Goal: Task Accomplishment & Management: Manage account settings

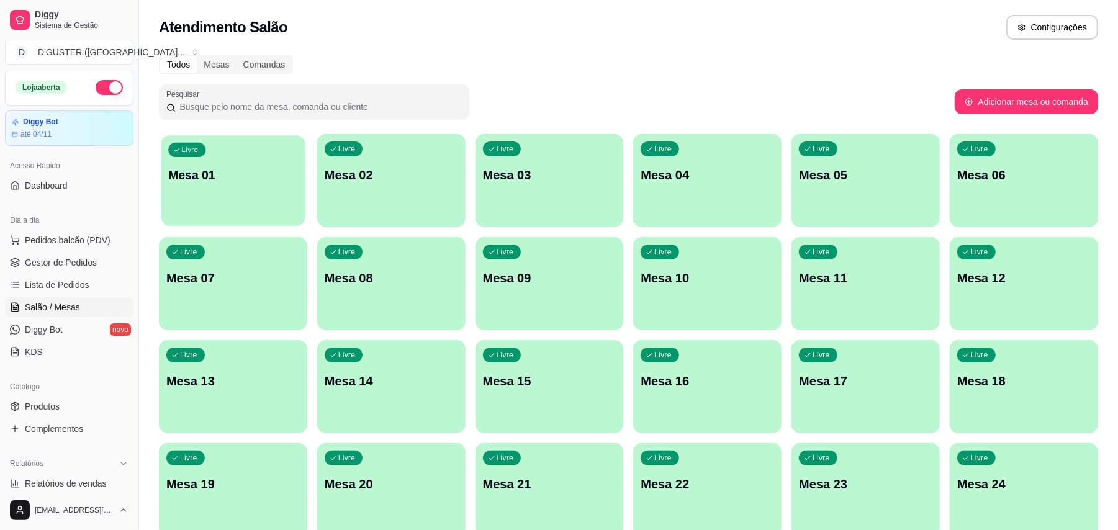
click at [299, 191] on div "Livre Mesa 01" at bounding box center [233, 173] width 144 height 76
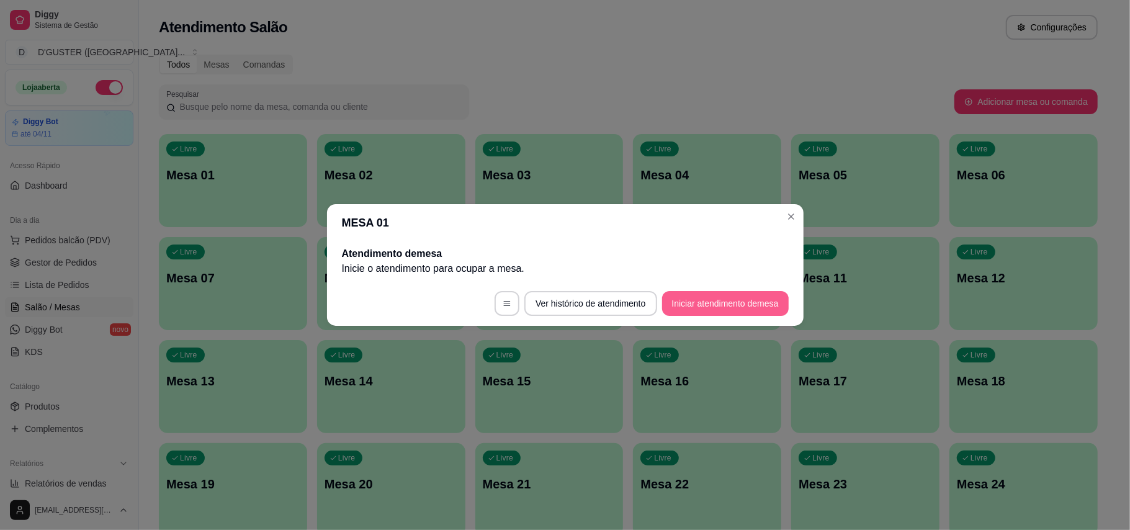
click at [718, 308] on button "Iniciar atendimento de mesa" at bounding box center [725, 303] width 127 height 25
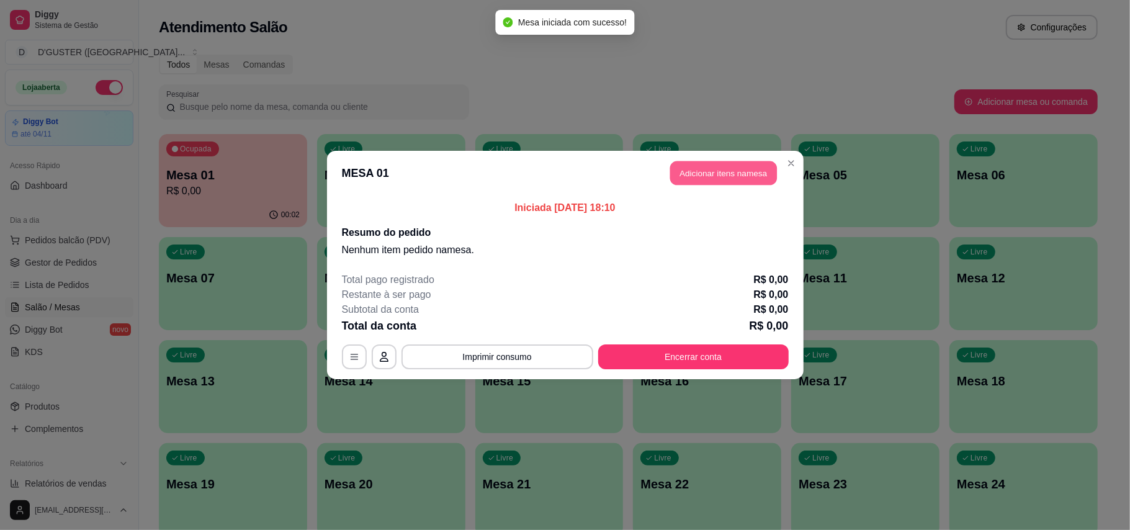
click at [736, 162] on button "Adicionar itens na mesa" at bounding box center [723, 173] width 107 height 24
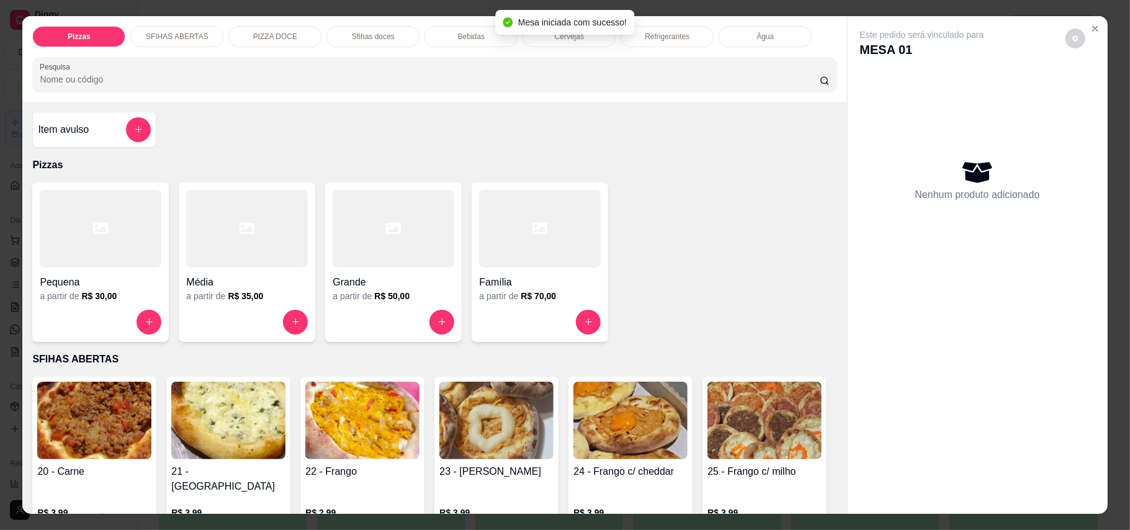
click at [38, 145] on div "Item avulso" at bounding box center [94, 130] width 124 height 36
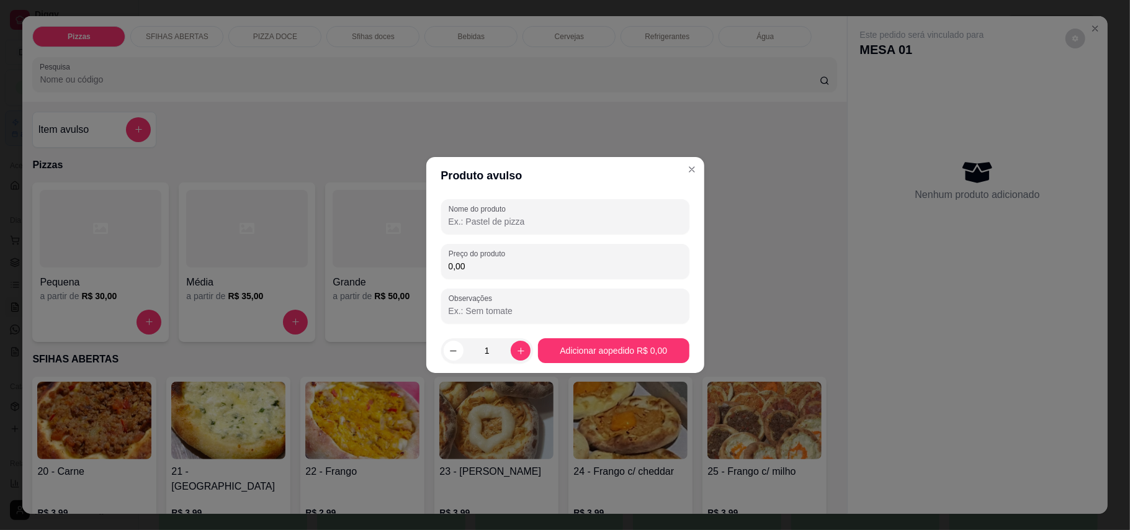
click at [568, 220] on input "Nome do produto" at bounding box center [565, 221] width 233 height 12
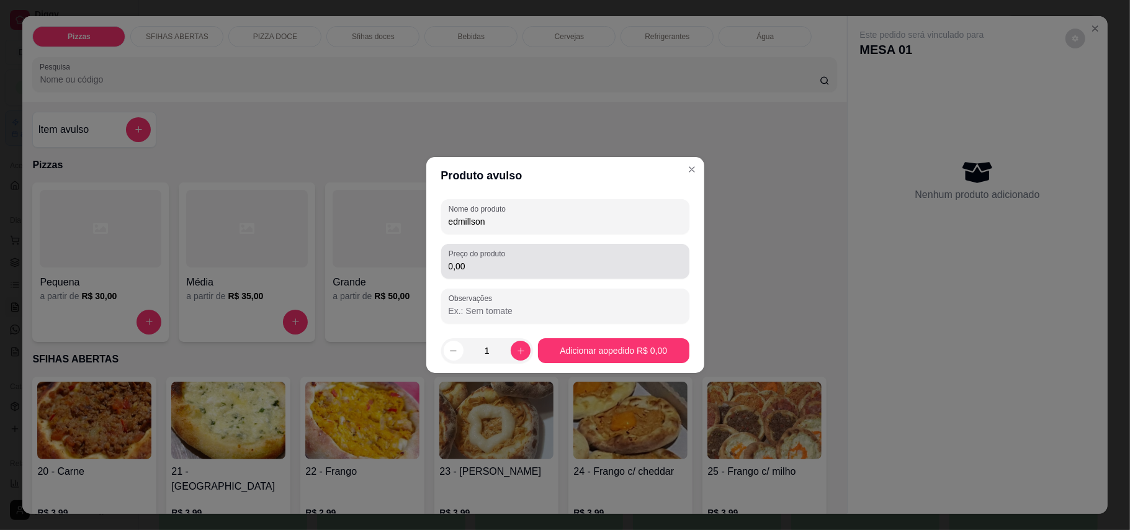
type input "edmillson"
click at [470, 274] on div "Preço do produto 0,00" at bounding box center [565, 261] width 248 height 35
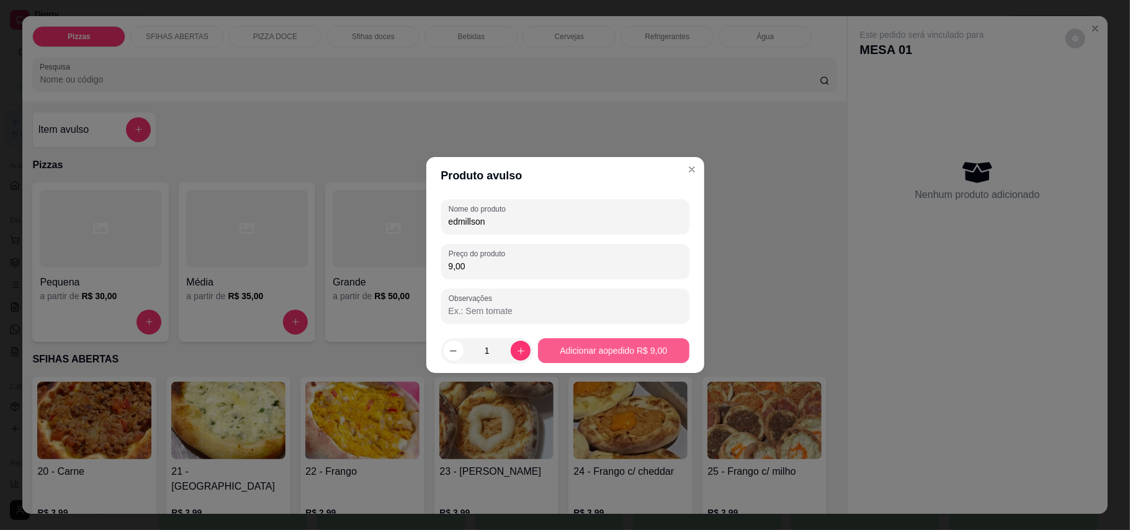
type input "9,00"
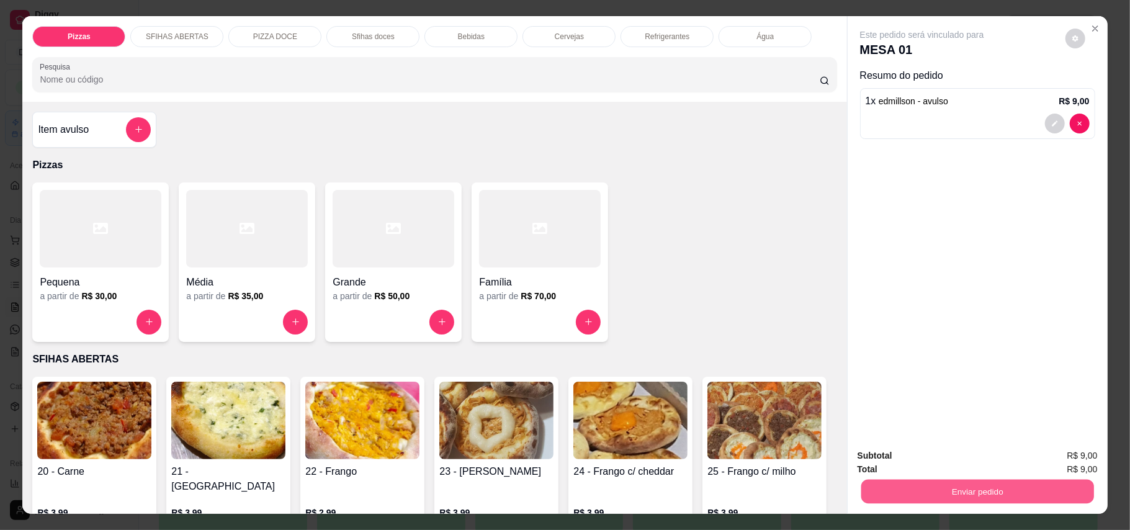
click at [1008, 487] on button "Enviar pedido" at bounding box center [977, 492] width 233 height 24
click at [1075, 457] on button "Enviar pedido" at bounding box center [1064, 462] width 70 height 24
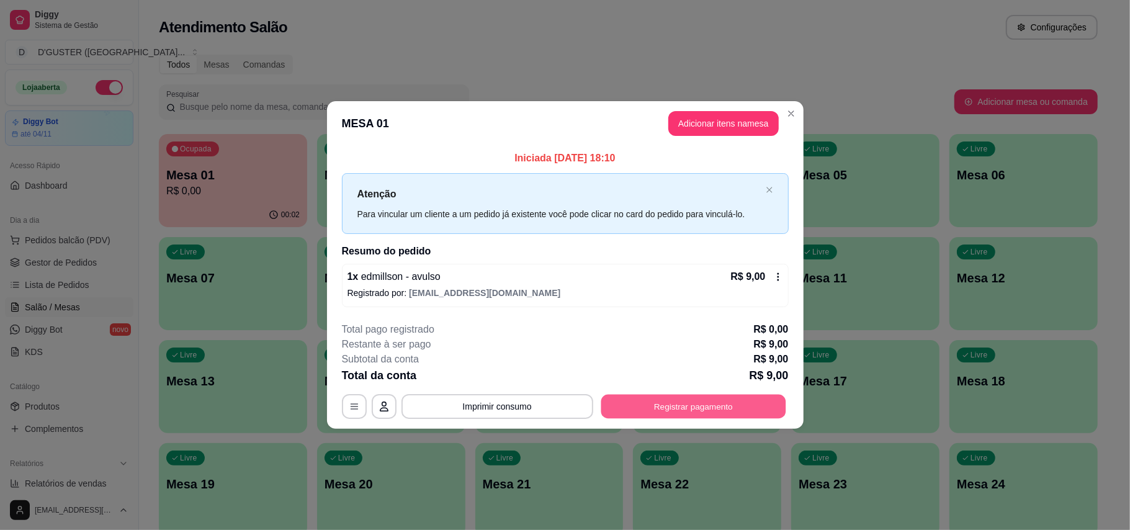
click at [735, 403] on button "Registrar pagamento" at bounding box center [693, 406] width 185 height 24
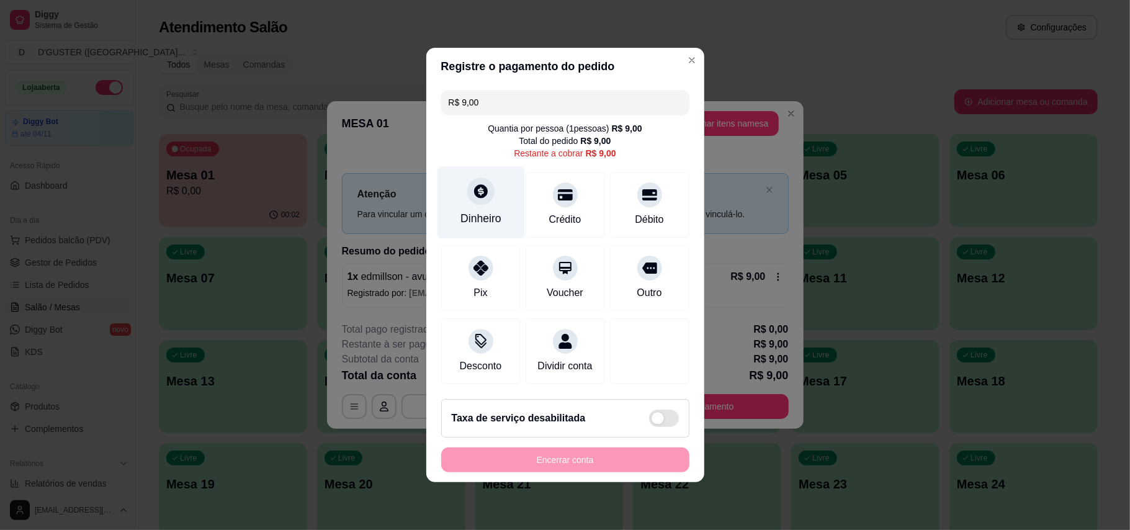
click at [485, 210] on div "Dinheiro" at bounding box center [480, 218] width 41 height 16
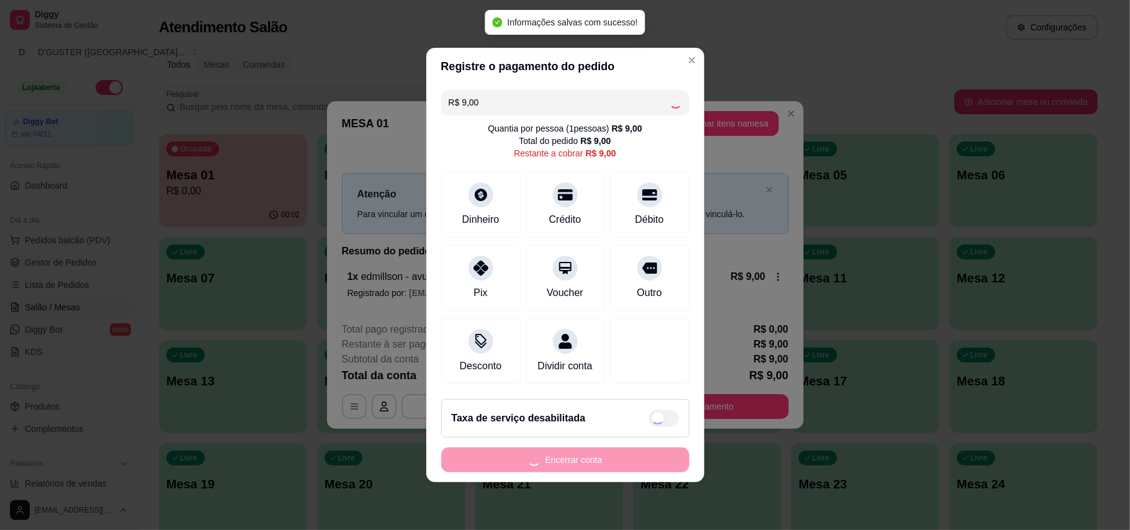
type input "R$ 0,00"
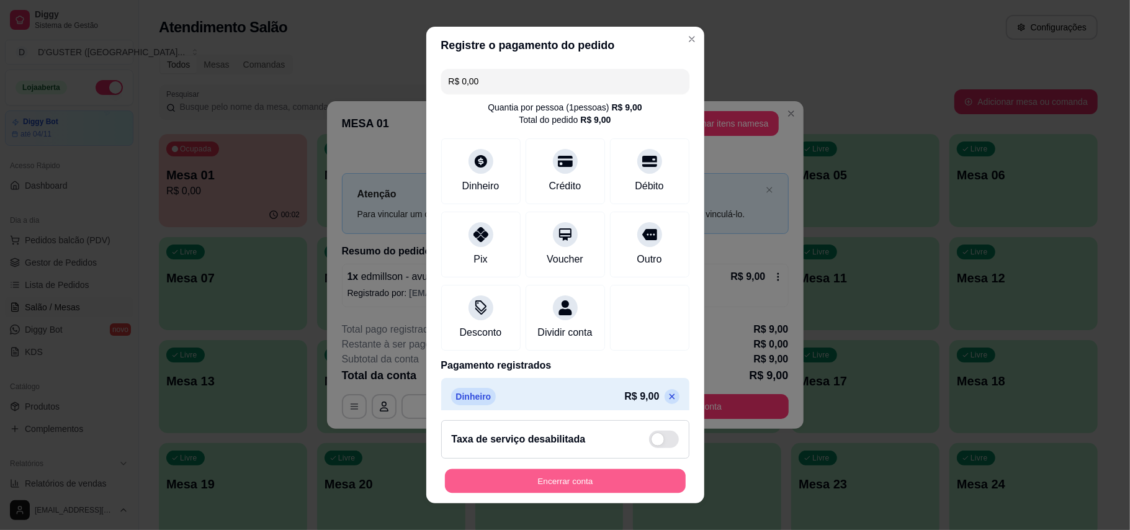
click at [582, 485] on button "Encerrar conta" at bounding box center [565, 481] width 241 height 24
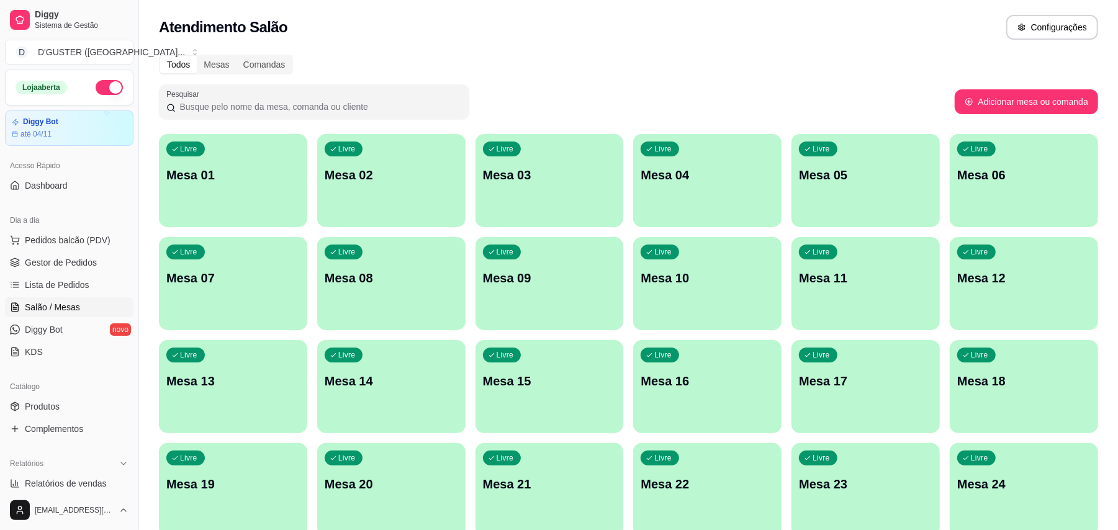
click at [213, 166] on p "Mesa 01" at bounding box center [232, 174] width 133 height 17
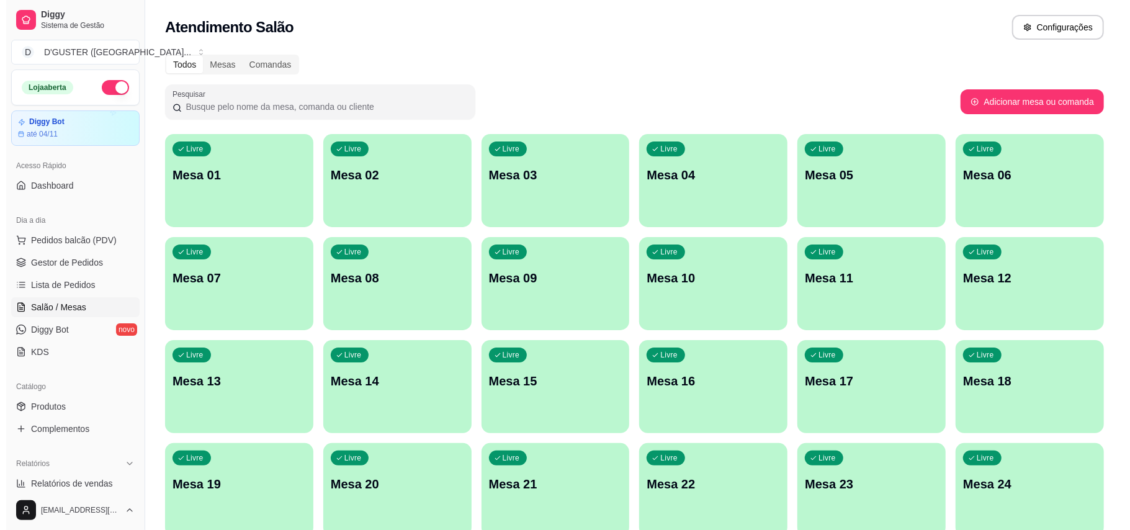
click button "Iniciar atendimento de mesa"
click button "Adicionar itens na mesa"
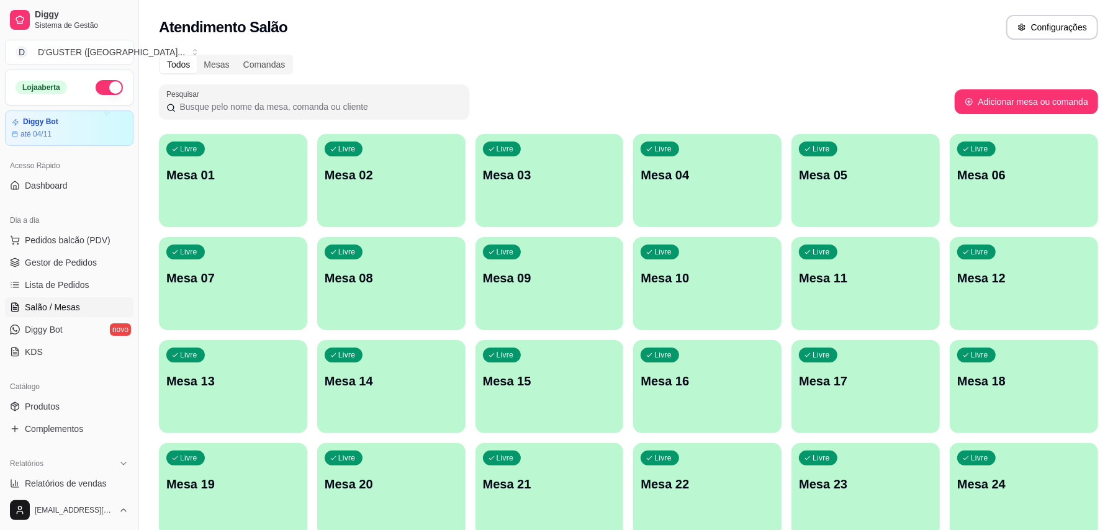
scroll to position [24, 0]
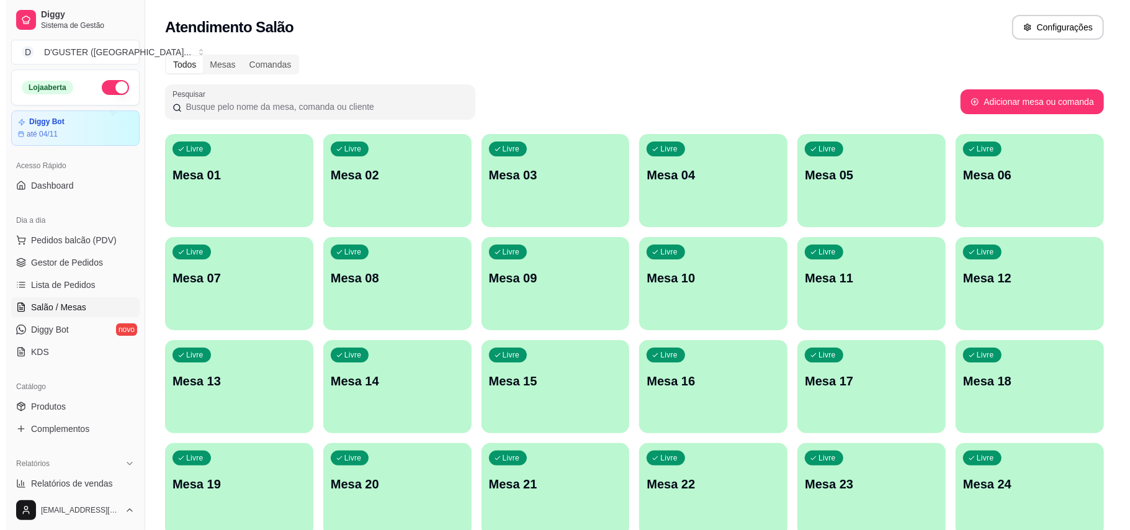
click button "increase-product-quantity"
type input "1"
click button "Enviar pedido"
click button "Registrar pagamento"
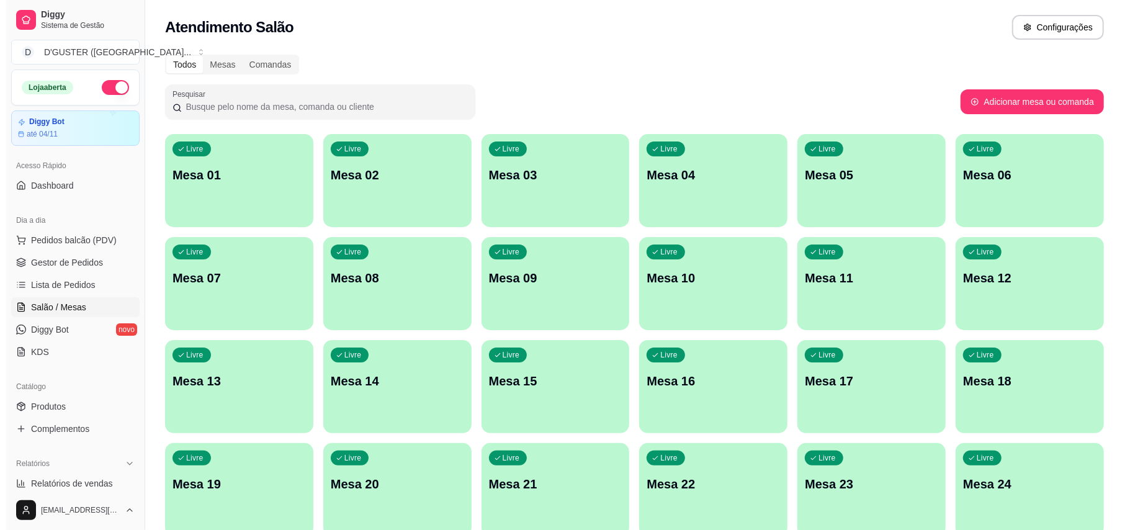
click div
type input "R$ 0,00"
click button "Encerrar conta"
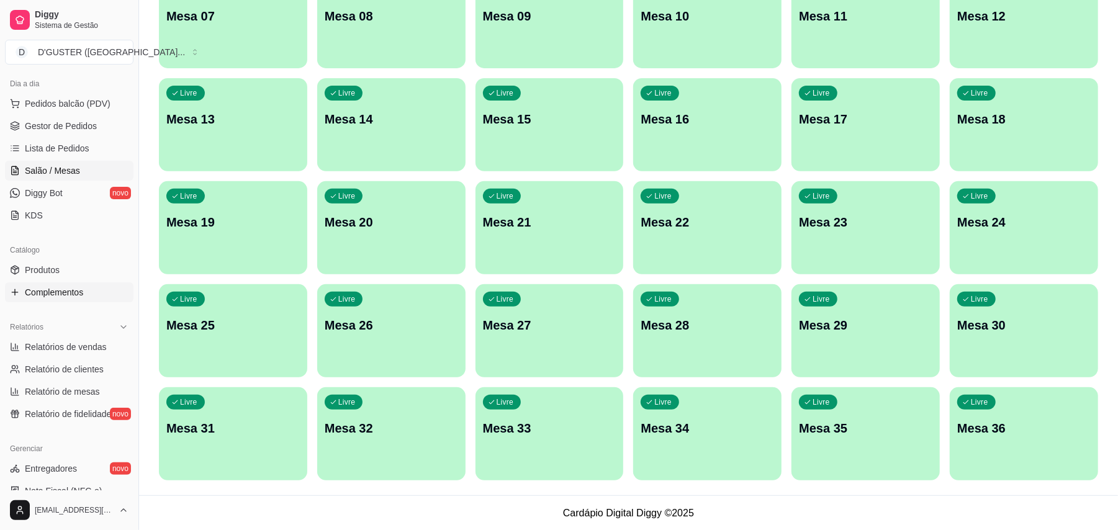
scroll to position [165, 0]
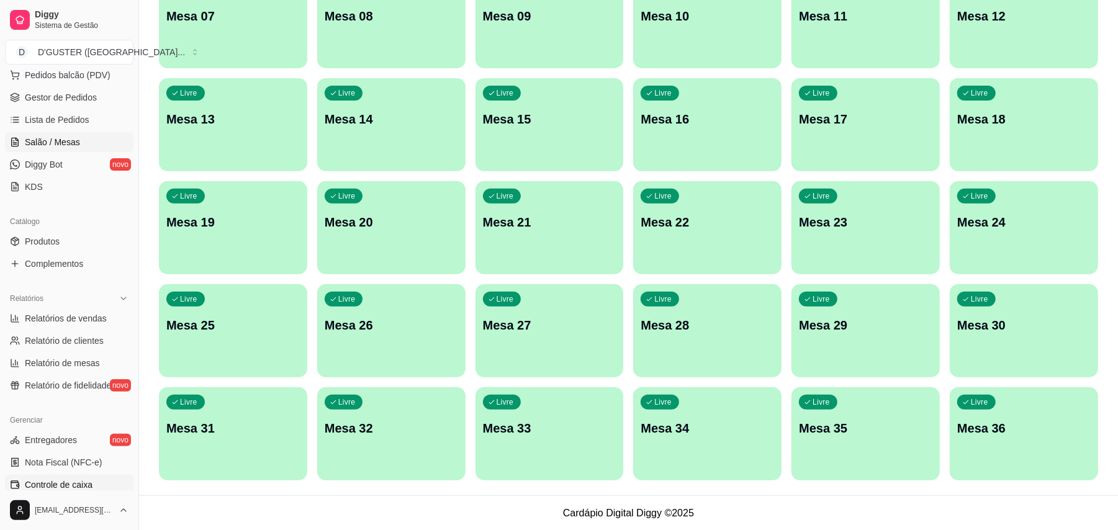
click at [75, 486] on span "Controle de caixa" at bounding box center [59, 484] width 68 height 12
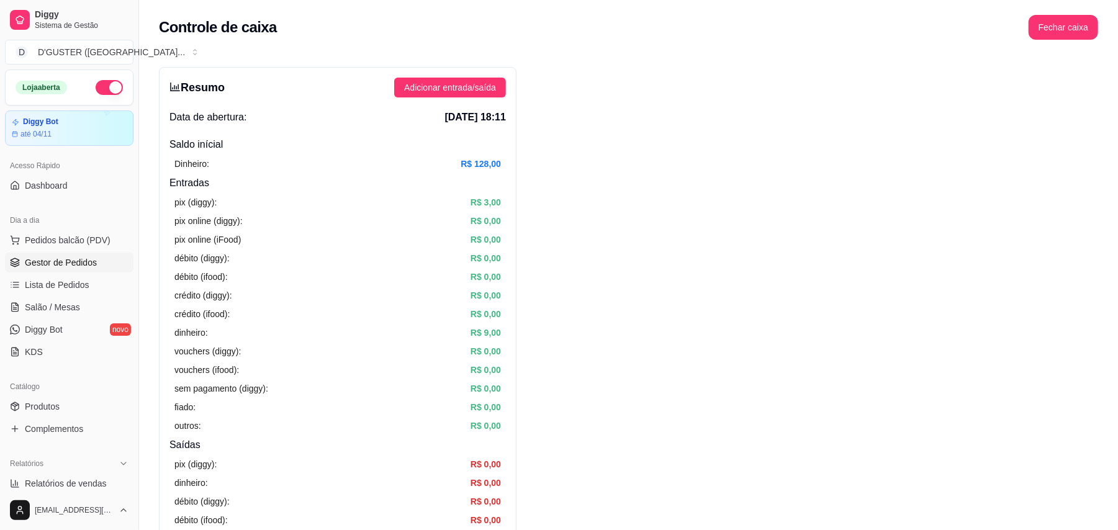
click at [75, 261] on span "Gestor de Pedidos" at bounding box center [61, 262] width 72 height 12
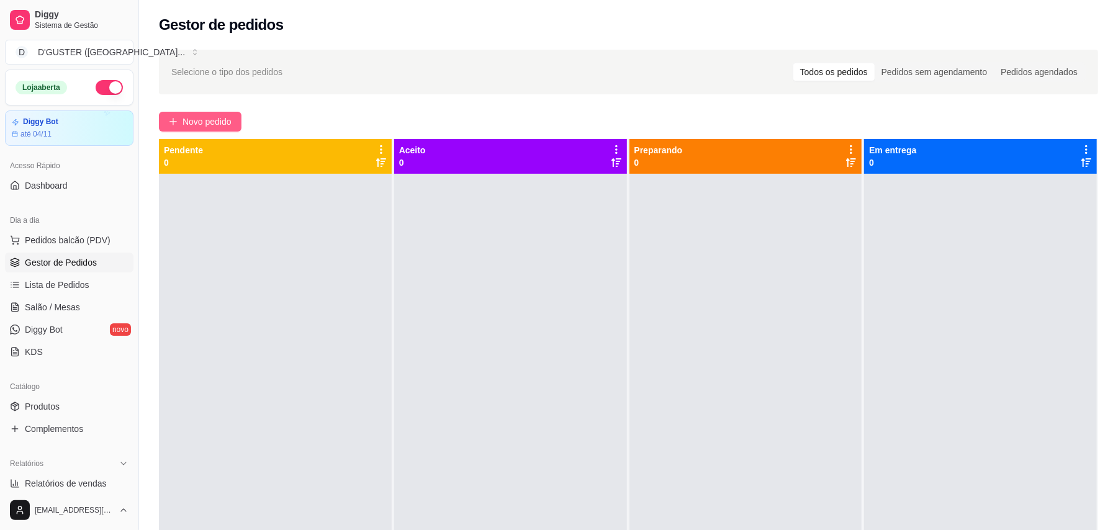
click at [195, 120] on span "Novo pedido" at bounding box center [206, 122] width 49 height 14
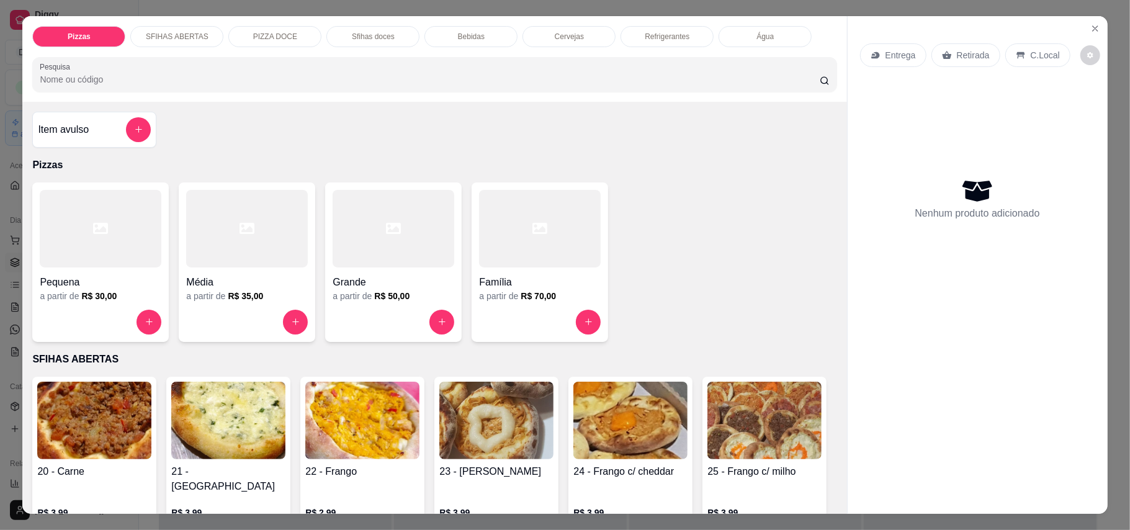
click at [979, 57] on p "Retirada" at bounding box center [973, 55] width 33 height 12
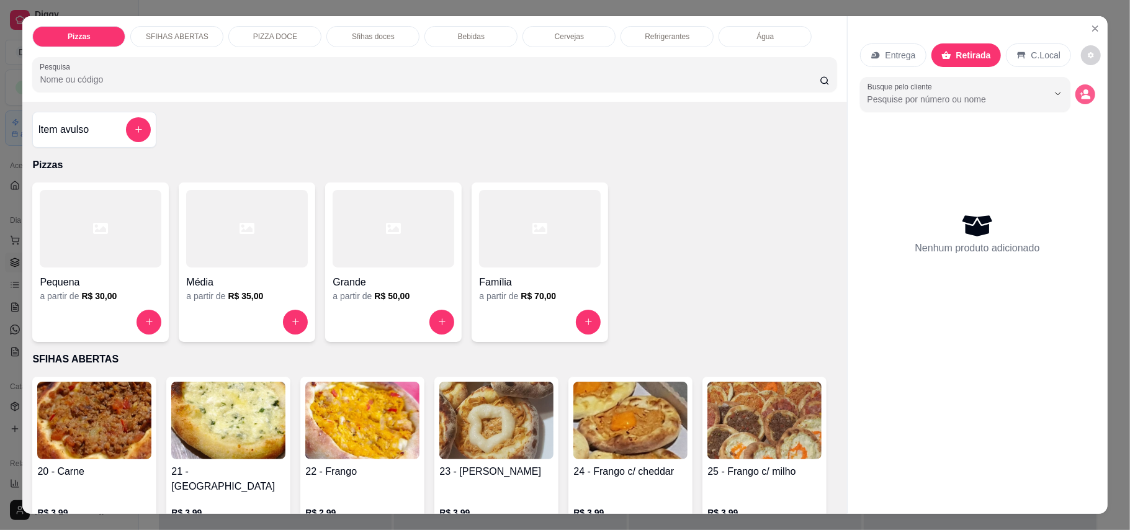
click at [1083, 91] on button "decrease-product-quantity" at bounding box center [1085, 94] width 20 height 20
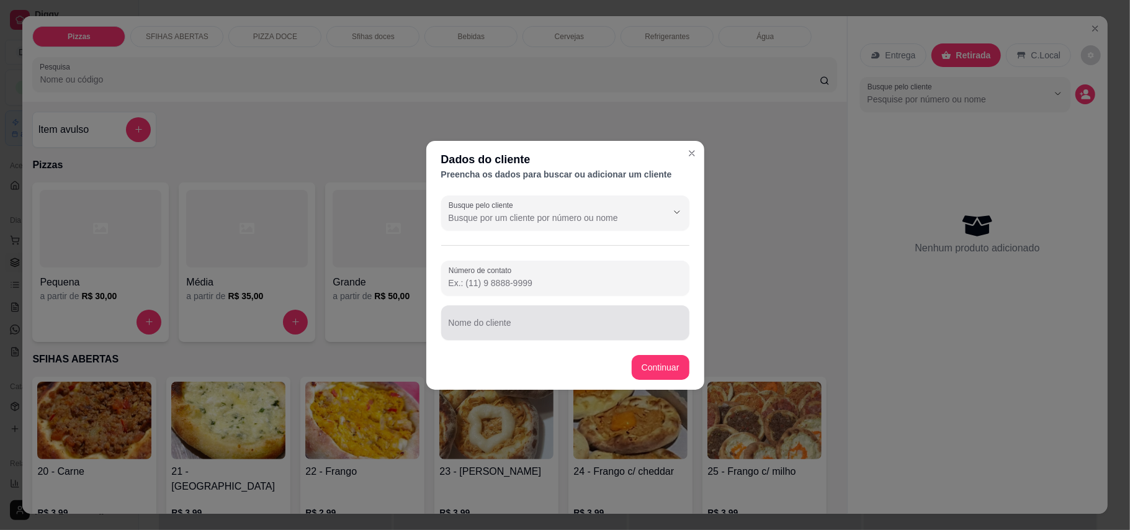
click at [624, 326] on input "Nome do cliente" at bounding box center [565, 327] width 233 height 12
type input "l"
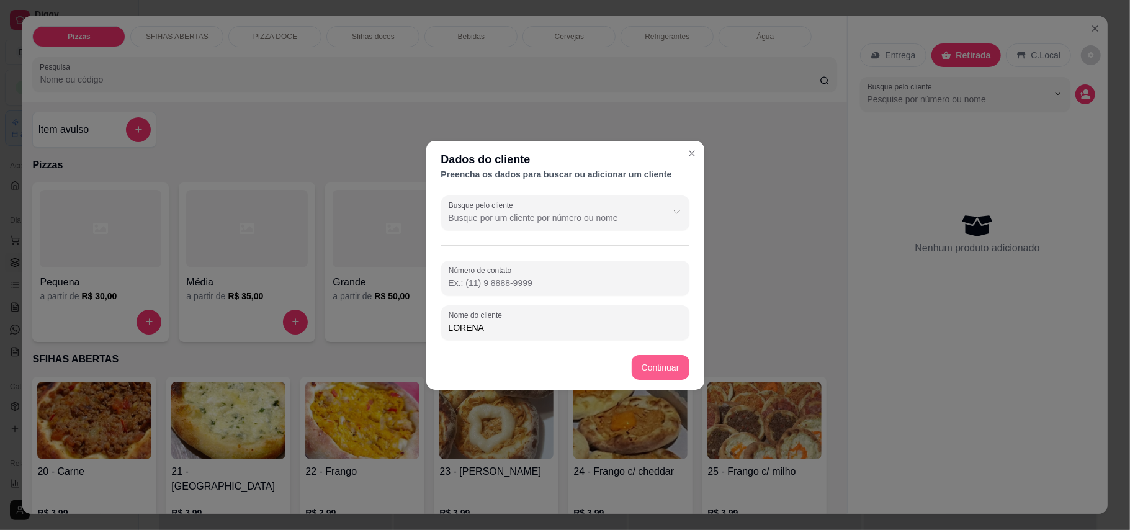
type input "LORENA"
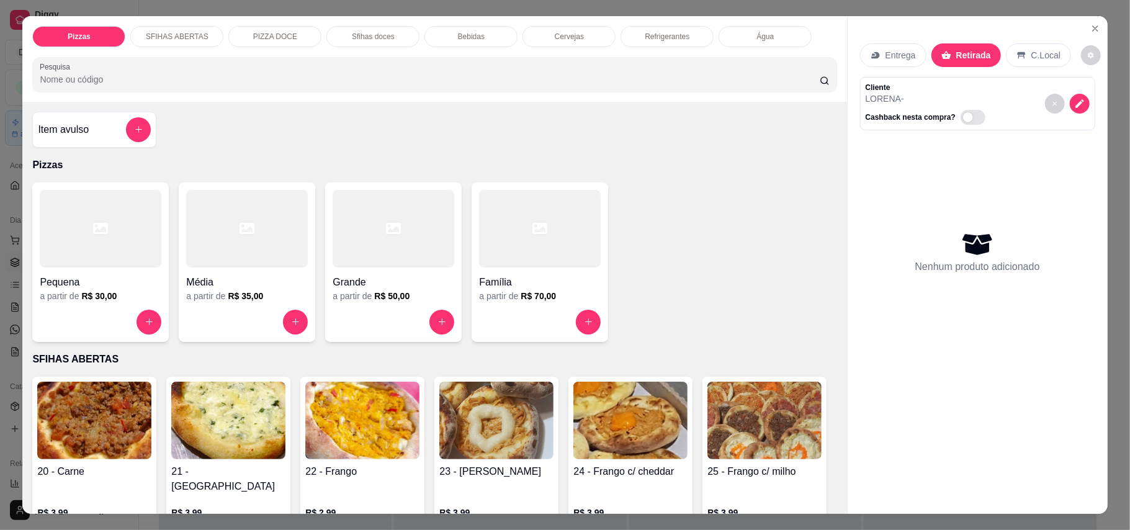
click at [383, 279] on h4 "Grande" at bounding box center [394, 282] width 122 height 15
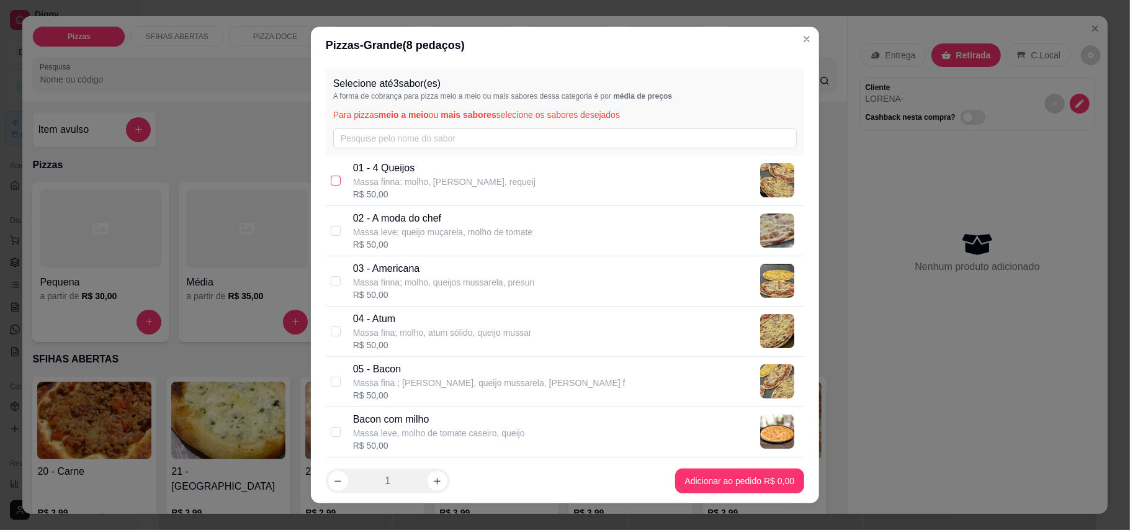
click at [331, 184] on input "checkbox" at bounding box center [336, 181] width 10 height 10
checkbox input "true"
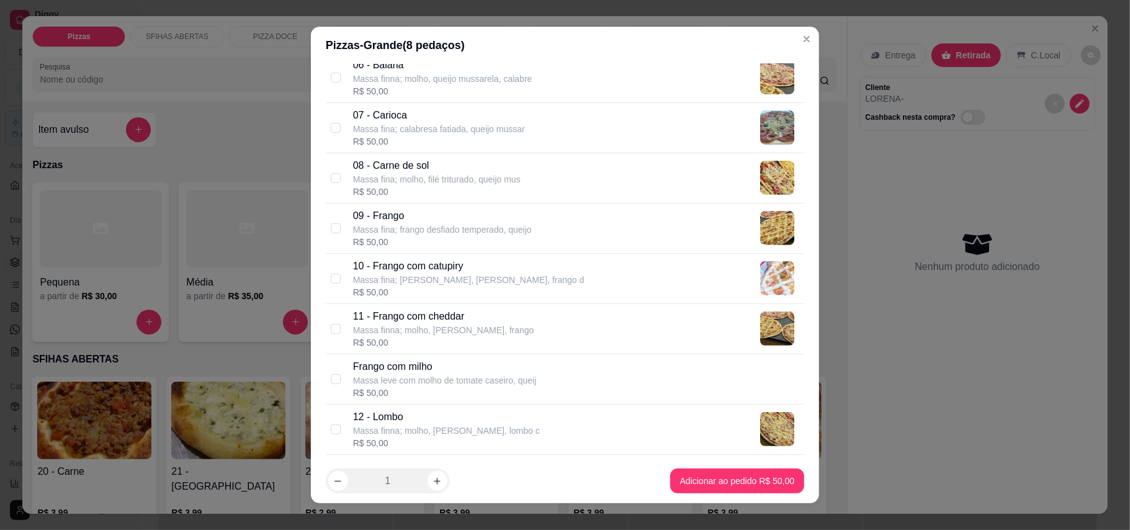
scroll to position [413, 0]
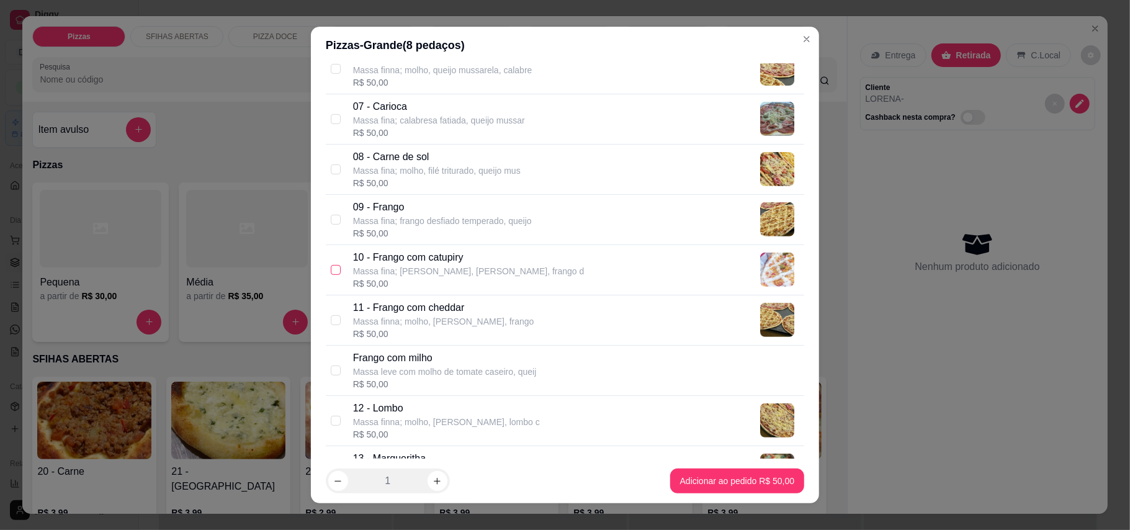
click at [331, 266] on input "checkbox" at bounding box center [336, 270] width 10 height 10
checkbox input "true"
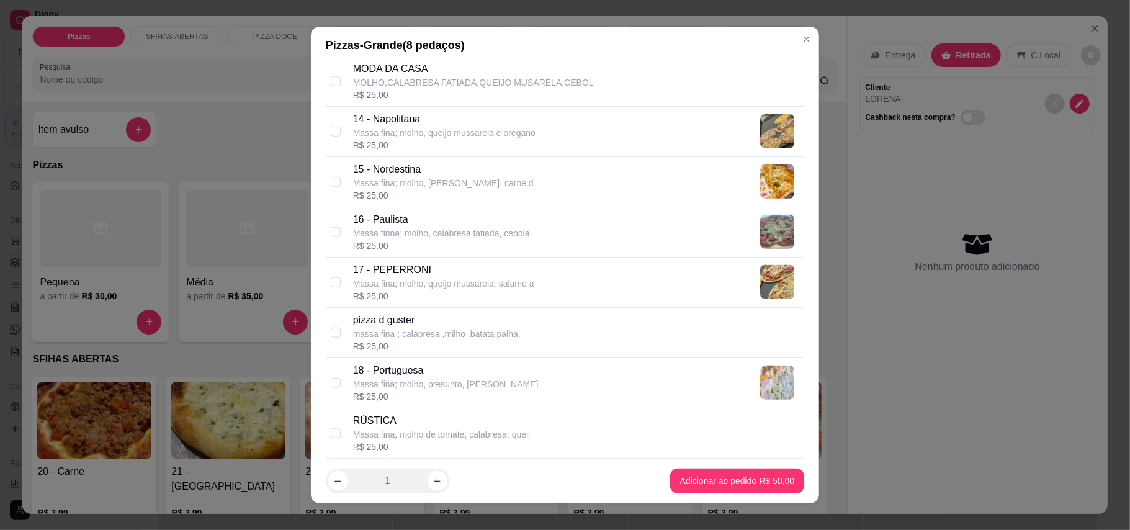
scroll to position [910, 0]
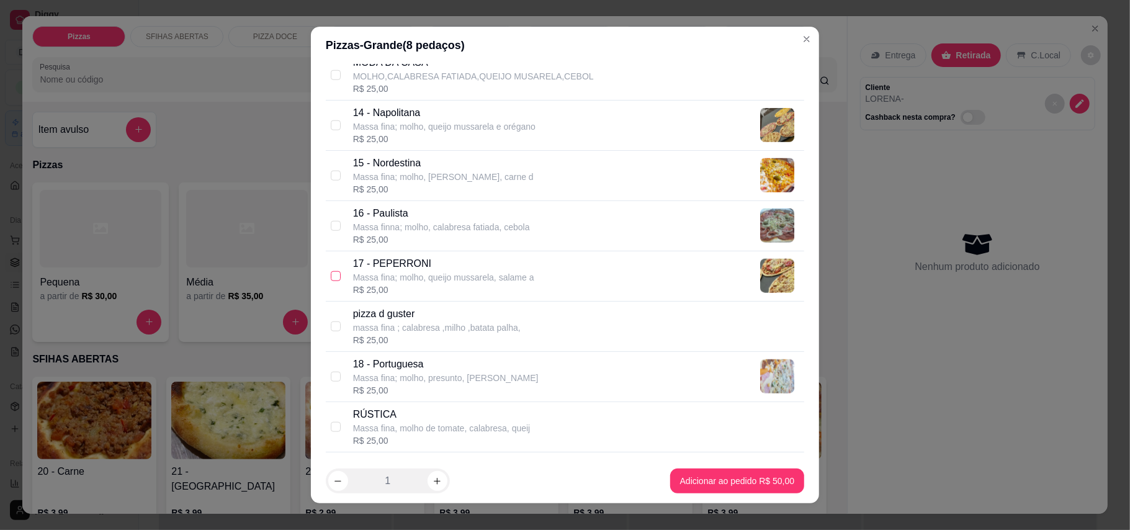
click at [331, 279] on input "checkbox" at bounding box center [336, 276] width 10 height 10
checkbox input "true"
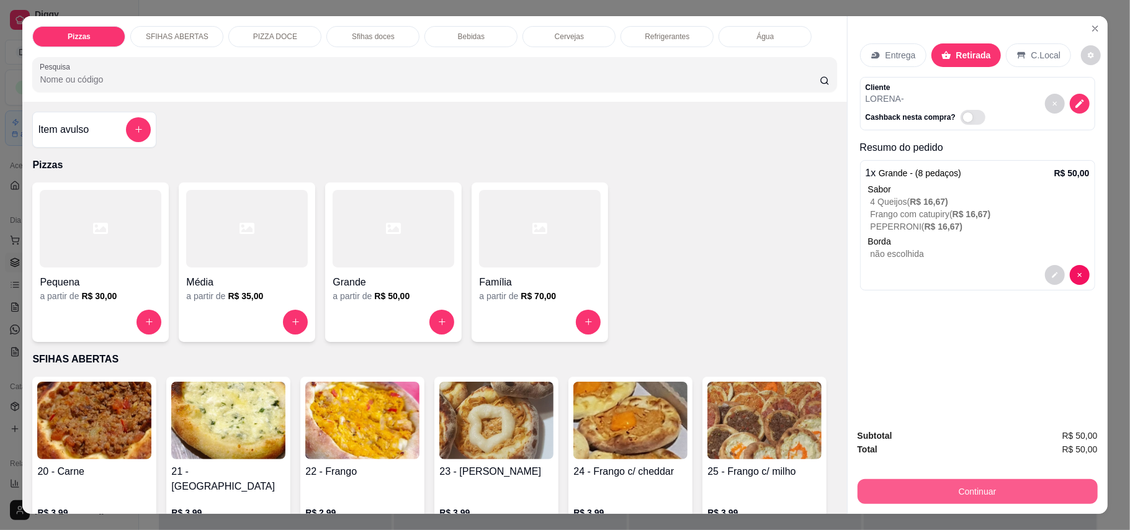
click at [954, 483] on button "Continuar" at bounding box center [978, 491] width 240 height 25
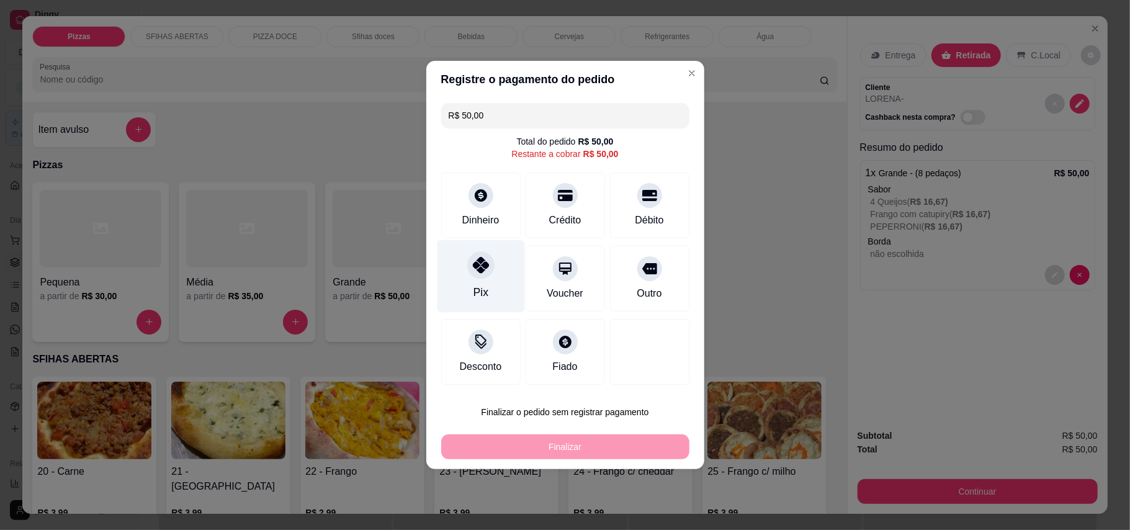
click at [479, 266] on icon at bounding box center [480, 265] width 16 height 16
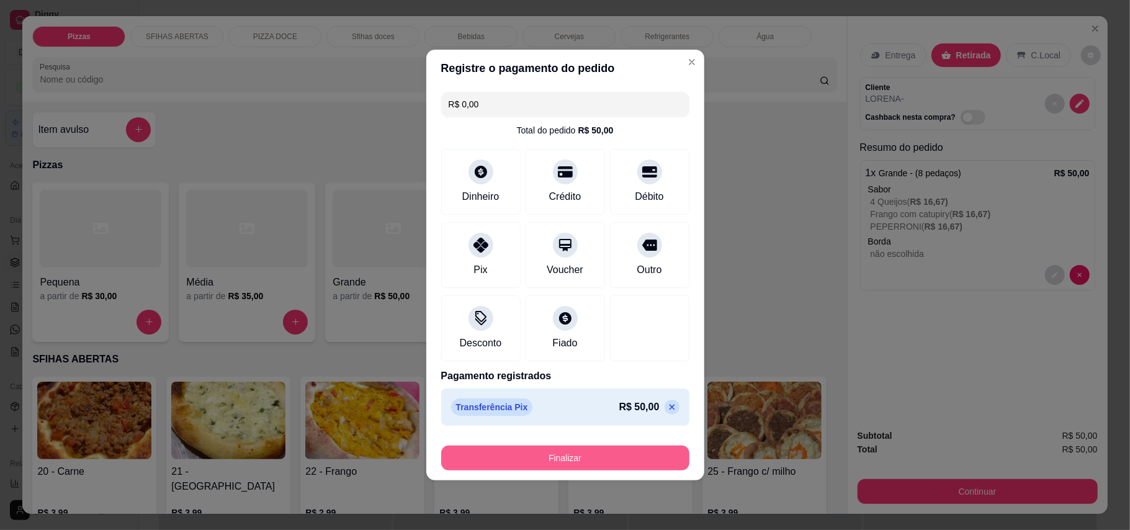
click at [622, 464] on button "Finalizar" at bounding box center [565, 458] width 248 height 25
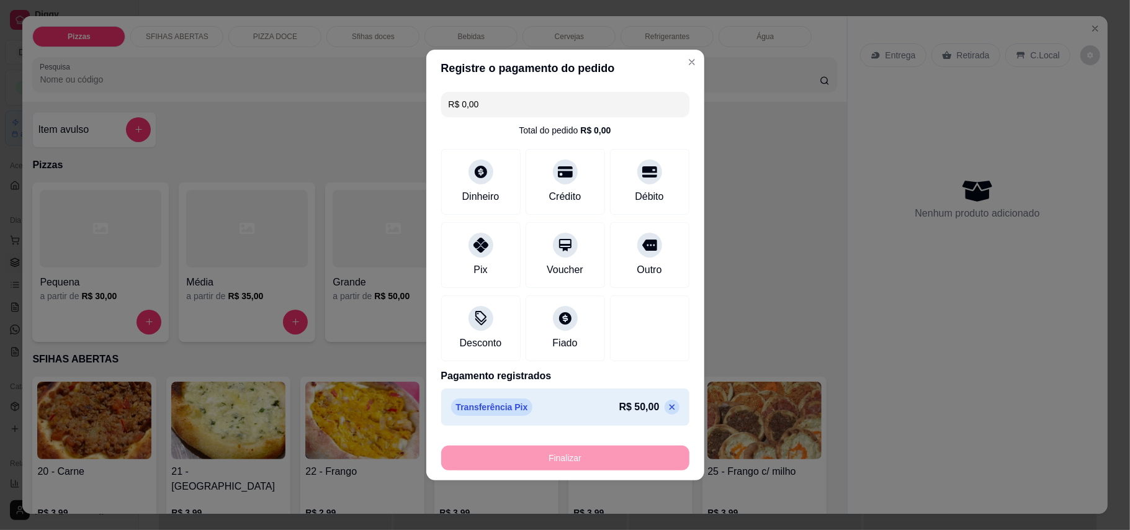
type input "-R$ 50,00"
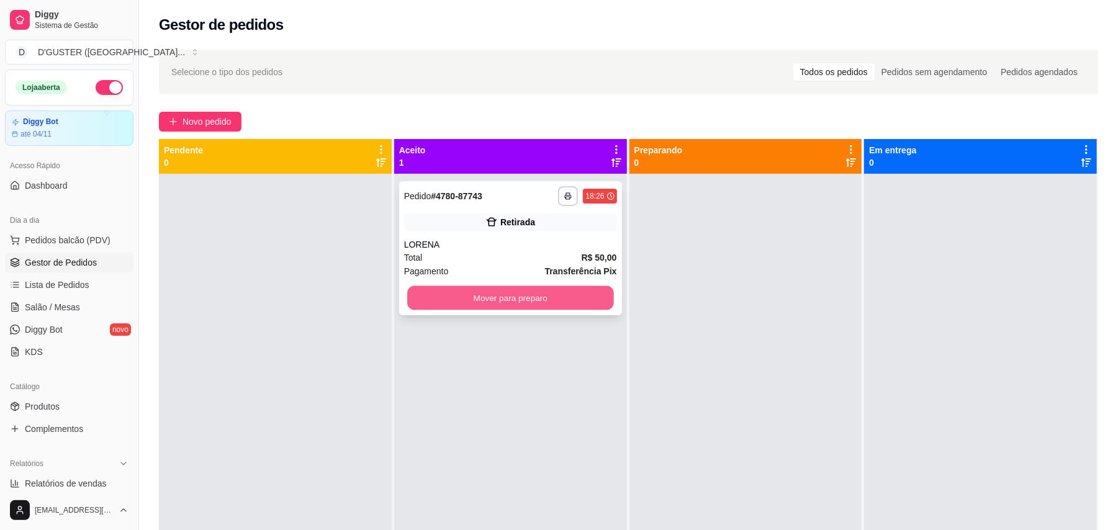
click at [570, 301] on button "Mover para preparo" at bounding box center [510, 298] width 206 height 24
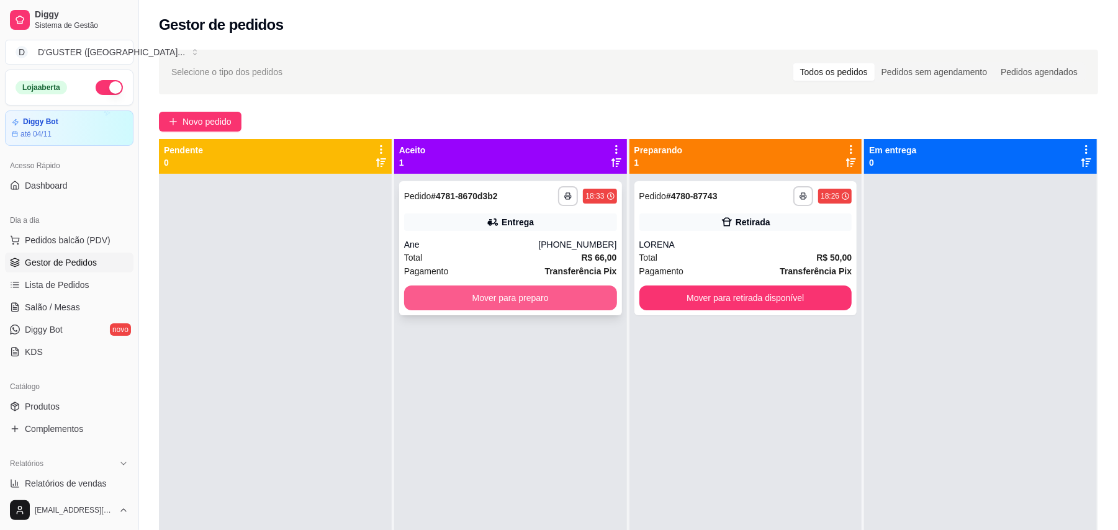
click at [520, 303] on button "Mover para preparo" at bounding box center [510, 297] width 213 height 25
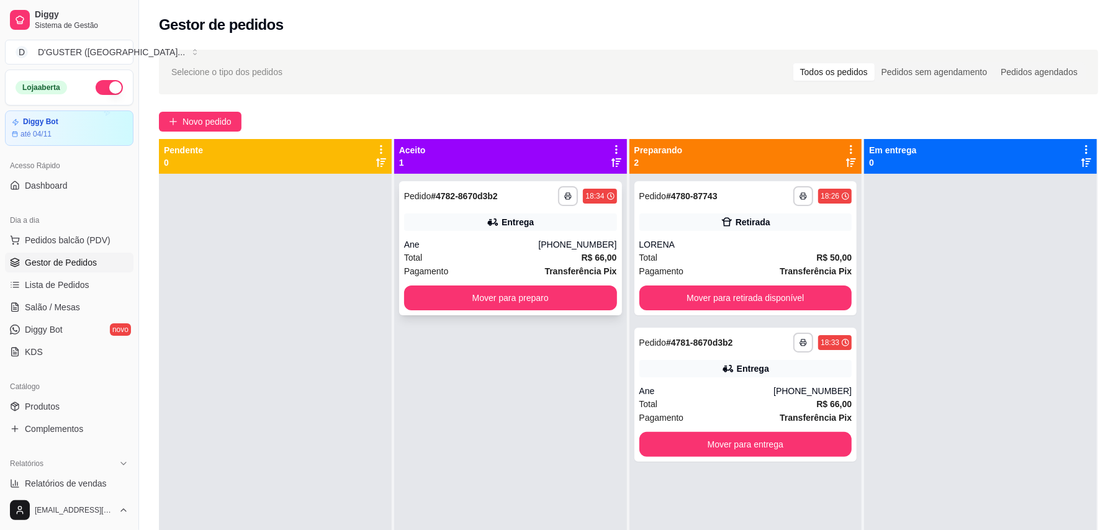
click at [485, 239] on div "Ane" at bounding box center [471, 244] width 135 height 12
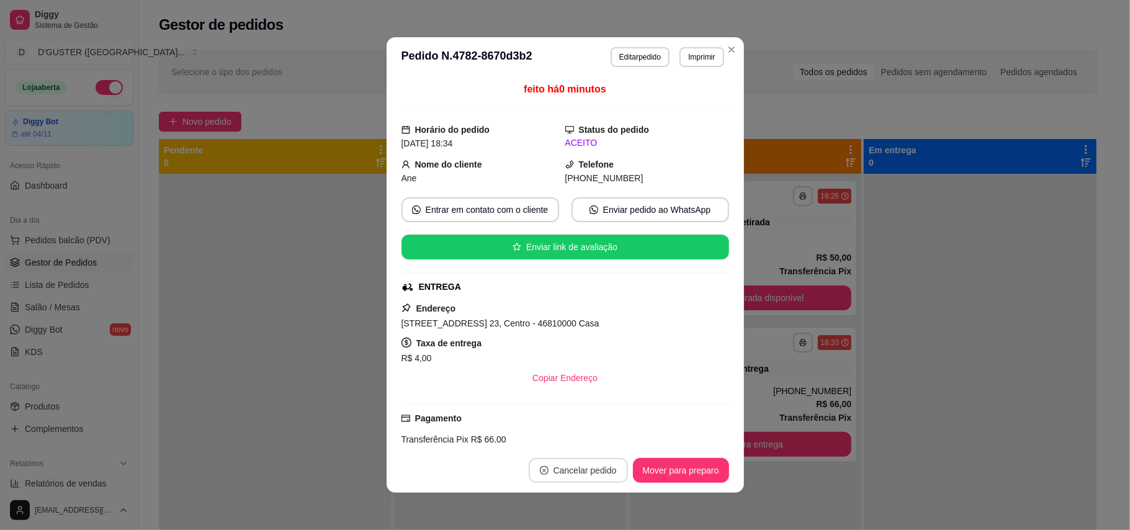
click at [567, 467] on button "Cancelar pedido" at bounding box center [578, 470] width 99 height 25
click at [592, 434] on button "Sim" at bounding box center [607, 440] width 50 height 25
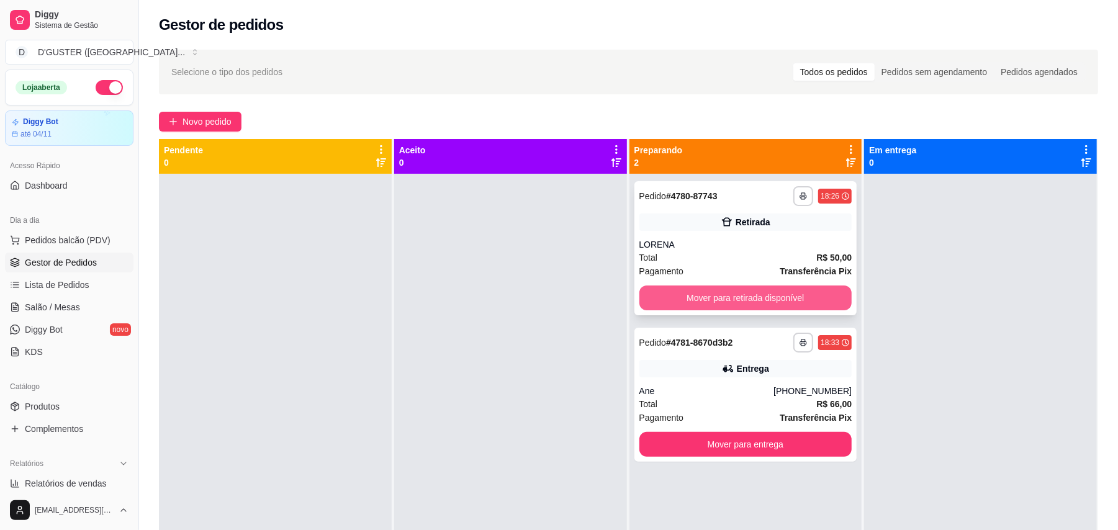
click at [799, 306] on button "Mover para retirada disponível" at bounding box center [745, 297] width 213 height 25
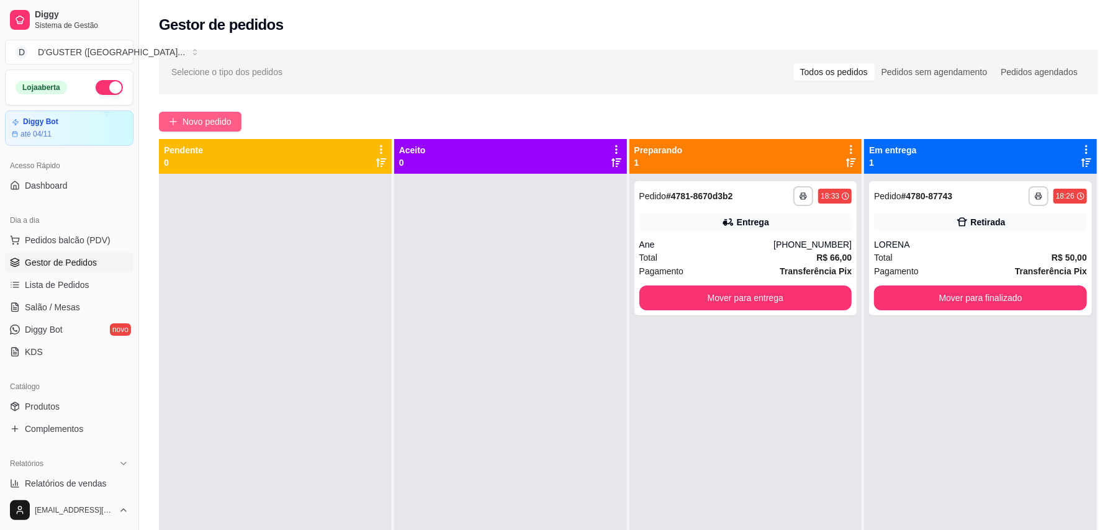
click at [209, 127] on span "Novo pedido" at bounding box center [206, 122] width 49 height 14
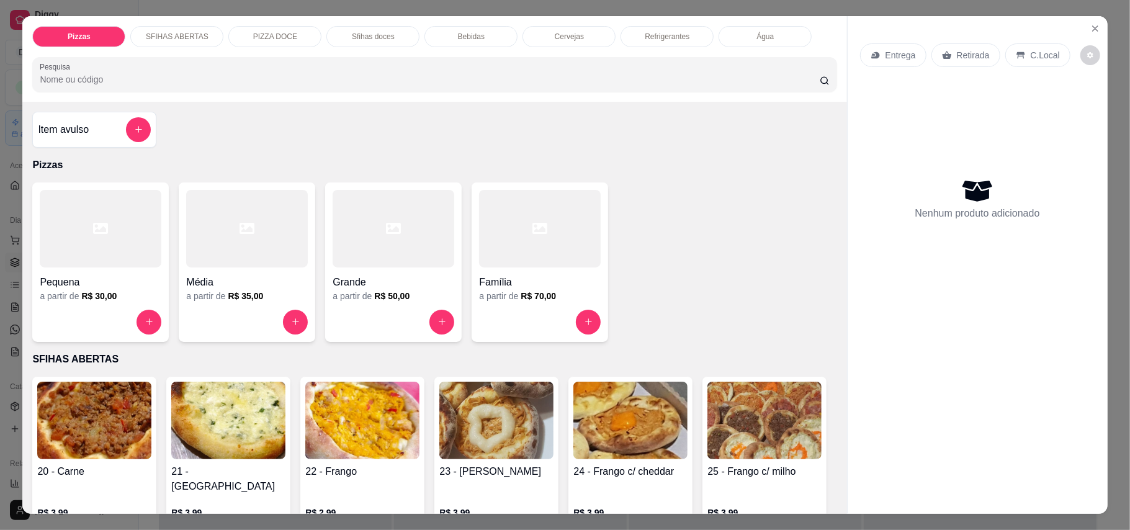
click at [863, 55] on div "Entrega" at bounding box center [893, 55] width 66 height 24
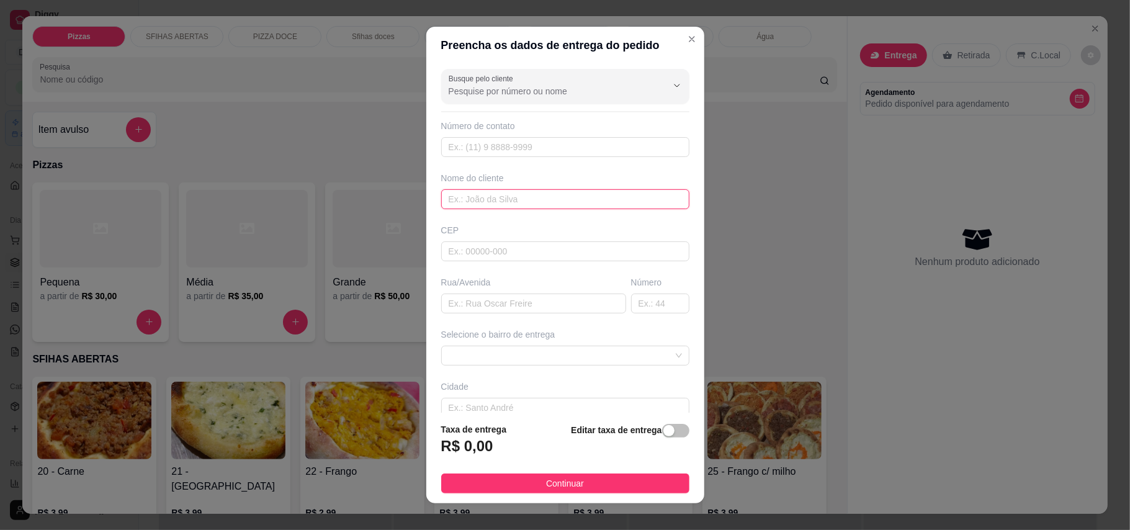
click at [512, 201] on input "text" at bounding box center [565, 199] width 248 height 20
type input "TIAGO"
click at [515, 313] on input "text" at bounding box center [533, 303] width 185 height 20
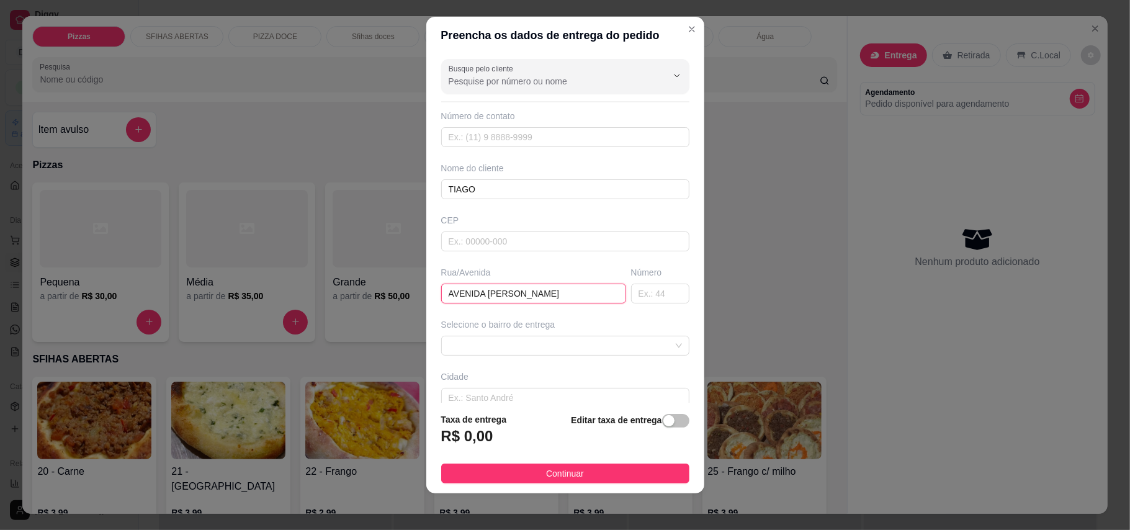
scroll to position [13, 0]
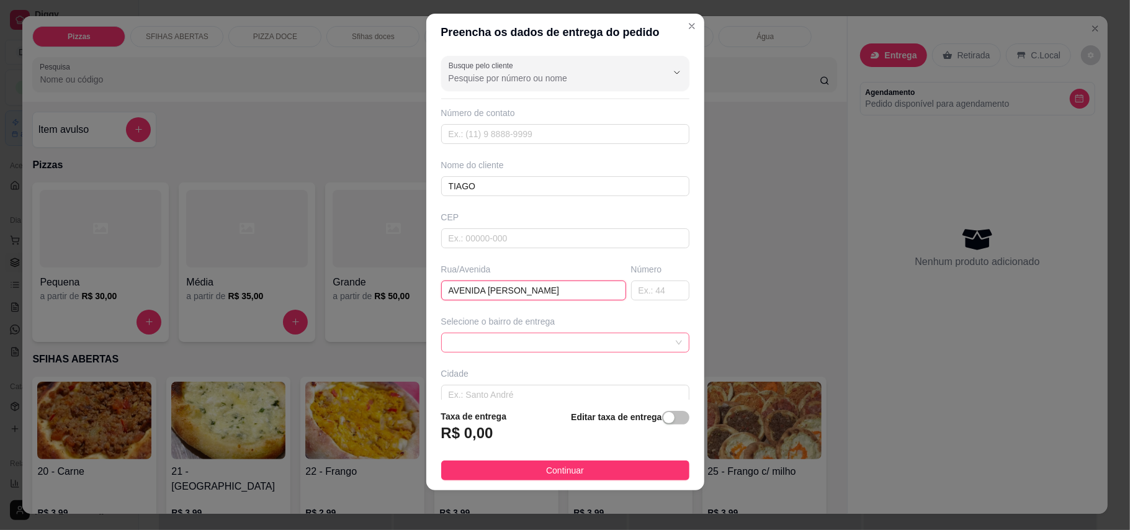
click at [596, 345] on span at bounding box center [565, 342] width 233 height 19
type input "AVENIDA [PERSON_NAME]"
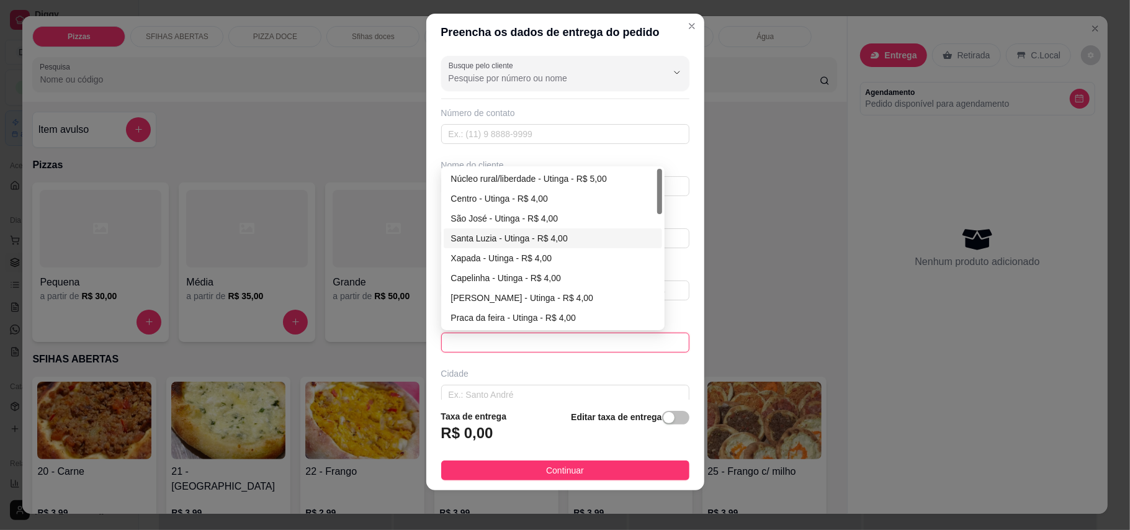
click at [475, 231] on div "Santa Luzia - Utinga - R$ 4,00" at bounding box center [553, 238] width 218 height 20
type input "Utinga"
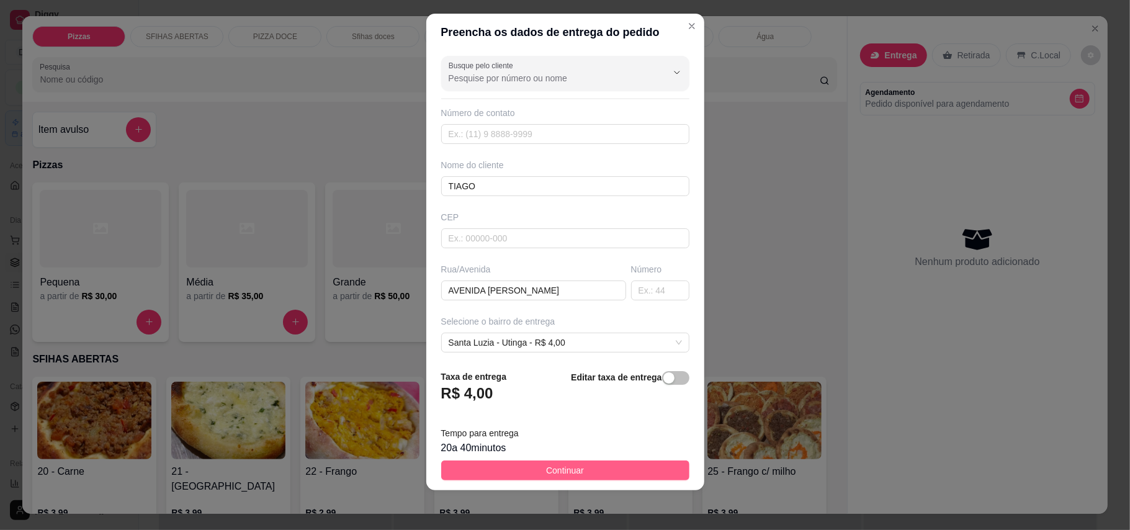
click at [601, 475] on button "Continuar" at bounding box center [565, 470] width 248 height 20
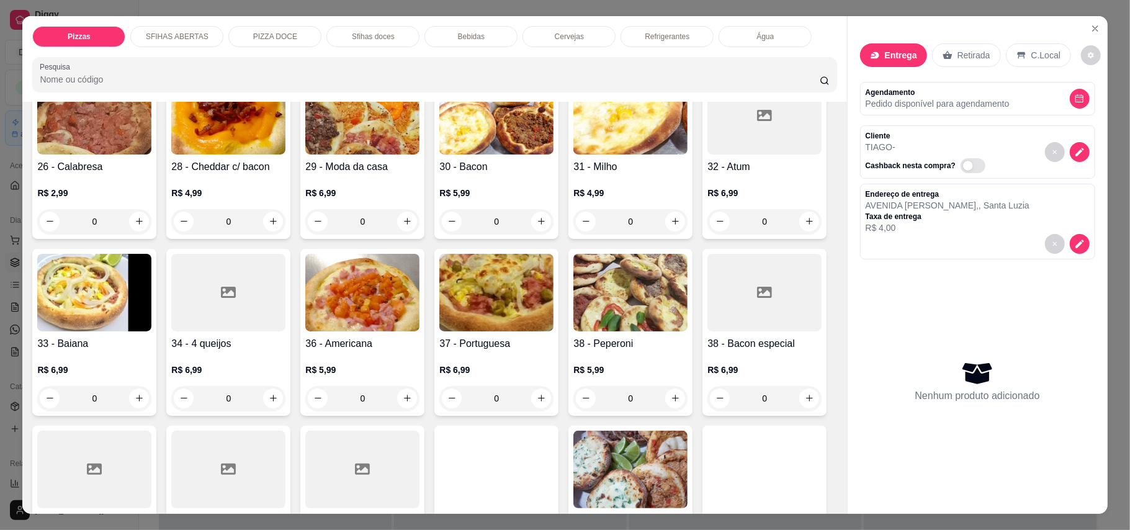
scroll to position [83, 0]
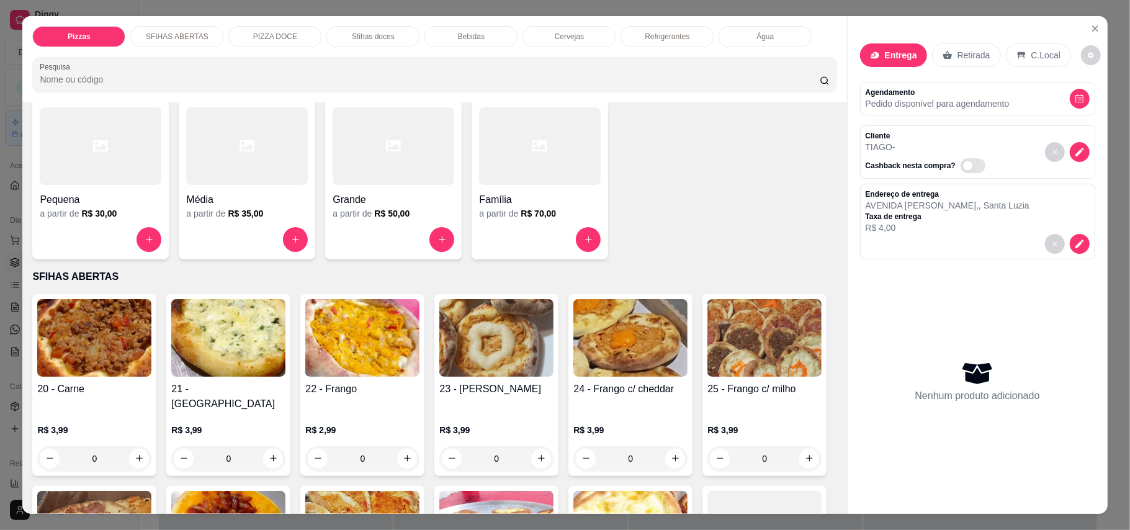
click at [491, 192] on h4 "Família" at bounding box center [540, 199] width 122 height 15
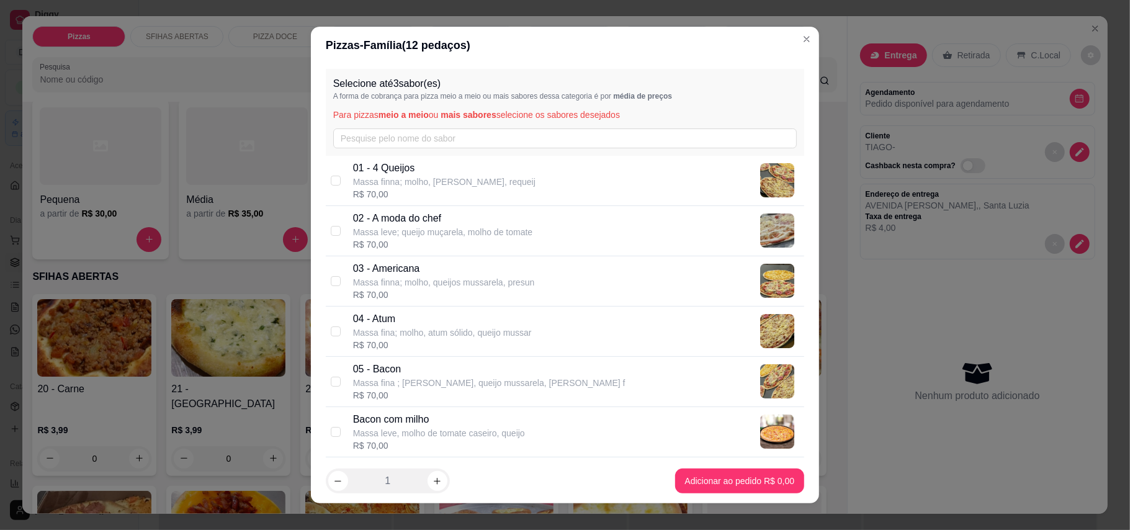
click at [326, 232] on div "02 - A moda do chef [PERSON_NAME] leve; queijo muçarela, molho de tomate R$ 70,…" at bounding box center [565, 231] width 478 height 50
checkbox input "true"
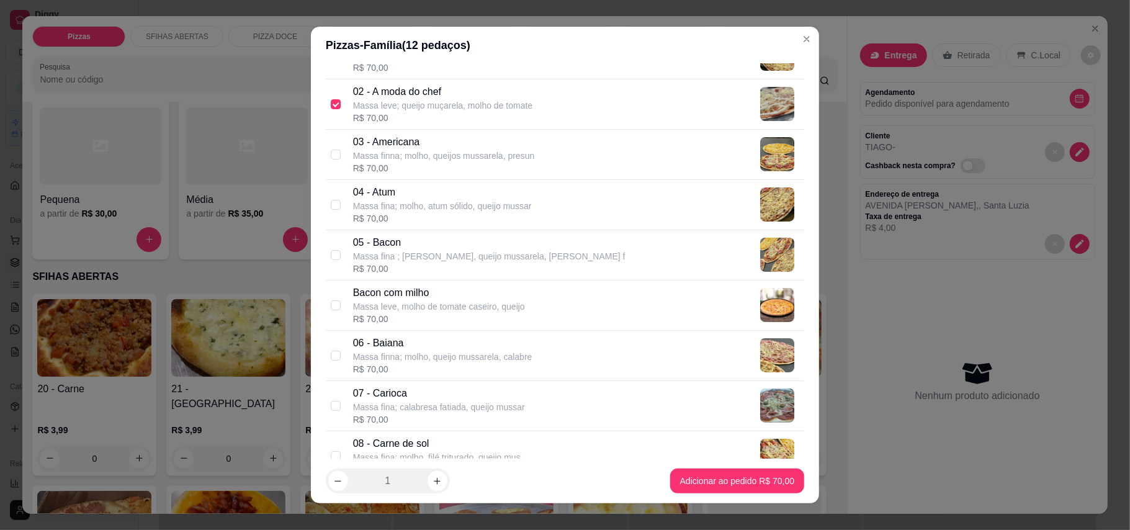
scroll to position [248, 0]
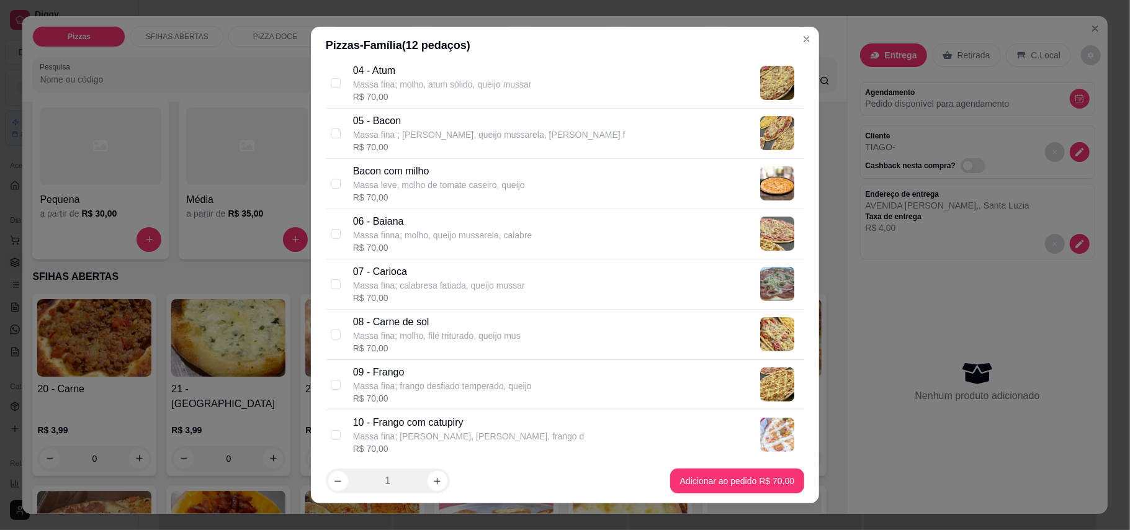
drag, startPoint x: 333, startPoint y: 333, endPoint x: 345, endPoint y: 346, distance: 17.6
click at [333, 335] on input "checkbox" at bounding box center [336, 334] width 10 height 10
checkbox input "true"
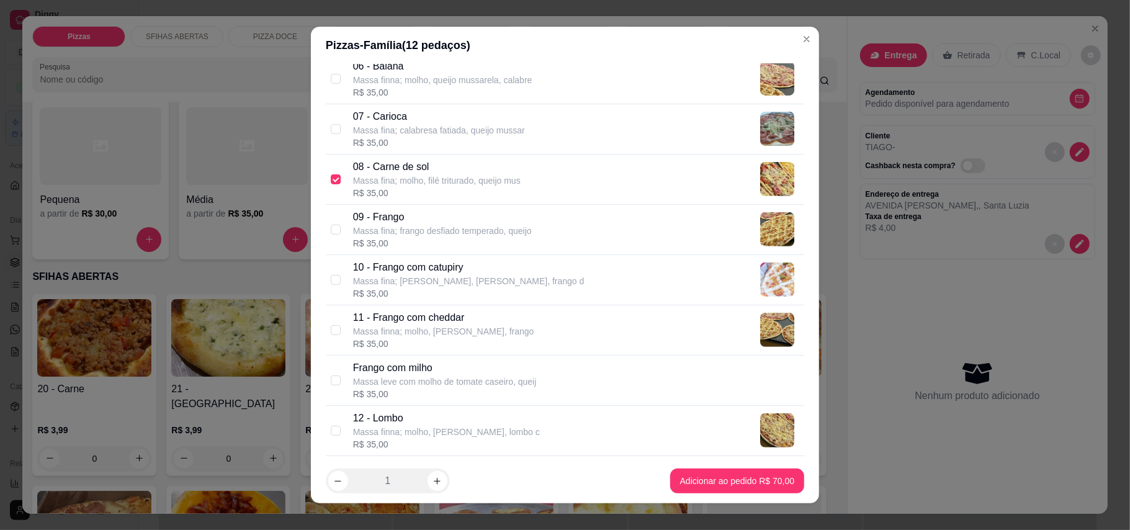
scroll to position [496, 0]
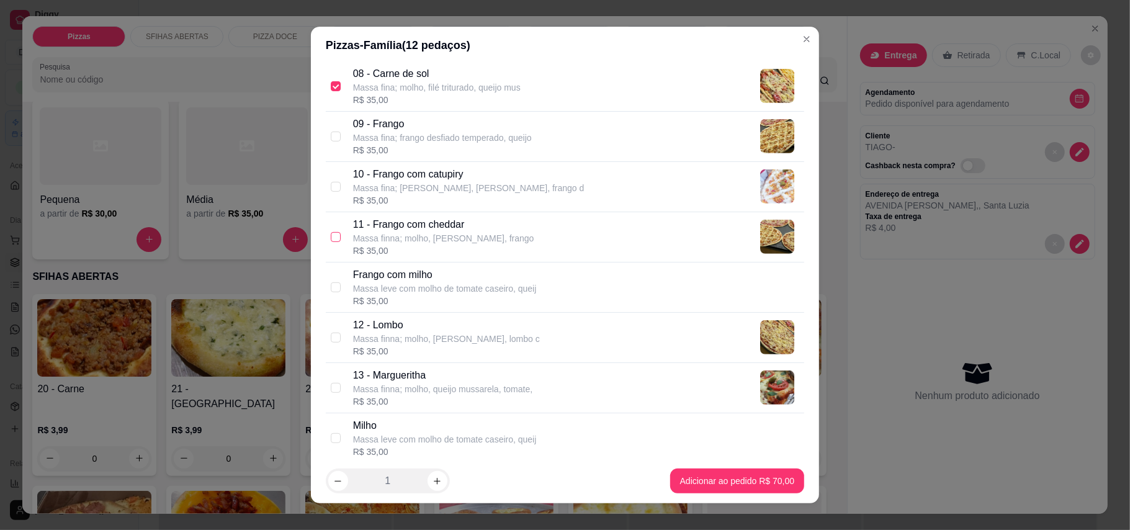
click at [331, 242] on input "checkbox" at bounding box center [336, 237] width 10 height 10
checkbox input "true"
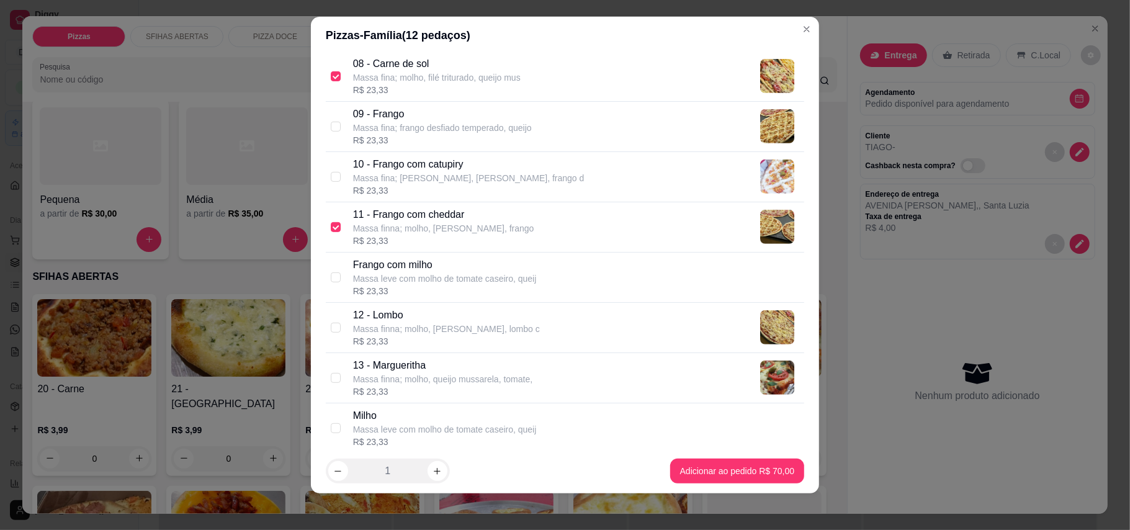
click at [732, 484] on footer "1 Adicionar ao pedido R$ 70,00" at bounding box center [565, 471] width 508 height 45
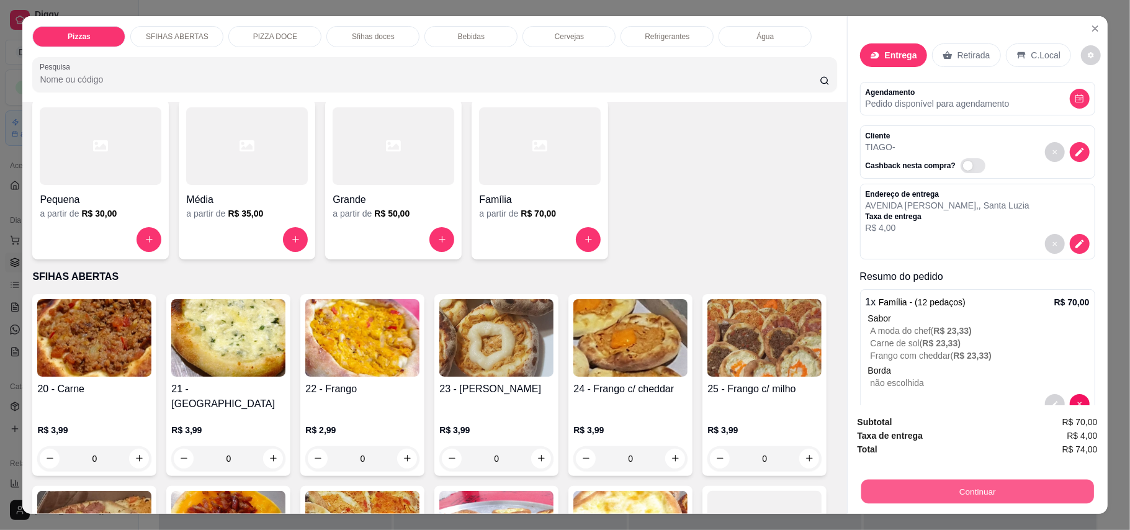
click at [953, 493] on button "Continuar" at bounding box center [977, 492] width 233 height 24
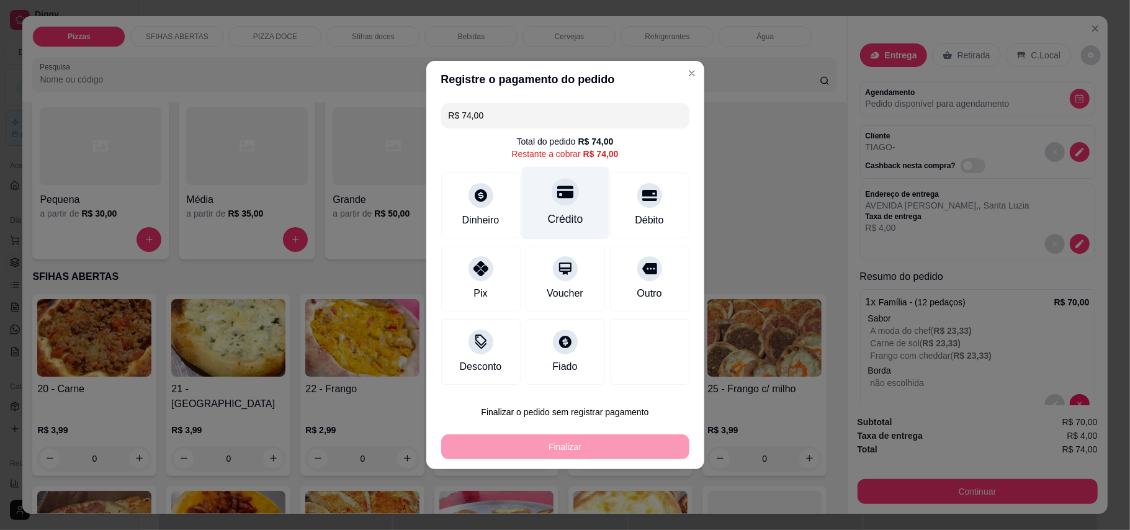
click at [564, 214] on div "Crédito" at bounding box center [564, 219] width 35 height 16
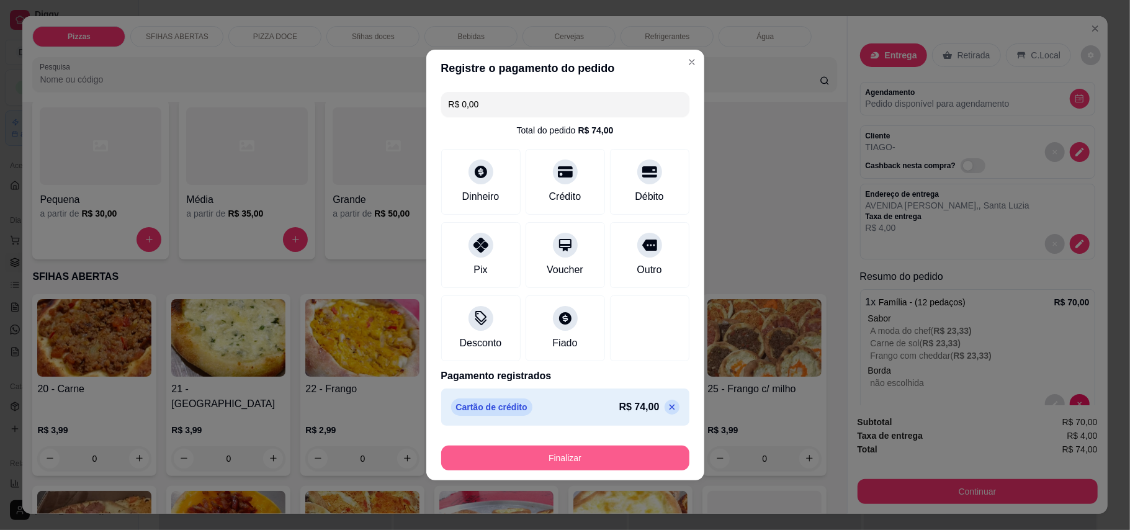
click at [608, 463] on button "Finalizar" at bounding box center [565, 458] width 248 height 25
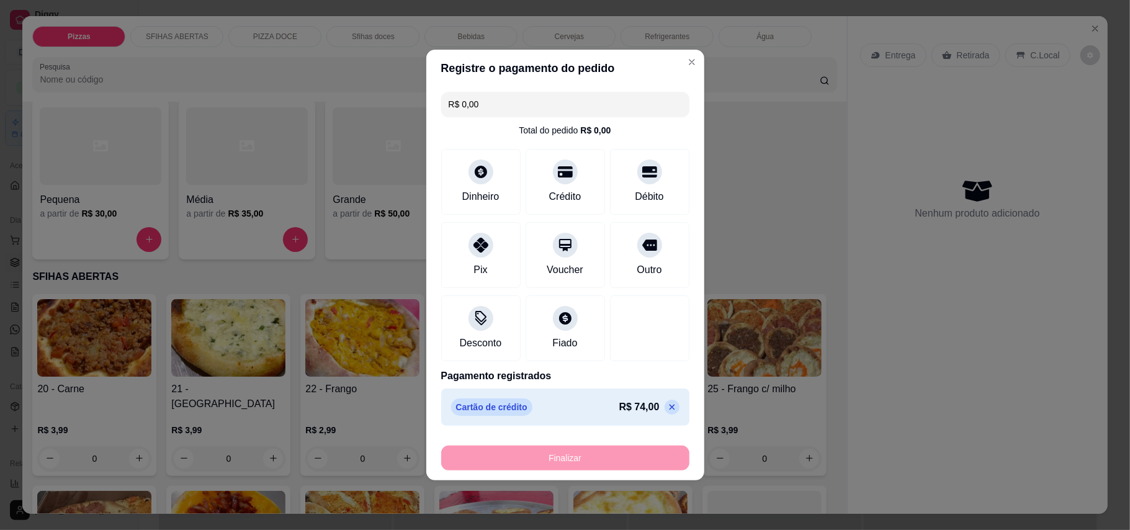
type input "-R$ 74,00"
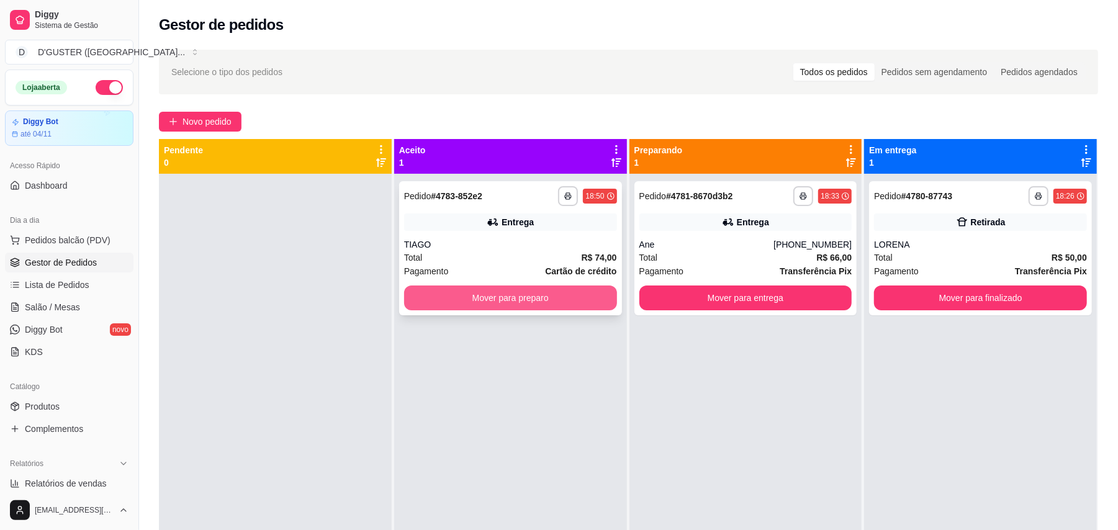
click at [563, 301] on button "Mover para preparo" at bounding box center [510, 297] width 213 height 25
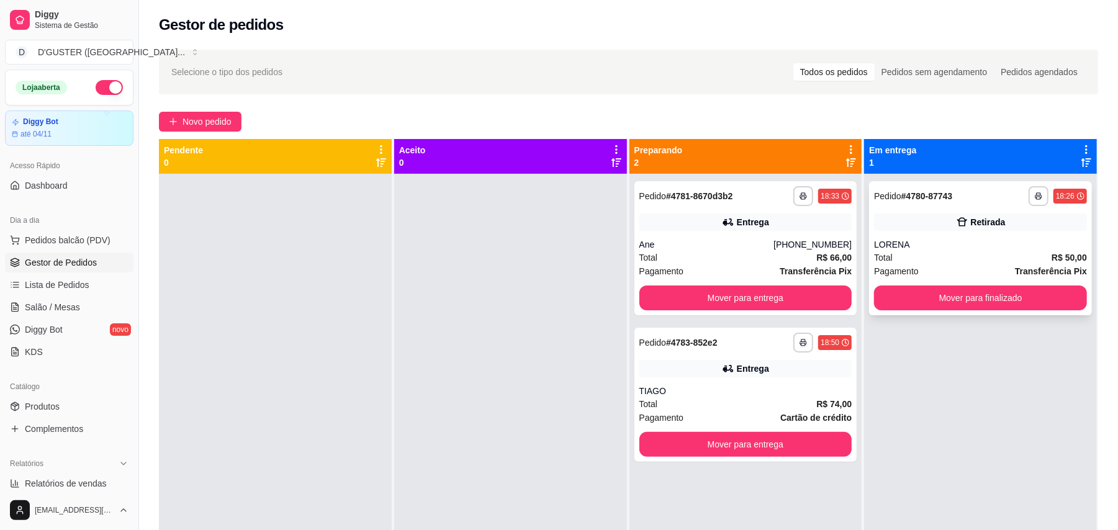
click at [993, 222] on div "Retirada" at bounding box center [980, 221] width 213 height 17
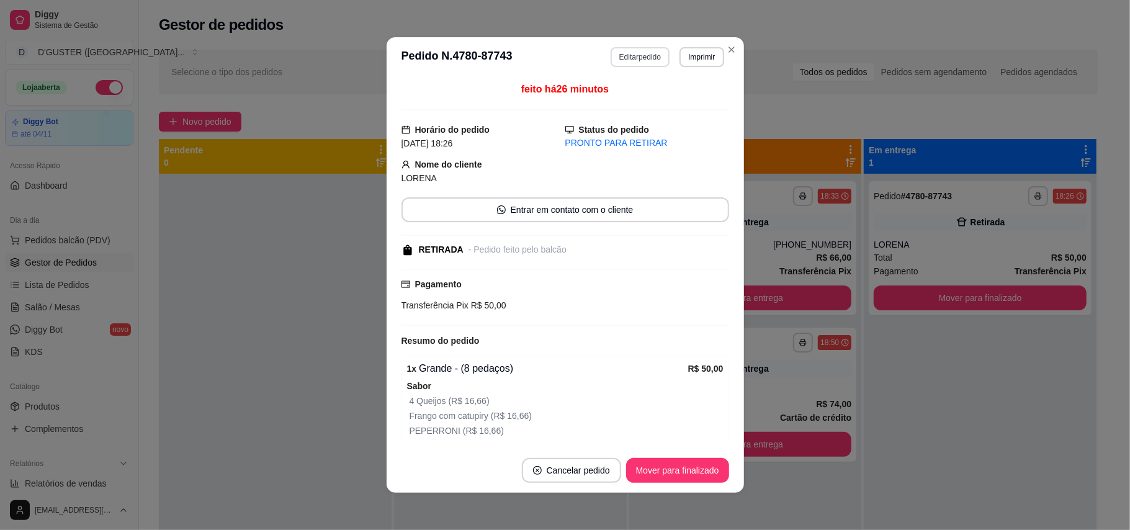
click at [633, 53] on button "Editar pedido" at bounding box center [640, 57] width 59 height 20
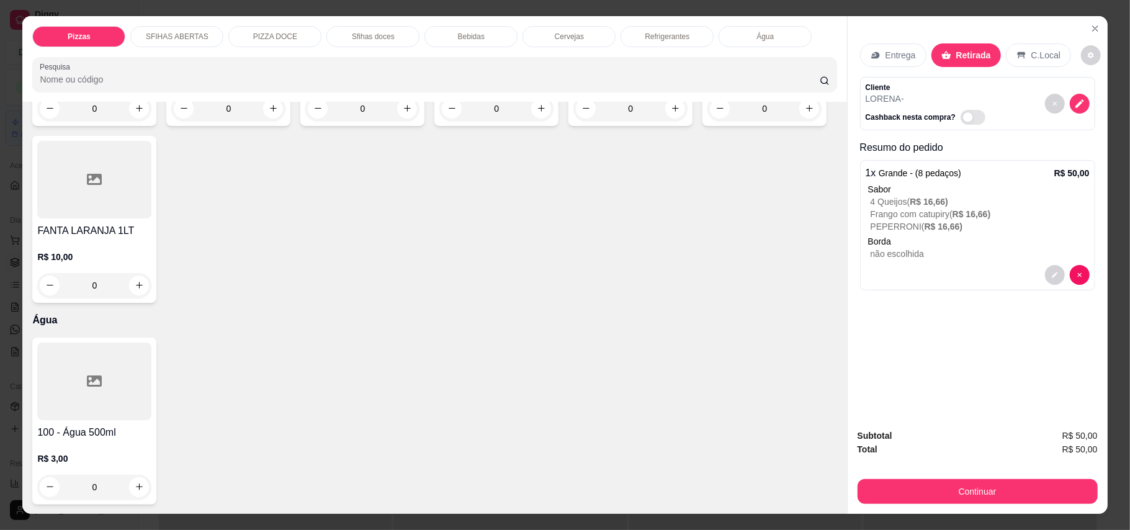
scroll to position [2730, 0]
click at [805, 113] on icon "increase-product-quantity" at bounding box center [809, 108] width 9 height 9
type input "1"
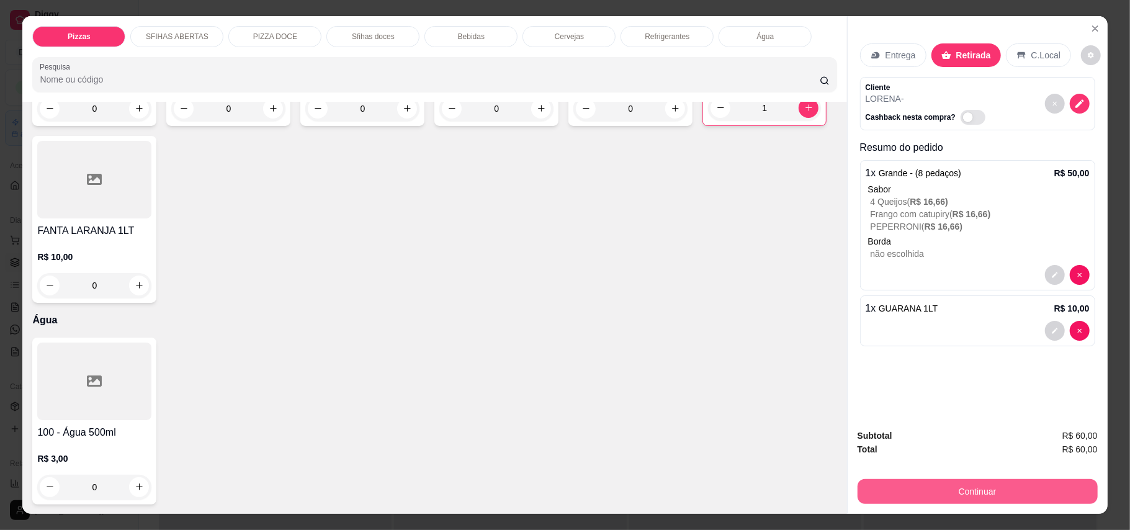
click at [1049, 487] on button "Continuar" at bounding box center [978, 491] width 240 height 25
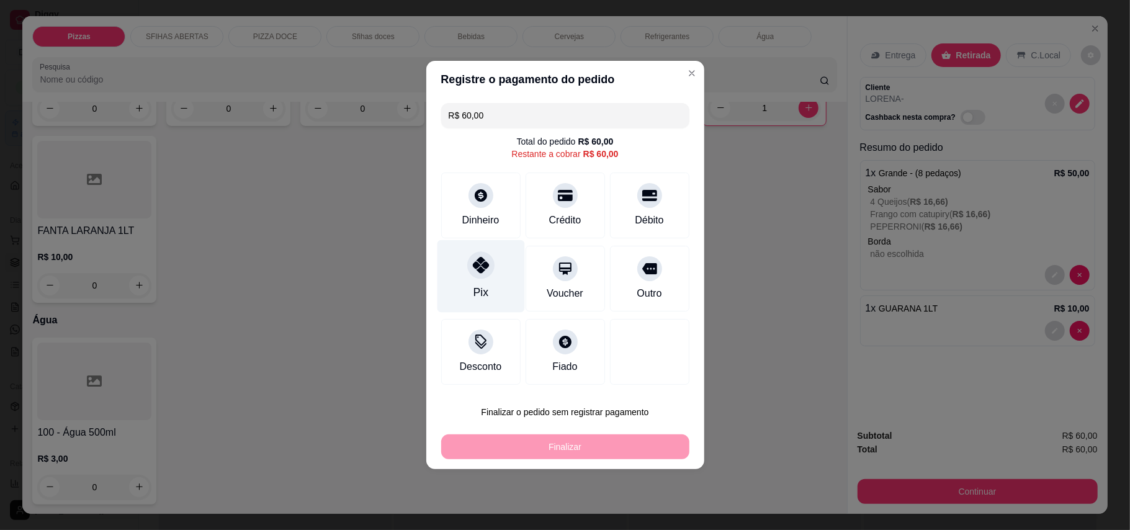
click at [479, 295] on div "Pix" at bounding box center [480, 292] width 15 height 16
type input "R$ 0,00"
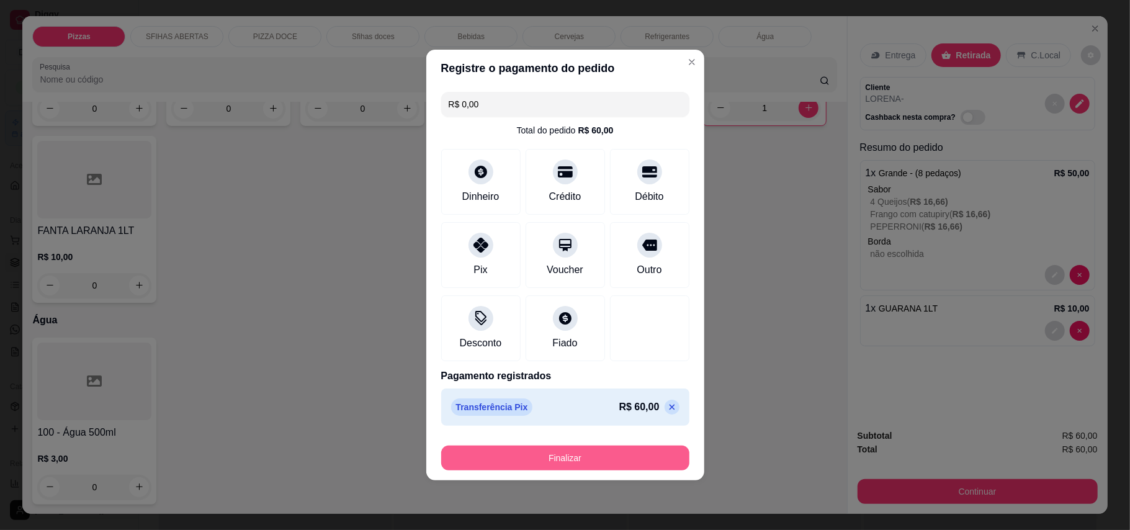
click at [579, 447] on button "Finalizar" at bounding box center [565, 458] width 248 height 25
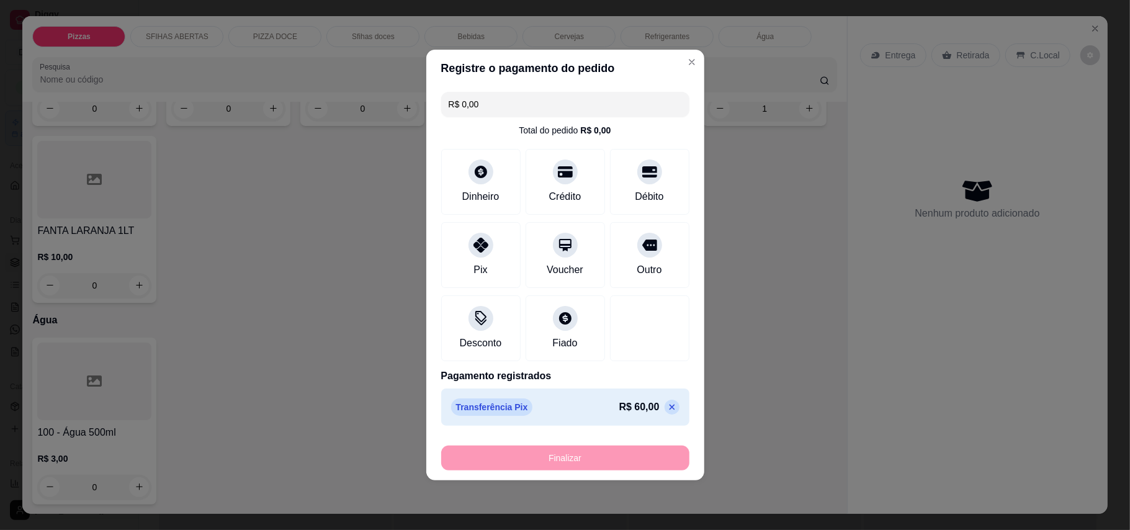
type input "0"
type input "-R$ 60,00"
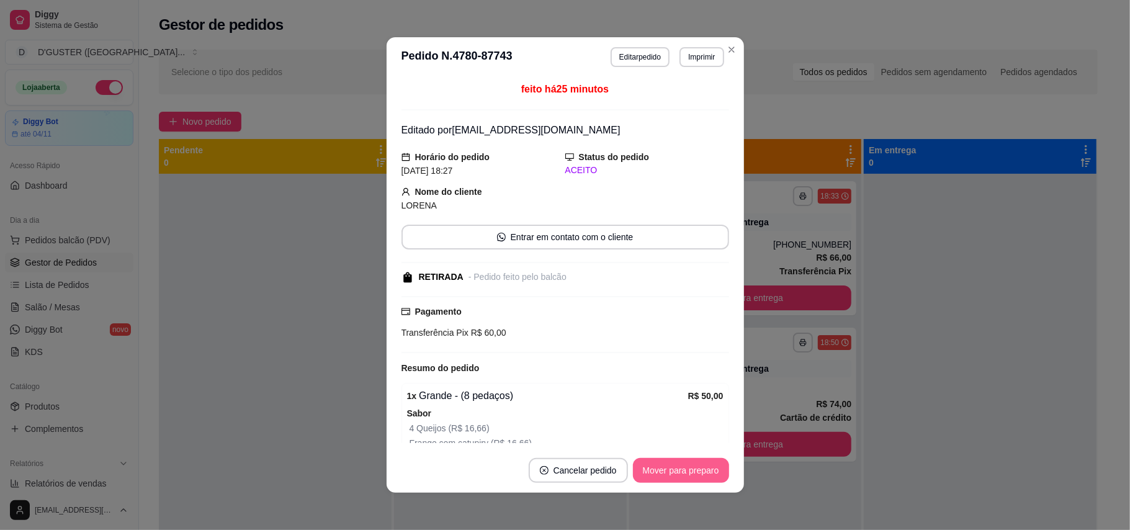
click at [702, 464] on button "Mover para preparo" at bounding box center [681, 470] width 96 height 25
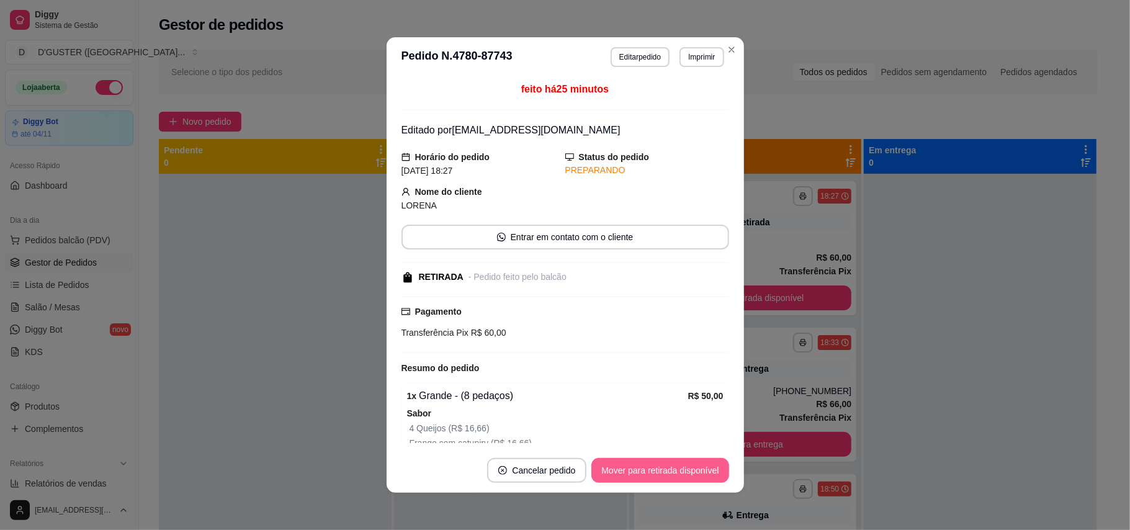
click at [702, 464] on button "Mover para retirada disponível" at bounding box center [659, 470] width 137 height 25
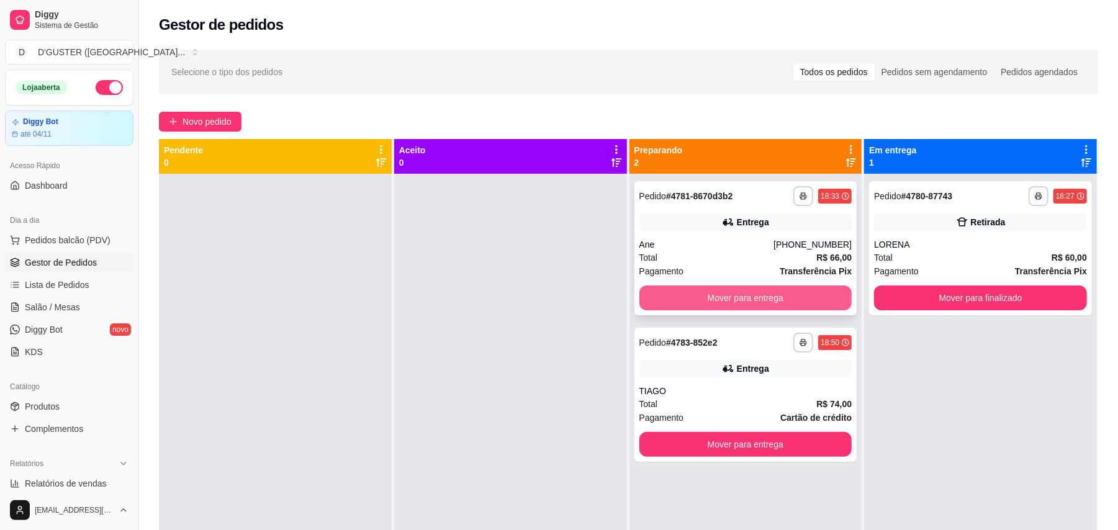
click at [760, 303] on button "Mover para entrega" at bounding box center [745, 297] width 213 height 25
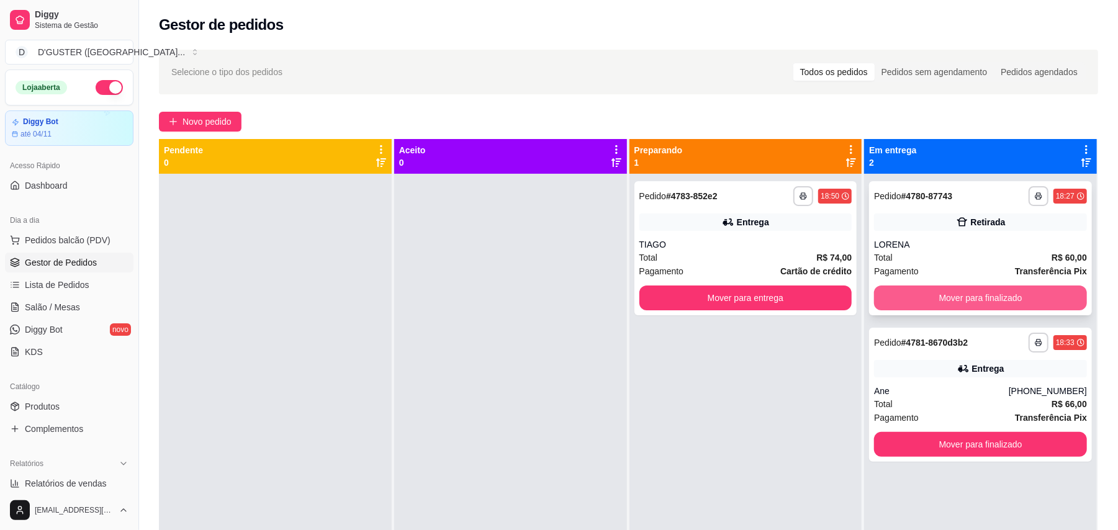
click at [990, 300] on button "Mover para finalizado" at bounding box center [980, 297] width 213 height 25
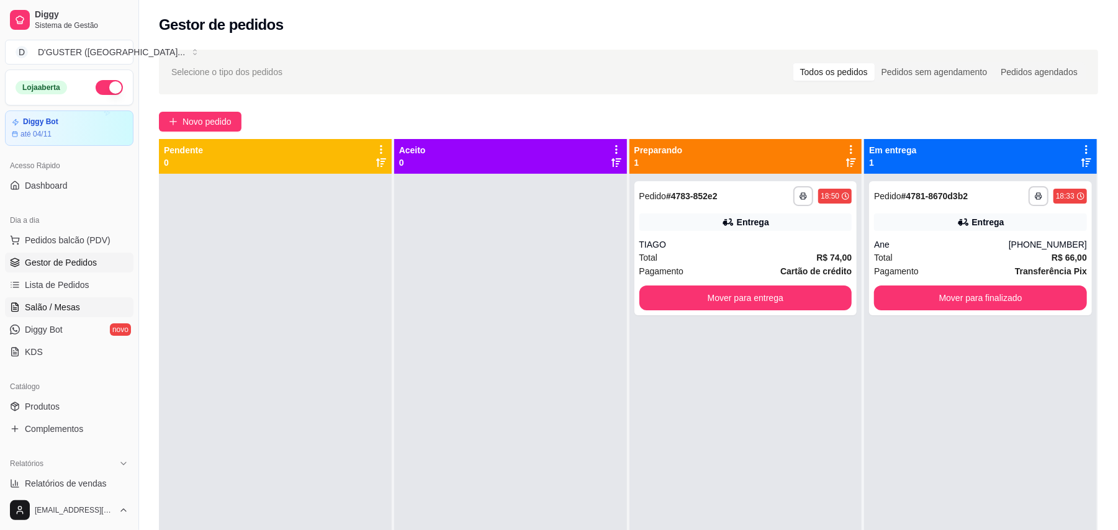
click at [65, 301] on span "Salão / Mesas" at bounding box center [52, 307] width 55 height 12
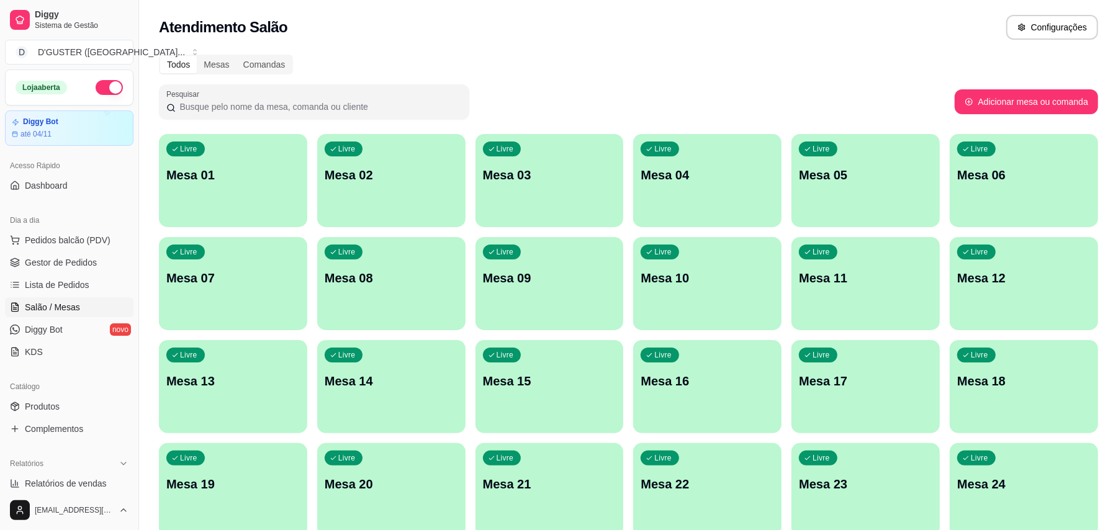
click at [1060, 189] on div "Livre Mesa 06" at bounding box center [1023, 173] width 148 height 78
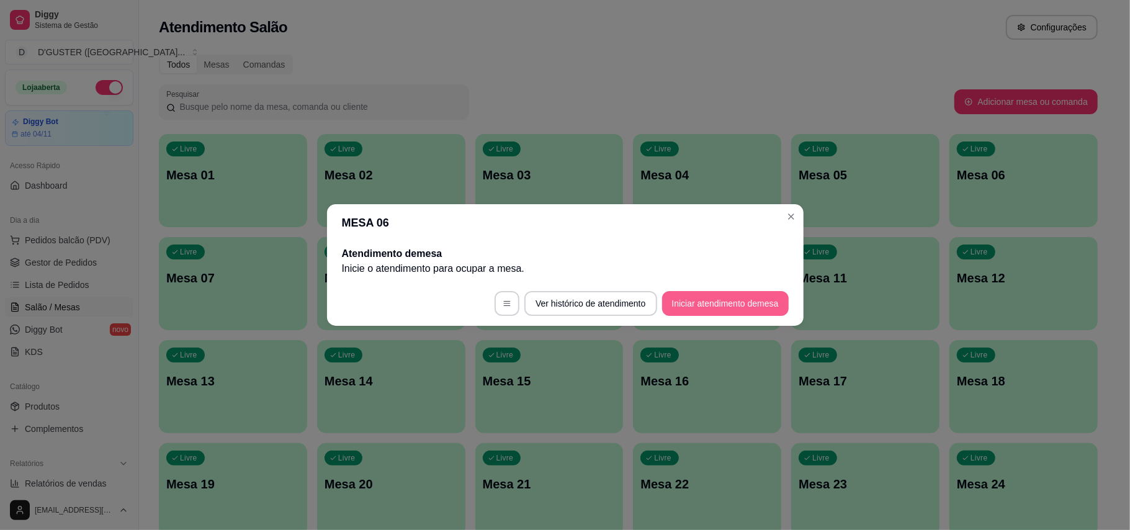
click at [698, 299] on button "Iniciar atendimento de mesa" at bounding box center [725, 303] width 127 height 25
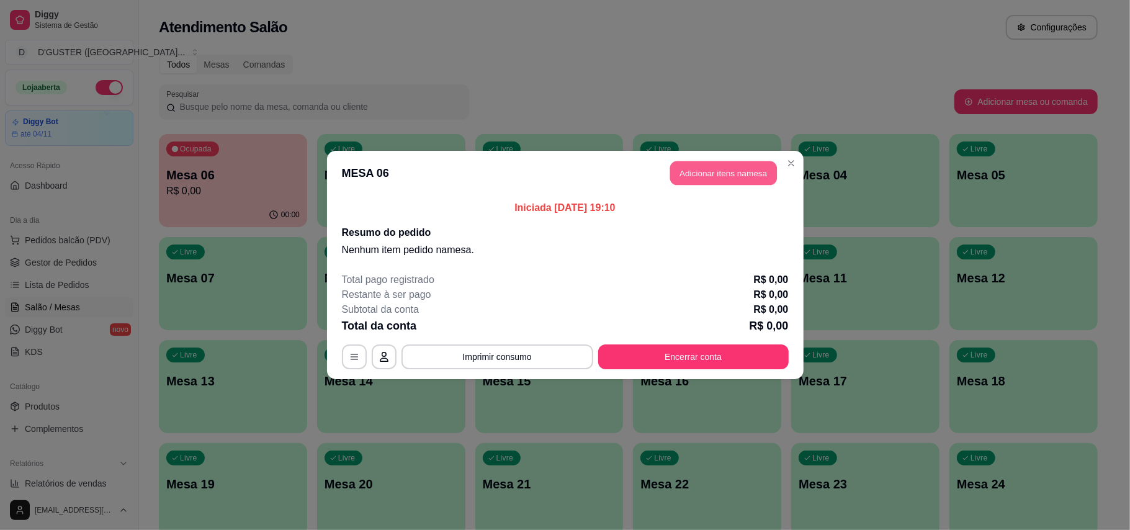
click at [742, 161] on button "Adicionar itens na mesa" at bounding box center [723, 173] width 107 height 24
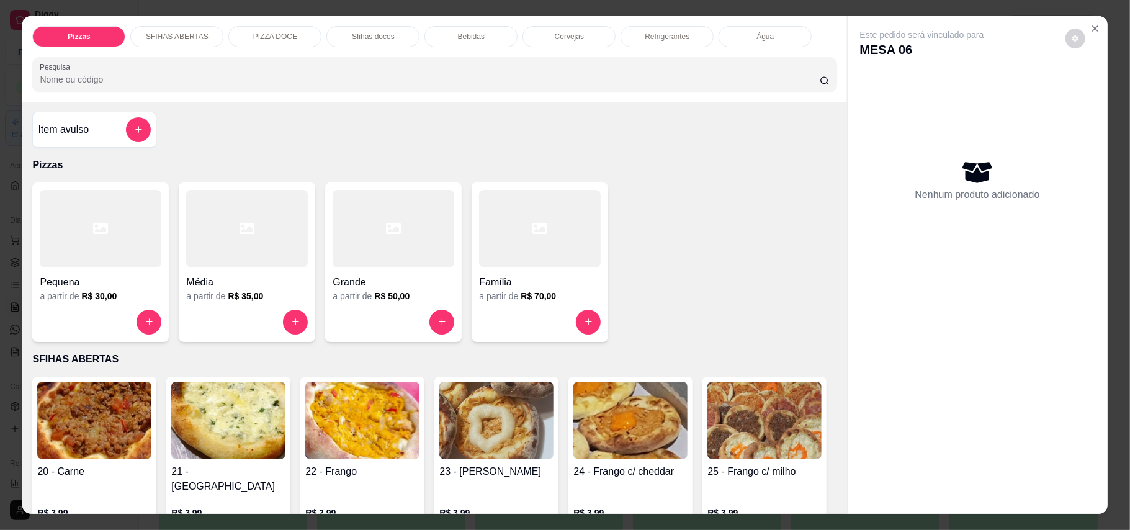
click at [571, 251] on div at bounding box center [540, 229] width 122 height 78
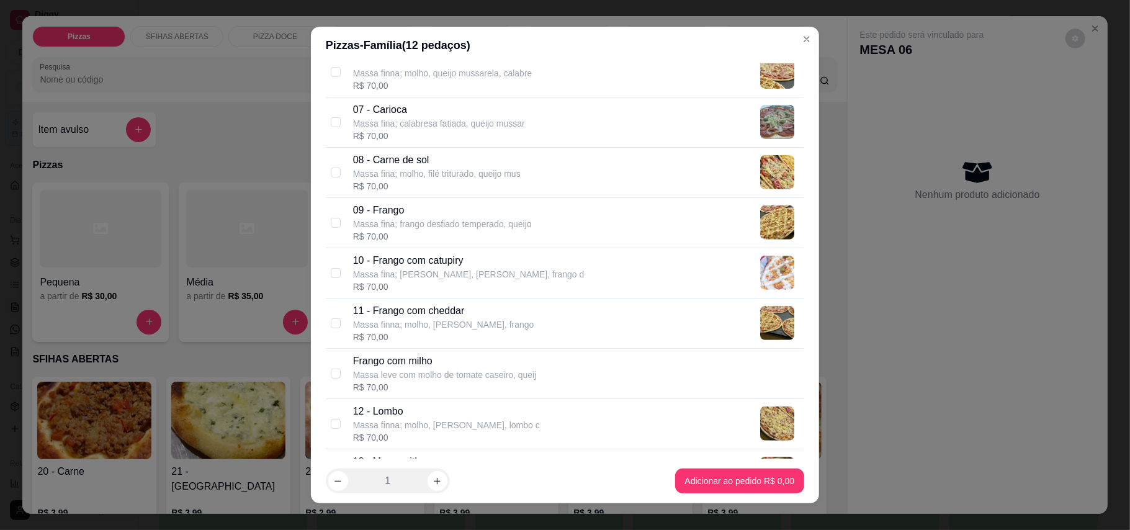
scroll to position [413, 0]
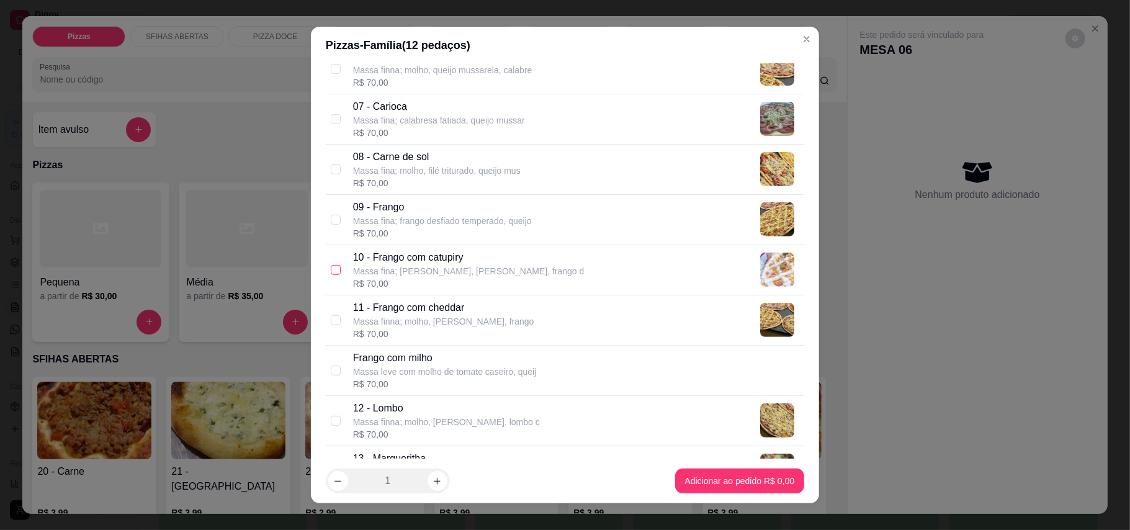
click at [331, 268] on input "checkbox" at bounding box center [336, 270] width 10 height 10
checkbox input "true"
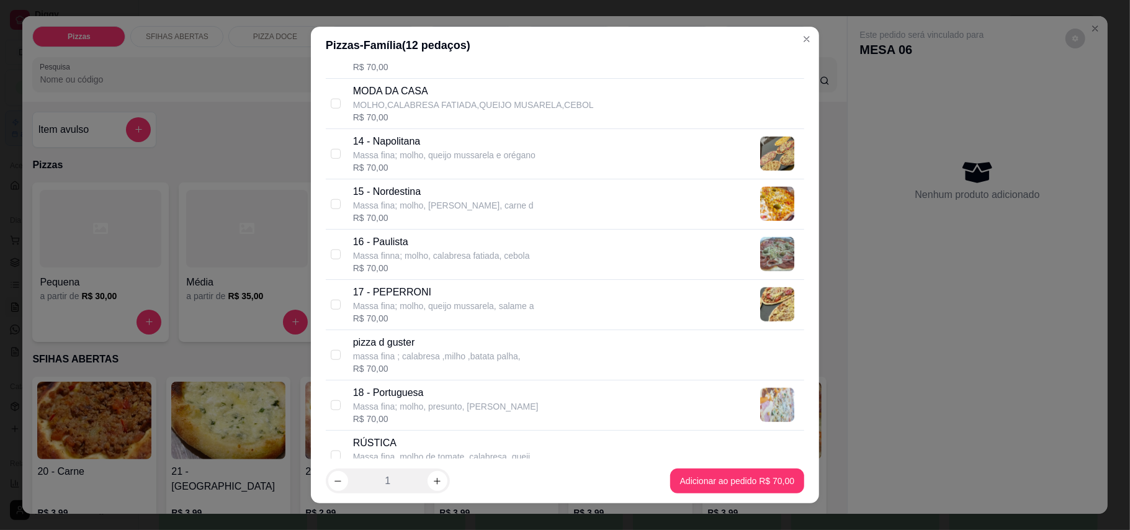
scroll to position [910, 0]
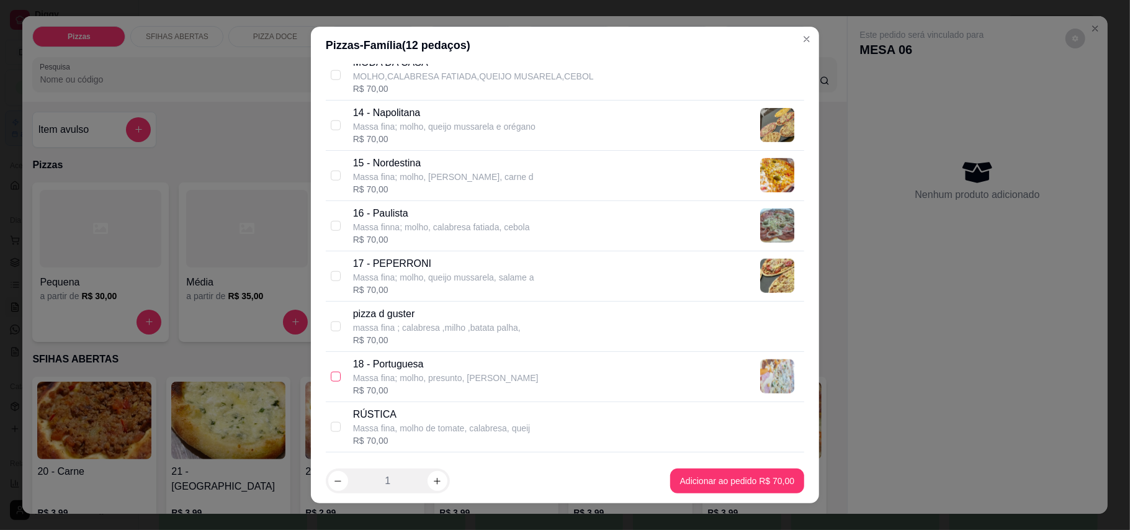
click at [331, 381] on input "checkbox" at bounding box center [336, 377] width 10 height 10
checkbox input "true"
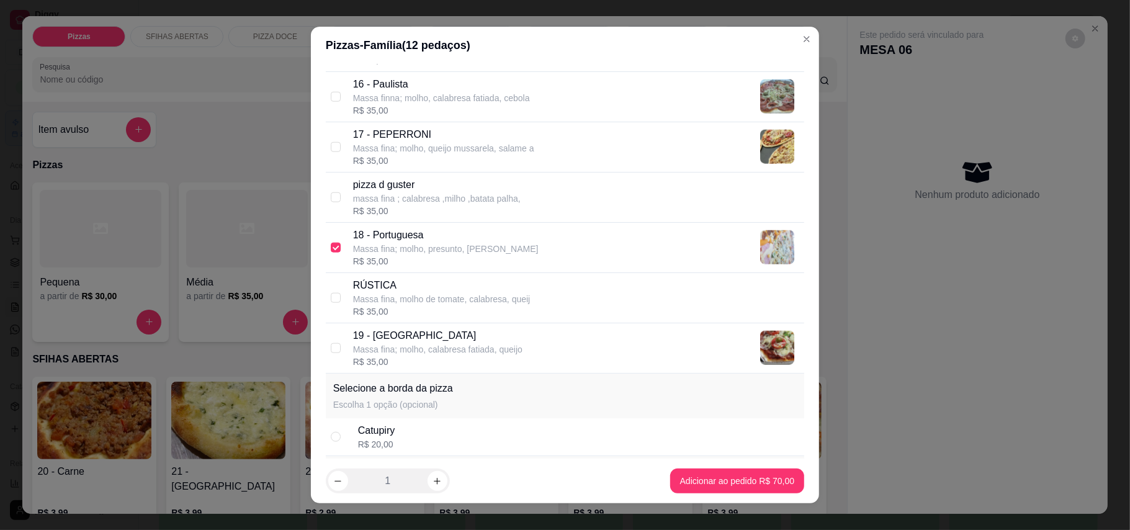
scroll to position [1158, 0]
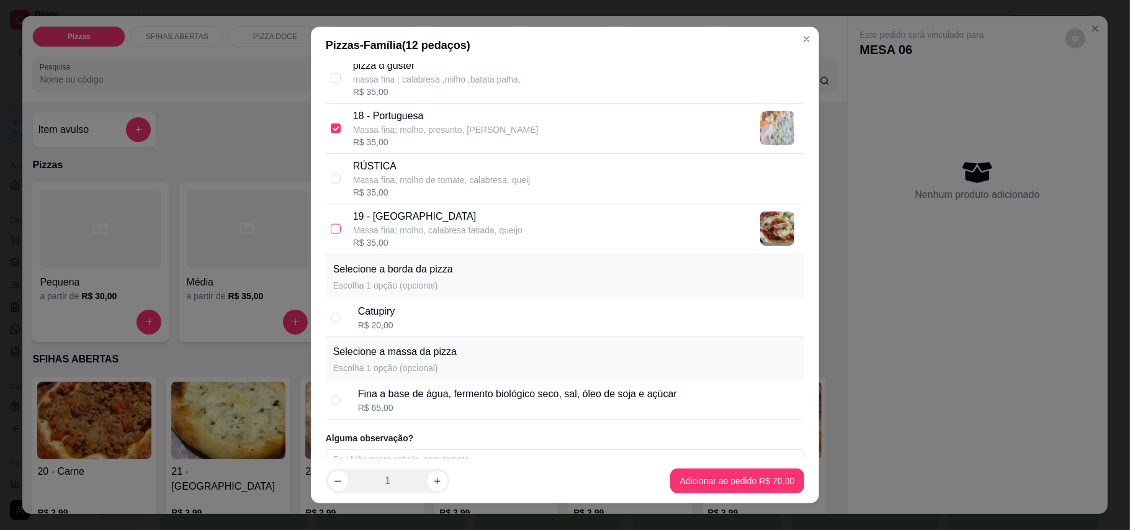
click at [331, 233] on input "checkbox" at bounding box center [336, 229] width 10 height 10
checkbox input "true"
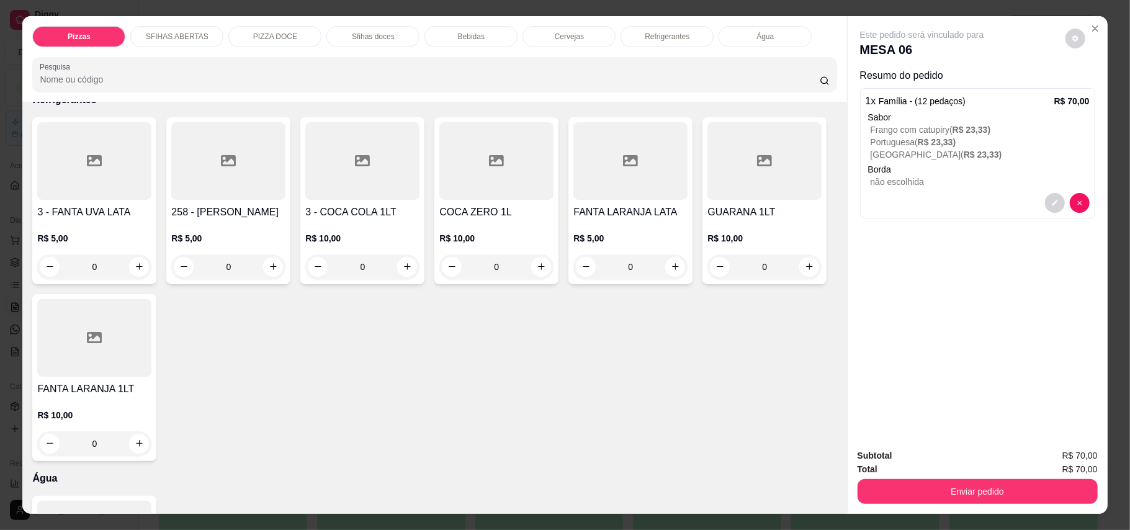
scroll to position [1986, 0]
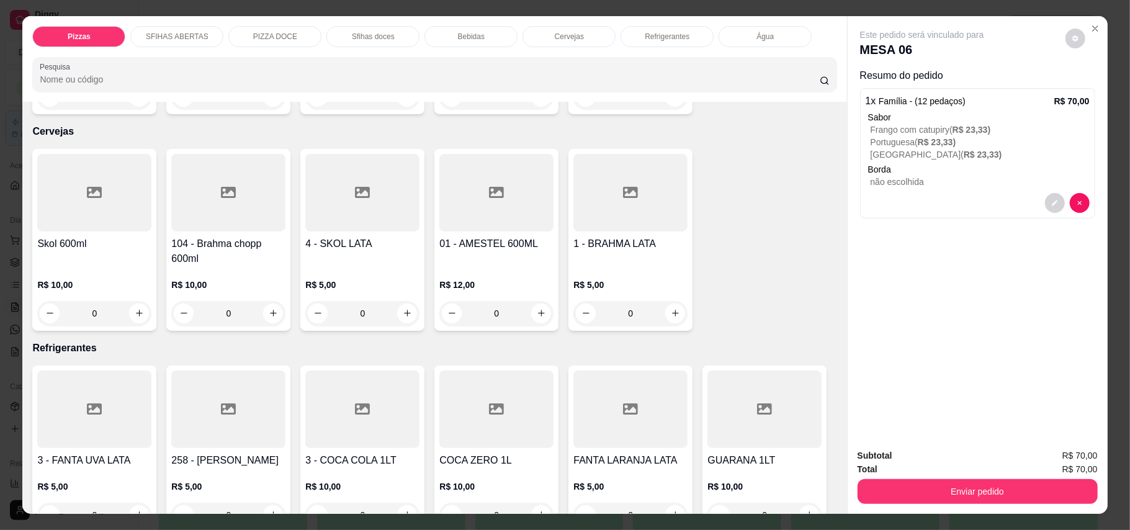
type input "1"
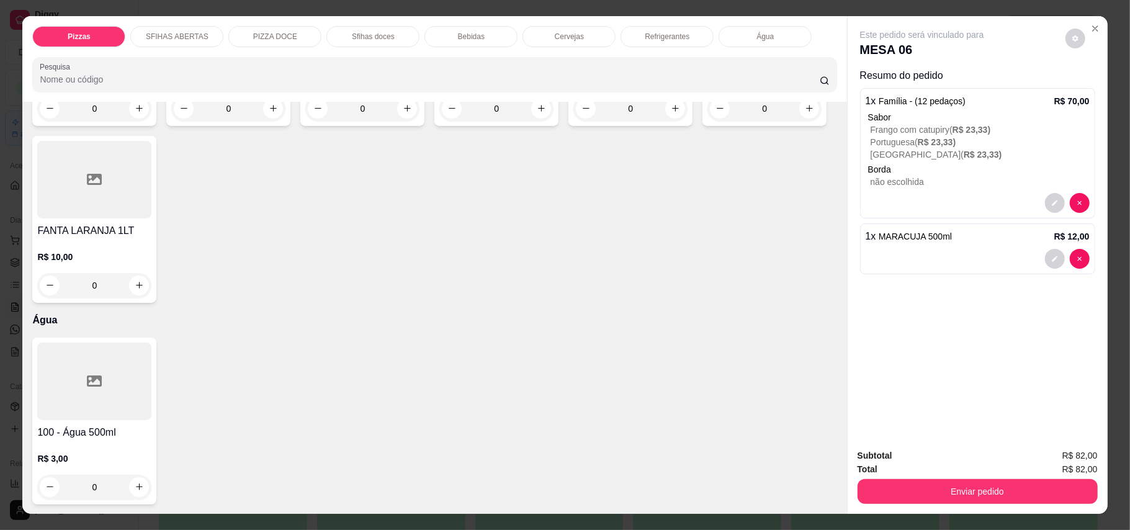
scroll to position [2396, 0]
type input "3"
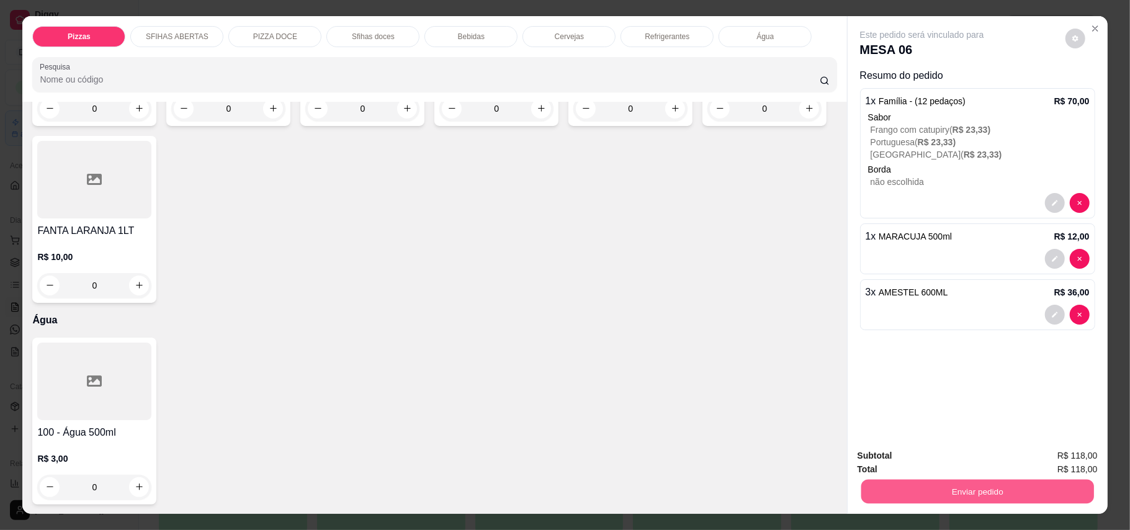
click at [1058, 490] on button "Enviar pedido" at bounding box center [977, 492] width 233 height 24
click at [1037, 460] on button "Enviar pedido" at bounding box center [1064, 462] width 70 height 24
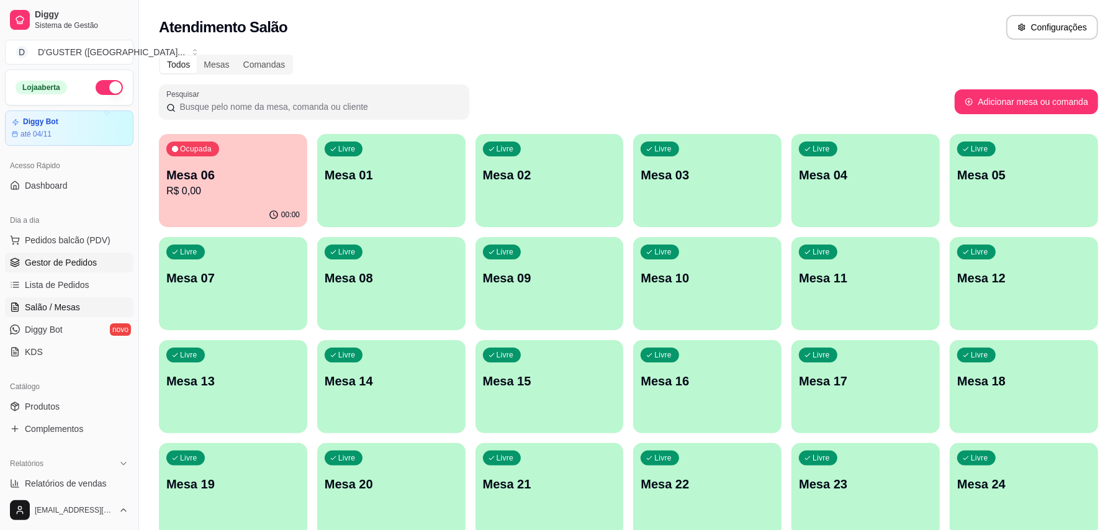
click at [95, 264] on link "Gestor de Pedidos" at bounding box center [69, 263] width 128 height 20
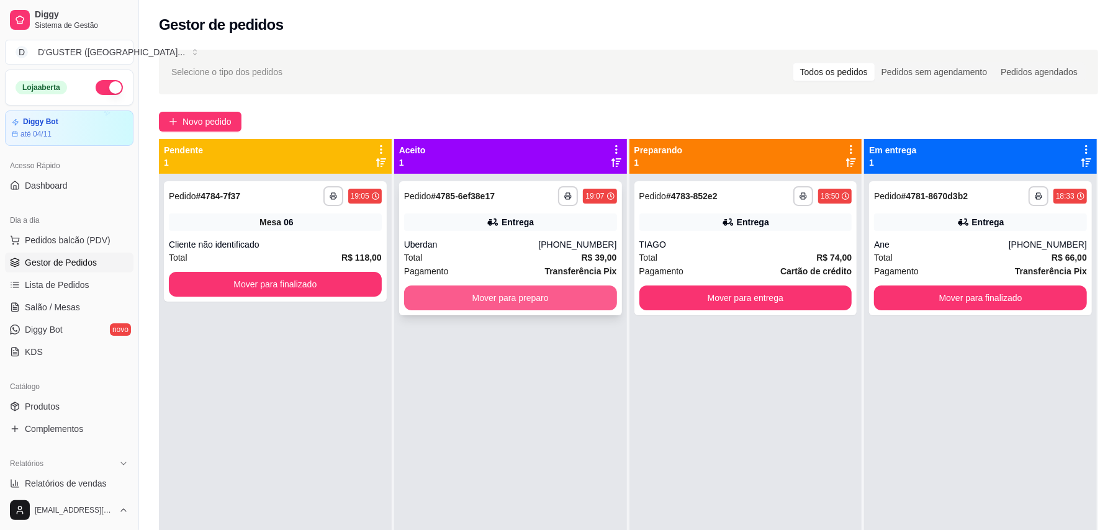
click at [469, 298] on button "Mover para preparo" at bounding box center [510, 297] width 213 height 25
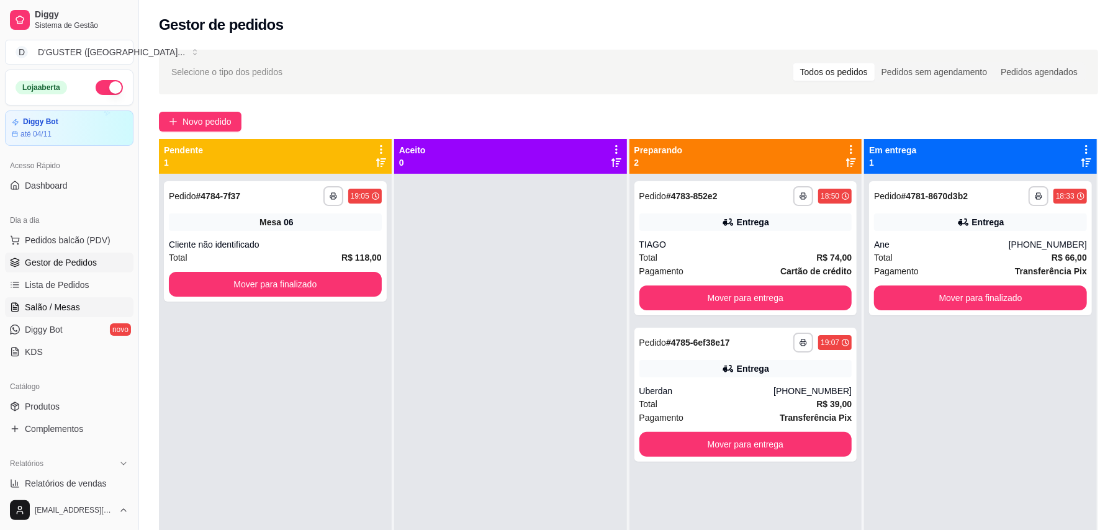
click at [56, 299] on link "Salão / Mesas" at bounding box center [69, 307] width 128 height 20
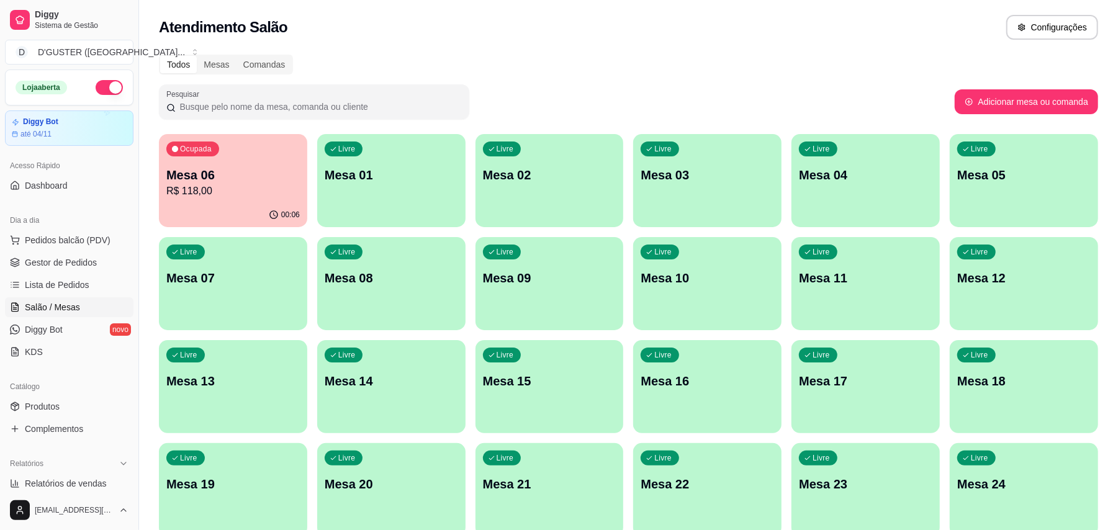
click at [544, 295] on div "Livre Mesa 09" at bounding box center [549, 276] width 148 height 78
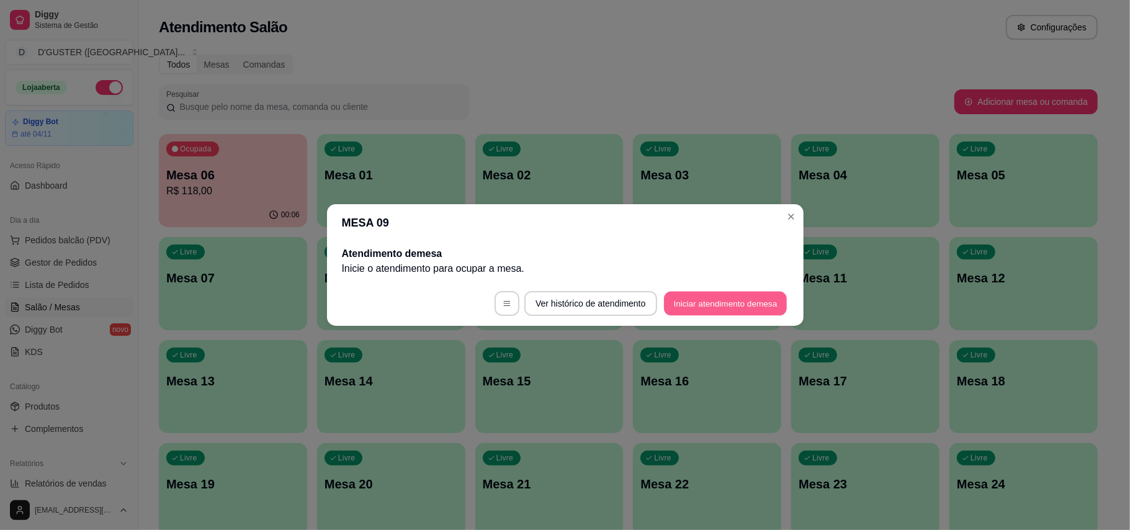
click at [704, 307] on button "Iniciar atendimento de mesa" at bounding box center [725, 304] width 123 height 24
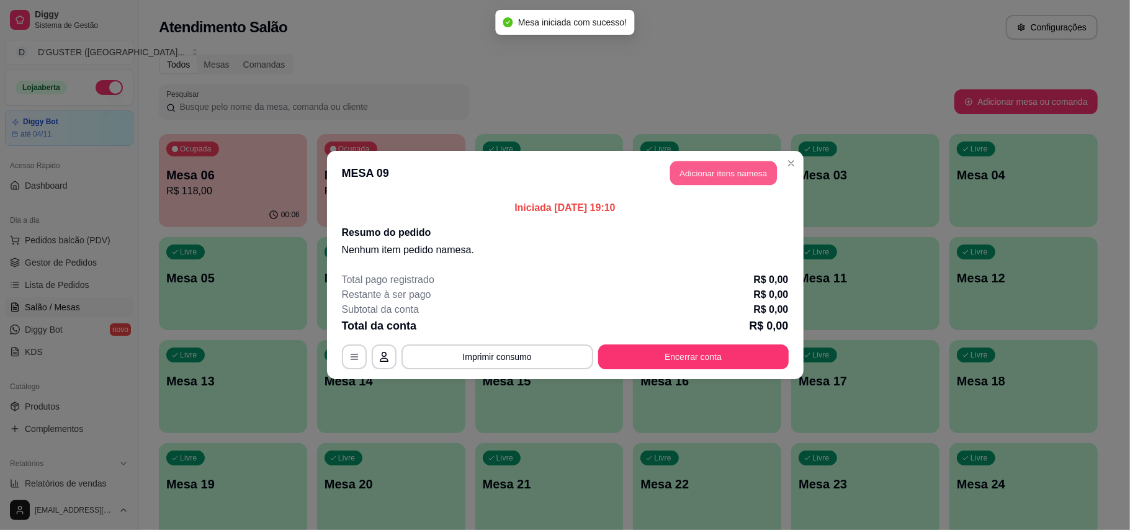
click at [718, 180] on button "Adicionar itens na mesa" at bounding box center [723, 173] width 107 height 24
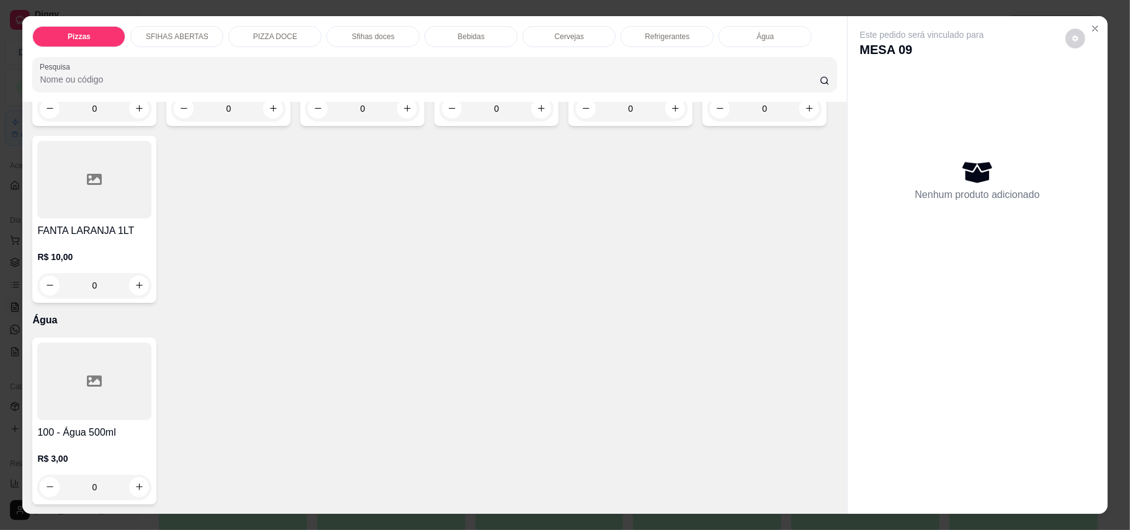
scroll to position [2399, 0]
type input "1"
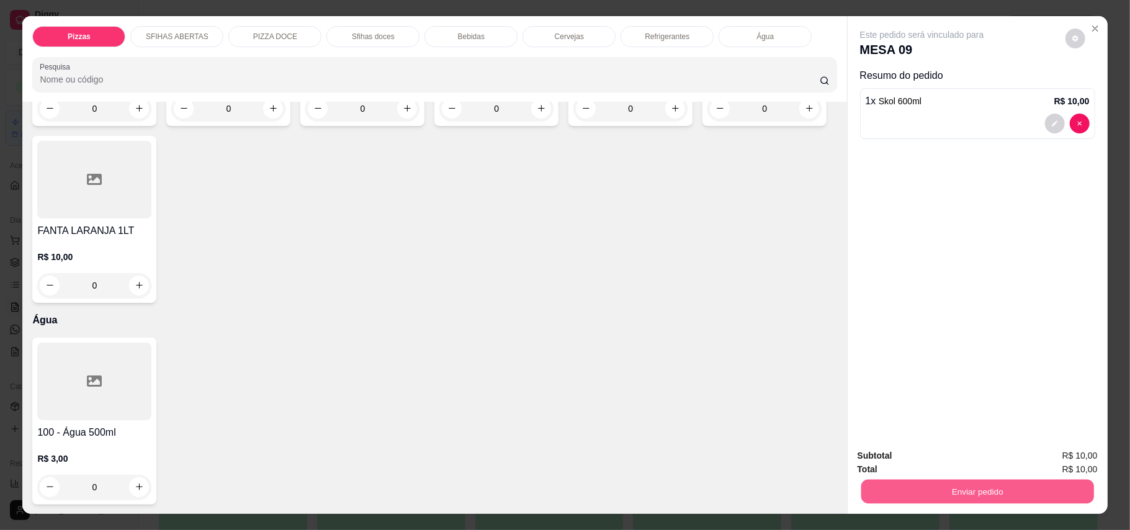
click at [974, 485] on button "Enviar pedido" at bounding box center [977, 492] width 233 height 24
click at [1052, 457] on button "Enviar pedido" at bounding box center [1064, 461] width 68 height 23
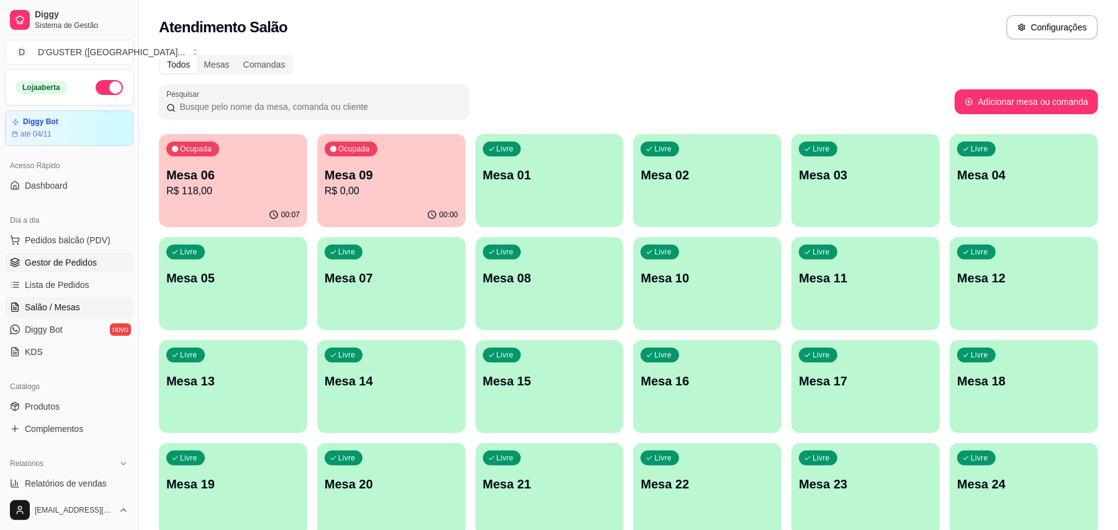
click at [52, 267] on span "Gestor de Pedidos" at bounding box center [61, 262] width 72 height 12
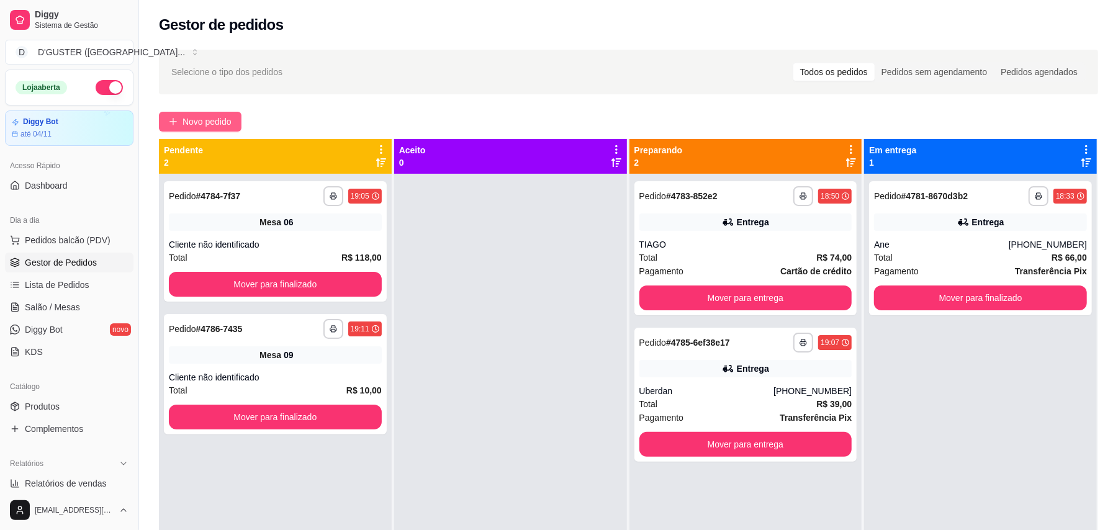
click at [197, 120] on span "Novo pedido" at bounding box center [206, 122] width 49 height 14
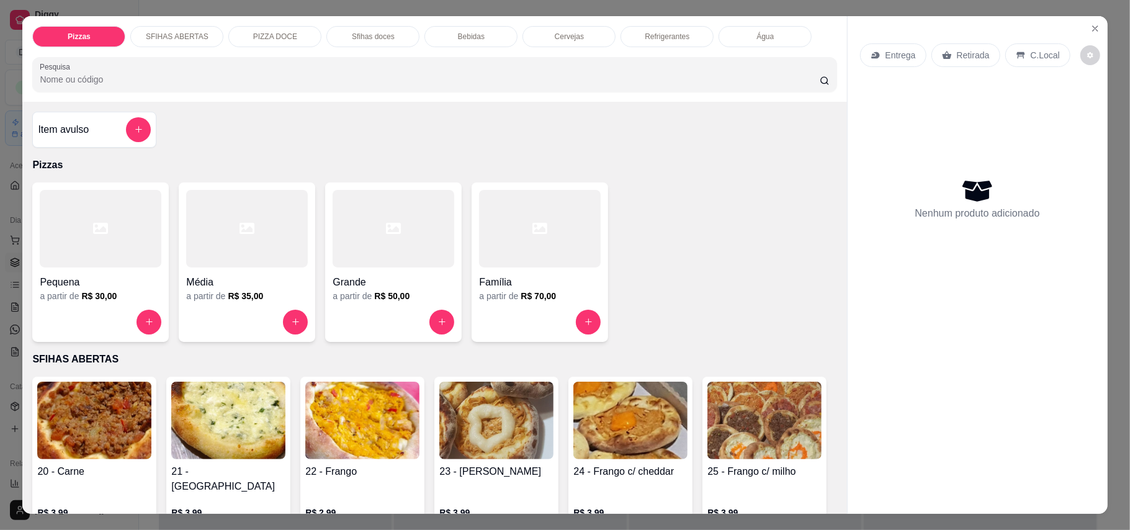
click at [970, 55] on p "Retirada" at bounding box center [973, 55] width 33 height 12
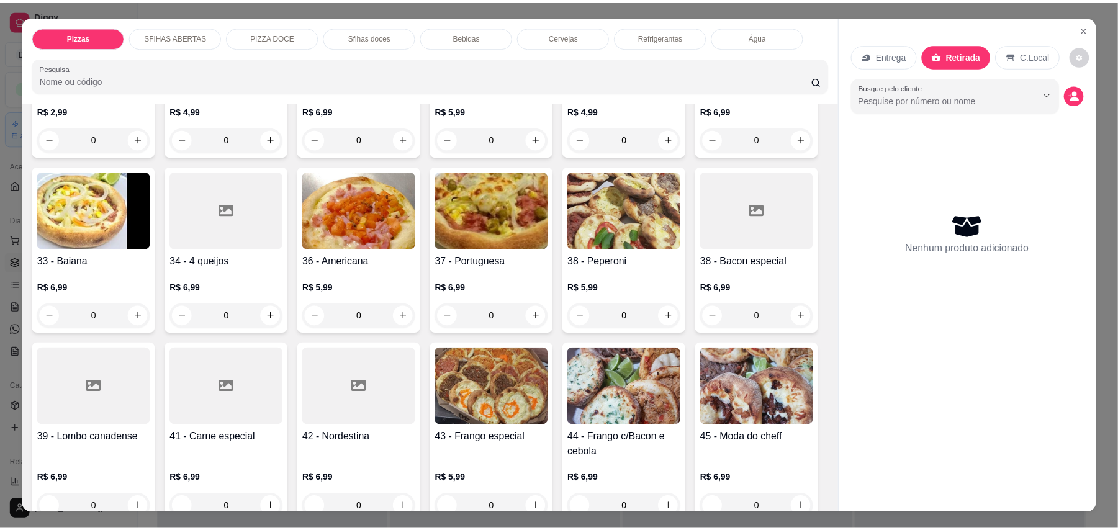
scroll to position [661, 0]
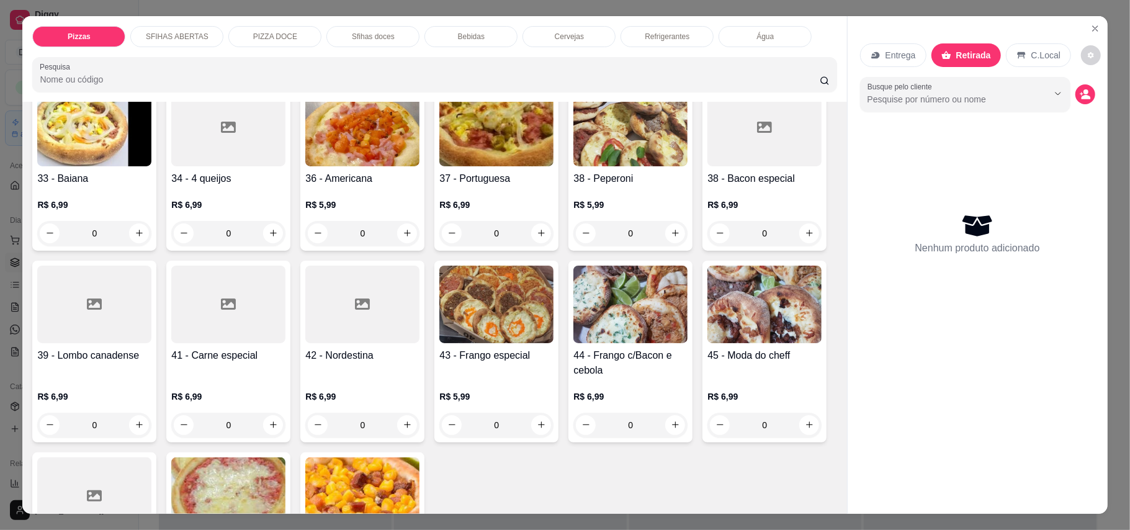
click at [799, 66] on button "increase-product-quantity" at bounding box center [809, 57] width 20 height 20
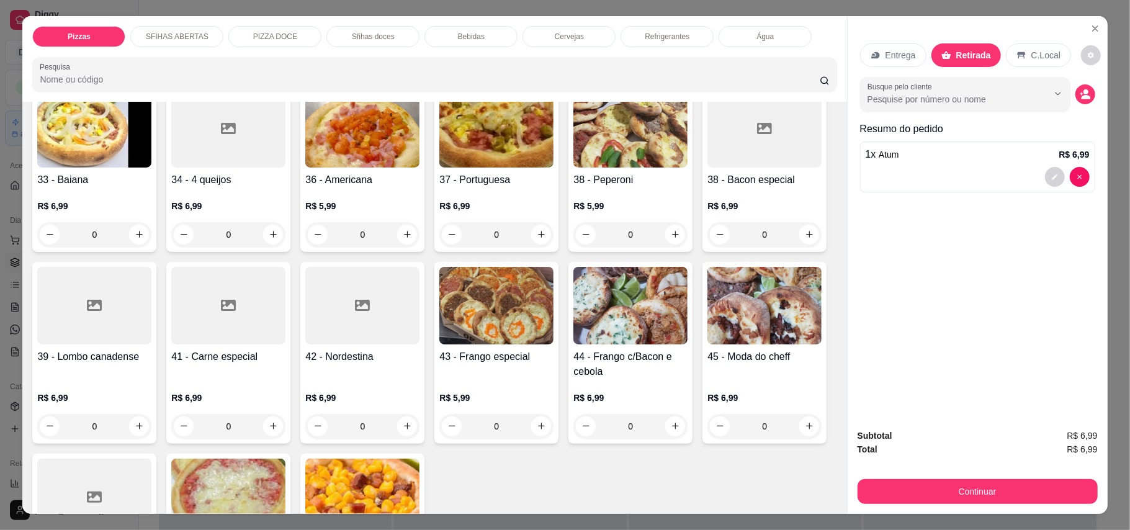
click at [799, 67] on button "increase-product-quantity" at bounding box center [809, 57] width 20 height 20
click at [799, 66] on button "increase-product-quantity" at bounding box center [808, 56] width 19 height 19
click at [799, 67] on button "increase-product-quantity" at bounding box center [809, 57] width 20 height 20
type input "5"
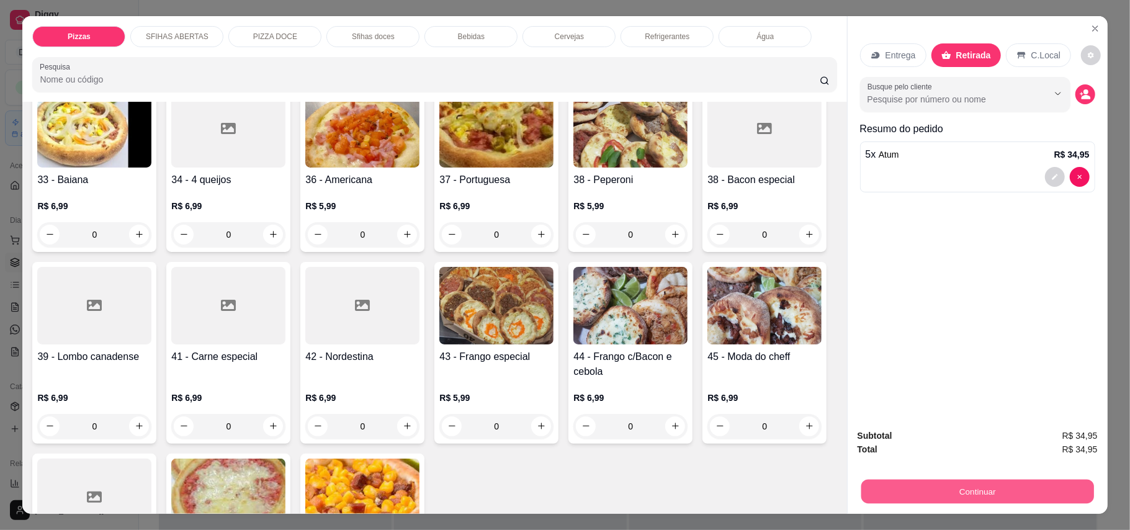
click at [1023, 492] on button "Continuar" at bounding box center [977, 492] width 233 height 24
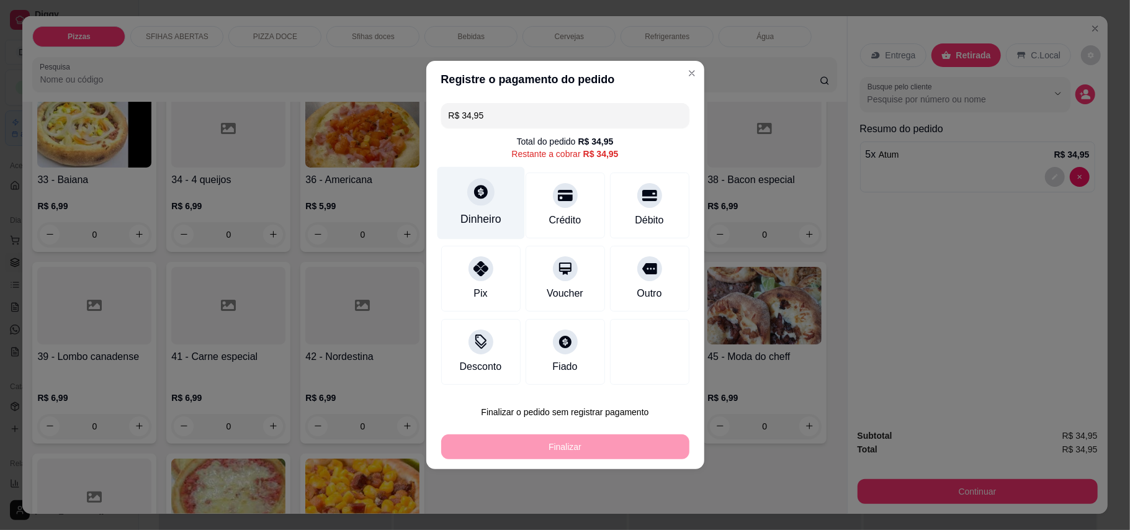
click at [482, 208] on div "Dinheiro" at bounding box center [480, 203] width 87 height 73
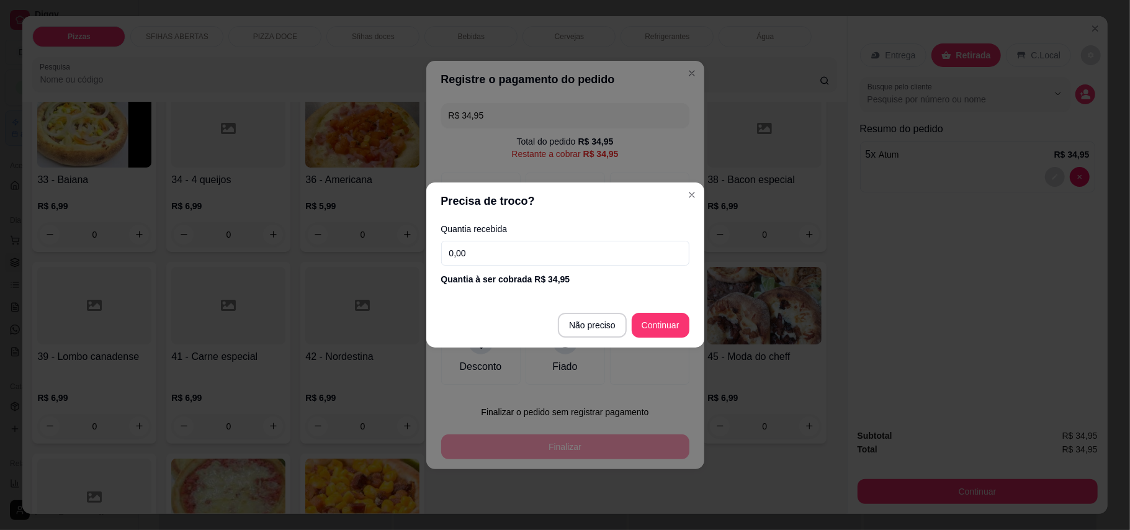
drag, startPoint x: 552, startPoint y: 238, endPoint x: 553, endPoint y: 249, distance: 11.3
click at [552, 242] on div "Quantia recebida 0,00 Quantia à ser cobrada R$ 34,95" at bounding box center [565, 255] width 278 height 71
click at [576, 256] on input "0,00" at bounding box center [565, 253] width 248 height 25
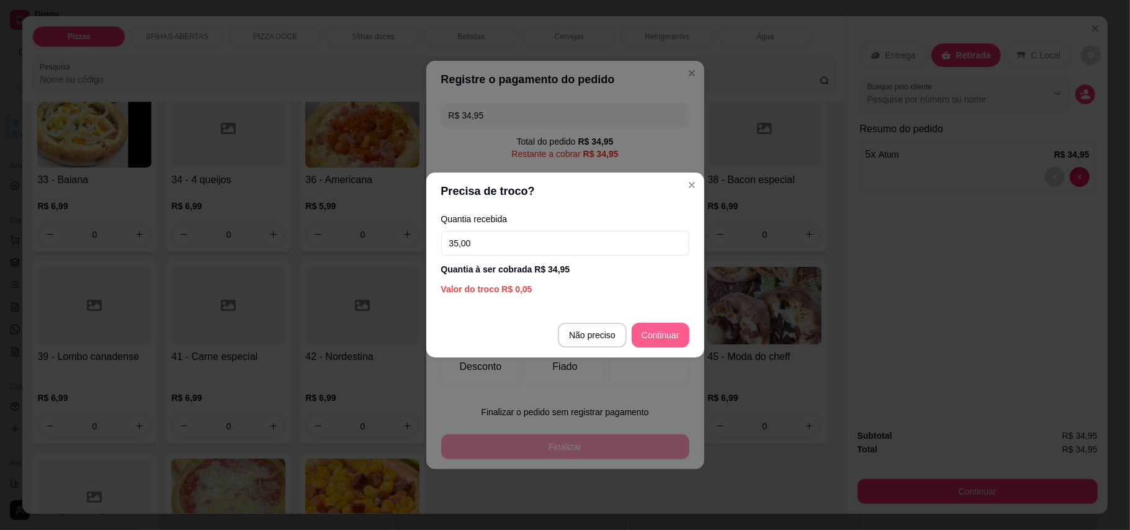
type input "35,00"
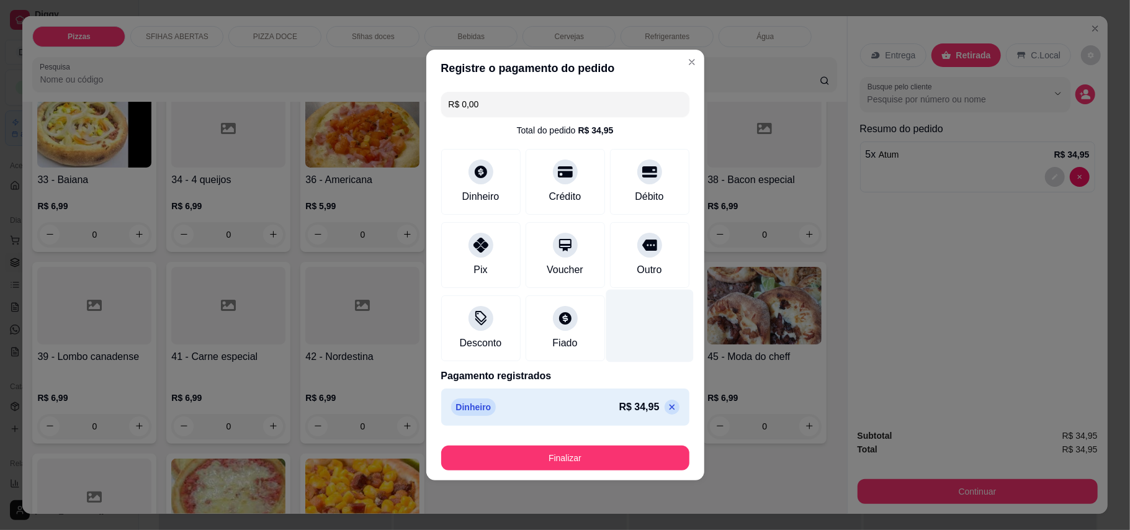
type input "R$ 0,00"
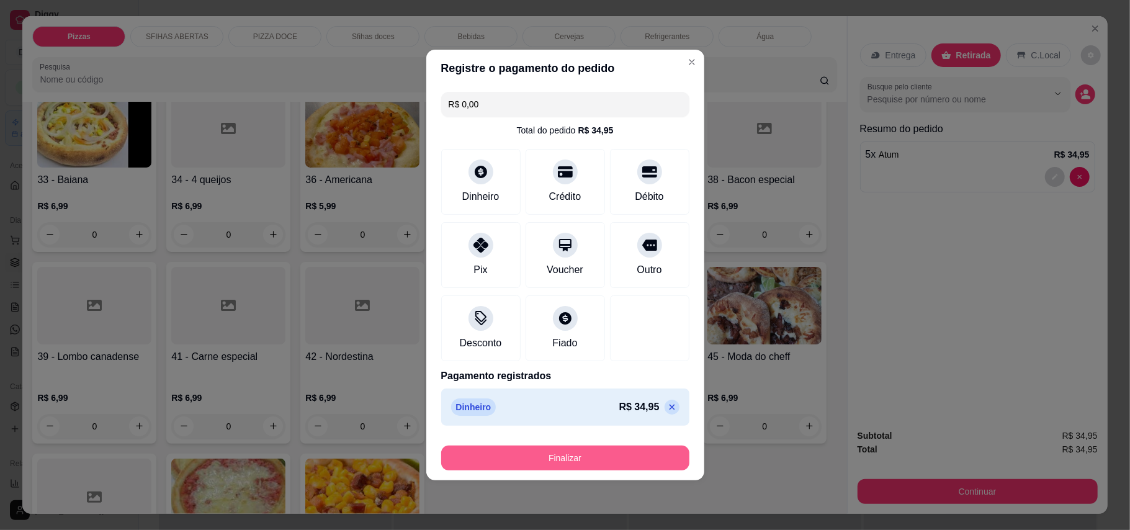
click at [623, 465] on button "Finalizar" at bounding box center [565, 458] width 248 height 25
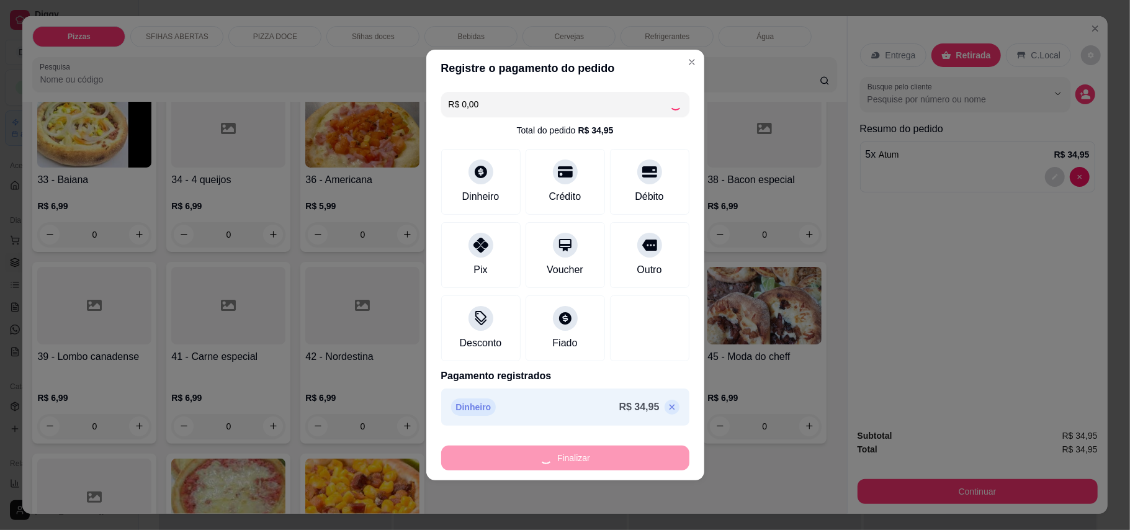
type input "0"
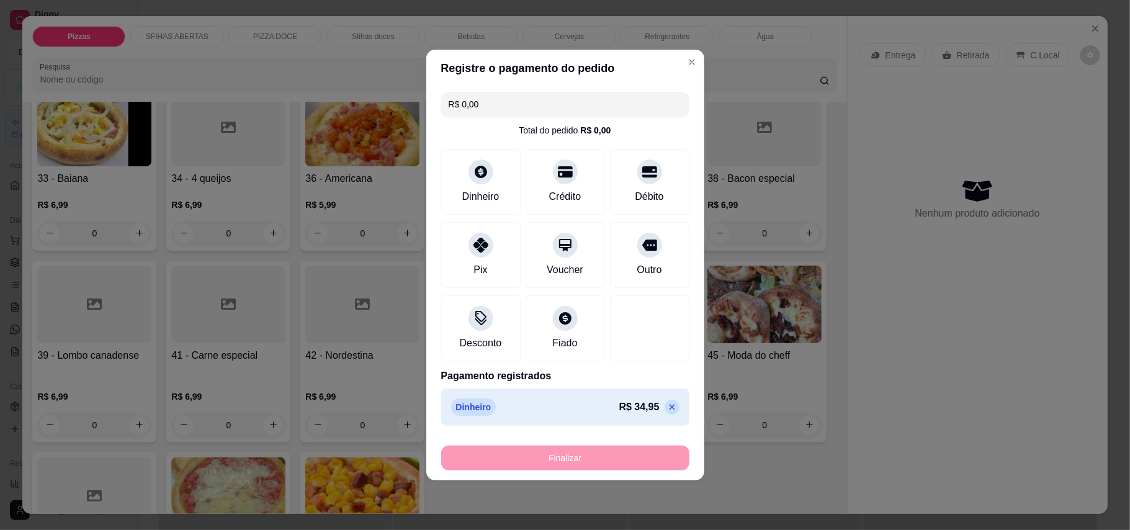
type input "-R$ 34,95"
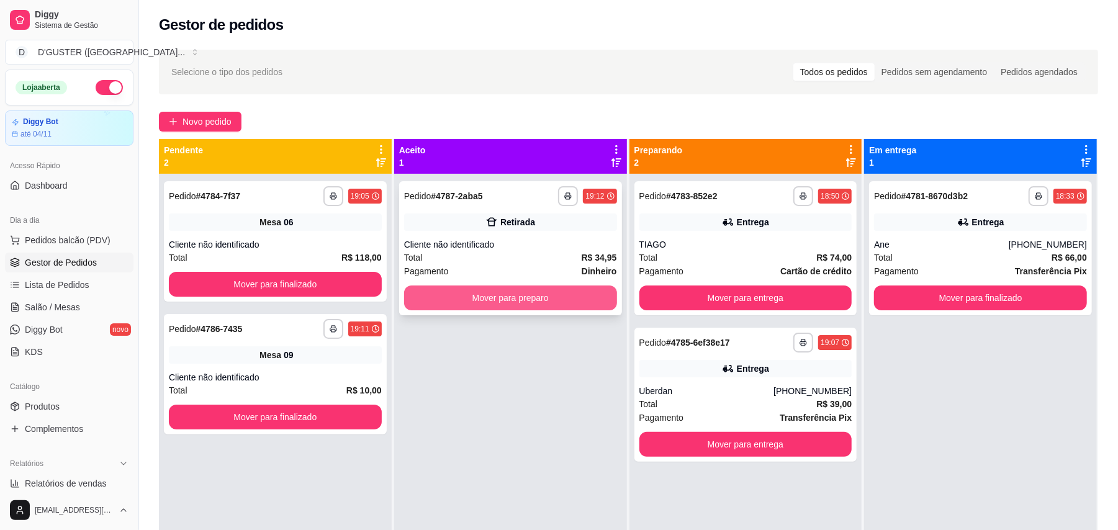
click at [513, 307] on button "Mover para preparo" at bounding box center [510, 297] width 213 height 25
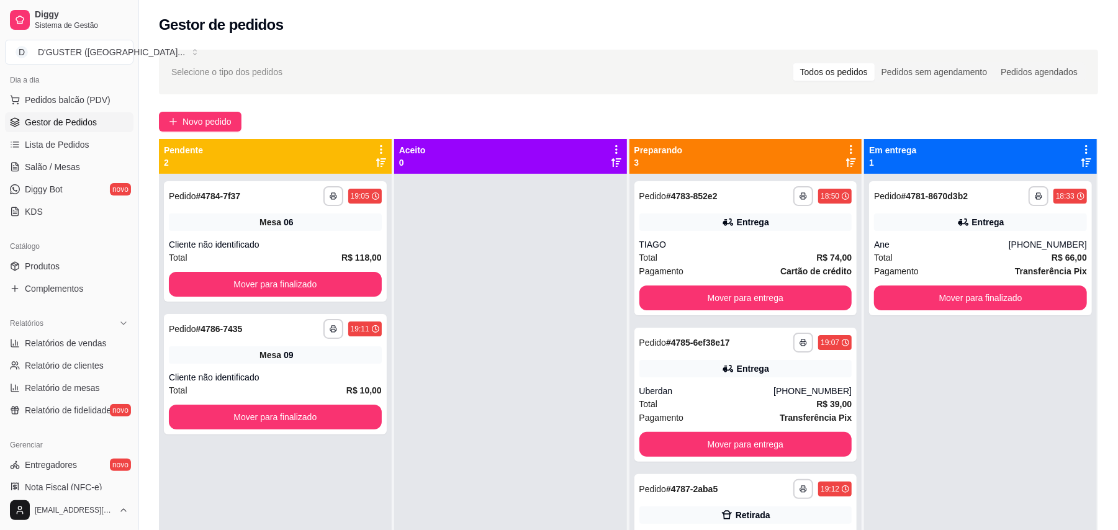
scroll to position [165, 0]
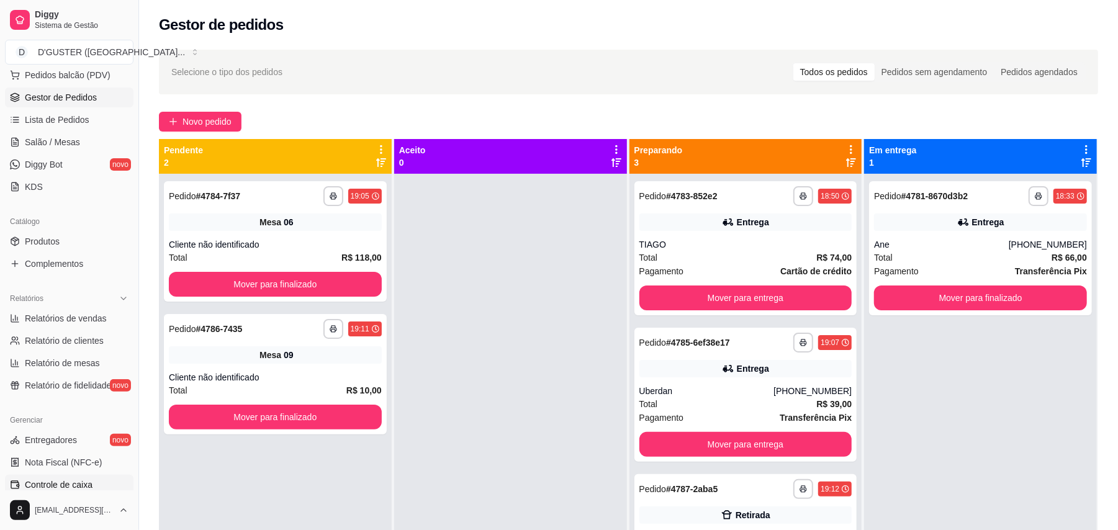
click at [48, 479] on span "Controle de caixa" at bounding box center [59, 484] width 68 height 12
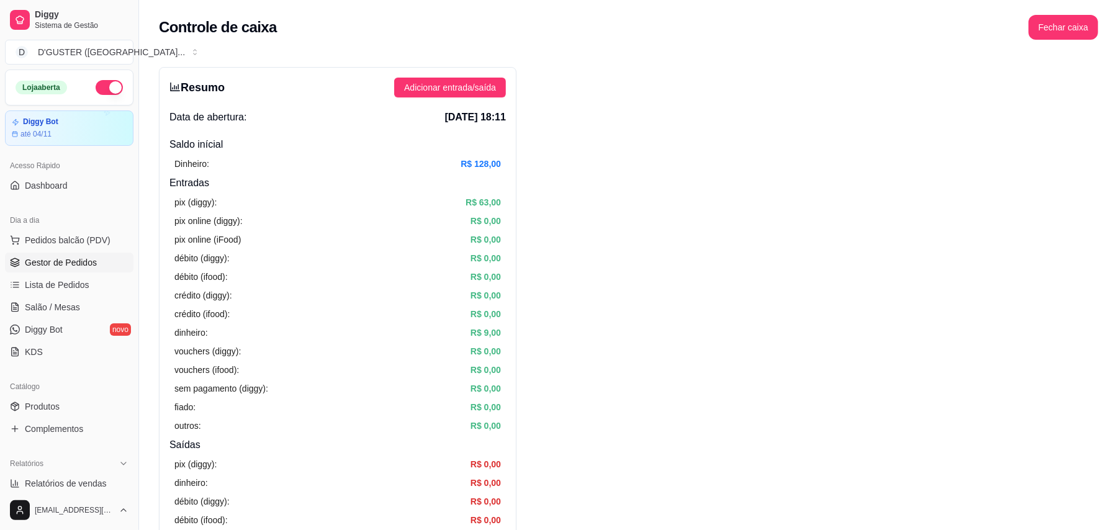
click at [85, 262] on span "Gestor de Pedidos" at bounding box center [61, 262] width 72 height 12
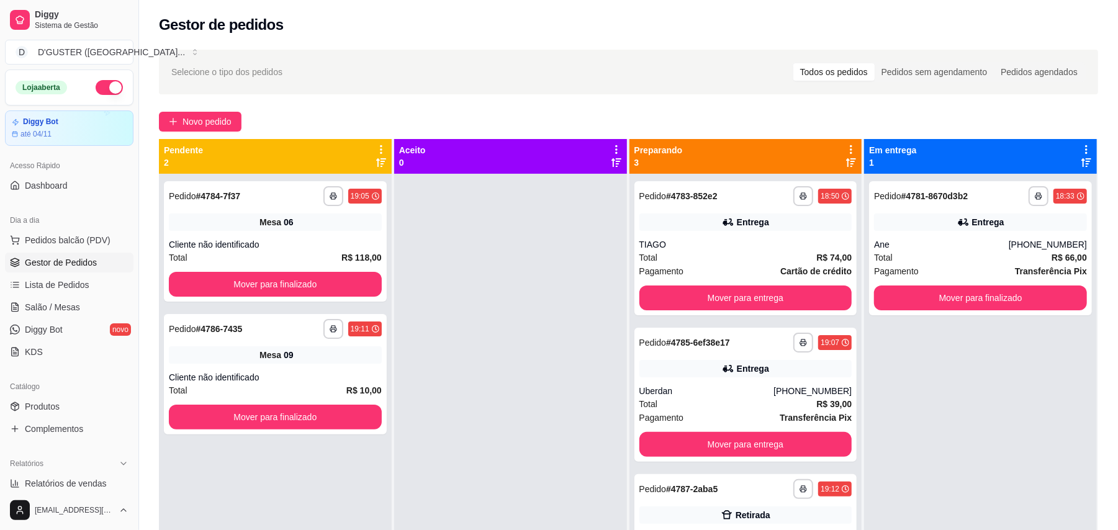
click at [50, 297] on ul "Pedidos balcão (PDV) Gestor de Pedidos Lista de Pedidos Salão / Mesas Diggy Bot…" at bounding box center [69, 296] width 128 height 132
click at [58, 301] on span "Salão / Mesas" at bounding box center [52, 307] width 55 height 12
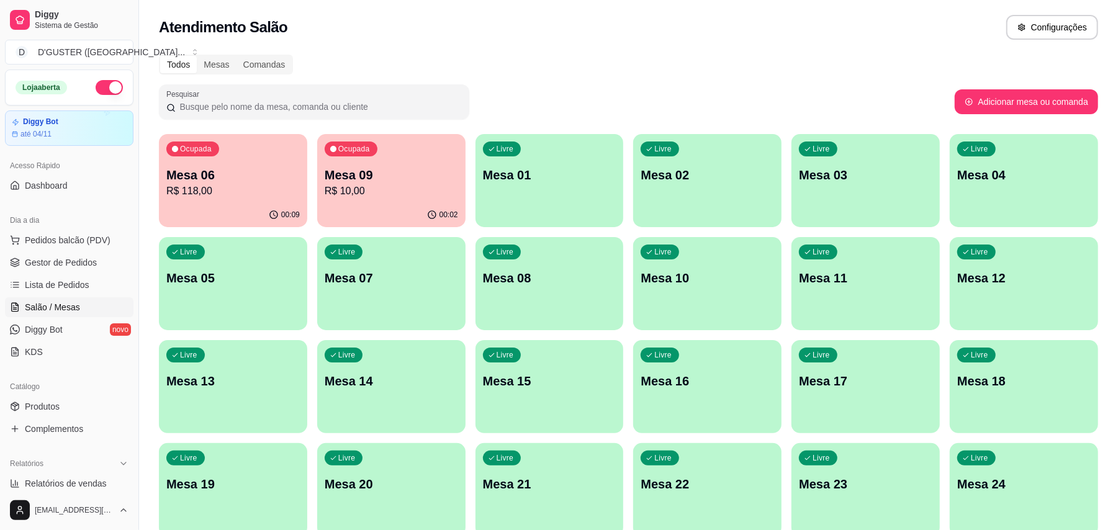
click at [353, 197] on p "R$ 10,00" at bounding box center [391, 191] width 133 height 15
click at [199, 194] on p "R$ 118,00" at bounding box center [232, 191] width 129 height 14
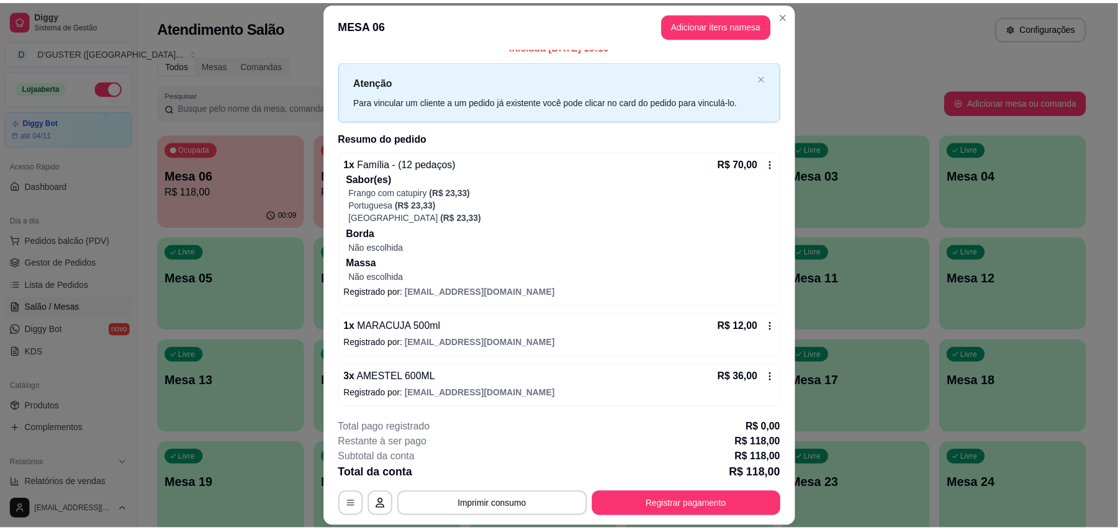
scroll to position [16, 0]
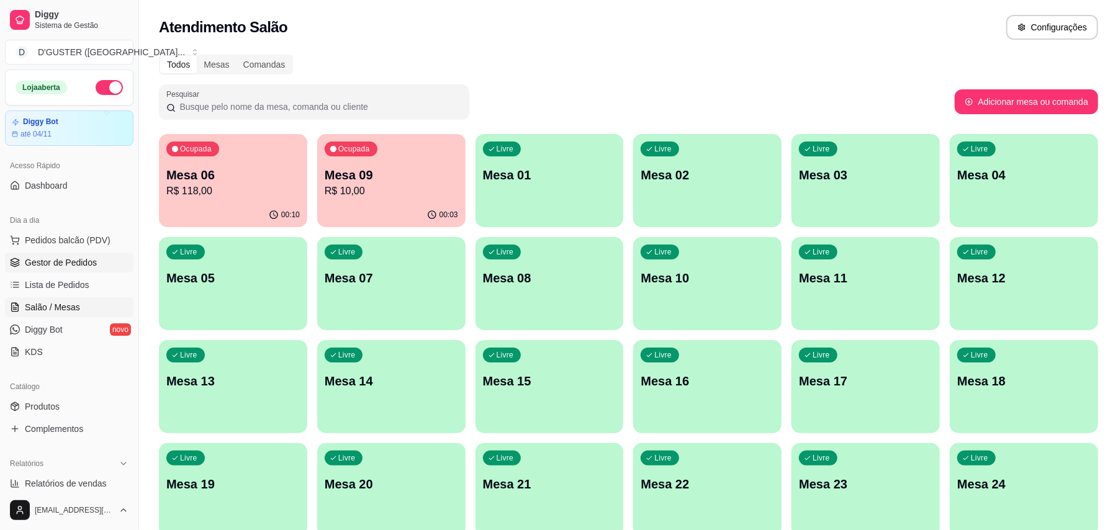
click at [83, 266] on span "Gestor de Pedidos" at bounding box center [61, 262] width 72 height 12
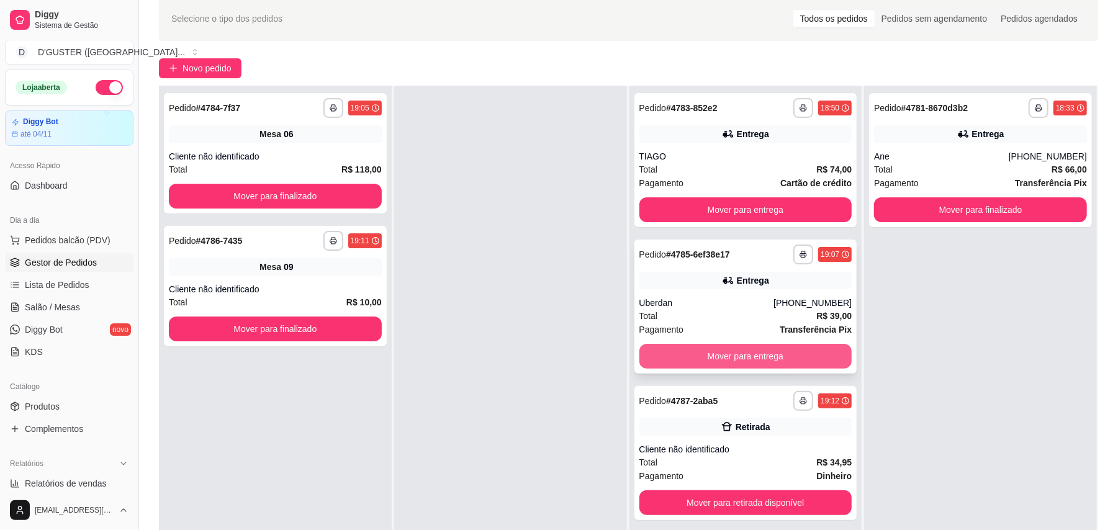
scroll to position [83, 0]
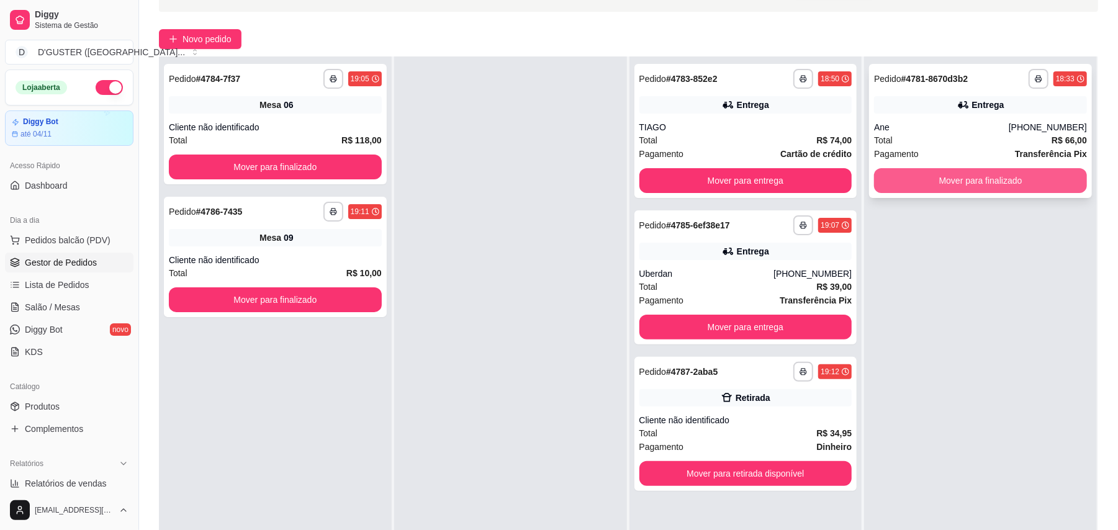
click at [1026, 174] on button "Mover para finalizado" at bounding box center [980, 180] width 213 height 25
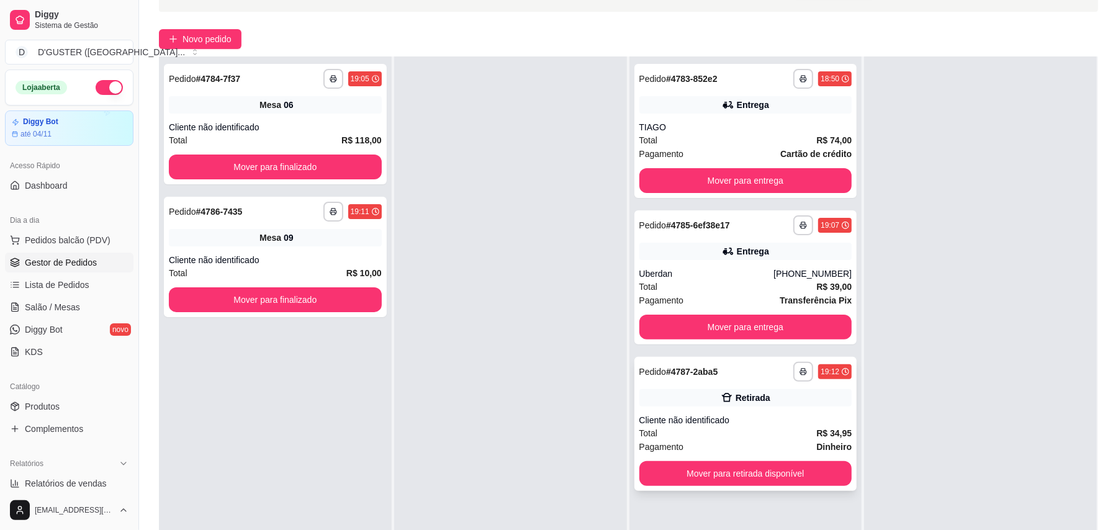
click at [788, 489] on div "**********" at bounding box center [745, 424] width 223 height 134
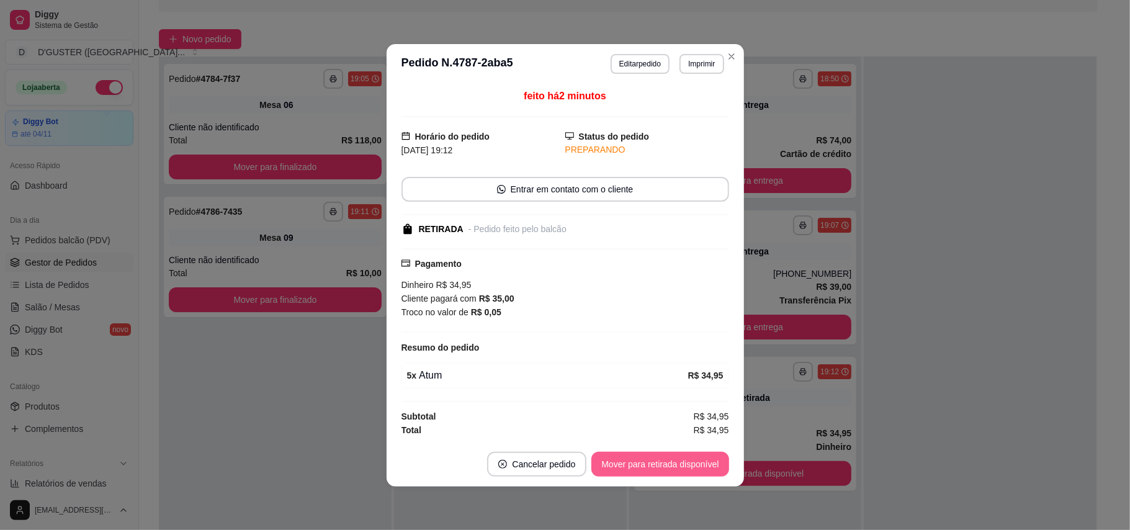
click at [700, 468] on button "Mover para retirada disponível" at bounding box center [659, 464] width 137 height 25
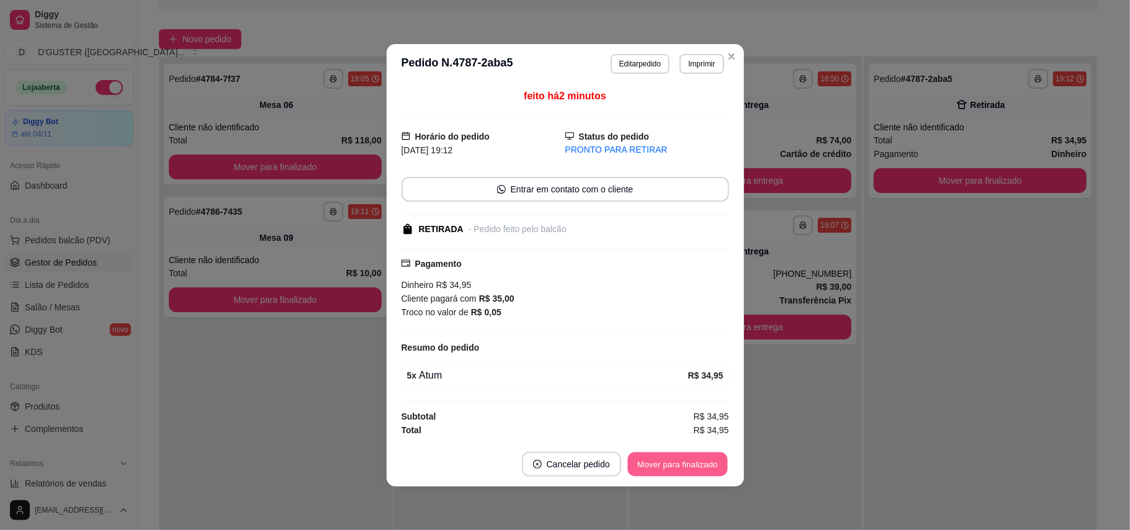
click at [700, 468] on button "Mover para finalizado" at bounding box center [677, 464] width 100 height 24
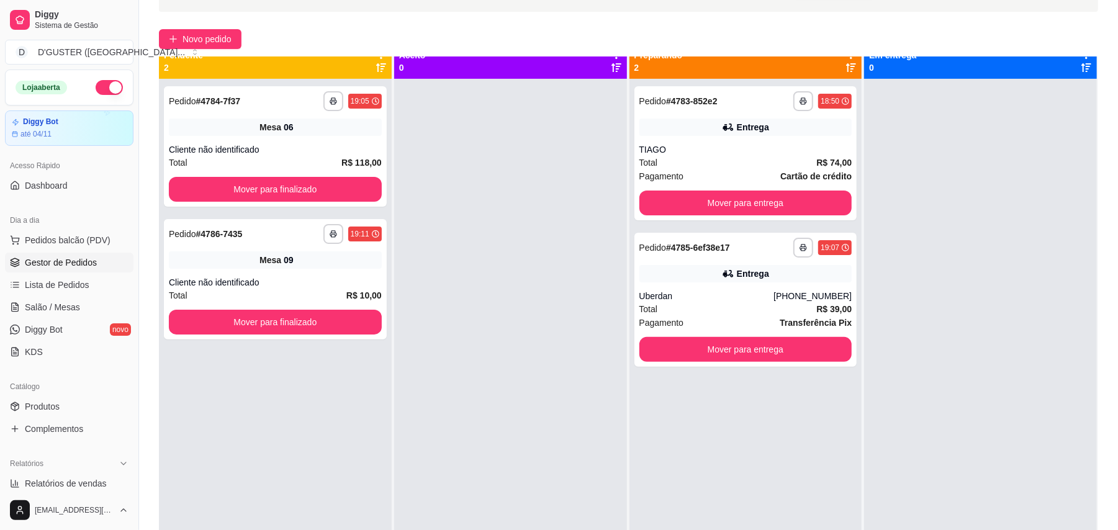
scroll to position [0, 0]
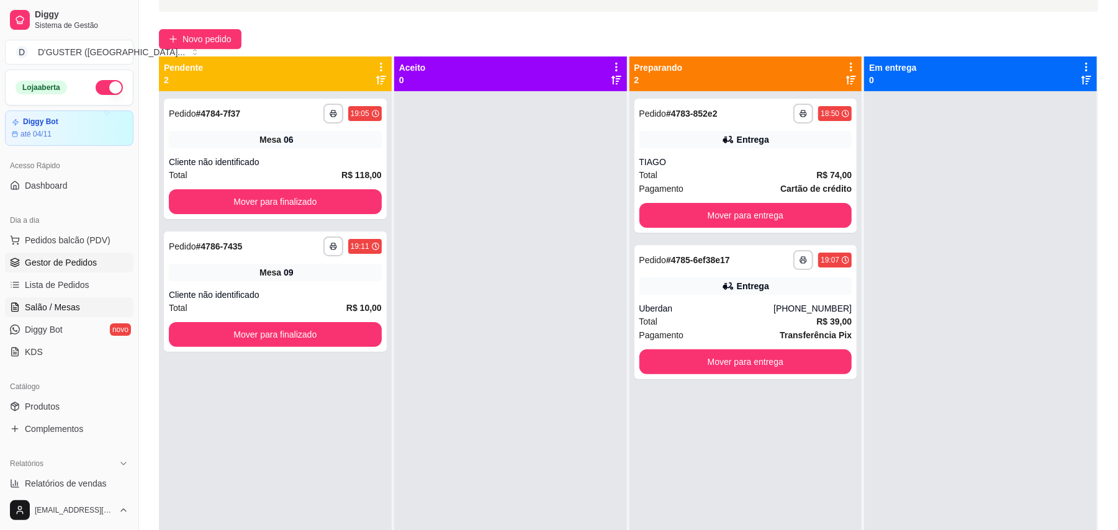
click at [51, 305] on span "Salão / Mesas" at bounding box center [52, 307] width 55 height 12
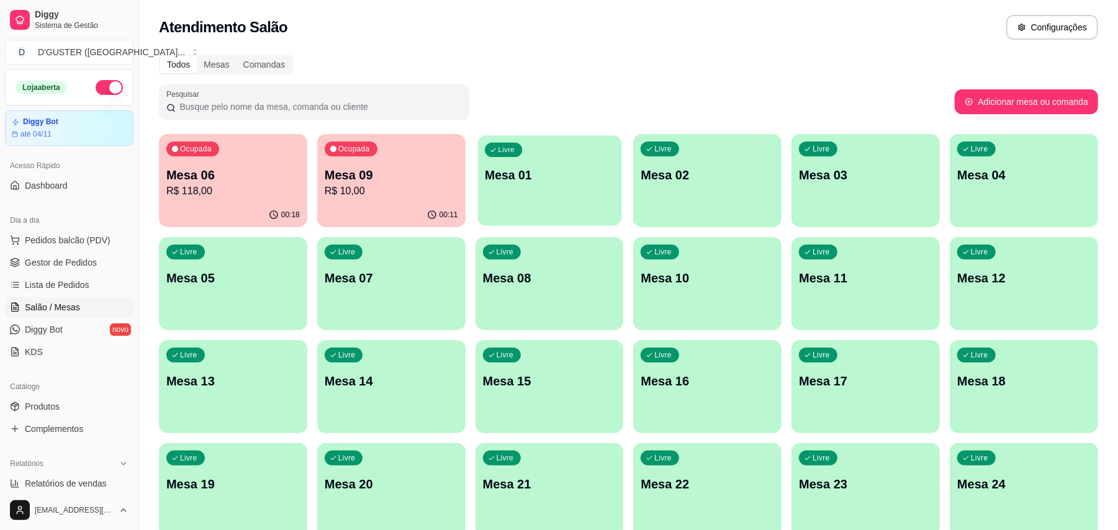
click at [522, 177] on p "Mesa 01" at bounding box center [549, 175] width 129 height 17
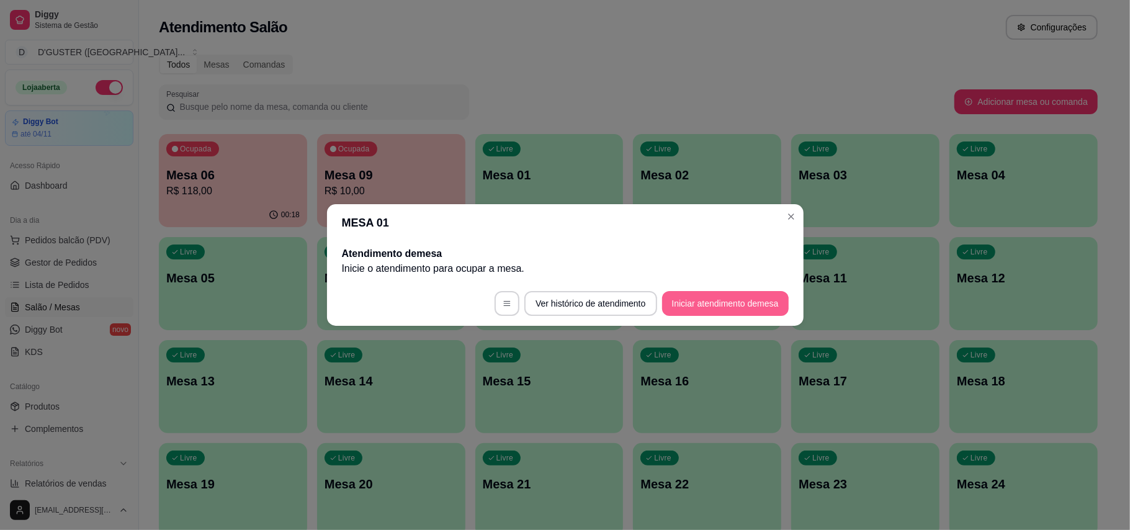
click at [711, 298] on button "Iniciar atendimento de mesa" at bounding box center [725, 303] width 127 height 25
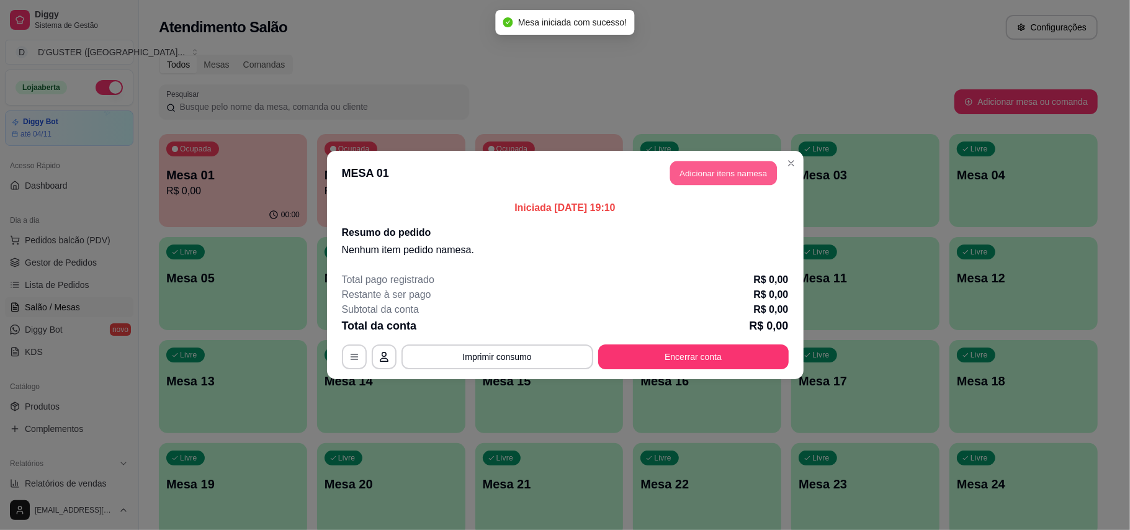
click at [740, 169] on button "Adicionar itens na mesa" at bounding box center [723, 173] width 107 height 24
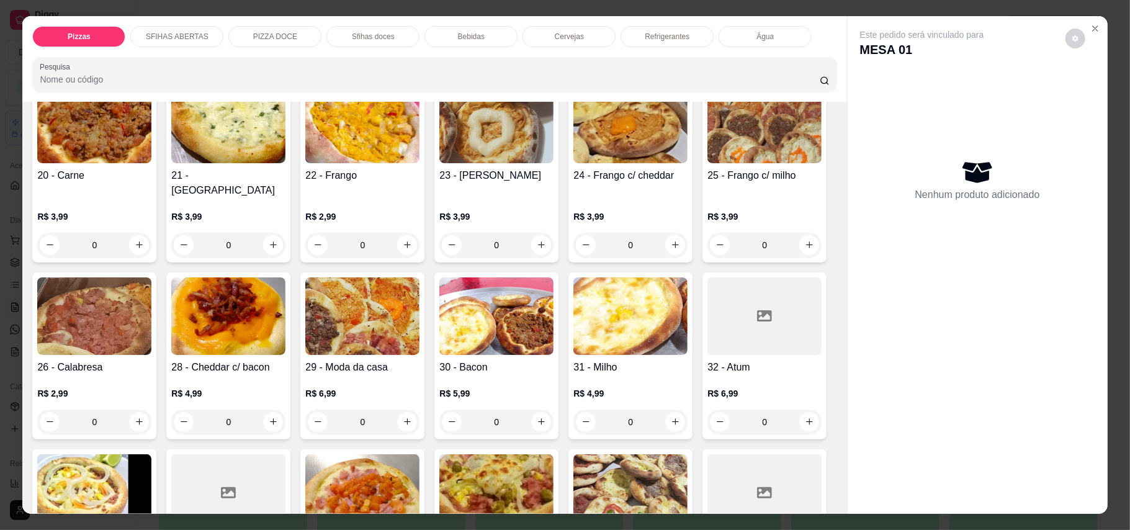
scroll to position [413, 0]
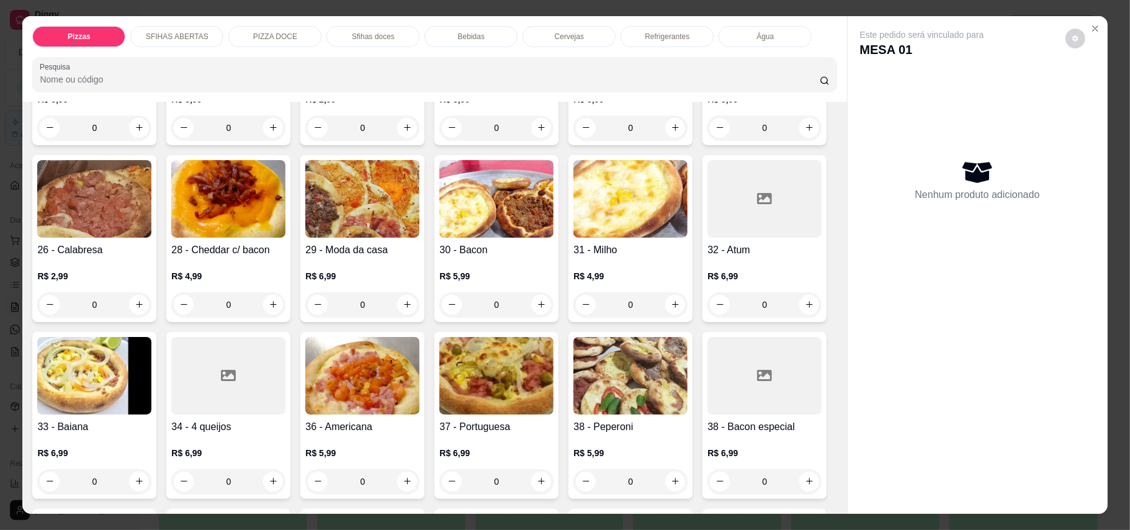
click at [777, 37] on div "Água" at bounding box center [765, 36] width 93 height 21
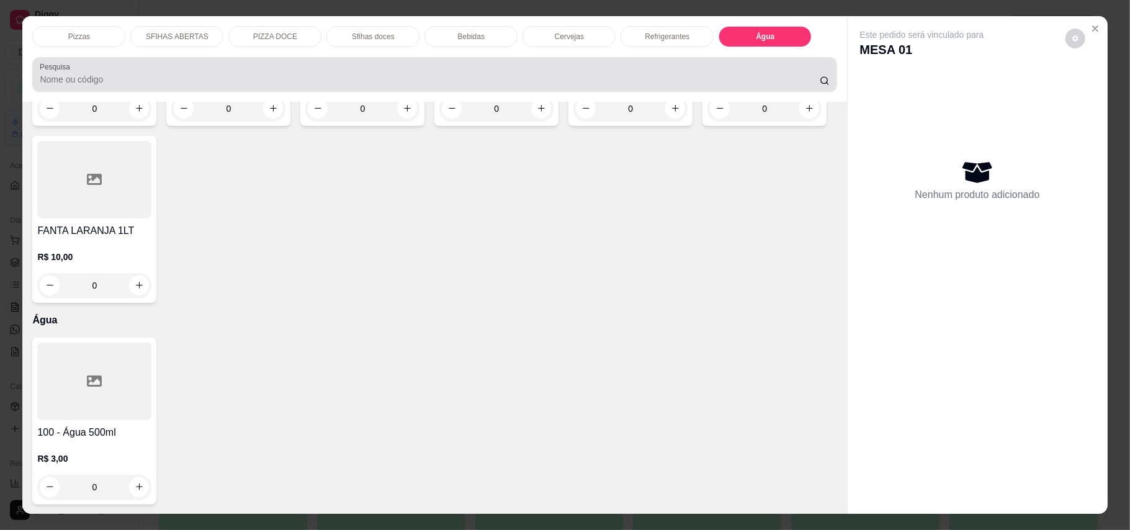
scroll to position [24, 0]
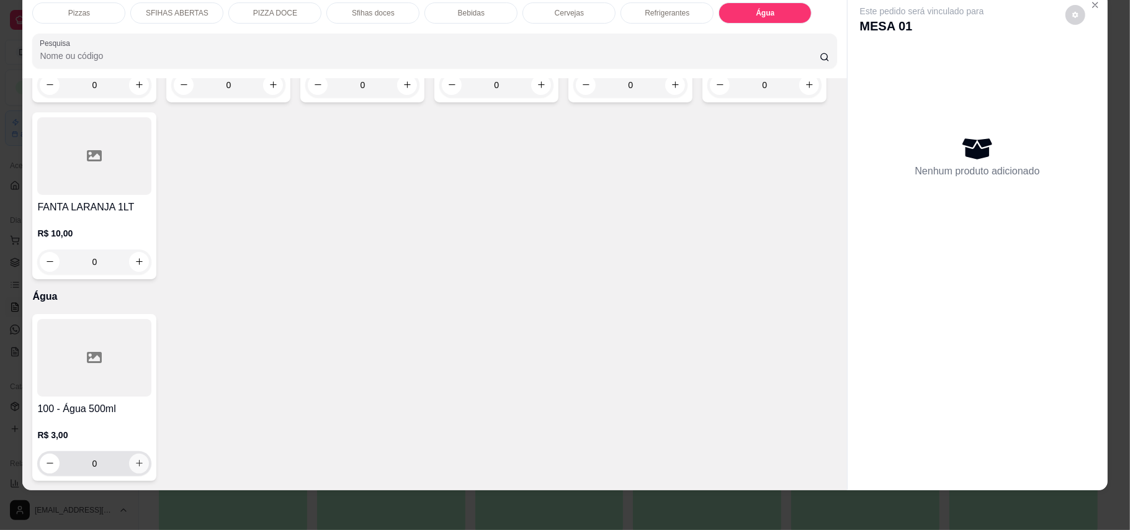
click at [137, 460] on icon "increase-product-quantity" at bounding box center [139, 463] width 9 height 9
type input "1"
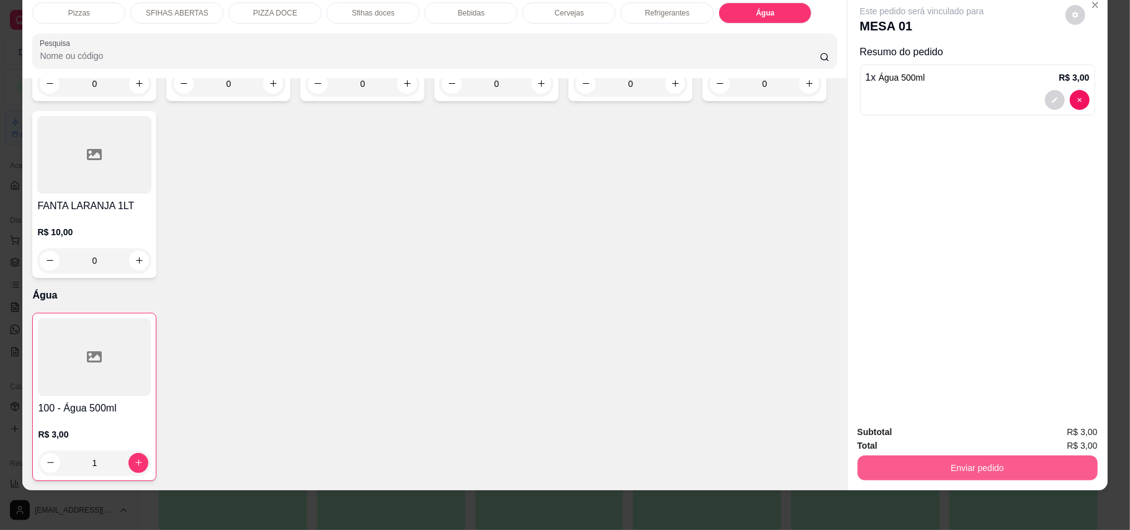
click at [975, 469] on button "Enviar pedido" at bounding box center [978, 467] width 240 height 25
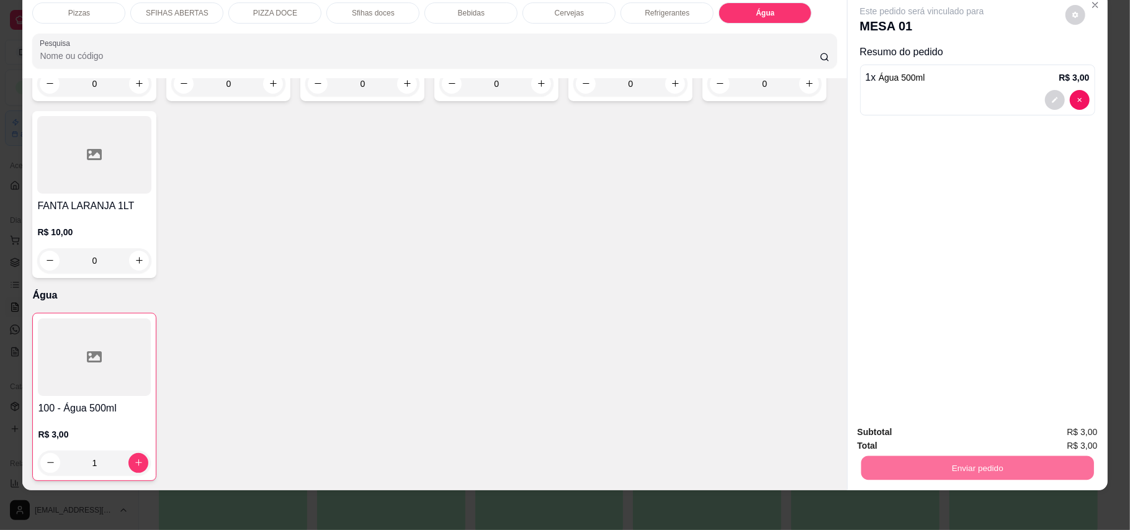
click at [1063, 436] on button "Enviar pedido" at bounding box center [1064, 437] width 68 height 23
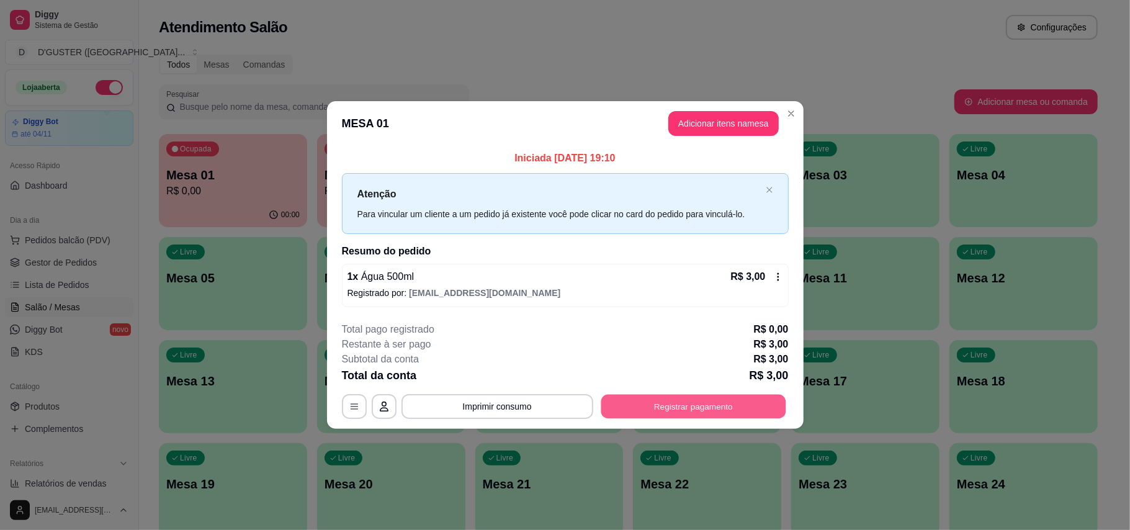
click at [681, 414] on button "Registrar pagamento" at bounding box center [693, 406] width 185 height 24
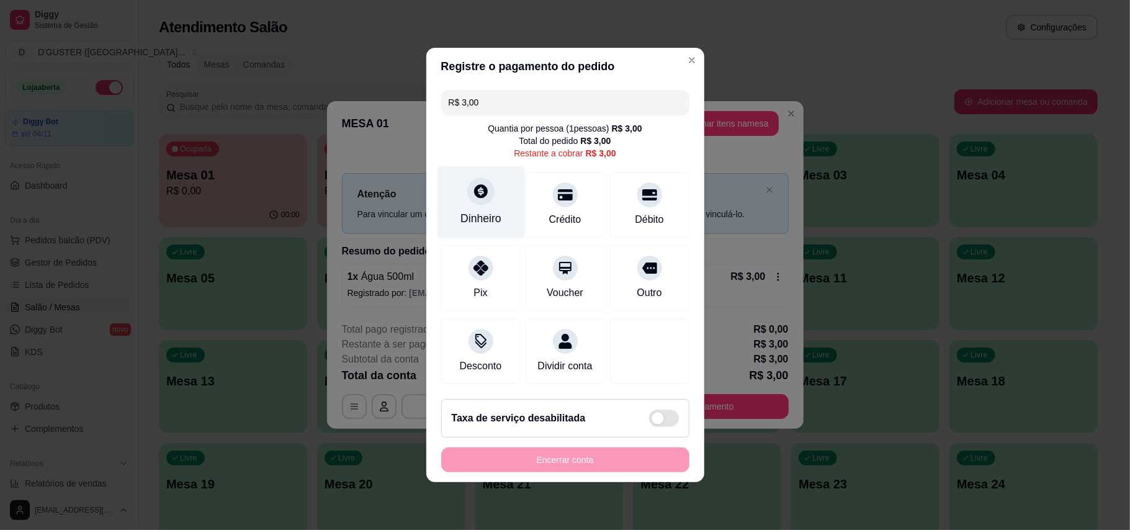
click at [485, 197] on div "Dinheiro" at bounding box center [480, 202] width 87 height 73
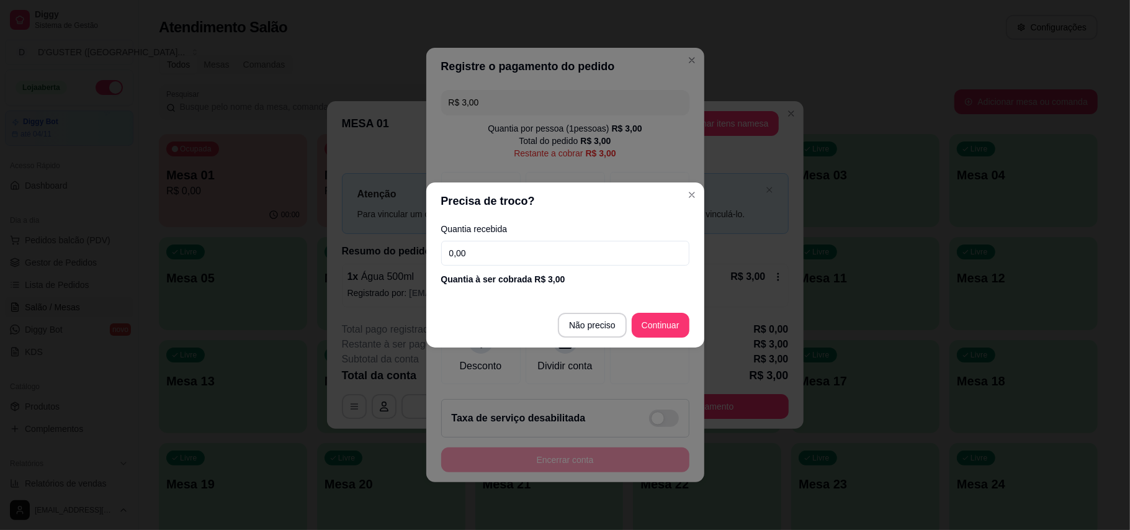
click at [658, 256] on input "0,00" at bounding box center [565, 253] width 248 height 25
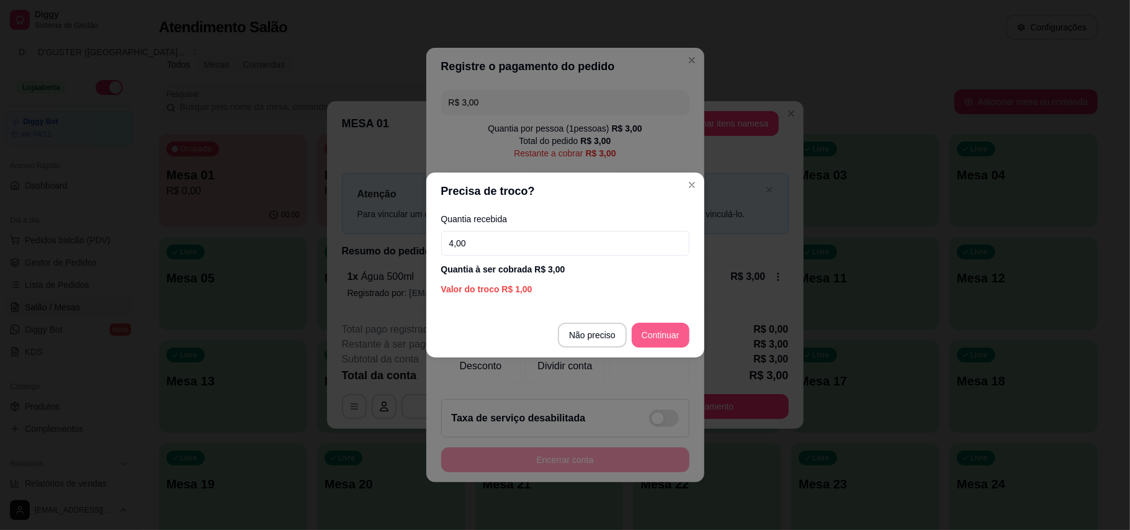
type input "4,00"
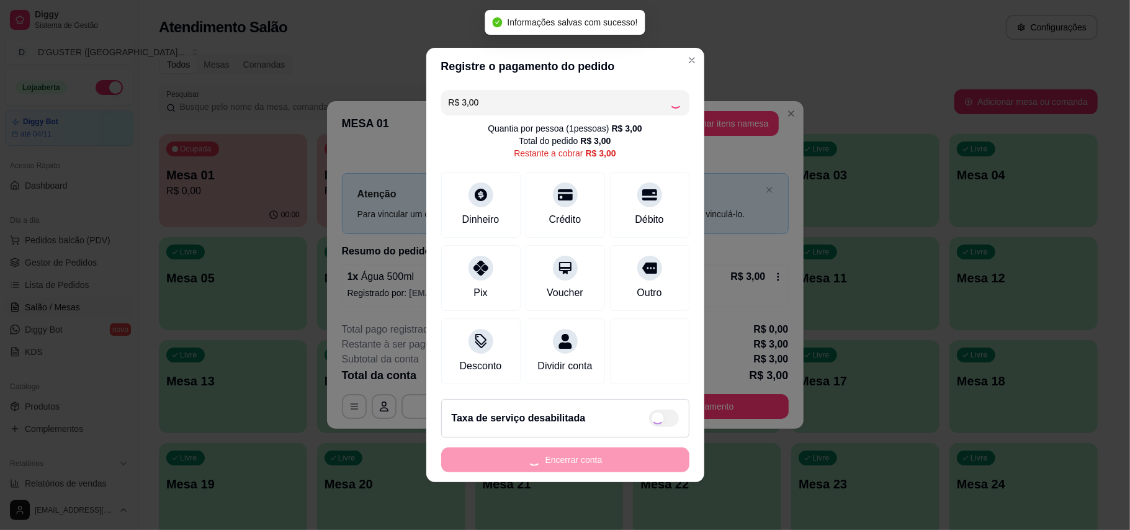
type input "R$ 0,00"
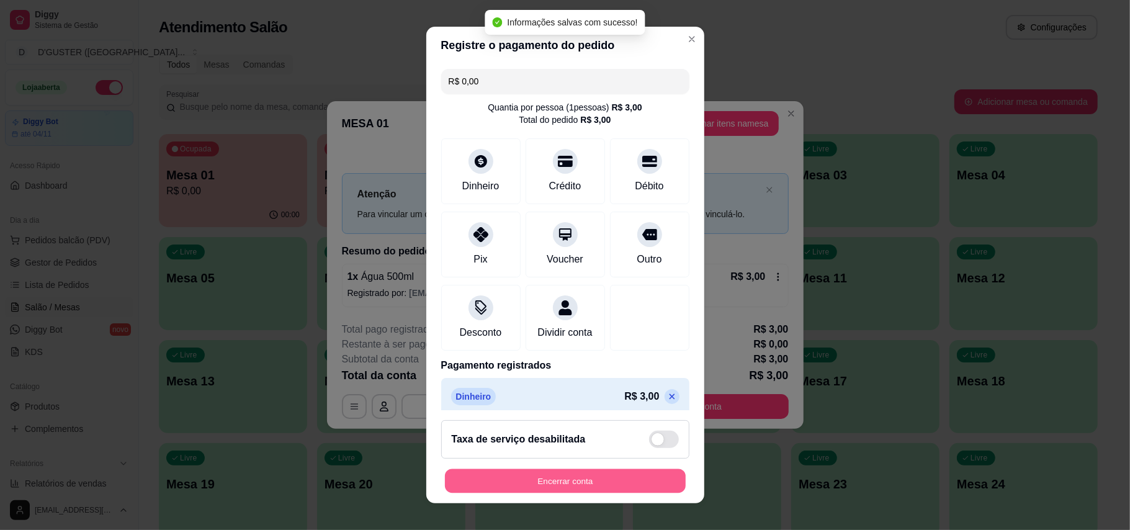
click at [609, 473] on button "Encerrar conta" at bounding box center [565, 481] width 241 height 24
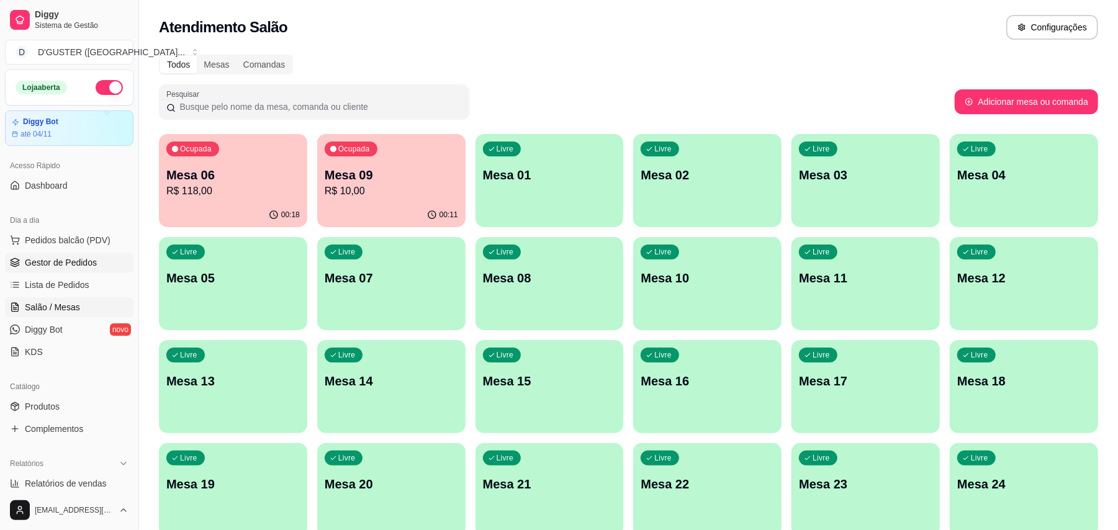
click at [61, 264] on span "Gestor de Pedidos" at bounding box center [61, 262] width 72 height 12
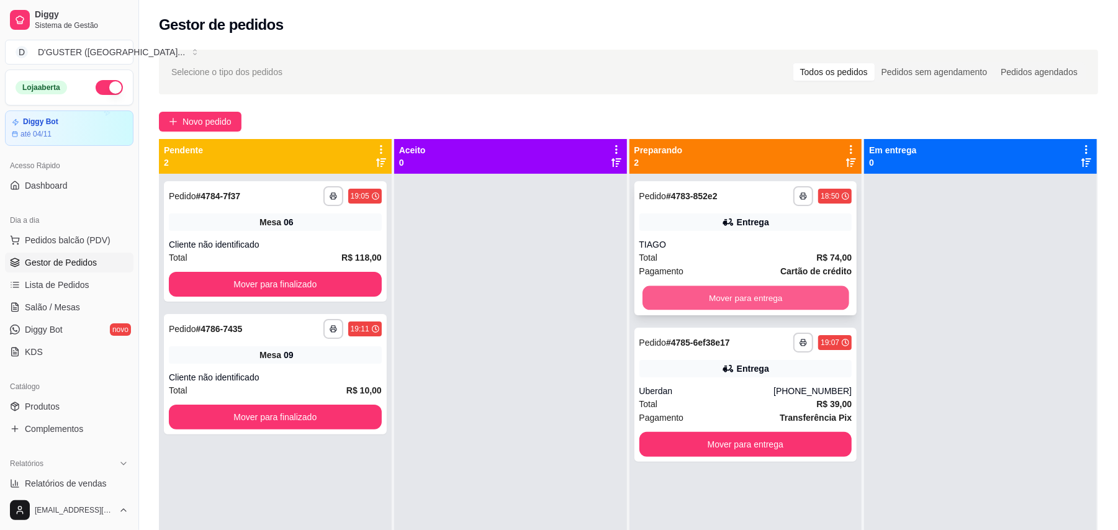
click at [798, 306] on button "Mover para entrega" at bounding box center [745, 298] width 206 height 24
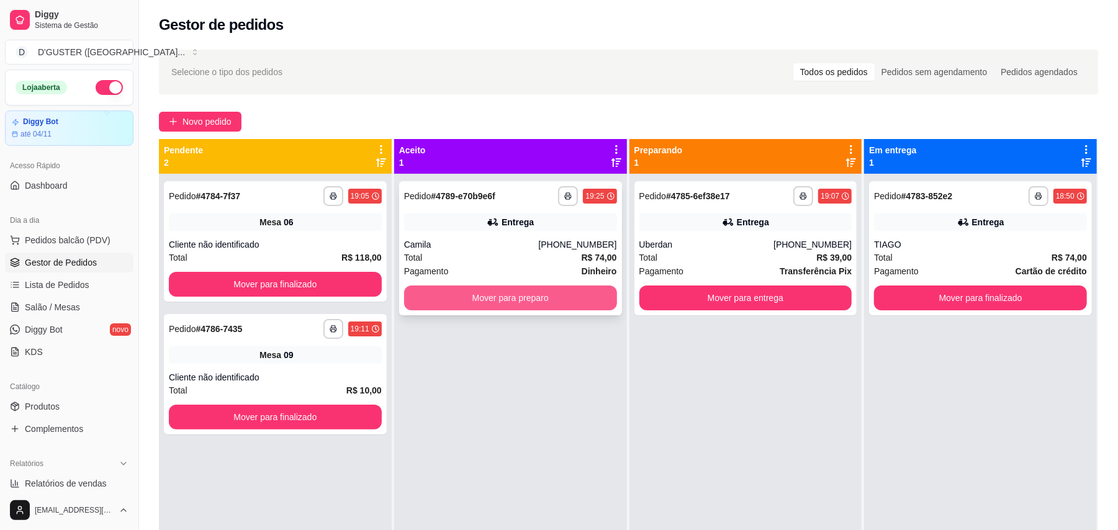
click at [450, 302] on button "Mover para preparo" at bounding box center [510, 297] width 213 height 25
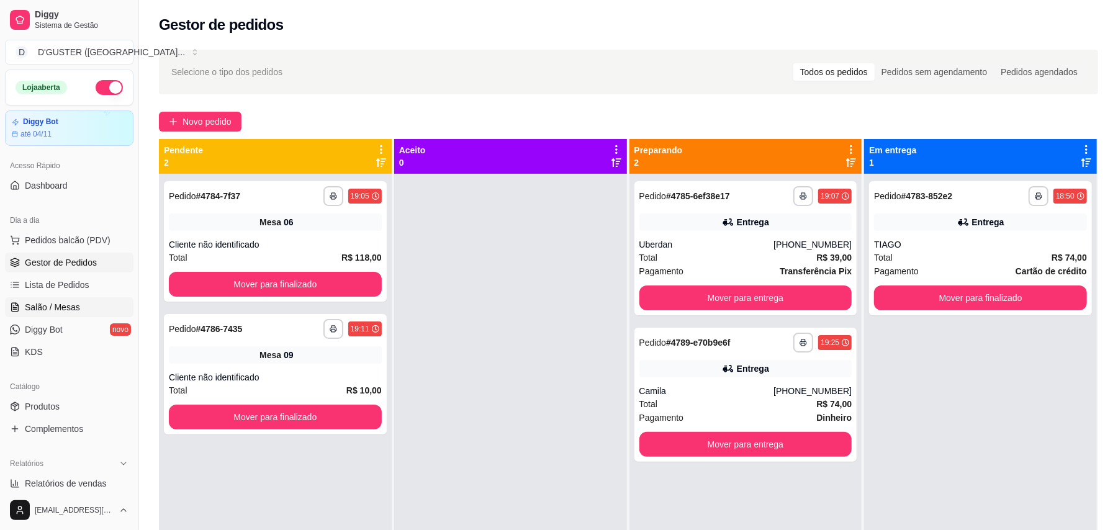
click at [81, 306] on link "Salão / Mesas" at bounding box center [69, 307] width 128 height 20
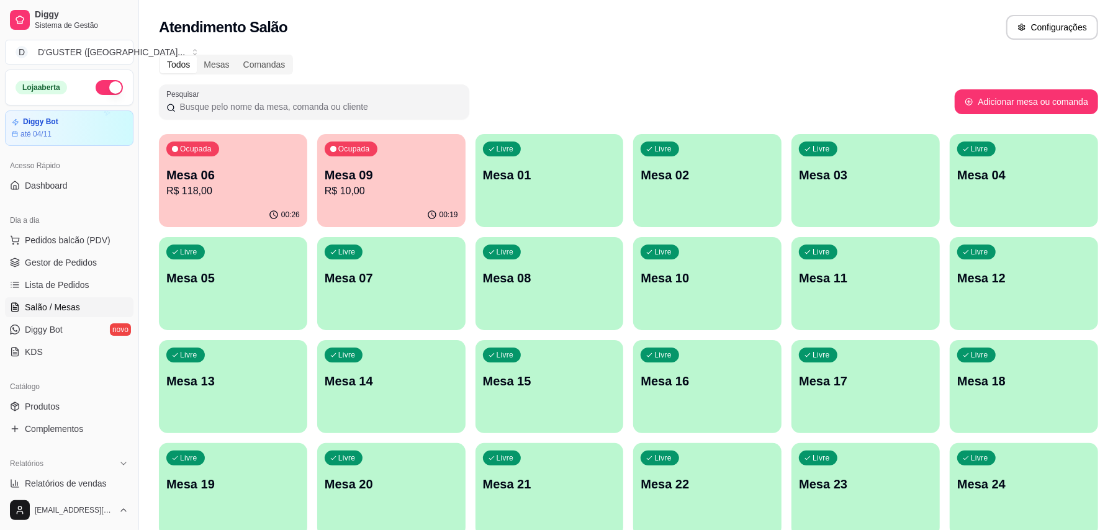
click at [226, 181] on p "Mesa 06" at bounding box center [232, 174] width 133 height 17
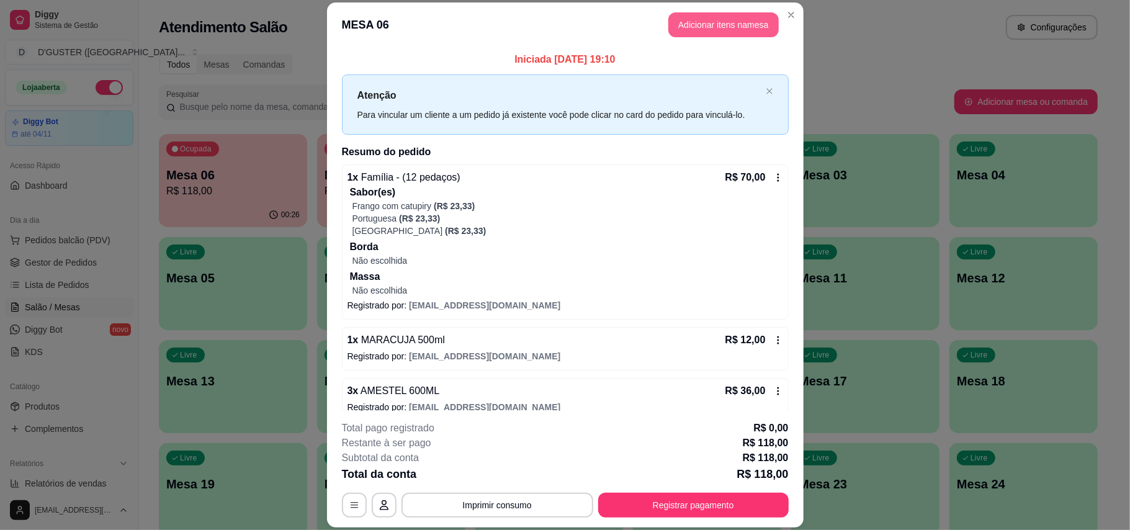
click at [726, 27] on button "Adicionar itens na mesa" at bounding box center [723, 24] width 110 height 25
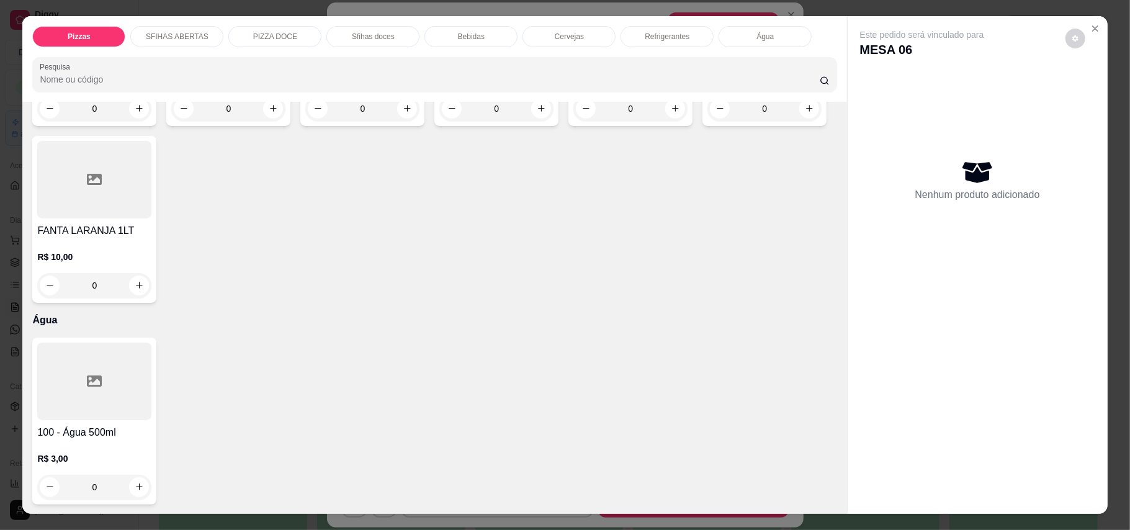
scroll to position [2482, 0]
type input "1"
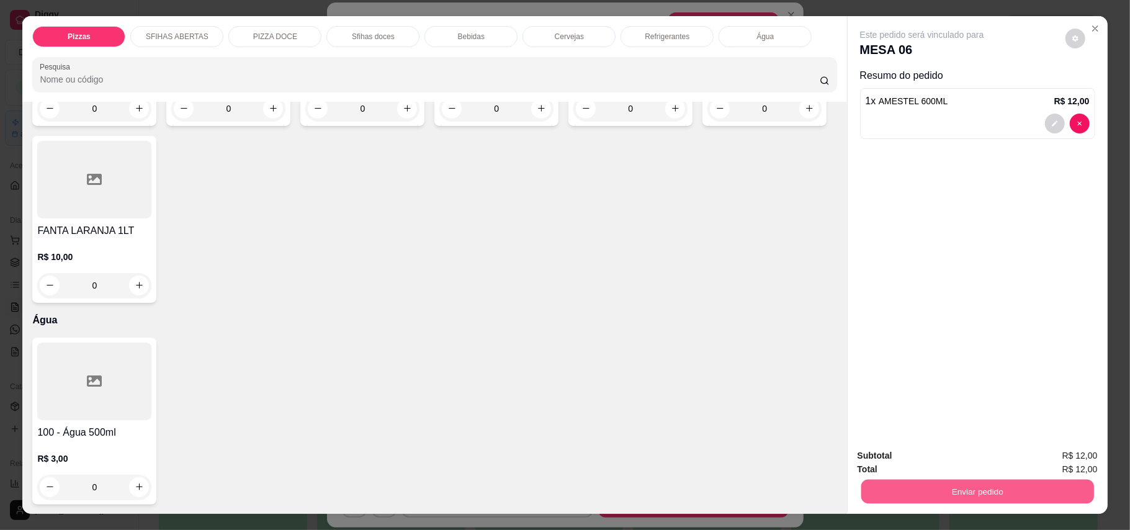
click at [993, 493] on button "Enviar pedido" at bounding box center [977, 492] width 233 height 24
click at [1052, 460] on button "Enviar pedido" at bounding box center [1064, 462] width 70 height 24
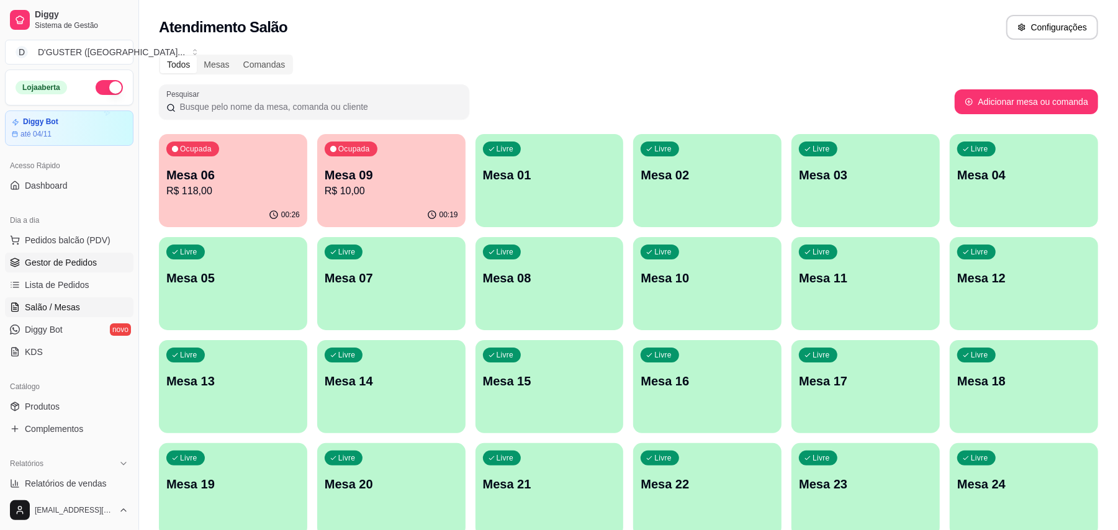
click at [95, 263] on link "Gestor de Pedidos" at bounding box center [69, 263] width 128 height 20
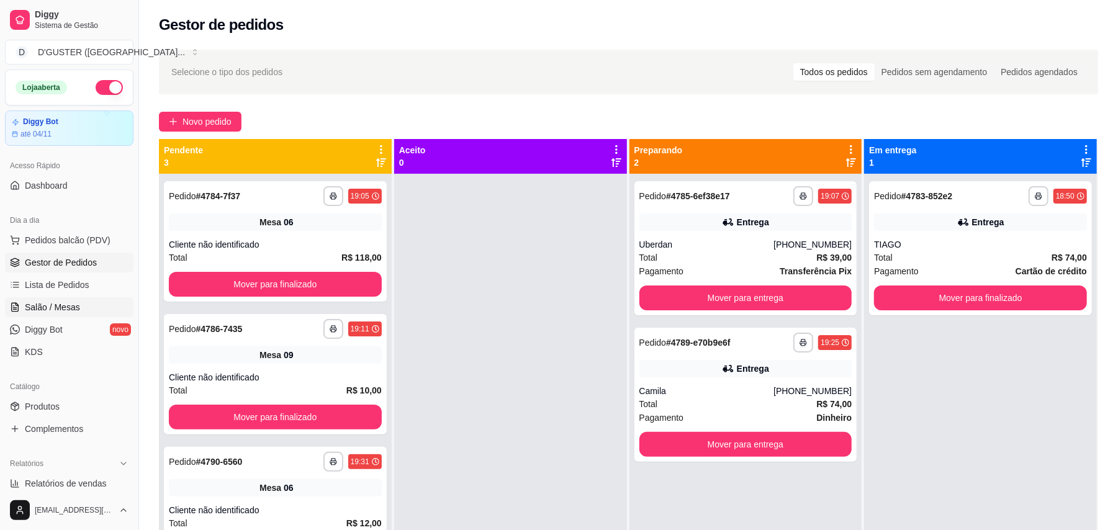
click at [63, 308] on span "Salão / Mesas" at bounding box center [52, 307] width 55 height 12
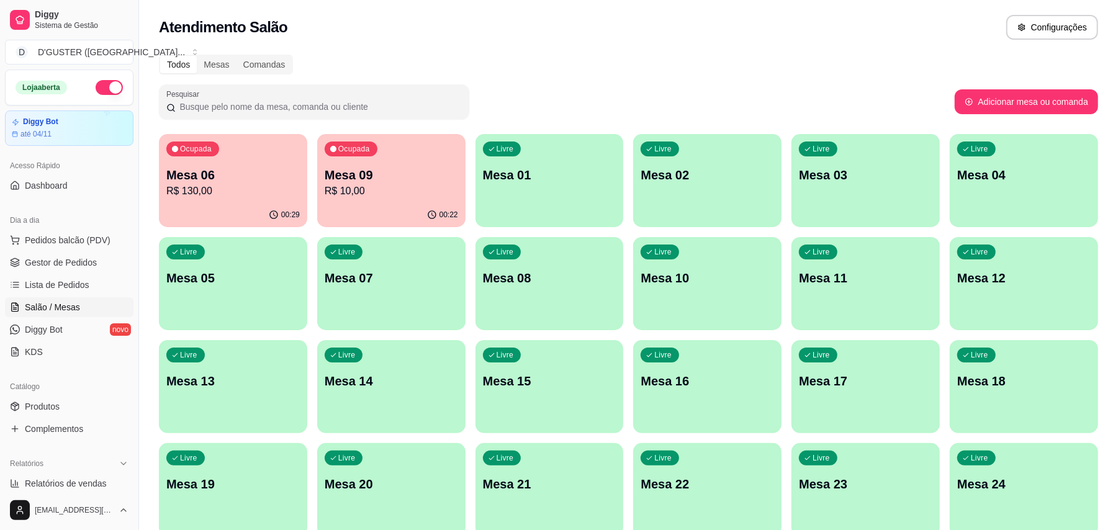
click at [1013, 184] on div "Livre Mesa 04" at bounding box center [1023, 173] width 148 height 78
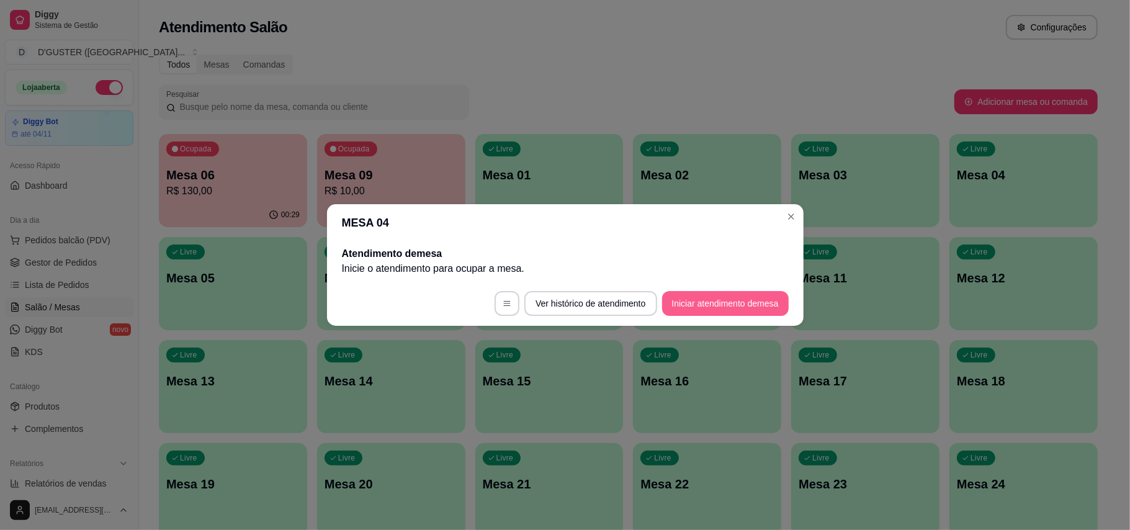
click at [740, 303] on button "Iniciar atendimento de mesa" at bounding box center [725, 303] width 127 height 25
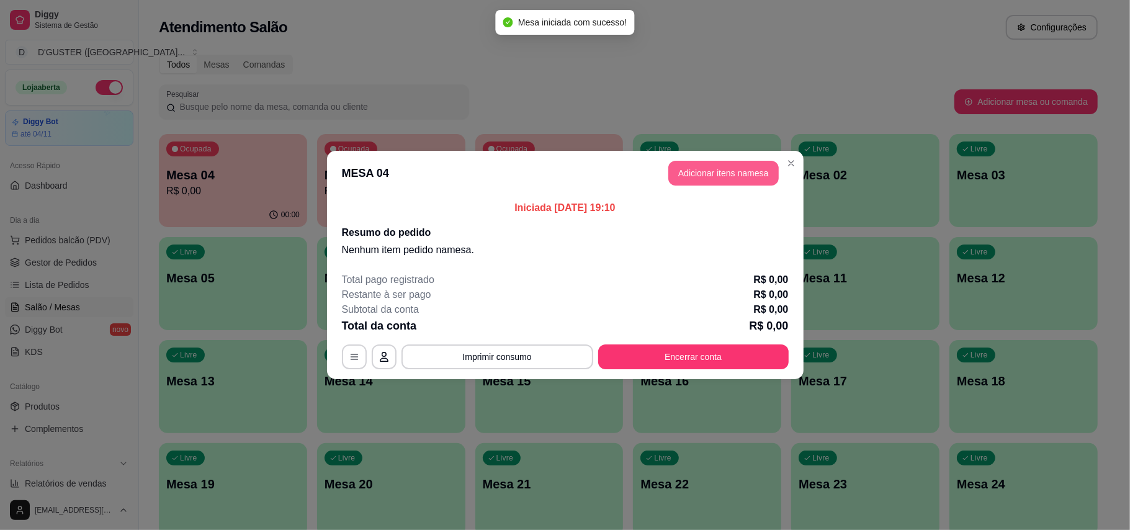
click at [733, 169] on button "Adicionar itens na mesa" at bounding box center [723, 173] width 110 height 25
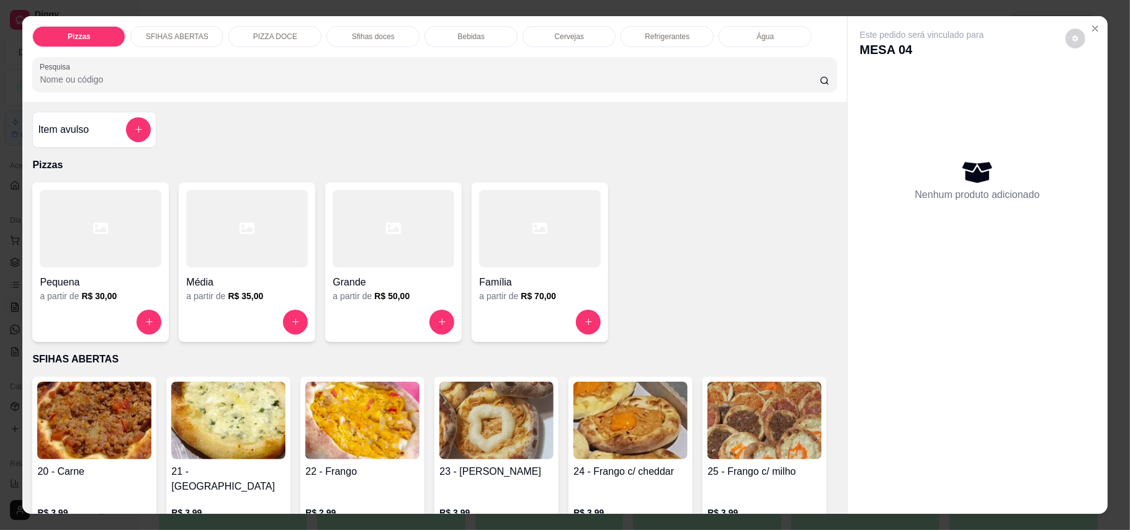
click at [397, 284] on h4 "Grande" at bounding box center [394, 282] width 122 height 15
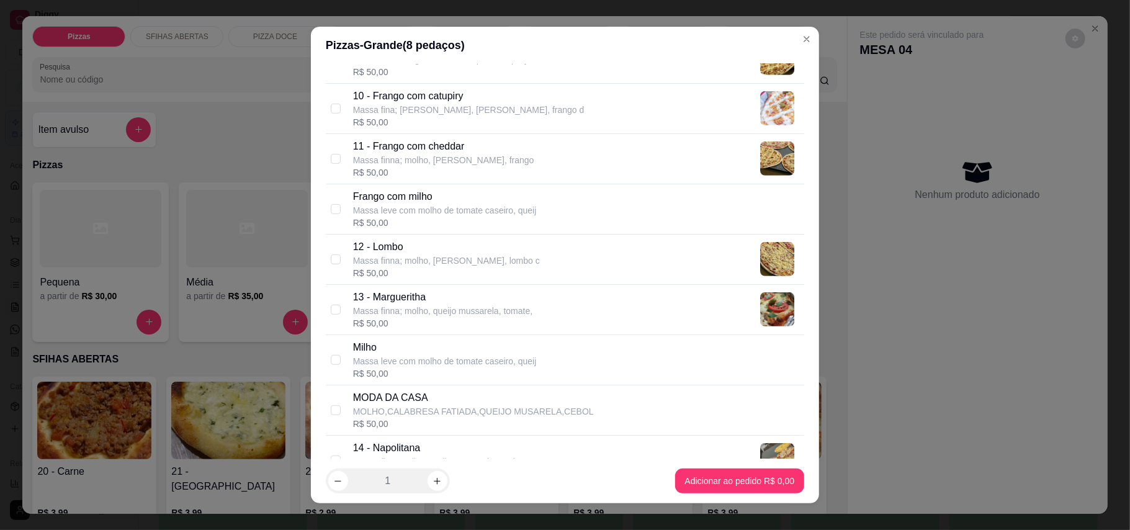
scroll to position [579, 0]
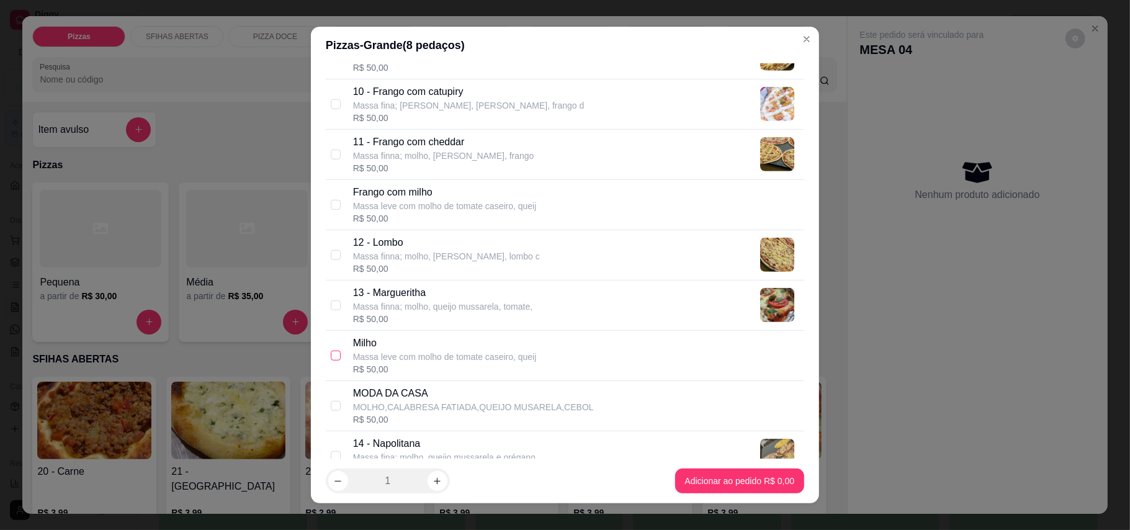
click at [331, 361] on input "checkbox" at bounding box center [336, 356] width 10 height 10
checkbox input "true"
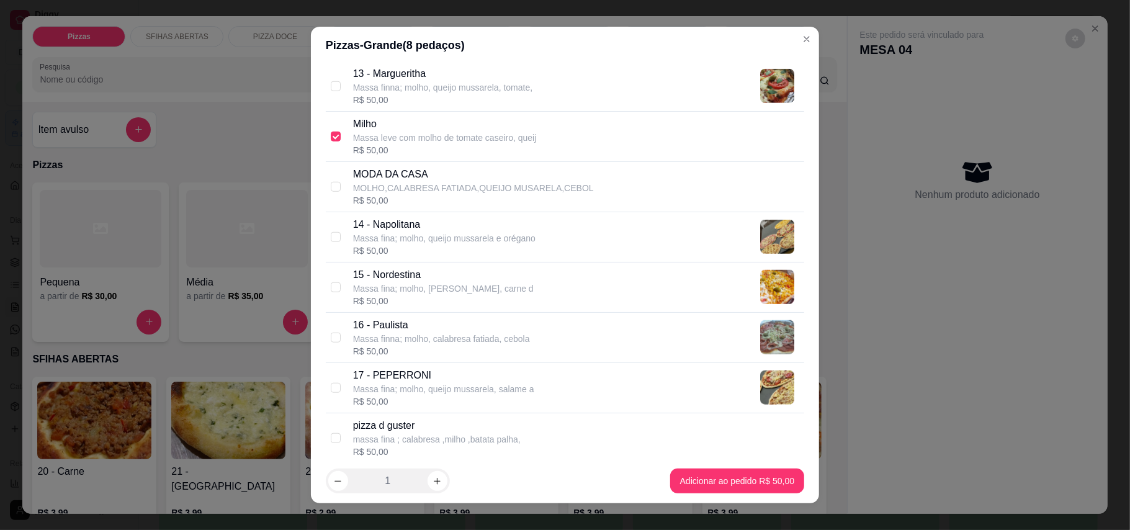
scroll to position [827, 0]
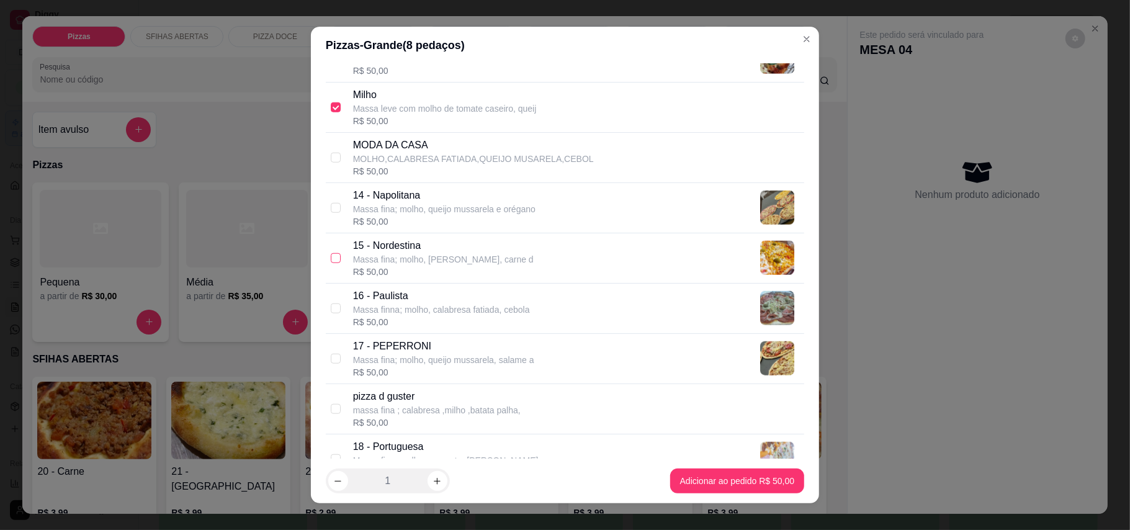
click at [331, 261] on input "checkbox" at bounding box center [336, 258] width 10 height 10
checkbox input "true"
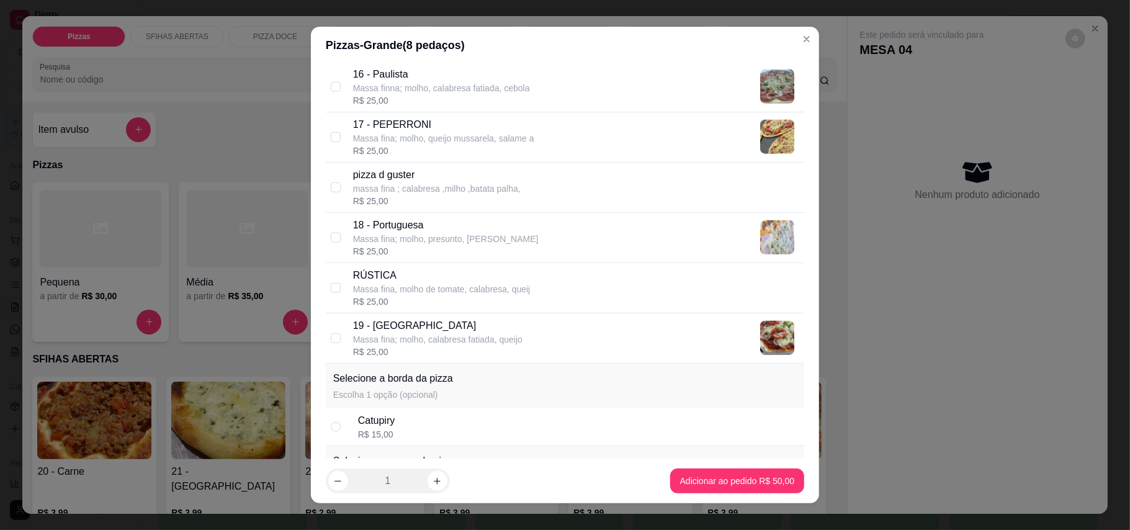
scroll to position [1075, 0]
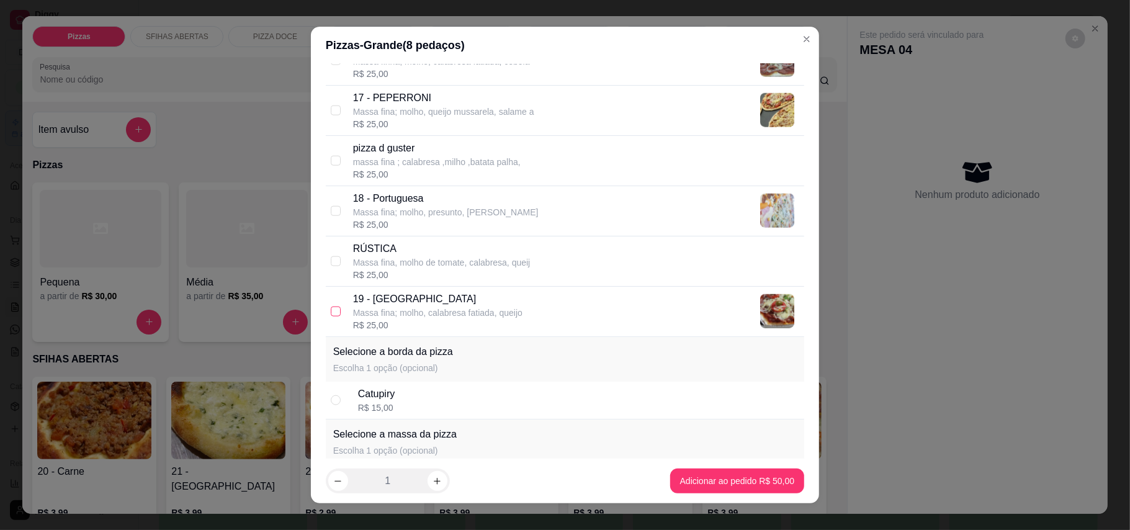
click at [331, 316] on input "checkbox" at bounding box center [336, 312] width 10 height 10
checkbox input "true"
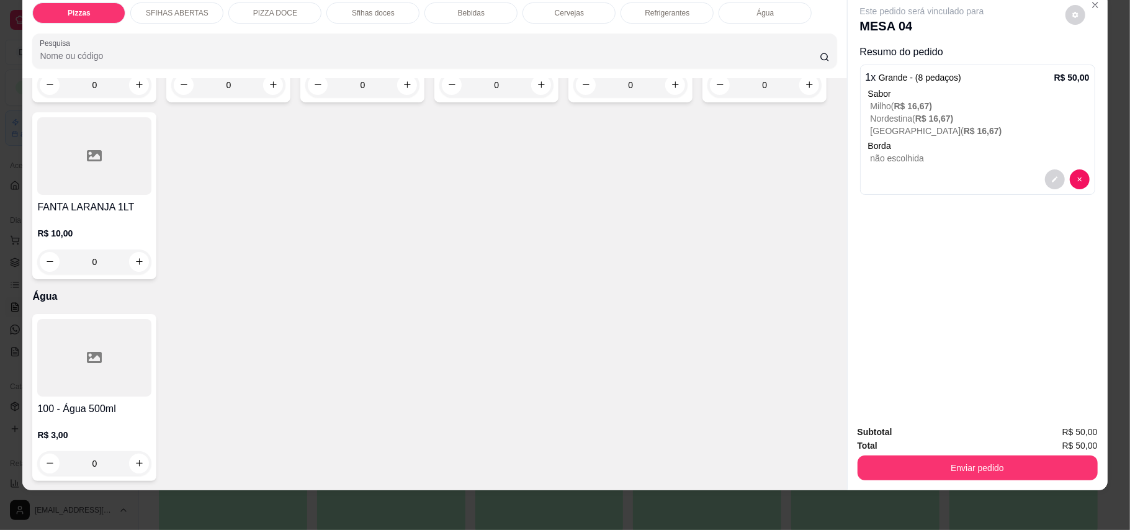
scroll to position [2562, 0]
click at [408, 95] on button "increase-product-quantity" at bounding box center [407, 85] width 20 height 20
type input "1"
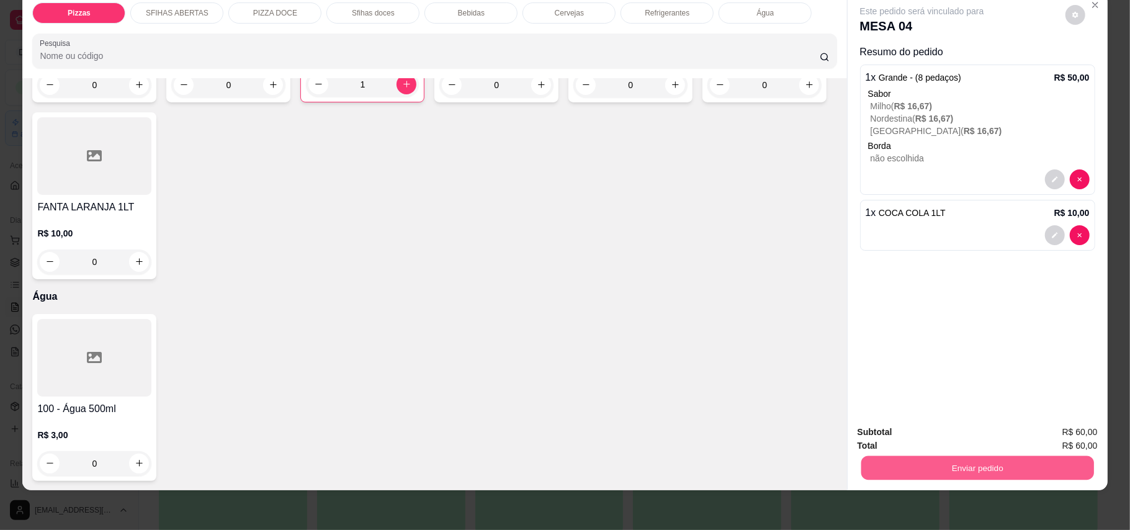
click at [1046, 460] on button "Enviar pedido" at bounding box center [977, 468] width 233 height 24
click at [1050, 443] on button "Enviar pedido" at bounding box center [1064, 437] width 68 height 23
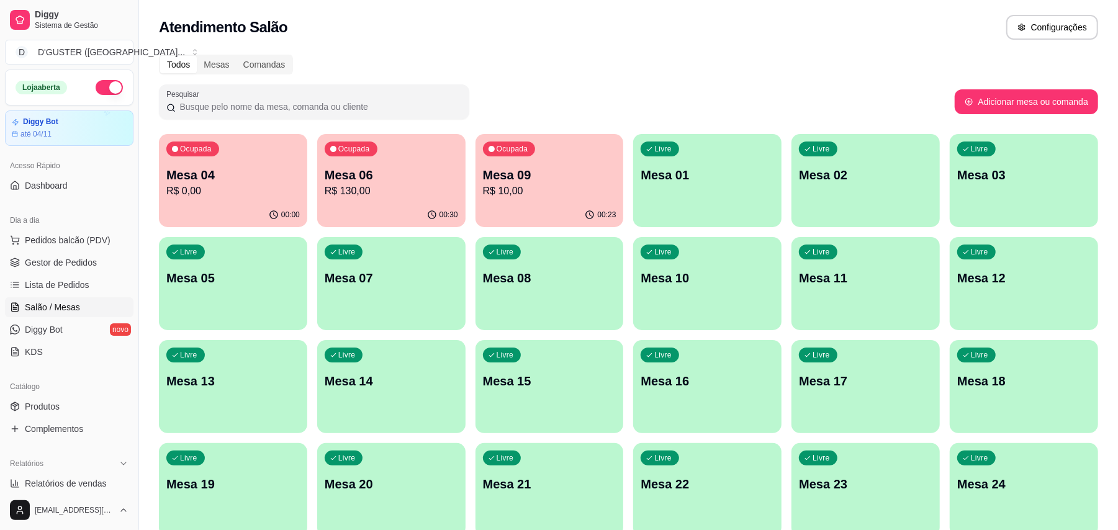
drag, startPoint x: 73, startPoint y: 262, endPoint x: 60, endPoint y: 310, distance: 50.3
click at [76, 262] on span "Gestor de Pedidos" at bounding box center [61, 262] width 72 height 12
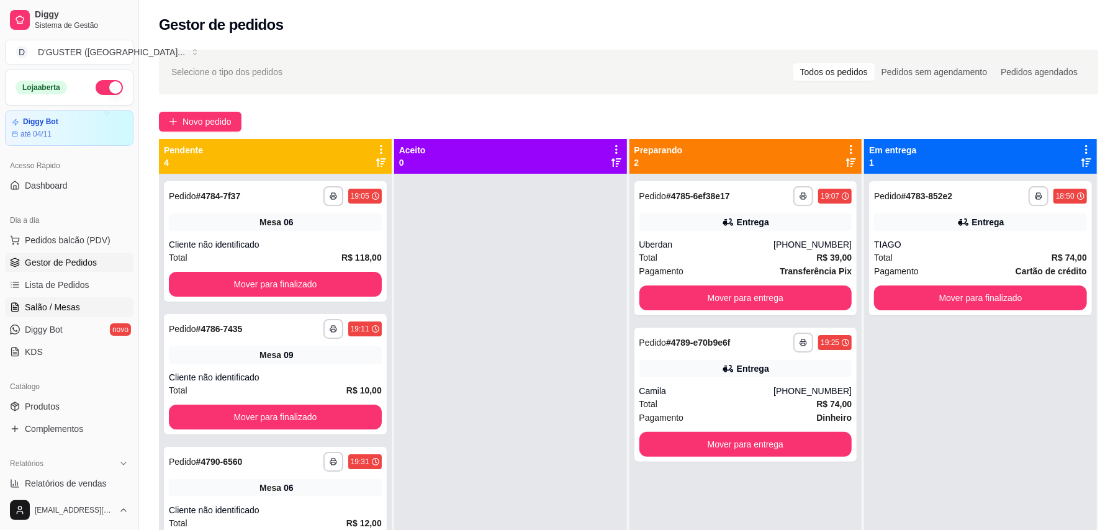
click at [60, 305] on span "Salão / Mesas" at bounding box center [52, 307] width 55 height 12
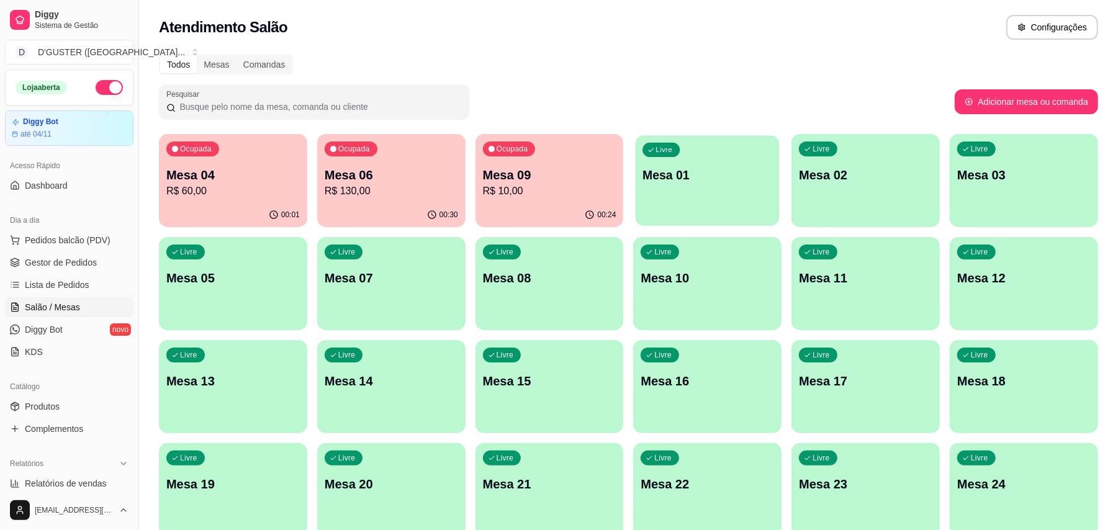
click at [665, 184] on div "Livre Mesa 01" at bounding box center [707, 173] width 144 height 76
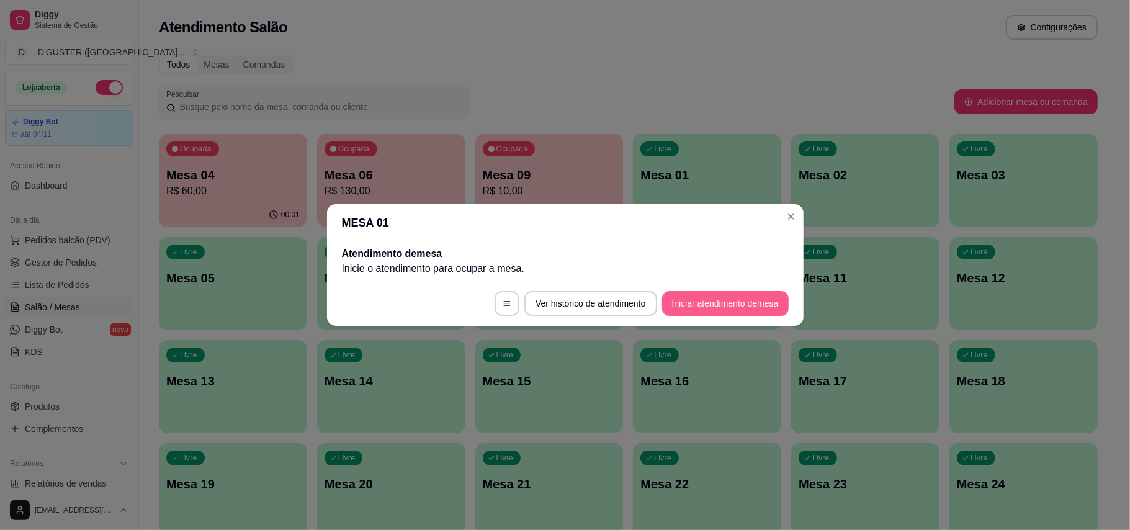
click at [683, 311] on button "Iniciar atendimento de mesa" at bounding box center [725, 303] width 127 height 25
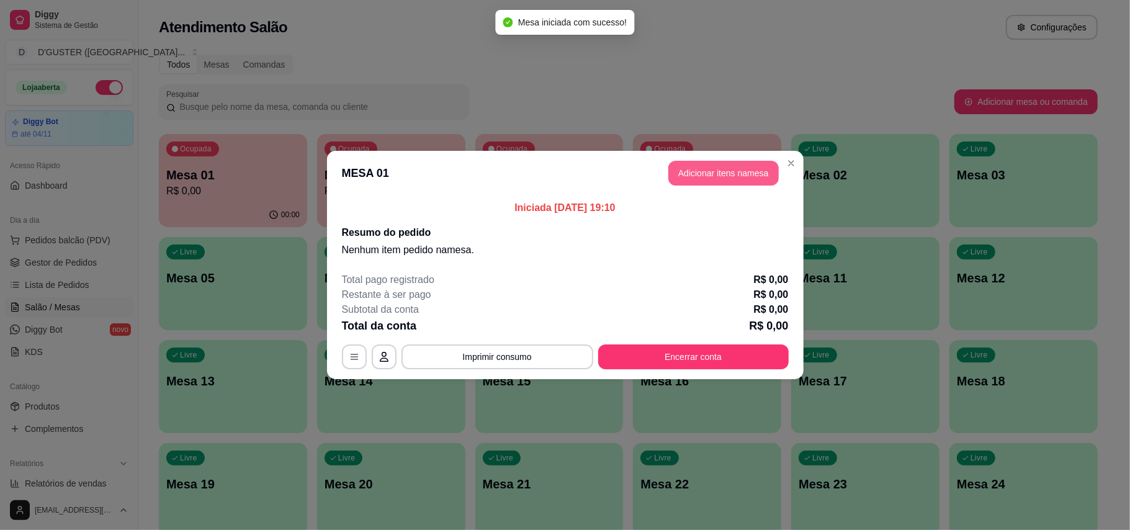
click at [763, 179] on button "Adicionar itens na mesa" at bounding box center [723, 173] width 110 height 25
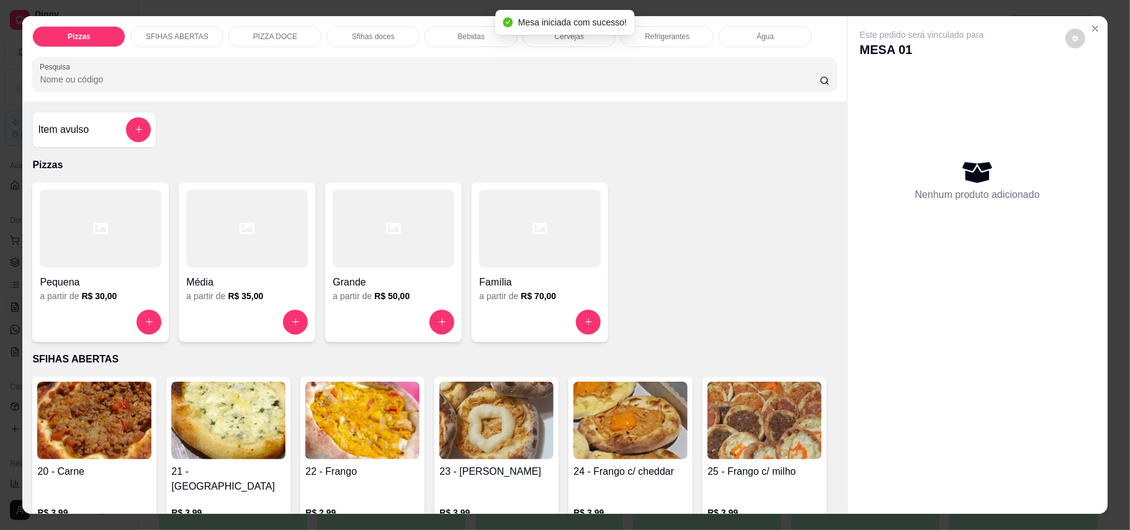
click at [798, 30] on div "Água" at bounding box center [765, 36] width 93 height 21
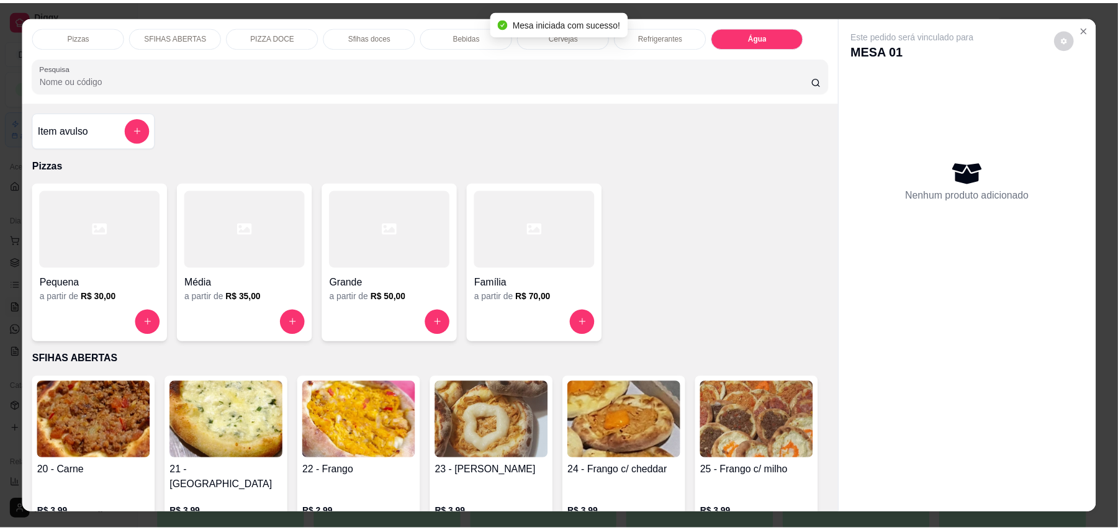
scroll to position [24, 0]
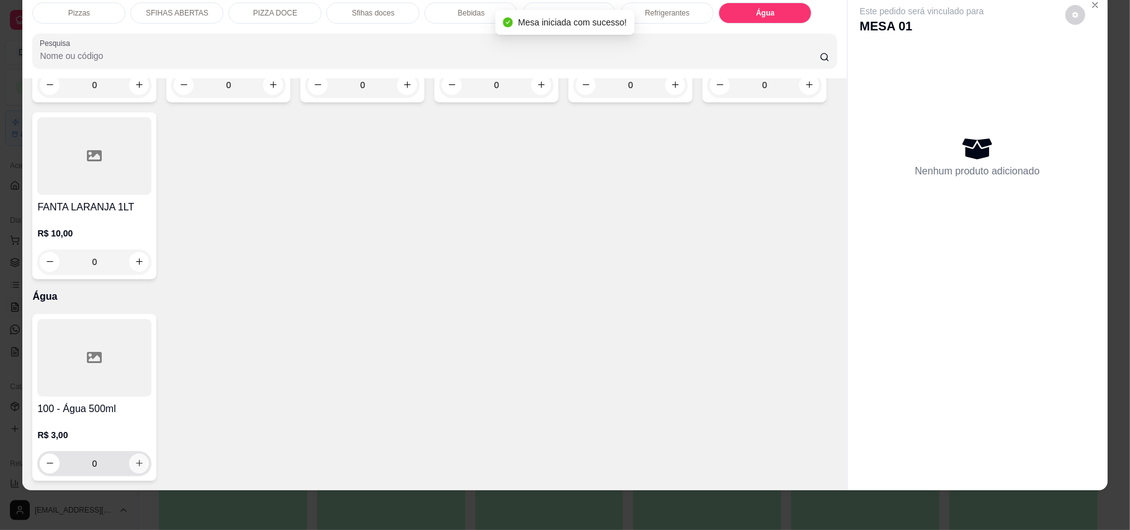
click at [135, 459] on icon "increase-product-quantity" at bounding box center [139, 463] width 9 height 9
type input "1"
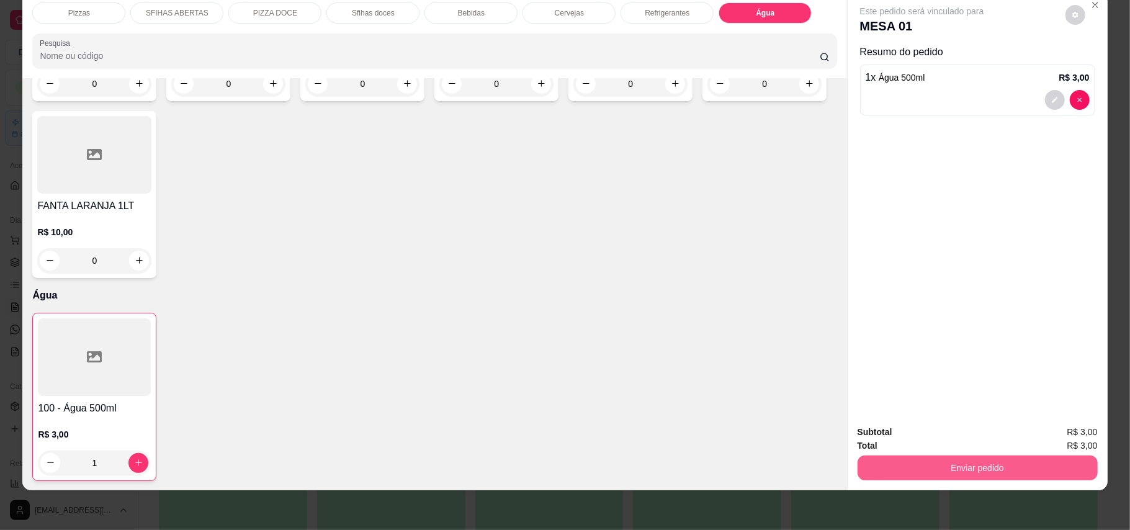
click at [903, 470] on button "Enviar pedido" at bounding box center [978, 467] width 240 height 25
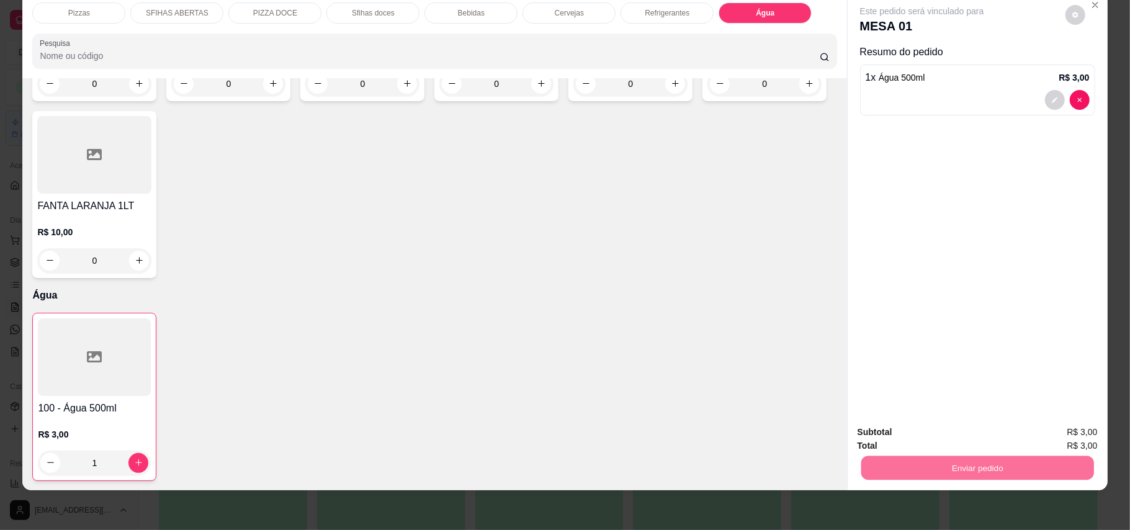
click at [1049, 432] on button "Enviar pedido" at bounding box center [1064, 438] width 70 height 24
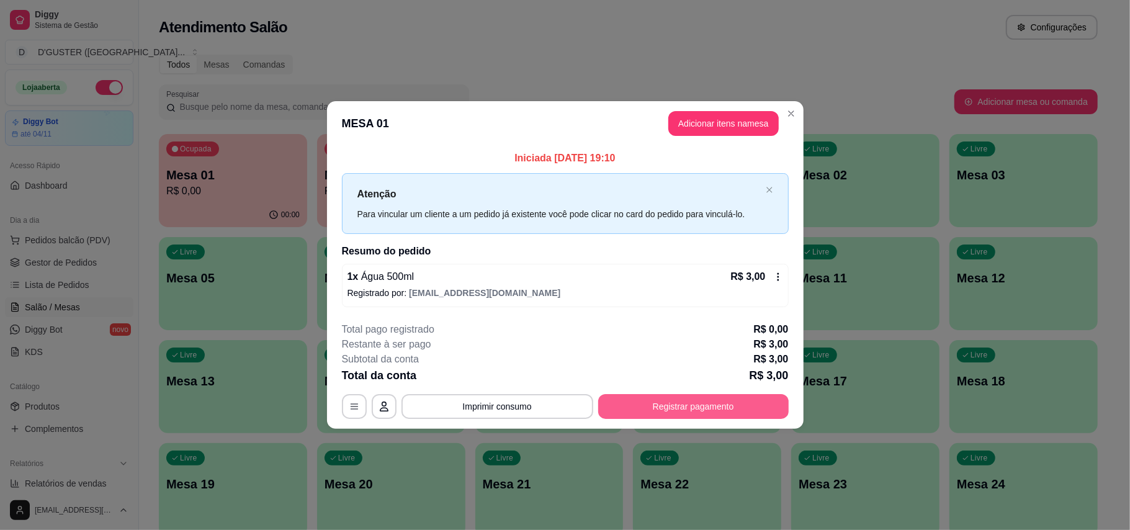
click at [678, 410] on button "Registrar pagamento" at bounding box center [693, 406] width 190 height 25
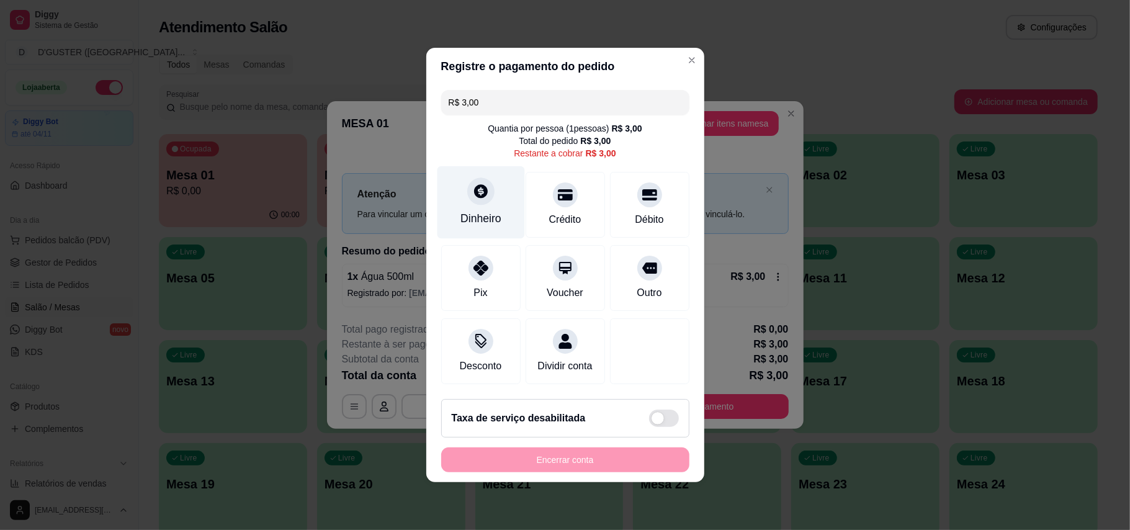
click at [484, 200] on div "Dinheiro" at bounding box center [480, 202] width 87 height 73
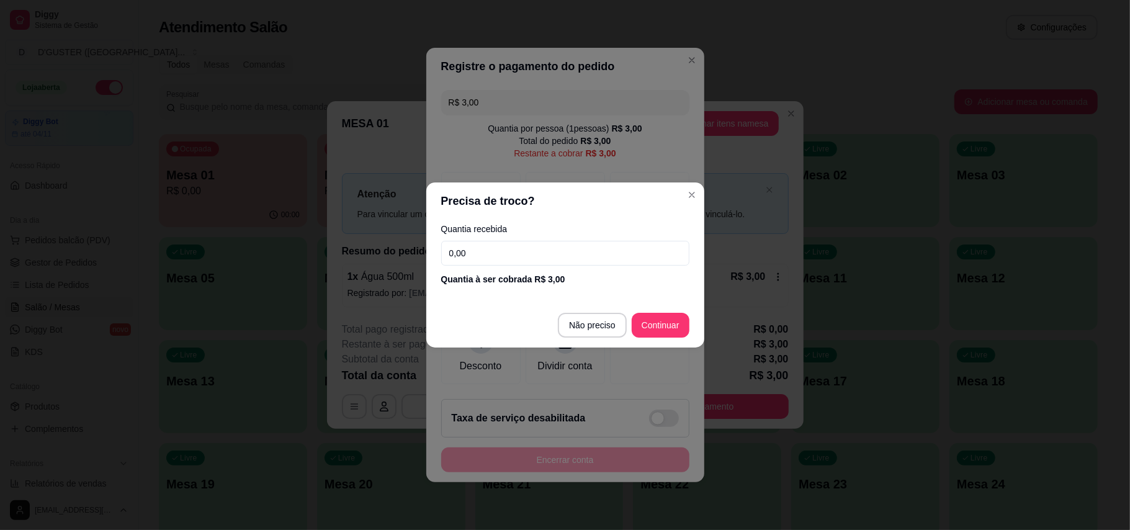
click at [604, 249] on input "0,00" at bounding box center [565, 253] width 248 height 25
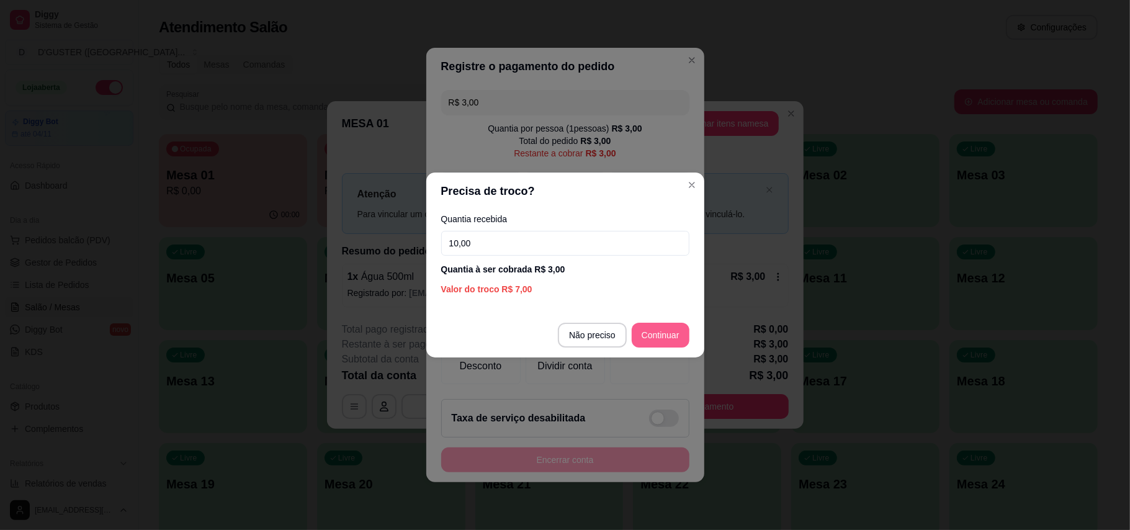
type input "10,00"
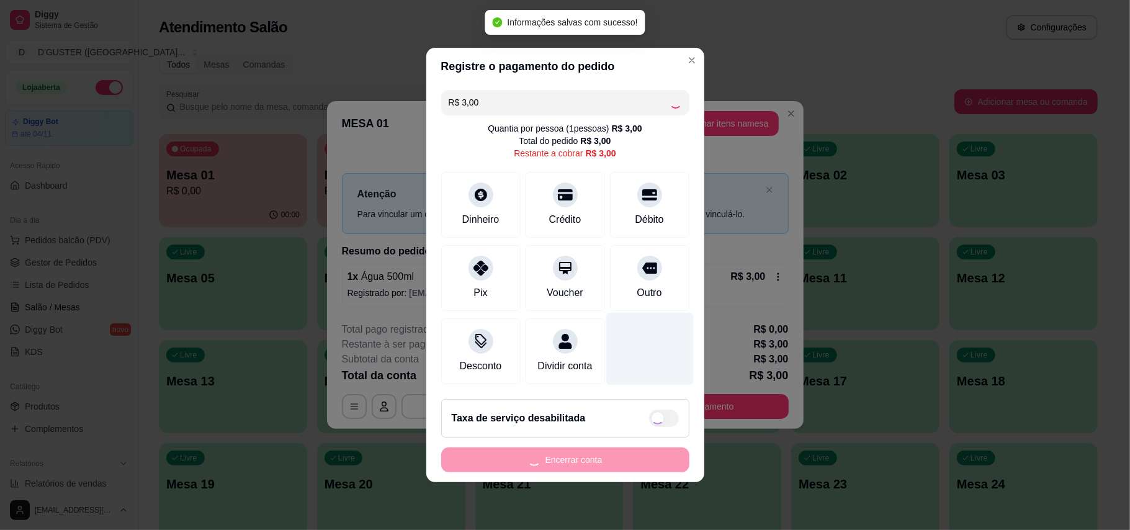
type input "R$ 0,00"
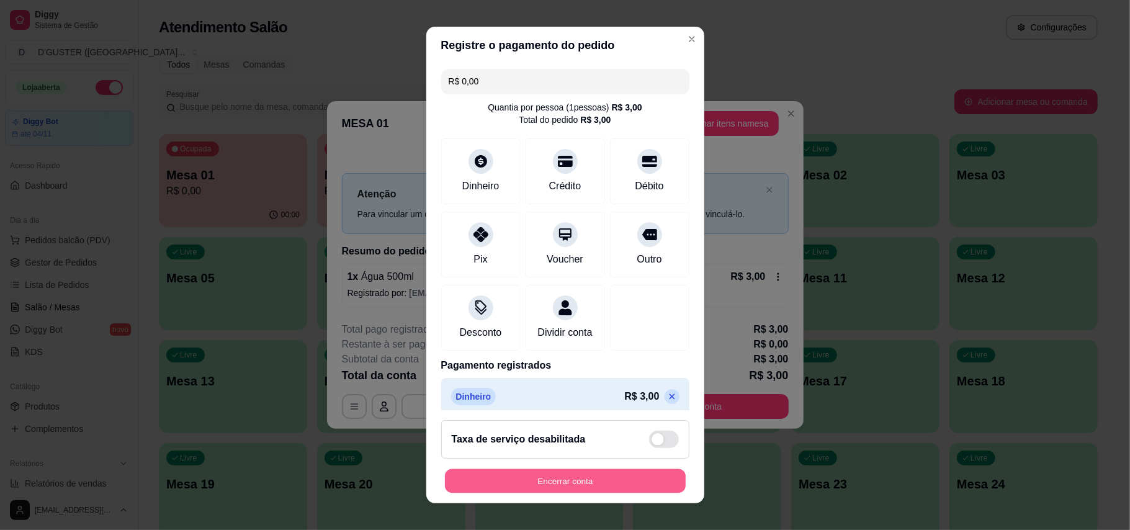
click at [632, 477] on button "Encerrar conta" at bounding box center [565, 481] width 241 height 24
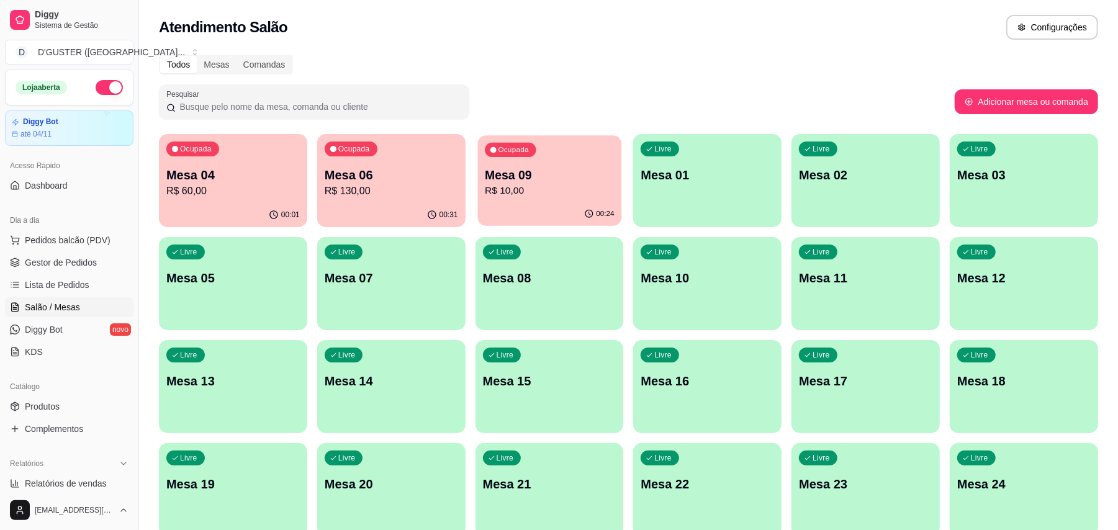
click at [507, 177] on p "Mesa 09" at bounding box center [549, 175] width 129 height 17
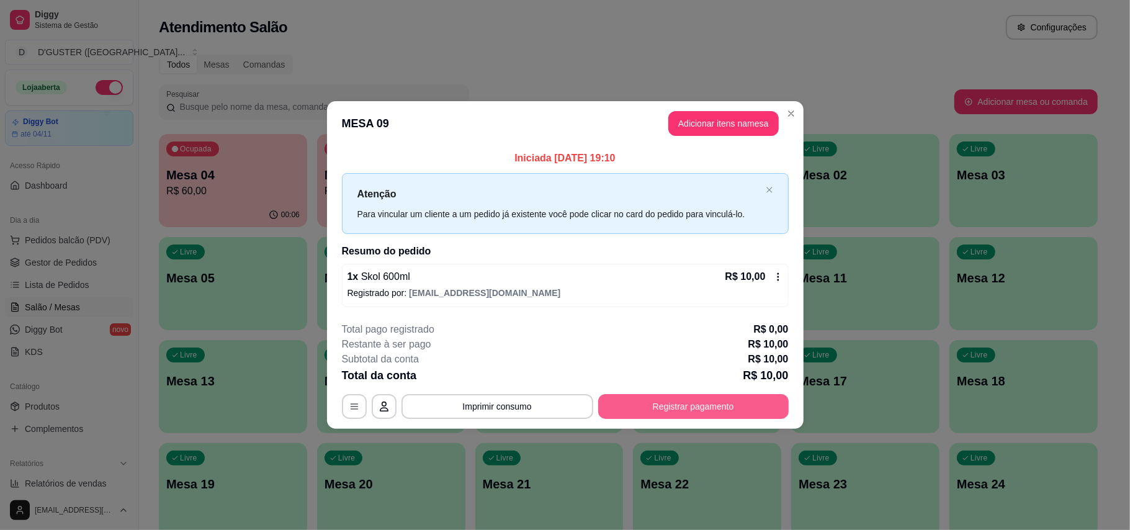
click at [679, 412] on button "Registrar pagamento" at bounding box center [693, 406] width 190 height 25
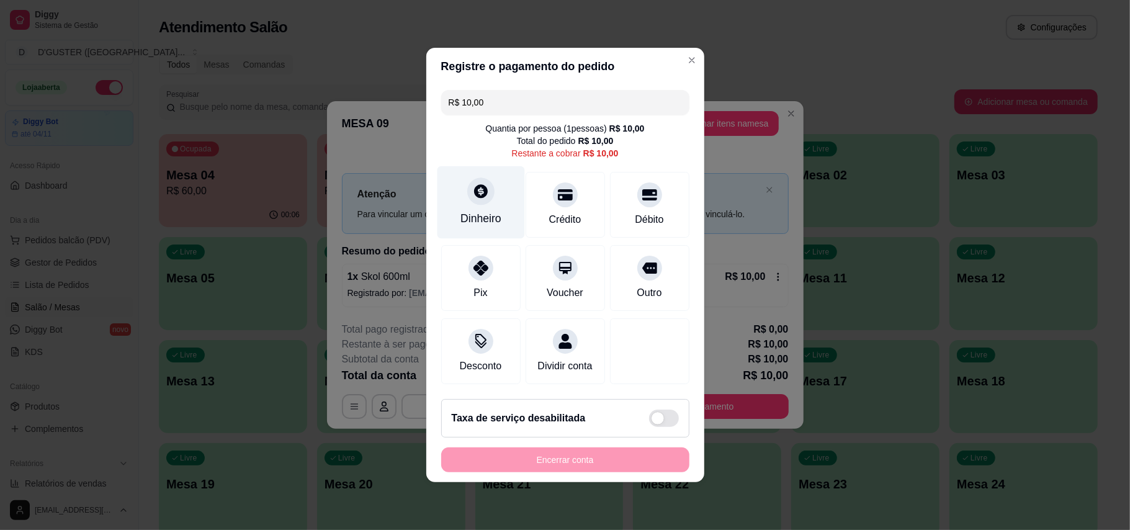
click at [477, 197] on div at bounding box center [480, 190] width 27 height 27
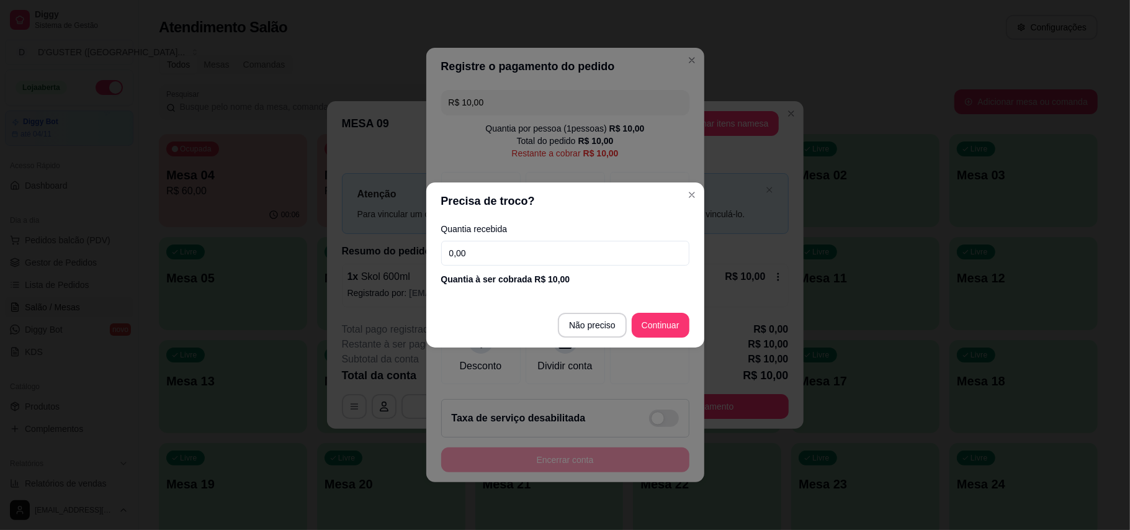
click at [604, 251] on input "0,00" at bounding box center [565, 253] width 248 height 25
type input "10,00"
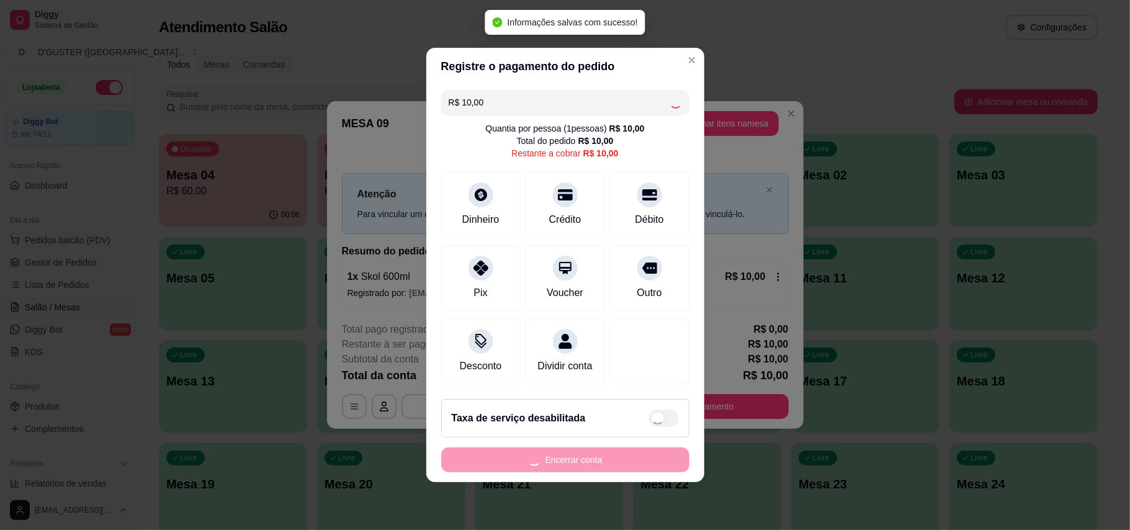
type input "R$ 0,00"
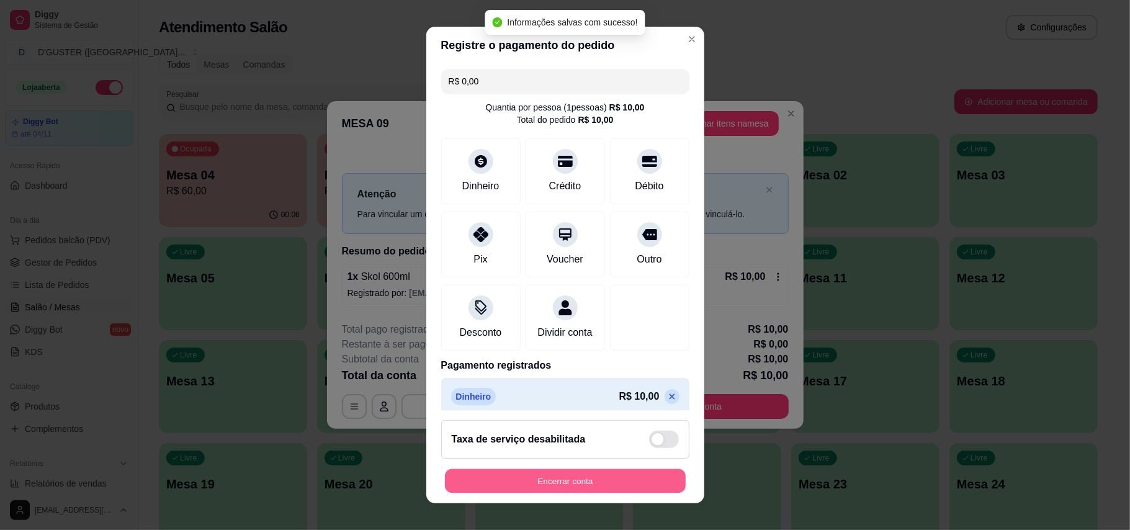
click at [608, 480] on button "Encerrar conta" at bounding box center [565, 481] width 241 height 24
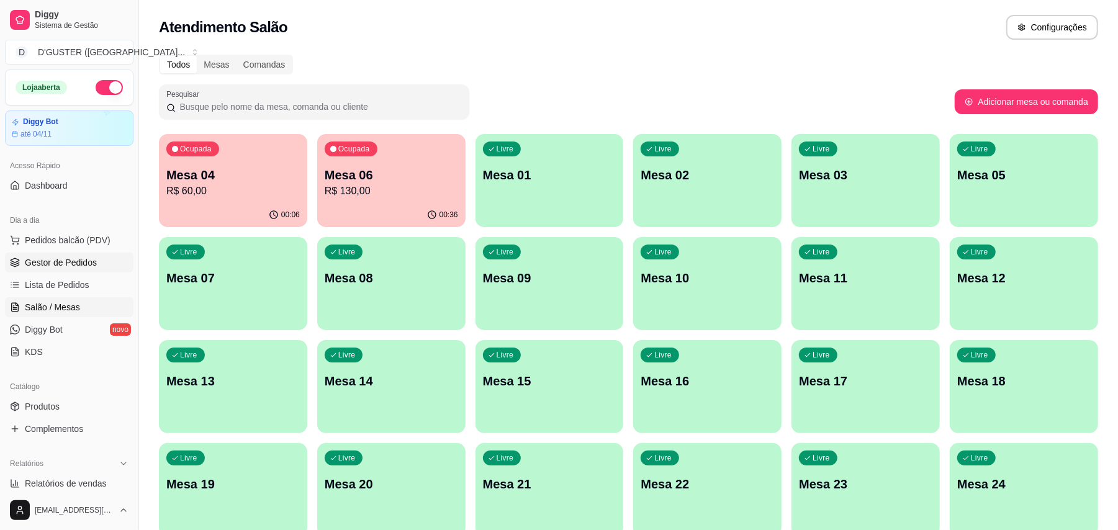
click at [60, 259] on span "Gestor de Pedidos" at bounding box center [61, 262] width 72 height 12
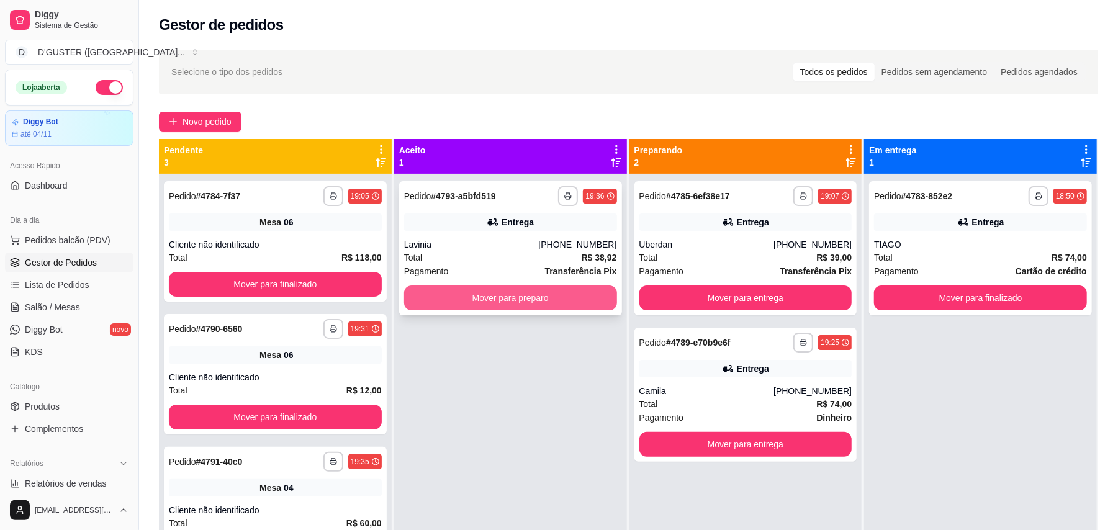
click at [524, 303] on button "Mover para preparo" at bounding box center [510, 297] width 213 height 25
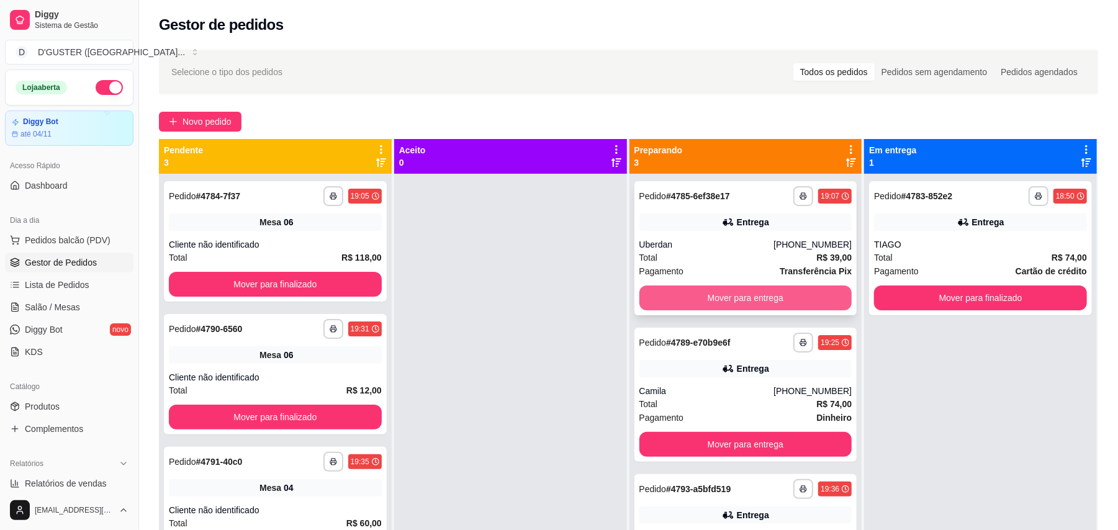
click at [775, 296] on button "Mover para entrega" at bounding box center [745, 297] width 213 height 25
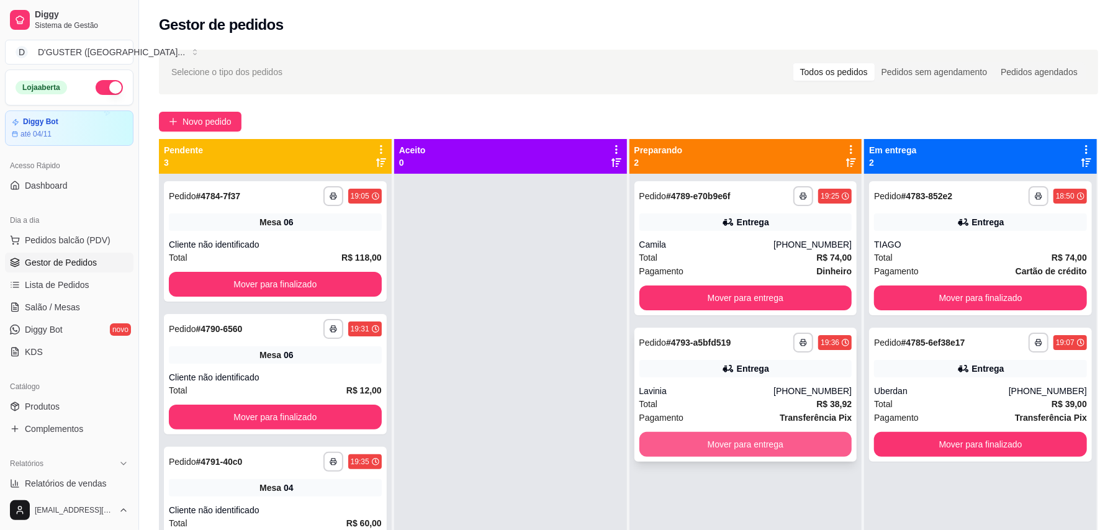
click at [810, 442] on button "Mover para entrega" at bounding box center [745, 444] width 213 height 25
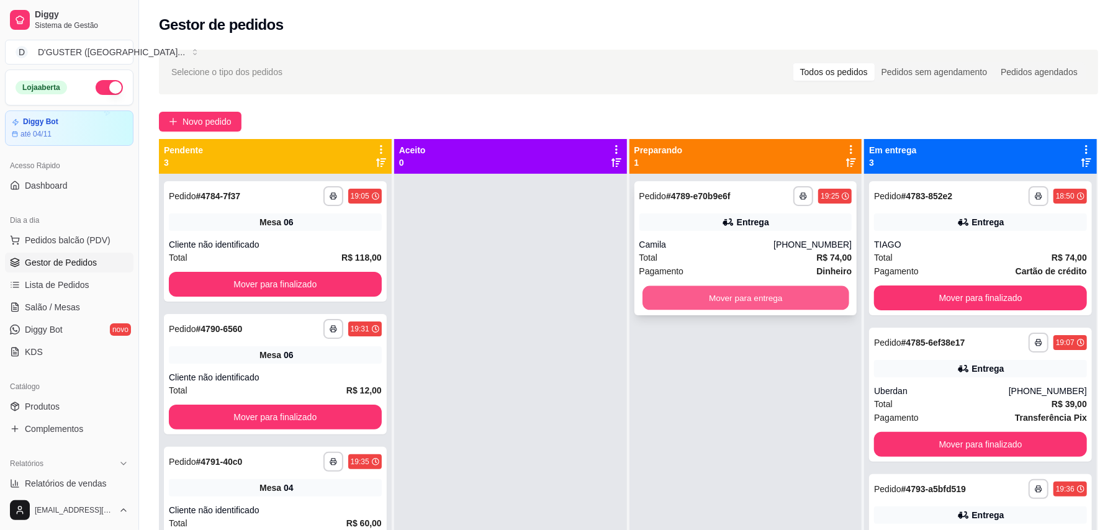
click at [747, 289] on button "Mover para entrega" at bounding box center [745, 298] width 206 height 24
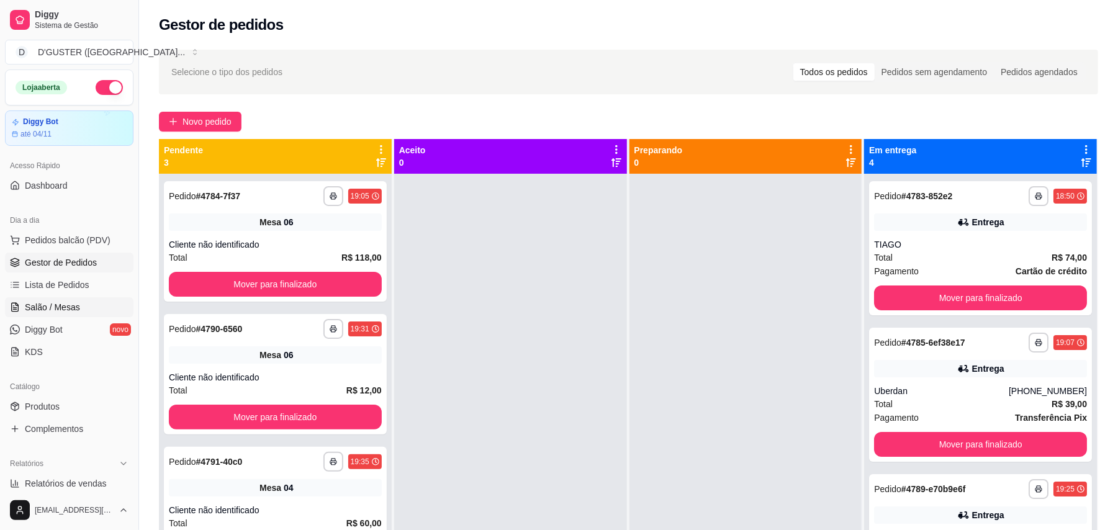
click at [78, 313] on link "Salão / Mesas" at bounding box center [69, 307] width 128 height 20
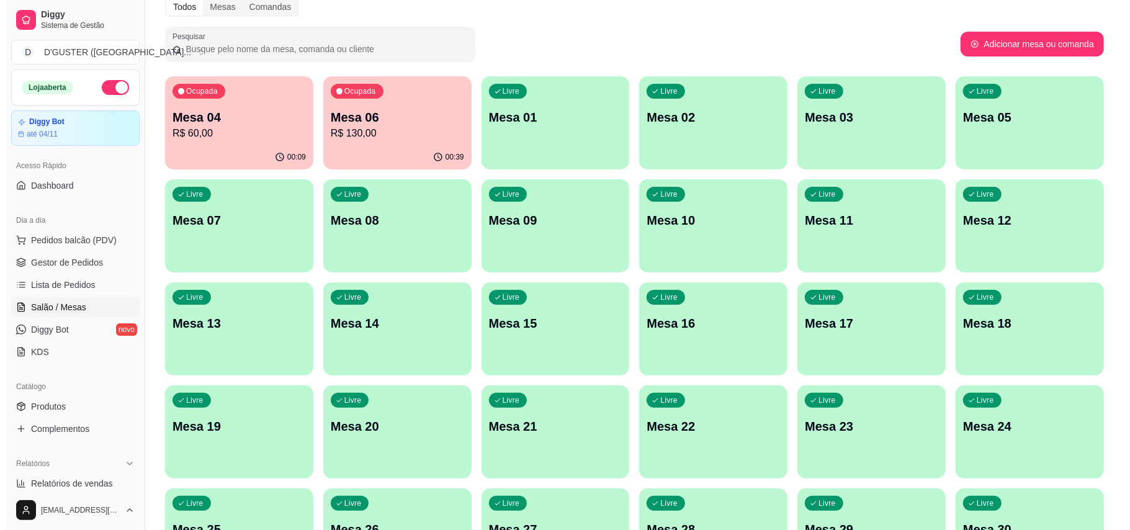
scroll to position [83, 0]
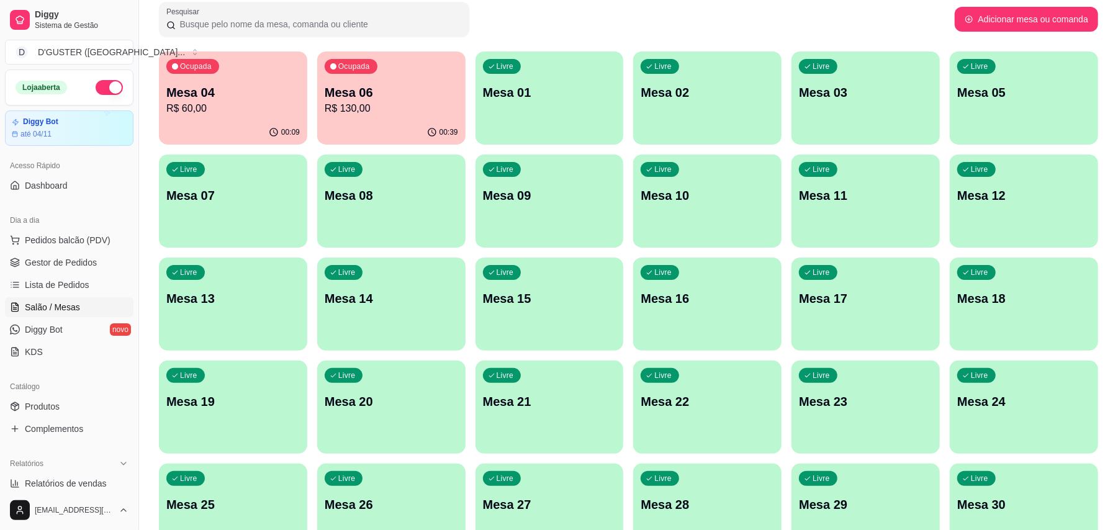
click at [173, 200] on p "Mesa 07" at bounding box center [232, 195] width 133 height 17
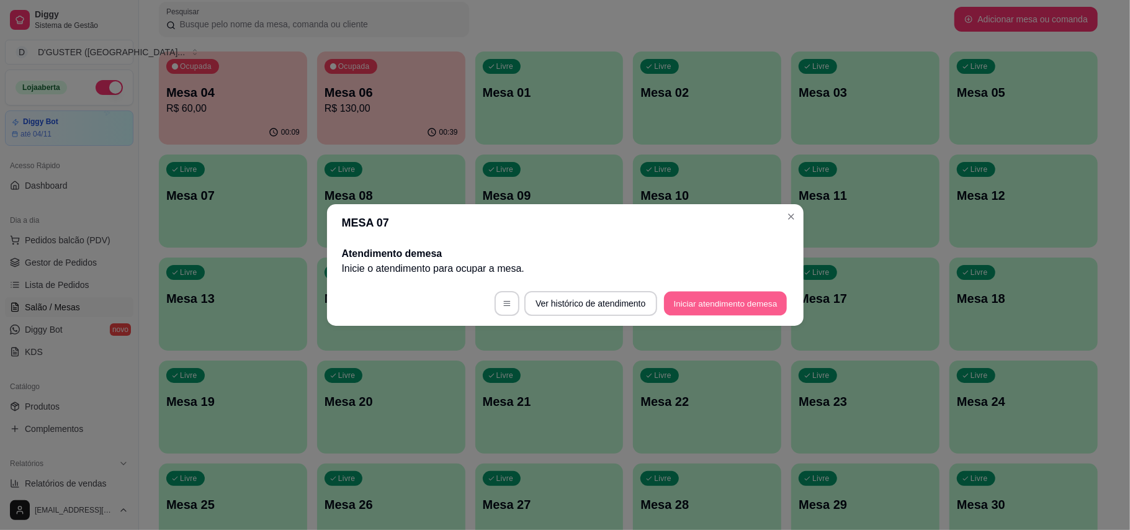
click at [731, 307] on button "Iniciar atendimento de mesa" at bounding box center [725, 304] width 123 height 24
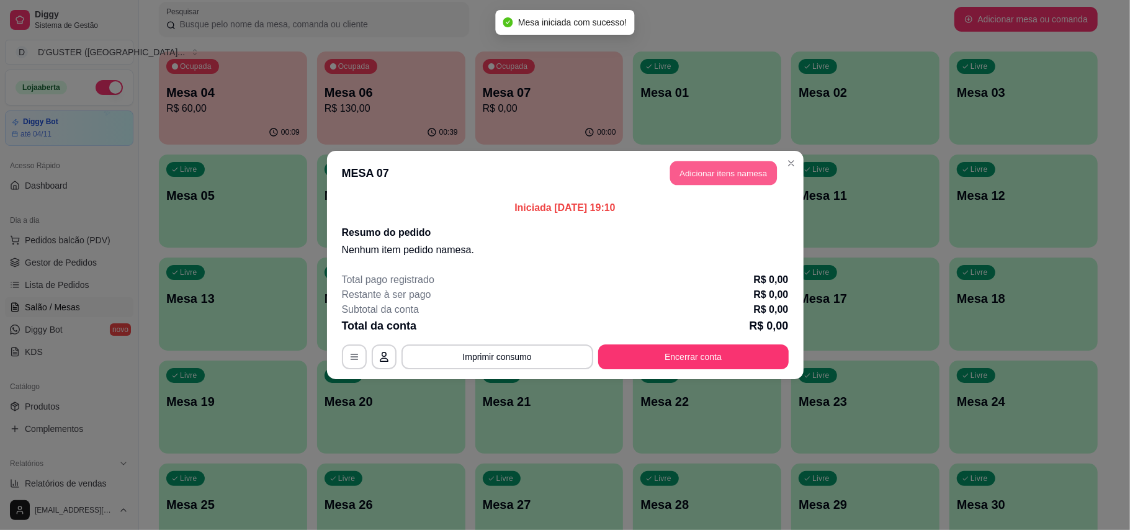
click at [751, 164] on button "Adicionar itens na mesa" at bounding box center [723, 173] width 107 height 24
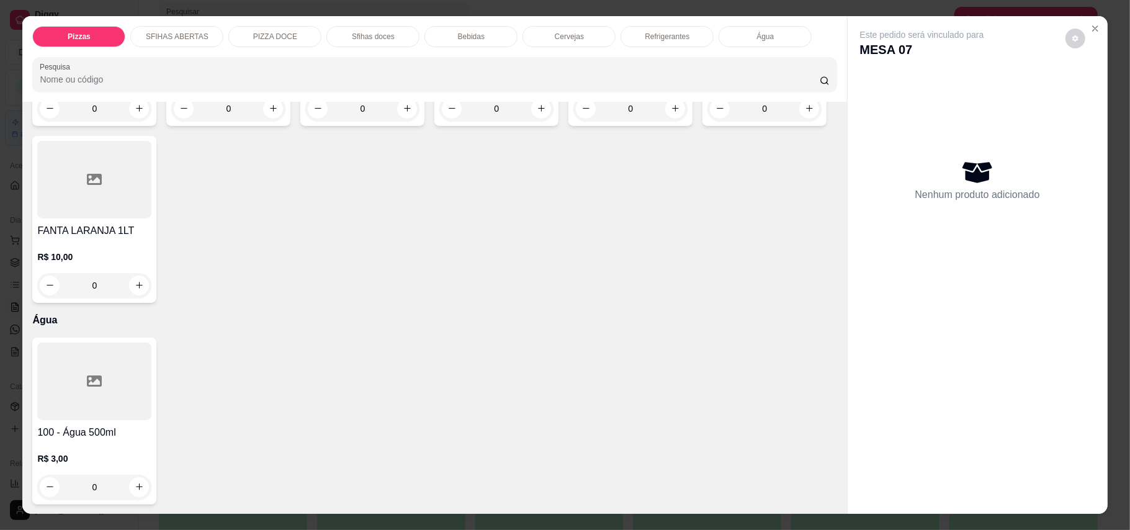
scroll to position [24, 0]
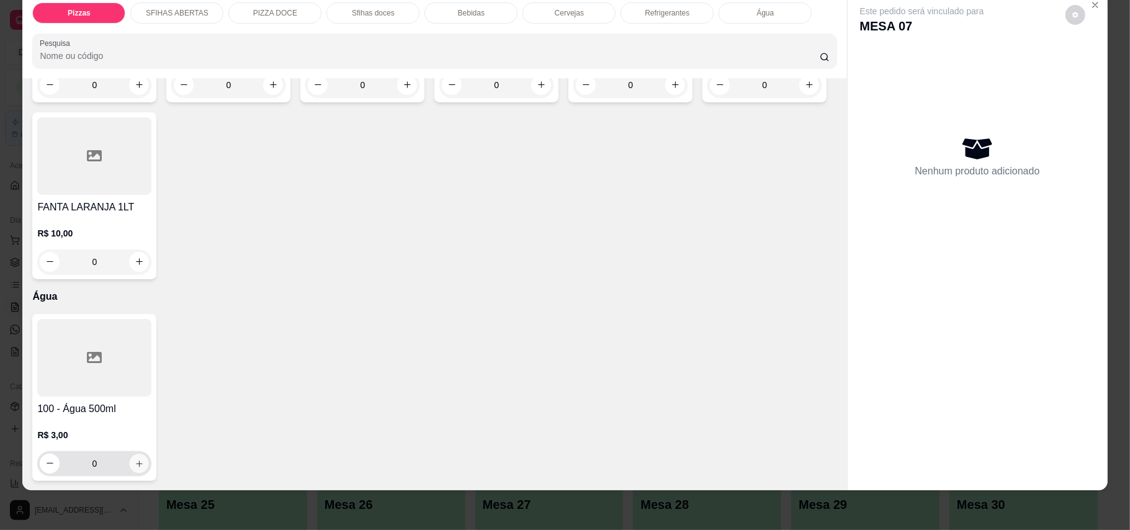
click at [130, 460] on button "increase-product-quantity" at bounding box center [139, 463] width 19 height 19
type input "1"
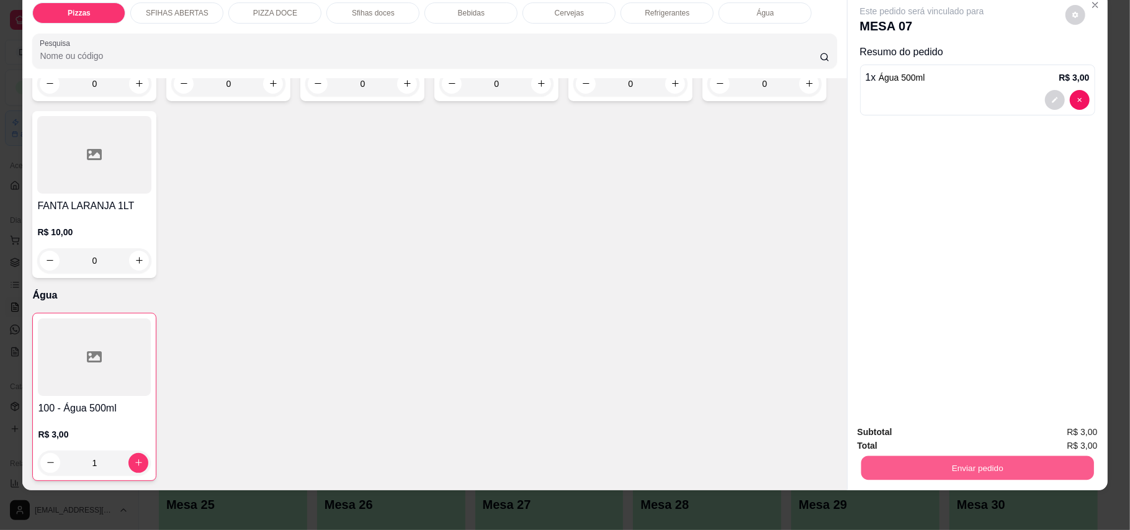
click at [1003, 472] on button "Enviar pedido" at bounding box center [977, 468] width 233 height 24
click at [1073, 432] on button "Enviar pedido" at bounding box center [1064, 437] width 68 height 23
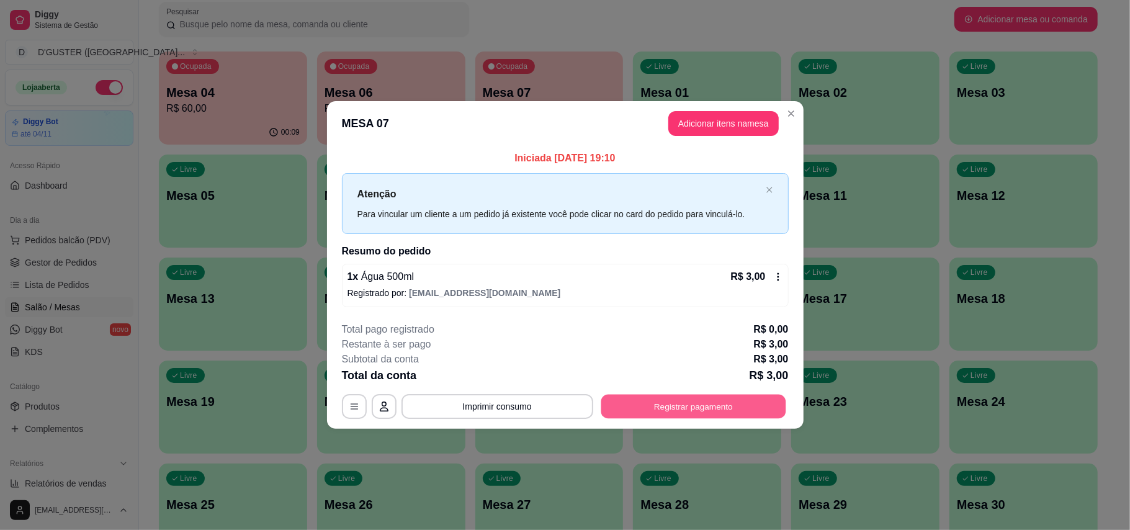
click at [694, 410] on button "Registrar pagamento" at bounding box center [693, 406] width 185 height 24
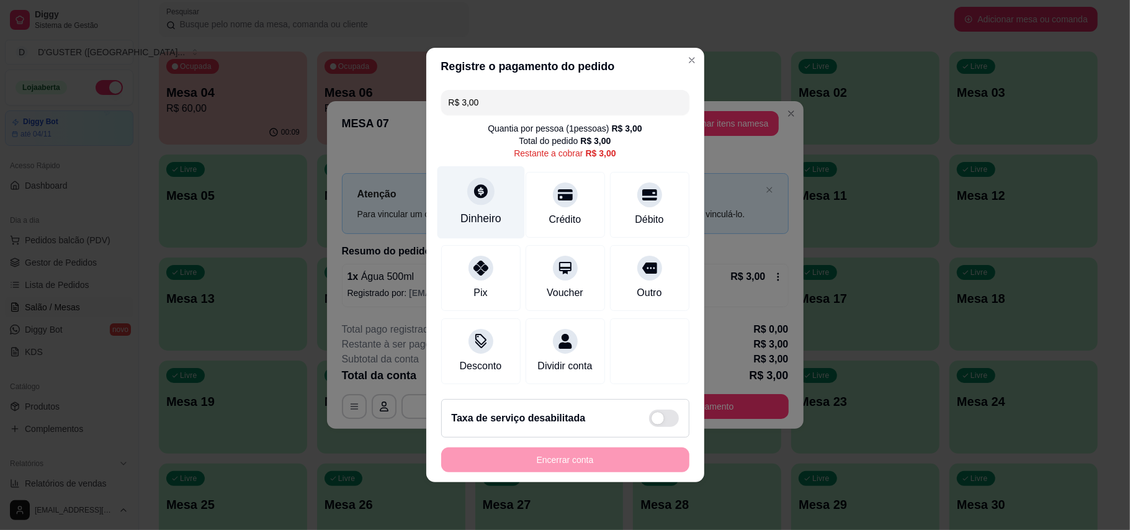
click at [483, 212] on div "Dinheiro" at bounding box center [480, 218] width 41 height 16
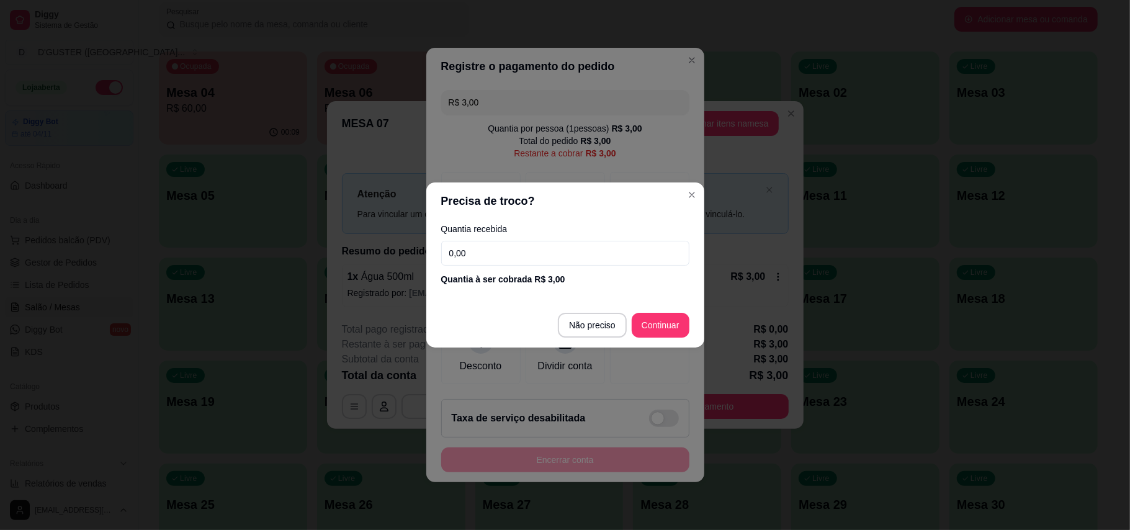
click at [535, 248] on input "0,00" at bounding box center [565, 253] width 248 height 25
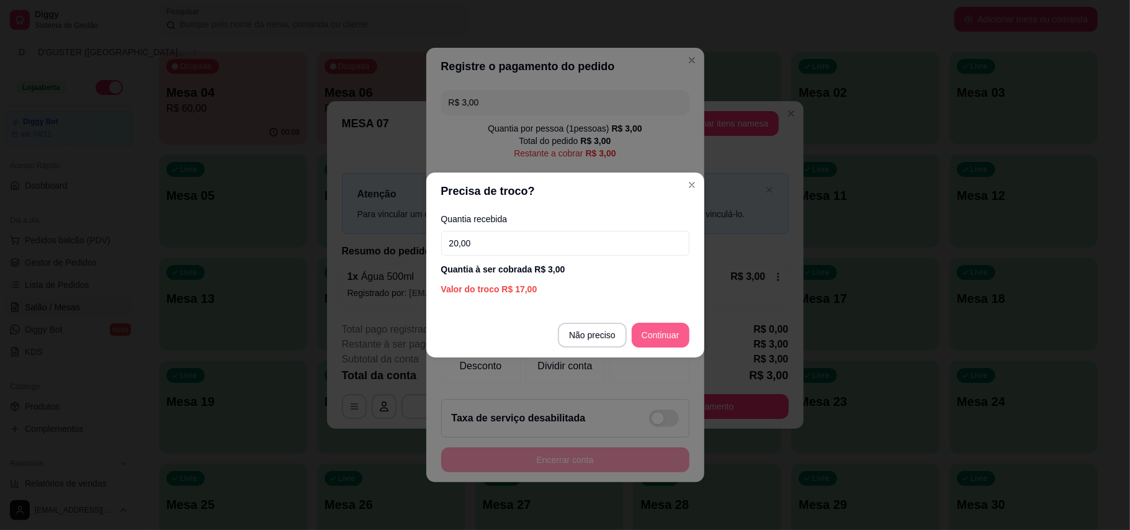
type input "20,00"
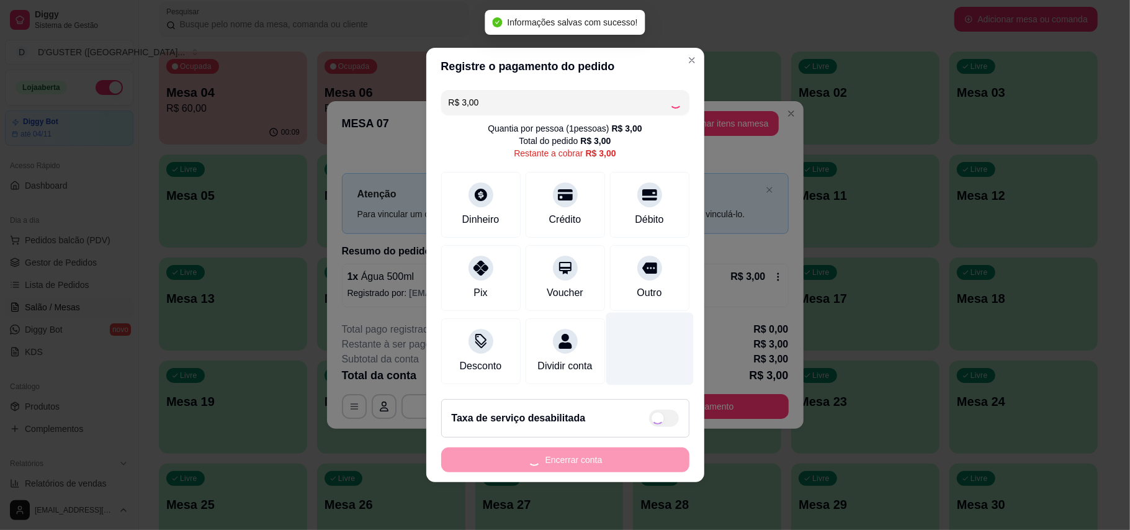
type input "R$ 0,00"
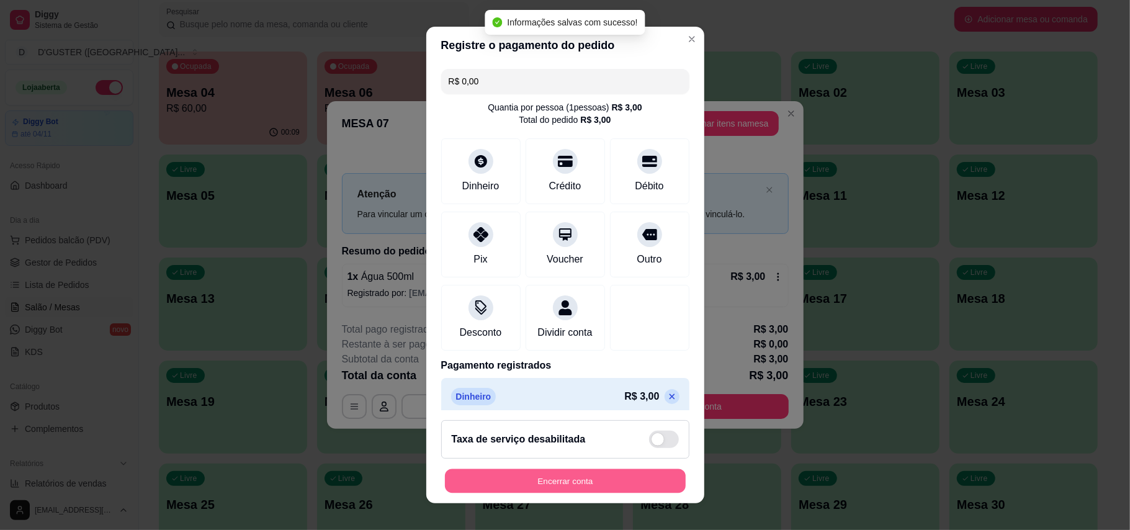
click at [624, 472] on button "Encerrar conta" at bounding box center [565, 481] width 241 height 24
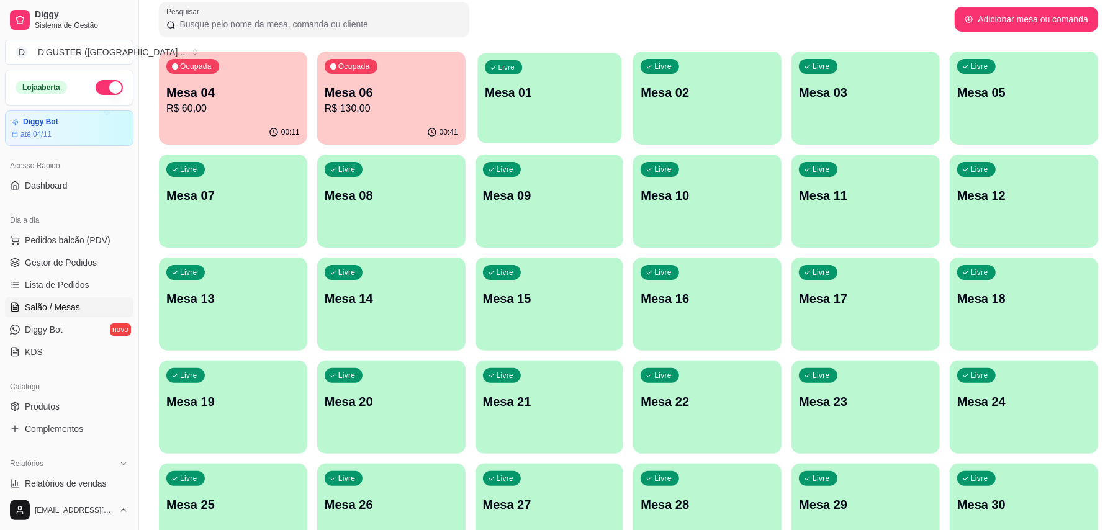
click at [544, 97] on p "Mesa 01" at bounding box center [549, 92] width 129 height 17
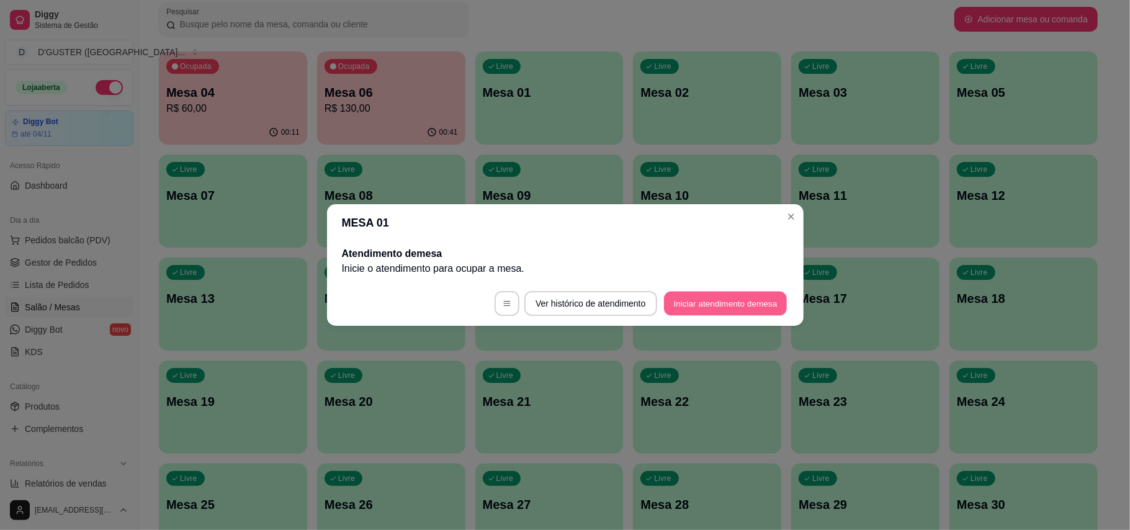
click at [750, 306] on button "Iniciar atendimento de mesa" at bounding box center [725, 304] width 123 height 24
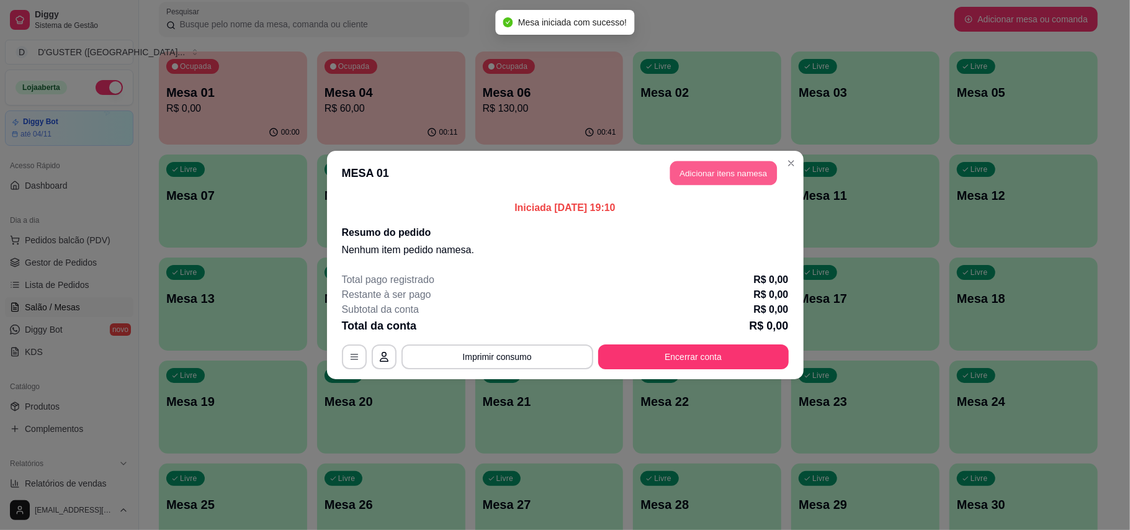
click at [745, 185] on button "Adicionar itens na mesa" at bounding box center [723, 173] width 107 height 24
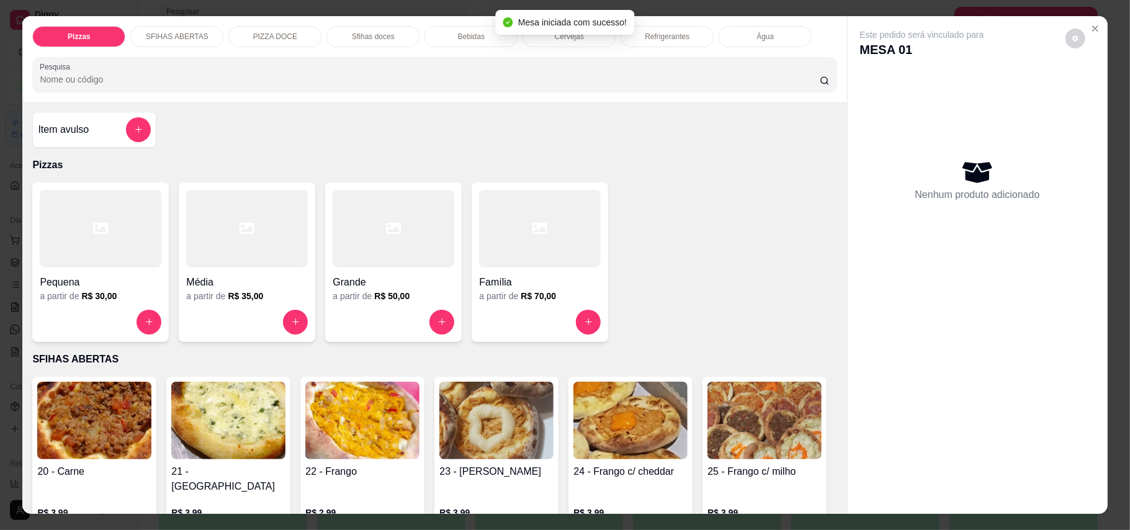
click at [756, 32] on p "Água" at bounding box center [764, 37] width 17 height 10
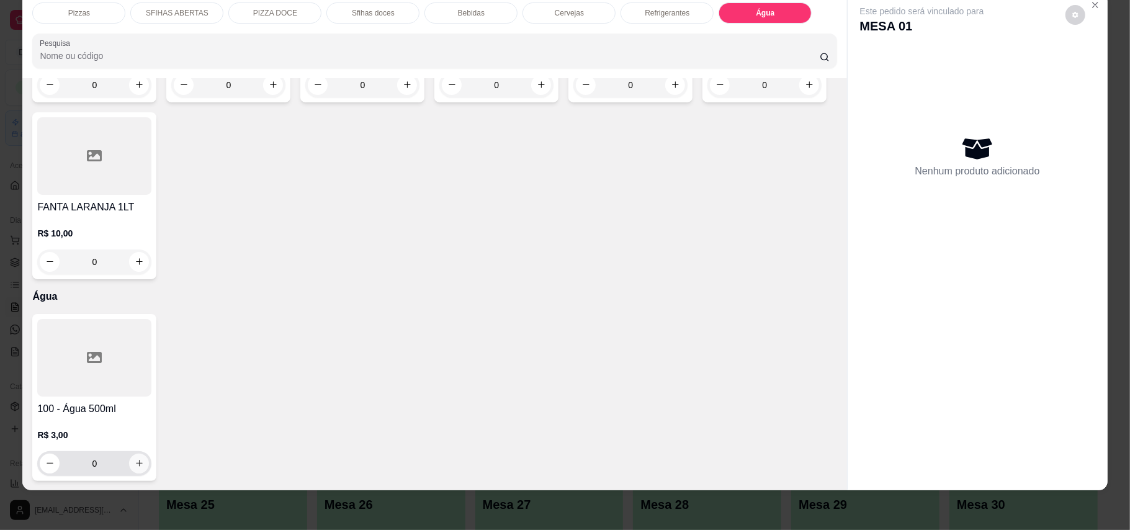
click at [135, 462] on icon "increase-product-quantity" at bounding box center [139, 463] width 9 height 9
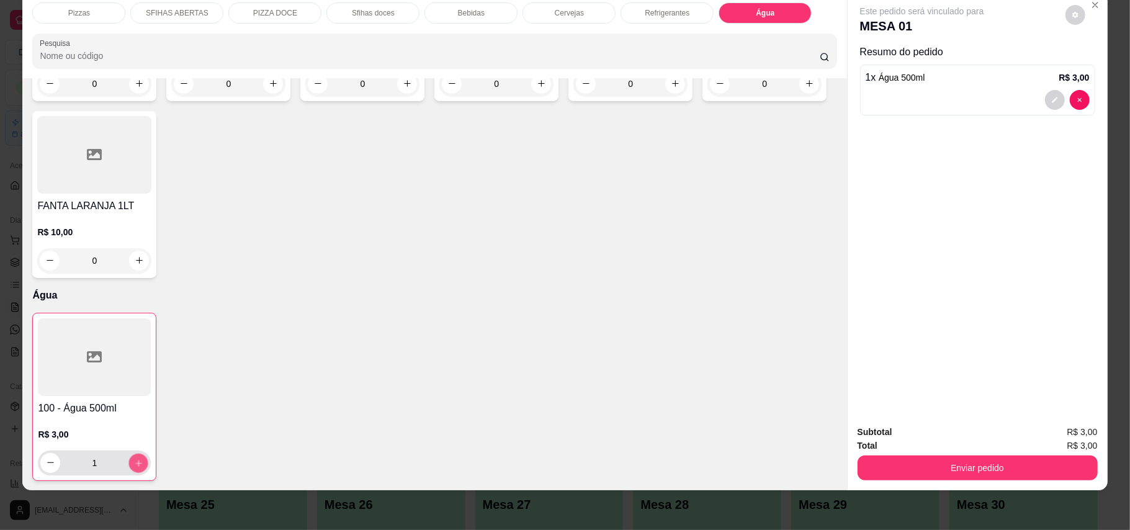
click at [135, 462] on icon "increase-product-quantity" at bounding box center [138, 462] width 9 height 9
type input "2"
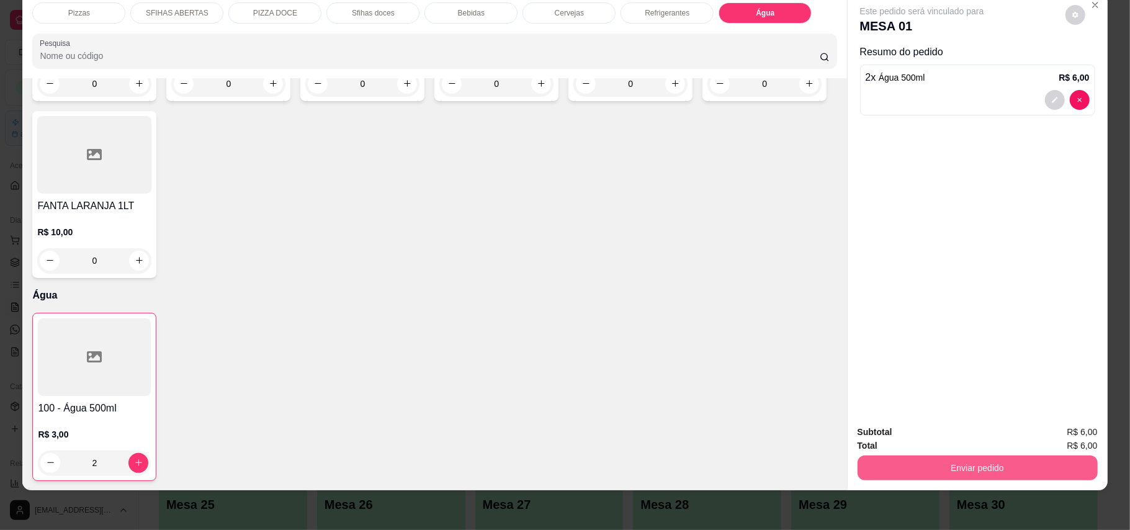
click at [884, 465] on button "Enviar pedido" at bounding box center [978, 467] width 240 height 25
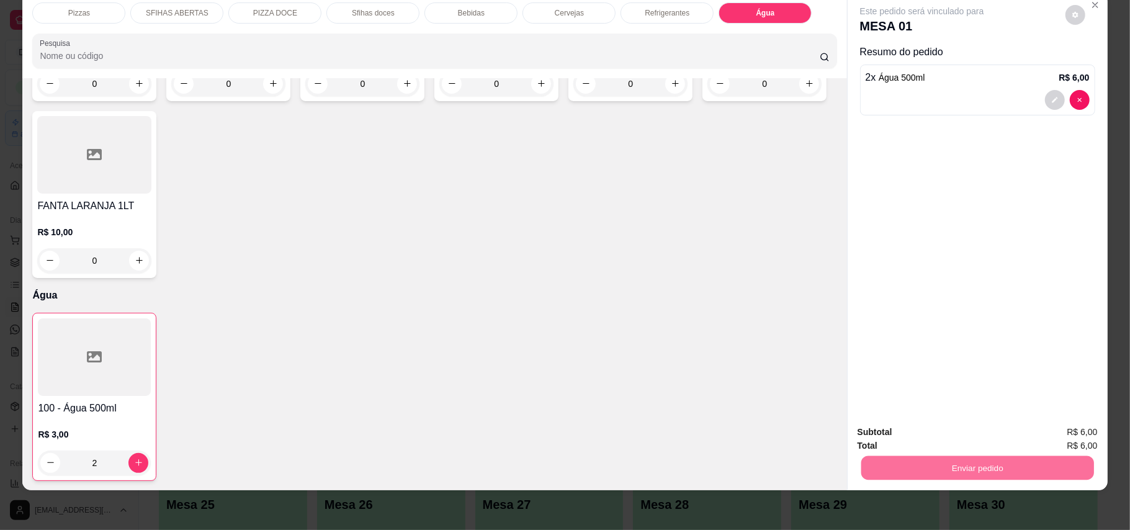
click at [1060, 440] on button "Enviar pedido" at bounding box center [1064, 437] width 68 height 23
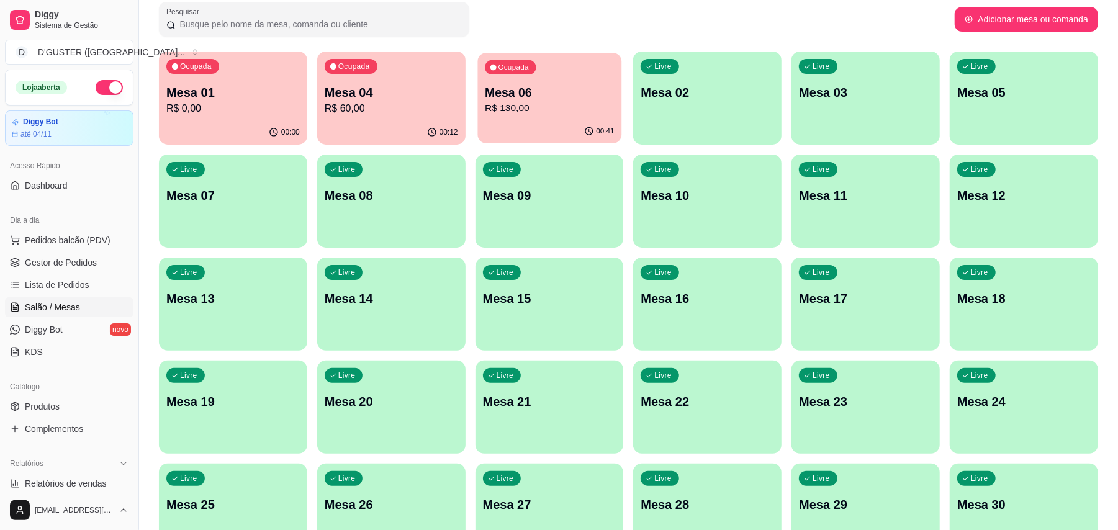
click at [589, 117] on div "Ocupada Mesa 06 R$ 130,00" at bounding box center [549, 86] width 144 height 67
click at [231, 110] on p "R$ 0,00" at bounding box center [232, 108] width 133 height 15
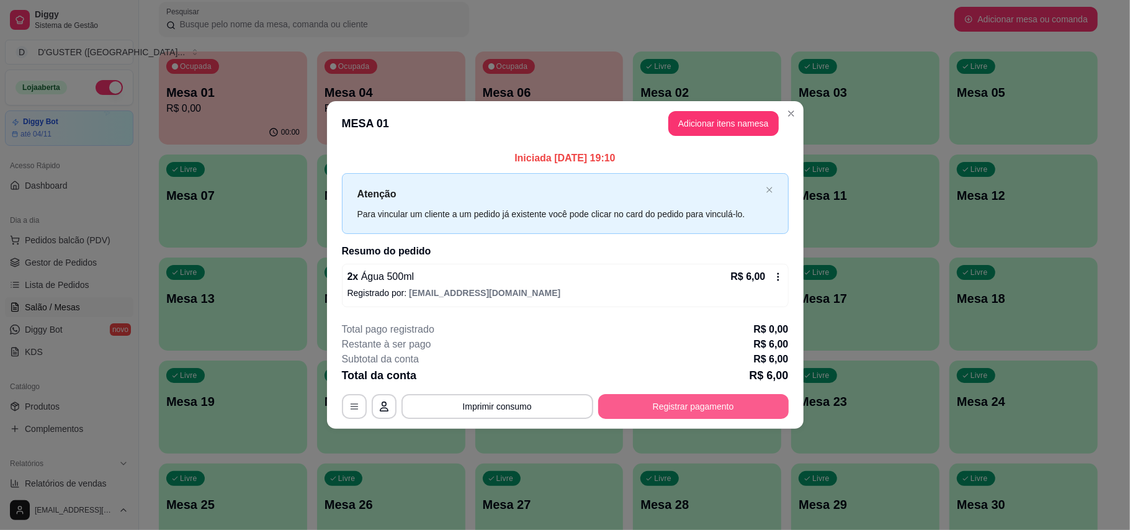
click at [676, 398] on button "Registrar pagamento" at bounding box center [693, 406] width 190 height 25
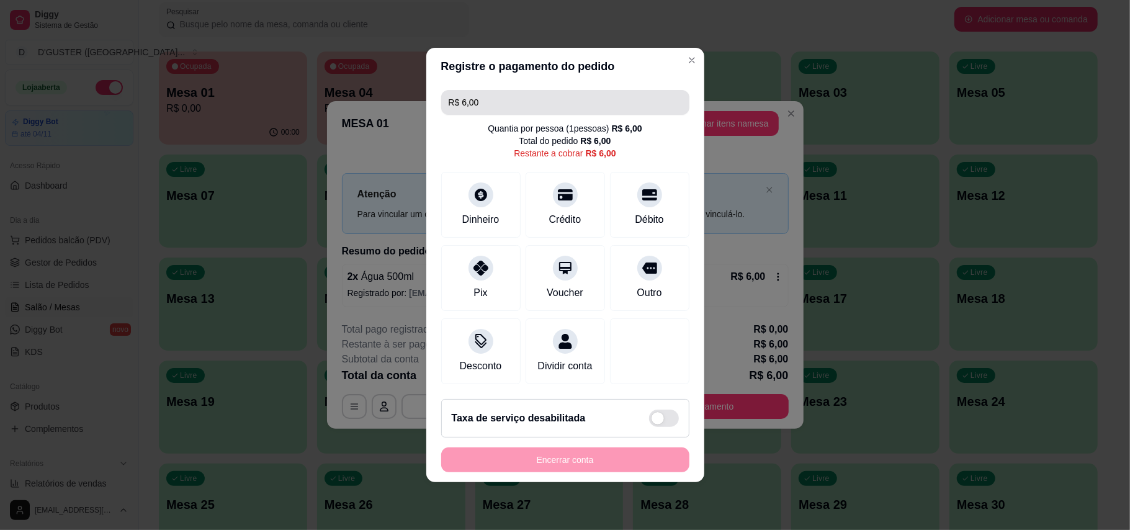
click at [619, 97] on input "R$ 6,00" at bounding box center [565, 102] width 233 height 25
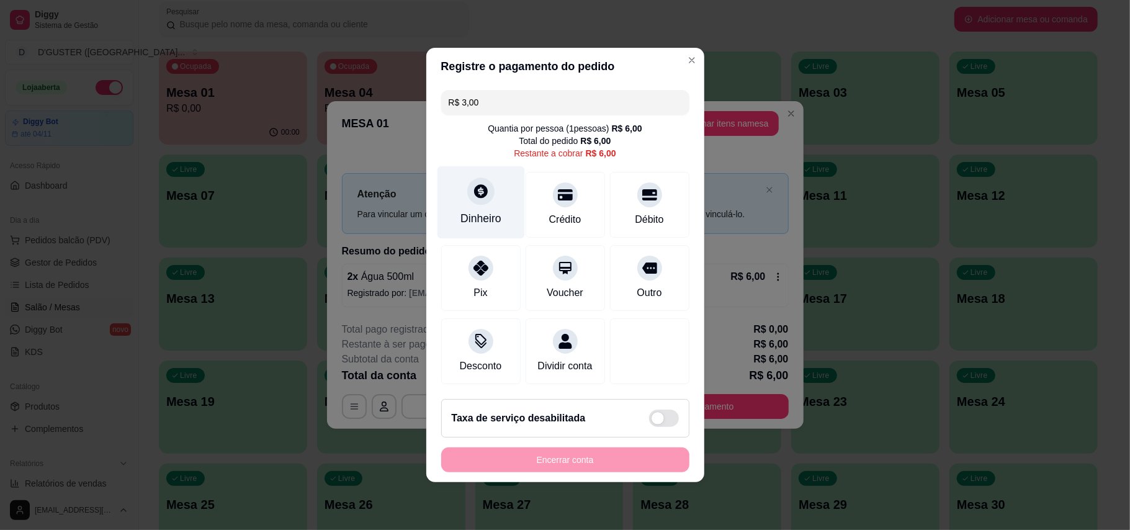
type input "R$ 3,00"
click at [470, 192] on div at bounding box center [480, 190] width 27 height 27
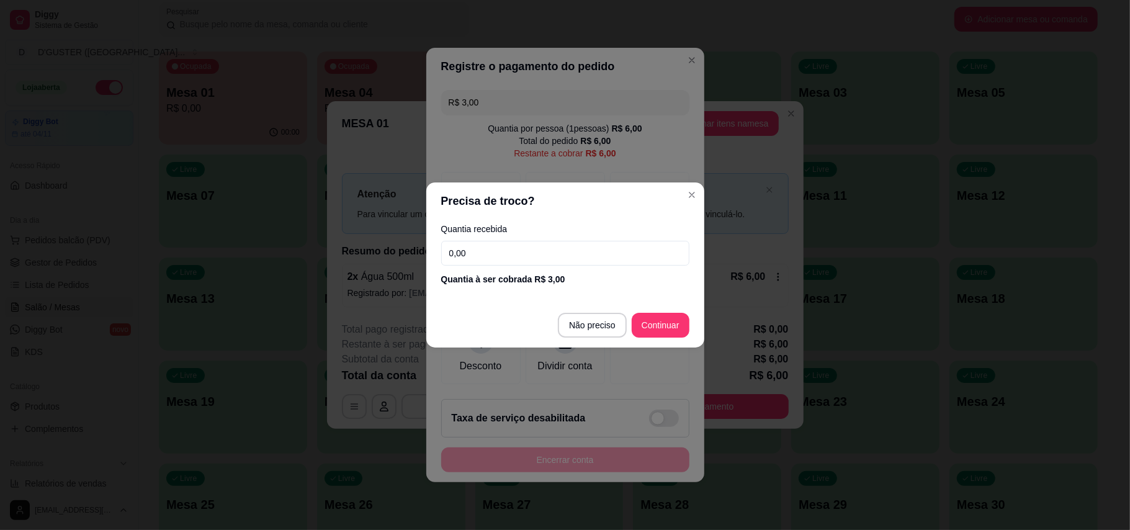
click at [532, 253] on input "0,00" at bounding box center [565, 253] width 248 height 25
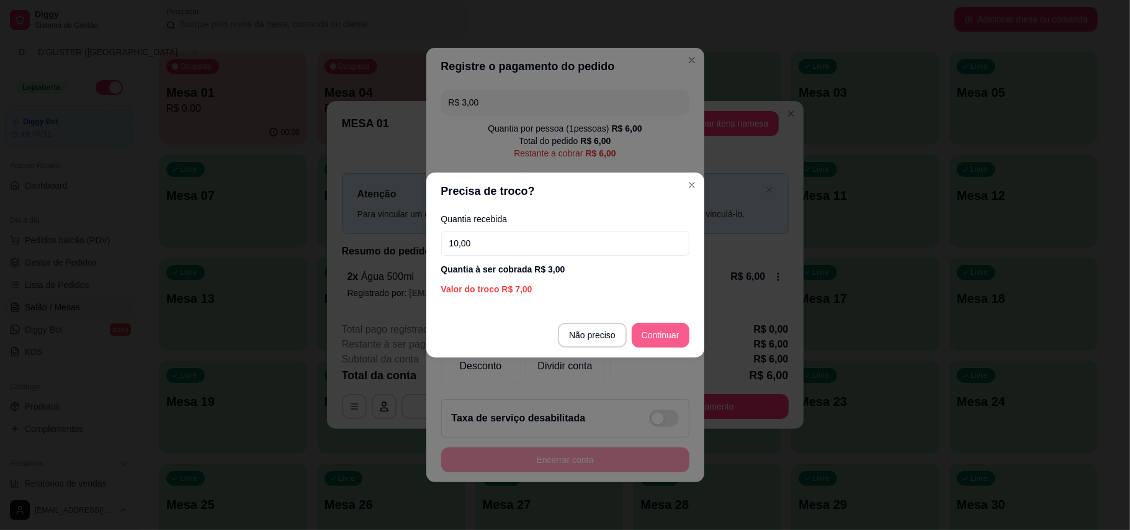
type input "10,00"
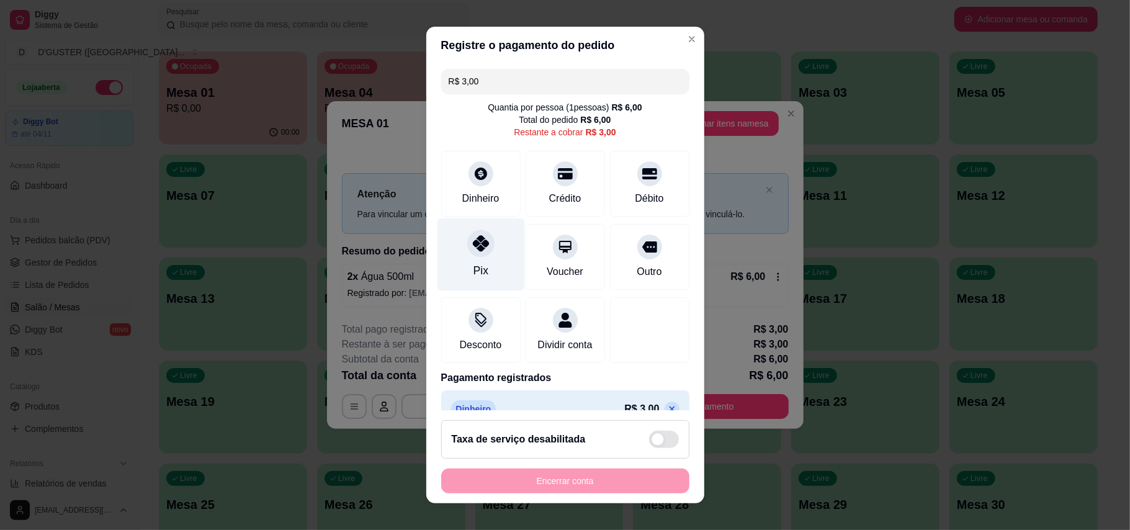
click at [472, 244] on icon at bounding box center [480, 243] width 16 height 16
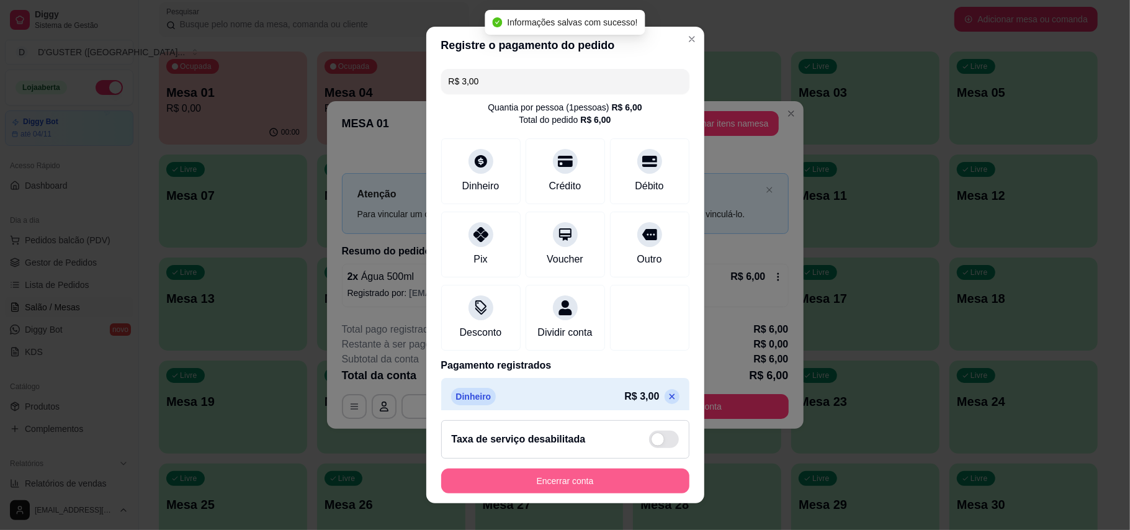
type input "R$ 0,00"
click at [589, 479] on button "Encerrar conta" at bounding box center [565, 481] width 241 height 24
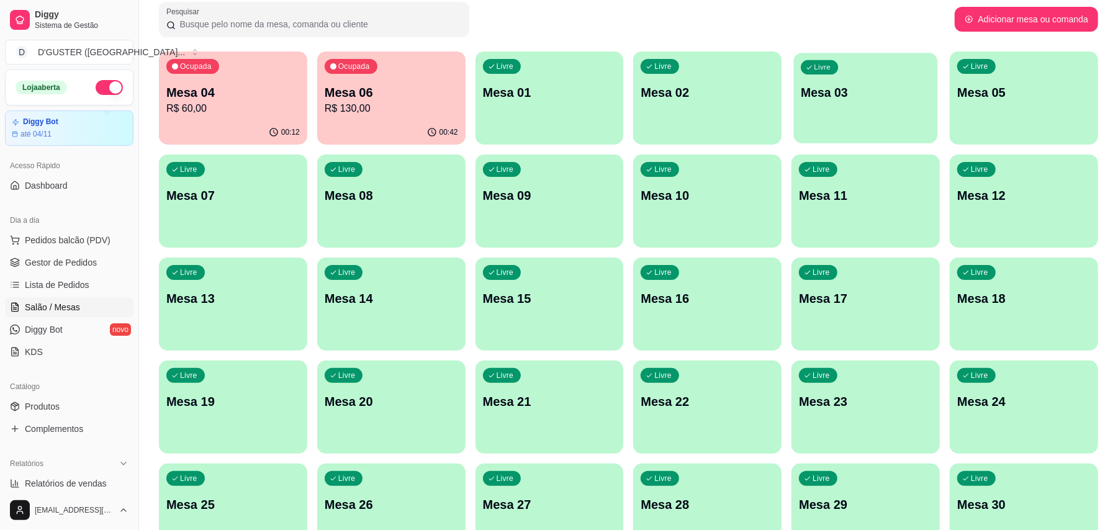
click at [856, 89] on p "Mesa 03" at bounding box center [865, 92] width 129 height 17
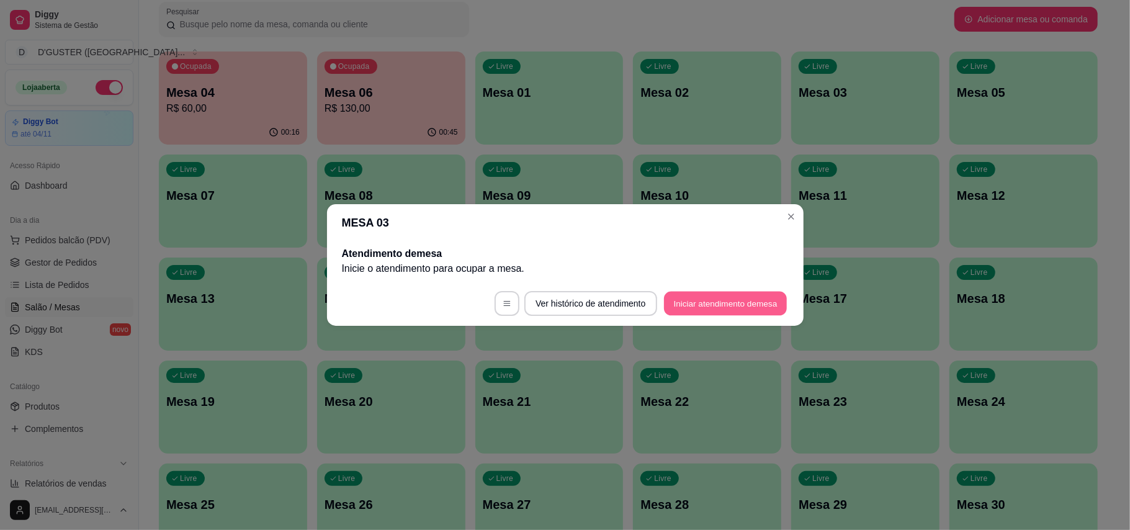
click at [756, 299] on button "Iniciar atendimento de mesa" at bounding box center [725, 304] width 123 height 24
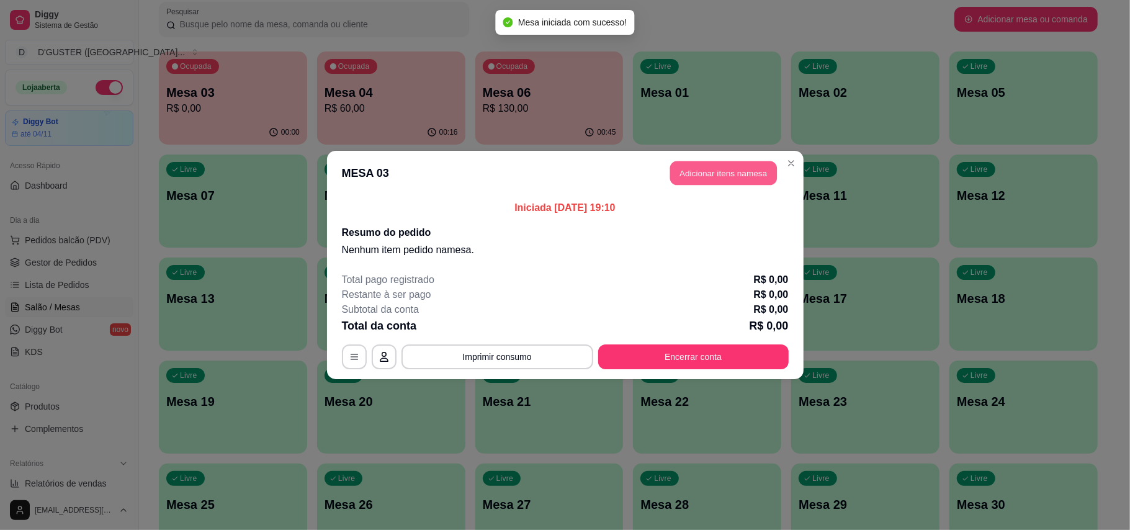
click at [699, 167] on button "Adicionar itens na mesa" at bounding box center [723, 173] width 107 height 24
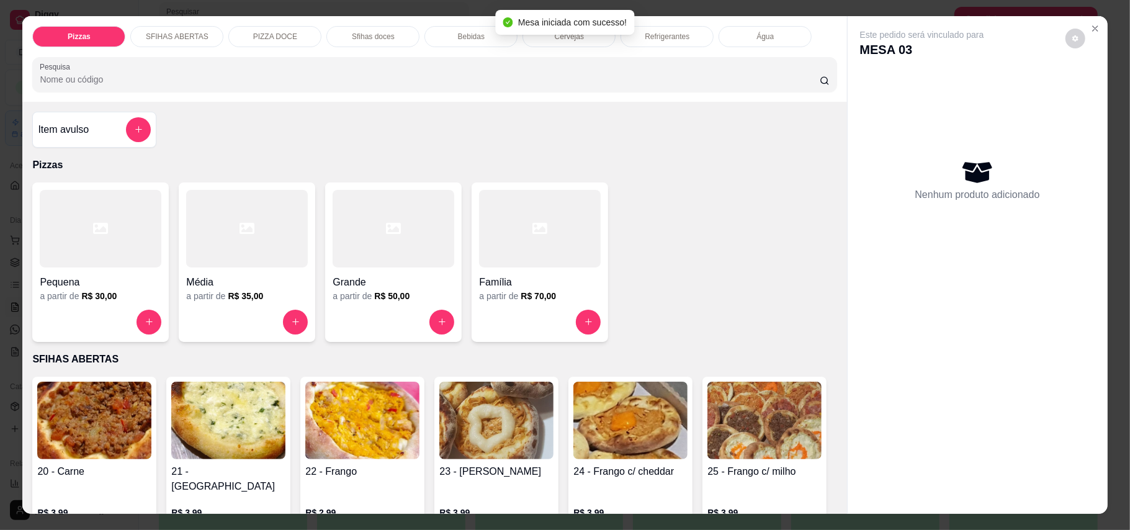
click at [567, 41] on p "Cervejas" at bounding box center [569, 37] width 29 height 10
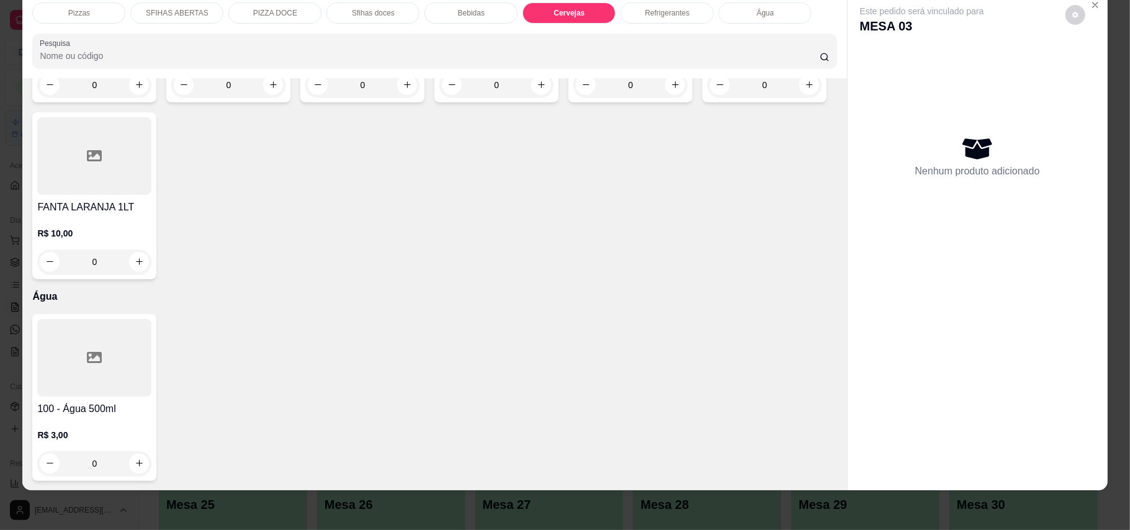
type input "1"
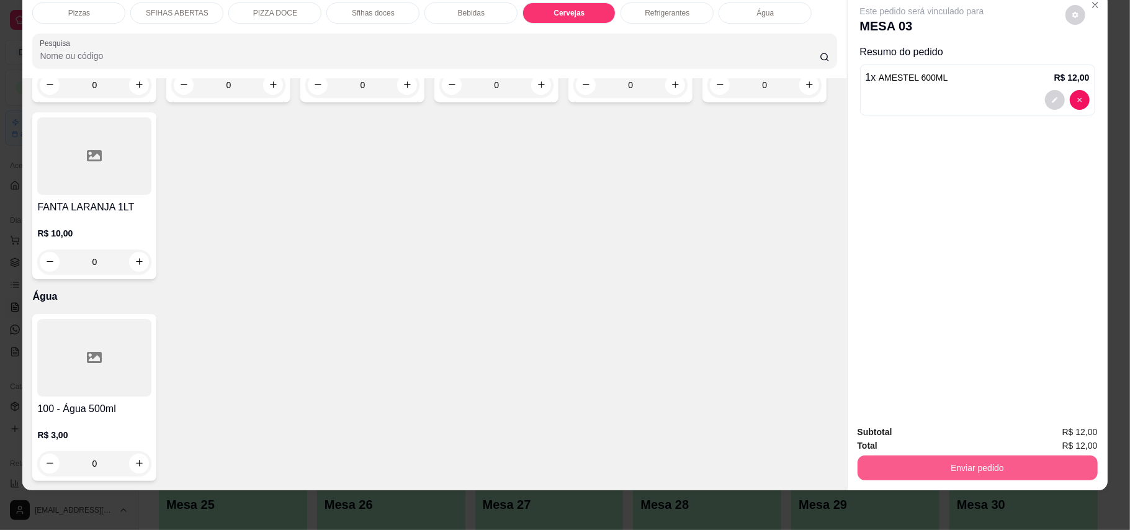
click at [1056, 460] on button "Enviar pedido" at bounding box center [978, 467] width 240 height 25
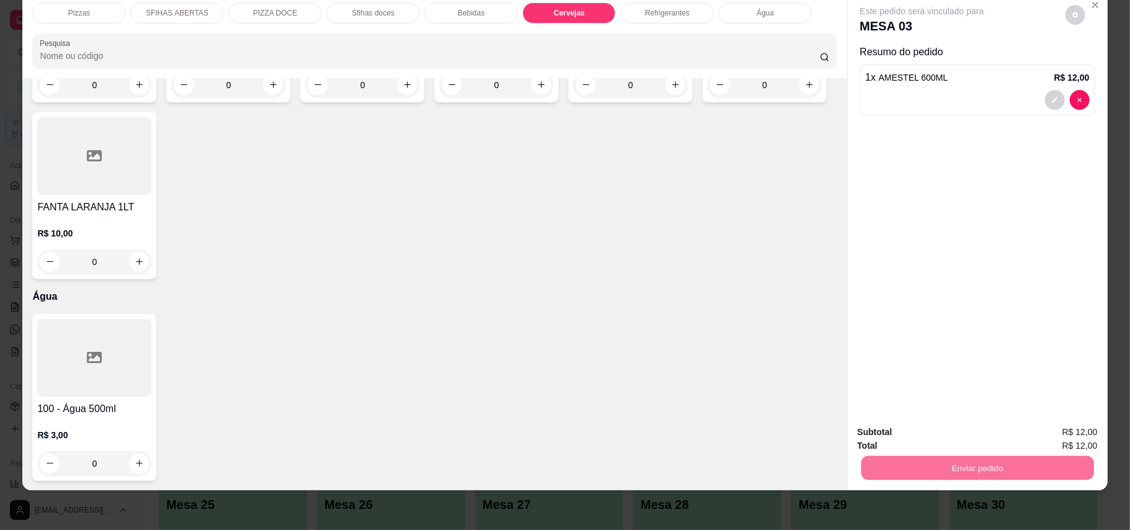
click at [1081, 432] on button "Enviar pedido" at bounding box center [1064, 437] width 68 height 23
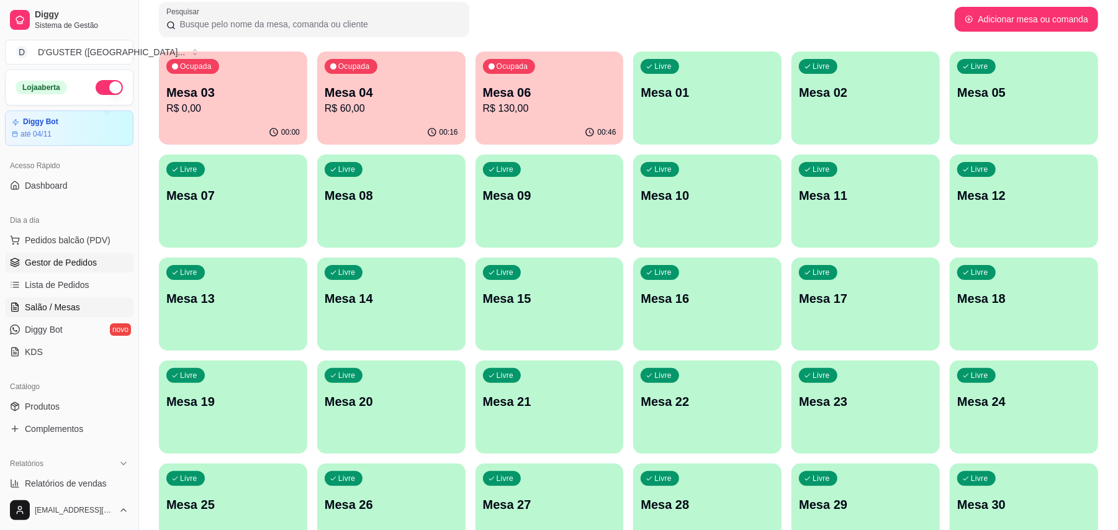
click at [55, 256] on span "Gestor de Pedidos" at bounding box center [61, 262] width 72 height 12
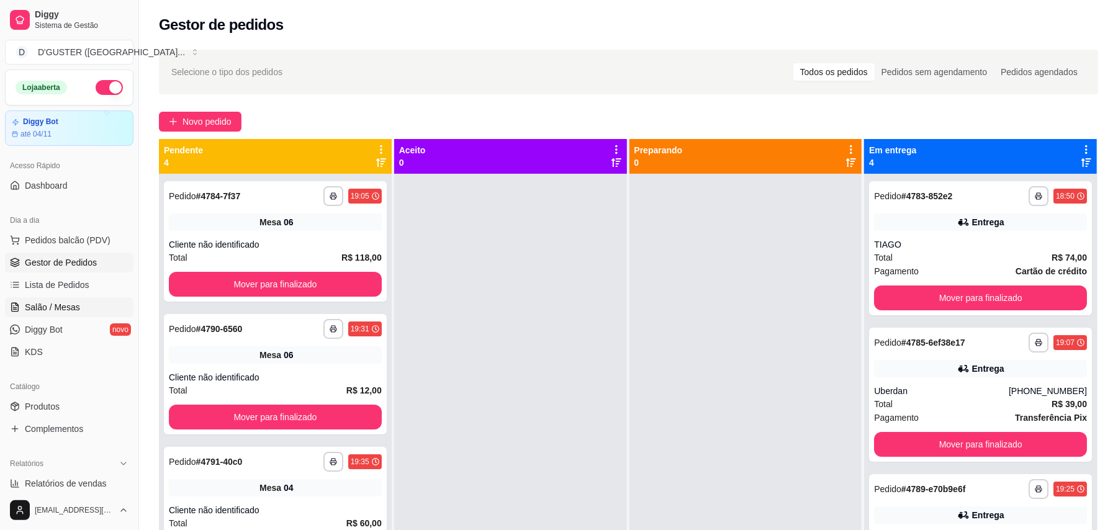
click at [70, 306] on span "Salão / Mesas" at bounding box center [52, 307] width 55 height 12
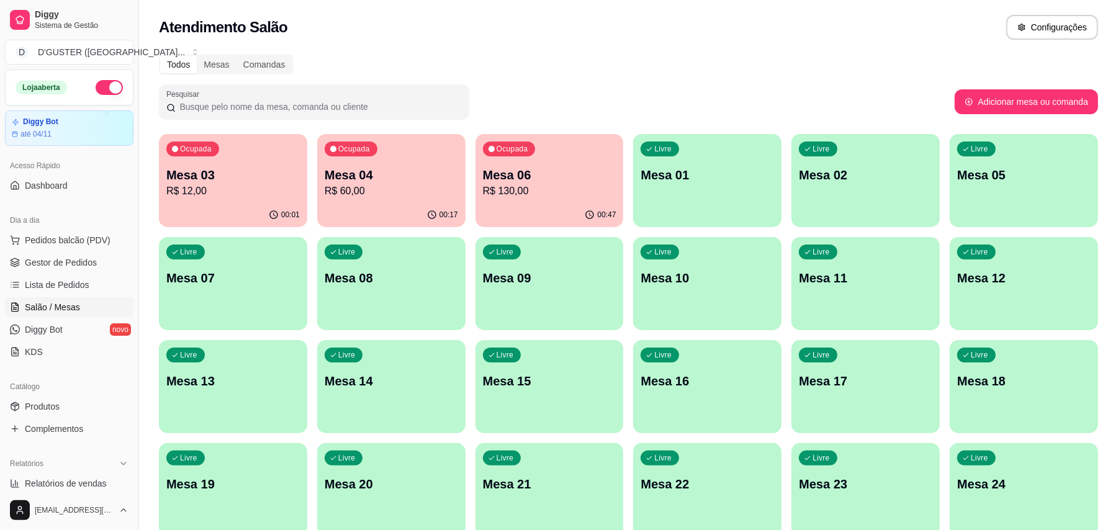
click at [425, 192] on p "R$ 60,00" at bounding box center [391, 191] width 133 height 15
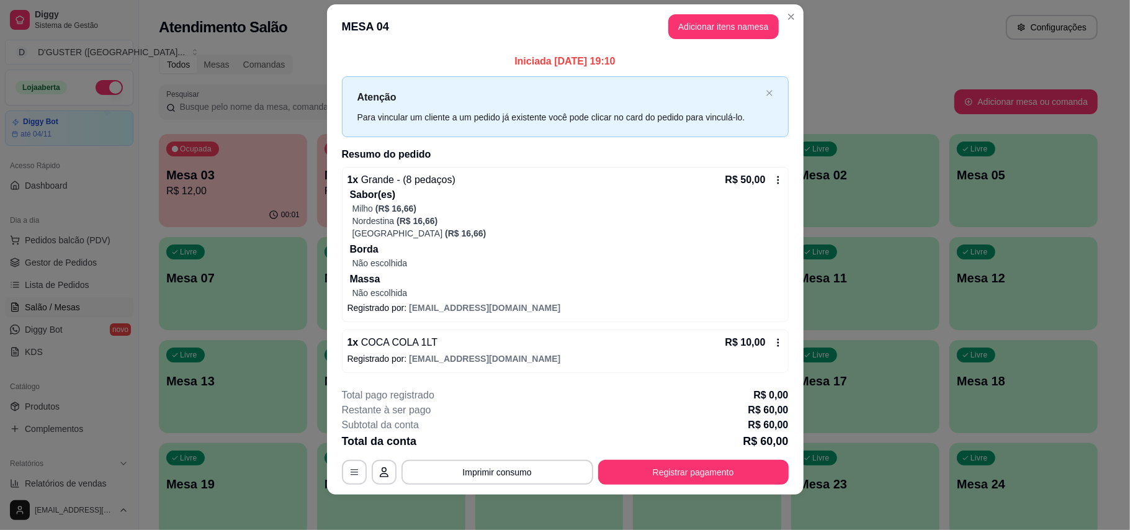
scroll to position [20, 0]
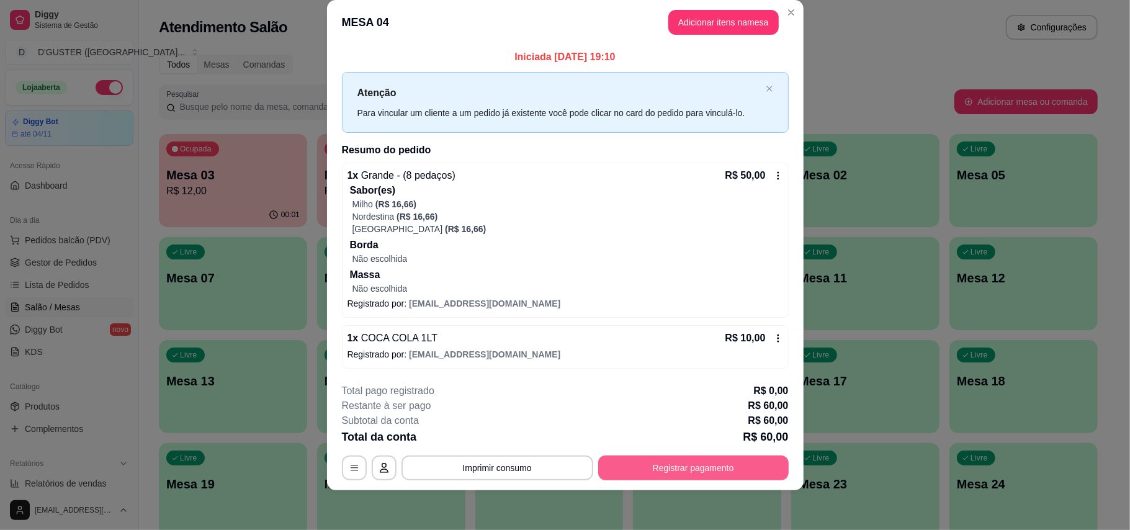
click at [661, 470] on button "Registrar pagamento" at bounding box center [693, 467] width 190 height 25
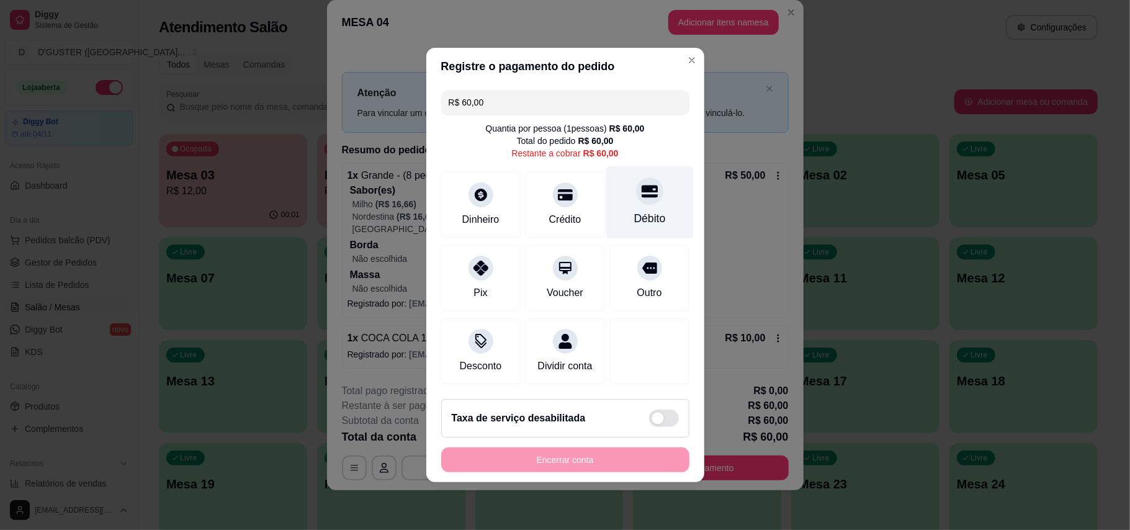
click at [636, 194] on div at bounding box center [649, 190] width 27 height 27
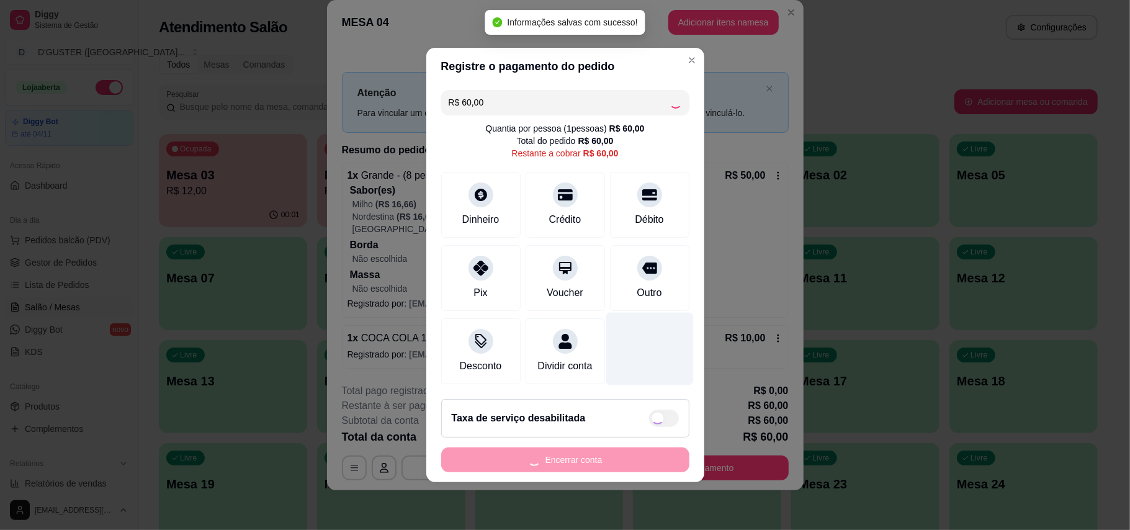
type input "R$ 0,00"
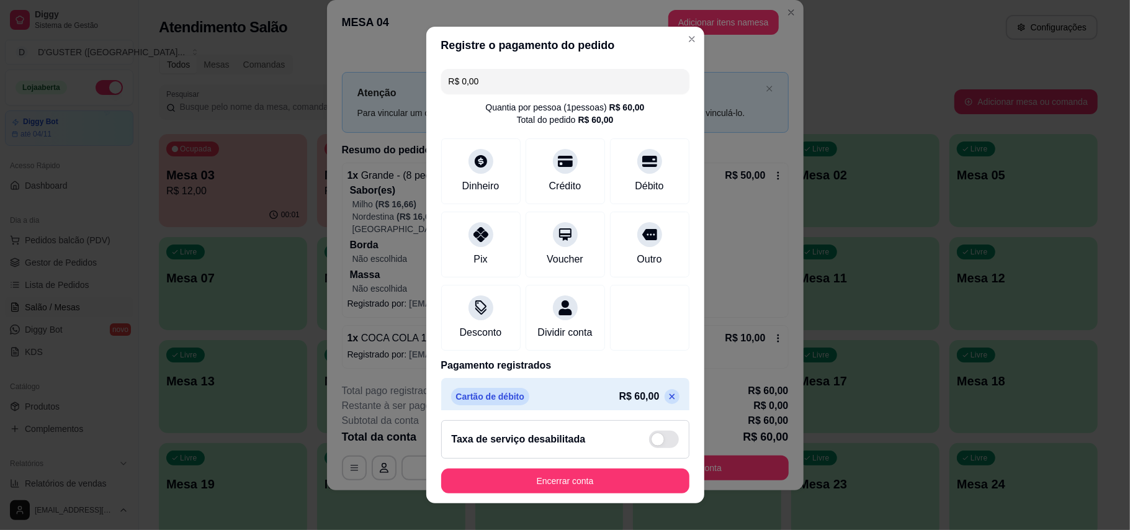
scroll to position [25, 0]
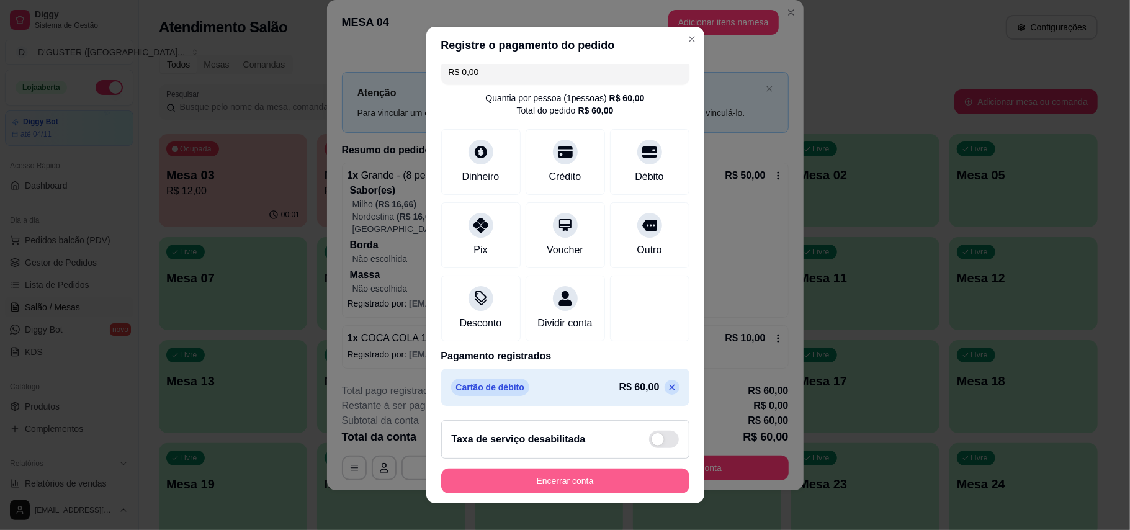
click at [581, 480] on button "Encerrar conta" at bounding box center [565, 480] width 248 height 25
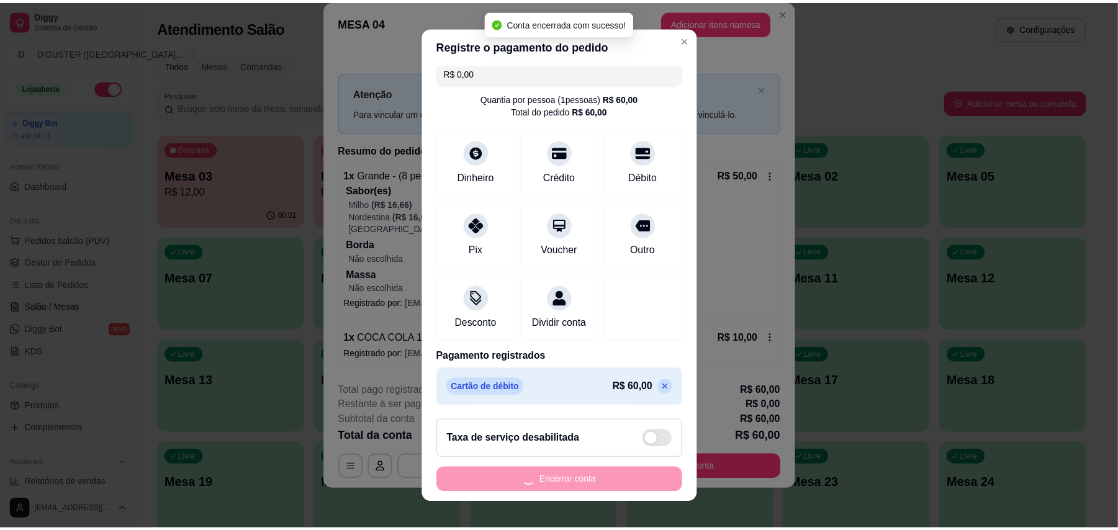
scroll to position [0, 0]
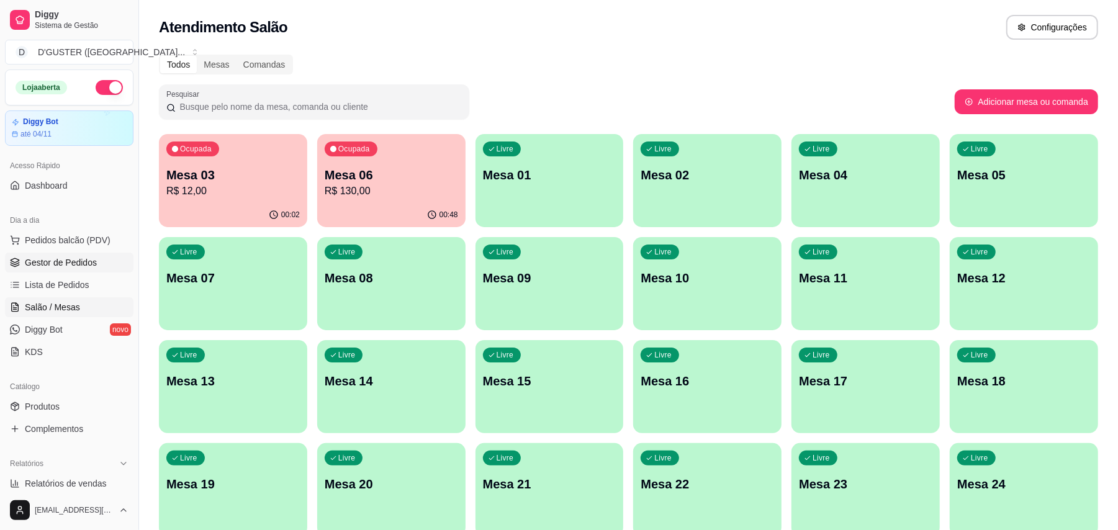
click at [95, 262] on link "Gestor de Pedidos" at bounding box center [69, 263] width 128 height 20
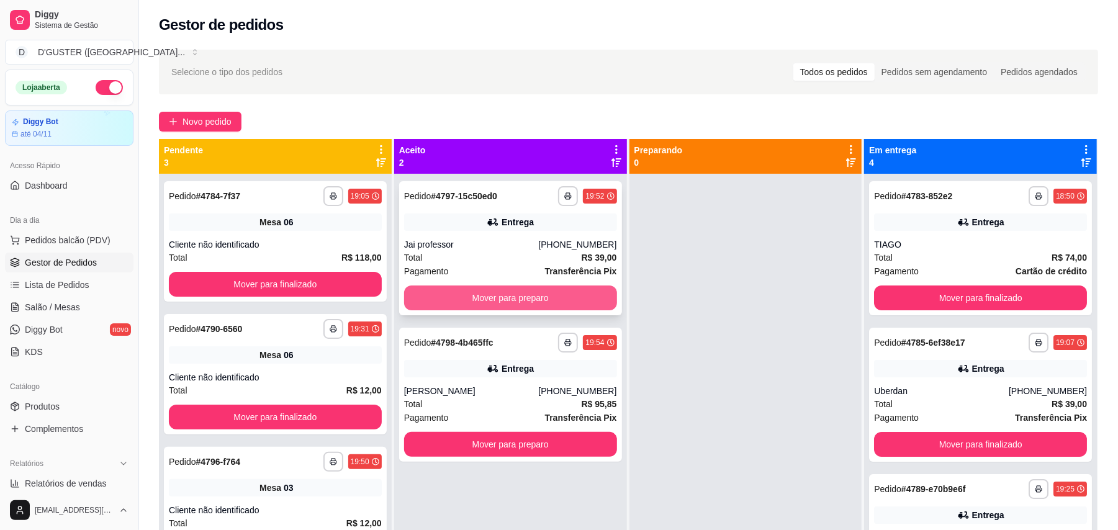
click at [512, 302] on button "Mover para preparo" at bounding box center [510, 297] width 213 height 25
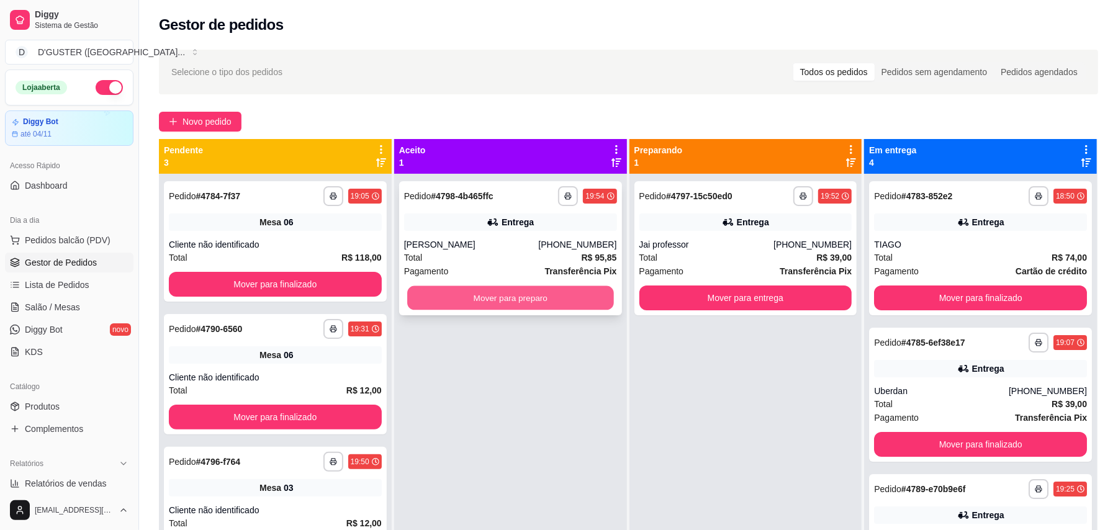
click at [530, 307] on button "Mover para preparo" at bounding box center [510, 298] width 206 height 24
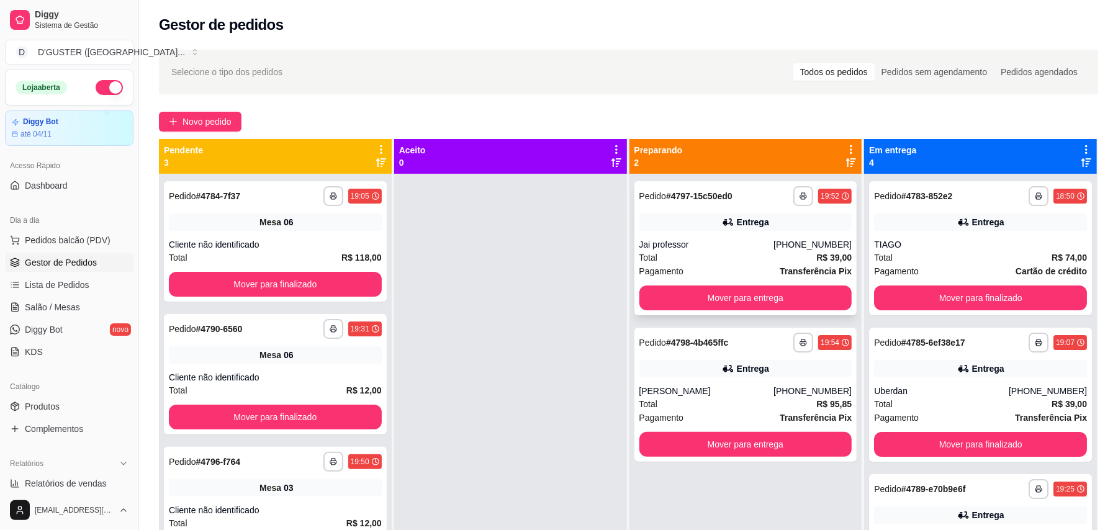
click at [737, 218] on div "Entrega" at bounding box center [753, 222] width 32 height 12
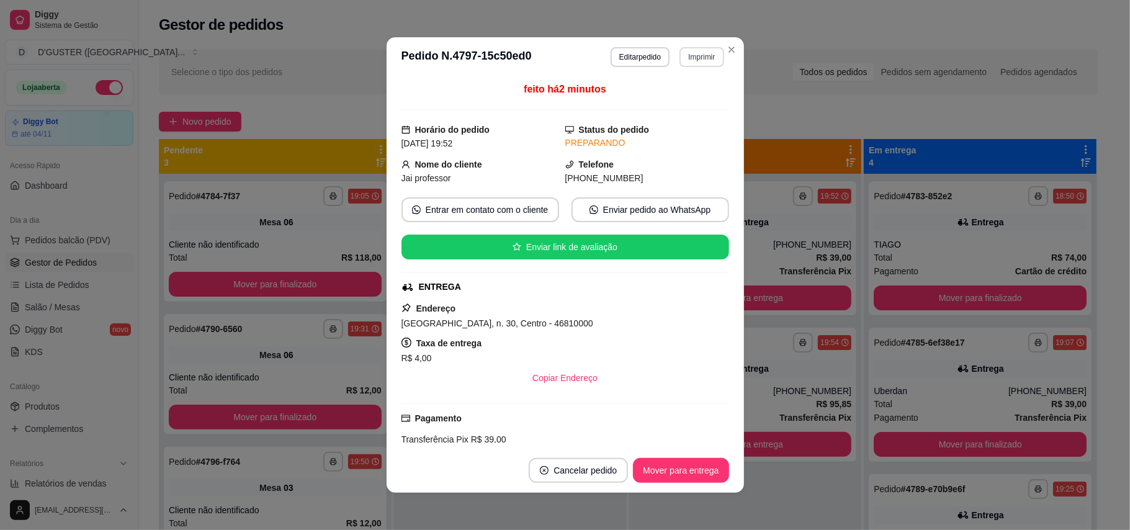
click at [696, 55] on button "Imprimir" at bounding box center [701, 57] width 44 height 20
click at [698, 99] on button "IMPRESSORA" at bounding box center [674, 101] width 90 height 20
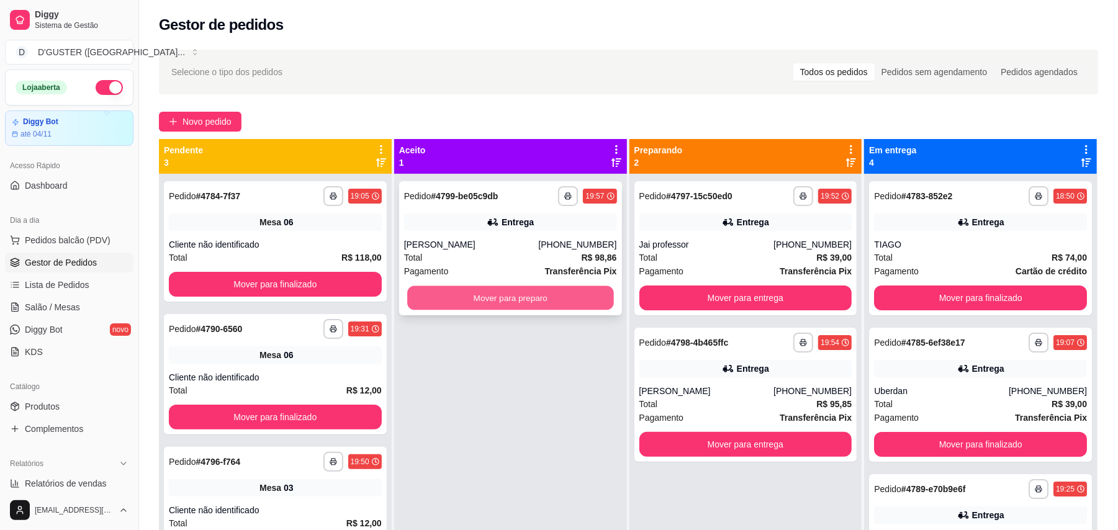
click at [539, 302] on button "Mover para preparo" at bounding box center [510, 298] width 206 height 24
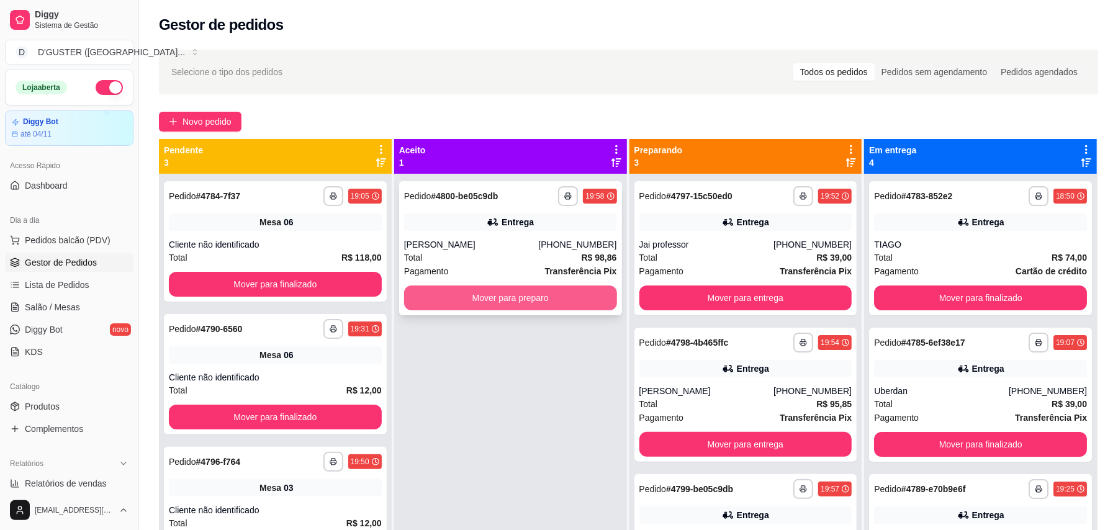
click at [566, 289] on button "Mover para preparo" at bounding box center [510, 297] width 213 height 25
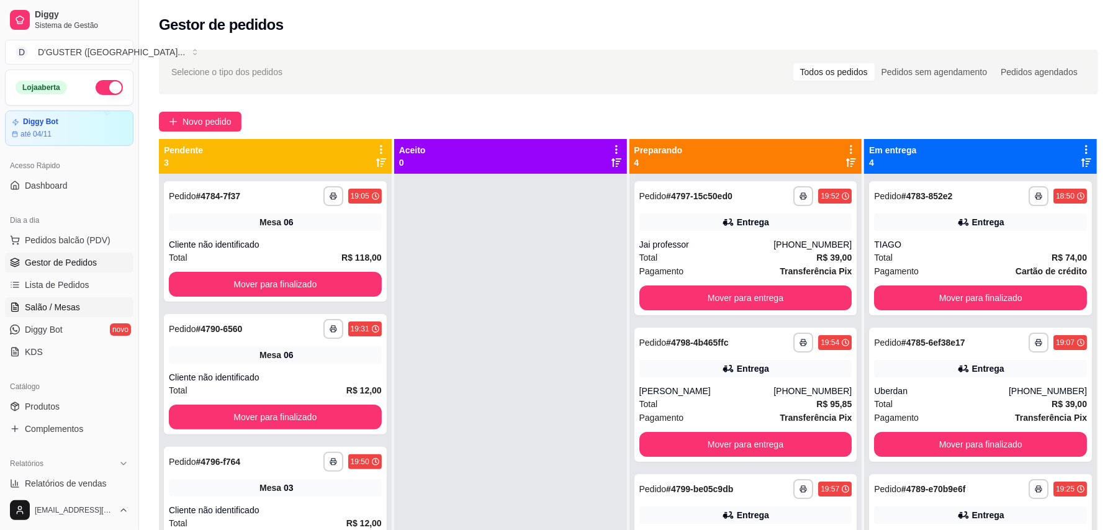
click at [74, 303] on span "Salão / Mesas" at bounding box center [52, 307] width 55 height 12
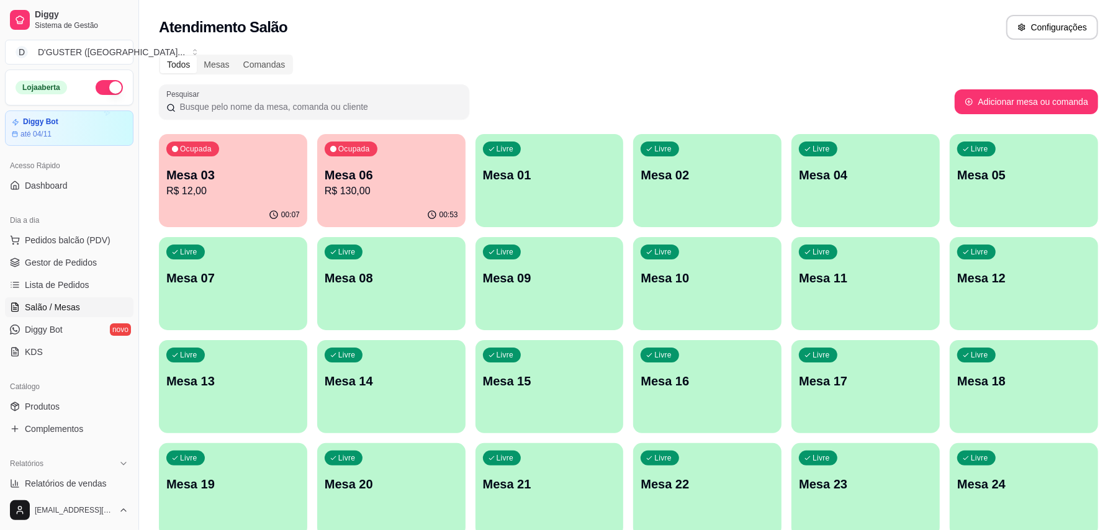
click at [586, 177] on p "Mesa 01" at bounding box center [549, 174] width 133 height 17
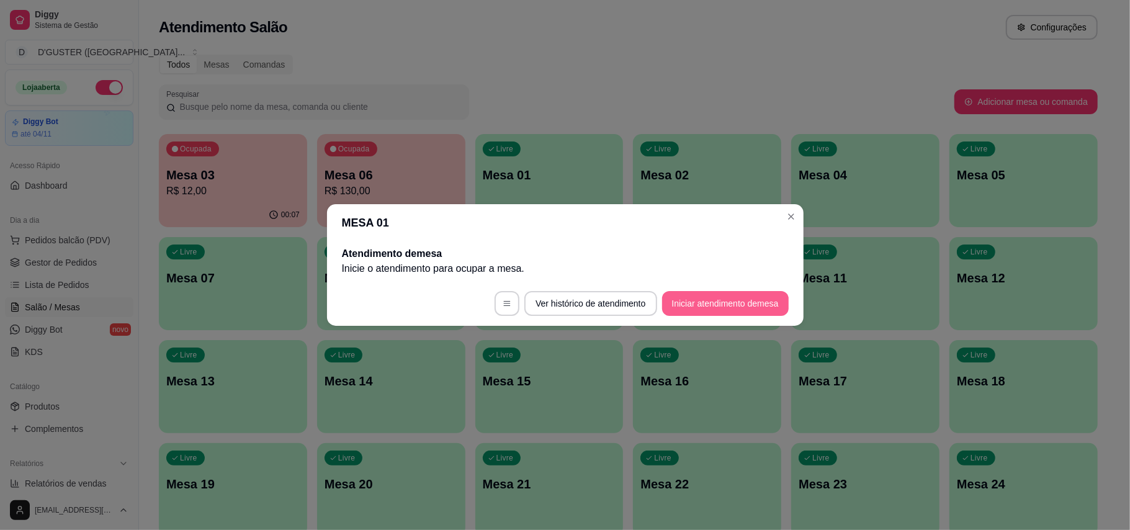
click at [750, 303] on button "Iniciar atendimento de mesa" at bounding box center [725, 303] width 127 height 25
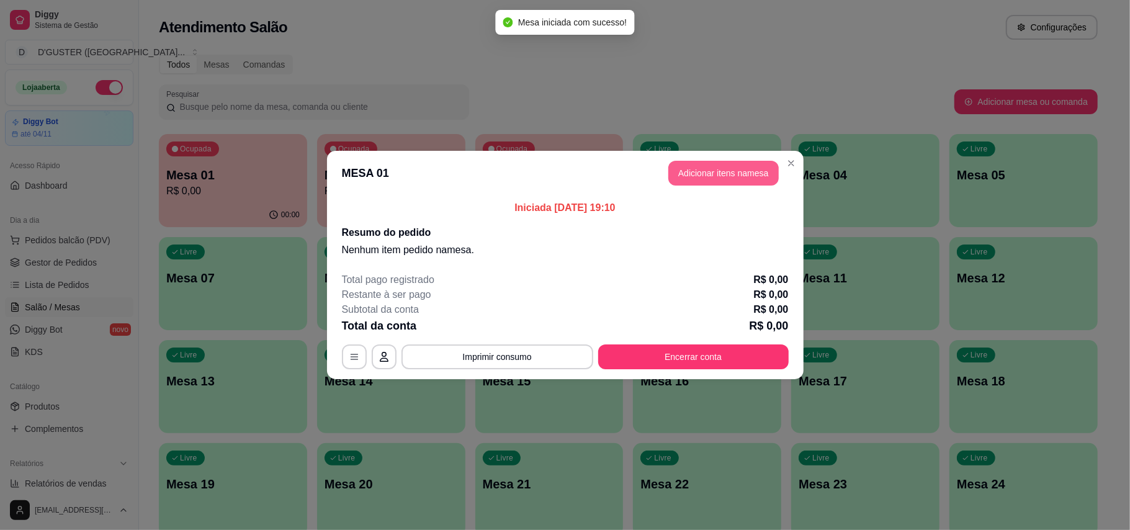
click at [737, 171] on button "Adicionar itens na mesa" at bounding box center [723, 173] width 110 height 25
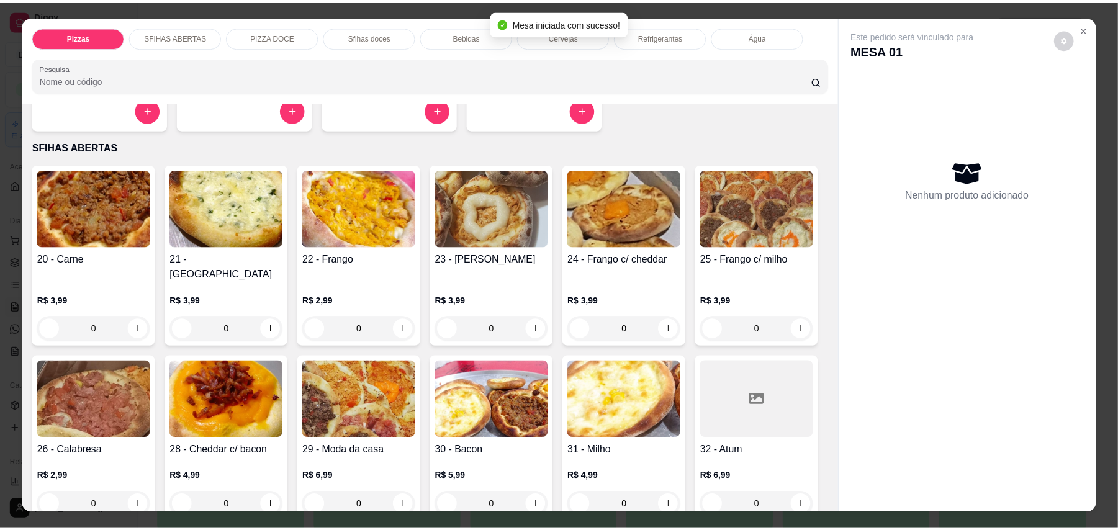
scroll to position [248, 0]
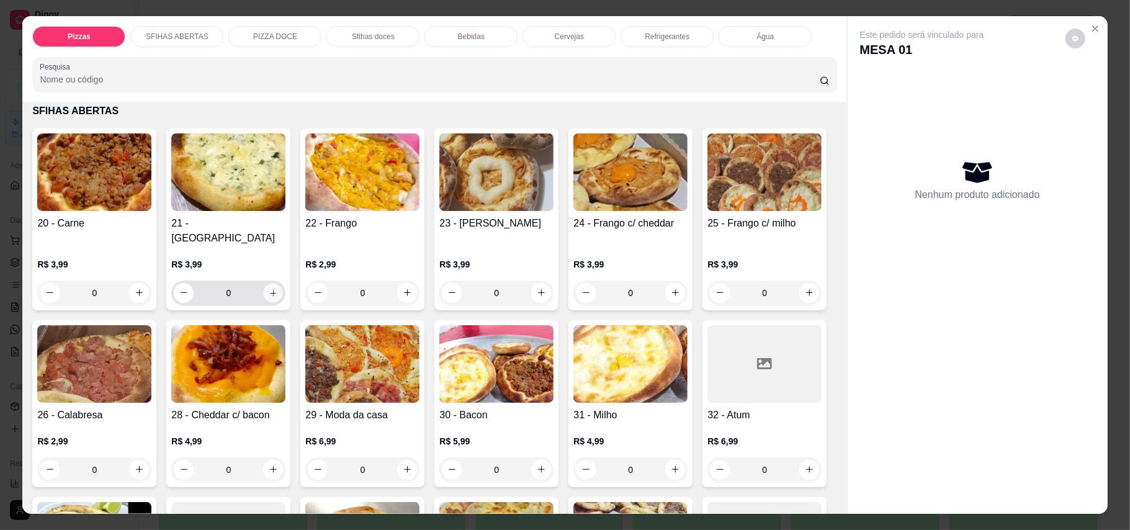
click at [269, 288] on icon "increase-product-quantity" at bounding box center [273, 292] width 9 height 9
type input "1"
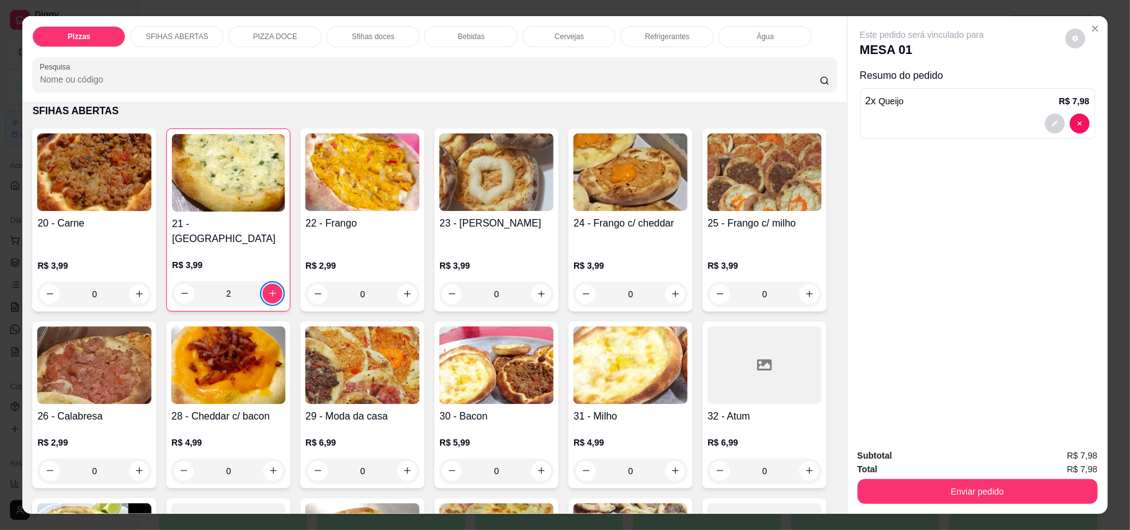
type input "3"
click at [1051, 122] on icon "decrease-product-quantity" at bounding box center [1054, 123] width 7 height 7
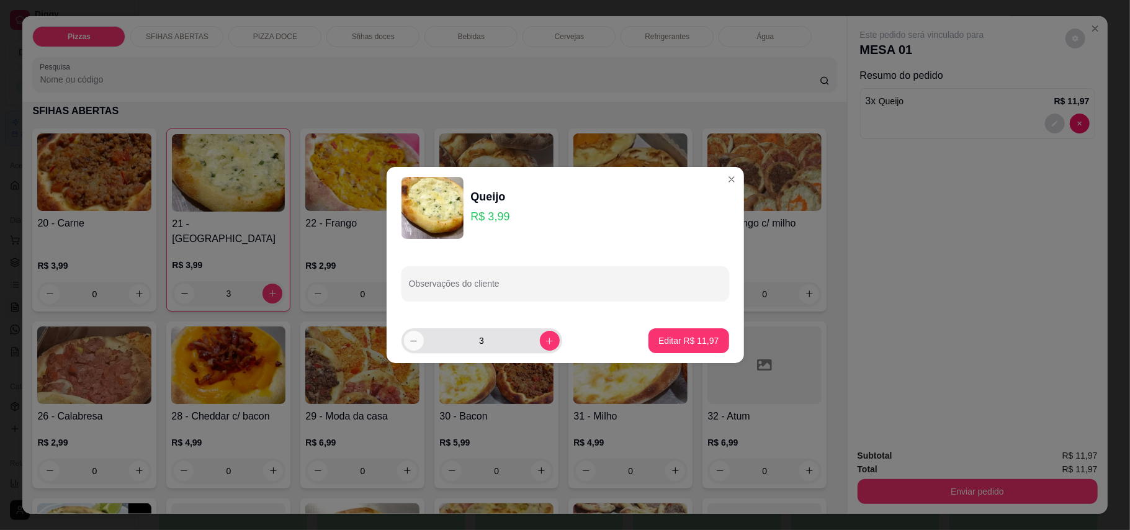
click at [414, 346] on button "decrease-product-quantity" at bounding box center [414, 341] width 20 height 20
click at [414, 346] on button "decrease-product-quantity" at bounding box center [413, 340] width 19 height 19
type input "1"
click at [661, 333] on button "Editar R$ 3,99" at bounding box center [691, 341] width 73 height 24
type input "1"
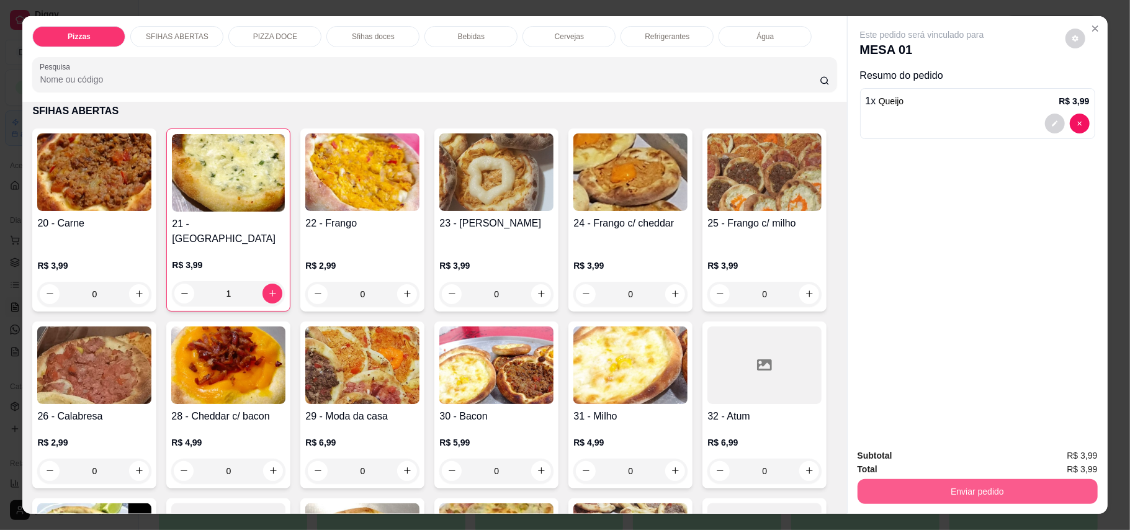
click at [1023, 500] on button "Enviar pedido" at bounding box center [978, 491] width 240 height 25
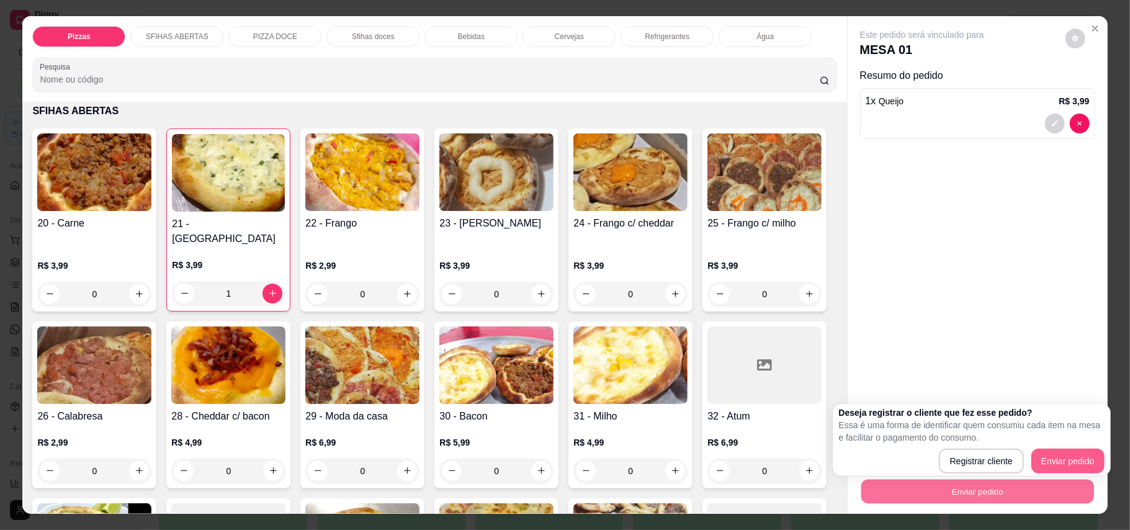
click at [1028, 477] on body "Diggy Sistema de Gestão D D'GUSTER ([GEOGRAPHIC_DATA] ... Loja aberta Diggy Bot…" at bounding box center [559, 265] width 1118 height 530
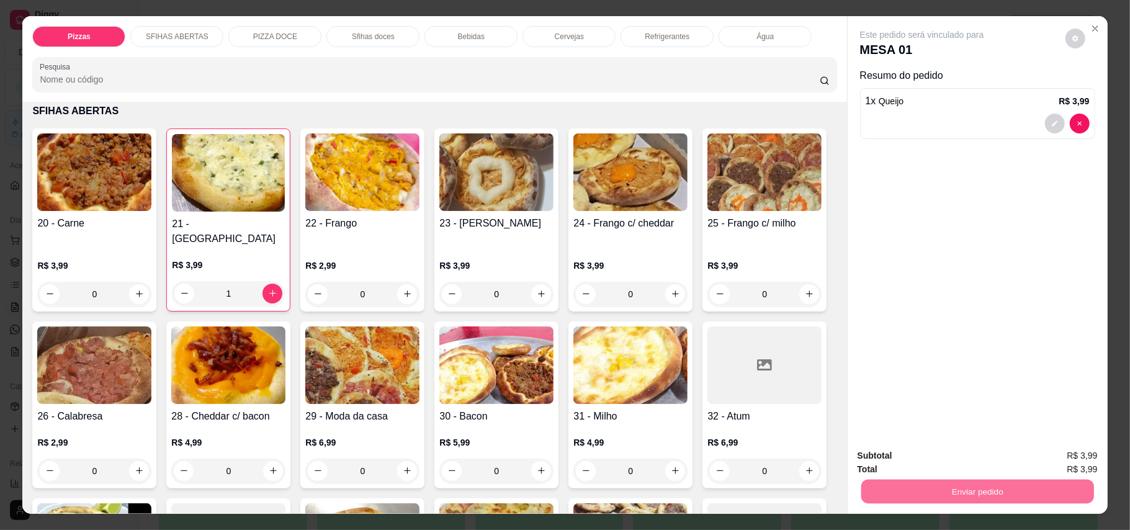
click at [1083, 457] on button "Enviar pedido" at bounding box center [1064, 462] width 70 height 24
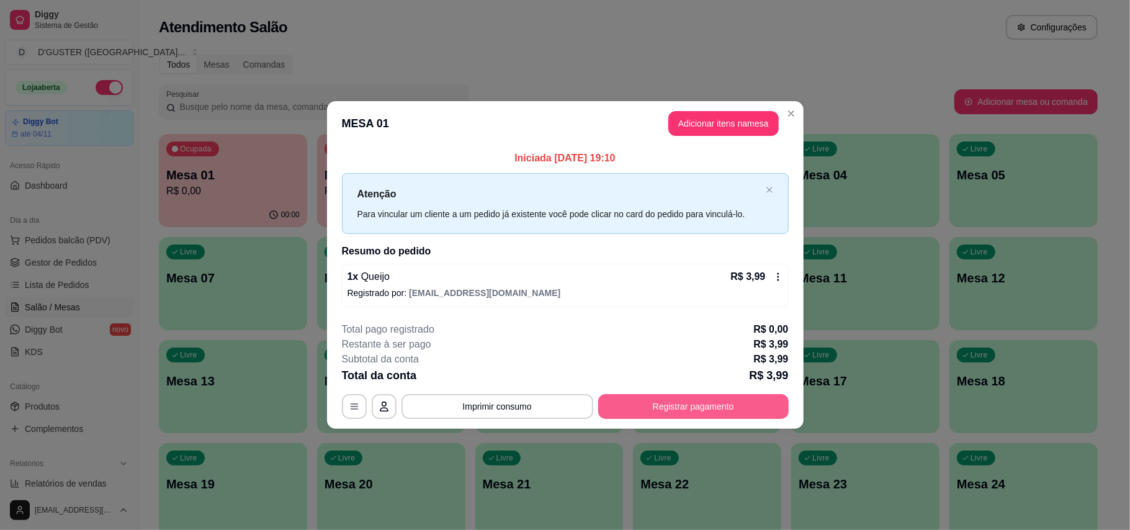
click at [755, 398] on button "Registrar pagamento" at bounding box center [693, 406] width 190 height 25
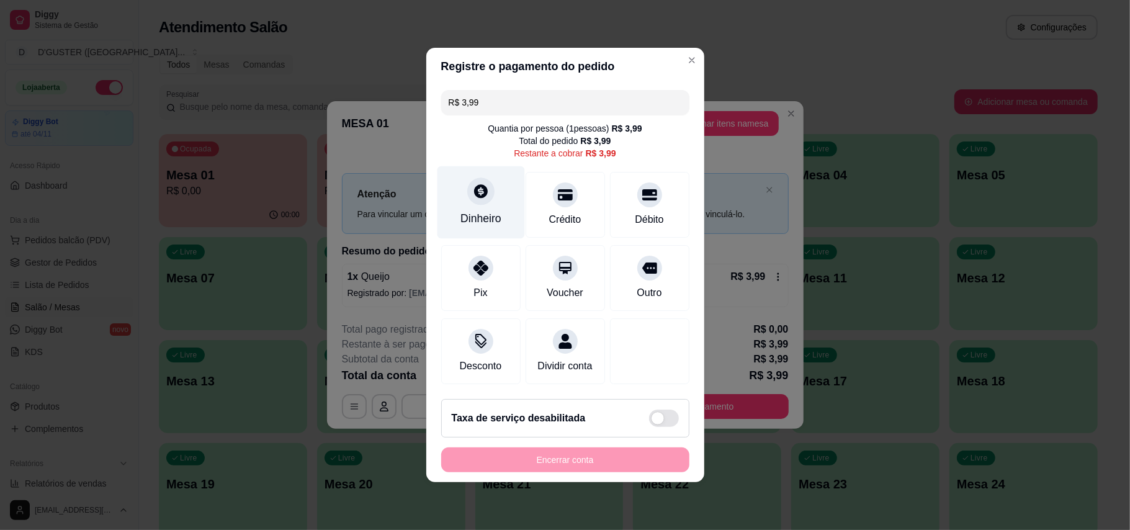
click at [475, 211] on div "Dinheiro" at bounding box center [480, 218] width 41 height 16
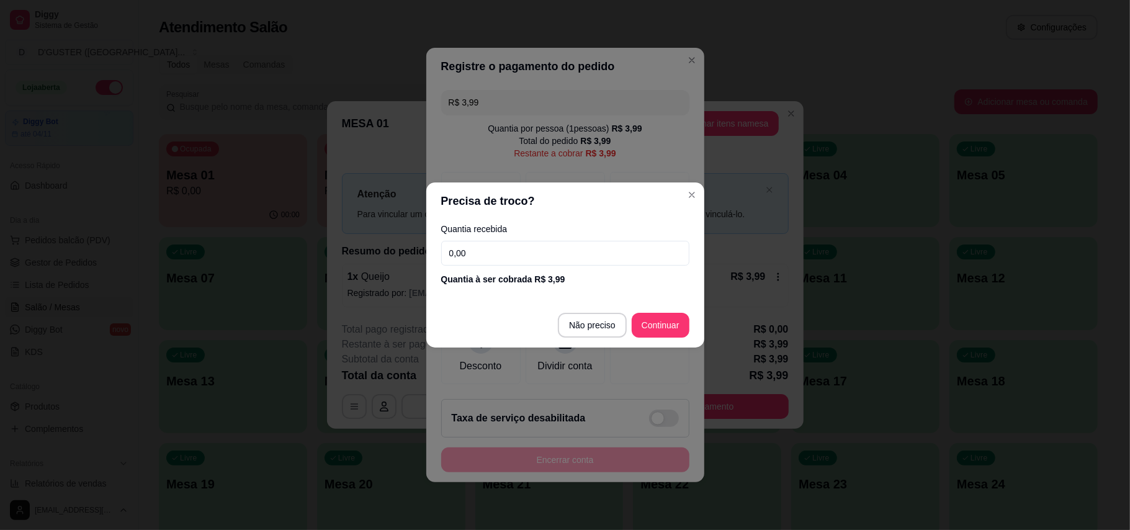
click at [554, 251] on input "0,00" at bounding box center [565, 253] width 248 height 25
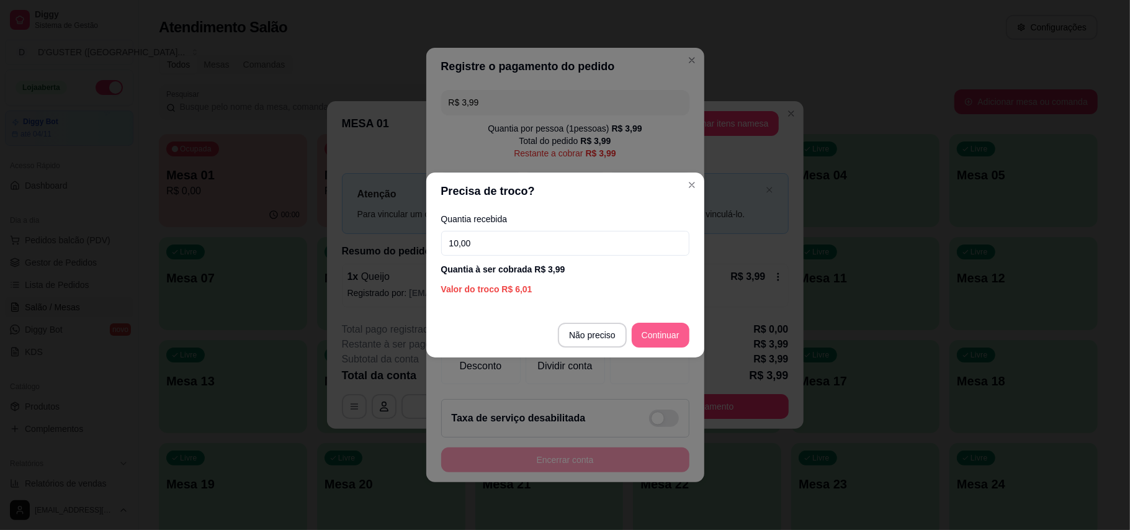
type input "10,00"
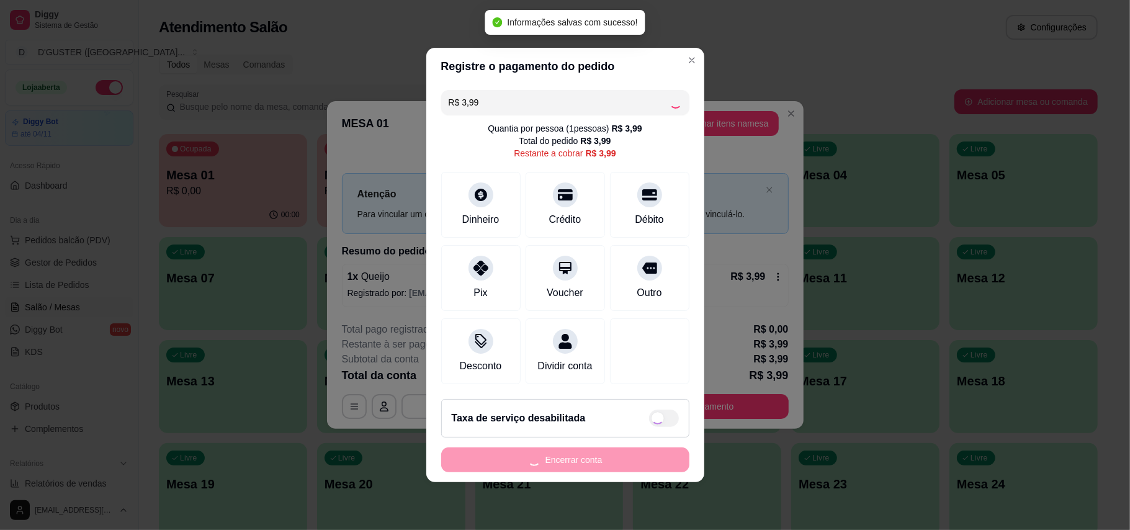
type input "R$ 0,00"
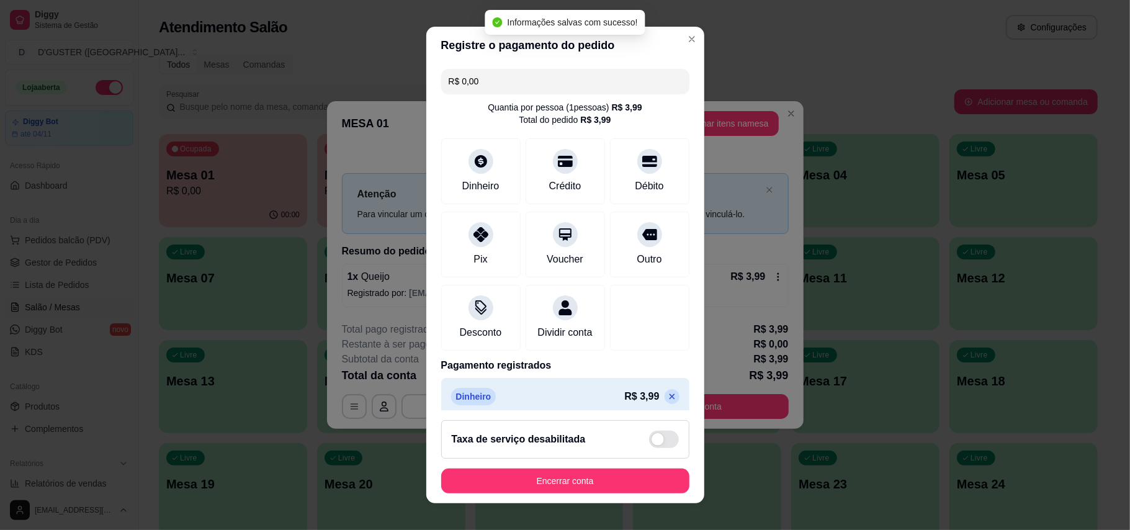
click at [616, 463] on footer "Taxa de serviço desabilitada Encerrar conta" at bounding box center [565, 456] width 278 height 93
click at [591, 490] on button "Encerrar conta" at bounding box center [565, 480] width 248 height 25
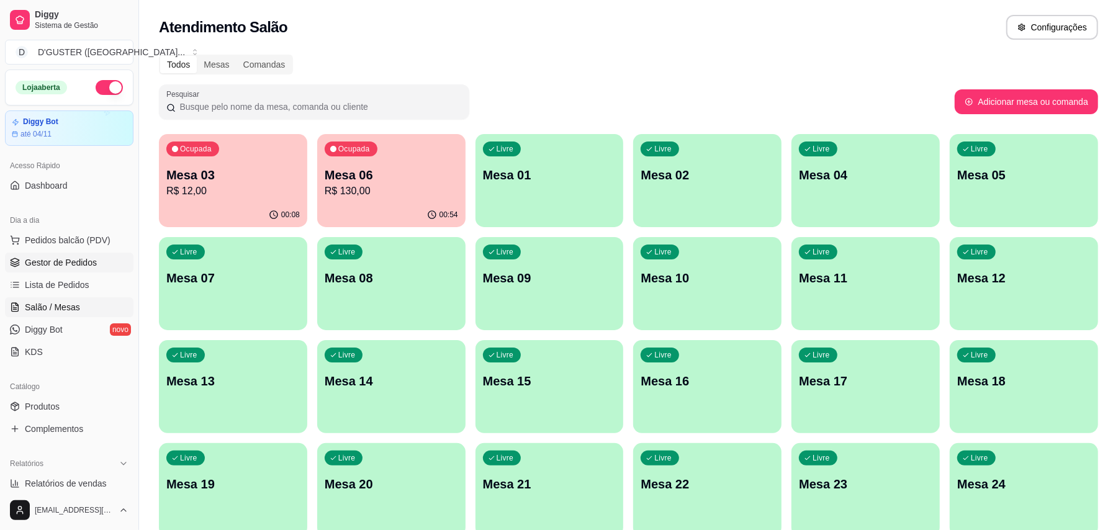
drag, startPoint x: 91, startPoint y: 261, endPoint x: 135, endPoint y: 274, distance: 46.1
click at [90, 261] on span "Gestor de Pedidos" at bounding box center [61, 262] width 72 height 12
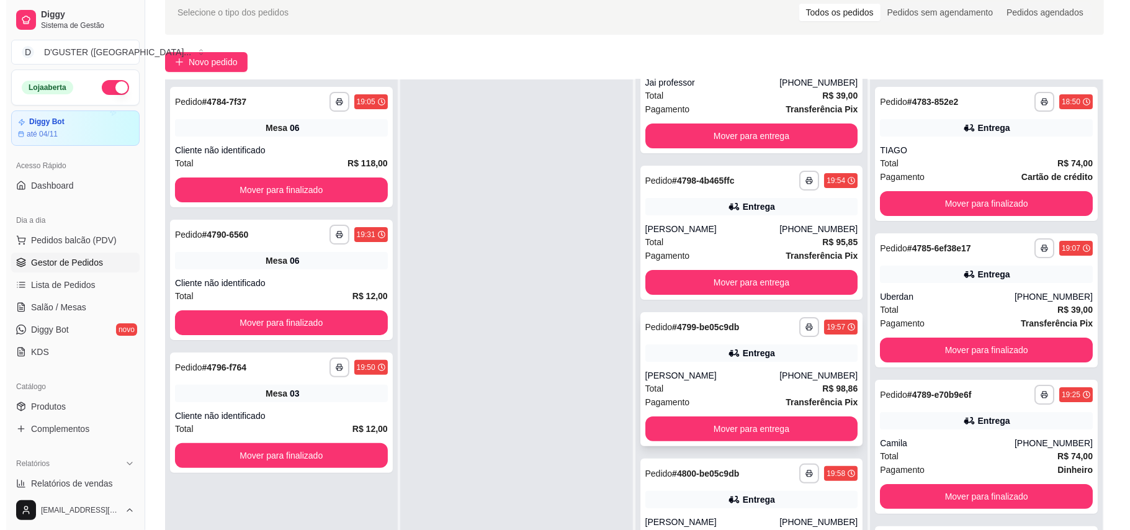
scroll to position [189, 0]
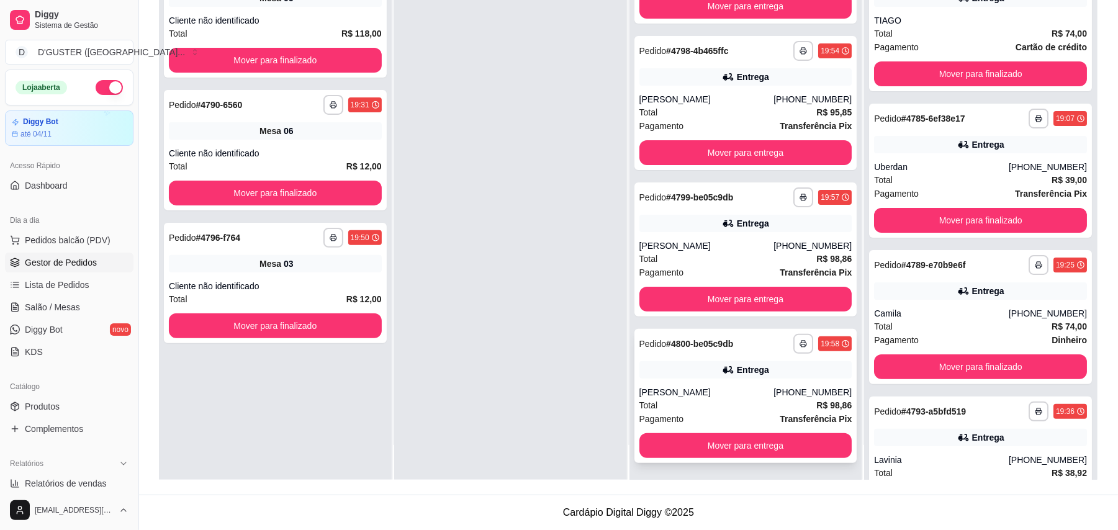
click at [745, 359] on div "**********" at bounding box center [745, 396] width 223 height 134
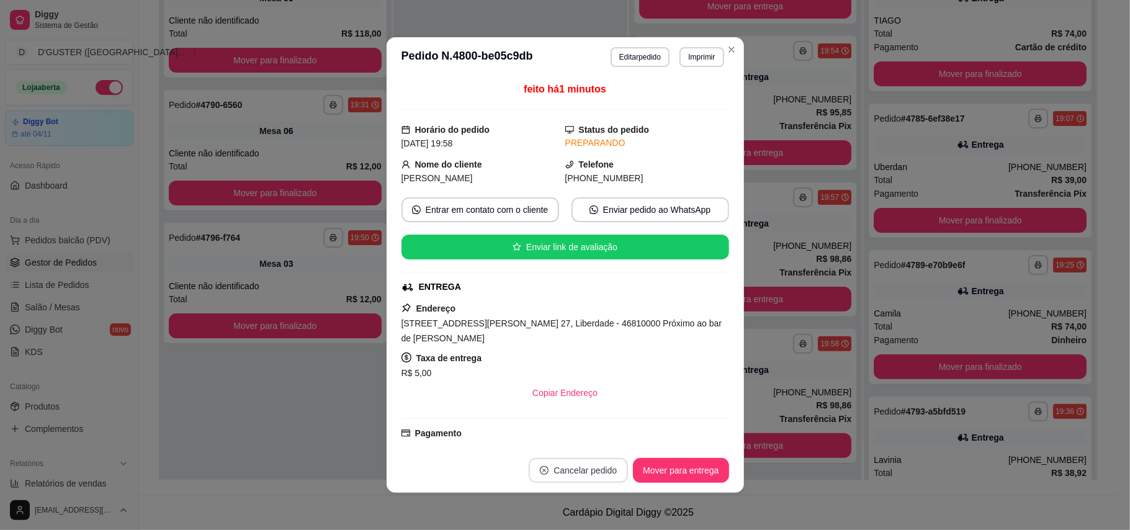
click at [579, 477] on button "Cancelar pedido" at bounding box center [578, 470] width 99 height 25
click at [603, 442] on button "Sim" at bounding box center [607, 440] width 48 height 24
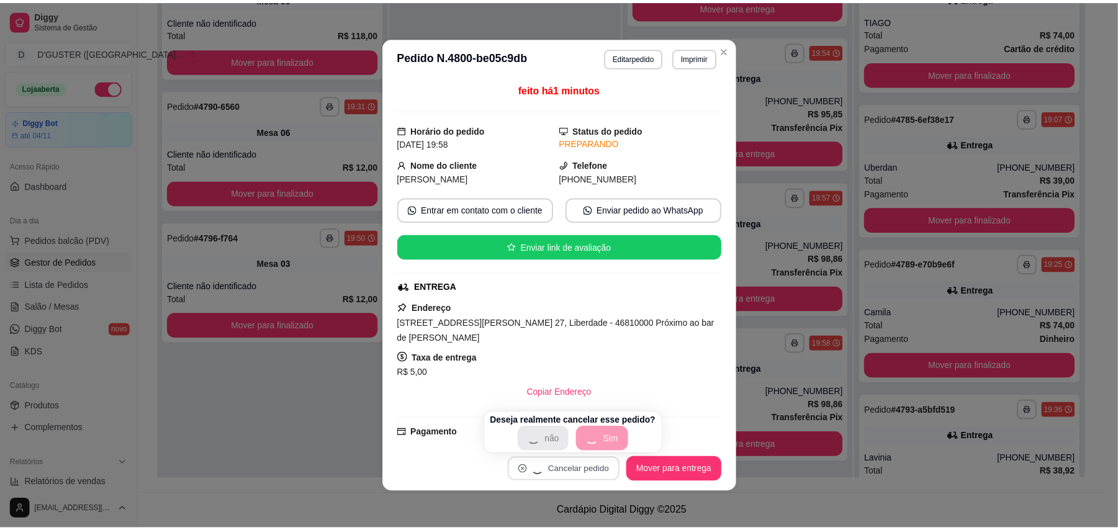
scroll to position [0, 0]
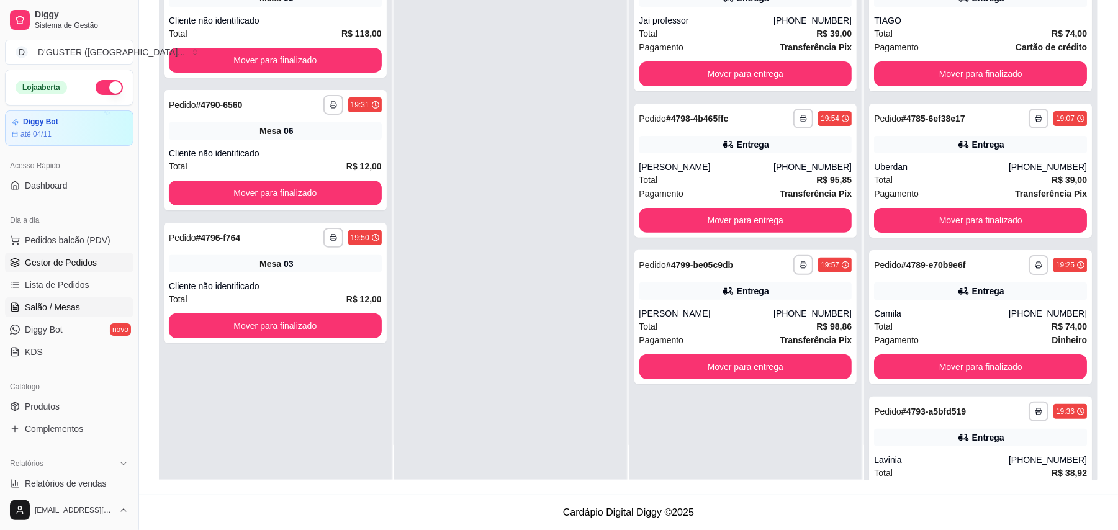
click at [72, 306] on span "Salão / Mesas" at bounding box center [52, 307] width 55 height 12
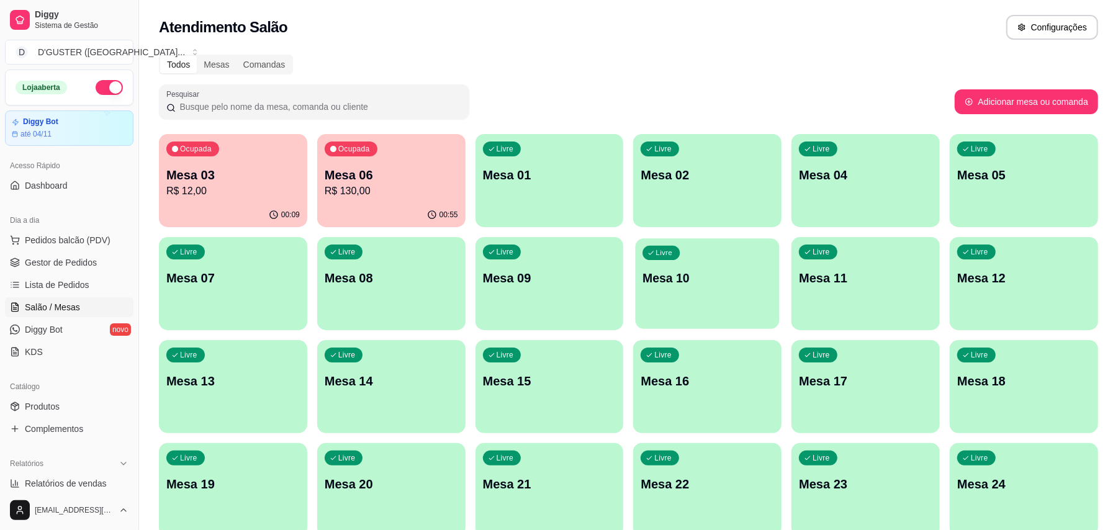
click at [704, 313] on div "Livre Mesa 10" at bounding box center [707, 276] width 144 height 76
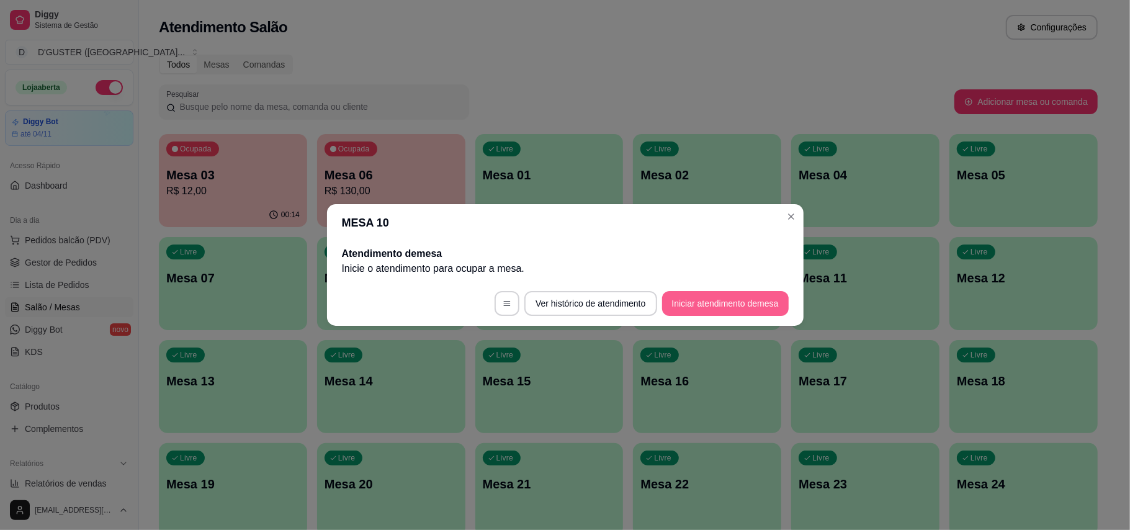
click at [723, 313] on button "Iniciar atendimento de mesa" at bounding box center [725, 303] width 127 height 25
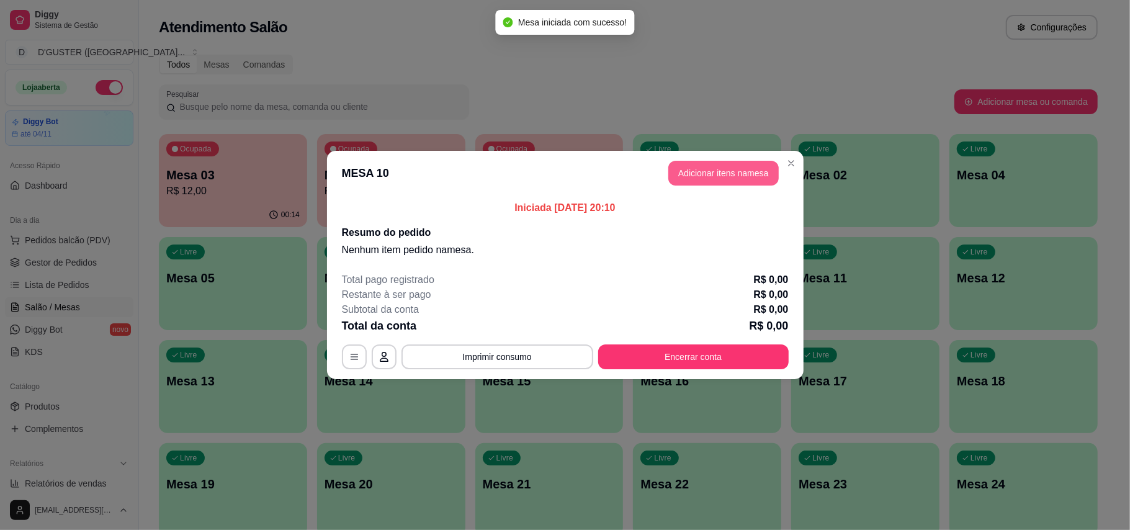
click at [706, 167] on button "Adicionar itens na mesa" at bounding box center [723, 173] width 110 height 25
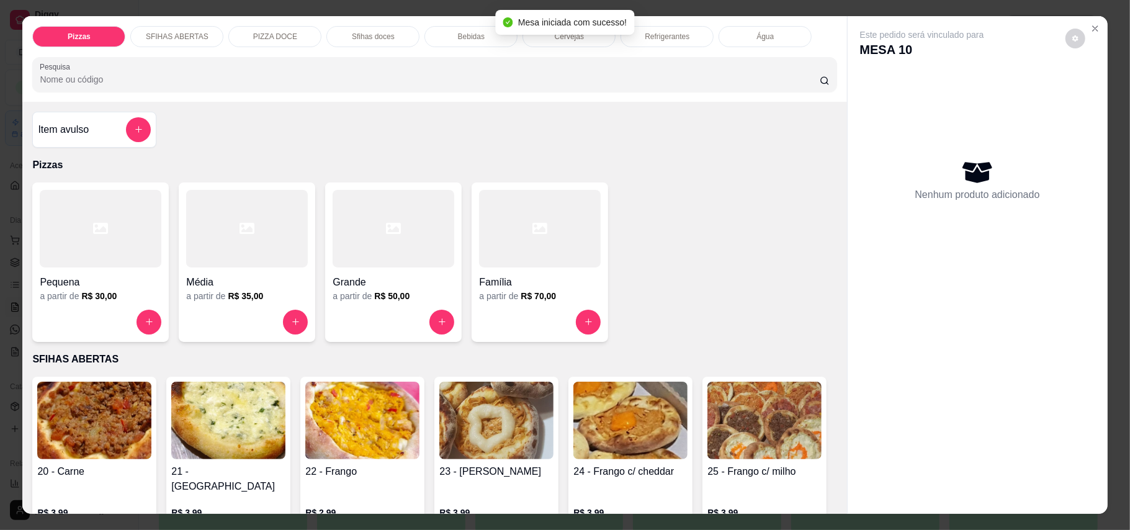
click at [55, 135] on h4 "Item avulso" at bounding box center [63, 129] width 51 height 15
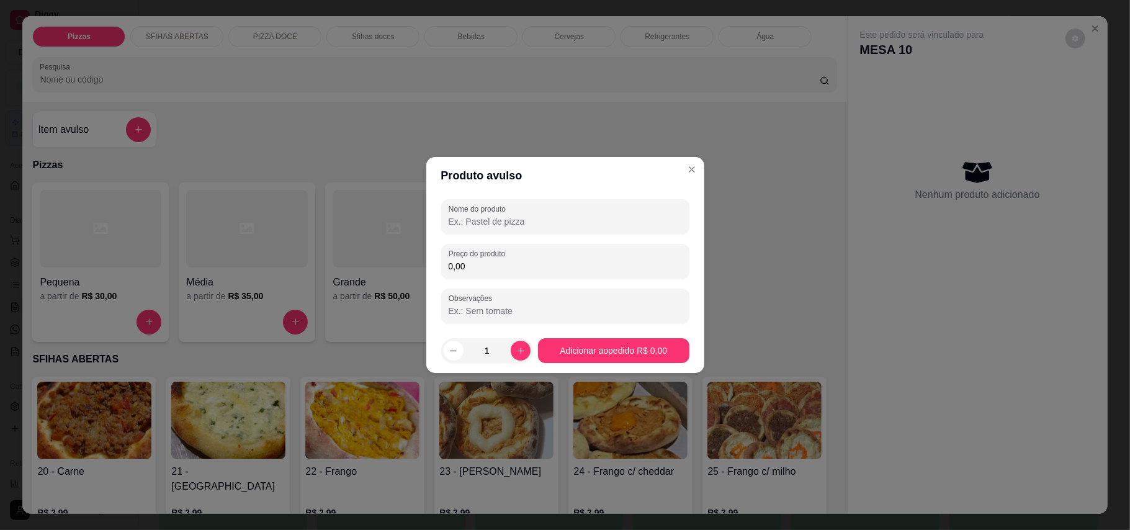
click at [504, 224] on input "Nome do produto" at bounding box center [565, 221] width 233 height 12
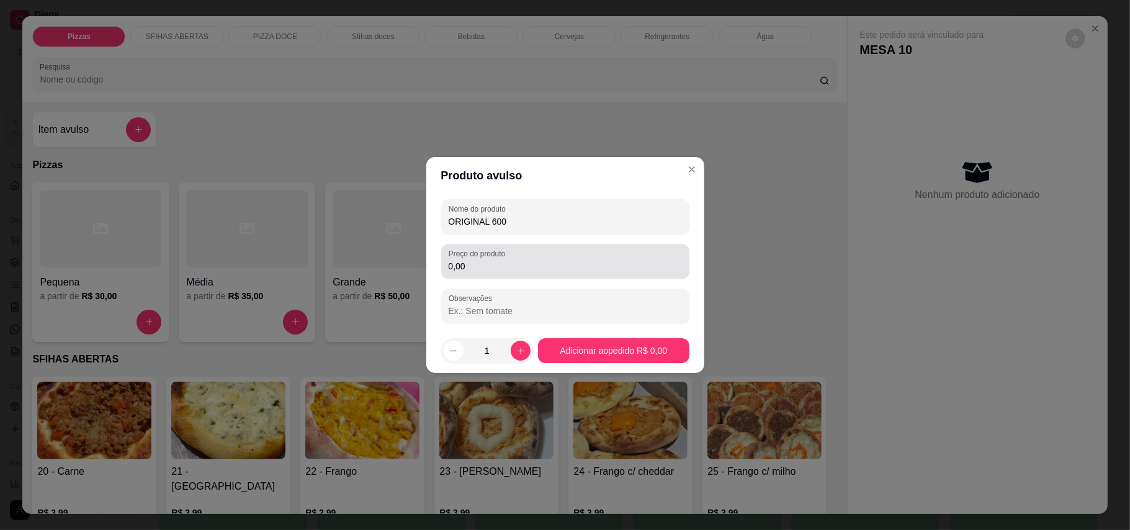
type input "ORIGINAL 600"
click at [534, 266] on input "0,00" at bounding box center [565, 266] width 233 height 12
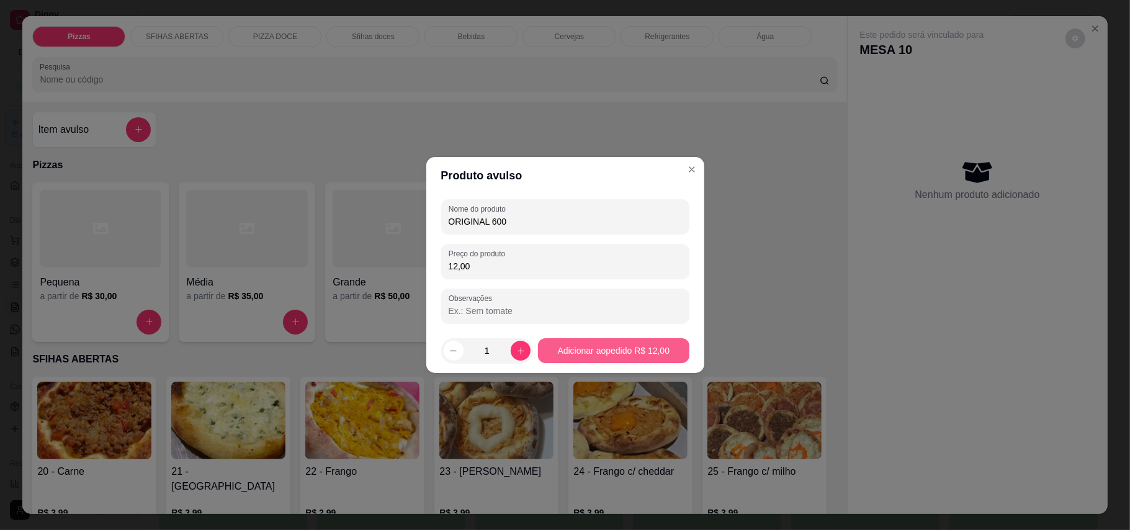
type input "12,00"
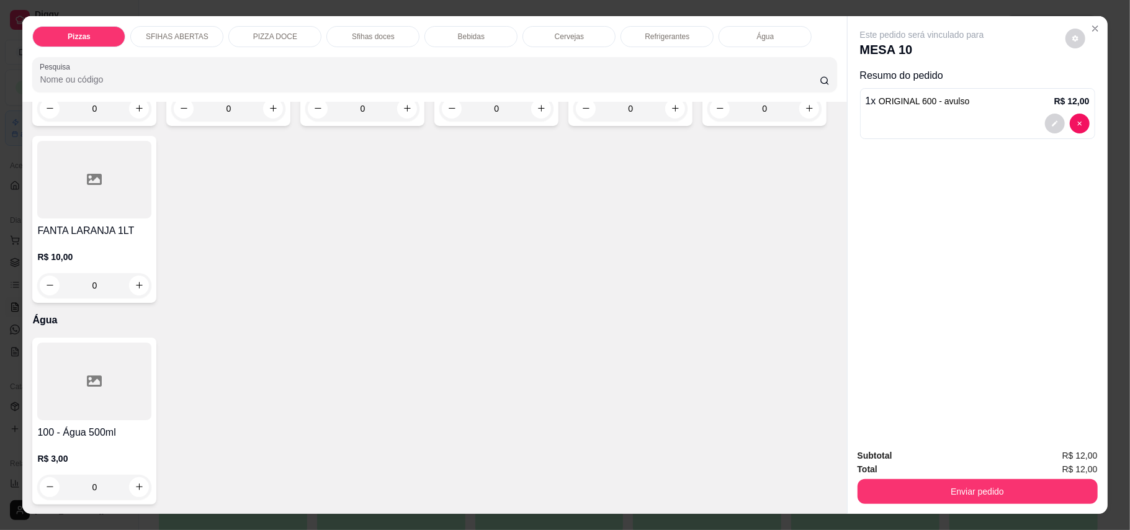
scroll to position [2893, 0]
click at [805, 113] on icon "increase-product-quantity" at bounding box center [809, 108] width 9 height 9
type input "1"
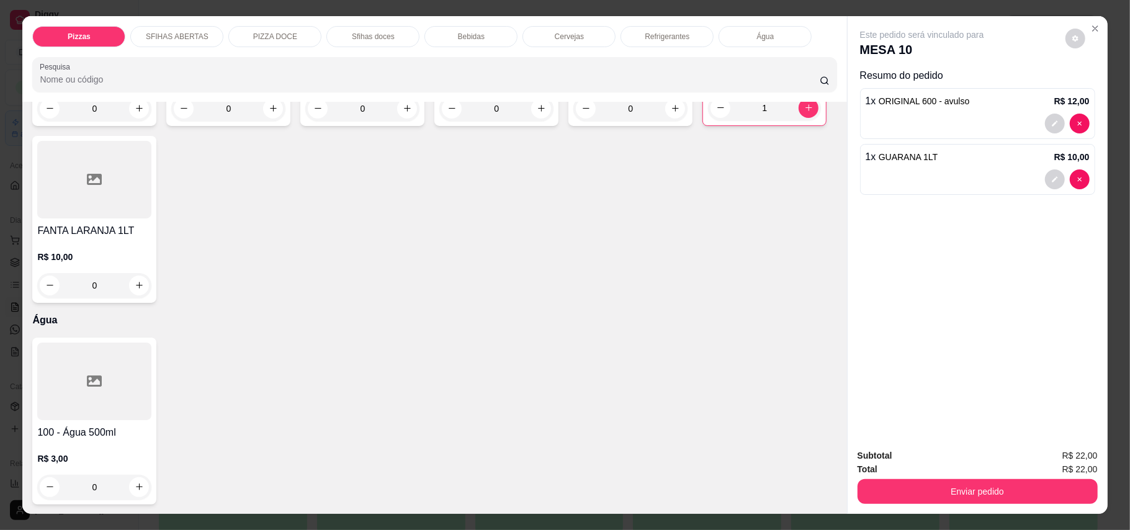
type input "1"
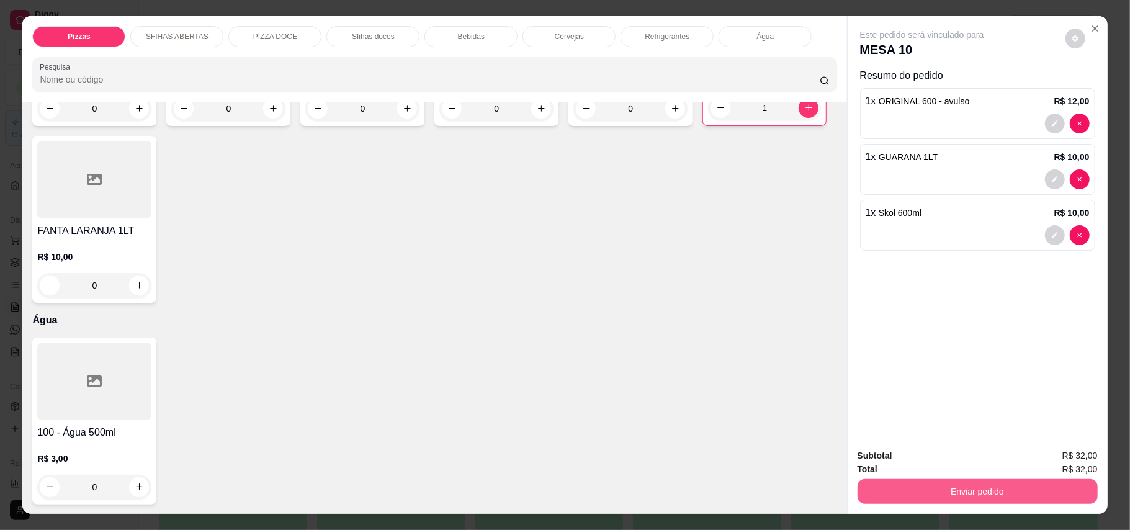
click at [1021, 495] on button "Enviar pedido" at bounding box center [978, 491] width 240 height 25
click at [1075, 455] on button "Enviar pedido" at bounding box center [1064, 462] width 70 height 24
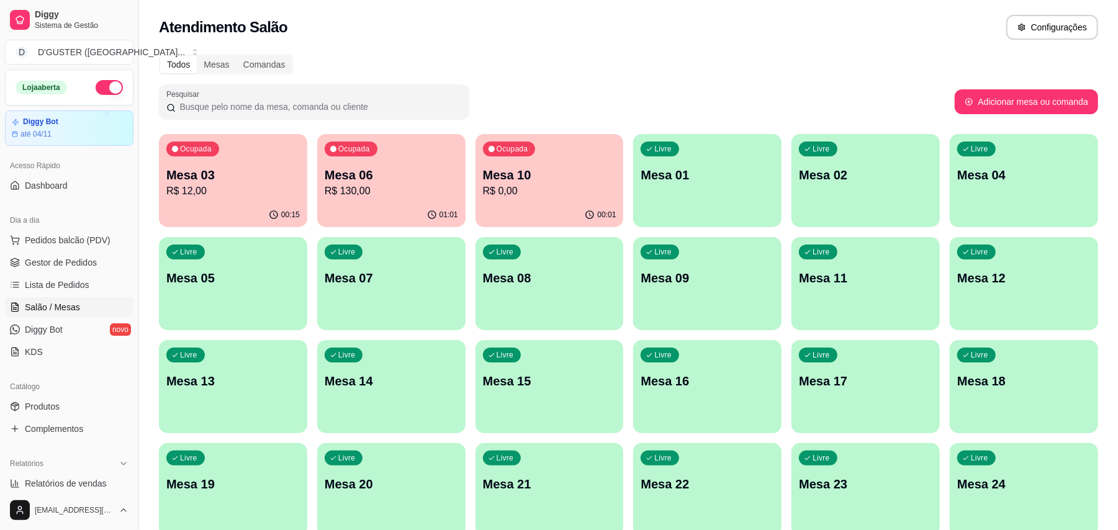
click at [562, 182] on p "Mesa 10" at bounding box center [549, 174] width 133 height 17
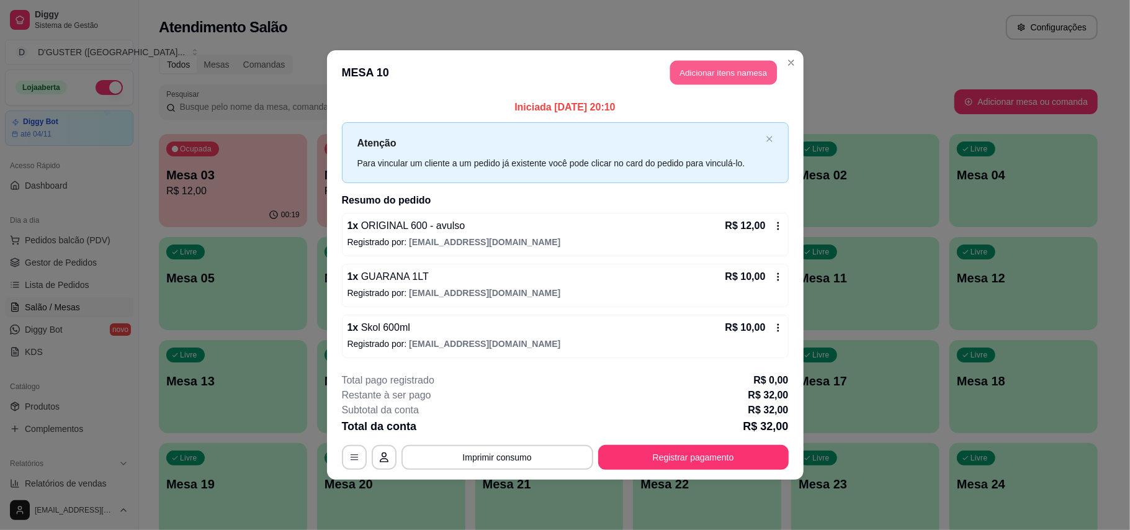
click at [706, 63] on button "Adicionar itens na mesa" at bounding box center [723, 73] width 107 height 24
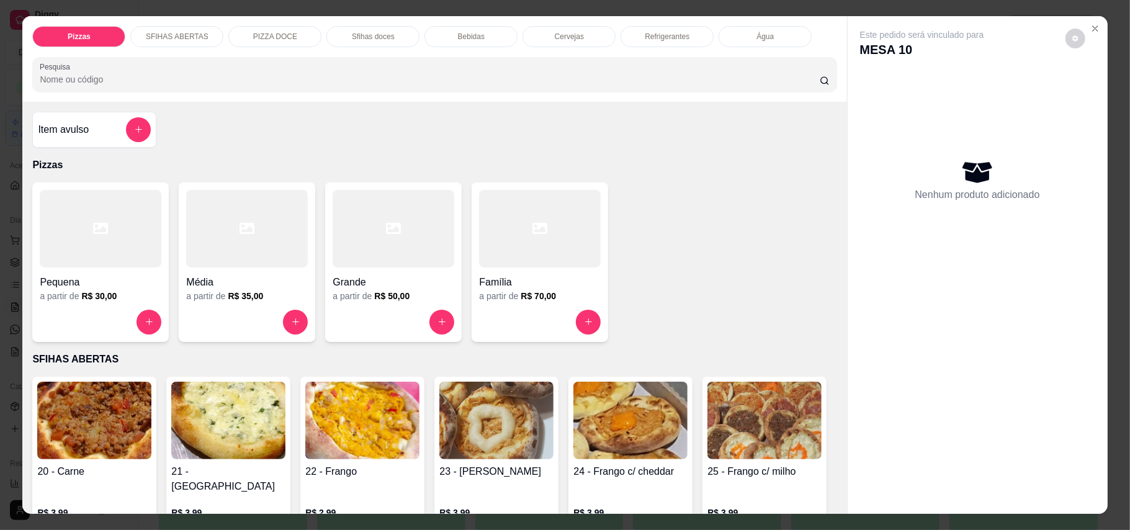
click at [579, 264] on div at bounding box center [540, 229] width 122 height 78
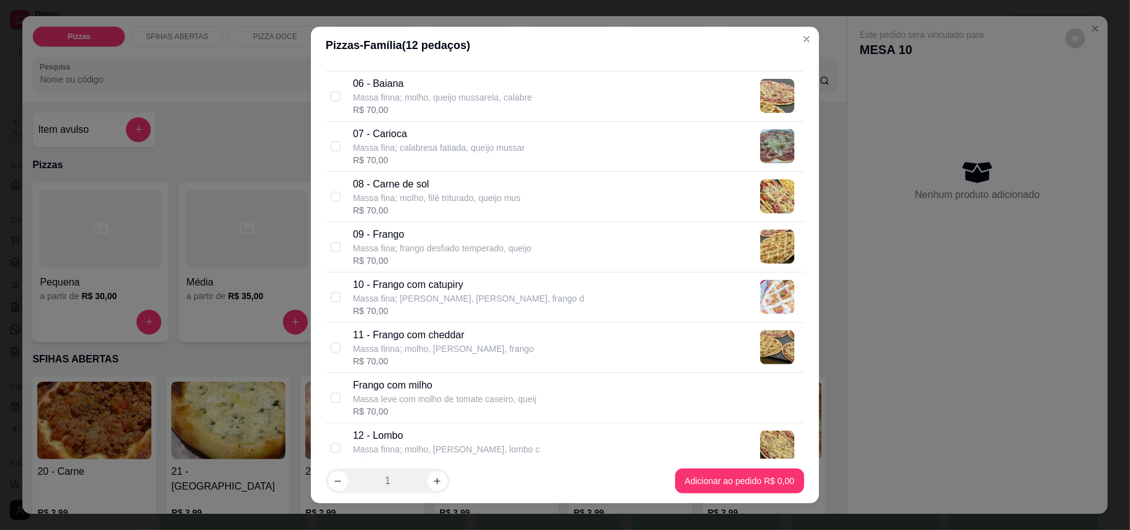
scroll to position [496, 0]
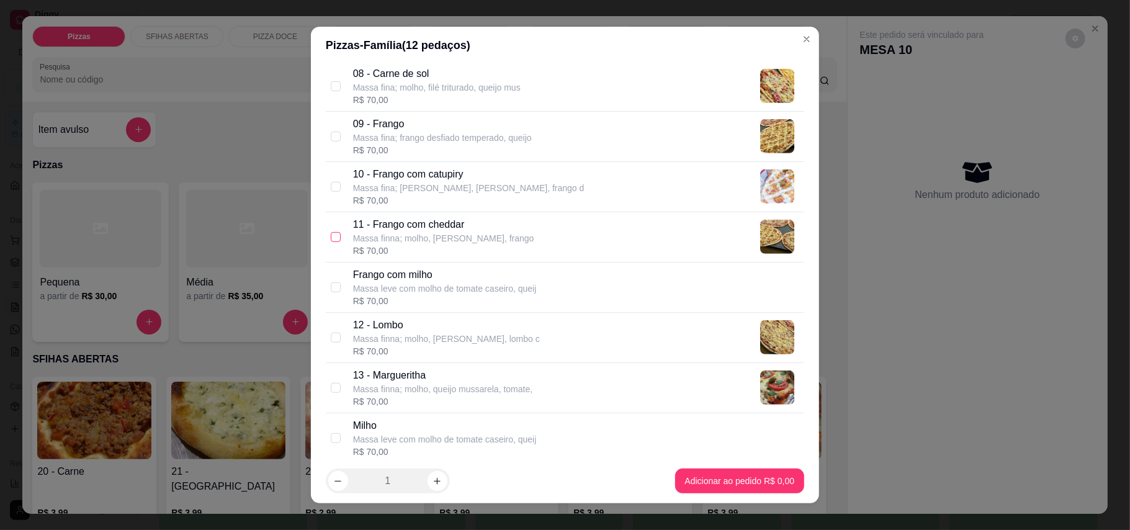
click at [331, 242] on input "checkbox" at bounding box center [336, 237] width 10 height 10
checkbox input "true"
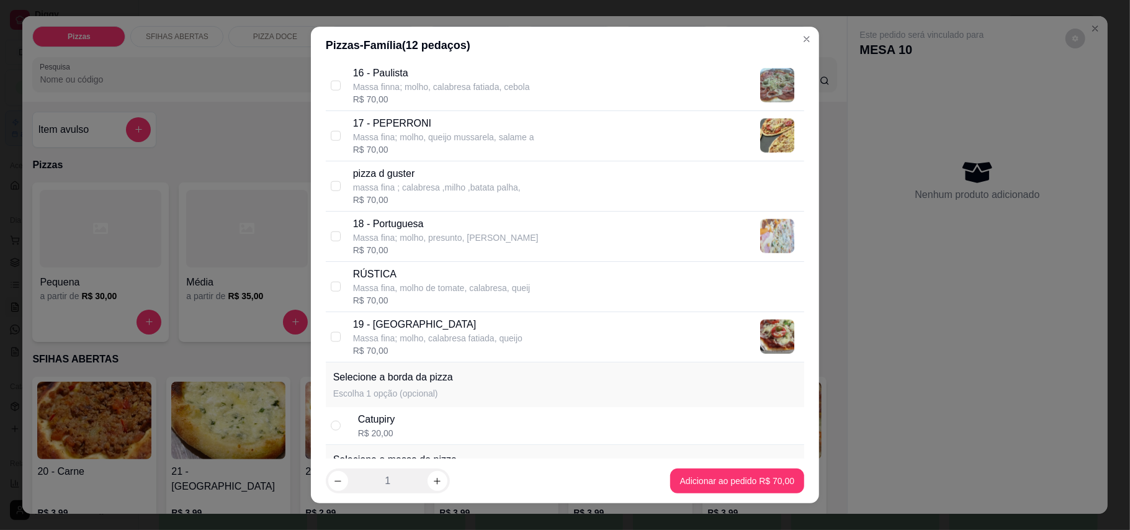
scroll to position [1075, 0]
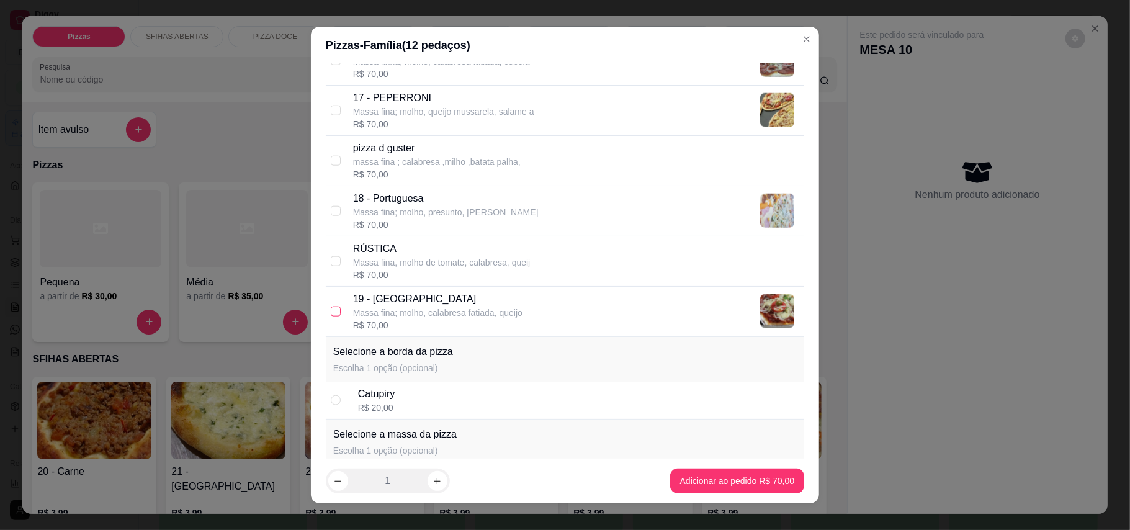
click at [331, 310] on label at bounding box center [336, 312] width 10 height 14
click at [331, 310] on input "checkbox" at bounding box center [336, 312] width 10 height 10
checkbox input "false"
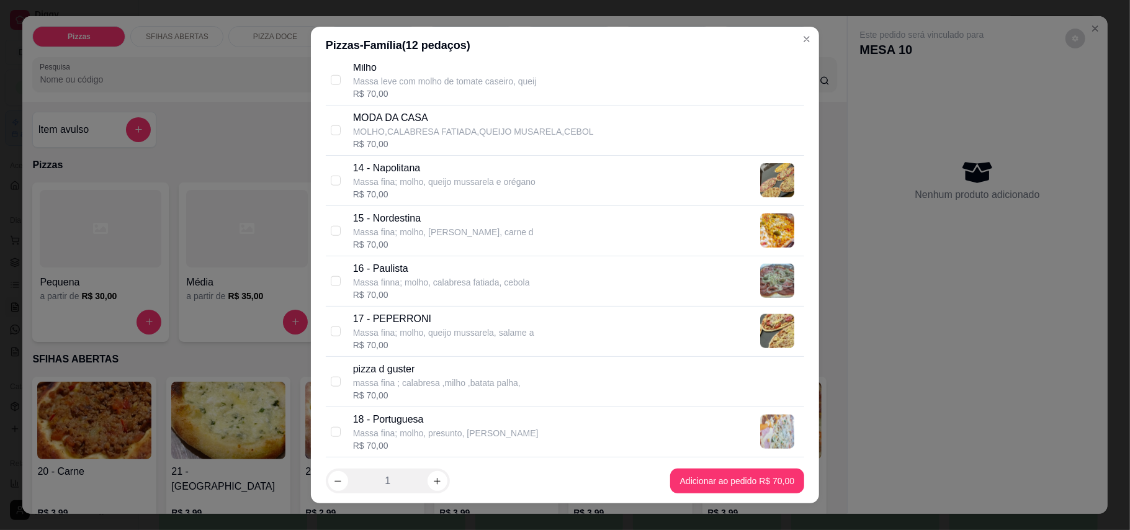
scroll to position [827, 0]
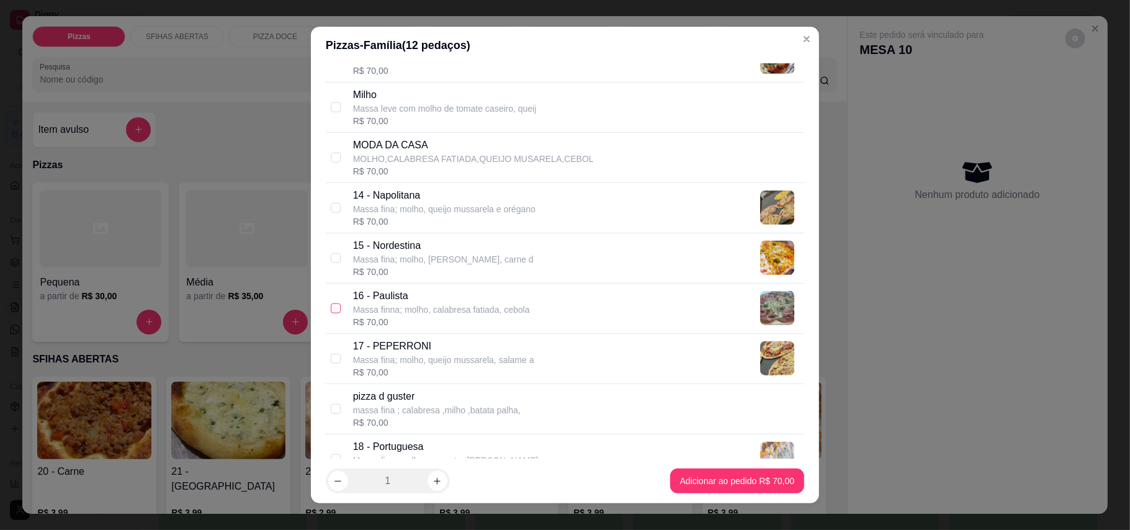
click at [334, 313] on input "checkbox" at bounding box center [336, 308] width 10 height 10
checkbox input "true"
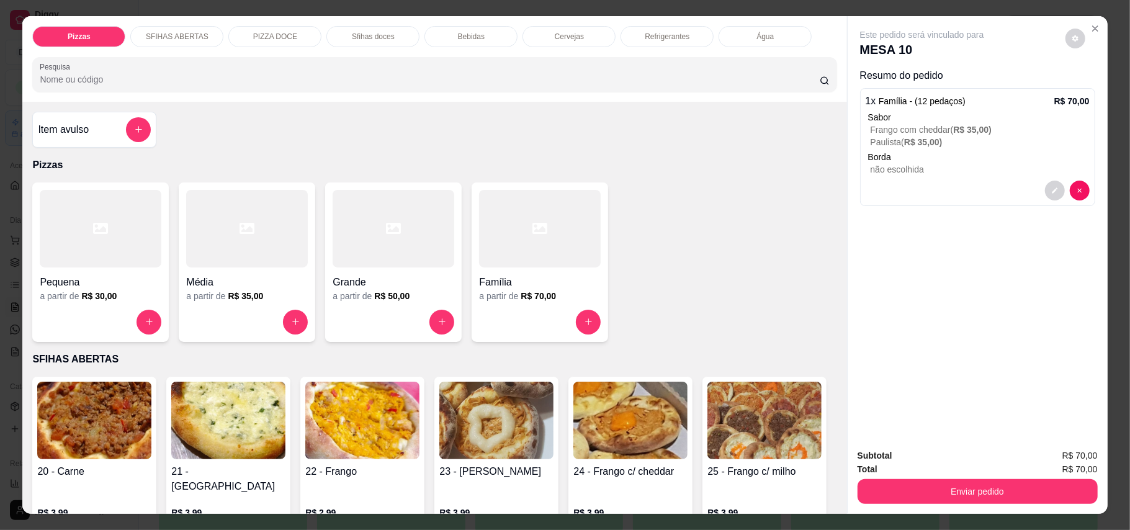
click at [549, 264] on div at bounding box center [540, 229] width 122 height 78
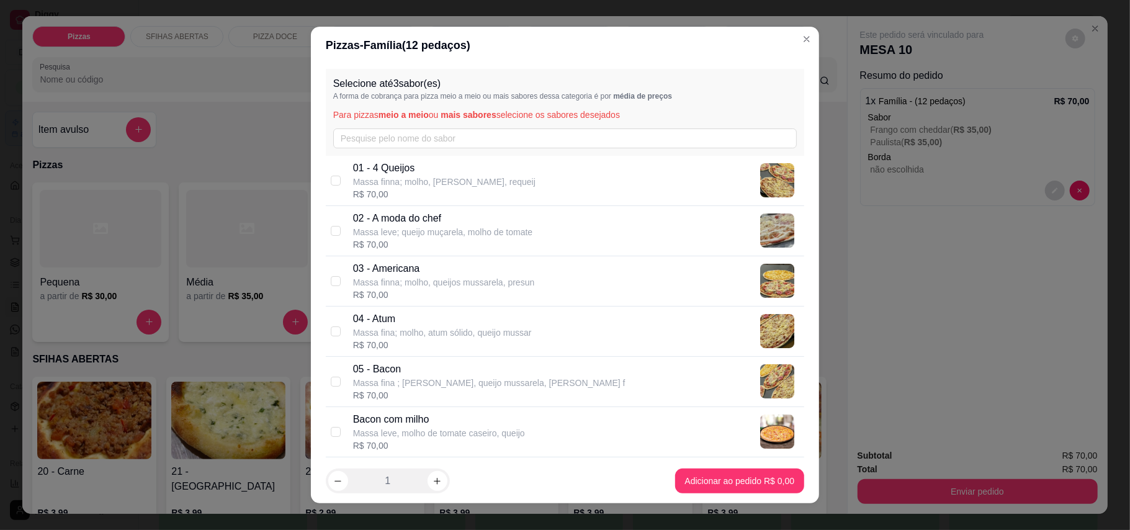
click at [331, 323] on div "04 - Atum Massa fina; molho, atum sólido, queijo mussar R$ 70,00" at bounding box center [565, 332] width 478 height 50
checkbox input "true"
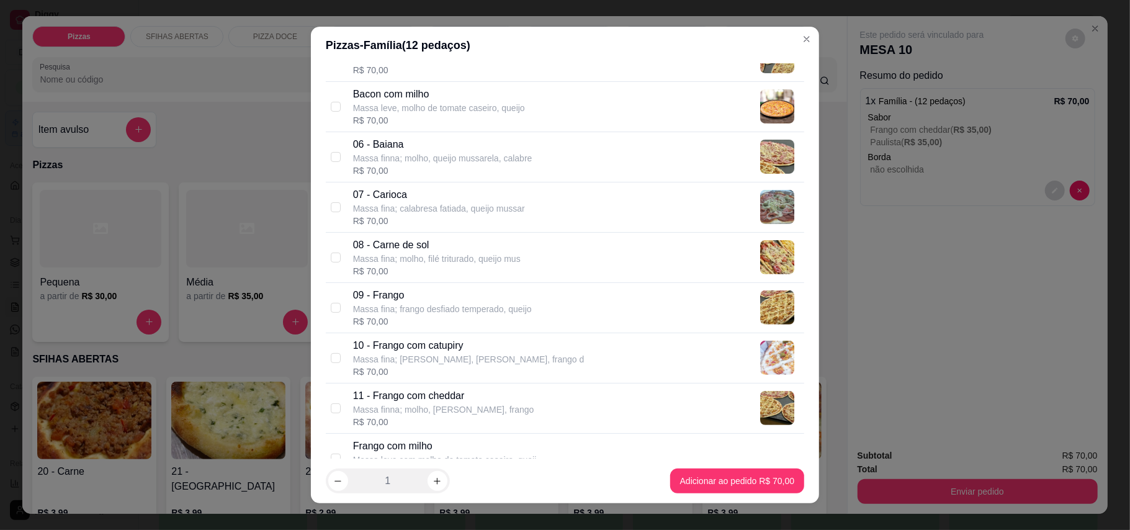
scroll to position [331, 0]
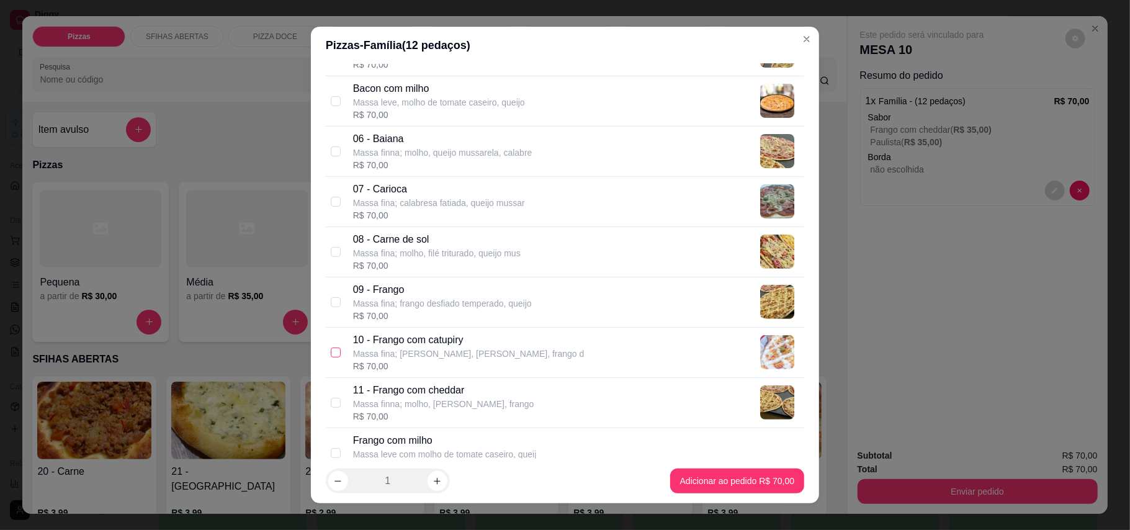
click at [331, 356] on input "checkbox" at bounding box center [336, 352] width 10 height 10
checkbox input "true"
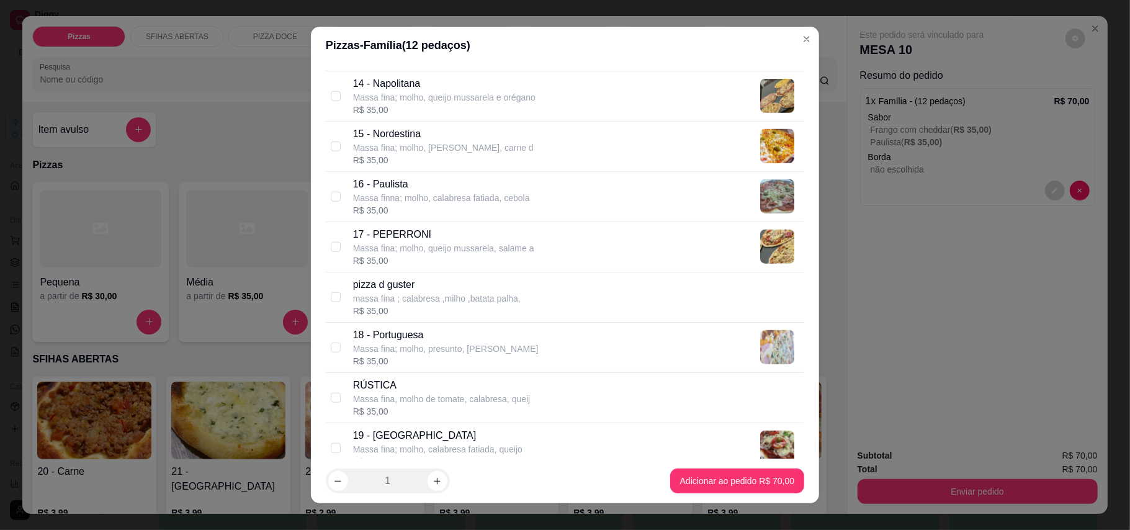
scroll to position [910, 0]
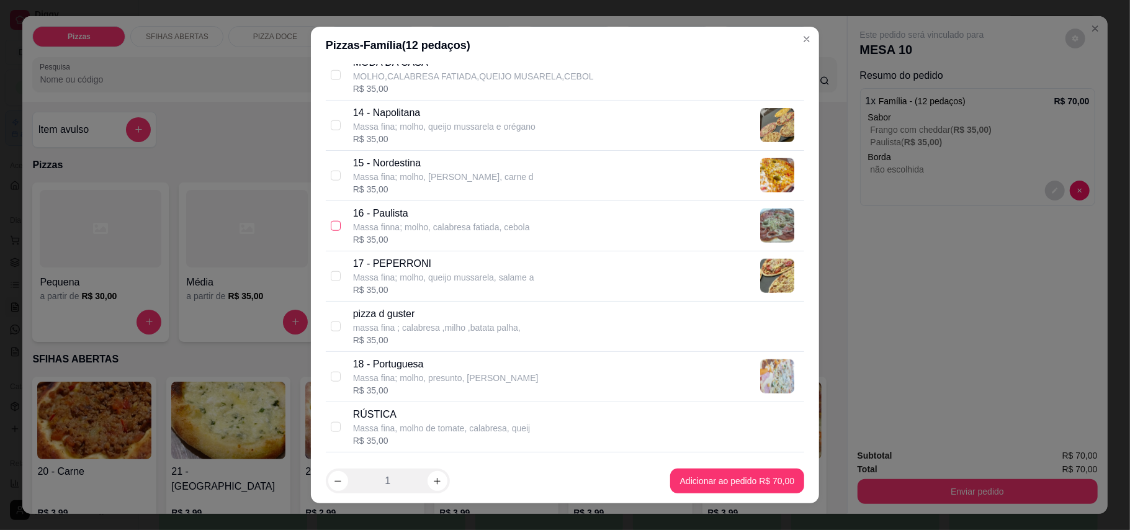
click at [331, 230] on input "checkbox" at bounding box center [336, 226] width 10 height 10
checkbox input "true"
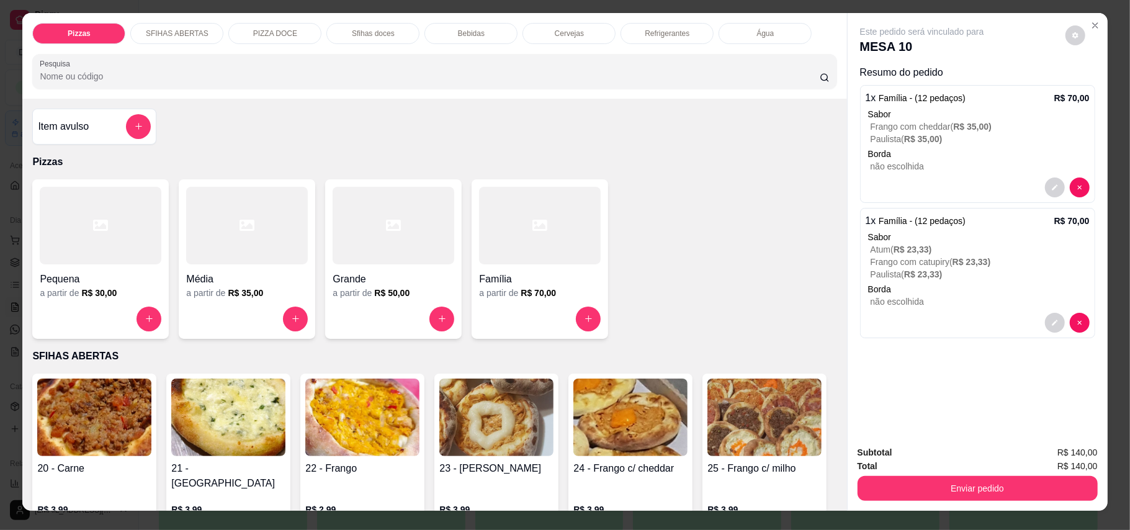
scroll to position [0, 0]
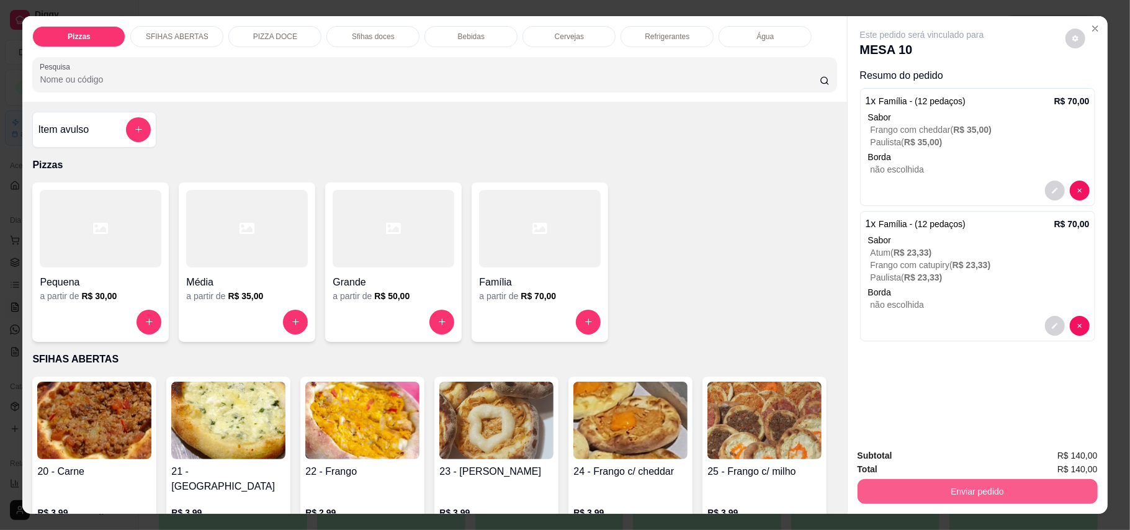
click at [976, 497] on button "Enviar pedido" at bounding box center [978, 491] width 240 height 25
click at [1053, 457] on button "Enviar pedido" at bounding box center [1064, 461] width 68 height 23
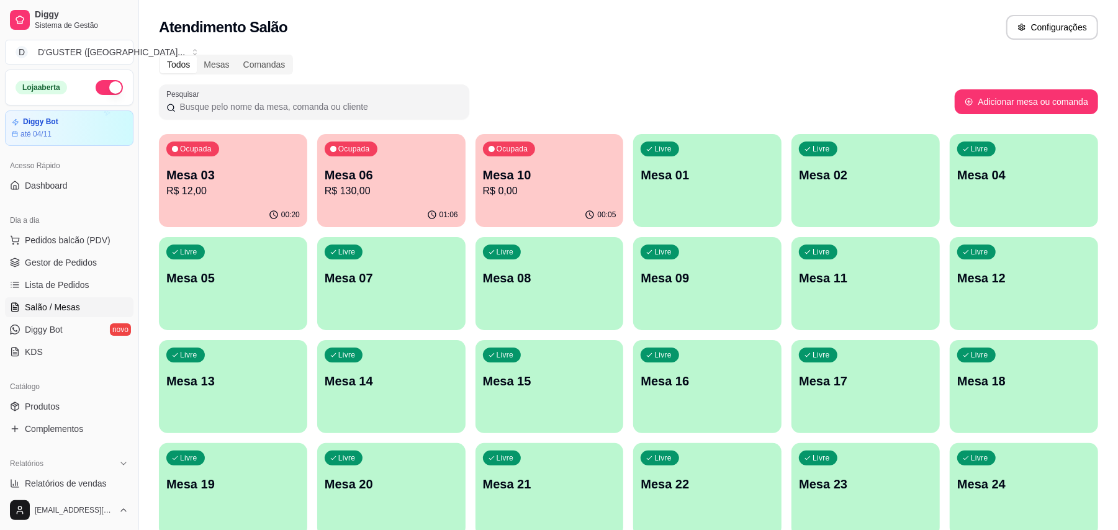
click at [561, 199] on div "Ocupada Mesa 10 R$ 0,00" at bounding box center [549, 168] width 148 height 69
click at [65, 259] on span "Gestor de Pedidos" at bounding box center [61, 262] width 72 height 12
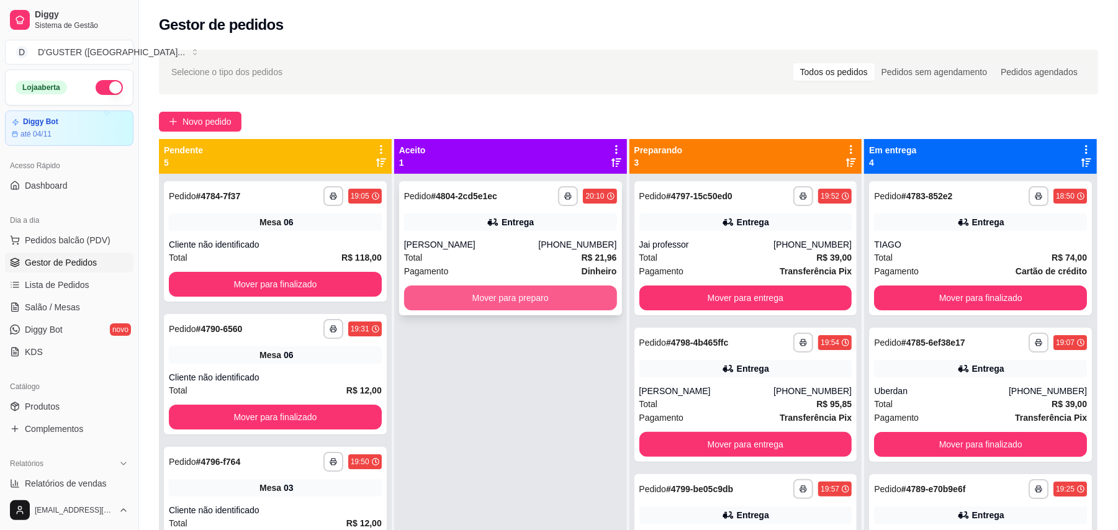
click at [593, 300] on button "Mover para preparo" at bounding box center [510, 297] width 213 height 25
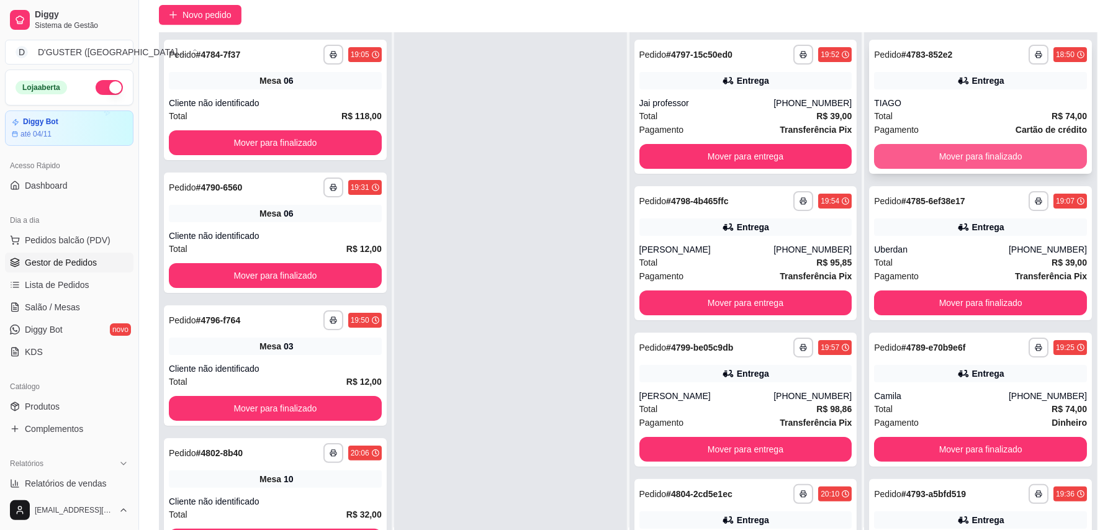
click at [1029, 159] on button "Mover para finalizado" at bounding box center [980, 156] width 213 height 25
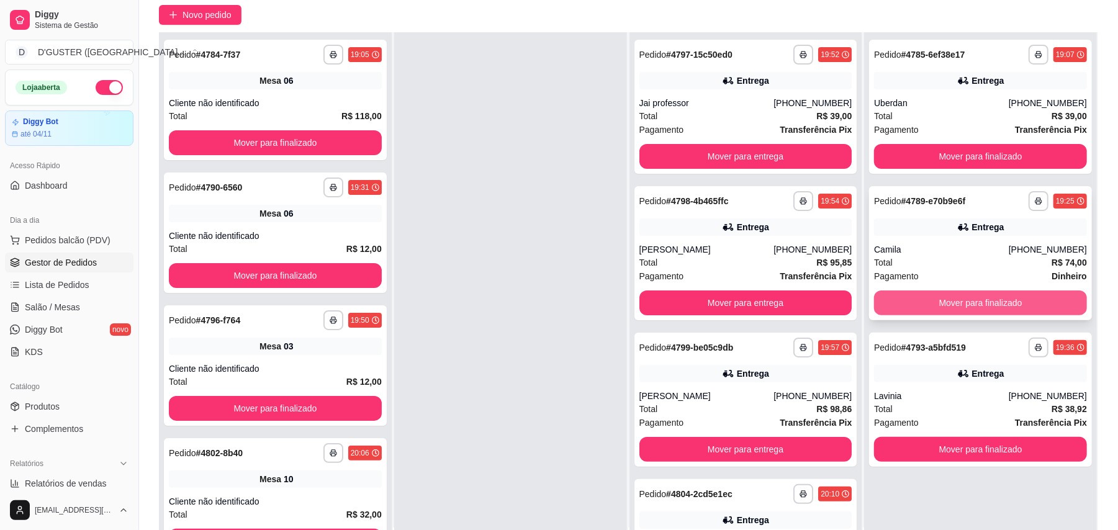
click at [939, 302] on button "Mover para finalizado" at bounding box center [980, 302] width 213 height 25
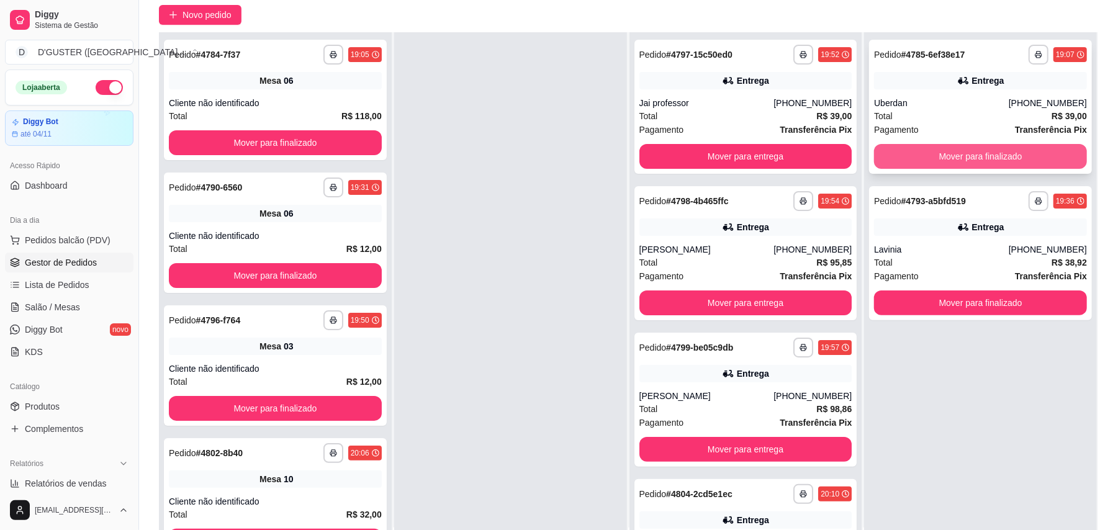
click at [934, 159] on button "Mover para finalizado" at bounding box center [980, 156] width 213 height 25
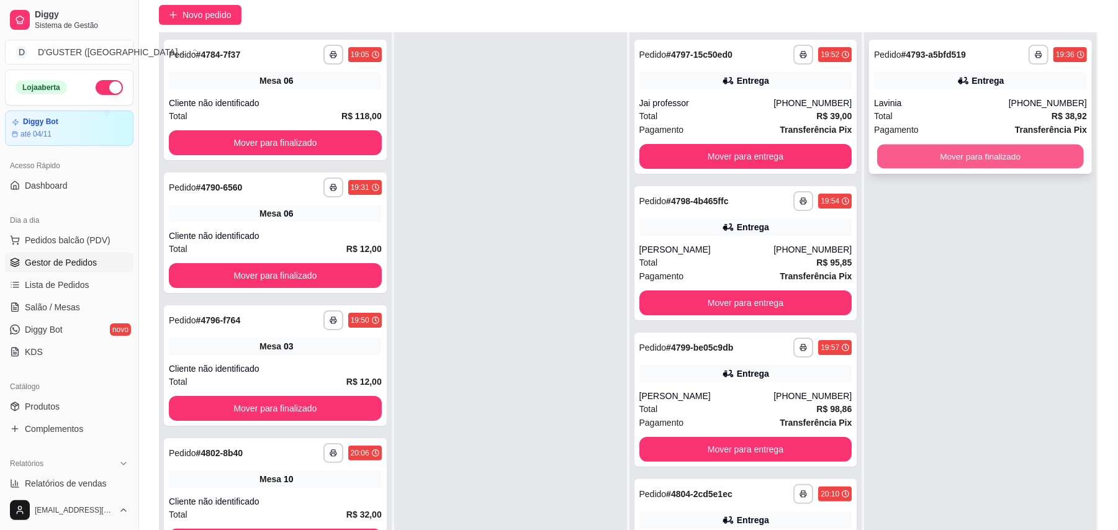
click at [1021, 155] on button "Mover para finalizado" at bounding box center [980, 157] width 206 height 24
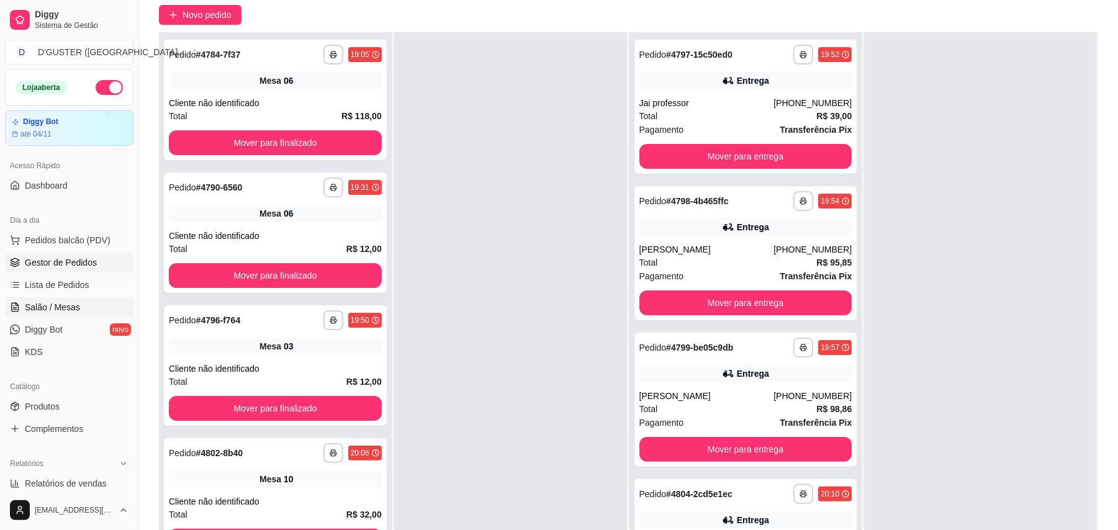
click at [51, 300] on link "Salão / Mesas" at bounding box center [69, 307] width 128 height 20
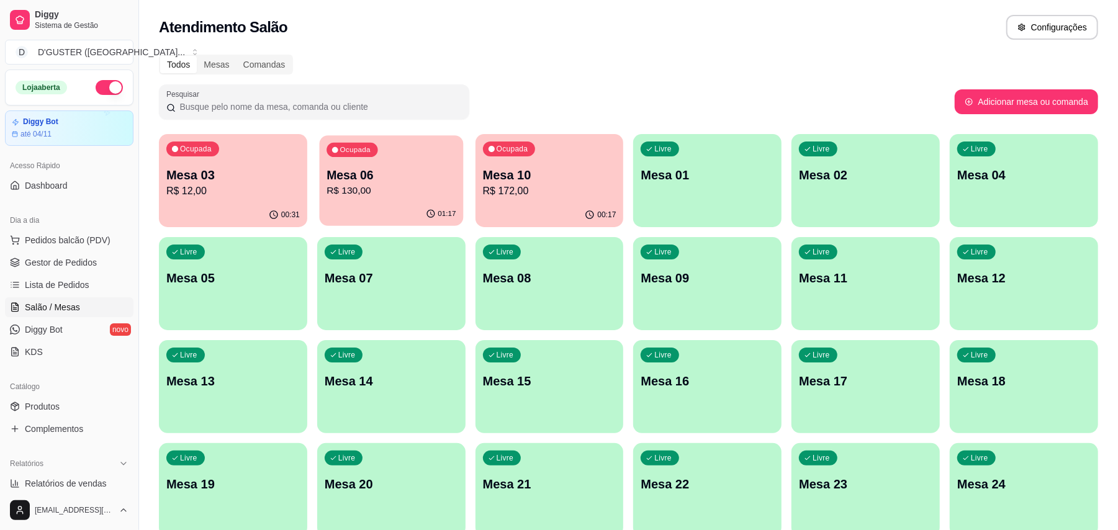
click at [405, 173] on p "Mesa 06" at bounding box center [390, 175] width 129 height 17
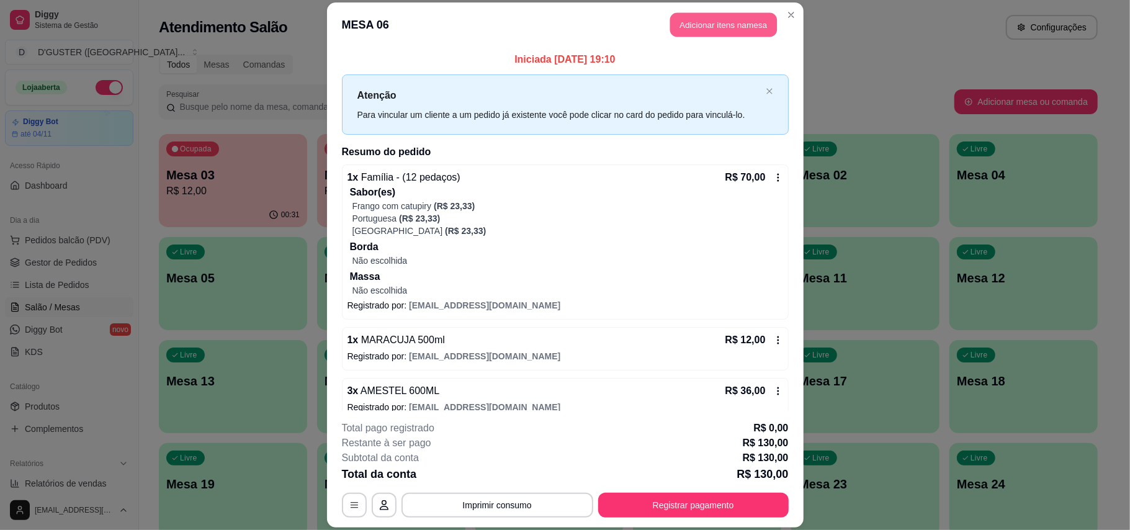
click at [717, 16] on button "Adicionar itens na mesa" at bounding box center [723, 25] width 107 height 24
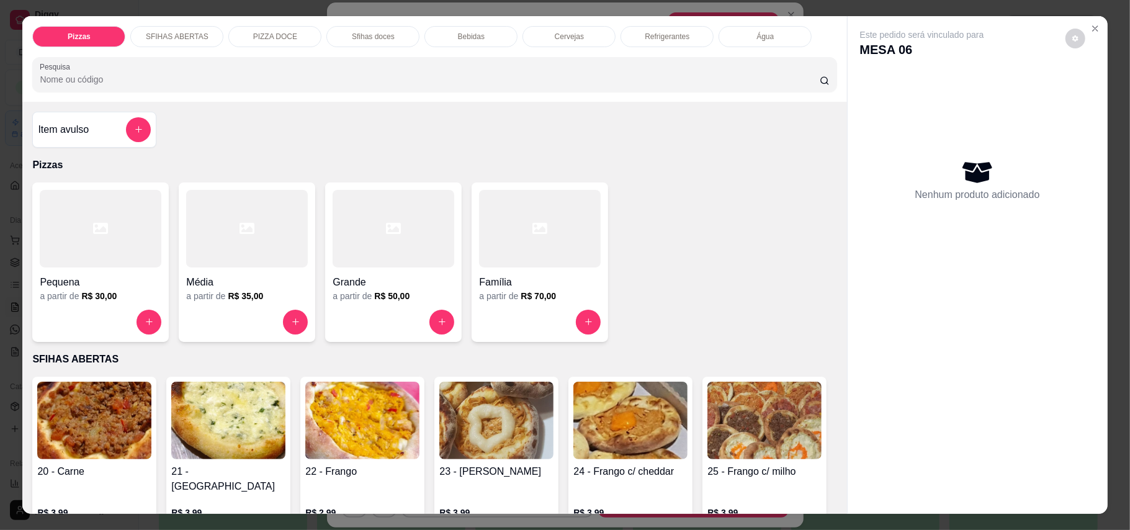
click at [581, 34] on div "Cervejas" at bounding box center [568, 36] width 93 height 21
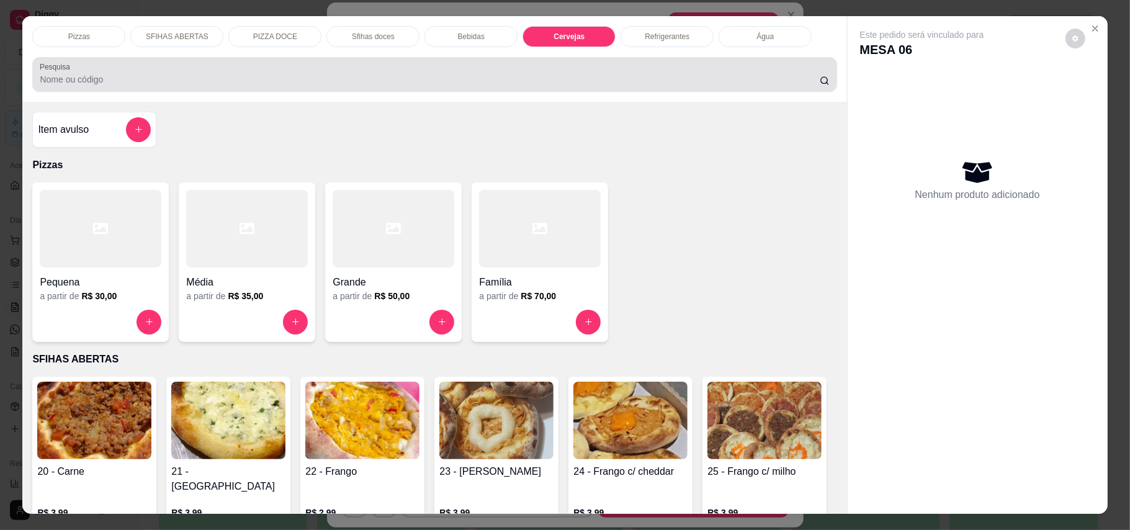
scroll to position [24, 0]
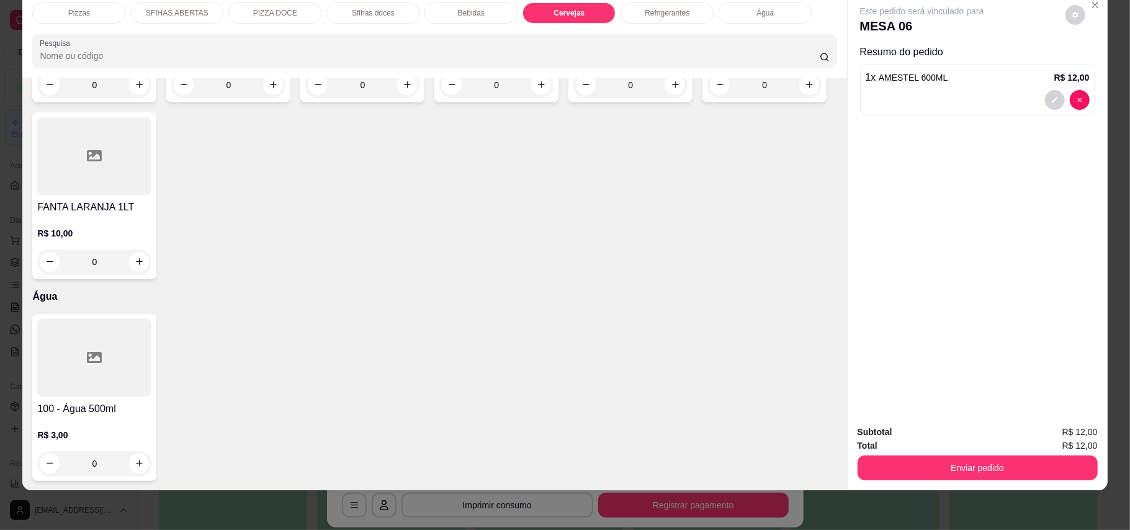
type input "2"
click at [912, 472] on button "Enviar pedido" at bounding box center [978, 467] width 240 height 25
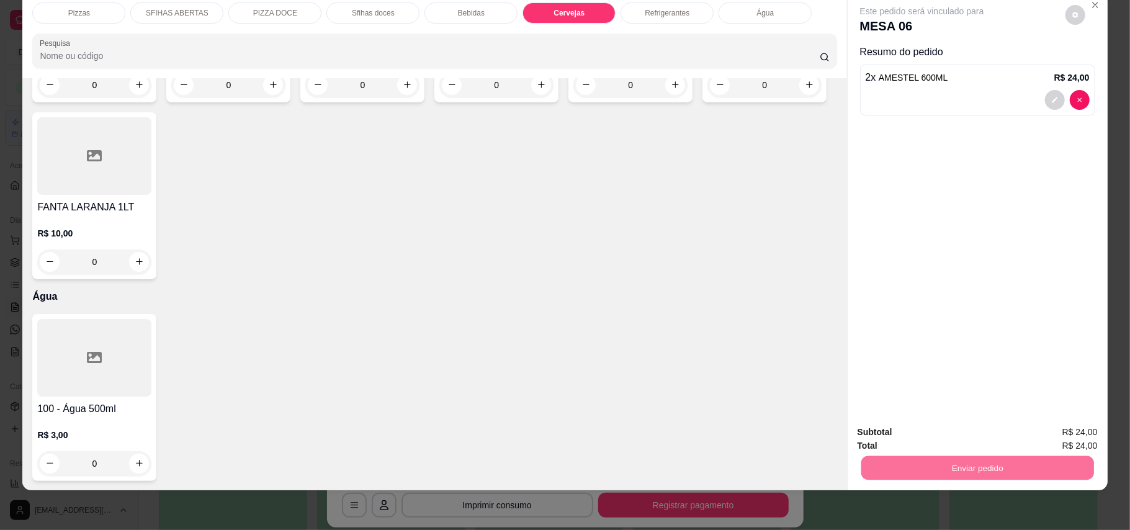
click at [1050, 442] on button "Enviar pedido" at bounding box center [1064, 437] width 68 height 23
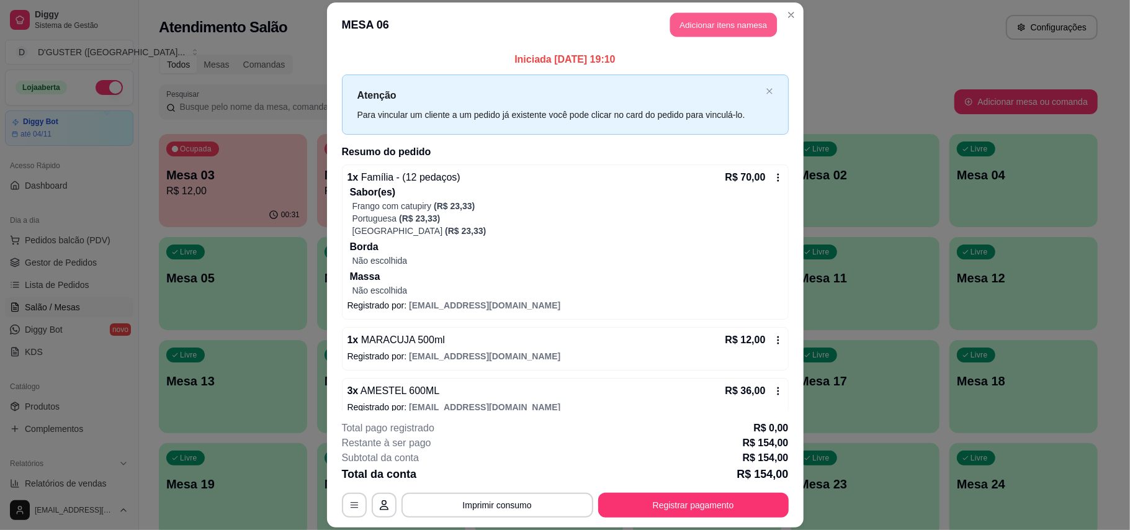
click at [738, 13] on button "Adicionar itens na mesa" at bounding box center [723, 25] width 107 height 24
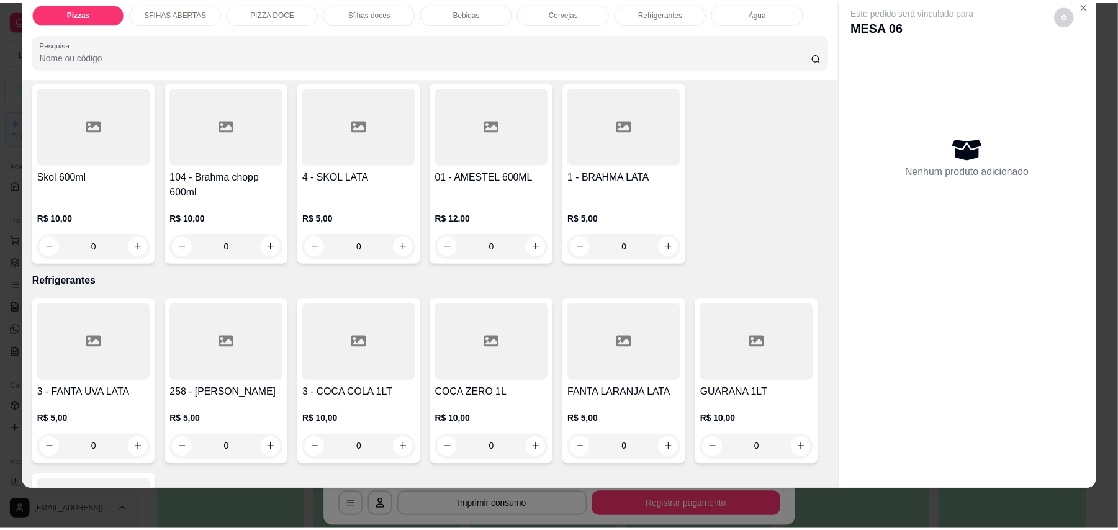
scroll to position [1986, 0]
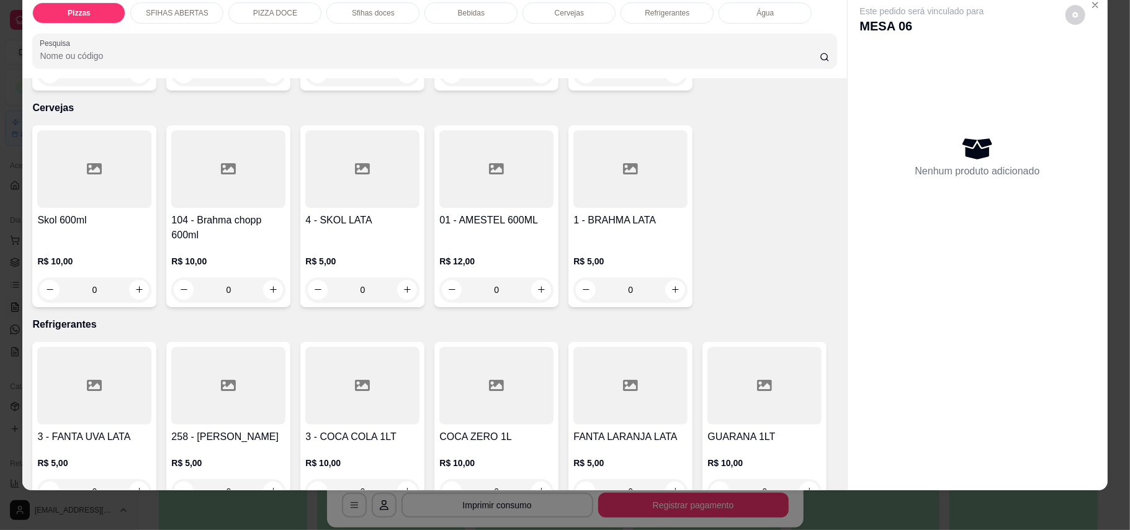
type input "1"
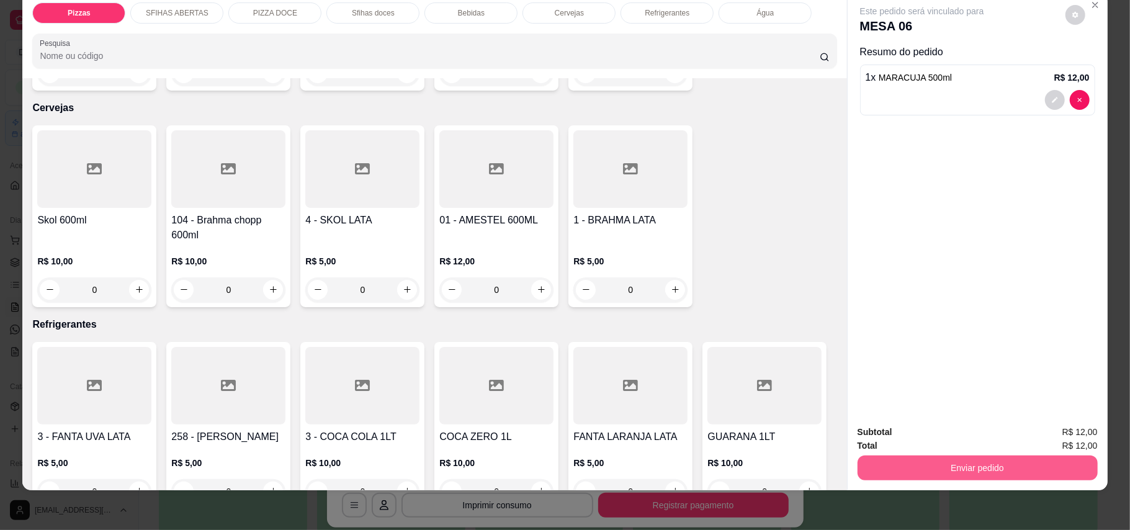
click at [985, 465] on button "Enviar pedido" at bounding box center [978, 467] width 240 height 25
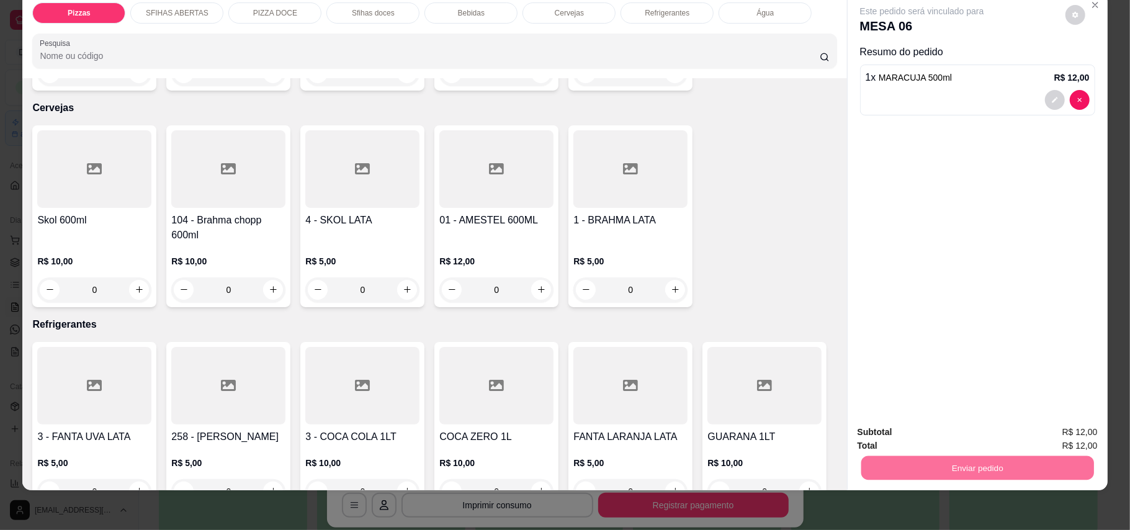
click at [1055, 429] on button "Enviar pedido" at bounding box center [1064, 438] width 70 height 24
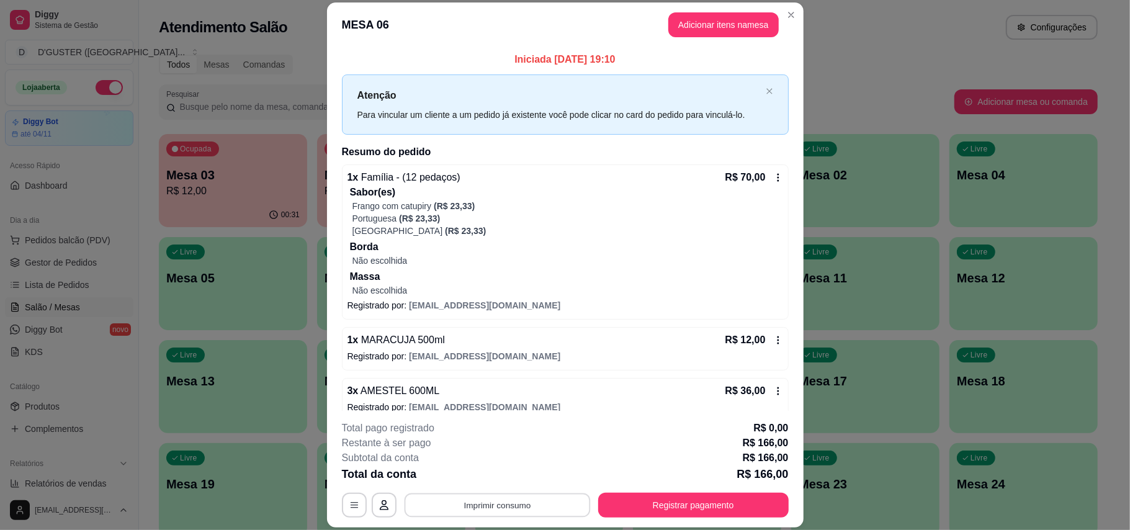
click at [530, 505] on button "Imprimir consumo" at bounding box center [497, 505] width 186 height 24
click at [525, 429] on button "IMPRESSORA" at bounding box center [494, 426] width 87 height 19
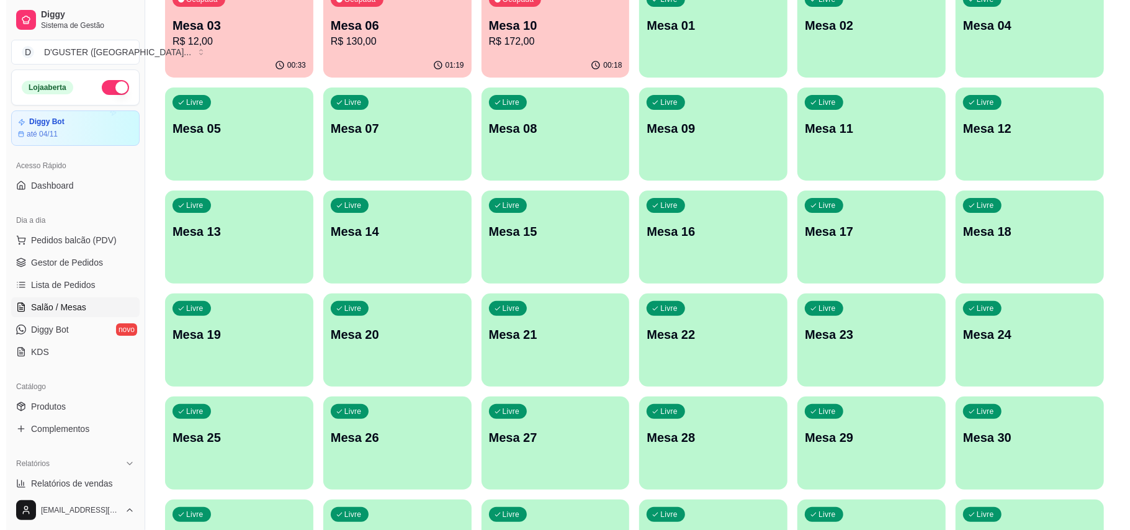
scroll to position [0, 0]
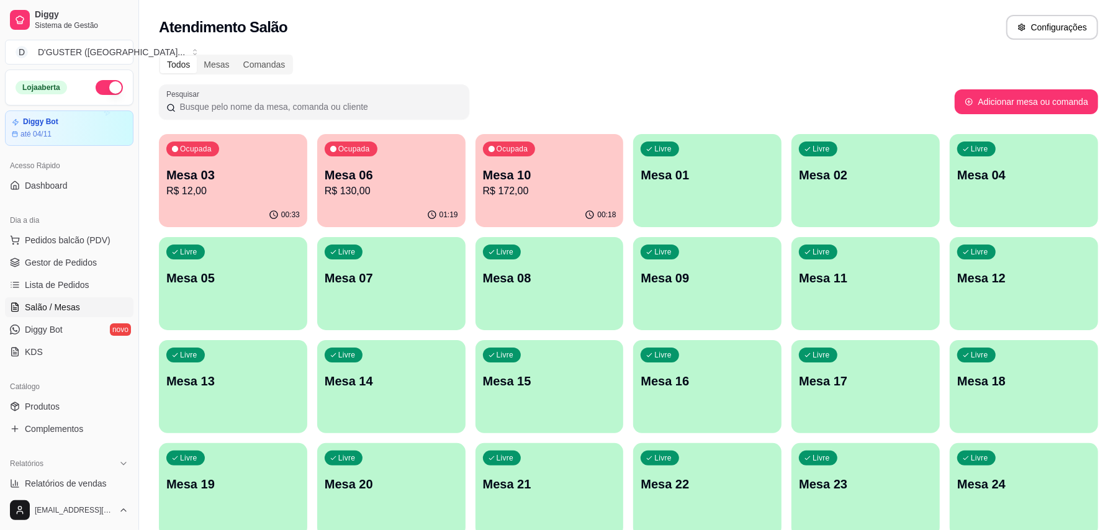
click at [808, 185] on div "Livre Mesa 02" at bounding box center [865, 173] width 148 height 78
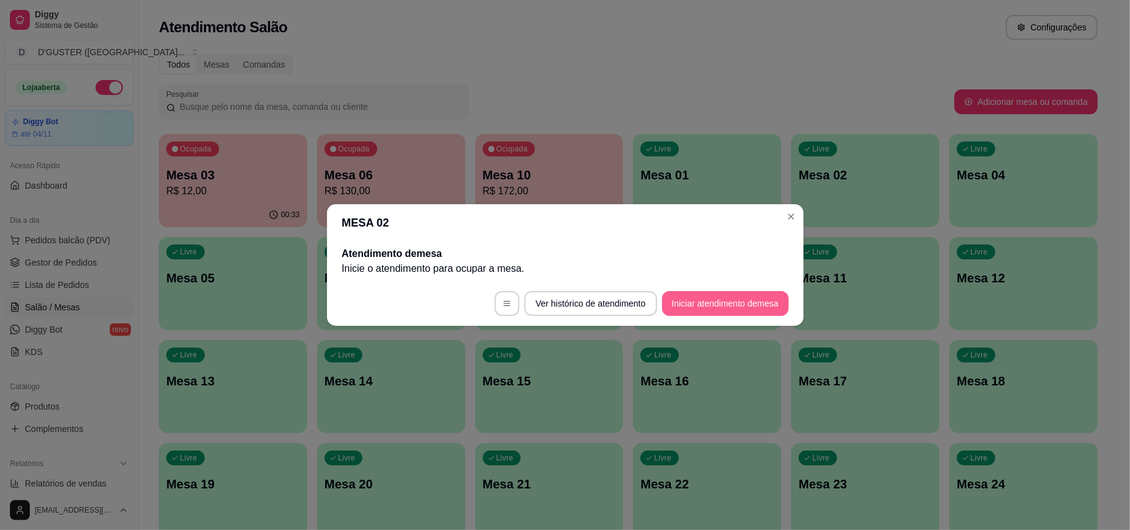
click at [733, 304] on button "Iniciar atendimento de mesa" at bounding box center [725, 303] width 127 height 25
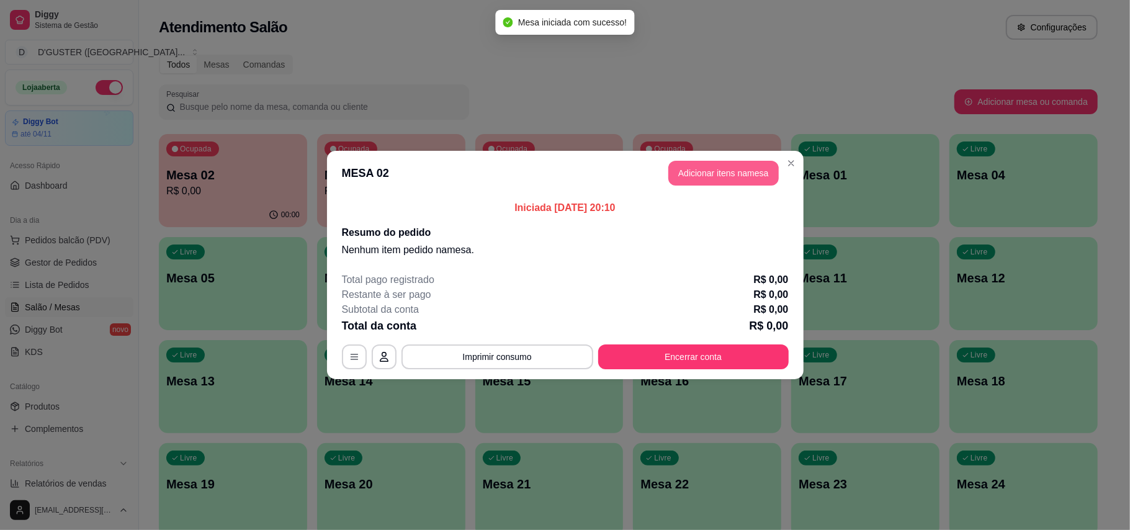
click at [730, 170] on button "Adicionar itens na mesa" at bounding box center [723, 173] width 110 height 25
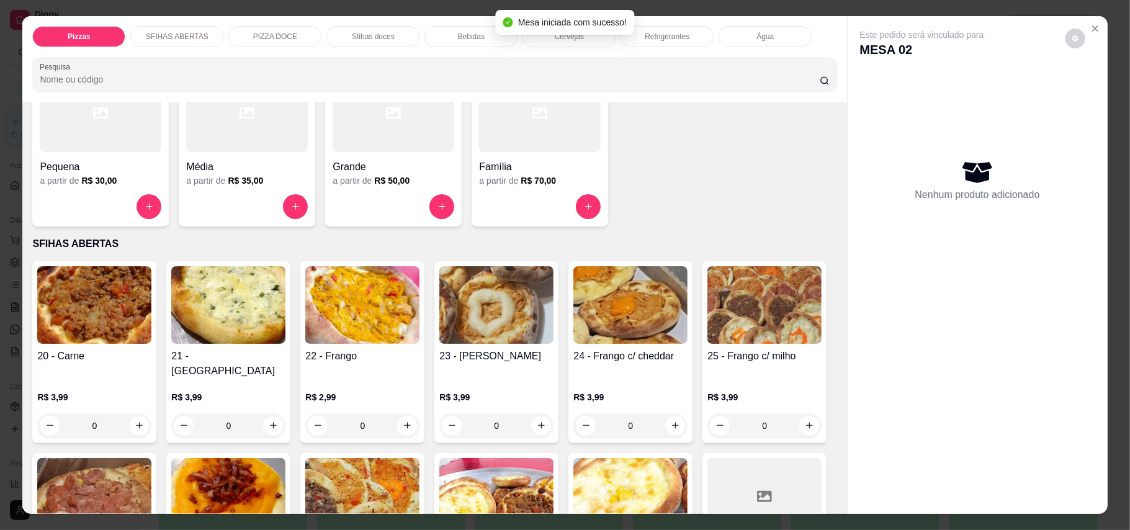
scroll to position [248, 0]
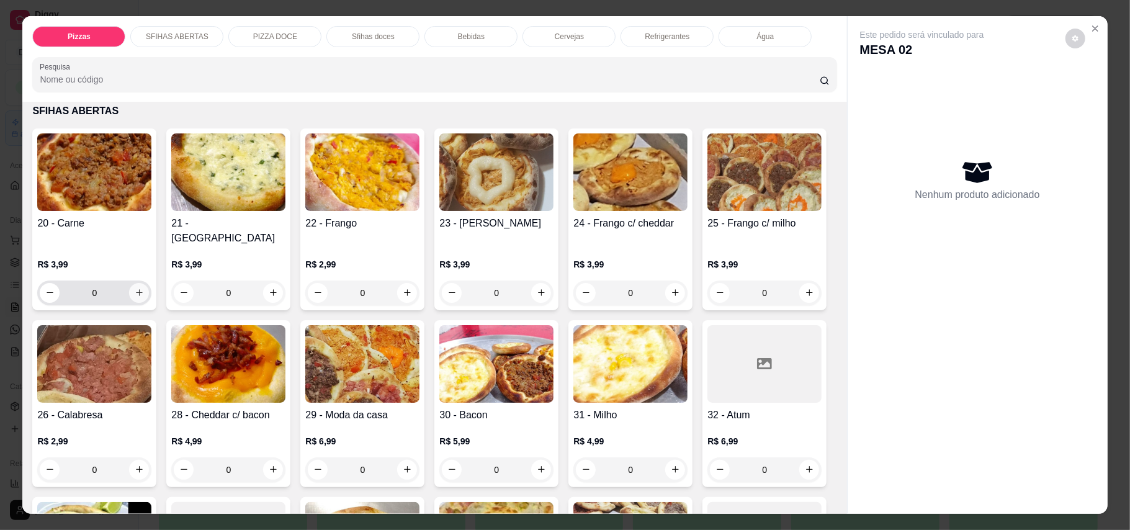
click at [135, 288] on icon "increase-product-quantity" at bounding box center [139, 292] width 9 height 9
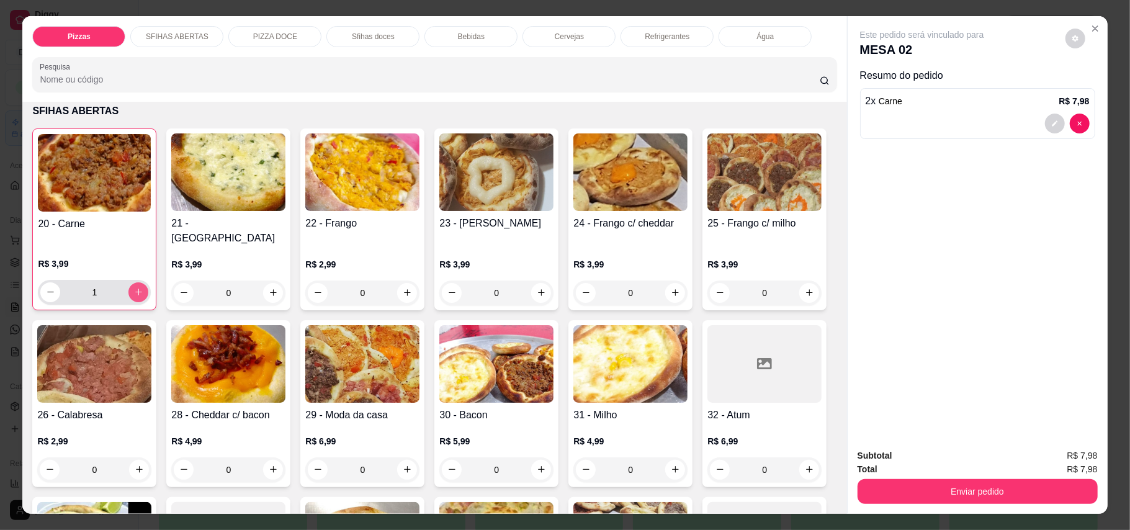
type input "2"
click at [144, 465] on icon "increase-product-quantity" at bounding box center [139, 469] width 9 height 9
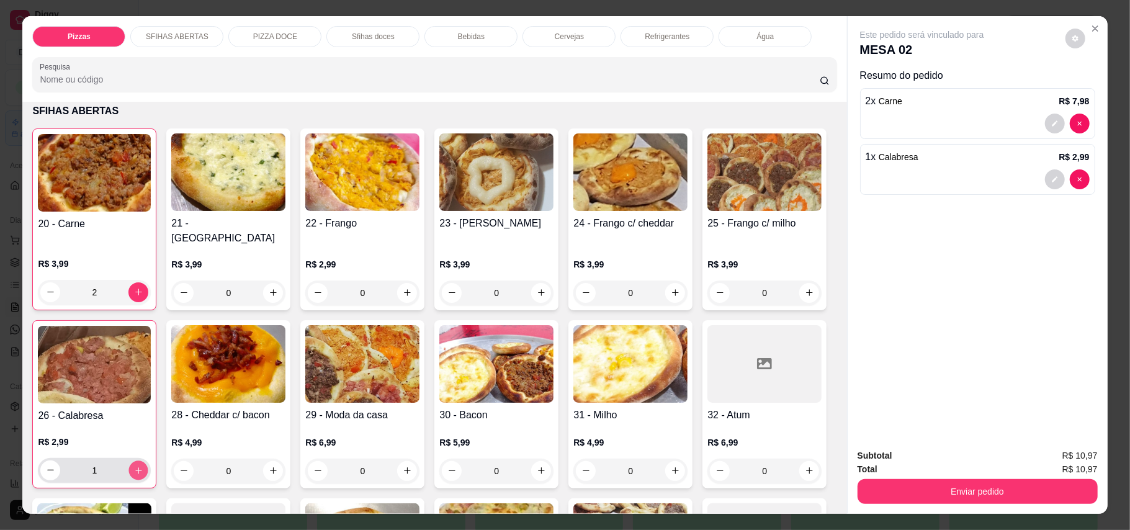
click at [143, 465] on icon "increase-product-quantity" at bounding box center [138, 469] width 9 height 9
type input "2"
click at [537, 288] on icon "increase-product-quantity" at bounding box center [541, 292] width 9 height 9
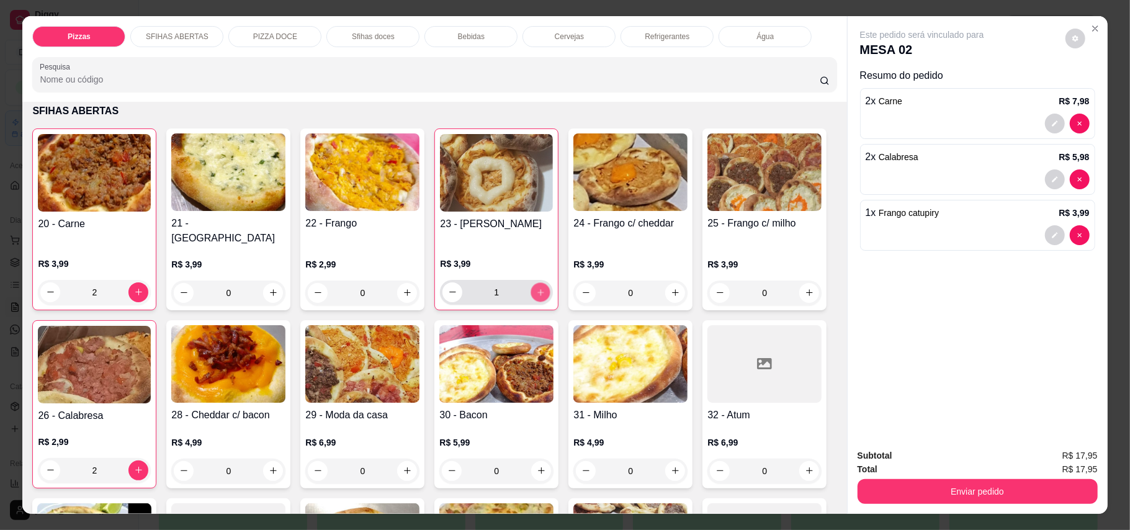
click at [536, 287] on icon "increase-product-quantity" at bounding box center [540, 291] width 9 height 9
type input "2"
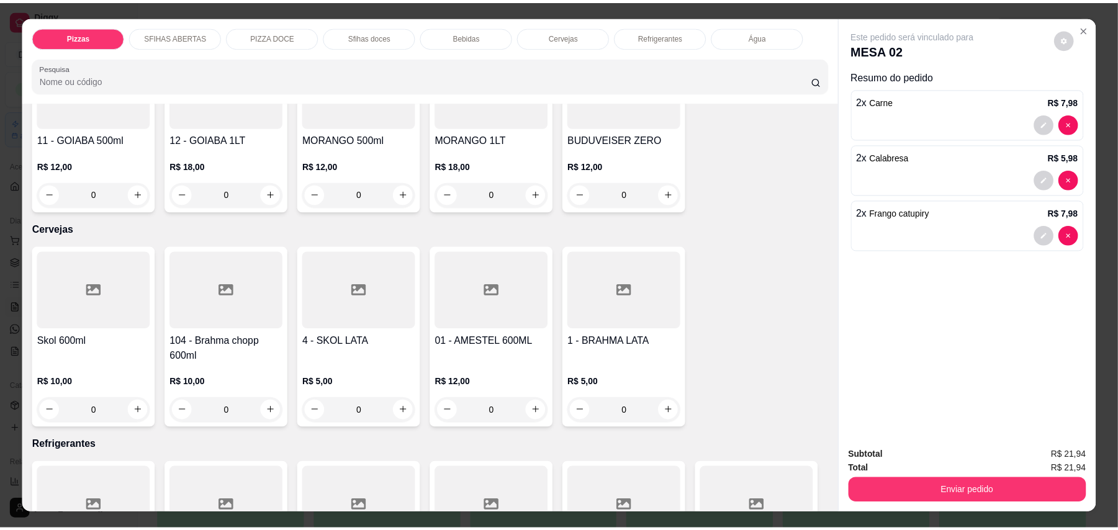
scroll to position [1902, 0]
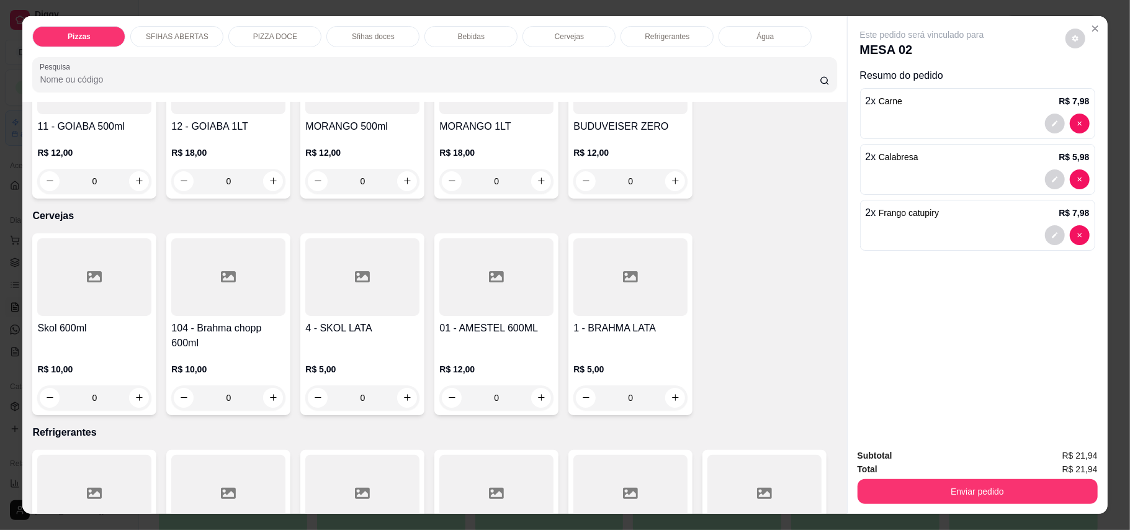
click at [135, 14] on button "increase-product-quantity" at bounding box center [139, 4] width 20 height 20
type input "1"
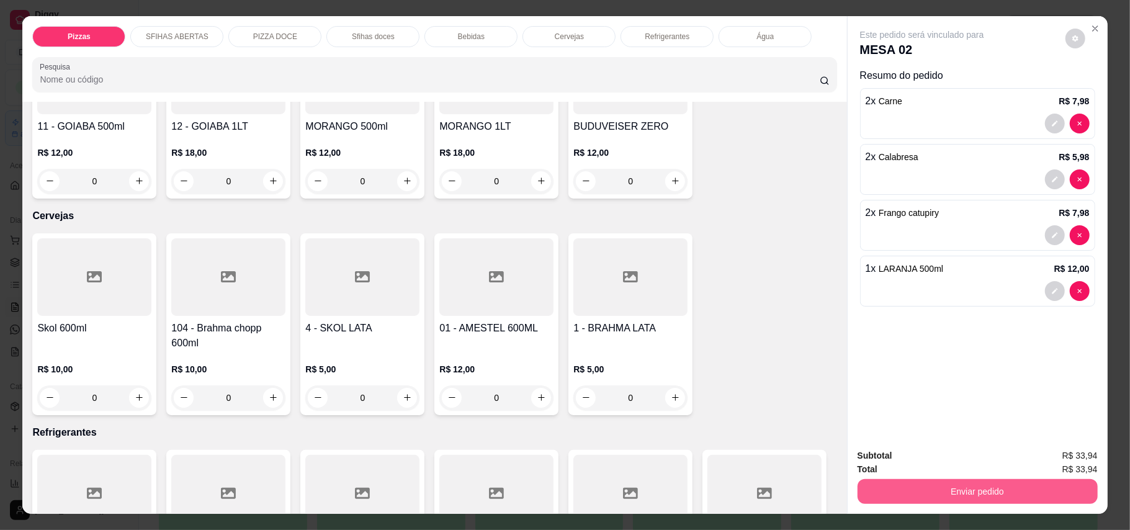
click at [1029, 500] on button "Enviar pedido" at bounding box center [978, 491] width 240 height 25
click at [1051, 462] on button "Enviar pedido" at bounding box center [1064, 461] width 68 height 23
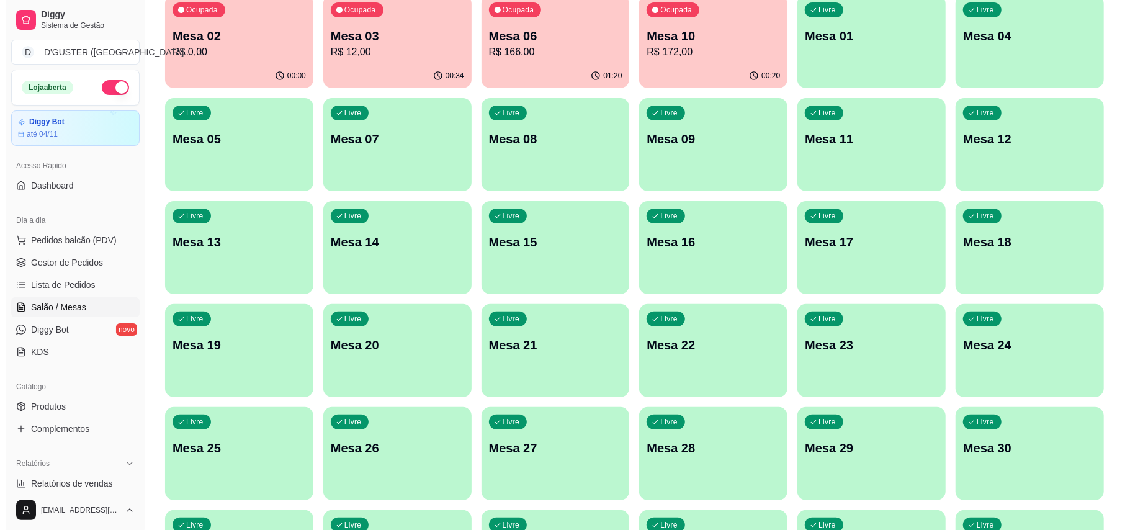
scroll to position [262, 0]
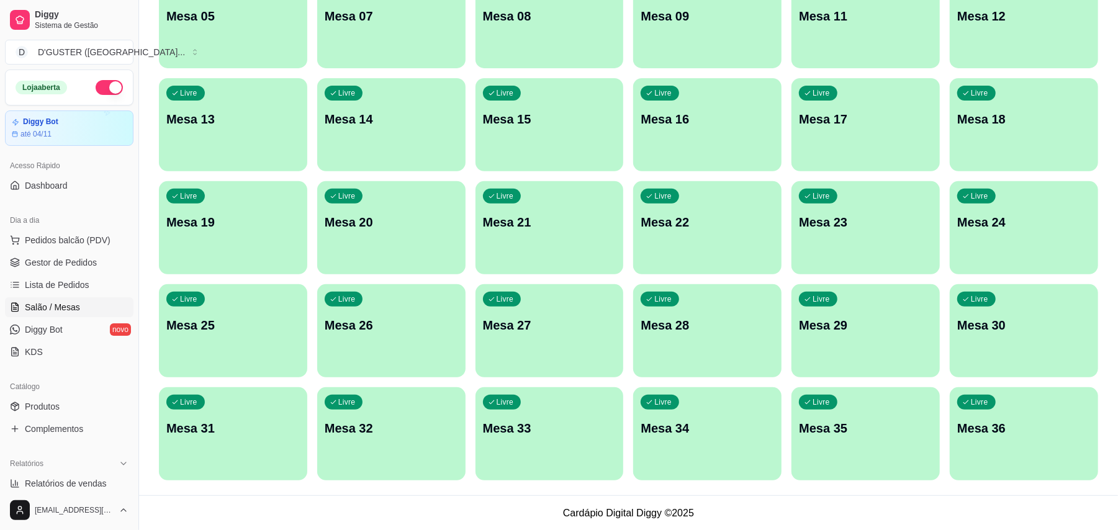
click at [983, 428] on p "Mesa 36" at bounding box center [1023, 427] width 133 height 17
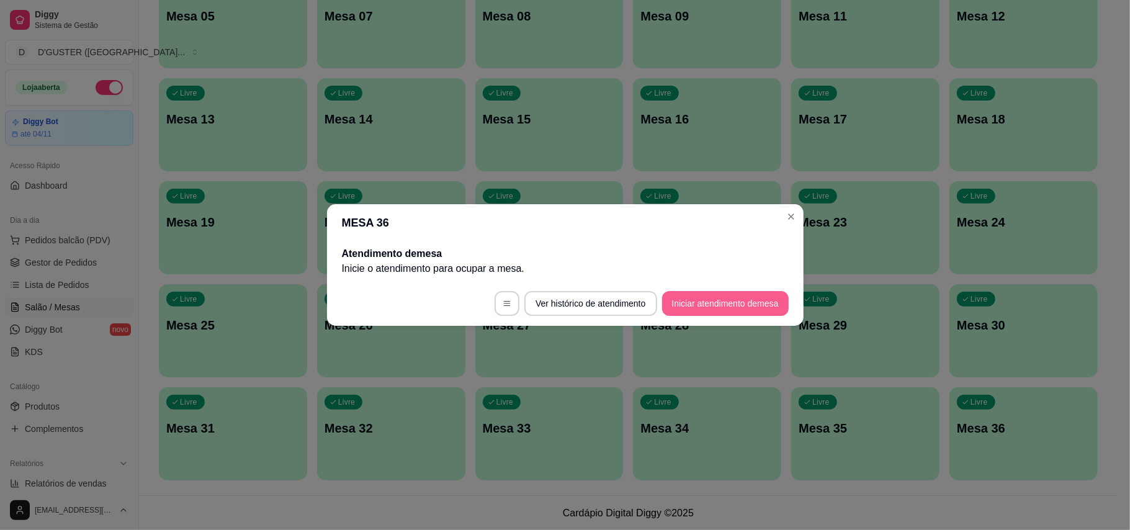
click at [745, 303] on button "Iniciar atendimento de mesa" at bounding box center [725, 303] width 127 height 25
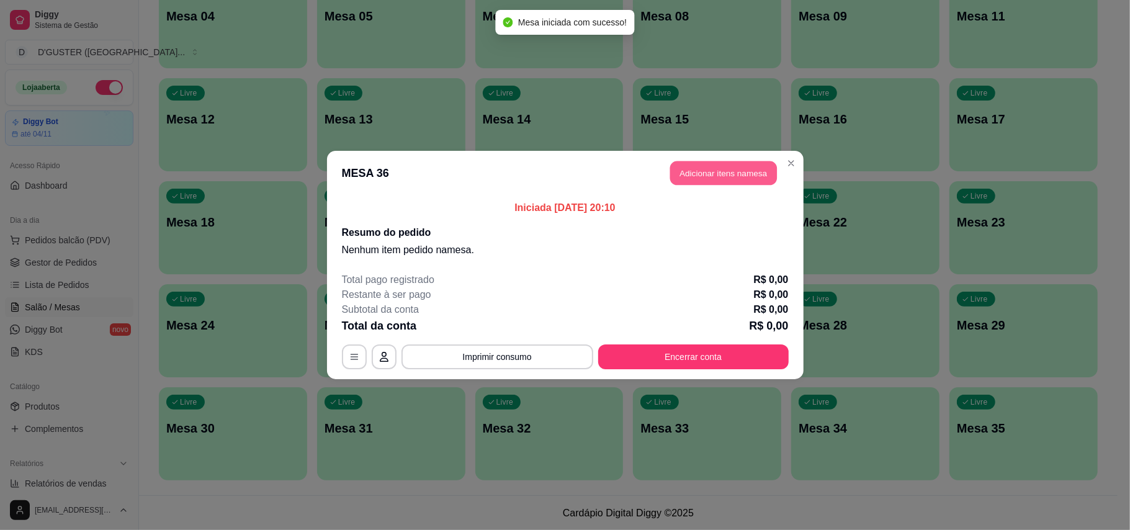
click at [743, 179] on button "Adicionar itens na mesa" at bounding box center [723, 173] width 107 height 24
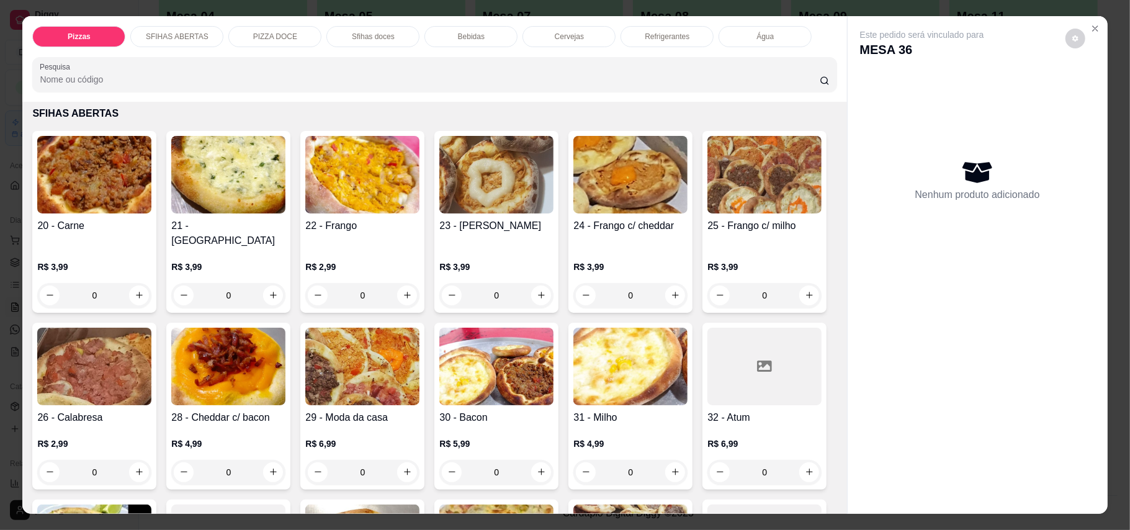
scroll to position [248, 0]
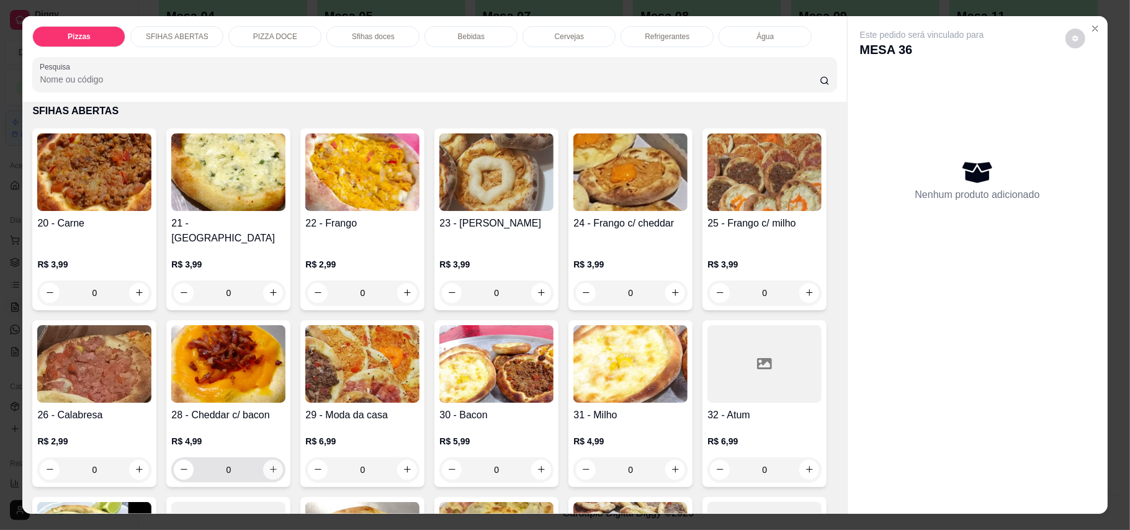
click at [283, 460] on button "increase-product-quantity" at bounding box center [273, 470] width 20 height 20
type input "1"
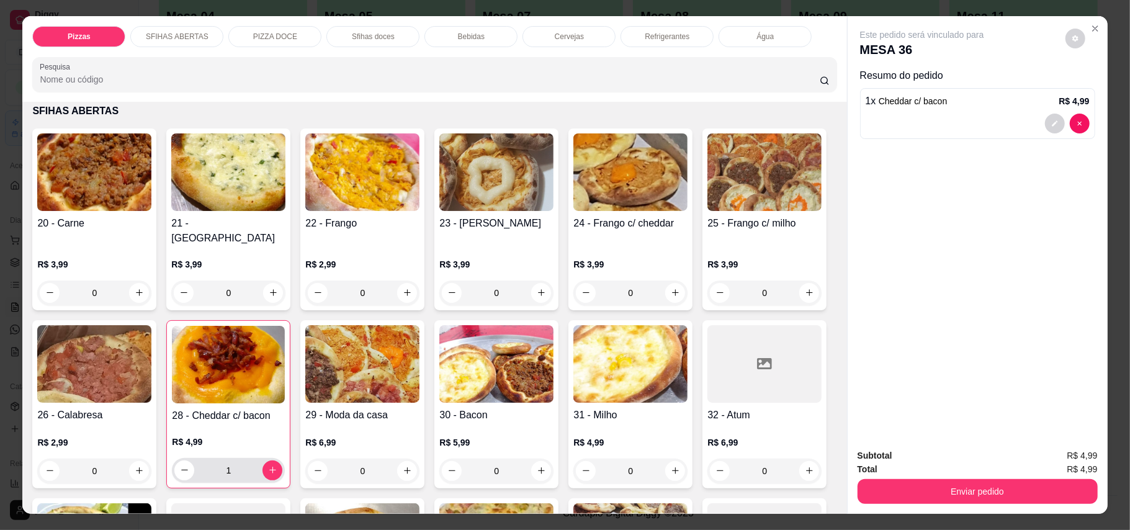
scroll to position [413, 0]
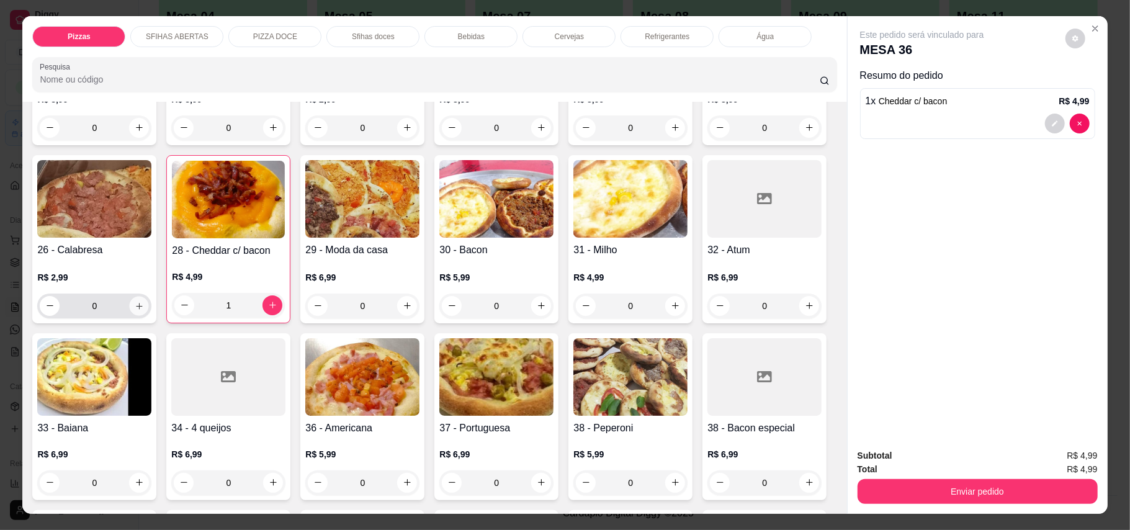
click at [144, 301] on icon "increase-product-quantity" at bounding box center [139, 305] width 9 height 9
click at [148, 295] on button "increase-product-quantity" at bounding box center [138, 304] width 19 height 19
type input "2"
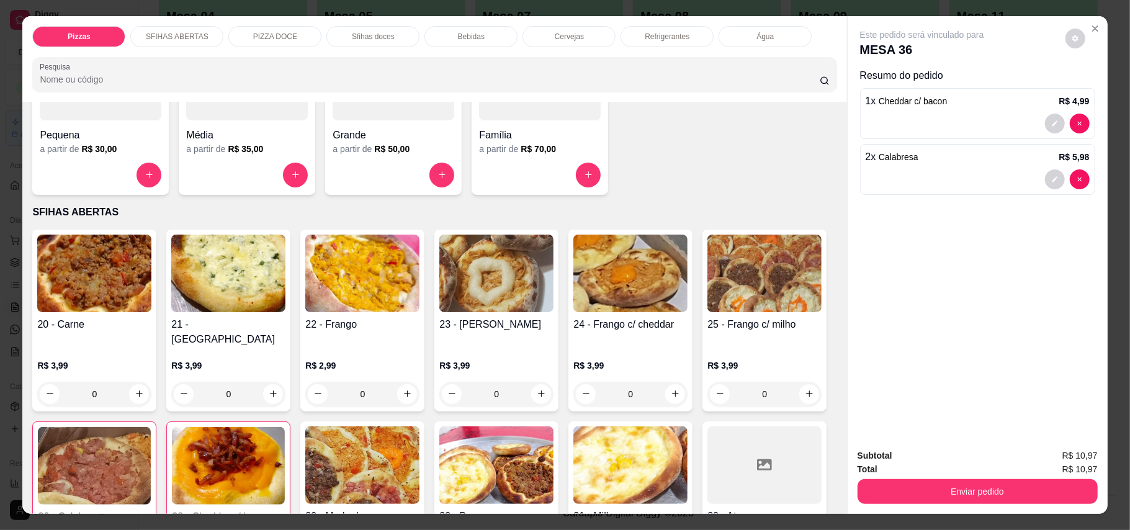
scroll to position [165, 0]
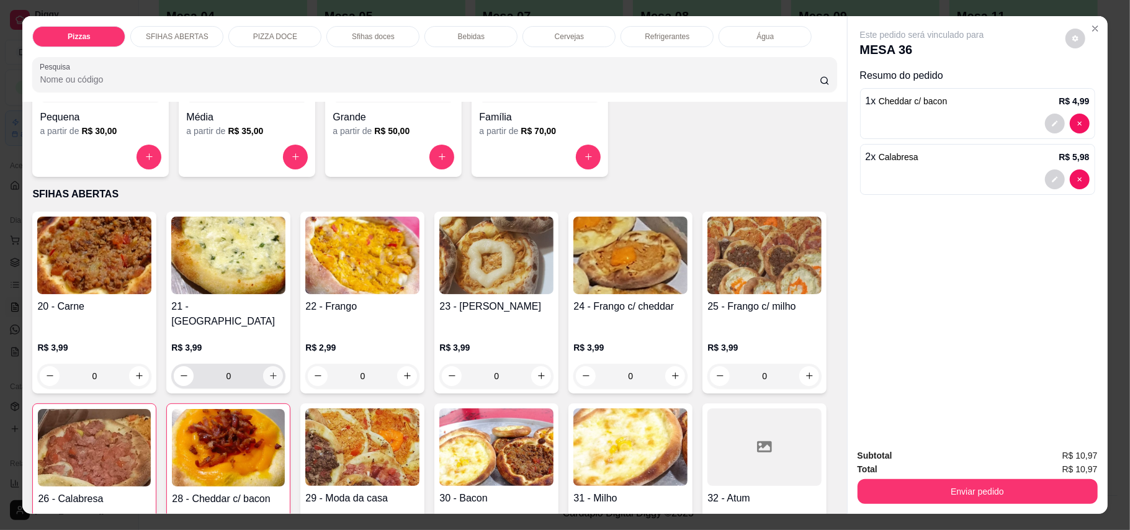
click at [269, 371] on icon "increase-product-quantity" at bounding box center [273, 375] width 9 height 9
type input "1"
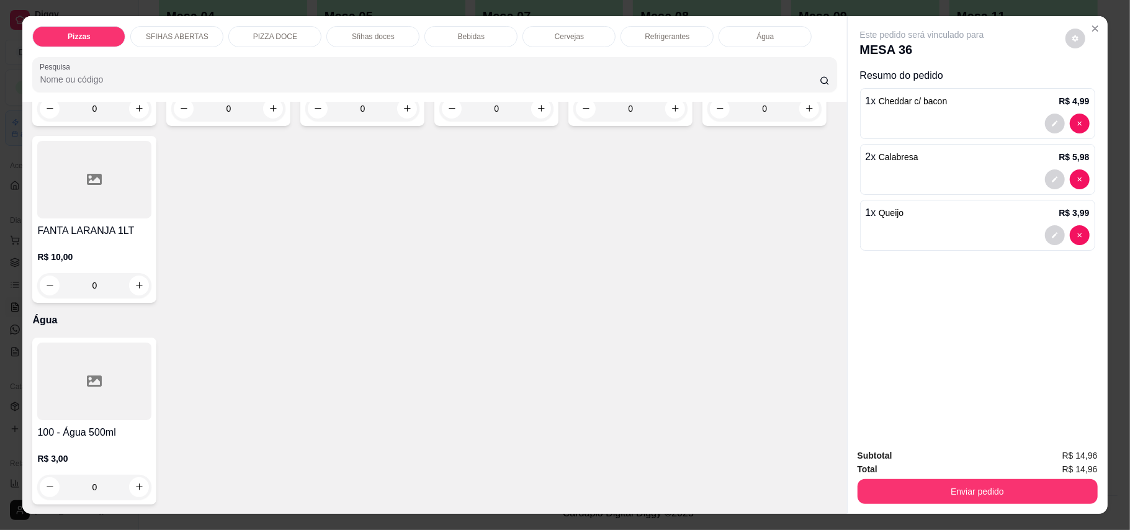
scroll to position [2813, 0]
click at [135, 113] on icon "increase-product-quantity" at bounding box center [139, 108] width 9 height 9
type input "1"
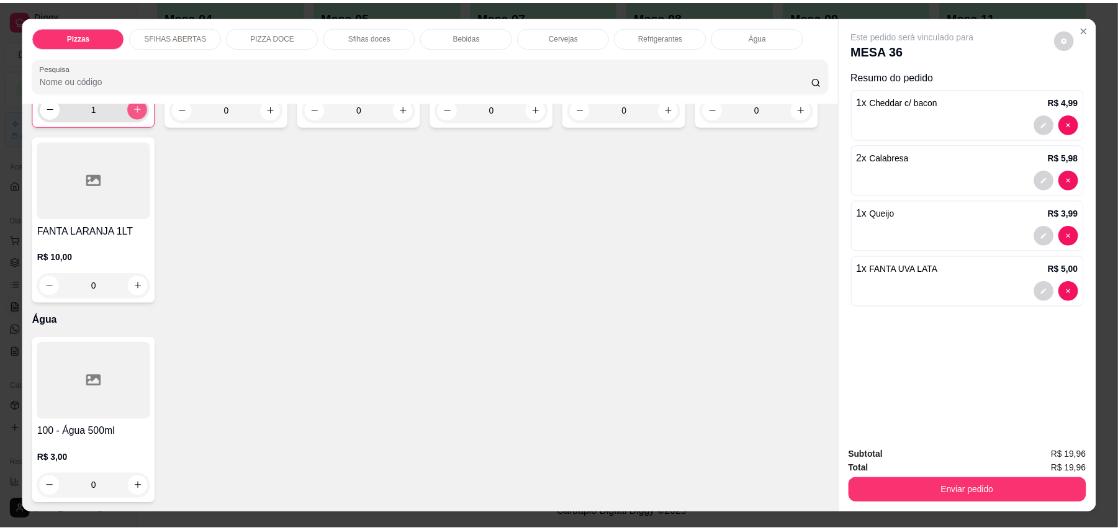
scroll to position [2813, 0]
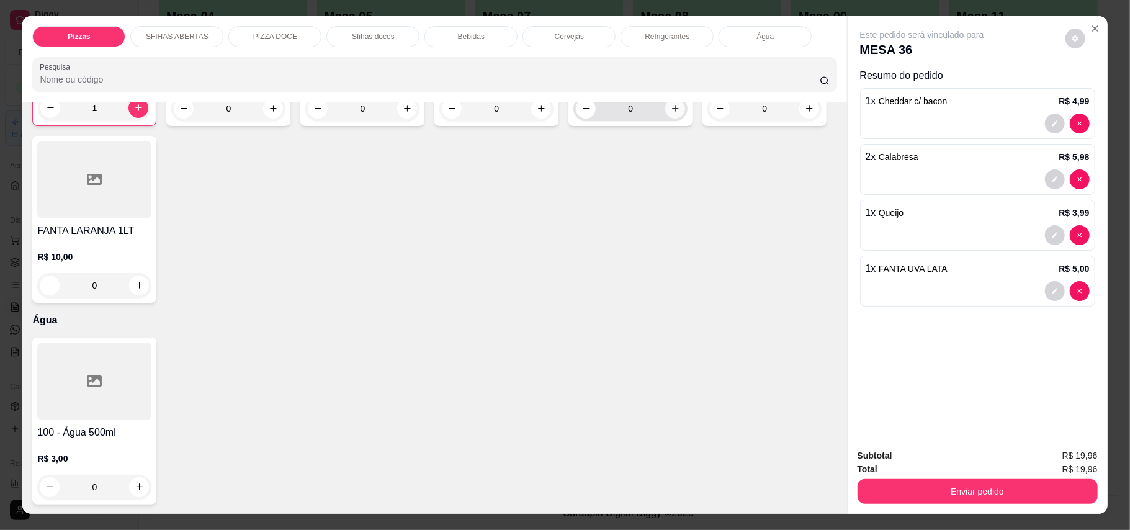
click at [673, 119] on button "increase-product-quantity" at bounding box center [675, 109] width 20 height 20
type input "1"
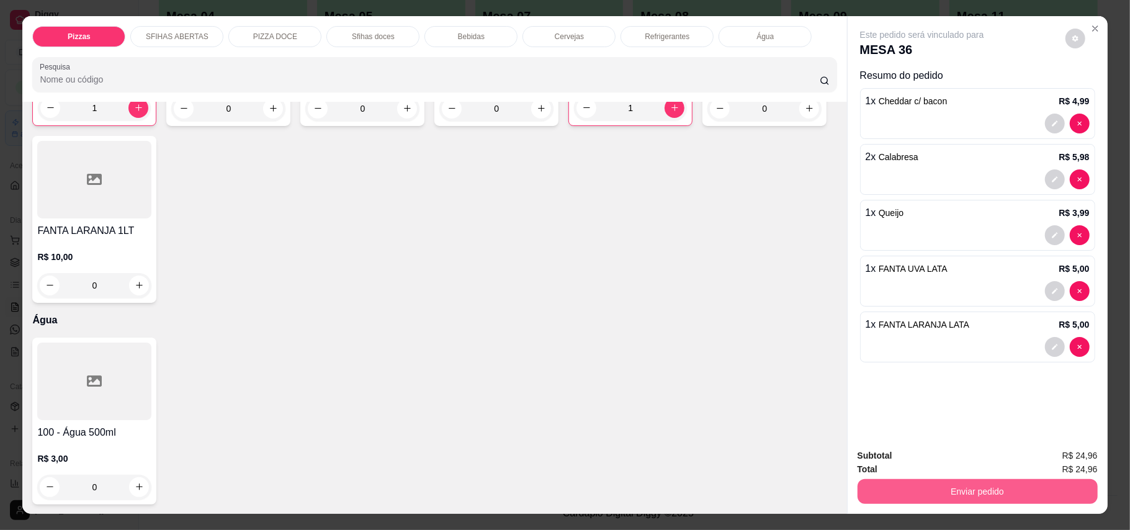
click at [995, 498] on button "Enviar pedido" at bounding box center [978, 491] width 240 height 25
click at [1041, 460] on button "Enviar pedido" at bounding box center [1064, 461] width 68 height 23
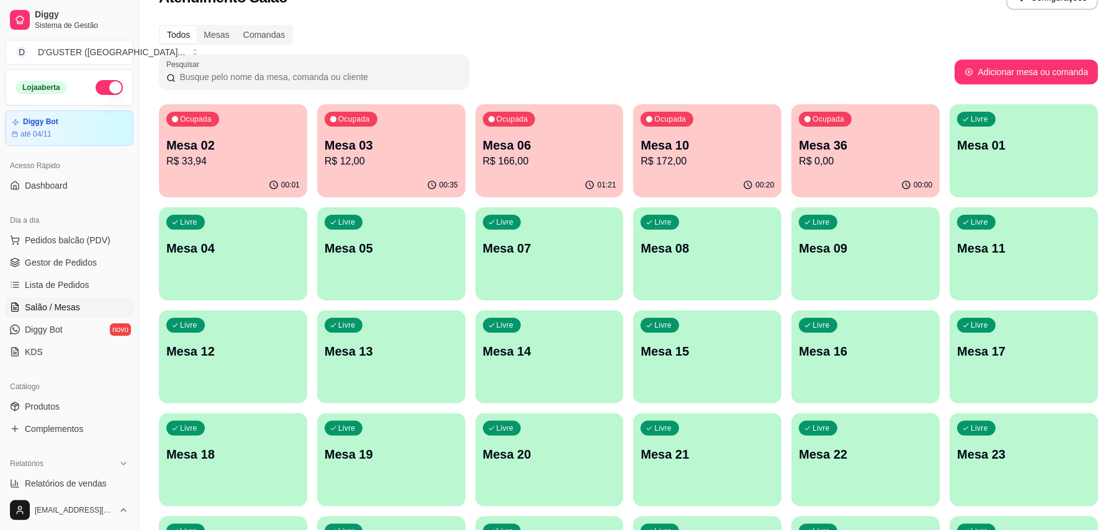
scroll to position [0, 0]
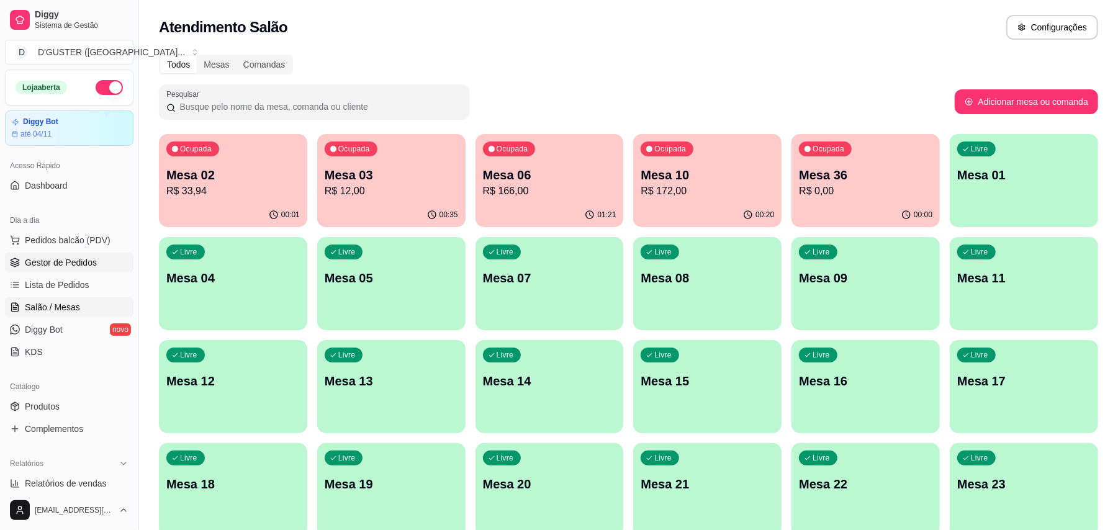
click at [77, 264] on span "Gestor de Pedidos" at bounding box center [61, 262] width 72 height 12
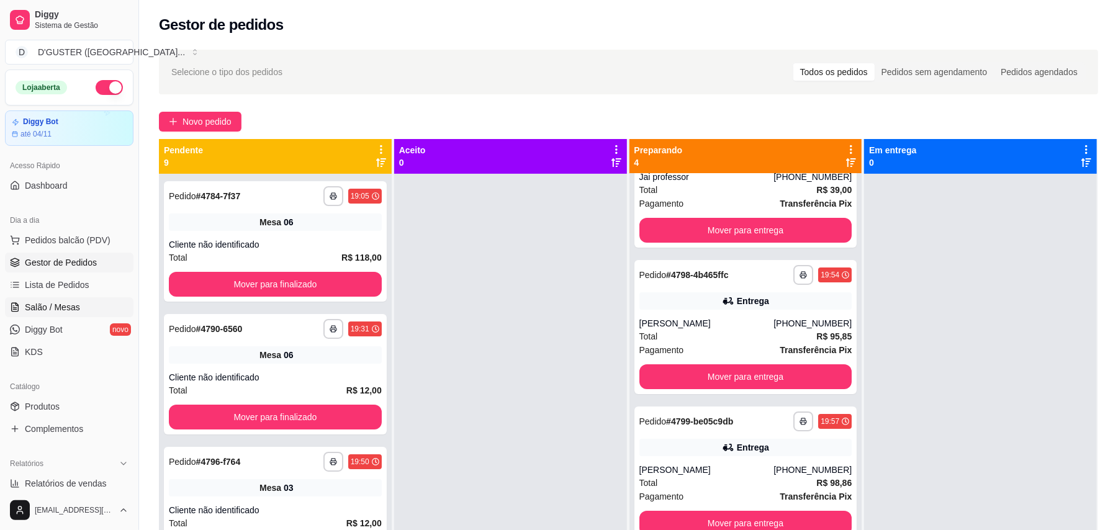
click at [78, 304] on link "Salão / Mesas" at bounding box center [69, 307] width 128 height 20
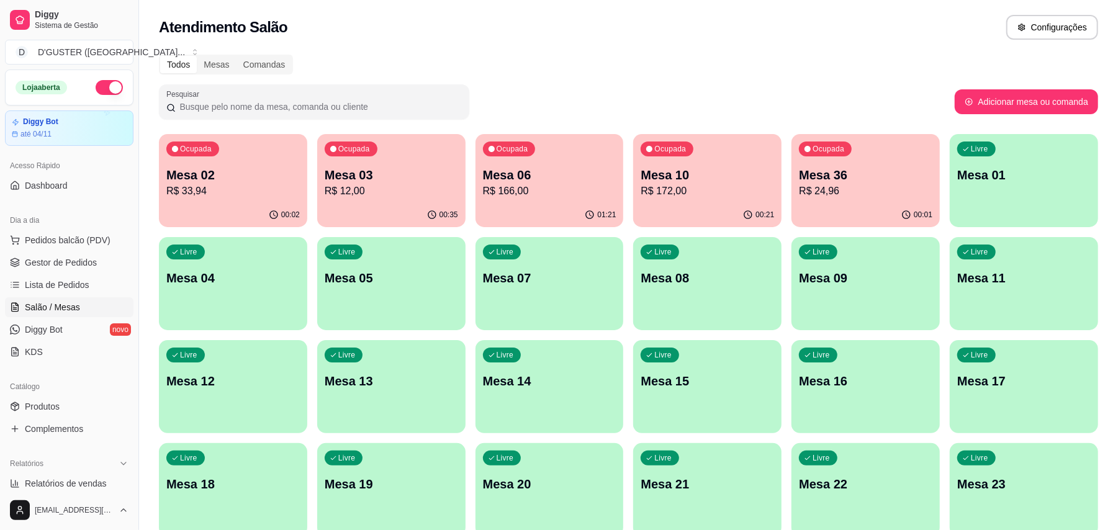
click at [665, 186] on p "R$ 172,00" at bounding box center [706, 191] width 133 height 15
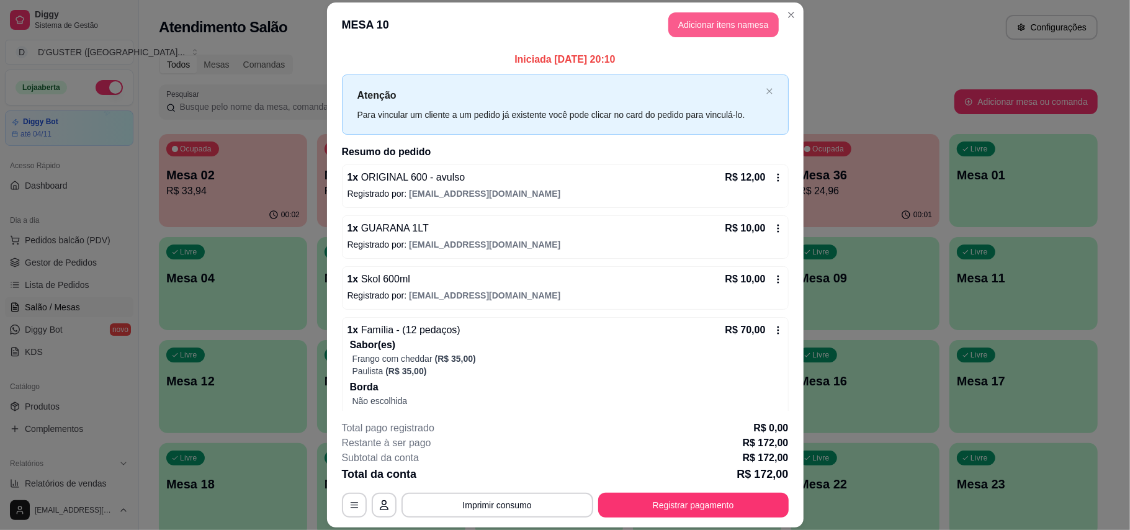
click at [686, 27] on button "Adicionar itens na mesa" at bounding box center [723, 24] width 110 height 25
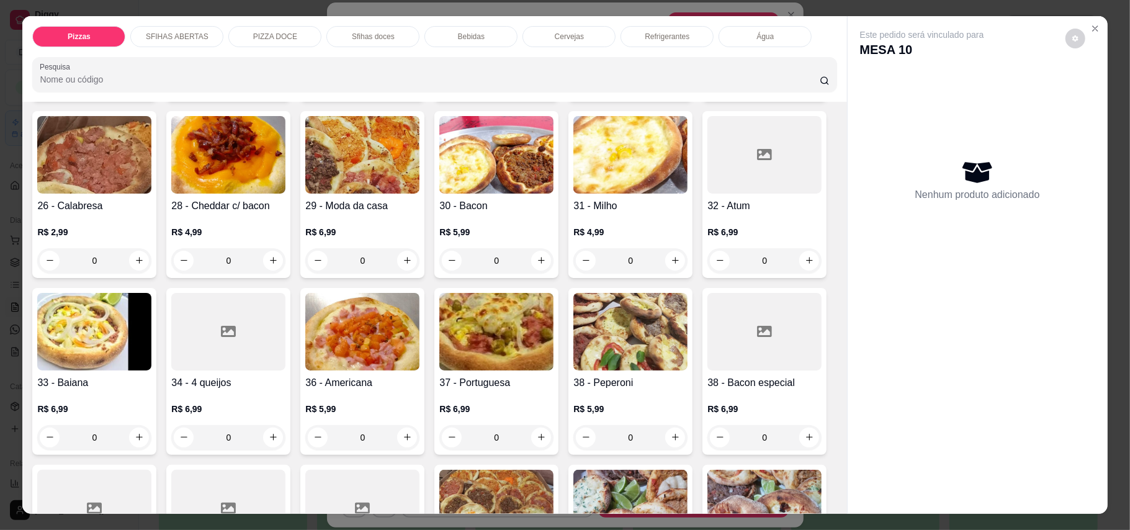
scroll to position [496, 0]
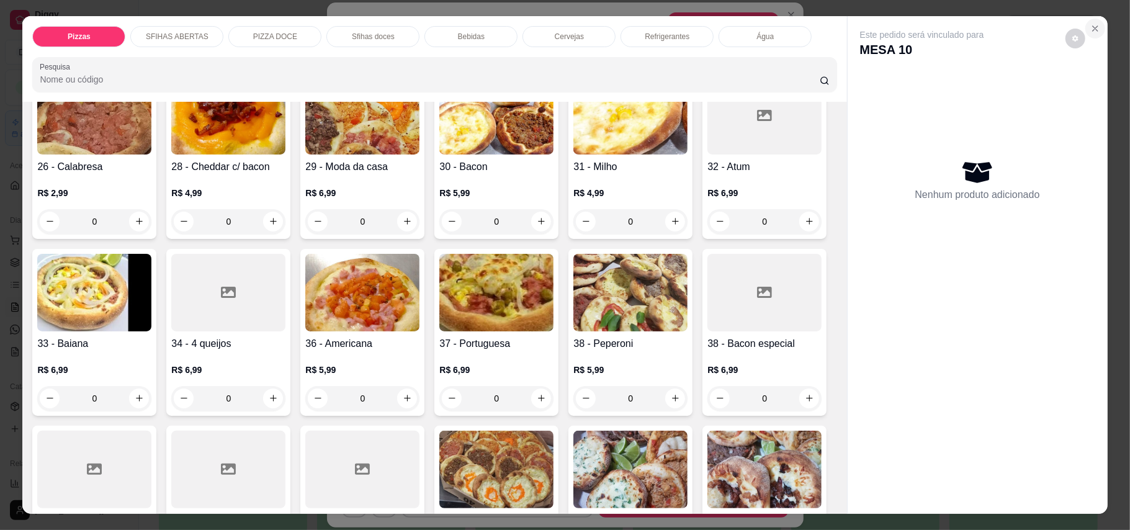
click at [1090, 25] on icon "Close" at bounding box center [1095, 29] width 10 height 10
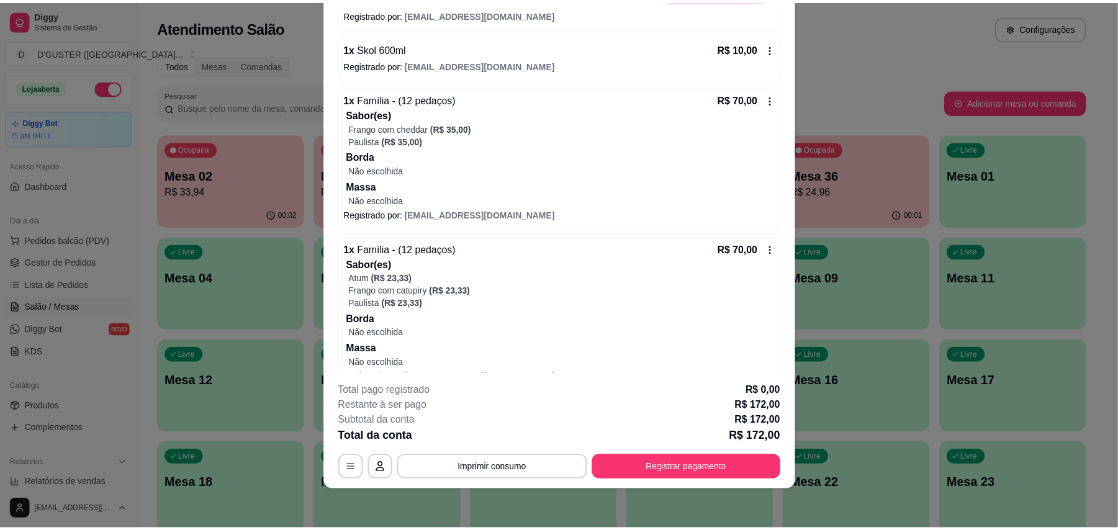
scroll to position [218, 0]
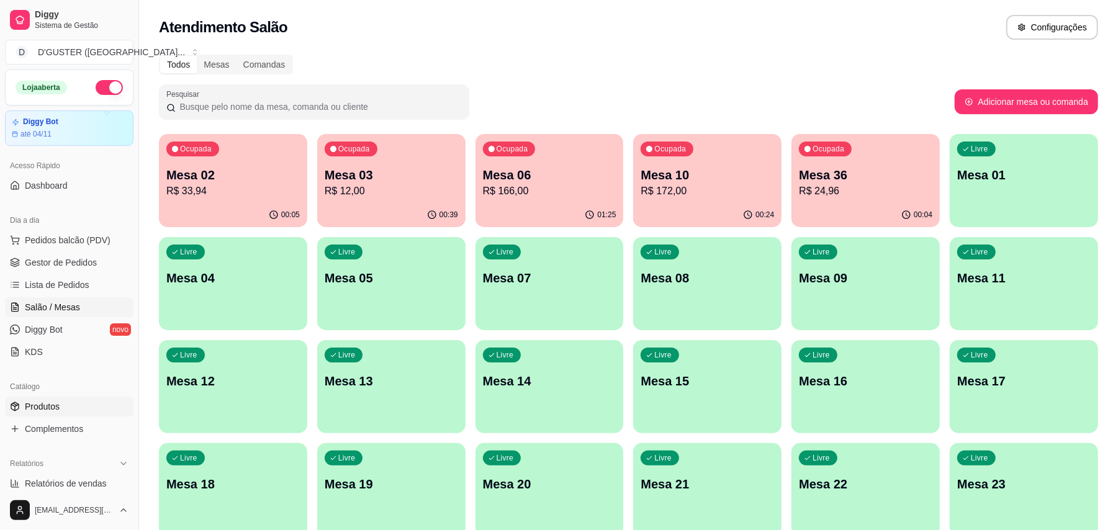
click at [70, 410] on link "Produtos" at bounding box center [69, 407] width 128 height 20
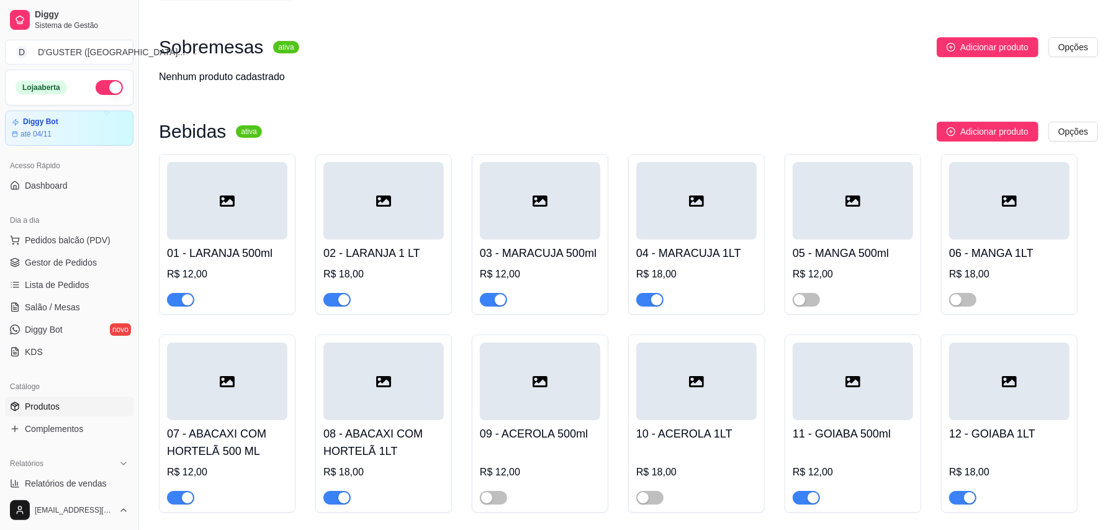
scroll to position [2978, 0]
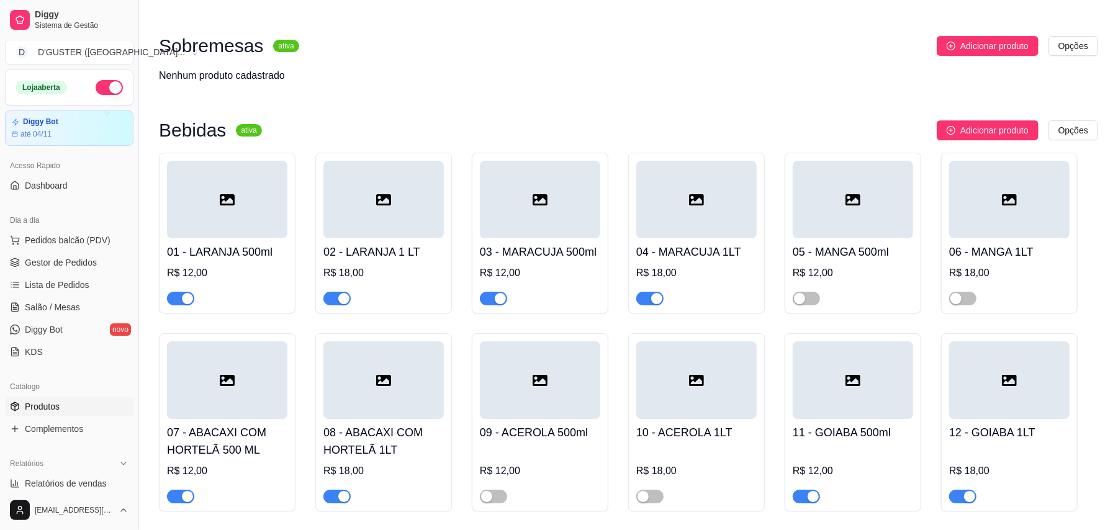
click at [326, 292] on span "button" at bounding box center [336, 299] width 27 height 14
click at [175, 292] on span "button" at bounding box center [180, 299] width 27 height 14
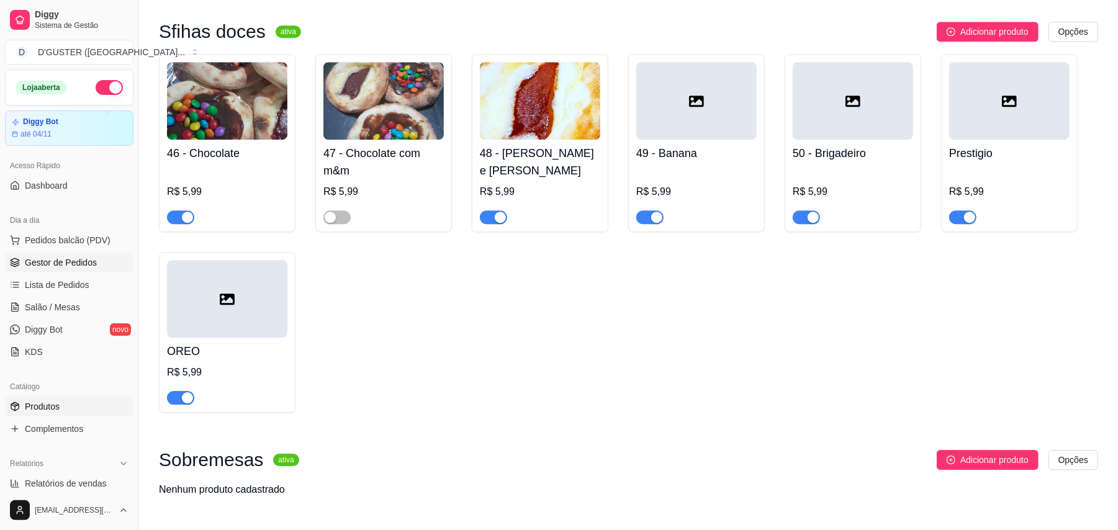
click at [91, 253] on link "Gestor de Pedidos" at bounding box center [69, 263] width 128 height 20
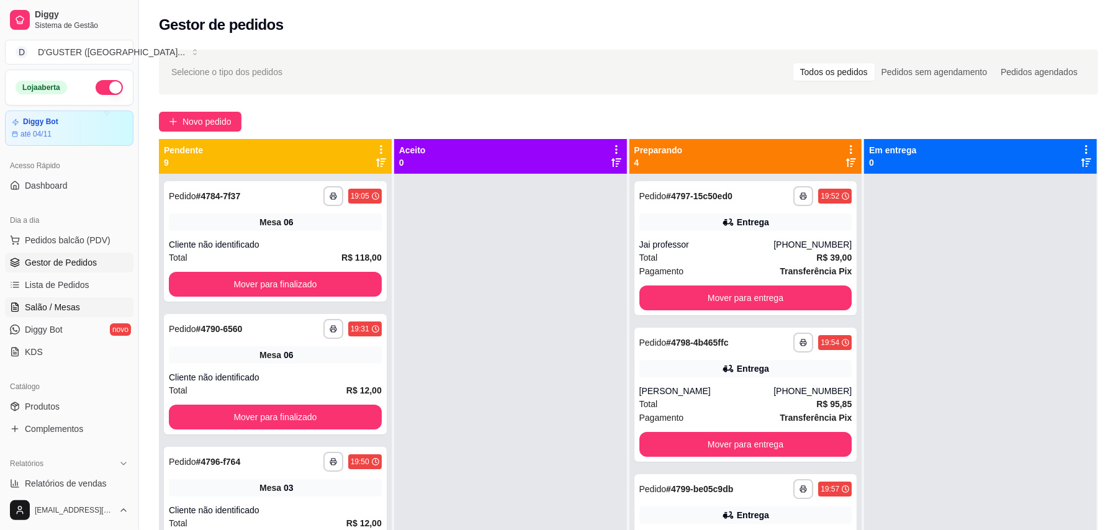
click at [57, 300] on link "Salão / Mesas" at bounding box center [69, 307] width 128 height 20
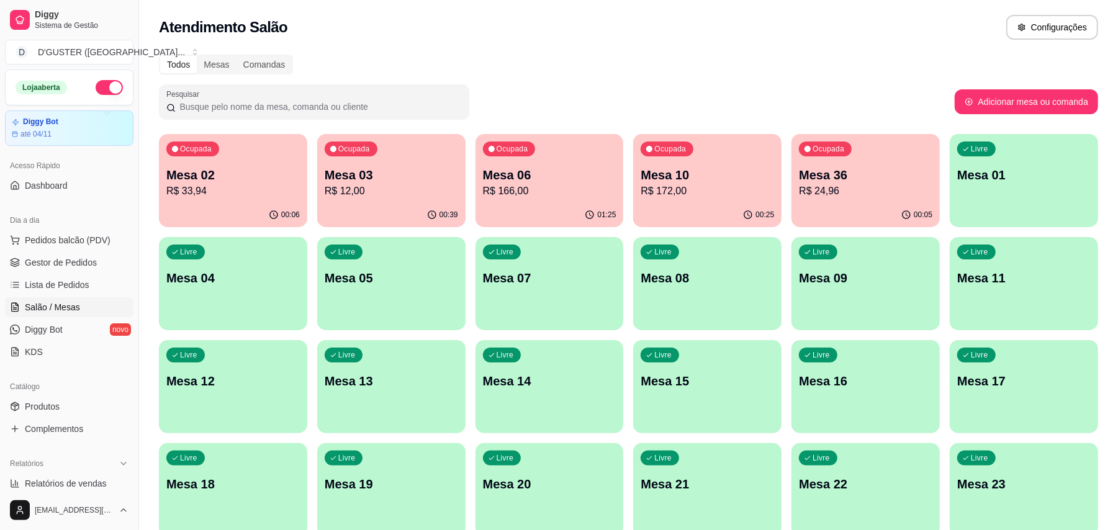
click at [745, 194] on p "R$ 172,00" at bounding box center [706, 191] width 133 height 15
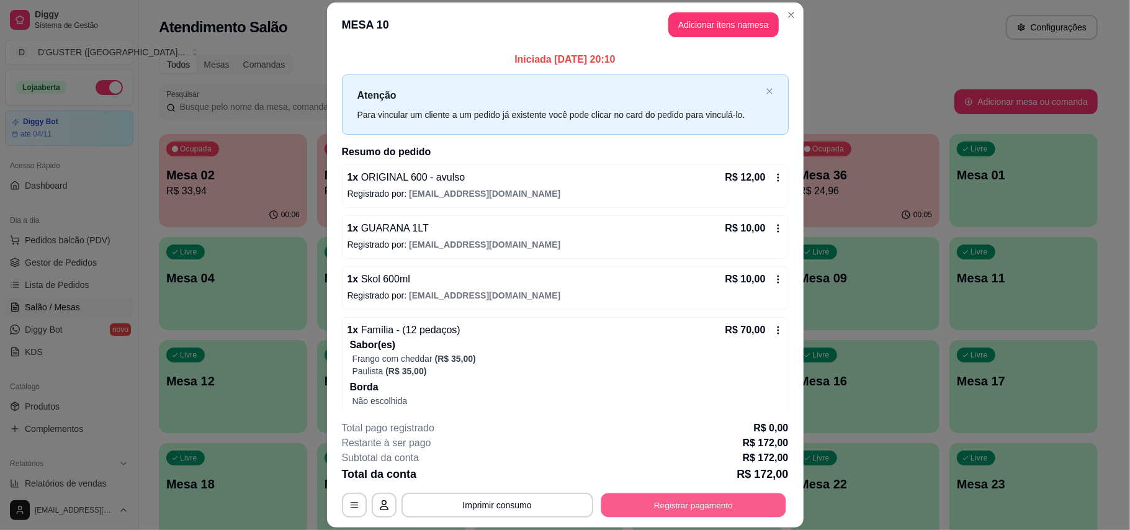
click at [724, 513] on button "Registrar pagamento" at bounding box center [693, 505] width 185 height 24
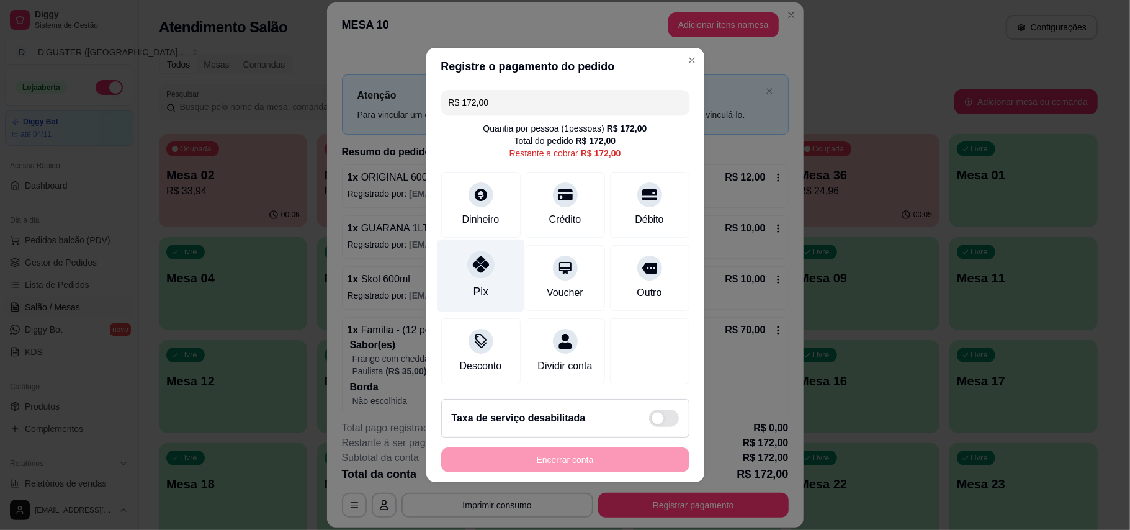
click at [480, 284] on div "Pix" at bounding box center [480, 292] width 15 height 16
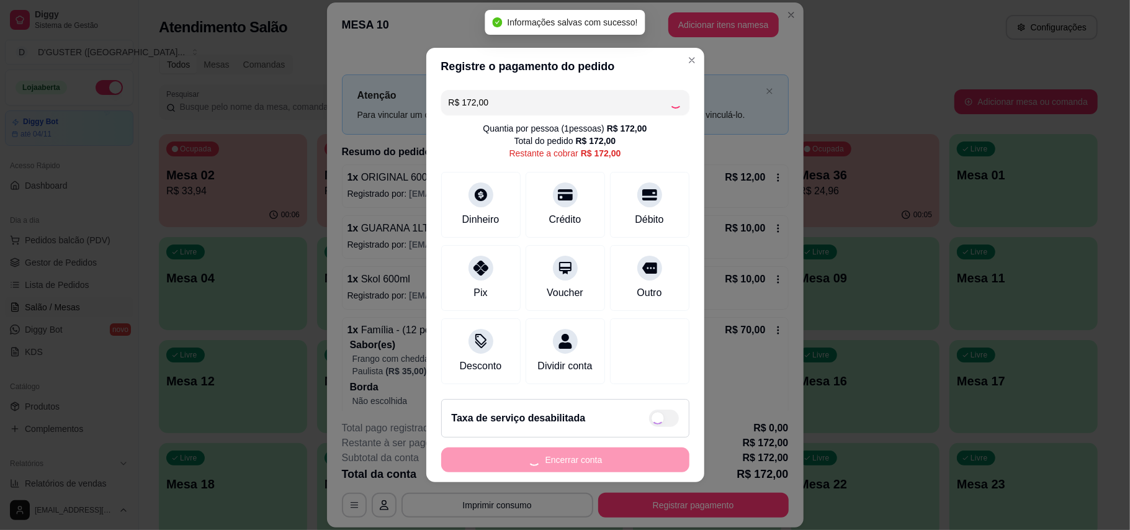
type input "R$ 0,00"
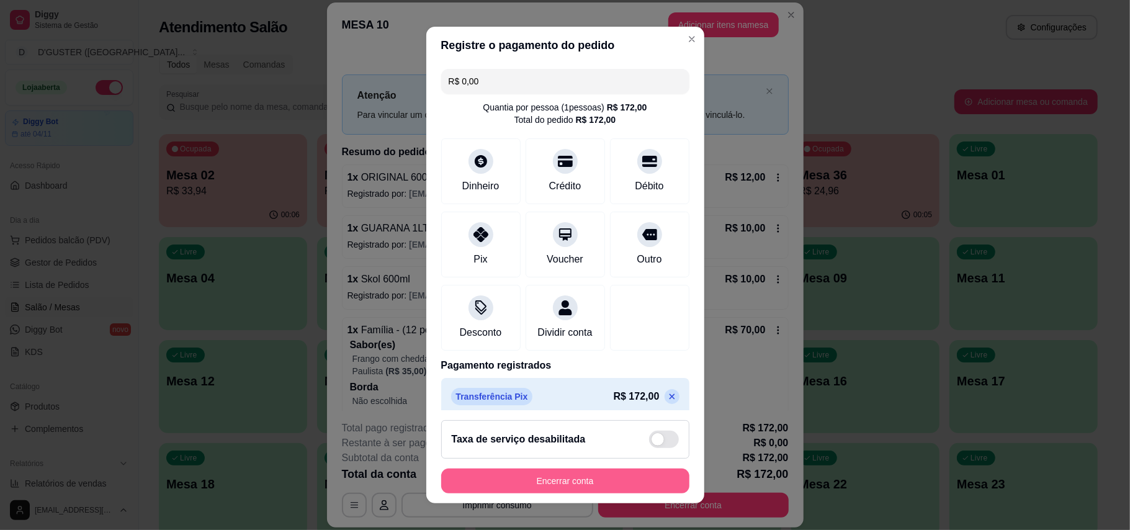
click at [606, 480] on button "Encerrar conta" at bounding box center [565, 480] width 248 height 25
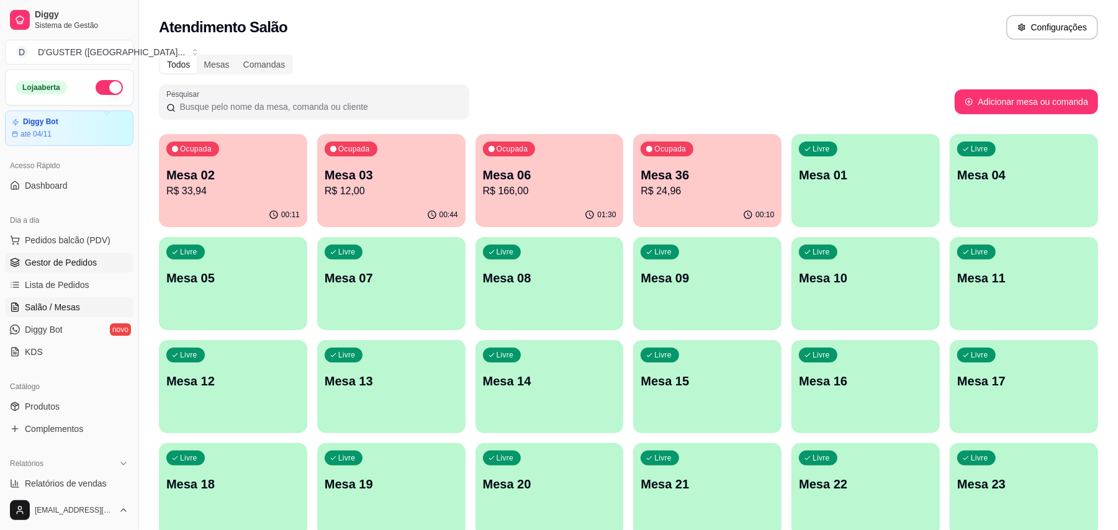
click at [51, 269] on span "Gestor de Pedidos" at bounding box center [61, 262] width 72 height 12
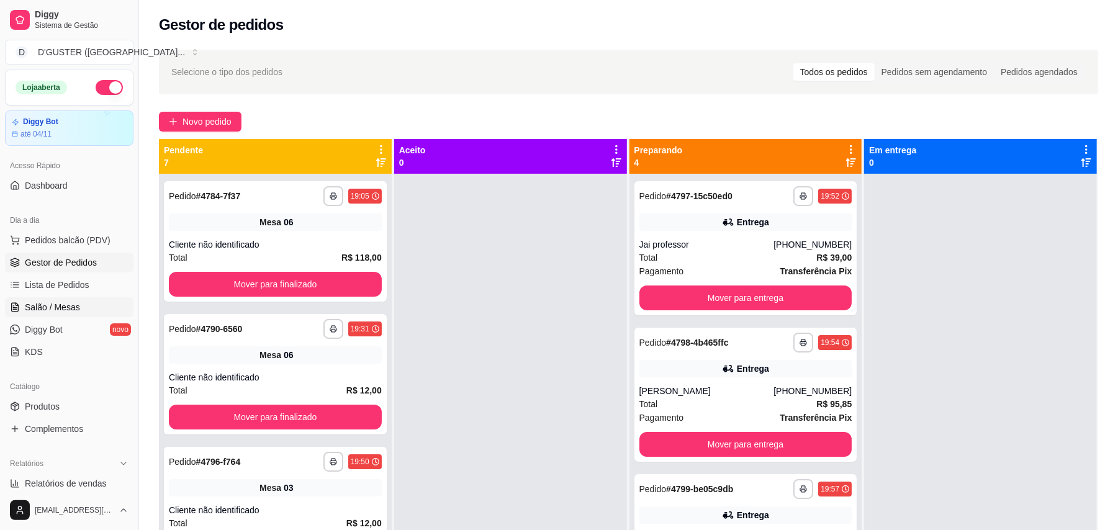
click at [70, 313] on span "Salão / Mesas" at bounding box center [52, 307] width 55 height 12
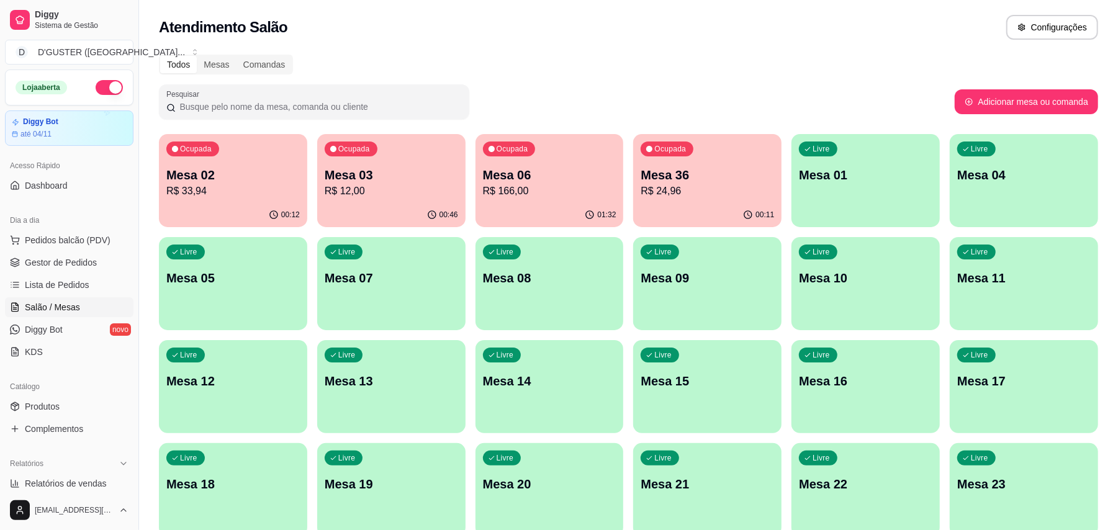
click at [979, 199] on div "Livre Mesa 04" at bounding box center [1023, 173] width 148 height 78
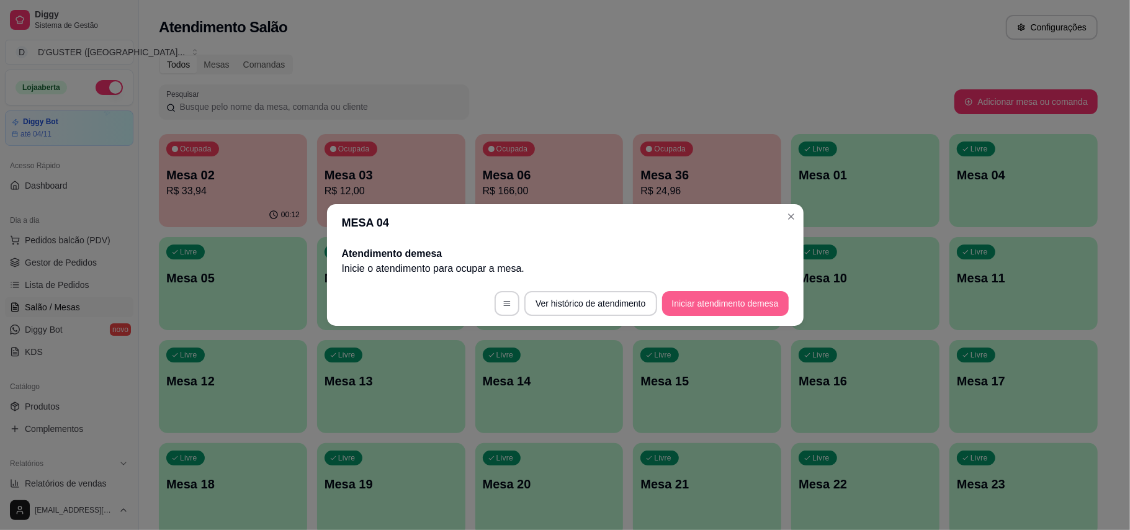
click at [740, 304] on button "Iniciar atendimento de mesa" at bounding box center [725, 303] width 127 height 25
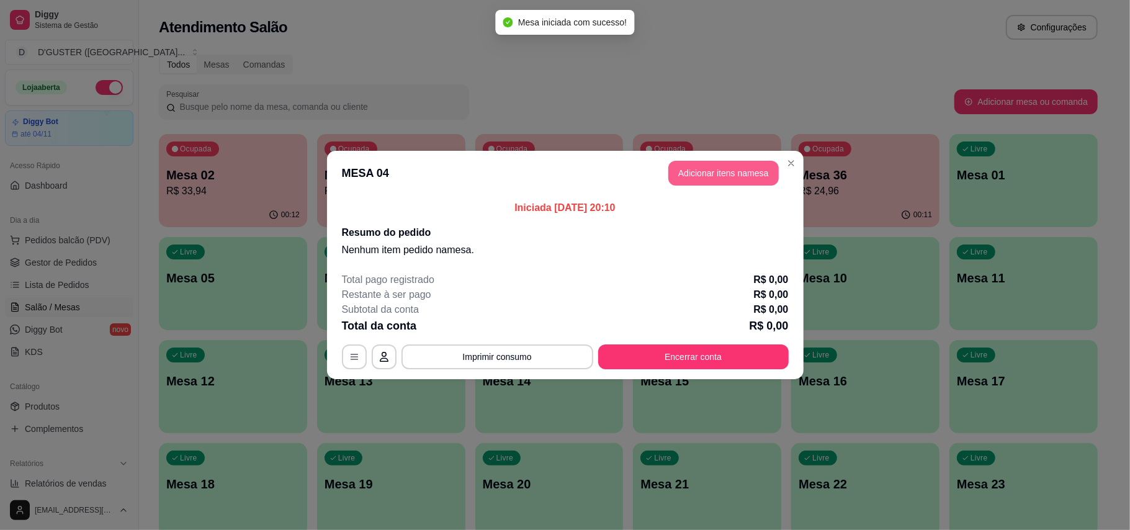
click at [727, 172] on button "Adicionar itens na mesa" at bounding box center [723, 173] width 110 height 25
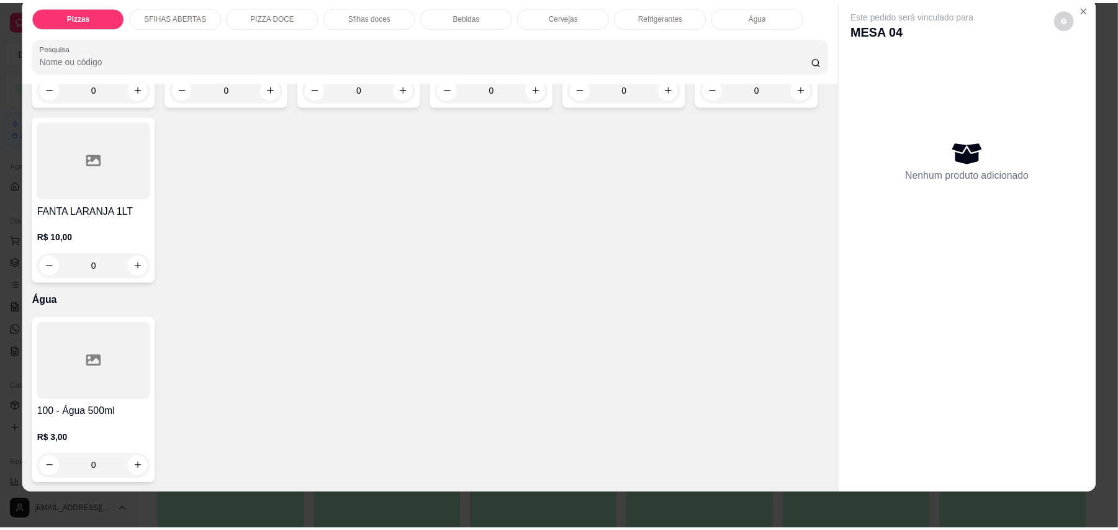
scroll to position [24, 0]
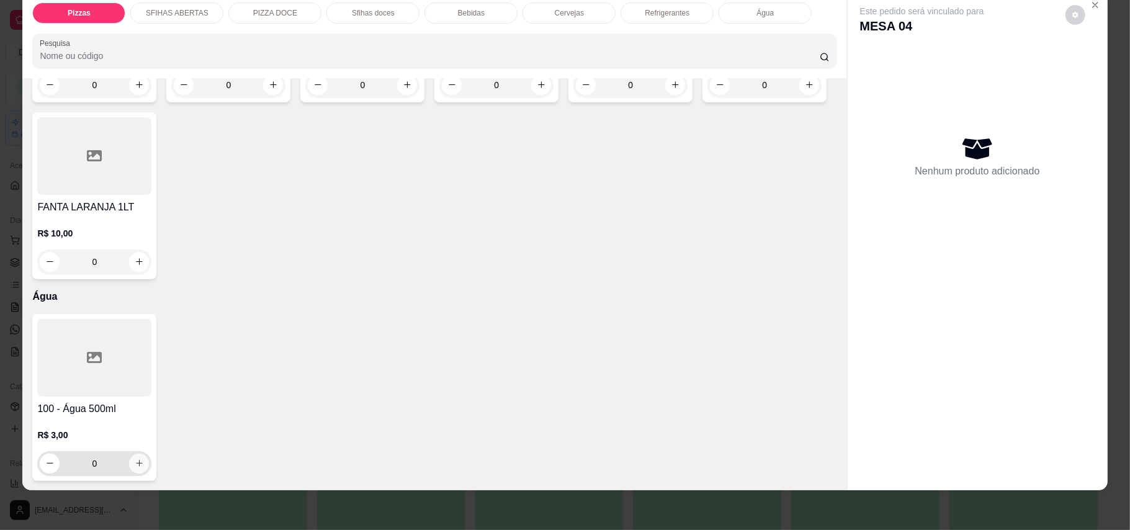
click at [140, 462] on button "increase-product-quantity" at bounding box center [139, 464] width 20 height 20
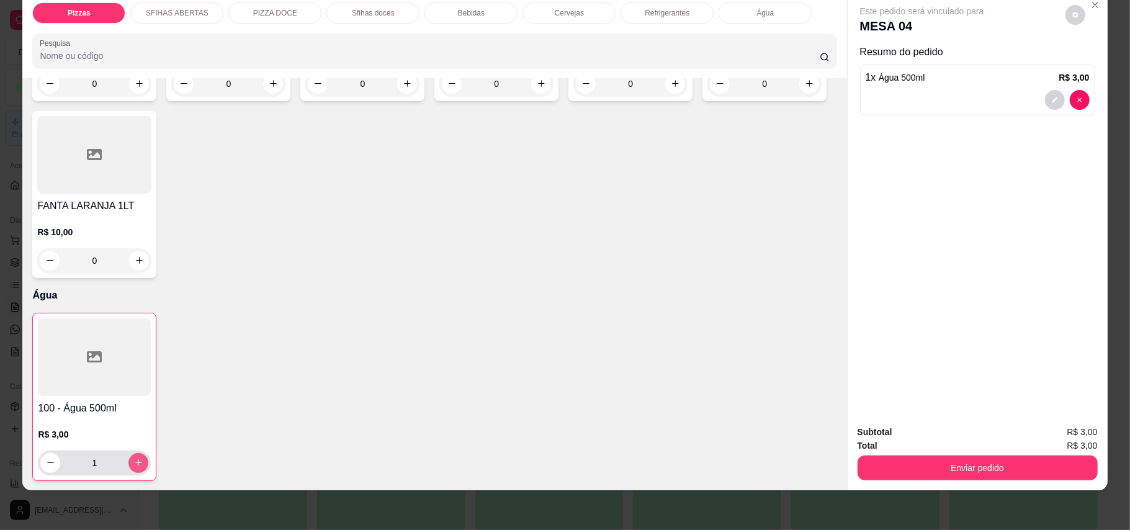
type input "1"
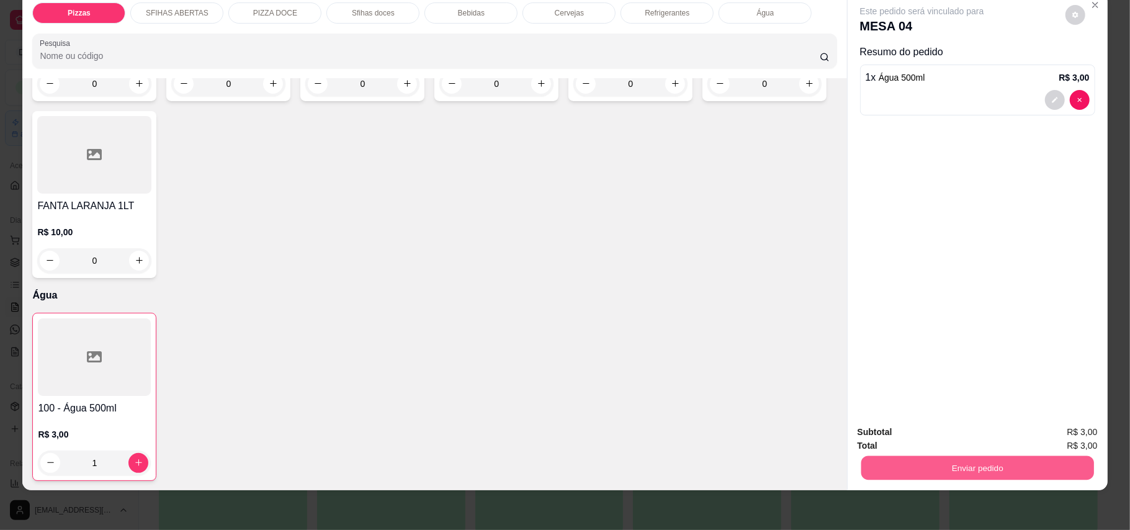
click at [990, 462] on button "Enviar pedido" at bounding box center [977, 468] width 233 height 24
click at [1083, 435] on button "Enviar pedido" at bounding box center [1064, 437] width 68 height 23
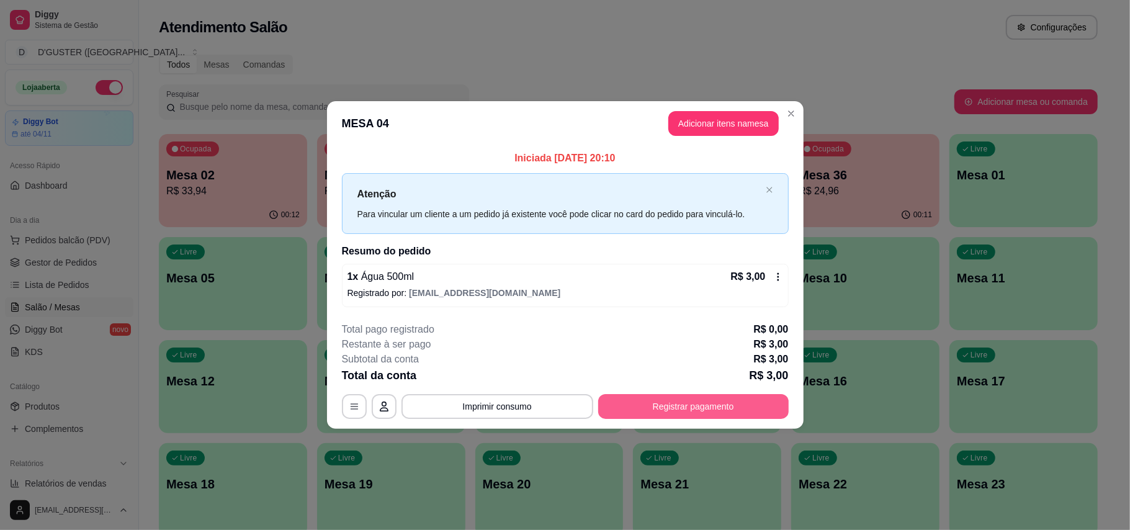
click at [727, 408] on button "Registrar pagamento" at bounding box center [693, 406] width 190 height 25
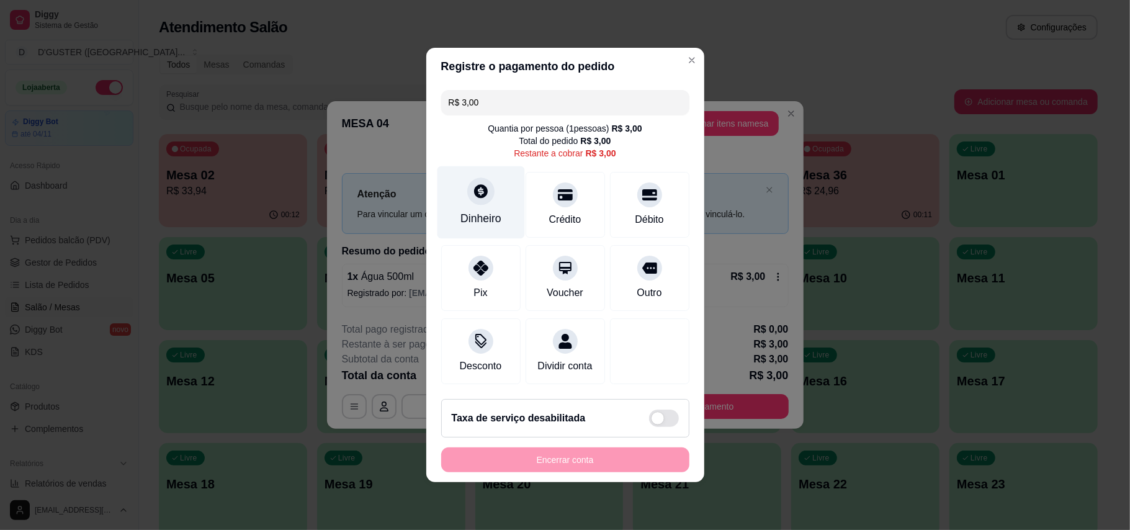
click at [495, 196] on div "Dinheiro" at bounding box center [480, 202] width 87 height 73
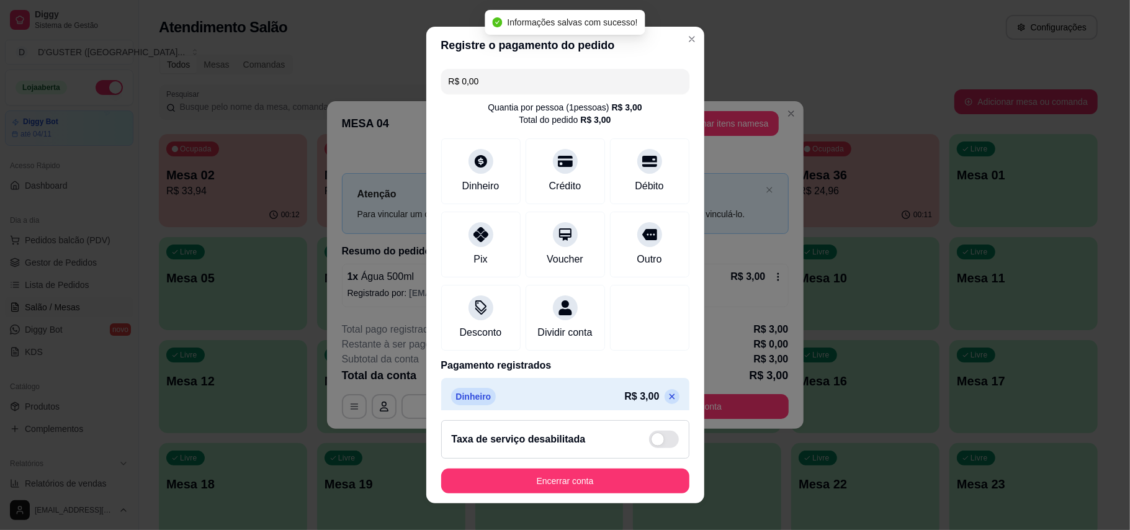
type input "R$ 0,00"
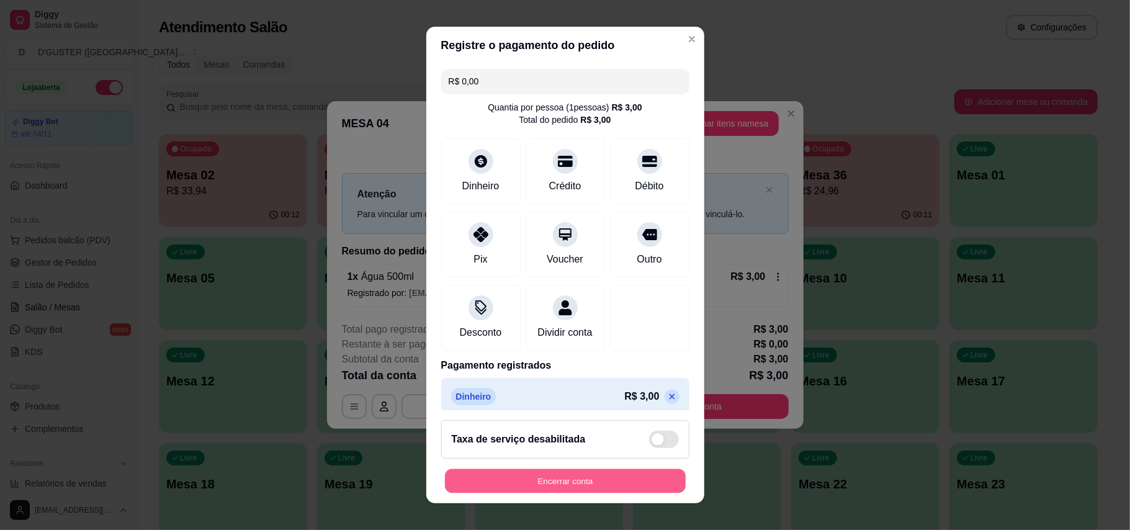
click at [571, 486] on button "Encerrar conta" at bounding box center [565, 481] width 241 height 24
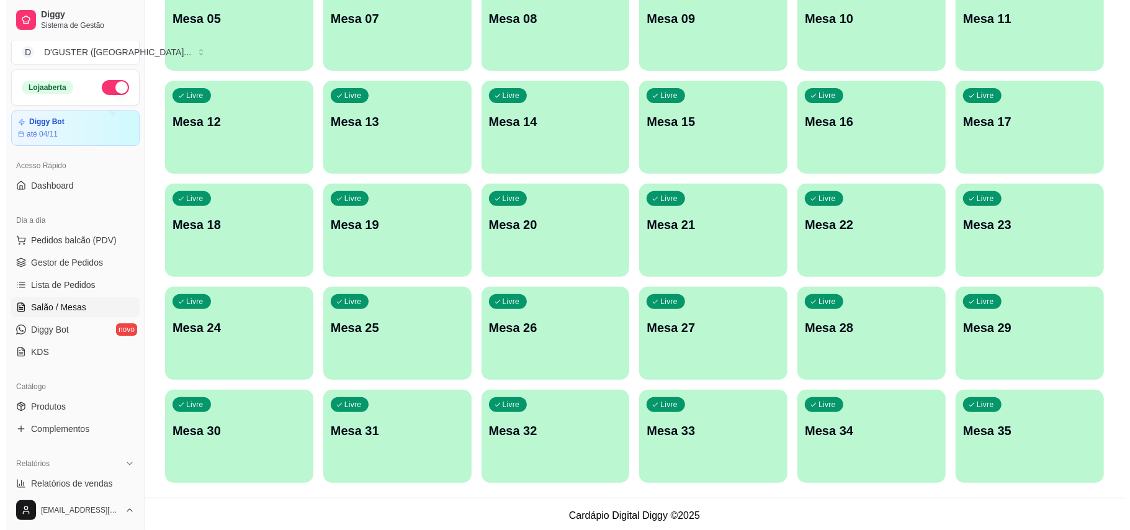
scroll to position [262, 0]
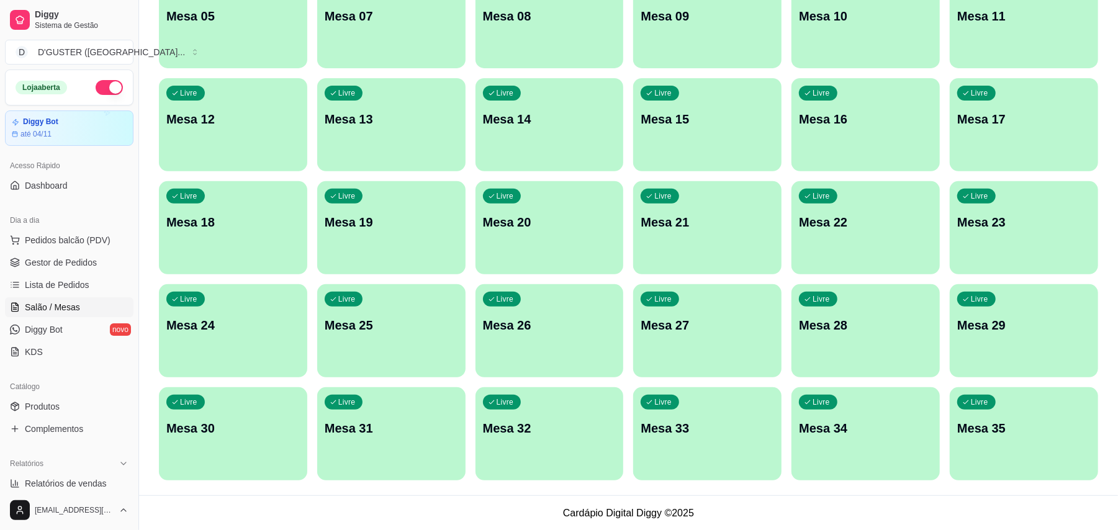
click at [413, 325] on p "Mesa 25" at bounding box center [391, 324] width 133 height 17
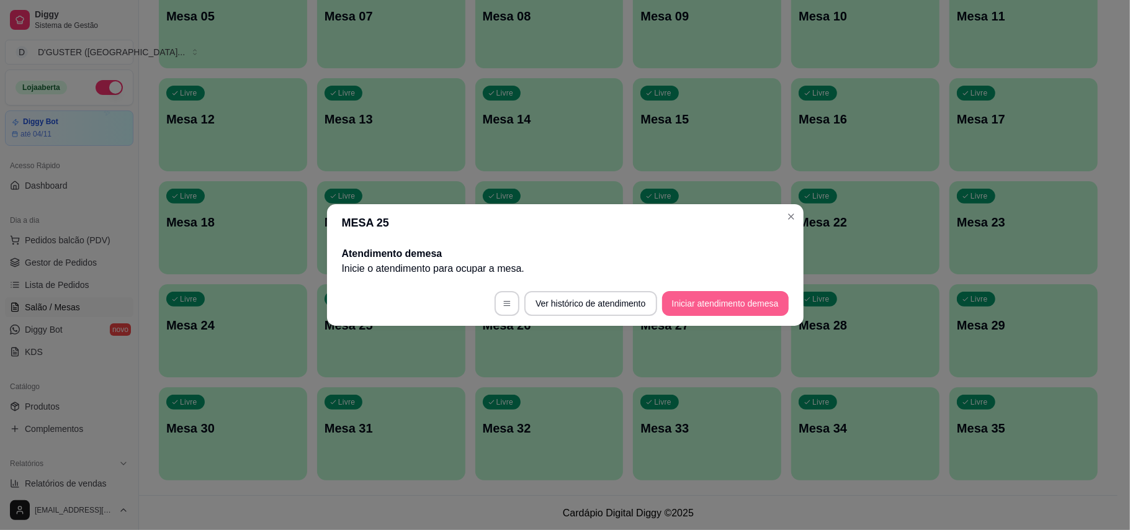
click at [743, 303] on button "Iniciar atendimento de mesa" at bounding box center [725, 303] width 127 height 25
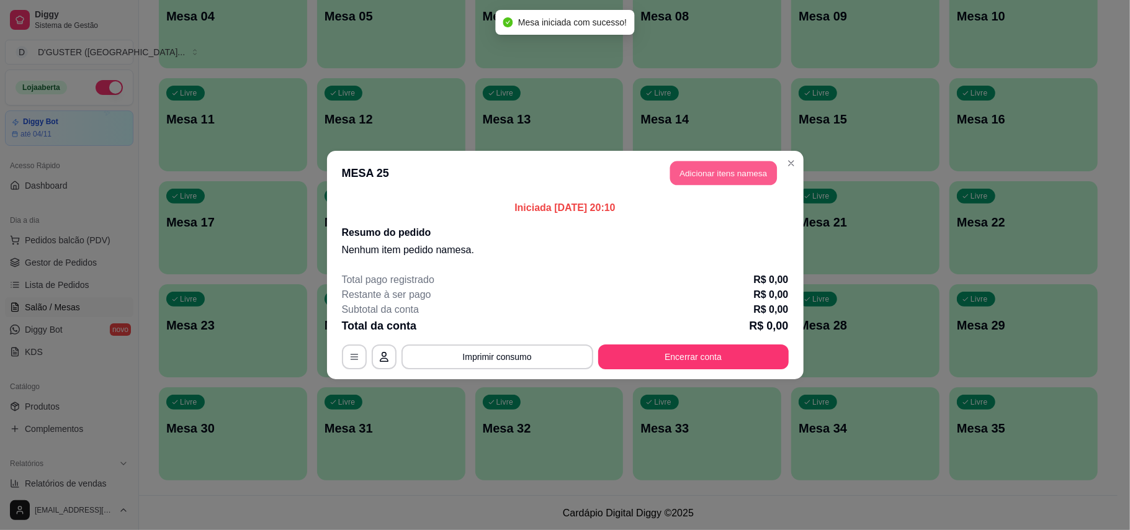
click at [741, 177] on button "Adicionar itens na mesa" at bounding box center [723, 173] width 107 height 24
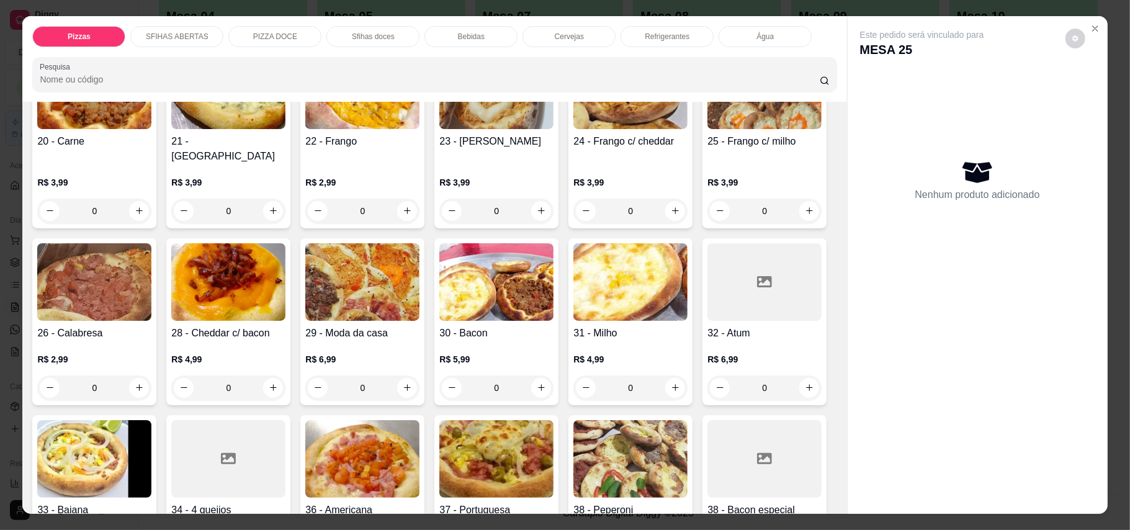
scroll to position [413, 0]
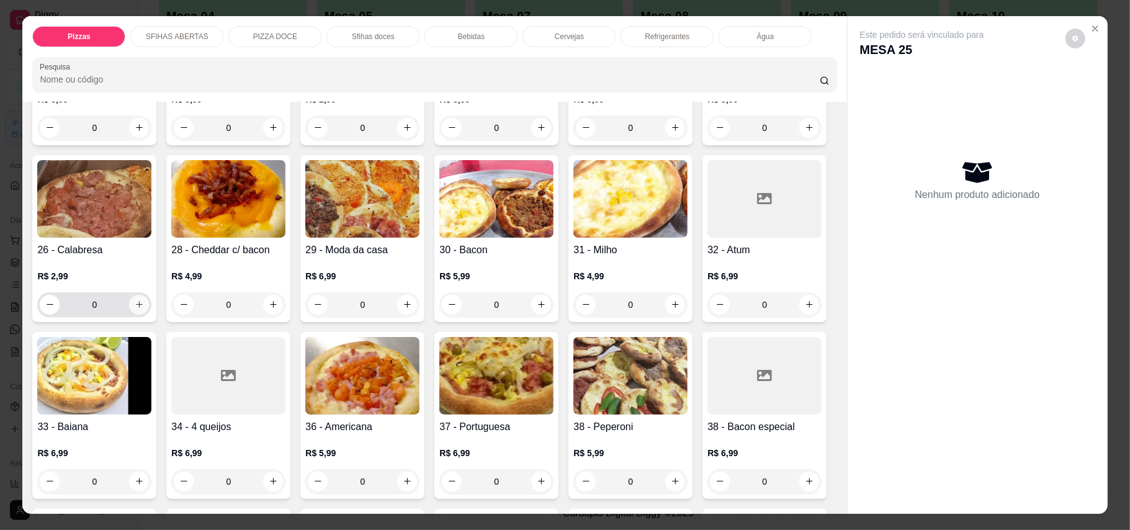
click at [144, 300] on icon "increase-product-quantity" at bounding box center [139, 304] width 9 height 9
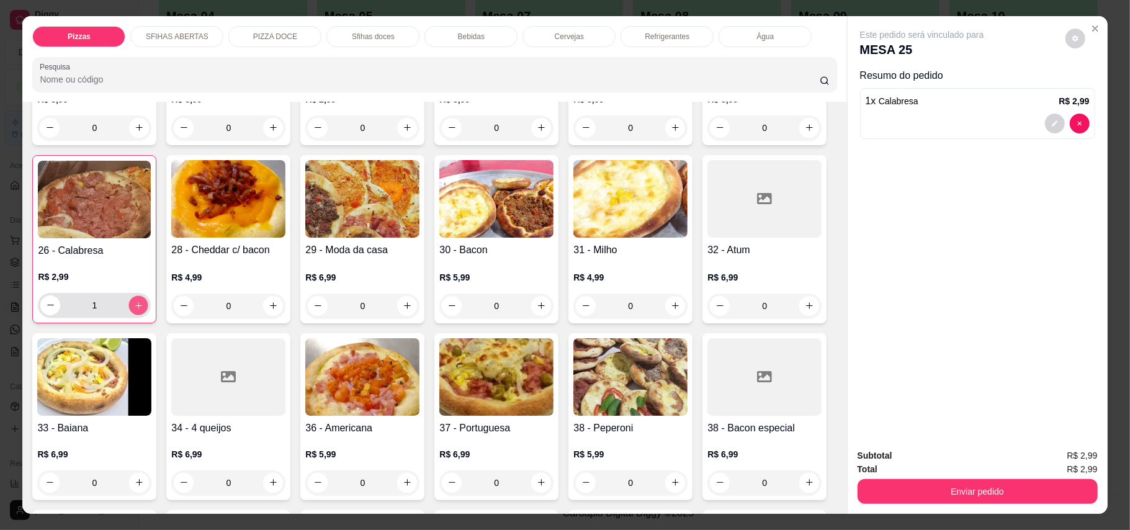
click at [143, 300] on icon "increase-product-quantity" at bounding box center [138, 304] width 9 height 9
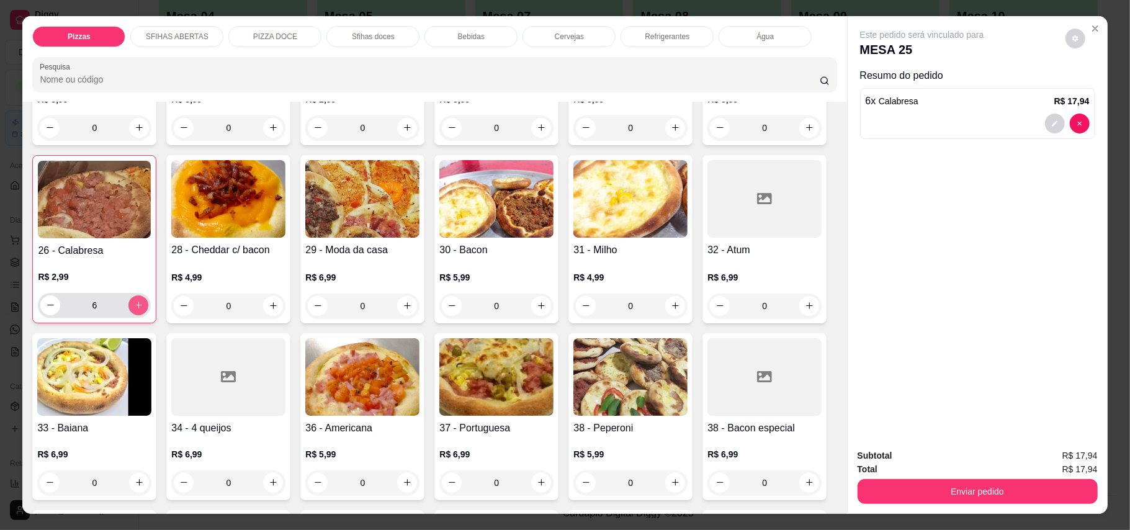
click at [143, 300] on icon "increase-product-quantity" at bounding box center [138, 304] width 9 height 9
type input "7"
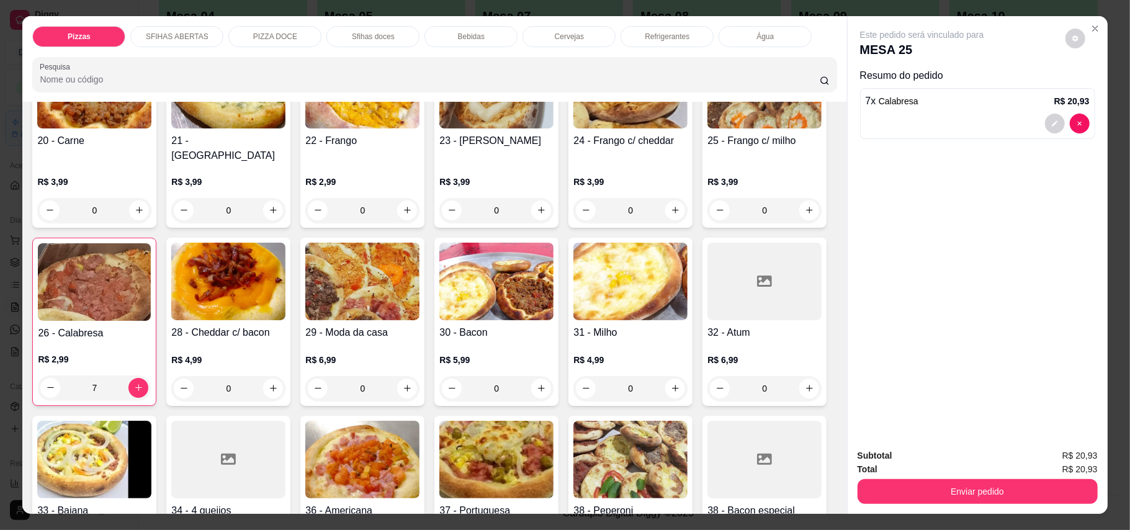
scroll to position [248, 0]
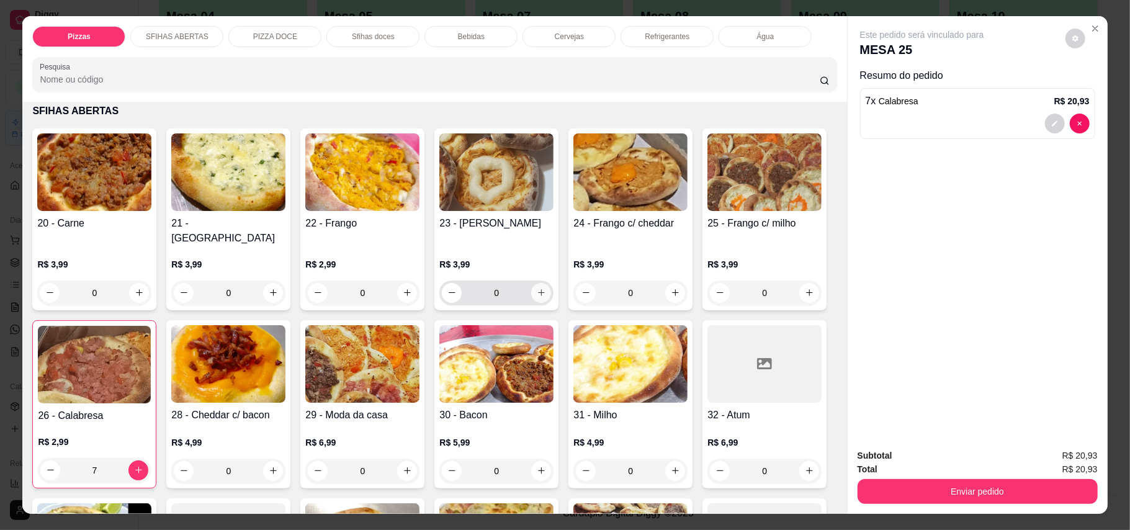
click at [537, 288] on icon "increase-product-quantity" at bounding box center [541, 292] width 9 height 9
click at [537, 287] on icon "increase-product-quantity" at bounding box center [540, 291] width 9 height 9
click at [539, 287] on icon "increase-product-quantity" at bounding box center [540, 291] width 9 height 9
type input "4"
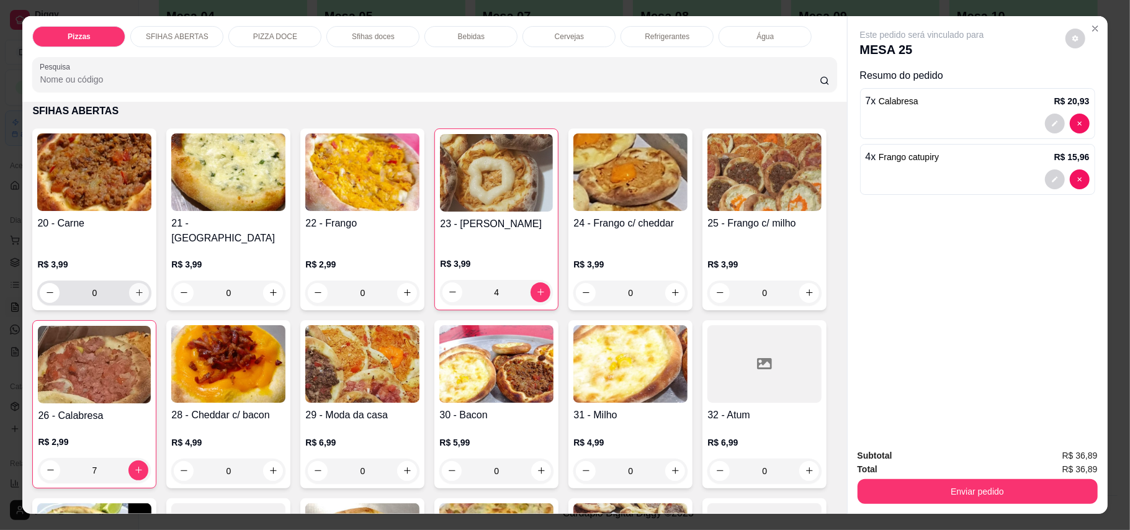
click at [129, 283] on button "increase-product-quantity" at bounding box center [139, 293] width 20 height 20
type input "1"
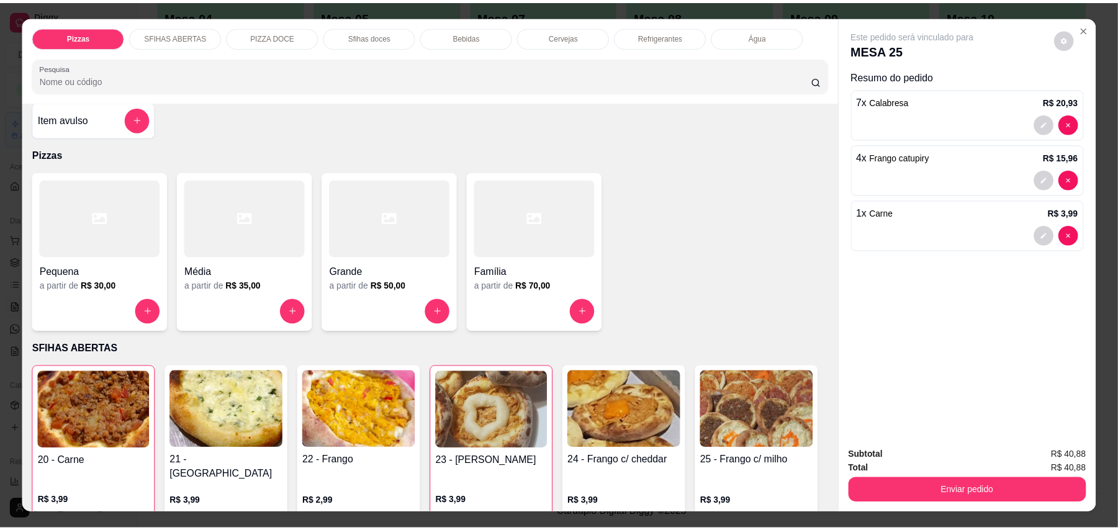
scroll to position [0, 0]
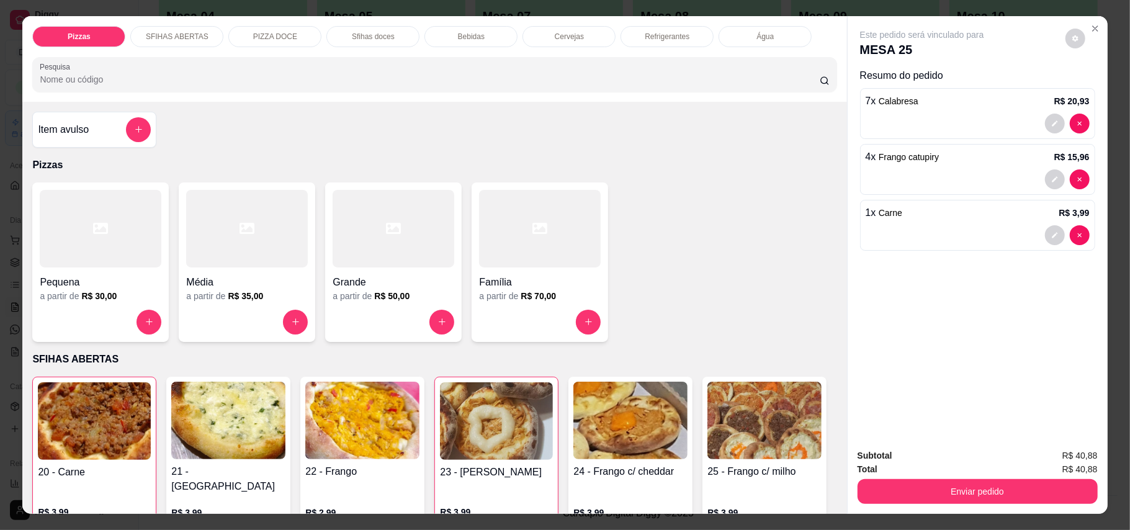
click at [52, 130] on h4 "Item avulso" at bounding box center [63, 129] width 51 height 15
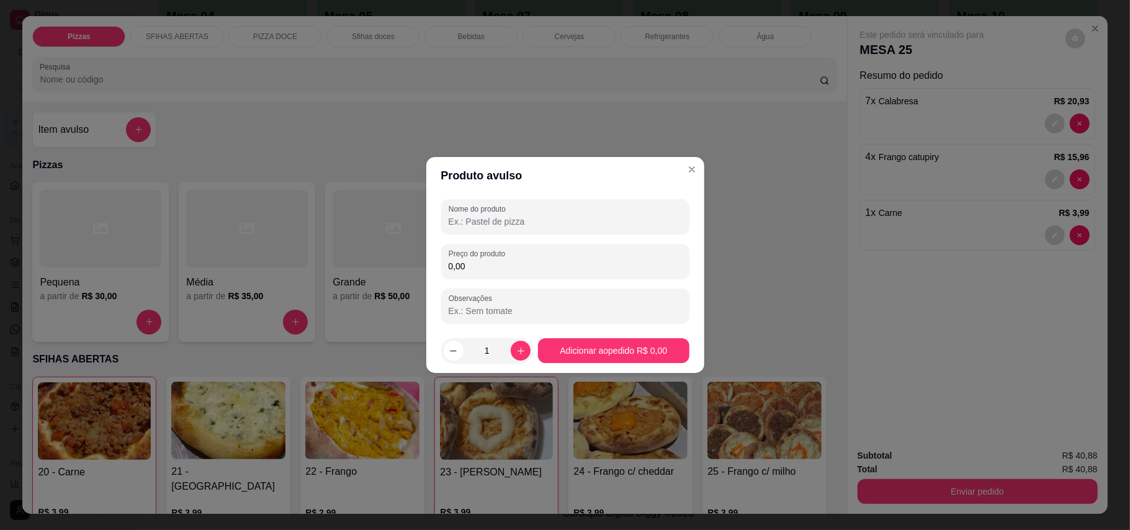
click at [563, 222] on input "Nome do produto" at bounding box center [565, 221] width 233 height 12
type input "SUCO DE LARANJA 1LT"
click at [593, 280] on div "Nome do produto SUCO DE LARANJA 1LT Preço do produto 0,00 Observações" at bounding box center [565, 261] width 248 height 124
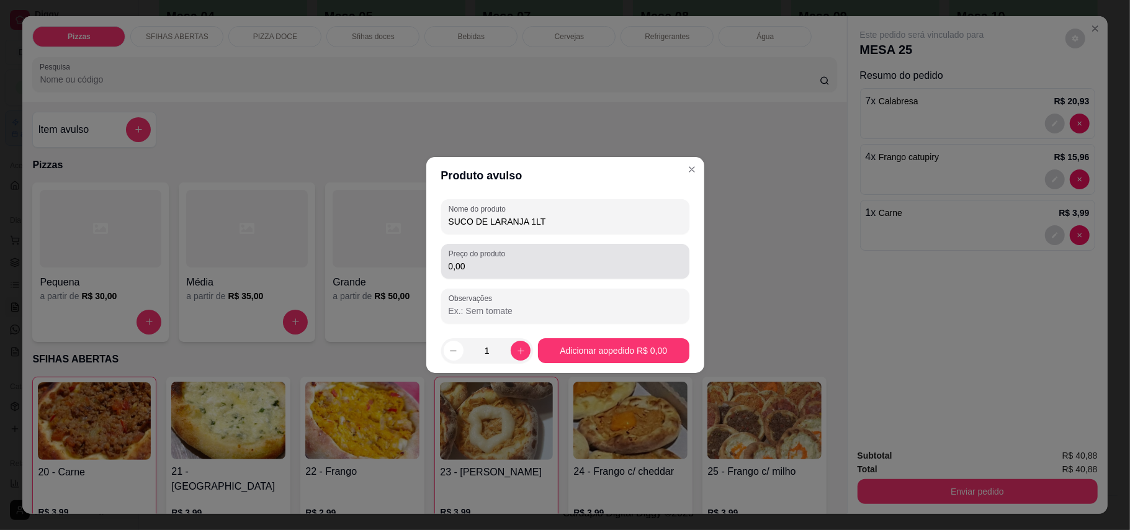
click at [606, 263] on input "0,00" at bounding box center [565, 266] width 233 height 12
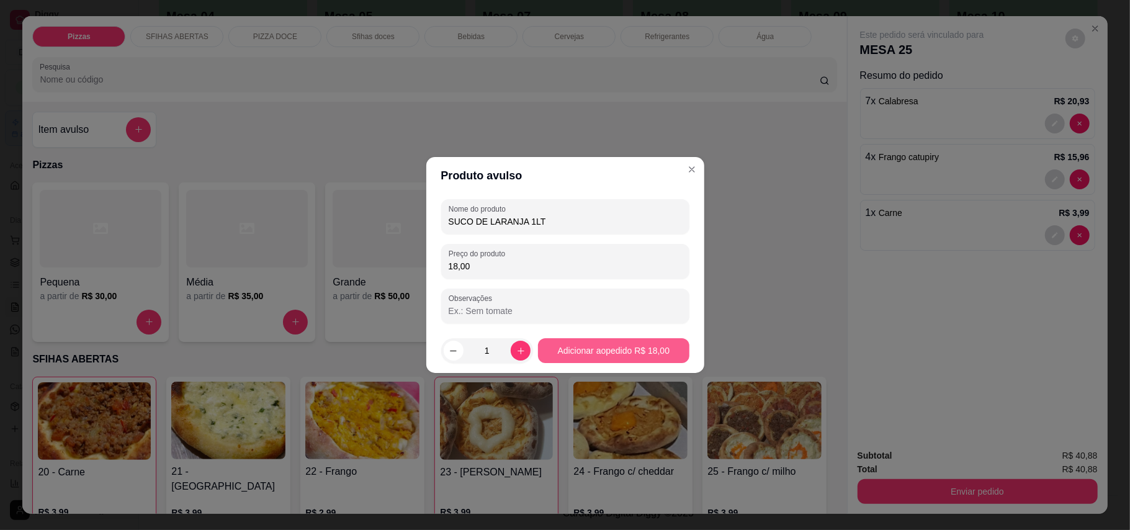
type input "18,00"
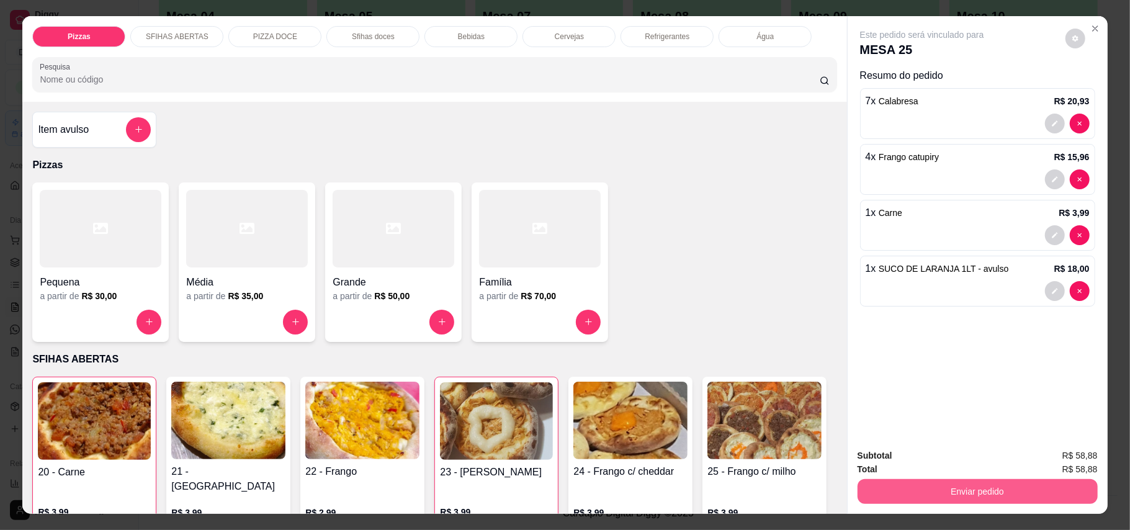
click at [966, 501] on button "Enviar pedido" at bounding box center [978, 491] width 240 height 25
click at [1097, 467] on button "Enviar pedido" at bounding box center [1064, 461] width 68 height 23
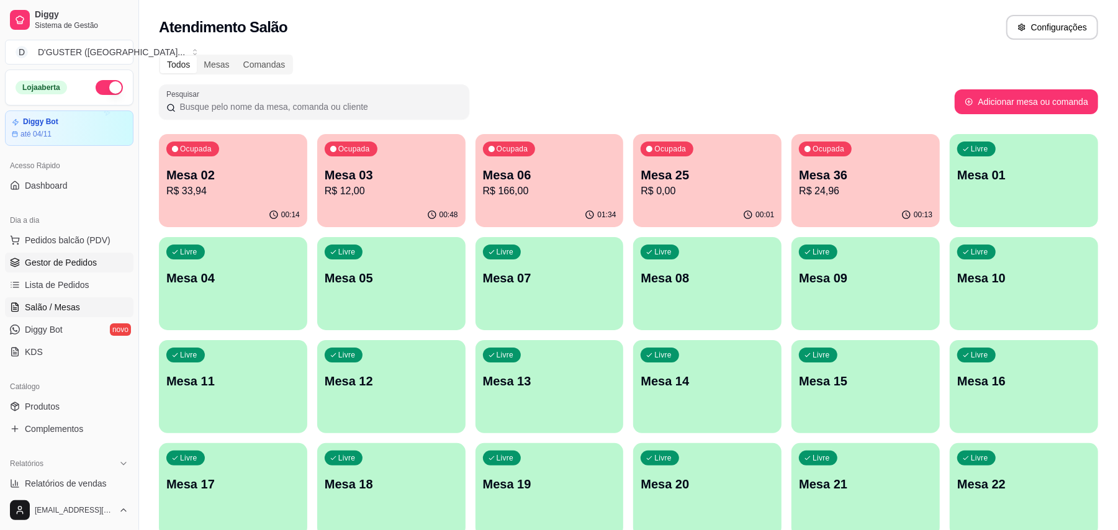
click at [79, 264] on span "Gestor de Pedidos" at bounding box center [61, 262] width 72 height 12
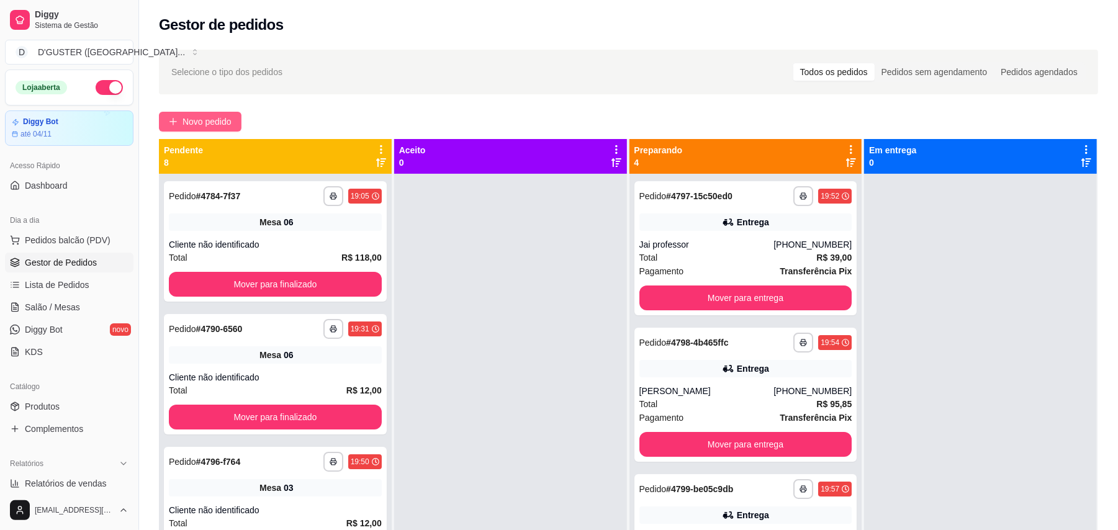
click at [225, 119] on span "Novo pedido" at bounding box center [206, 122] width 49 height 14
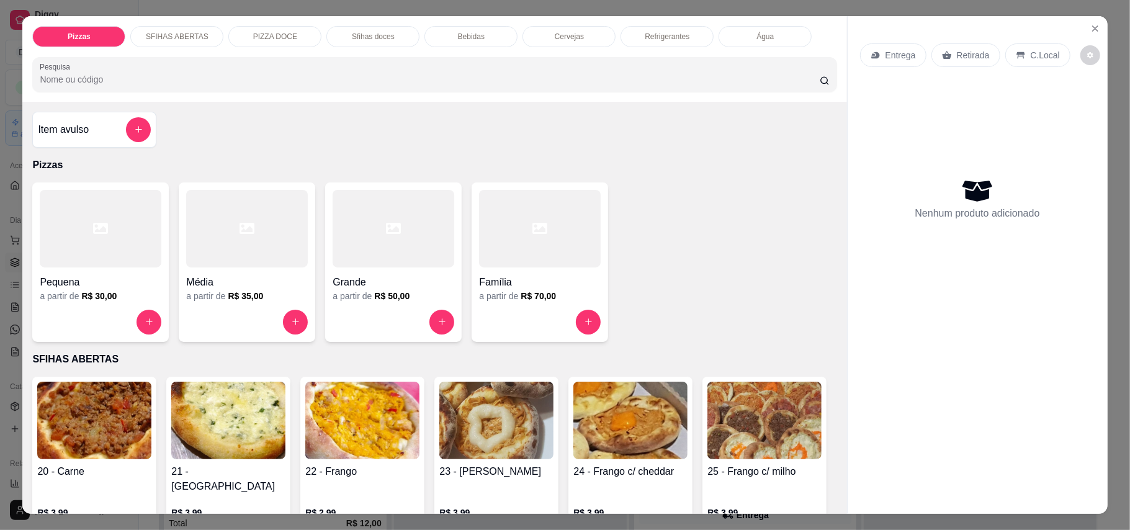
click at [977, 53] on p "Retirada" at bounding box center [973, 55] width 33 height 12
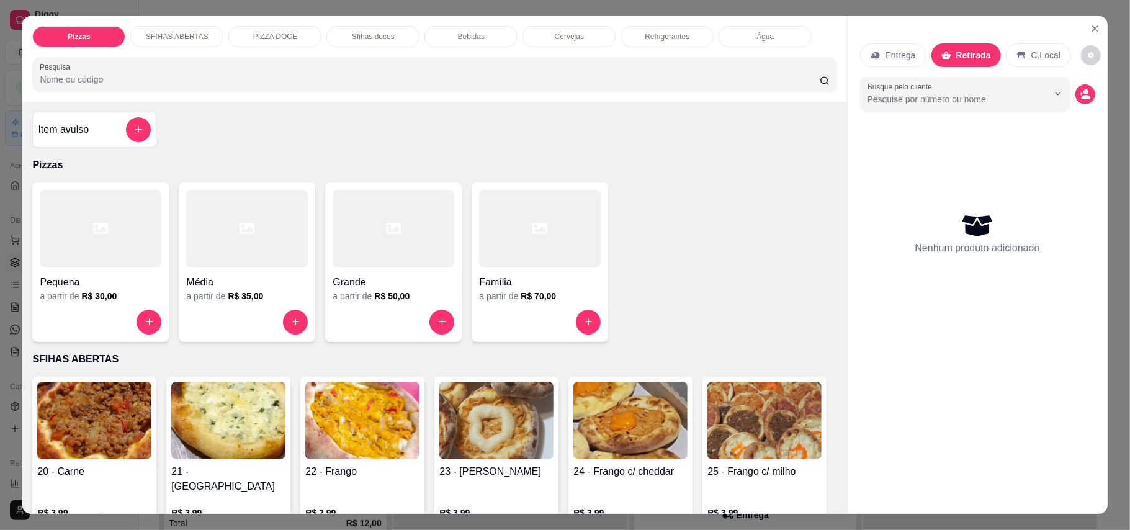
click at [86, 123] on div "Item avulso" at bounding box center [94, 129] width 113 height 25
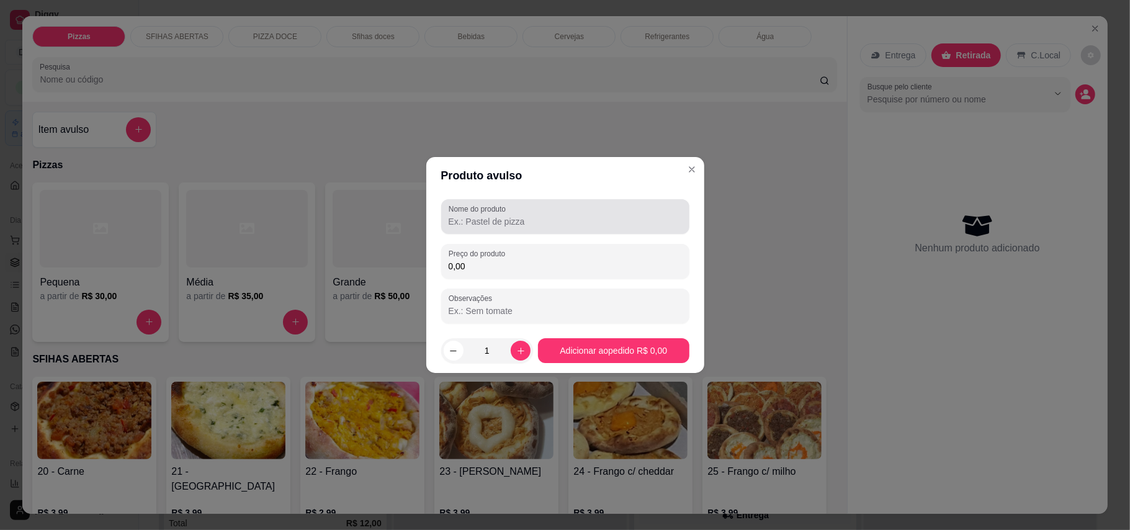
click at [514, 217] on input "Nome do produto" at bounding box center [565, 221] width 233 height 12
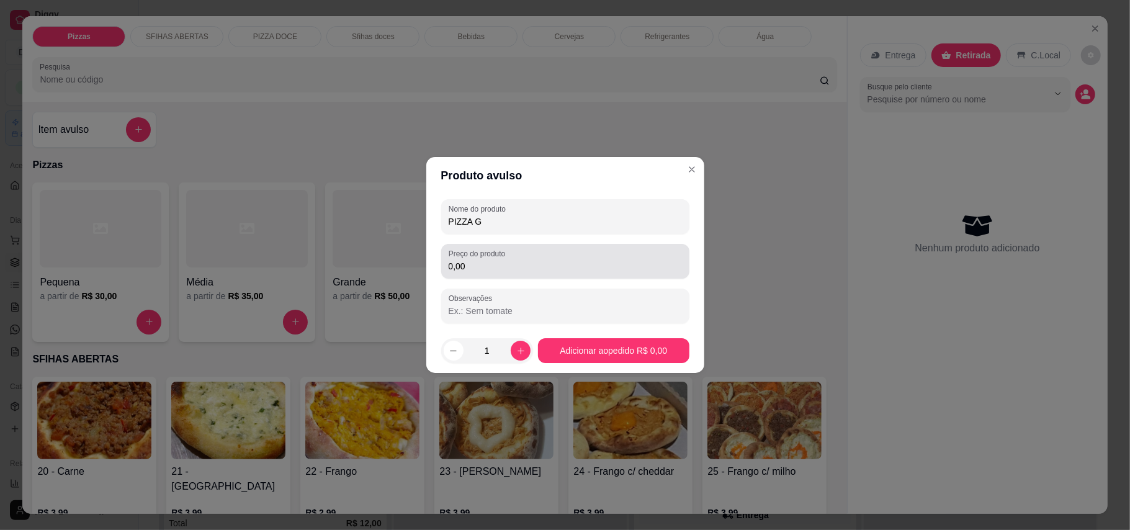
type input "PIZZA G"
click at [588, 257] on div "0,00" at bounding box center [565, 261] width 233 height 25
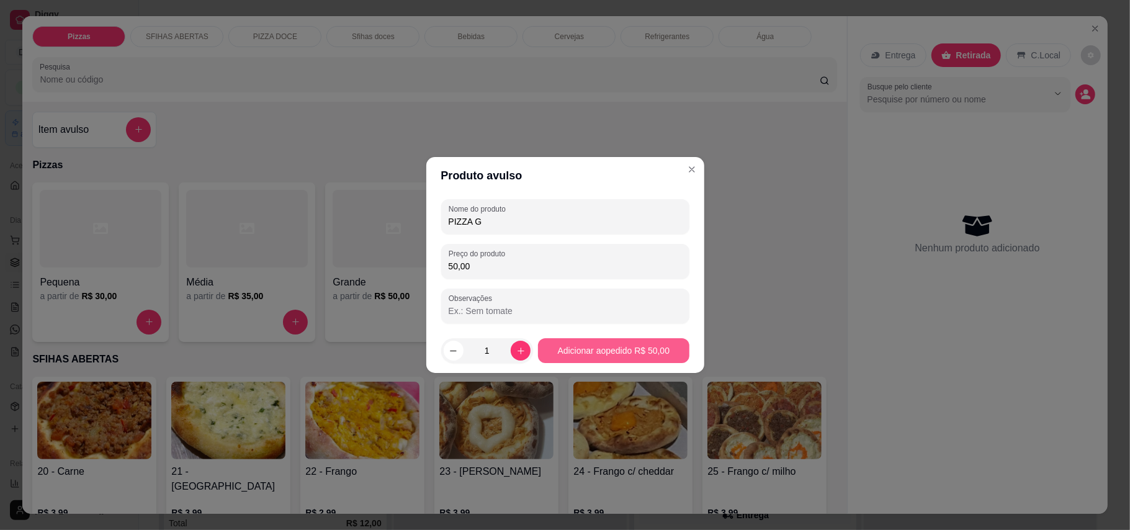
type input "50,00"
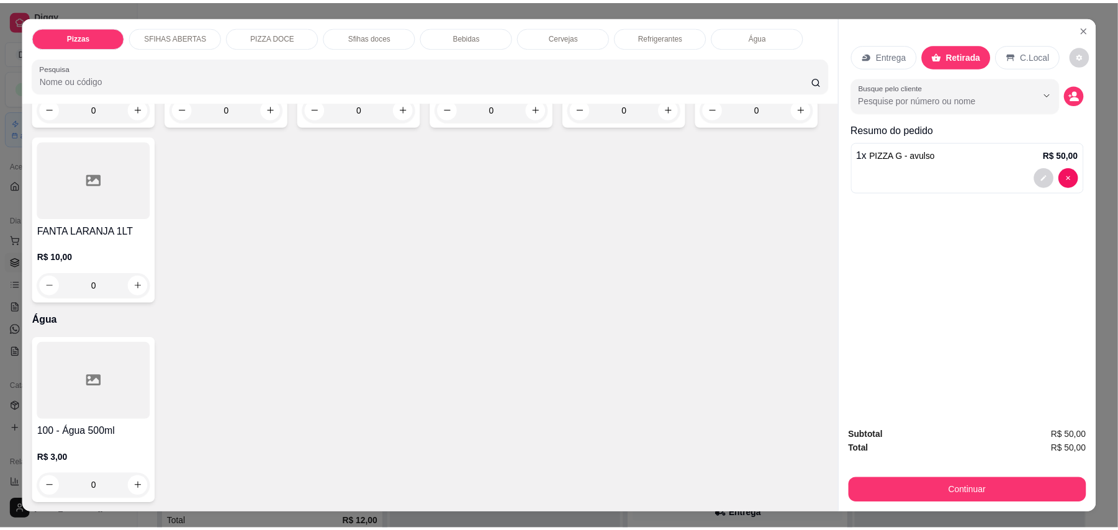
scroll to position [2701, 0]
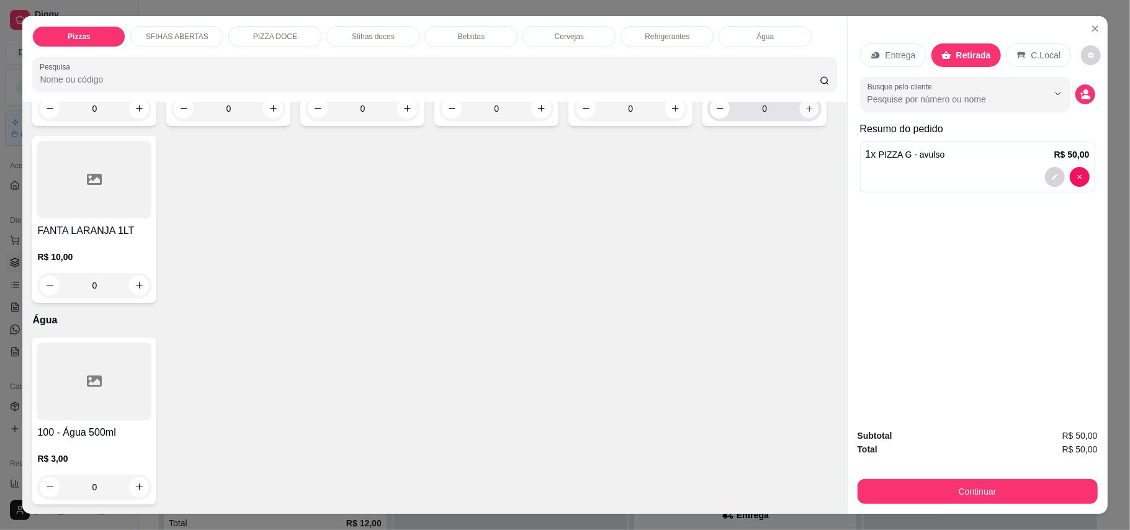
click at [800, 118] on button "increase-product-quantity" at bounding box center [809, 108] width 19 height 19
type input "1"
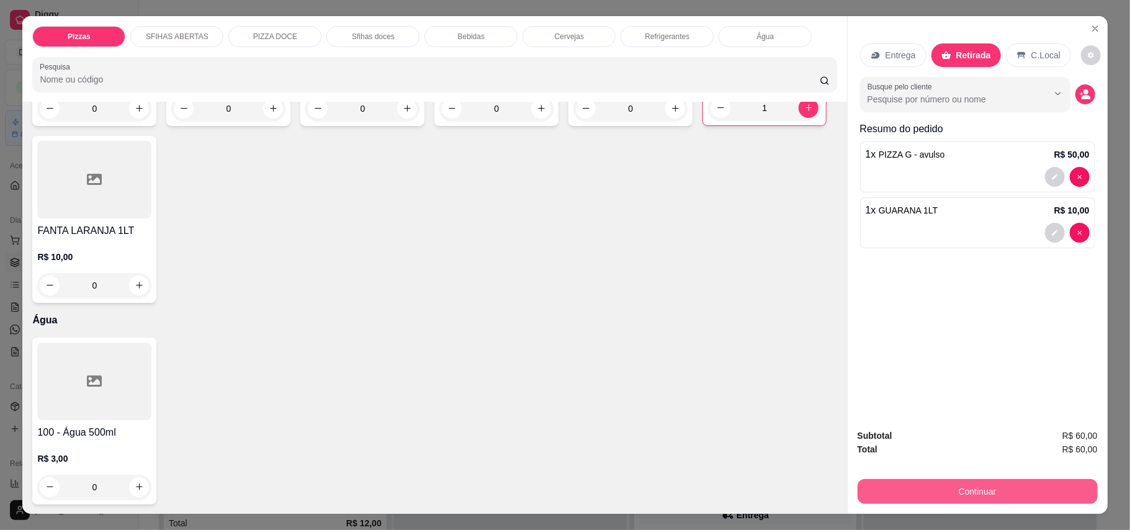
click at [964, 501] on button "Continuar" at bounding box center [978, 491] width 240 height 25
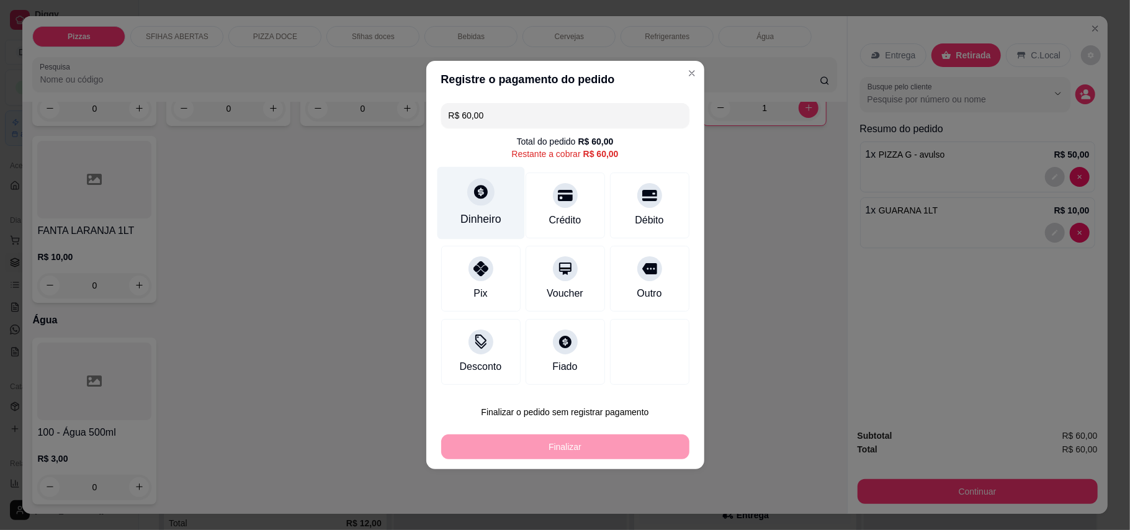
click at [467, 211] on div "Dinheiro" at bounding box center [480, 219] width 41 height 16
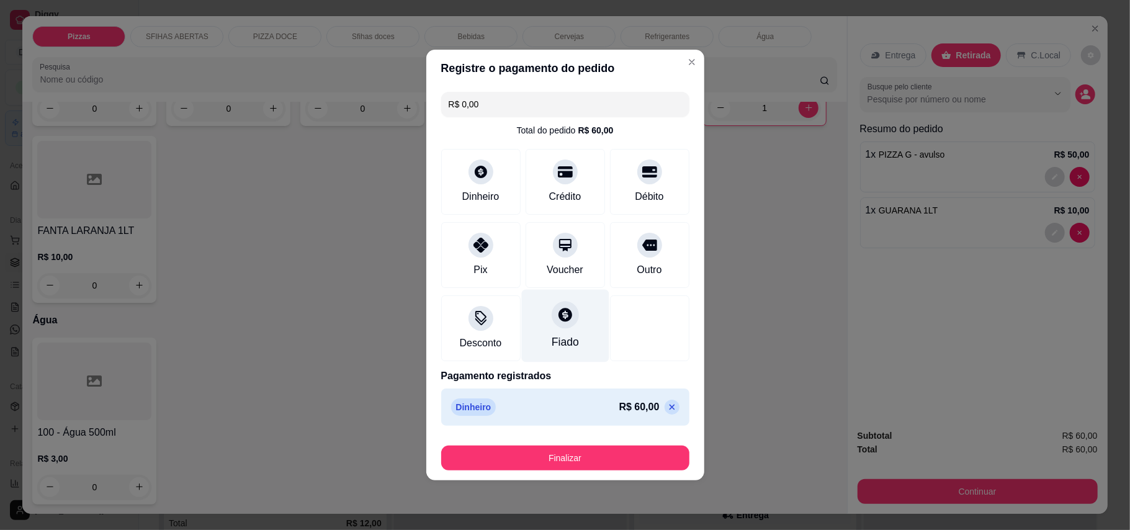
type input "R$ 0,00"
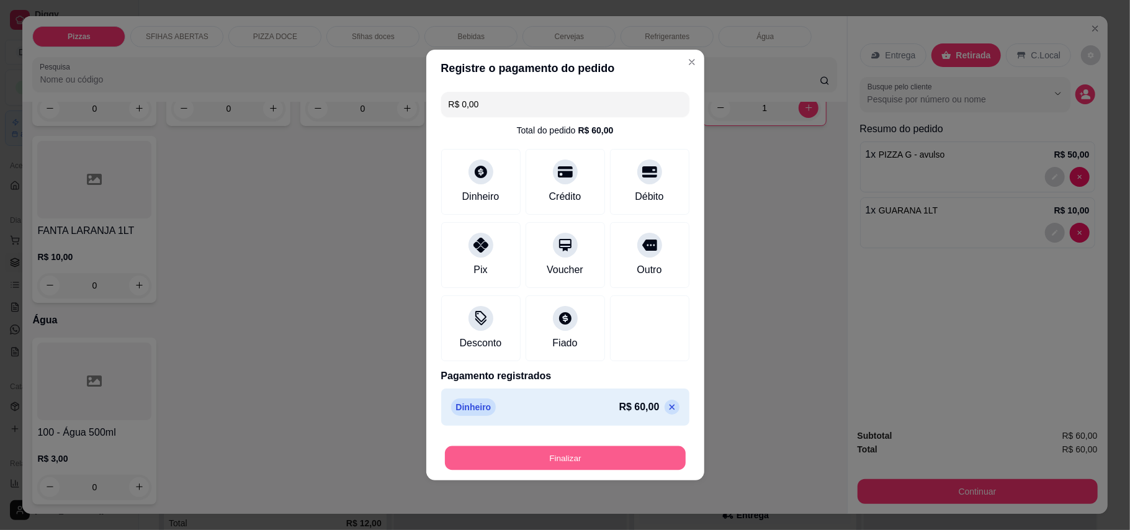
click at [643, 460] on button "Finalizar" at bounding box center [565, 458] width 241 height 24
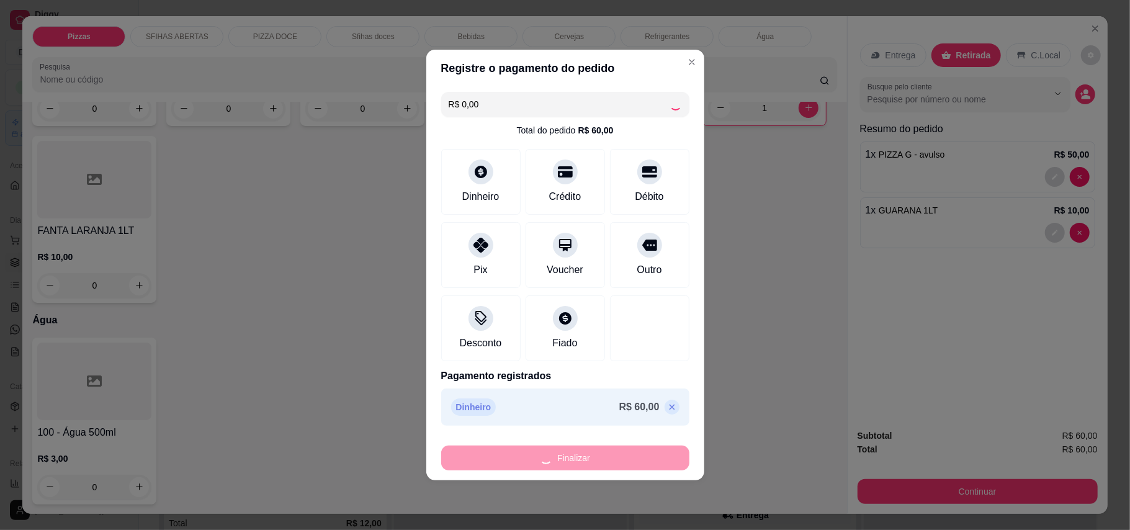
type input "0"
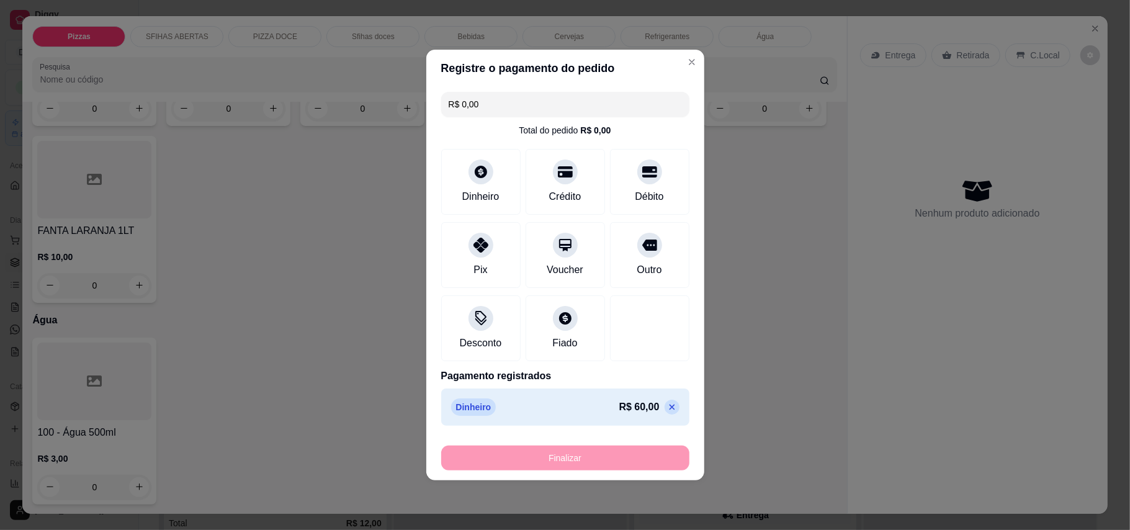
type input "-R$ 60,00"
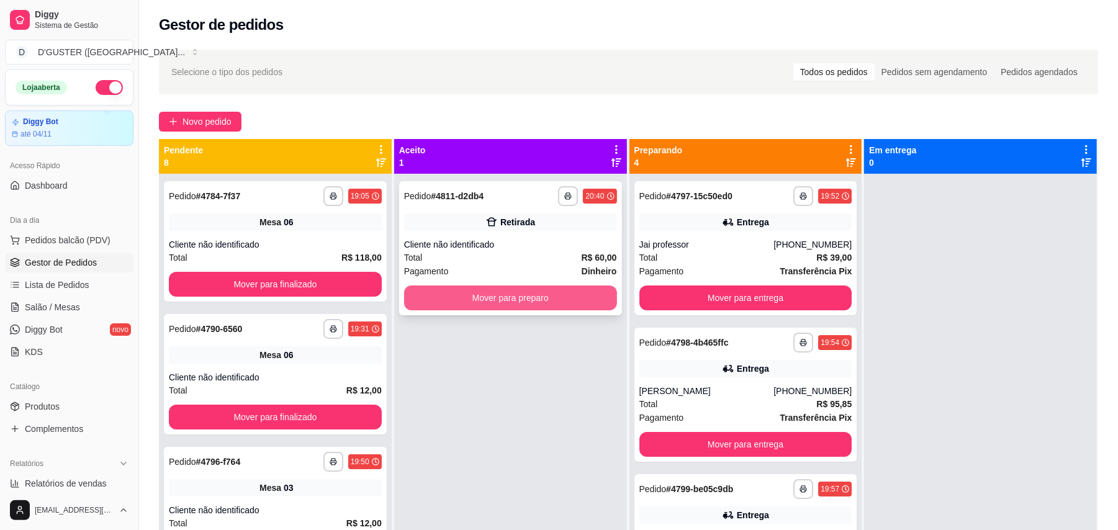
click at [525, 303] on button "Mover para preparo" at bounding box center [510, 297] width 213 height 25
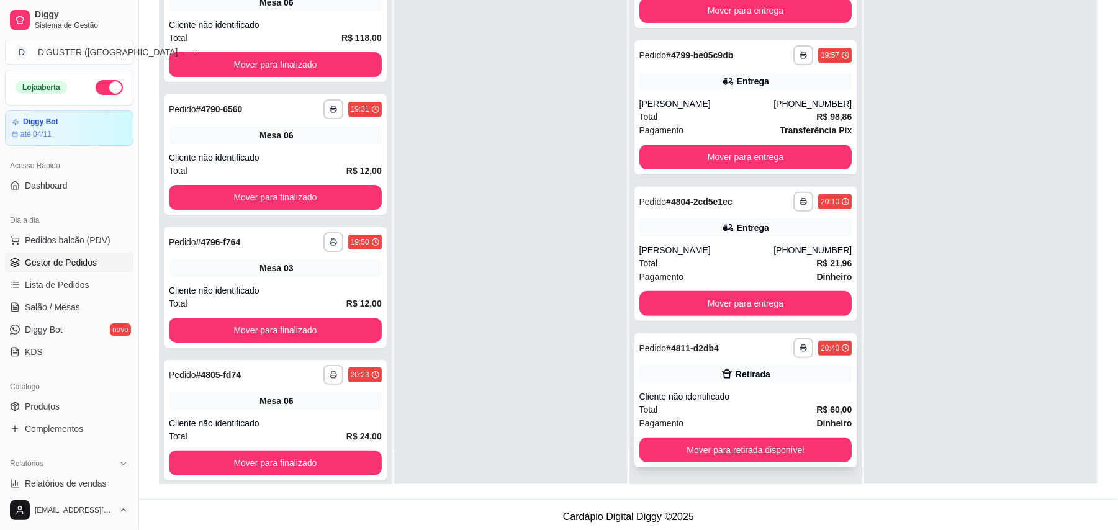
scroll to position [189, 0]
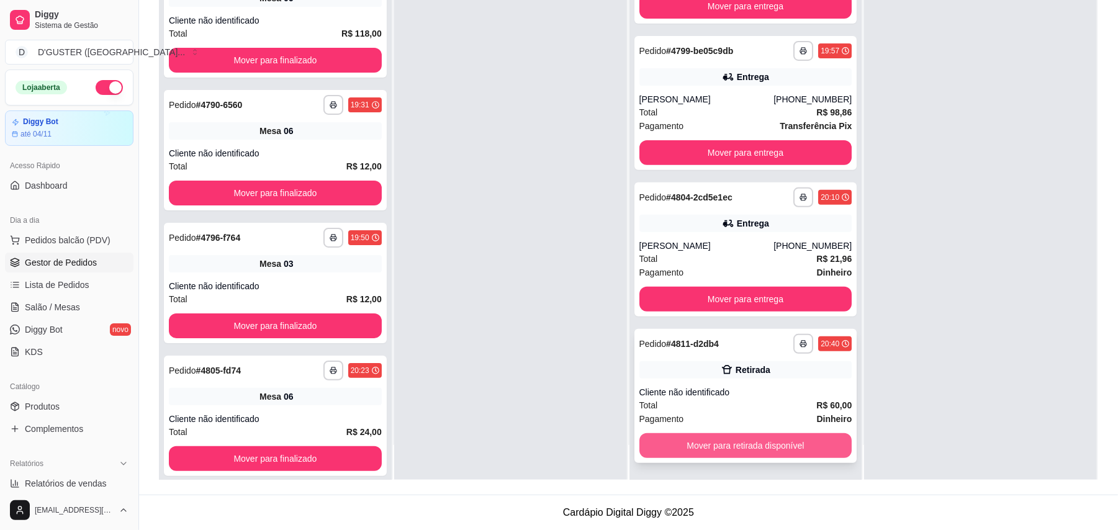
click at [763, 442] on button "Mover para retirada disponível" at bounding box center [745, 445] width 213 height 25
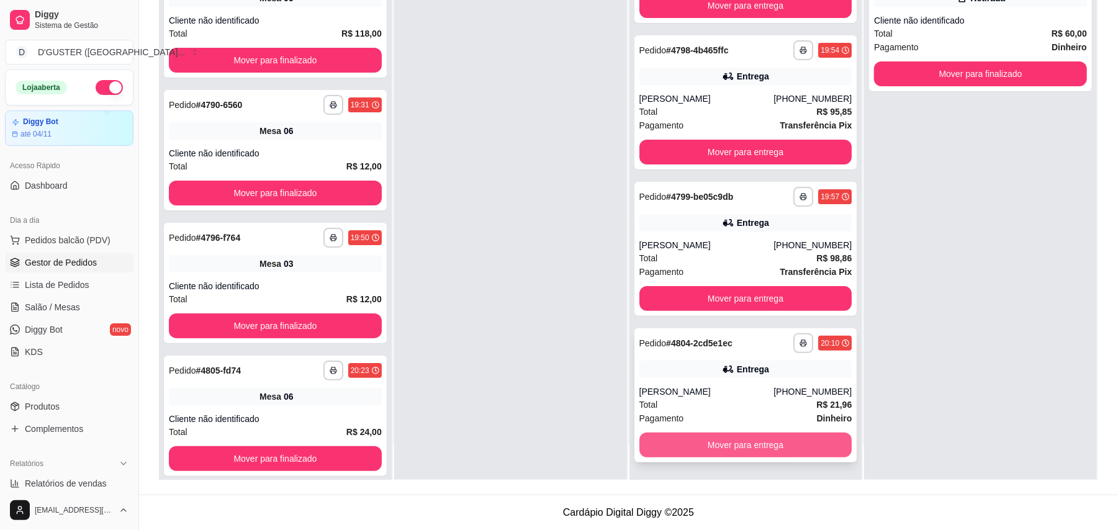
scroll to position [68, 0]
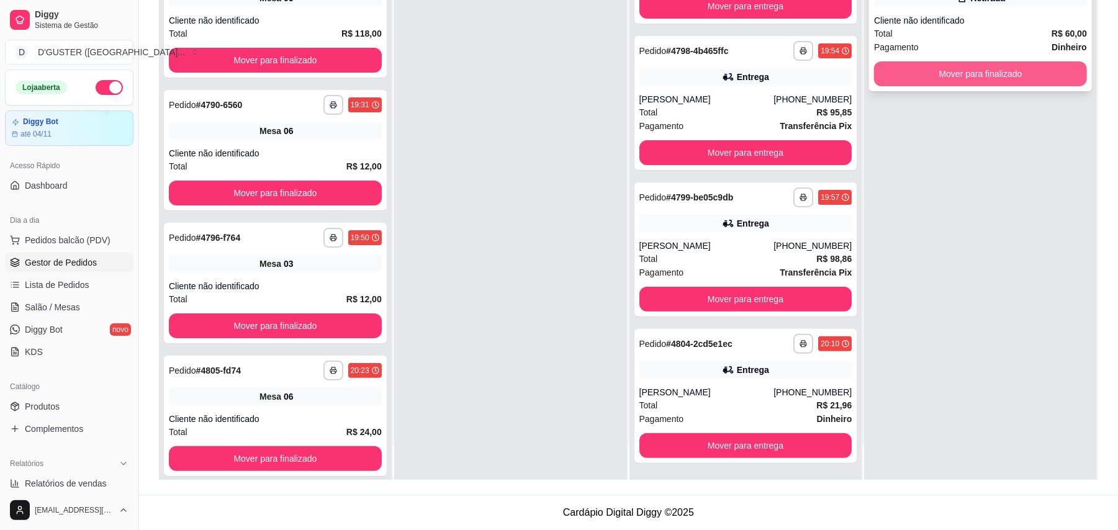
click at [1055, 73] on button "Mover para finalizado" at bounding box center [980, 73] width 213 height 25
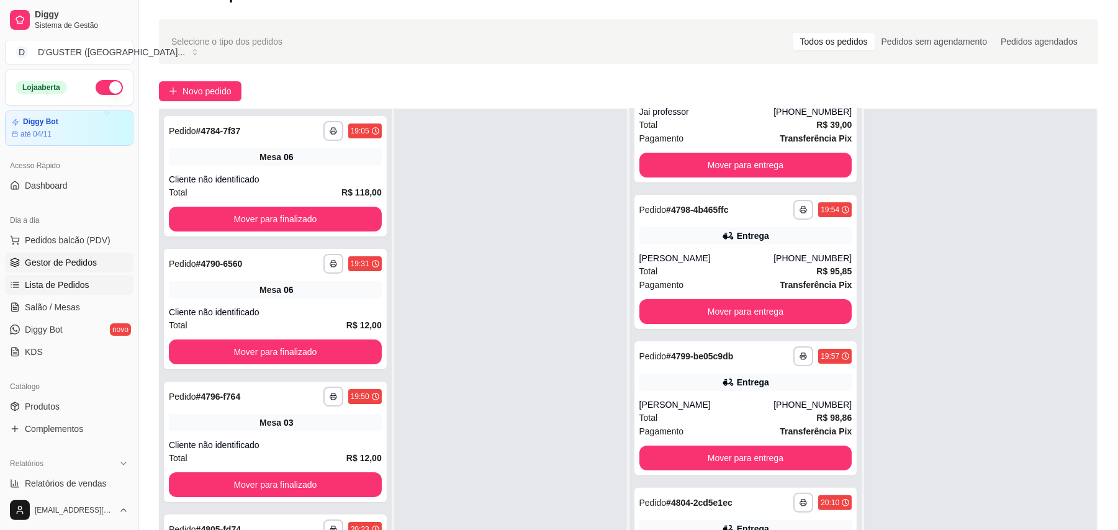
scroll to position [24, 0]
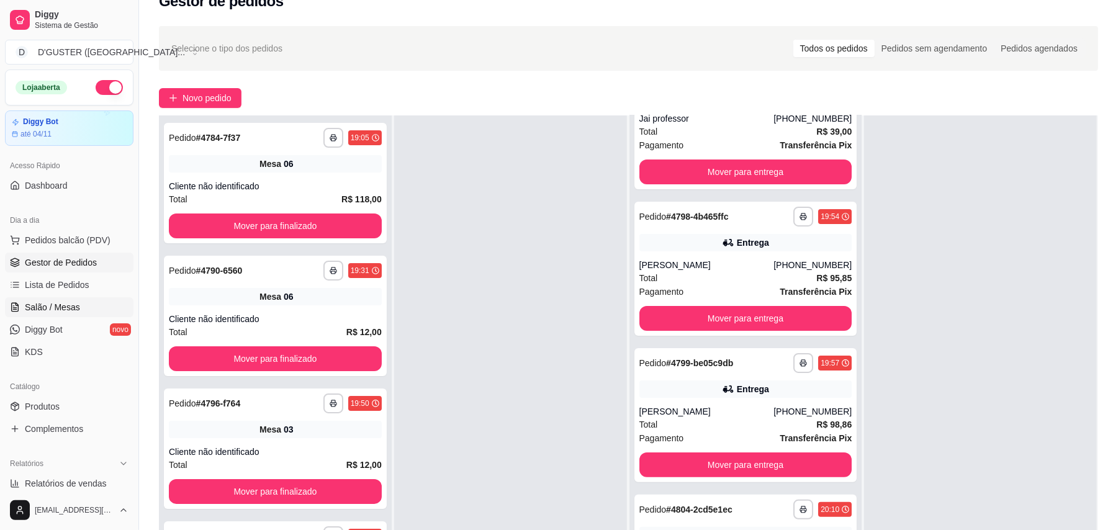
click at [36, 311] on span "Salão / Mesas" at bounding box center [52, 307] width 55 height 12
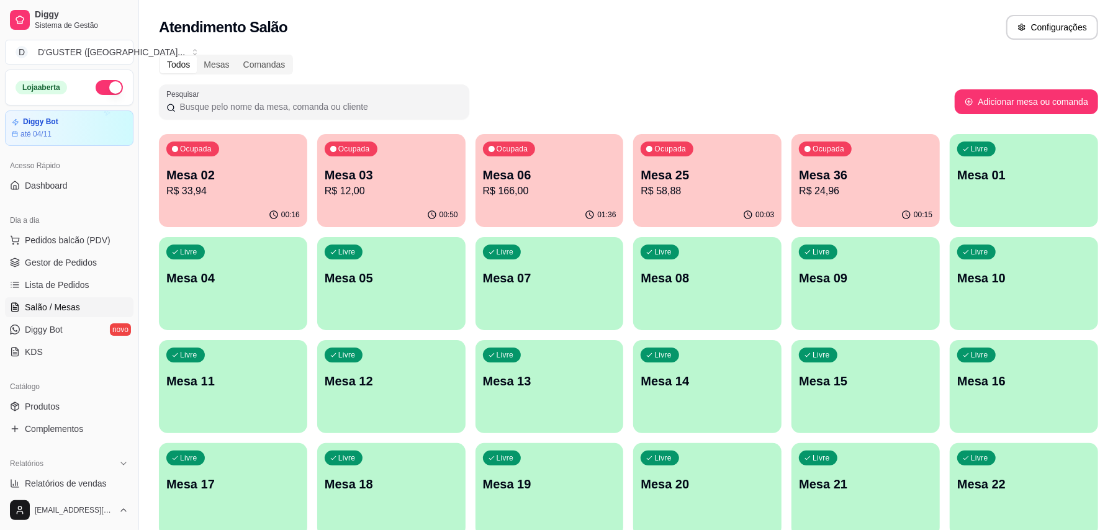
click at [204, 174] on p "Mesa 02" at bounding box center [232, 174] width 133 height 17
drag, startPoint x: 58, startPoint y: 262, endPoint x: 123, endPoint y: 277, distance: 66.8
click at [58, 264] on span "Gestor de Pedidos" at bounding box center [61, 262] width 72 height 12
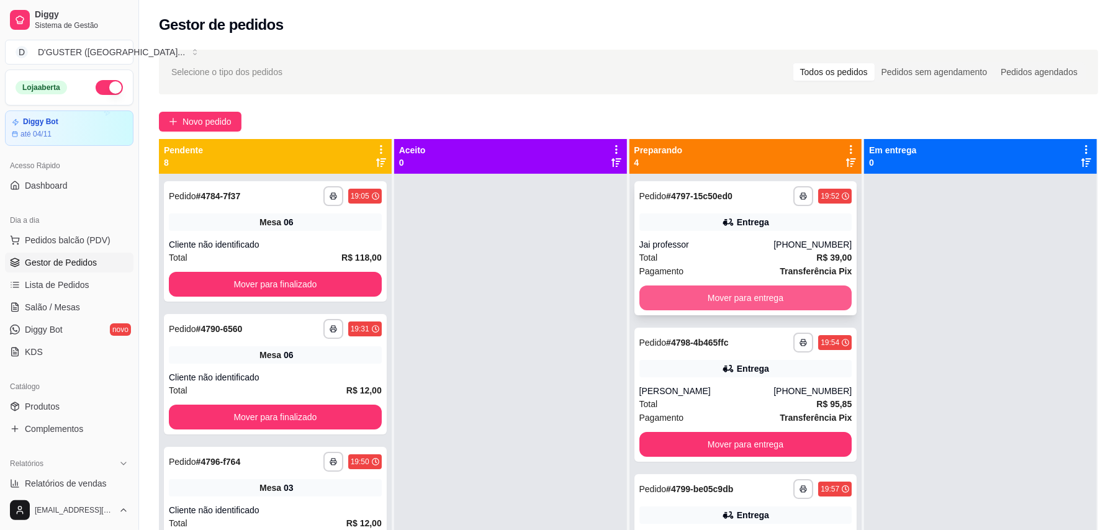
click at [787, 299] on button "Mover para entrega" at bounding box center [745, 297] width 213 height 25
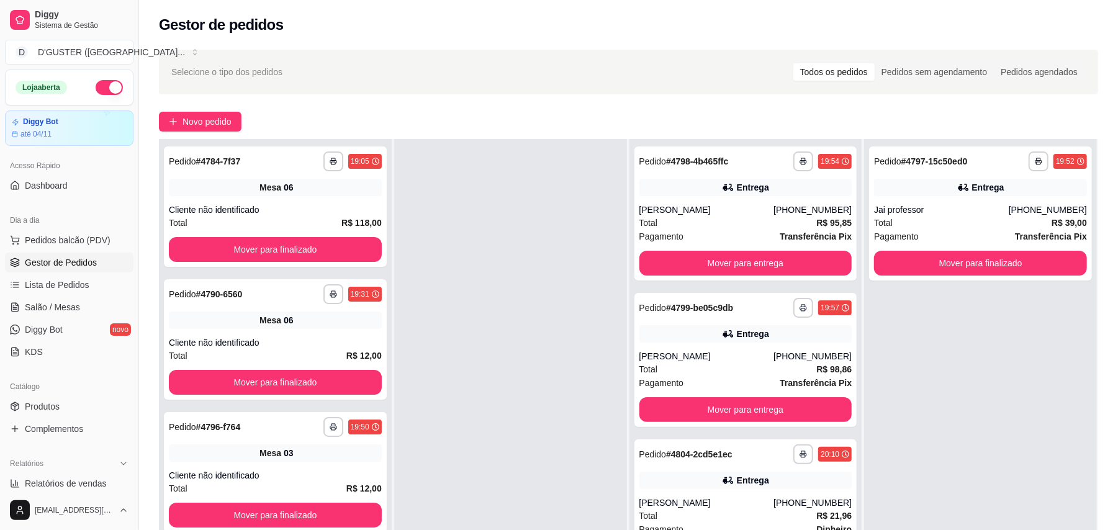
click at [72, 256] on link "Gestor de Pedidos" at bounding box center [69, 263] width 128 height 20
click at [67, 307] on span "Salão / Mesas" at bounding box center [52, 307] width 55 height 12
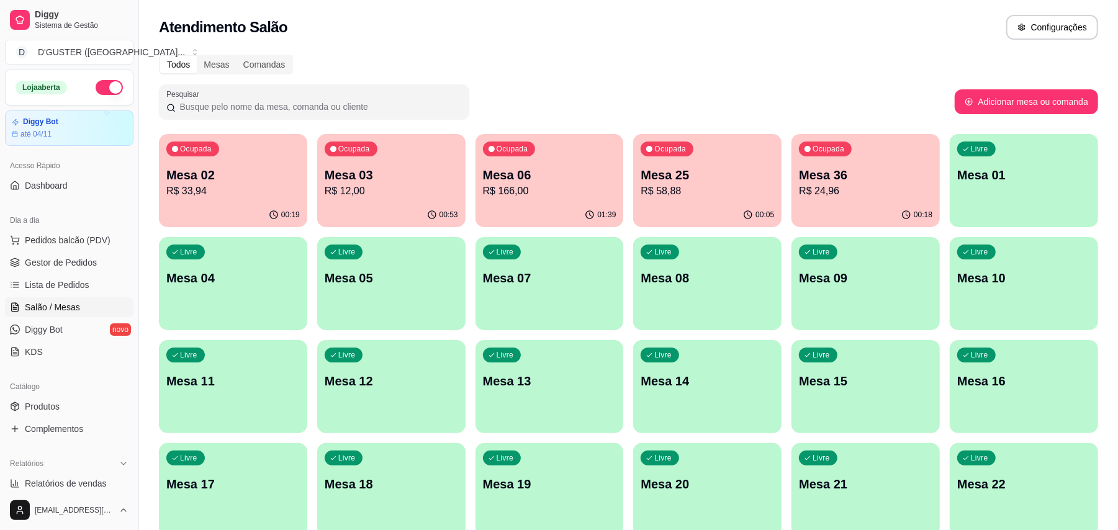
click at [204, 176] on p "Mesa 02" at bounding box center [232, 174] width 133 height 17
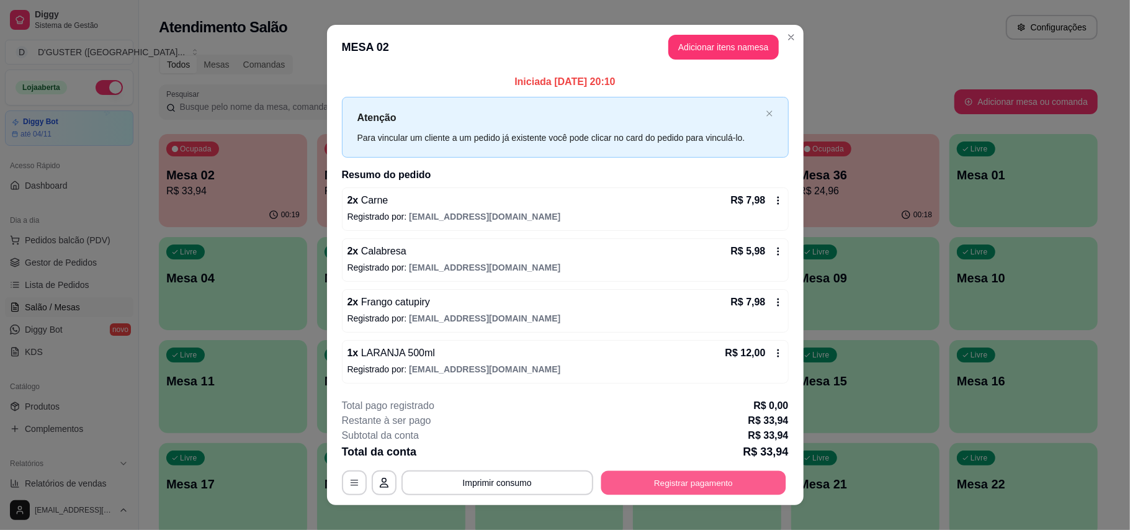
click at [719, 488] on button "Registrar pagamento" at bounding box center [693, 482] width 185 height 24
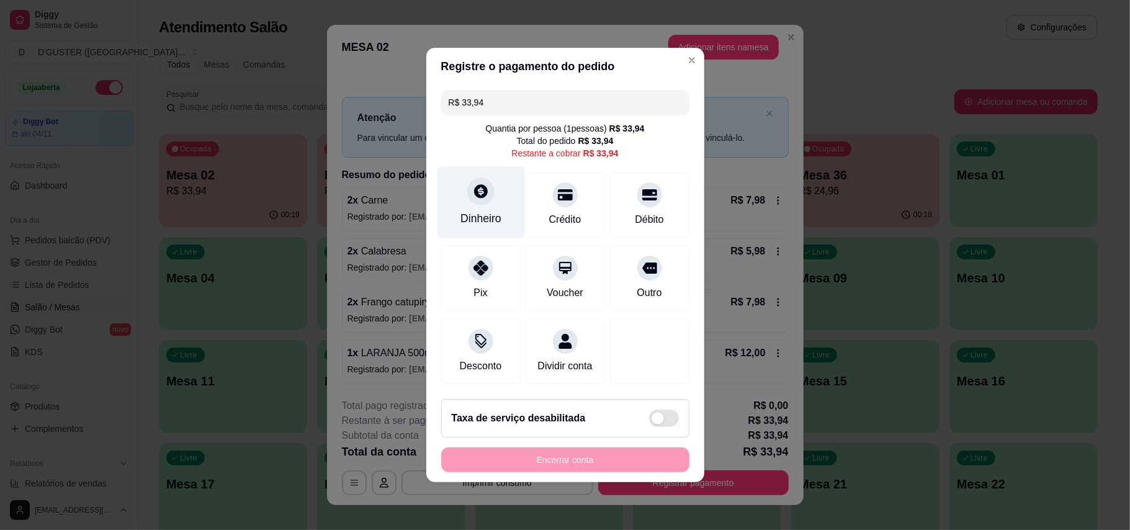
click at [489, 192] on div at bounding box center [480, 190] width 27 height 27
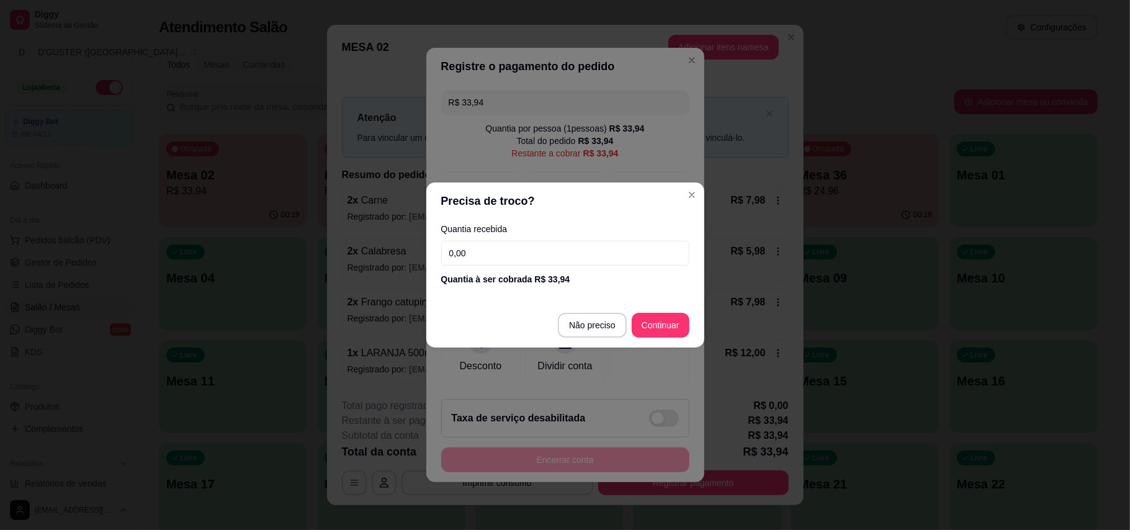
click at [562, 252] on input "0,00" at bounding box center [565, 253] width 248 height 25
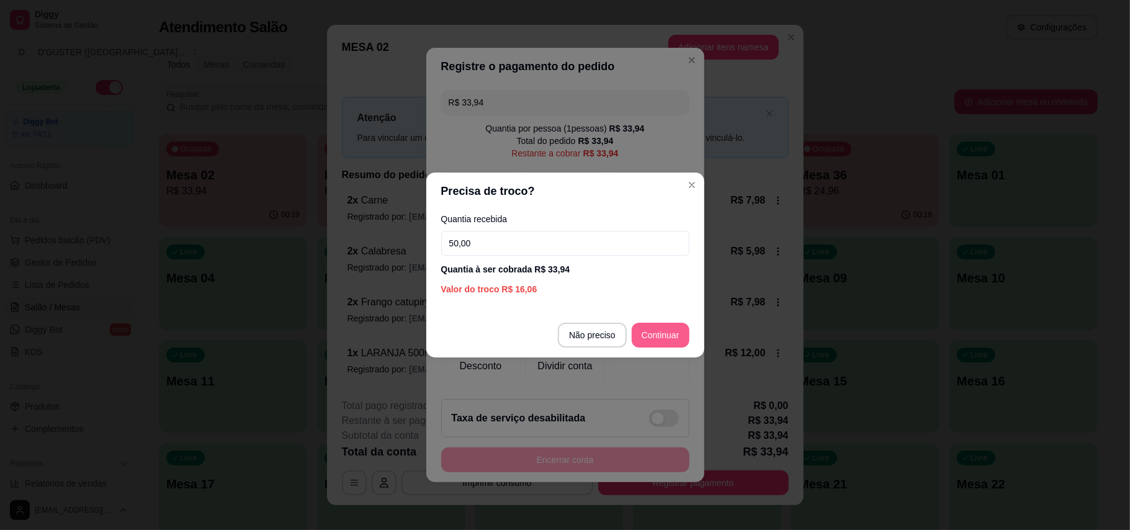
type input "50,00"
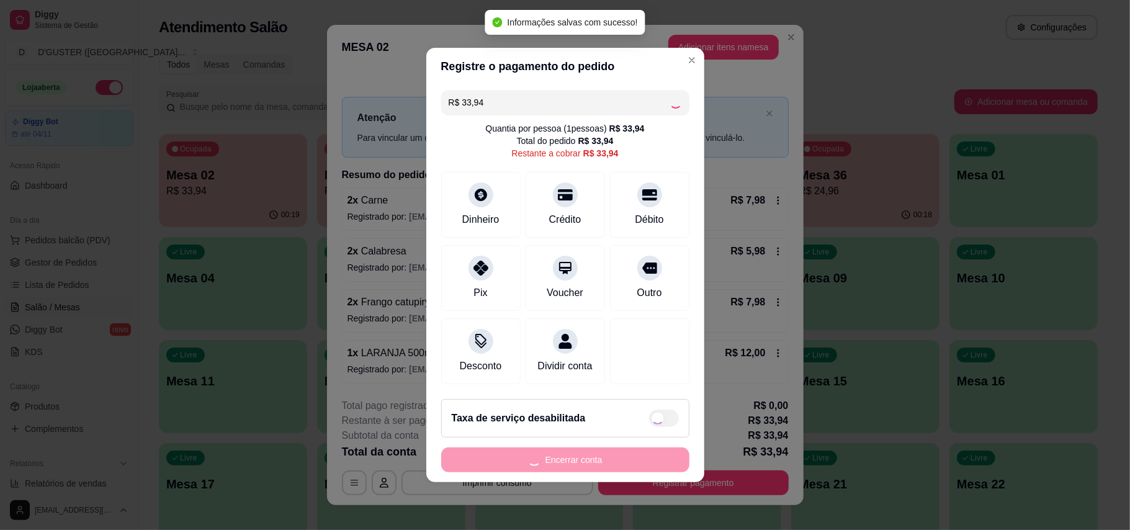
click at [566, 467] on div "Encerrar conta" at bounding box center [565, 459] width 248 height 25
type input "R$ 0,00"
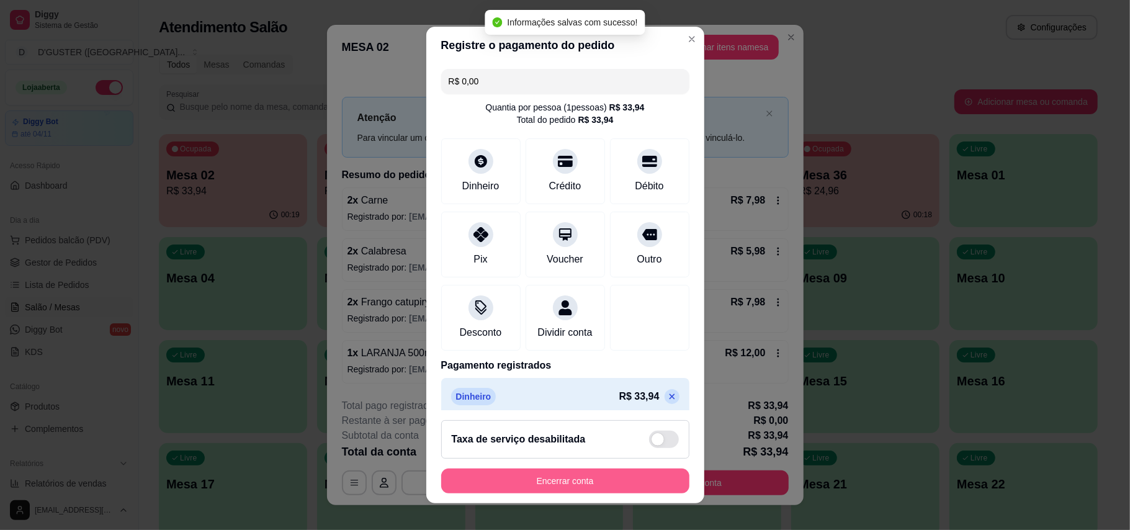
click at [580, 474] on button "Encerrar conta" at bounding box center [565, 480] width 248 height 25
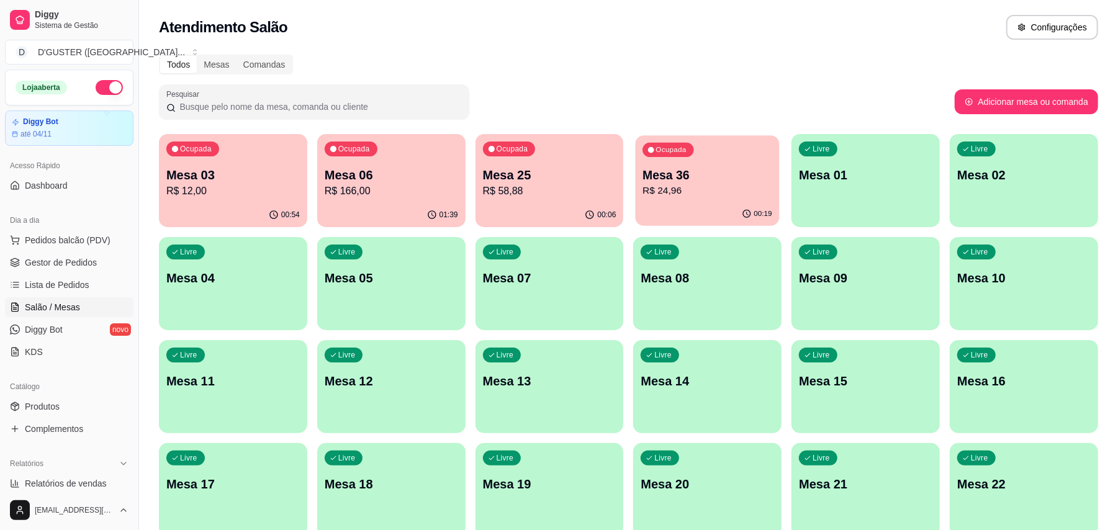
click at [668, 186] on p "R$ 24,96" at bounding box center [707, 191] width 129 height 14
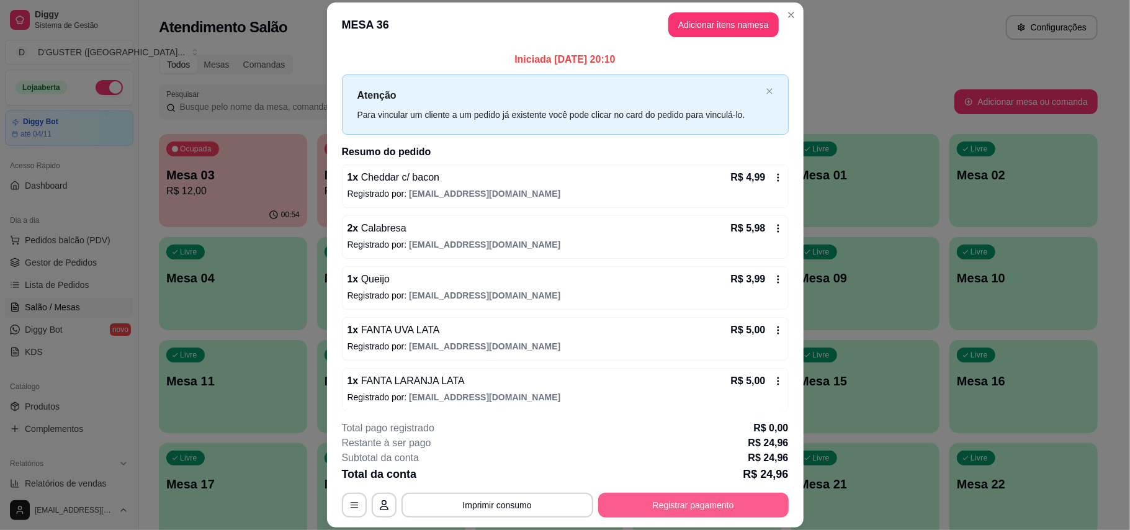
click at [698, 500] on button "Registrar pagamento" at bounding box center [693, 505] width 190 height 25
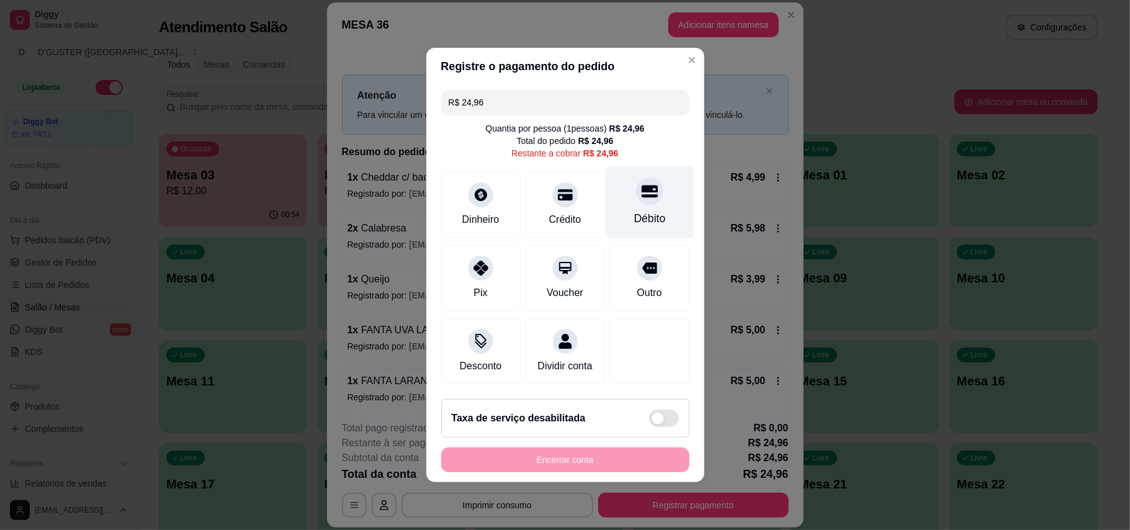
click at [634, 197] on div "Débito" at bounding box center [649, 202] width 87 height 73
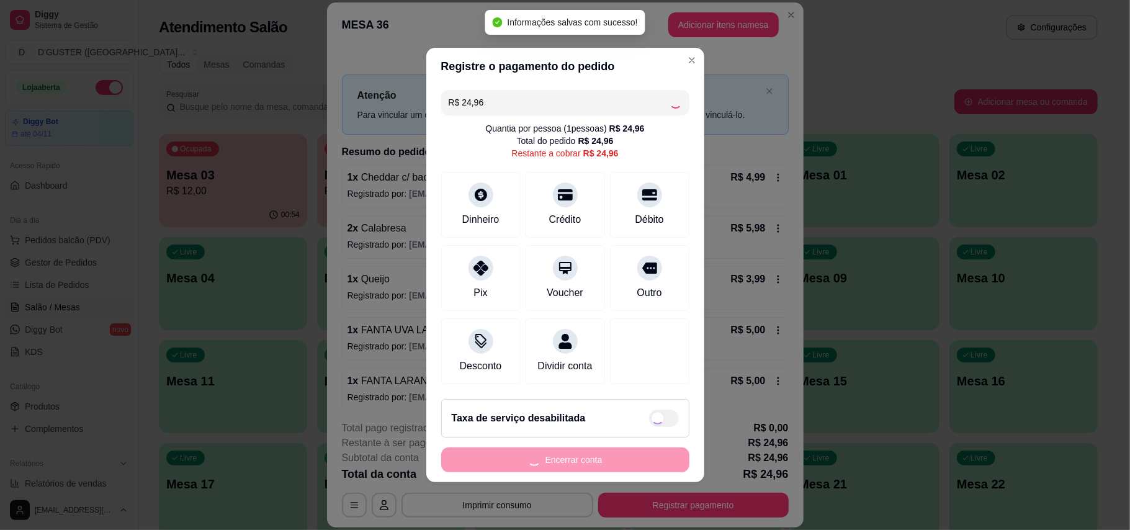
type input "R$ 0,00"
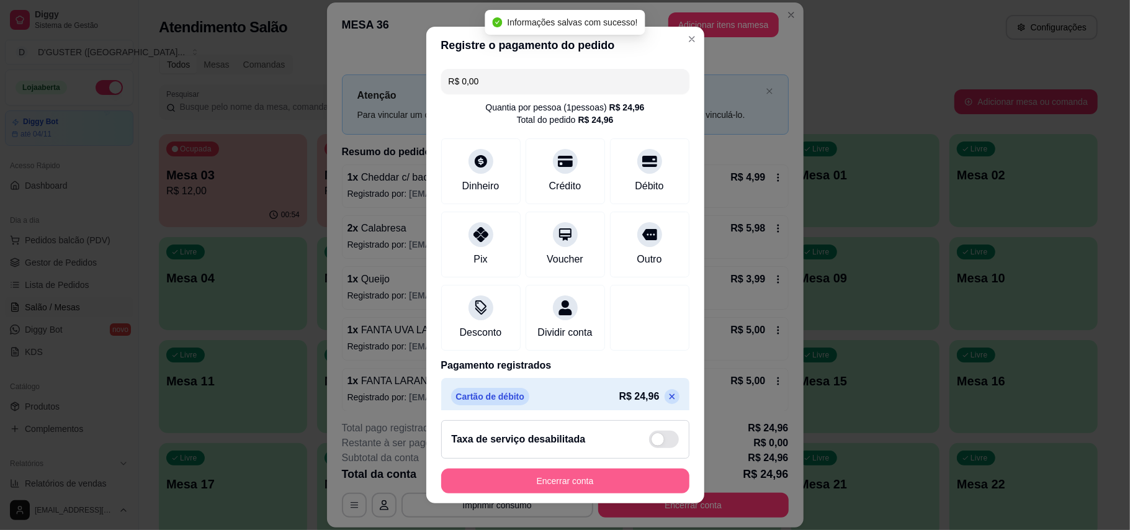
click at [552, 477] on button "Encerrar conta" at bounding box center [565, 480] width 248 height 25
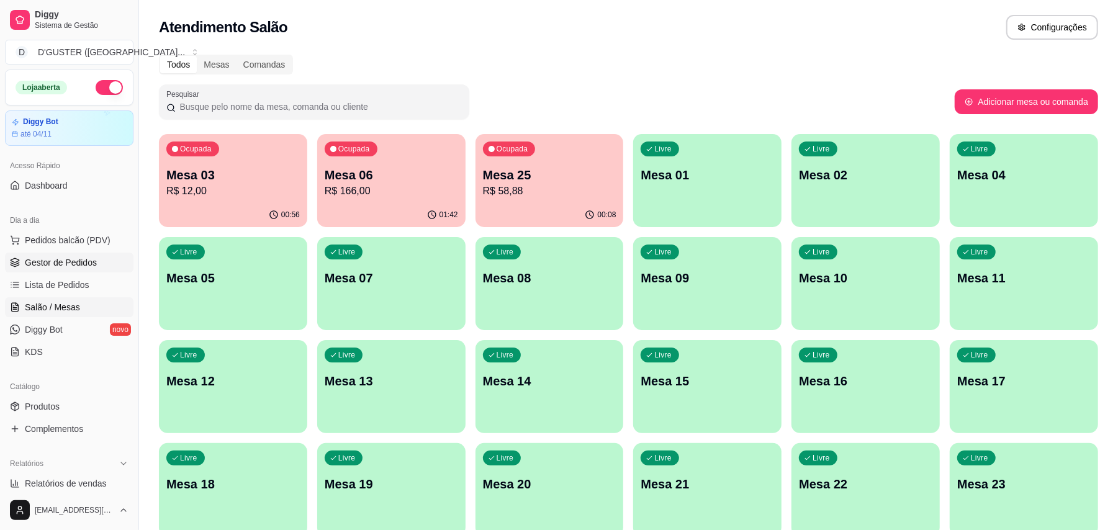
click at [87, 256] on link "Gestor de Pedidos" at bounding box center [69, 263] width 128 height 20
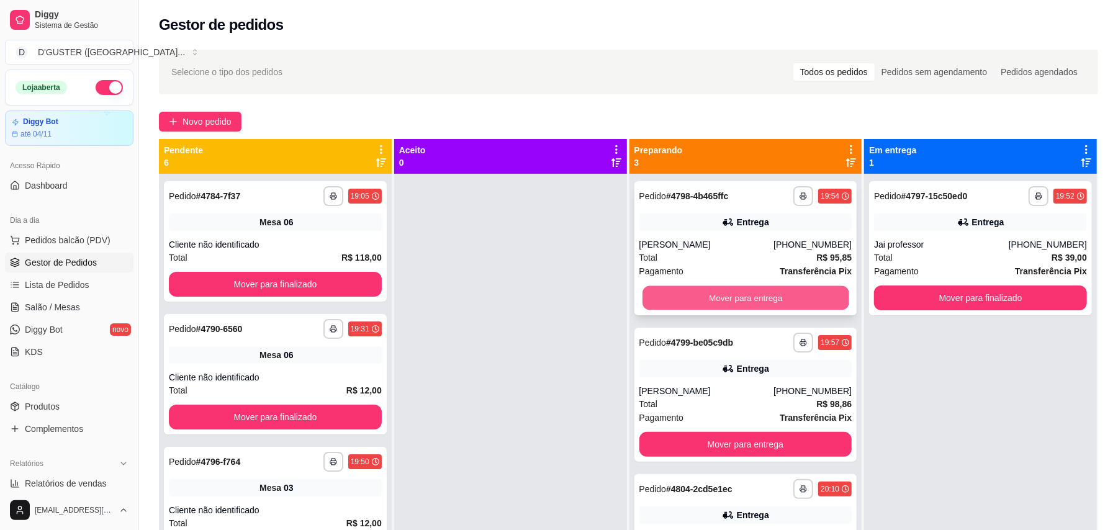
click at [715, 301] on button "Mover para entrega" at bounding box center [745, 298] width 206 height 24
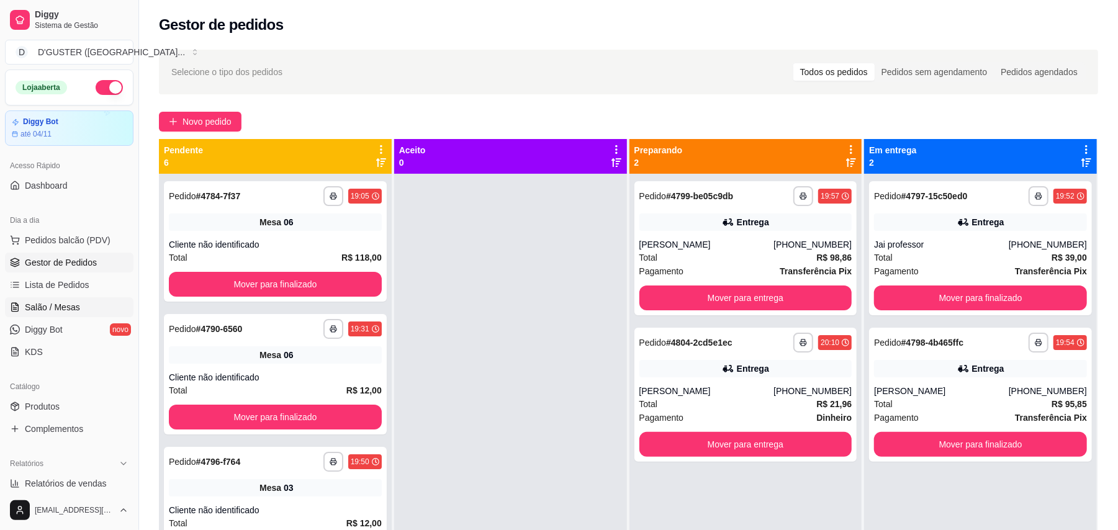
click at [53, 306] on span "Salão / Mesas" at bounding box center [52, 307] width 55 height 12
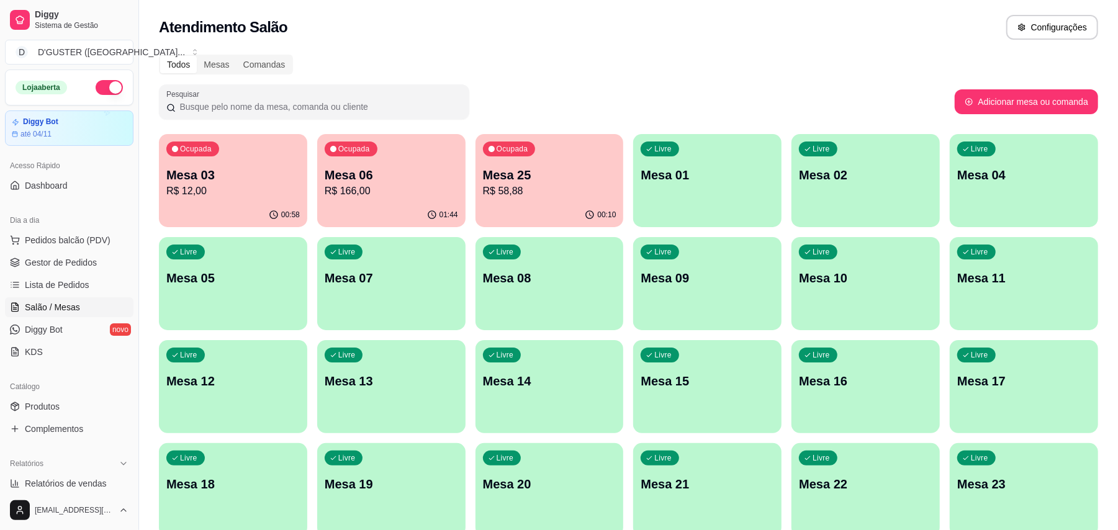
click at [194, 204] on div "00:58" at bounding box center [233, 215] width 148 height 24
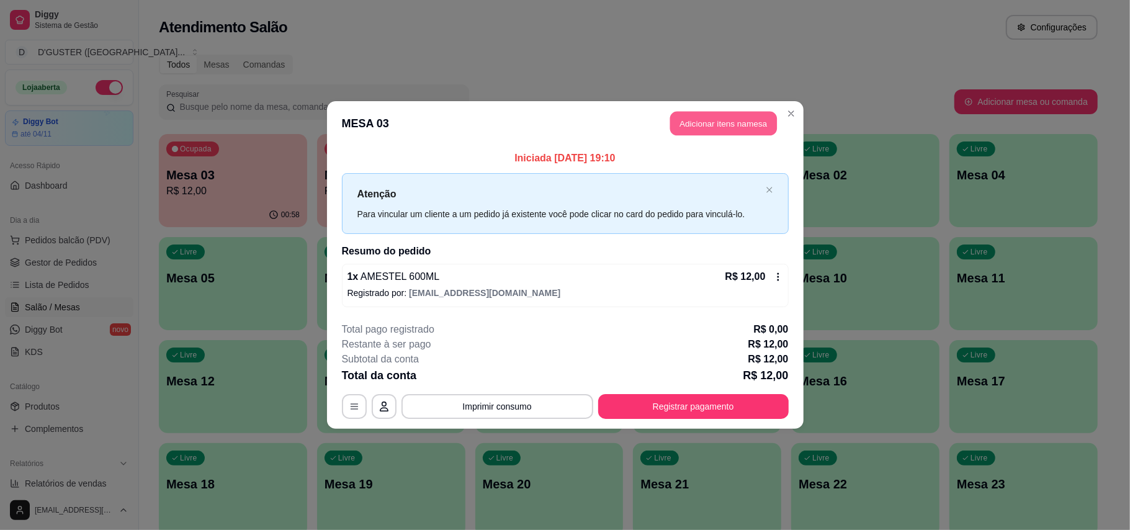
click at [717, 122] on button "Adicionar itens na mesa" at bounding box center [723, 124] width 107 height 24
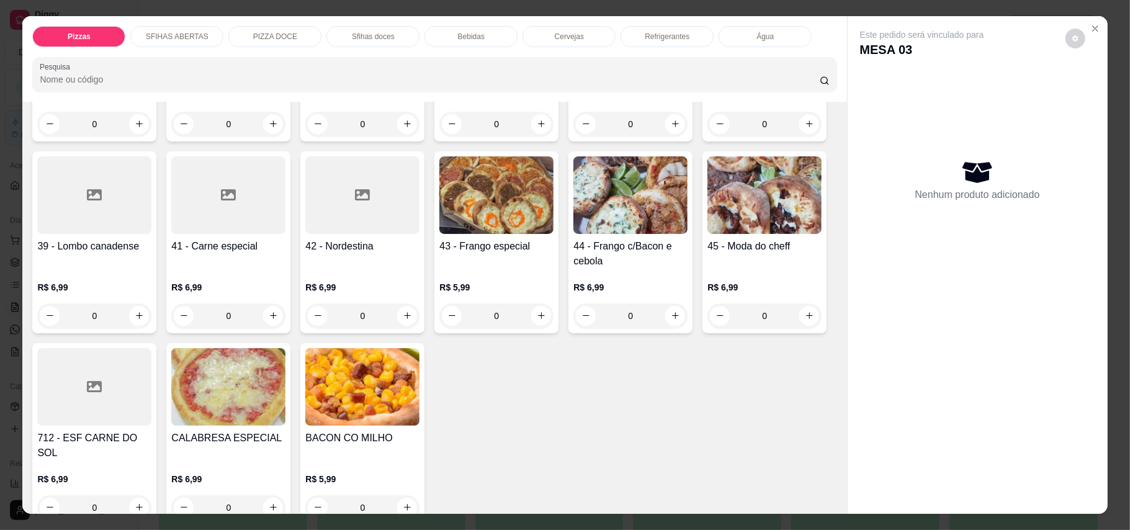
scroll to position [745, 0]
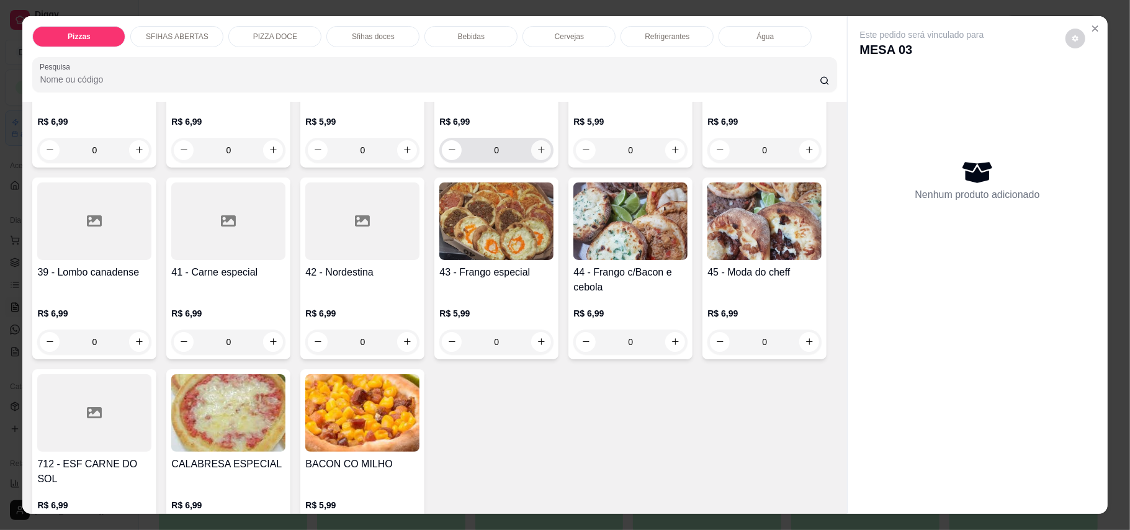
click at [537, 155] on icon "increase-product-quantity" at bounding box center [541, 149] width 9 height 9
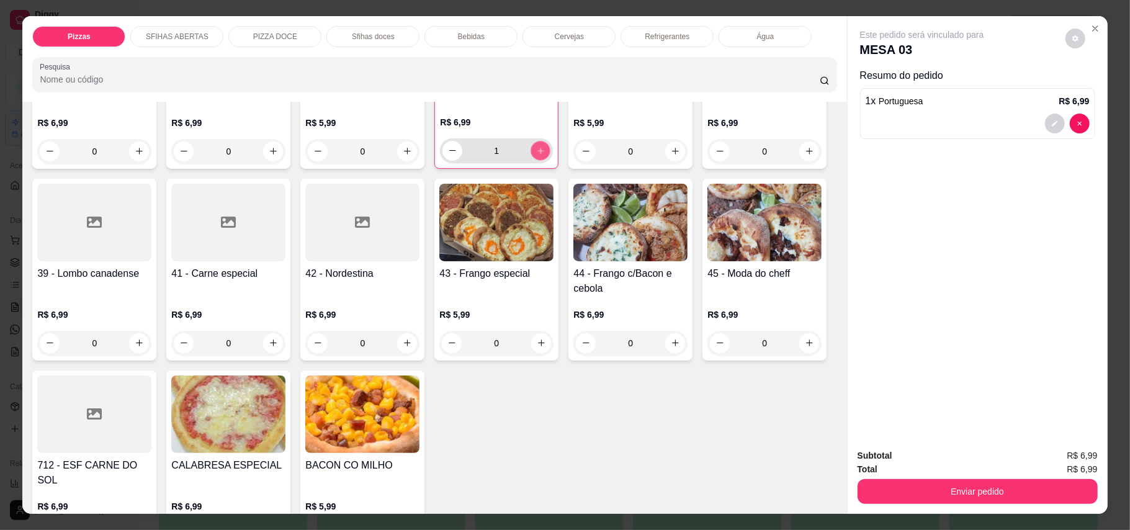
click at [536, 155] on icon "increase-product-quantity" at bounding box center [540, 150] width 9 height 9
type input "2"
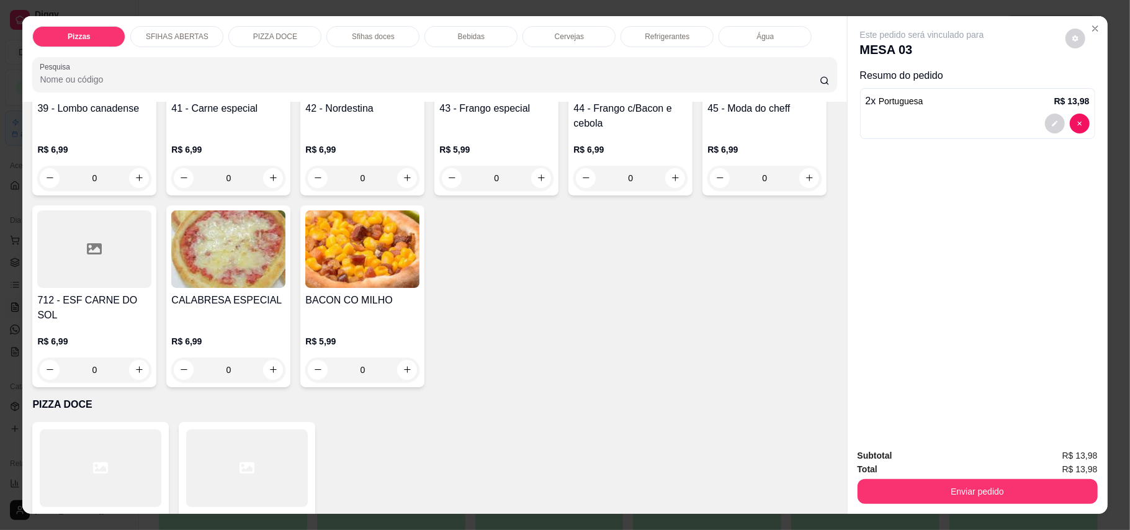
scroll to position [993, 0]
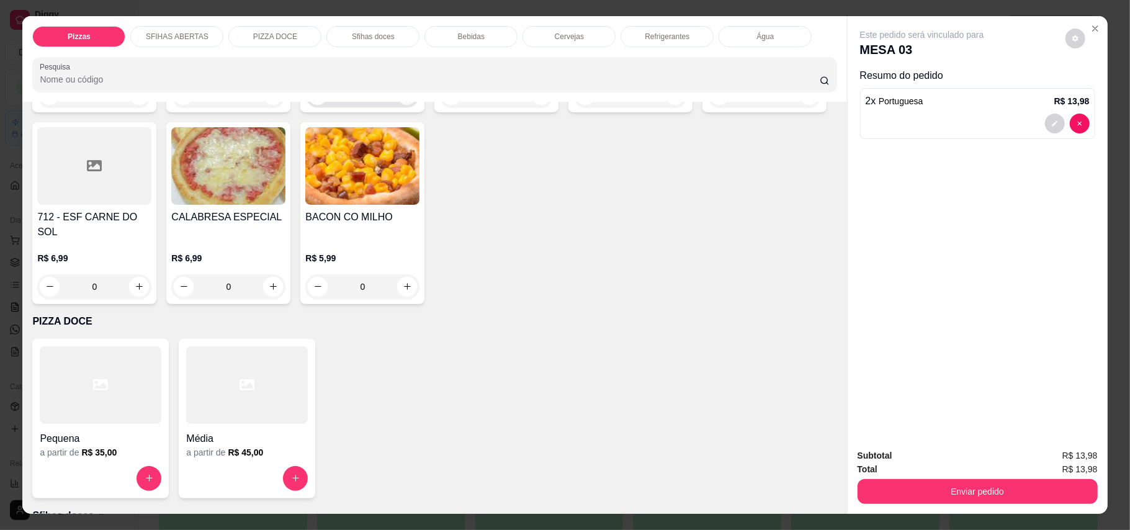
click at [397, 105] on button "increase-product-quantity" at bounding box center [407, 95] width 20 height 20
click at [397, 104] on button "increase-product-quantity" at bounding box center [406, 93] width 19 height 19
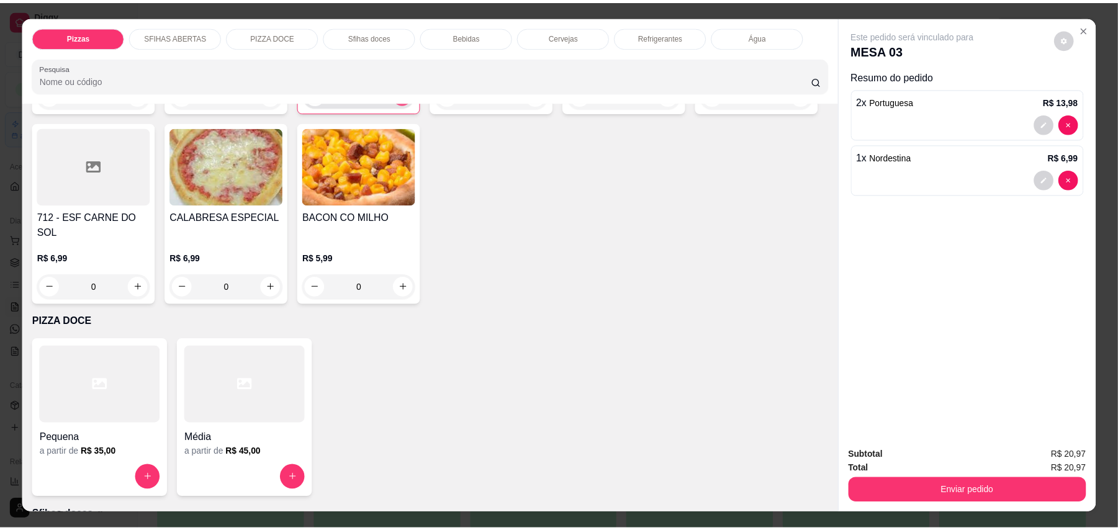
scroll to position [993, 0]
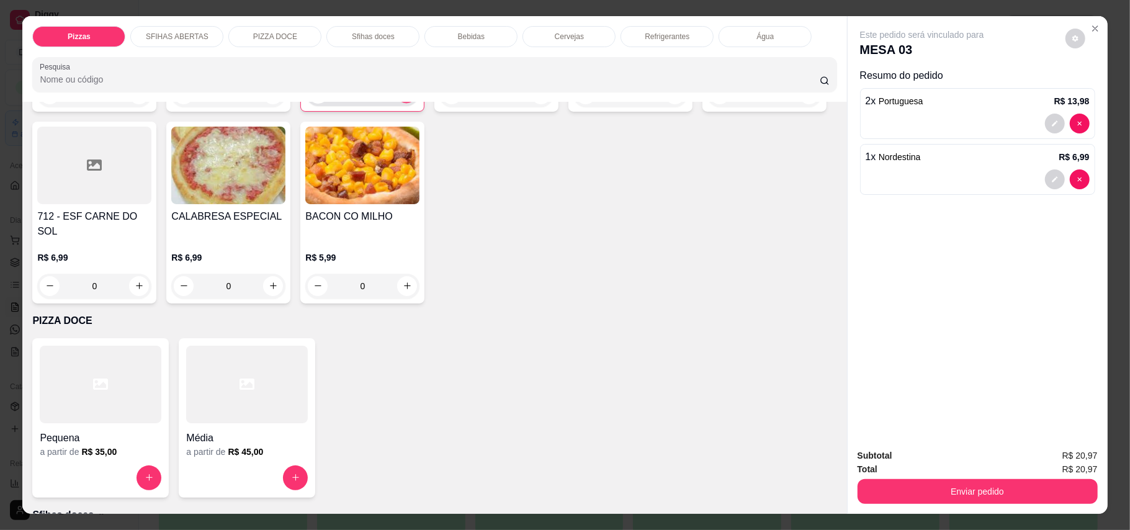
type input "2"
click at [977, 493] on button "Enviar pedido" at bounding box center [978, 491] width 240 height 25
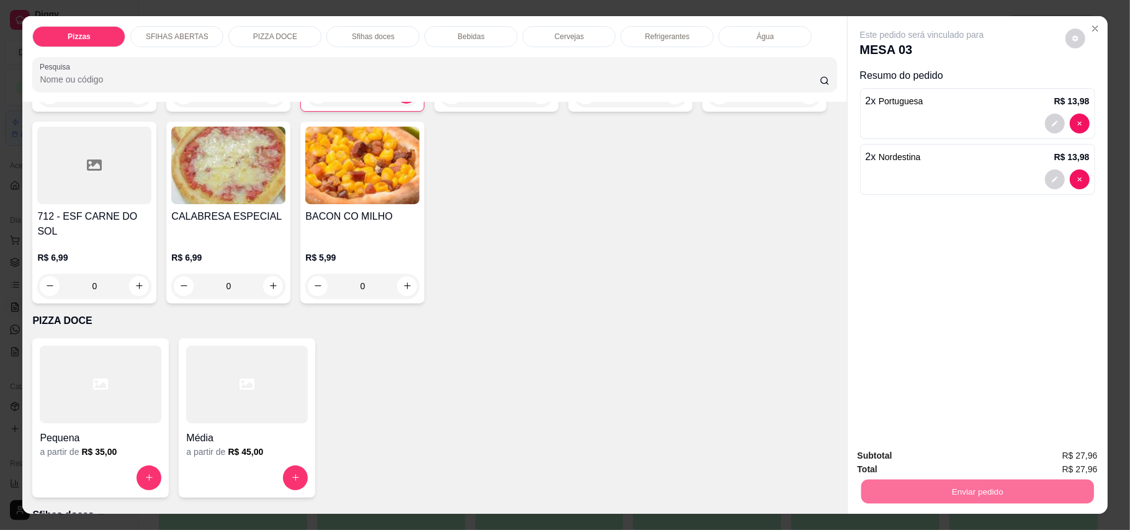
click at [1087, 462] on button "Enviar pedido" at bounding box center [1064, 462] width 70 height 24
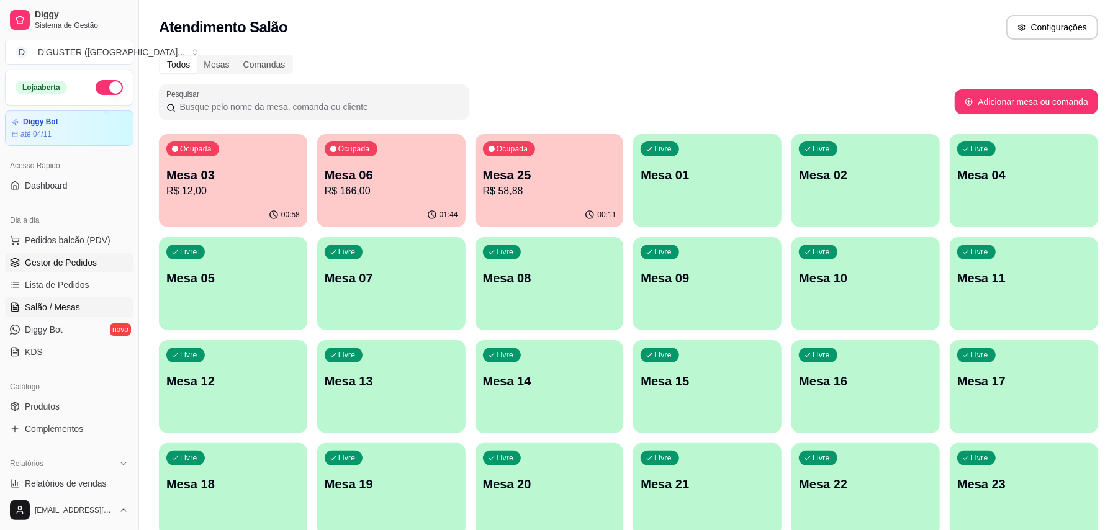
click at [93, 256] on span "Gestor de Pedidos" at bounding box center [61, 262] width 72 height 12
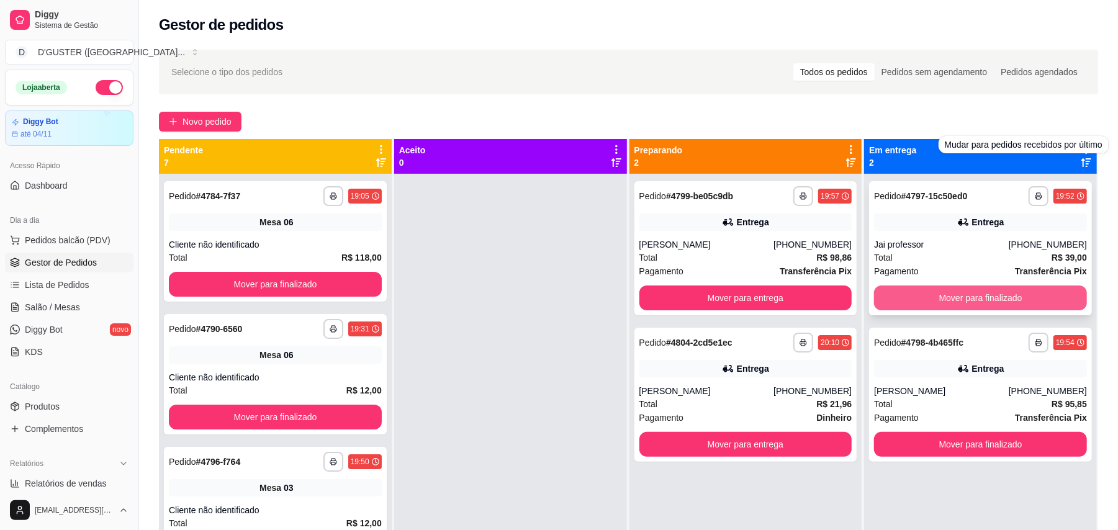
click at [1013, 299] on button "Mover para finalizado" at bounding box center [980, 297] width 213 height 25
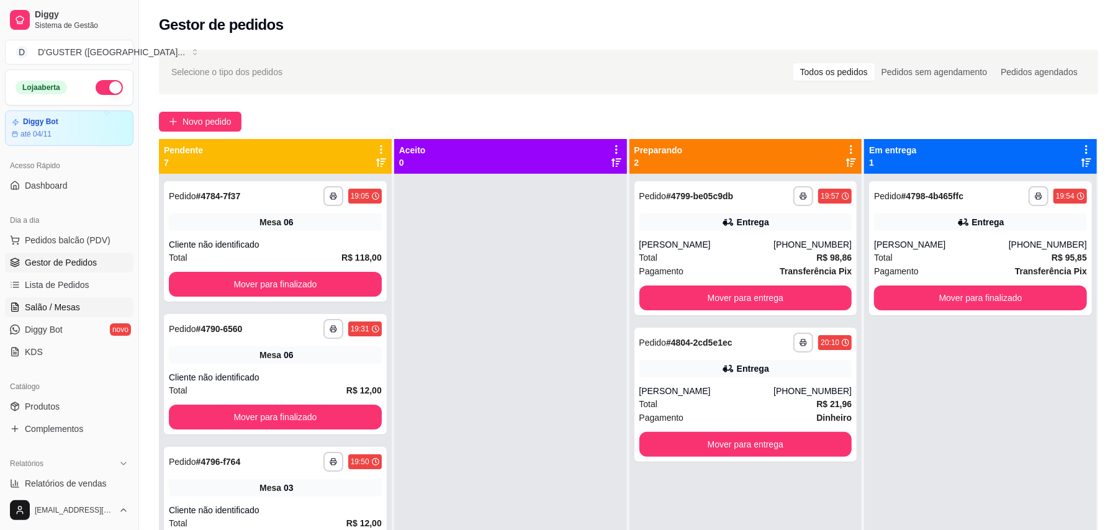
click at [60, 307] on span "Salão / Mesas" at bounding box center [52, 307] width 55 height 12
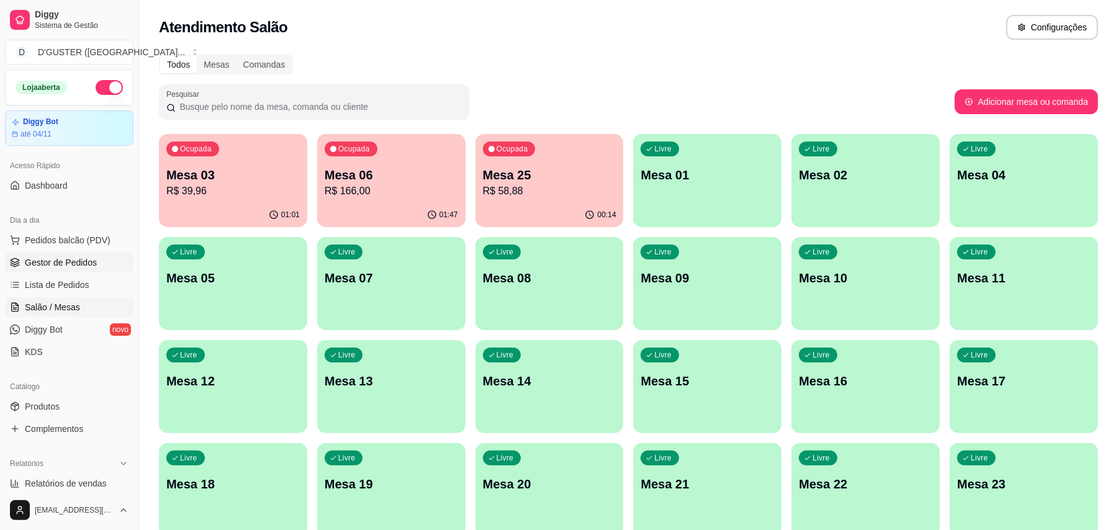
click at [65, 268] on span "Gestor de Pedidos" at bounding box center [61, 262] width 72 height 12
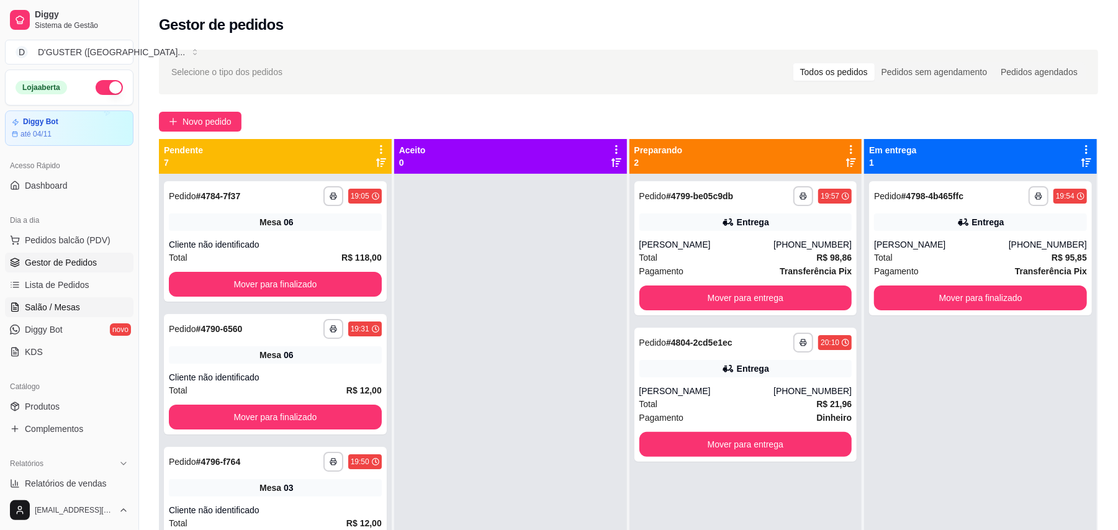
click at [48, 307] on span "Salão / Mesas" at bounding box center [52, 307] width 55 height 12
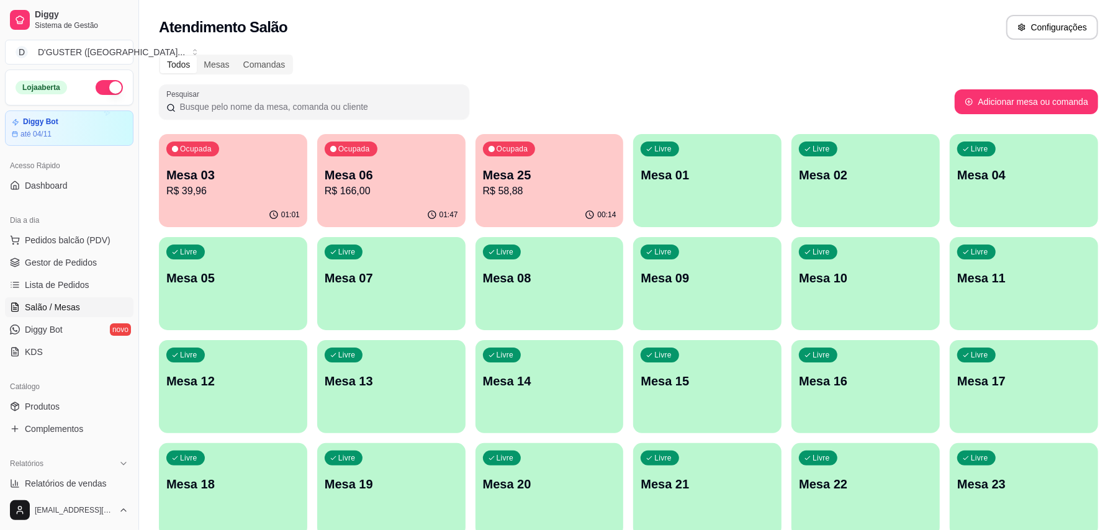
click at [697, 204] on div "Livre Mesa 01" at bounding box center [707, 173] width 148 height 78
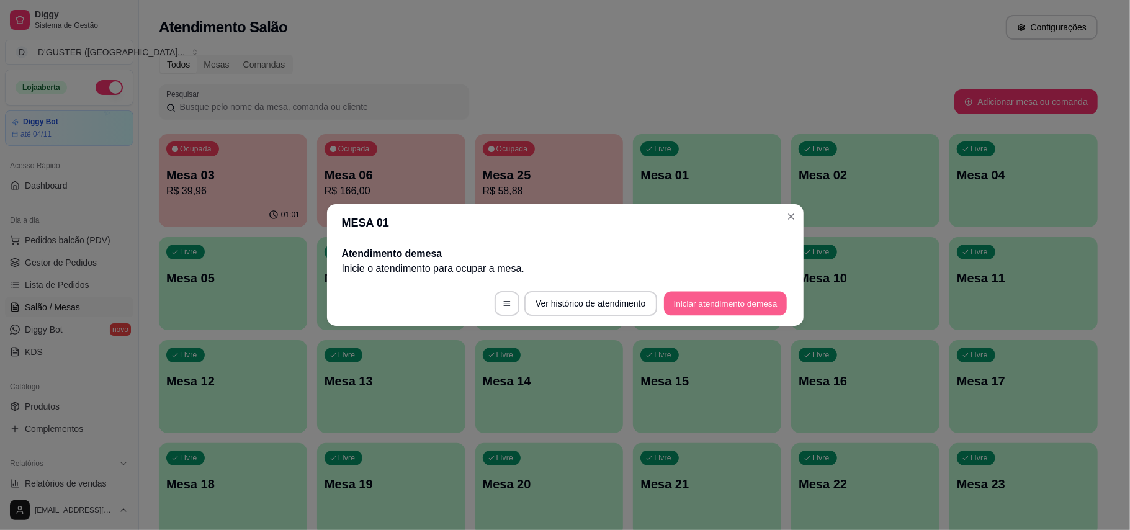
click at [711, 306] on button "Iniciar atendimento de mesa" at bounding box center [725, 304] width 123 height 24
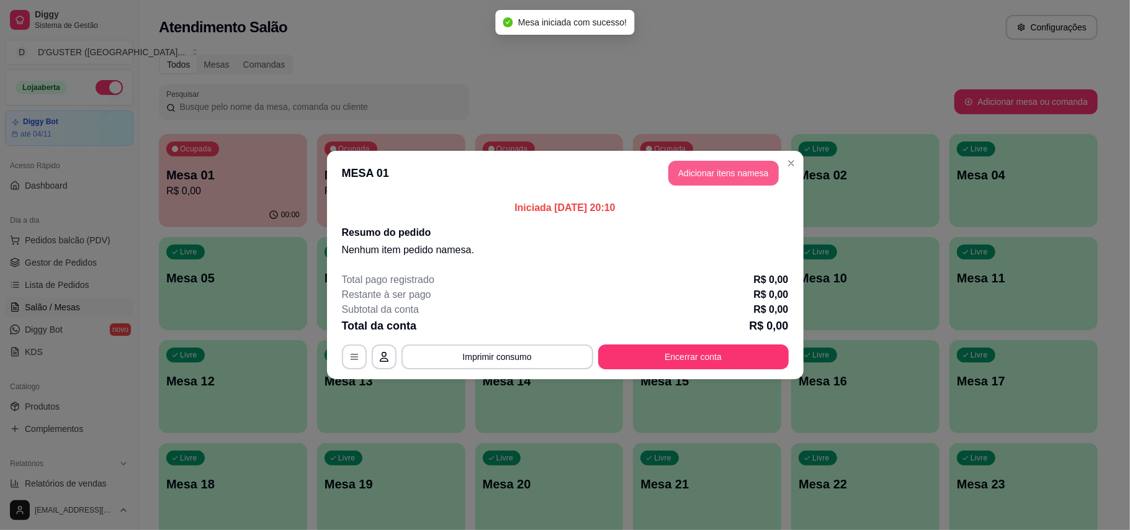
click at [746, 176] on button "Adicionar itens na mesa" at bounding box center [723, 173] width 110 height 25
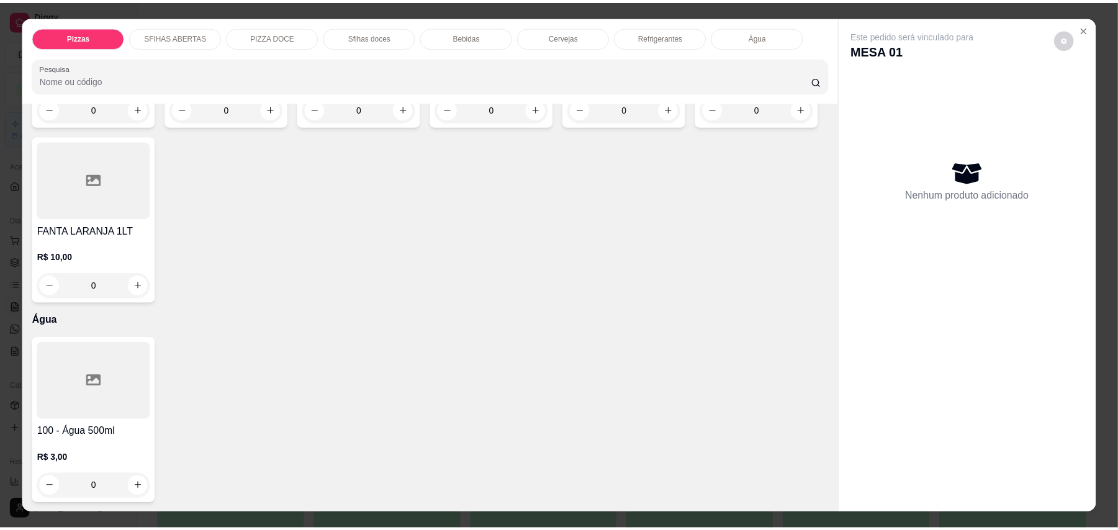
scroll to position [24, 0]
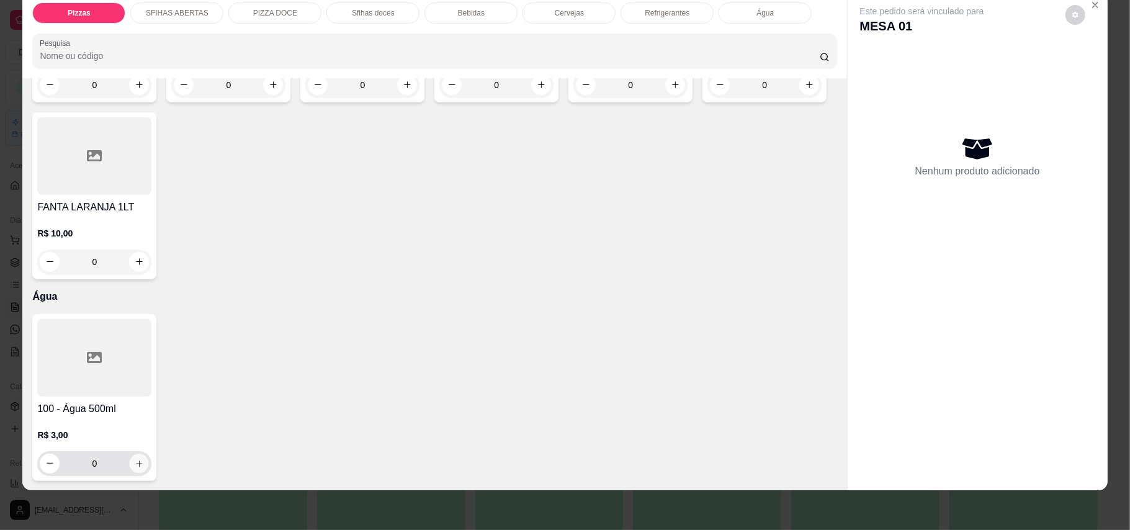
click at [136, 463] on icon "increase-product-quantity" at bounding box center [139, 463] width 6 height 6
type input "1"
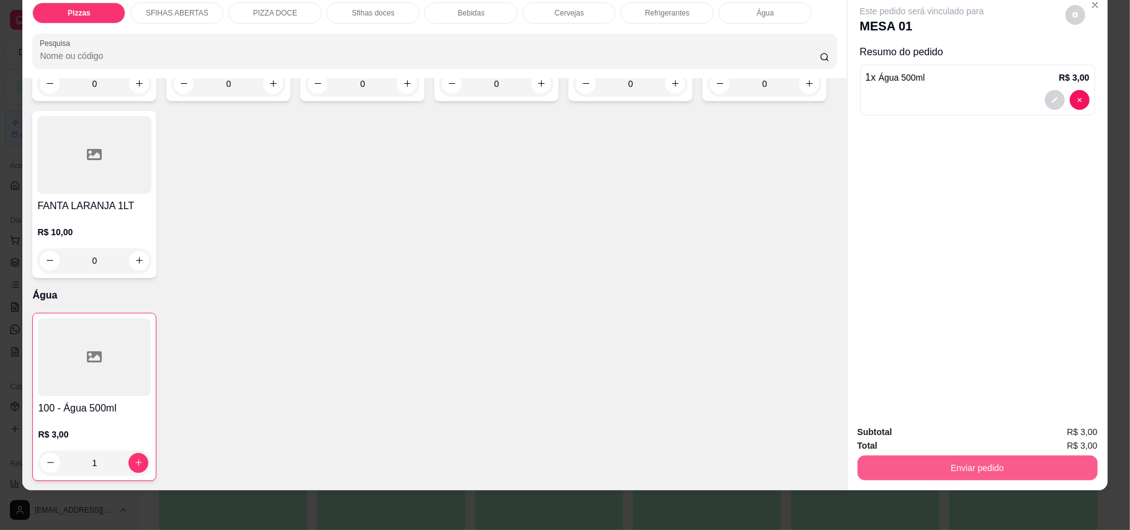
click at [993, 470] on button "Enviar pedido" at bounding box center [978, 467] width 240 height 25
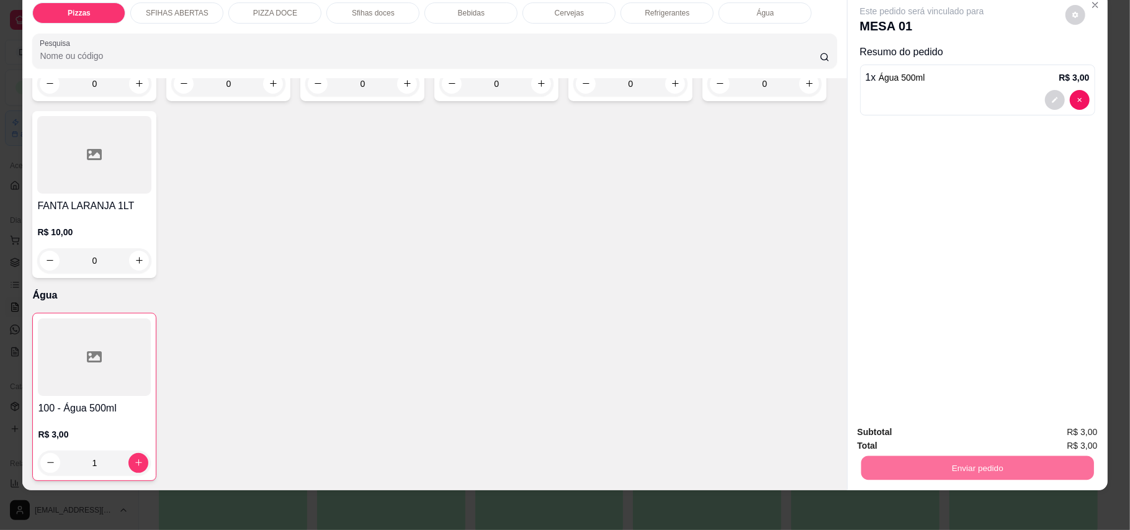
click at [1041, 435] on button "Enviar pedido" at bounding box center [1064, 437] width 68 height 23
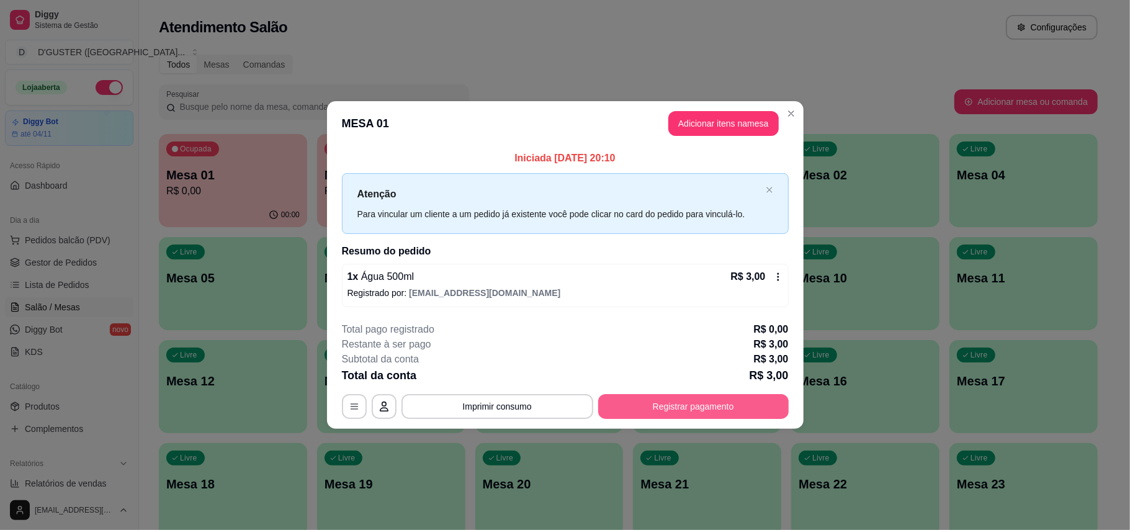
click at [723, 411] on button "Registrar pagamento" at bounding box center [693, 406] width 190 height 25
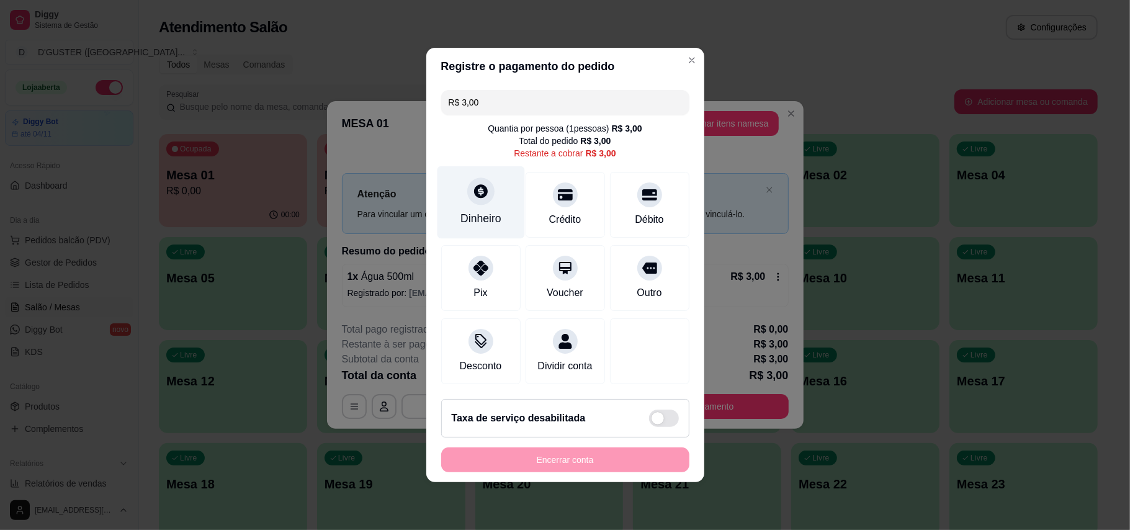
click at [482, 187] on icon at bounding box center [481, 191] width 14 height 14
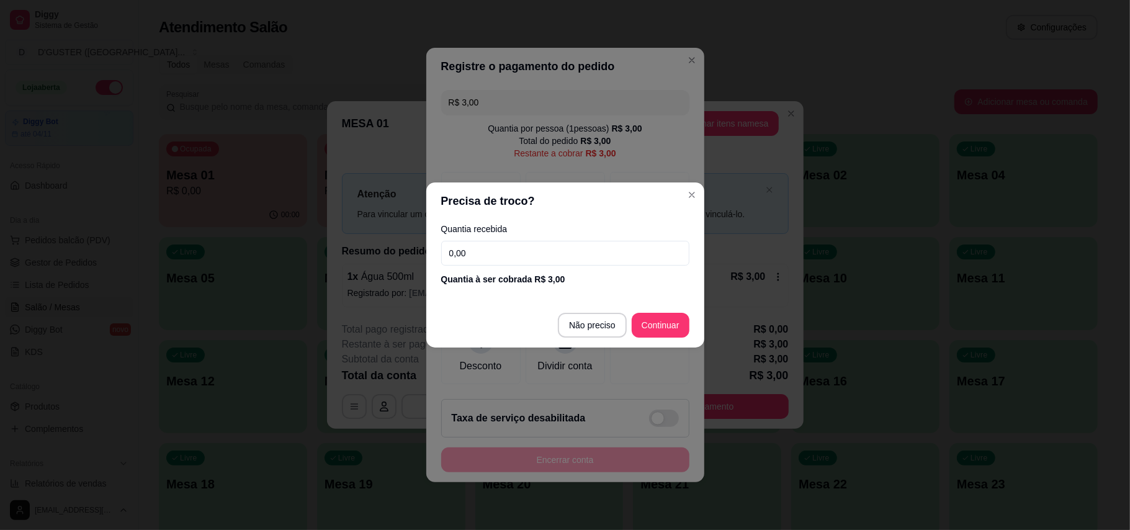
drag, startPoint x: 555, startPoint y: 242, endPoint x: 549, endPoint y: 256, distance: 15.6
click at [554, 244] on input "0,00" at bounding box center [565, 253] width 248 height 25
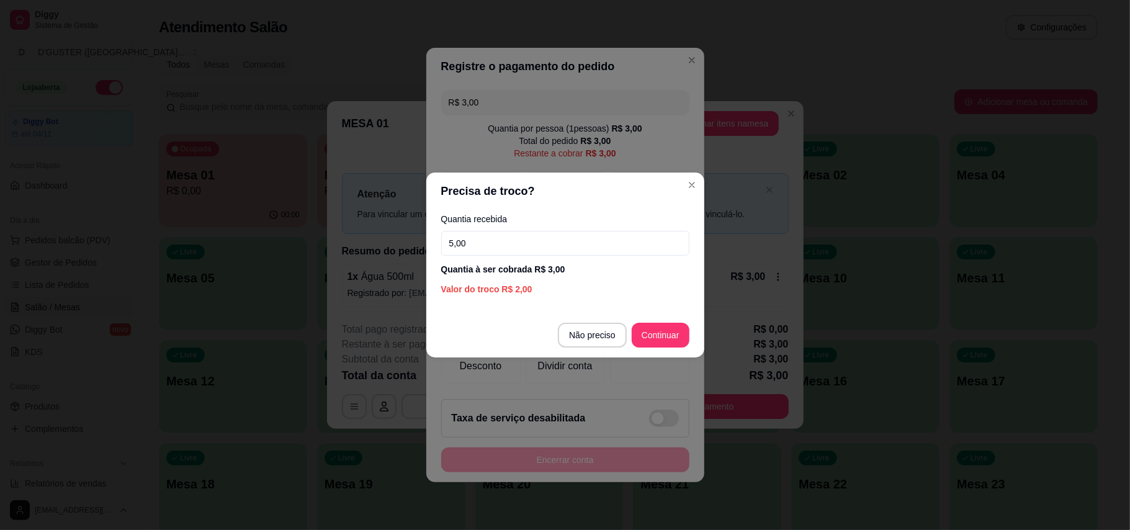
type input "5,00"
click at [676, 318] on footer "Não preciso Continuar" at bounding box center [565, 335] width 278 height 45
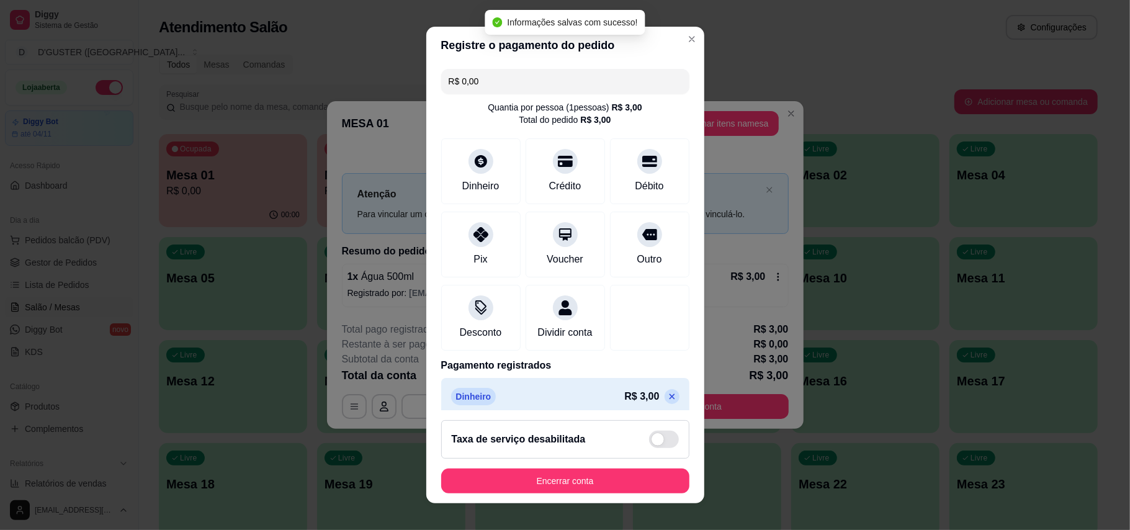
type input "R$ 0,00"
click at [637, 480] on button "Encerrar conta" at bounding box center [565, 480] width 248 height 25
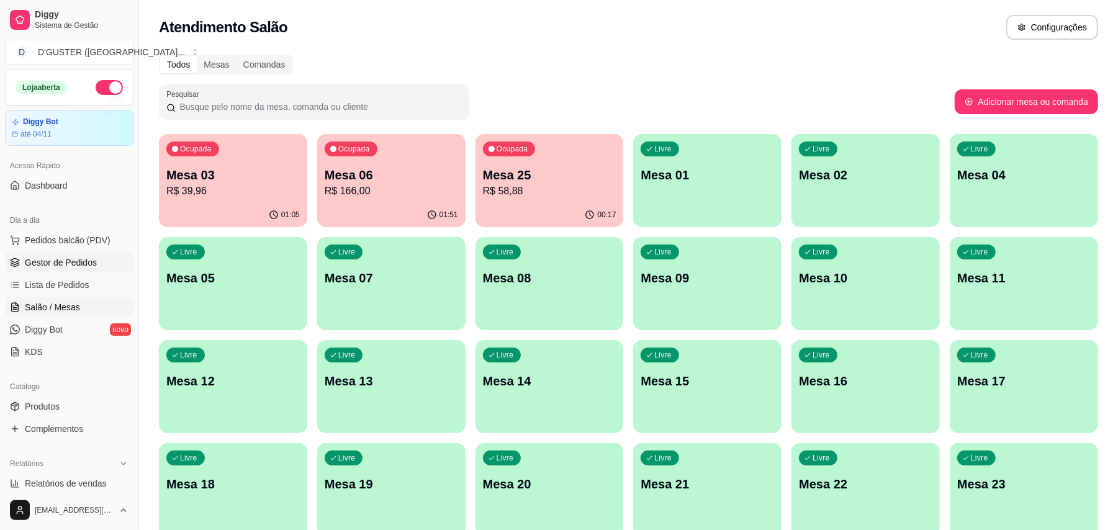
click at [78, 264] on span "Gestor de Pedidos" at bounding box center [61, 262] width 72 height 12
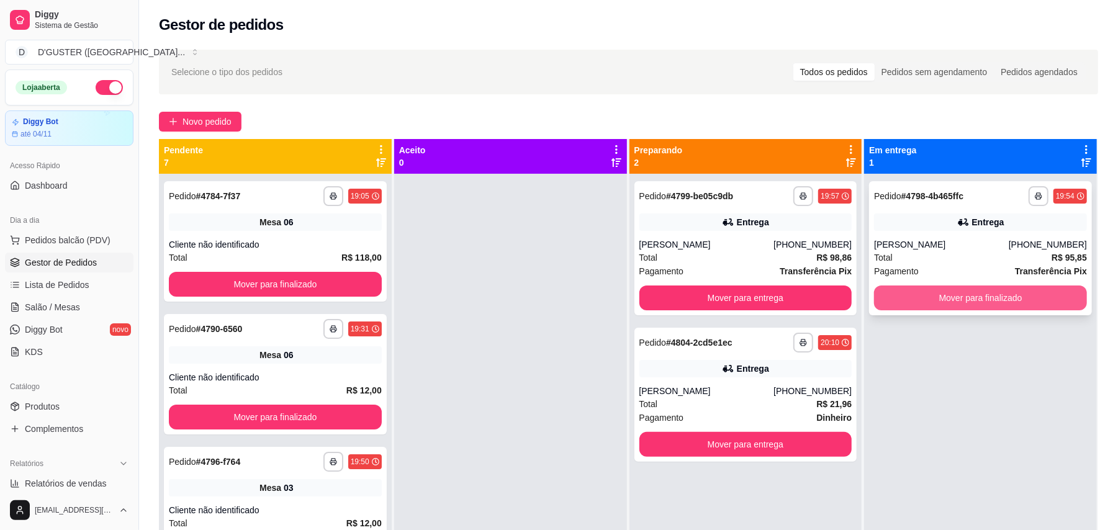
click at [1031, 303] on button "Mover para finalizado" at bounding box center [980, 297] width 213 height 25
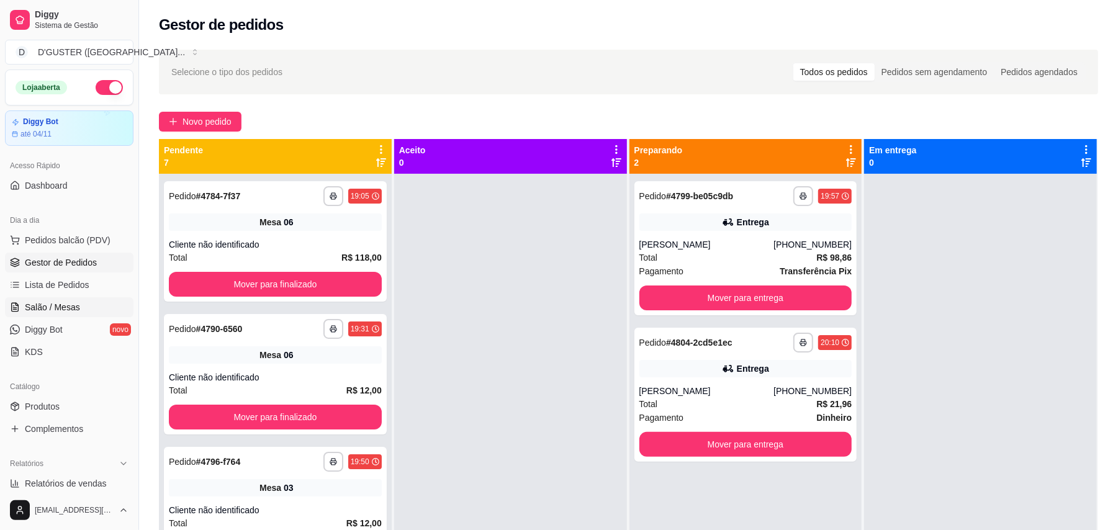
click at [63, 299] on link "Salão / Mesas" at bounding box center [69, 307] width 128 height 20
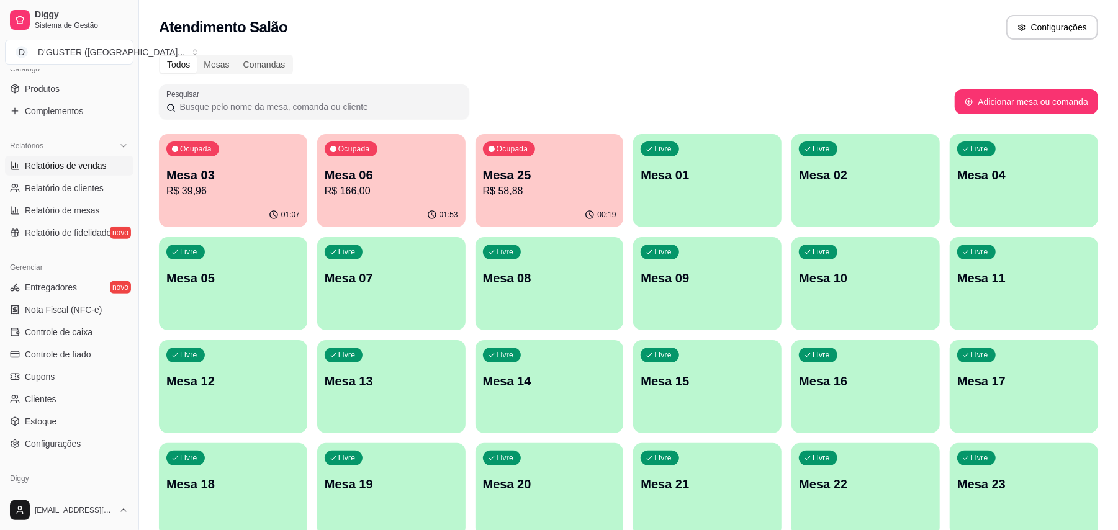
scroll to position [331, 0]
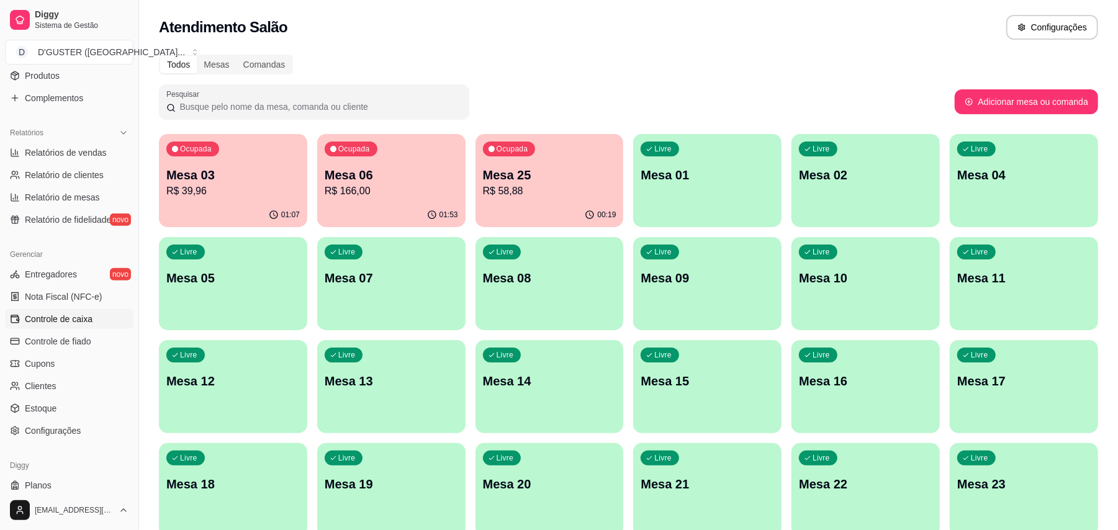
click at [51, 313] on span "Controle de caixa" at bounding box center [59, 319] width 68 height 12
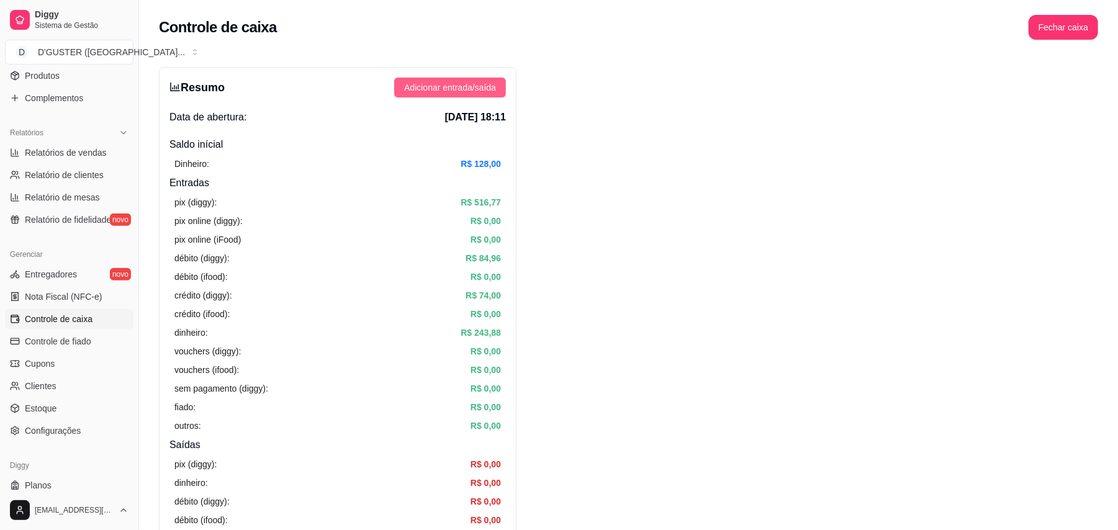
click at [473, 78] on button "Adicionar entrada/saída" at bounding box center [450, 88] width 112 height 20
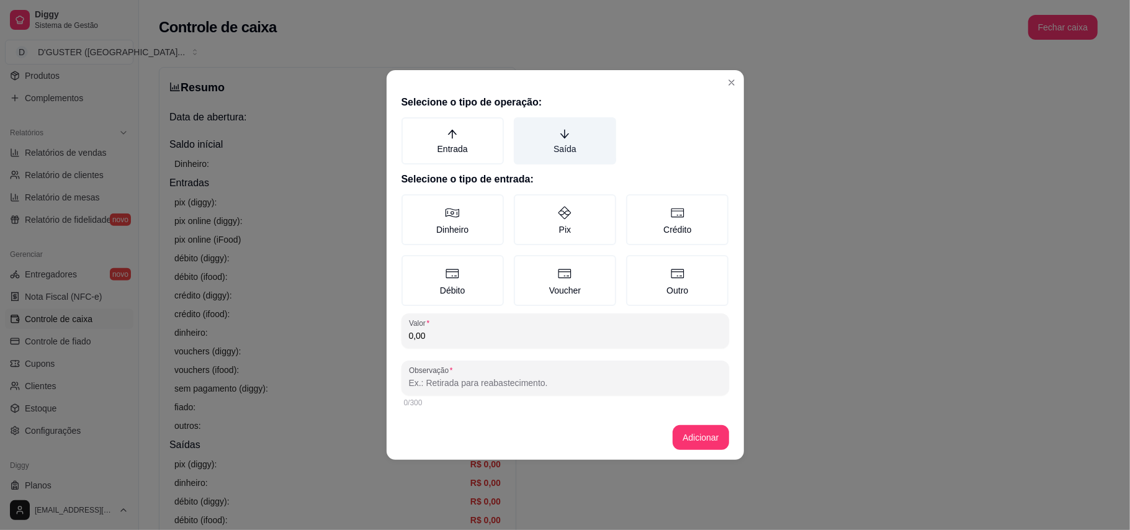
click at [585, 149] on label "Saída" at bounding box center [565, 140] width 102 height 47
click at [523, 127] on button "Saída" at bounding box center [518, 122] width 10 height 10
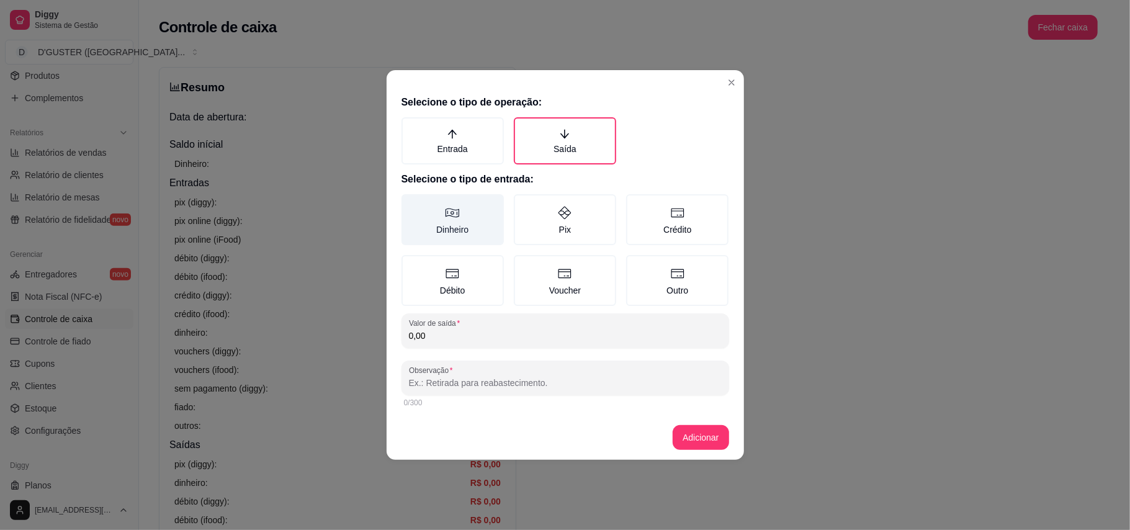
click at [468, 213] on label "Dinheiro" at bounding box center [452, 219] width 102 height 51
click at [411, 204] on button "Dinheiro" at bounding box center [406, 199] width 10 height 10
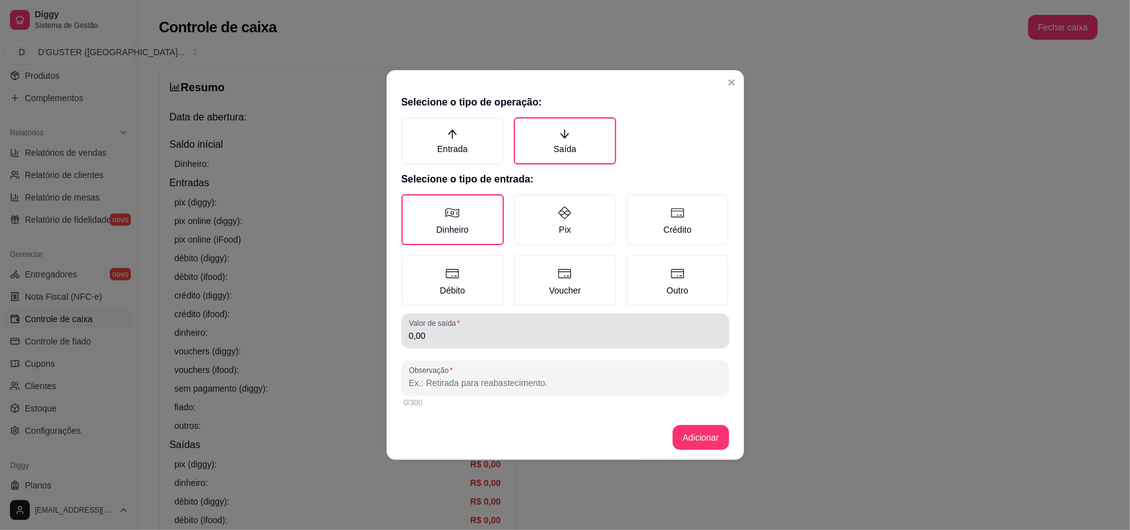
click at [485, 329] on input "0,00" at bounding box center [565, 335] width 313 height 12
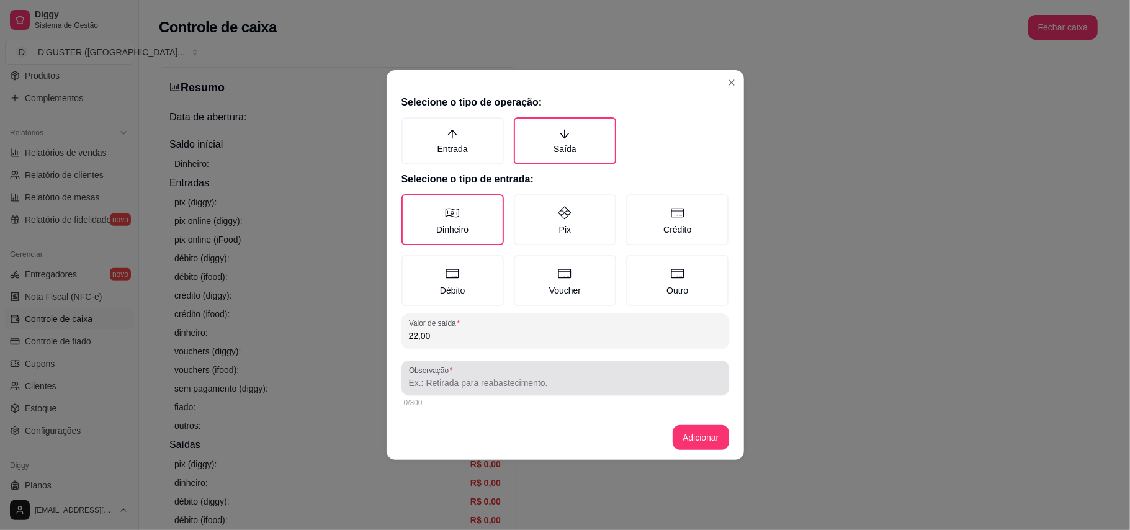
type input "22,00"
click at [520, 378] on input "Observação" at bounding box center [565, 383] width 313 height 12
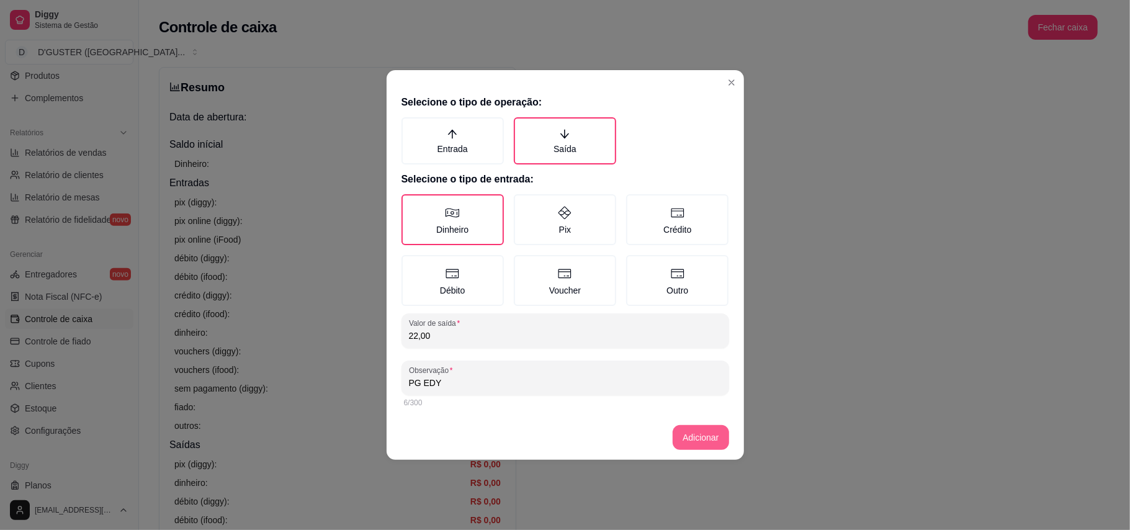
type input "PG EDY"
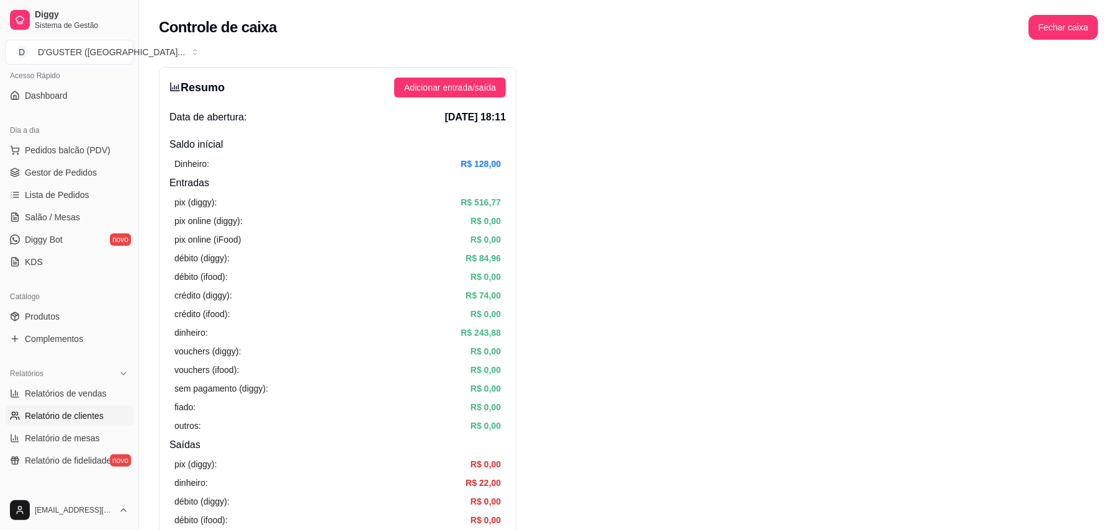
scroll to position [83, 0]
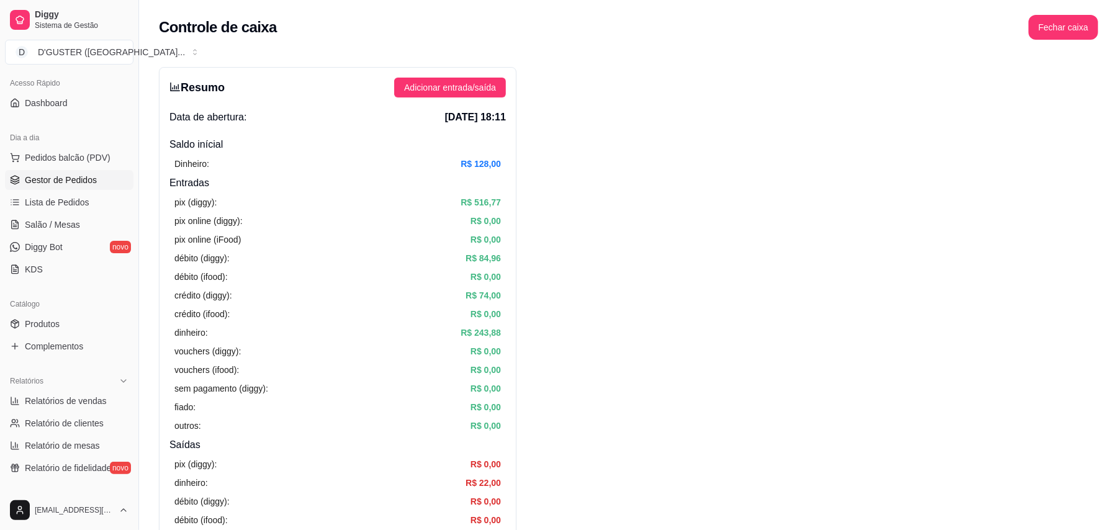
click at [63, 184] on span "Gestor de Pedidos" at bounding box center [61, 180] width 72 height 12
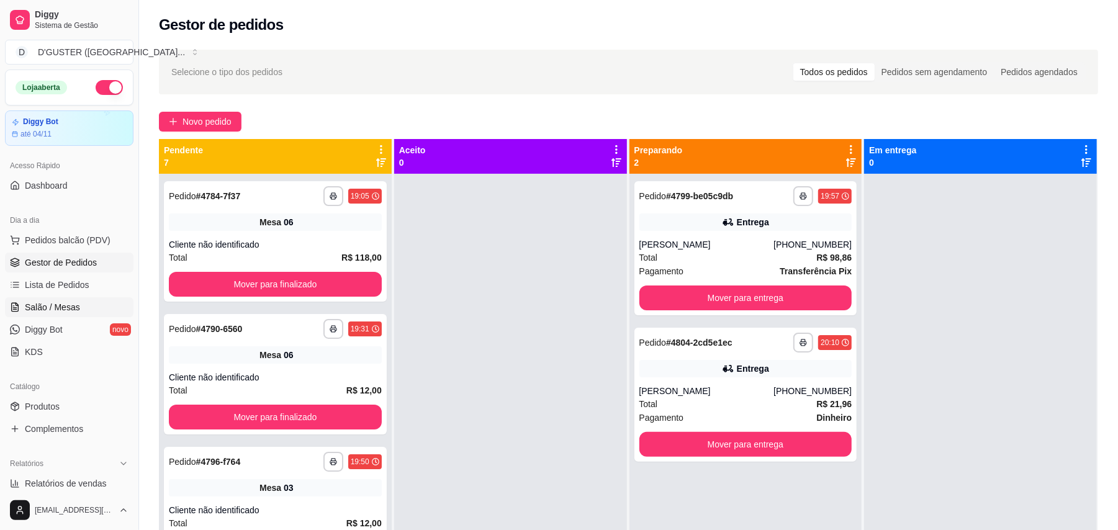
click at [58, 311] on span "Salão / Mesas" at bounding box center [52, 307] width 55 height 12
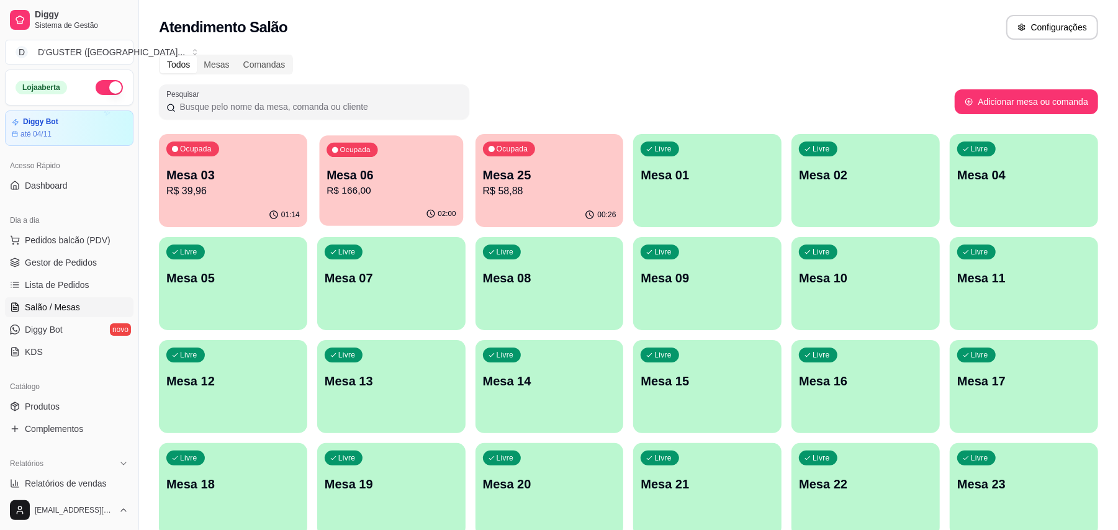
click at [358, 184] on p "R$ 166,00" at bounding box center [390, 191] width 129 height 14
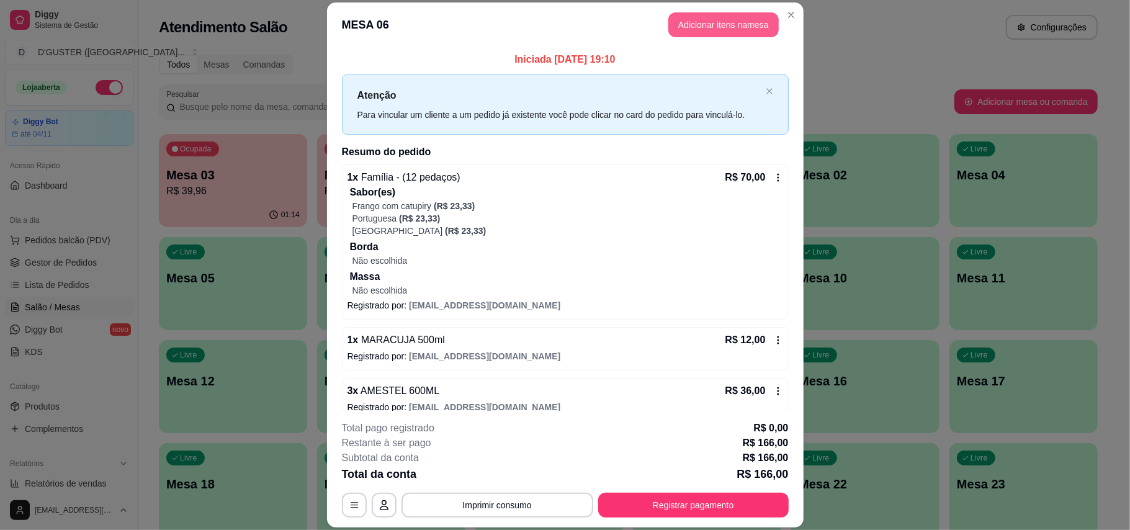
click at [699, 31] on button "Adicionar itens na mesa" at bounding box center [723, 24] width 110 height 25
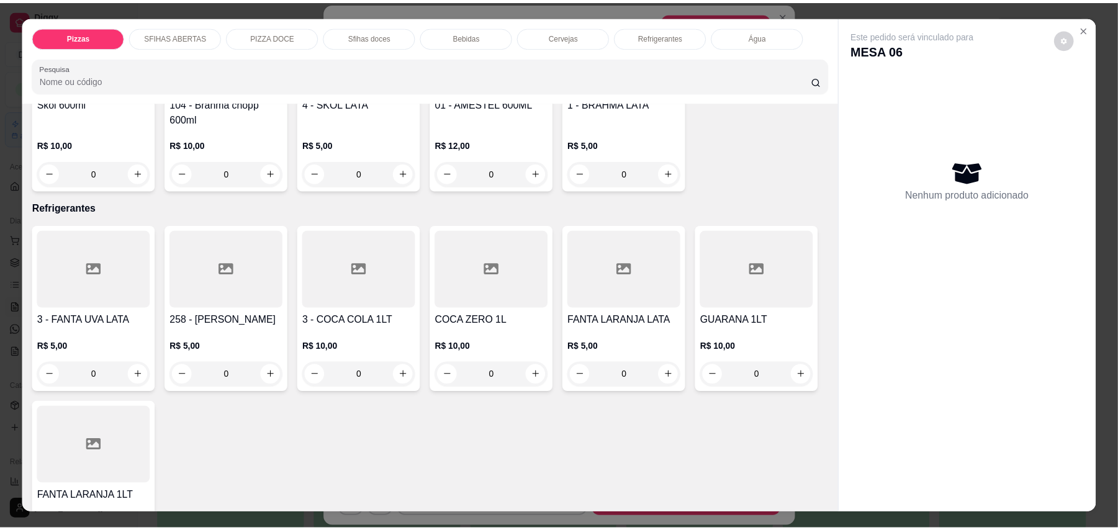
scroll to position [2316, 0]
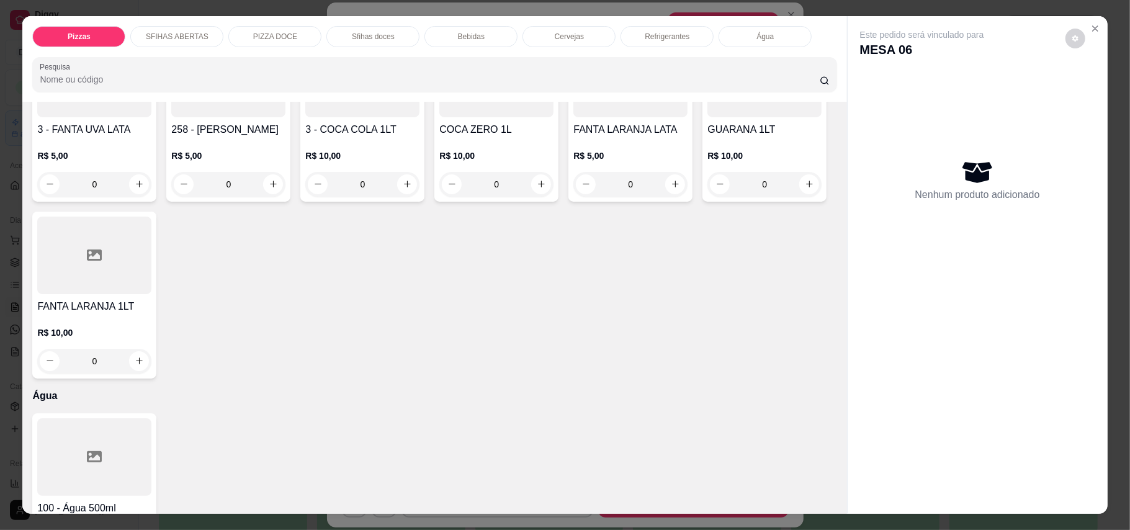
type input "1"
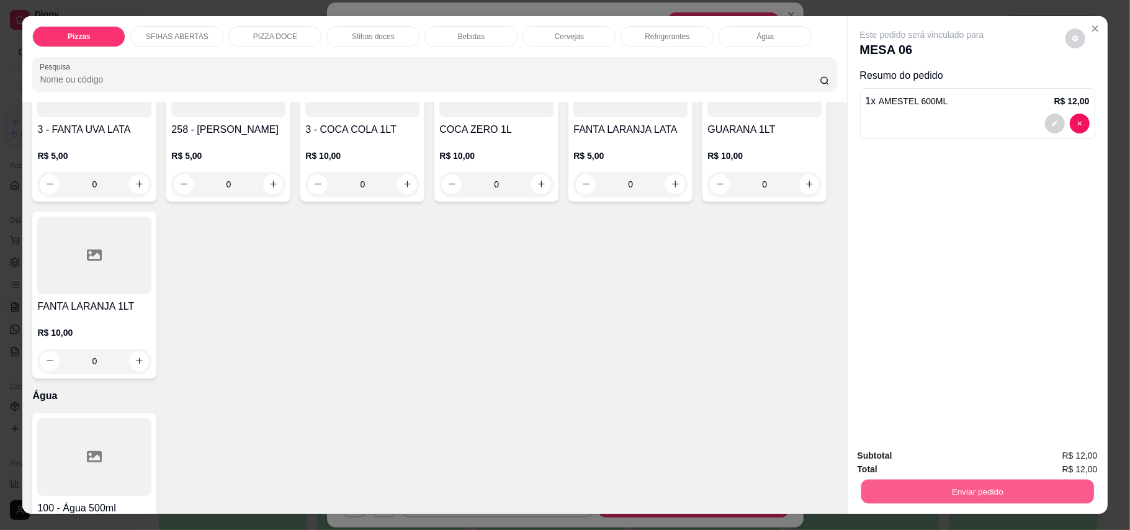
click at [1003, 500] on button "Enviar pedido" at bounding box center [977, 492] width 233 height 24
click at [1046, 453] on button "Enviar pedido" at bounding box center [1064, 462] width 70 height 24
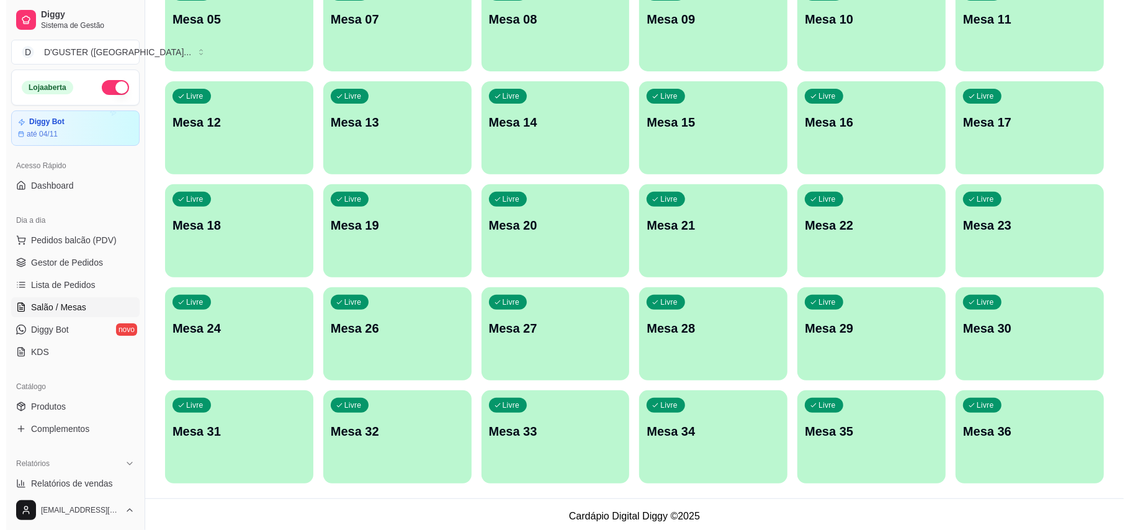
scroll to position [262, 0]
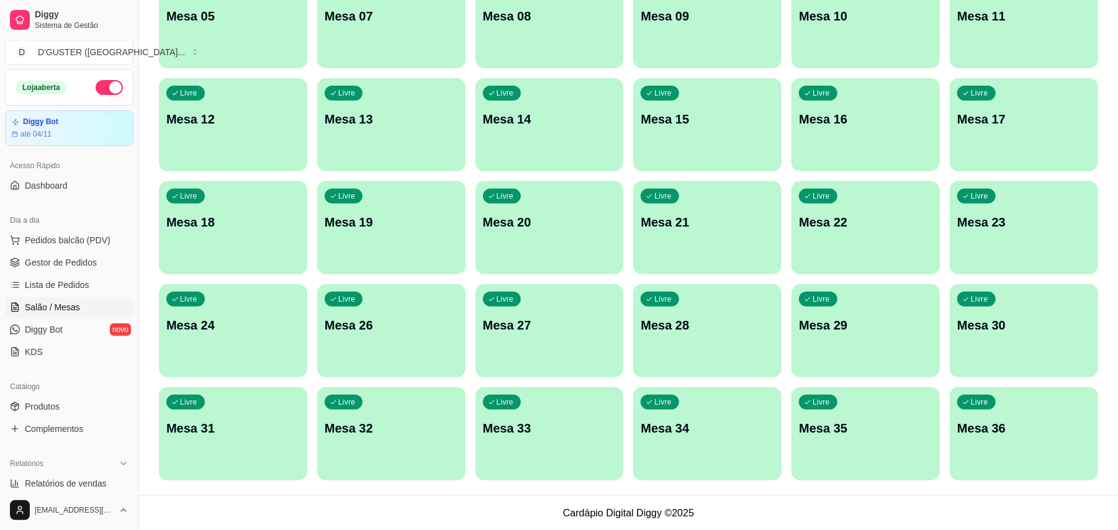
click at [214, 330] on p "Mesa 24" at bounding box center [232, 324] width 133 height 17
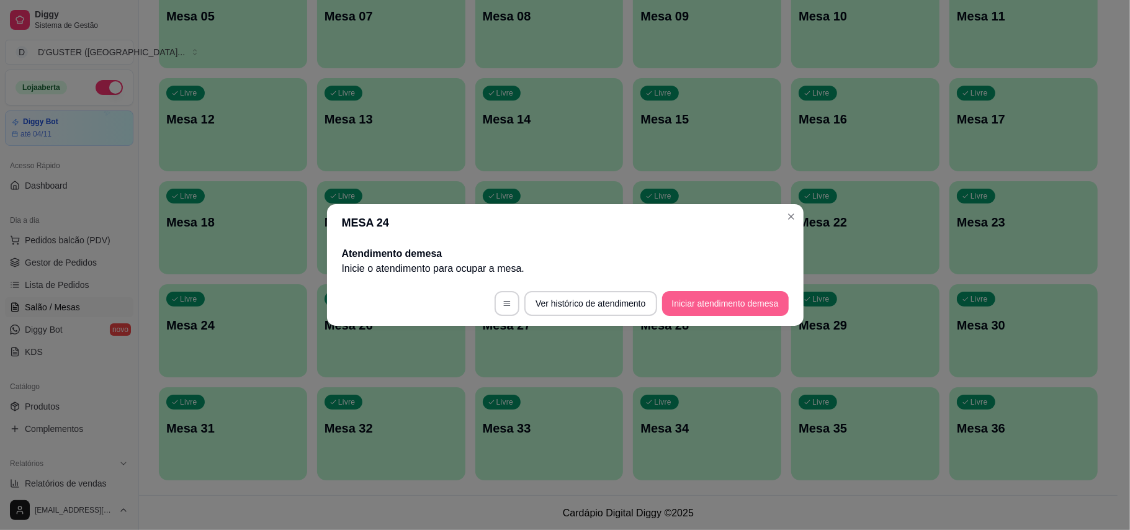
click at [728, 306] on button "Iniciar atendimento de mesa" at bounding box center [725, 303] width 127 height 25
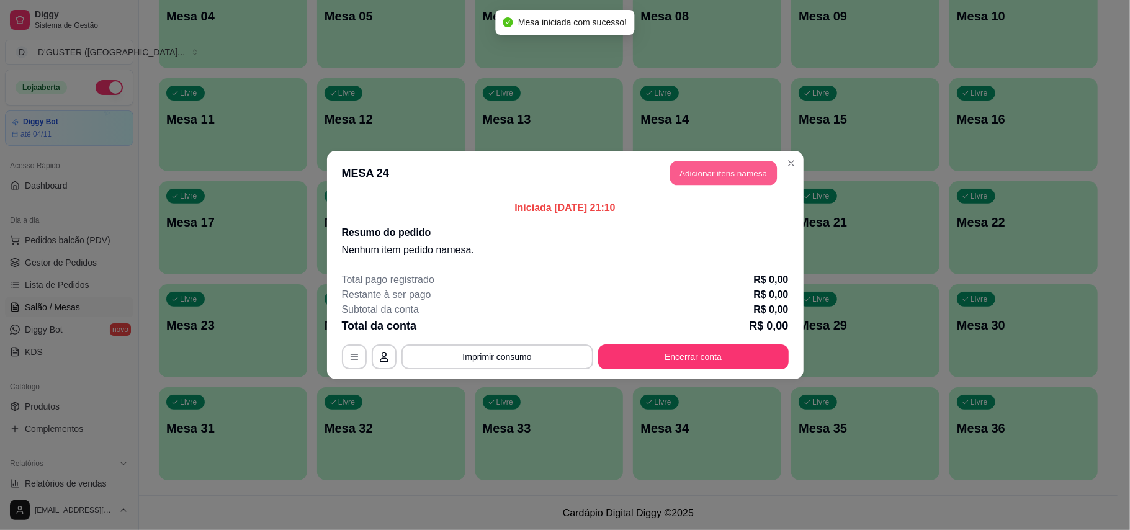
click at [735, 164] on button "Adicionar itens na mesa" at bounding box center [723, 173] width 107 height 24
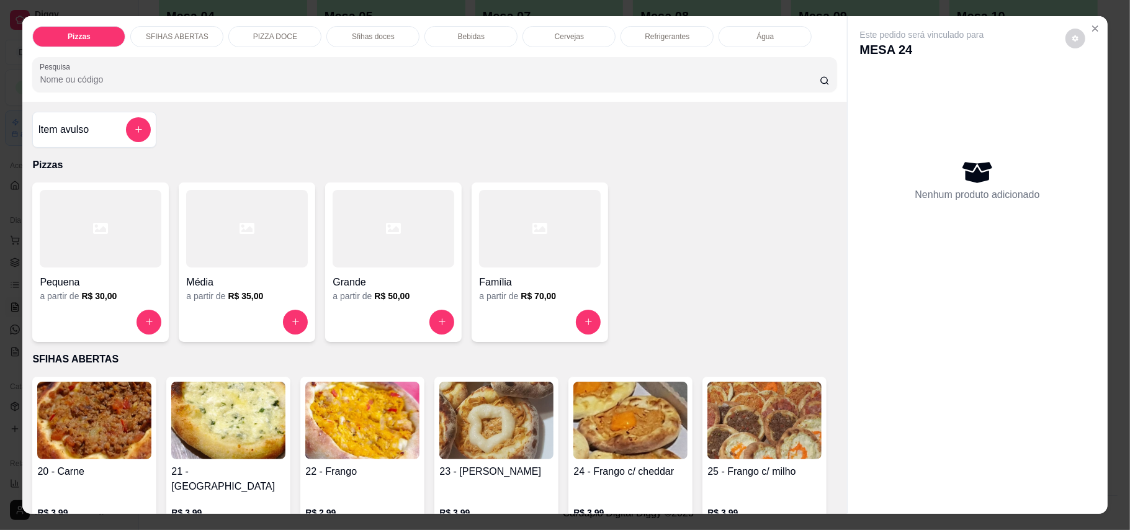
click at [541, 277] on h4 "Família" at bounding box center [540, 282] width 122 height 15
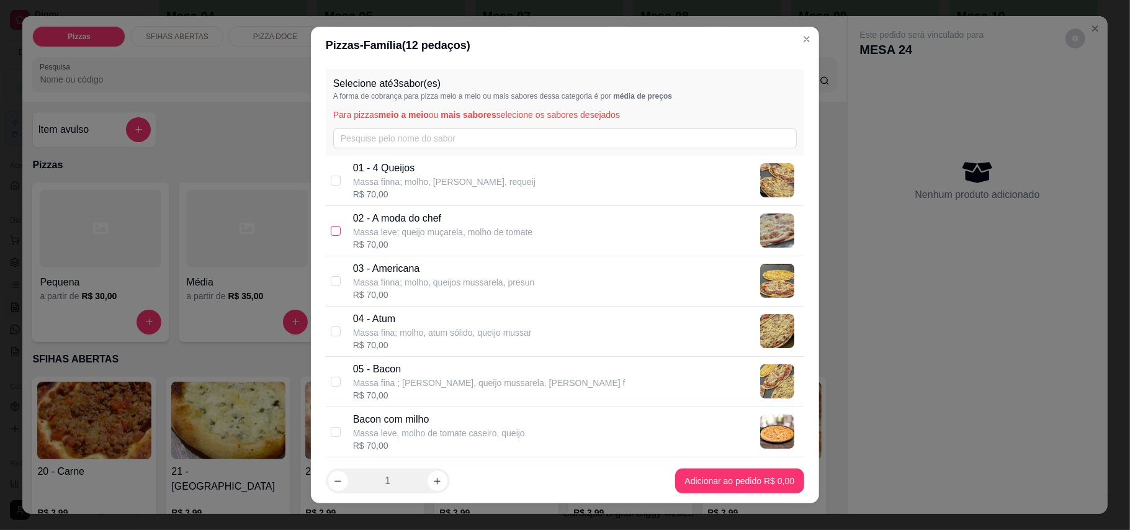
click at [333, 232] on input "checkbox" at bounding box center [336, 231] width 10 height 10
checkbox input "true"
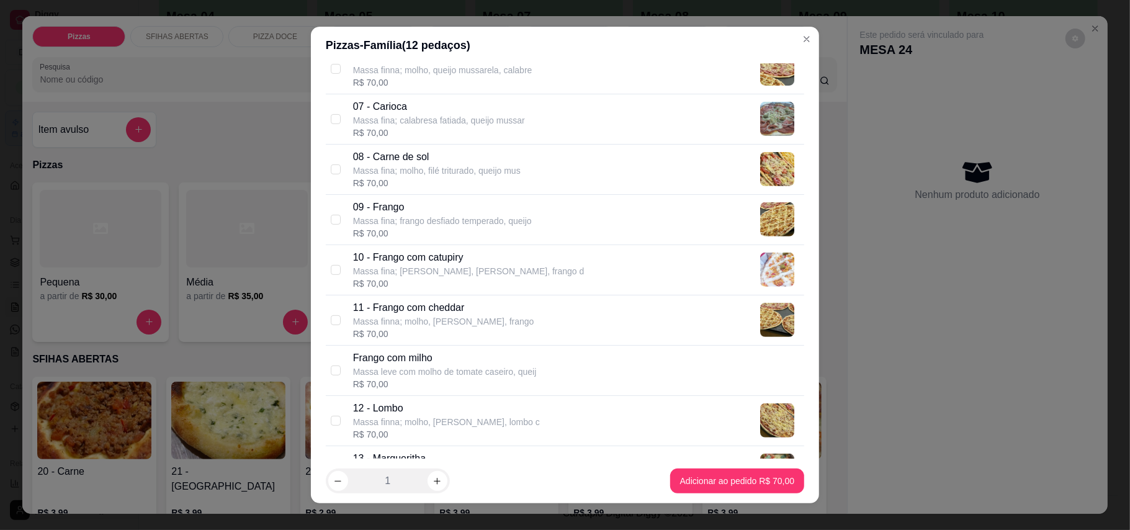
scroll to position [496, 0]
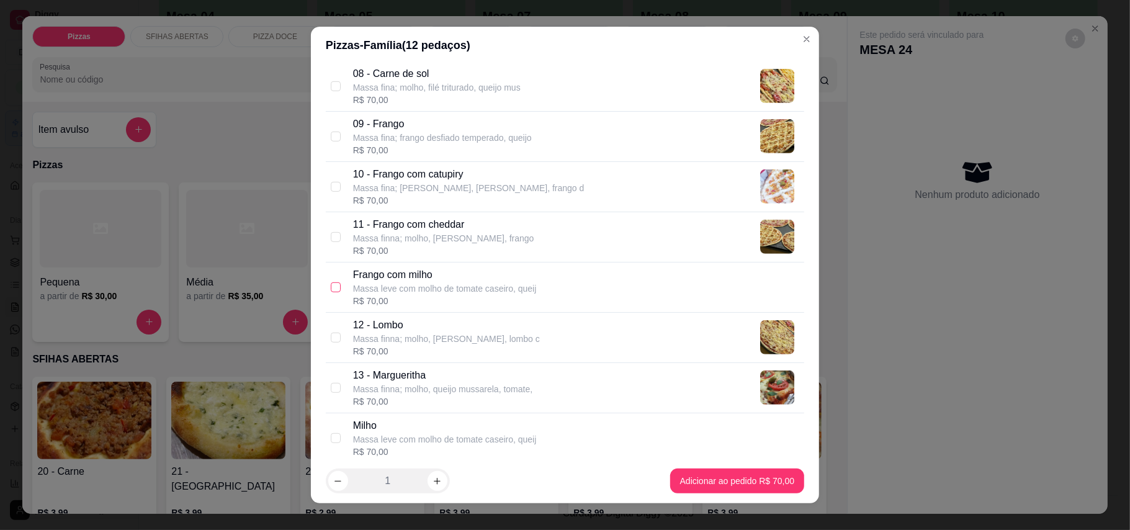
click at [331, 294] on label at bounding box center [336, 287] width 10 height 14
click at [331, 292] on input "checkbox" at bounding box center [336, 287] width 10 height 10
click at [331, 288] on input "checkbox" at bounding box center [336, 287] width 10 height 10
checkbox input "true"
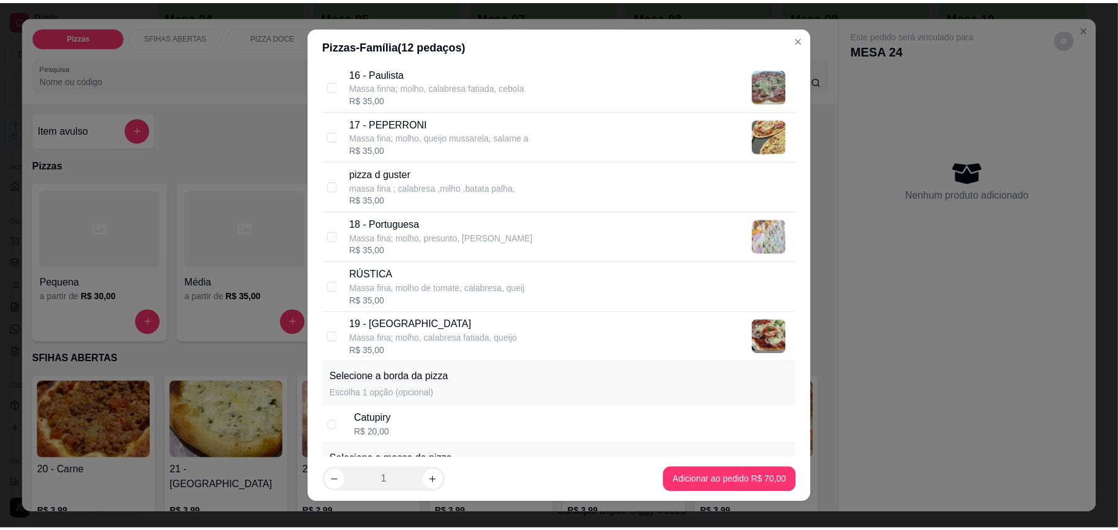
scroll to position [1075, 0]
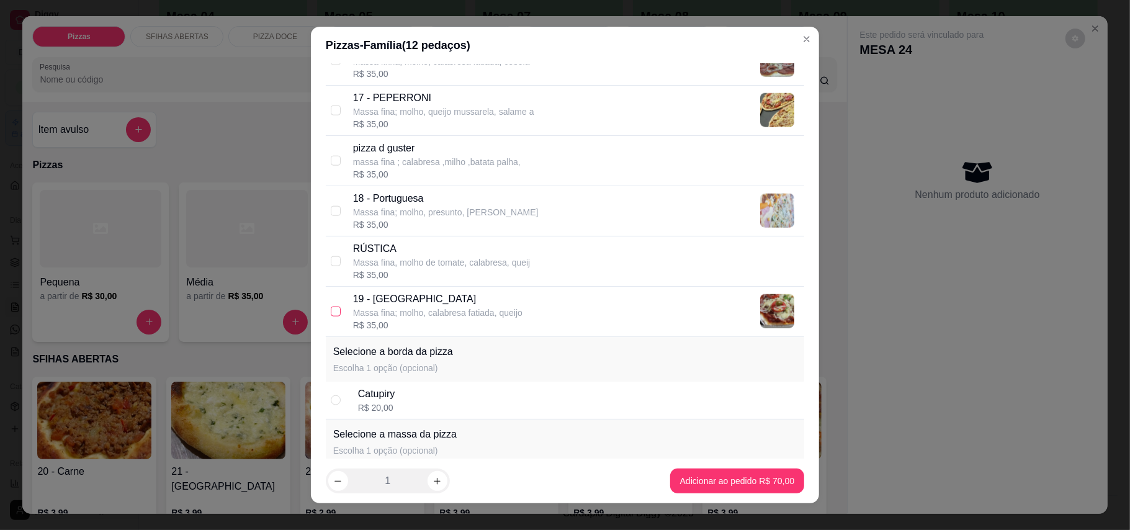
click at [331, 316] on input "checkbox" at bounding box center [336, 312] width 10 height 10
checkbox input "true"
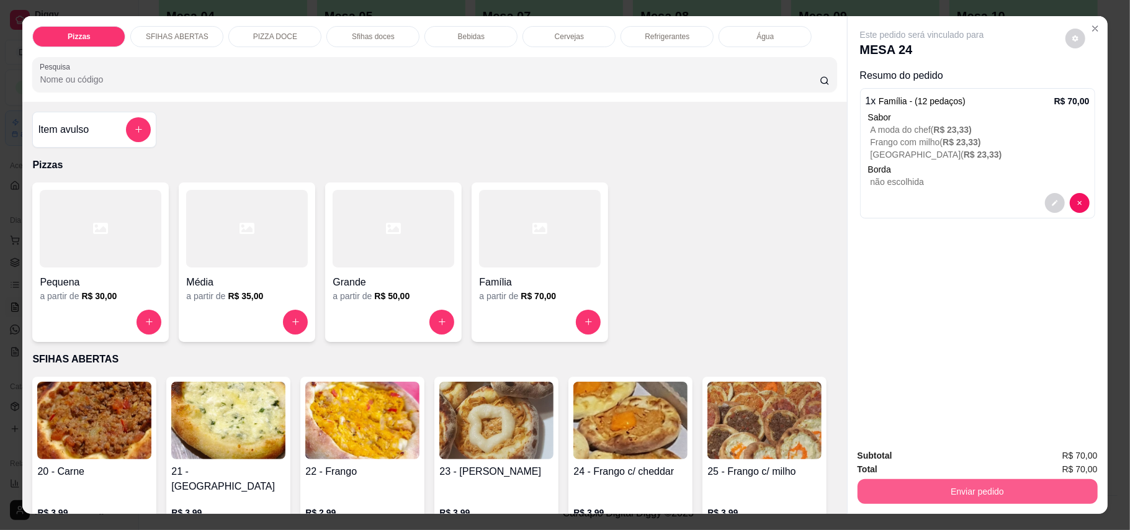
click at [953, 484] on button "Enviar pedido" at bounding box center [978, 491] width 240 height 25
click at [1067, 465] on button "Enviar pedido" at bounding box center [1064, 461] width 68 height 23
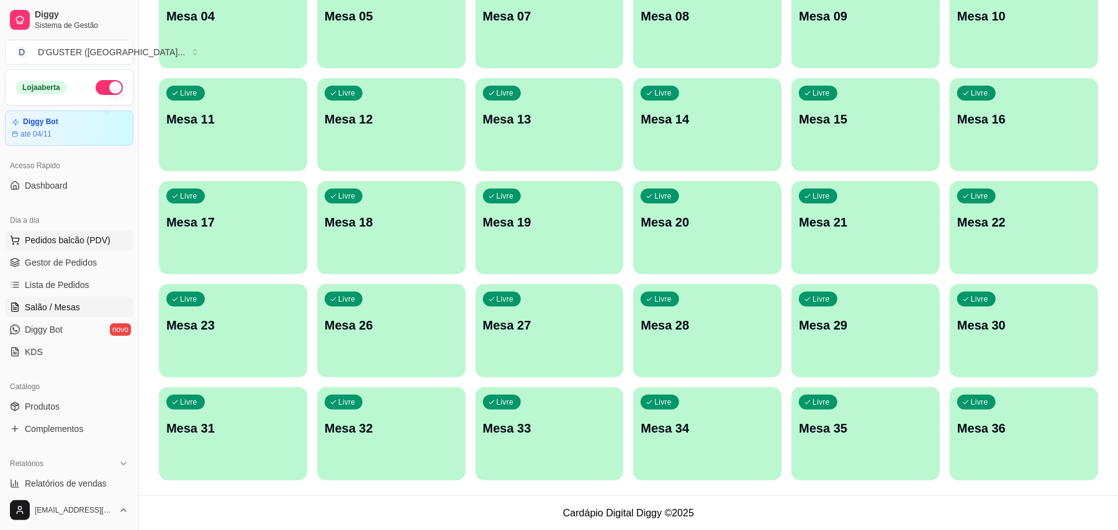
click at [56, 246] on span "Pedidos balcão (PDV)" at bounding box center [68, 240] width 86 height 12
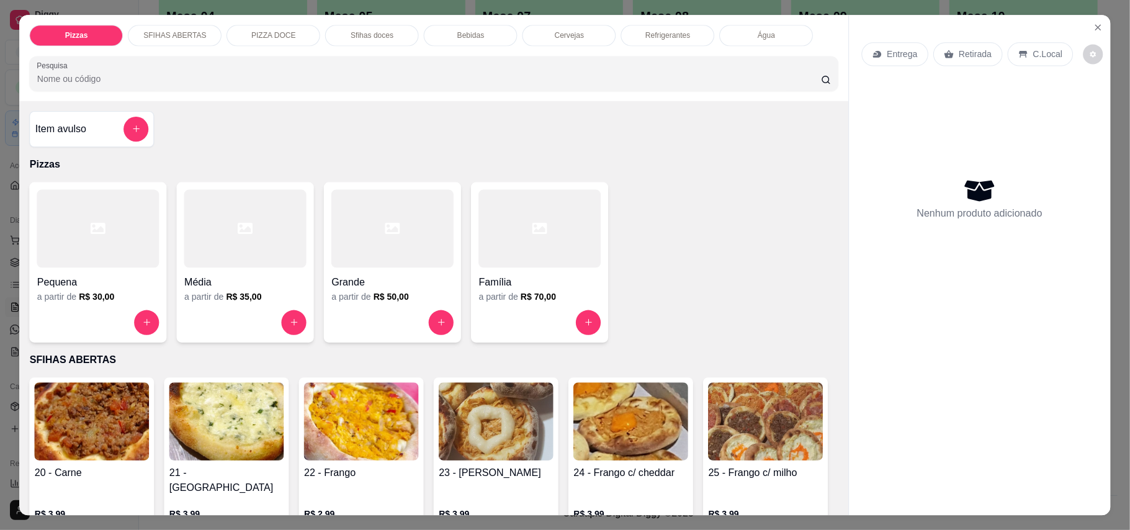
click at [66, 261] on div at bounding box center [98, 228] width 122 height 78
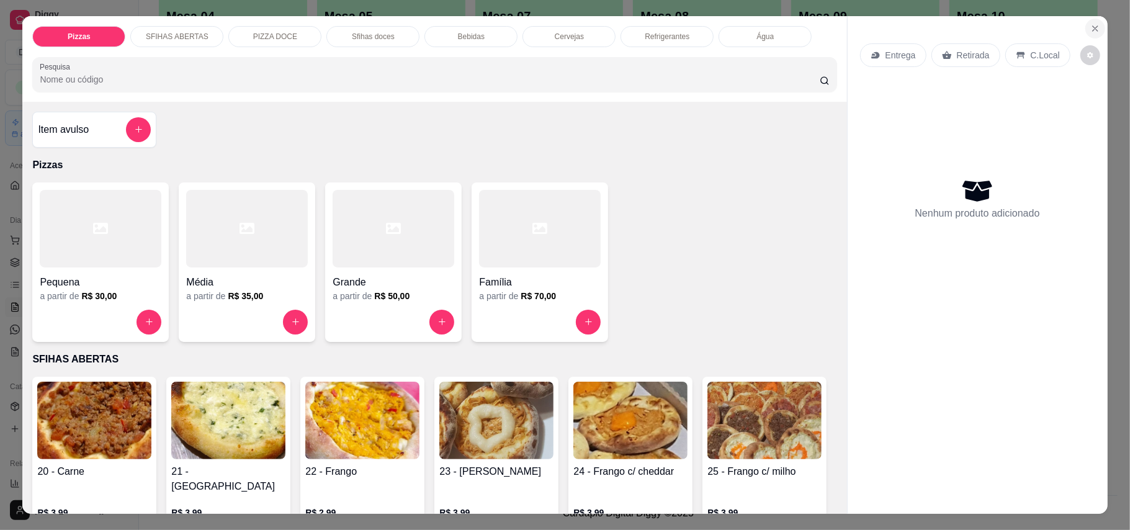
click at [1090, 28] on icon "Close" at bounding box center [1095, 29] width 10 height 10
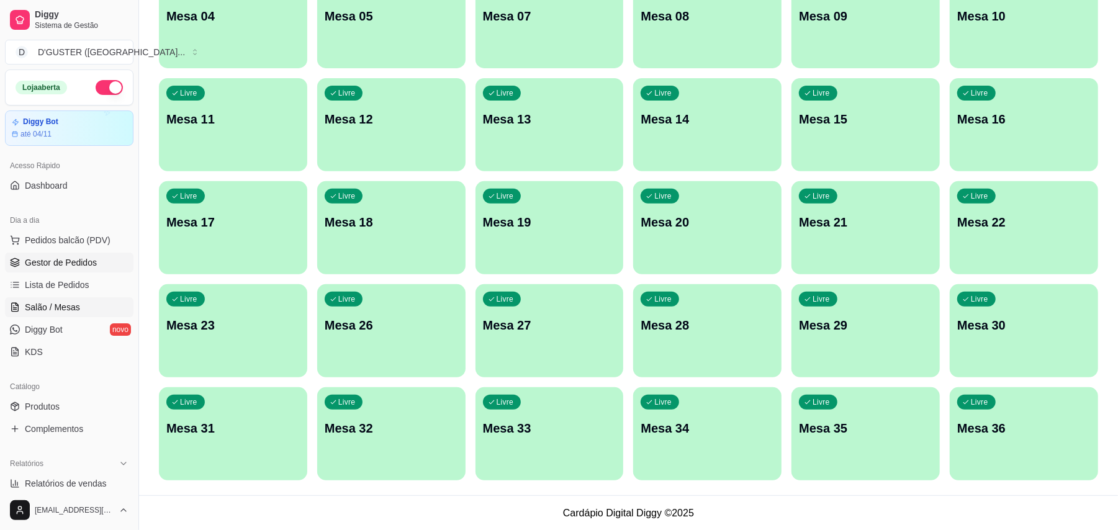
click at [58, 261] on span "Gestor de Pedidos" at bounding box center [61, 262] width 72 height 12
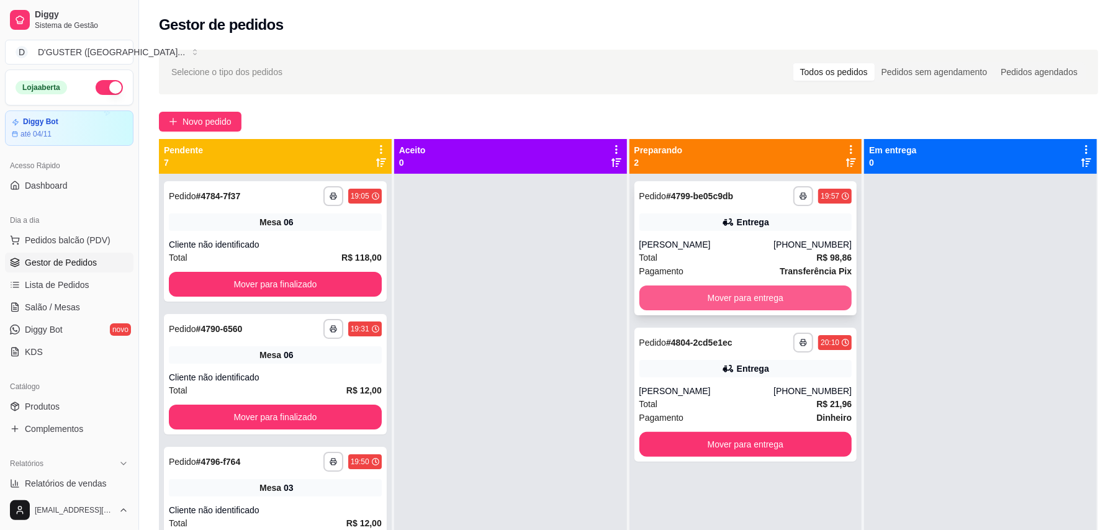
click at [686, 289] on button "Mover para entrega" at bounding box center [745, 297] width 213 height 25
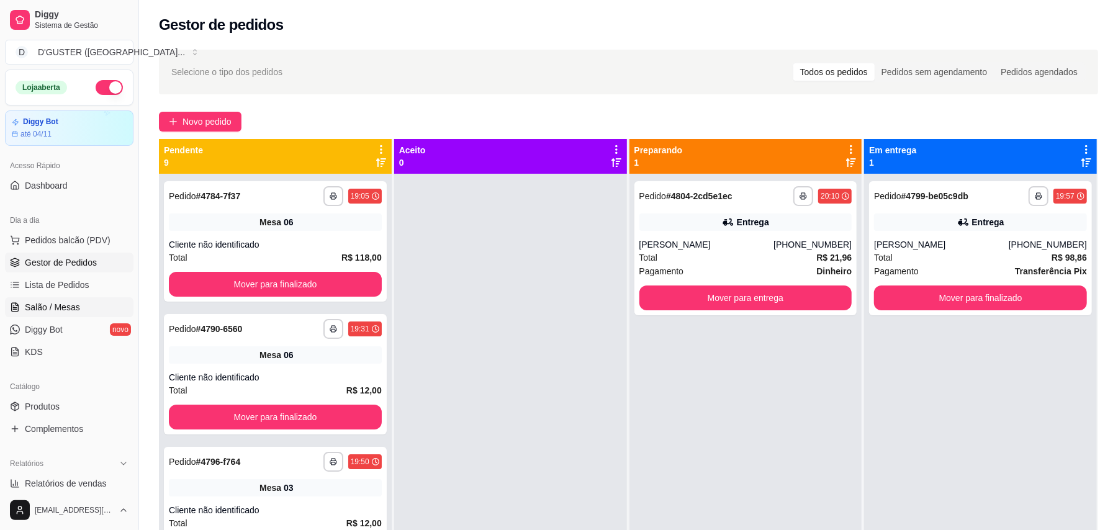
click at [43, 302] on span "Salão / Mesas" at bounding box center [52, 307] width 55 height 12
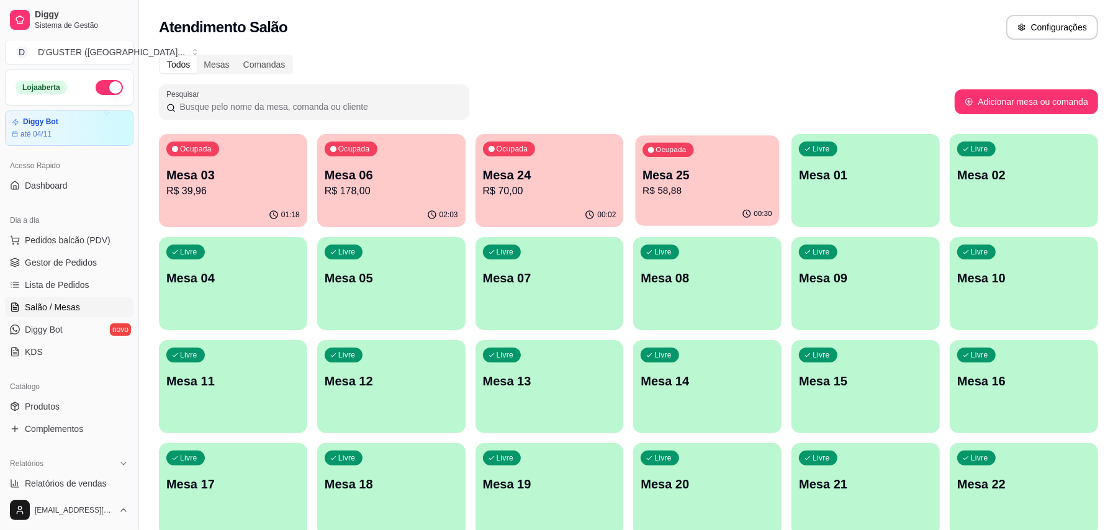
click at [728, 195] on p "R$ 58,88" at bounding box center [707, 191] width 129 height 14
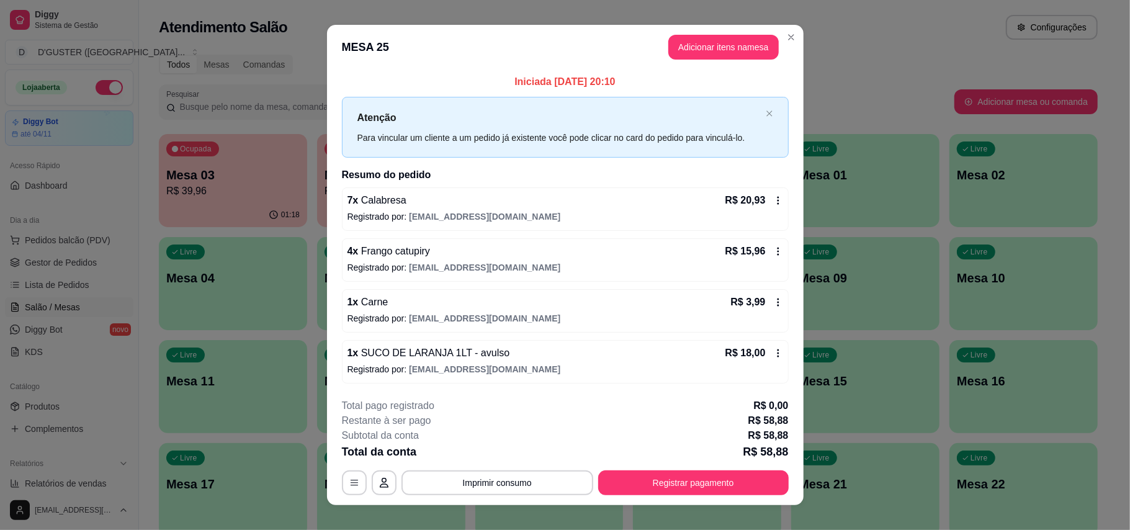
scroll to position [16, 0]
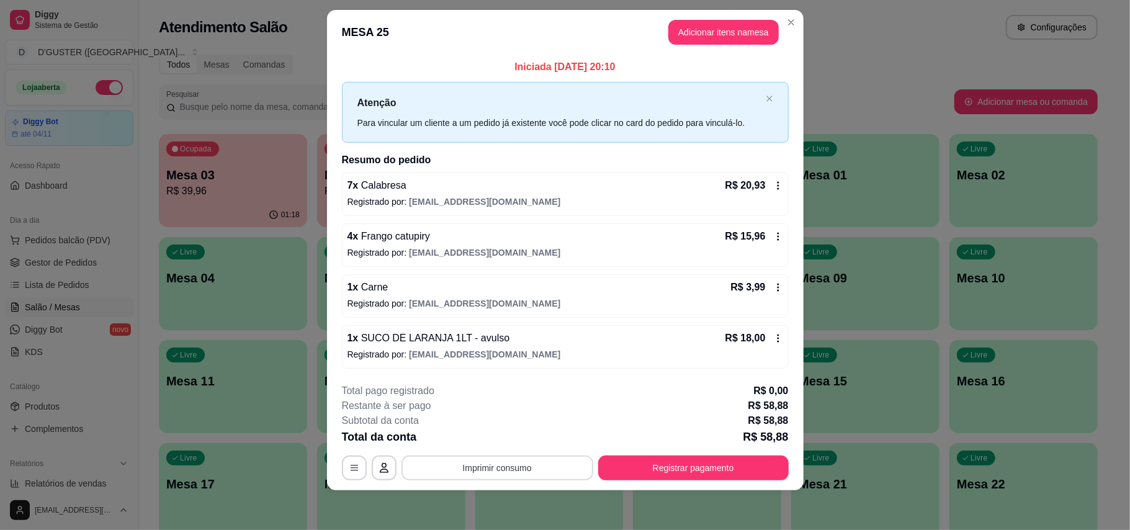
click at [549, 459] on button "Imprimir consumo" at bounding box center [497, 467] width 192 height 25
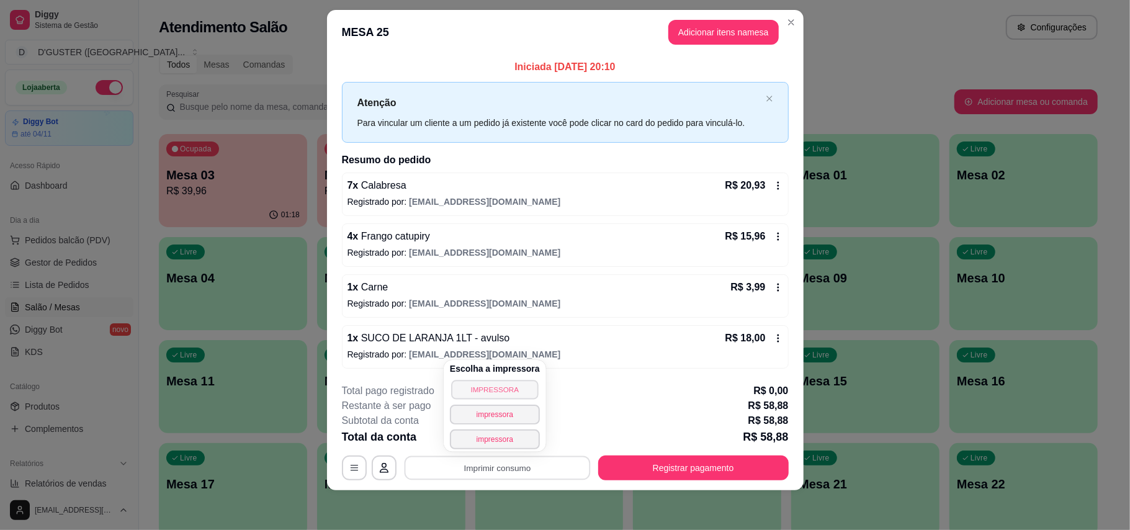
click at [500, 392] on button "IMPRESSORA" at bounding box center [494, 389] width 87 height 19
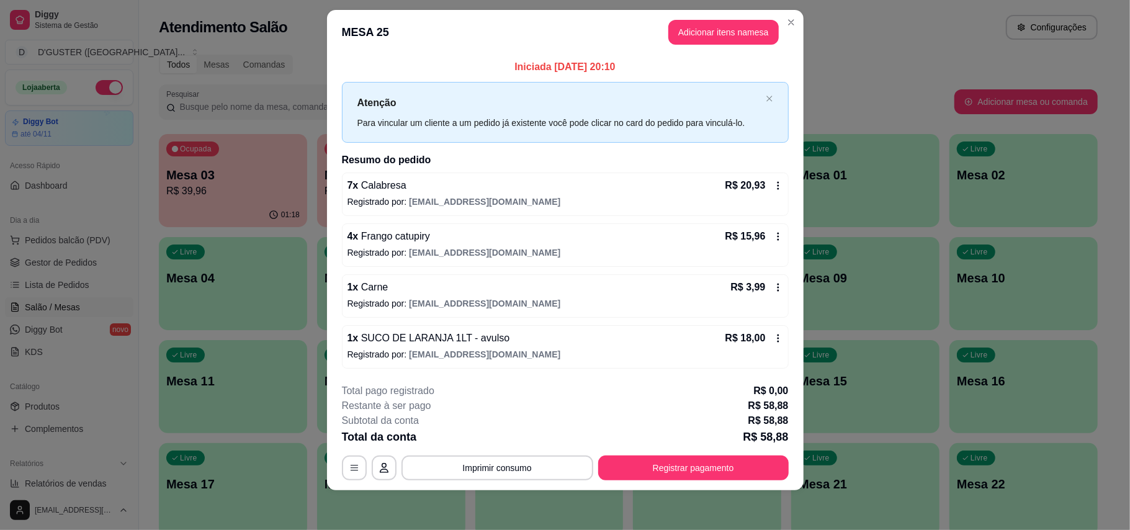
click at [797, 83] on div "Iniciada [DATE] 20:10 Atenção Para vincular um cliente a um pedido já existente…" at bounding box center [565, 214] width 477 height 318
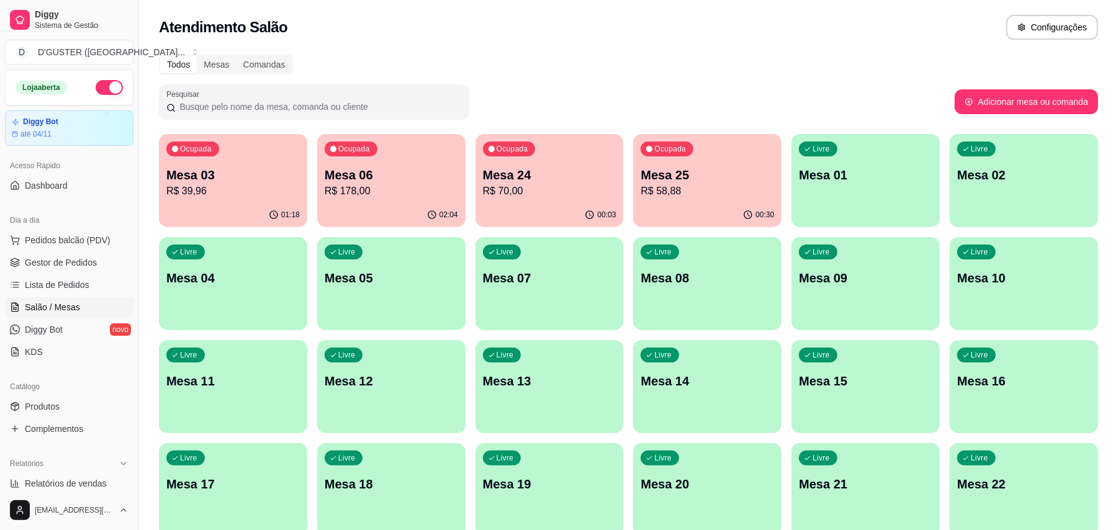
click at [60, 308] on span "Salão / Mesas" at bounding box center [52, 307] width 55 height 12
click at [285, 181] on p "Mesa 03" at bounding box center [232, 174] width 133 height 17
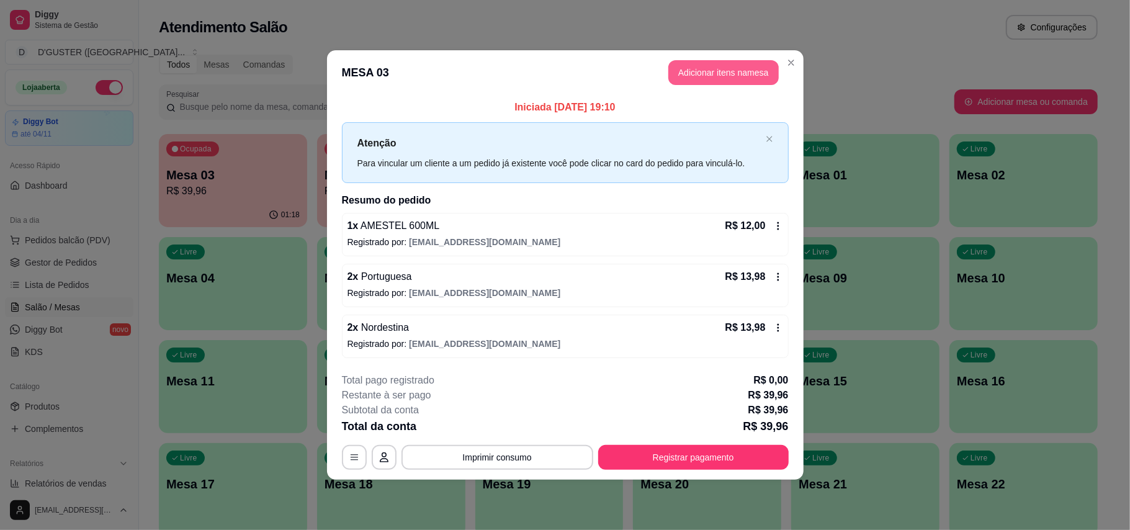
click at [748, 70] on button "Adicionar itens na mesa" at bounding box center [723, 72] width 110 height 25
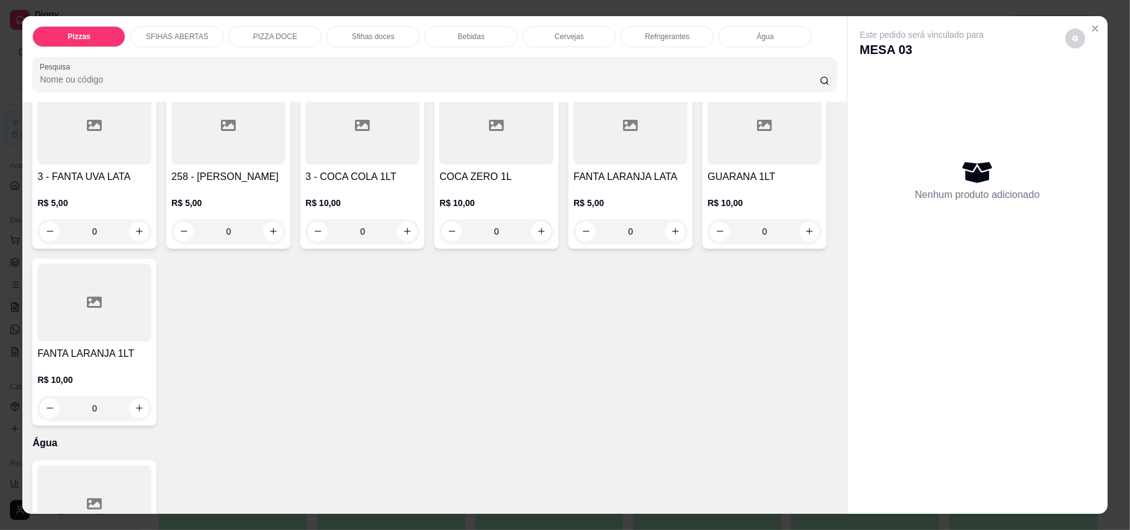
scroll to position [2287, 0]
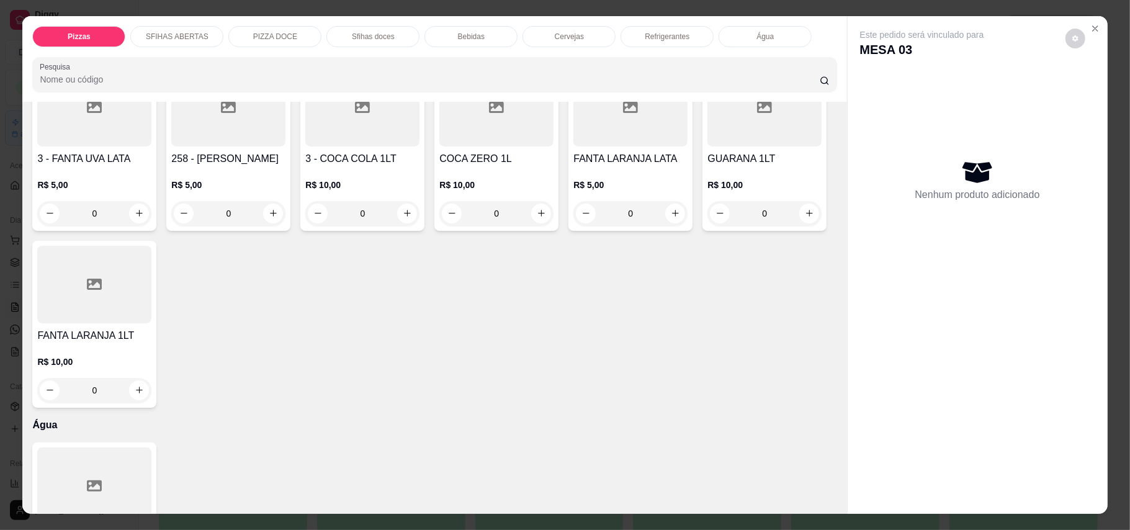
click at [537, 16] on icon "increase-product-quantity" at bounding box center [541, 11] width 9 height 9
type input "1"
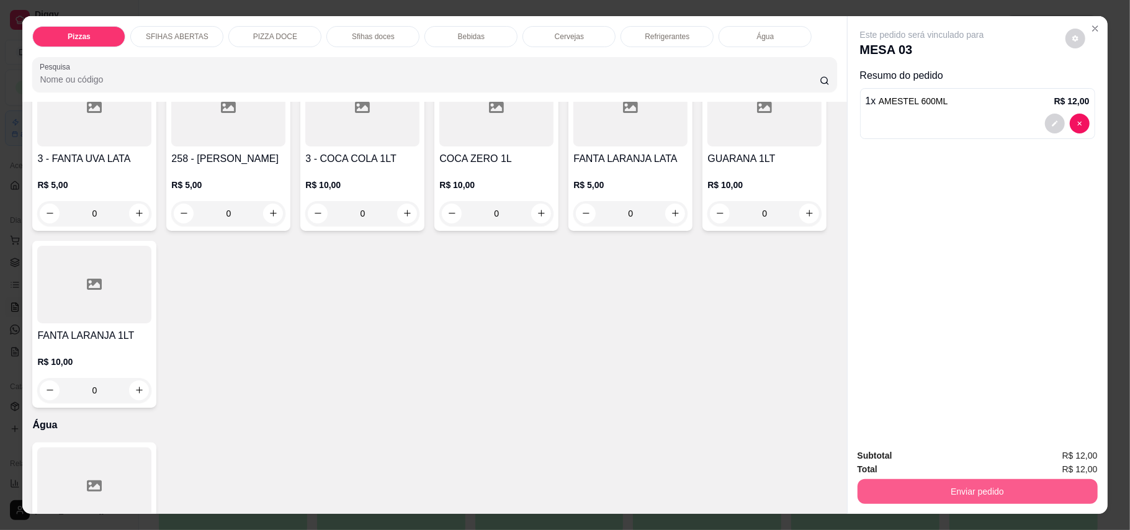
click at [967, 486] on button "Enviar pedido" at bounding box center [978, 491] width 240 height 25
click at [1051, 460] on button "Enviar pedido" at bounding box center [1064, 462] width 70 height 24
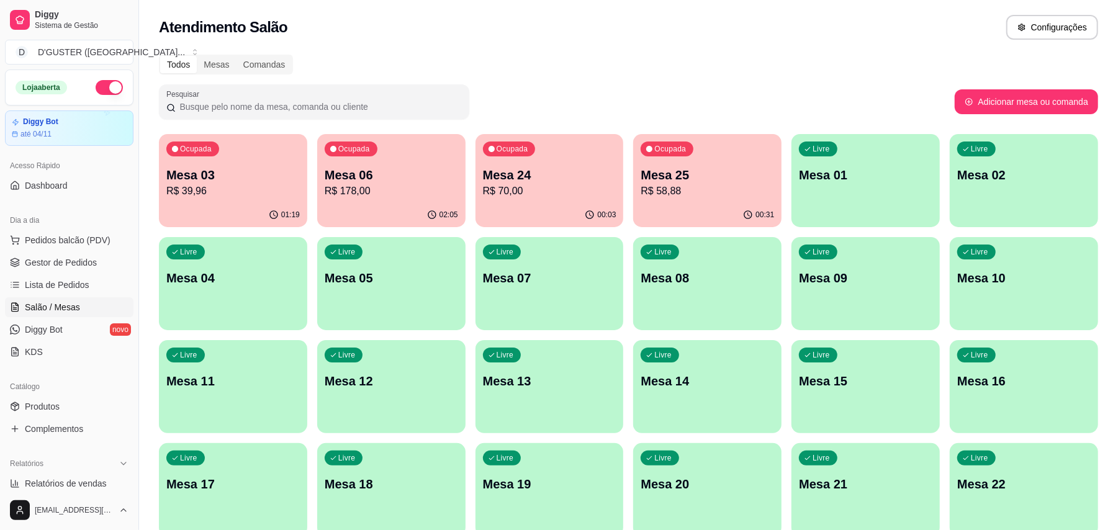
click at [196, 168] on p "Mesa 03" at bounding box center [232, 174] width 133 height 17
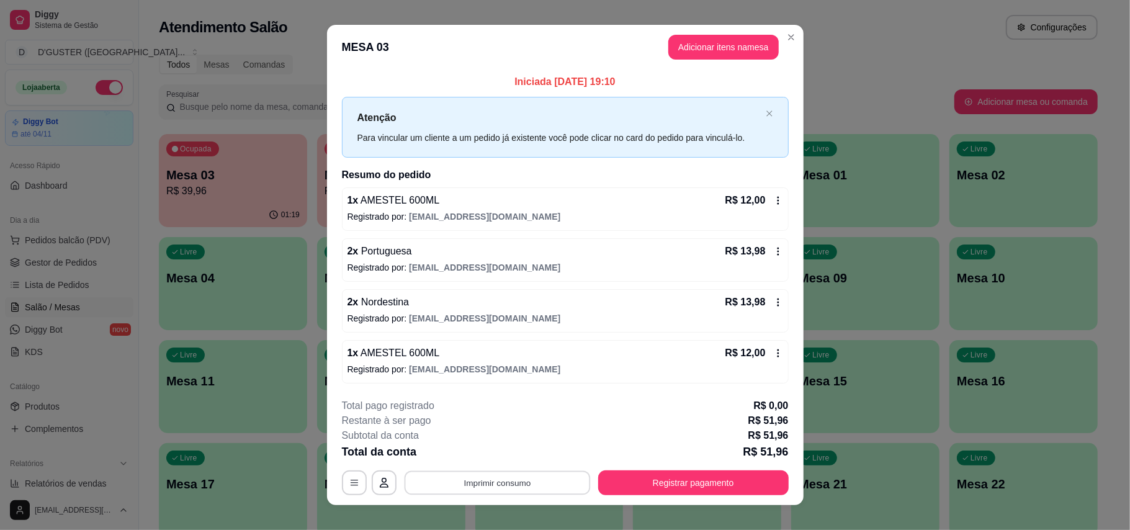
click at [482, 478] on button "Imprimir consumo" at bounding box center [497, 482] width 186 height 24
click at [490, 410] on button "IMPRESSORA" at bounding box center [495, 405] width 90 height 20
click at [748, 477] on button "Registrar pagamento" at bounding box center [693, 482] width 190 height 25
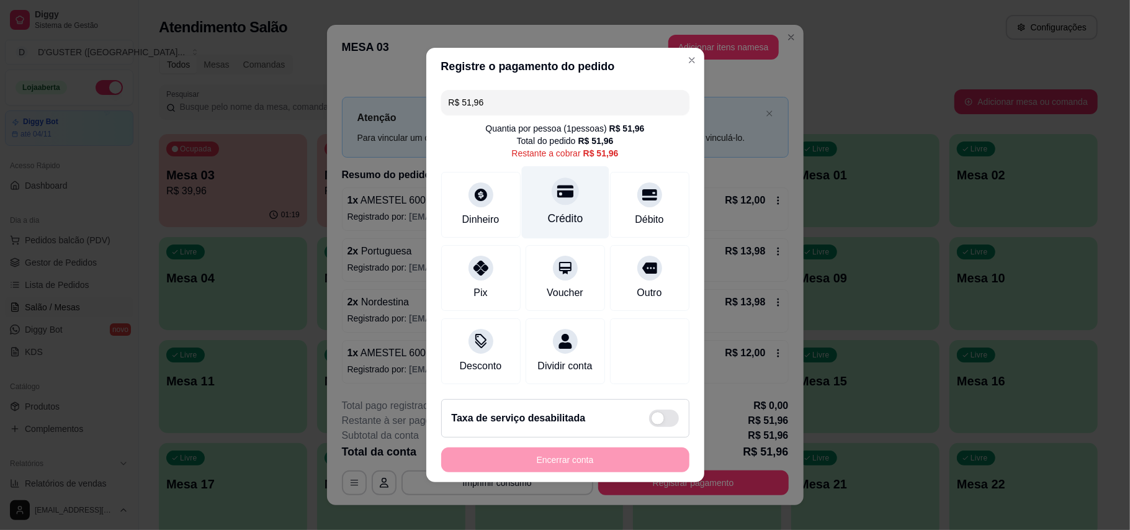
click at [534, 204] on div "Crédito" at bounding box center [564, 202] width 87 height 73
click at [559, 209] on div "R$ 51,96 Quantia por pessoa ( 1 pessoas) R$ 51,96 Total do pedido R$ 51,96 Rest…" at bounding box center [565, 237] width 278 height 304
type input "R$ 0,00"
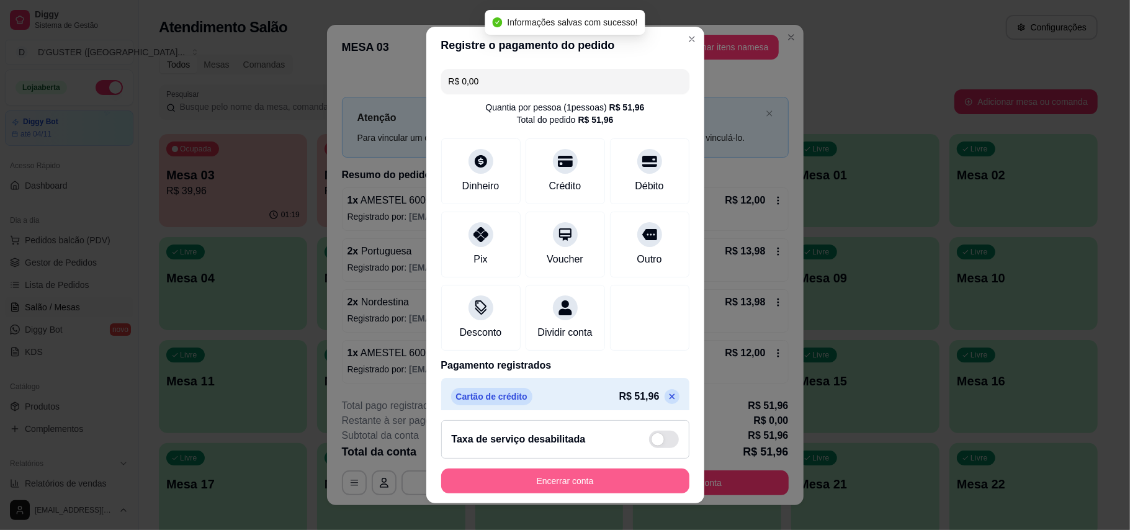
click at [571, 477] on button "Encerrar conta" at bounding box center [565, 480] width 248 height 25
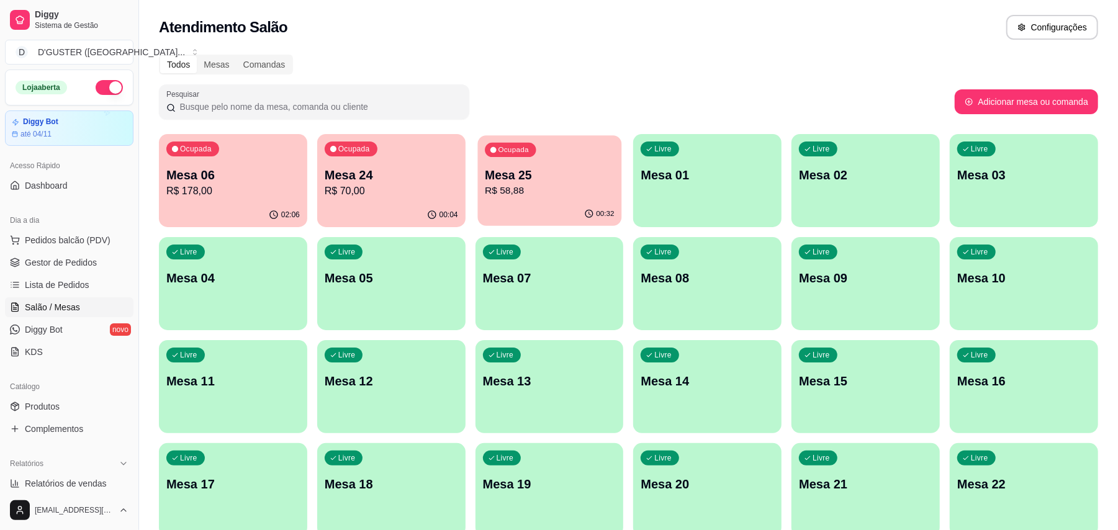
click at [525, 185] on p "R$ 58,88" at bounding box center [549, 191] width 129 height 14
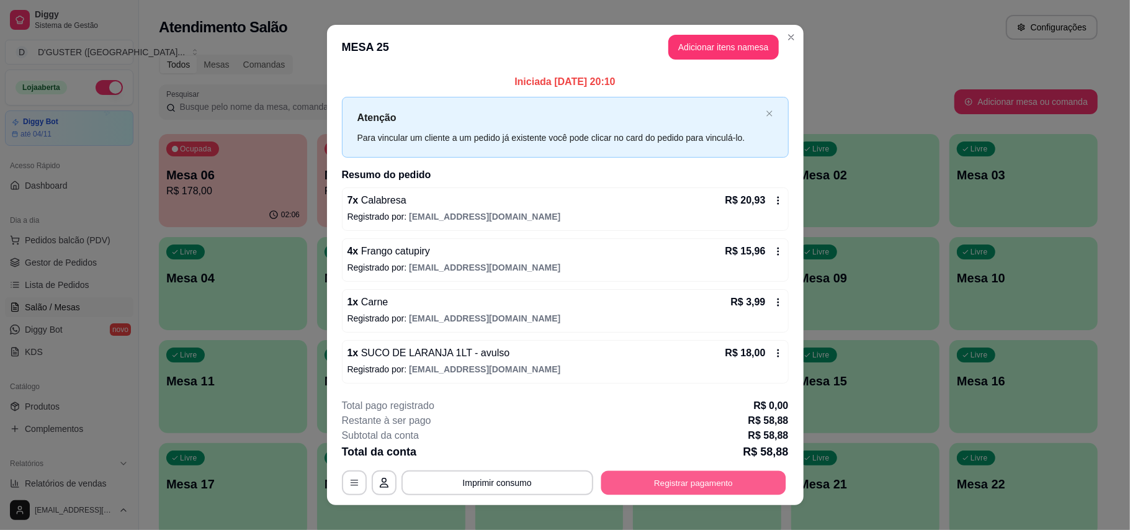
click at [696, 494] on button "Registrar pagamento" at bounding box center [693, 482] width 185 height 24
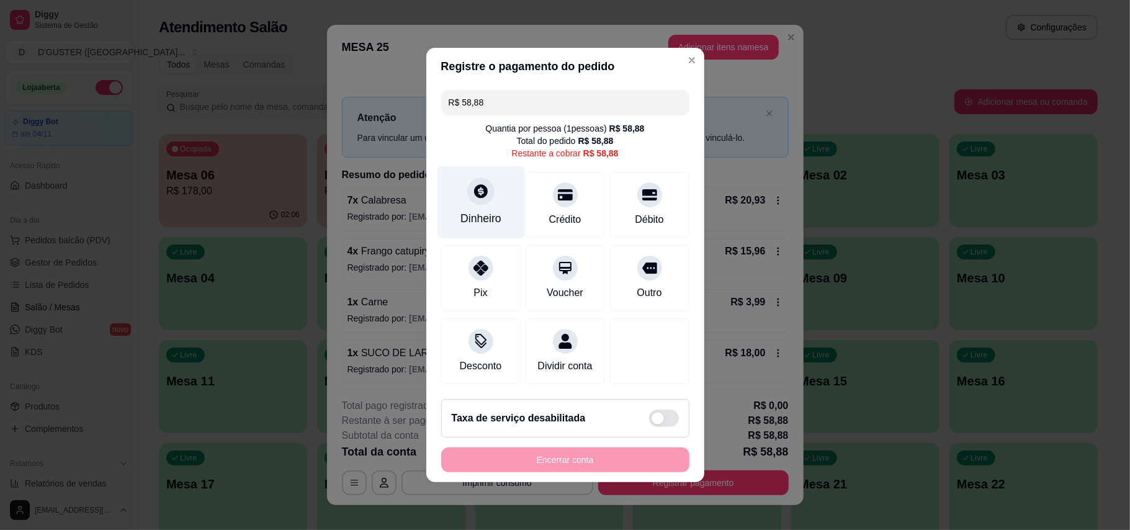
click at [460, 175] on div "Dinheiro" at bounding box center [480, 202] width 87 height 73
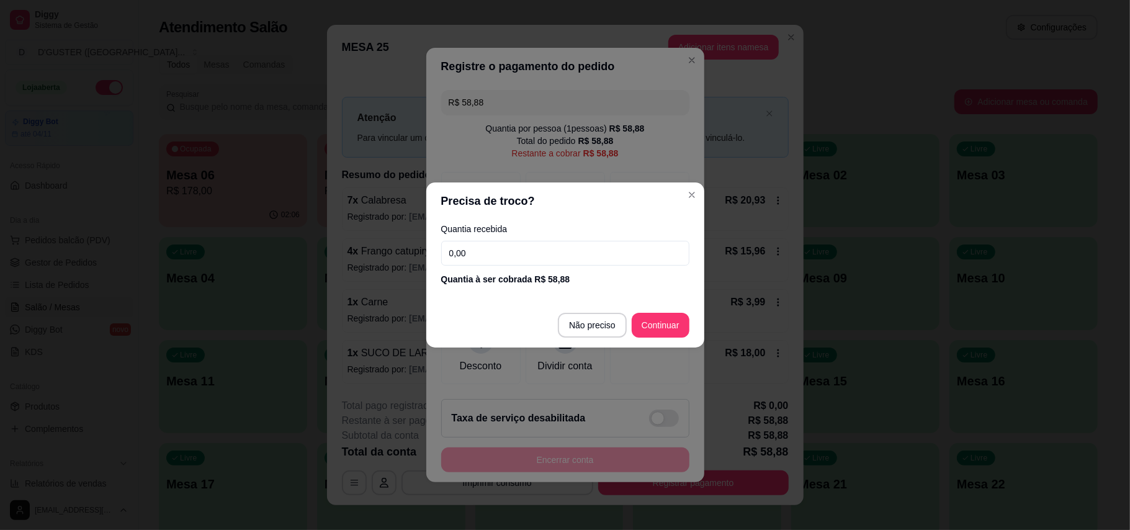
click at [558, 256] on input "0,00" at bounding box center [565, 253] width 248 height 25
type input "30,00"
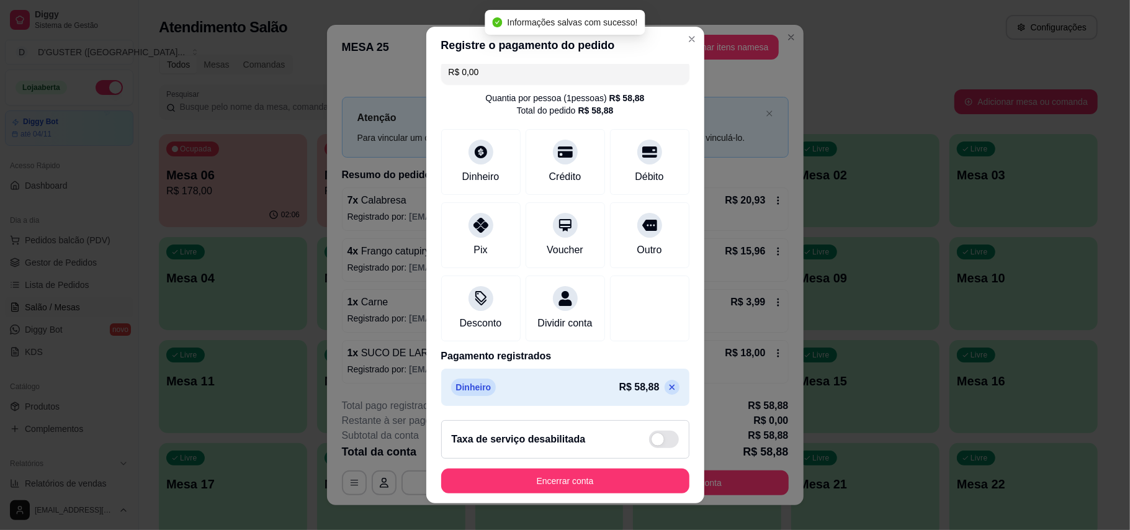
scroll to position [13, 0]
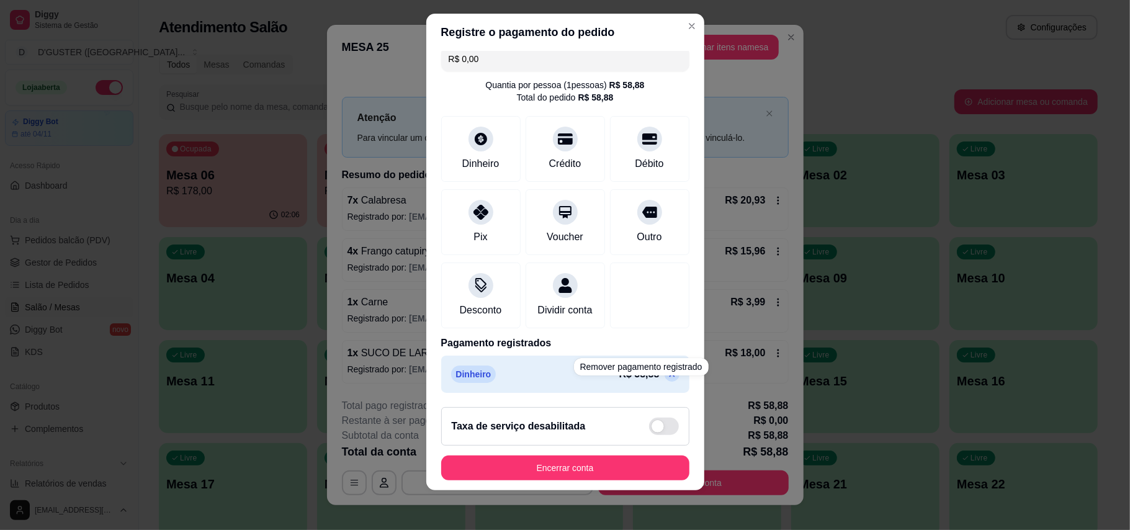
click at [641, 373] on div "Remover pagamento registrado" at bounding box center [641, 366] width 135 height 17
click at [612, 295] on div at bounding box center [649, 292] width 87 height 73
click at [667, 375] on icon at bounding box center [672, 374] width 10 height 10
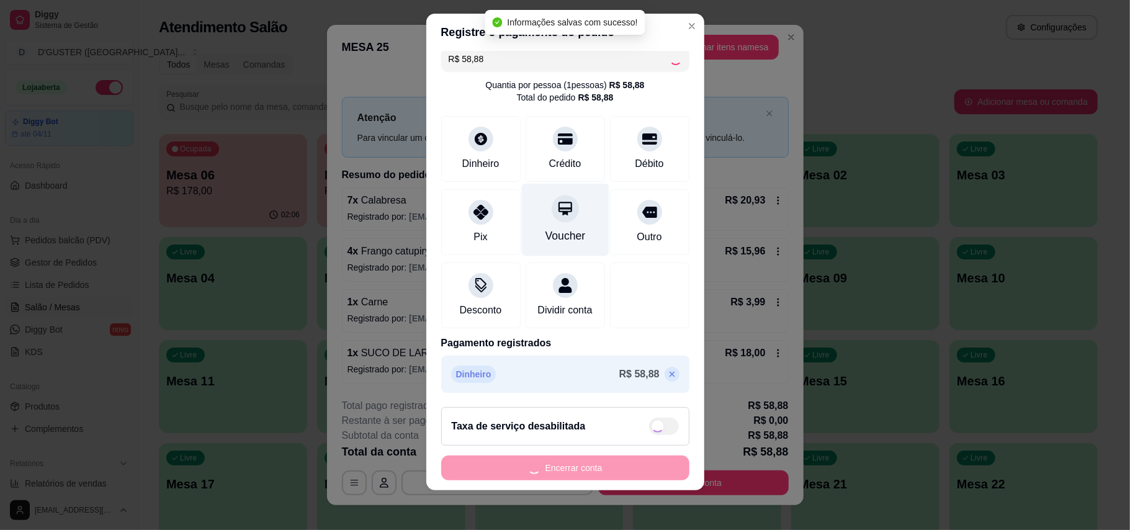
scroll to position [0, 0]
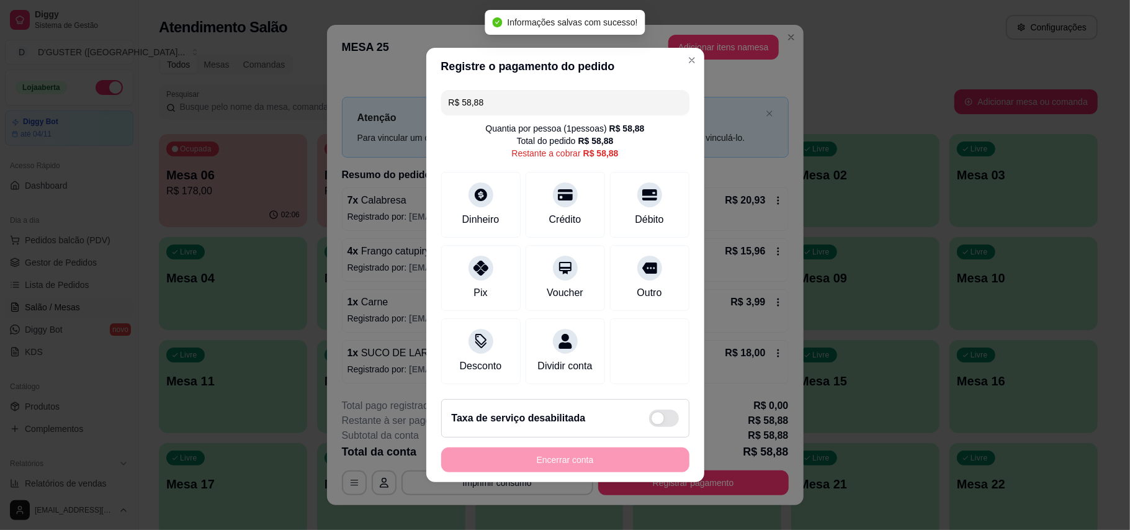
click at [534, 101] on input "R$ 58,88" at bounding box center [565, 102] width 233 height 25
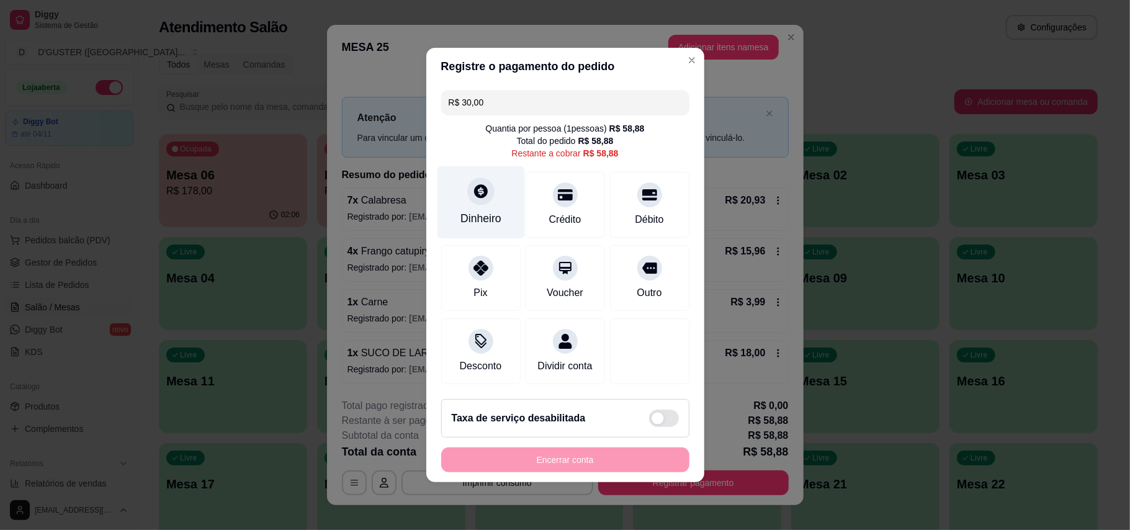
click at [480, 210] on div "Dinheiro" at bounding box center [480, 218] width 41 height 16
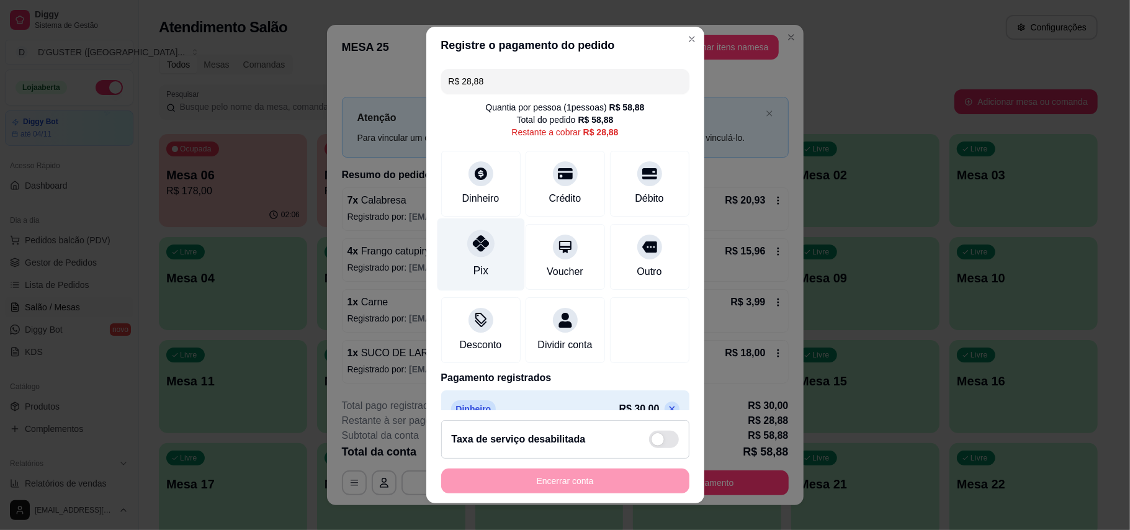
click at [472, 246] on icon at bounding box center [480, 243] width 16 height 16
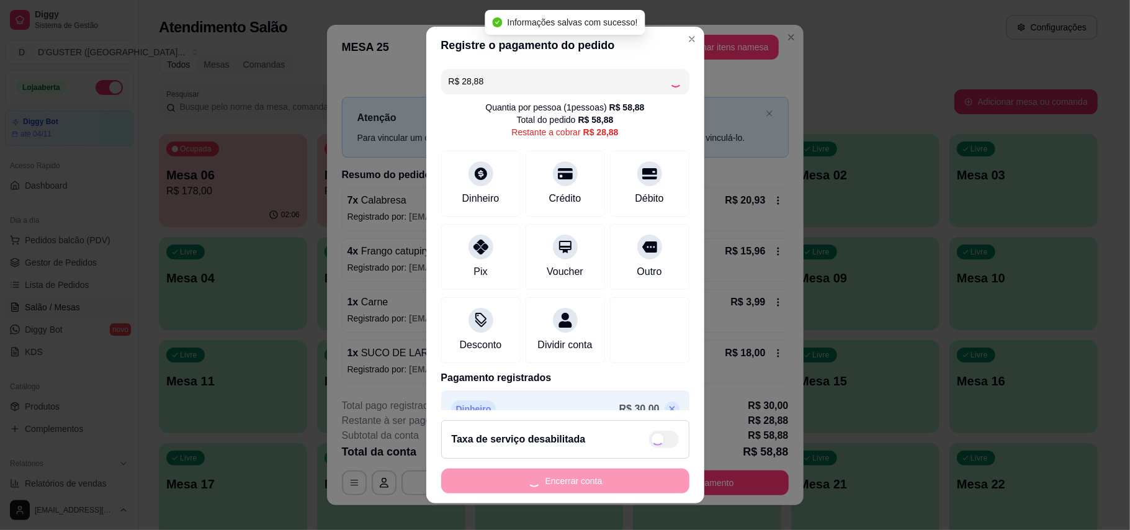
type input "R$ 0,00"
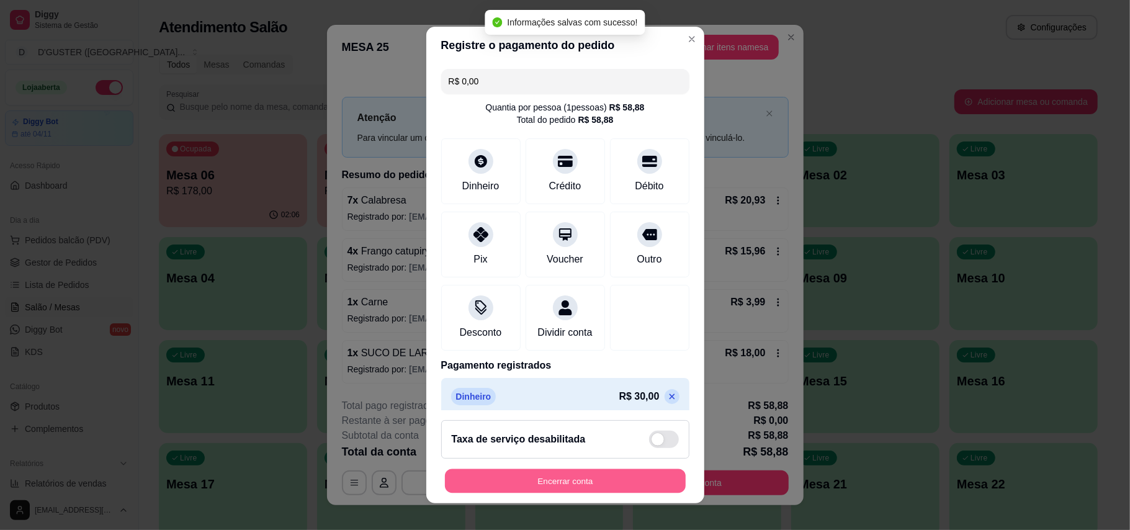
click at [583, 479] on button "Encerrar conta" at bounding box center [565, 481] width 241 height 24
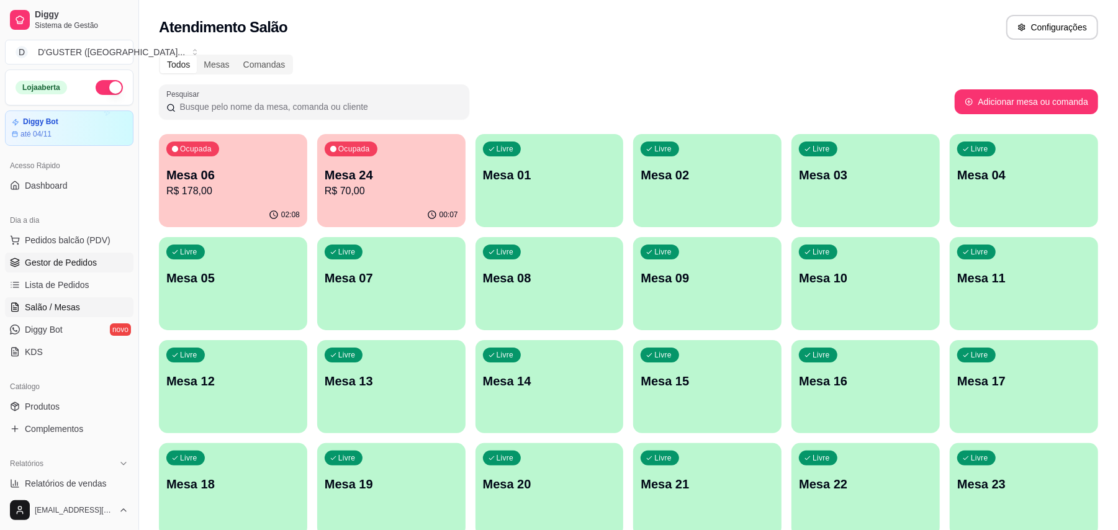
click at [65, 262] on span "Gestor de Pedidos" at bounding box center [61, 262] width 72 height 12
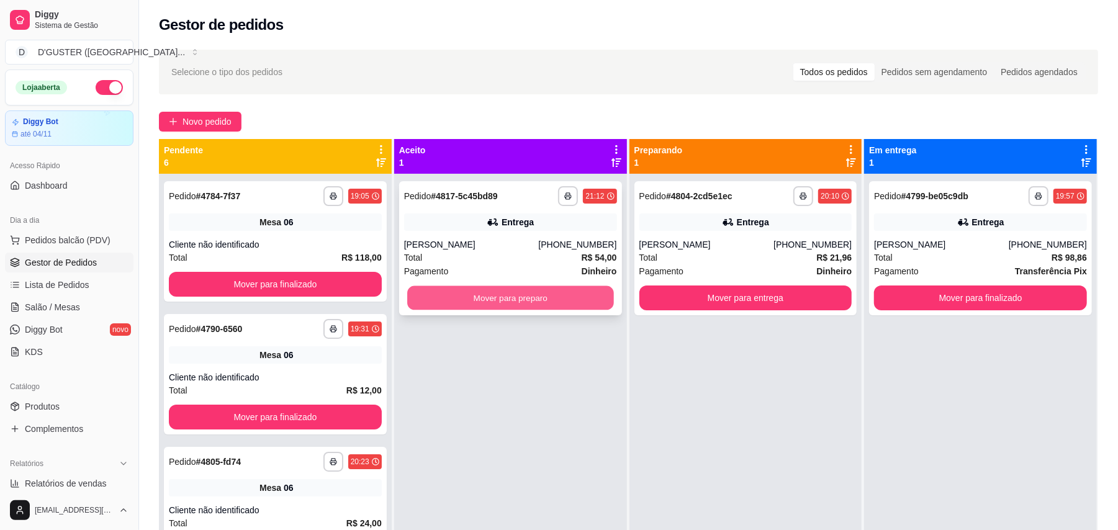
click at [576, 297] on button "Mover para preparo" at bounding box center [510, 298] width 206 height 24
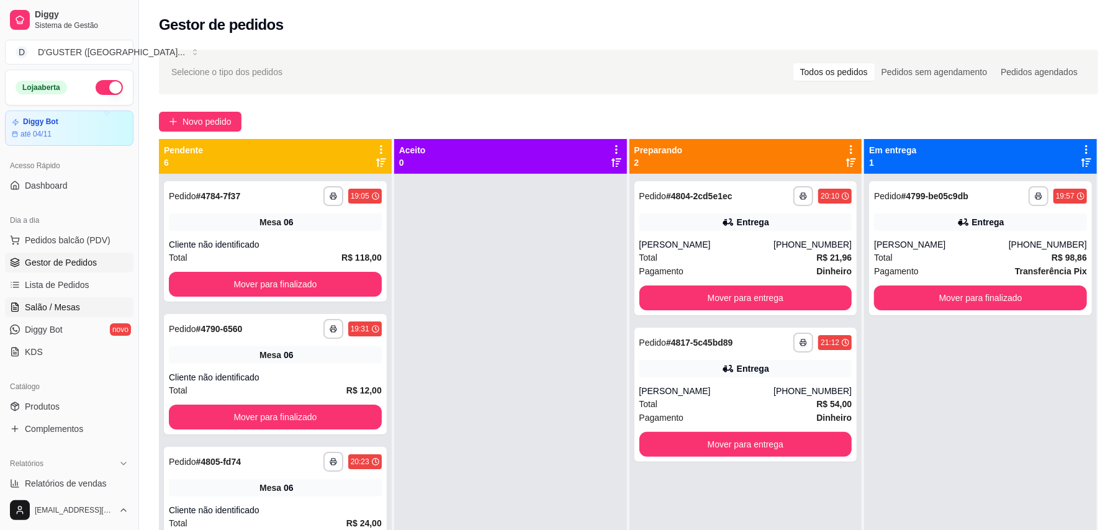
click at [73, 308] on span "Salão / Mesas" at bounding box center [52, 307] width 55 height 12
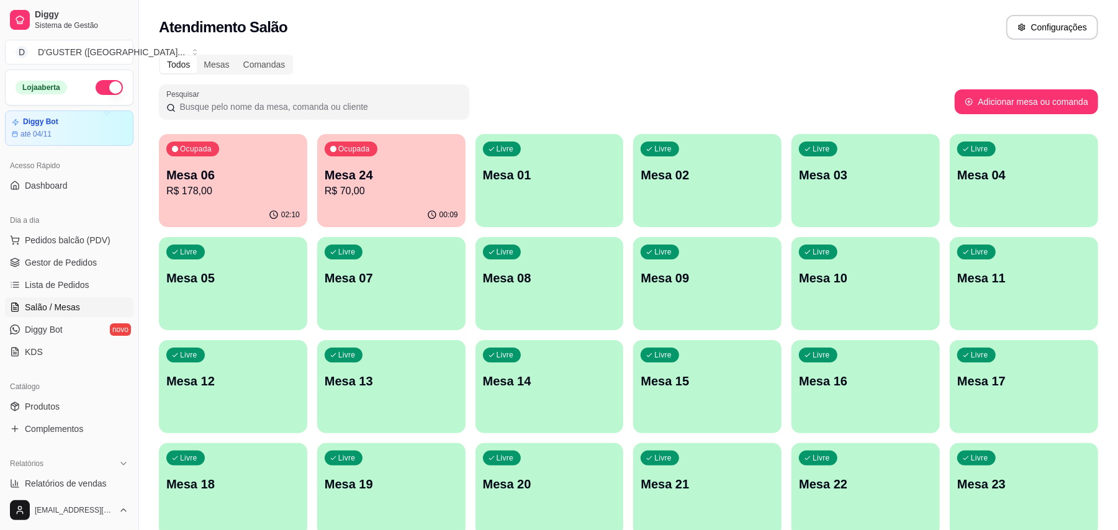
click at [1036, 201] on div "Livre Mesa 04" at bounding box center [1023, 173] width 148 height 78
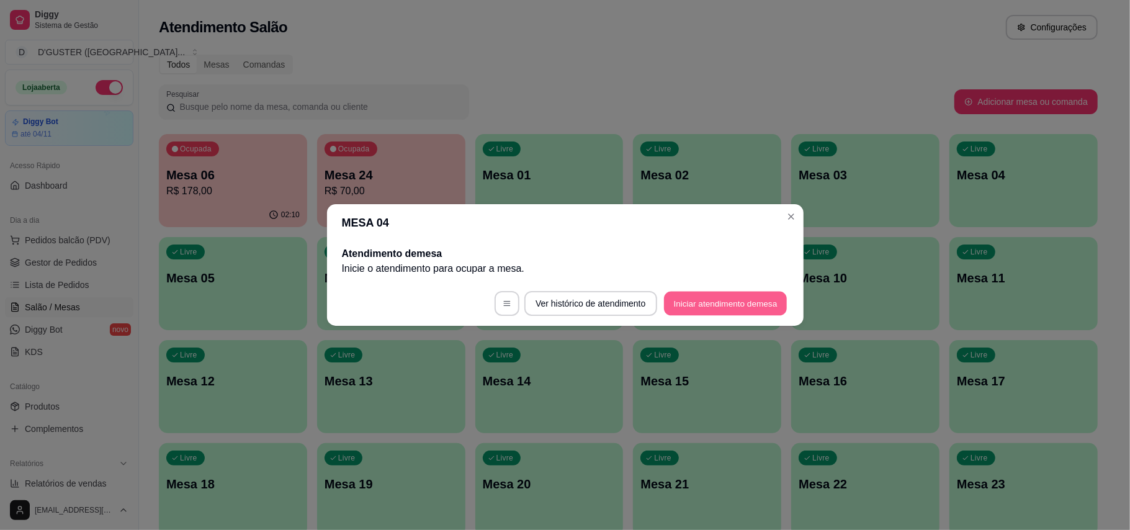
click at [775, 309] on button "Iniciar atendimento de mesa" at bounding box center [725, 304] width 123 height 24
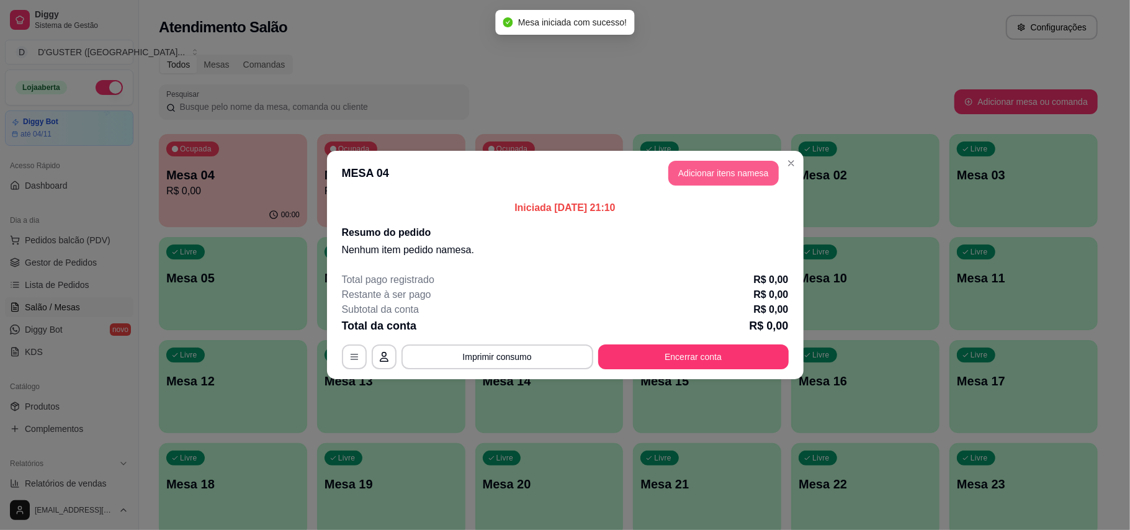
click at [741, 166] on button "Adicionar itens na mesa" at bounding box center [723, 173] width 110 height 25
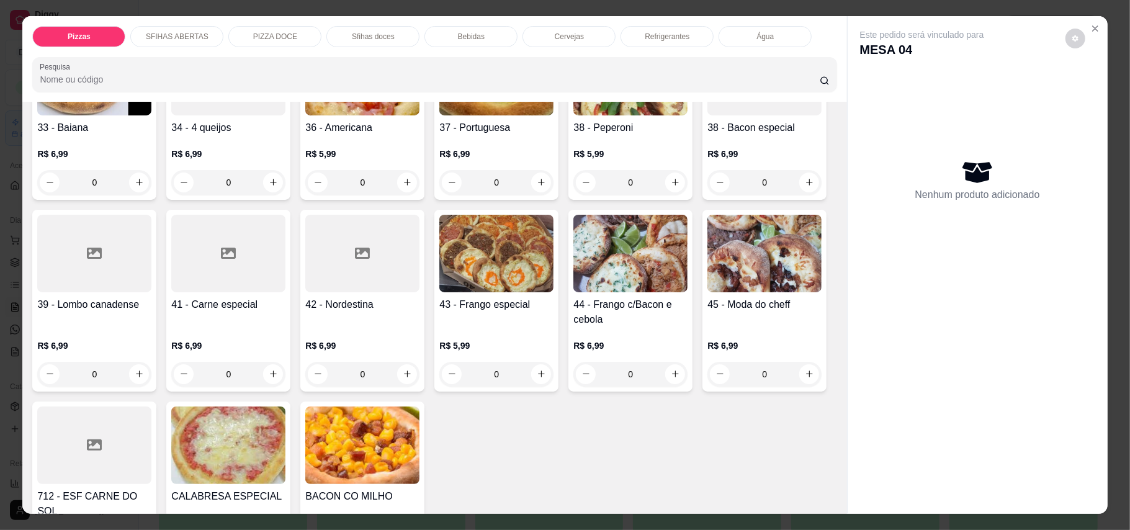
scroll to position [579, 0]
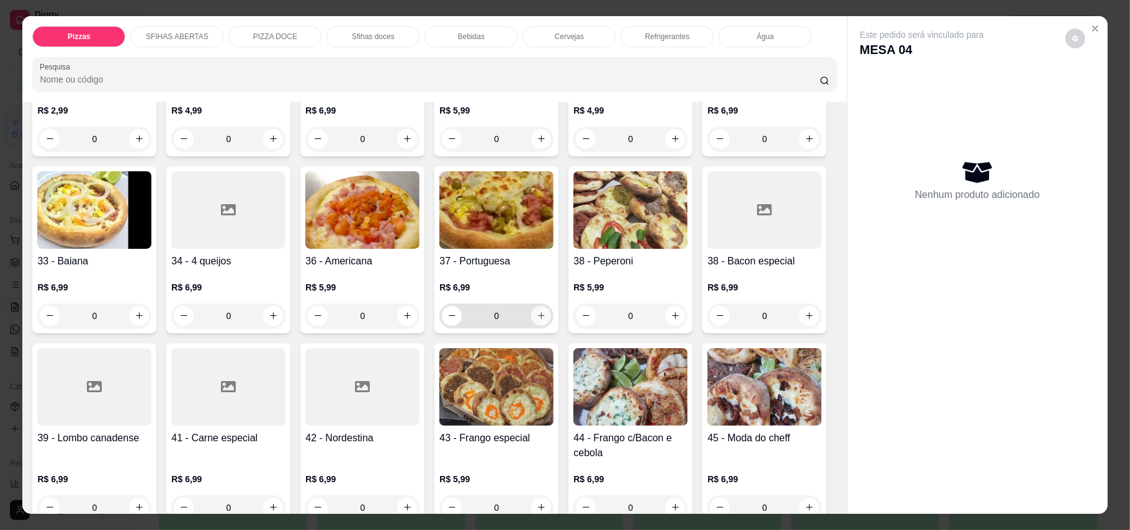
click at [538, 319] on icon "increase-product-quantity" at bounding box center [541, 315] width 7 height 7
type input "1"
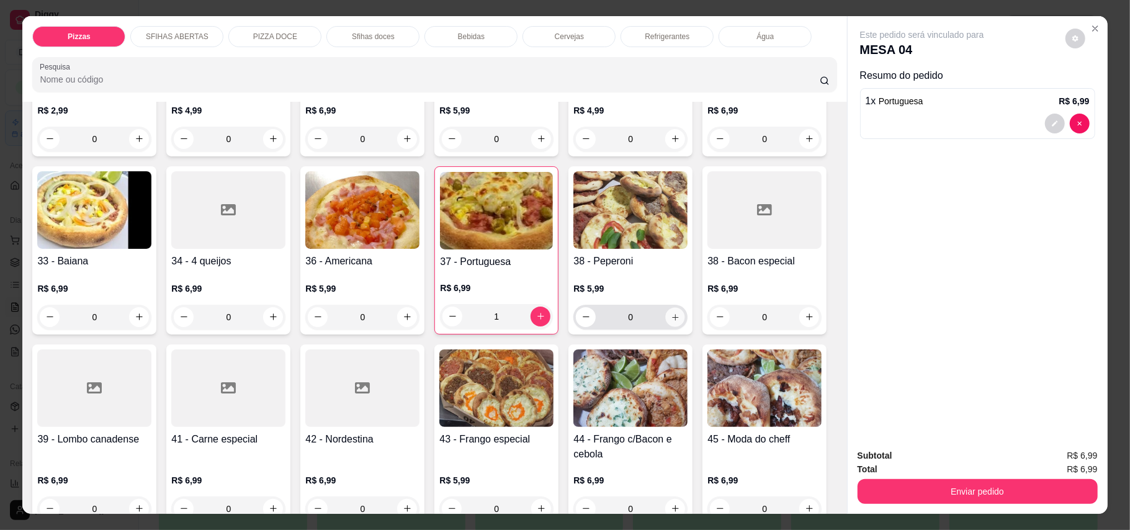
click at [671, 321] on icon "increase-product-quantity" at bounding box center [675, 316] width 9 height 9
type input "1"
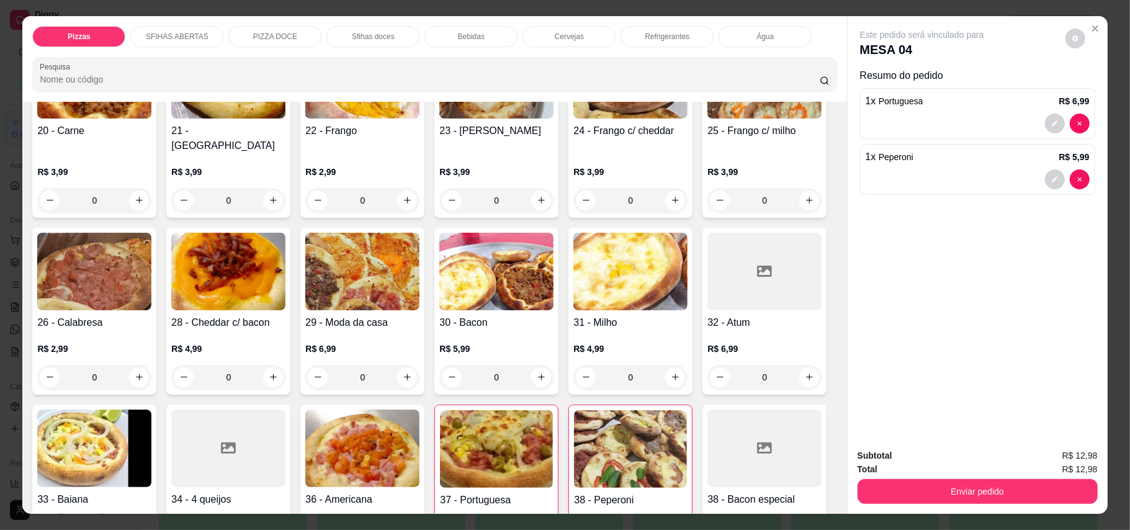
scroll to position [331, 0]
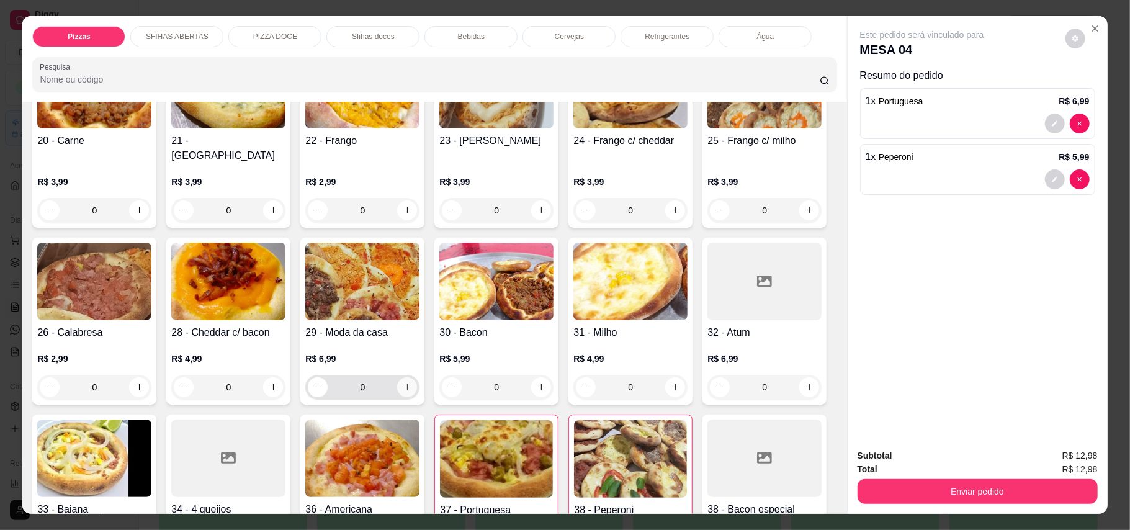
click at [412, 382] on icon "increase-product-quantity" at bounding box center [407, 386] width 9 height 9
type input "1"
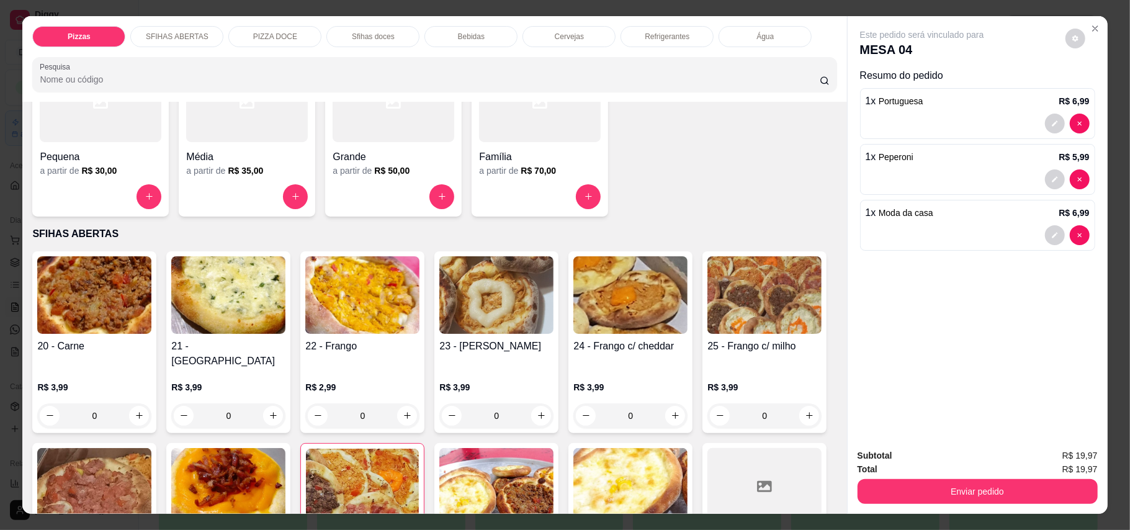
scroll to position [248, 0]
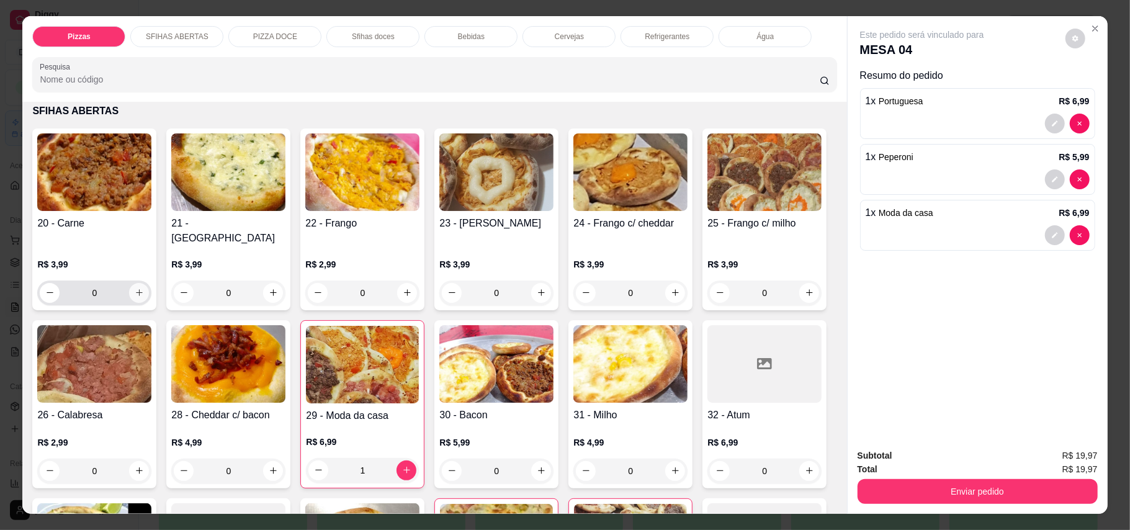
click at [135, 288] on icon "increase-product-quantity" at bounding box center [139, 292] width 9 height 9
click at [135, 287] on icon "increase-product-quantity" at bounding box center [138, 291] width 9 height 9
type input "4"
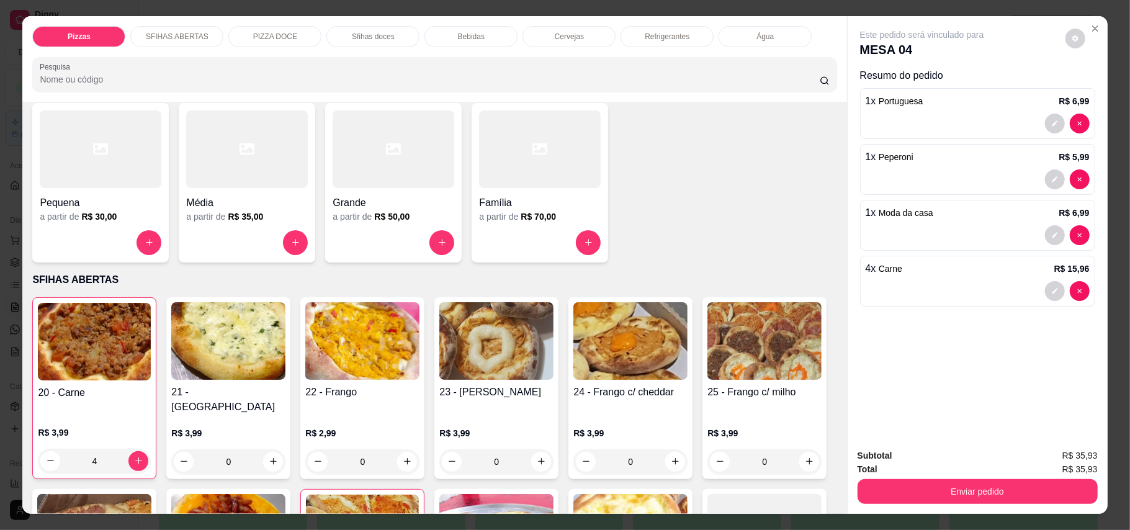
scroll to position [0, 0]
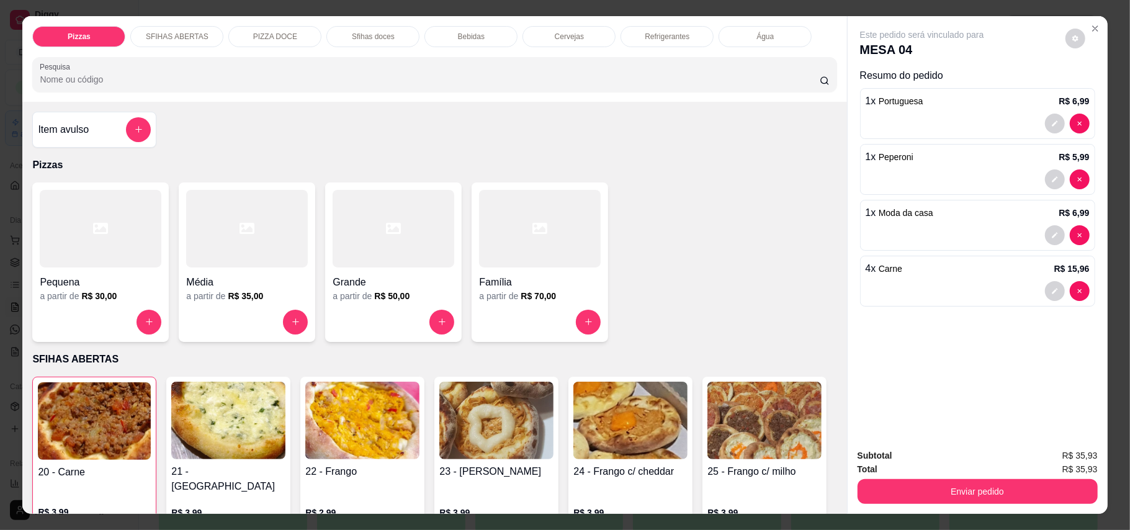
click at [76, 144] on div "Item avulso" at bounding box center [94, 130] width 124 height 36
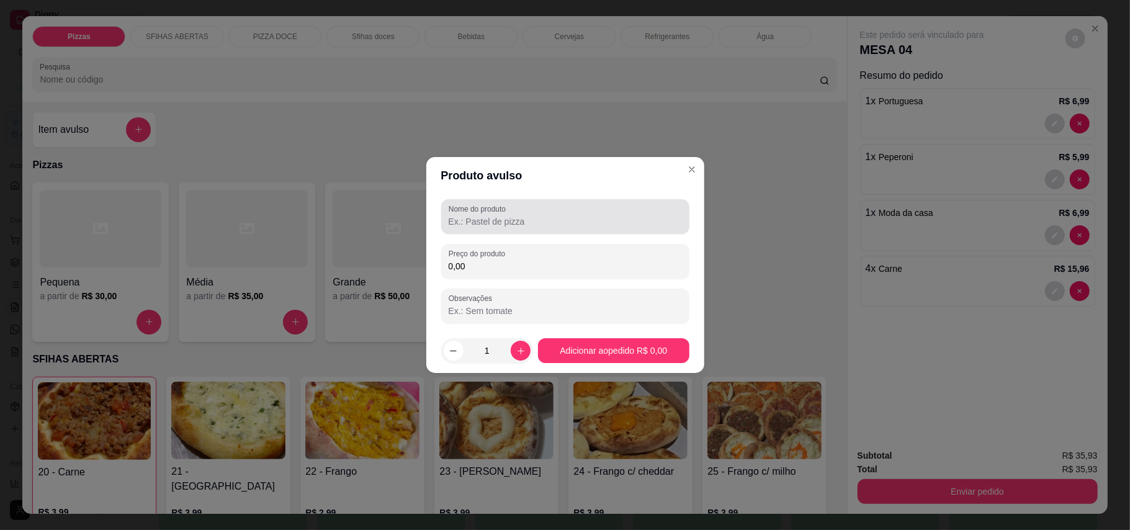
click at [552, 225] on input "Nome do produto" at bounding box center [565, 221] width 233 height 12
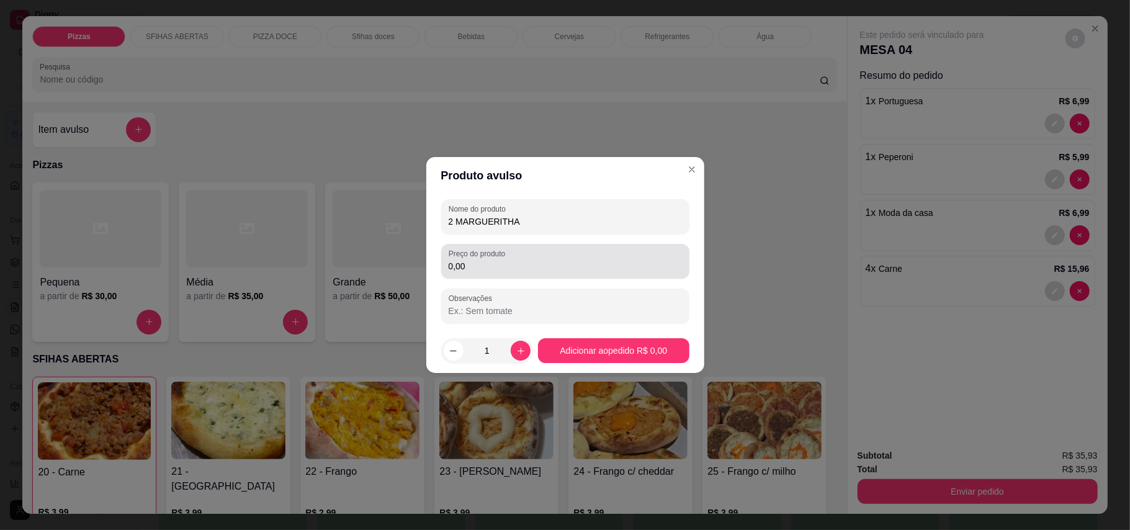
type input "2 MARGUERITHA"
click at [550, 269] on input "0,00" at bounding box center [565, 266] width 233 height 12
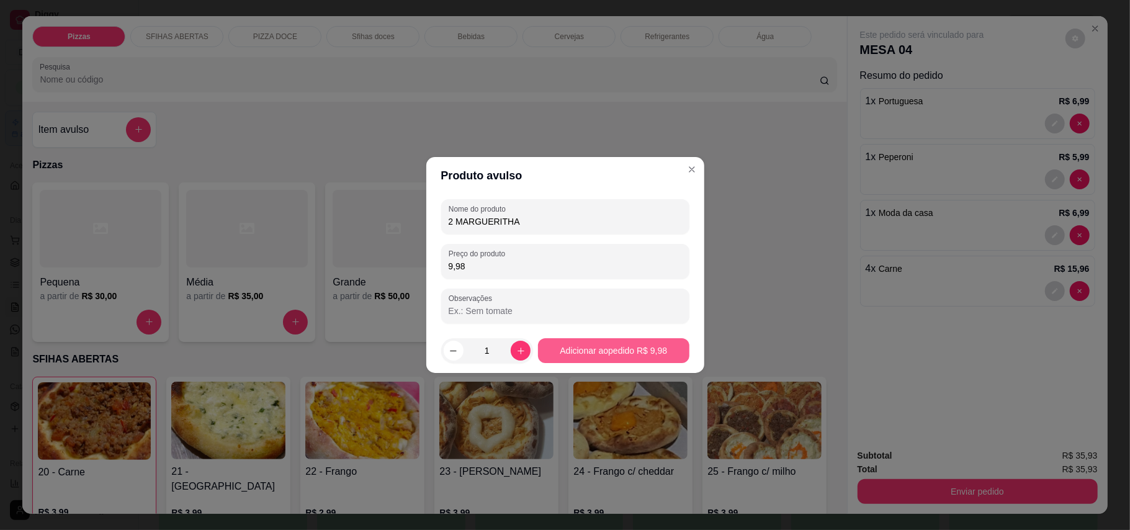
type input "9,98"
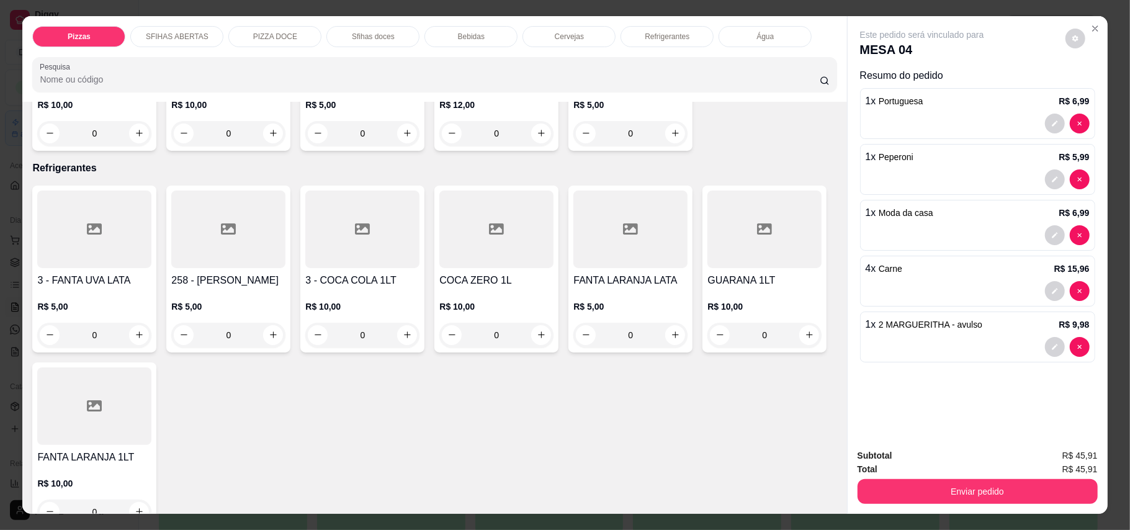
scroll to position [2399, 0]
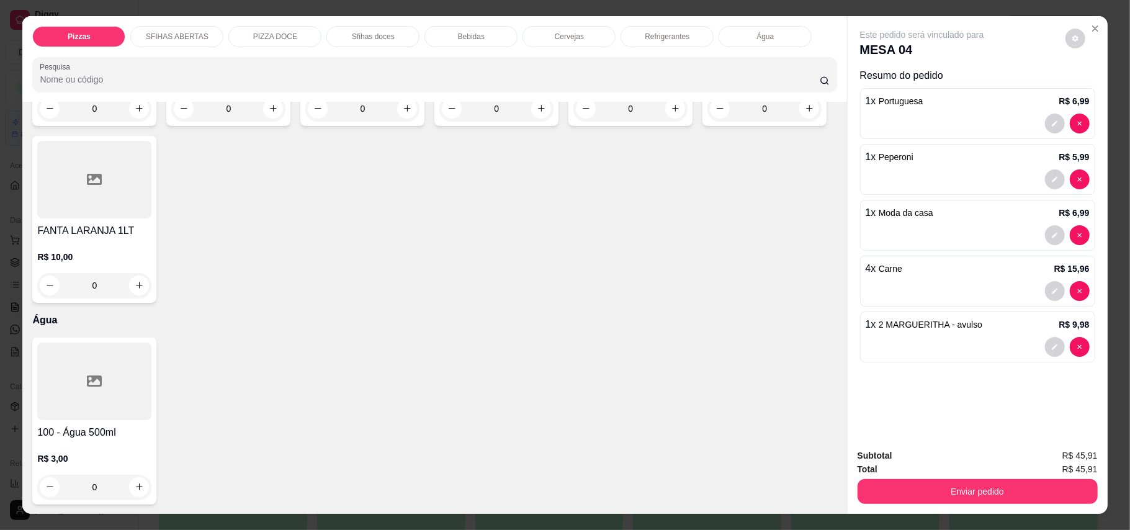
type input "2"
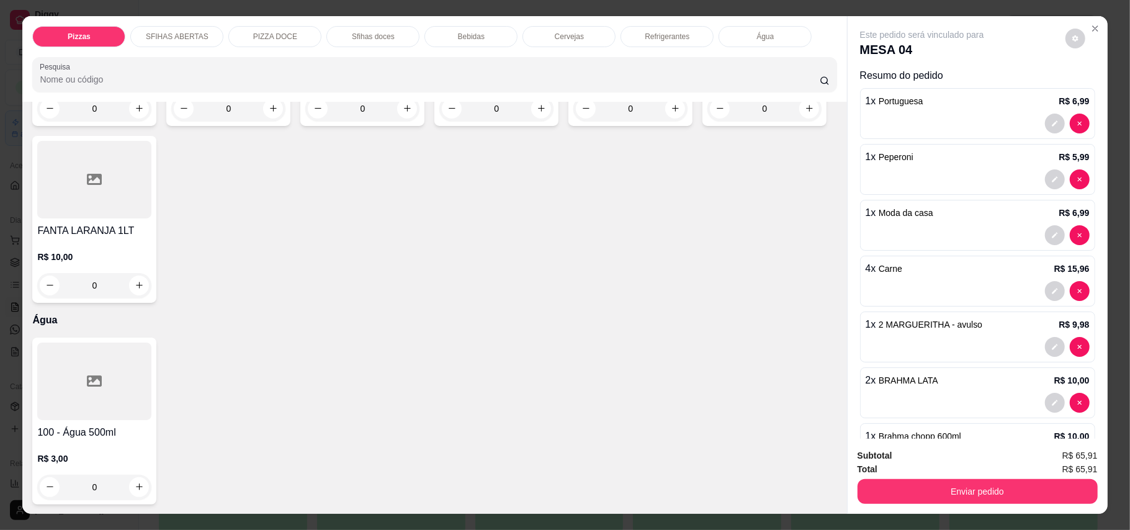
type input "2"
click at [971, 485] on button "Enviar pedido" at bounding box center [978, 491] width 240 height 25
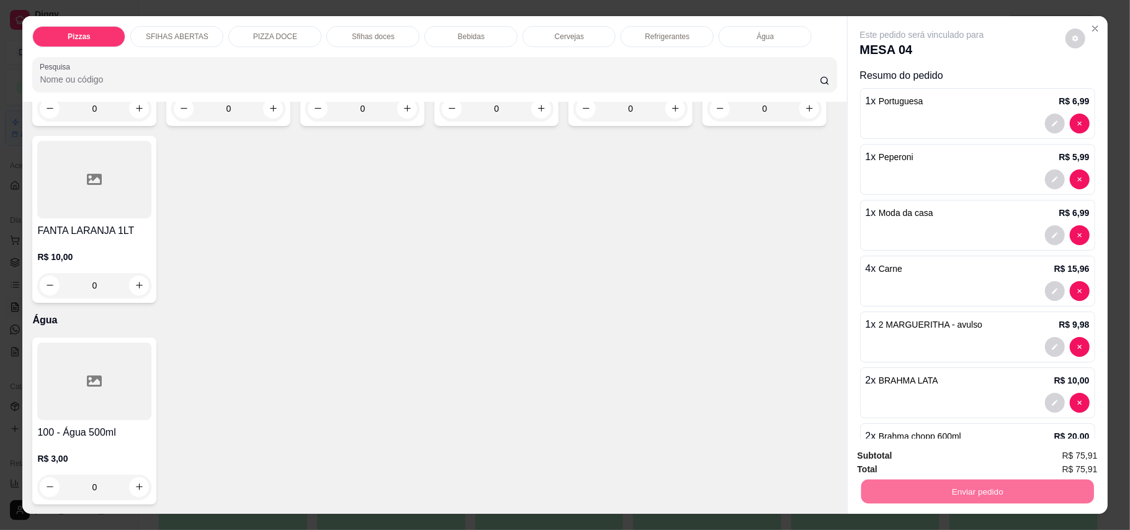
click at [1078, 467] on button "Enviar pedido" at bounding box center [1064, 462] width 70 height 24
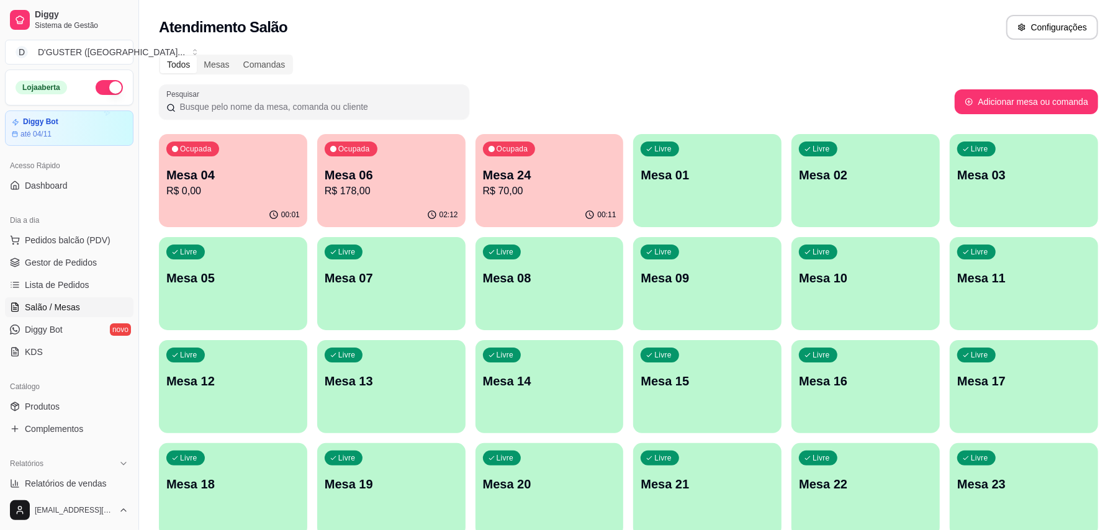
click at [507, 205] on div "00:11" at bounding box center [549, 215] width 148 height 24
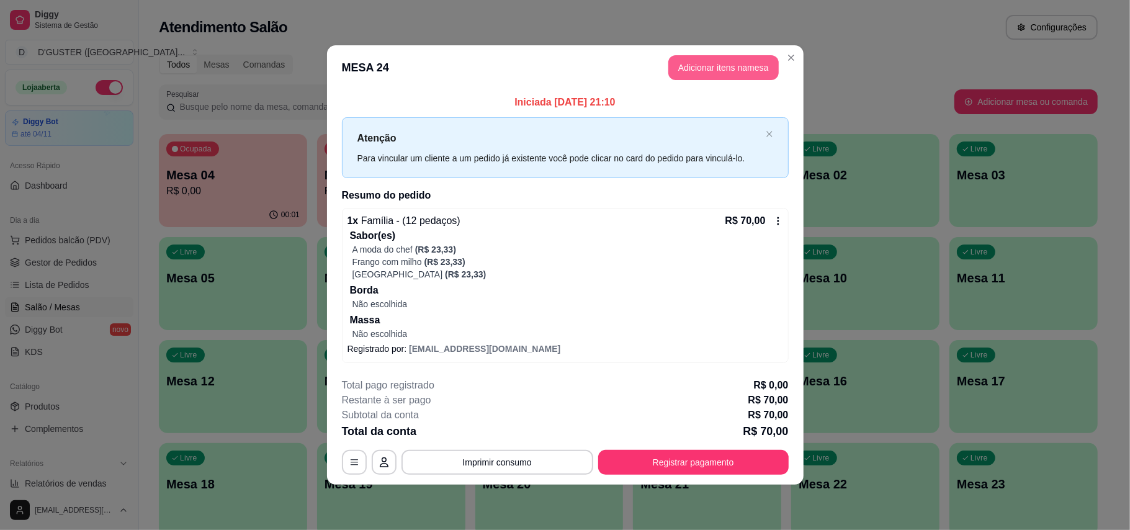
click at [705, 70] on button "Adicionar itens na mesa" at bounding box center [723, 67] width 110 height 25
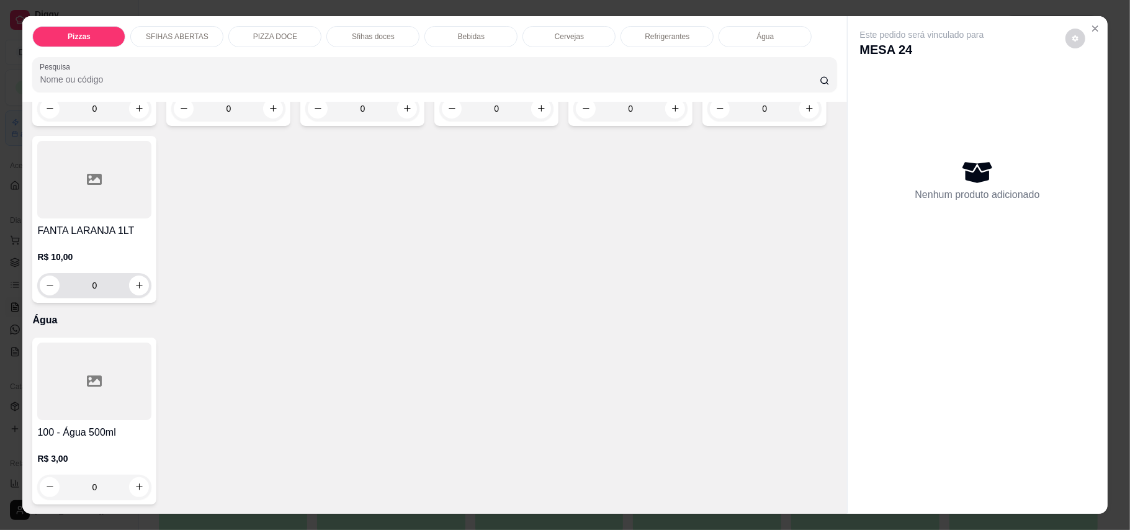
scroll to position [2701, 0]
click at [799, 119] on button "increase-product-quantity" at bounding box center [809, 109] width 20 height 20
type input "1"
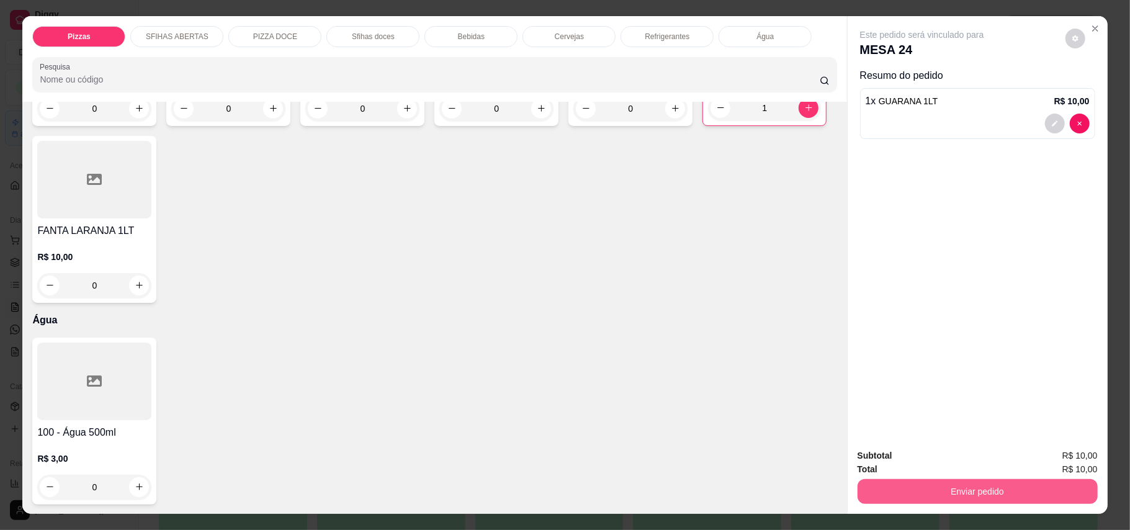
click at [983, 489] on button "Enviar pedido" at bounding box center [978, 491] width 240 height 25
click at [1065, 454] on button "Enviar pedido" at bounding box center [1064, 462] width 70 height 24
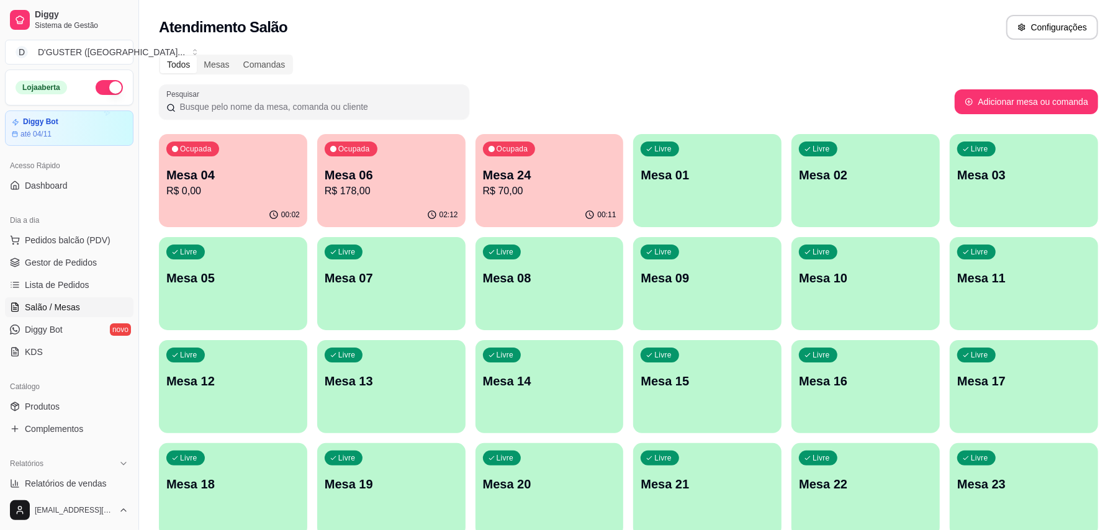
click at [542, 192] on p "R$ 70,00" at bounding box center [549, 191] width 133 height 15
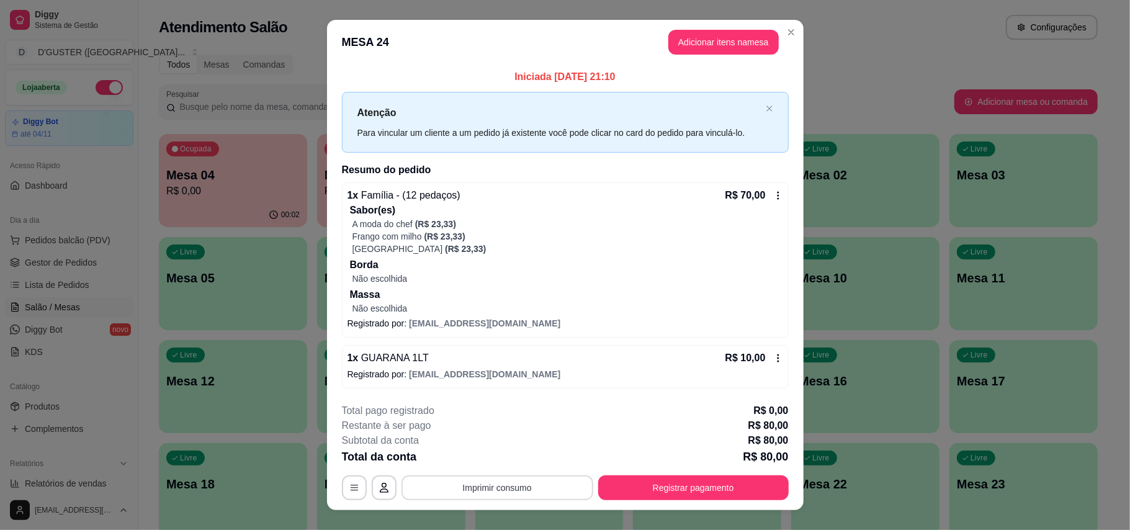
click at [485, 488] on button "Imprimir consumo" at bounding box center [497, 487] width 192 height 25
click at [477, 407] on button "IMPRESSORA" at bounding box center [495, 410] width 90 height 20
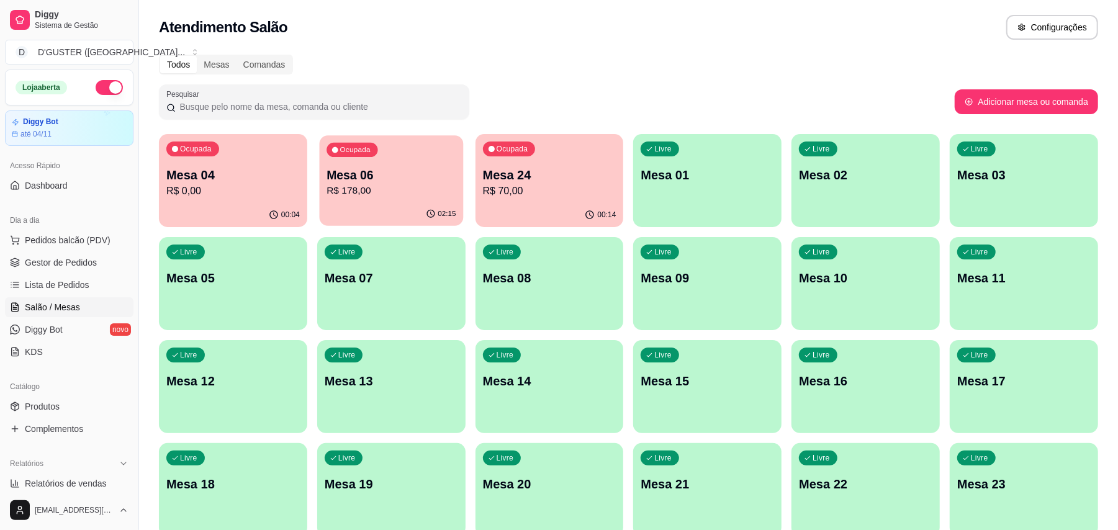
click at [363, 181] on p "Mesa 06" at bounding box center [390, 175] width 129 height 17
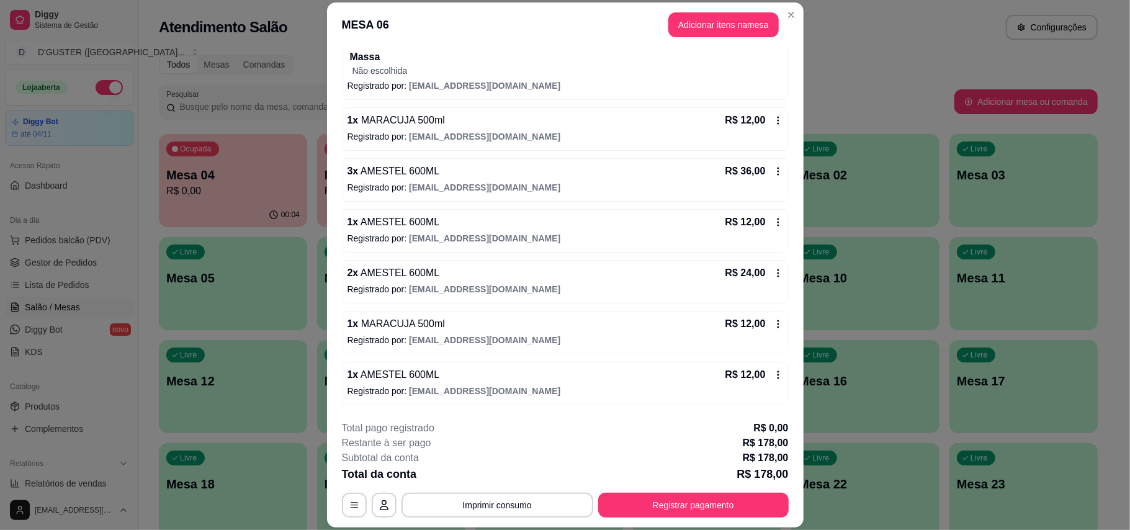
scroll to position [37, 0]
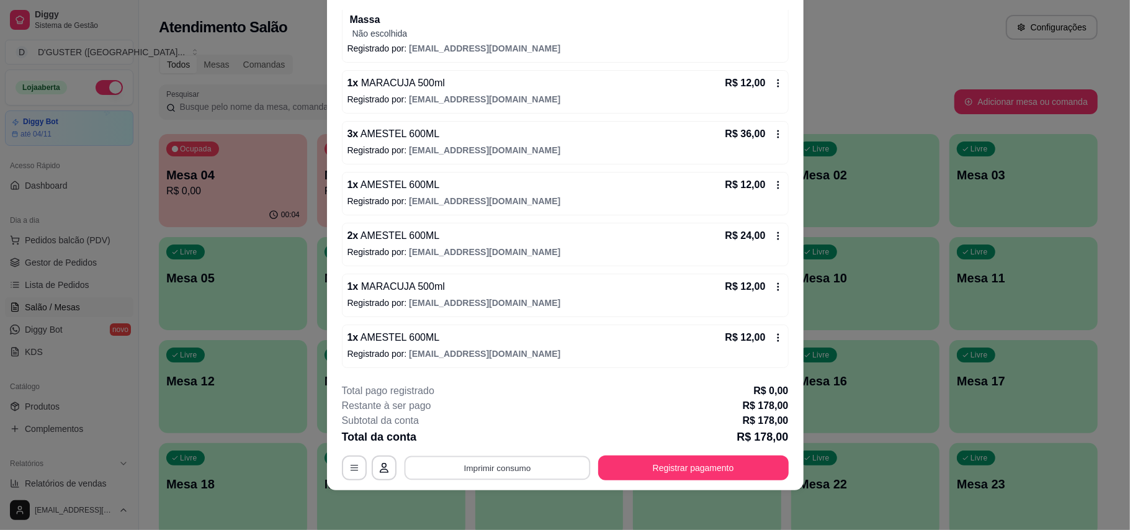
click at [547, 469] on button "Imprimir consumo" at bounding box center [497, 467] width 186 height 24
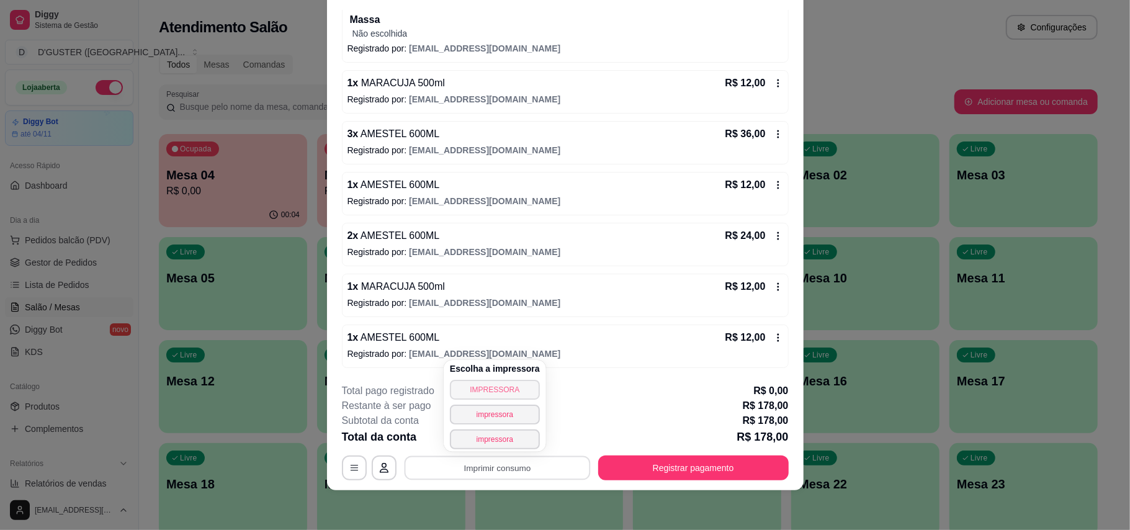
click at [527, 390] on button "IMPRESSORA" at bounding box center [495, 390] width 90 height 20
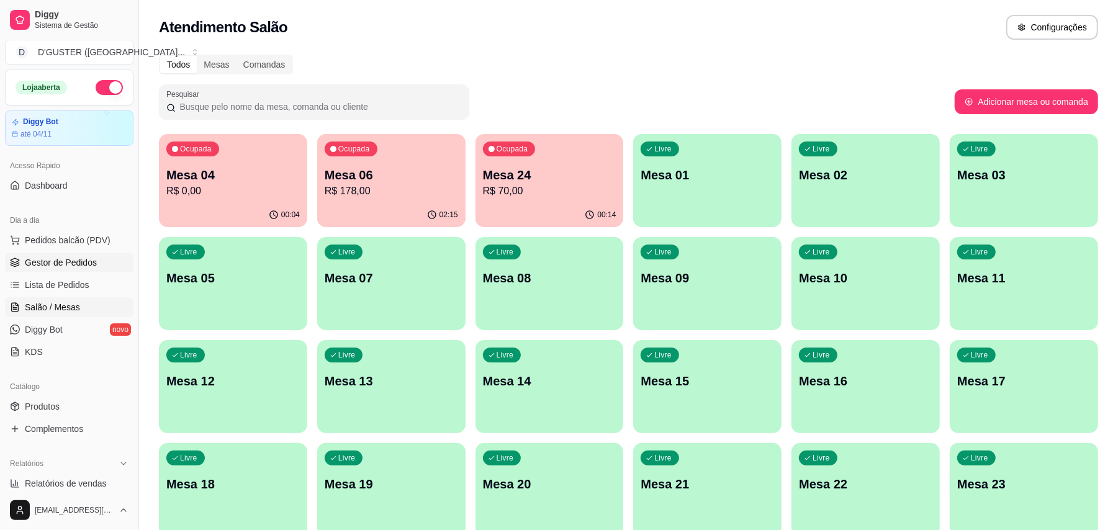
click at [61, 259] on span "Gestor de Pedidos" at bounding box center [61, 262] width 72 height 12
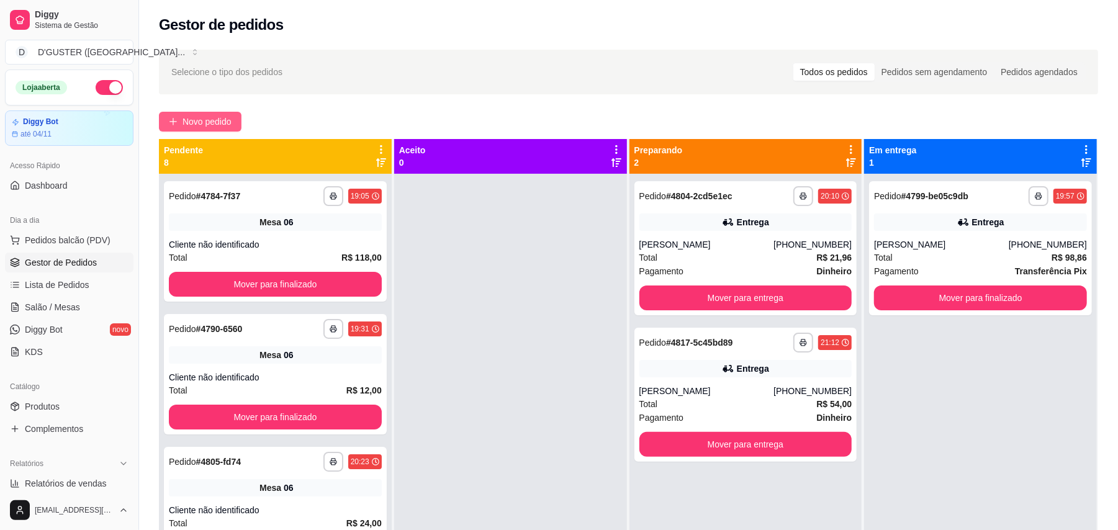
click at [221, 124] on span "Novo pedido" at bounding box center [206, 122] width 49 height 14
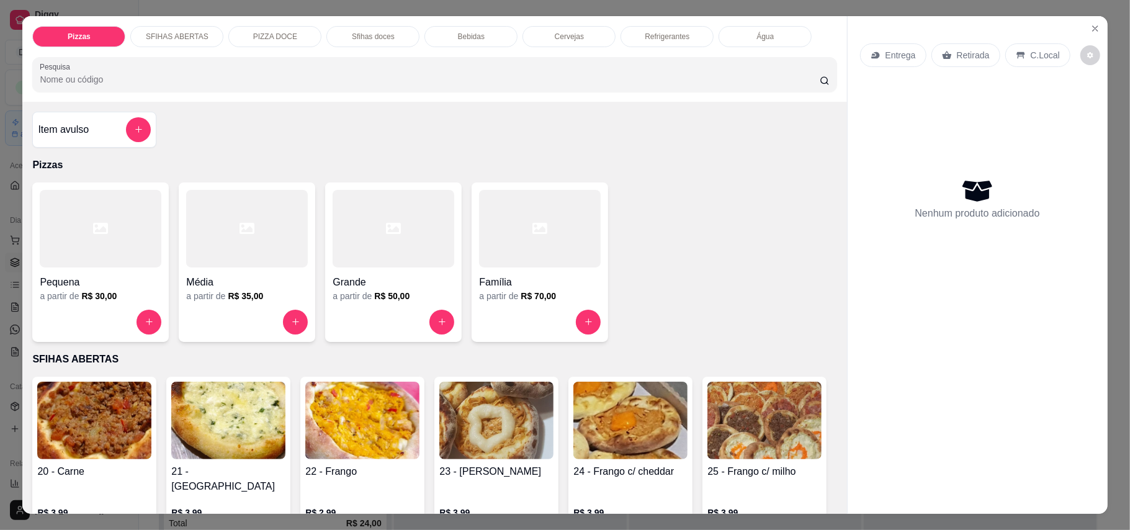
click at [983, 62] on div "Retirada" at bounding box center [965, 55] width 69 height 24
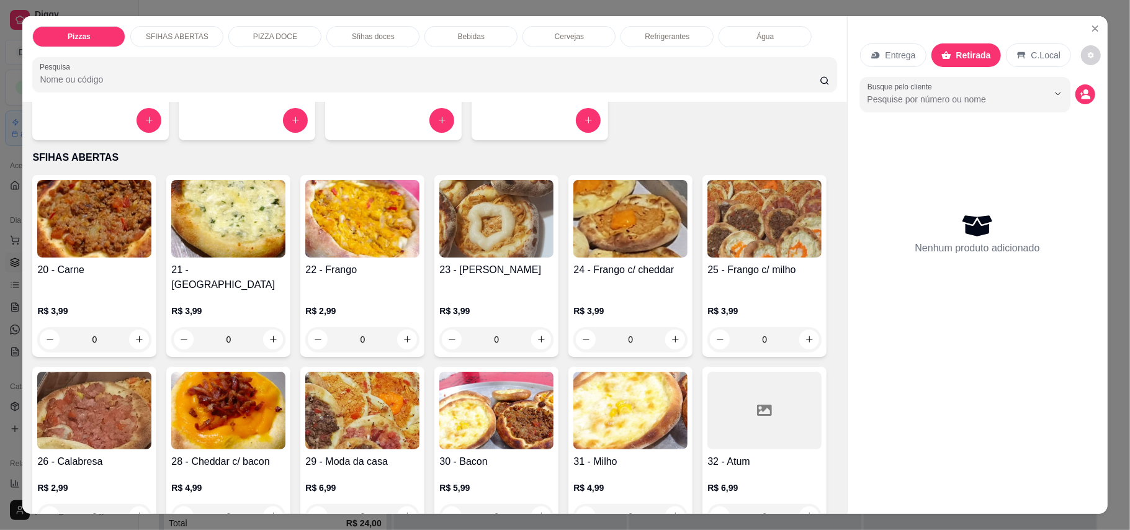
scroll to position [248, 0]
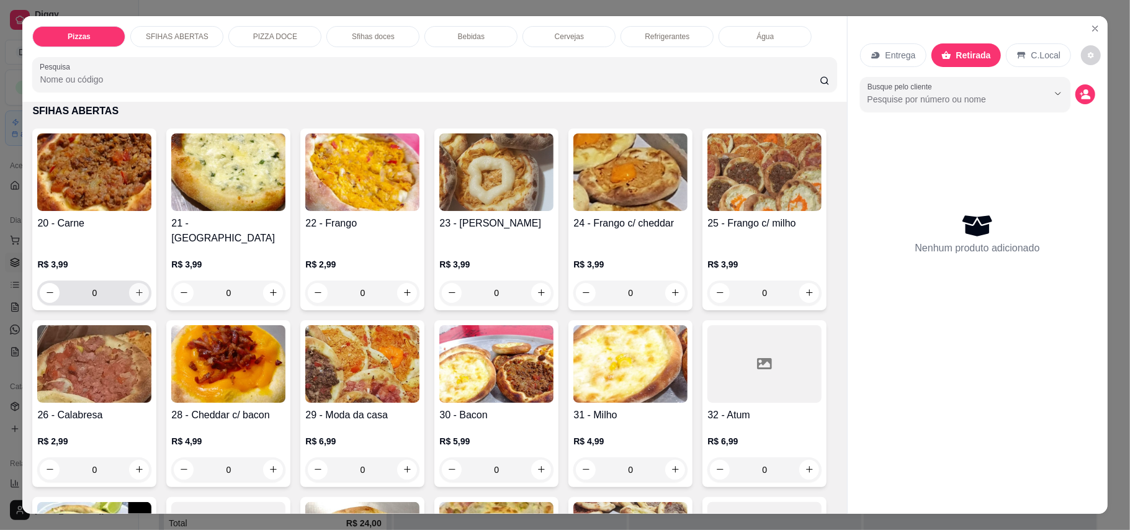
click at [139, 283] on button "increase-product-quantity" at bounding box center [139, 293] width 20 height 20
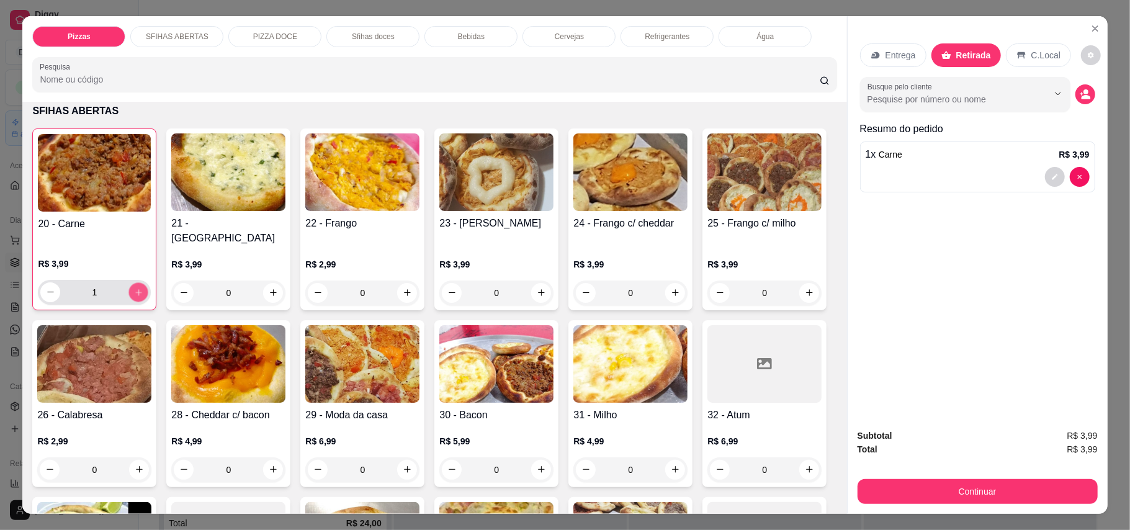
click at [139, 282] on button "increase-product-quantity" at bounding box center [138, 291] width 19 height 19
type input "3"
click at [269, 288] on icon "increase-product-quantity" at bounding box center [273, 292] width 9 height 9
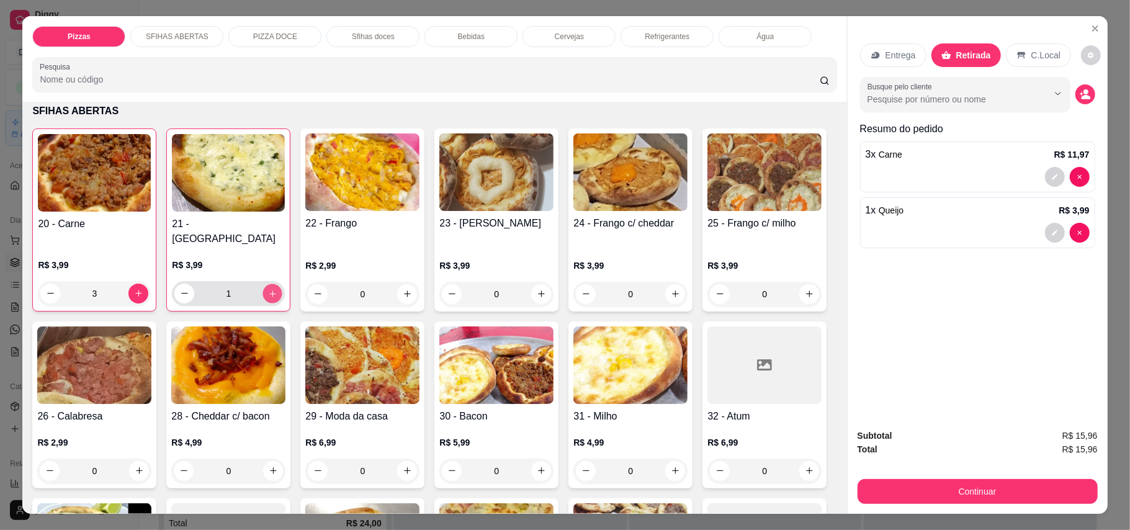
click at [268, 289] on icon "increase-product-quantity" at bounding box center [272, 293] width 9 height 9
type input "2"
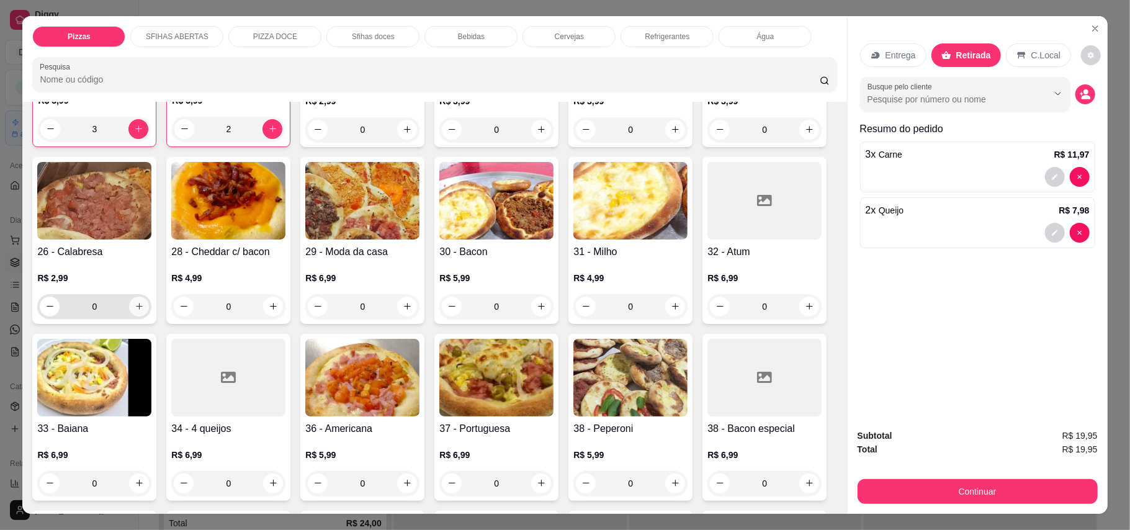
scroll to position [413, 0]
click at [144, 301] on icon "increase-product-quantity" at bounding box center [139, 305] width 9 height 9
click at [143, 302] on icon "increase-product-quantity" at bounding box center [138, 306] width 9 height 9
type input "2"
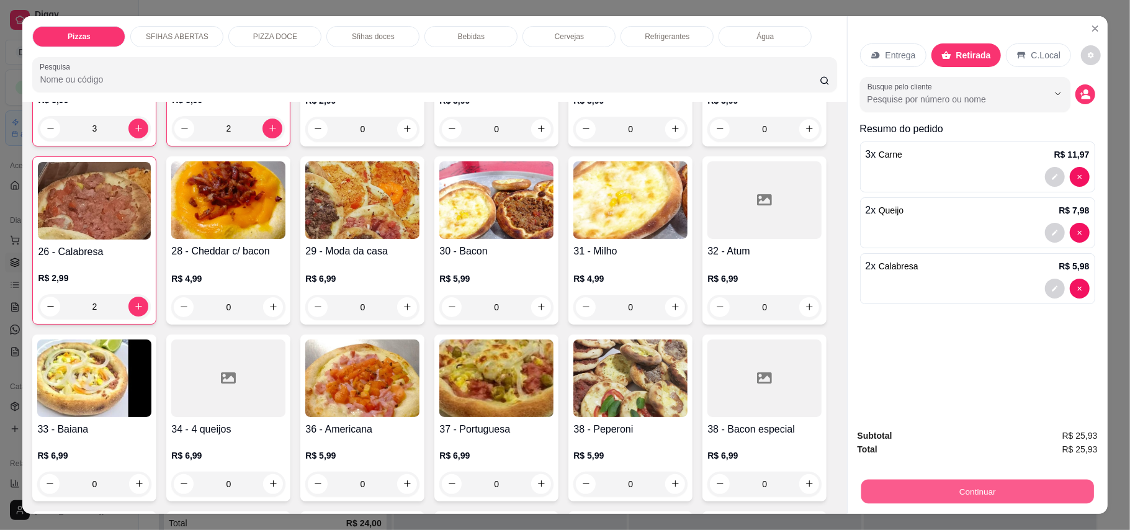
click at [897, 490] on button "Continuar" at bounding box center [977, 492] width 233 height 24
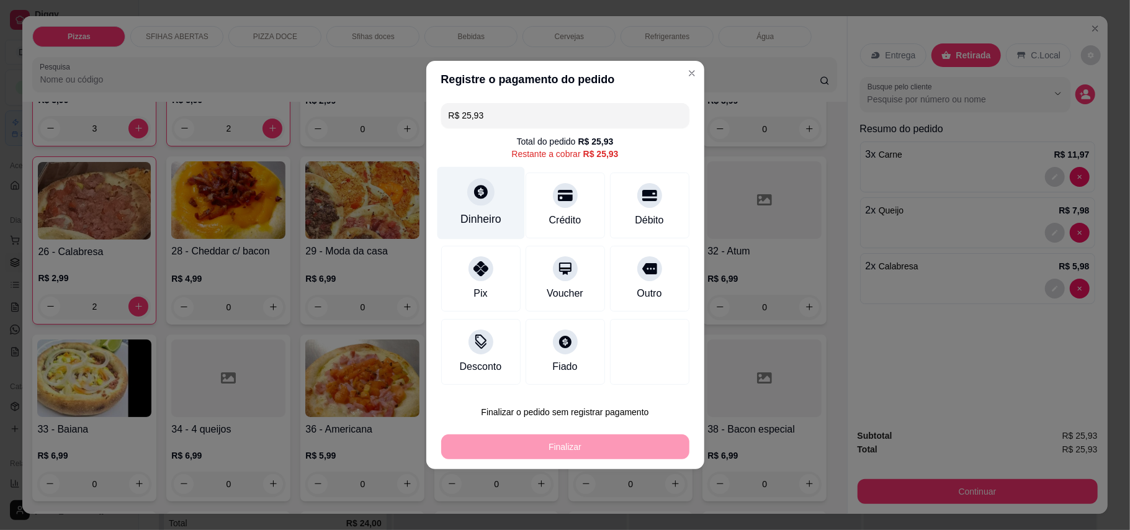
click at [467, 196] on div at bounding box center [480, 191] width 27 height 27
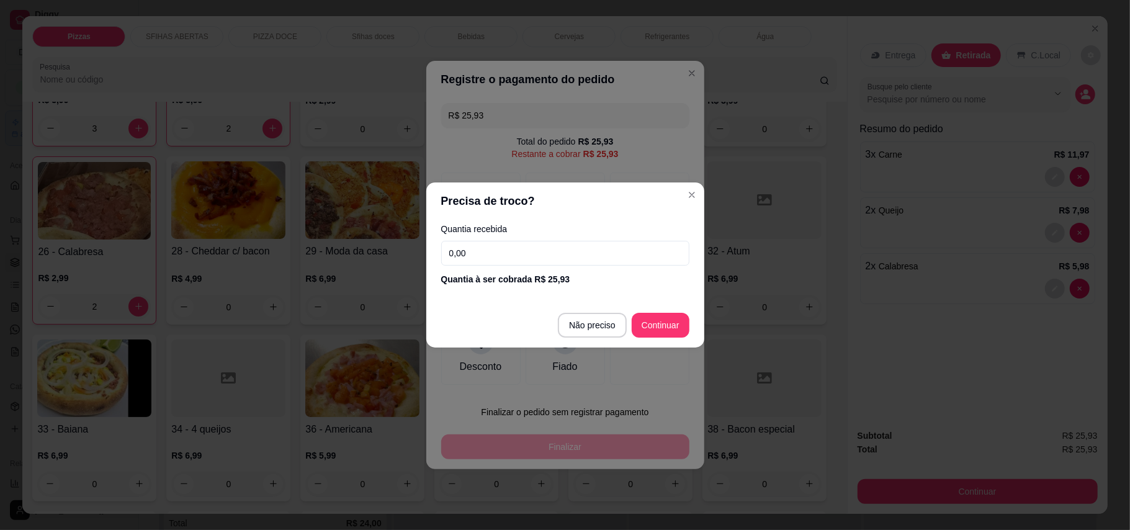
click at [557, 237] on div "Quantia recebida 0,00 Quantia à ser cobrada R$ 25,93" at bounding box center [565, 255] width 278 height 71
click at [574, 259] on input "0,00" at bounding box center [565, 253] width 248 height 25
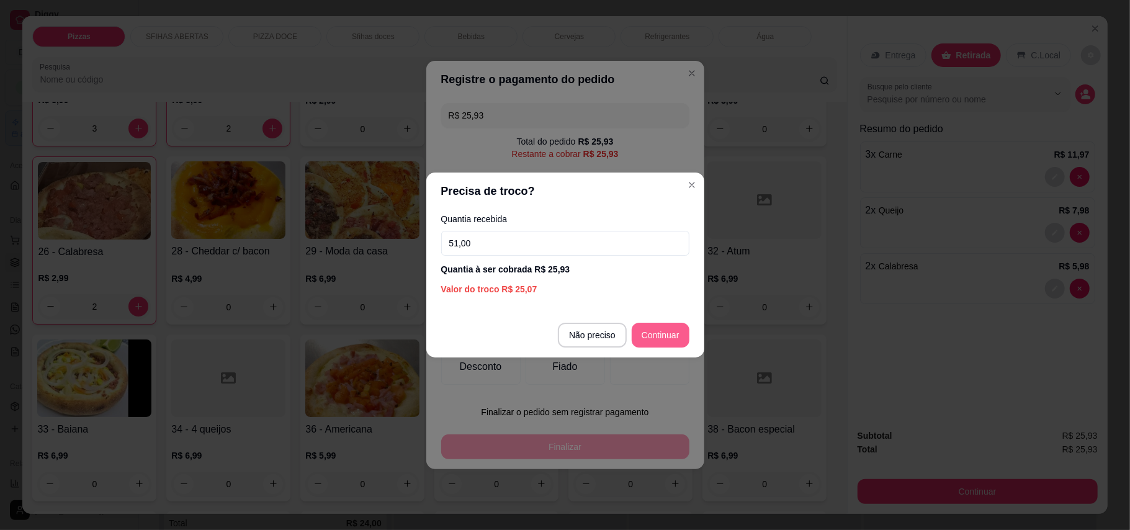
type input "51,00"
type input "R$ 0,00"
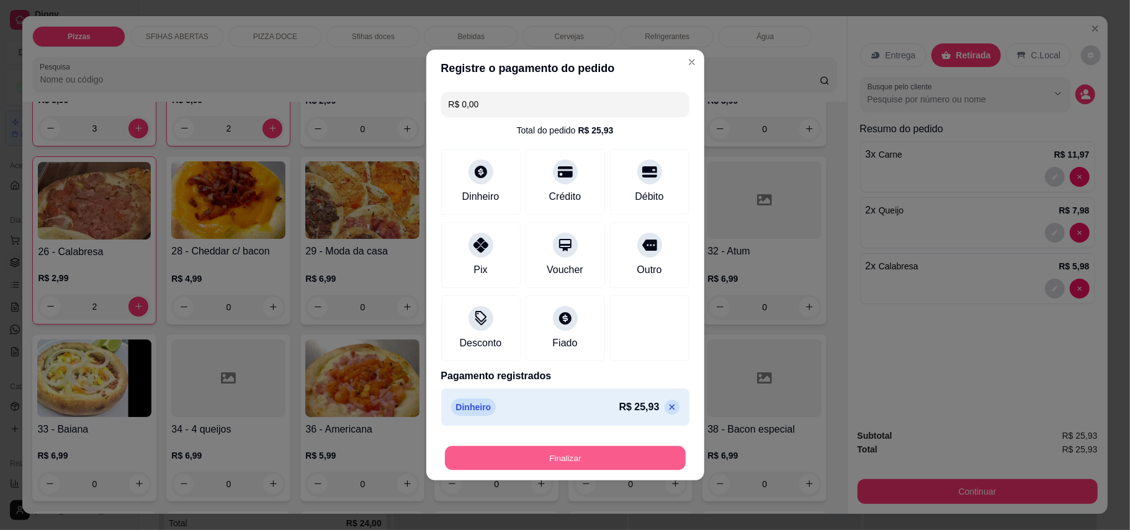
click at [580, 460] on button "Finalizar" at bounding box center [565, 458] width 241 height 24
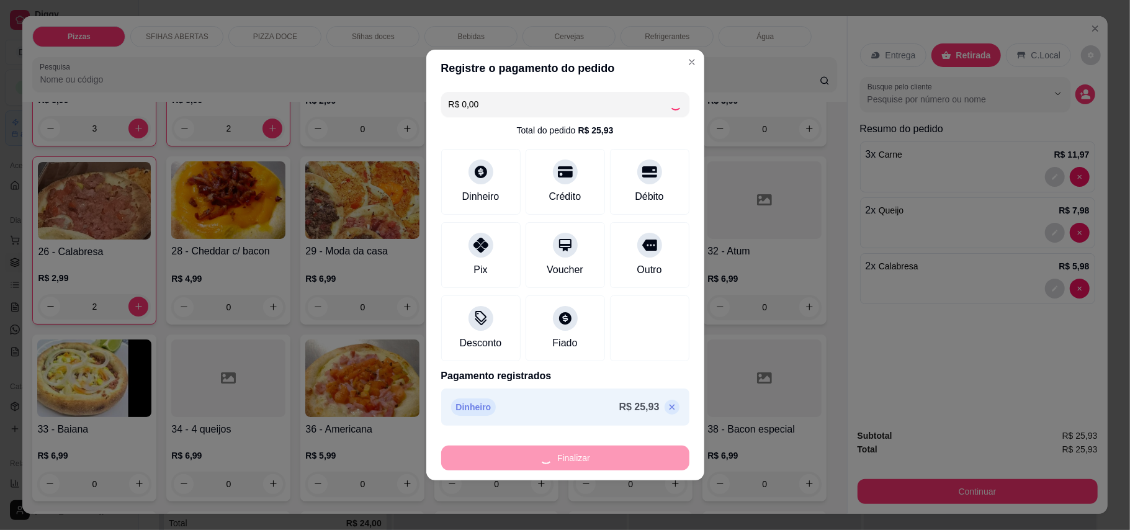
type input "0"
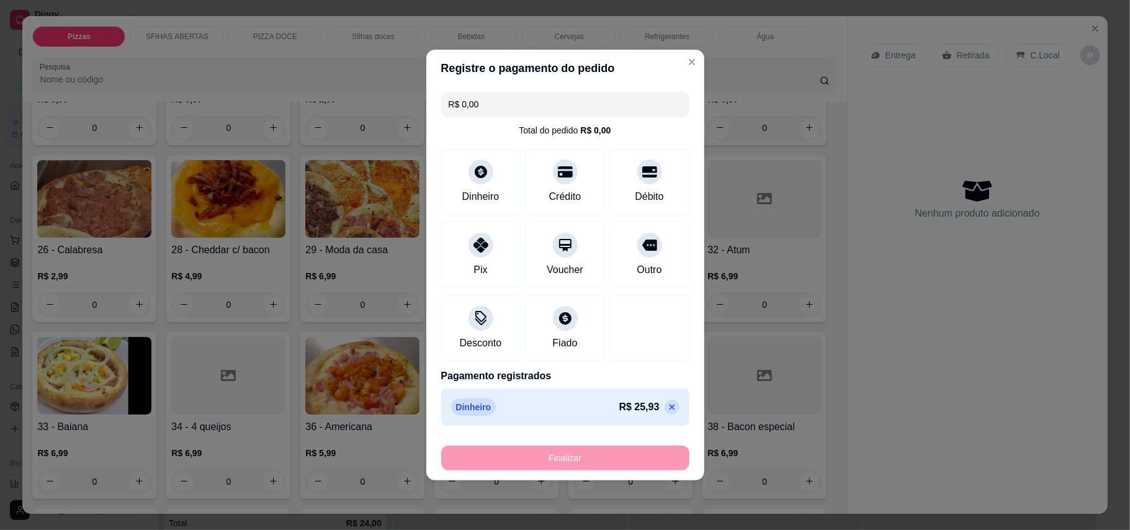
type input "-R$ 25,93"
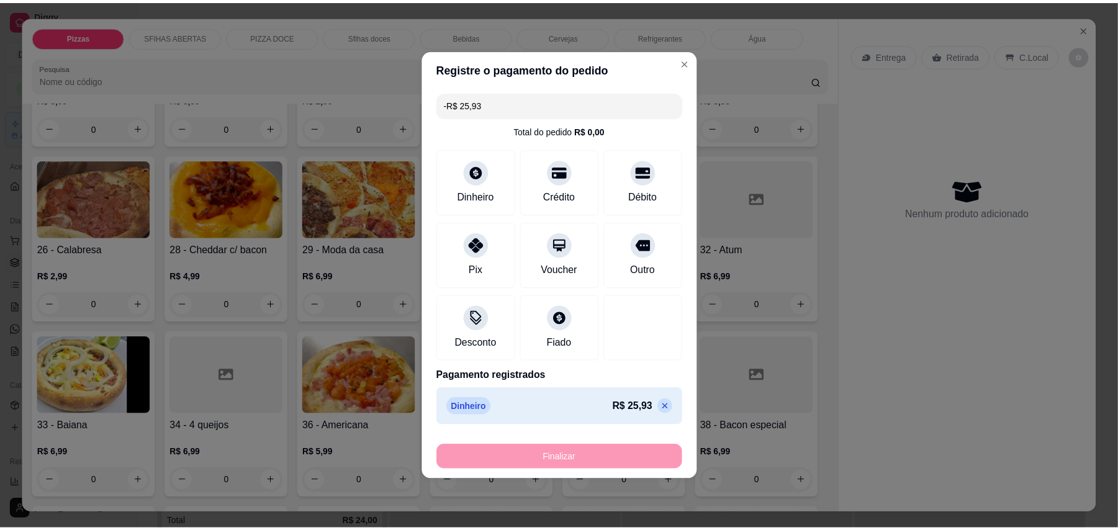
scroll to position [413, 0]
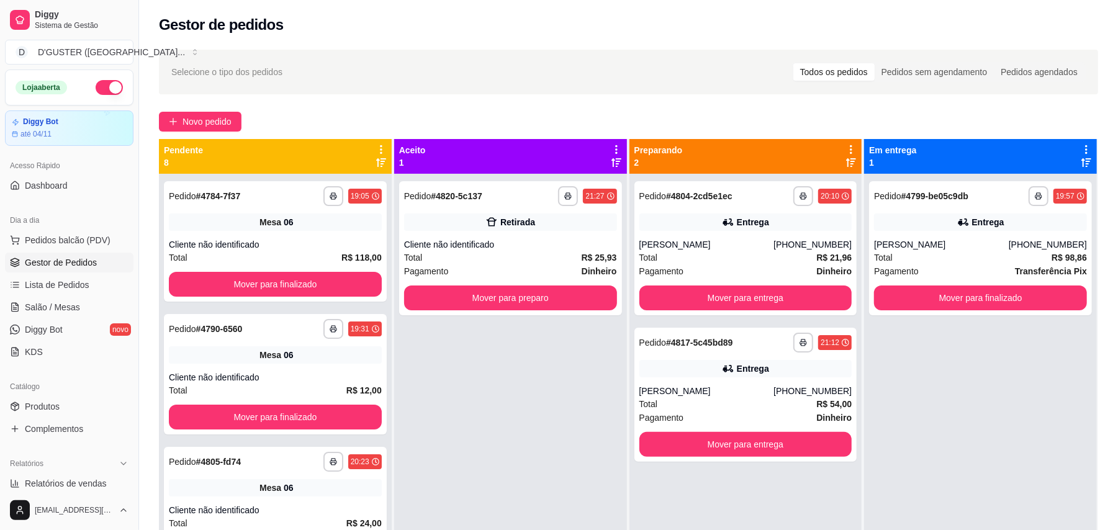
click at [581, 460] on div "**********" at bounding box center [510, 439] width 233 height 530
click at [513, 303] on button "Mover para preparo" at bounding box center [510, 297] width 213 height 25
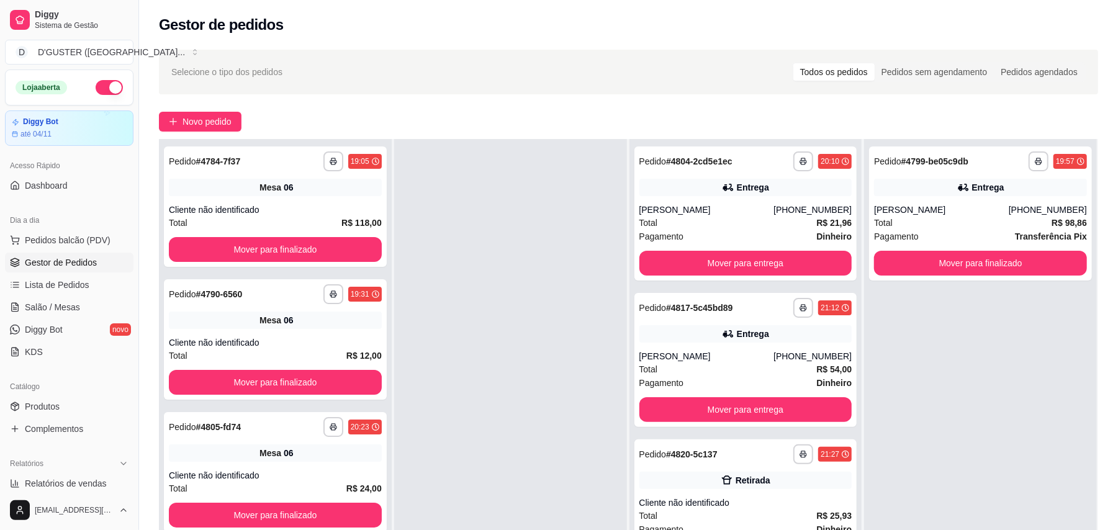
scroll to position [189, 0]
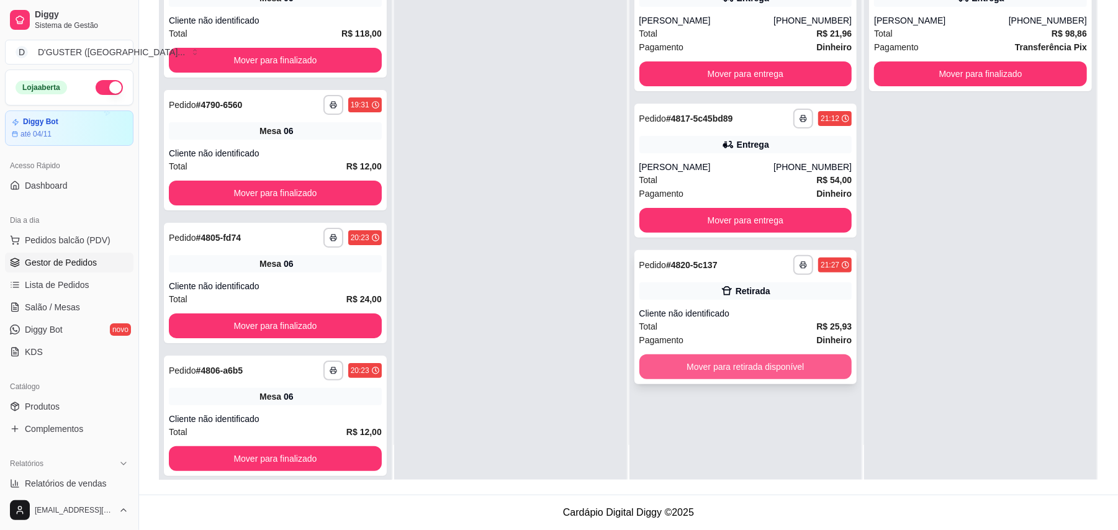
click at [750, 370] on button "Mover para retirada disponível" at bounding box center [745, 366] width 213 height 25
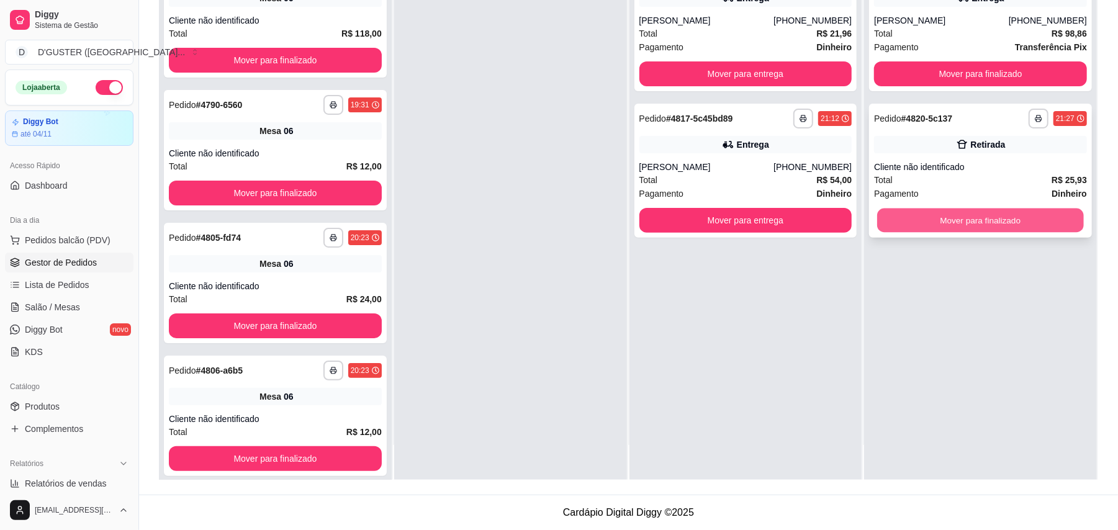
click at [956, 215] on button "Mover para finalizado" at bounding box center [980, 220] width 206 height 24
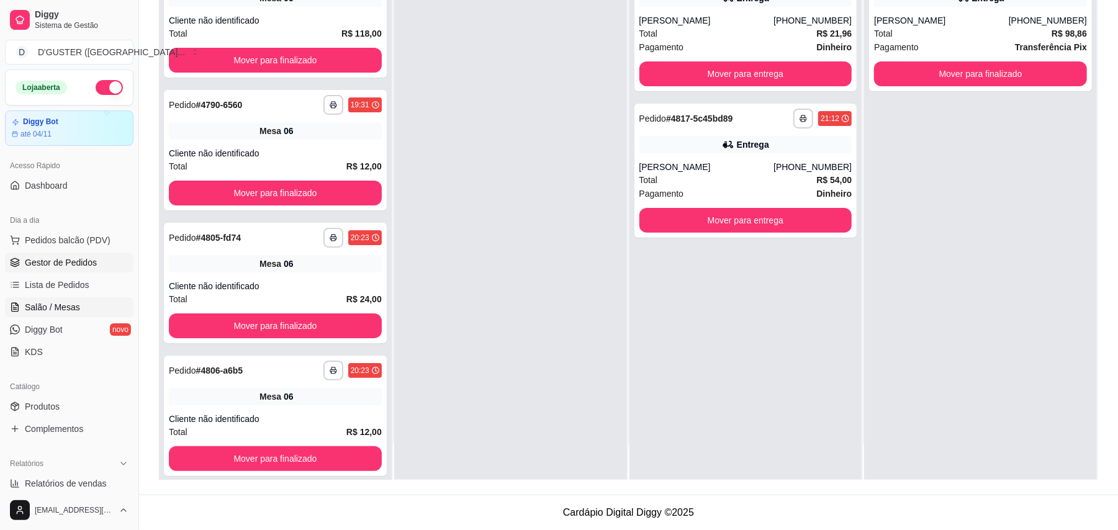
click at [73, 298] on link "Salão / Mesas" at bounding box center [69, 307] width 128 height 20
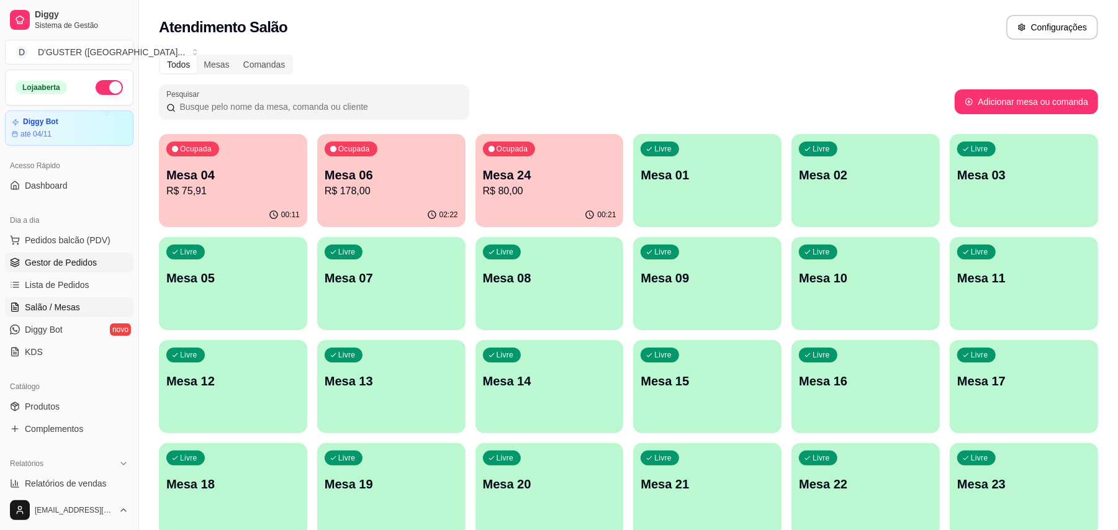
click at [58, 266] on span "Gestor de Pedidos" at bounding box center [61, 262] width 72 height 12
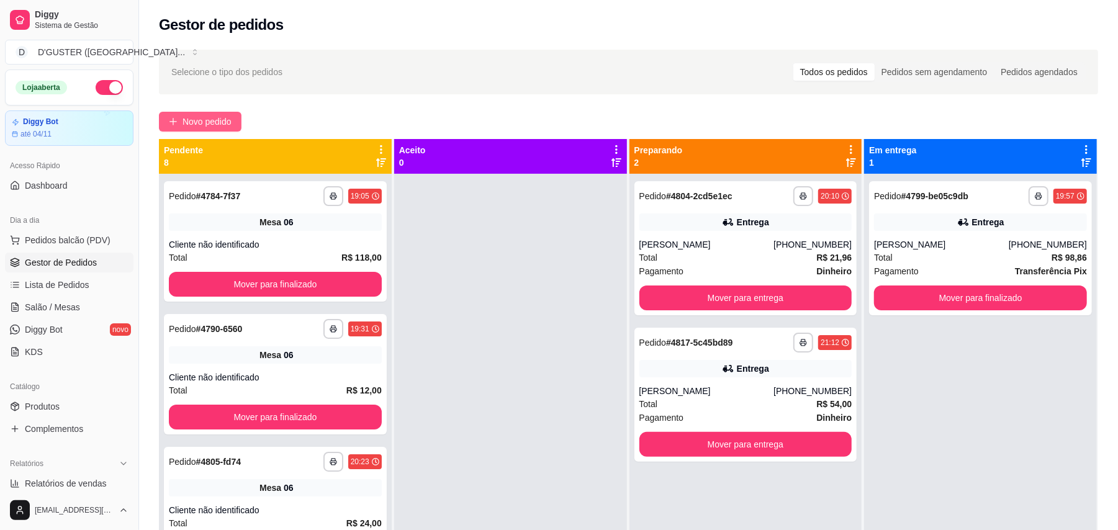
click at [202, 120] on span "Novo pedido" at bounding box center [206, 122] width 49 height 14
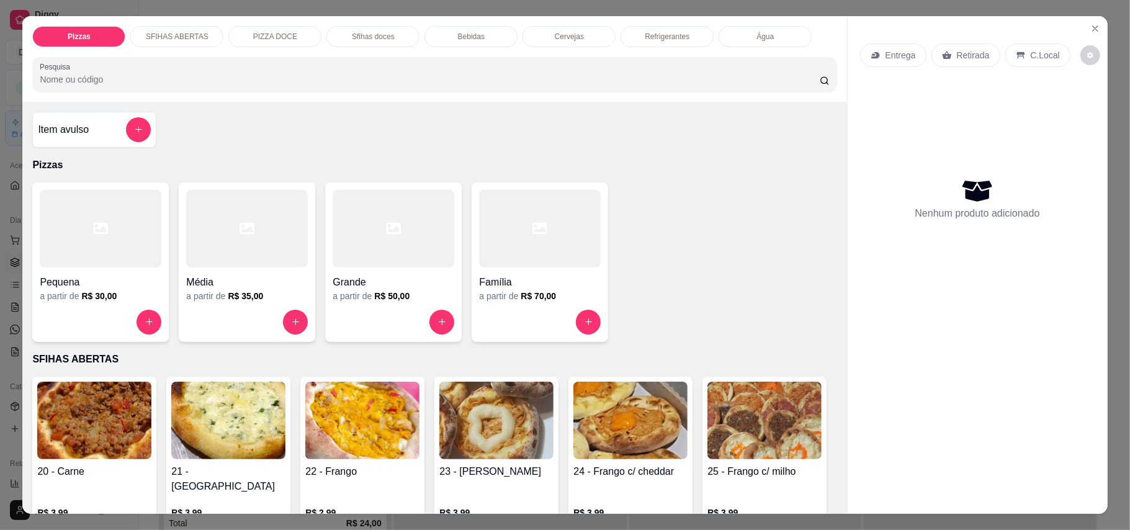
click at [966, 56] on p "Retirada" at bounding box center [973, 55] width 33 height 12
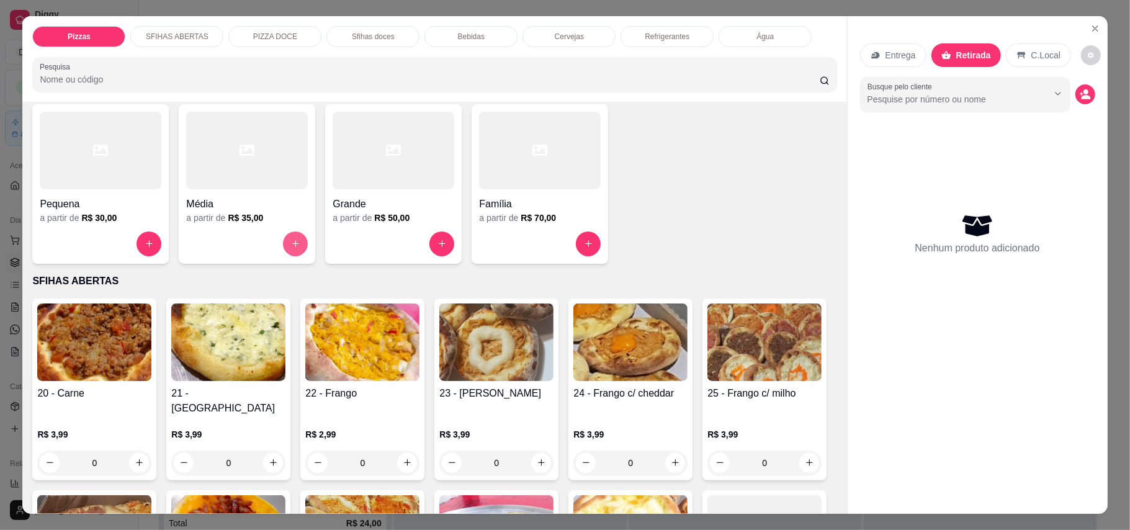
scroll to position [165, 0]
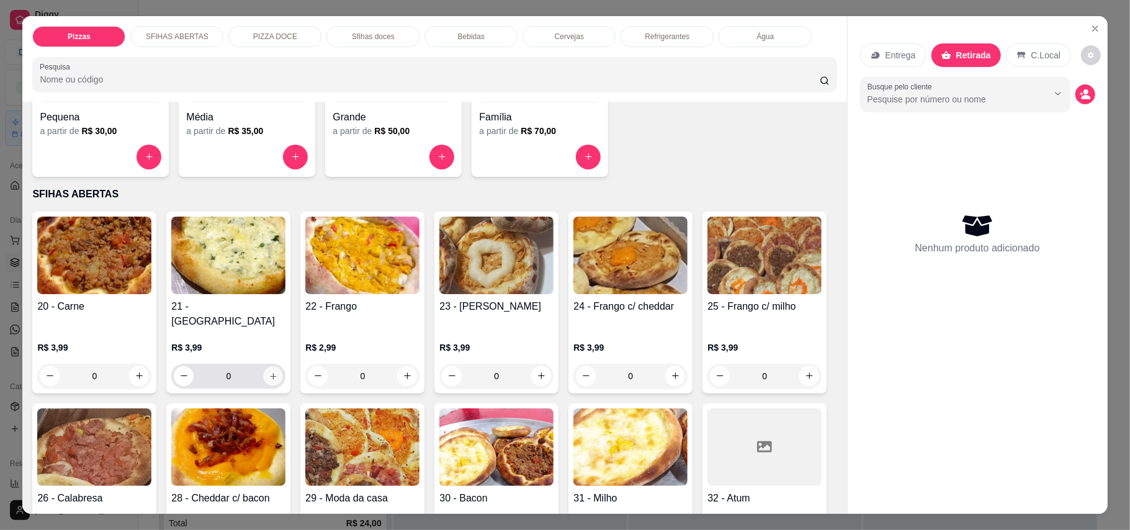
click at [269, 371] on icon "increase-product-quantity" at bounding box center [273, 375] width 9 height 9
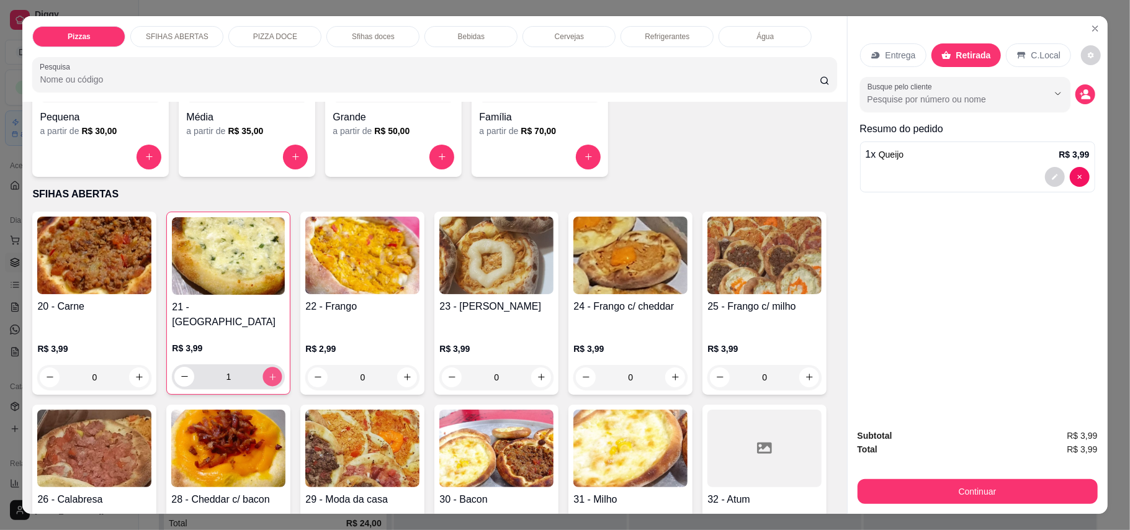
click at [268, 372] on icon "increase-product-quantity" at bounding box center [272, 376] width 9 height 9
type input "5"
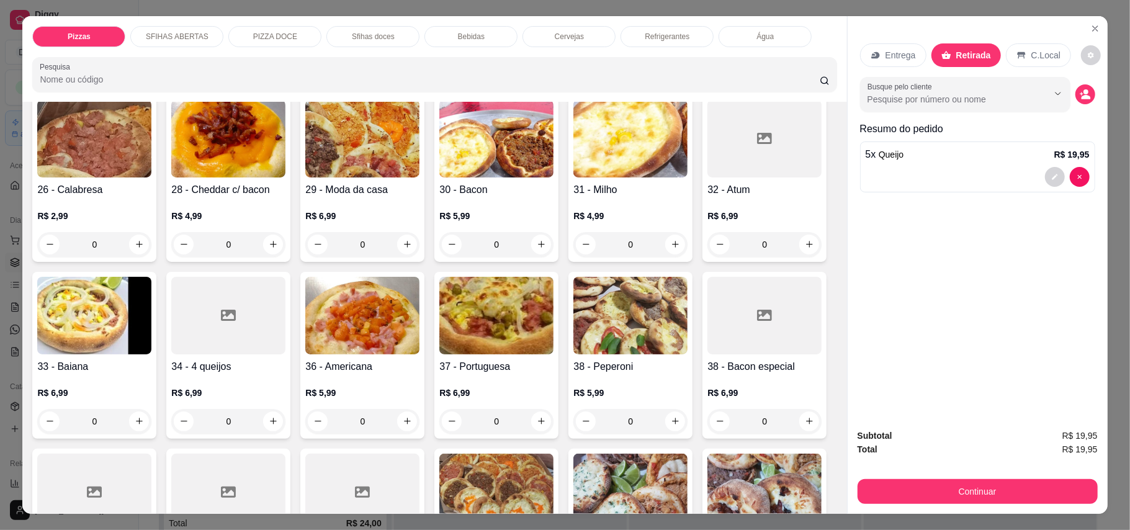
scroll to position [496, 0]
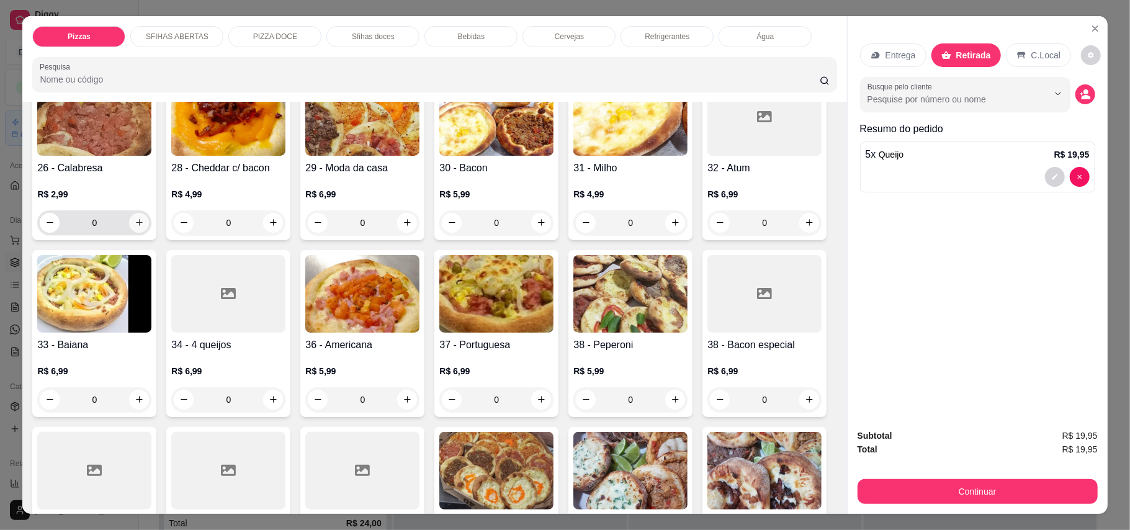
click at [144, 218] on icon "increase-product-quantity" at bounding box center [139, 222] width 9 height 9
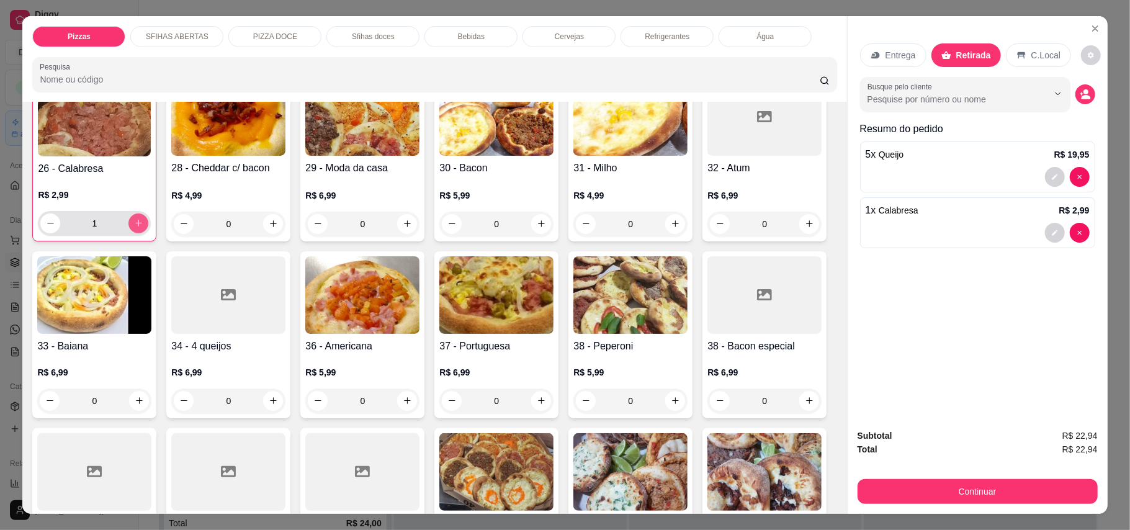
click at [143, 218] on icon "increase-product-quantity" at bounding box center [138, 222] width 9 height 9
type input "5"
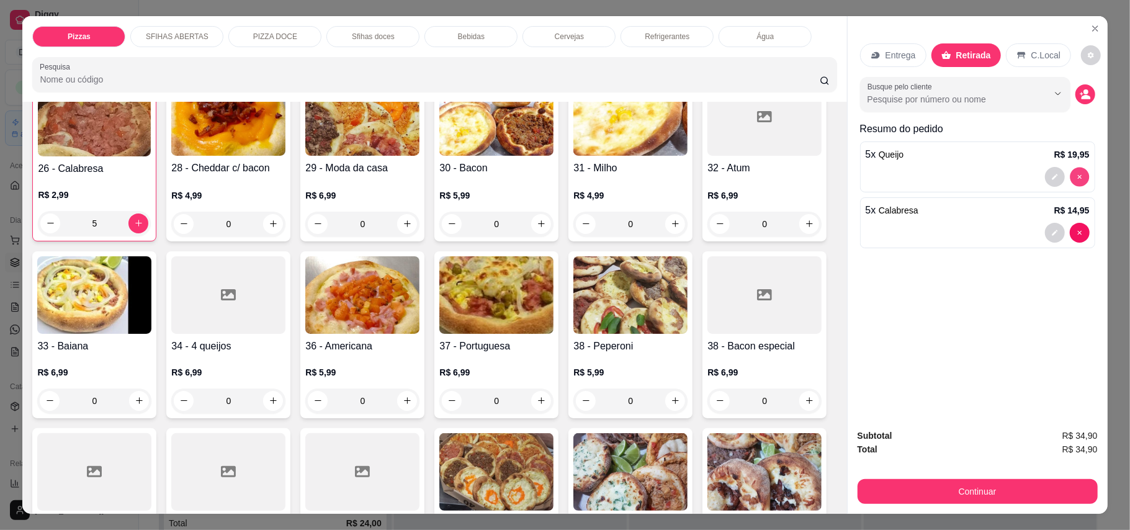
type input "0"
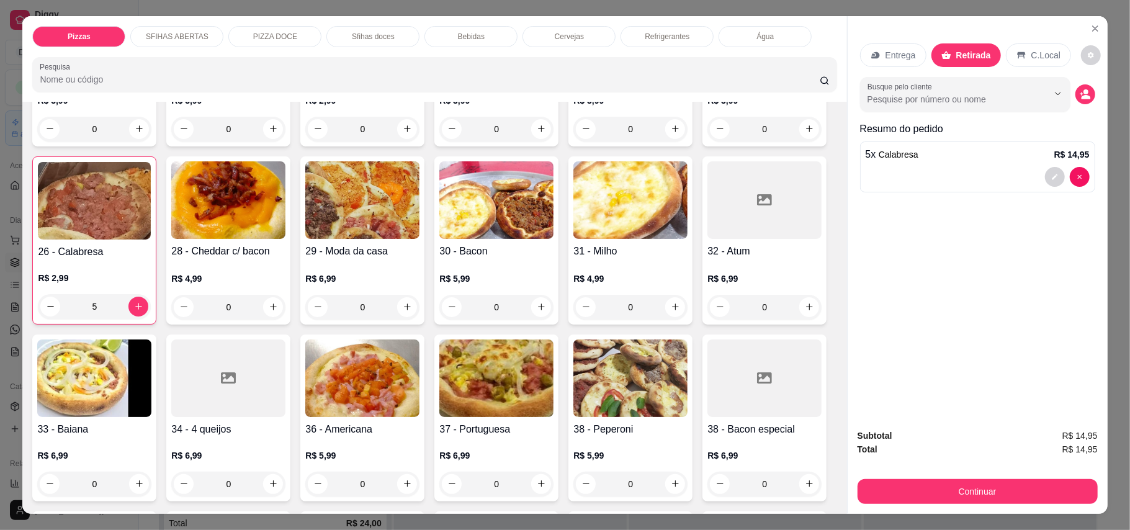
scroll to position [329, 0]
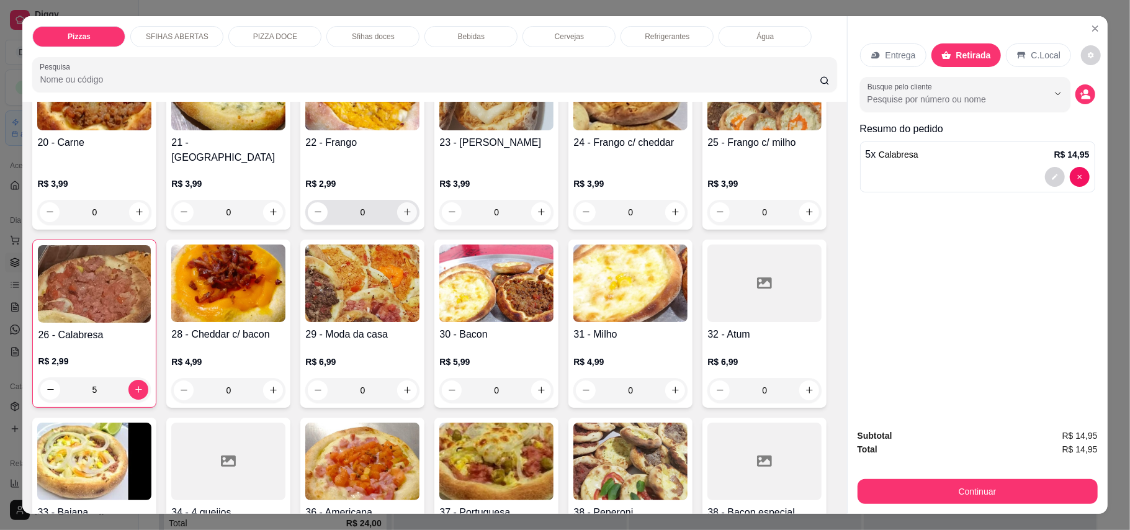
click at [407, 202] on button "increase-product-quantity" at bounding box center [407, 212] width 20 height 20
click at [407, 202] on button "increase-product-quantity" at bounding box center [406, 211] width 19 height 19
click at [407, 202] on button "increase-product-quantity" at bounding box center [407, 212] width 20 height 20
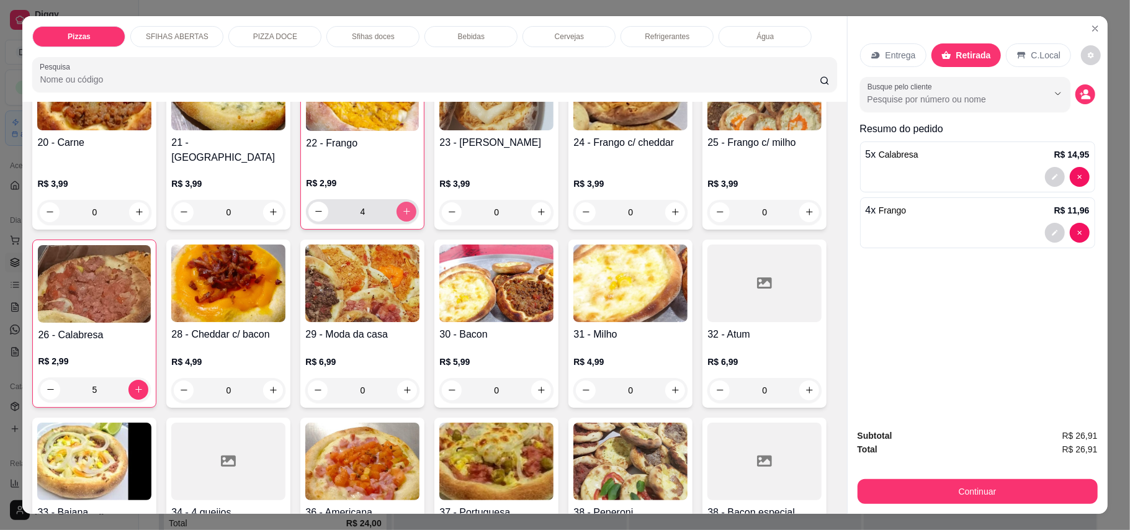
type input "5"
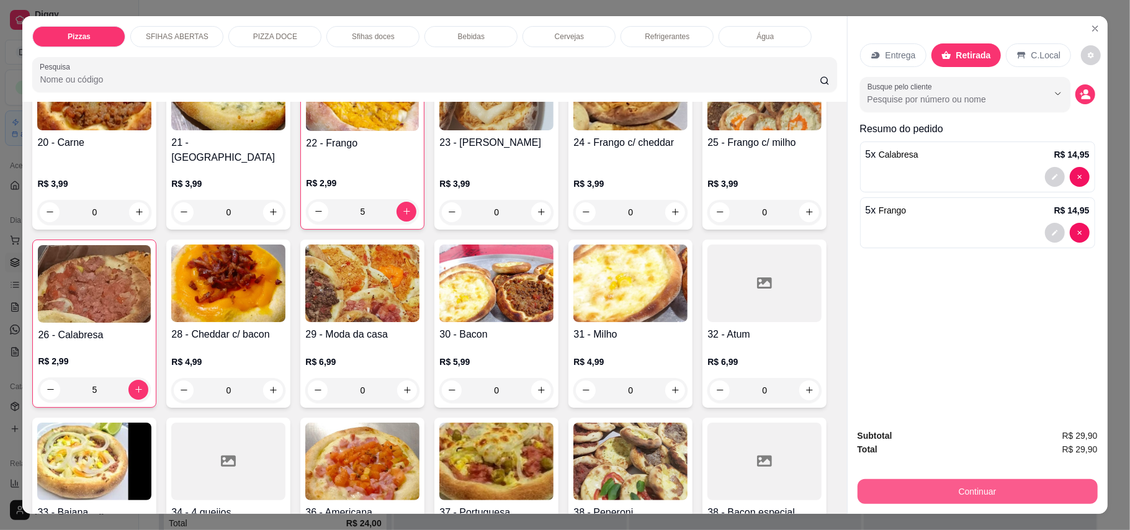
click at [1015, 495] on button "Continuar" at bounding box center [978, 491] width 240 height 25
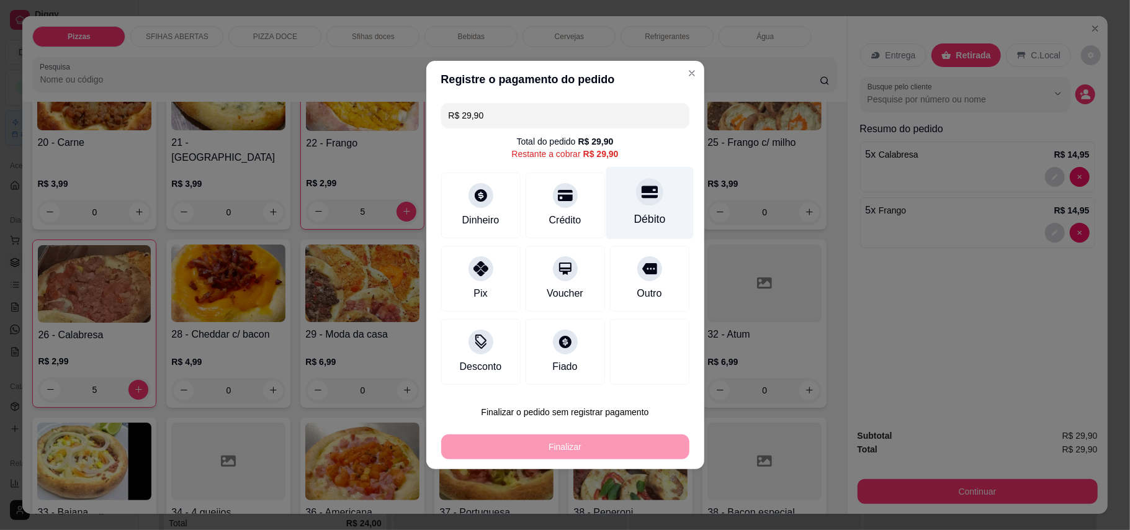
click at [648, 211] on div "Débito" at bounding box center [650, 219] width 32 height 16
type input "R$ 0,00"
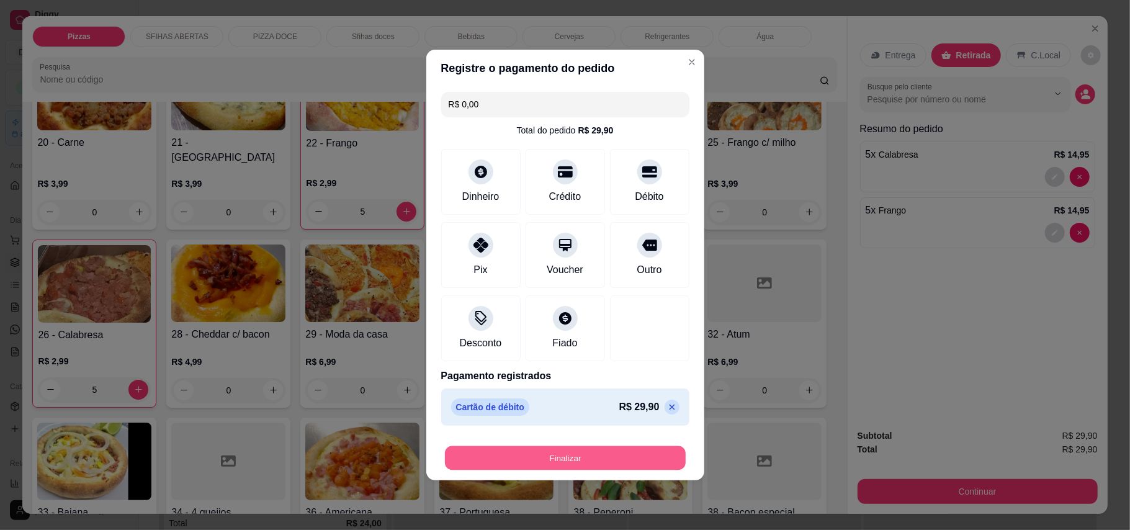
click at [582, 462] on button "Finalizar" at bounding box center [565, 458] width 241 height 24
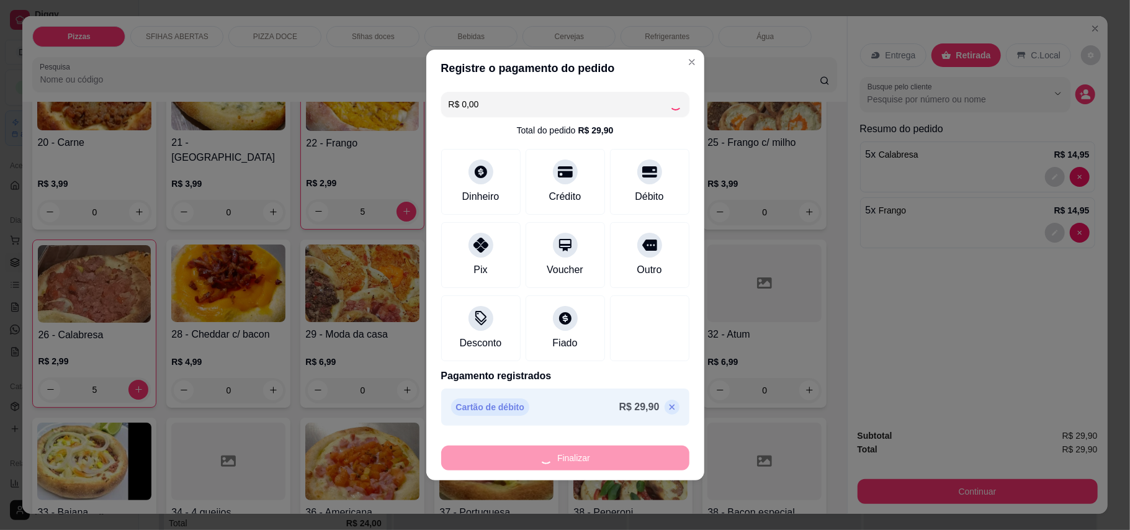
type input "0"
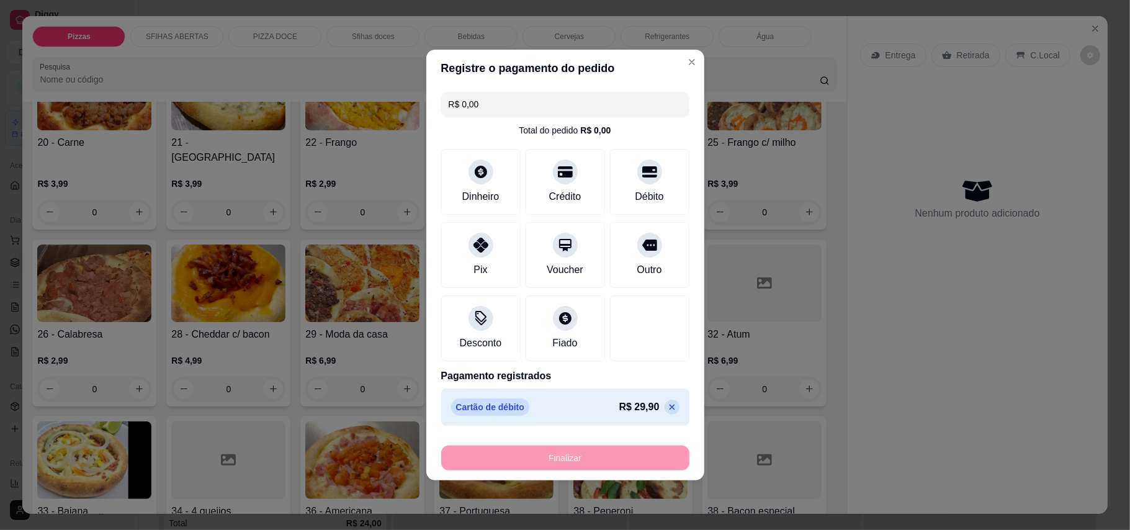
type input "-R$ 29,90"
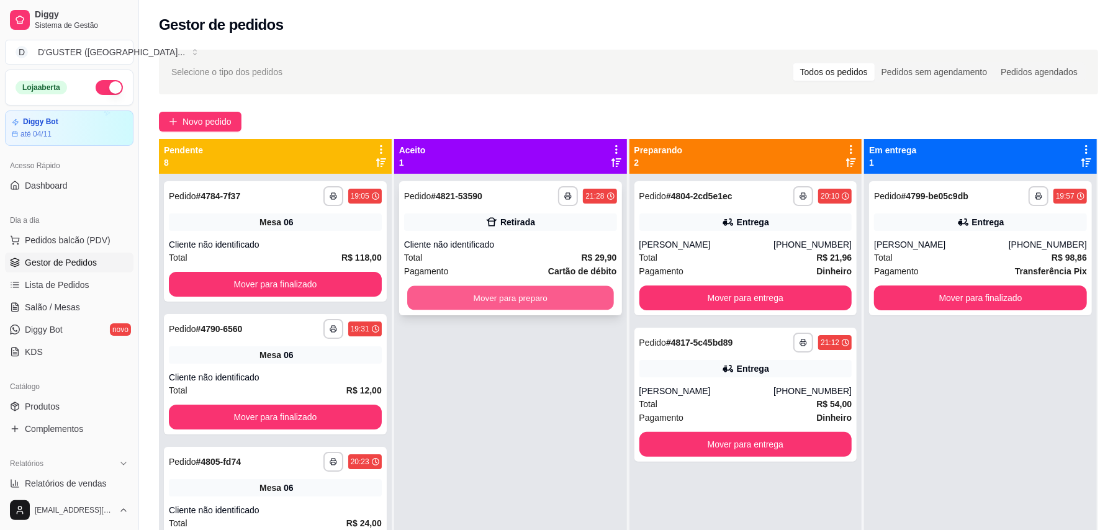
click at [582, 296] on button "Mover para preparo" at bounding box center [510, 298] width 206 height 24
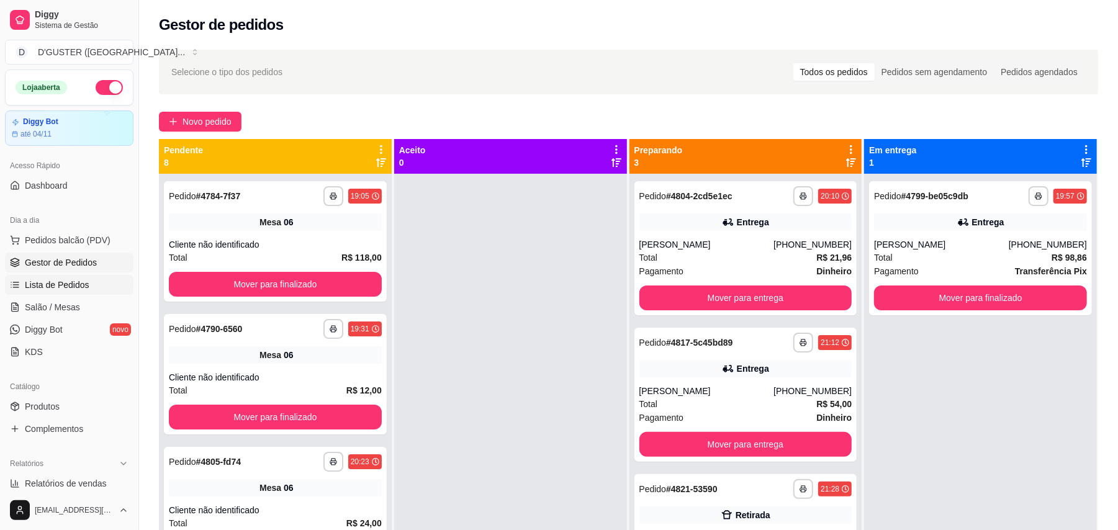
click at [33, 295] on link "Lista de Pedidos" at bounding box center [69, 285] width 128 height 20
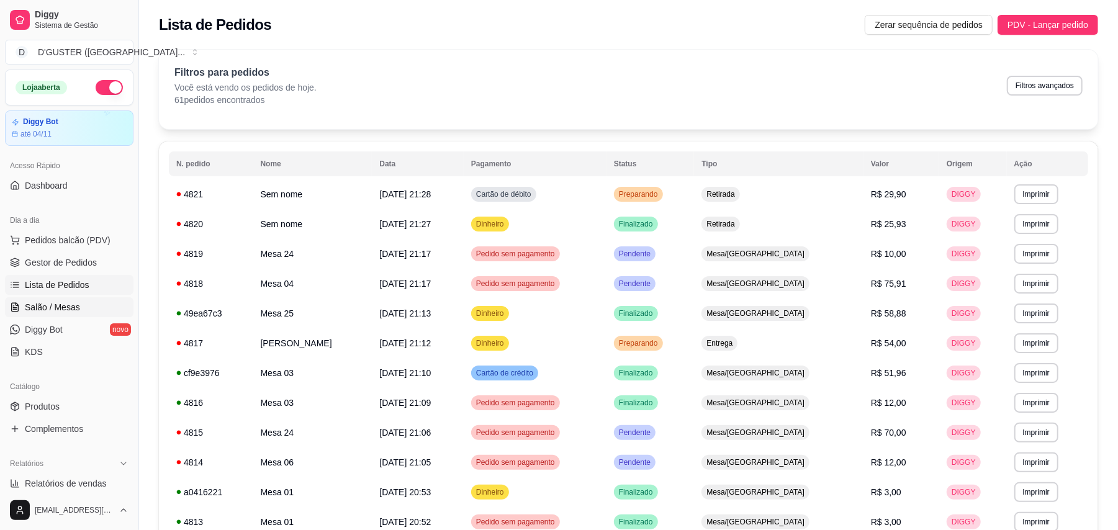
click at [67, 303] on span "Salão / Mesas" at bounding box center [52, 307] width 55 height 12
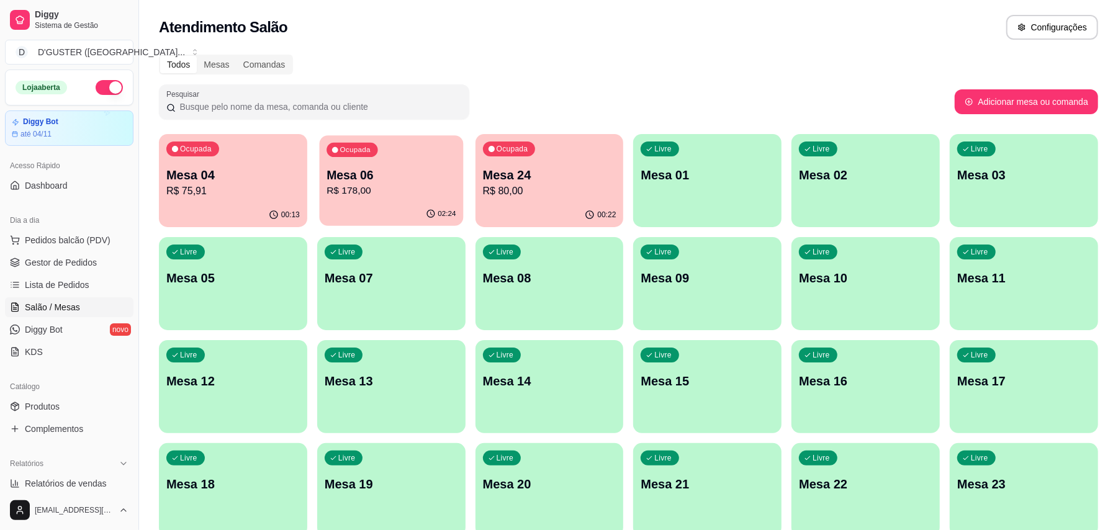
click at [388, 191] on p "R$ 178,00" at bounding box center [390, 191] width 129 height 14
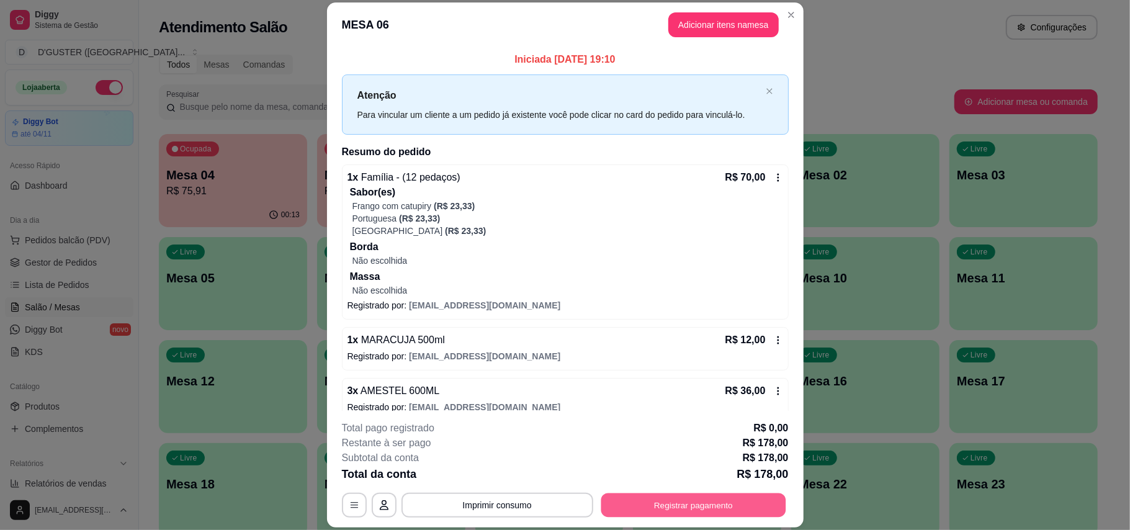
click at [673, 509] on button "Registrar pagamento" at bounding box center [693, 505] width 185 height 24
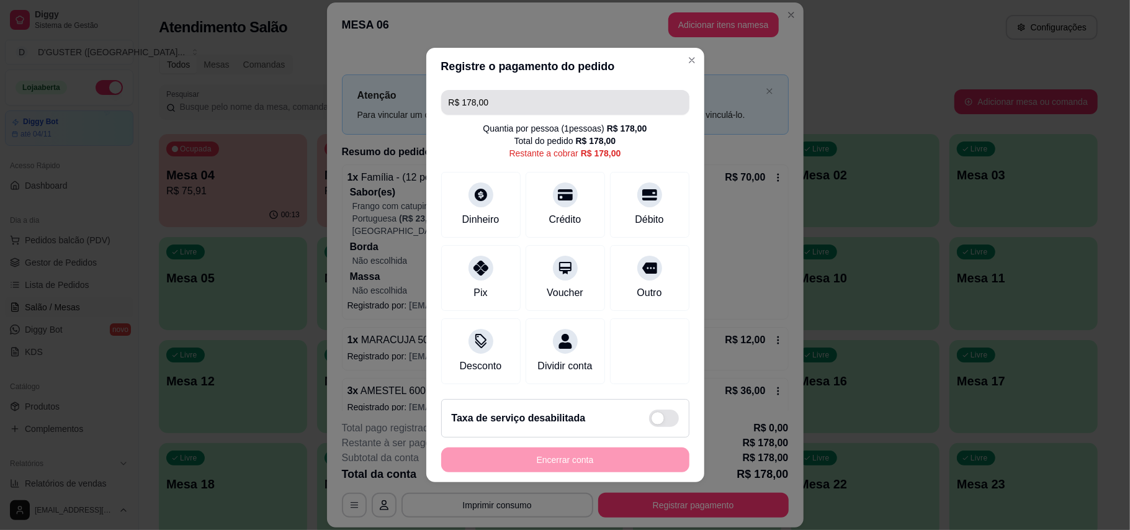
click at [511, 90] on input "R$ 178,00" at bounding box center [565, 102] width 233 height 25
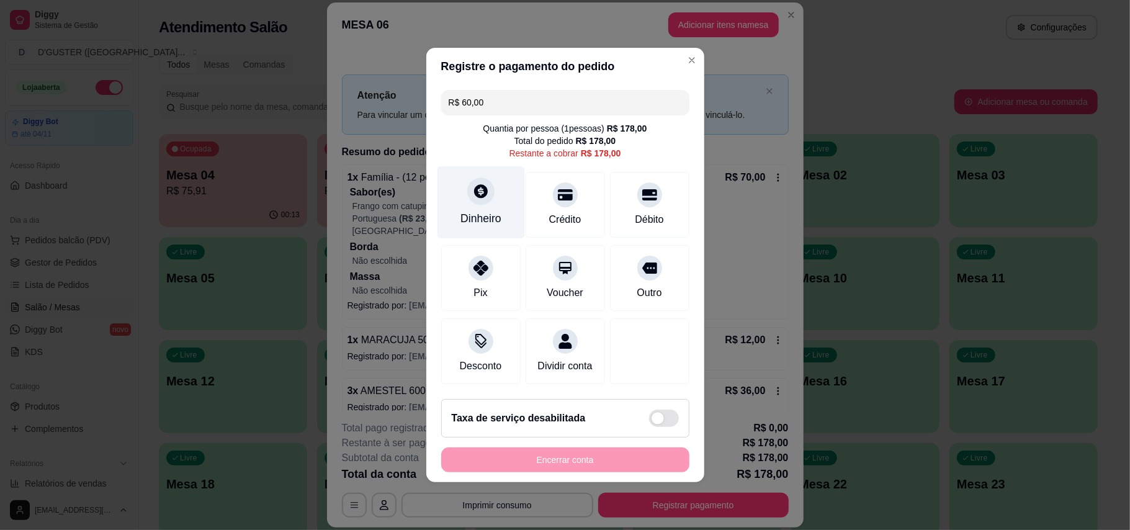
click at [465, 210] on div "Dinheiro" at bounding box center [480, 218] width 41 height 16
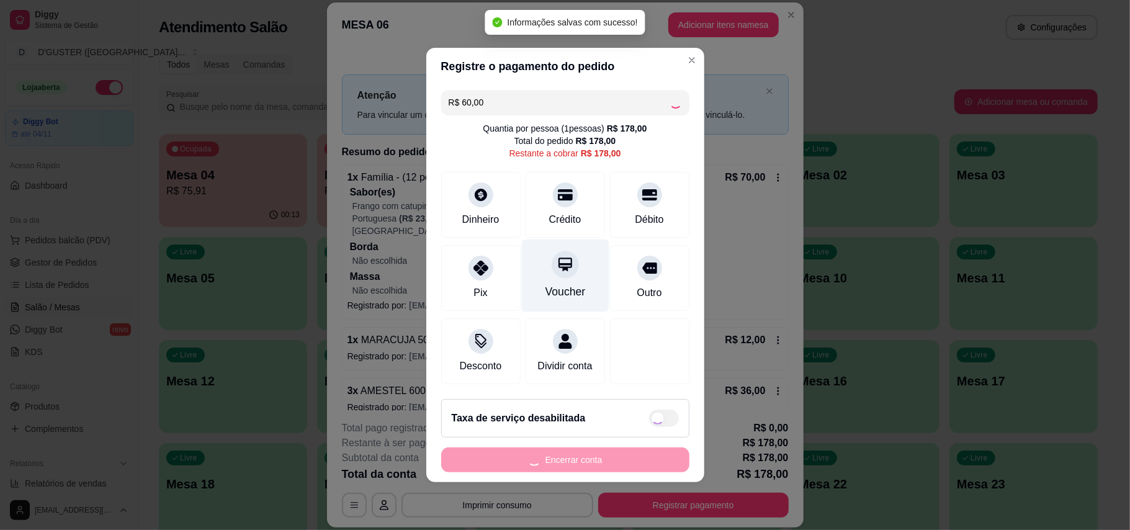
type input "R$ 118,00"
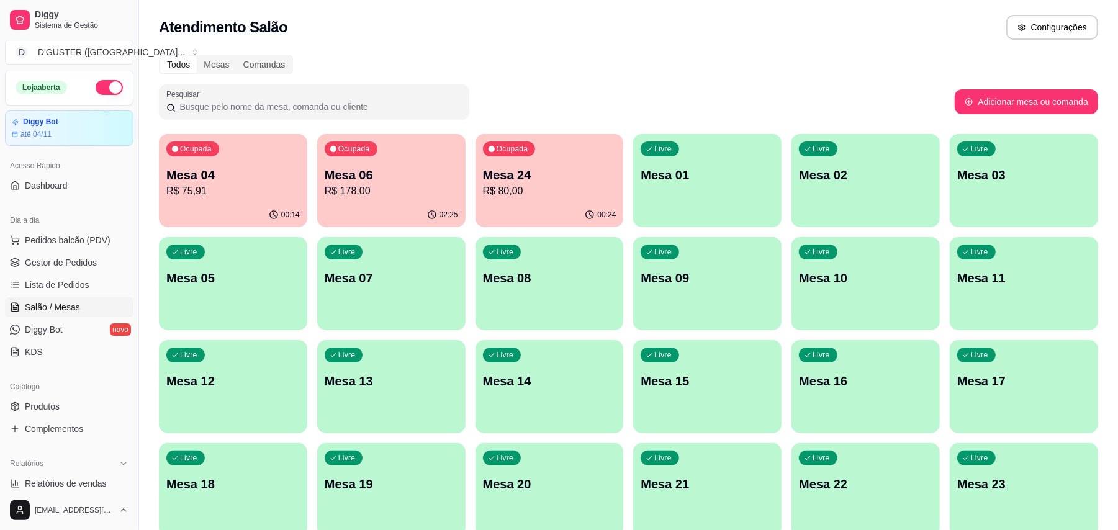
click at [553, 199] on div "Ocupada Mesa 24 R$ 80,00" at bounding box center [549, 168] width 148 height 69
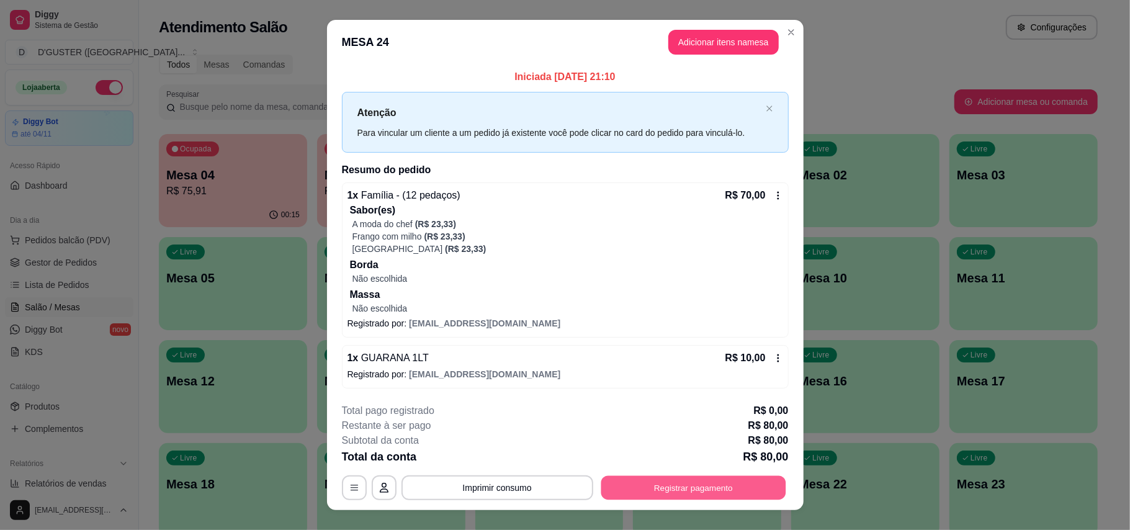
click at [675, 486] on button "Registrar pagamento" at bounding box center [693, 487] width 185 height 24
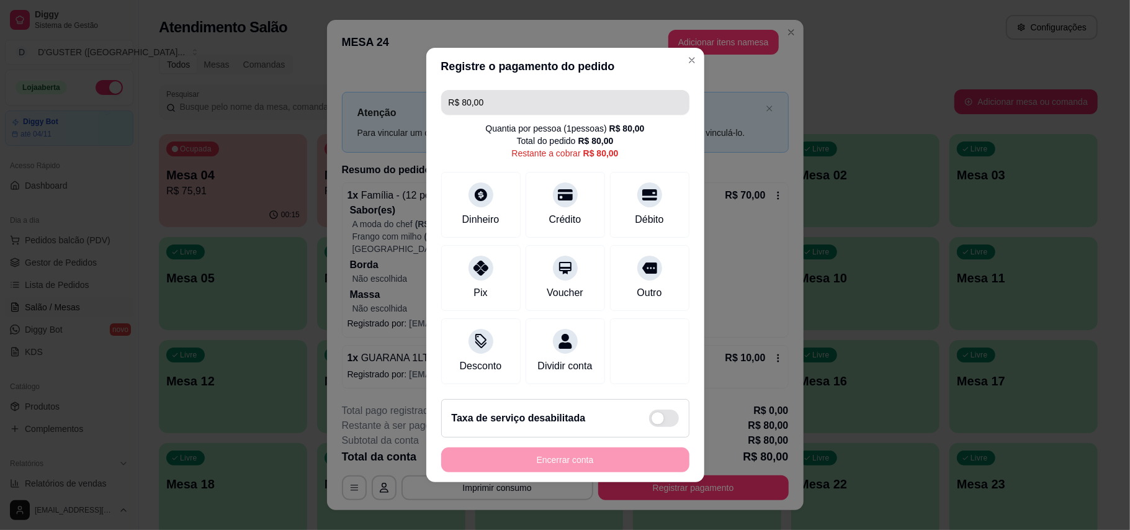
click at [510, 90] on input "R$ 80,00" at bounding box center [565, 102] width 233 height 25
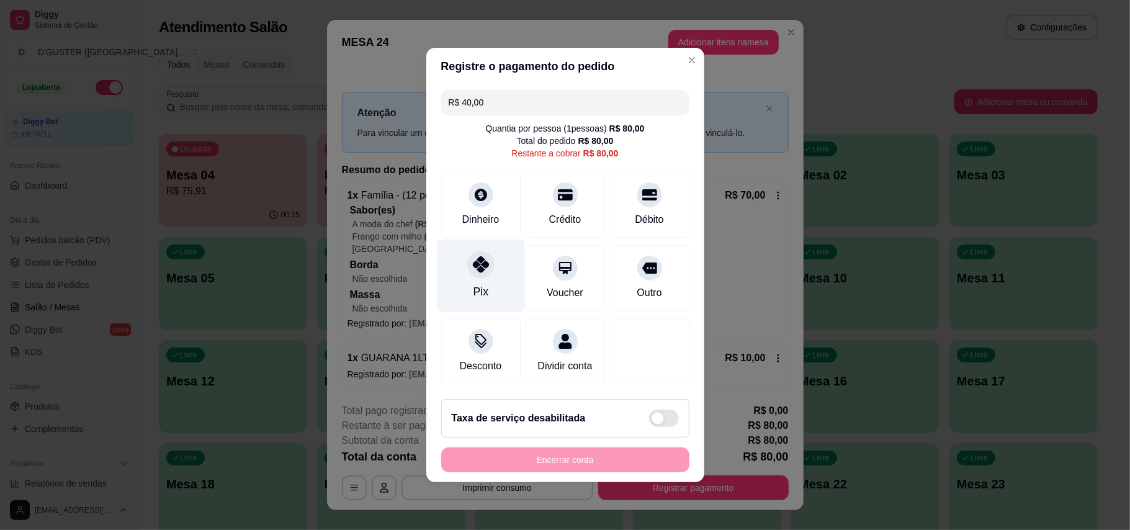
type input "R$ 40,00"
click at [472, 259] on icon at bounding box center [480, 264] width 16 height 16
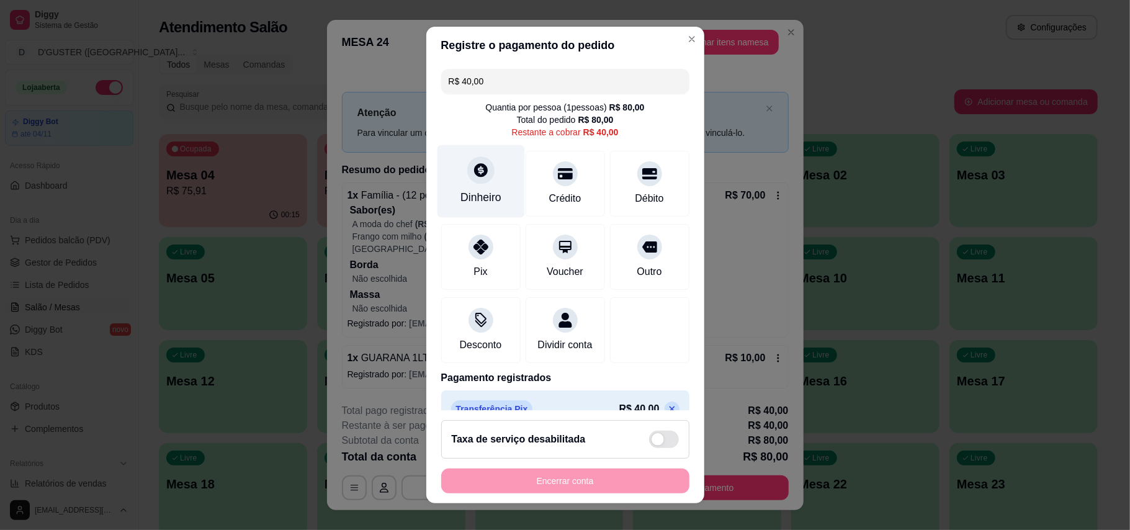
click at [447, 184] on div "Dinheiro" at bounding box center [480, 181] width 87 height 73
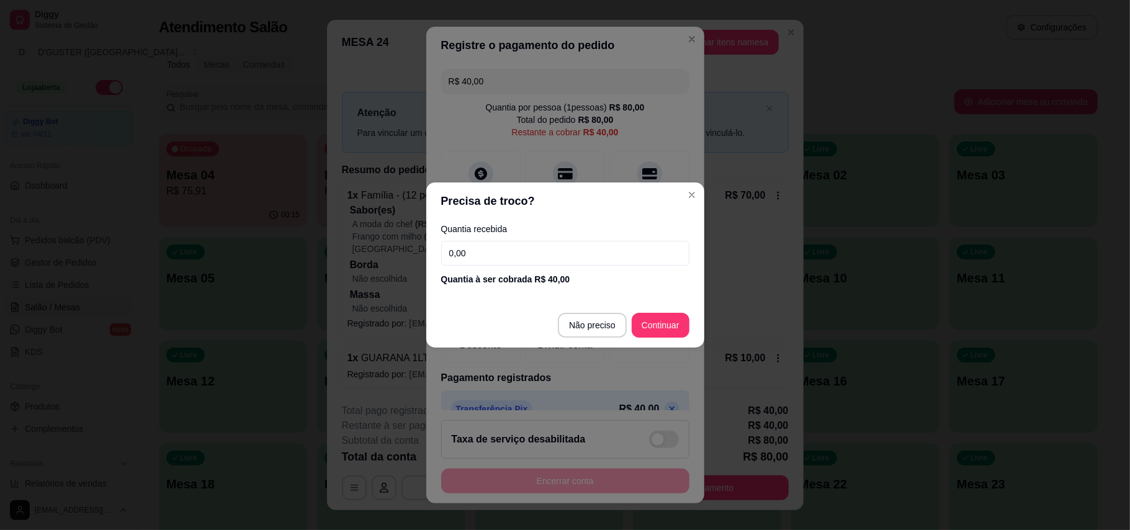
click at [529, 254] on input "0,00" at bounding box center [565, 253] width 248 height 25
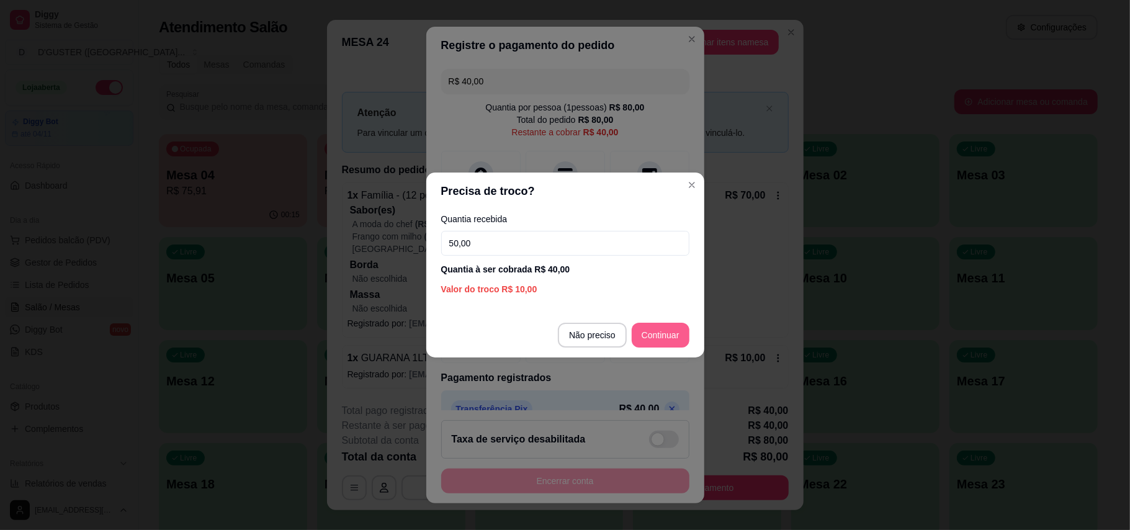
type input "50,00"
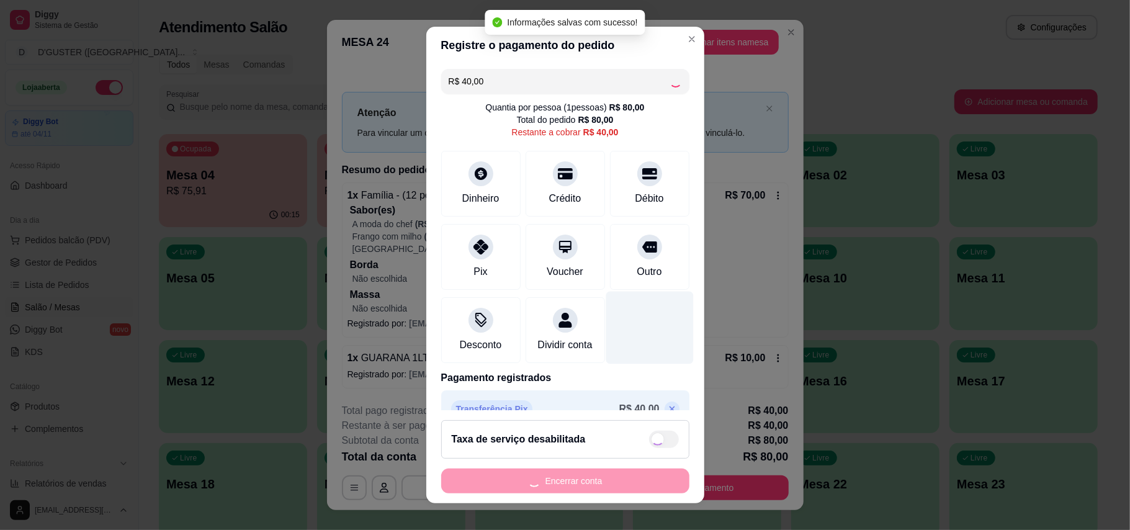
type input "R$ 0,00"
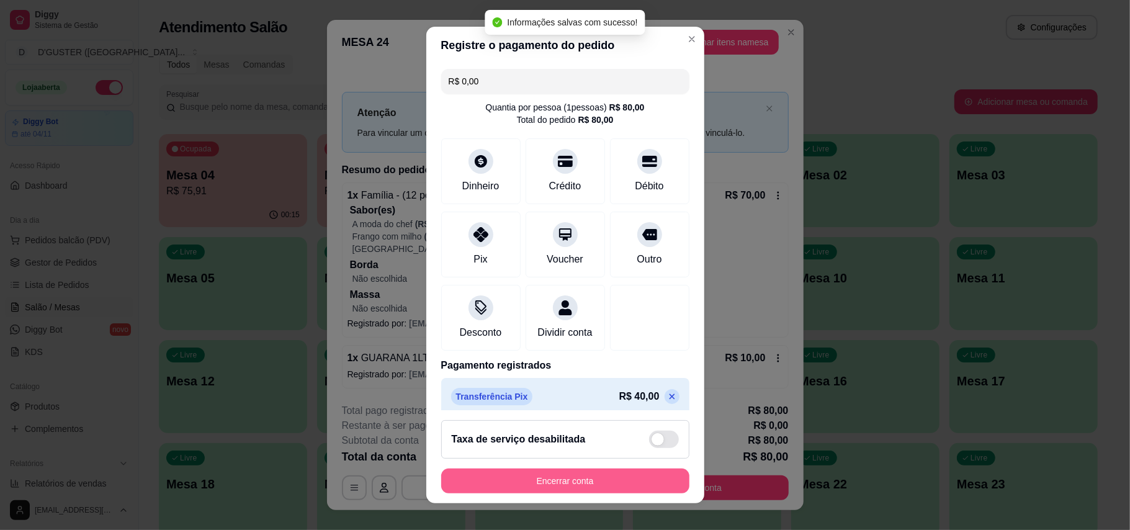
click at [599, 475] on button "Encerrar conta" at bounding box center [565, 480] width 248 height 25
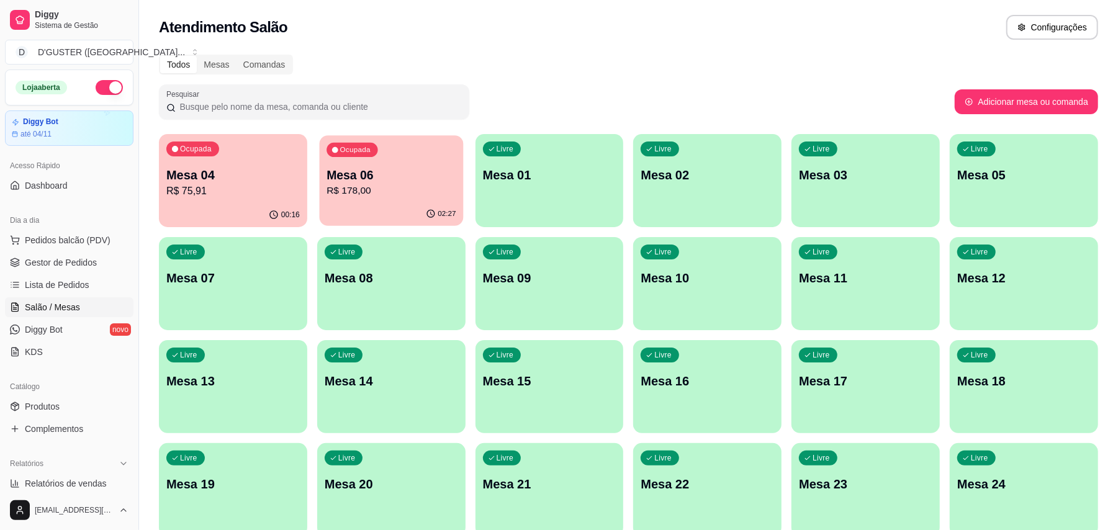
click at [432, 185] on p "R$ 178,00" at bounding box center [390, 191] width 129 height 14
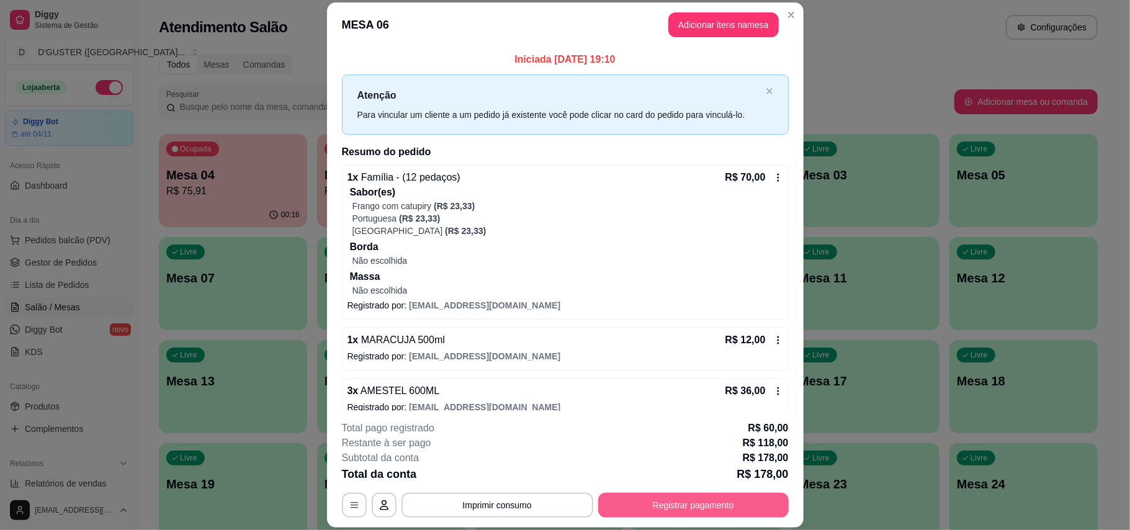
click at [721, 505] on button "Registrar pagamento" at bounding box center [693, 505] width 190 height 25
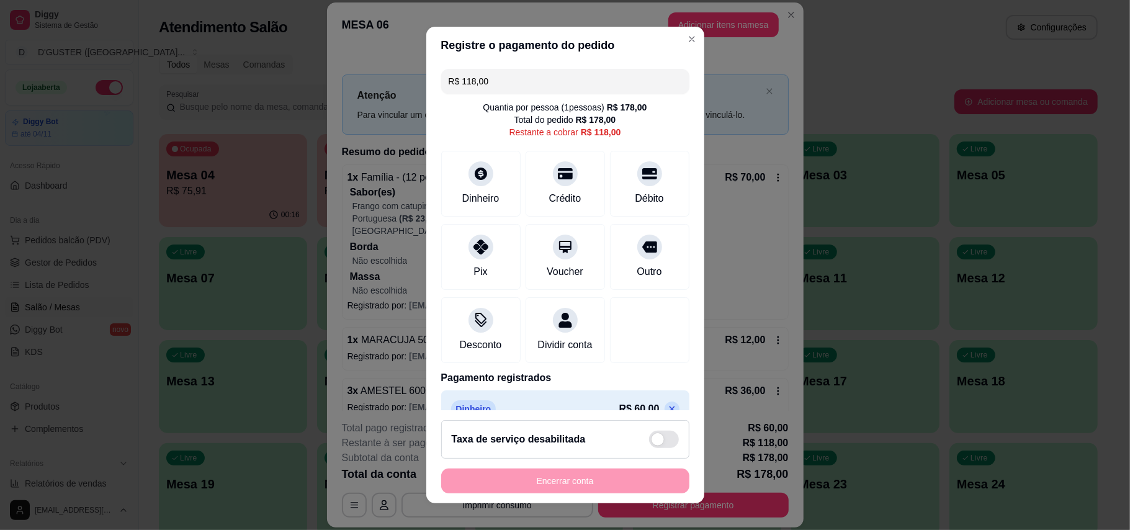
click at [512, 84] on input "R$ 118,00" at bounding box center [565, 81] width 233 height 25
click at [489, 249] on div "Pix" at bounding box center [480, 254] width 87 height 73
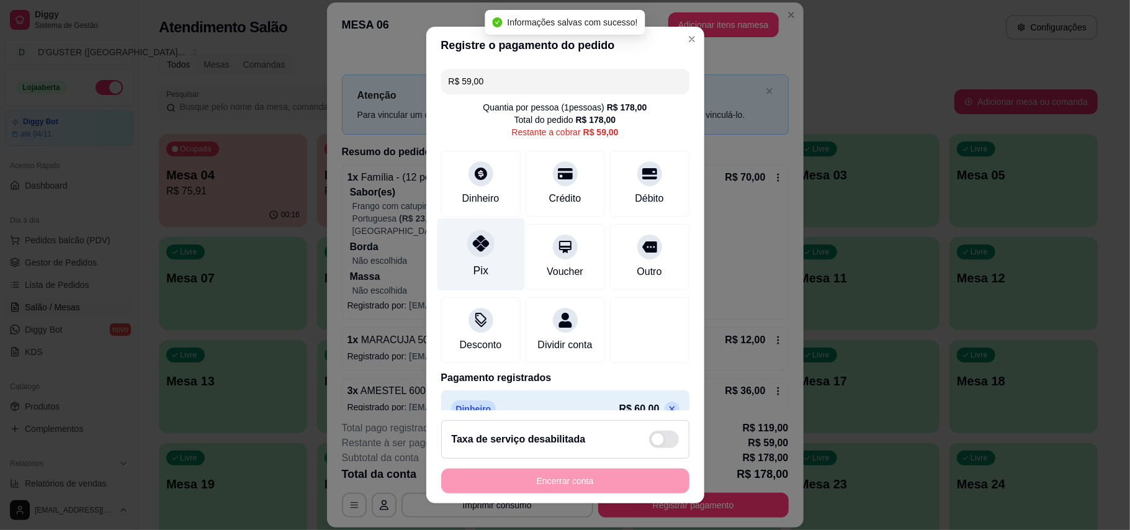
click at [473, 272] on div "Pix" at bounding box center [480, 270] width 15 height 16
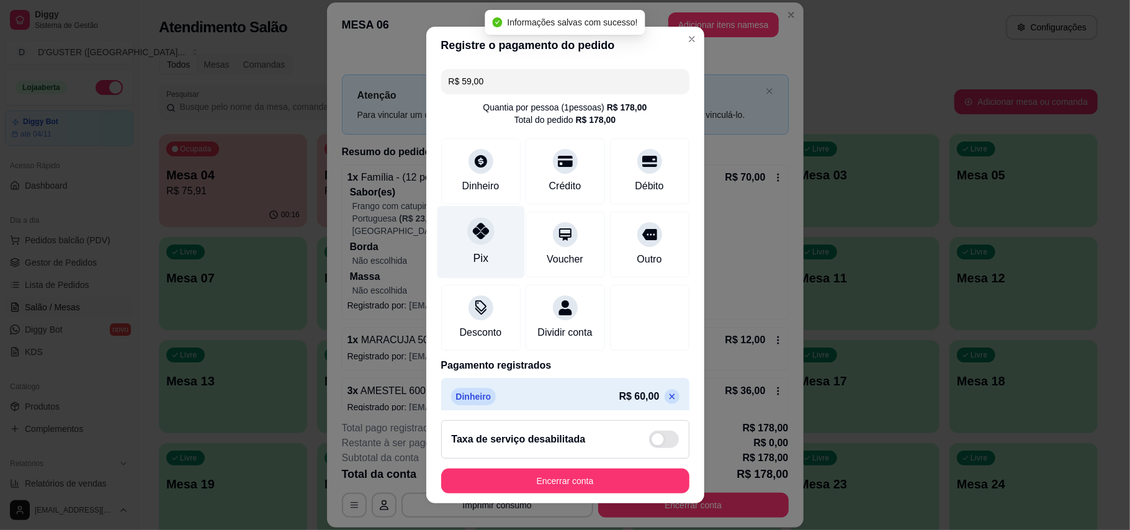
type input "R$ 0,00"
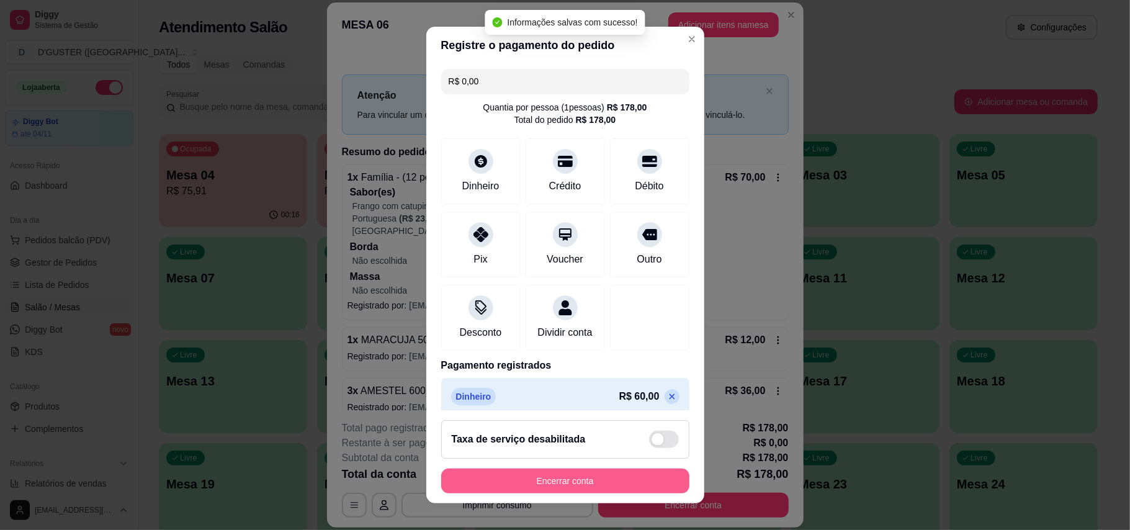
click at [567, 485] on button "Encerrar conta" at bounding box center [565, 480] width 248 height 25
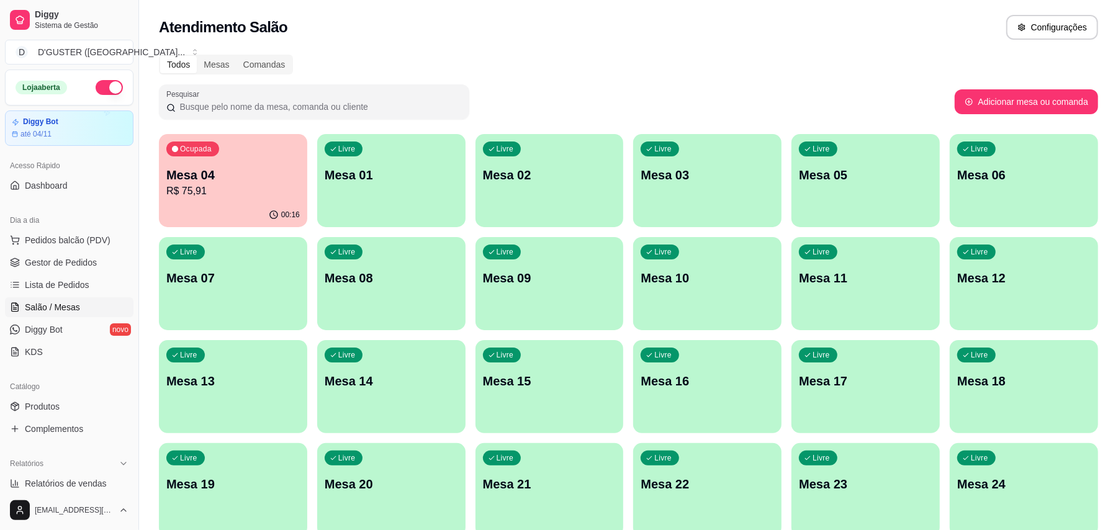
drag, startPoint x: 638, startPoint y: 28, endPoint x: 624, endPoint y: 47, distance: 23.6
click at [635, 29] on div "Atendimento Salão Configurações" at bounding box center [628, 27] width 939 height 25
click at [76, 289] on span "Lista de Pedidos" at bounding box center [57, 285] width 65 height 12
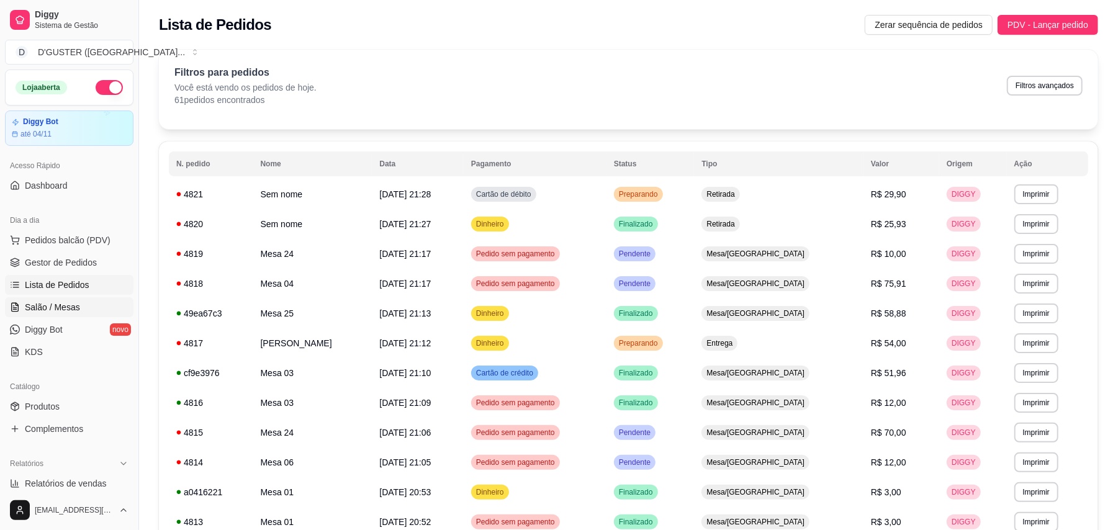
click at [72, 314] on link "Salão / Mesas" at bounding box center [69, 307] width 128 height 20
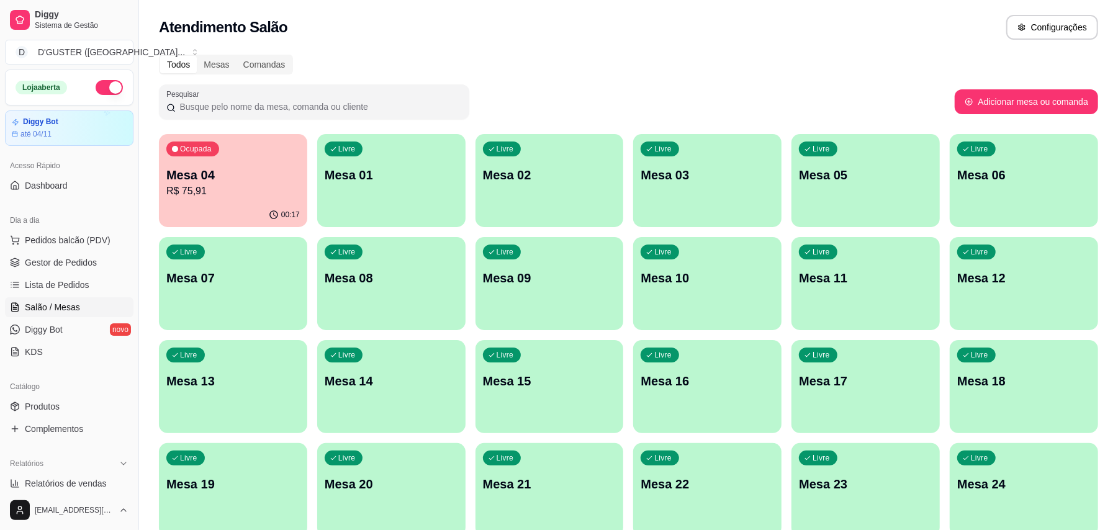
click at [400, 187] on div "Livre Mesa 01" at bounding box center [391, 173] width 148 height 78
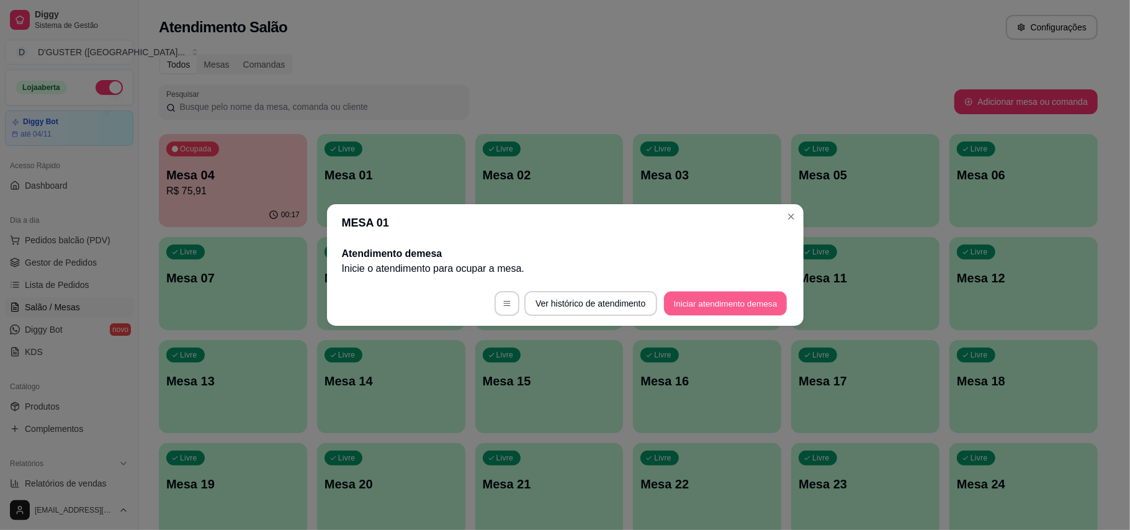
click at [705, 299] on button "Iniciar atendimento de mesa" at bounding box center [725, 304] width 123 height 24
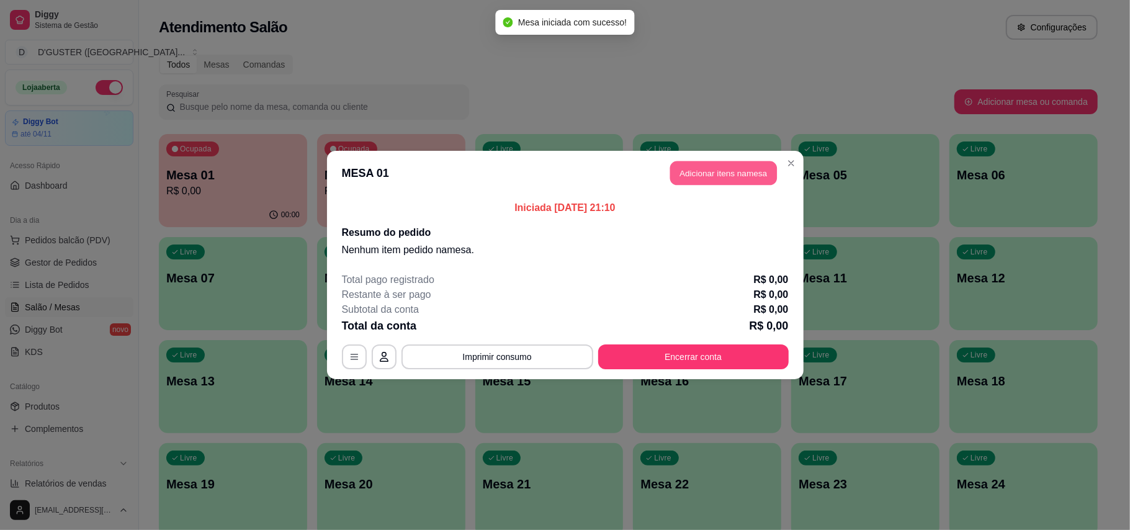
click at [727, 177] on button "Adicionar itens na mesa" at bounding box center [723, 173] width 107 height 24
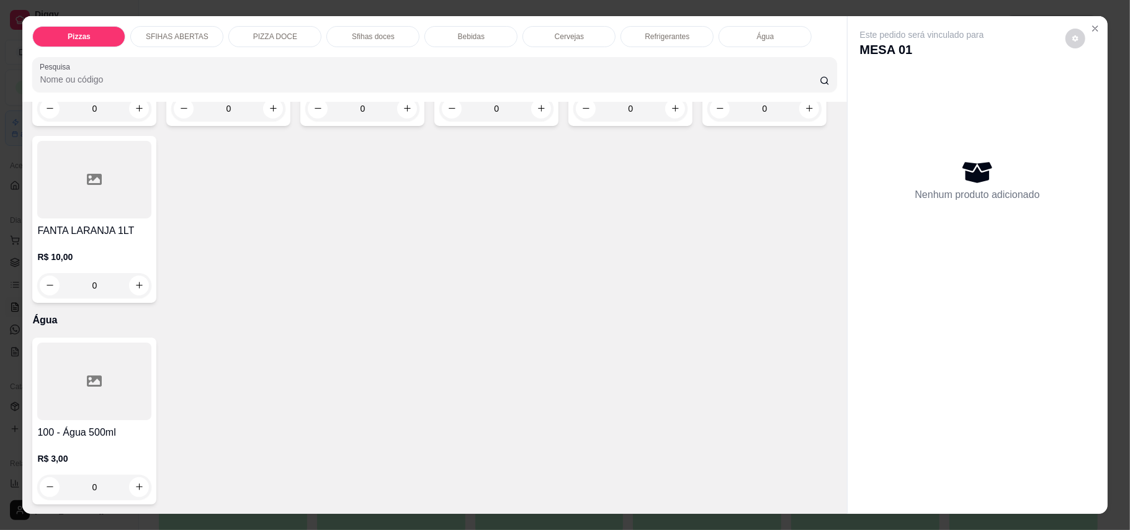
scroll to position [2565, 0]
click at [135, 119] on button "increase-product-quantity" at bounding box center [139, 109] width 20 height 20
type input "1"
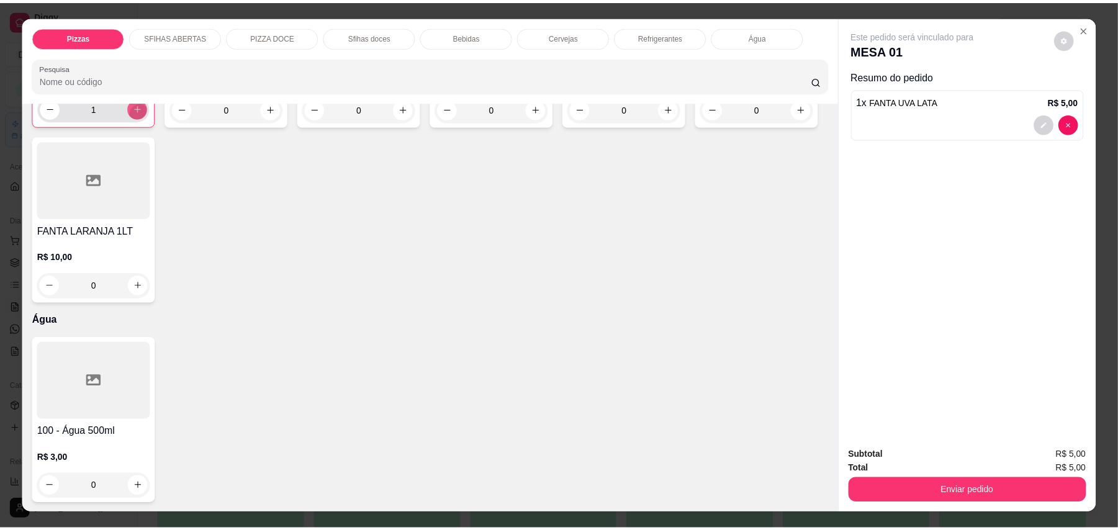
scroll to position [2565, 0]
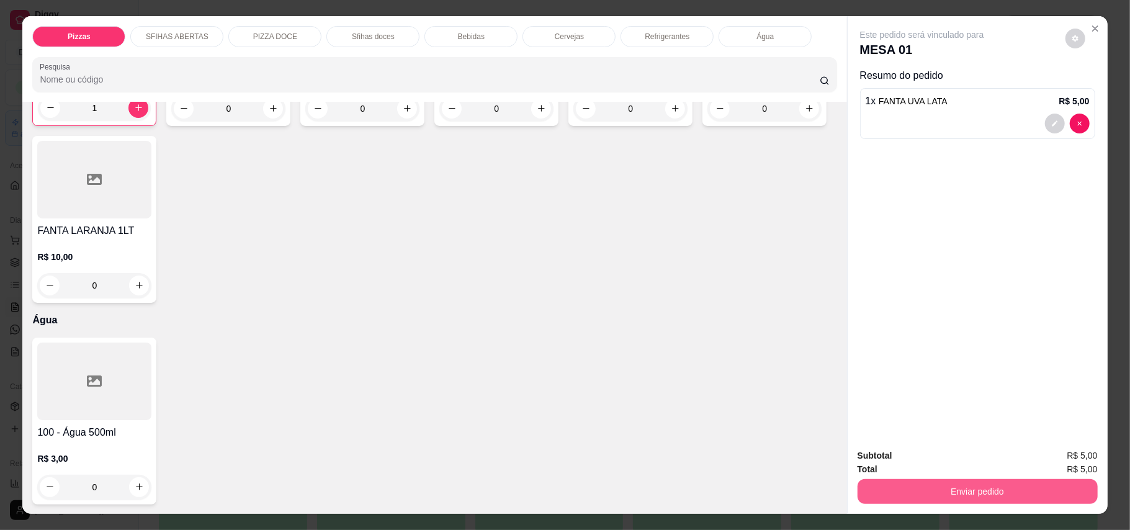
click at [993, 493] on button "Enviar pedido" at bounding box center [978, 491] width 240 height 25
click at [1057, 460] on button "Enviar pedido" at bounding box center [1064, 462] width 70 height 24
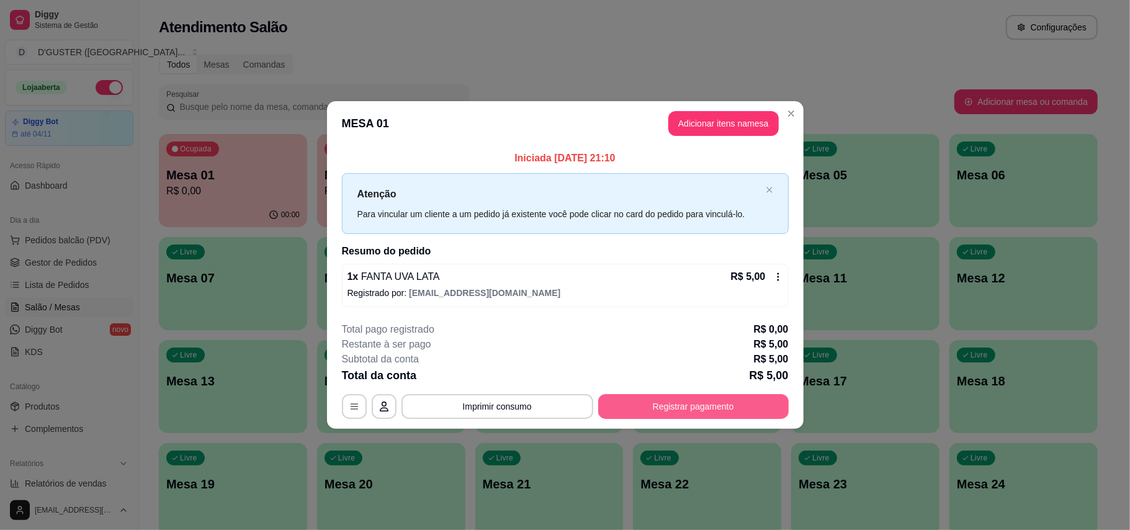
click at [717, 408] on button "Registrar pagamento" at bounding box center [693, 406] width 190 height 25
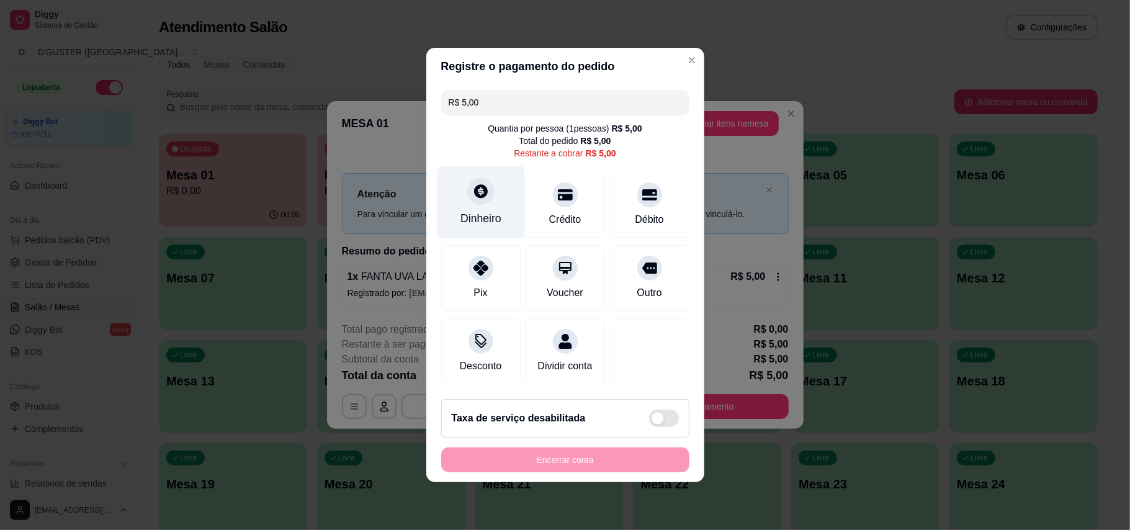
click at [495, 182] on div "Dinheiro" at bounding box center [480, 202] width 87 height 73
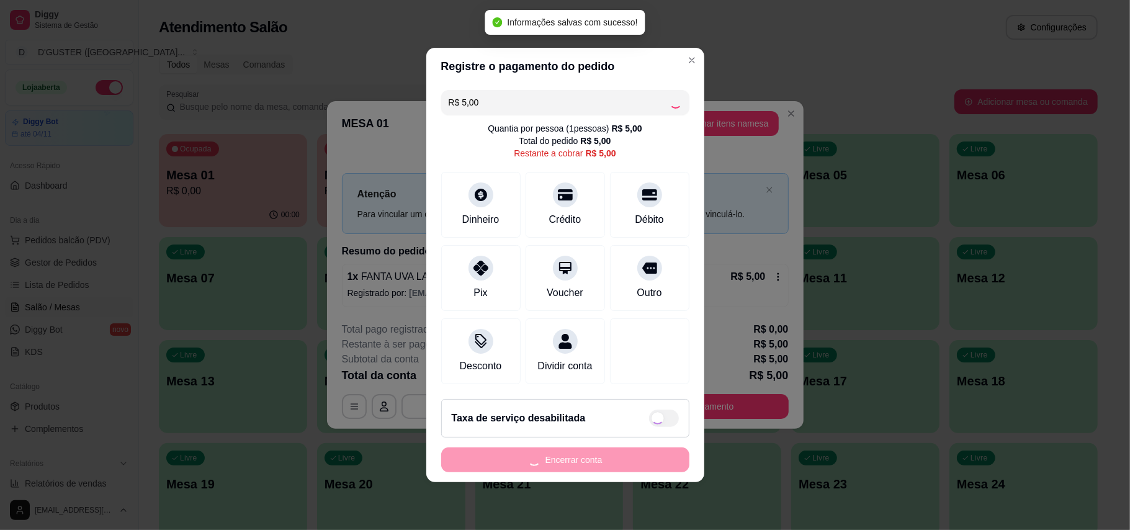
type input "R$ 0,00"
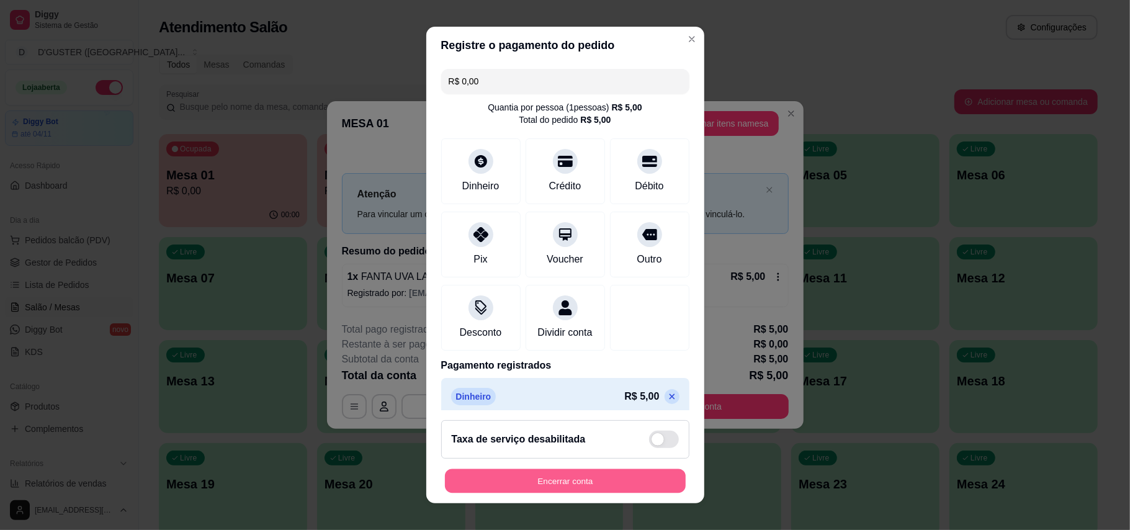
click at [655, 480] on button "Encerrar conta" at bounding box center [565, 481] width 241 height 24
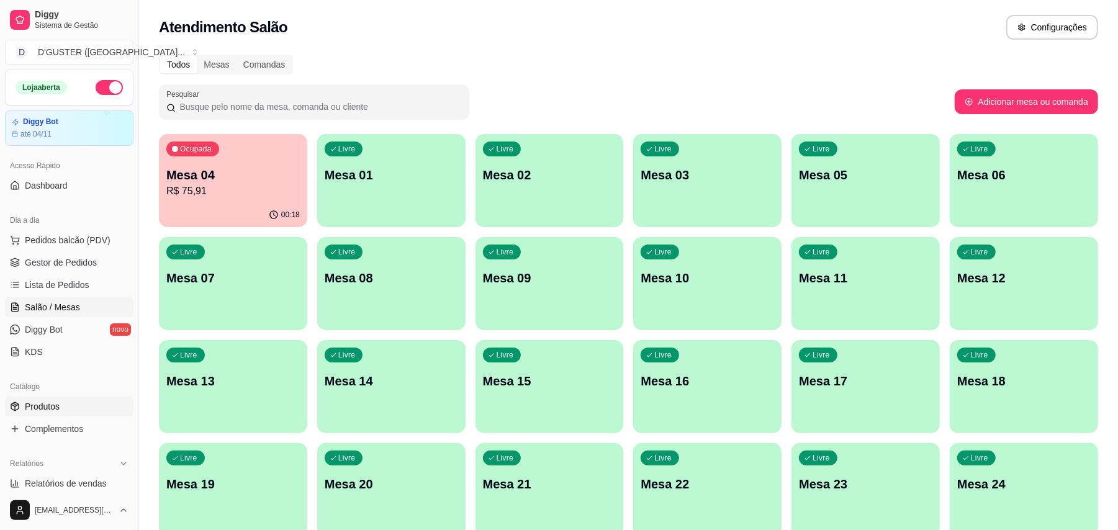
click at [62, 408] on link "Produtos" at bounding box center [69, 407] width 128 height 20
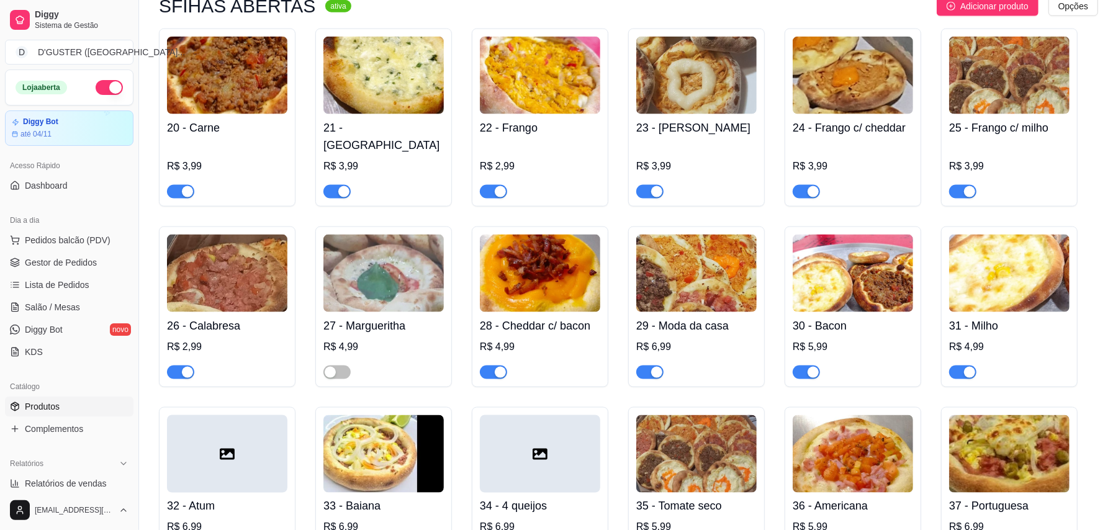
scroll to position [1075, 0]
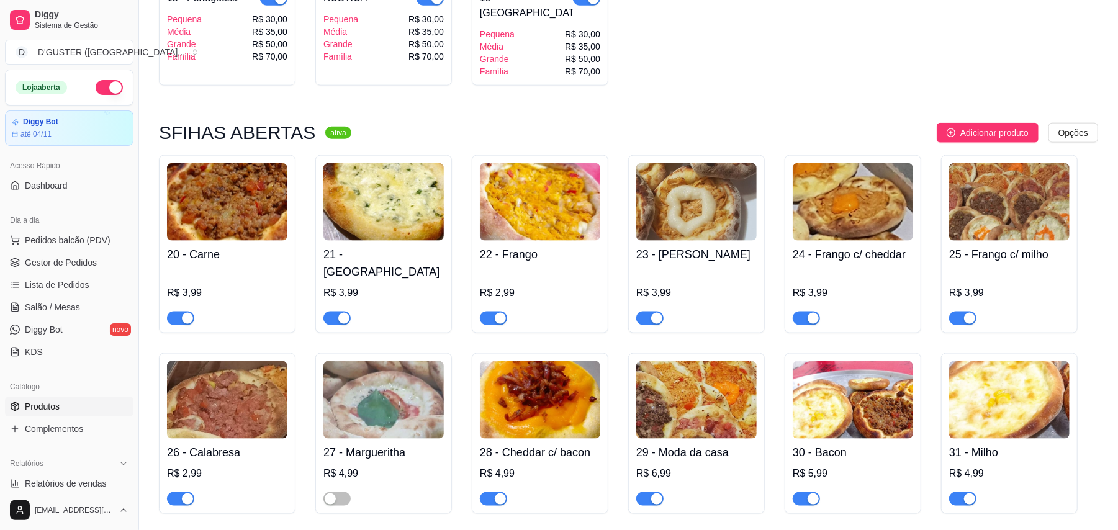
click at [174, 311] on span "button" at bounding box center [180, 318] width 27 height 14
click at [326, 311] on span "button" at bounding box center [336, 318] width 27 height 14
click at [490, 311] on span "button" at bounding box center [493, 318] width 27 height 14
click at [644, 311] on span "button" at bounding box center [649, 318] width 27 height 14
click at [800, 311] on span "button" at bounding box center [805, 318] width 27 height 14
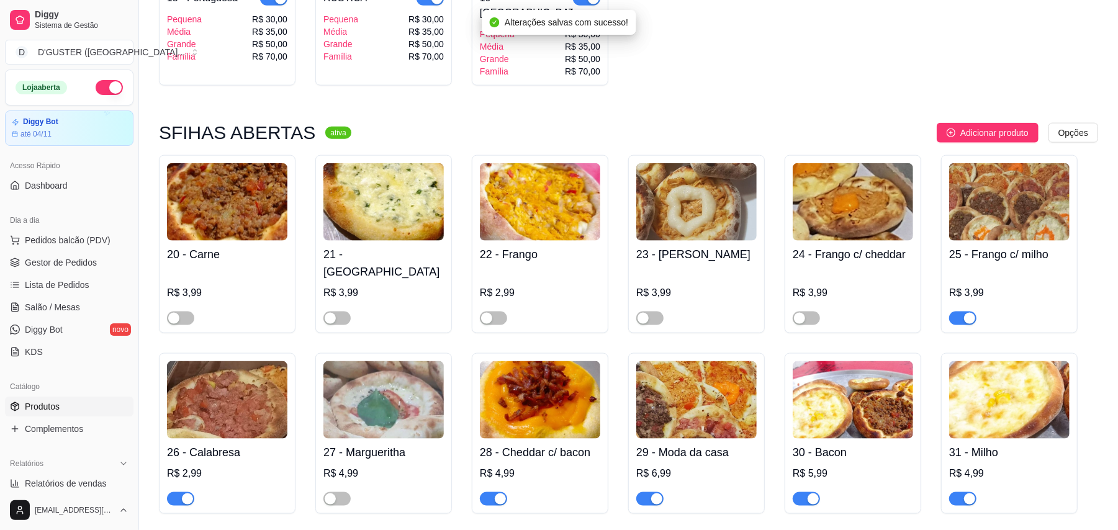
click at [954, 311] on span "button" at bounding box center [962, 318] width 27 height 14
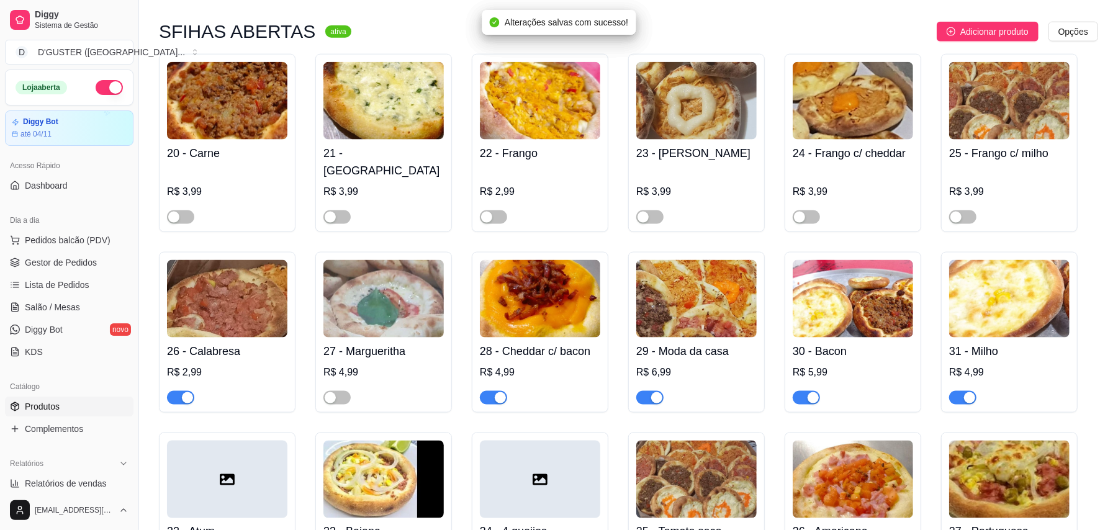
scroll to position [1241, 0]
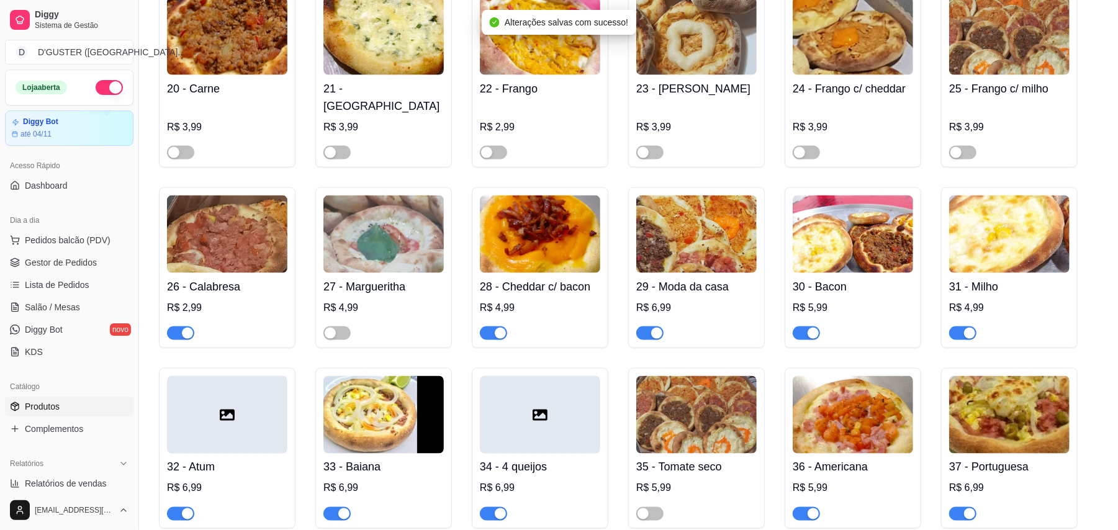
click at [177, 326] on span "button" at bounding box center [180, 333] width 27 height 14
click at [482, 326] on span "button" at bounding box center [493, 333] width 27 height 14
click at [643, 326] on span "button" at bounding box center [649, 333] width 27 height 14
click at [797, 326] on span "button" at bounding box center [805, 333] width 27 height 14
click at [959, 326] on span "button" at bounding box center [962, 333] width 27 height 14
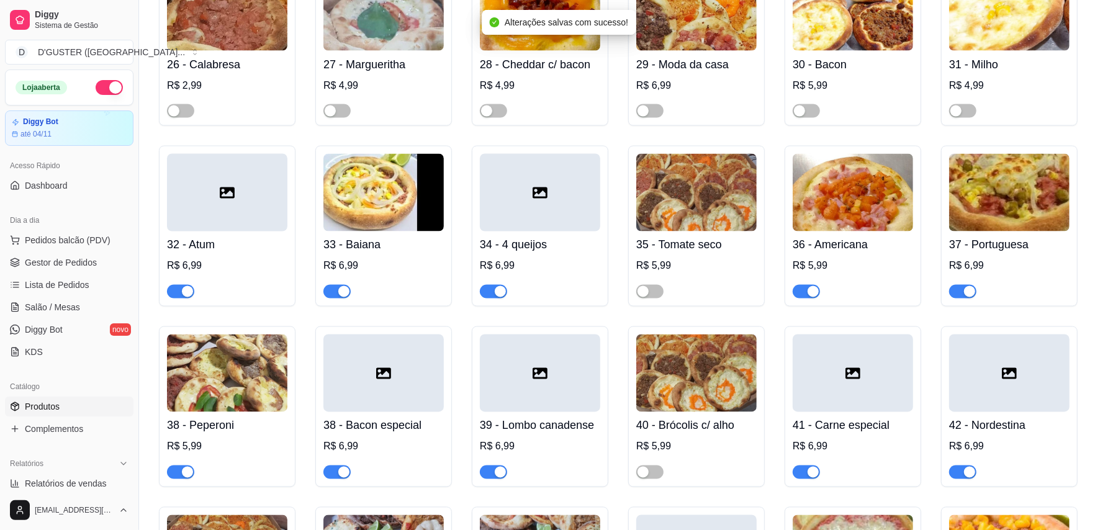
scroll to position [1489, 0]
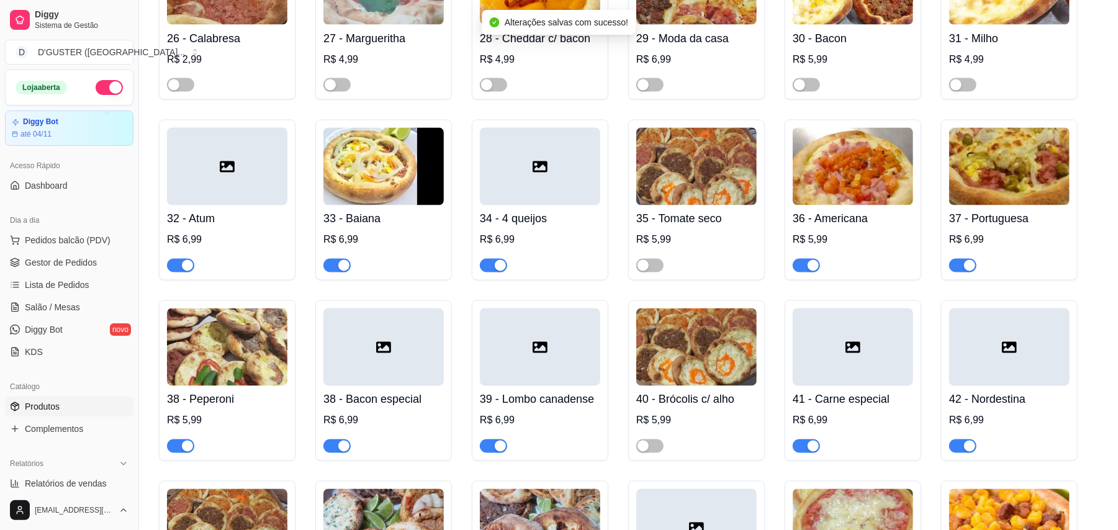
click at [174, 259] on span "button" at bounding box center [180, 266] width 27 height 14
click at [330, 259] on span "button" at bounding box center [336, 266] width 27 height 14
click at [488, 259] on span "button" at bounding box center [493, 266] width 27 height 14
click at [799, 259] on span "button" at bounding box center [805, 266] width 27 height 14
click at [952, 259] on span "button" at bounding box center [962, 266] width 27 height 14
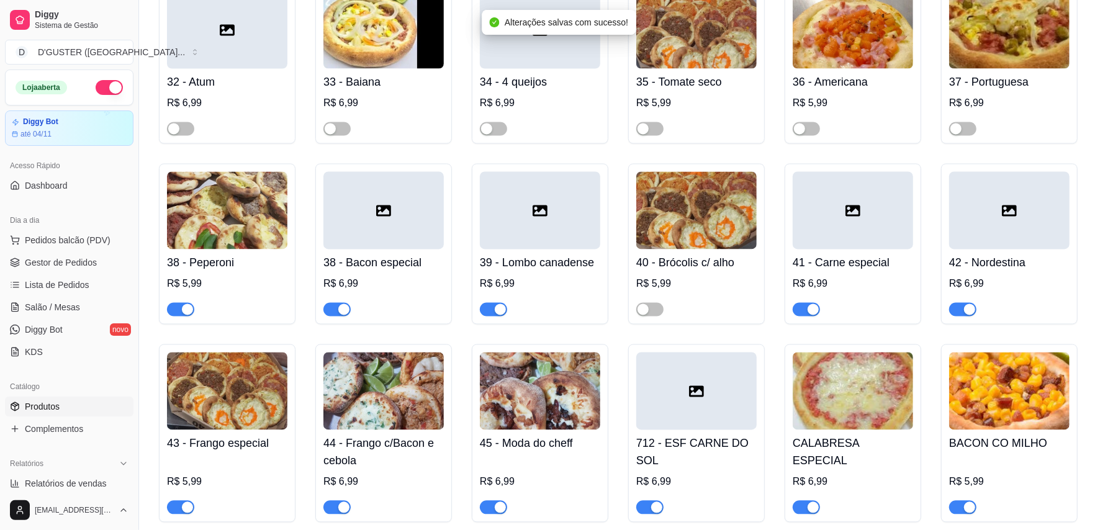
scroll to position [1654, 0]
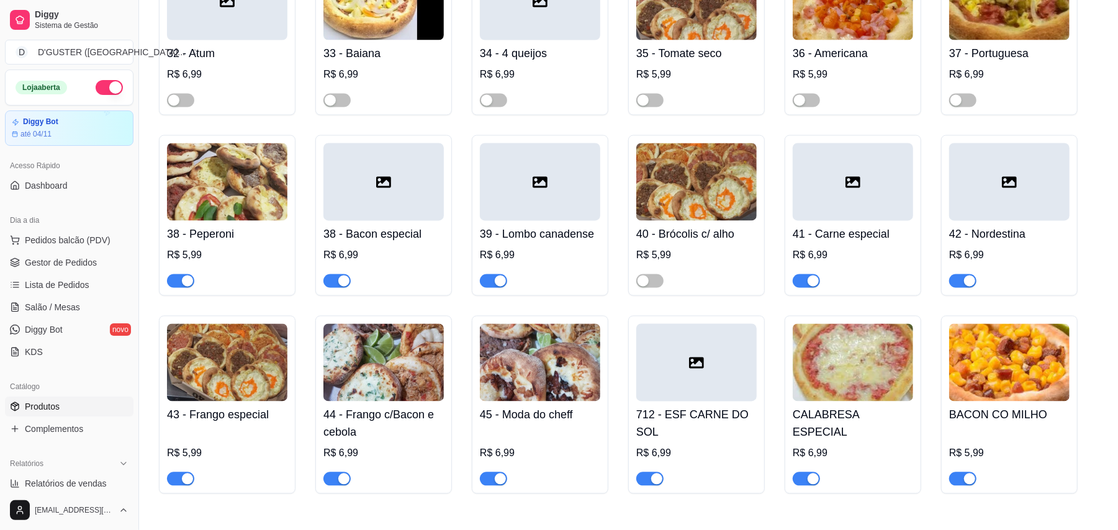
click at [175, 274] on span "button" at bounding box center [180, 281] width 27 height 14
click at [326, 274] on span "button" at bounding box center [336, 281] width 27 height 14
click at [490, 274] on span "button" at bounding box center [493, 281] width 27 height 14
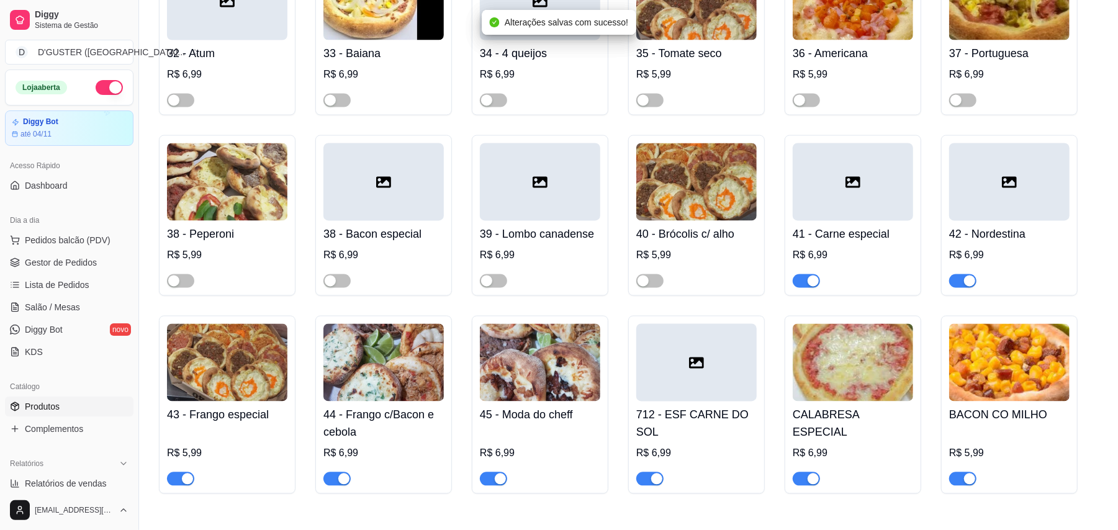
click at [795, 274] on span "button" at bounding box center [805, 281] width 27 height 14
click at [949, 274] on span "button" at bounding box center [962, 281] width 27 height 14
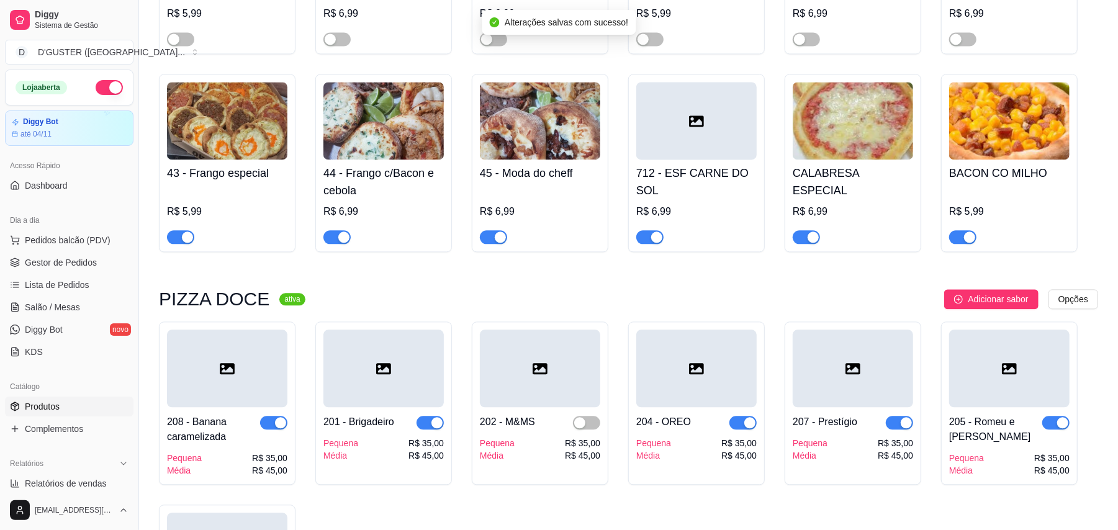
scroll to position [1902, 0]
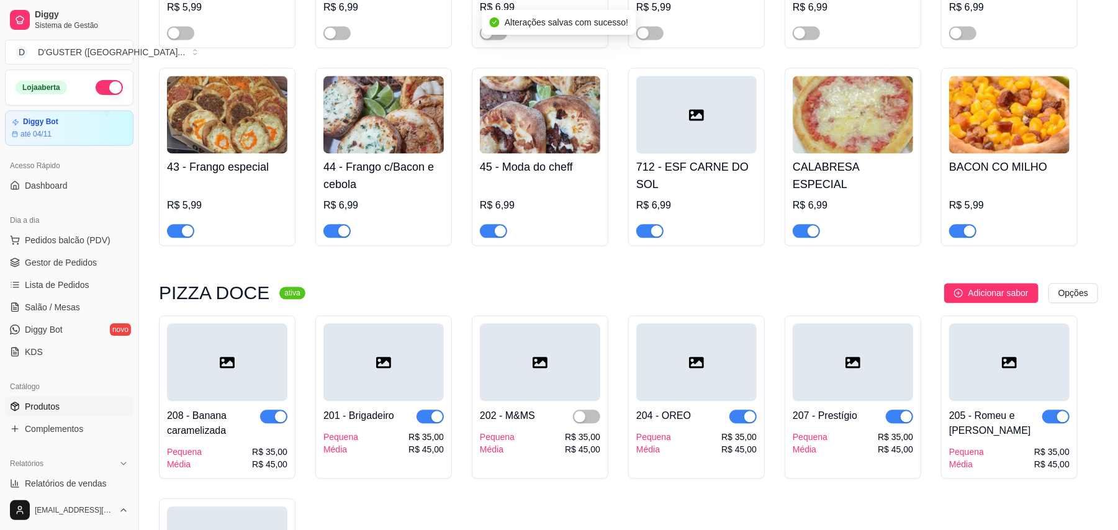
click at [172, 224] on span "button" at bounding box center [180, 231] width 27 height 14
click at [330, 224] on span "button" at bounding box center [336, 231] width 27 height 14
click at [488, 224] on span "button" at bounding box center [493, 231] width 27 height 14
click at [638, 224] on span "button" at bounding box center [649, 231] width 27 height 14
click at [797, 224] on span "button" at bounding box center [805, 231] width 27 height 14
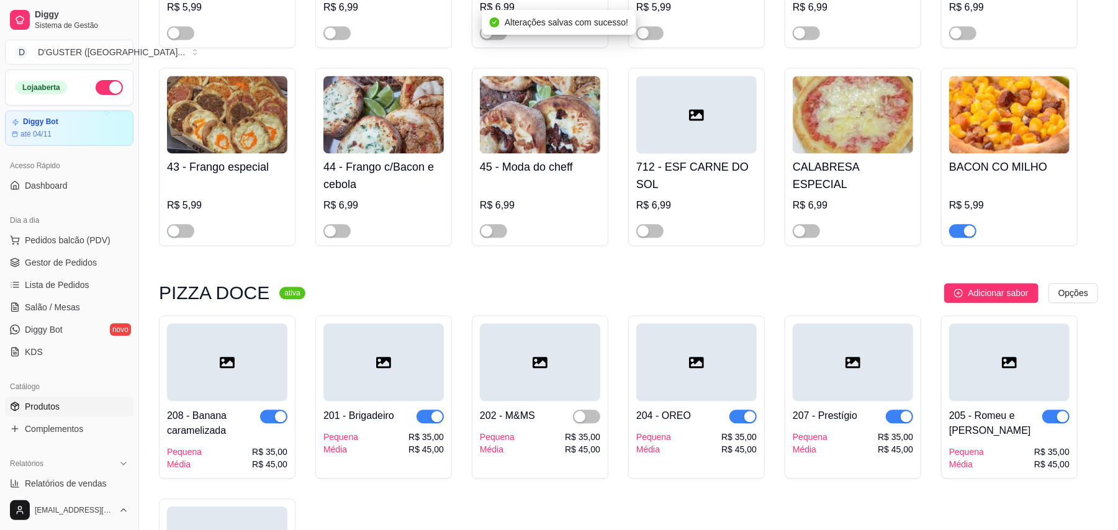
click at [961, 224] on span "button" at bounding box center [962, 231] width 27 height 14
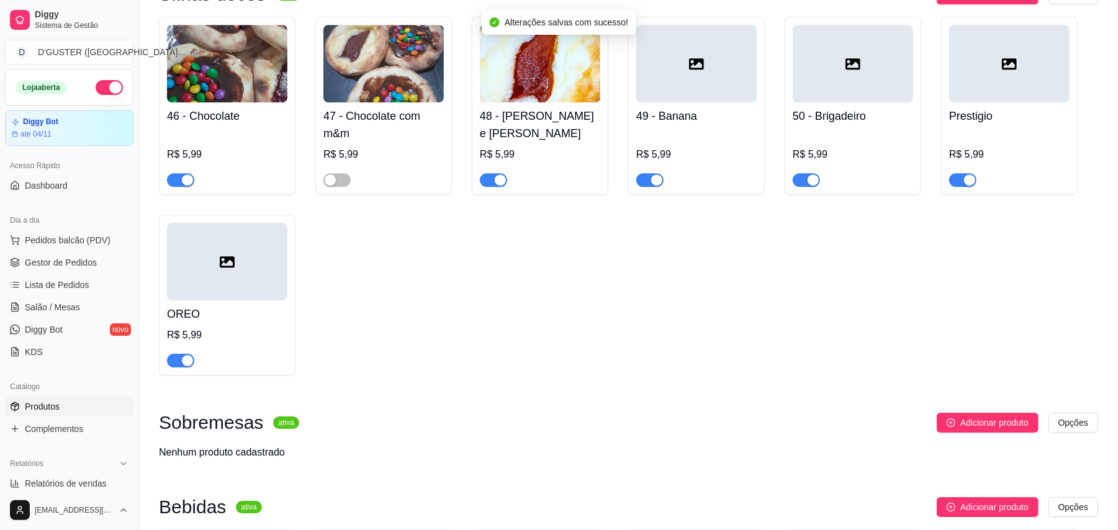
scroll to position [2565, 0]
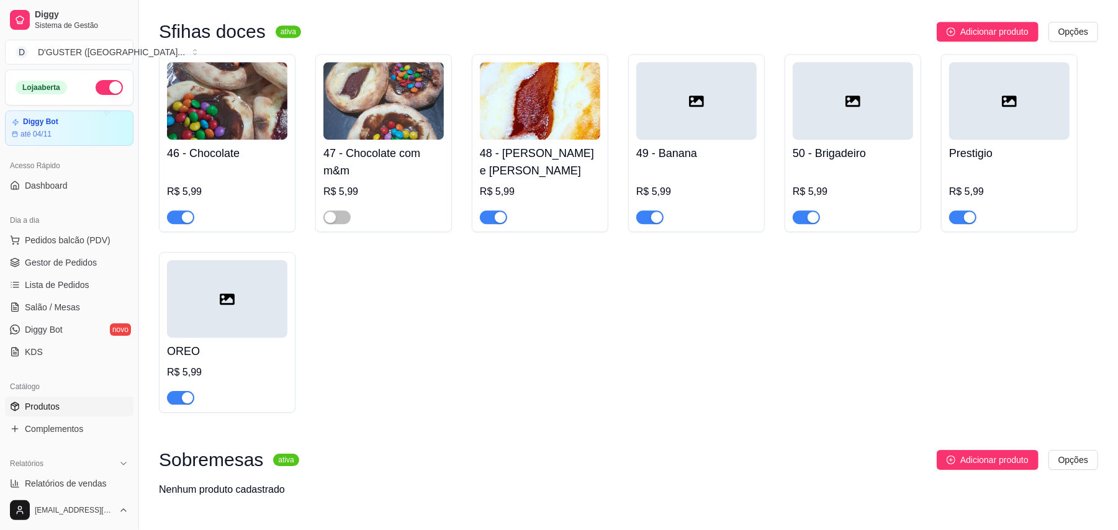
click at [173, 210] on span "button" at bounding box center [180, 217] width 27 height 14
click at [490, 210] on span "button" at bounding box center [493, 217] width 27 height 14
click at [646, 210] on span "button" at bounding box center [649, 217] width 27 height 14
click at [802, 210] on span "button" at bounding box center [805, 217] width 27 height 14
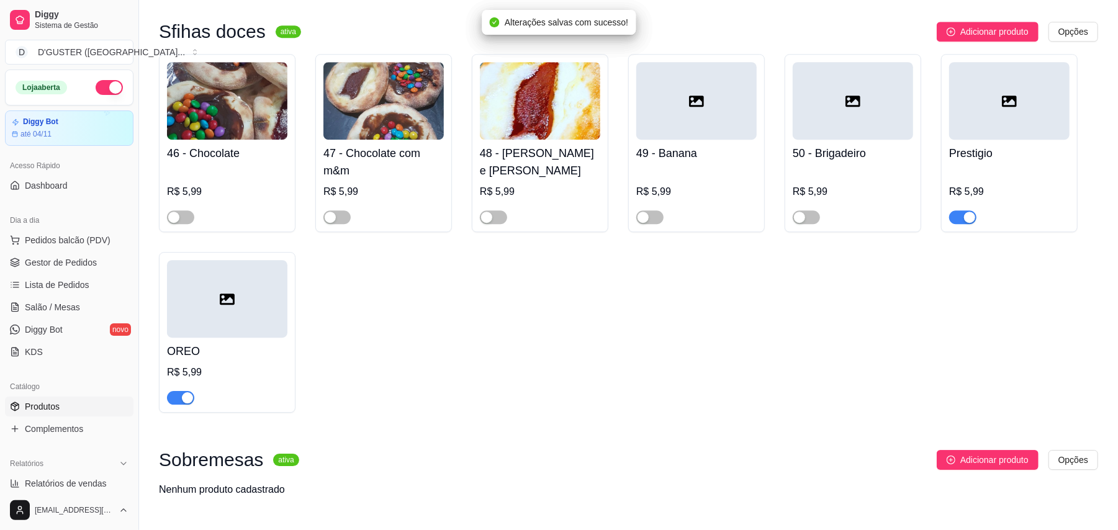
click at [961, 210] on span "button" at bounding box center [962, 217] width 27 height 14
click at [177, 391] on span "button" at bounding box center [180, 398] width 27 height 14
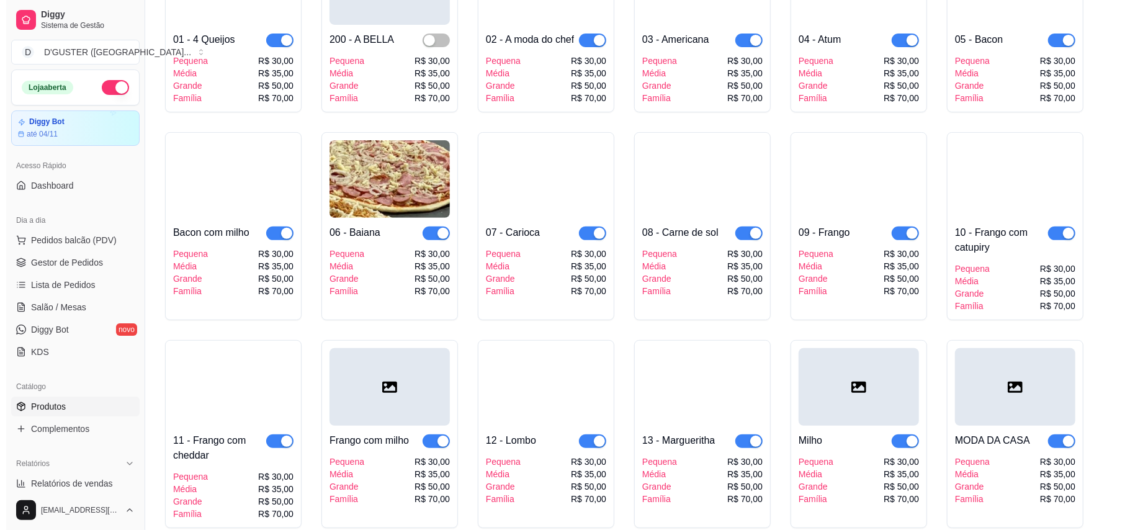
scroll to position [0, 0]
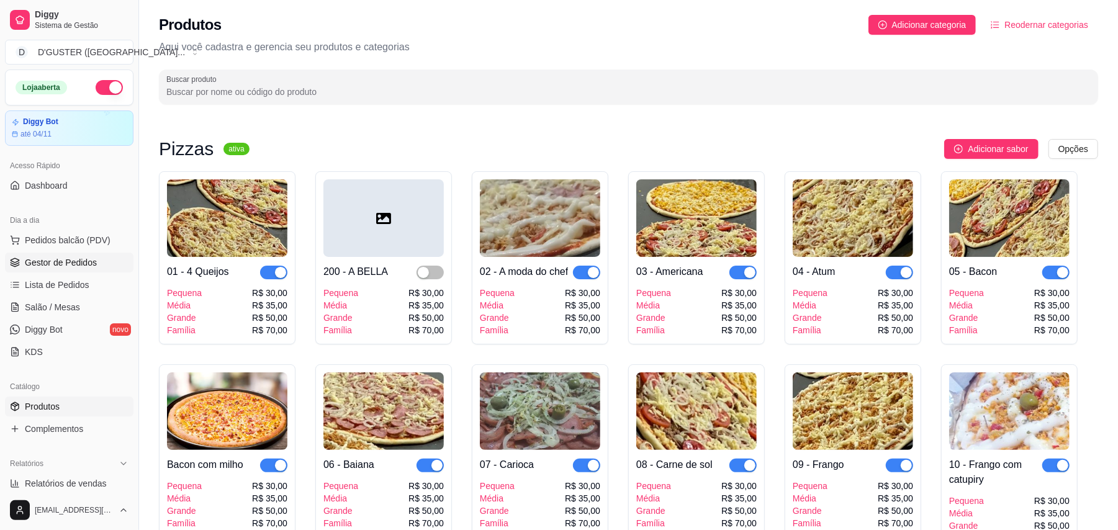
click at [52, 271] on link "Gestor de Pedidos" at bounding box center [69, 263] width 128 height 20
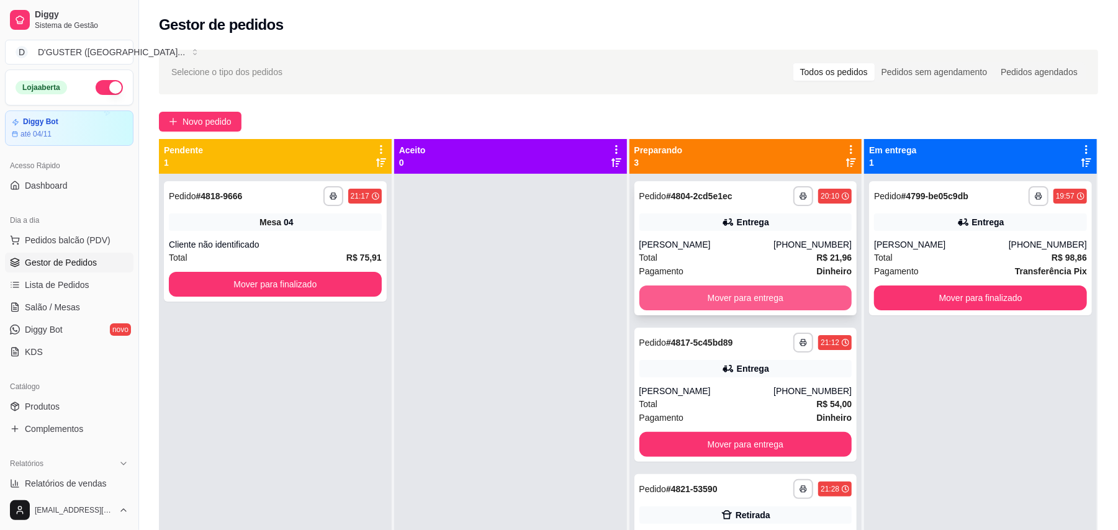
click at [756, 297] on button "Mover para entrega" at bounding box center [745, 297] width 213 height 25
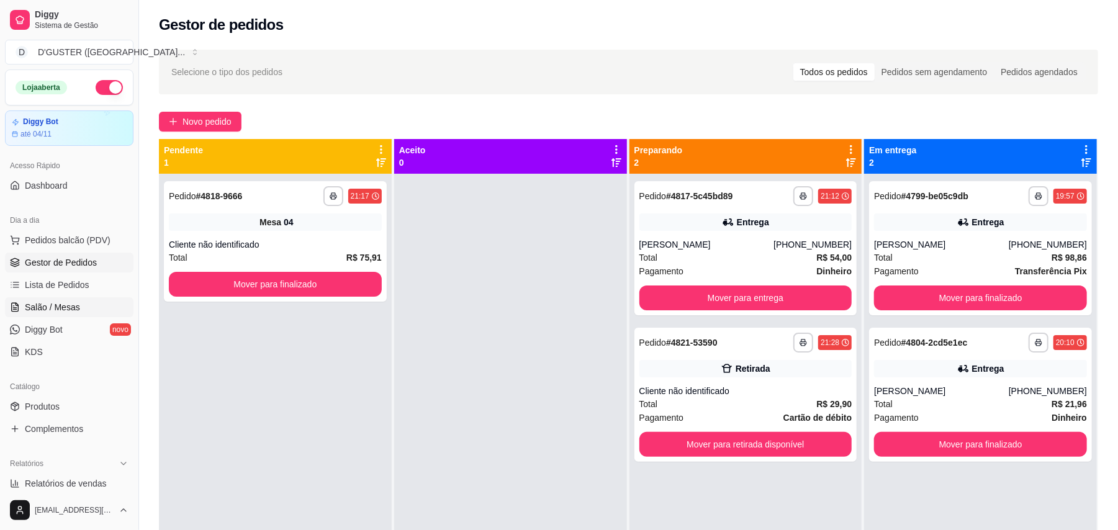
click at [55, 308] on span "Salão / Mesas" at bounding box center [52, 307] width 55 height 12
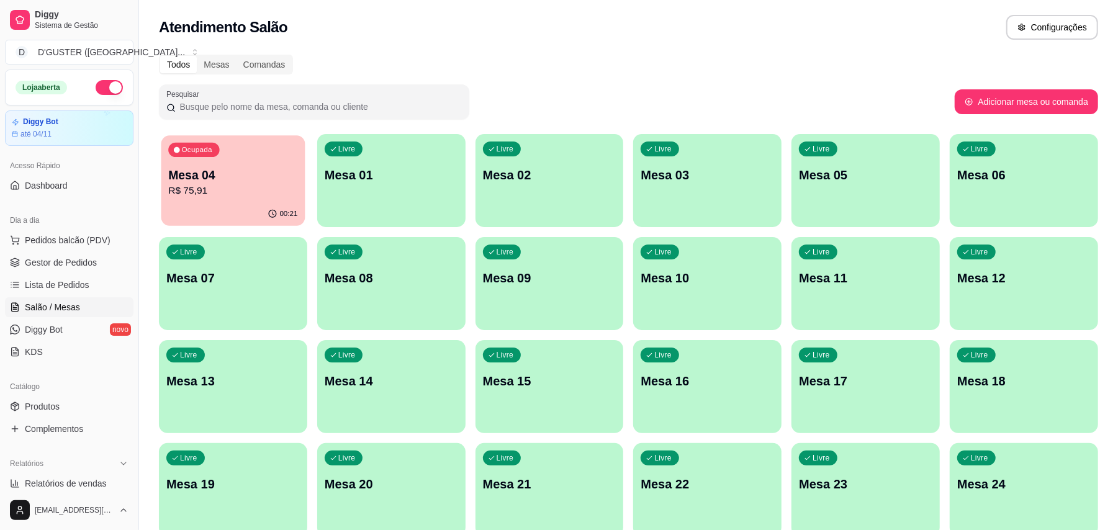
click at [247, 180] on p "Mesa 04" at bounding box center [232, 175] width 129 height 17
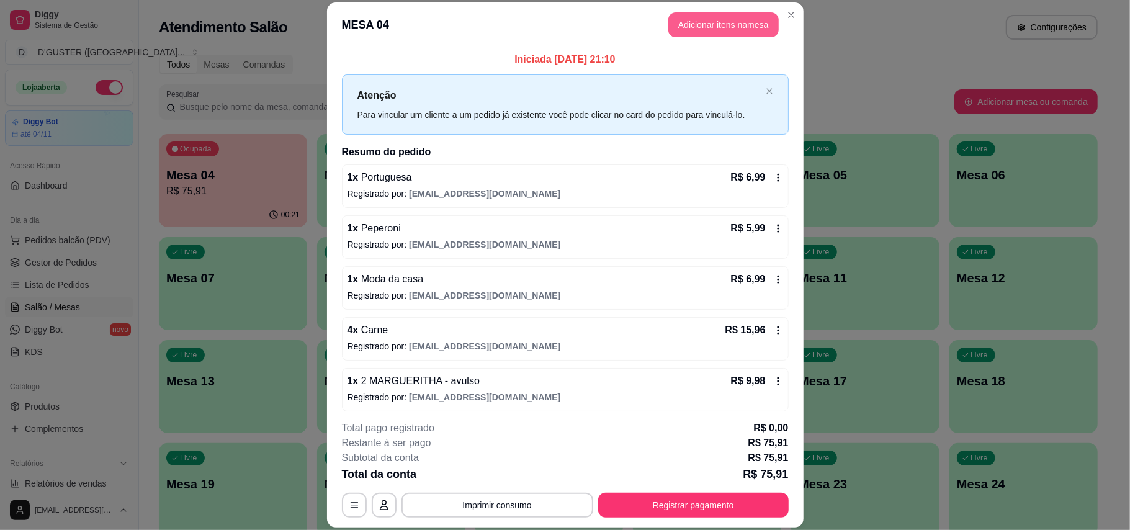
click at [740, 35] on button "Adicionar itens na mesa" at bounding box center [723, 24] width 110 height 25
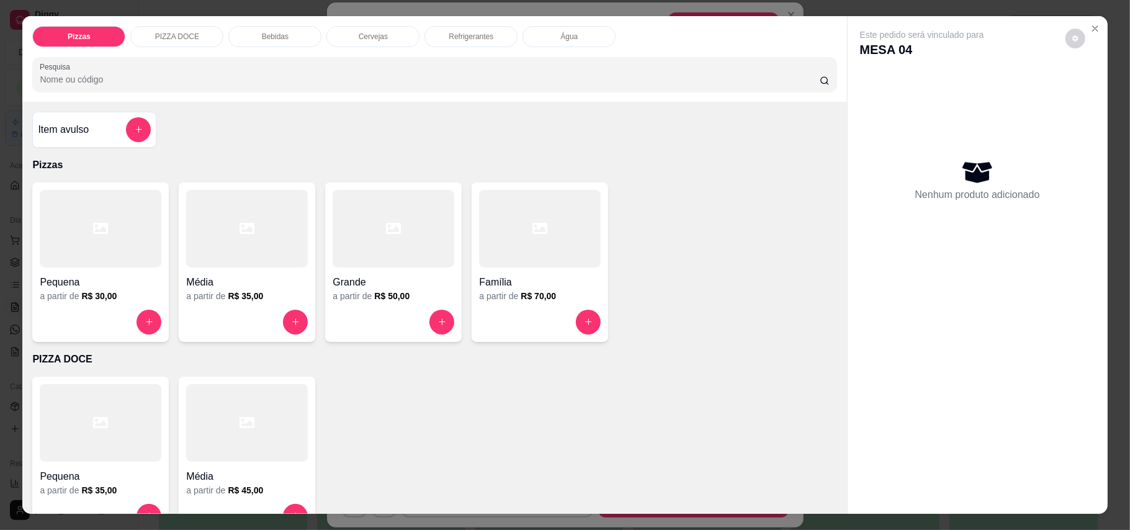
click at [359, 36] on p "Cervejas" at bounding box center [373, 37] width 29 height 10
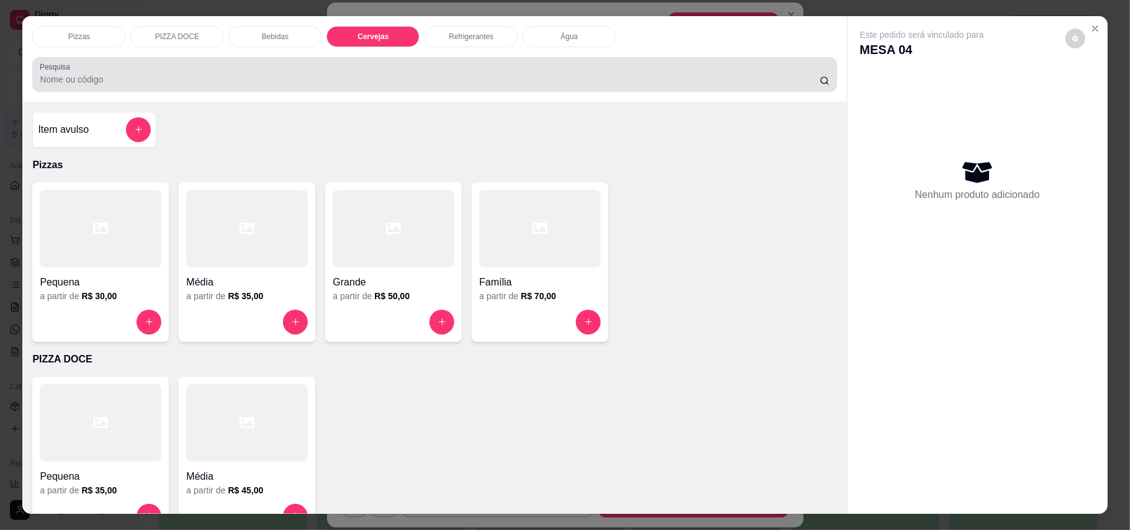
scroll to position [24, 0]
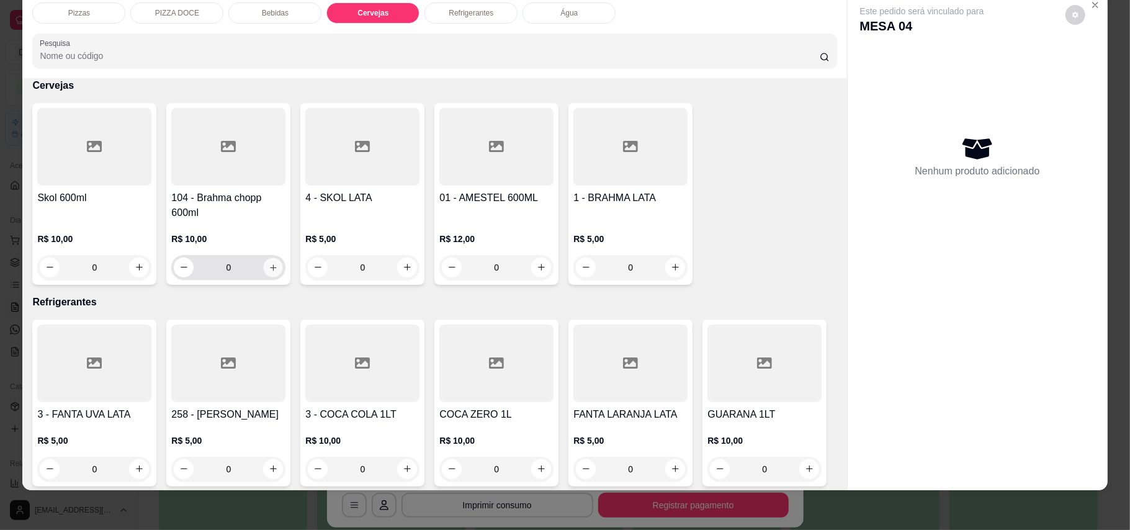
click at [264, 272] on button "increase-product-quantity" at bounding box center [273, 267] width 19 height 19
type input "1"
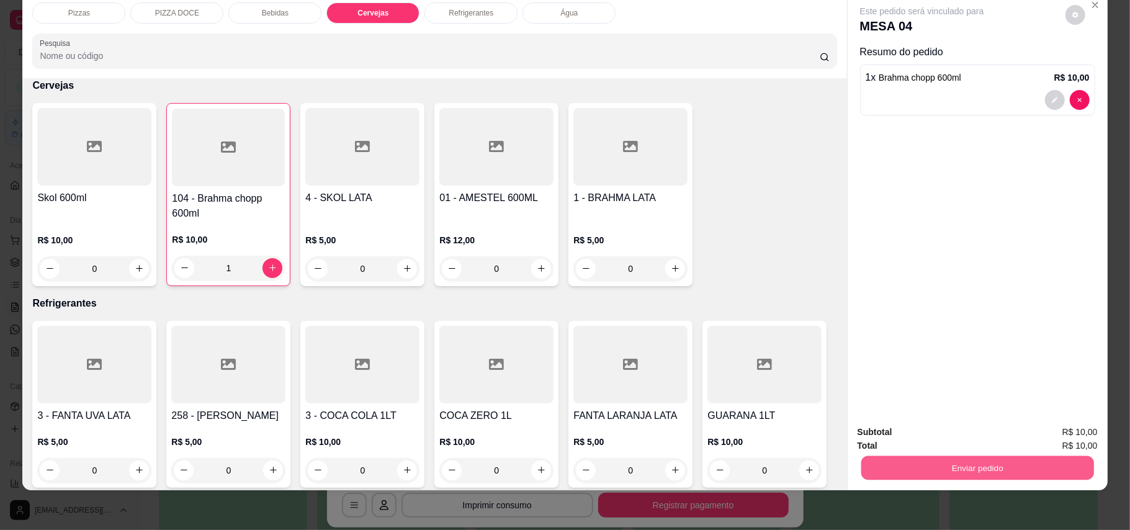
click at [1004, 477] on button "Enviar pedido" at bounding box center [977, 468] width 233 height 24
click at [1061, 441] on button "Enviar pedido" at bounding box center [1064, 437] width 68 height 23
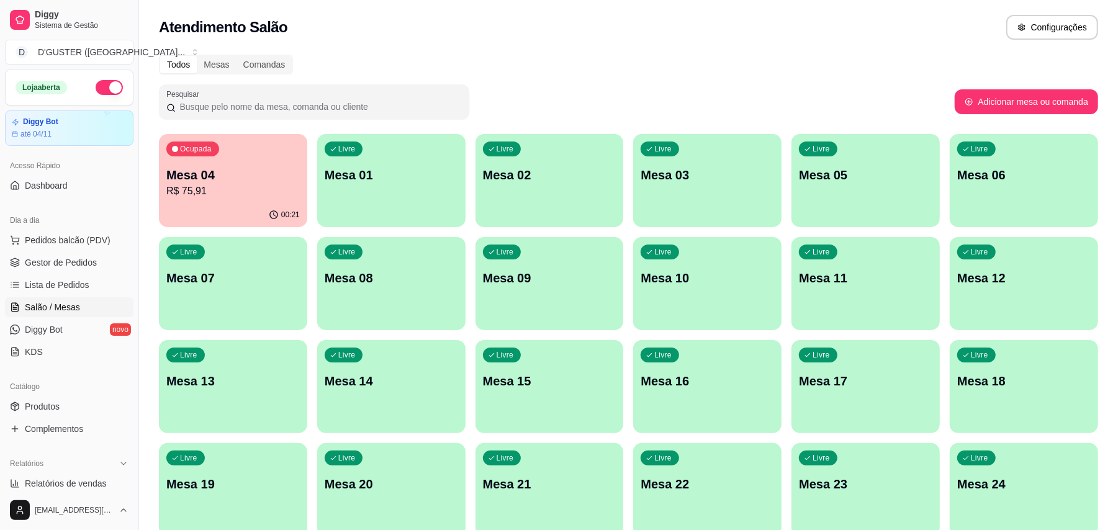
click at [271, 176] on p "Mesa 04" at bounding box center [232, 174] width 133 height 17
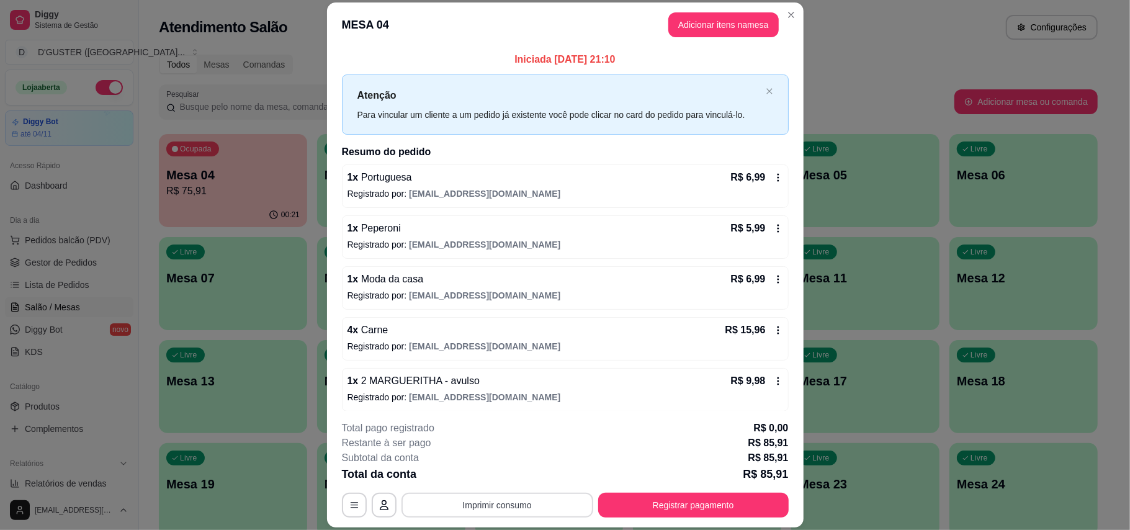
click at [514, 502] on button "Imprimir consumo" at bounding box center [497, 505] width 192 height 25
click at [504, 429] on button "IMPRESSORA" at bounding box center [495, 427] width 90 height 20
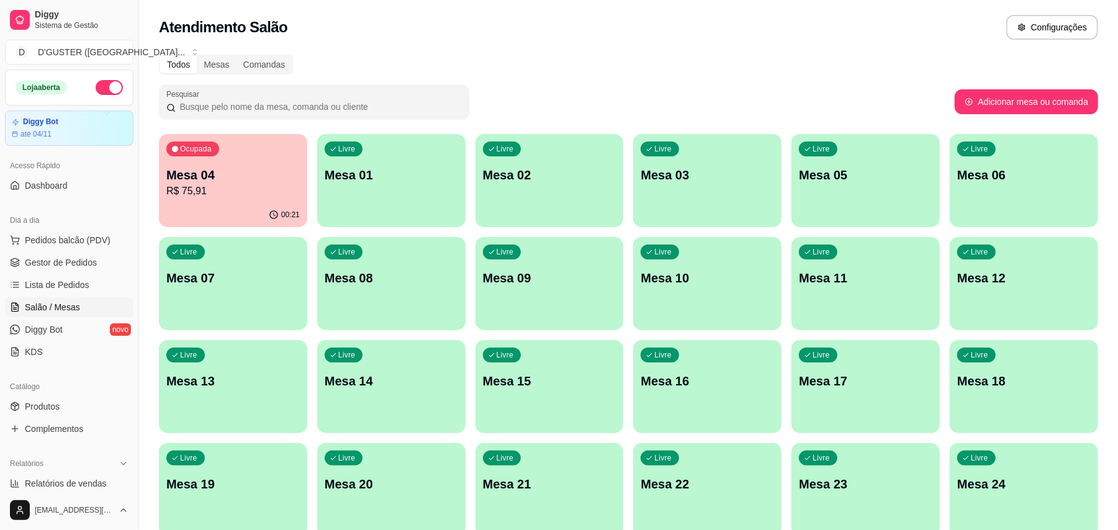
click at [58, 308] on span "Salão / Mesas" at bounding box center [52, 307] width 55 height 12
click at [189, 197] on p "R$ 75,91" at bounding box center [232, 191] width 129 height 14
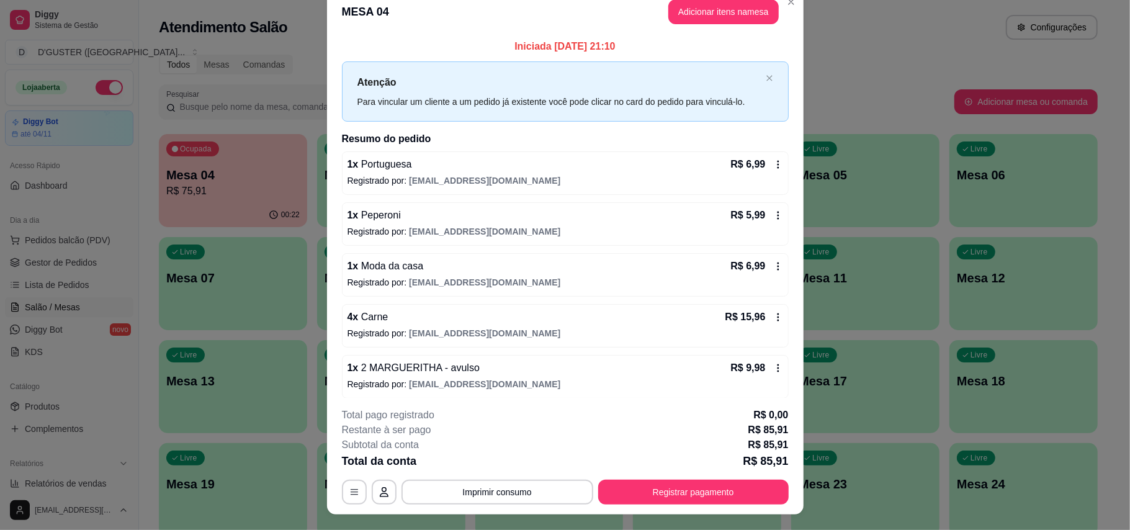
scroll to position [0, 0]
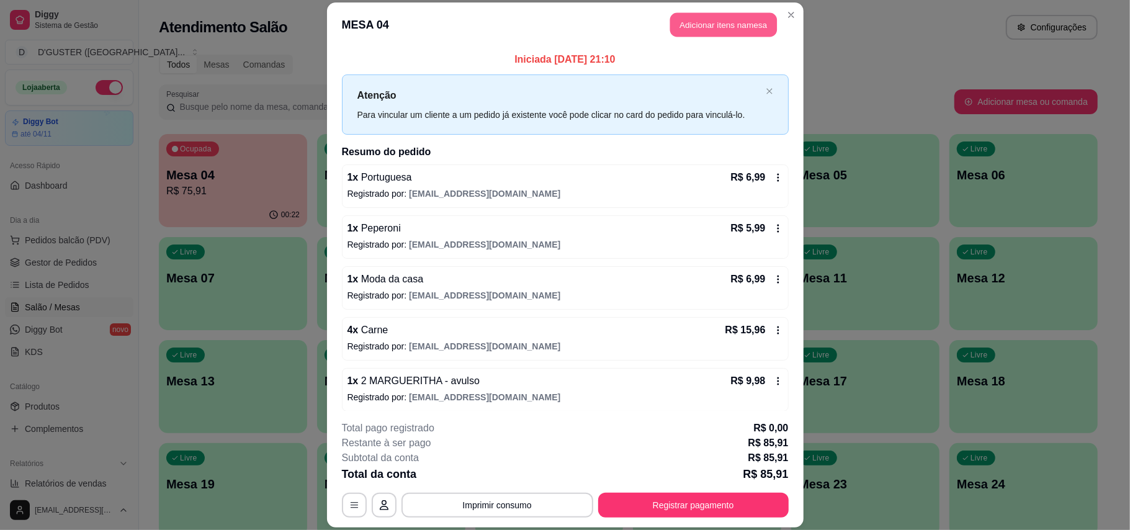
click at [711, 26] on button "Adicionar itens na mesa" at bounding box center [723, 25] width 107 height 24
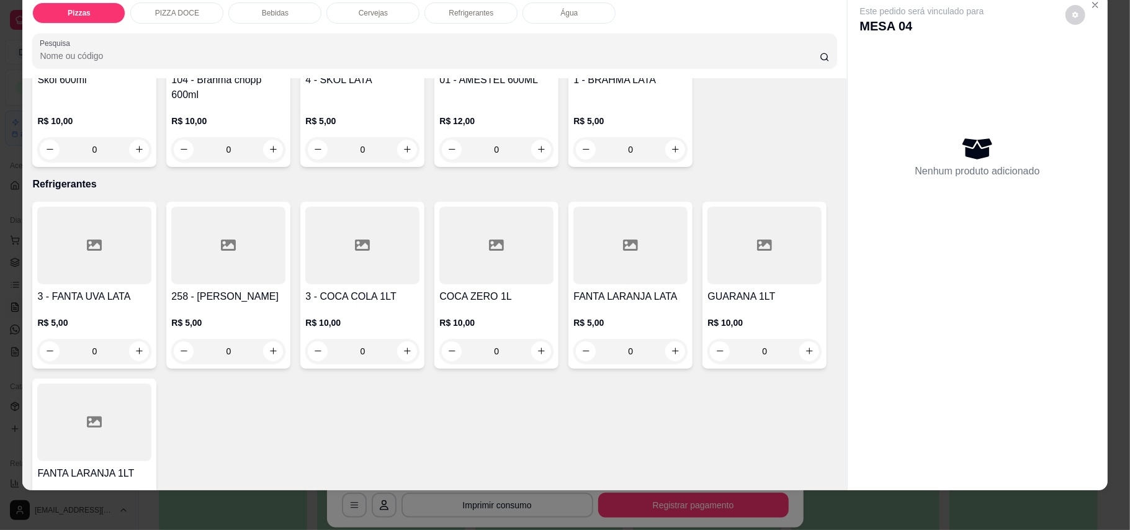
scroll to position [974, 0]
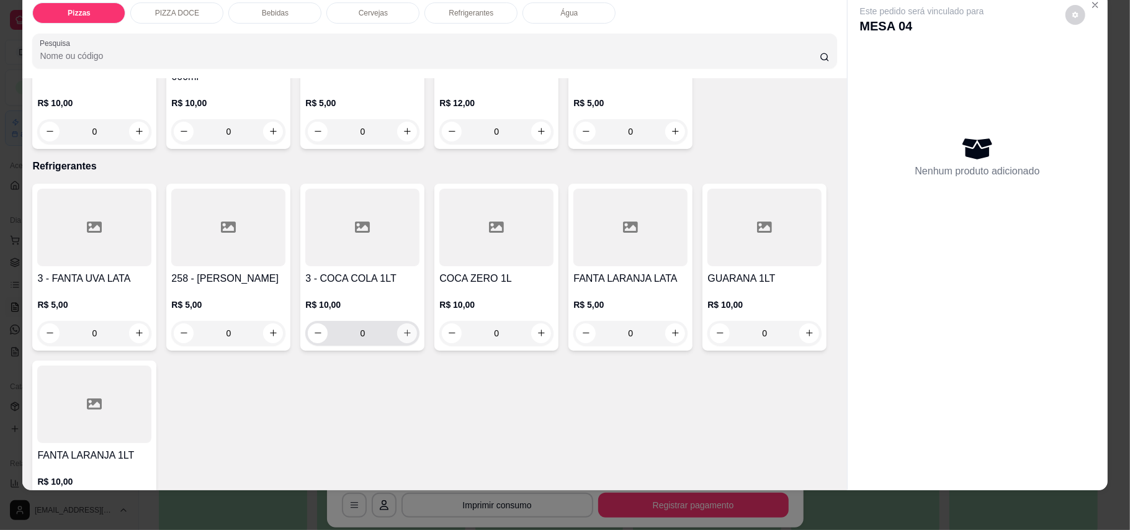
click at [403, 329] on icon "increase-product-quantity" at bounding box center [407, 332] width 9 height 9
type input "1"
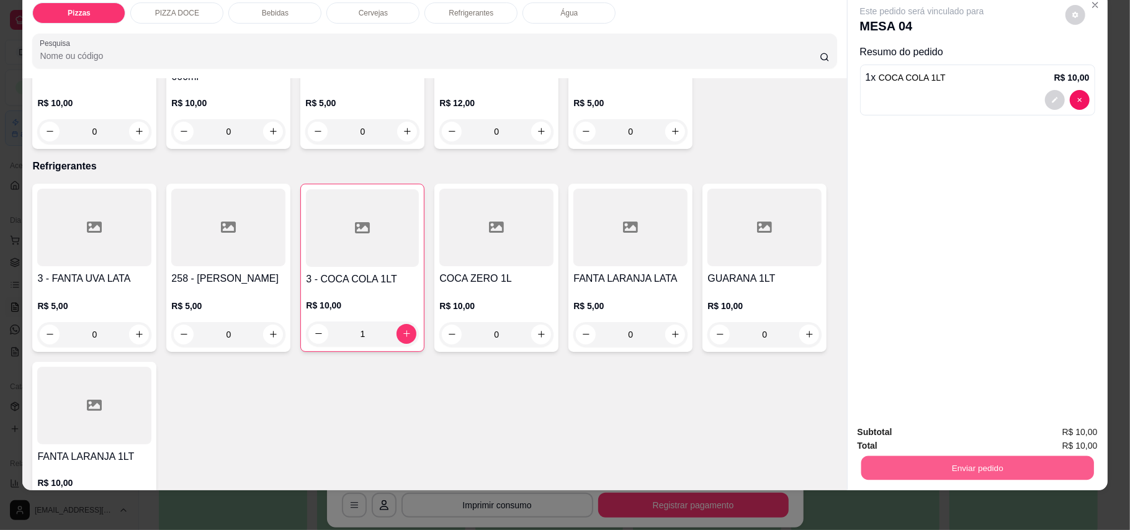
click at [962, 470] on button "Enviar pedido" at bounding box center [977, 468] width 233 height 24
click at [1065, 432] on button "Enviar pedido" at bounding box center [1064, 437] width 68 height 23
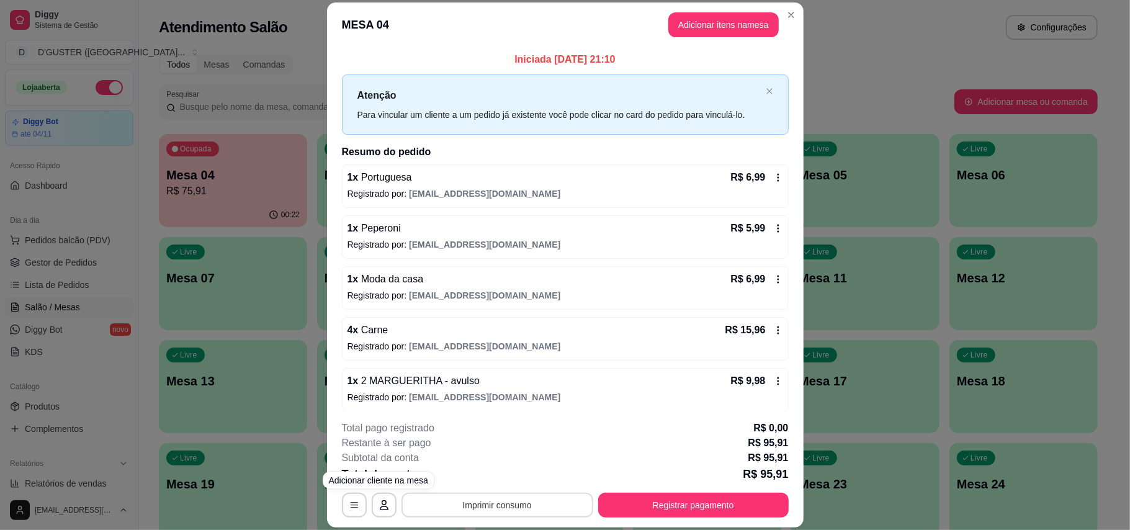
click at [450, 504] on button "Imprimir consumo" at bounding box center [497, 505] width 192 height 25
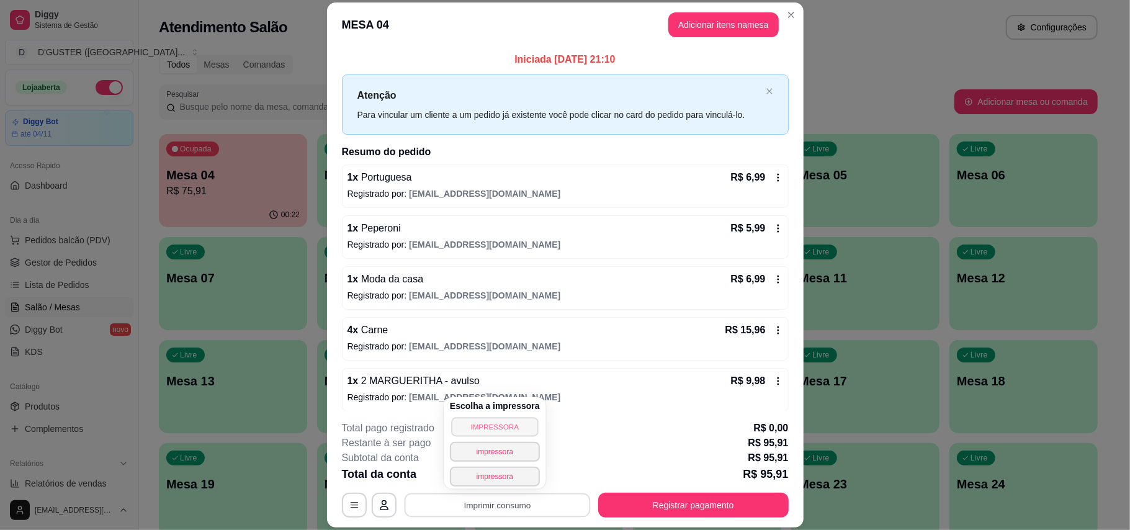
click at [489, 426] on button "IMPRESSORA" at bounding box center [494, 426] width 87 height 19
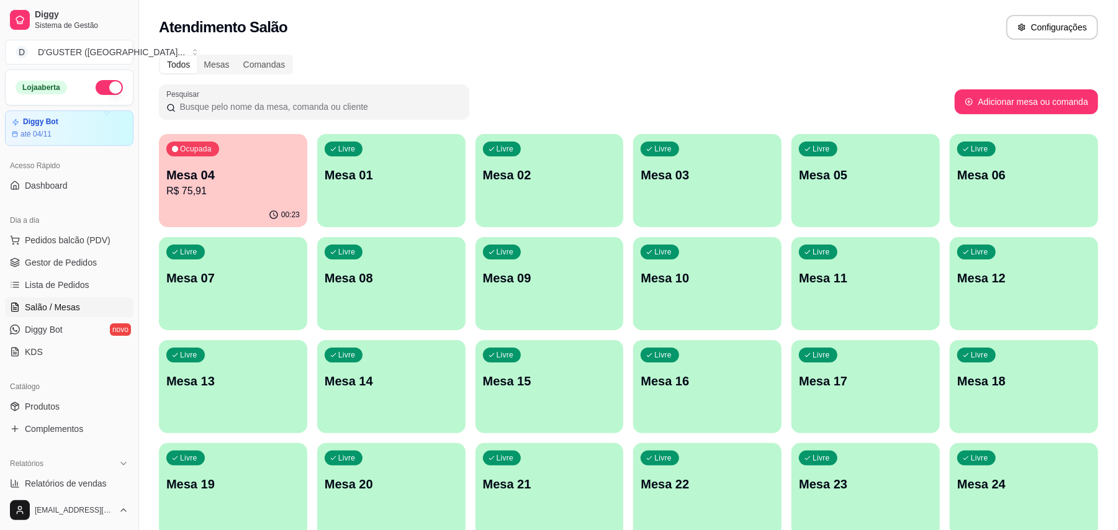
click at [69, 306] on span "Salão / Mesas" at bounding box center [52, 307] width 55 height 12
click at [63, 261] on span "Gestor de Pedidos" at bounding box center [61, 262] width 72 height 12
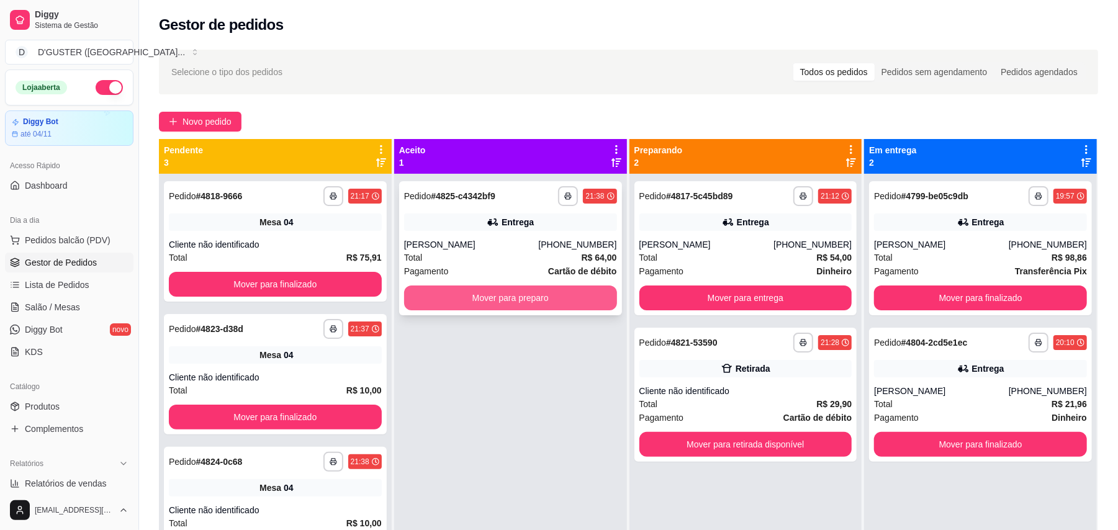
click at [449, 293] on button "Mover para preparo" at bounding box center [510, 297] width 213 height 25
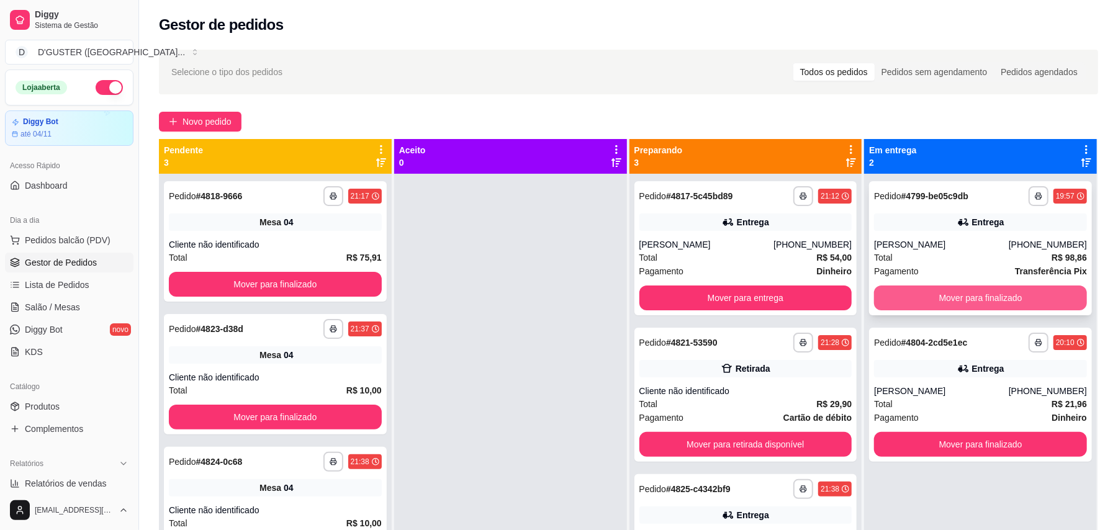
click at [971, 299] on button "Mover para finalizado" at bounding box center [980, 297] width 213 height 25
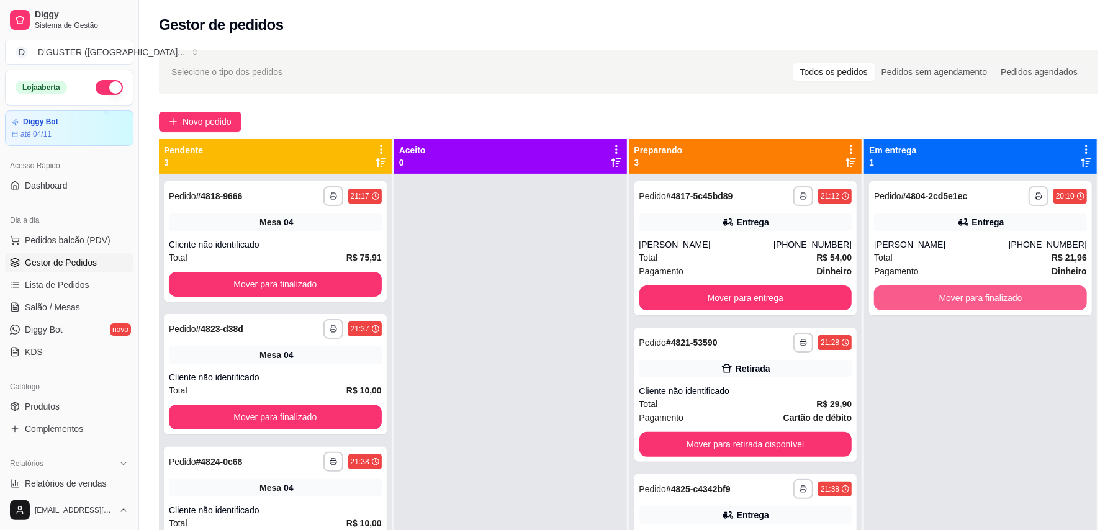
click at [971, 299] on button "Mover para finalizado" at bounding box center [980, 297] width 213 height 25
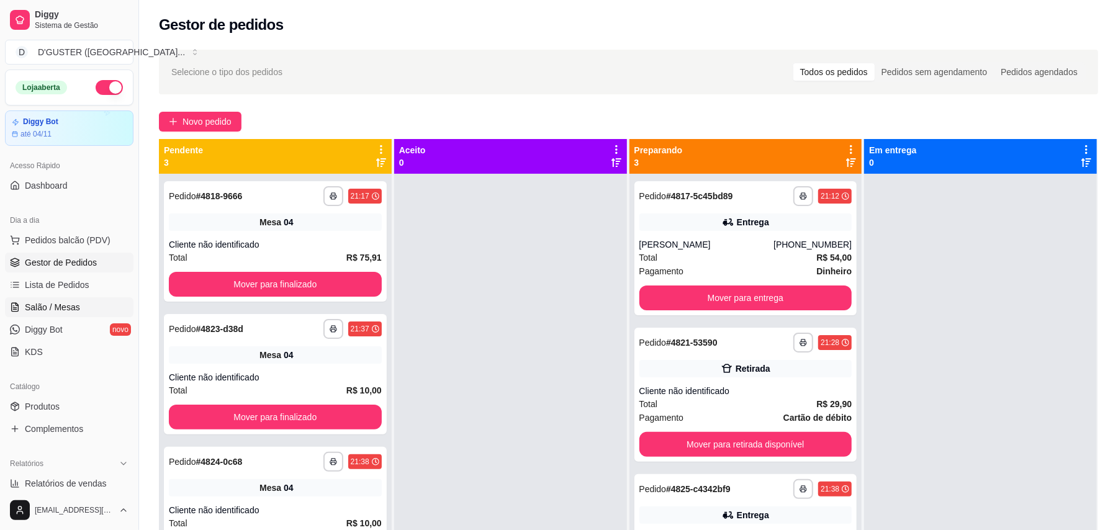
click at [67, 308] on span "Salão / Mesas" at bounding box center [52, 307] width 55 height 12
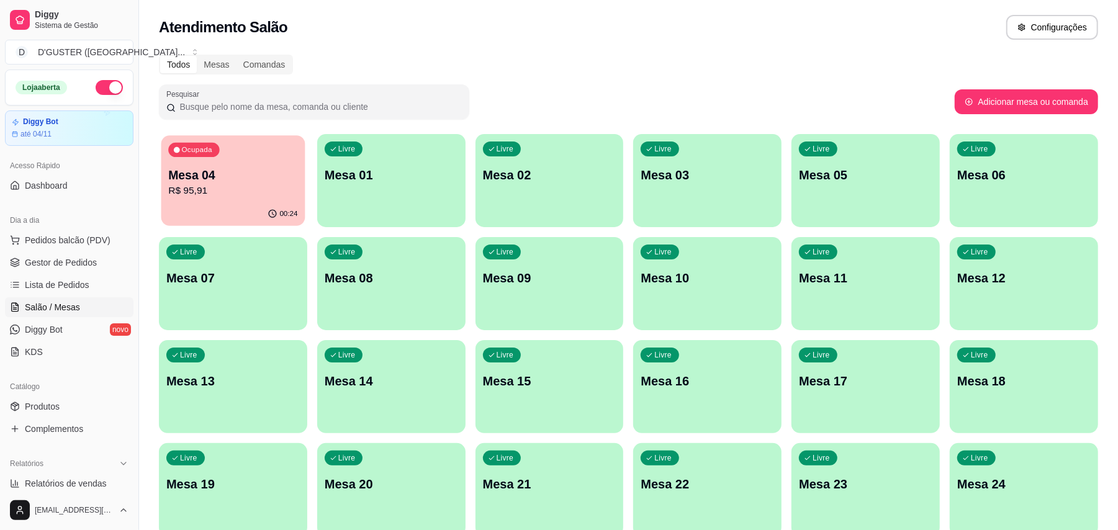
click at [261, 204] on div "00:24" at bounding box center [233, 214] width 144 height 24
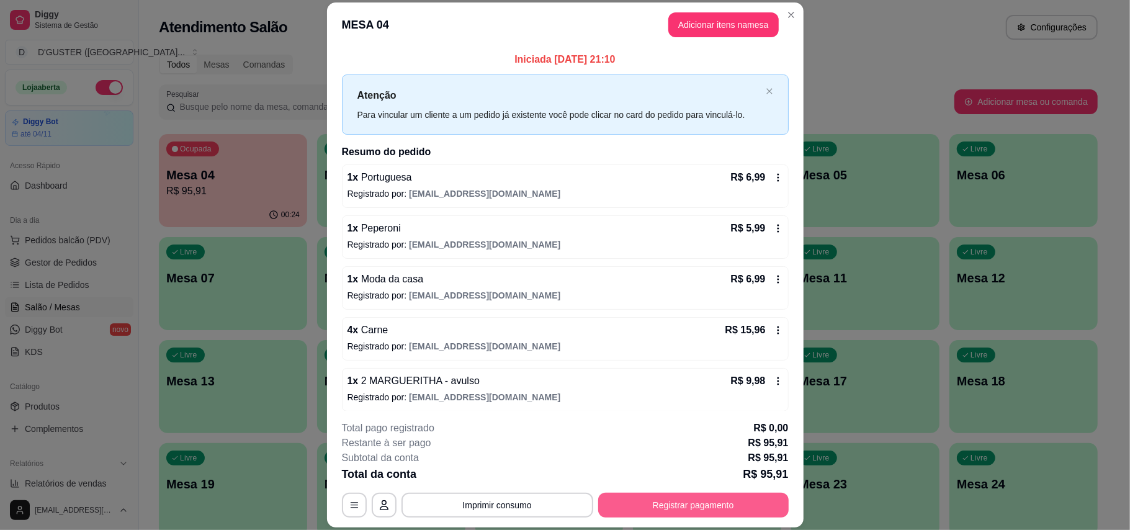
click at [676, 504] on button "Registrar pagamento" at bounding box center [693, 505] width 190 height 25
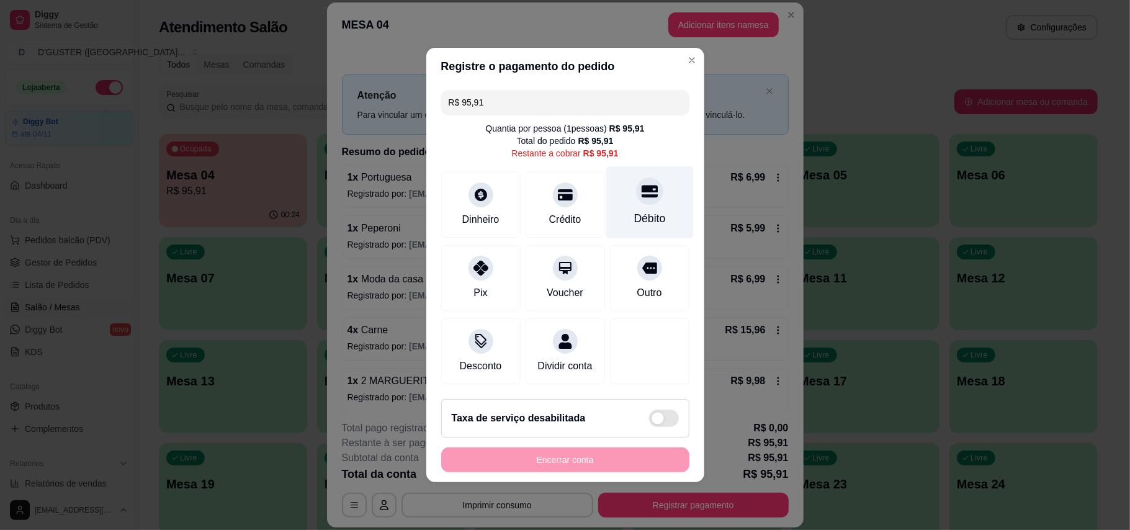
click at [636, 210] on div "Débito" at bounding box center [650, 218] width 32 height 16
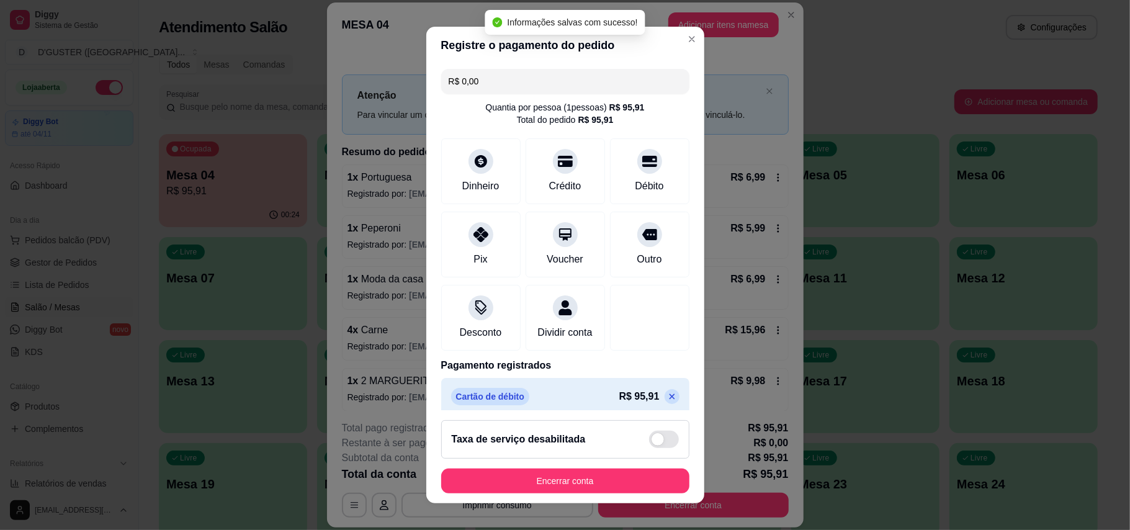
type input "R$ 0,00"
click at [629, 485] on button "Encerrar conta" at bounding box center [565, 480] width 248 height 25
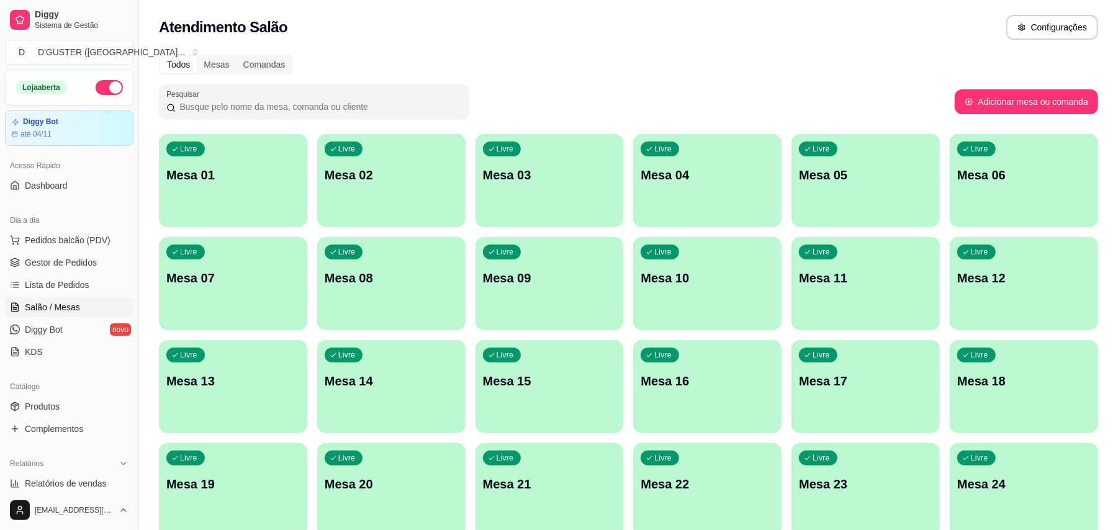
click at [717, 290] on div "Livre Mesa 10" at bounding box center [707, 276] width 148 height 78
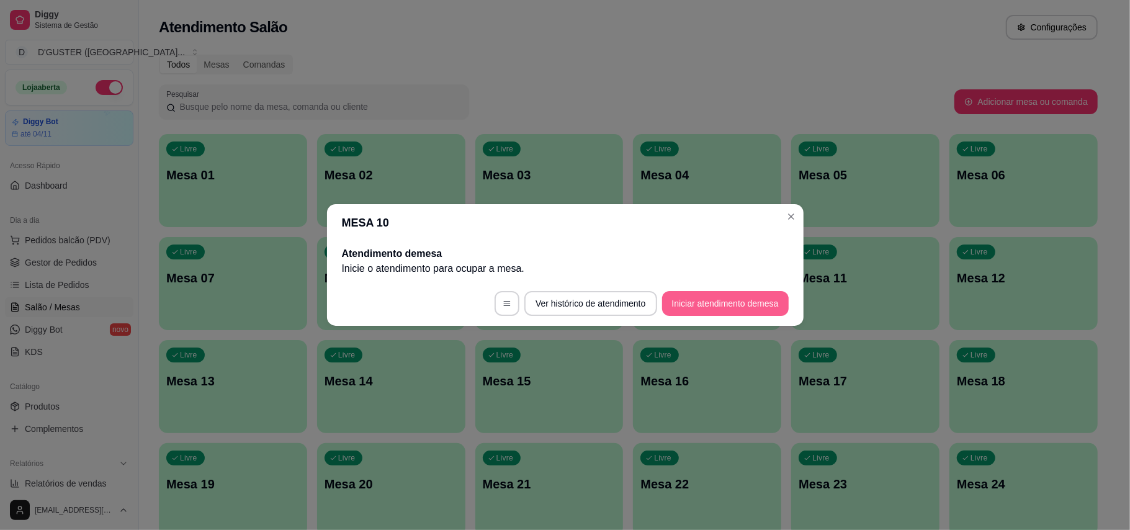
click at [745, 299] on button "Iniciar atendimento de mesa" at bounding box center [725, 303] width 127 height 25
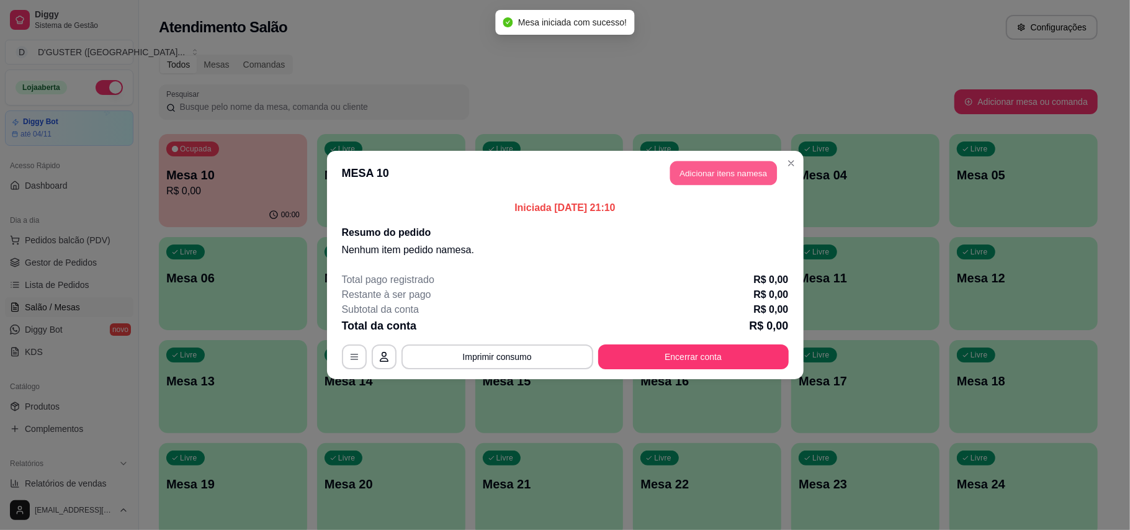
click at [755, 167] on button "Adicionar itens na mesa" at bounding box center [723, 173] width 107 height 24
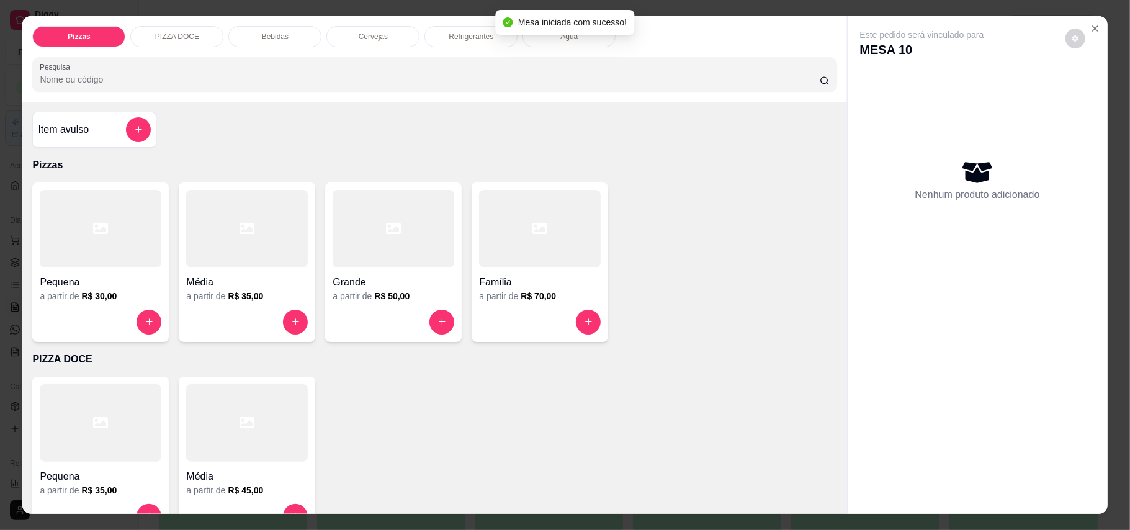
click at [562, 259] on div at bounding box center [540, 229] width 122 height 78
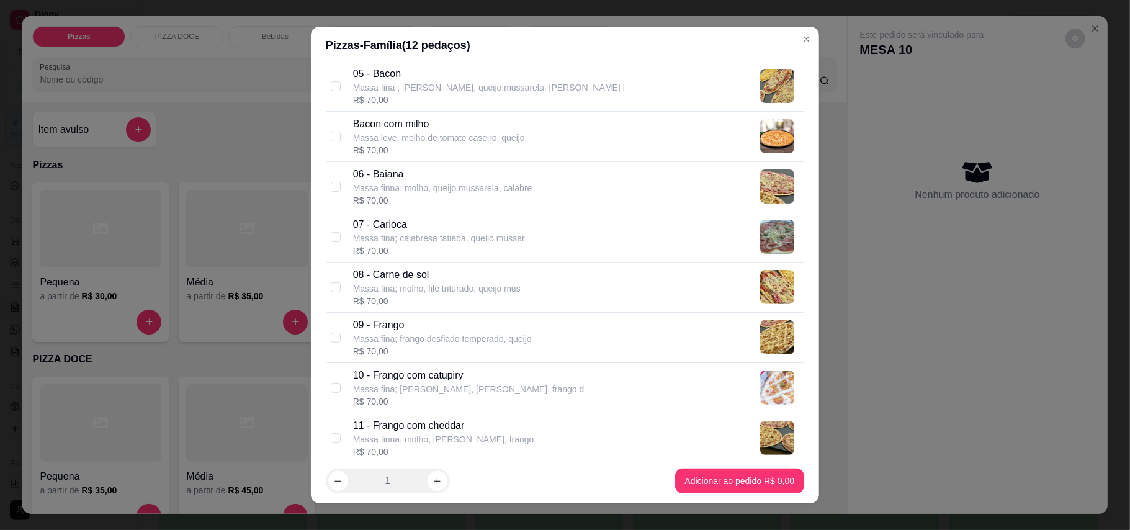
scroll to position [331, 0]
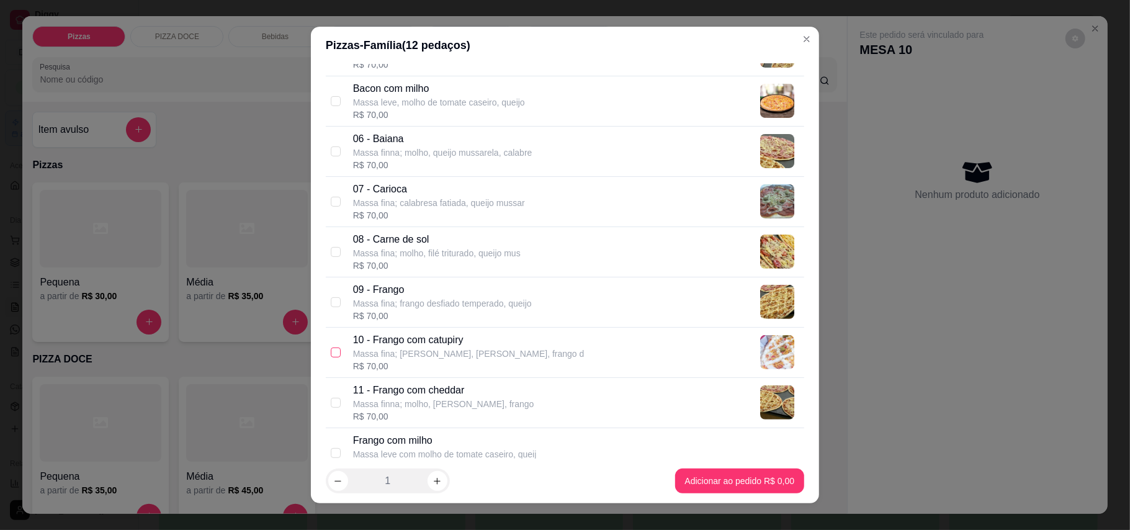
click at [331, 355] on input "checkbox" at bounding box center [336, 352] width 10 height 10
checkbox input "true"
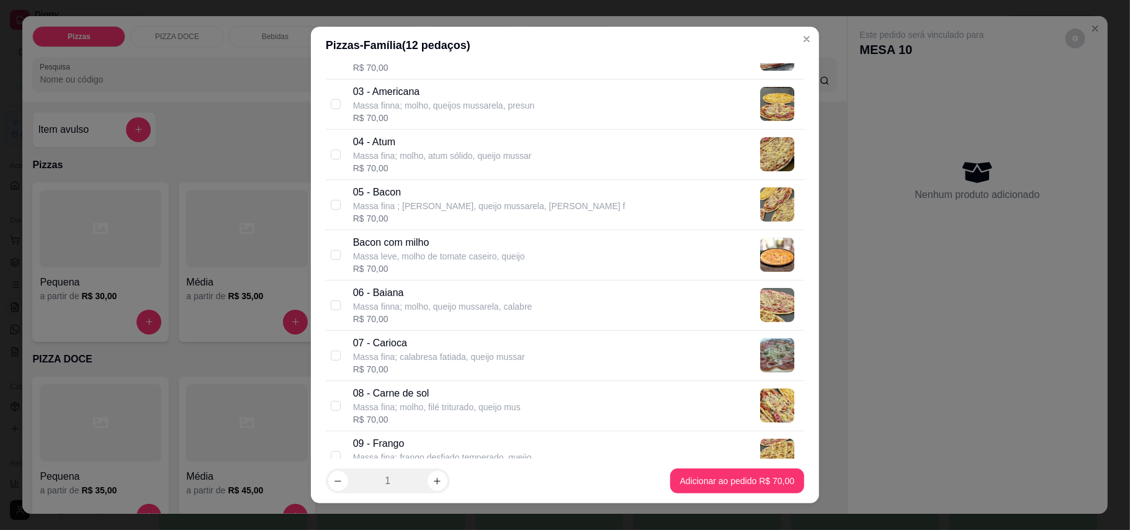
scroll to position [165, 0]
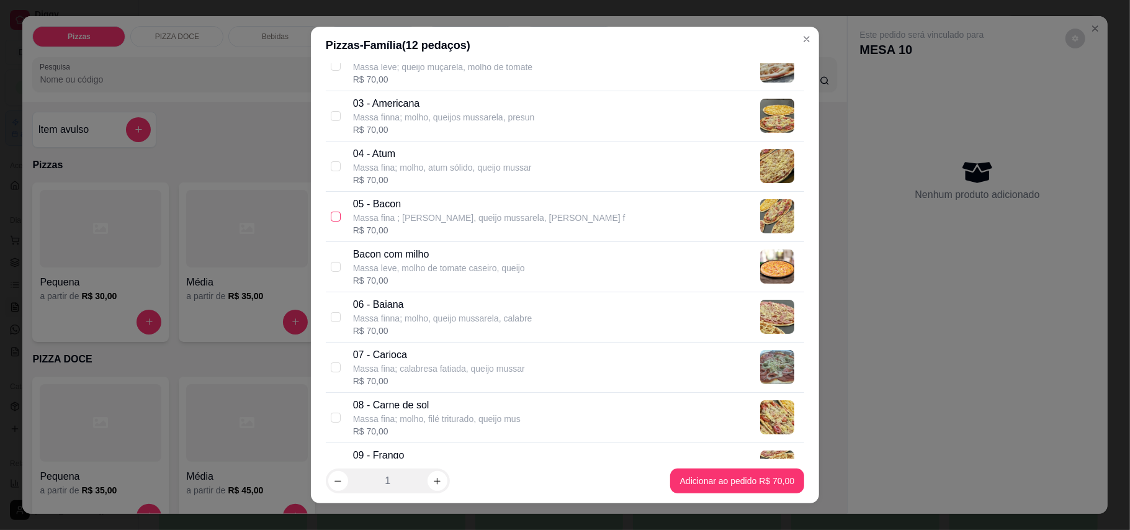
click at [331, 216] on input "checkbox" at bounding box center [336, 217] width 10 height 10
checkbox input "true"
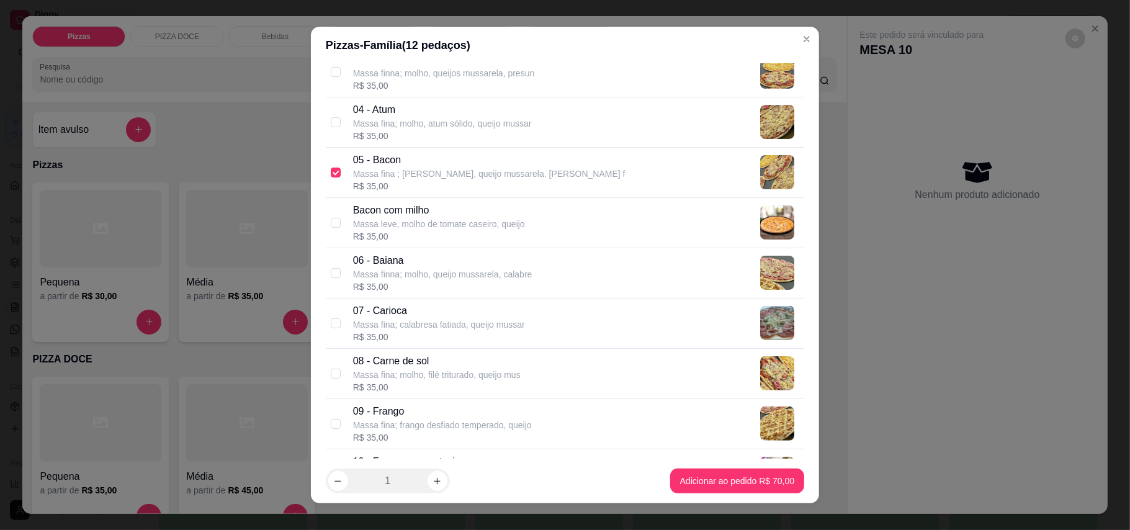
scroll to position [331, 0]
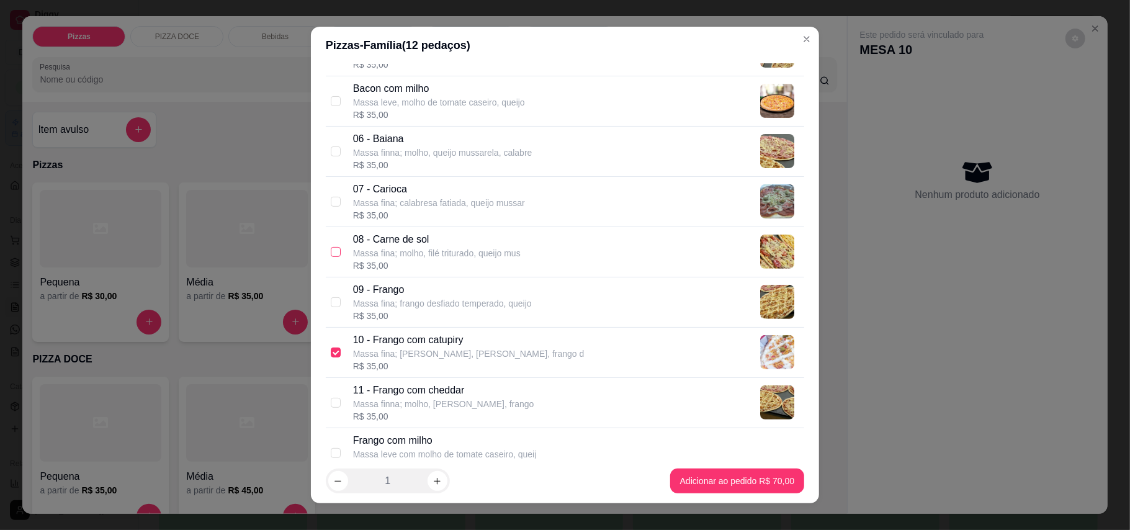
click at [331, 256] on input "checkbox" at bounding box center [336, 252] width 10 height 10
checkbox input "true"
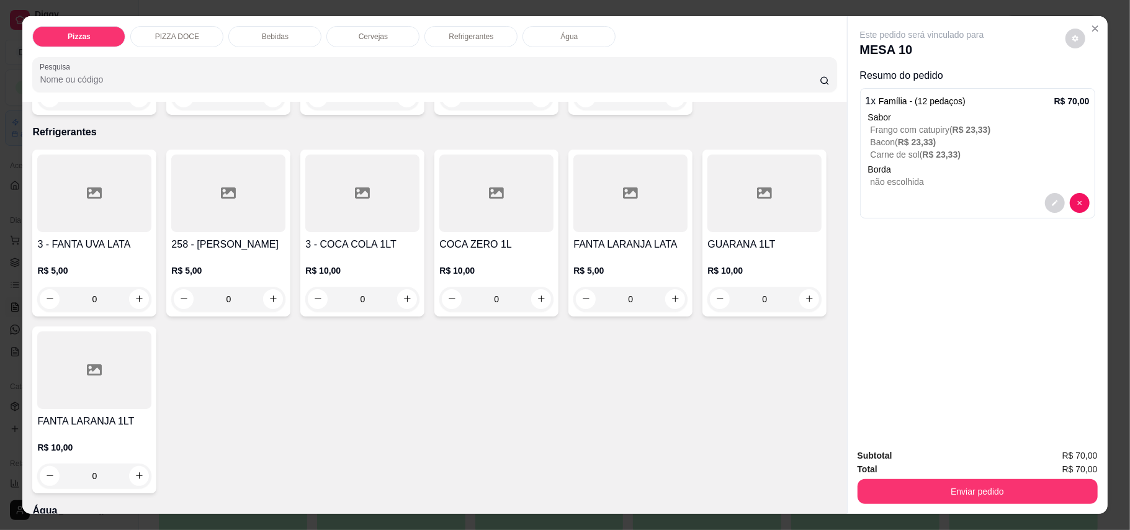
scroll to position [1075, 0]
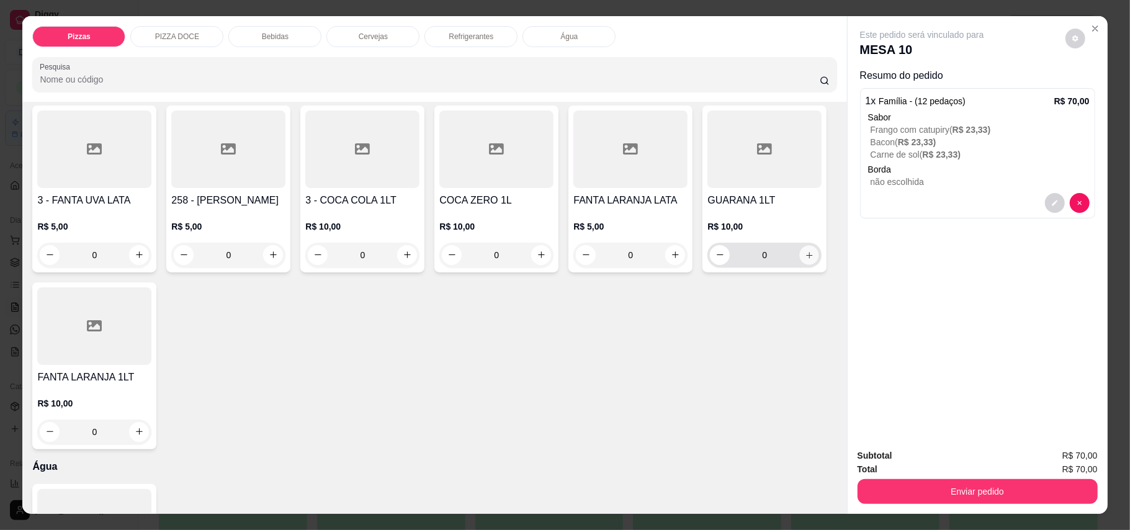
click at [805, 259] on icon "increase-product-quantity" at bounding box center [809, 254] width 9 height 9
type input "1"
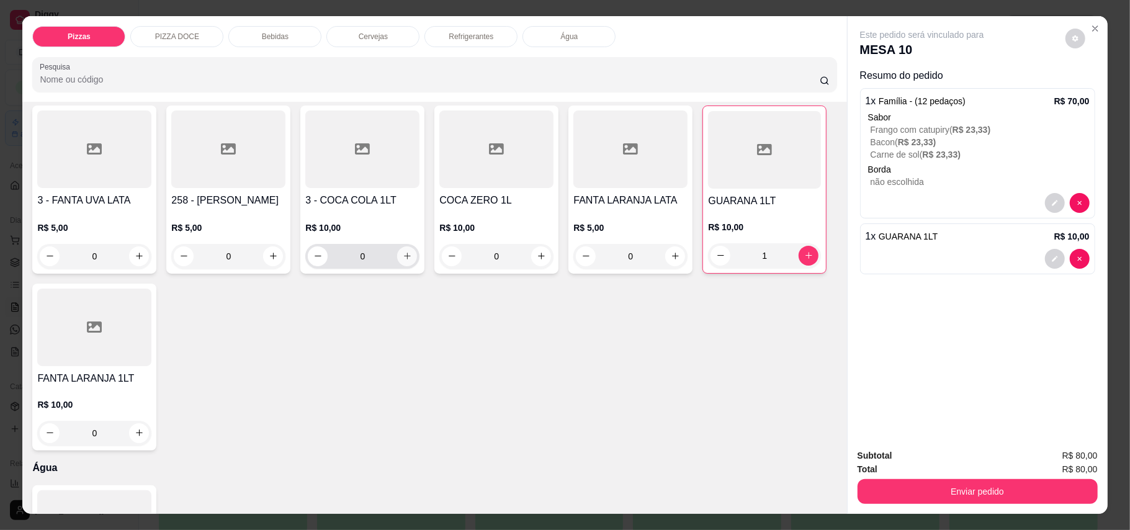
click at [403, 258] on icon "increase-product-quantity" at bounding box center [407, 255] width 9 height 9
type input "1"
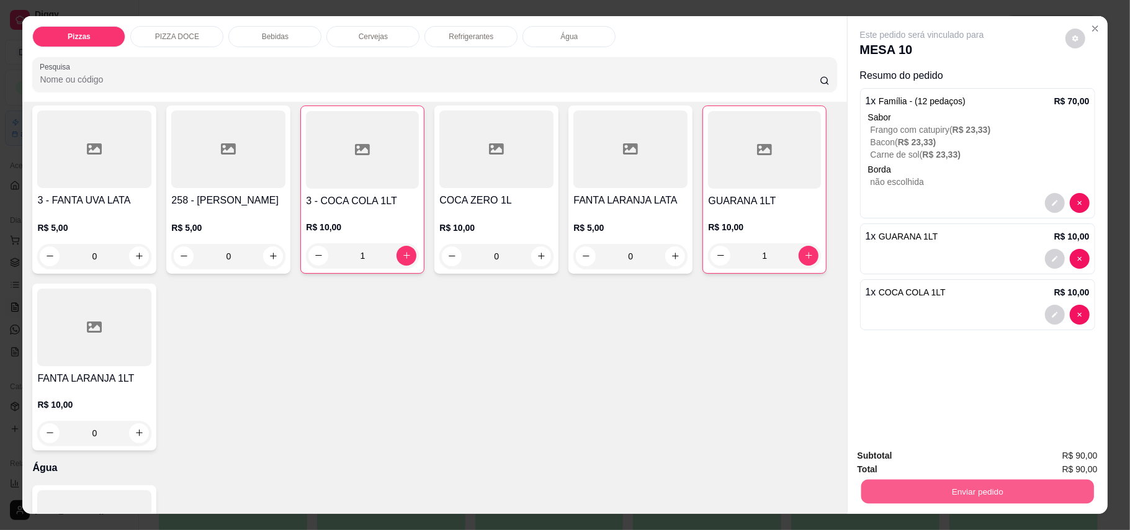
click at [900, 498] on button "Enviar pedido" at bounding box center [977, 492] width 233 height 24
click at [1054, 460] on button "Enviar pedido" at bounding box center [1064, 461] width 68 height 23
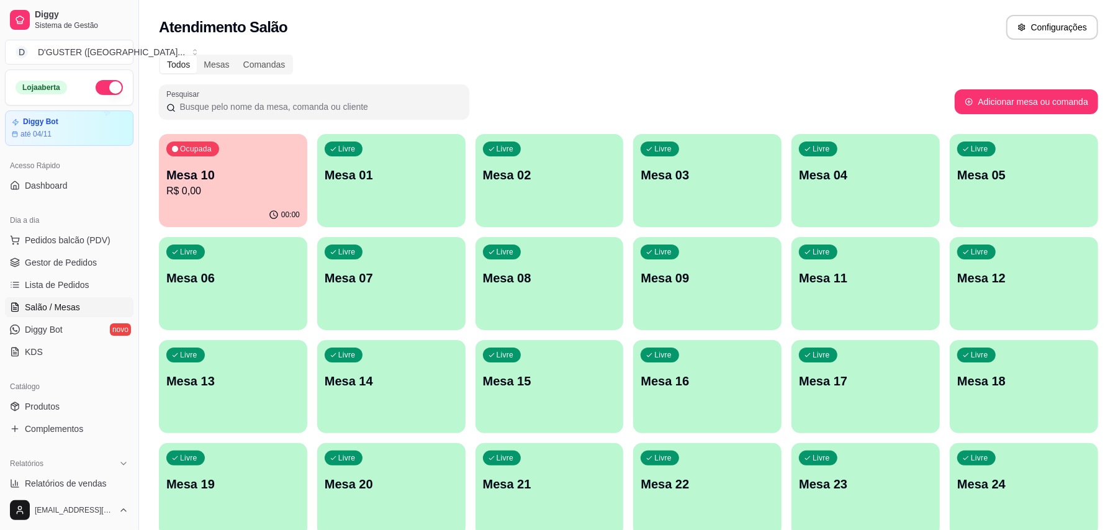
click at [755, 81] on div "Todos Mesas Comandas Pesquisar Adicionar mesa ou comanda Ocupada Mesa 10 R$ 0,0…" at bounding box center [628, 402] width 979 height 710
click at [398, 206] on div "Livre Mesa 01" at bounding box center [391, 173] width 148 height 78
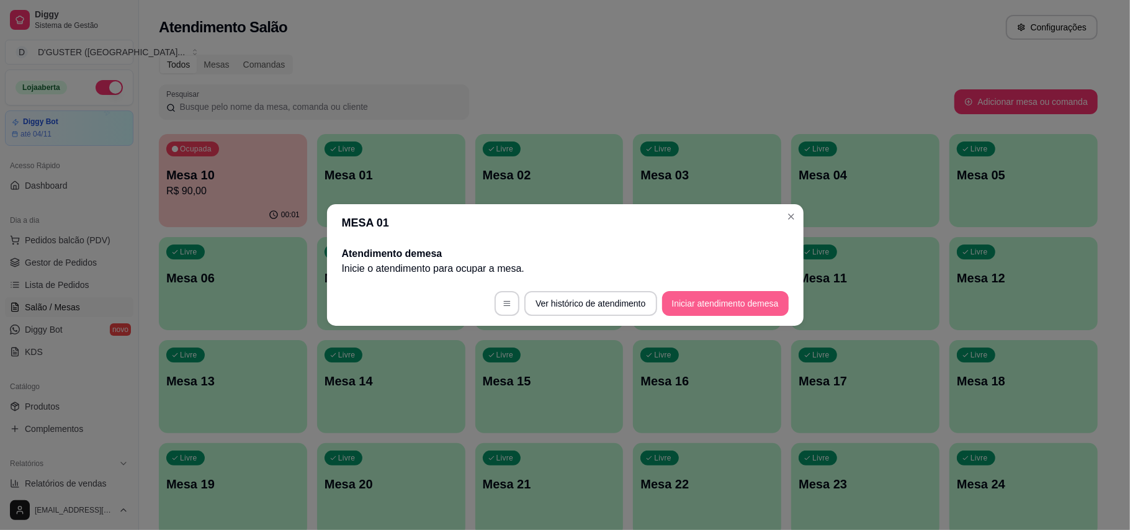
click at [735, 308] on button "Iniciar atendimento de mesa" at bounding box center [725, 303] width 127 height 25
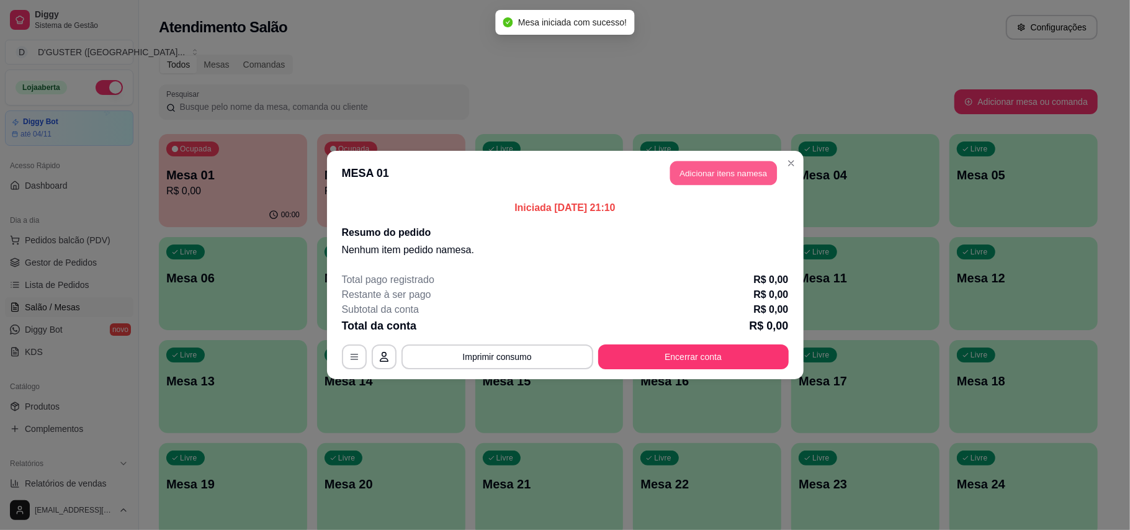
click at [727, 174] on button "Adicionar itens na mesa" at bounding box center [723, 173] width 107 height 24
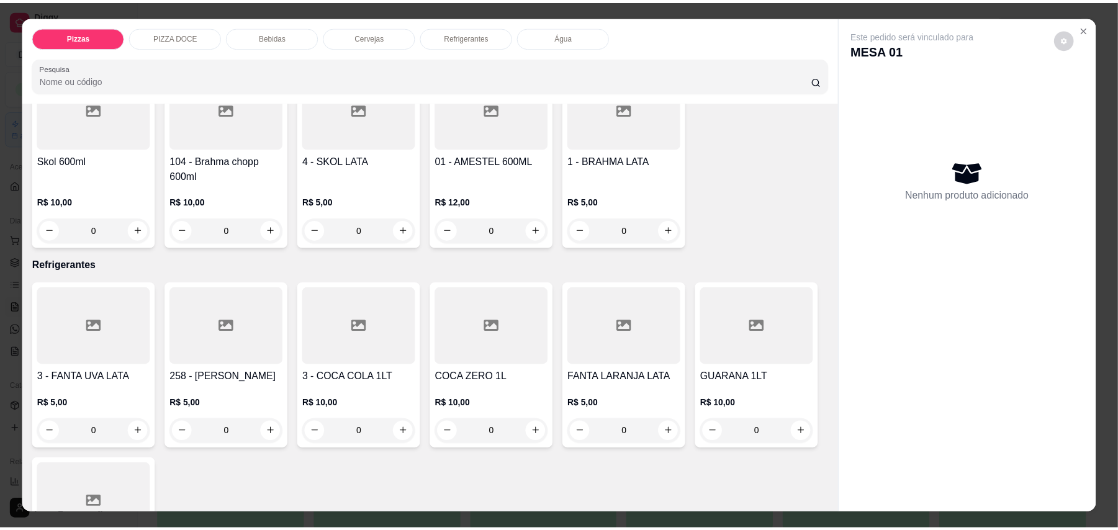
scroll to position [891, 0]
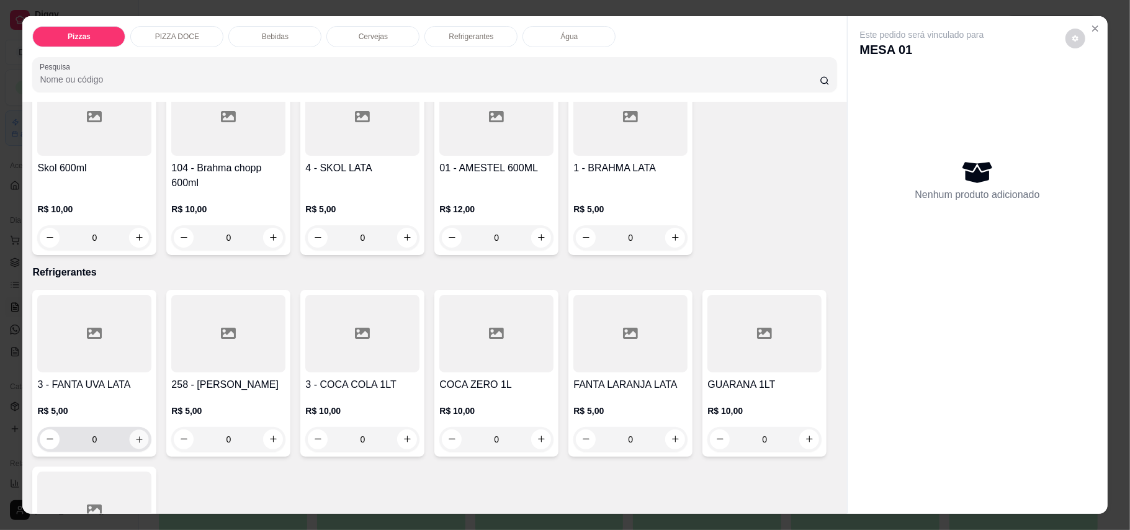
click at [139, 444] on button "increase-product-quantity" at bounding box center [139, 438] width 19 height 19
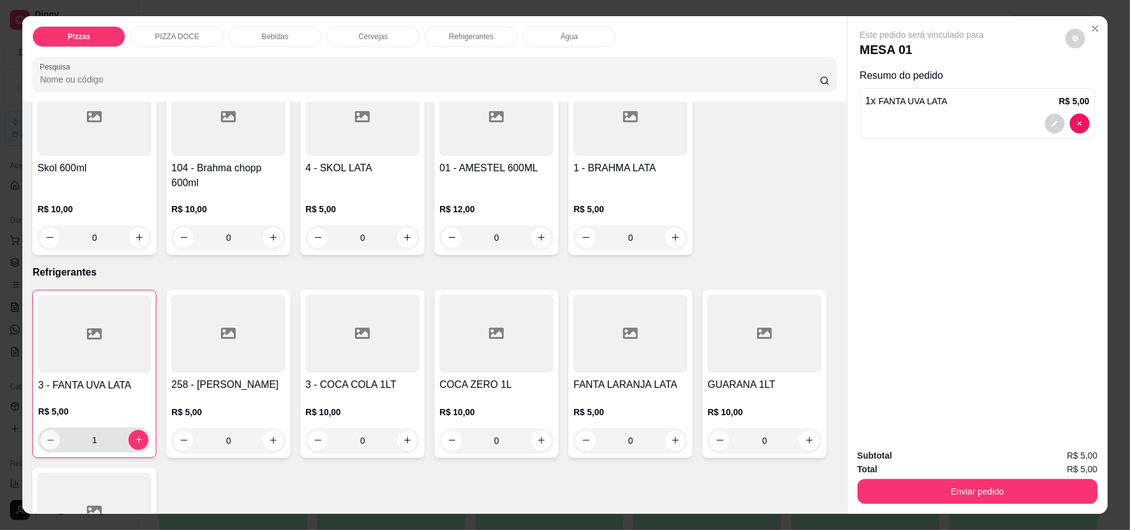
click at [47, 440] on icon "decrease-product-quantity" at bounding box center [50, 439] width 6 height 1
type input "0"
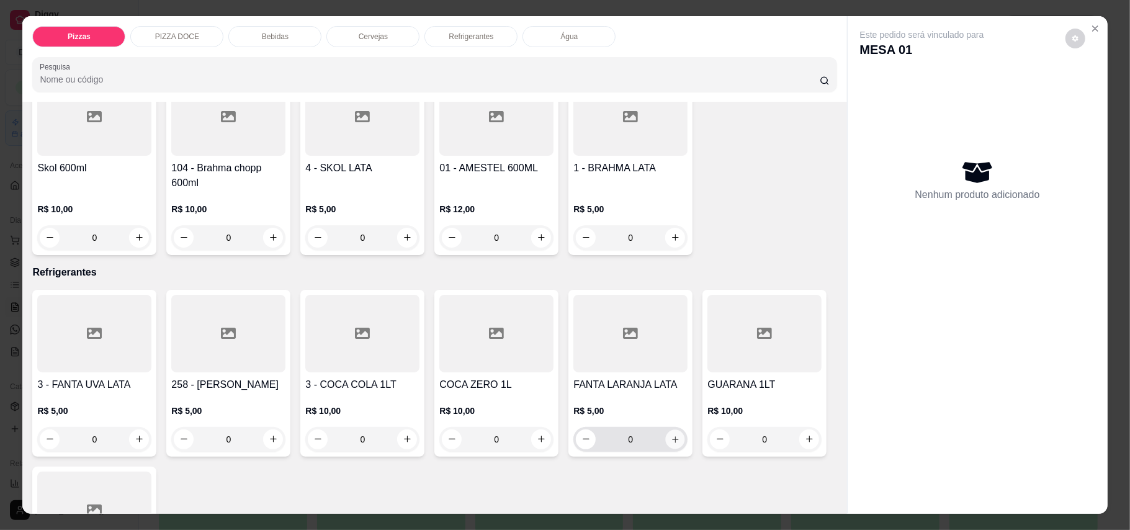
click at [671, 432] on button "increase-product-quantity" at bounding box center [675, 438] width 19 height 19
type input "1"
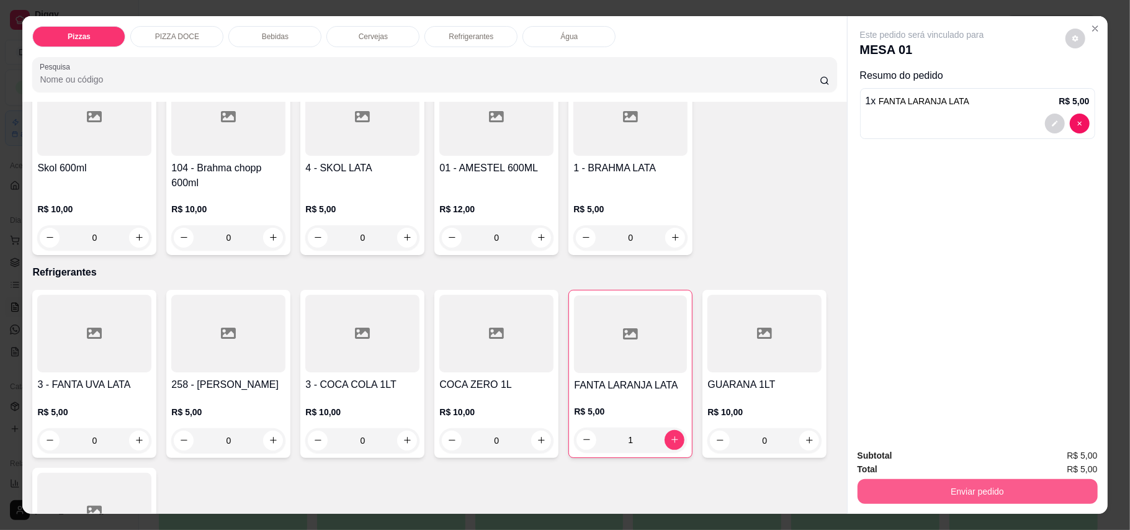
click at [990, 496] on button "Enviar pedido" at bounding box center [978, 491] width 240 height 25
click at [1068, 458] on button "Enviar pedido" at bounding box center [1064, 461] width 68 height 23
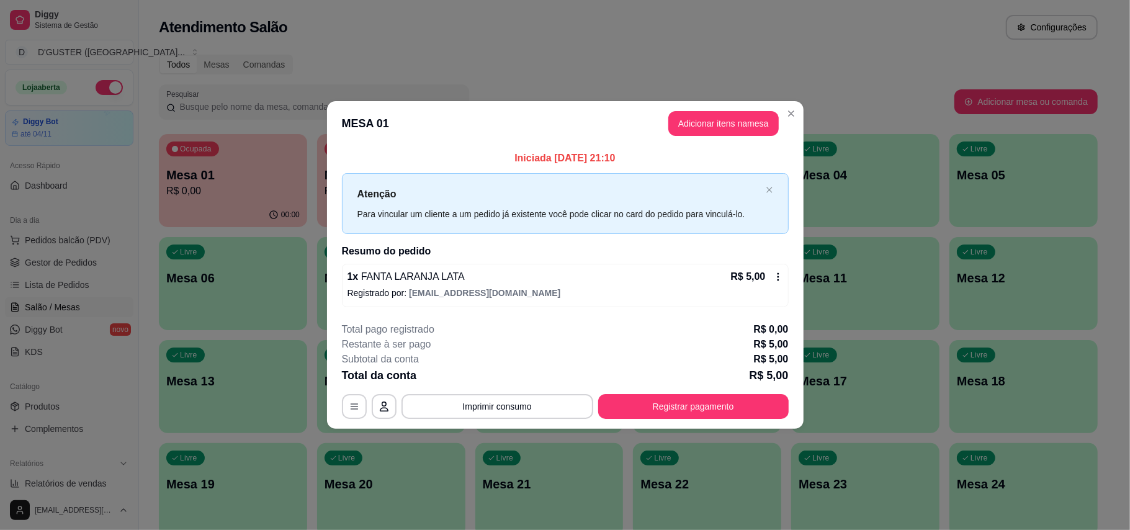
click at [709, 425] on footer "**********" at bounding box center [565, 370] width 477 height 117
click at [710, 410] on button "Registrar pagamento" at bounding box center [693, 406] width 190 height 25
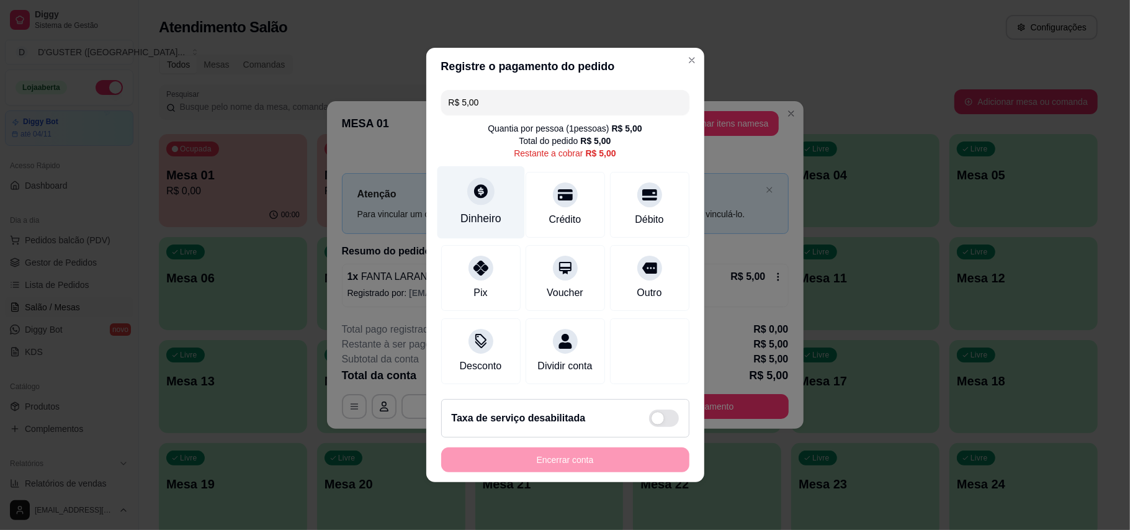
click at [480, 200] on div "Dinheiro" at bounding box center [480, 202] width 87 height 73
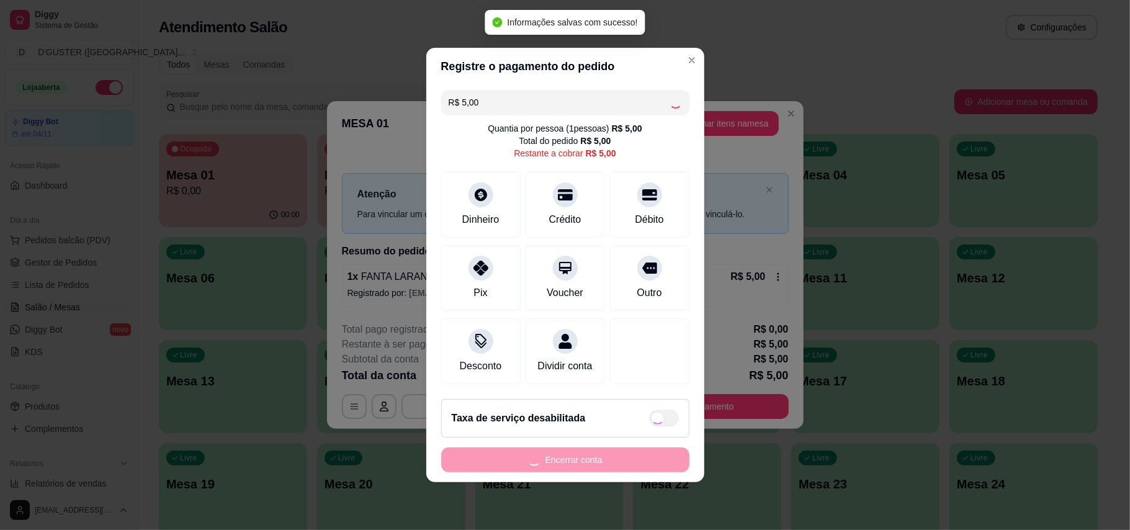
type input "R$ 0,00"
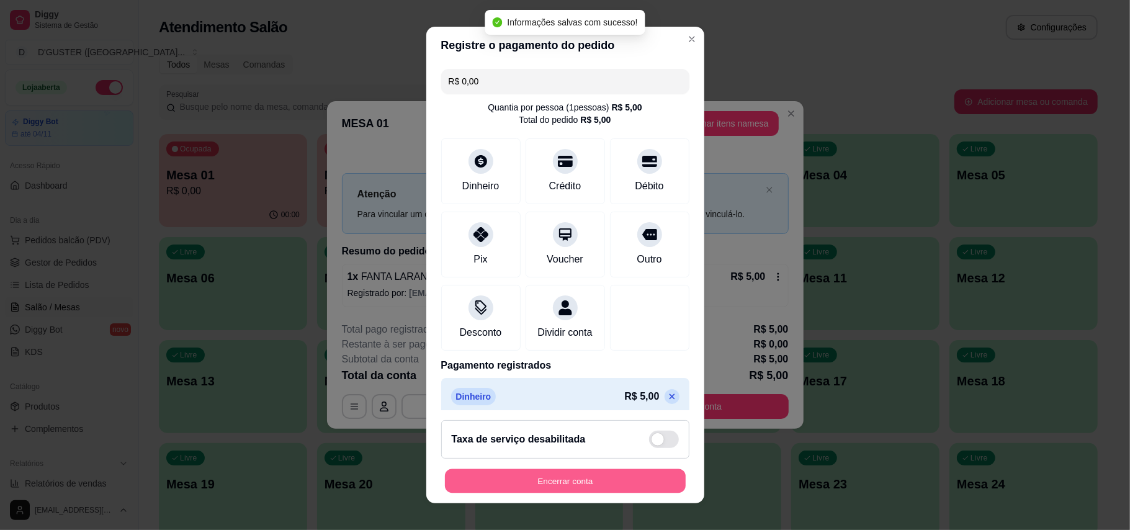
click at [638, 468] on div "Encerrar conta" at bounding box center [565, 480] width 248 height 25
click at [579, 480] on button "Encerrar conta" at bounding box center [565, 480] width 248 height 25
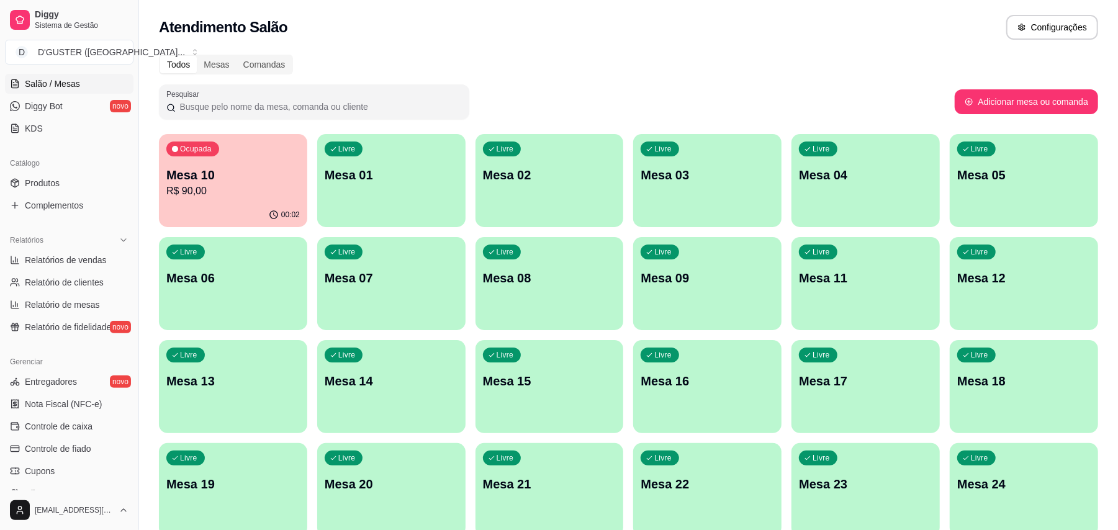
scroll to position [248, 0]
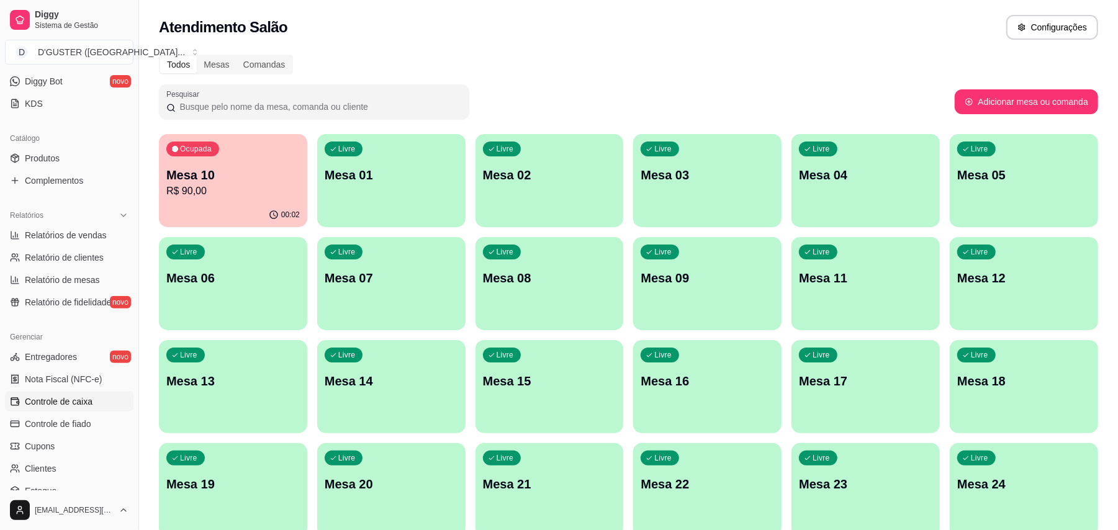
click at [67, 393] on link "Controle de caixa" at bounding box center [69, 402] width 128 height 20
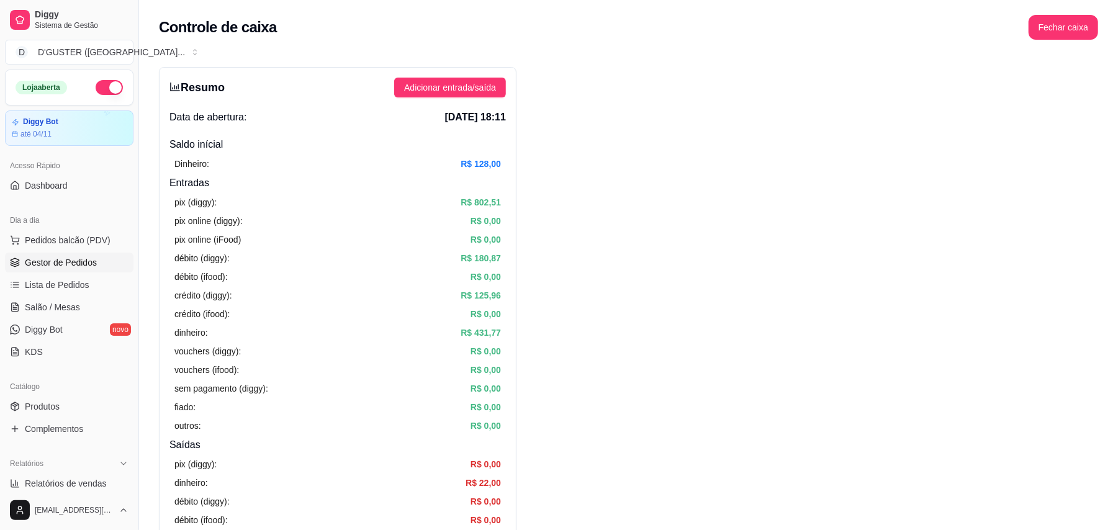
click at [60, 257] on span "Gestor de Pedidos" at bounding box center [61, 262] width 72 height 12
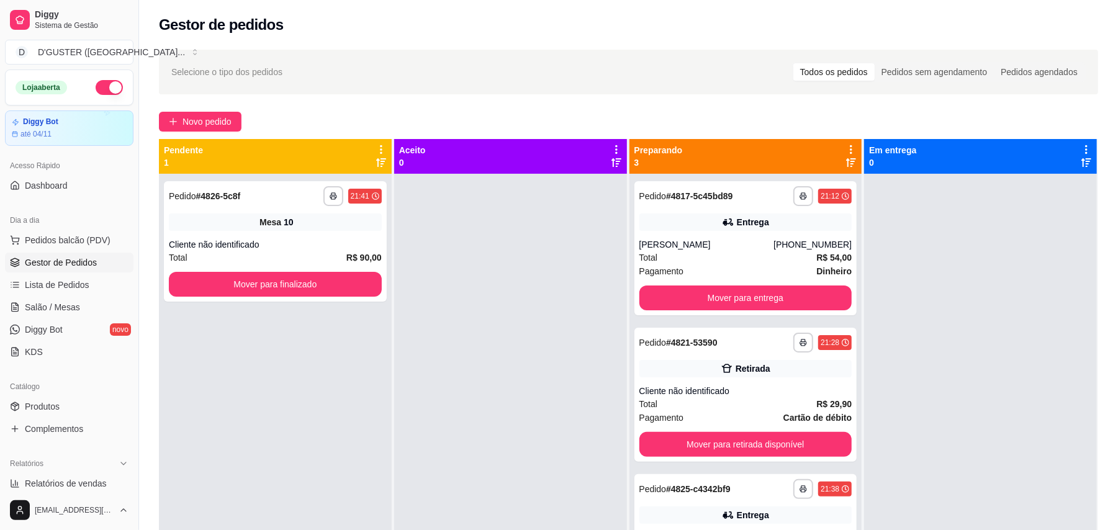
click at [96, 89] on button "button" at bounding box center [109, 87] width 27 height 15
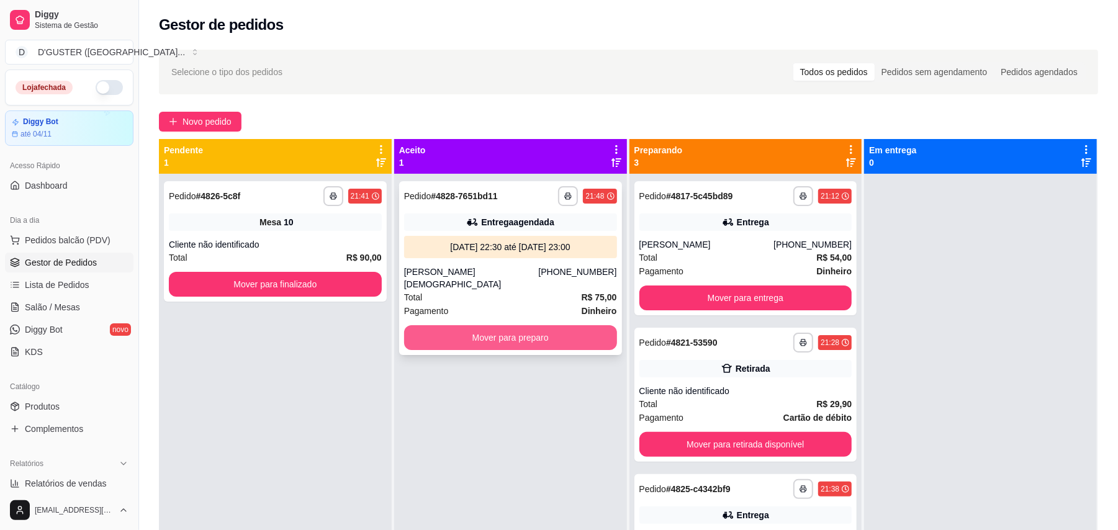
click at [562, 325] on button "Mover para preparo" at bounding box center [510, 337] width 213 height 25
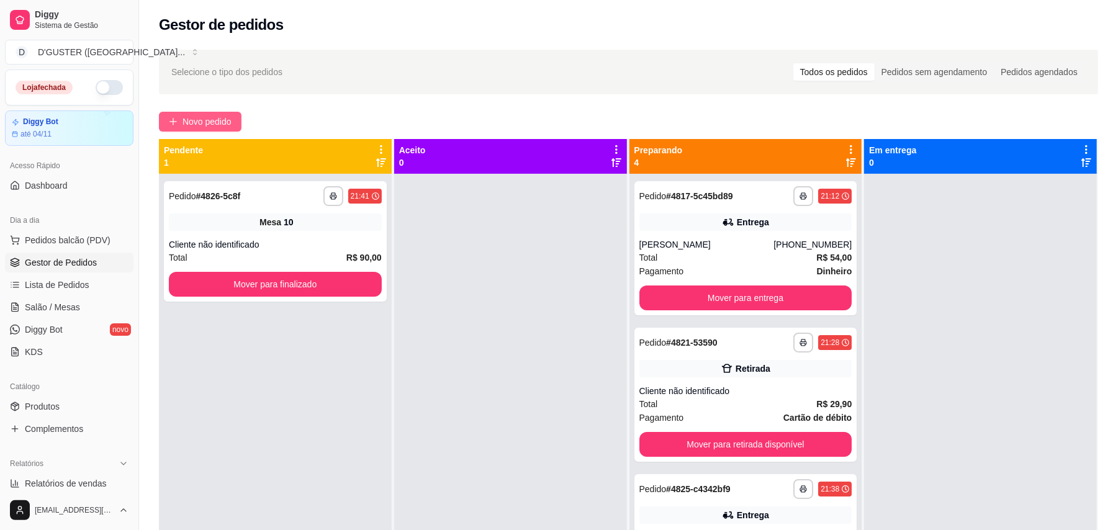
click at [210, 123] on span "Novo pedido" at bounding box center [206, 122] width 49 height 14
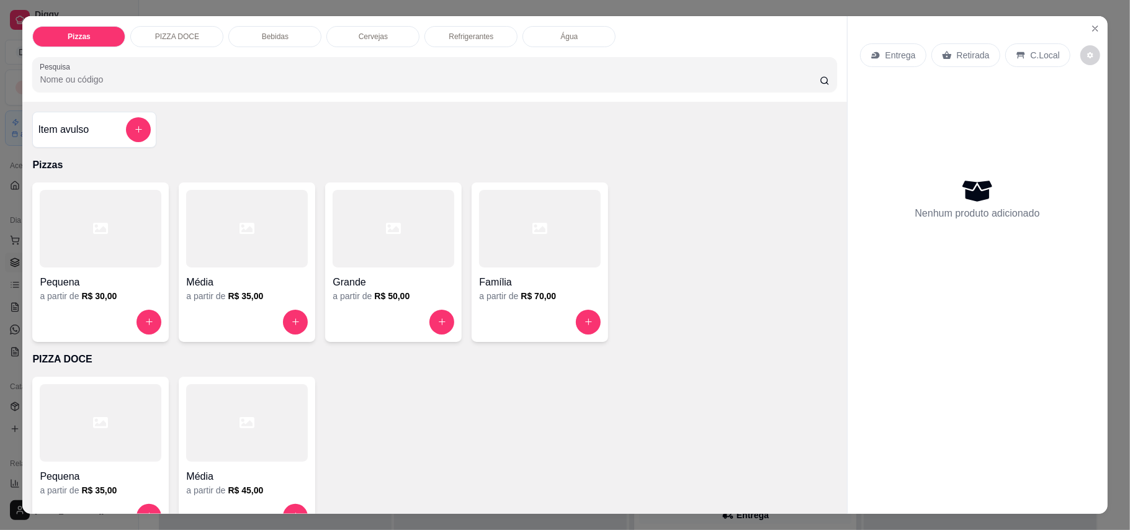
click at [961, 55] on p "Retirada" at bounding box center [973, 55] width 33 height 12
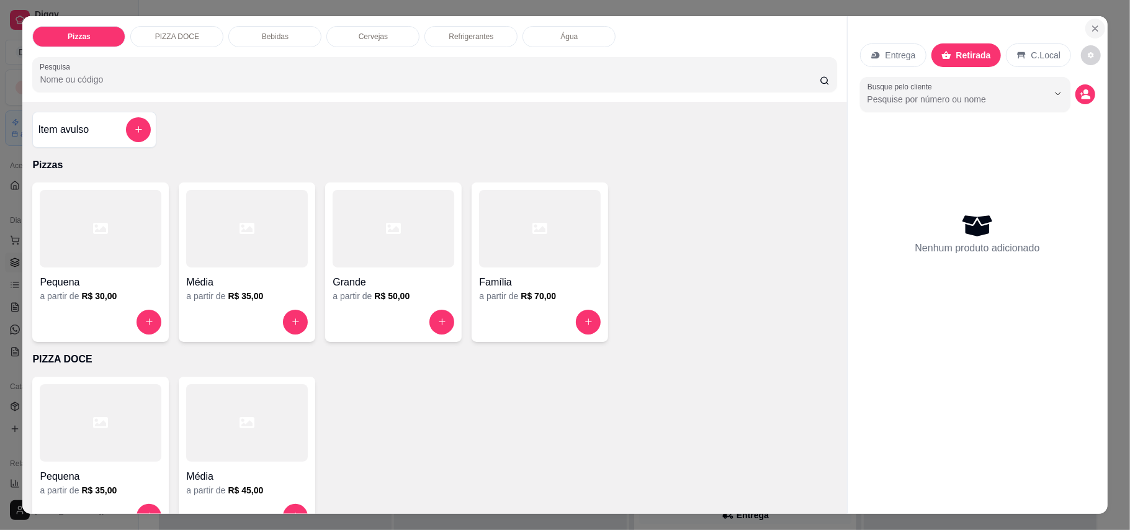
click at [1090, 27] on icon "Close" at bounding box center [1095, 29] width 10 height 10
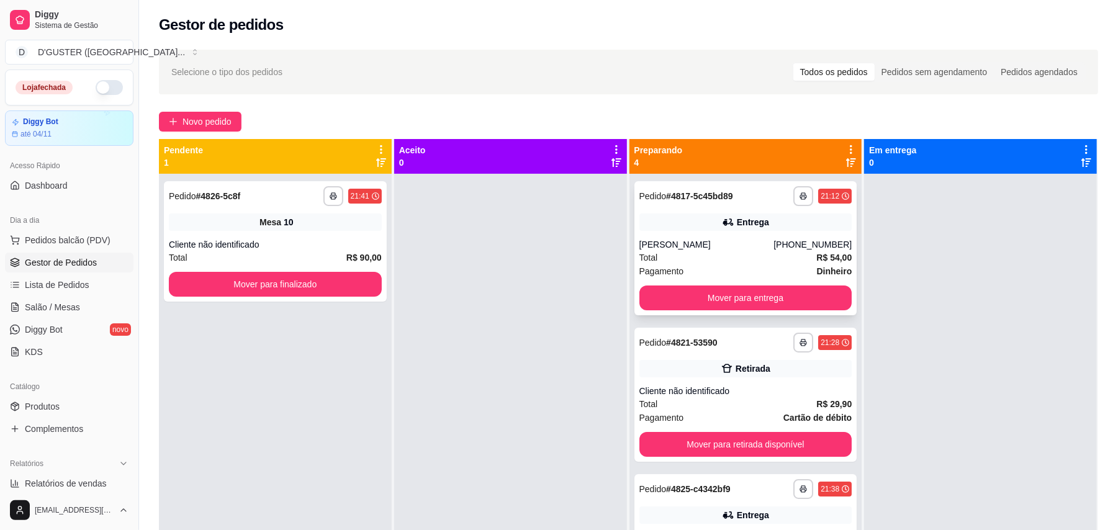
click at [762, 259] on div "Total R$ 54,00" at bounding box center [745, 258] width 213 height 14
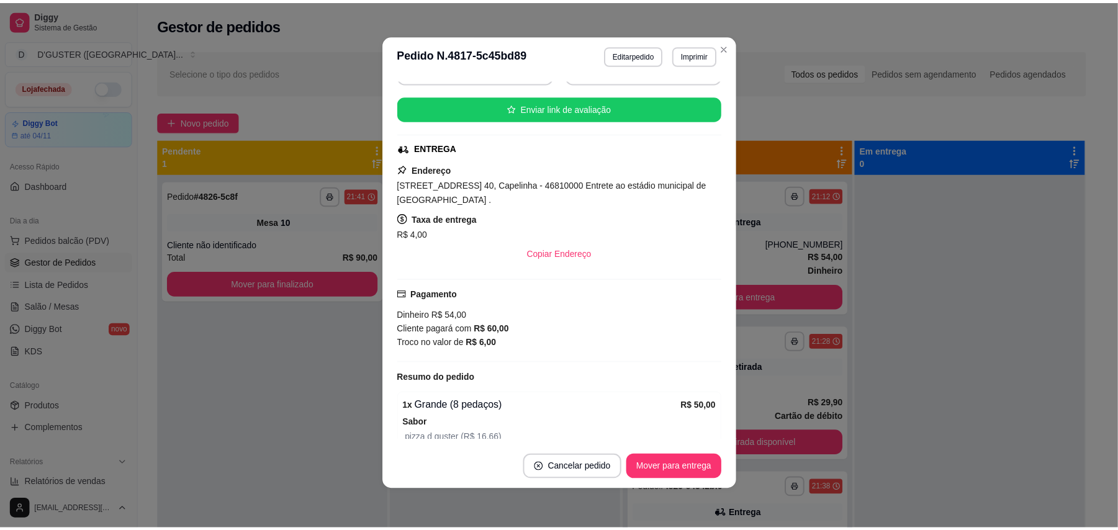
scroll to position [248, 0]
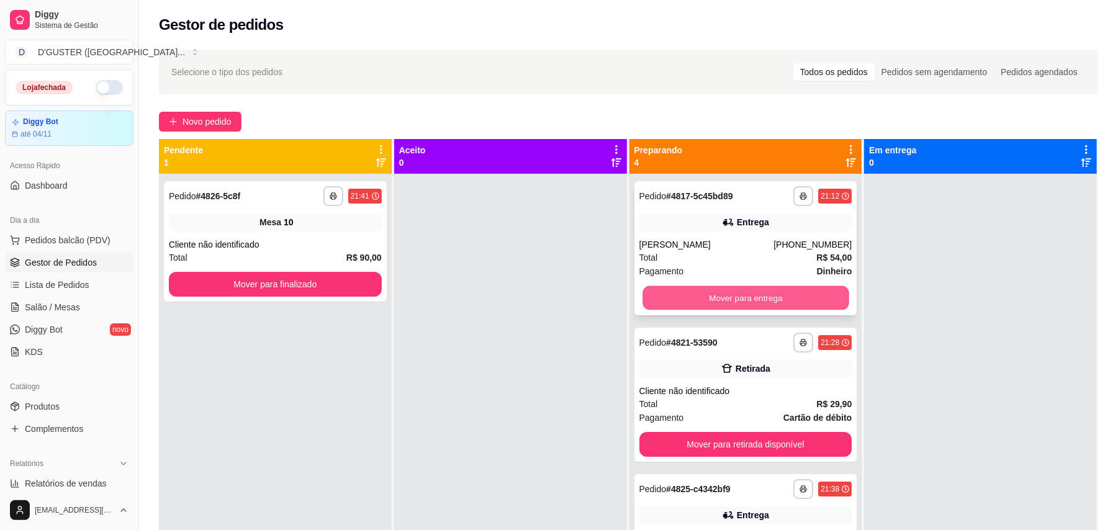
click at [755, 298] on button "Mover para entrega" at bounding box center [745, 298] width 206 height 24
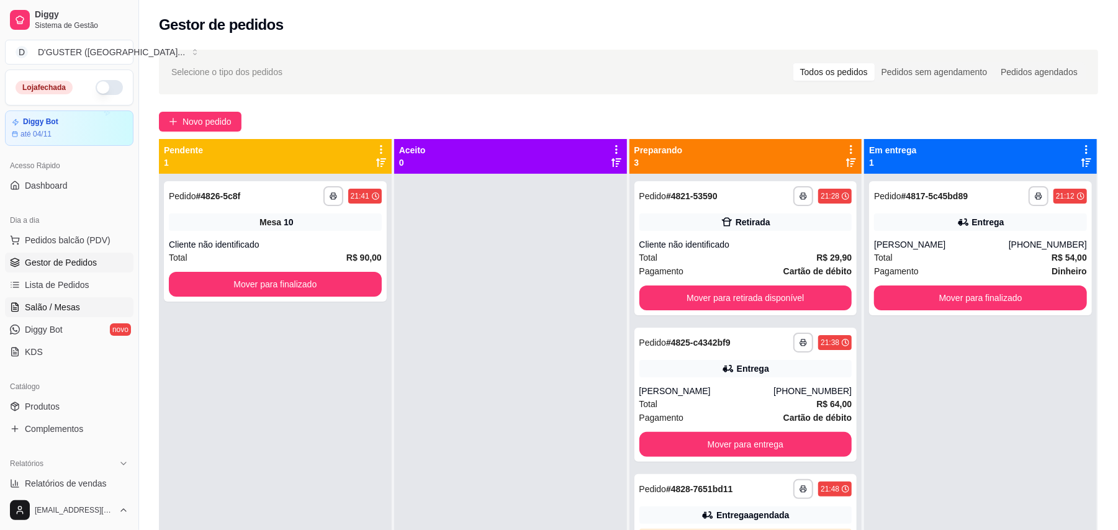
click at [71, 308] on span "Salão / Mesas" at bounding box center [52, 307] width 55 height 12
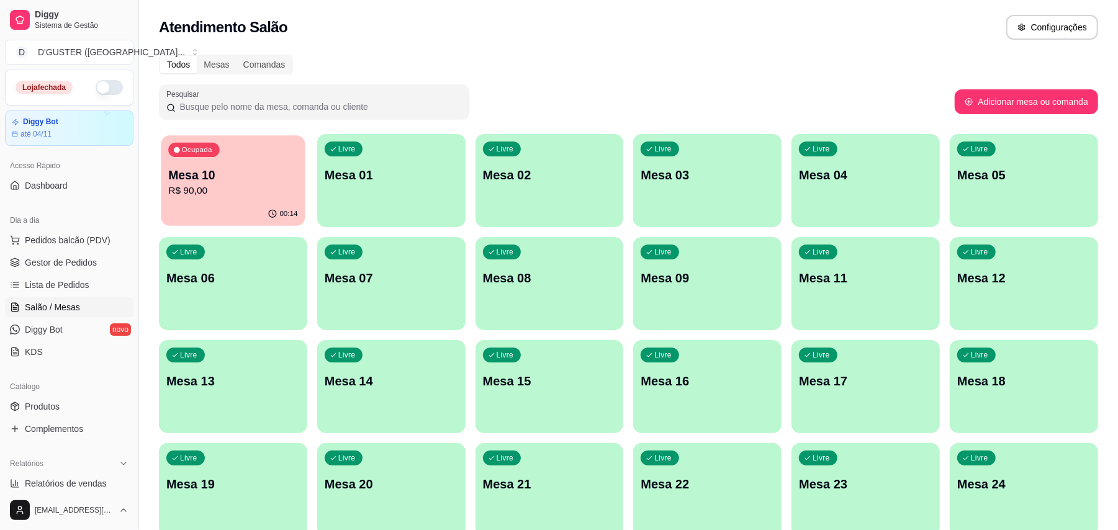
click at [233, 222] on div "00:14" at bounding box center [233, 214] width 144 height 24
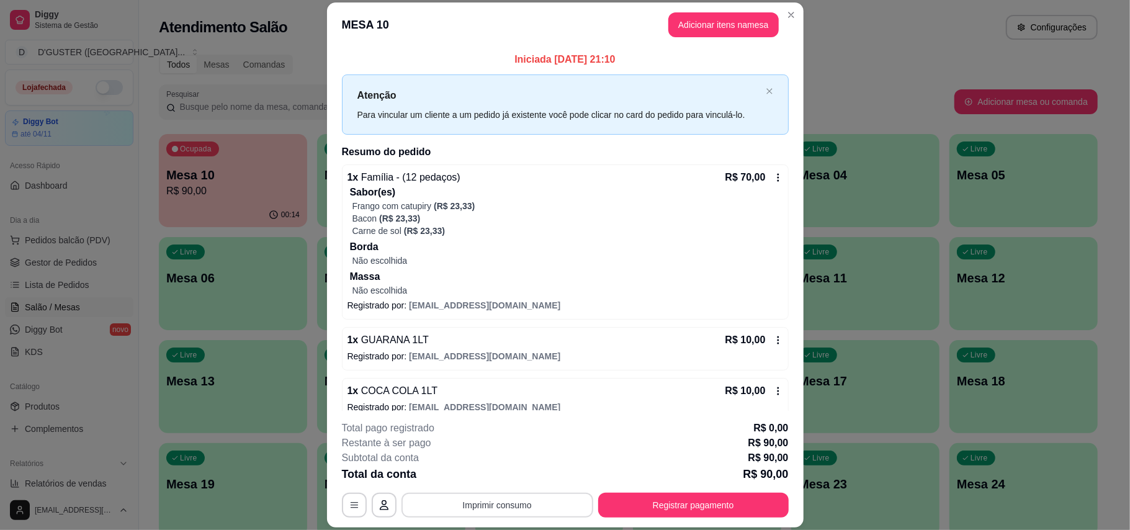
click at [501, 500] on button "Imprimir consumo" at bounding box center [497, 505] width 192 height 25
click at [504, 427] on button "IMPRESSORA" at bounding box center [495, 427] width 90 height 20
click at [666, 490] on div "**********" at bounding box center [565, 469] width 447 height 97
click at [669, 504] on button "Registrar pagamento" at bounding box center [693, 505] width 190 height 25
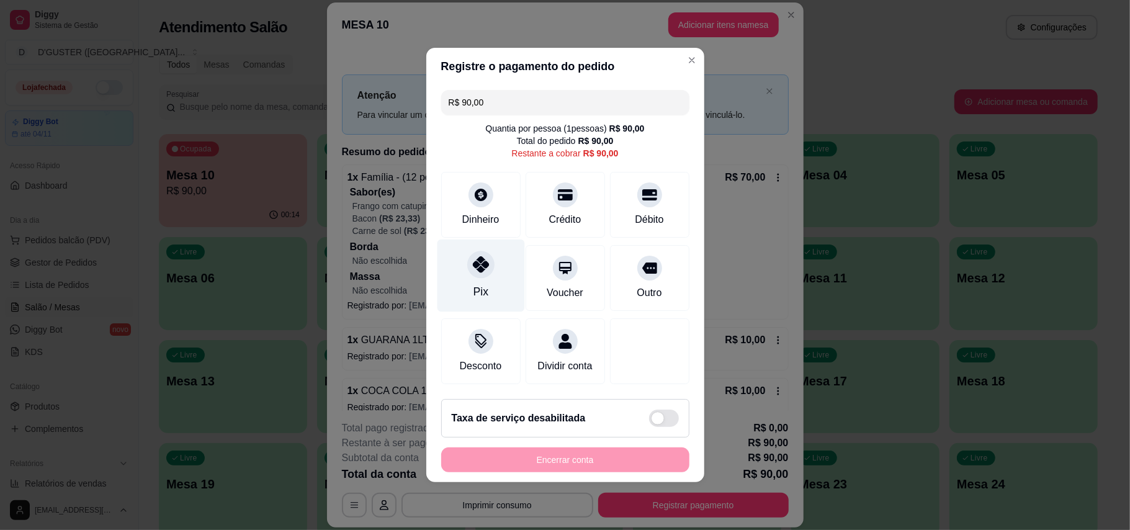
click at [483, 256] on icon at bounding box center [480, 264] width 16 height 16
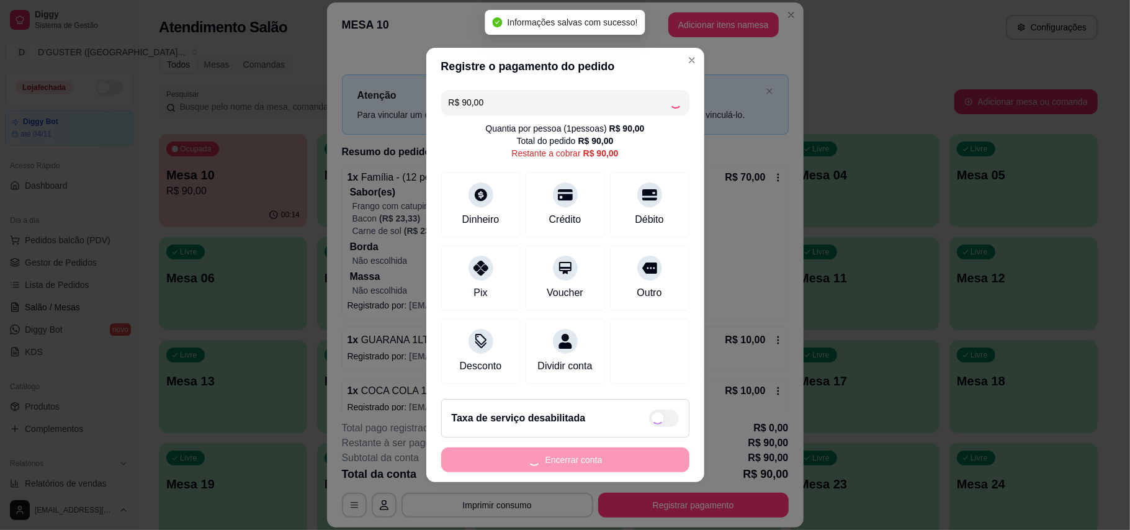
type input "R$ 0,00"
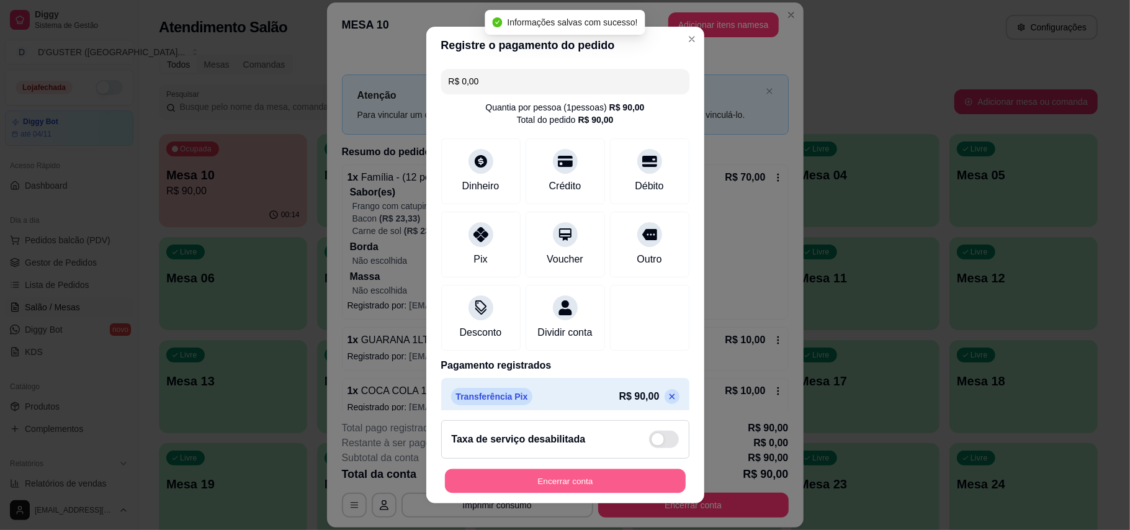
click at [602, 482] on button "Encerrar conta" at bounding box center [565, 481] width 241 height 24
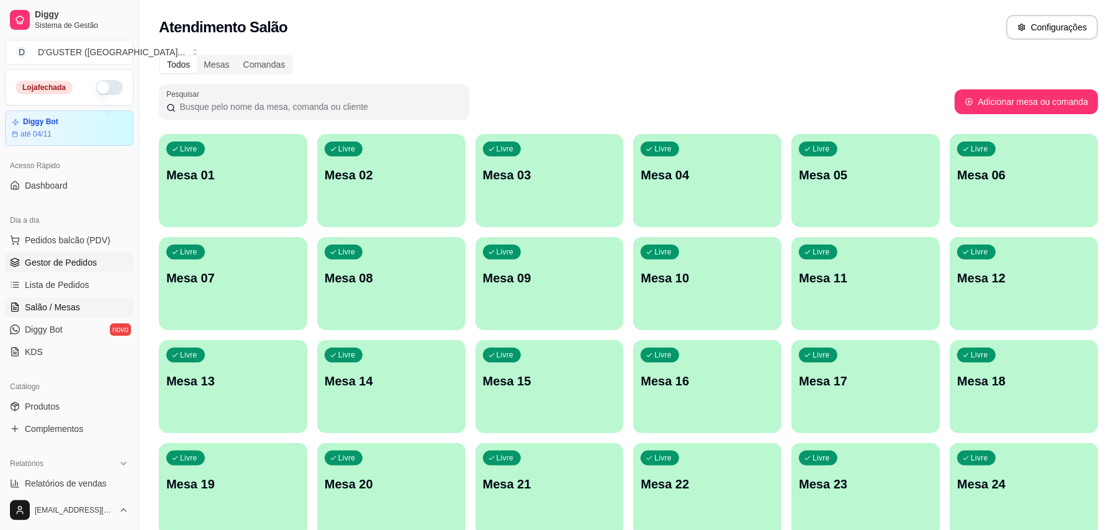
click at [56, 261] on span "Gestor de Pedidos" at bounding box center [61, 262] width 72 height 12
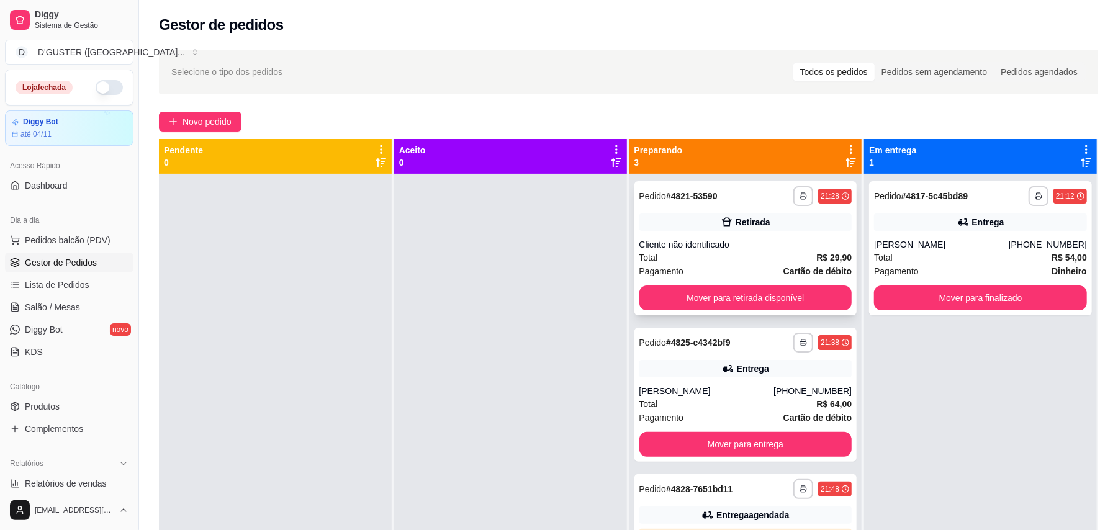
click at [715, 311] on div "**********" at bounding box center [745, 248] width 223 height 134
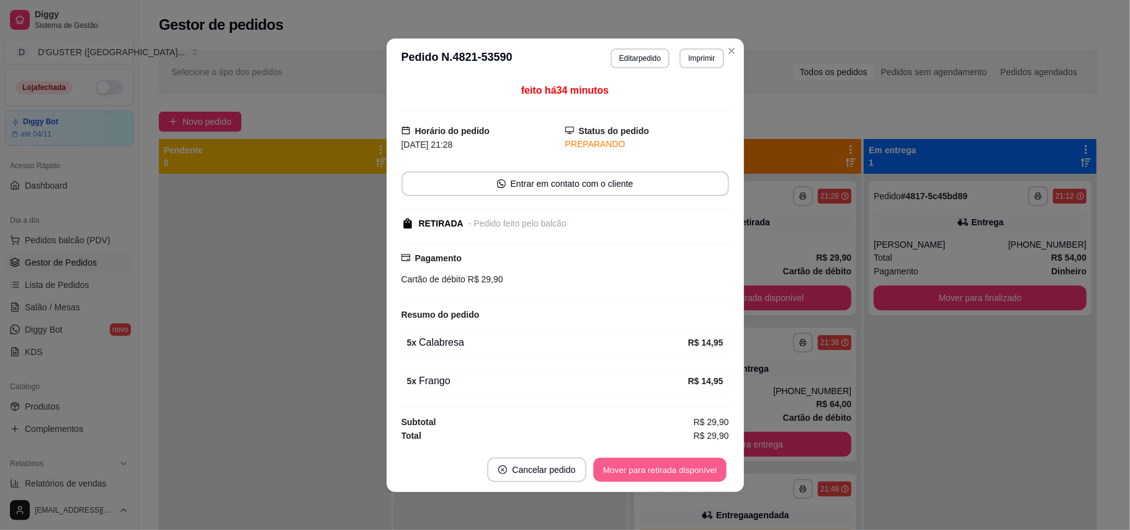
click at [674, 477] on button "Mover para retirada disponível" at bounding box center [660, 469] width 133 height 24
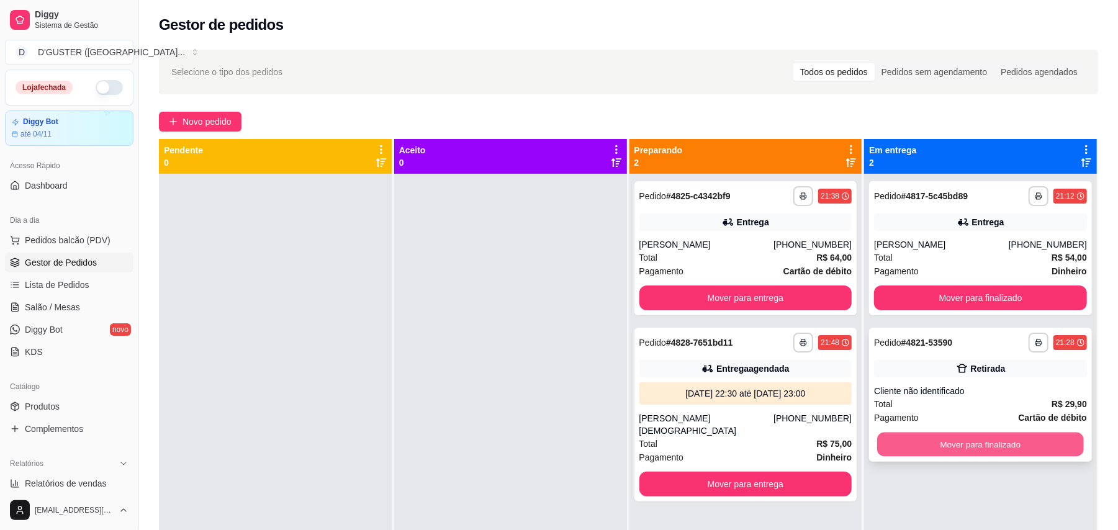
click at [974, 443] on button "Mover para finalizado" at bounding box center [980, 444] width 206 height 24
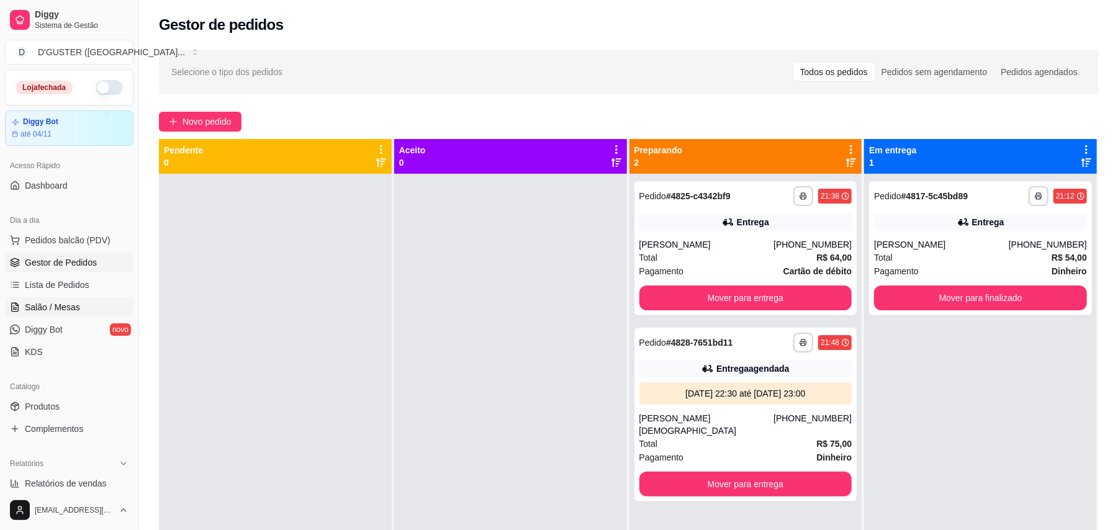
click at [61, 300] on link "Salão / Mesas" at bounding box center [69, 307] width 128 height 20
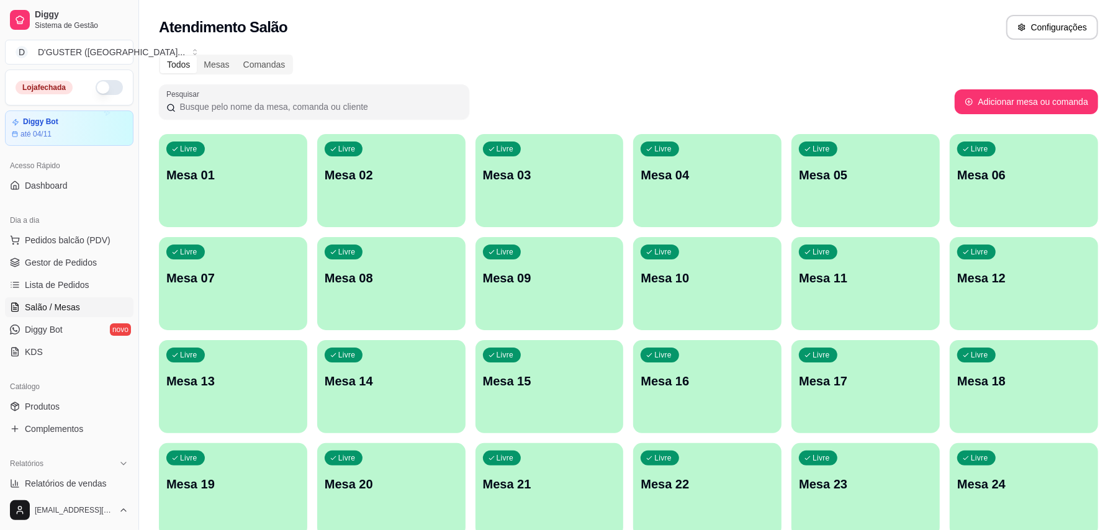
click at [411, 186] on div "Livre Mesa 02" at bounding box center [391, 173] width 148 height 78
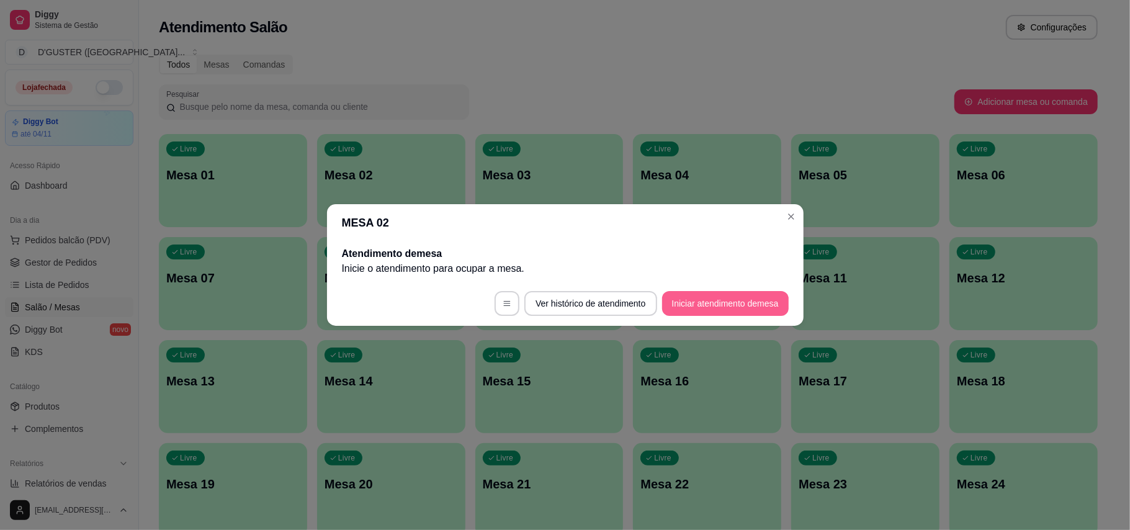
click at [717, 303] on button "Iniciar atendimento de mesa" at bounding box center [725, 303] width 127 height 25
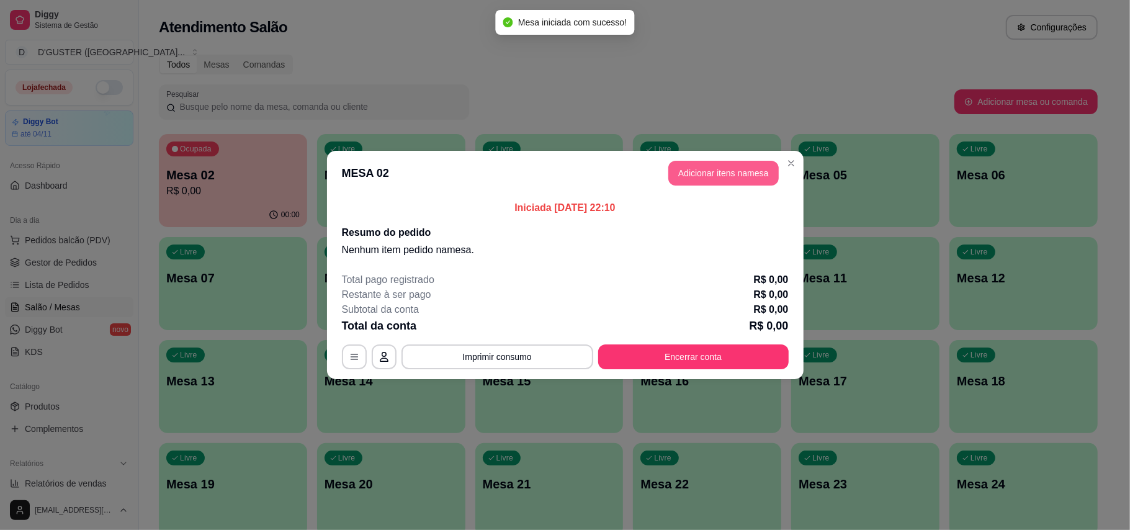
click at [763, 173] on button "Adicionar itens na mesa" at bounding box center [723, 173] width 110 height 25
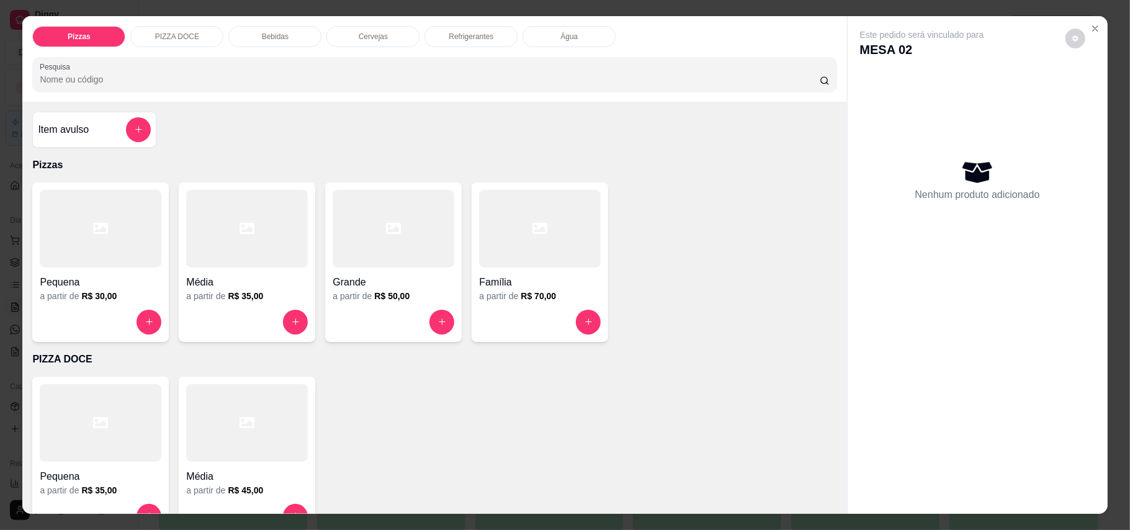
click at [55, 128] on h4 "Item avulso" at bounding box center [63, 129] width 51 height 15
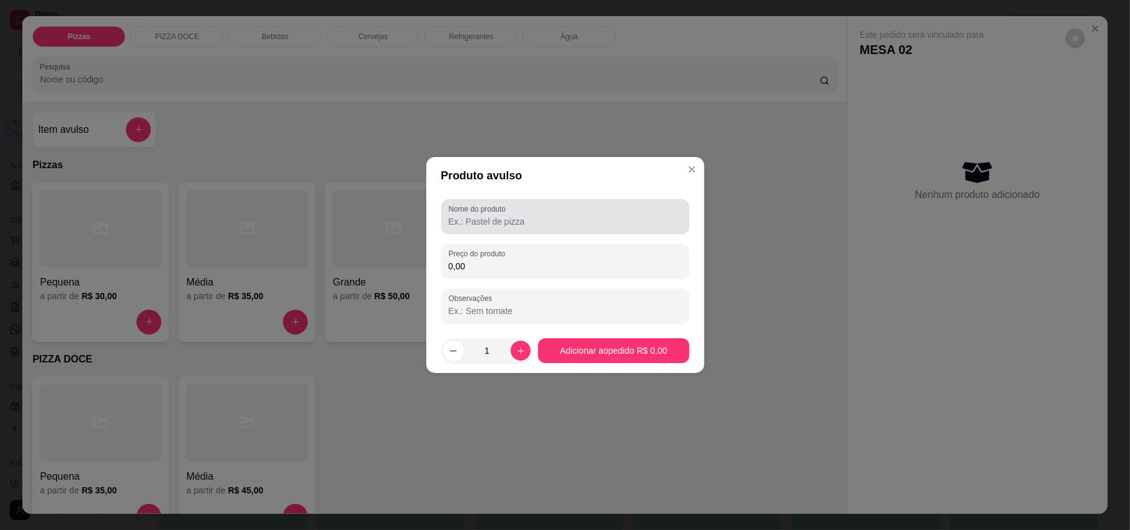
click at [497, 223] on input "Nome do produto" at bounding box center [565, 221] width 233 height 12
click at [496, 224] on input "Nome do produto" at bounding box center [565, 221] width 233 height 12
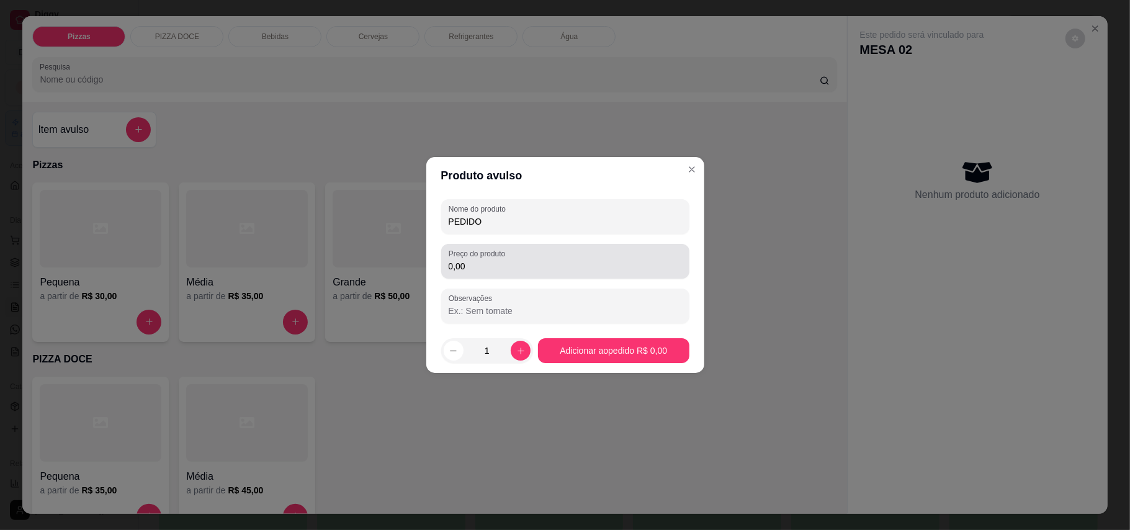
type input "PEDIDO"
click at [499, 266] on input "0,00" at bounding box center [565, 266] width 233 height 12
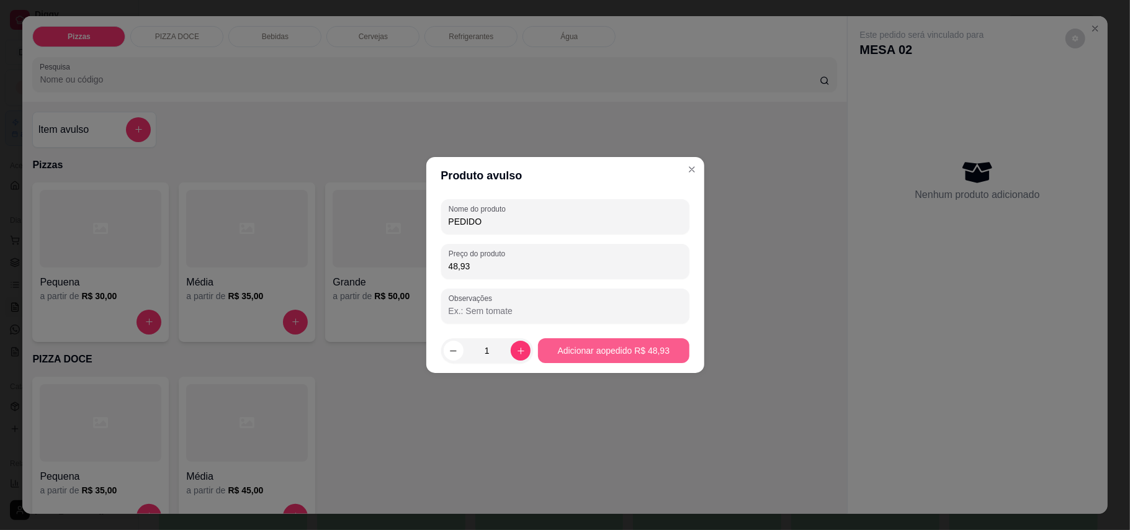
type input "48,93"
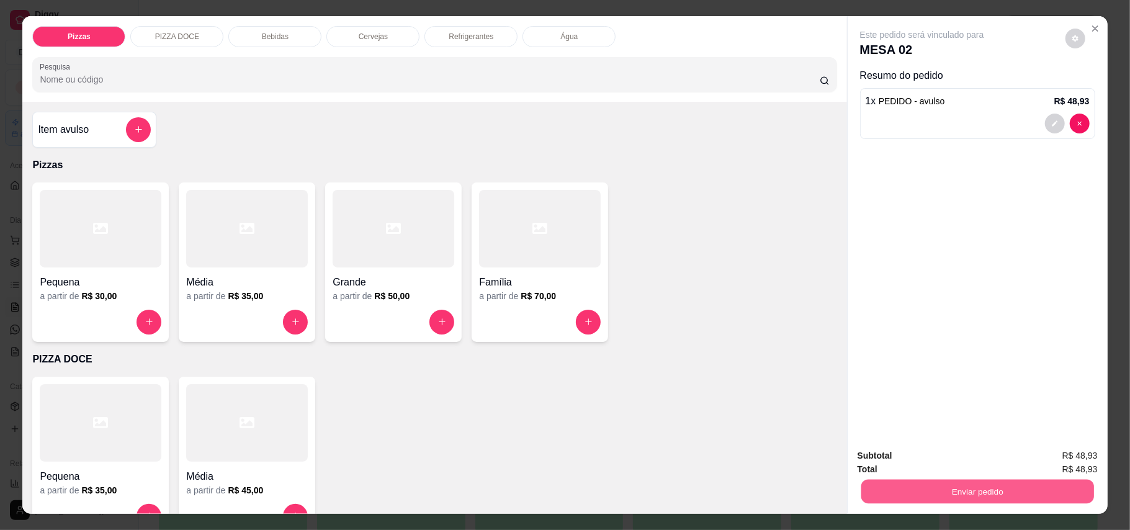
click at [1008, 500] on button "Enviar pedido" at bounding box center [977, 492] width 233 height 24
click at [1068, 450] on button "Enviar pedido" at bounding box center [1064, 461] width 68 height 23
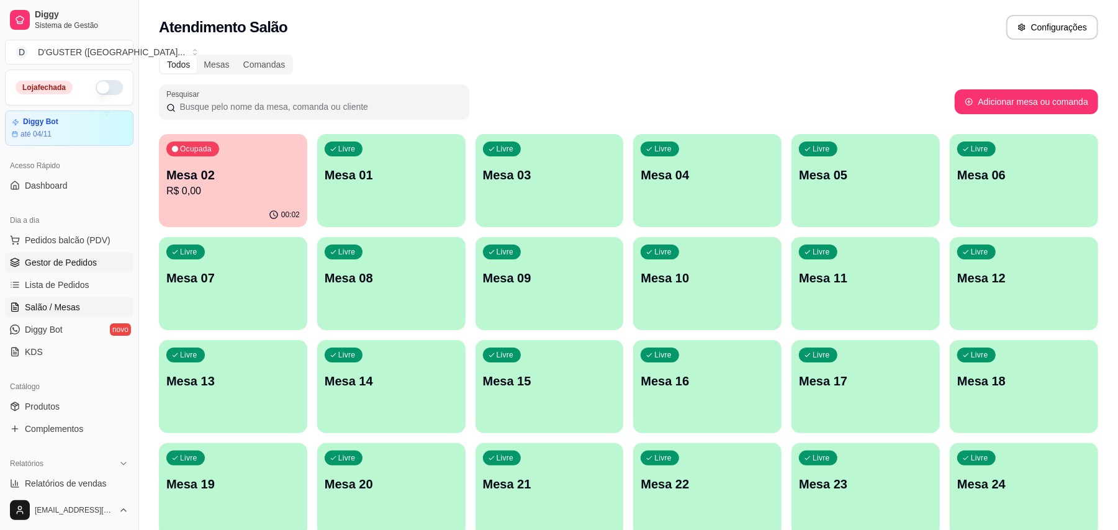
click at [62, 264] on span "Gestor de Pedidos" at bounding box center [61, 262] width 72 height 12
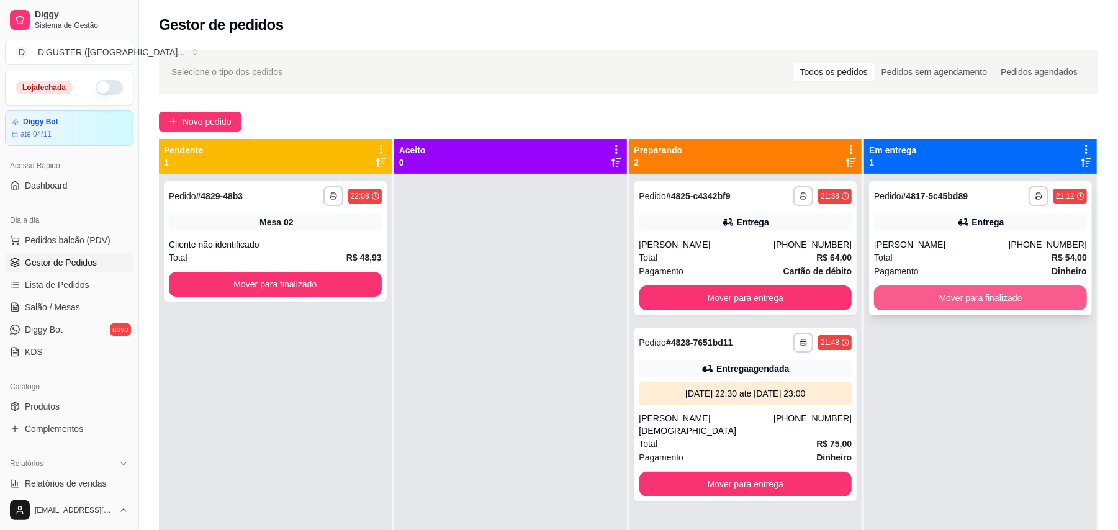
click at [990, 302] on button "Mover para finalizado" at bounding box center [980, 297] width 213 height 25
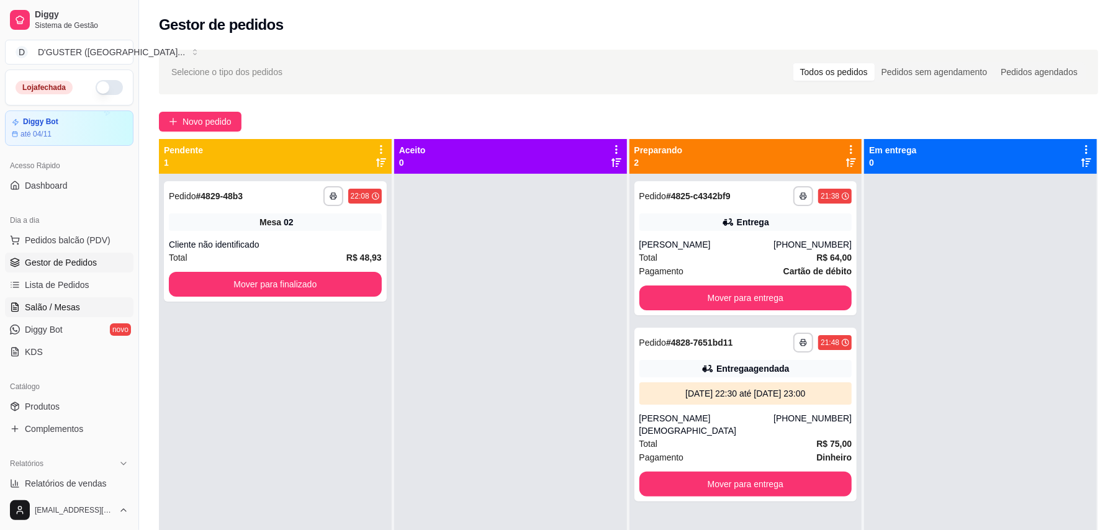
click at [51, 309] on span "Salão / Mesas" at bounding box center [52, 307] width 55 height 12
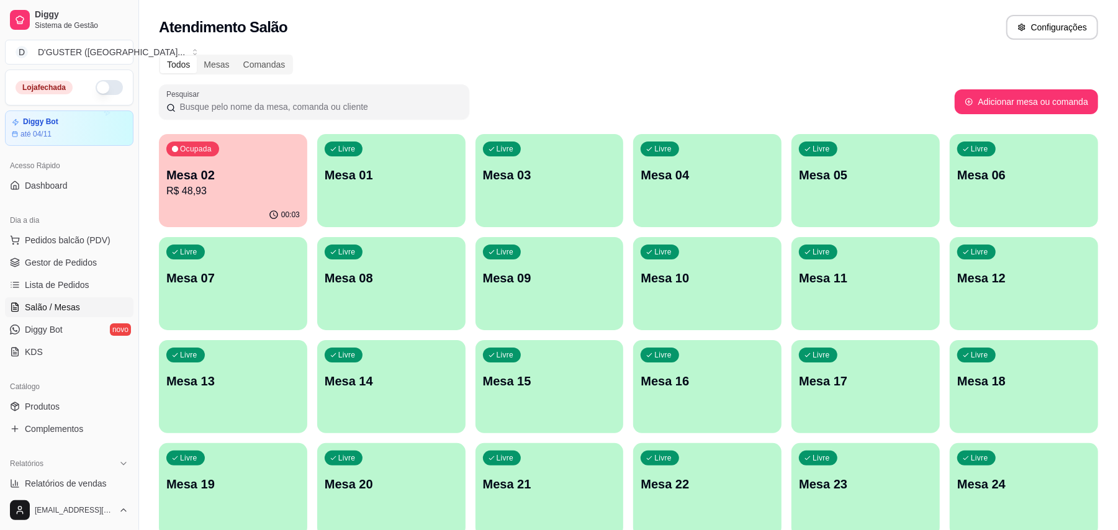
click at [372, 187] on div "Livre Mesa 01" at bounding box center [391, 173] width 148 height 78
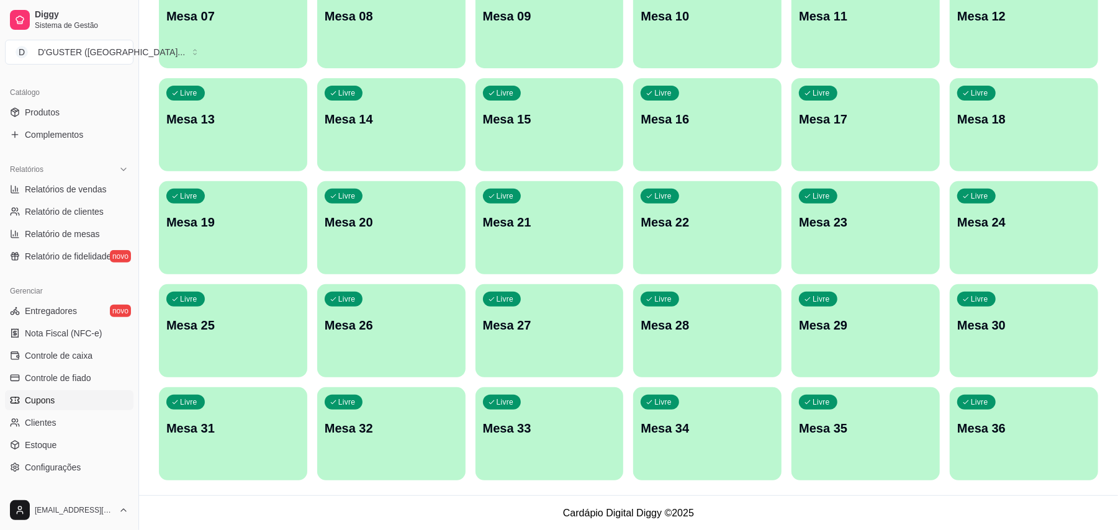
scroll to position [331, 0]
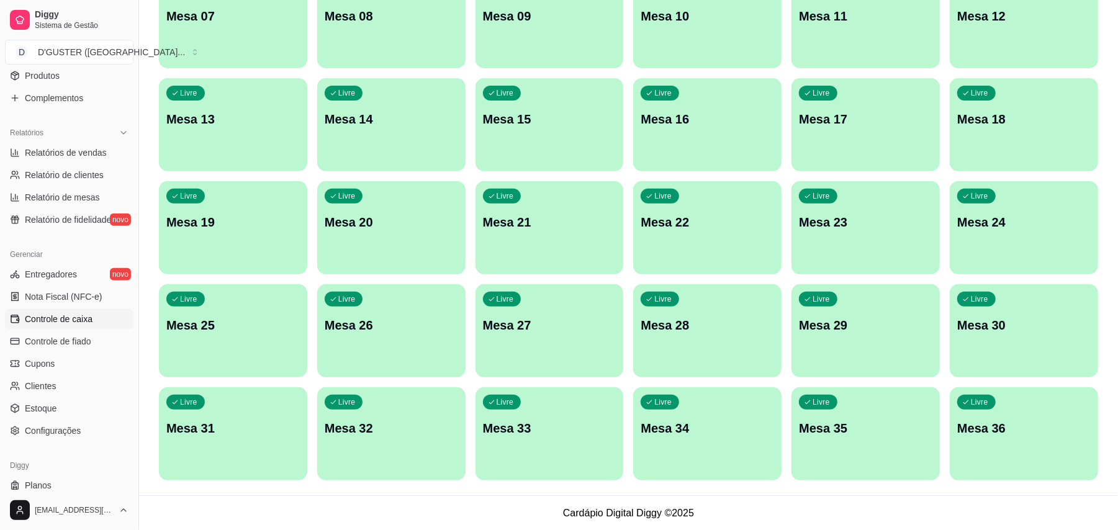
click at [57, 314] on span "Controle de caixa" at bounding box center [59, 319] width 68 height 12
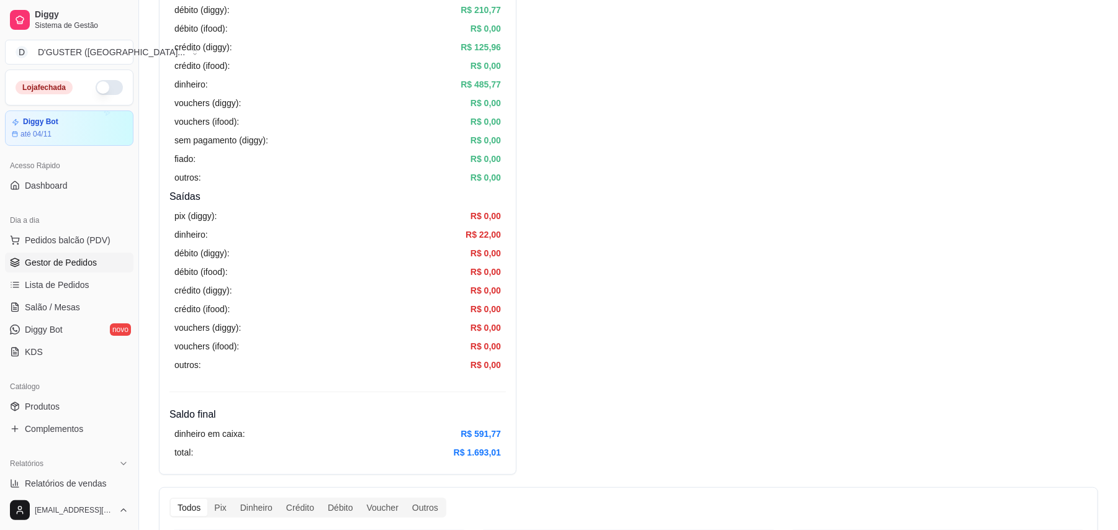
click at [45, 261] on span "Gestor de Pedidos" at bounding box center [61, 262] width 72 height 12
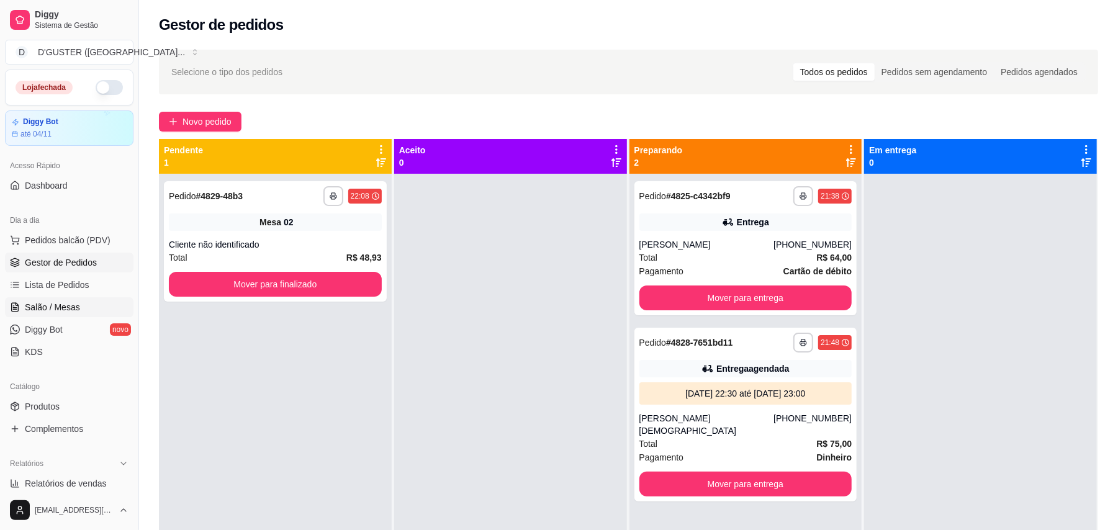
click at [86, 302] on link "Salão / Mesas" at bounding box center [69, 307] width 128 height 20
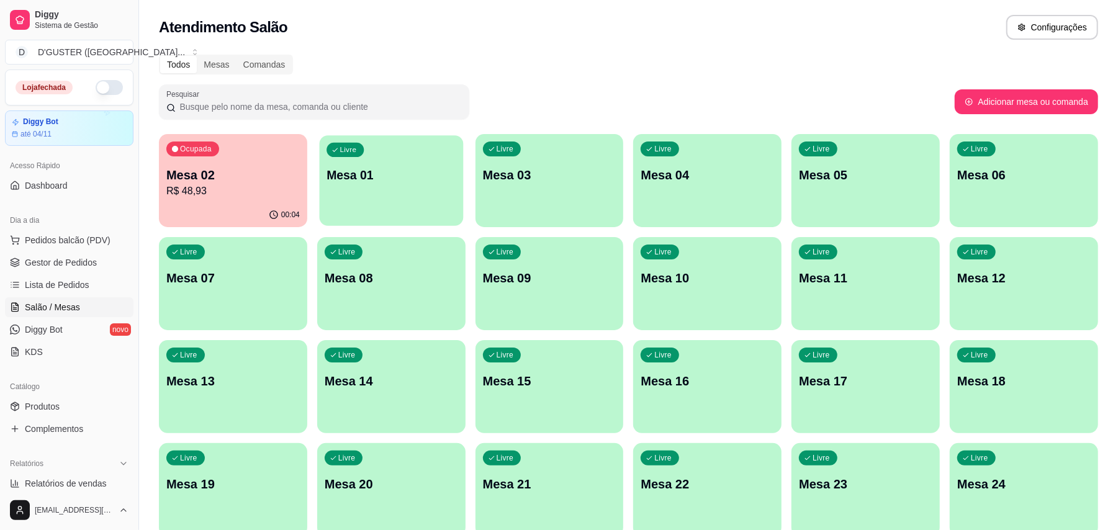
click at [398, 169] on p "Mesa 01" at bounding box center [390, 175] width 129 height 17
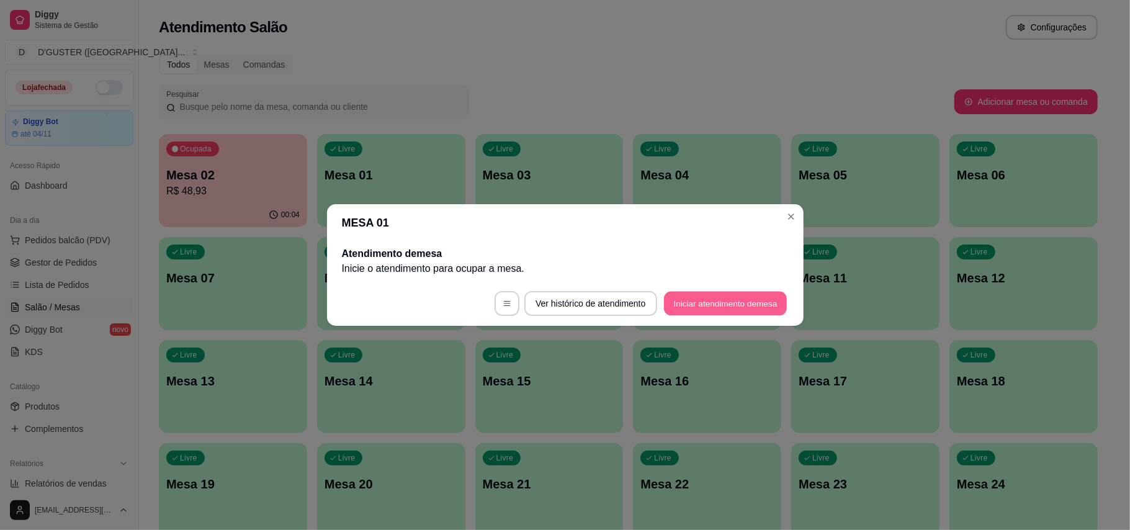
click at [731, 307] on button "Iniciar atendimento de mesa" at bounding box center [725, 304] width 123 height 24
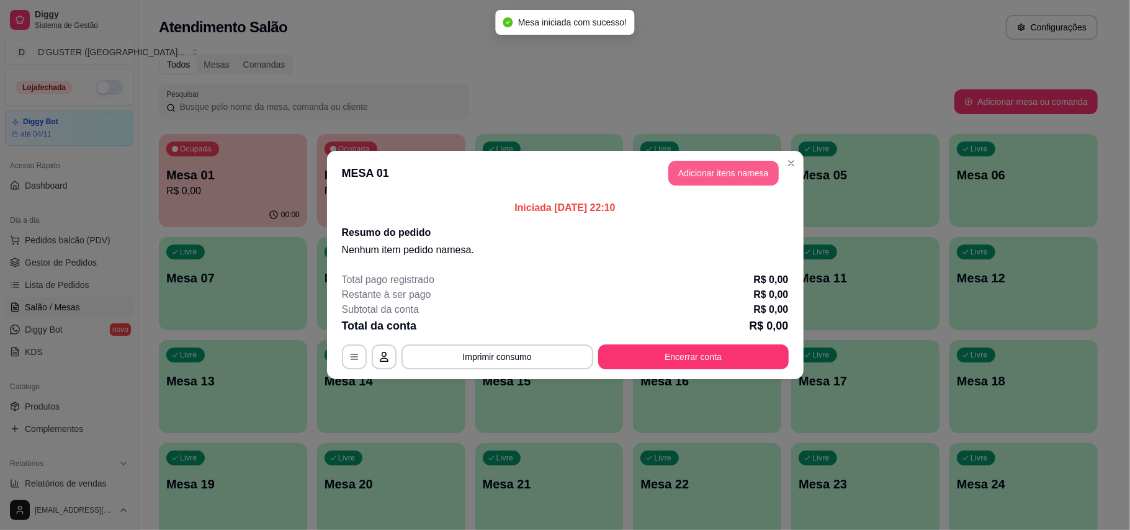
click at [724, 168] on button "Adicionar itens na mesa" at bounding box center [723, 173] width 110 height 25
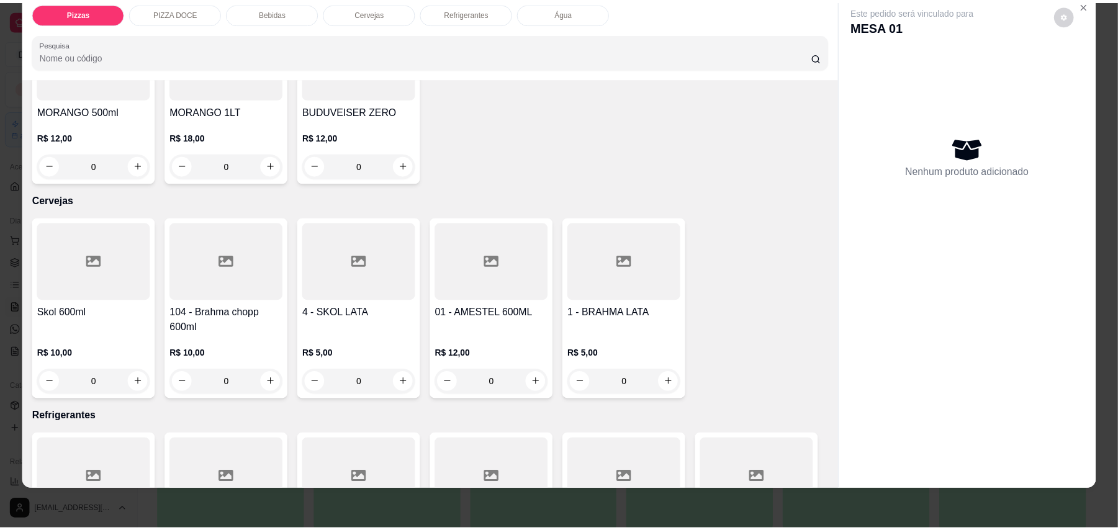
scroll to position [725, 0]
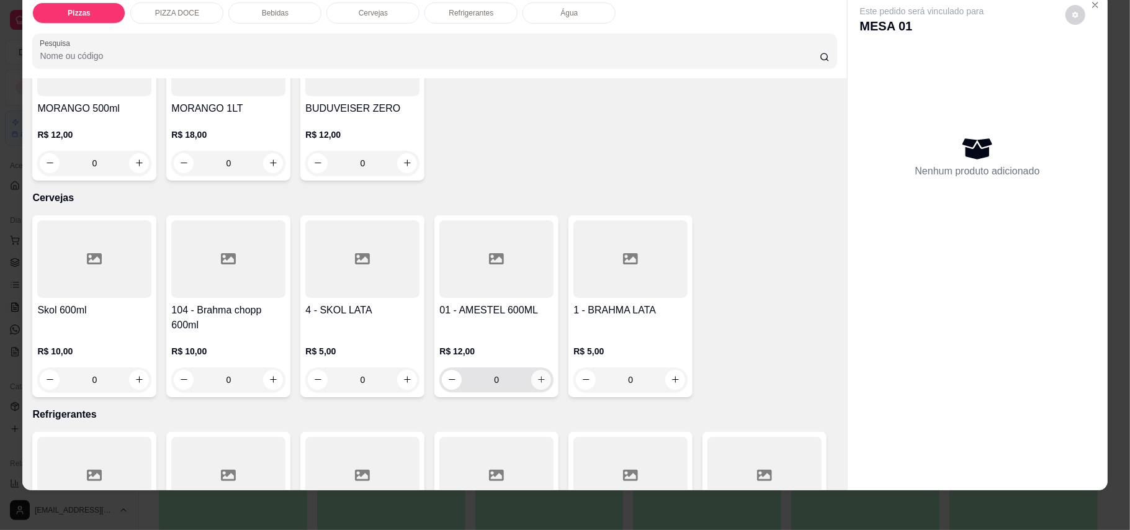
click at [531, 380] on button "increase-product-quantity" at bounding box center [541, 380] width 20 height 20
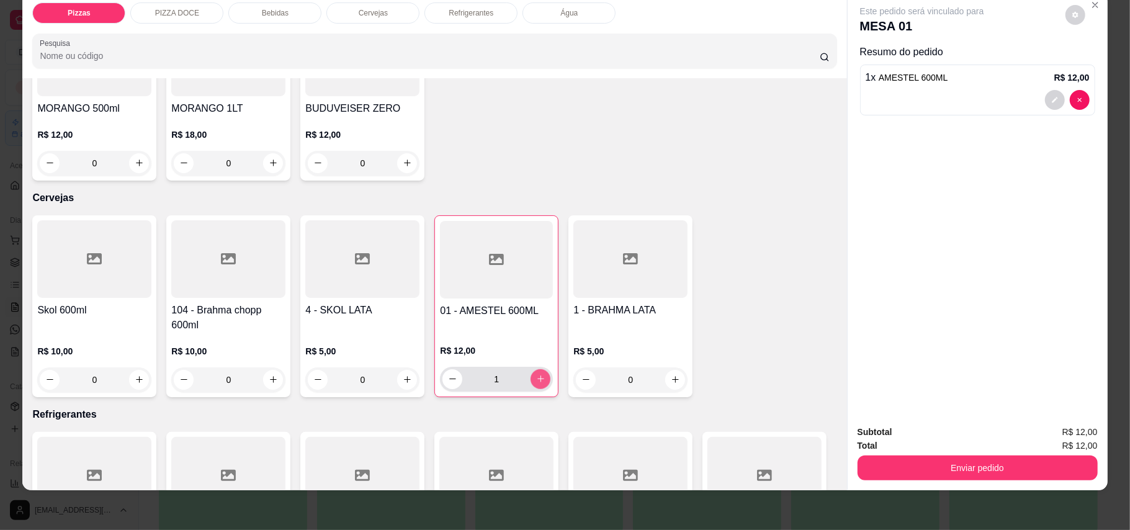
click at [531, 380] on button "increase-product-quantity" at bounding box center [541, 379] width 20 height 20
type input "2"
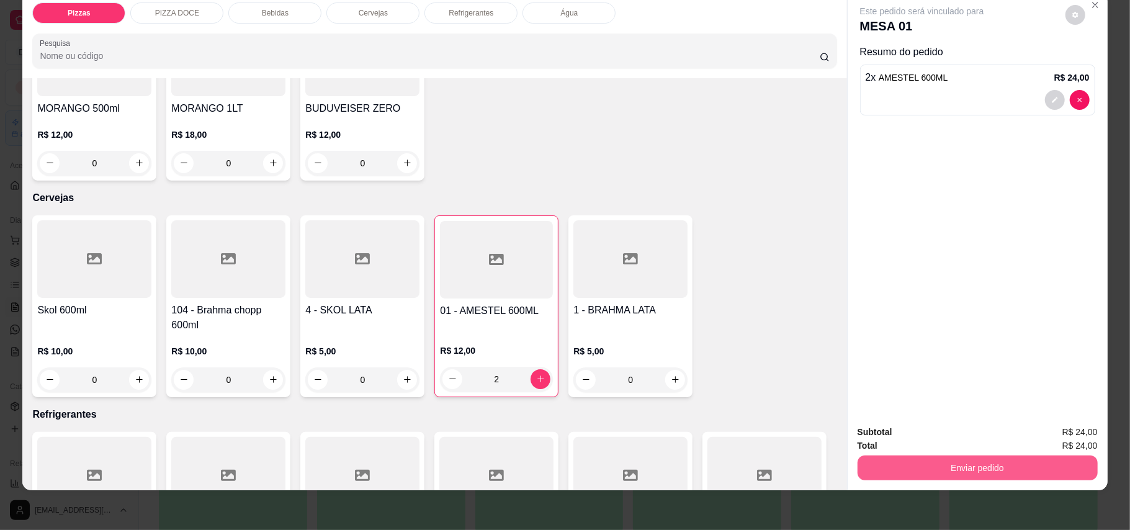
click at [1016, 473] on button "Enviar pedido" at bounding box center [978, 467] width 240 height 25
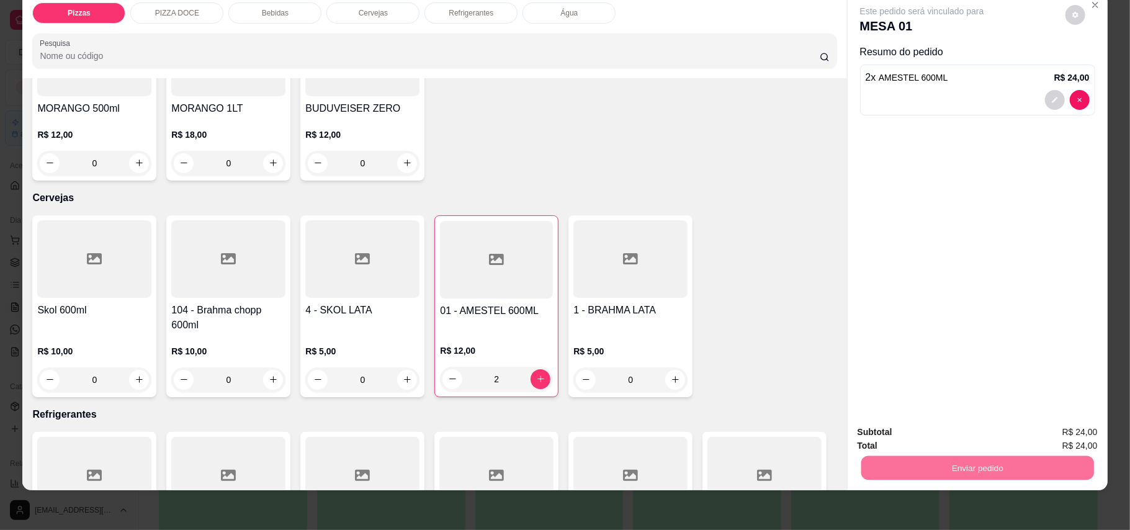
click at [1073, 437] on button "Enviar pedido" at bounding box center [1064, 437] width 68 height 23
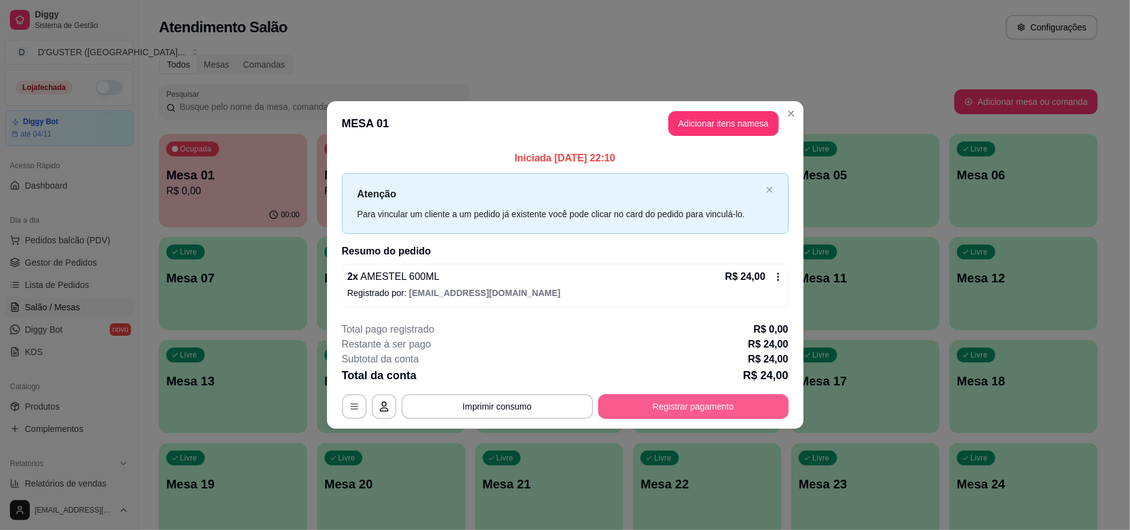
click at [712, 405] on button "Registrar pagamento" at bounding box center [693, 406] width 190 height 25
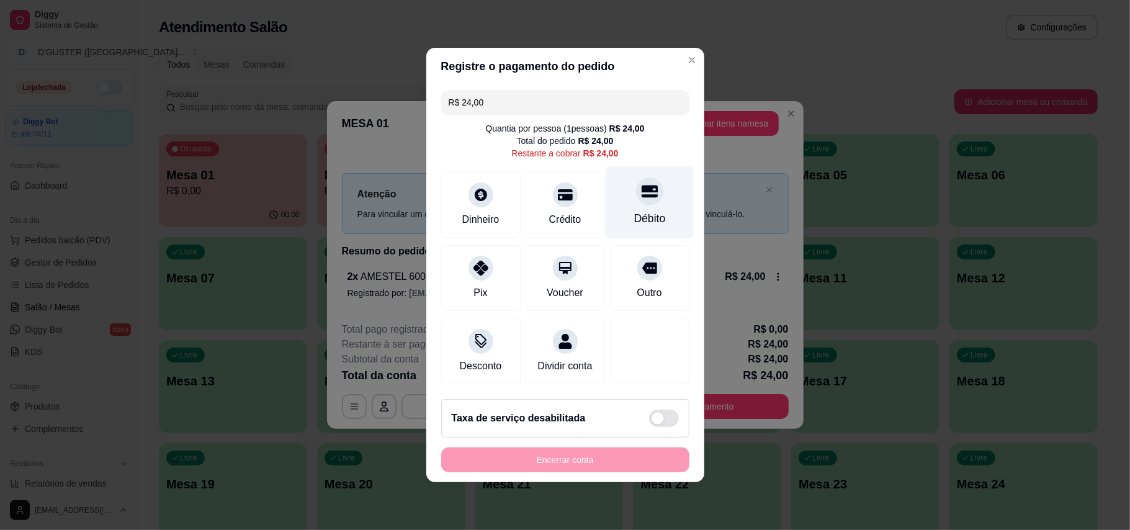
click at [653, 197] on div "Débito" at bounding box center [649, 202] width 87 height 73
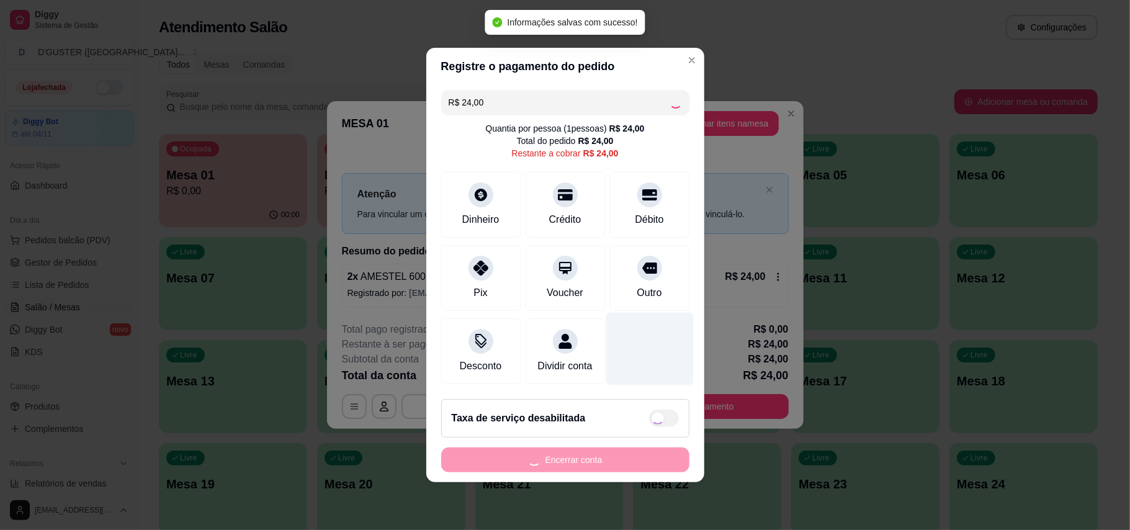
type input "R$ 0,00"
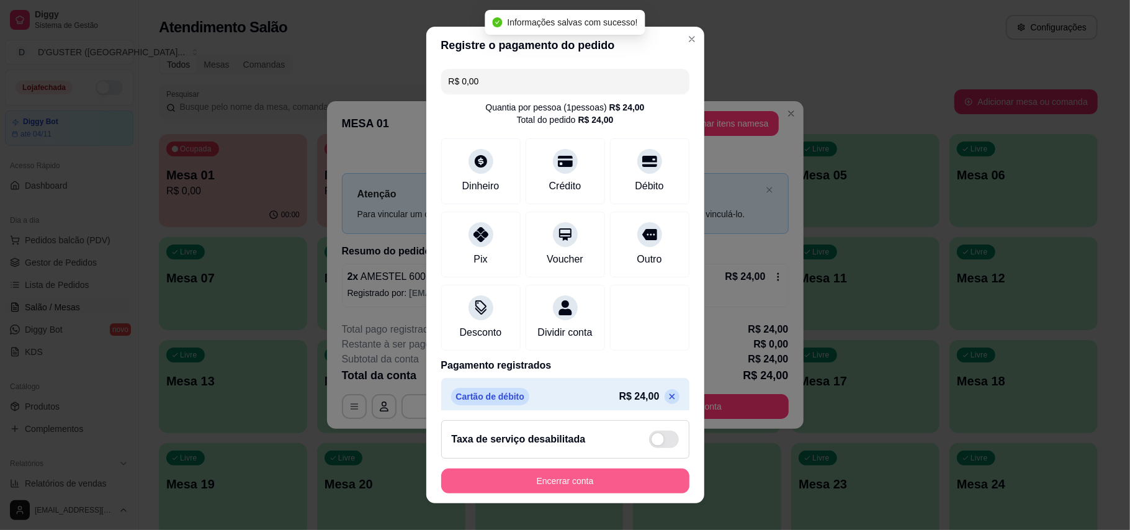
click at [593, 478] on button "Encerrar conta" at bounding box center [565, 480] width 248 height 25
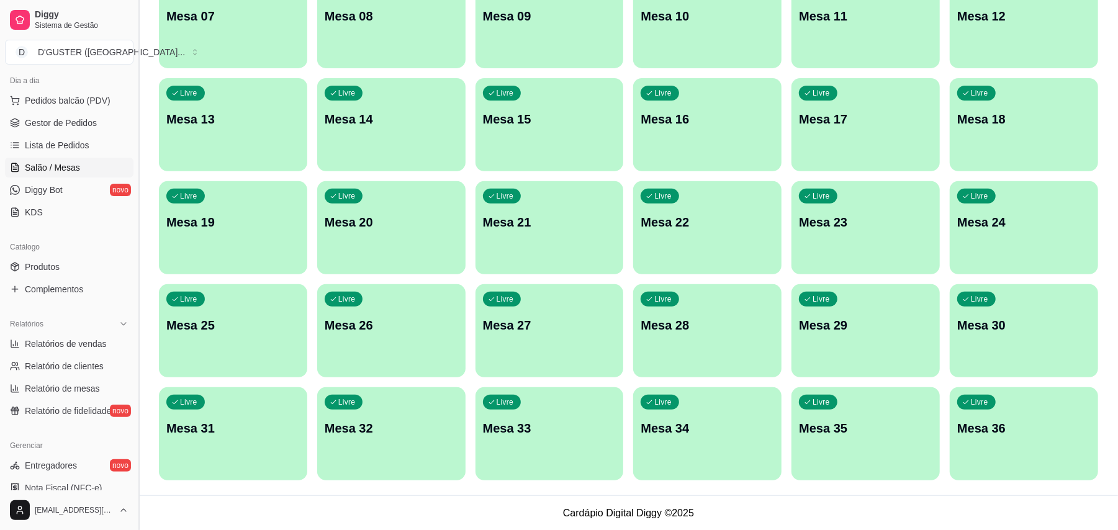
scroll to position [248, 0]
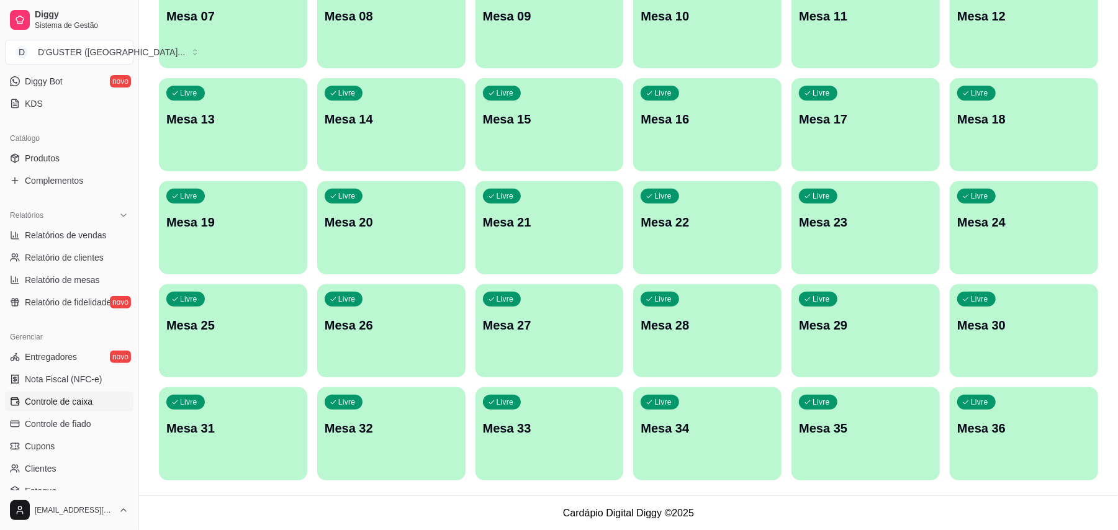
click at [85, 408] on span "Controle de caixa" at bounding box center [59, 401] width 68 height 12
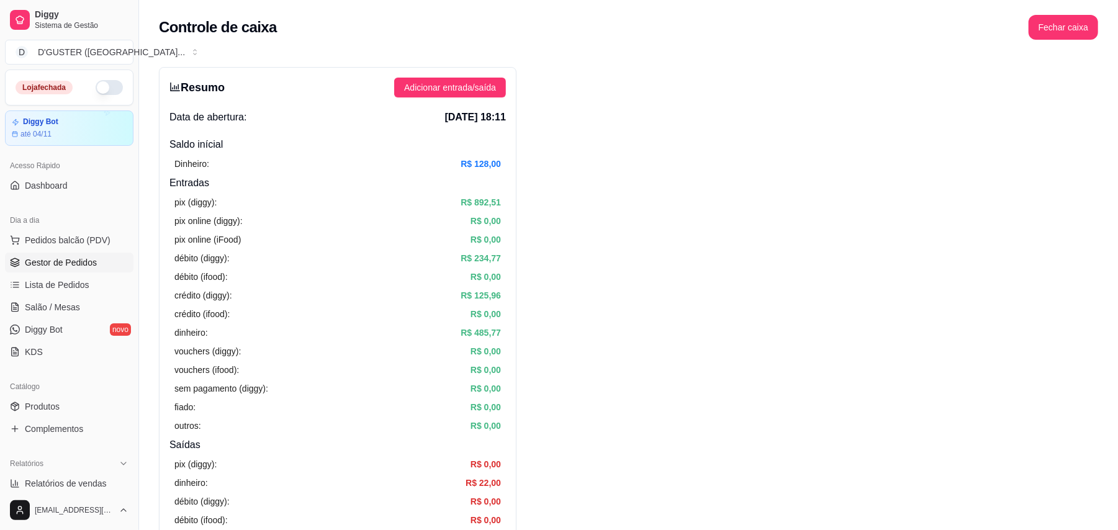
click at [63, 256] on link "Gestor de Pedidos" at bounding box center [69, 263] width 128 height 20
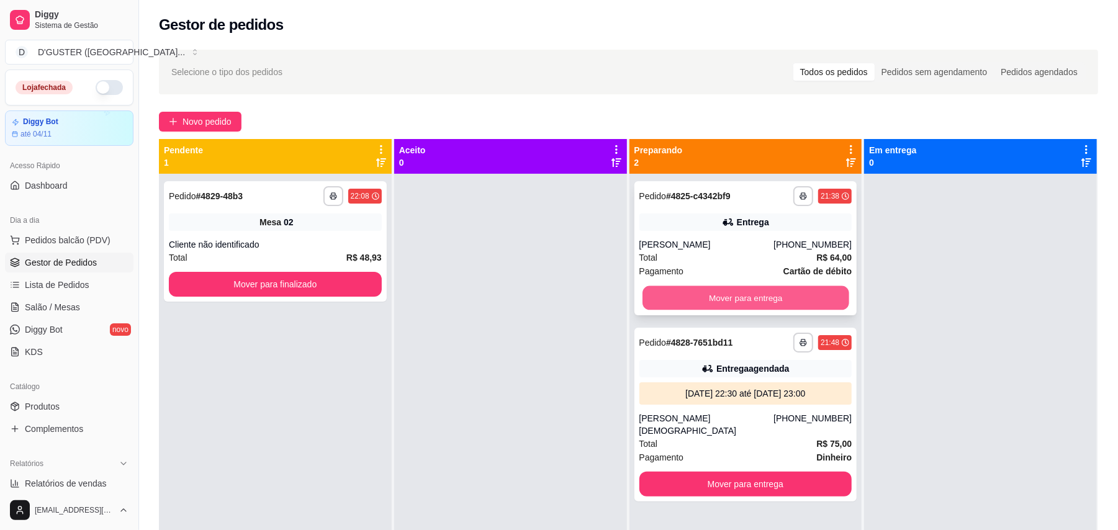
click at [783, 295] on button "Mover para entrega" at bounding box center [745, 298] width 206 height 24
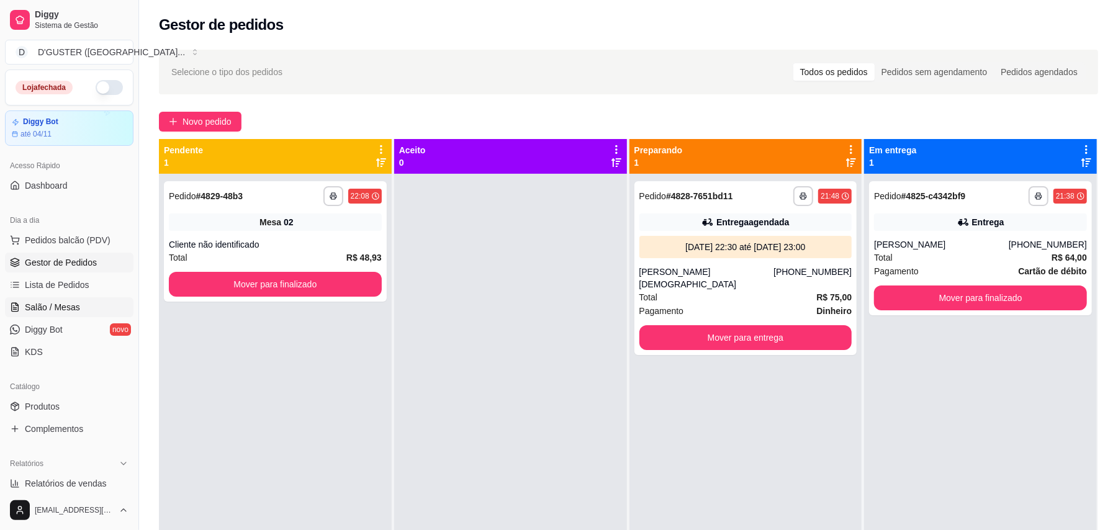
click at [40, 303] on span "Salão / Mesas" at bounding box center [52, 307] width 55 height 12
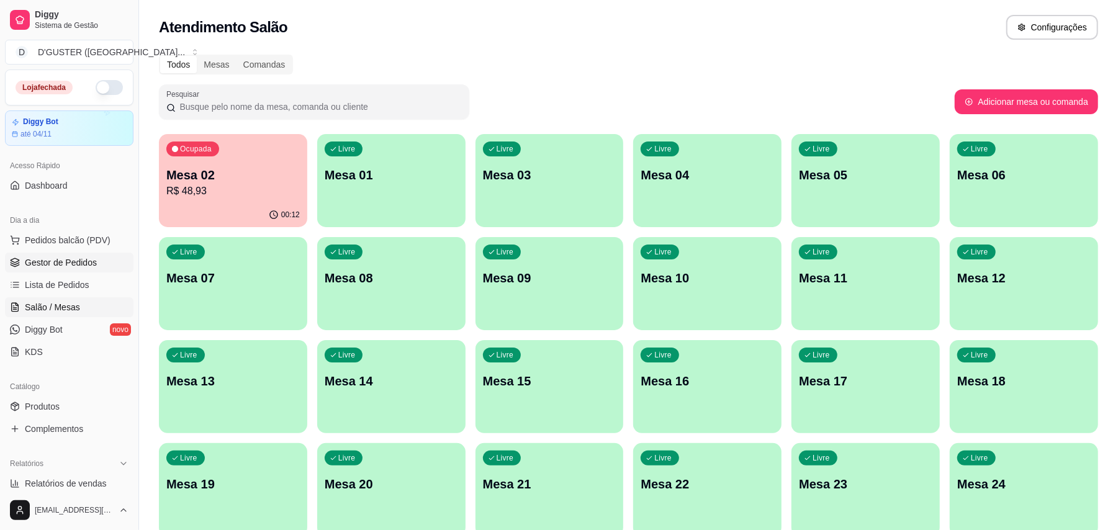
click at [68, 261] on span "Gestor de Pedidos" at bounding box center [61, 262] width 72 height 12
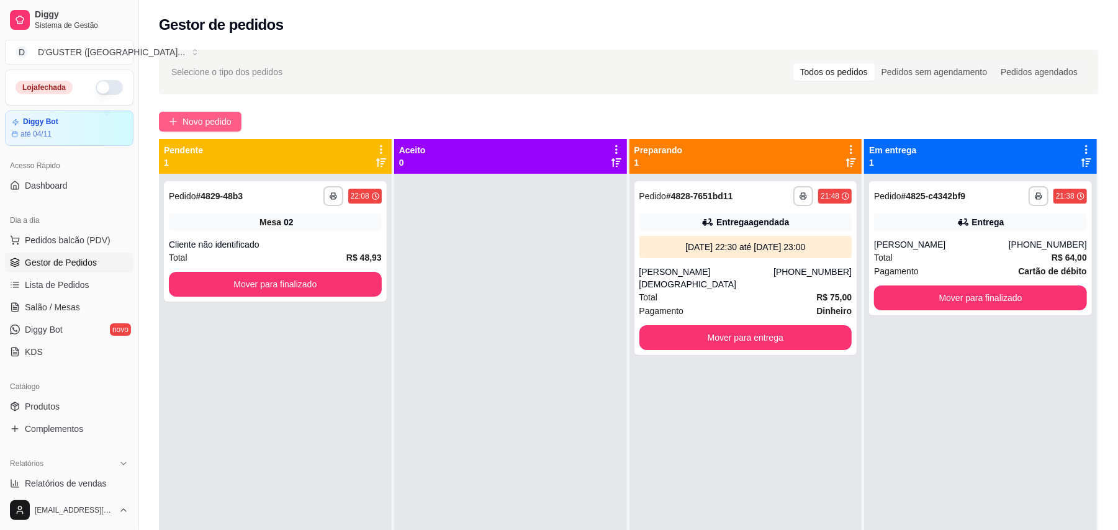
click at [217, 120] on span "Novo pedido" at bounding box center [206, 122] width 49 height 14
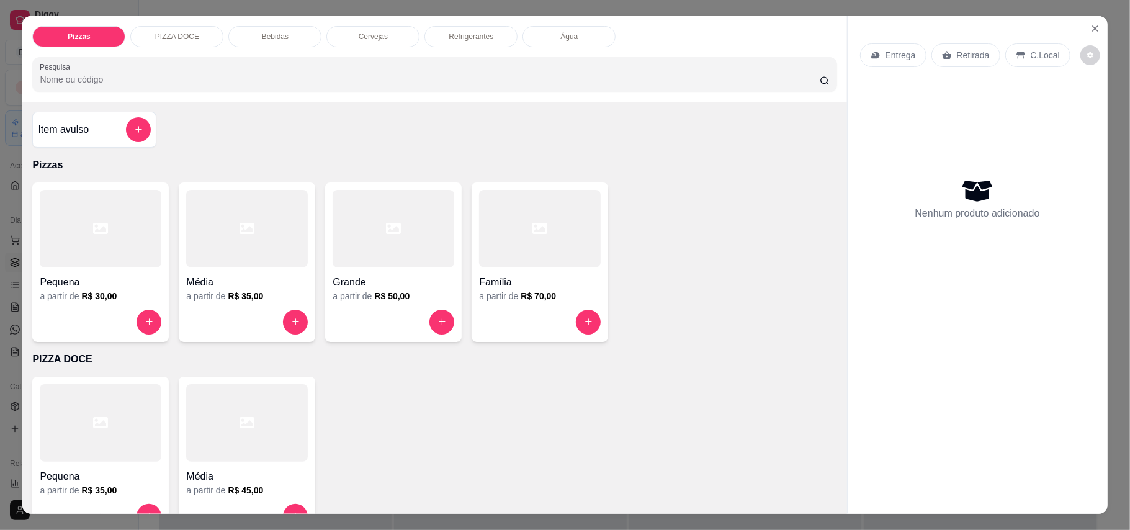
click at [957, 50] on p "Retirada" at bounding box center [973, 55] width 33 height 12
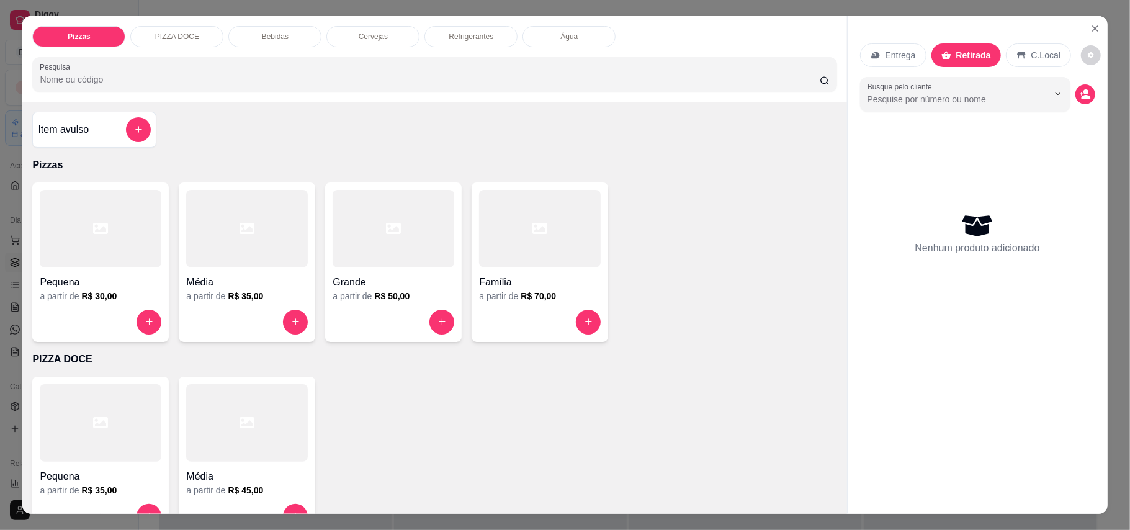
click at [98, 133] on div "Item avulso" at bounding box center [94, 129] width 113 height 25
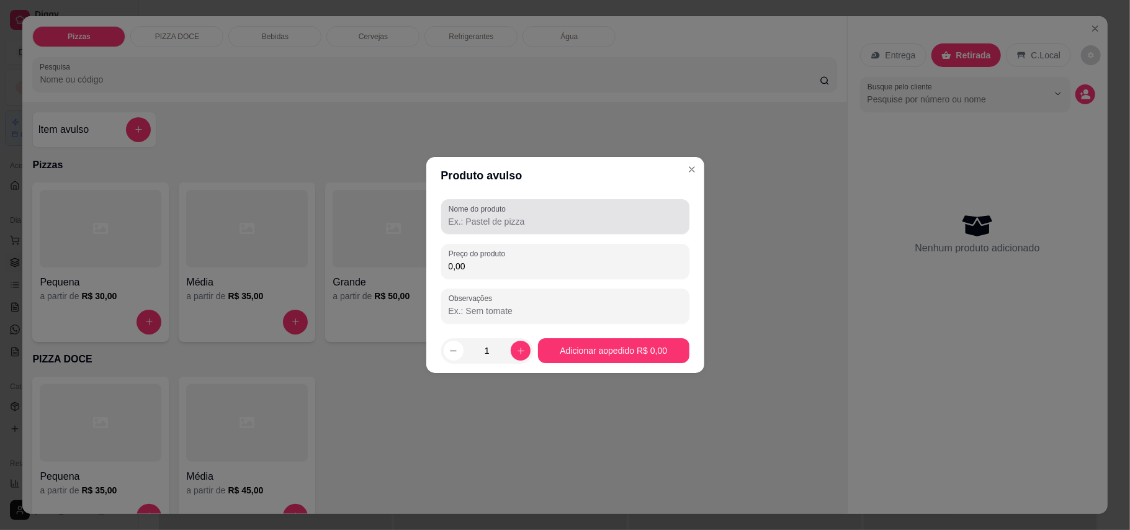
click at [541, 213] on div at bounding box center [565, 216] width 233 height 25
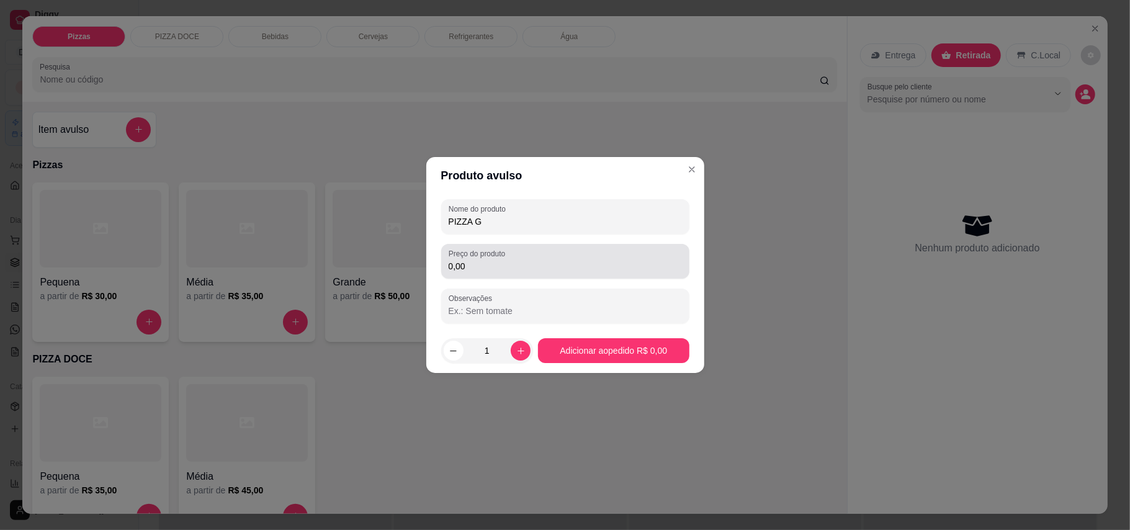
type input "PIZZA G"
click at [552, 257] on div "0,00" at bounding box center [565, 261] width 233 height 25
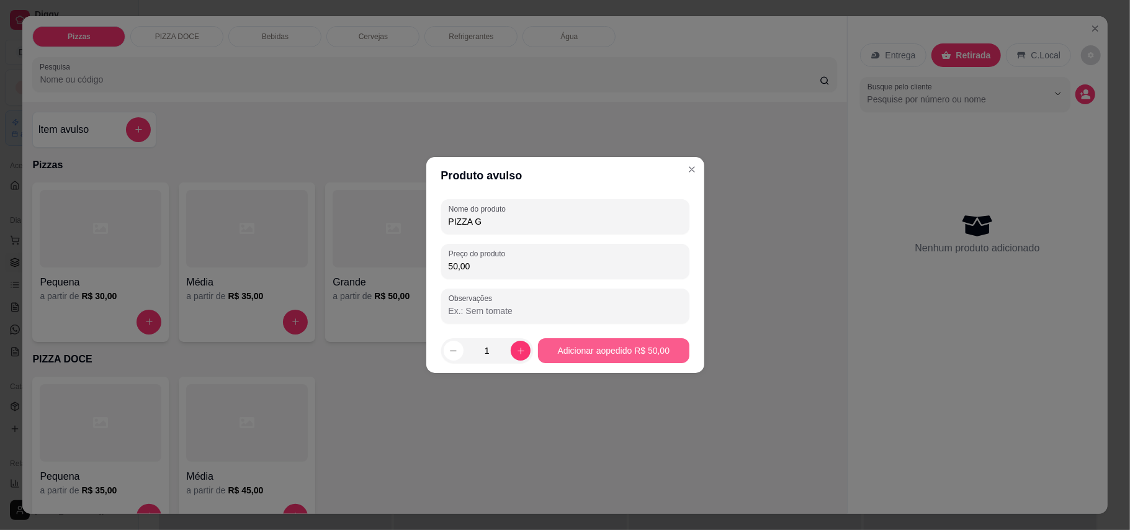
type input "50,00"
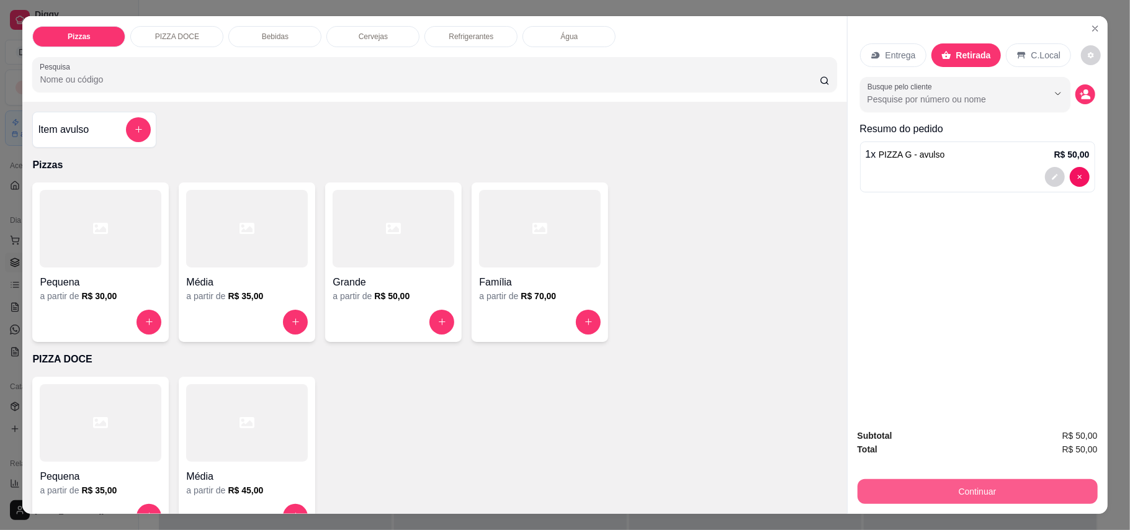
click at [1020, 496] on button "Continuar" at bounding box center [978, 491] width 240 height 25
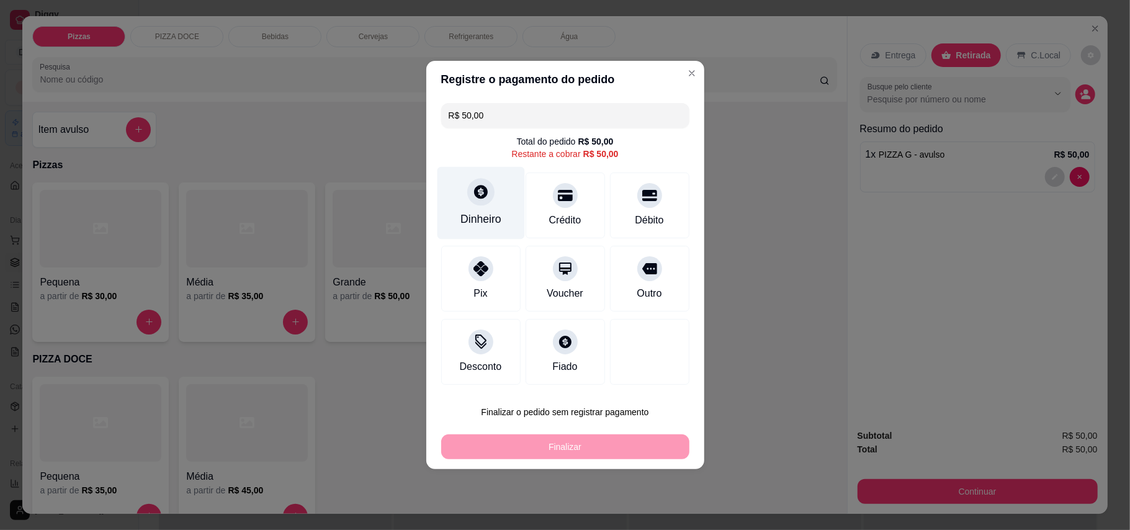
click at [475, 209] on div "Dinheiro" at bounding box center [480, 203] width 87 height 73
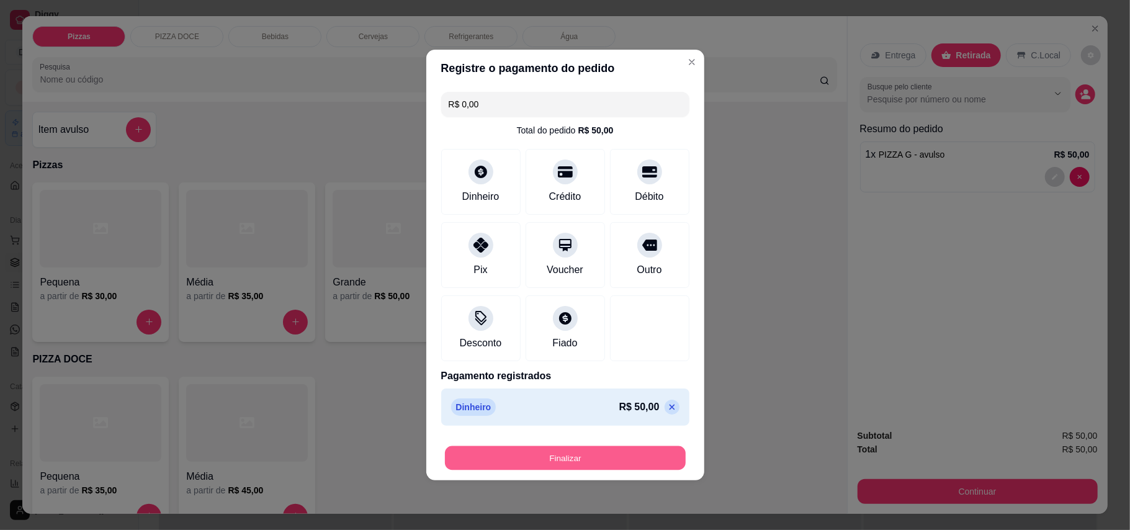
click at [621, 463] on button "Finalizar" at bounding box center [565, 458] width 241 height 24
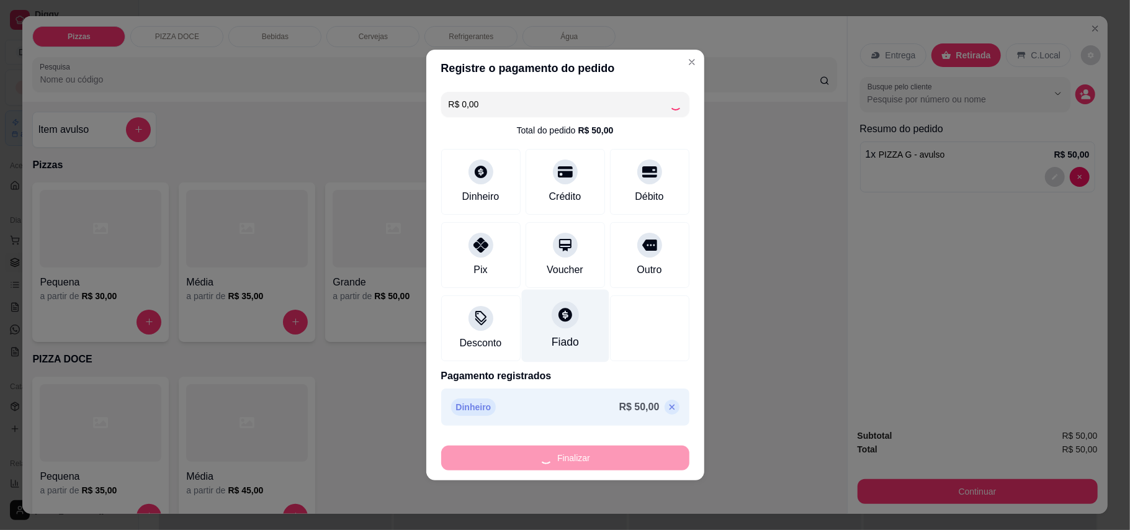
type input "-R$ 50,00"
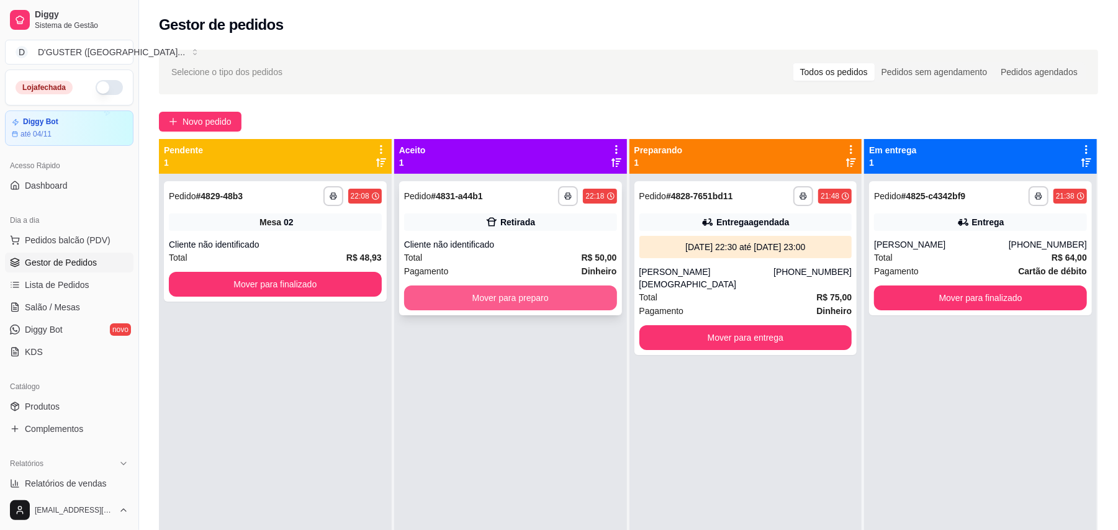
click at [506, 296] on button "Mover para preparo" at bounding box center [510, 297] width 213 height 25
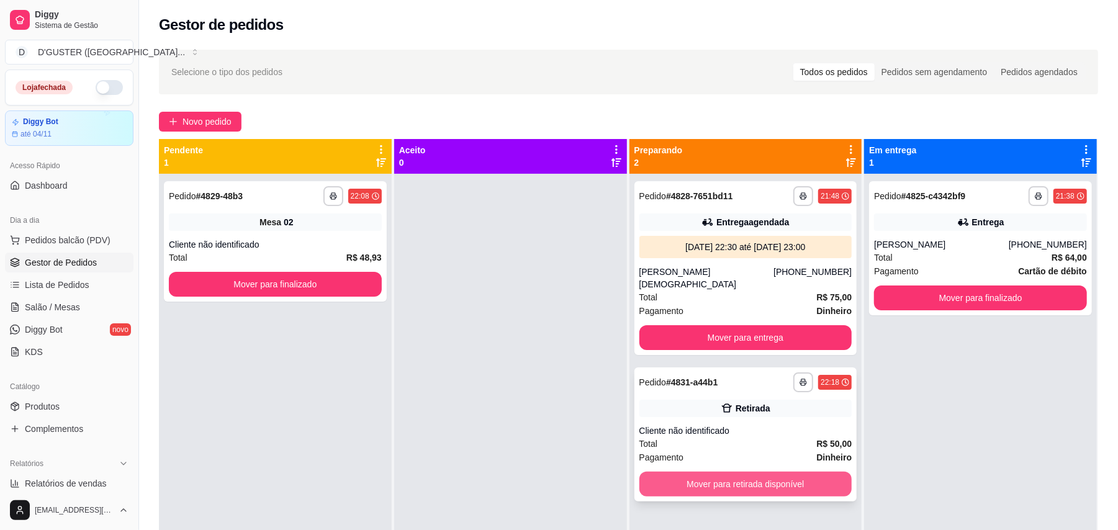
click at [759, 472] on button "Mover para retirada disponível" at bounding box center [745, 484] width 213 height 25
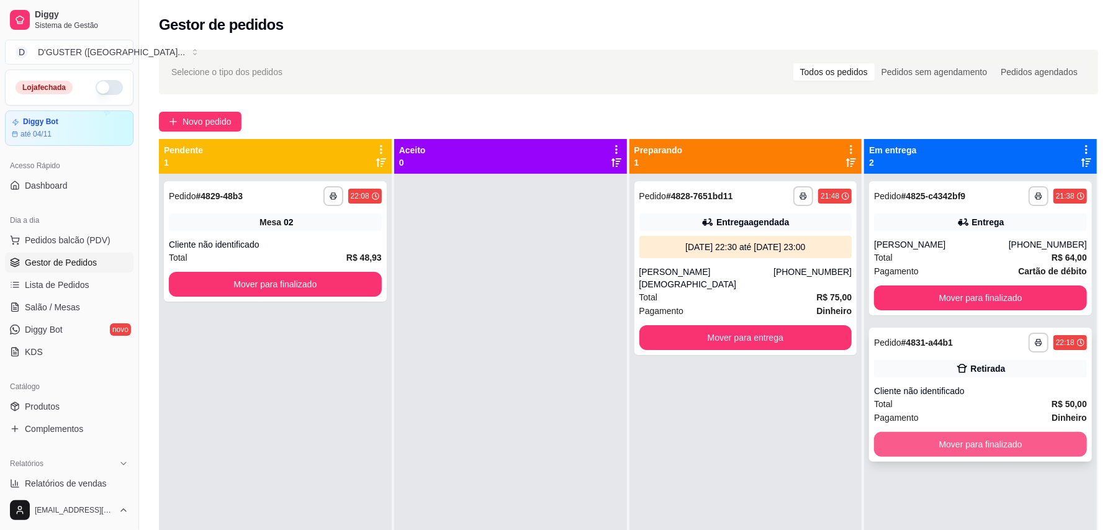
click at [956, 439] on button "Mover para finalizado" at bounding box center [980, 444] width 213 height 25
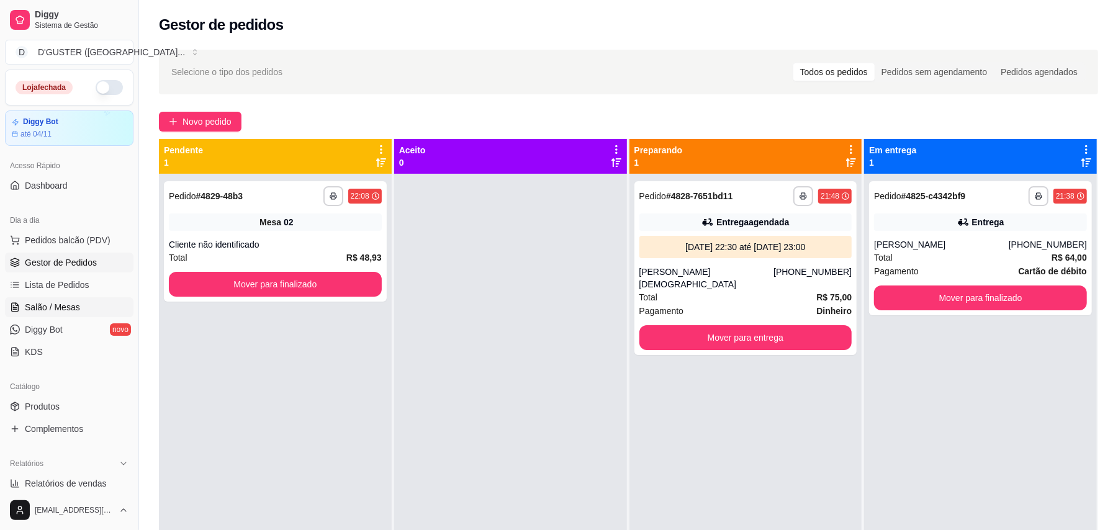
click at [71, 308] on span "Salão / Mesas" at bounding box center [52, 307] width 55 height 12
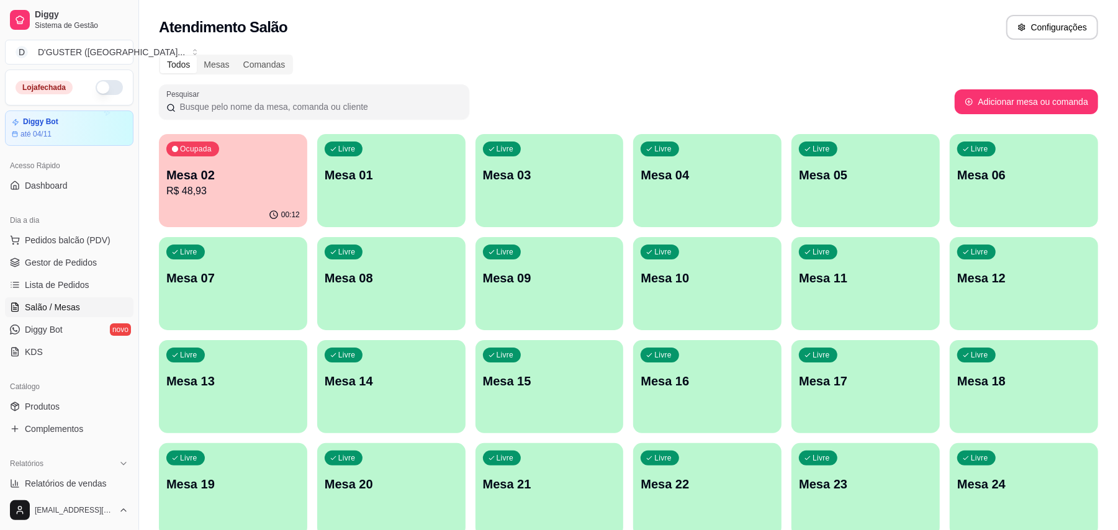
click at [318, 169] on div "Livre Mesa 01" at bounding box center [391, 173] width 148 height 78
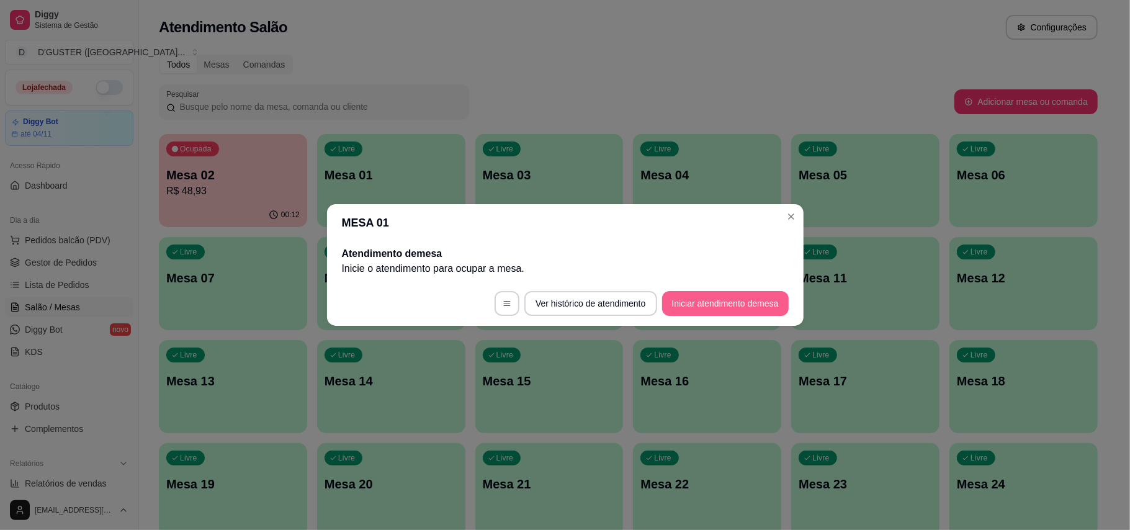
click at [681, 303] on button "Iniciar atendimento de mesa" at bounding box center [725, 303] width 127 height 25
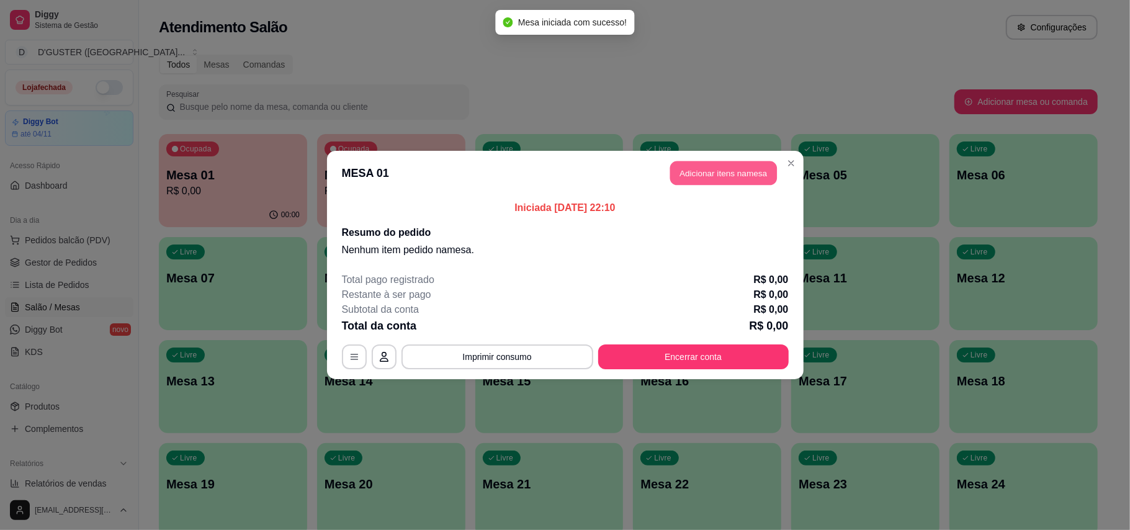
click at [720, 179] on button "Adicionar itens na mesa" at bounding box center [723, 173] width 107 height 24
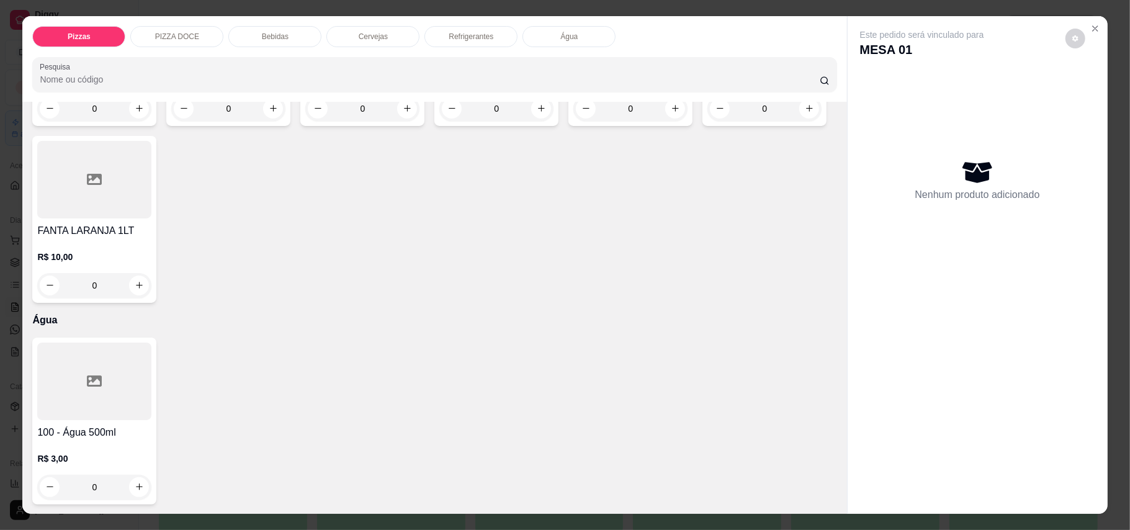
scroll to position [24, 0]
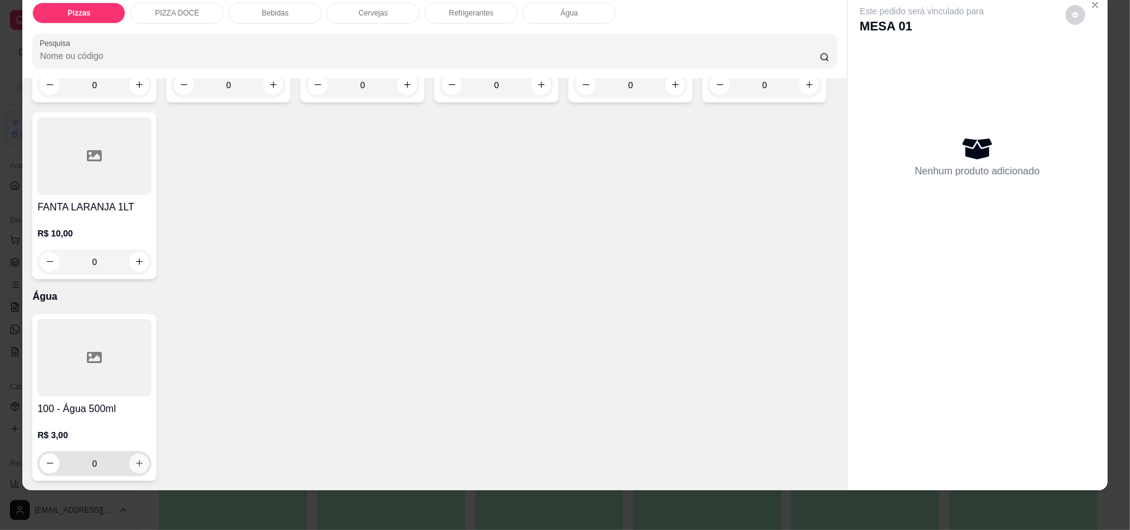
click at [137, 457] on button "increase-product-quantity" at bounding box center [139, 464] width 20 height 20
type input "1"
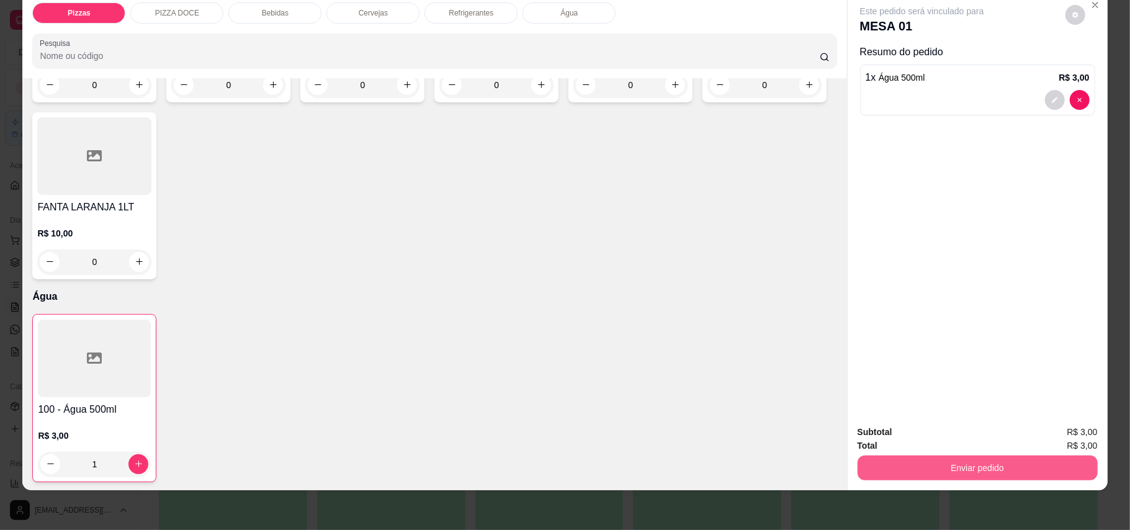
click at [974, 472] on button "Enviar pedido" at bounding box center [978, 467] width 240 height 25
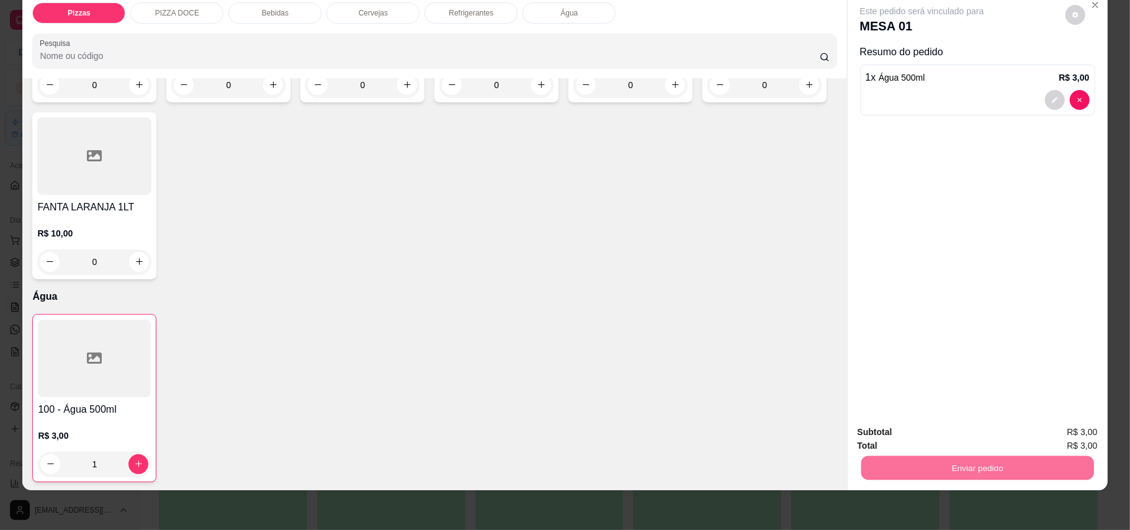
click at [1066, 437] on button "Enviar pedido" at bounding box center [1064, 437] width 68 height 23
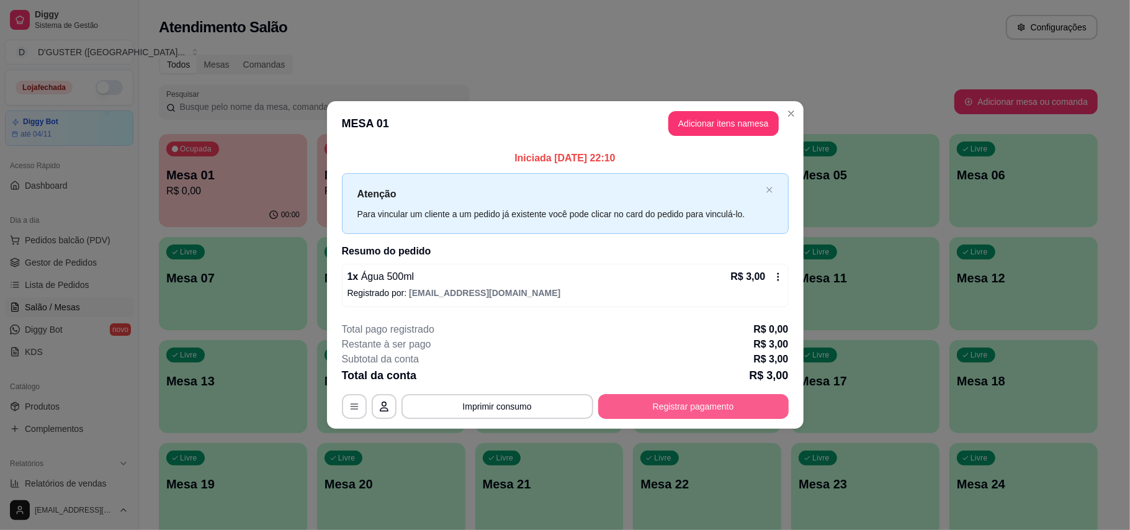
click at [755, 405] on button "Registrar pagamento" at bounding box center [693, 406] width 190 height 25
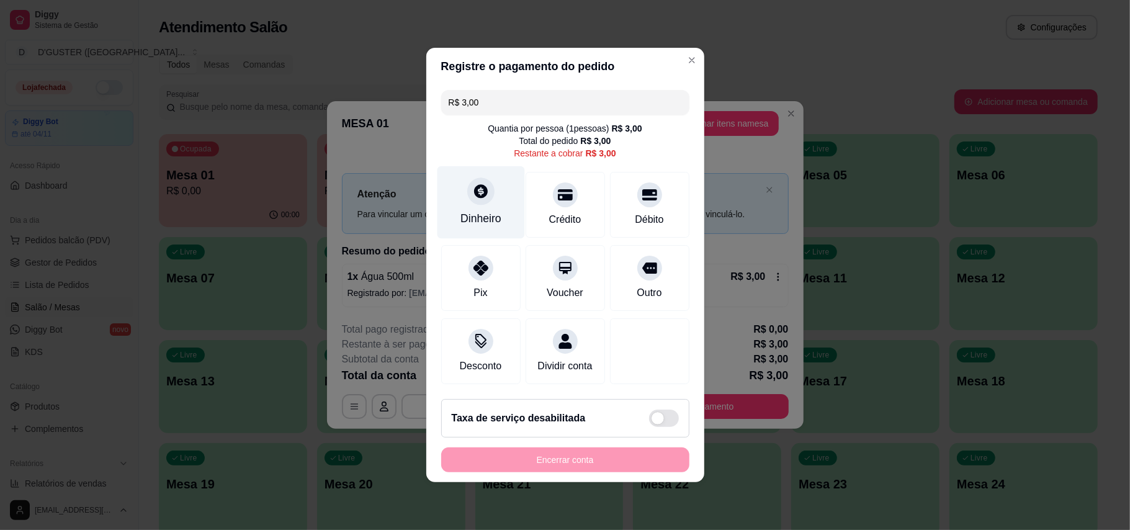
click at [467, 196] on div "Dinheiro" at bounding box center [480, 202] width 87 height 73
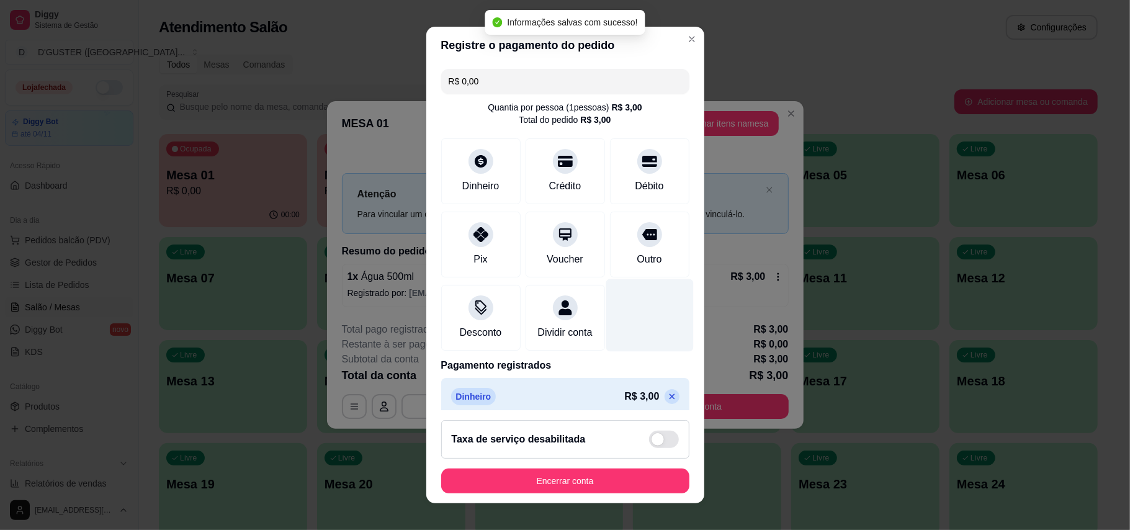
type input "R$ 0,00"
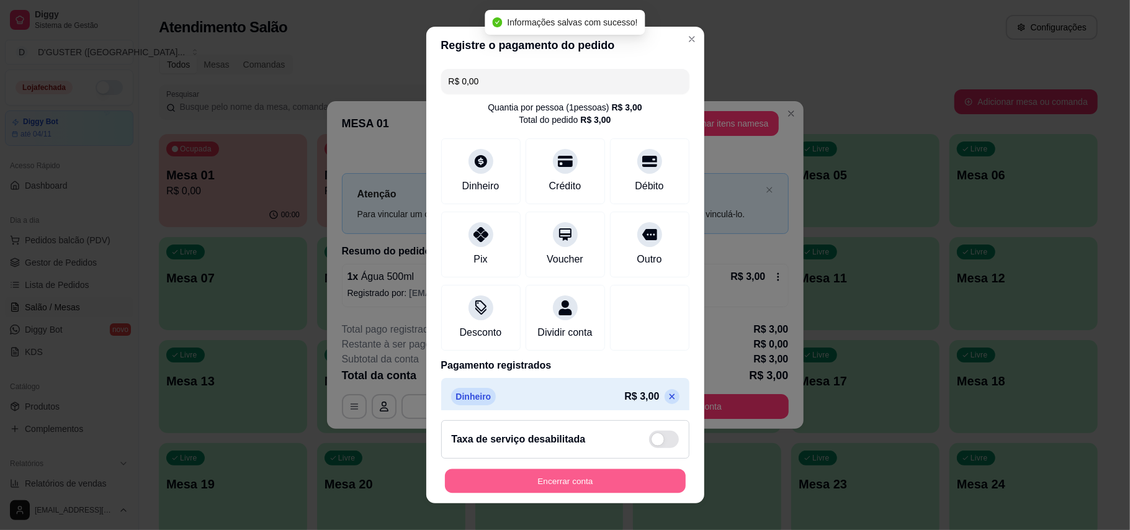
click at [532, 482] on button "Encerrar conta" at bounding box center [565, 481] width 241 height 24
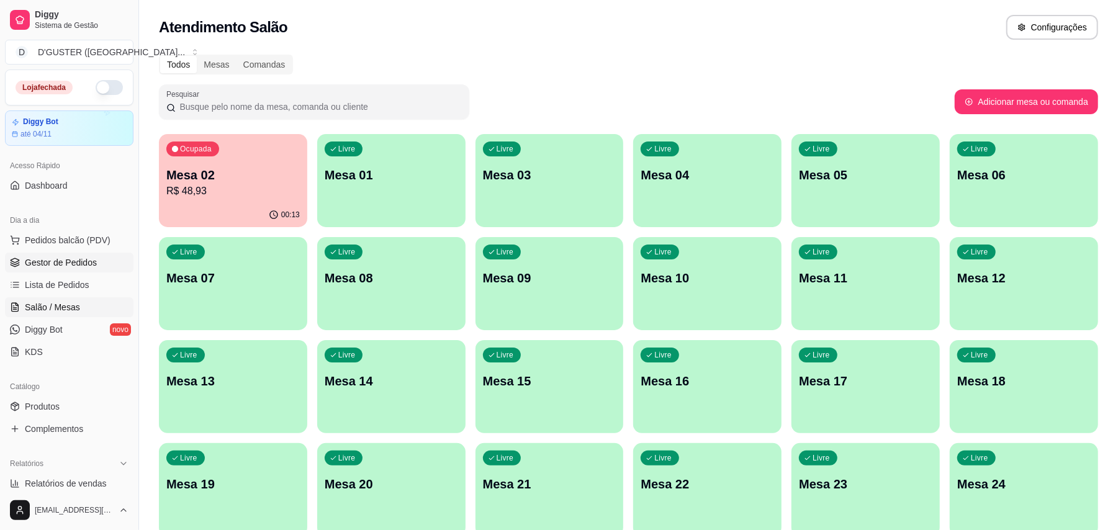
click at [79, 258] on span "Gestor de Pedidos" at bounding box center [61, 262] width 72 height 12
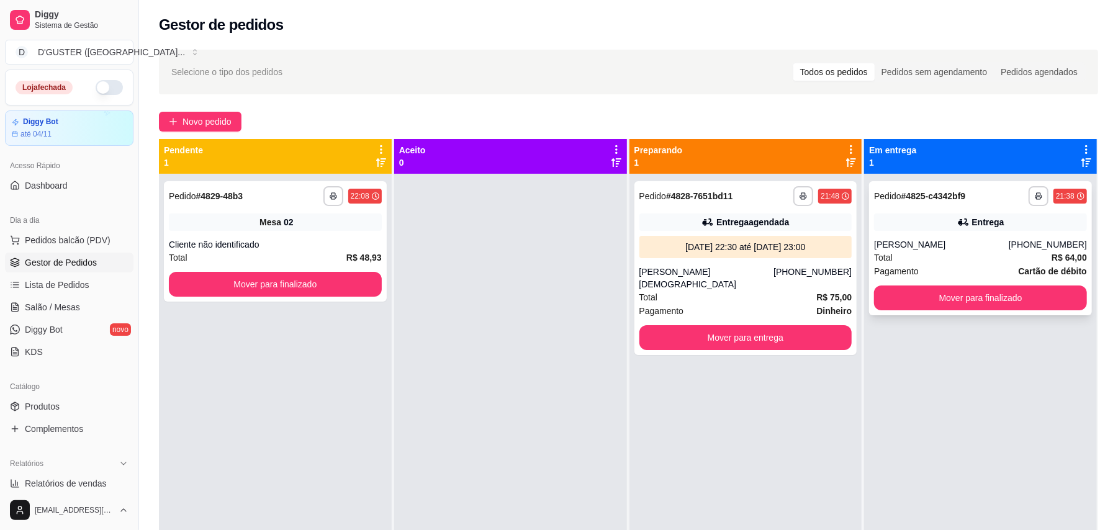
click at [903, 231] on div "**********" at bounding box center [980, 248] width 223 height 134
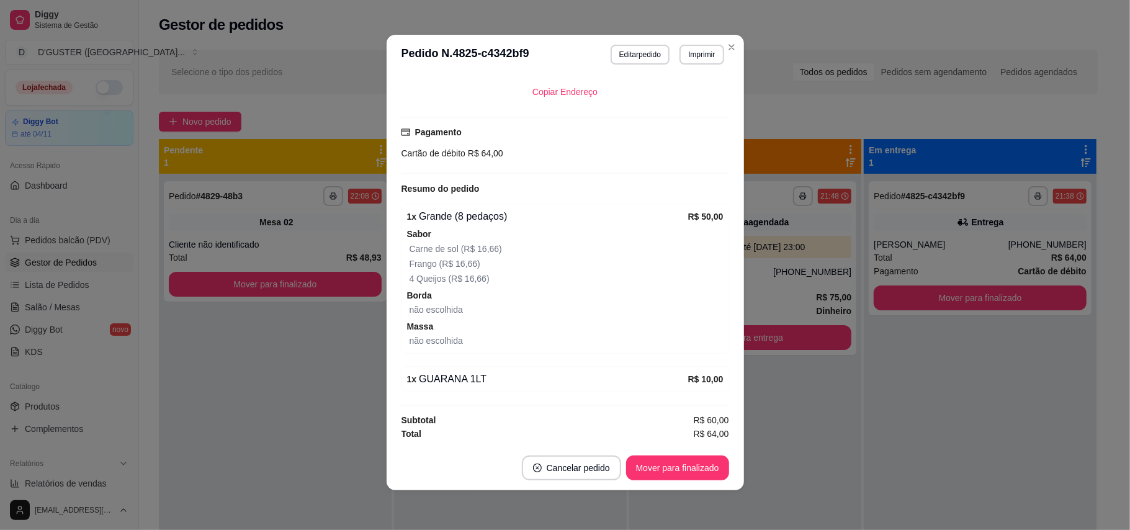
scroll to position [293, 0]
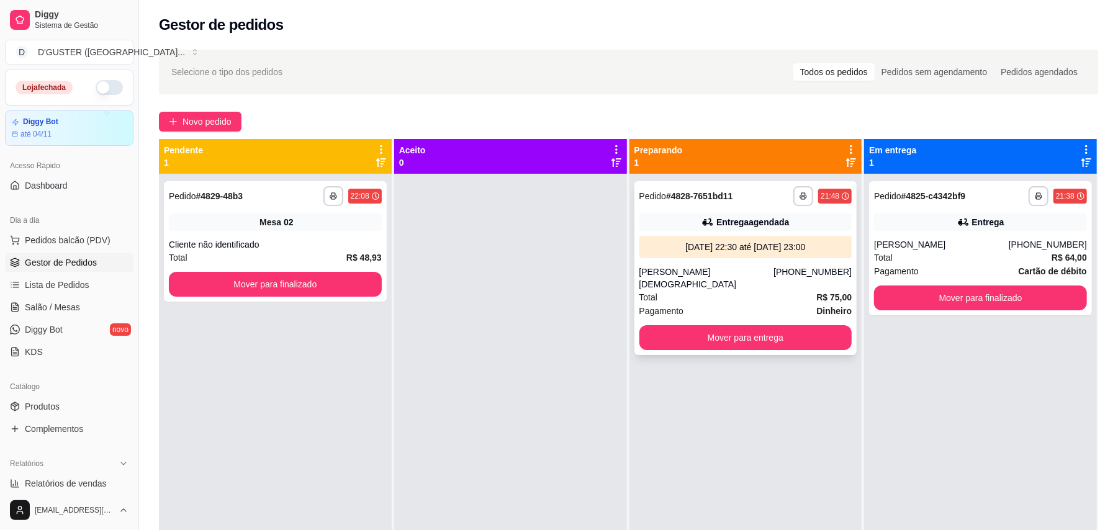
click at [788, 290] on div "Total R$ 75,00" at bounding box center [745, 297] width 213 height 14
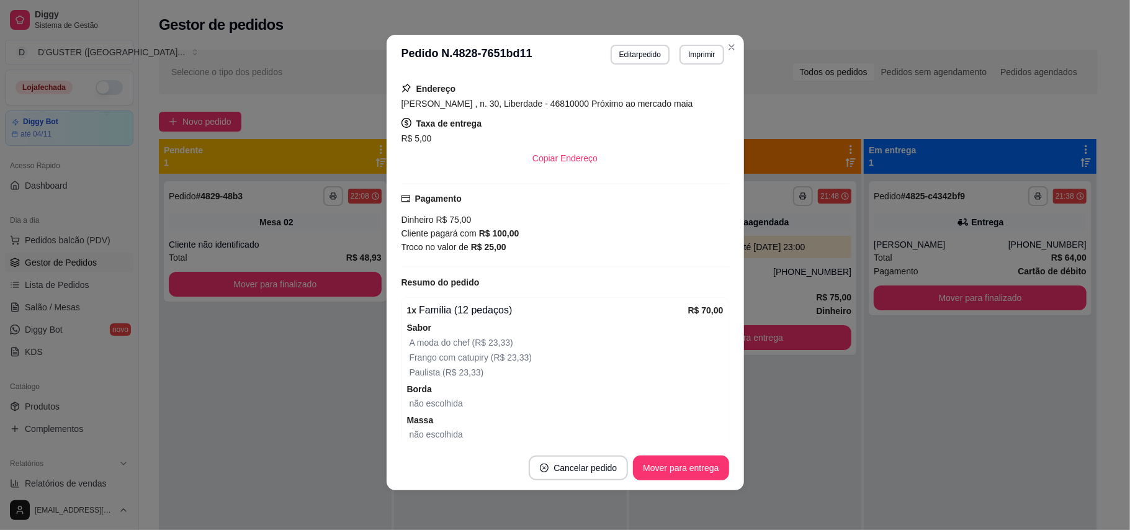
scroll to position [343, 0]
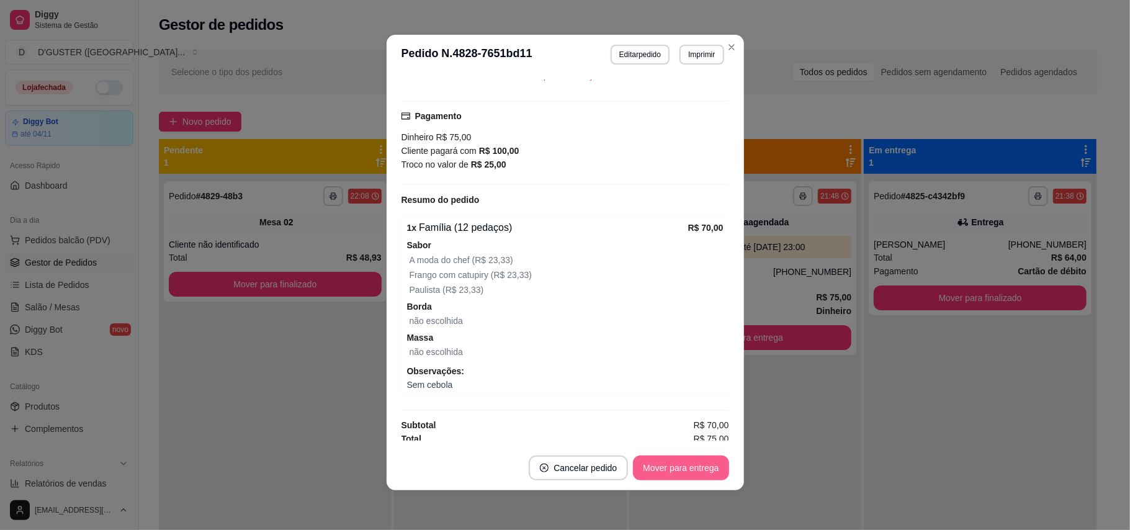
click at [693, 468] on button "Mover para entrega" at bounding box center [681, 467] width 96 height 25
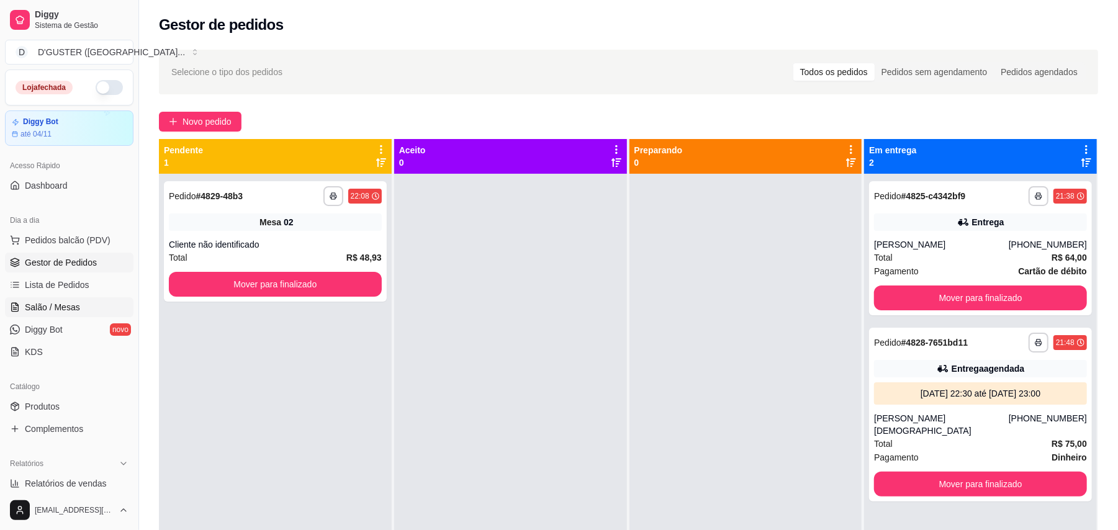
click at [83, 309] on link "Salão / Mesas" at bounding box center [69, 307] width 128 height 20
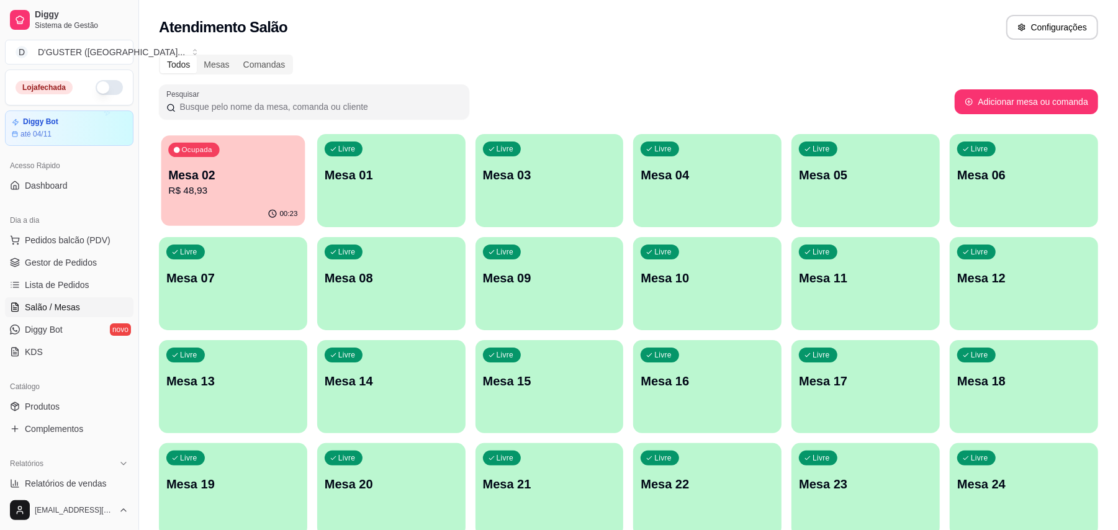
click at [197, 192] on p "R$ 48,93" at bounding box center [232, 191] width 129 height 14
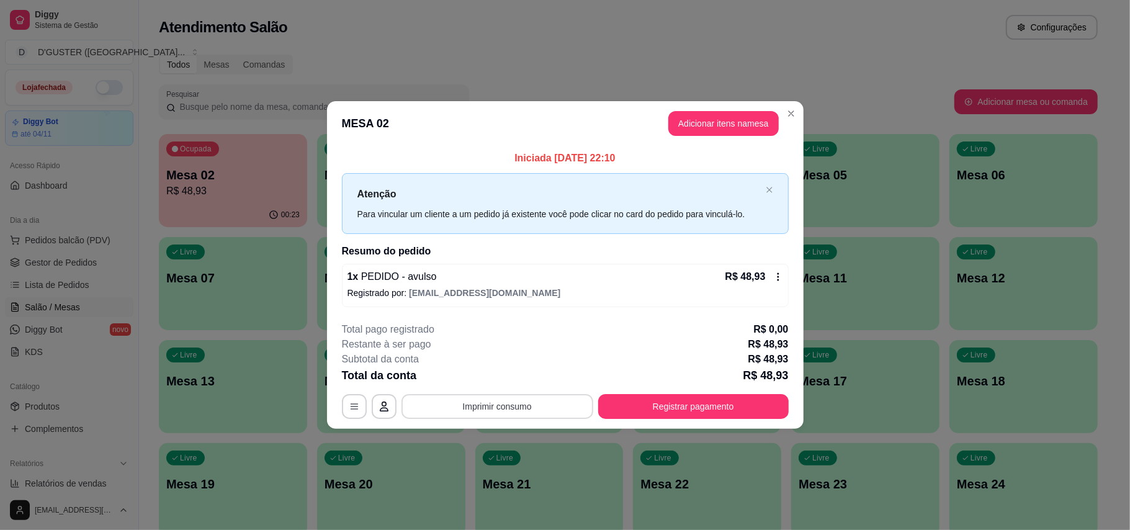
click at [534, 406] on button "Imprimir consumo" at bounding box center [497, 406] width 192 height 25
click at [507, 324] on button "IMPRESSORA" at bounding box center [501, 328] width 90 height 20
click at [709, 410] on button "Registrar pagamento" at bounding box center [693, 406] width 190 height 25
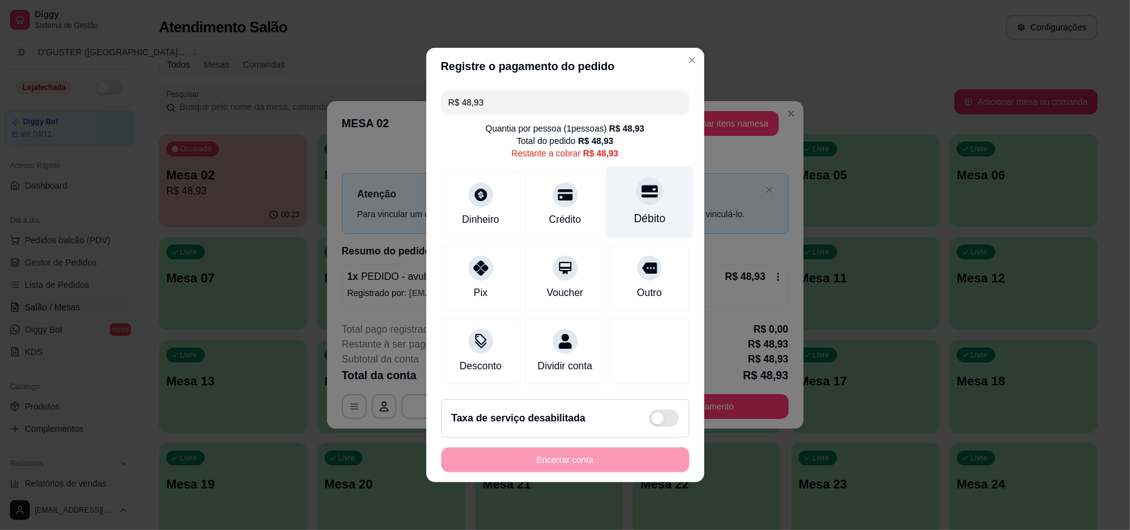
click at [650, 195] on div "Débito" at bounding box center [649, 202] width 87 height 73
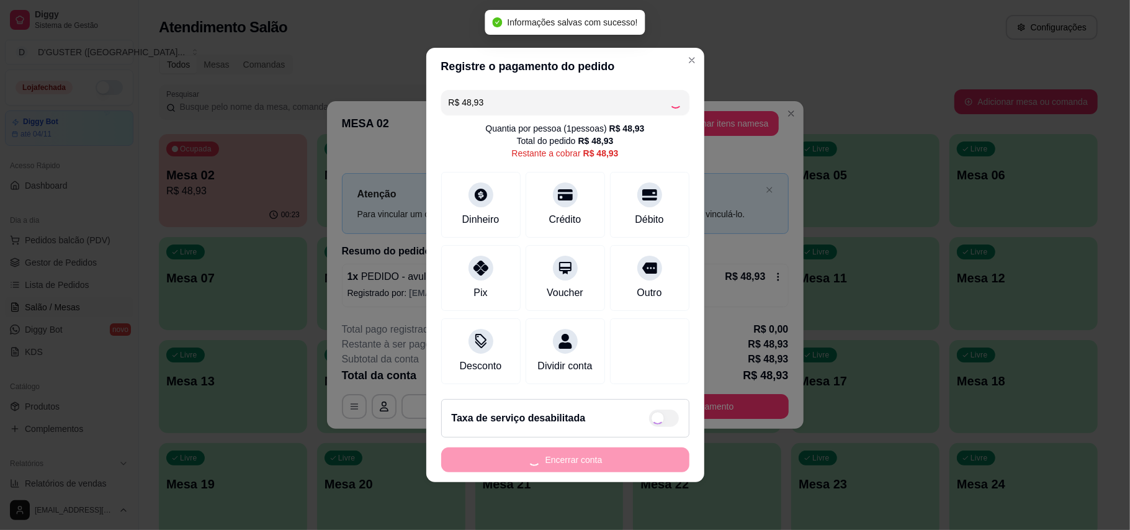
type input "R$ 0,00"
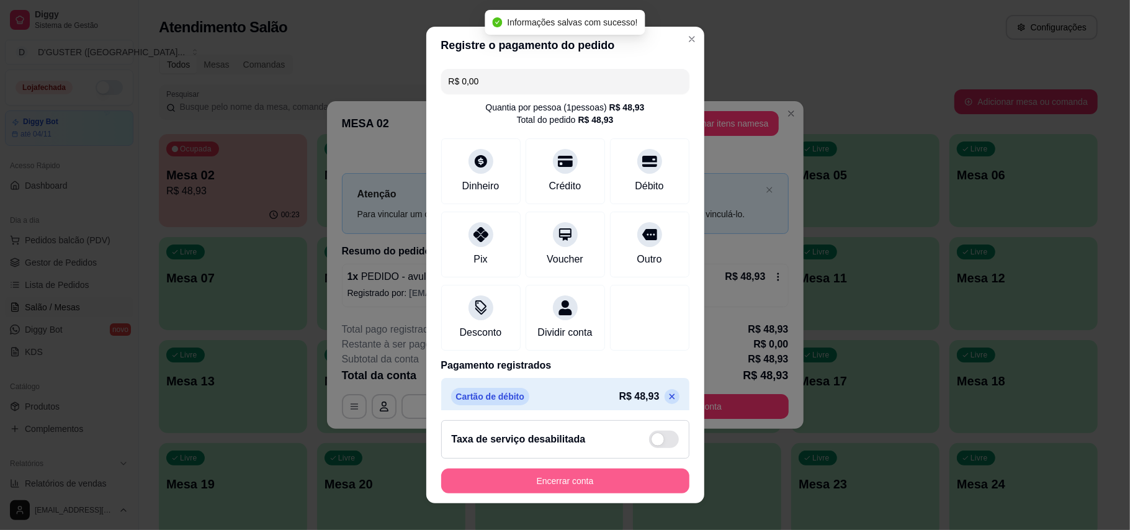
click at [628, 472] on button "Encerrar conta" at bounding box center [565, 480] width 248 height 25
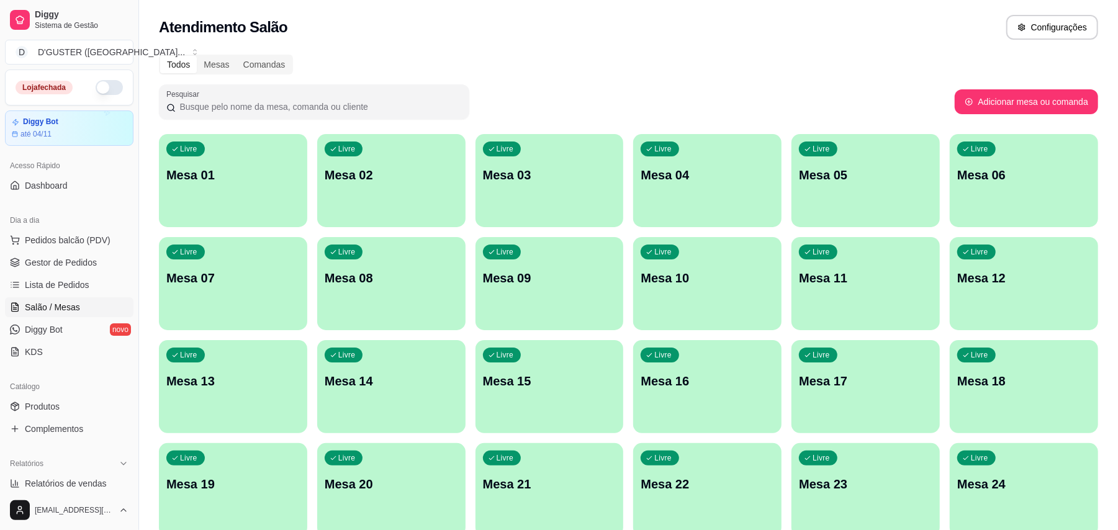
click at [678, 182] on p "Mesa 04" at bounding box center [706, 174] width 133 height 17
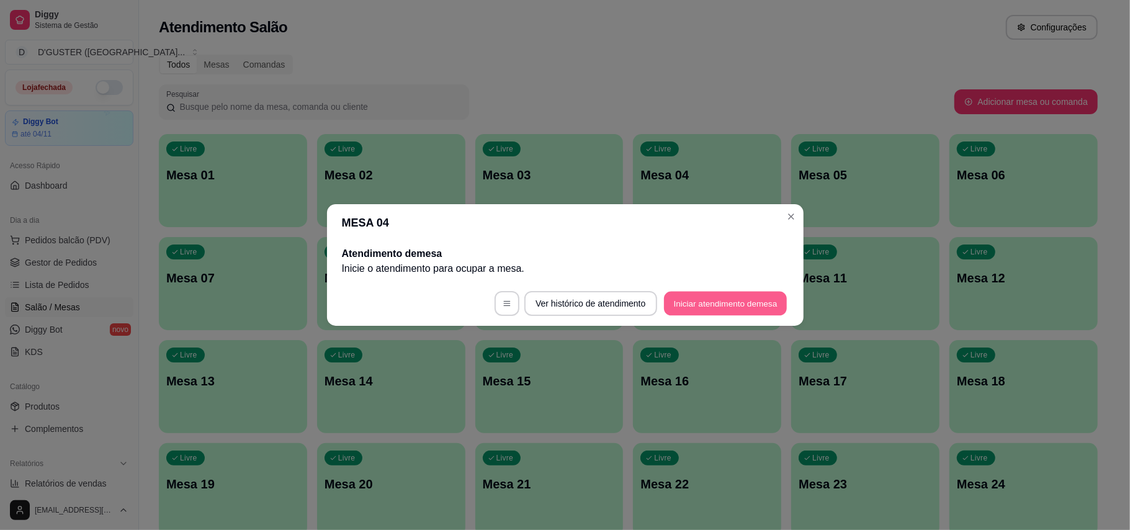
click at [747, 300] on button "Iniciar atendimento de mesa" at bounding box center [725, 304] width 123 height 24
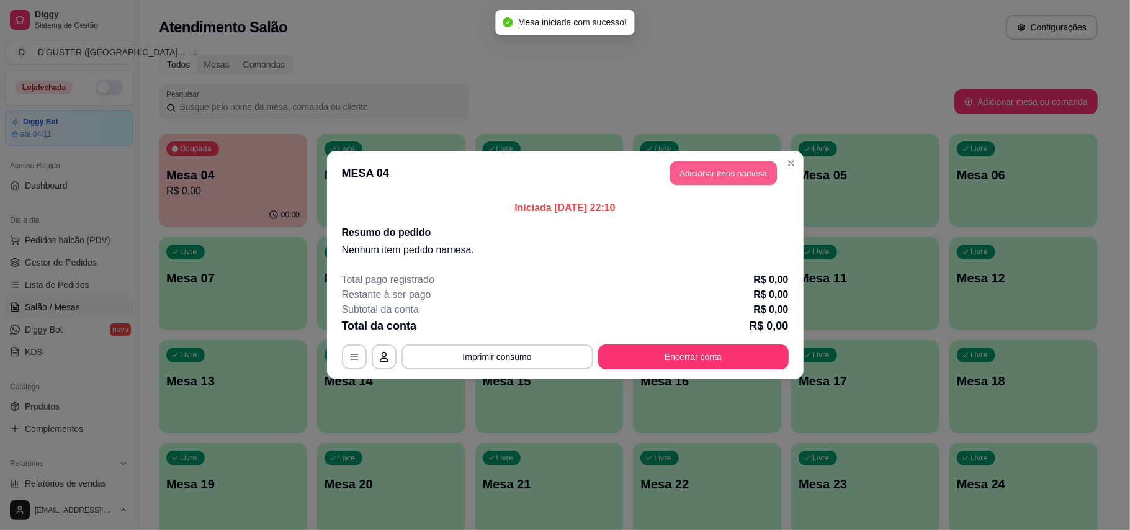
click at [725, 173] on button "Adicionar itens na mesa" at bounding box center [723, 173] width 107 height 24
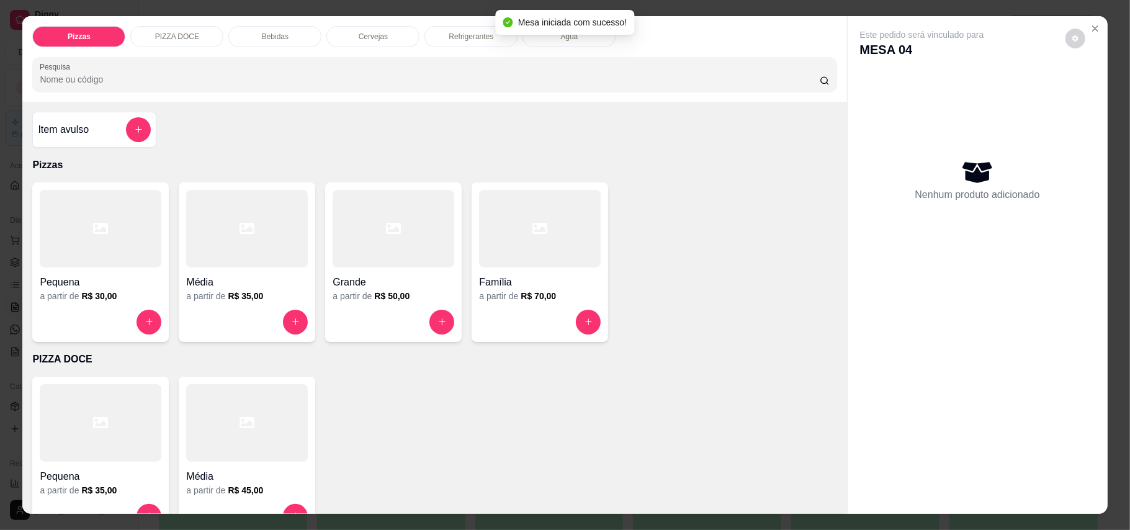
click at [42, 130] on h4 "Item avulso" at bounding box center [63, 129] width 51 height 15
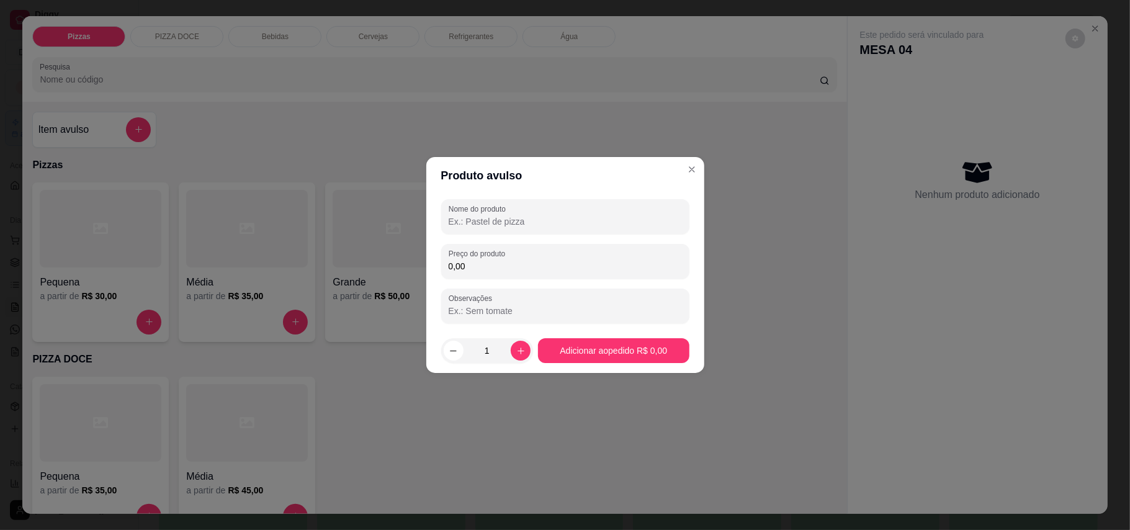
click at [477, 215] on input "Nome do produto" at bounding box center [565, 221] width 233 height 12
type input "PIZZA F"
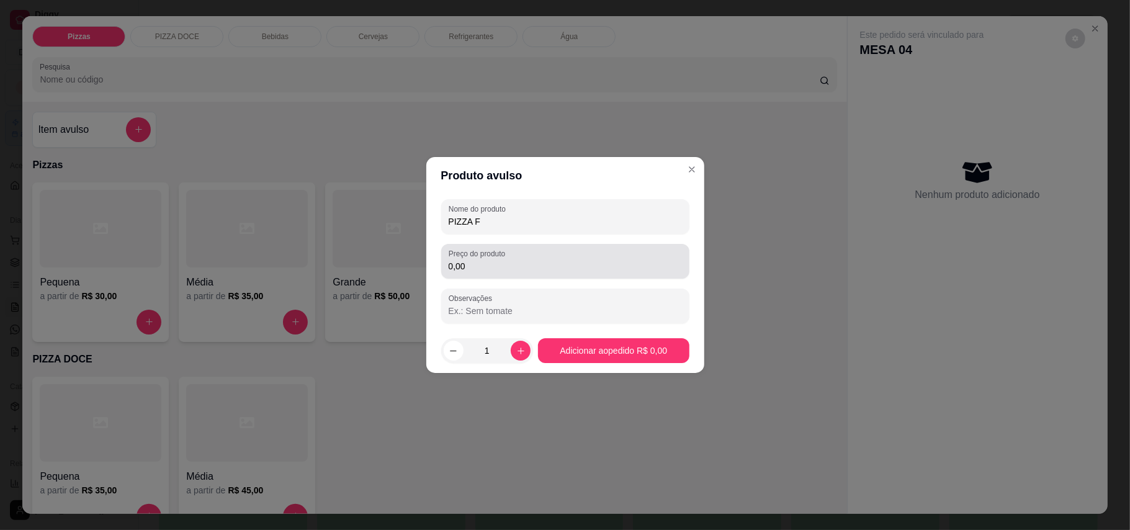
click at [534, 253] on div "0,00" at bounding box center [565, 261] width 233 height 25
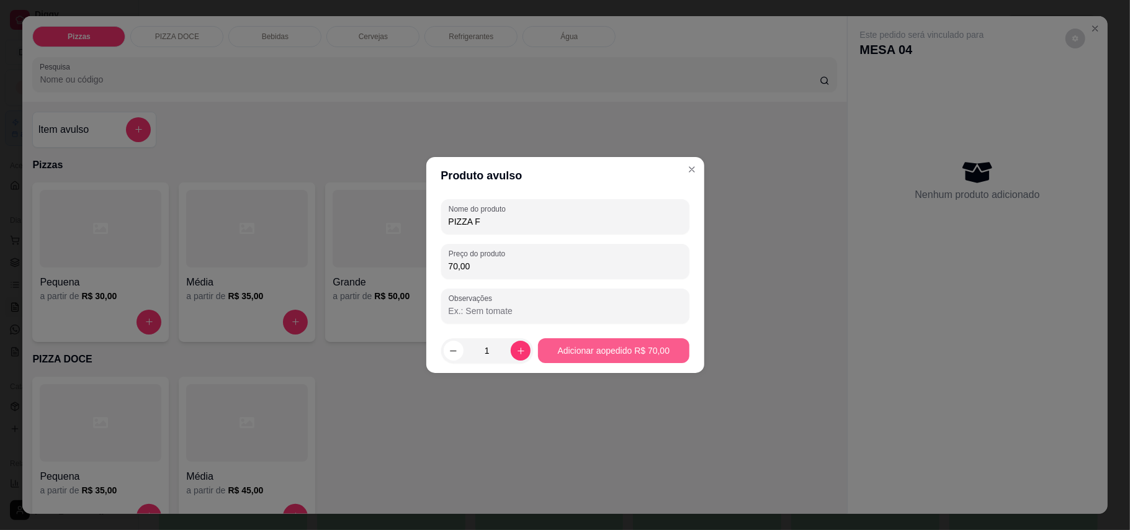
type input "70,00"
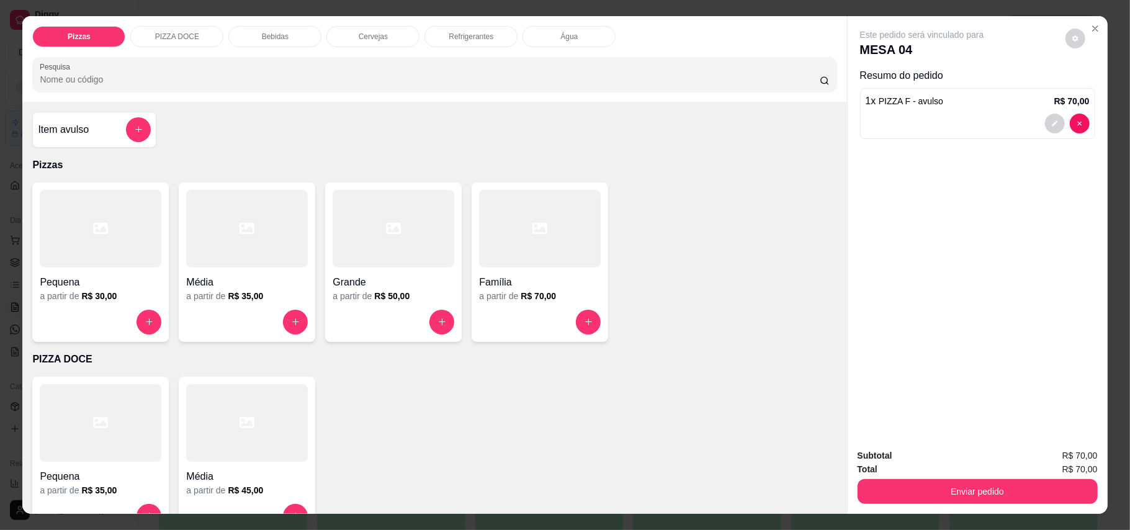
click at [55, 125] on h4 "Item avulso" at bounding box center [63, 129] width 51 height 15
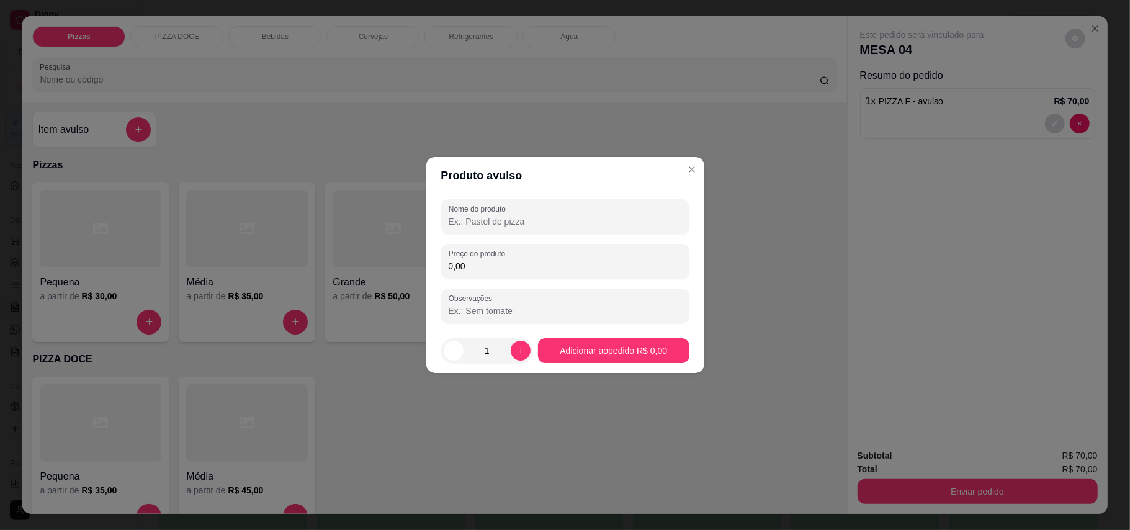
click at [581, 197] on div "Nome do produto Preço do produto 0,00 Observações" at bounding box center [565, 261] width 278 height 134
click at [584, 206] on div at bounding box center [565, 216] width 233 height 25
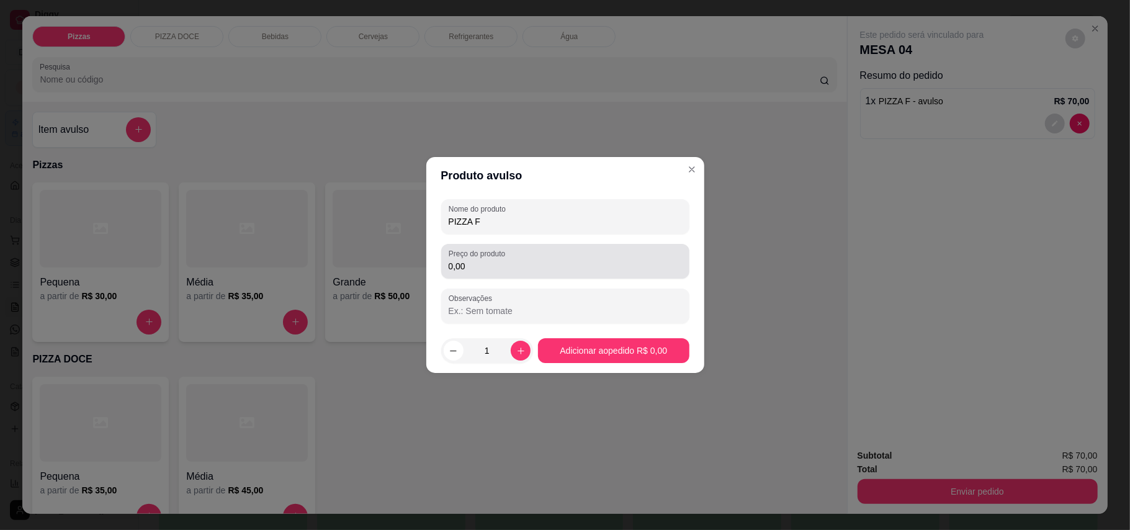
type input "PIZZA F"
drag, startPoint x: 521, startPoint y: 268, endPoint x: 519, endPoint y: 252, distance: 16.3
click at [521, 267] on input "0,00" at bounding box center [565, 266] width 233 height 12
type input "70,00"
click at [619, 364] on footer "1 Adicionar ao pedido R$ 70,00" at bounding box center [565, 350] width 278 height 45
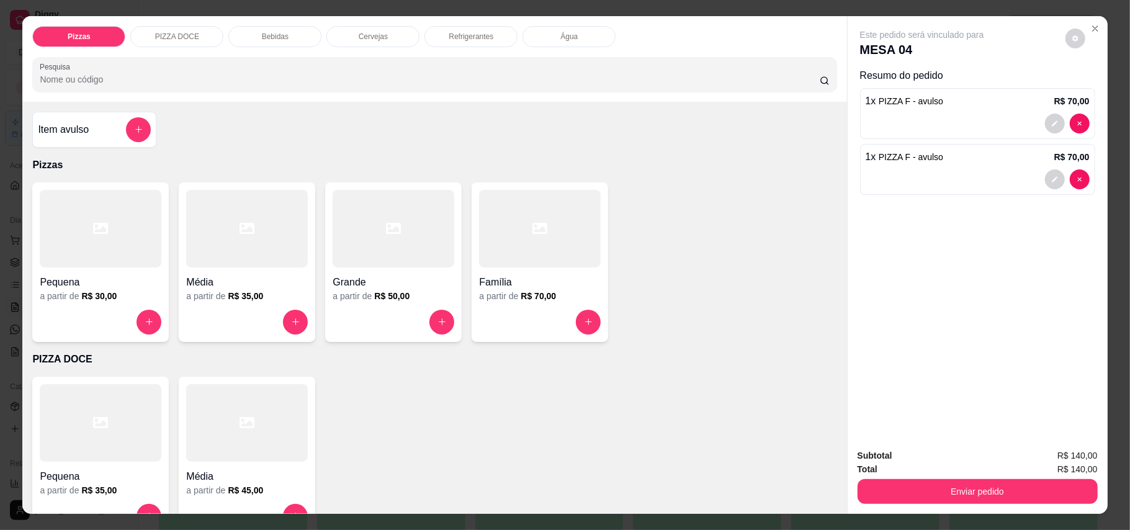
click at [972, 505] on div "Subtotal R$ 140,00 Total R$ 140,00 Enviar pedido" at bounding box center [978, 476] width 260 height 75
click at [968, 494] on button "Enviar pedido" at bounding box center [978, 491] width 240 height 25
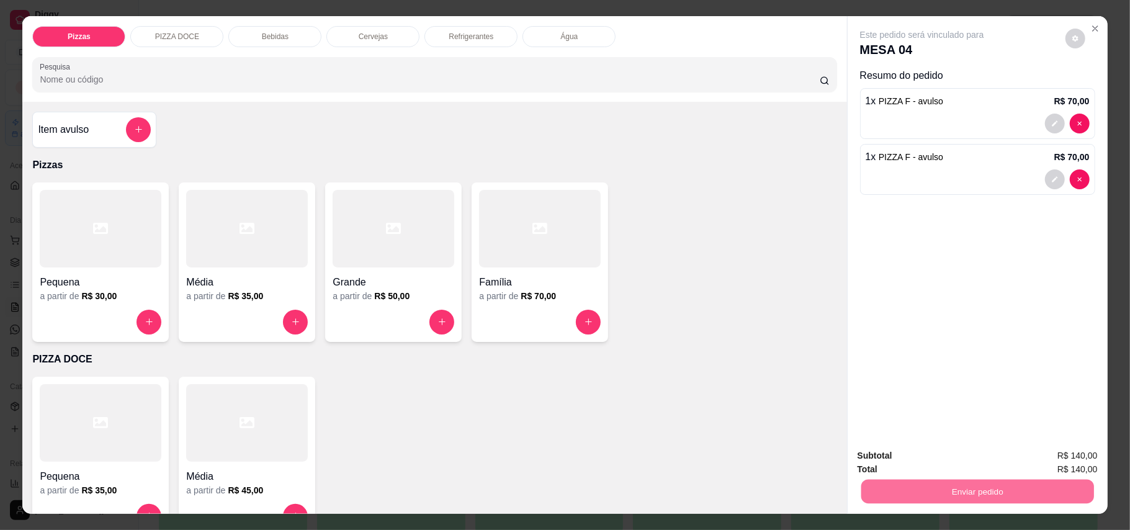
click at [1067, 460] on button "Enviar pedido" at bounding box center [1064, 461] width 68 height 23
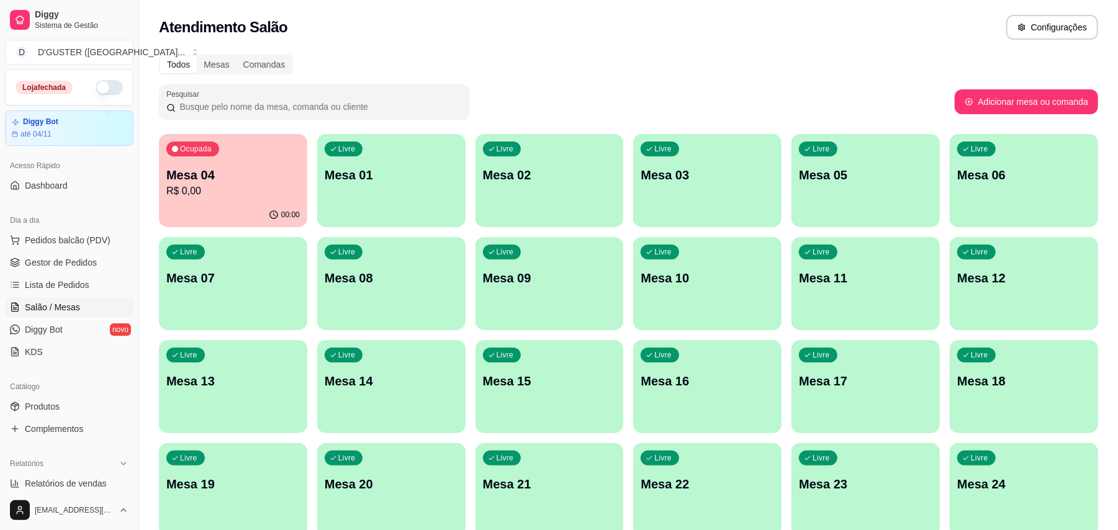
click at [403, 180] on p "Mesa 01" at bounding box center [391, 174] width 133 height 17
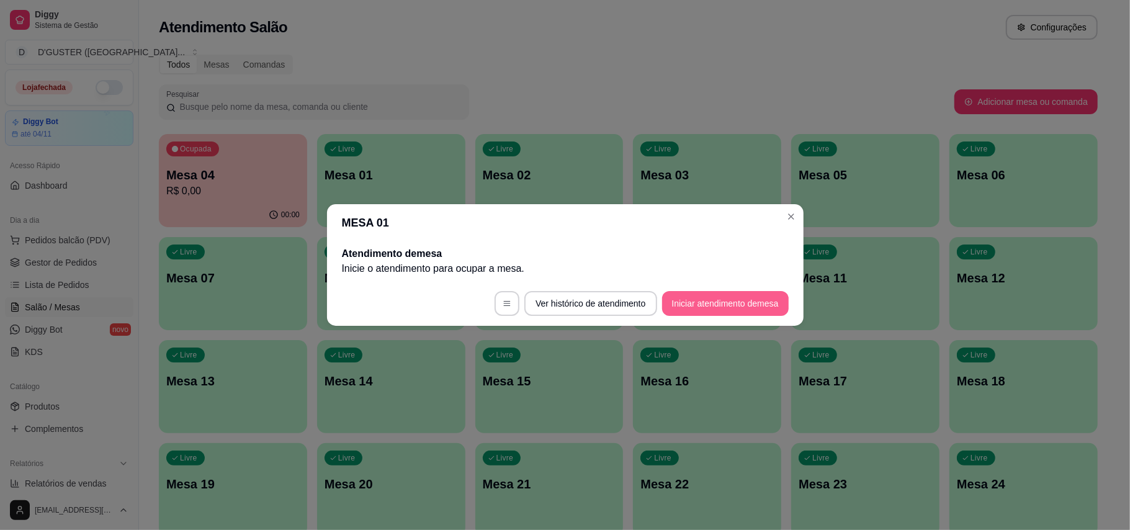
click at [709, 299] on button "Iniciar atendimento de mesa" at bounding box center [725, 303] width 127 height 25
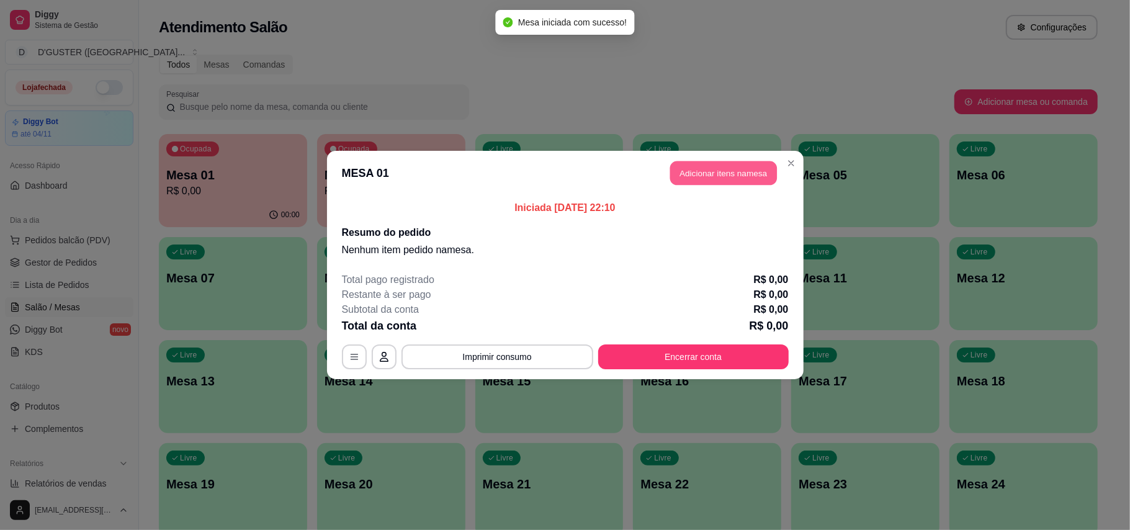
click at [735, 180] on button "Adicionar itens na mesa" at bounding box center [723, 173] width 107 height 24
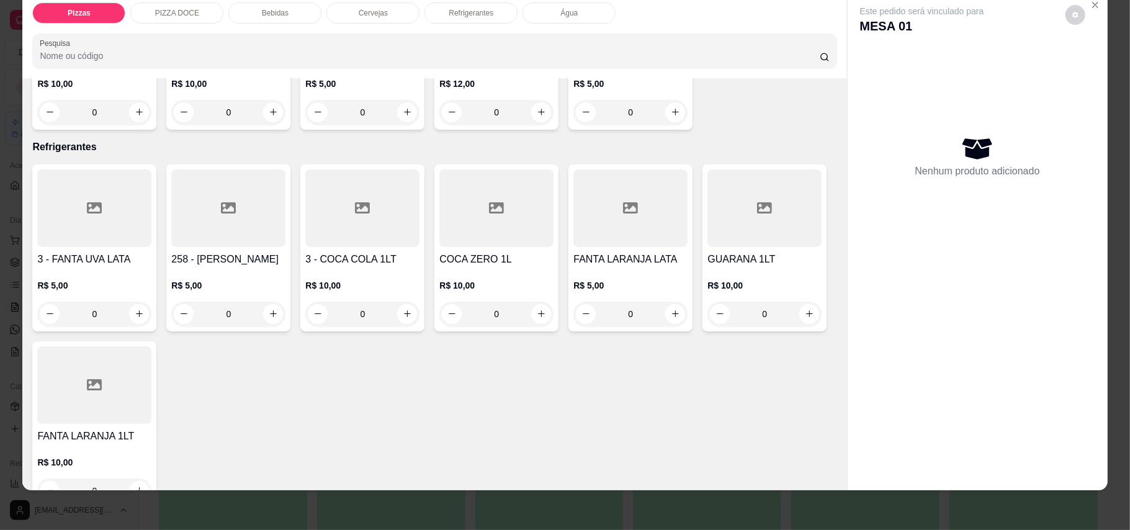
scroll to position [1222, 0]
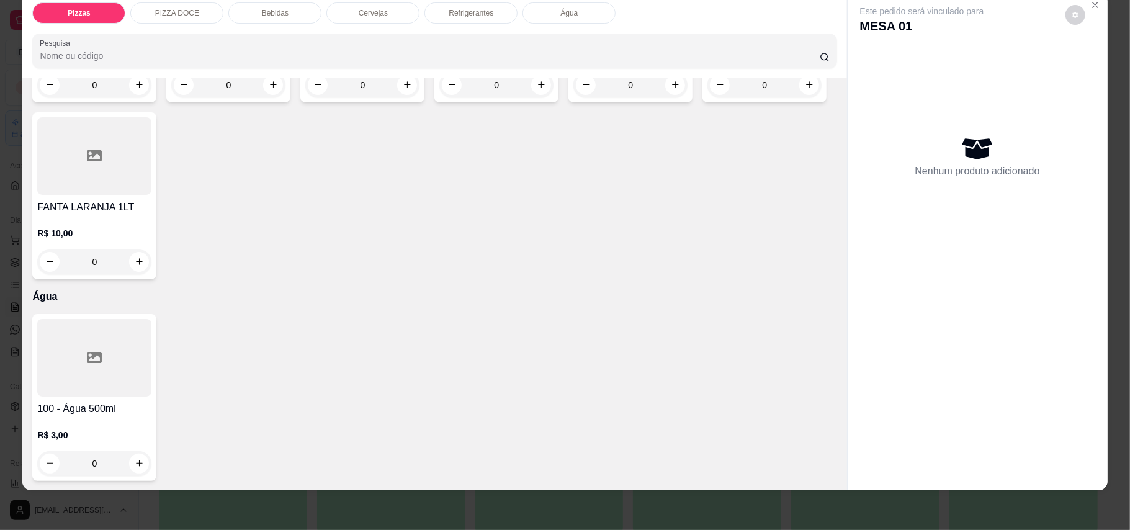
click at [146, 465] on div "100 - Água 500ml R$ 3,00 0" at bounding box center [94, 397] width 124 height 167
click at [137, 463] on icon "increase-product-quantity" at bounding box center [139, 463] width 9 height 9
type input "1"
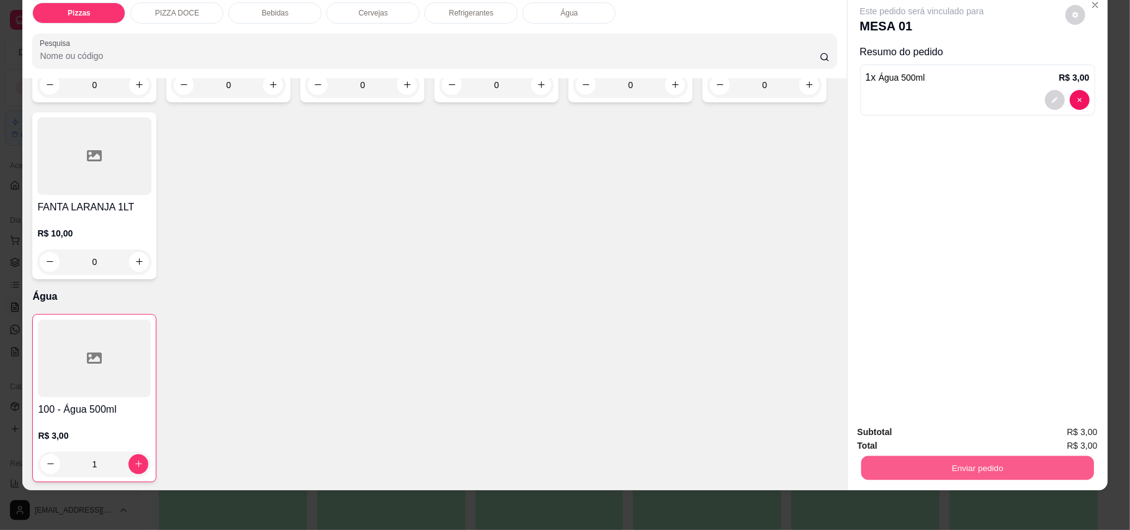
click at [1037, 464] on button "Enviar pedido" at bounding box center [977, 468] width 233 height 24
click at [1057, 429] on button "Enviar pedido" at bounding box center [1064, 438] width 70 height 24
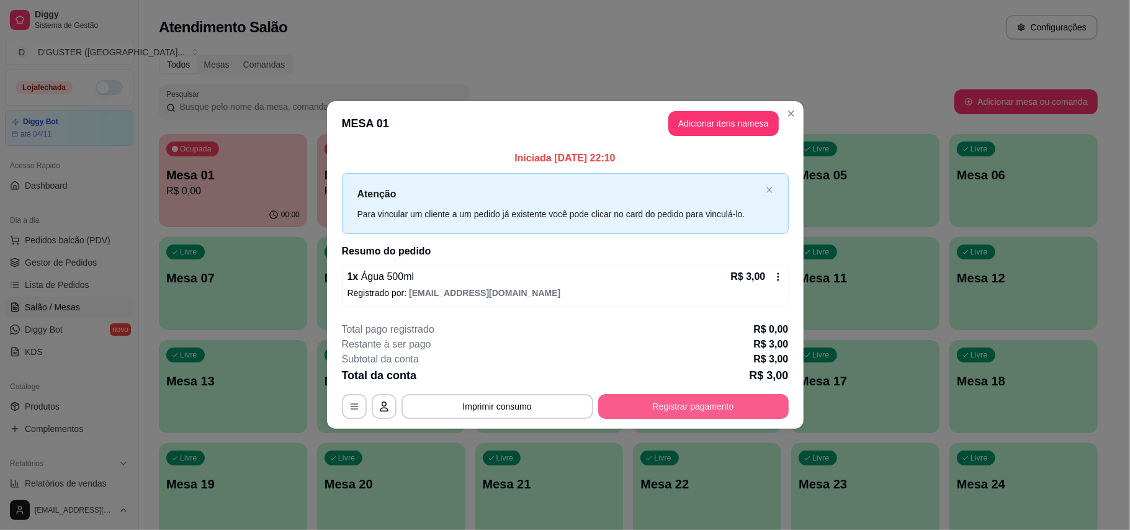
click at [694, 403] on button "Registrar pagamento" at bounding box center [693, 406] width 190 height 25
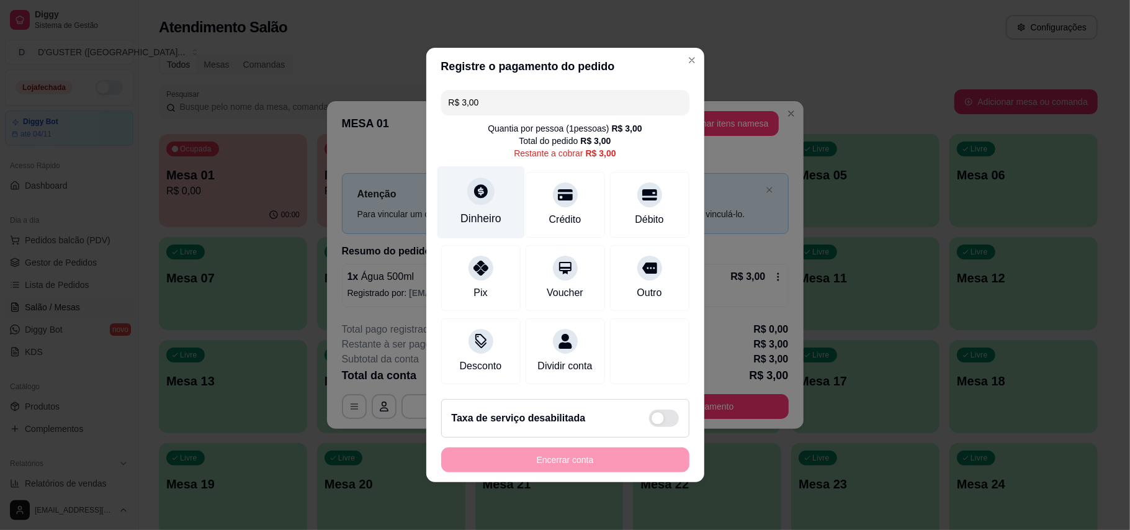
click at [477, 195] on div at bounding box center [480, 190] width 27 height 27
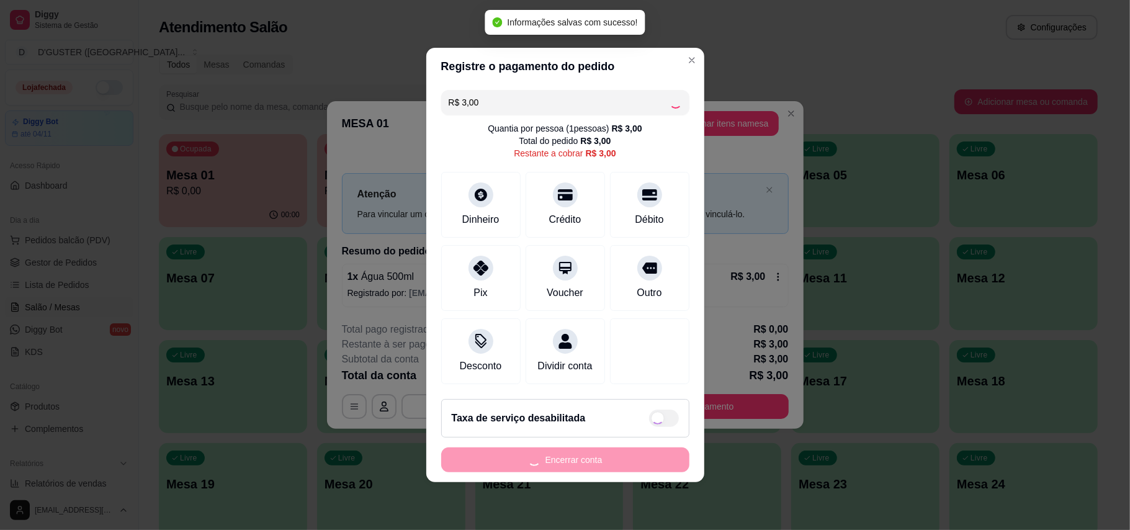
type input "R$ 0,00"
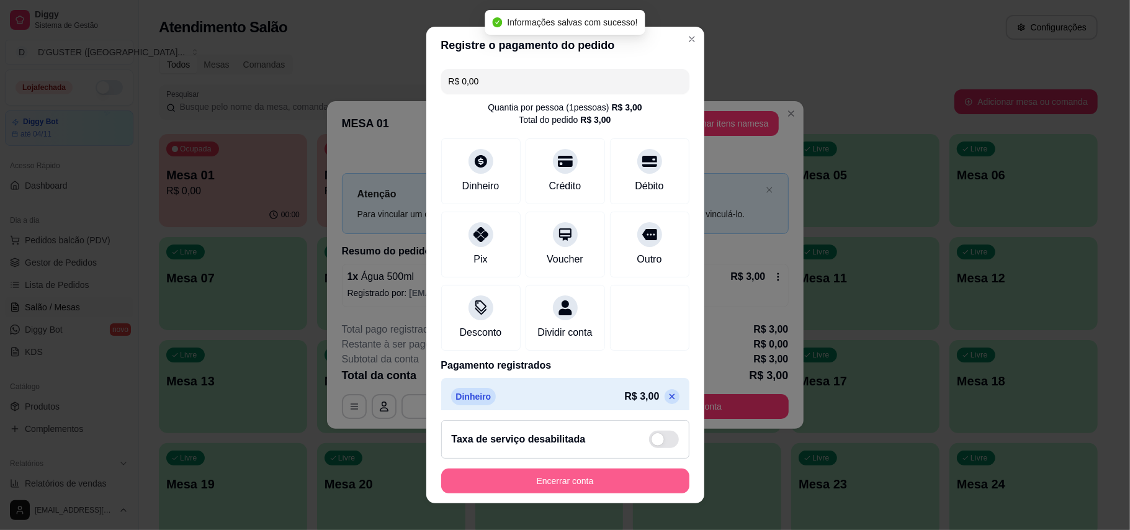
click at [651, 472] on button "Encerrar conta" at bounding box center [565, 480] width 248 height 25
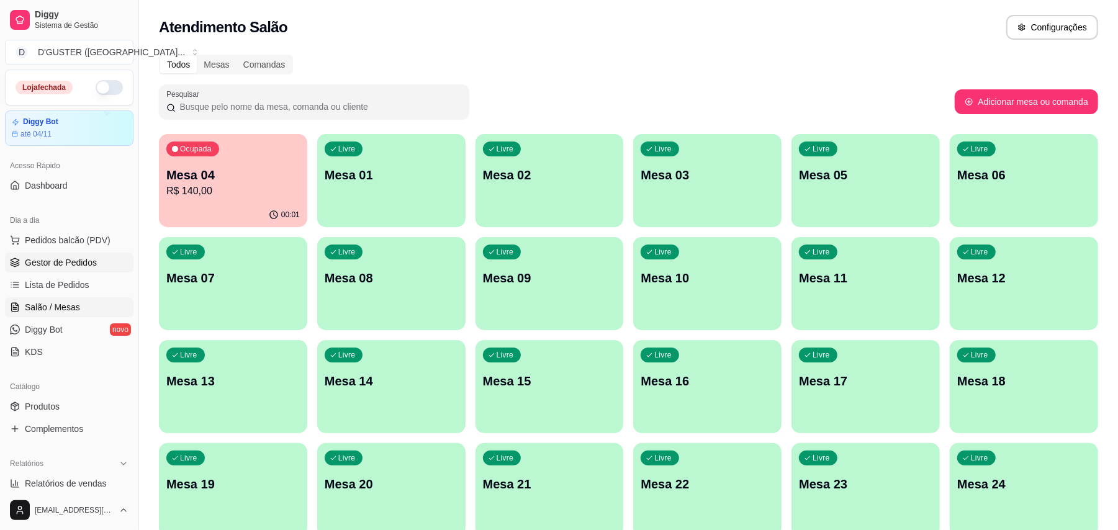
click at [101, 266] on link "Gestor de Pedidos" at bounding box center [69, 263] width 128 height 20
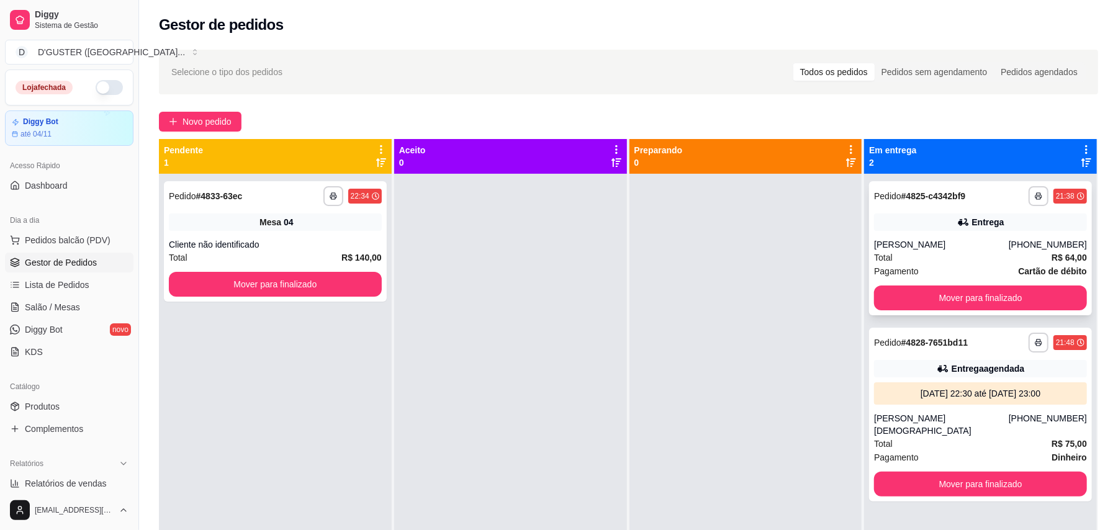
click at [1025, 277] on span "Cartão de débito" at bounding box center [1052, 271] width 68 height 14
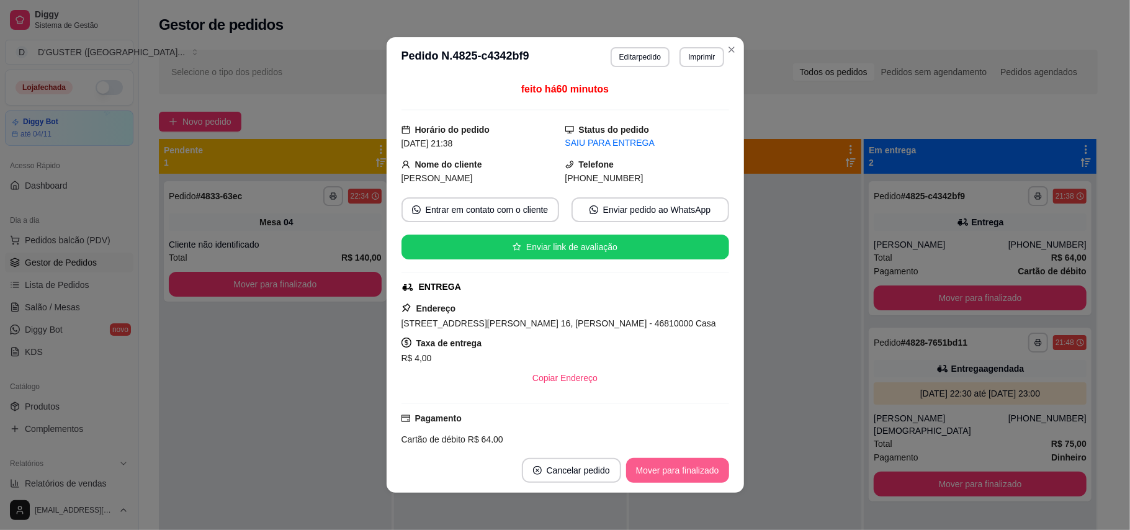
click at [709, 470] on button "Mover para finalizado" at bounding box center [677, 470] width 103 height 25
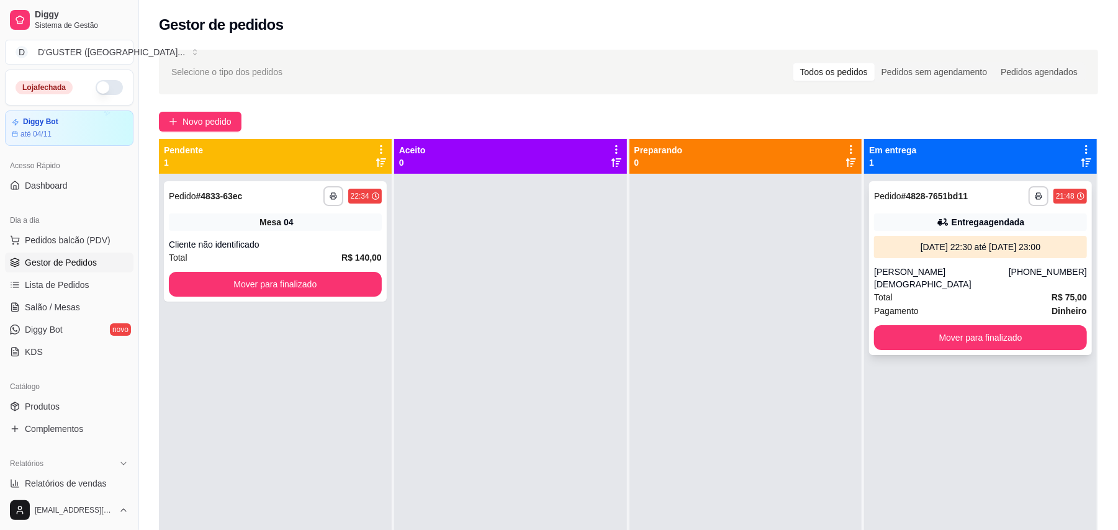
click at [934, 231] on div "**********" at bounding box center [980, 268] width 223 height 174
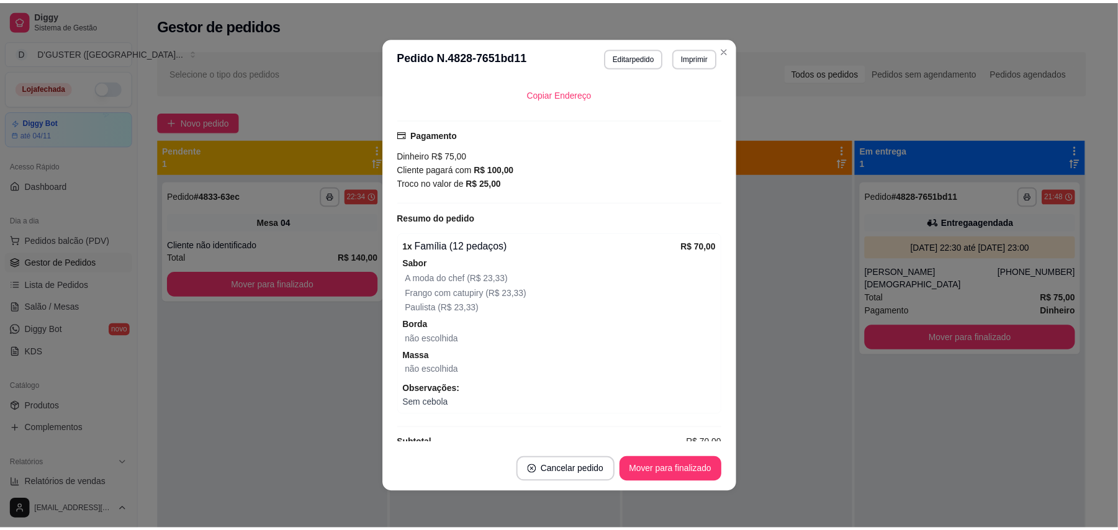
scroll to position [331, 0]
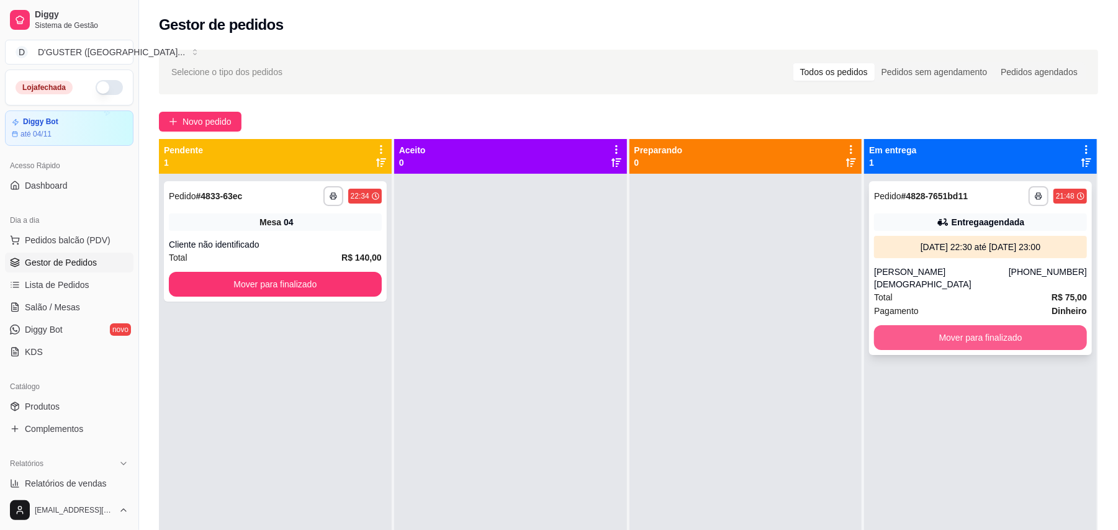
click at [992, 328] on button "Mover para finalizado" at bounding box center [980, 337] width 213 height 25
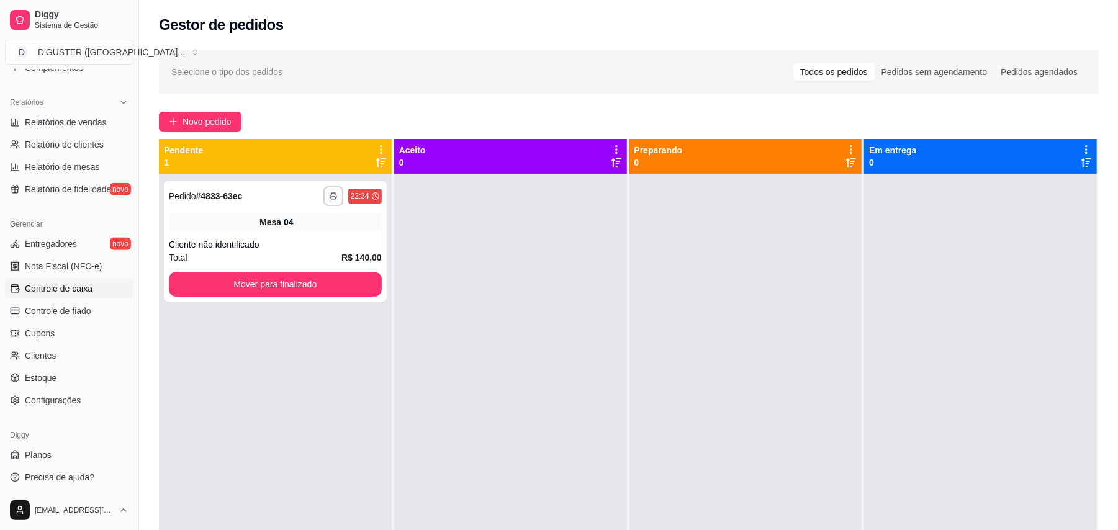
scroll to position [363, 0]
click at [67, 284] on span "Controle de caixa" at bounding box center [59, 286] width 68 height 12
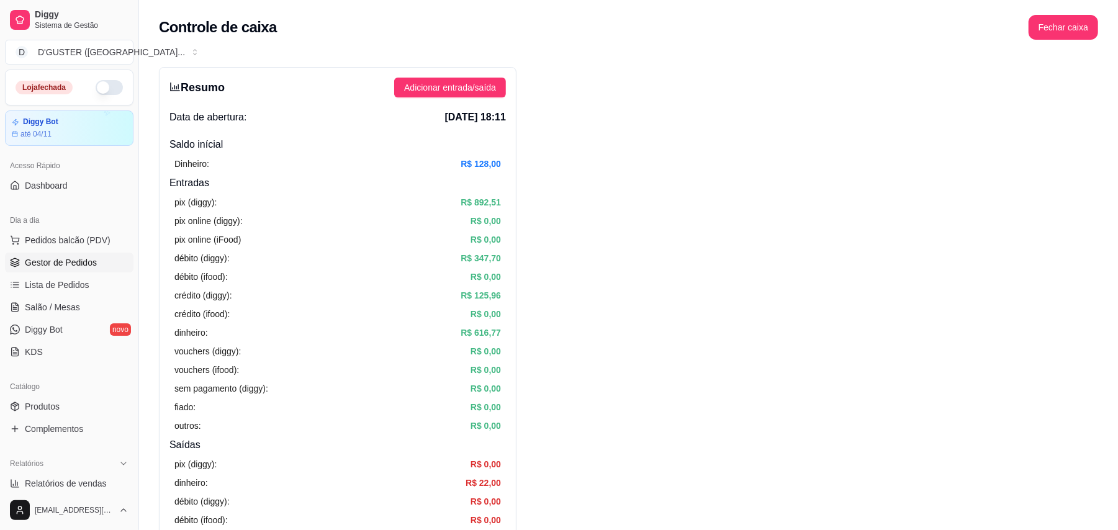
click at [75, 268] on span "Gestor de Pedidos" at bounding box center [61, 262] width 72 height 12
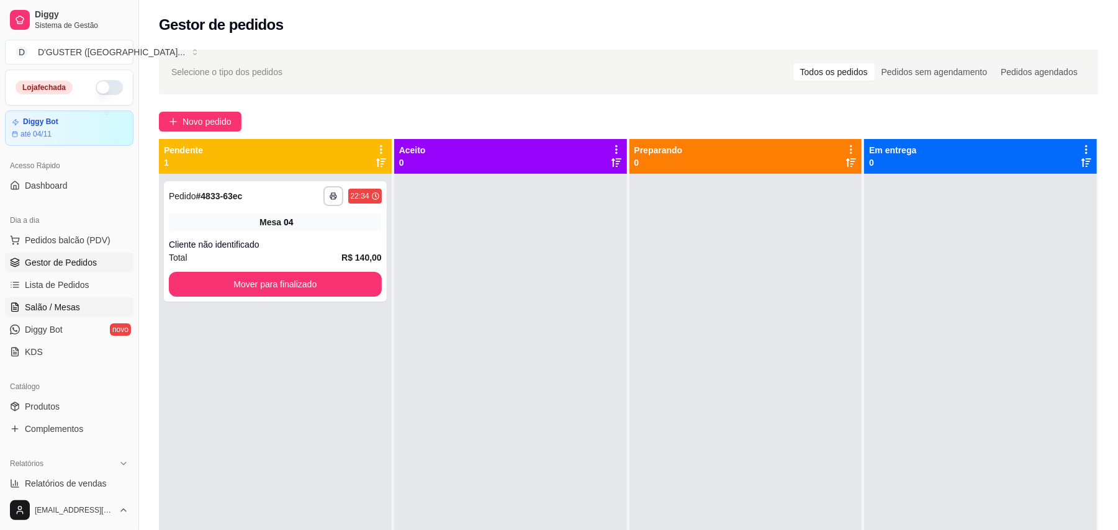
click at [80, 306] on link "Salão / Mesas" at bounding box center [69, 307] width 128 height 20
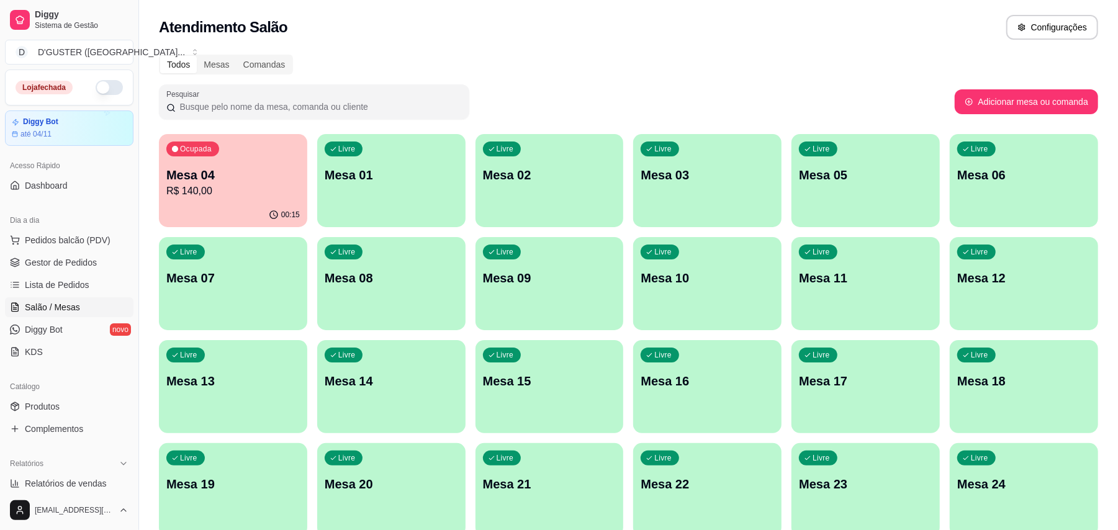
click at [218, 189] on p "R$ 140,00" at bounding box center [232, 191] width 133 height 15
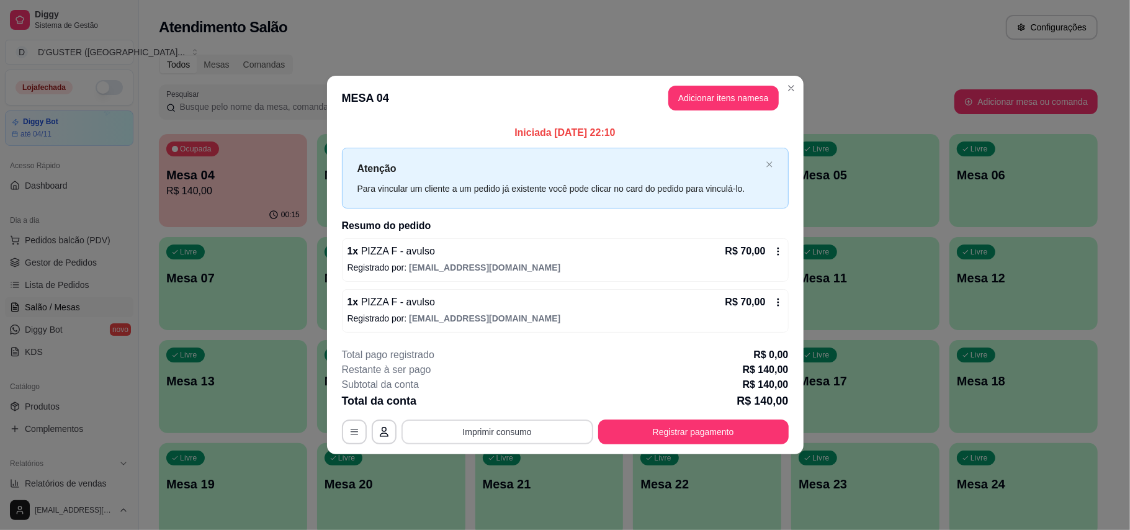
click at [520, 433] on button "Imprimir consumo" at bounding box center [497, 431] width 192 height 25
click at [521, 354] on button "IMPRESSORA" at bounding box center [501, 354] width 90 height 20
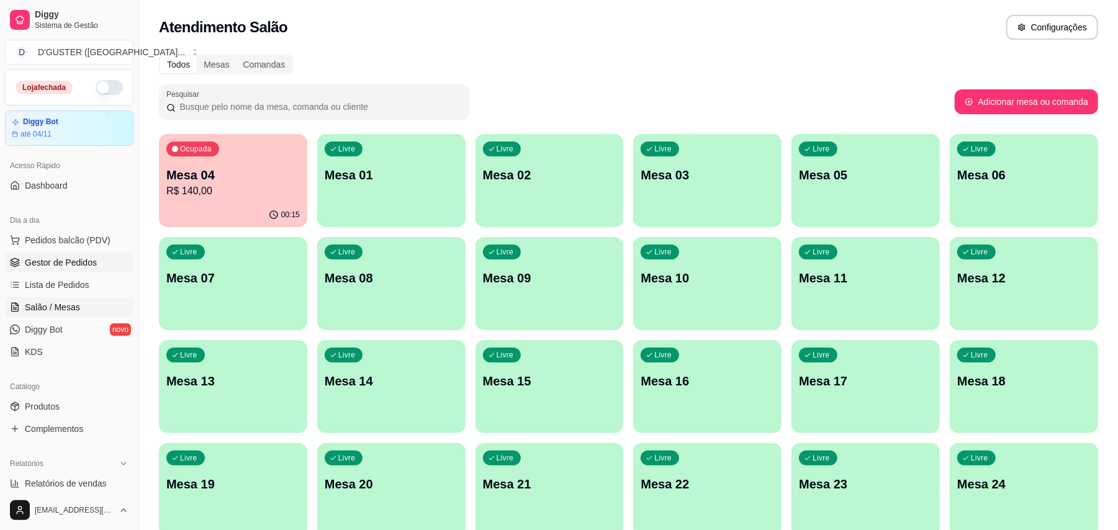
click at [94, 266] on span "Gestor de Pedidos" at bounding box center [61, 262] width 72 height 12
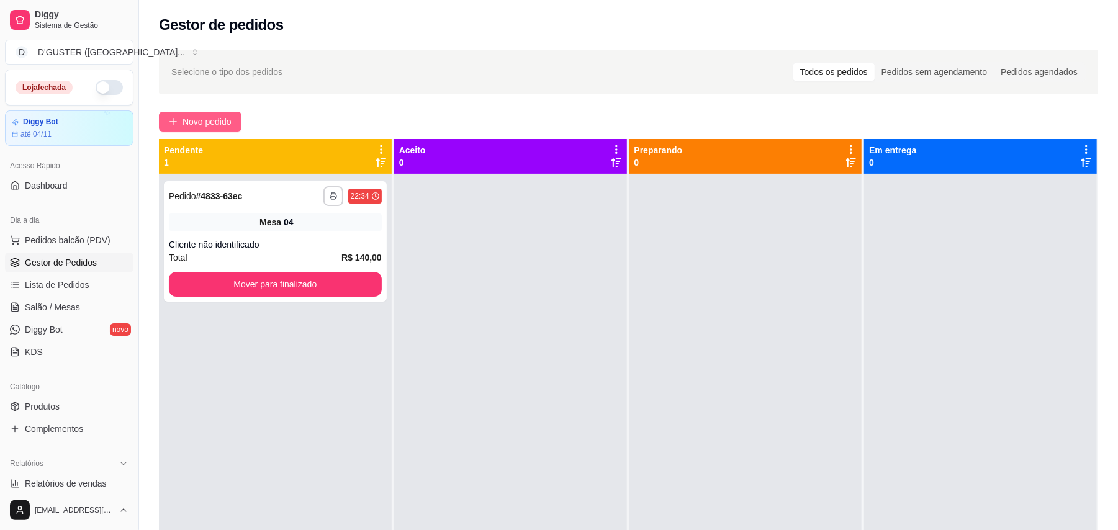
click at [192, 130] on button "Novo pedido" at bounding box center [200, 122] width 83 height 20
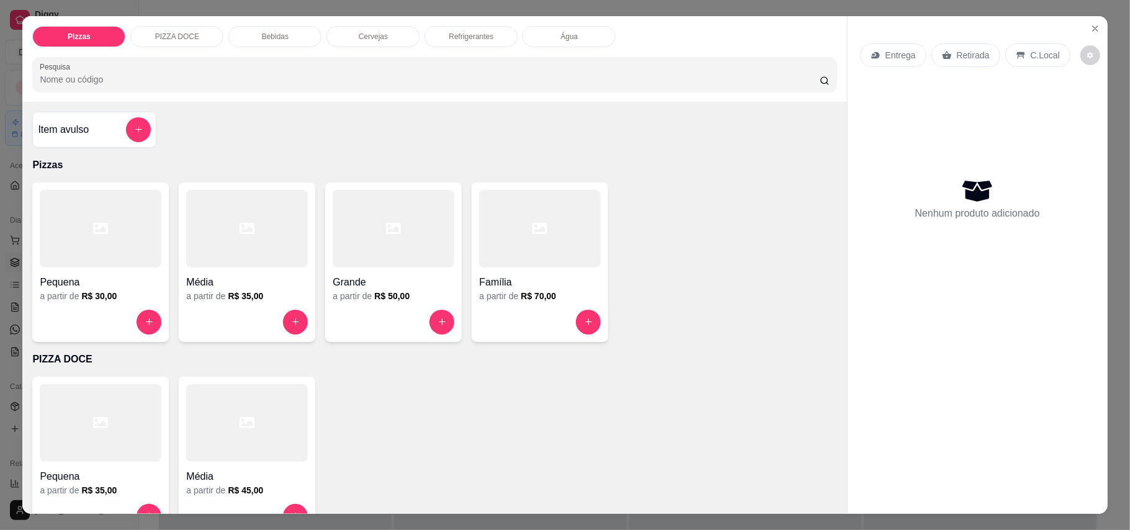
click at [970, 58] on p "Retirada" at bounding box center [973, 55] width 33 height 12
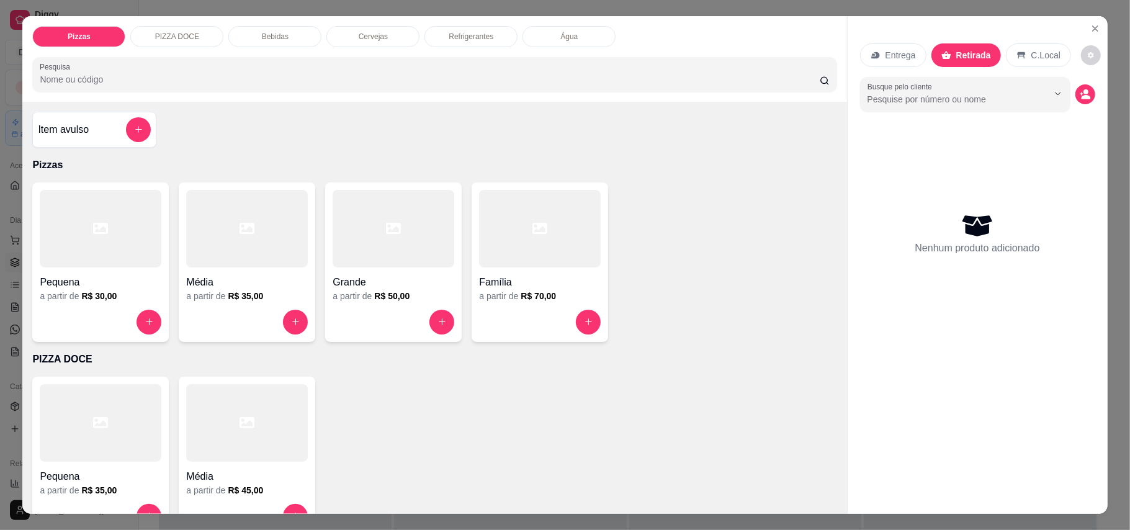
click at [83, 102] on div "Item avulso Pizzas Pequena a partir de R$ 30,00 Média a partir de R$ 35,00 Gran…" at bounding box center [434, 308] width 824 height 413
click at [103, 125] on div "Item avulso" at bounding box center [94, 129] width 113 height 25
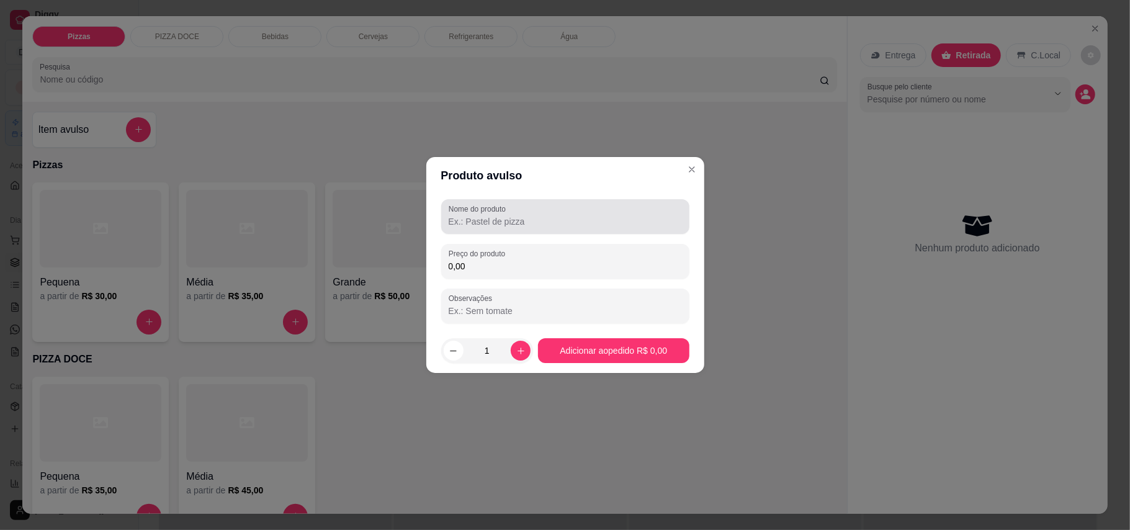
click at [666, 231] on div "Nome do produto" at bounding box center [565, 216] width 248 height 35
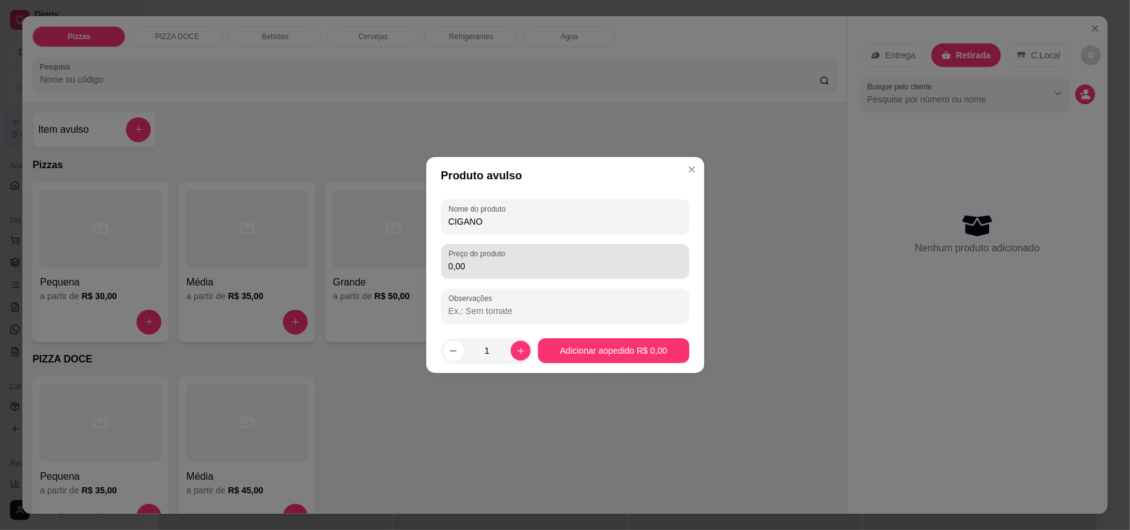
type input "CIGANO"
click at [591, 263] on input "0,00" at bounding box center [565, 266] width 233 height 12
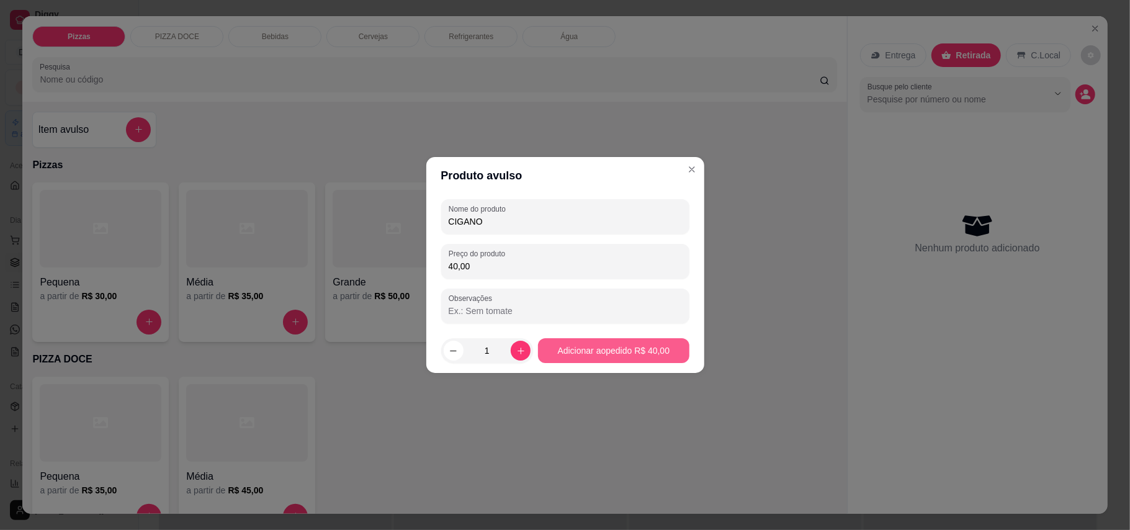
type input "40,00"
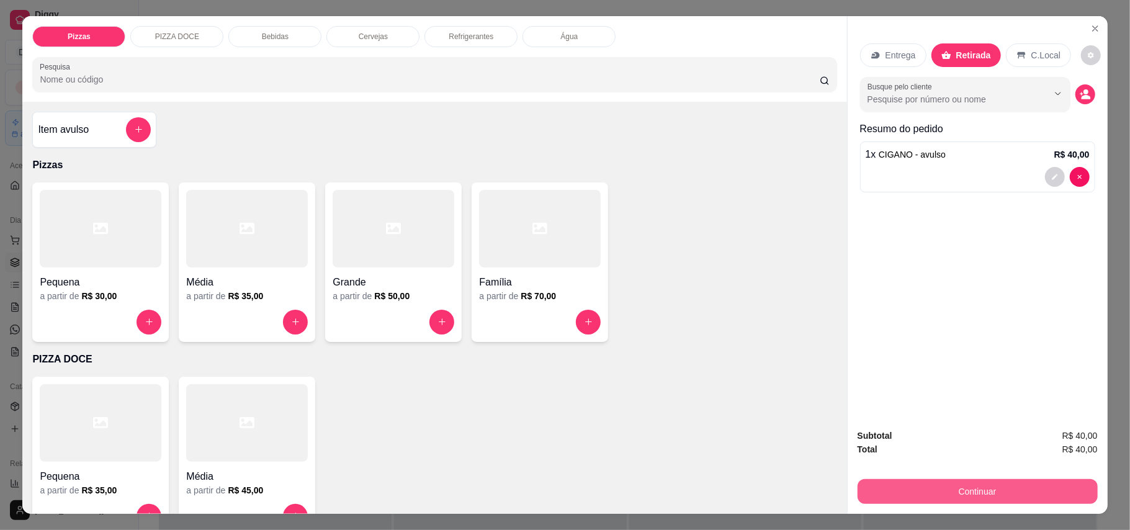
click at [976, 489] on button "Continuar" at bounding box center [978, 491] width 240 height 25
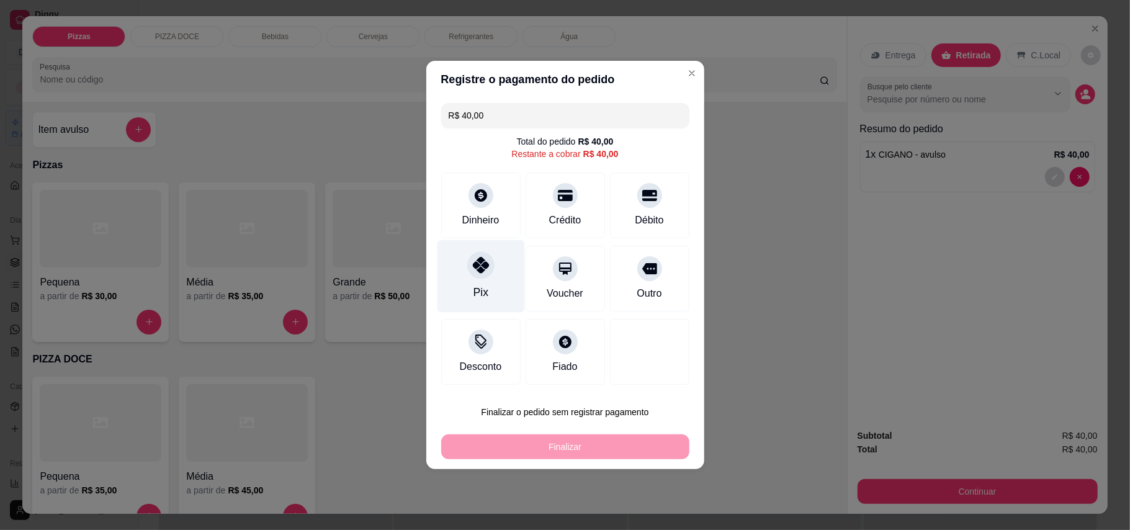
click at [467, 277] on div "Pix" at bounding box center [480, 276] width 87 height 73
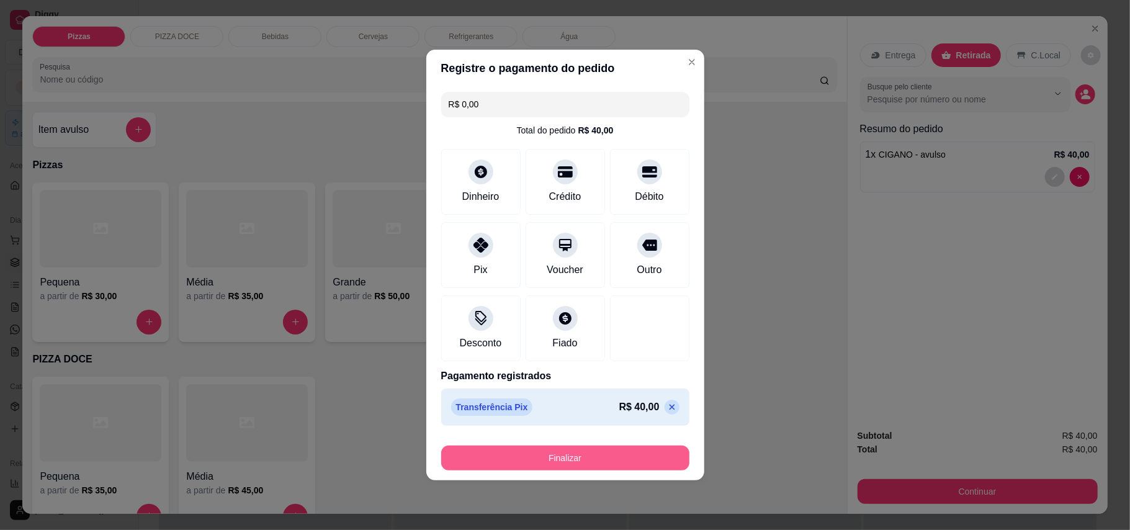
click at [585, 457] on button "Finalizar" at bounding box center [565, 458] width 248 height 25
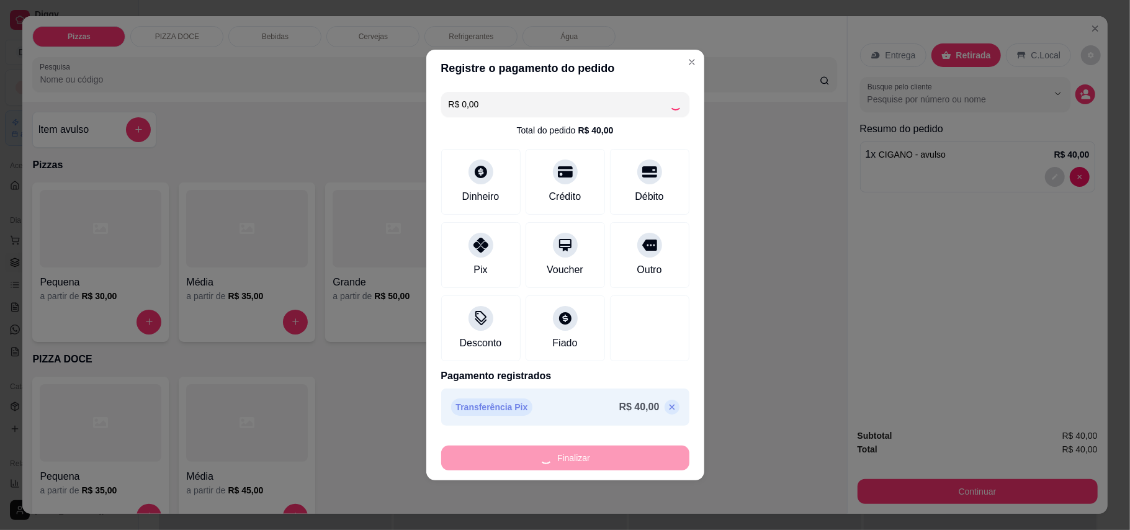
type input "-R$ 40,00"
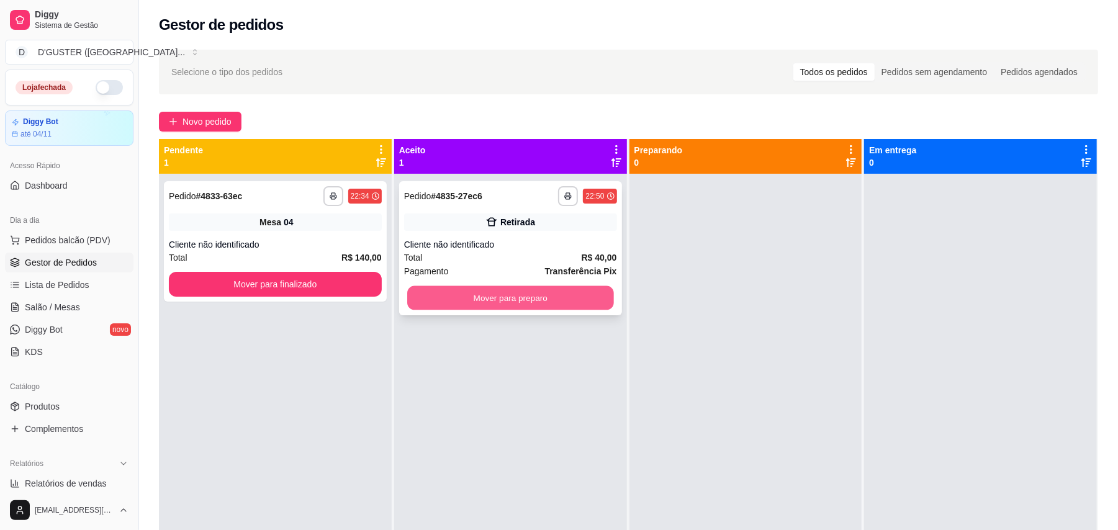
click at [582, 297] on button "Mover para preparo" at bounding box center [510, 298] width 206 height 24
click at [582, 297] on div "**********" at bounding box center [510, 439] width 233 height 530
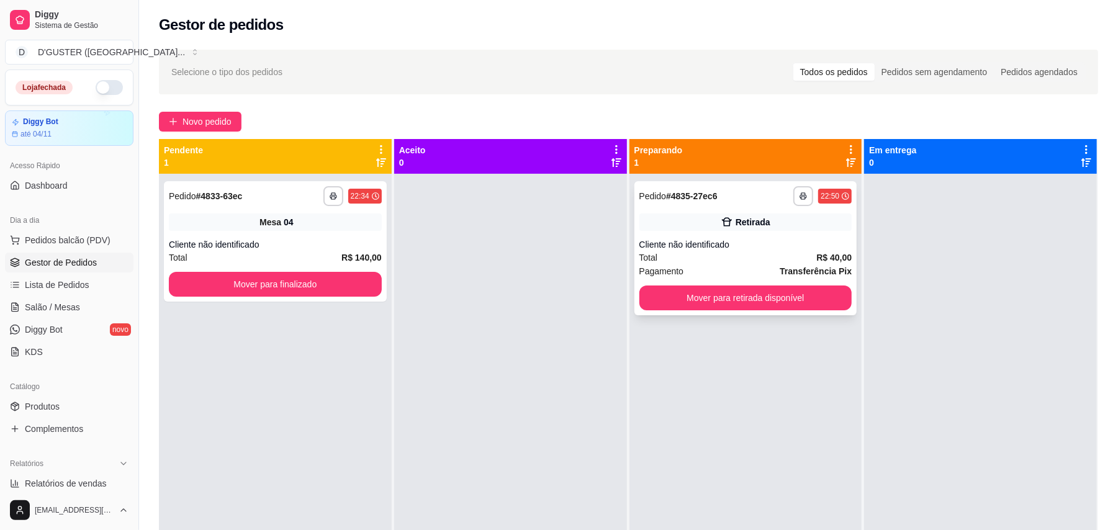
click at [775, 284] on div "**********" at bounding box center [745, 248] width 223 height 134
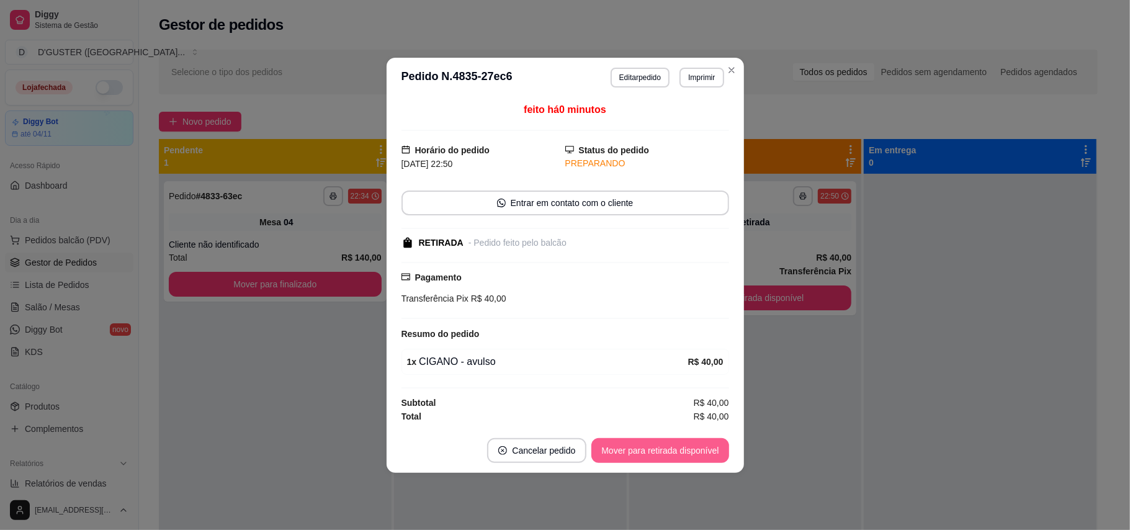
click at [683, 447] on button "Mover para retirada disponível" at bounding box center [659, 450] width 137 height 25
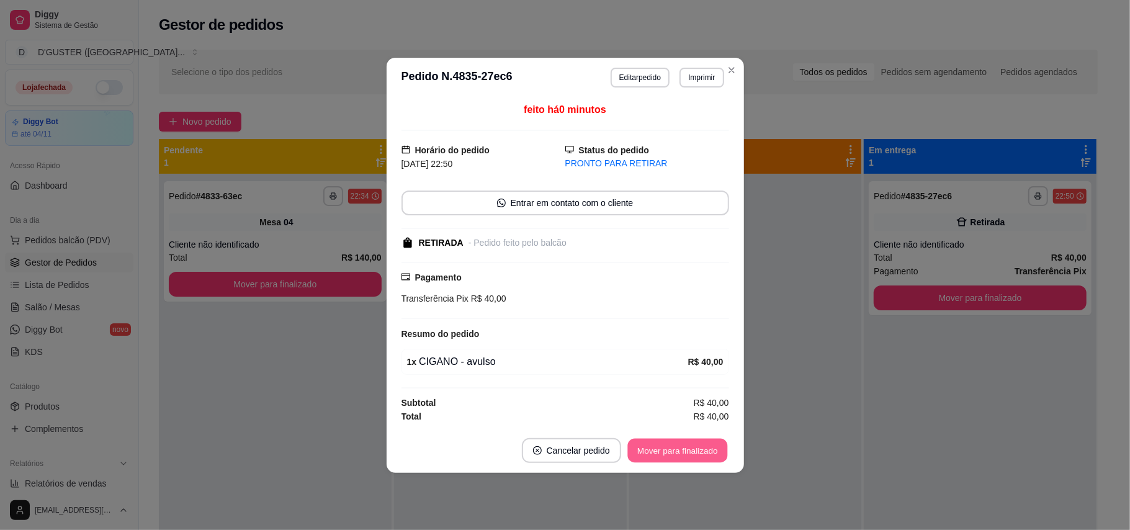
click at [683, 447] on button "Mover para finalizado" at bounding box center [677, 450] width 100 height 24
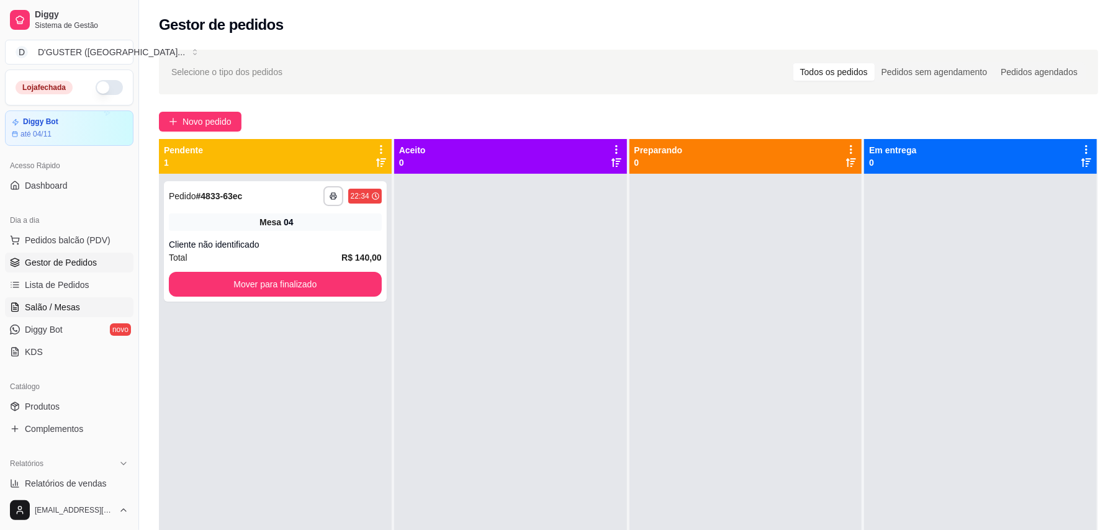
click at [68, 305] on span "Salão / Mesas" at bounding box center [52, 307] width 55 height 12
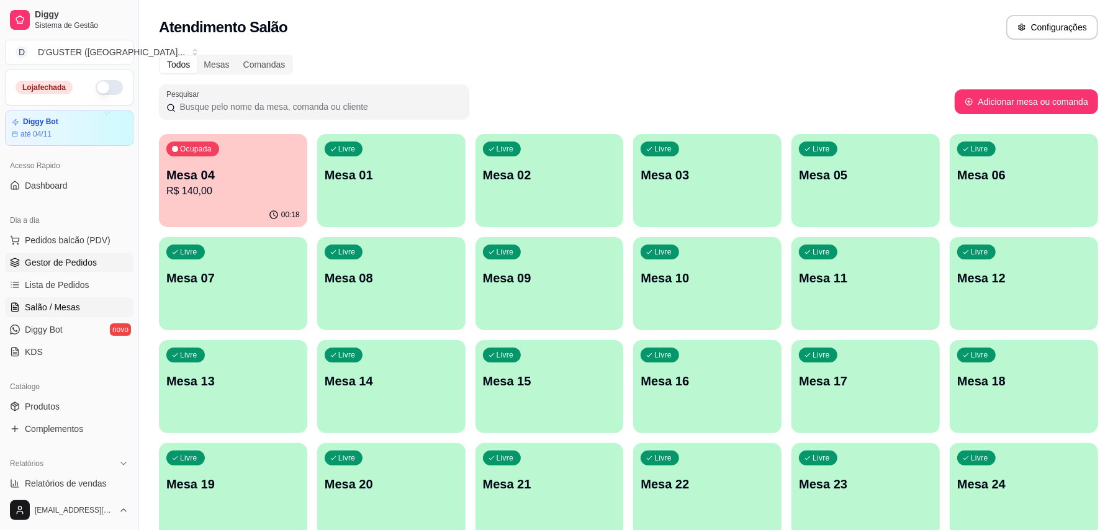
click at [68, 259] on span "Gestor de Pedidos" at bounding box center [61, 262] width 72 height 12
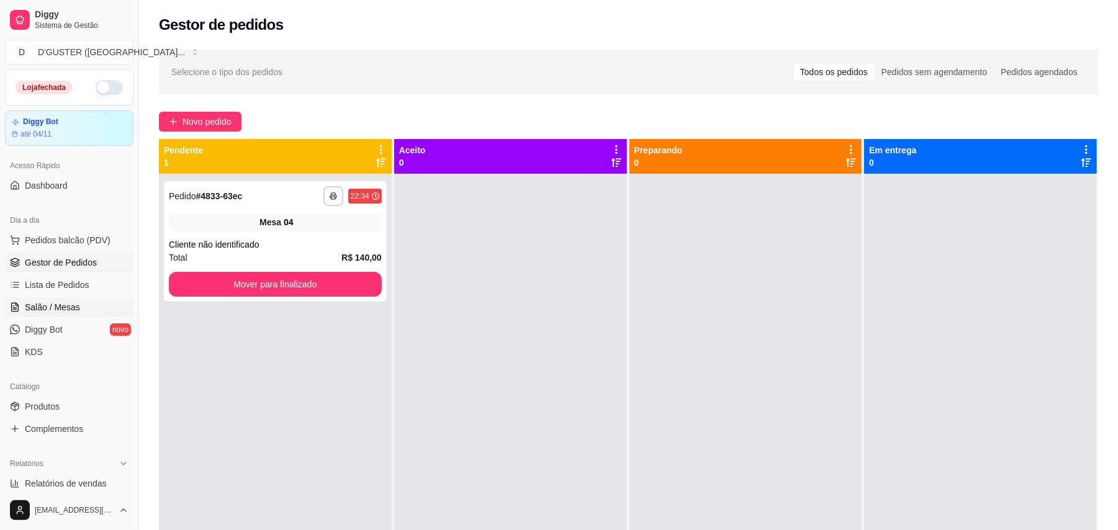
click at [67, 302] on span "Salão / Mesas" at bounding box center [52, 307] width 55 height 12
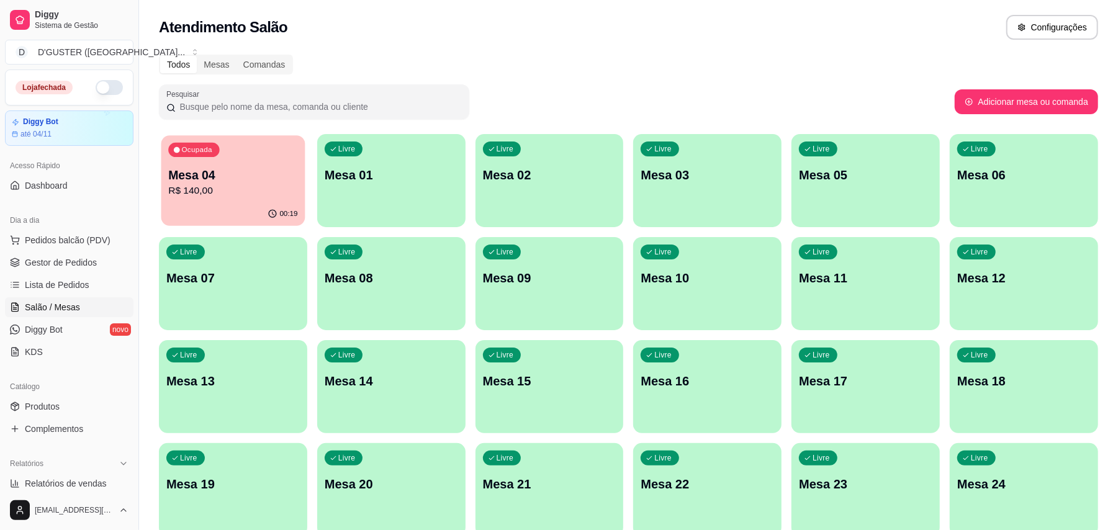
click at [251, 182] on div "Mesa 04 R$ 140,00" at bounding box center [232, 182] width 129 height 31
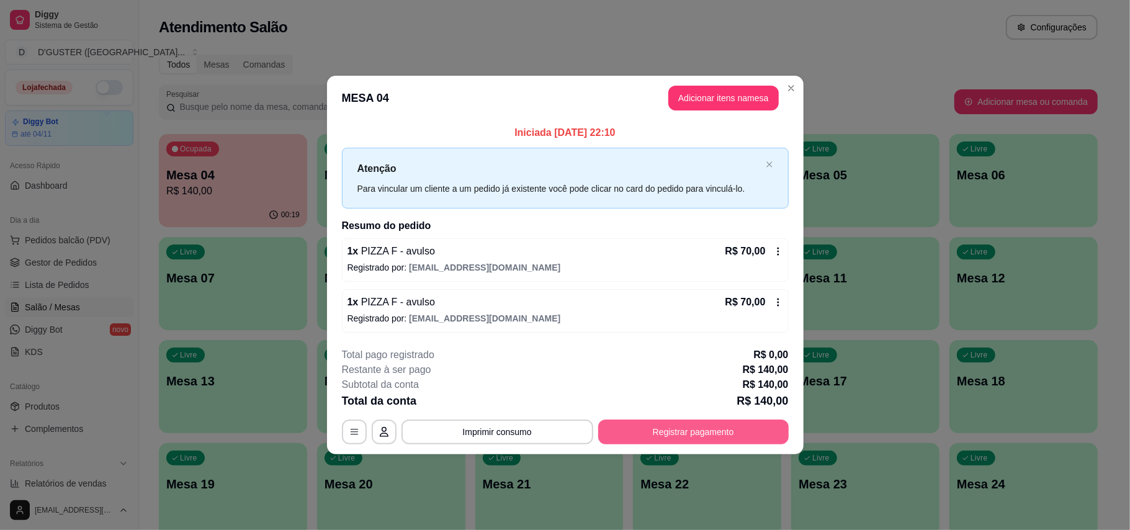
click at [722, 437] on button "Registrar pagamento" at bounding box center [693, 431] width 190 height 25
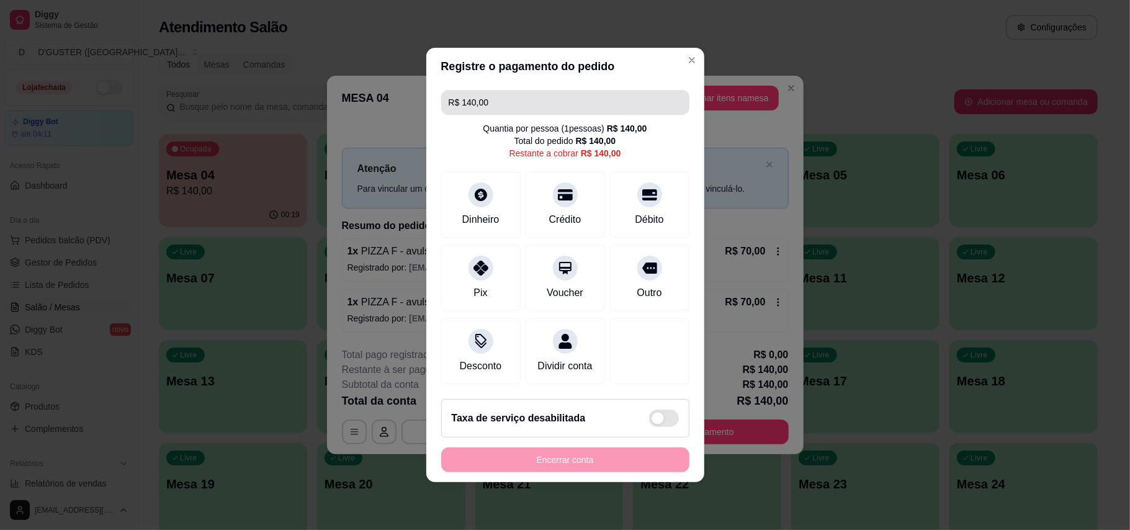
click at [524, 97] on input "R$ 140,00" at bounding box center [565, 102] width 233 height 25
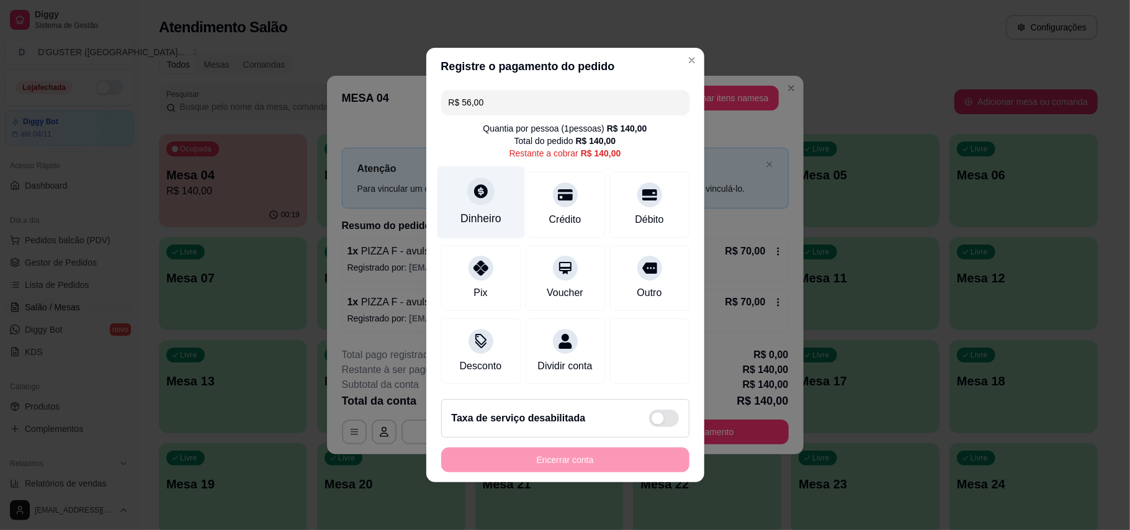
click at [477, 191] on icon at bounding box center [480, 191] width 16 height 16
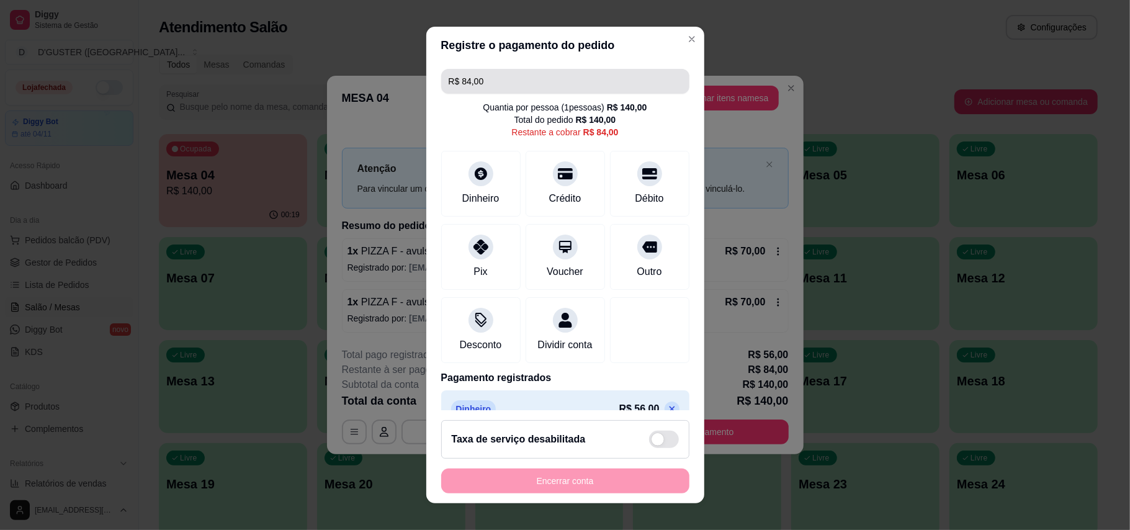
click at [534, 75] on input "R$ 84,00" at bounding box center [565, 81] width 233 height 25
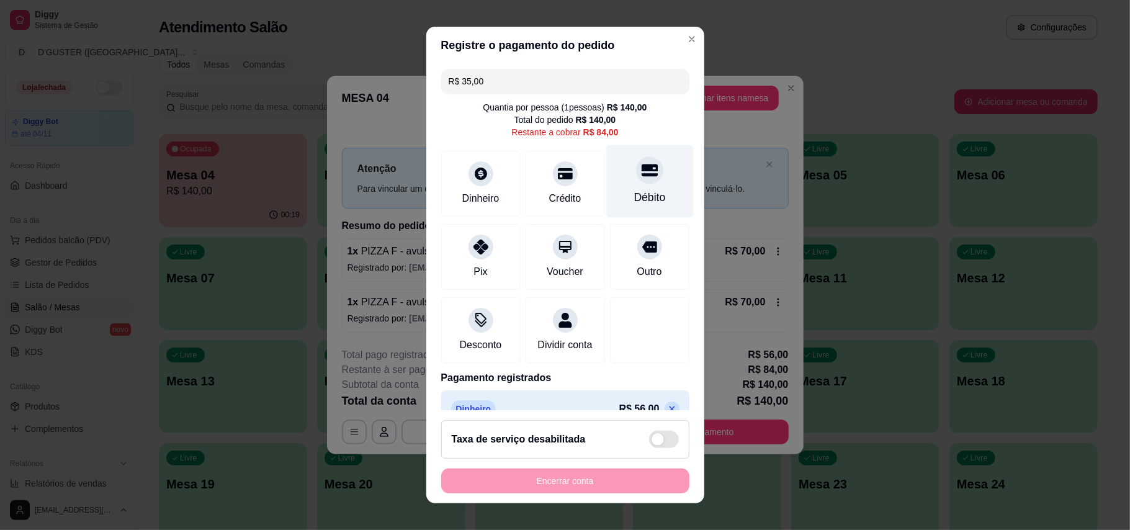
click at [634, 204] on div "Débito" at bounding box center [650, 197] width 32 height 16
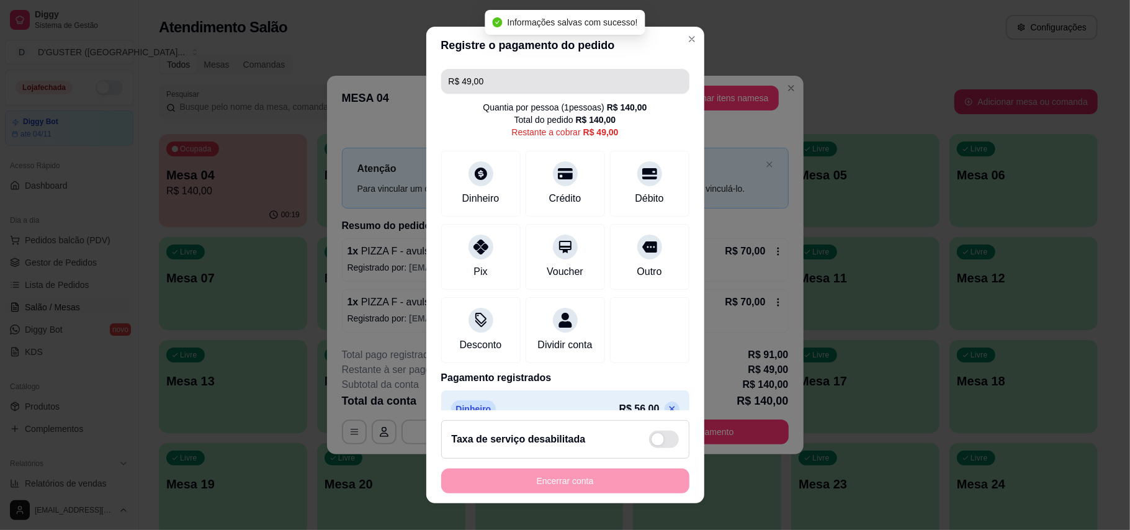
click at [535, 83] on input "R$ 49,00" at bounding box center [565, 81] width 233 height 25
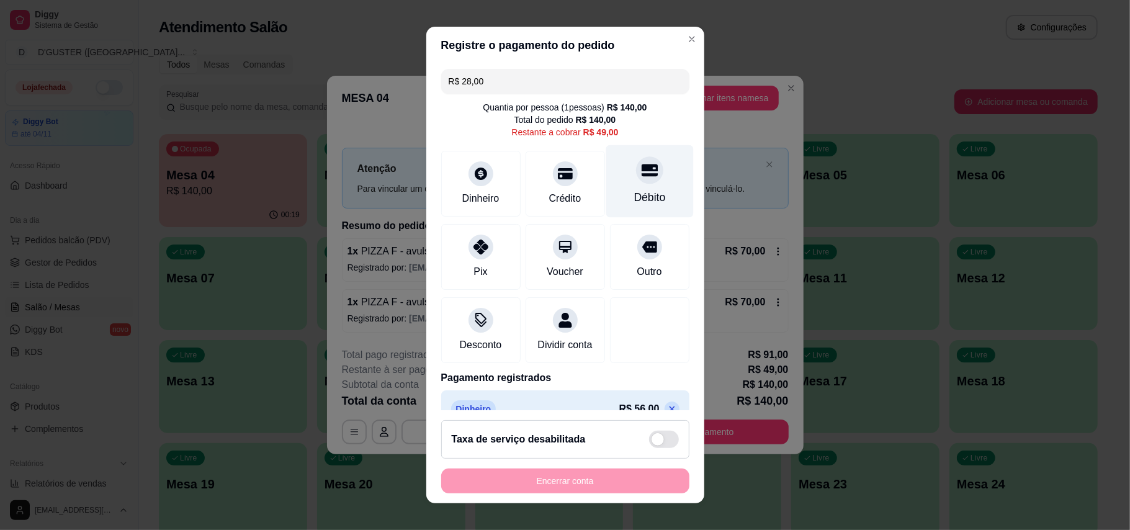
click at [634, 194] on div "Débito" at bounding box center [650, 197] width 32 height 16
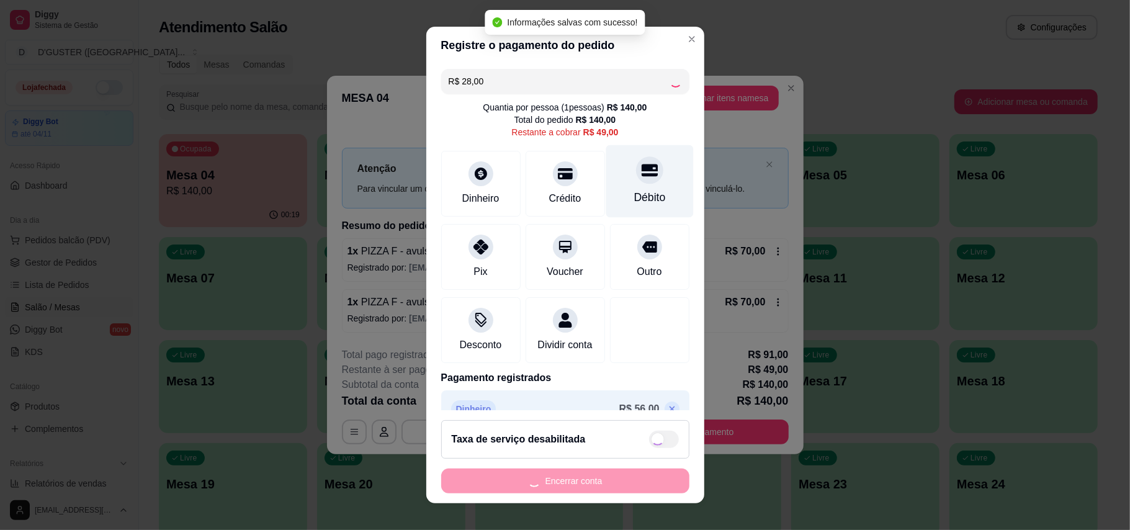
type input "R$ 21,00"
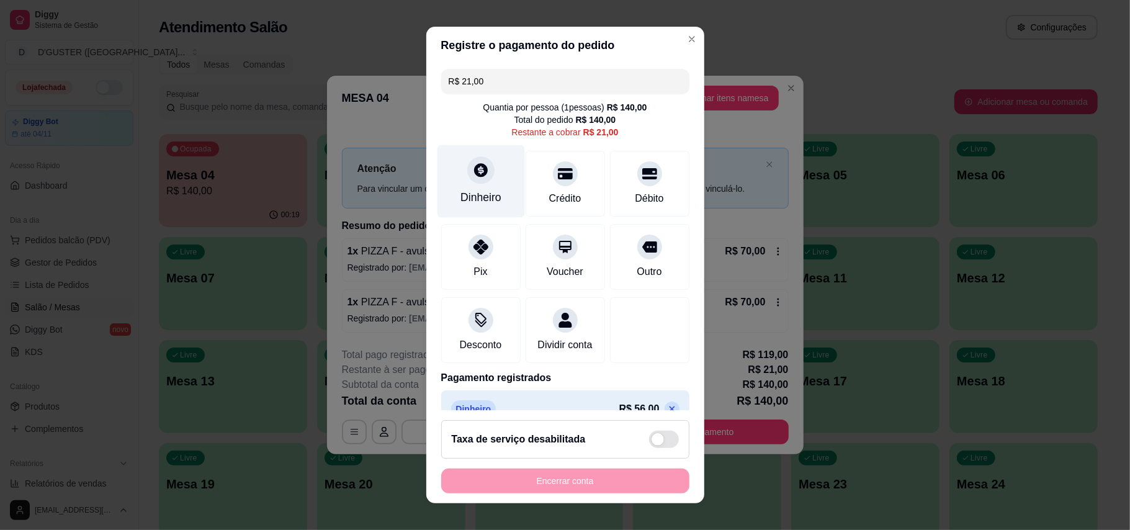
click at [440, 174] on div "Dinheiro" at bounding box center [480, 181] width 87 height 73
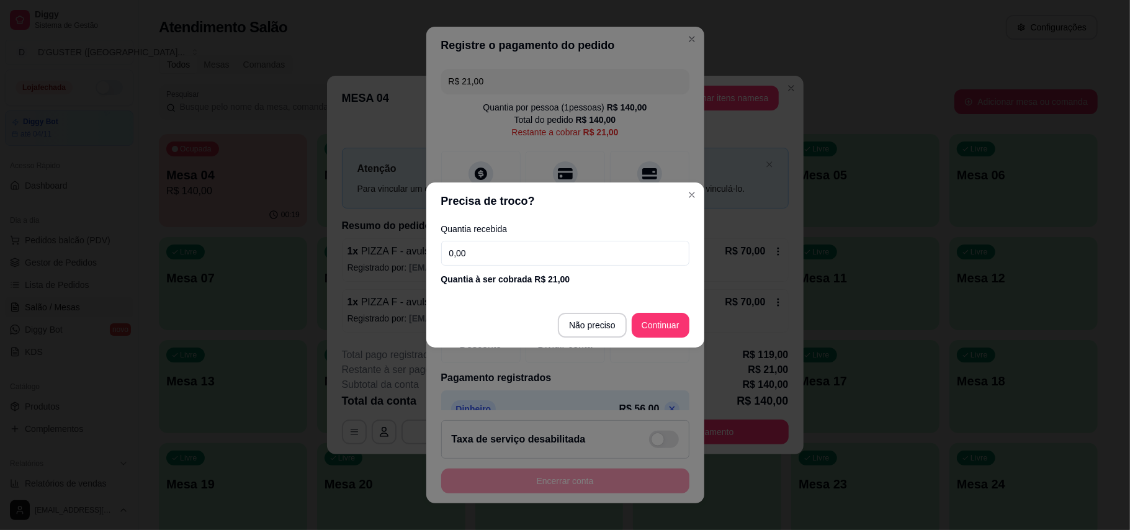
click at [498, 261] on input "0,00" at bounding box center [565, 253] width 248 height 25
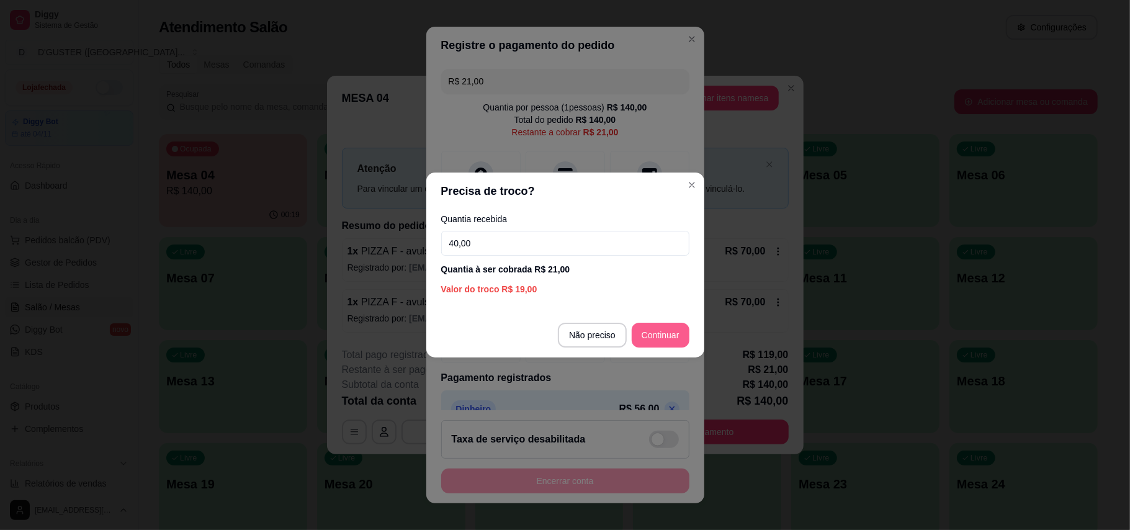
type input "40,00"
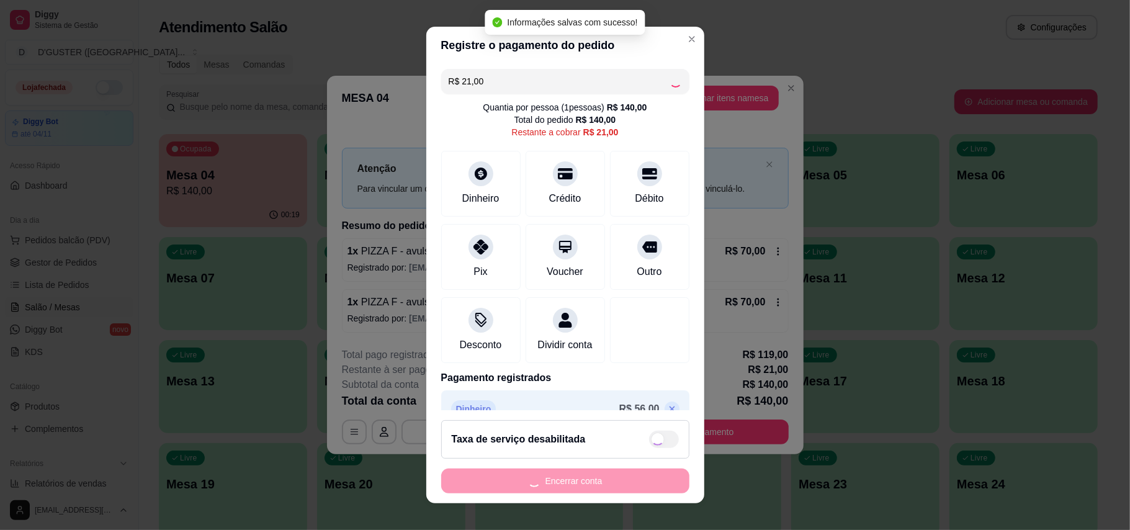
type input "R$ 0,00"
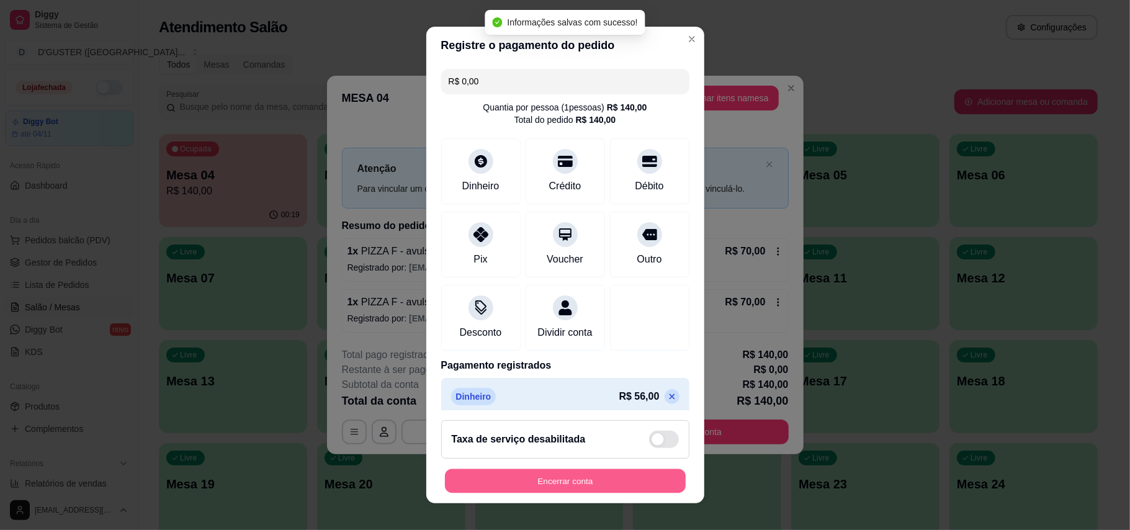
click at [628, 487] on button "Encerrar conta" at bounding box center [565, 481] width 241 height 24
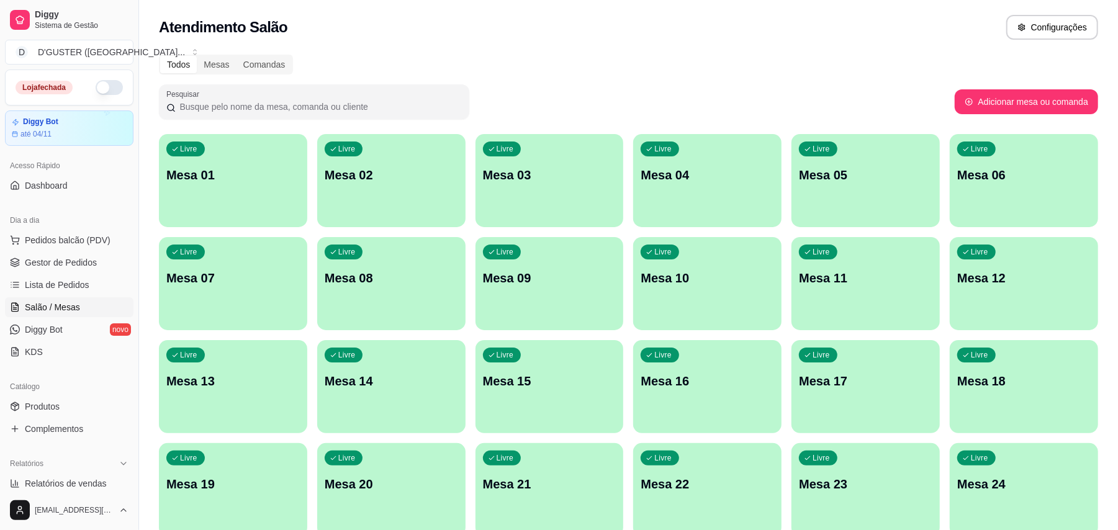
click at [192, 177] on p "Mesa 01" at bounding box center [232, 174] width 133 height 17
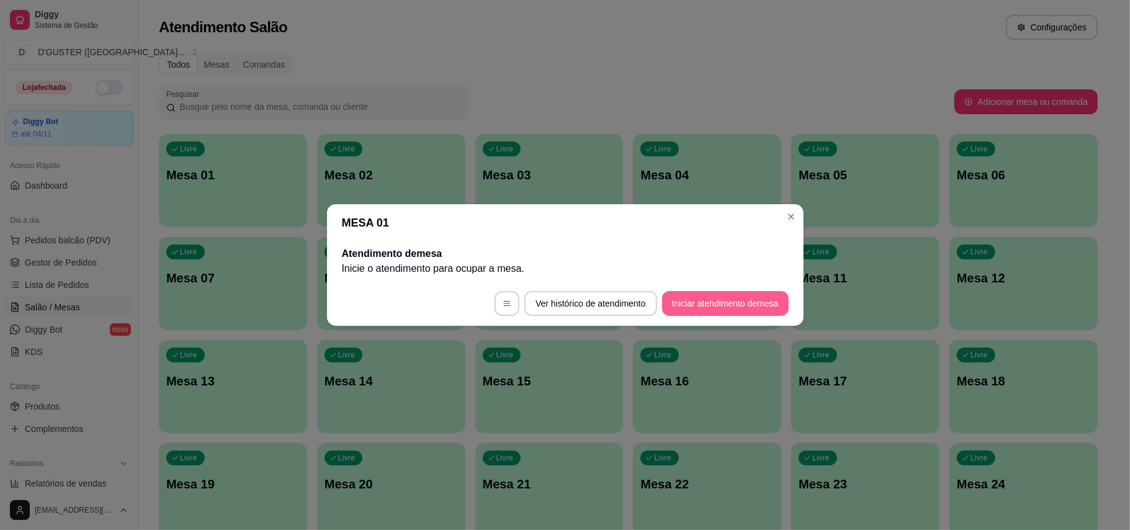
click at [757, 307] on button "Iniciar atendimento de mesa" at bounding box center [725, 303] width 127 height 25
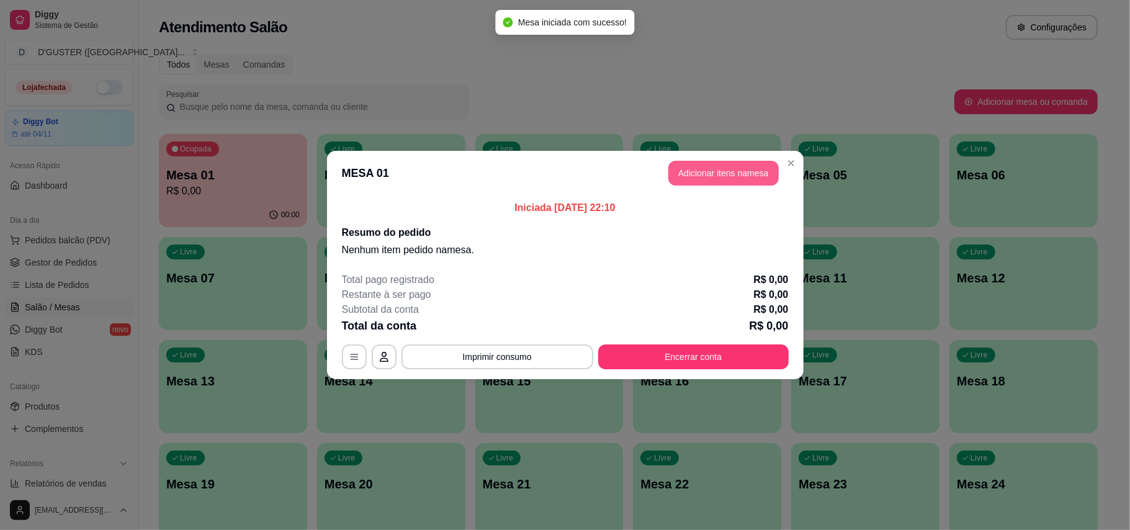
click at [742, 177] on button "Adicionar itens na mesa" at bounding box center [723, 173] width 110 height 25
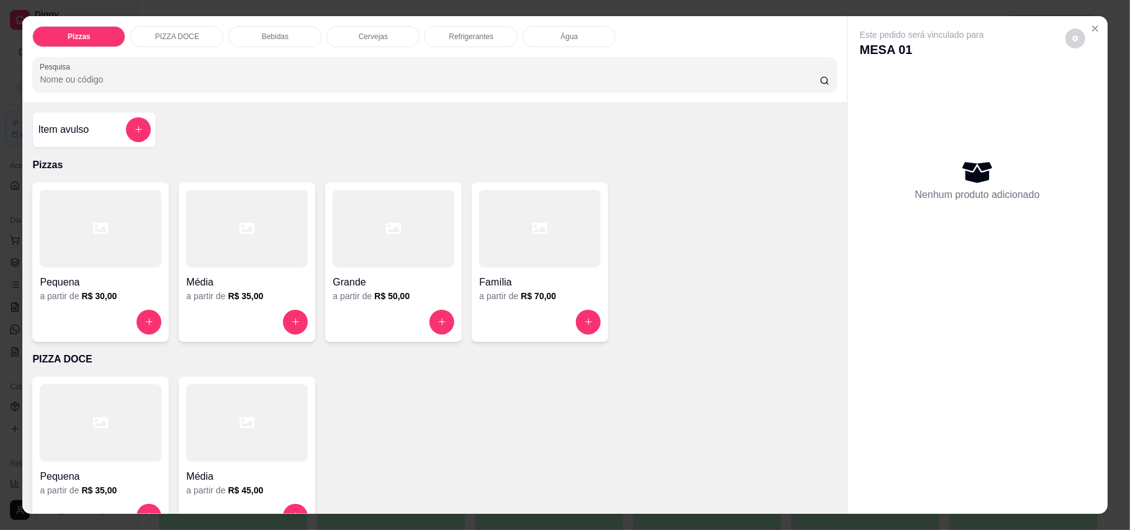
click at [134, 272] on div "Pequena" at bounding box center [101, 278] width 122 height 22
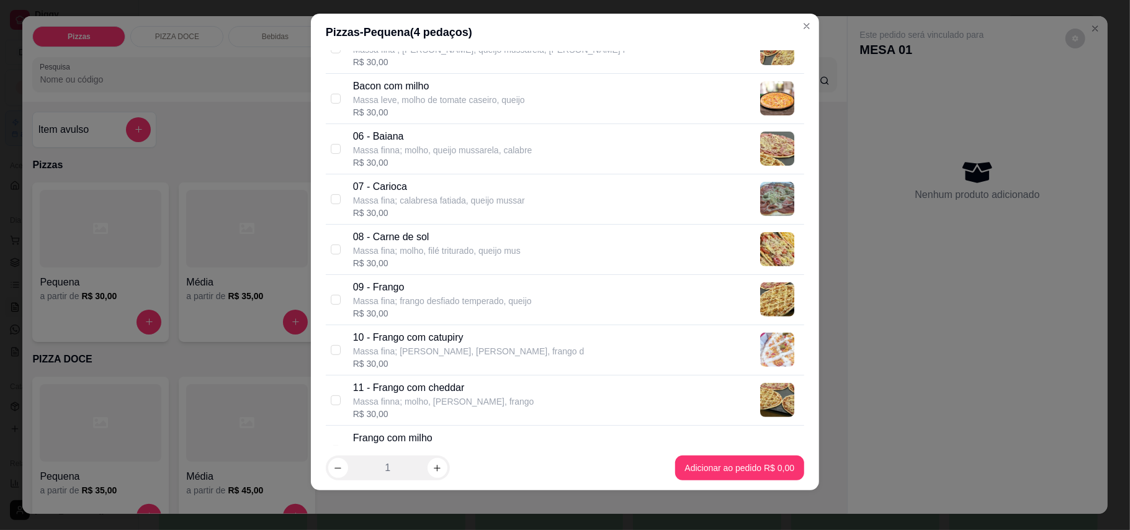
scroll to position [331, 0]
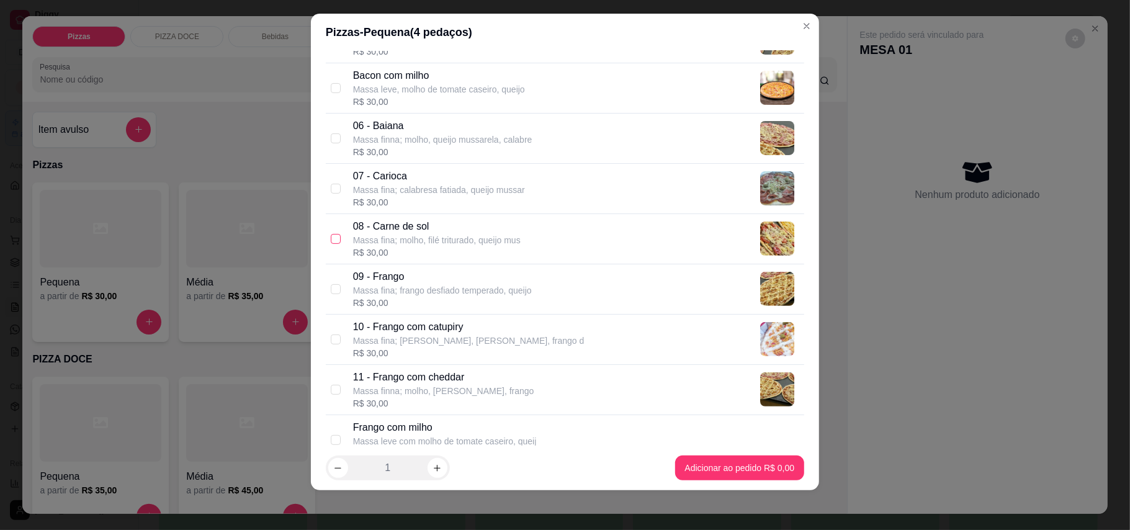
click at [331, 243] on input "checkbox" at bounding box center [336, 239] width 10 height 10
checkbox input "true"
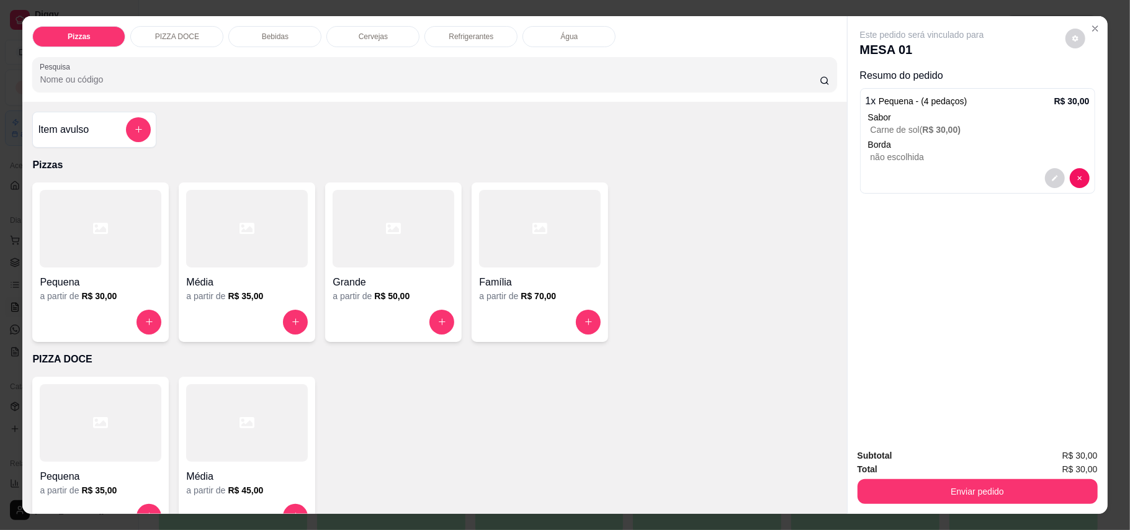
click at [130, 251] on div at bounding box center [101, 229] width 122 height 78
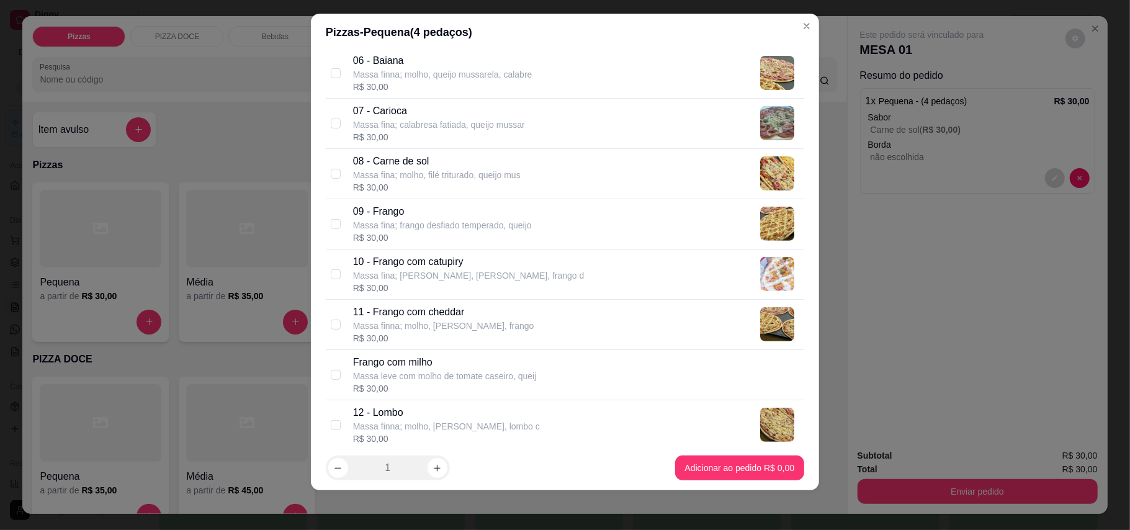
scroll to position [413, 0]
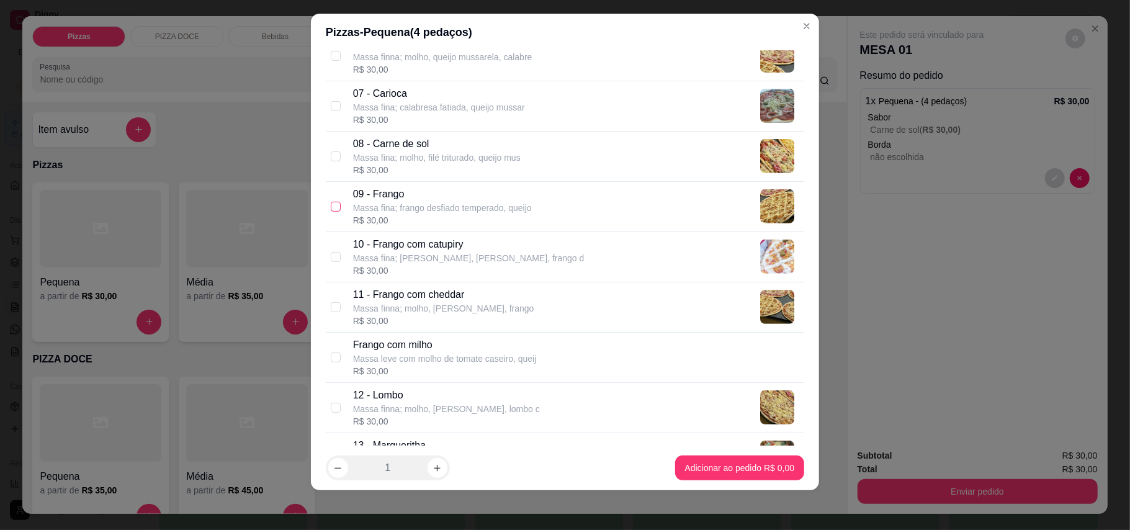
click at [331, 207] on input "checkbox" at bounding box center [336, 207] width 10 height 10
checkbox input "true"
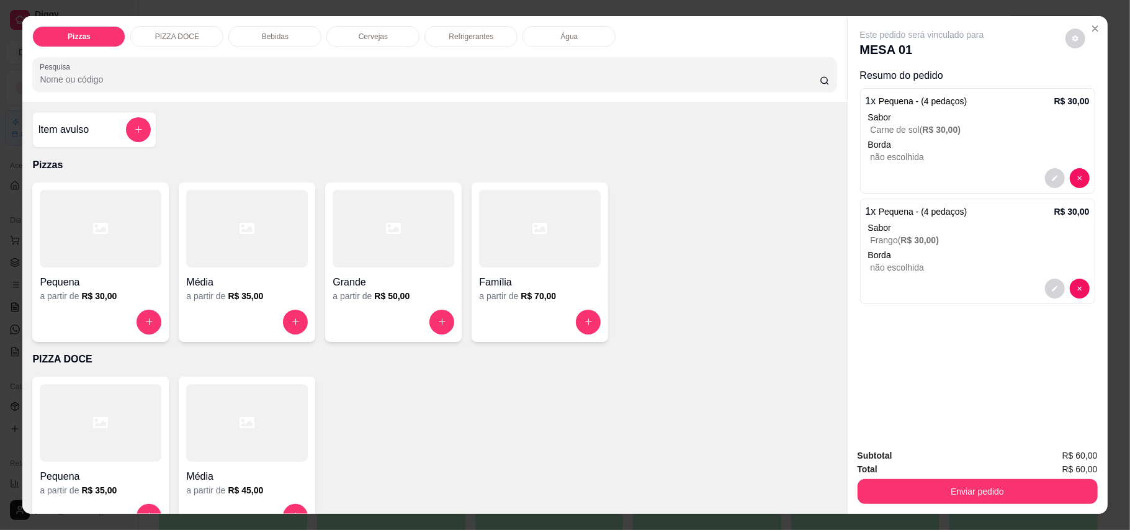
click at [97, 272] on div "Pequena" at bounding box center [101, 278] width 122 height 22
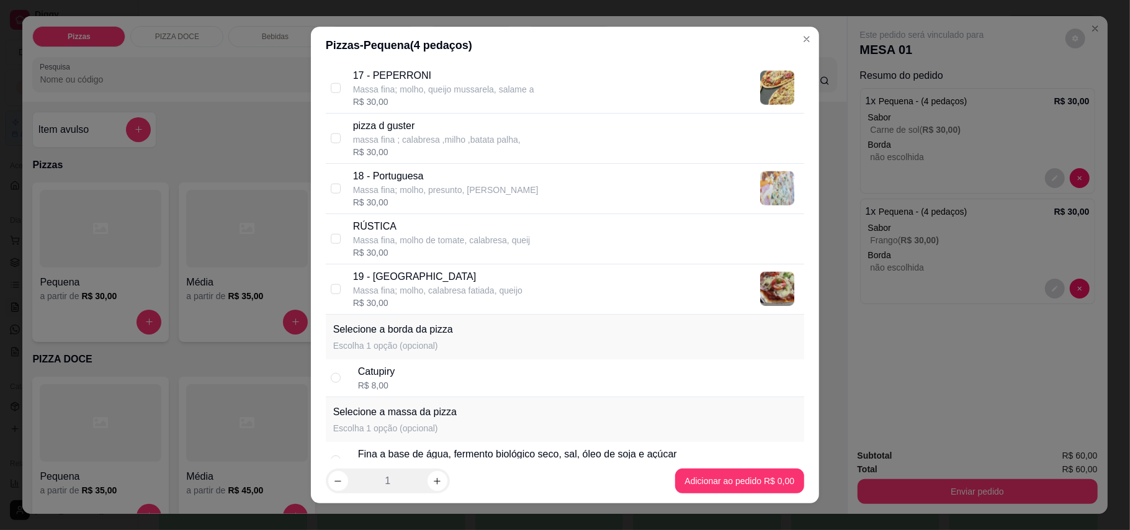
scroll to position [1158, 0]
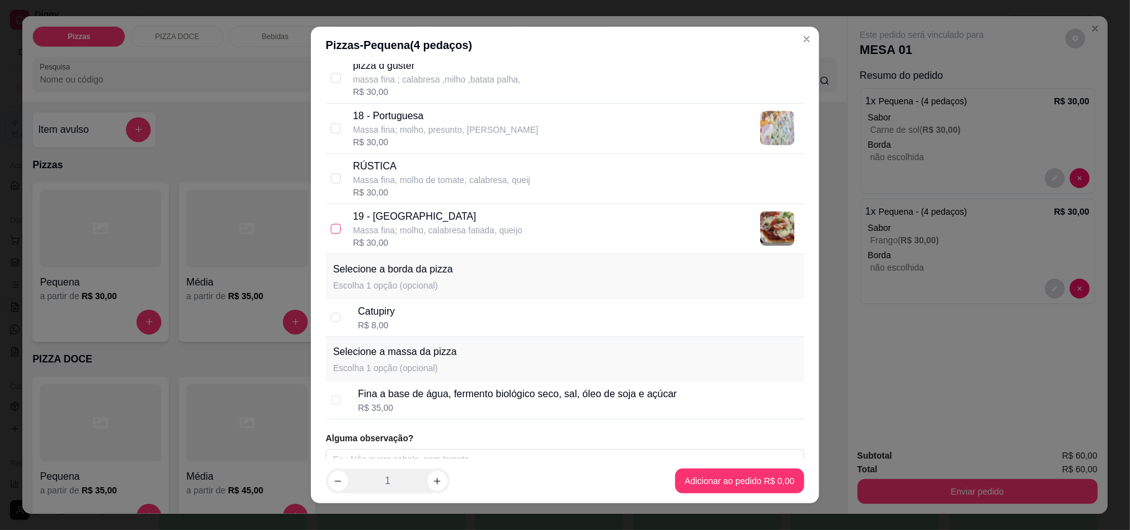
click at [331, 234] on input "checkbox" at bounding box center [336, 229] width 10 height 10
checkbox input "true"
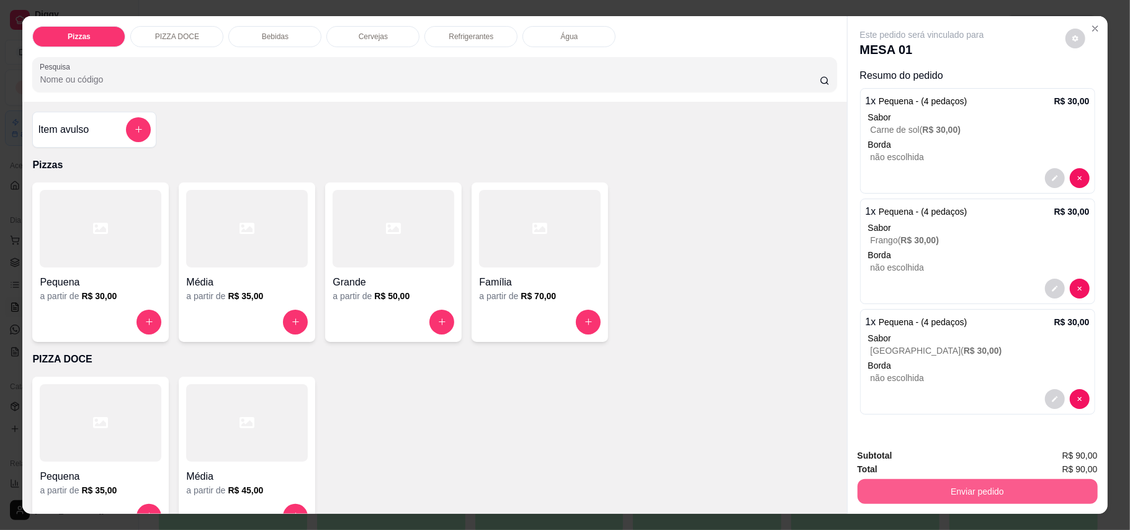
click at [969, 487] on button "Enviar pedido" at bounding box center [978, 491] width 240 height 25
click at [1069, 462] on button "Enviar pedido" at bounding box center [1064, 461] width 68 height 23
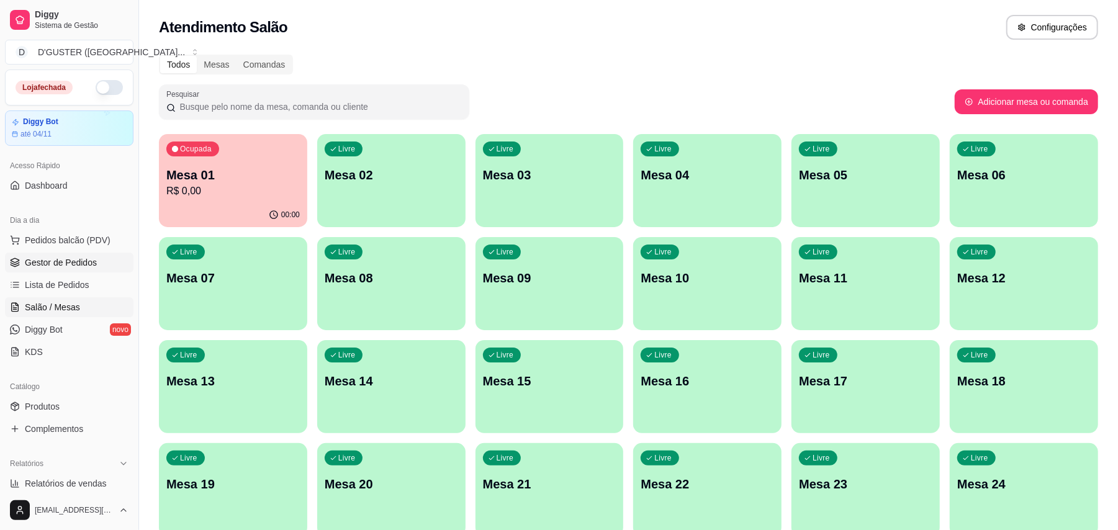
click at [84, 266] on span "Gestor de Pedidos" at bounding box center [61, 262] width 72 height 12
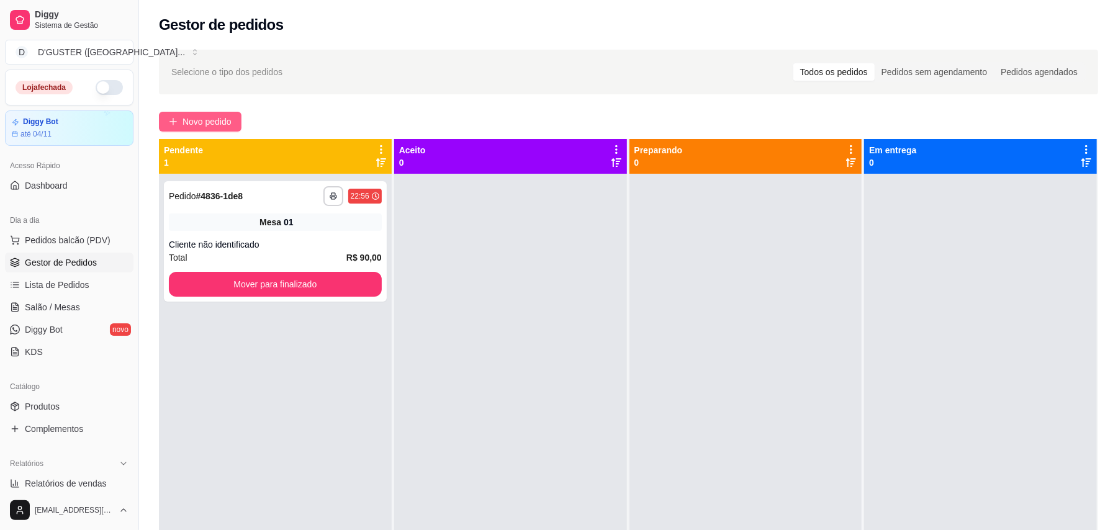
click at [226, 125] on span "Novo pedido" at bounding box center [206, 122] width 49 height 14
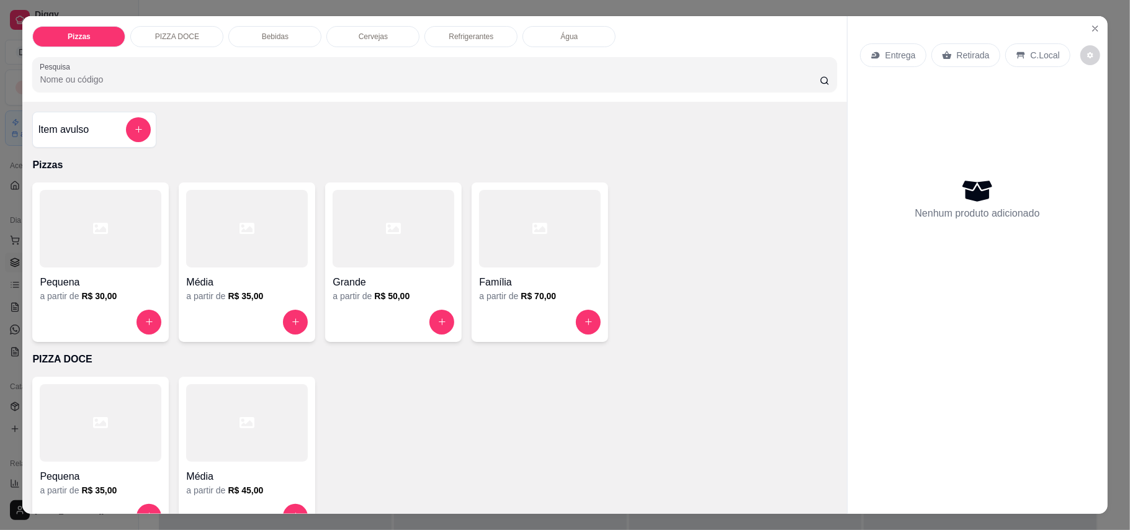
click at [964, 49] on p "Retirada" at bounding box center [973, 55] width 33 height 12
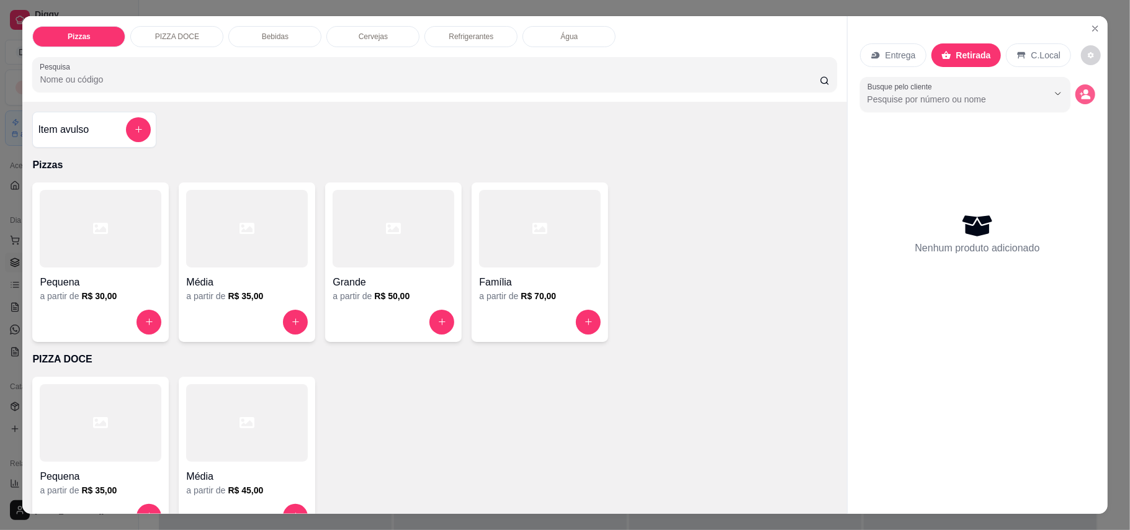
click at [1082, 97] on icon "decrease-product-quantity" at bounding box center [1085, 97] width 9 height 4
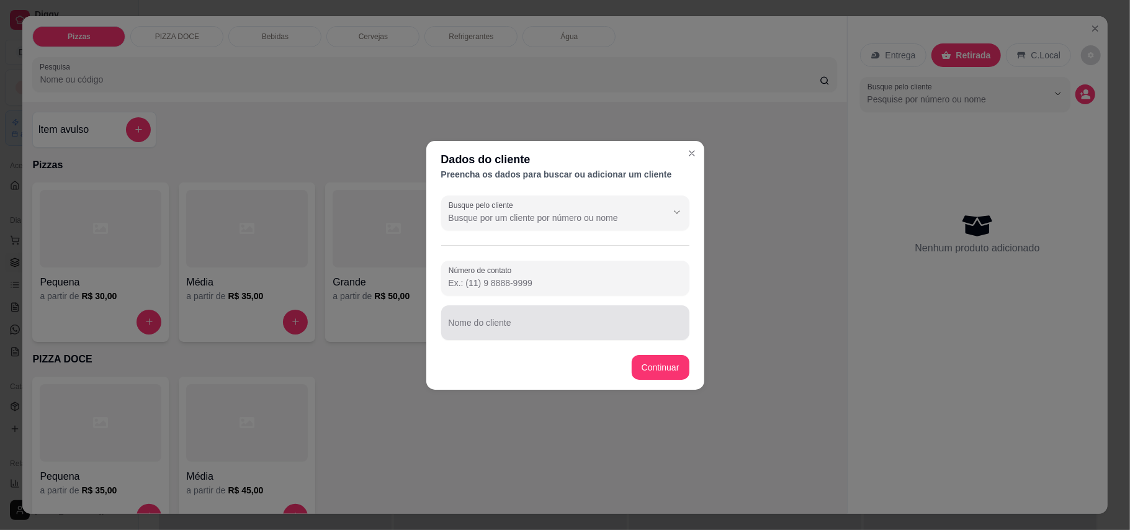
click at [500, 326] on input "Nome do cliente" at bounding box center [565, 327] width 233 height 12
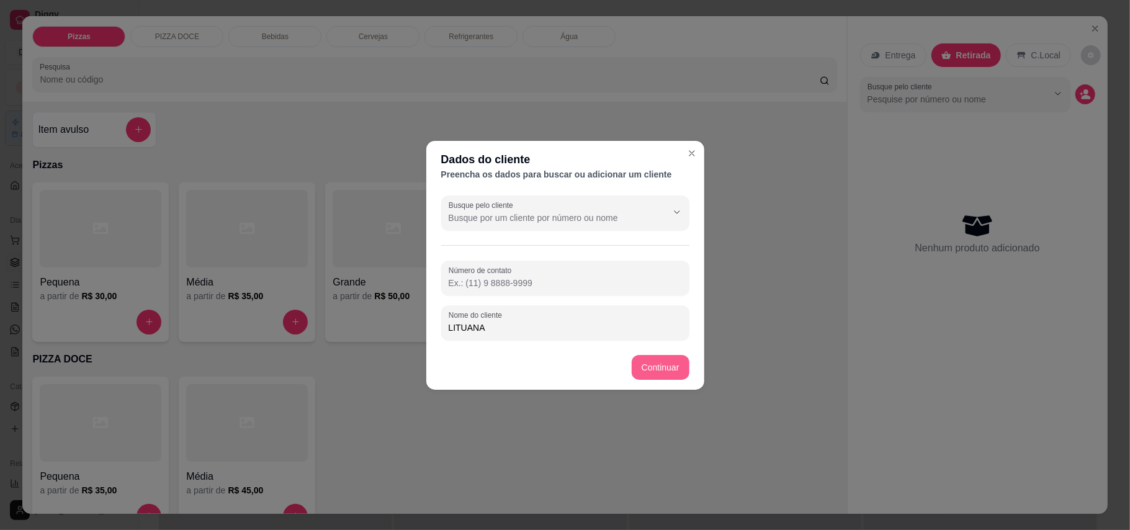
type input "LITUANA"
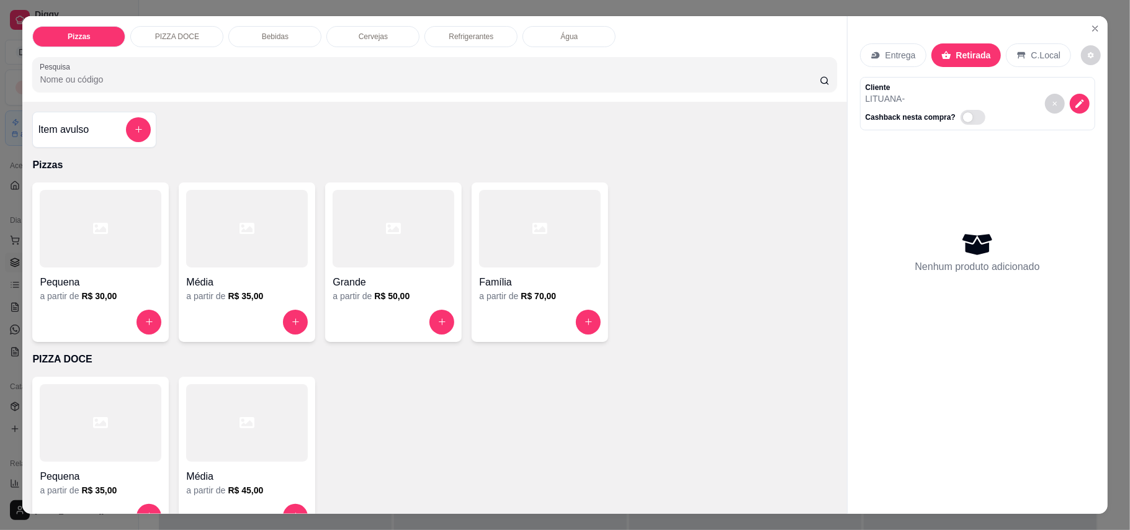
click at [110, 271] on div "Pequena" at bounding box center [101, 278] width 122 height 22
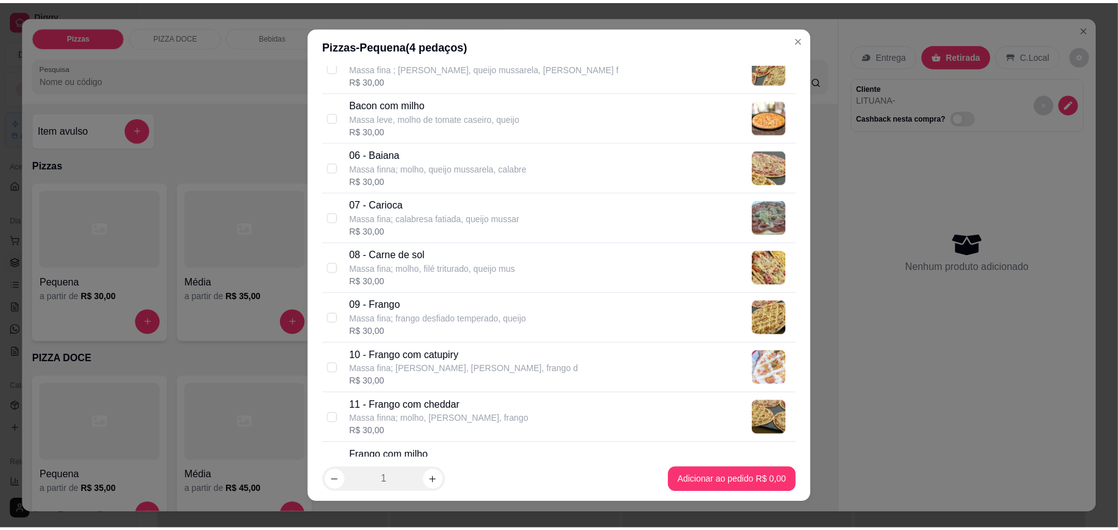
scroll to position [331, 0]
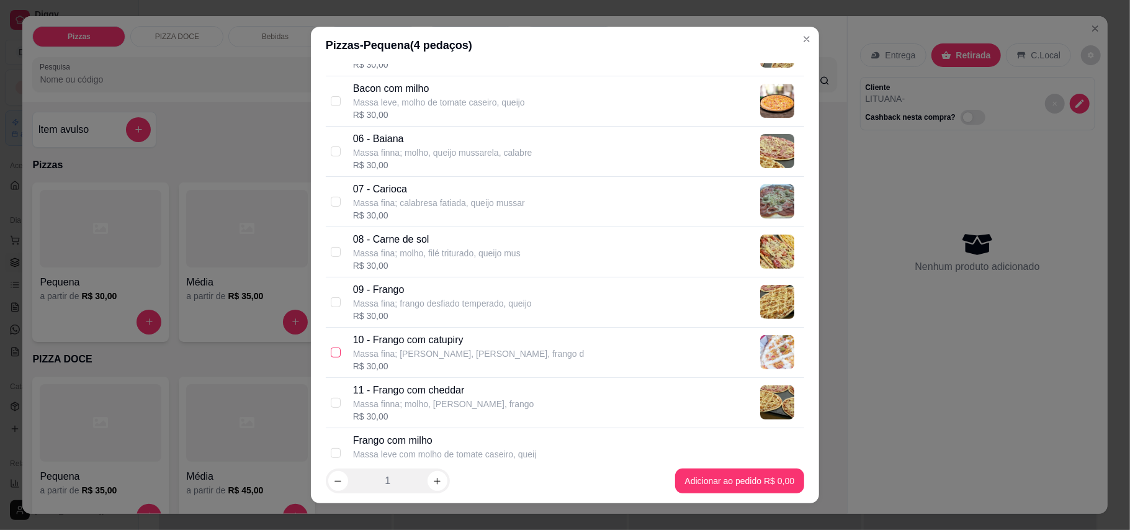
click at [331, 355] on input "checkbox" at bounding box center [336, 352] width 10 height 10
checkbox input "true"
click at [331, 256] on input "checkbox" at bounding box center [336, 252] width 10 height 10
checkbox input "true"
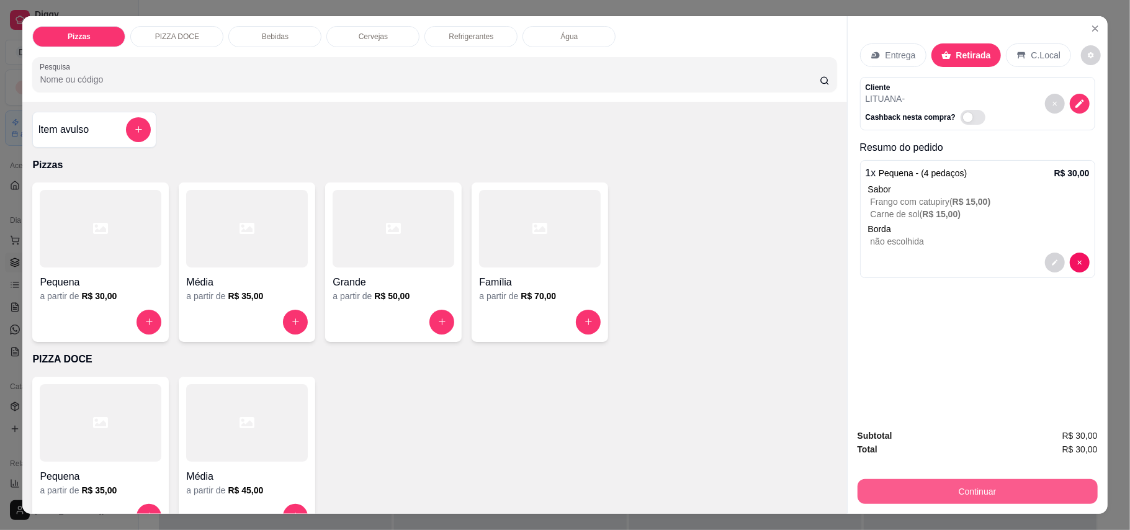
click at [1034, 499] on button "Continuar" at bounding box center [978, 491] width 240 height 25
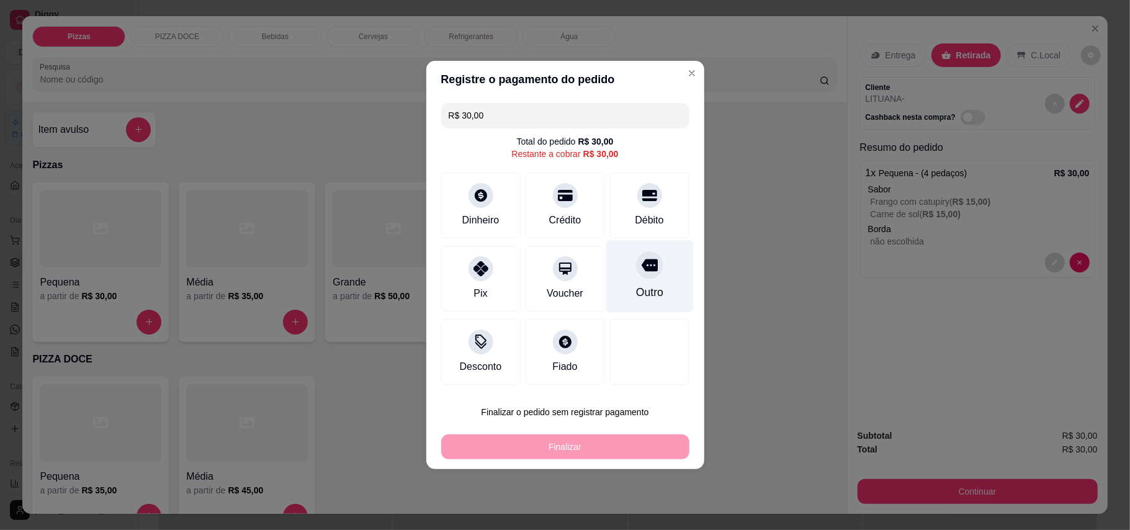
click at [644, 271] on icon at bounding box center [649, 265] width 16 height 12
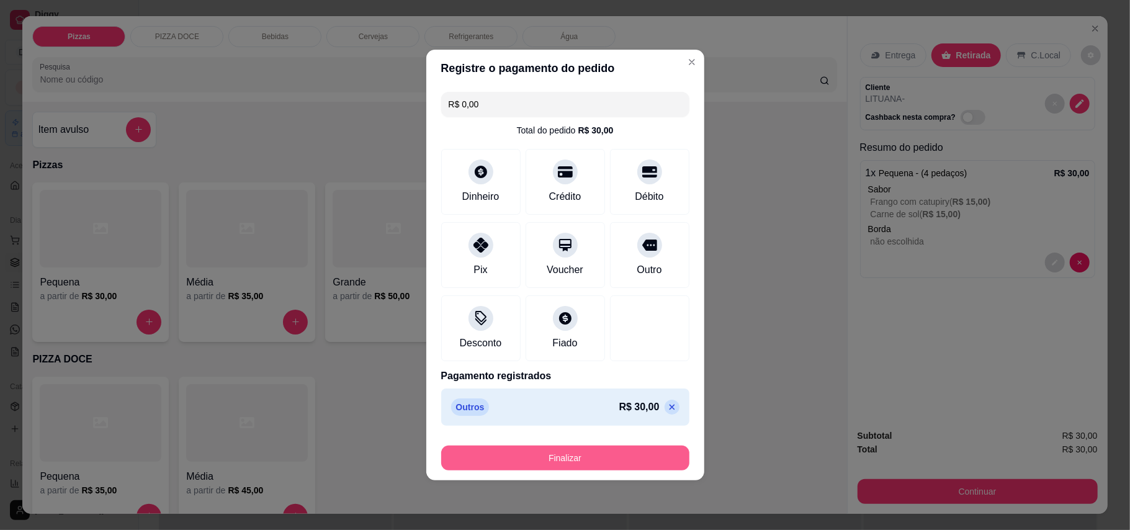
click at [627, 452] on button "Finalizar" at bounding box center [565, 458] width 248 height 25
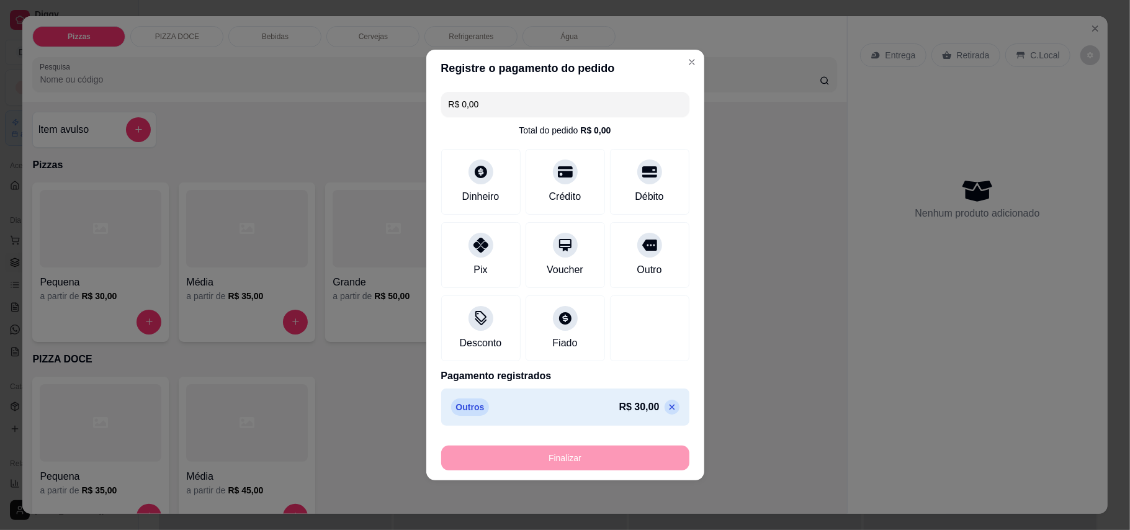
type input "-R$ 30,00"
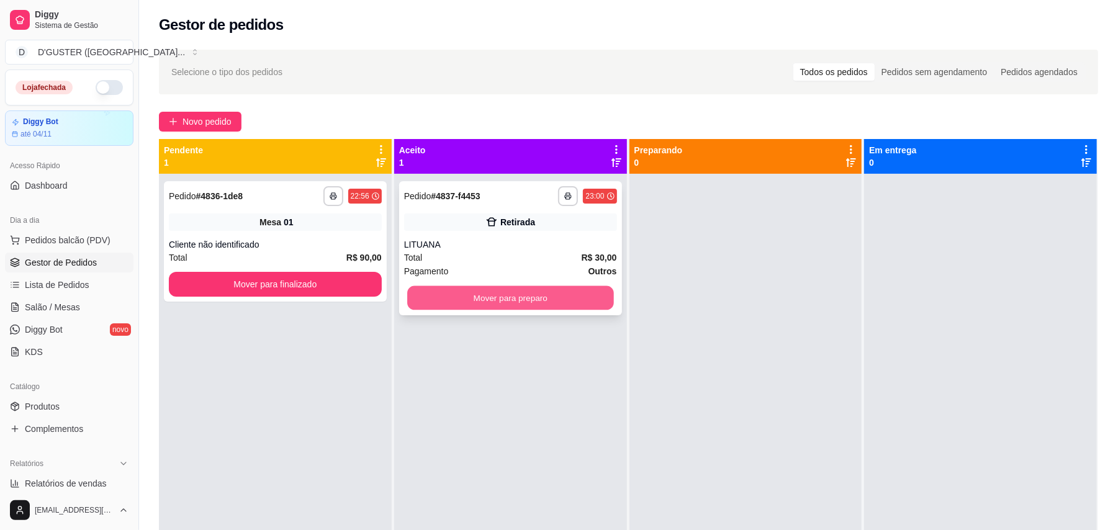
click at [490, 302] on button "Mover para preparo" at bounding box center [510, 298] width 206 height 24
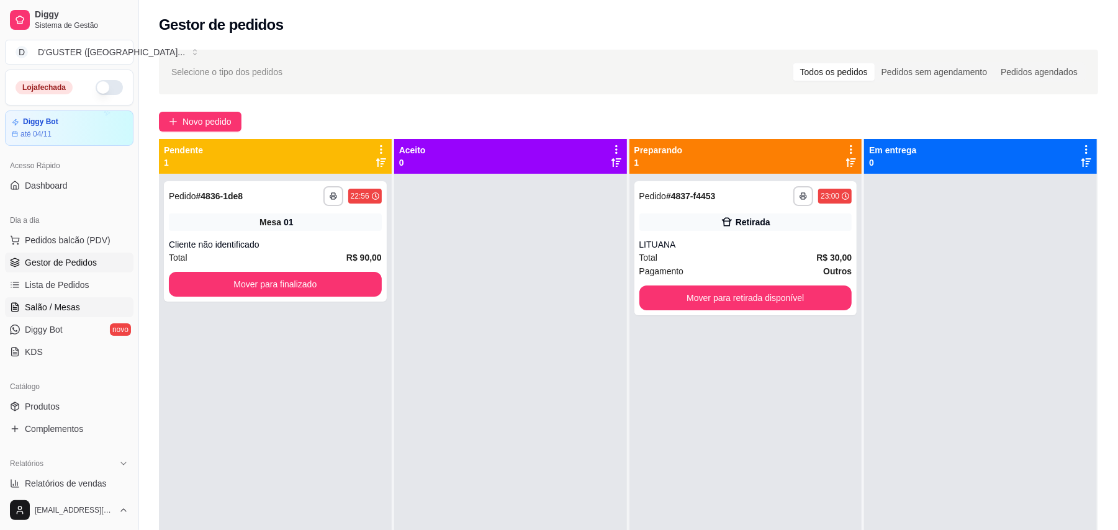
scroll to position [165, 0]
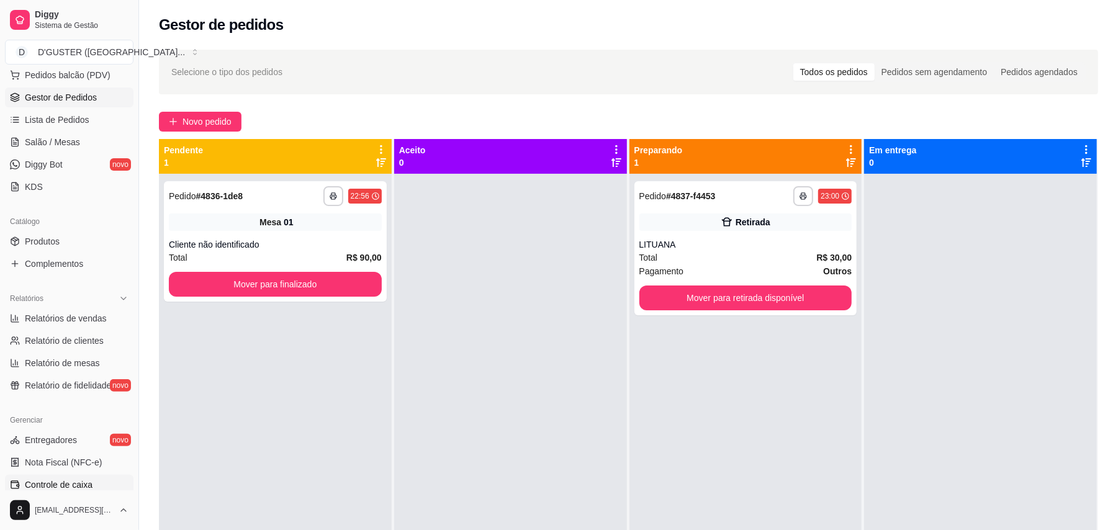
click at [77, 480] on span "Controle de caixa" at bounding box center [59, 484] width 68 height 12
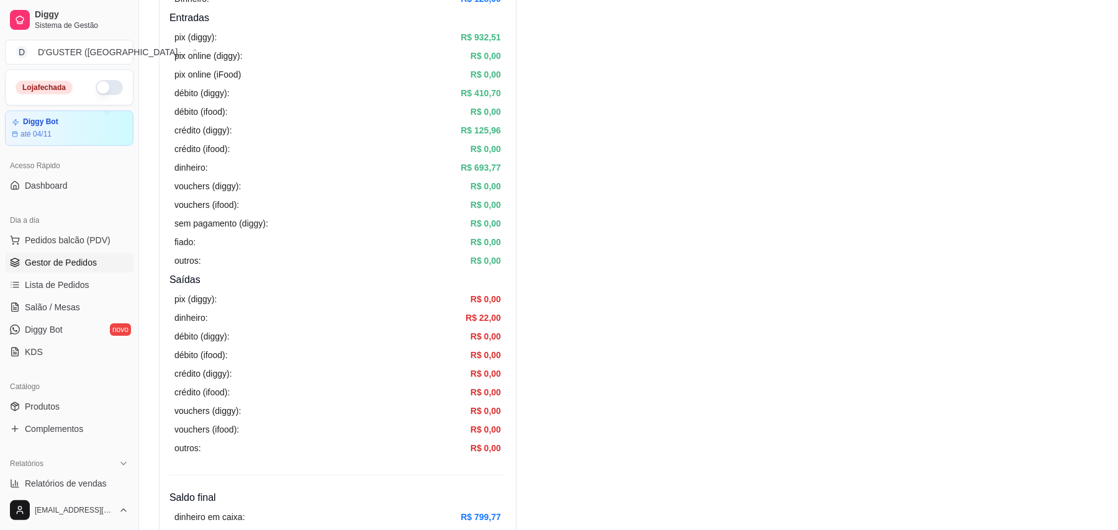
click at [73, 259] on span "Gestor de Pedidos" at bounding box center [61, 262] width 72 height 12
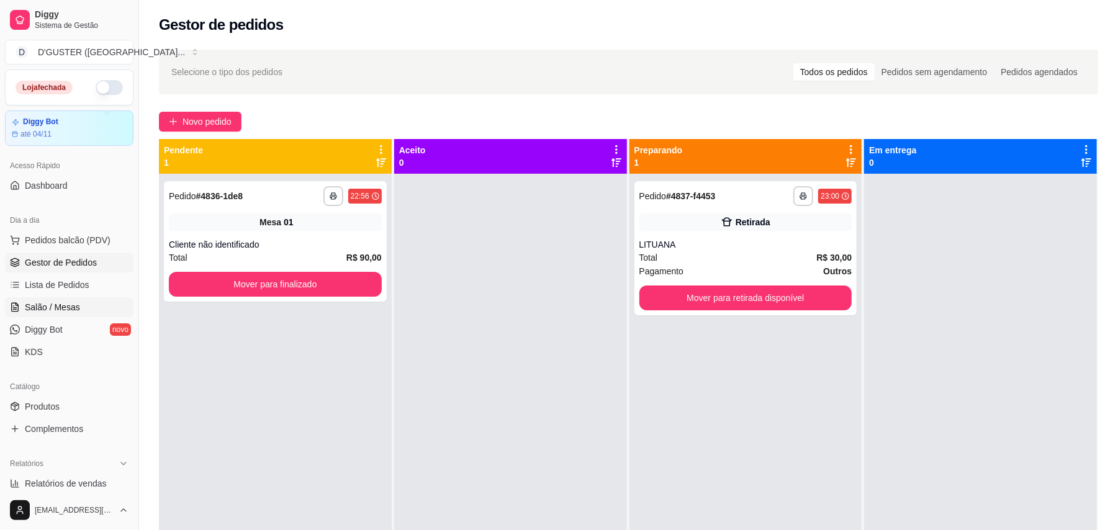
click at [61, 304] on span "Salão / Mesas" at bounding box center [52, 307] width 55 height 12
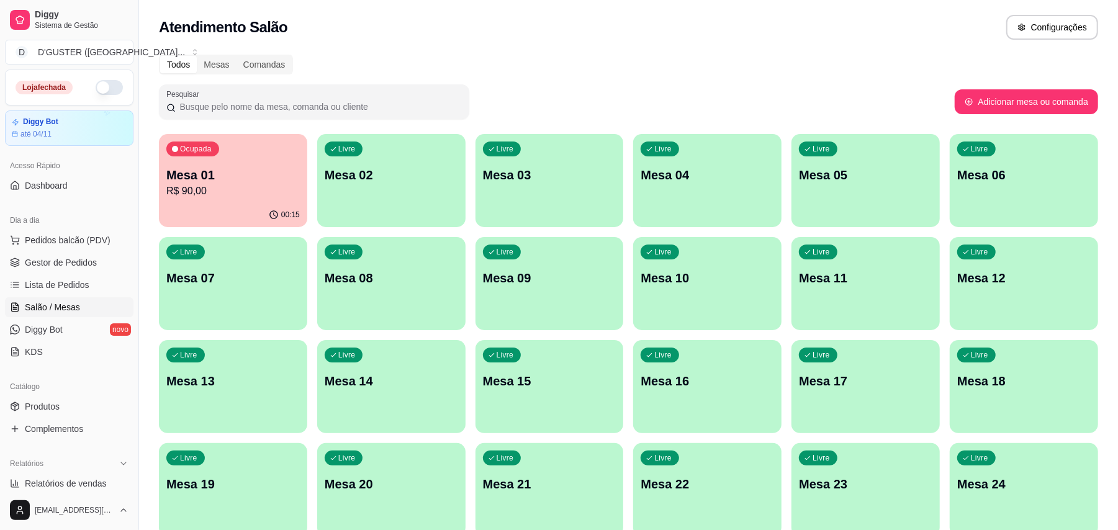
click at [230, 182] on div "Mesa 01 R$ 90,00" at bounding box center [232, 182] width 133 height 32
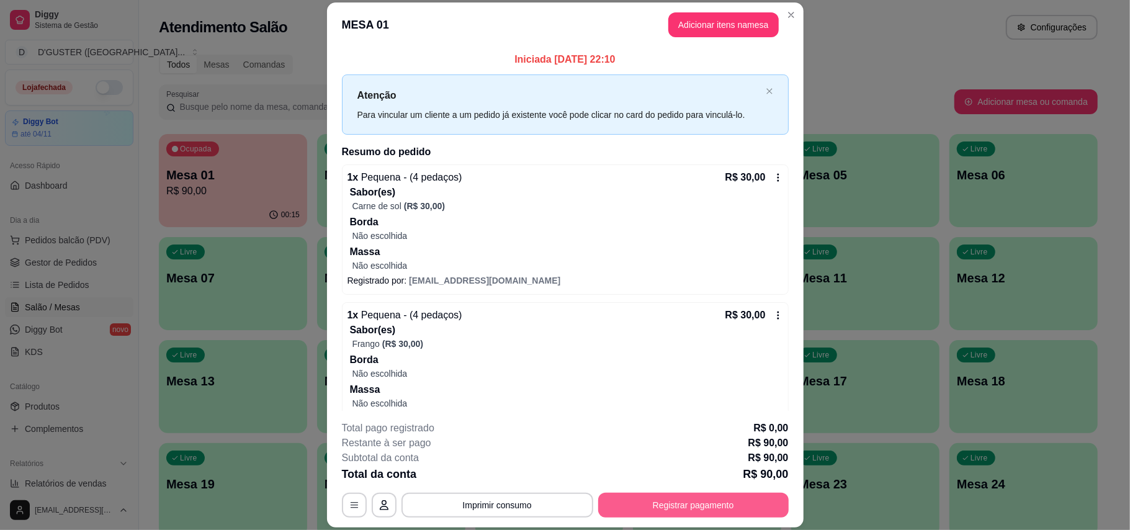
click at [648, 497] on button "Registrar pagamento" at bounding box center [693, 505] width 190 height 25
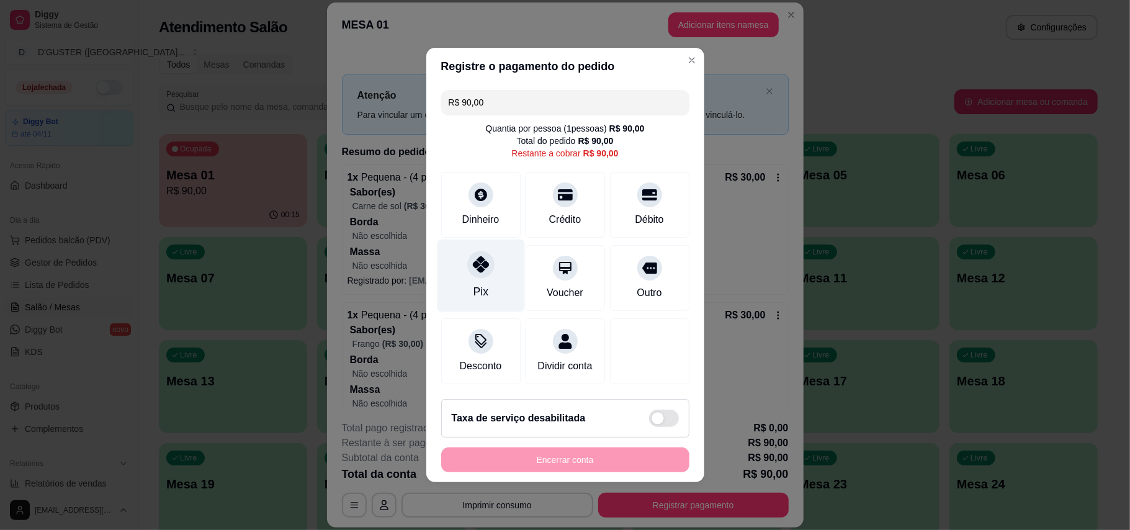
click at [482, 268] on div at bounding box center [480, 264] width 27 height 27
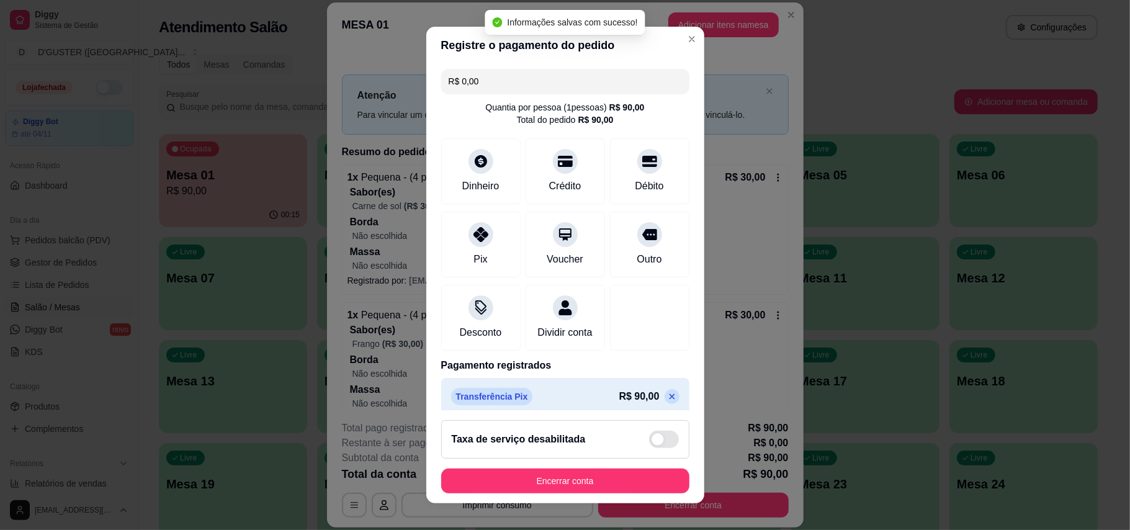
type input "R$ 0,00"
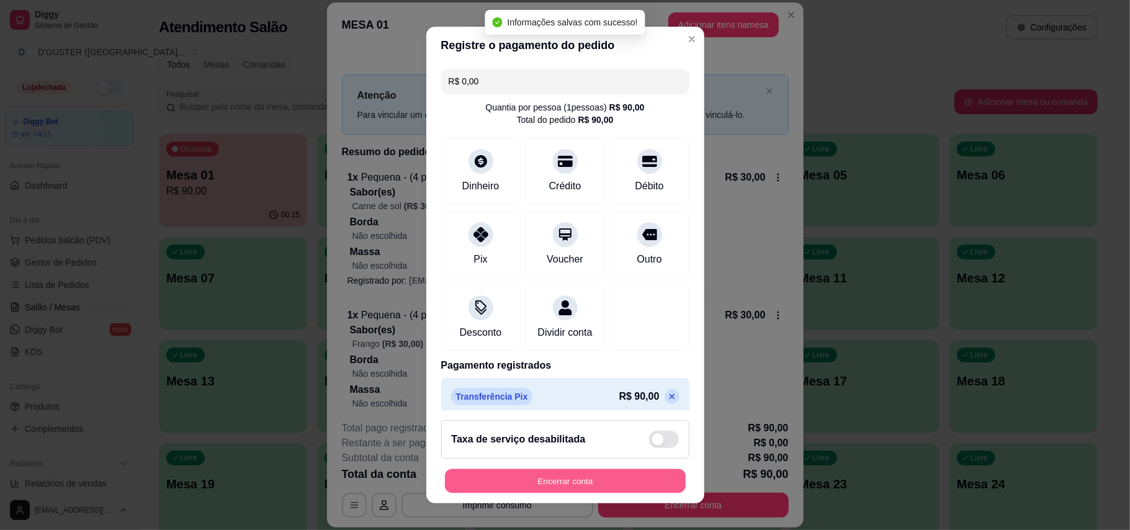
click at [581, 475] on button "Encerrar conta" at bounding box center [565, 481] width 241 height 24
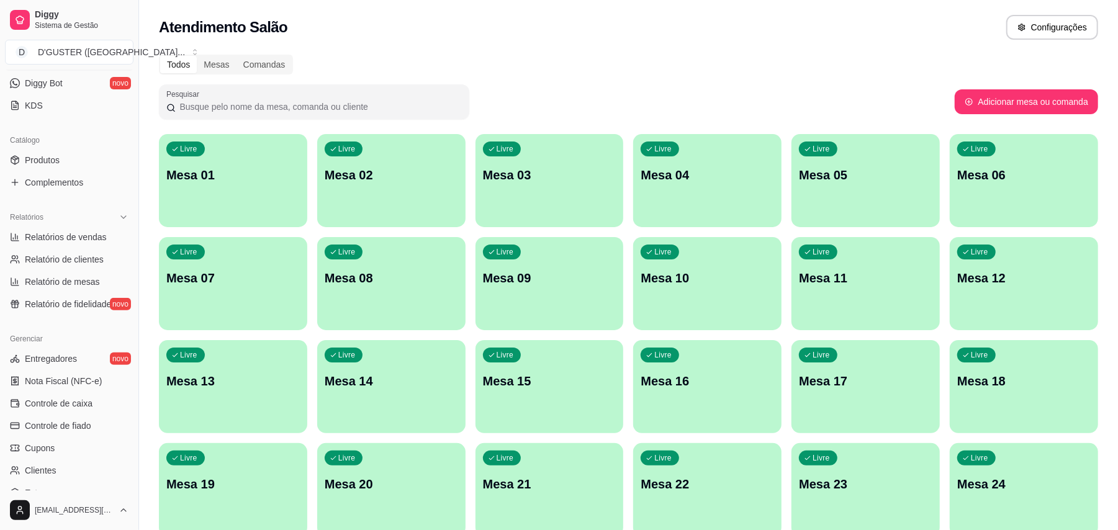
scroll to position [331, 0]
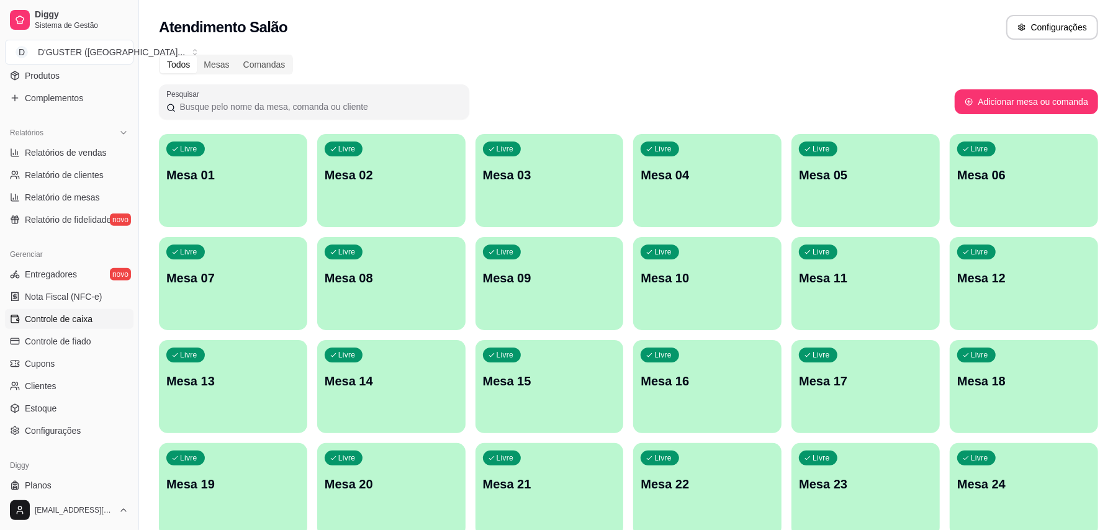
click at [77, 326] on link "Controle de caixa" at bounding box center [69, 319] width 128 height 20
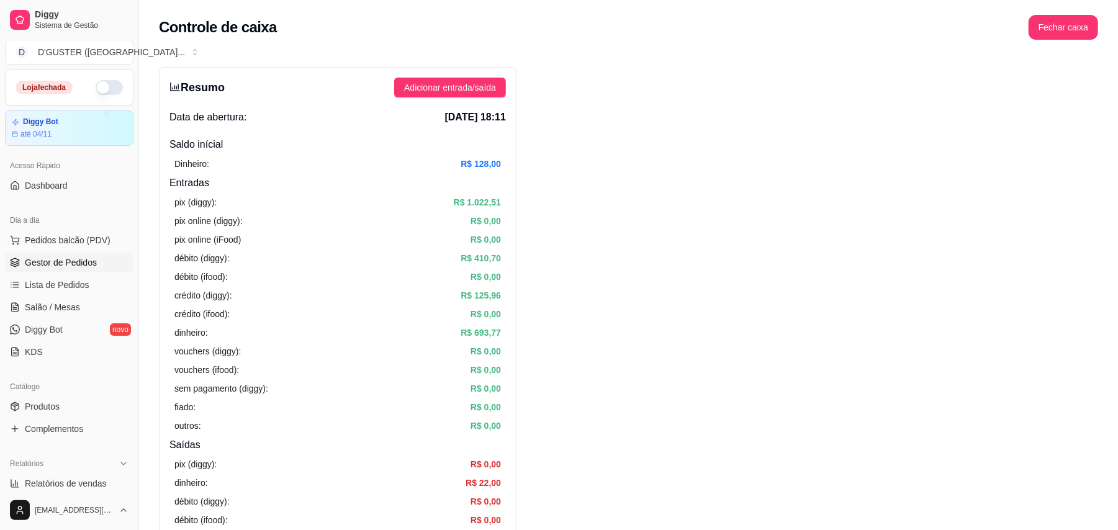
click at [72, 268] on span "Gestor de Pedidos" at bounding box center [61, 262] width 72 height 12
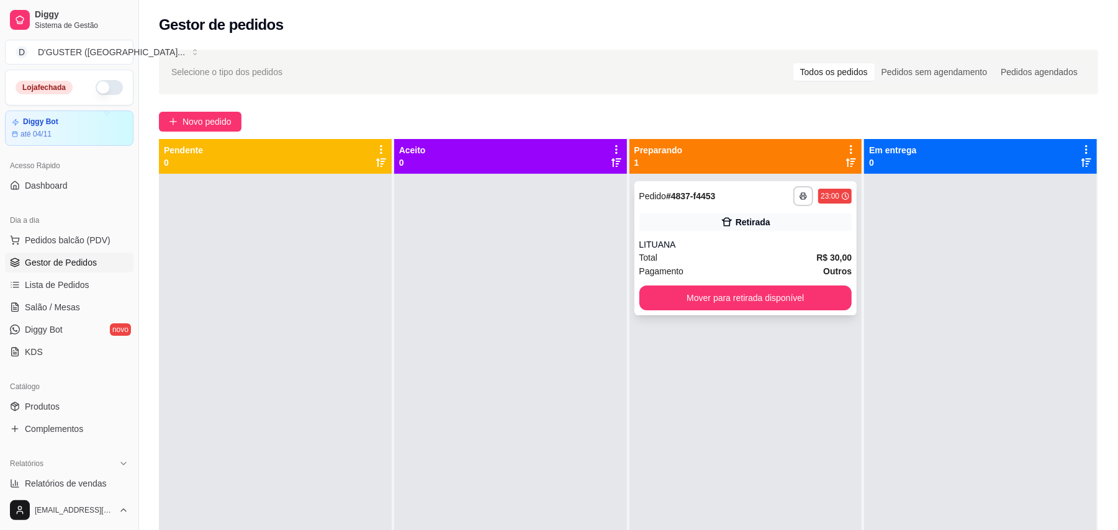
click at [756, 257] on div "Total R$ 30,00" at bounding box center [745, 258] width 213 height 14
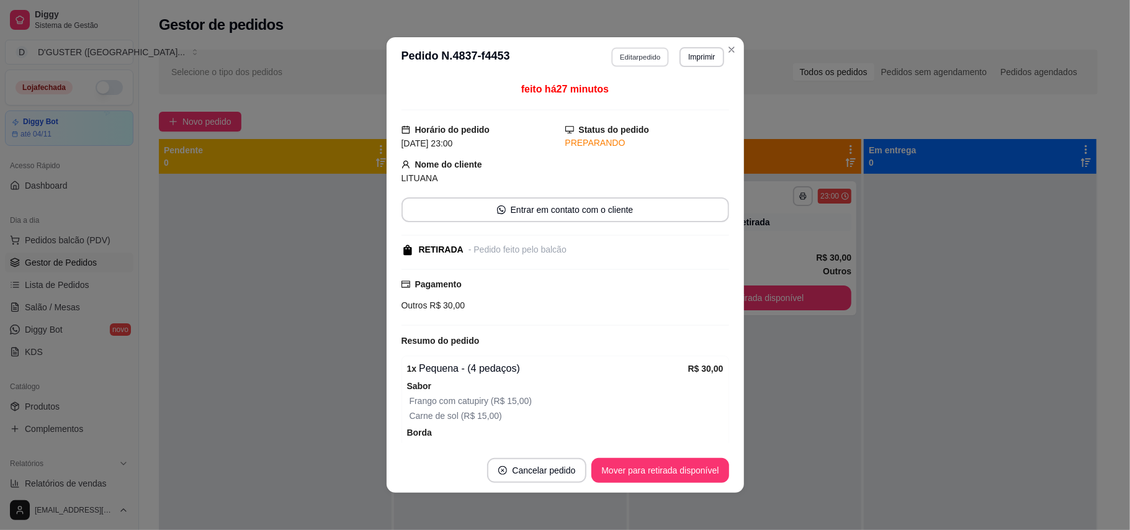
click at [639, 58] on button "Editar pedido" at bounding box center [640, 56] width 58 height 19
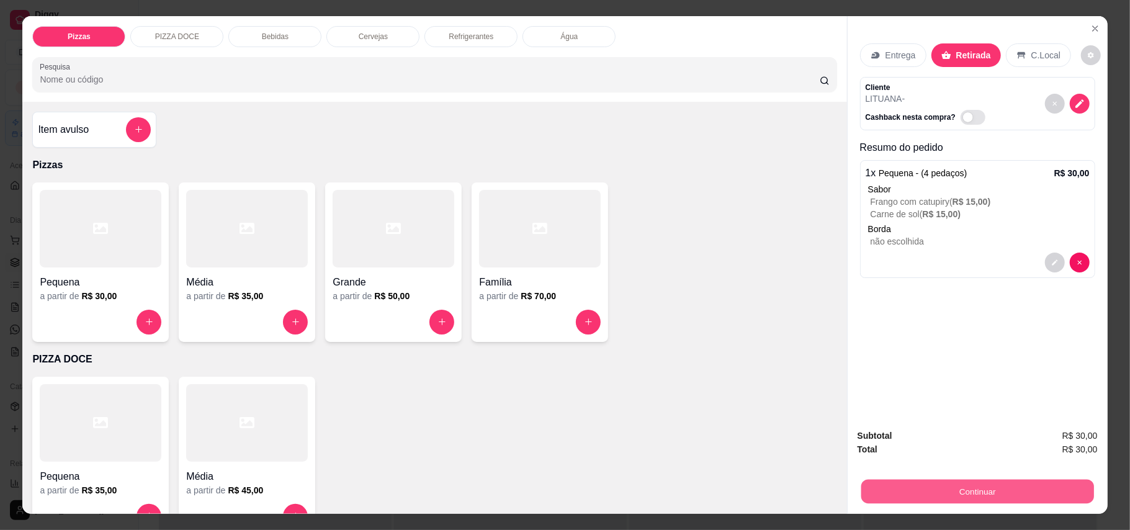
click at [992, 495] on button "Continuar" at bounding box center [977, 492] width 233 height 24
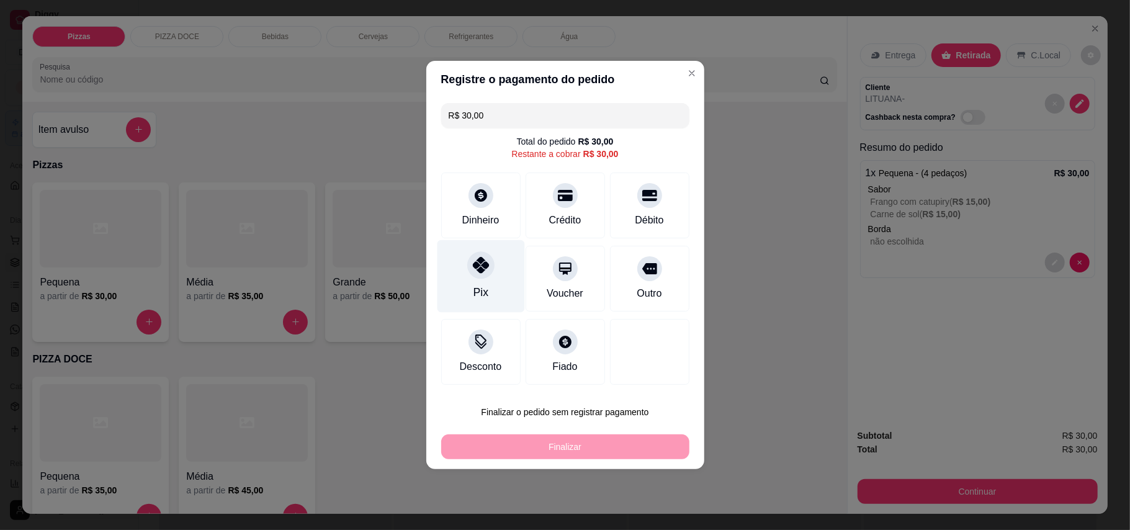
click at [462, 289] on div "Pix" at bounding box center [480, 276] width 87 height 73
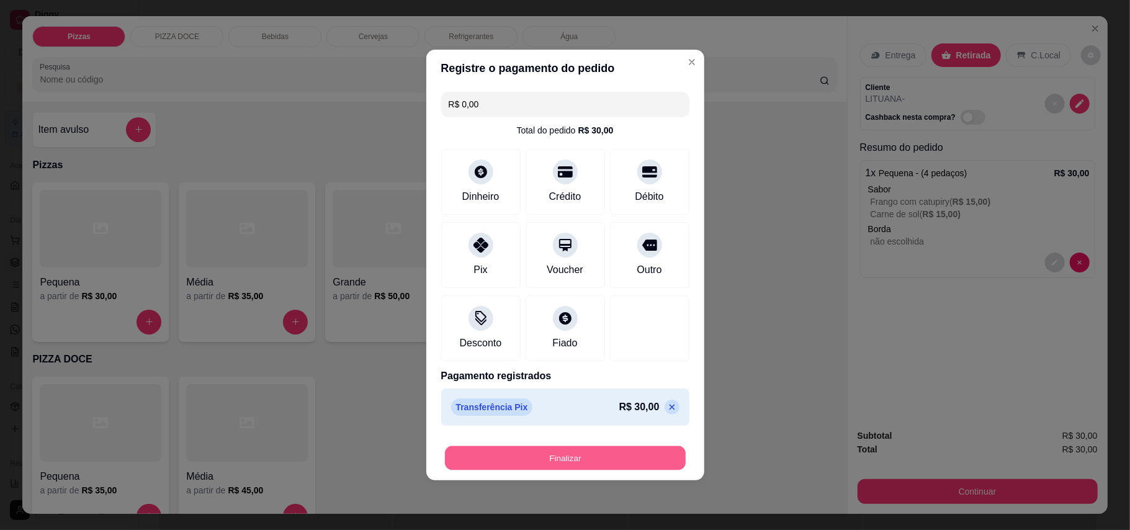
click at [584, 465] on button "Finalizar" at bounding box center [565, 458] width 241 height 24
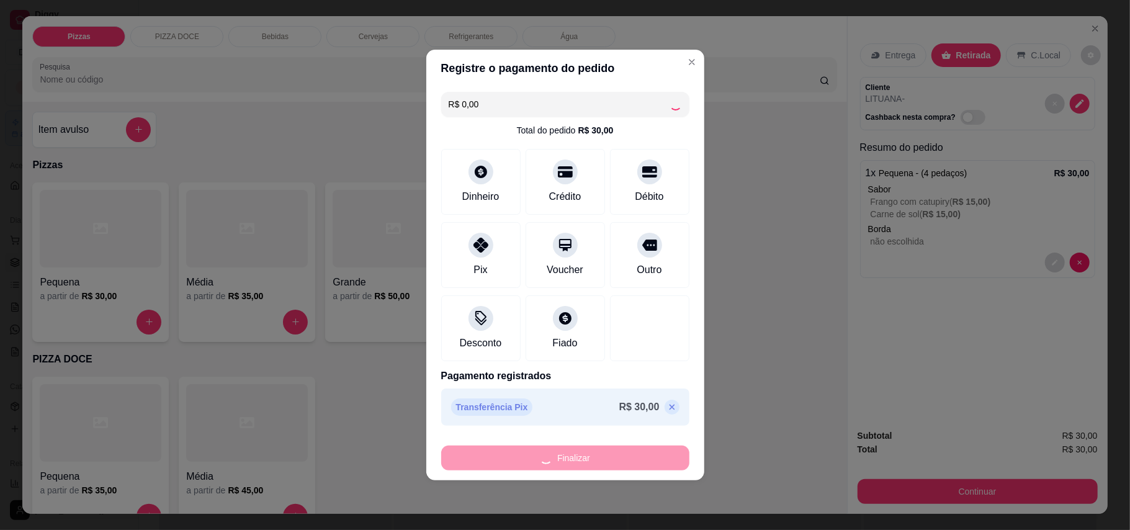
type input "-R$ 30,00"
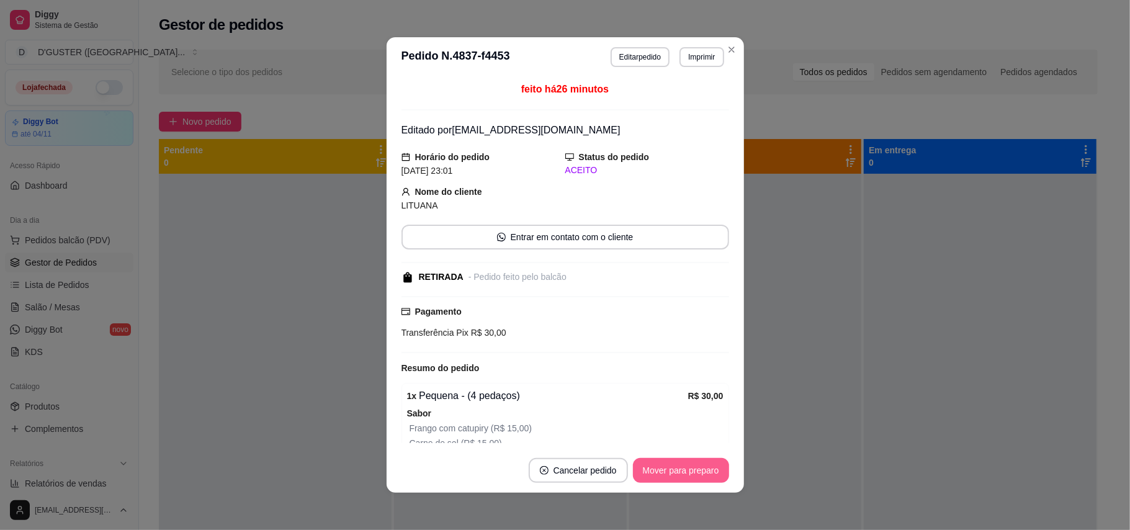
click at [661, 472] on button "Mover para preparo" at bounding box center [681, 470] width 96 height 25
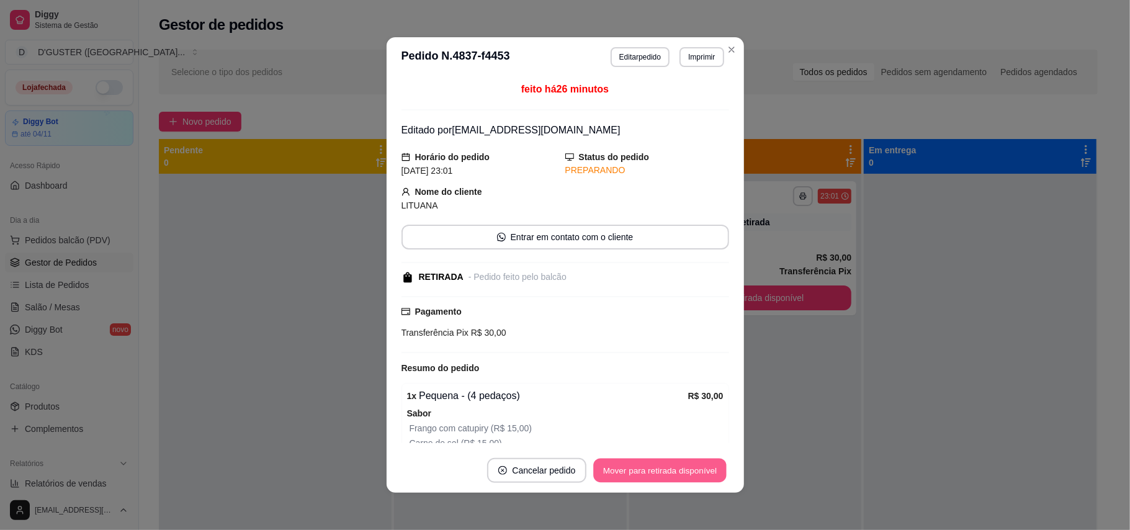
click at [669, 472] on button "Mover para retirada disponível" at bounding box center [660, 471] width 133 height 24
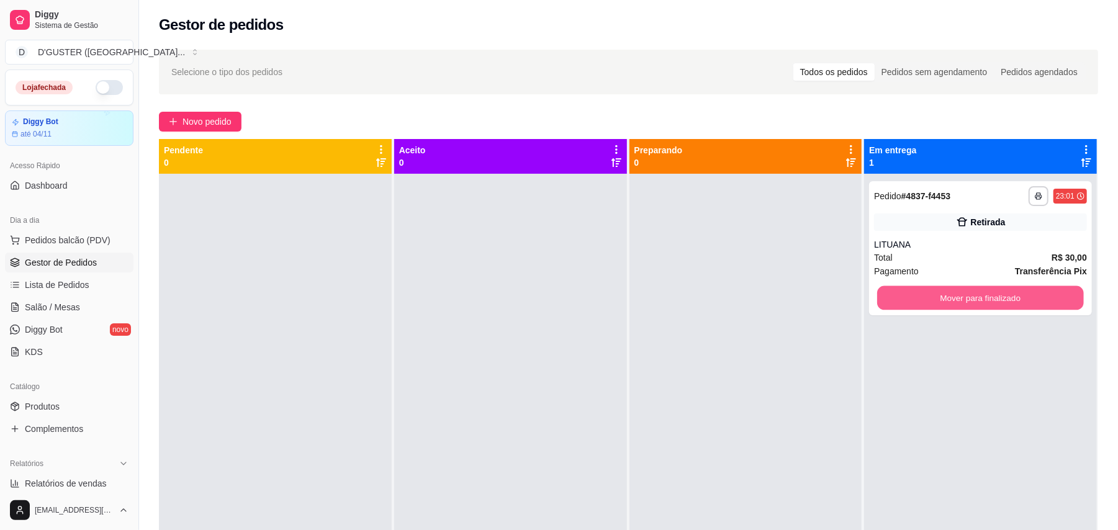
click at [1031, 289] on button "Mover para finalizado" at bounding box center [980, 298] width 206 height 24
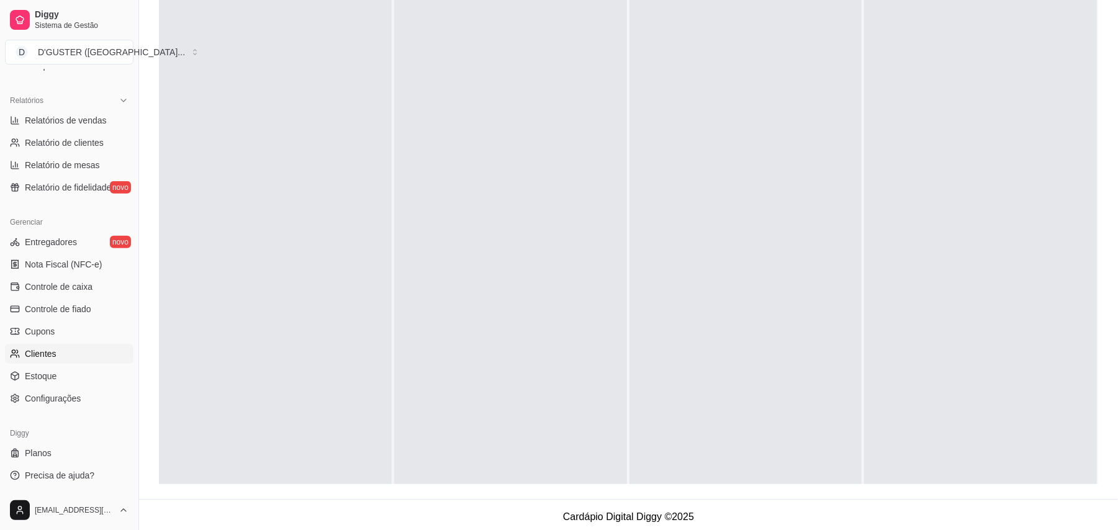
scroll to position [189, 0]
click at [83, 295] on link "Controle de caixa" at bounding box center [69, 287] width 128 height 20
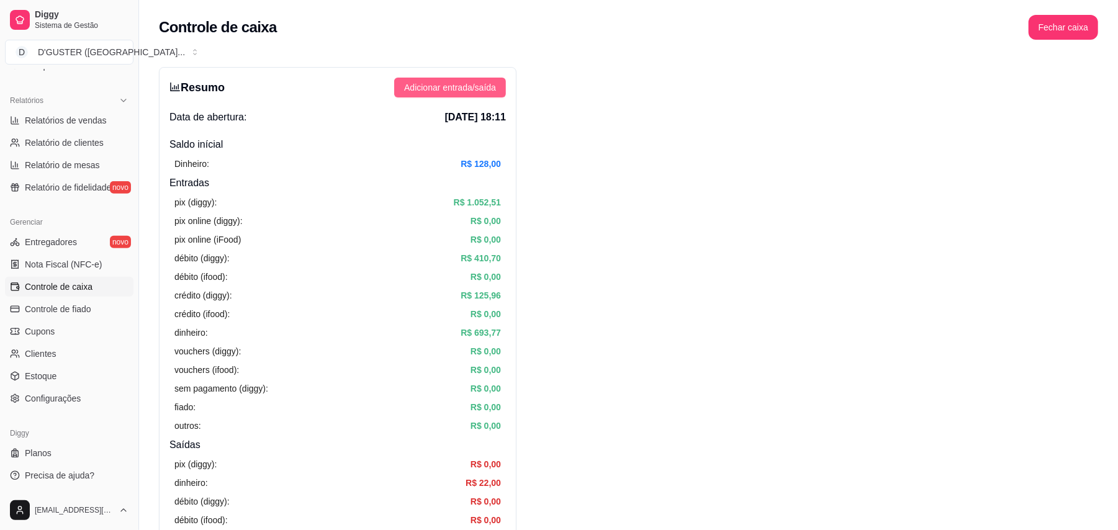
click at [504, 83] on button "Adicionar entrada/saída" at bounding box center [450, 88] width 112 height 20
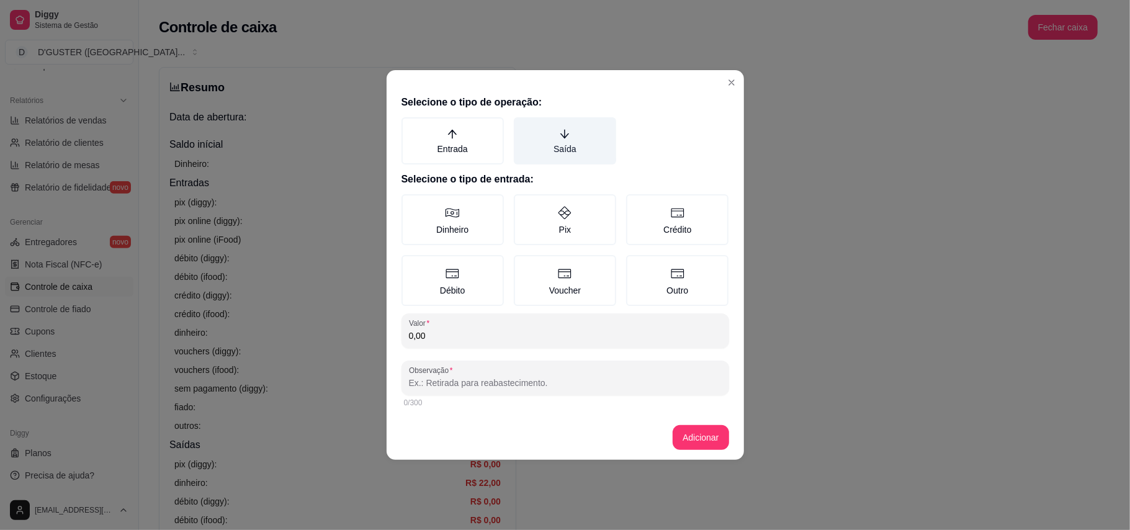
click at [574, 135] on label "Saída" at bounding box center [565, 140] width 102 height 47
click at [523, 127] on button "Saída" at bounding box center [518, 122] width 10 height 10
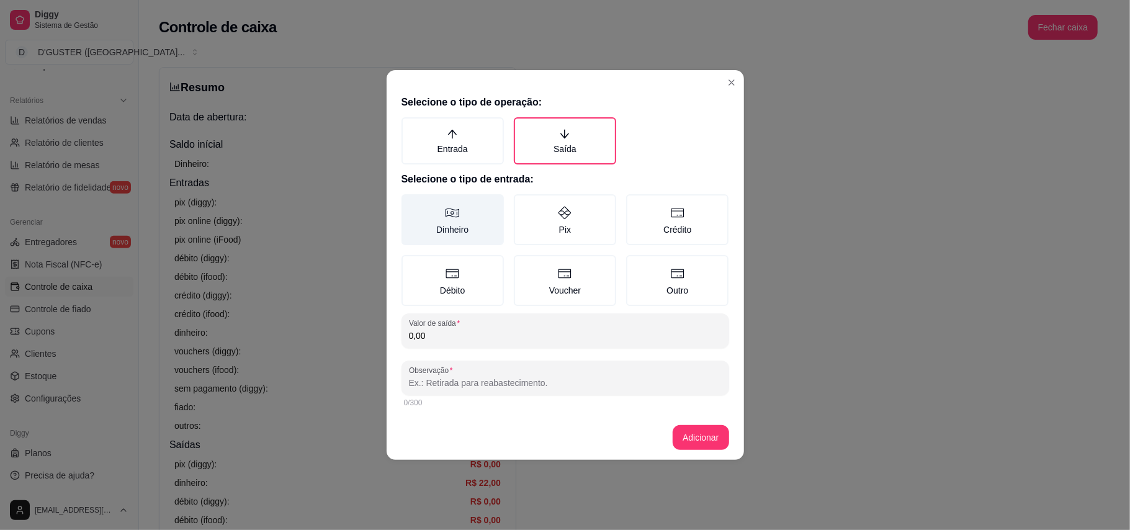
click at [467, 228] on label "Dinheiro" at bounding box center [452, 219] width 102 height 51
click at [411, 204] on button "Dinheiro" at bounding box center [406, 199] width 10 height 10
drag, startPoint x: 507, startPoint y: 304, endPoint x: 525, endPoint y: 338, distance: 38.6
click at [507, 308] on div "Selecione o tipo de operação: Entrada Saída Selecione o tipo de entrada: Dinhei…" at bounding box center [565, 252] width 357 height 325
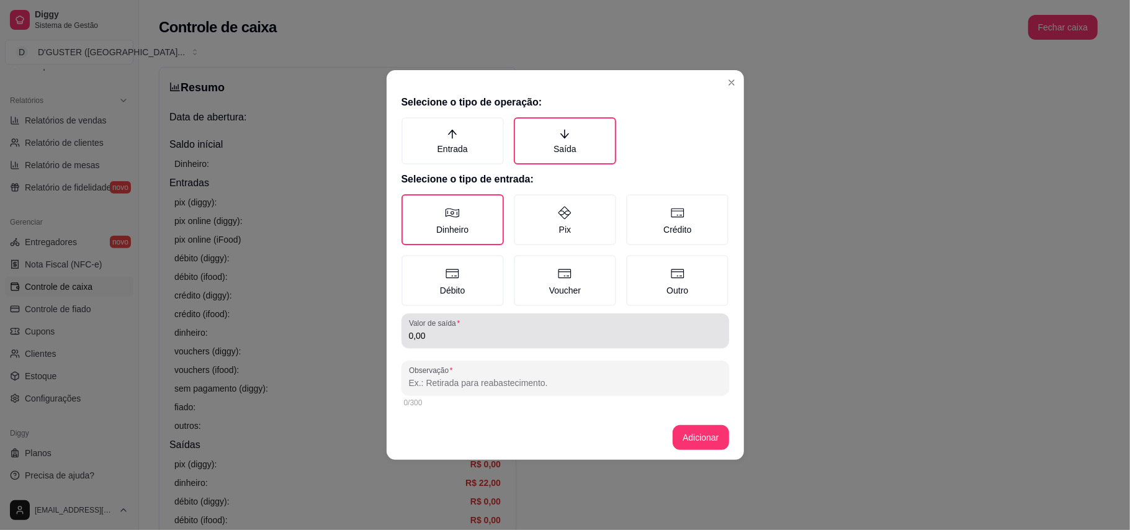
click at [525, 338] on input "0,00" at bounding box center [565, 335] width 313 height 12
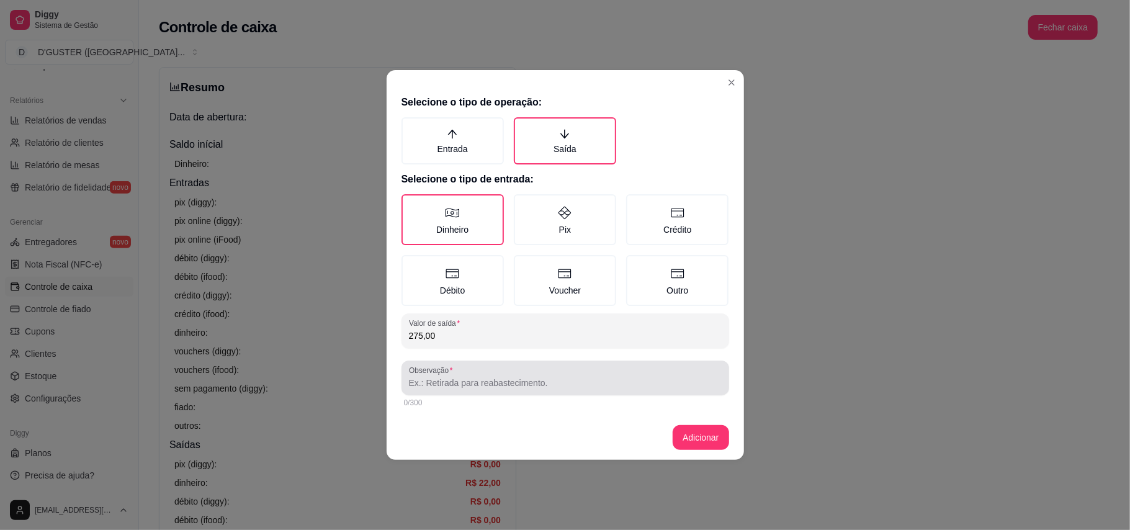
type input "275,00"
click at [489, 373] on div at bounding box center [565, 377] width 313 height 25
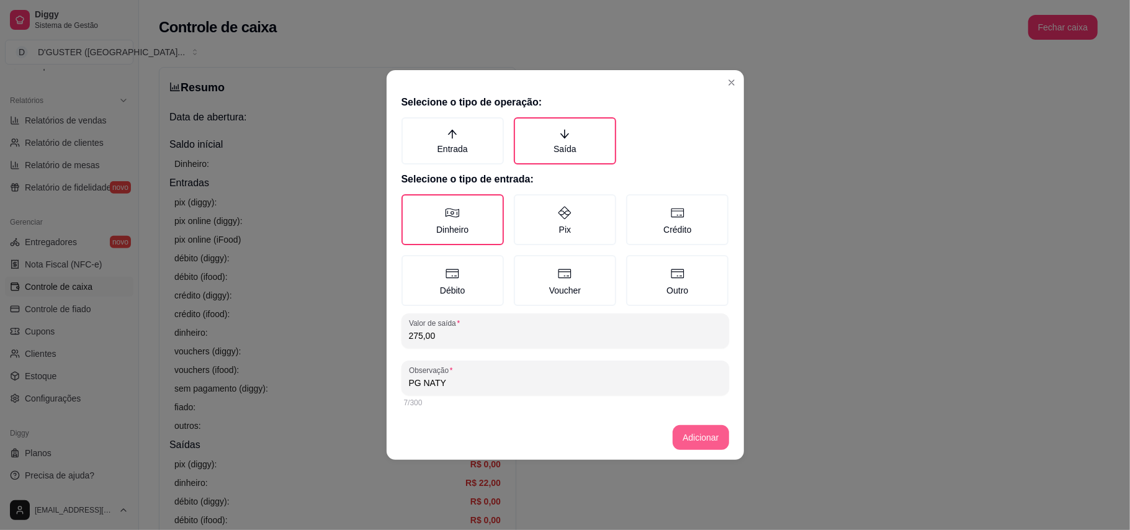
type input "PG NATY"
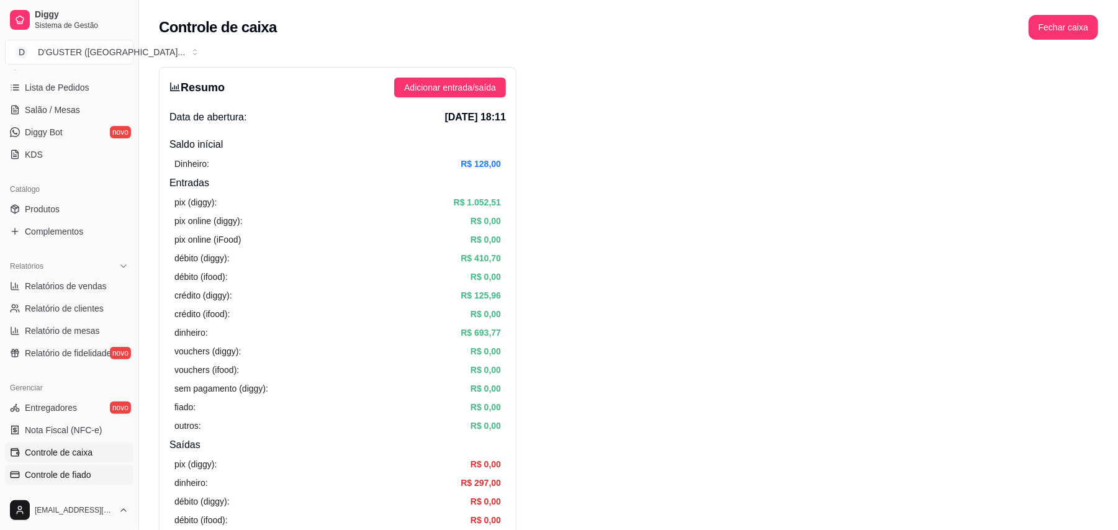
scroll to position [363, 0]
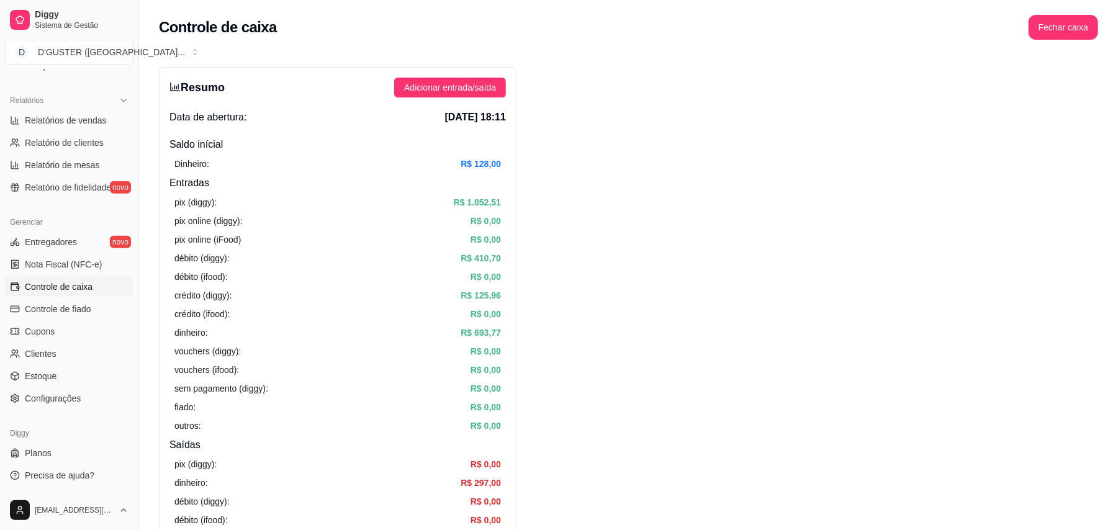
click at [82, 281] on span "Controle de caixa" at bounding box center [59, 286] width 68 height 12
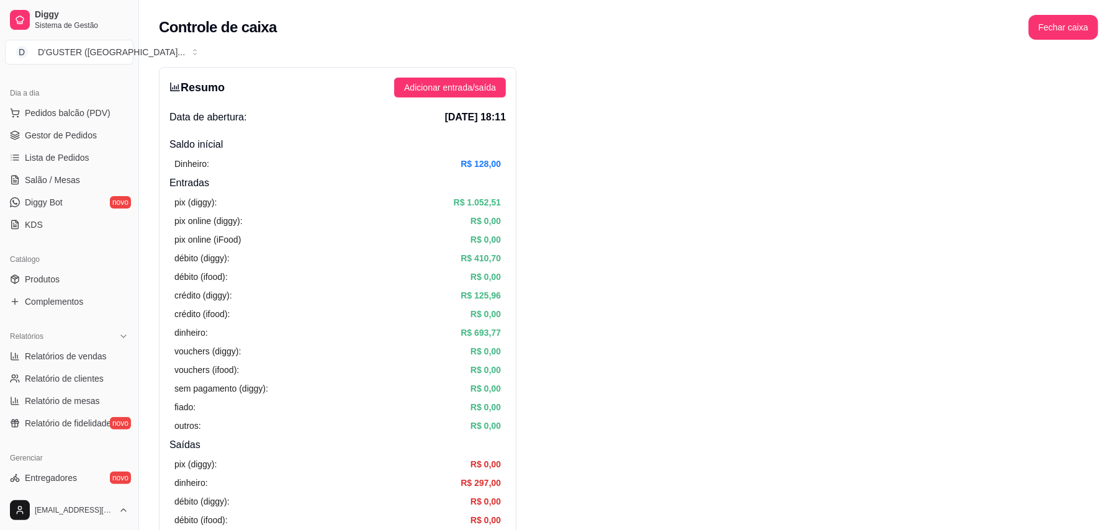
scroll to position [32, 0]
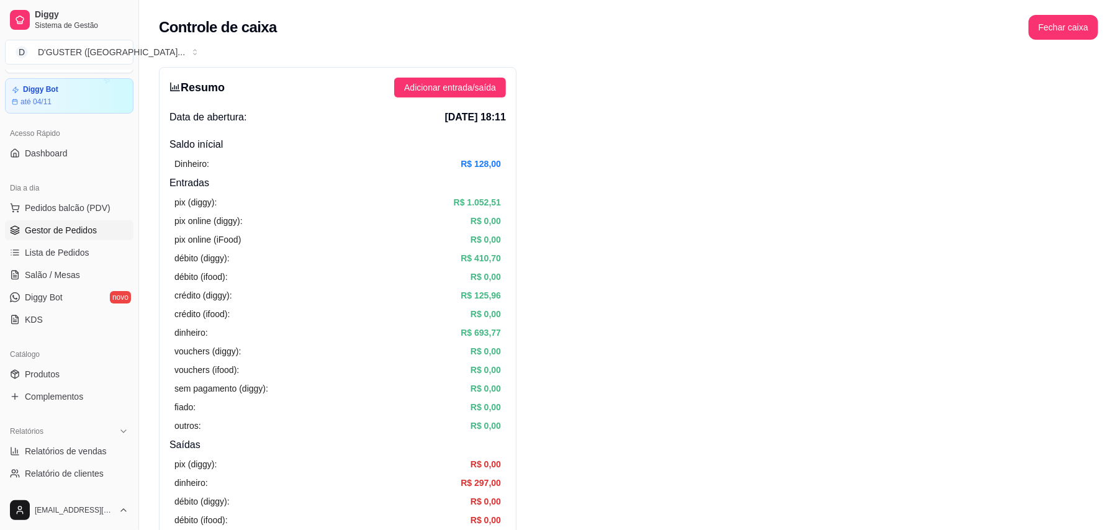
click at [69, 231] on span "Gestor de Pedidos" at bounding box center [61, 230] width 72 height 12
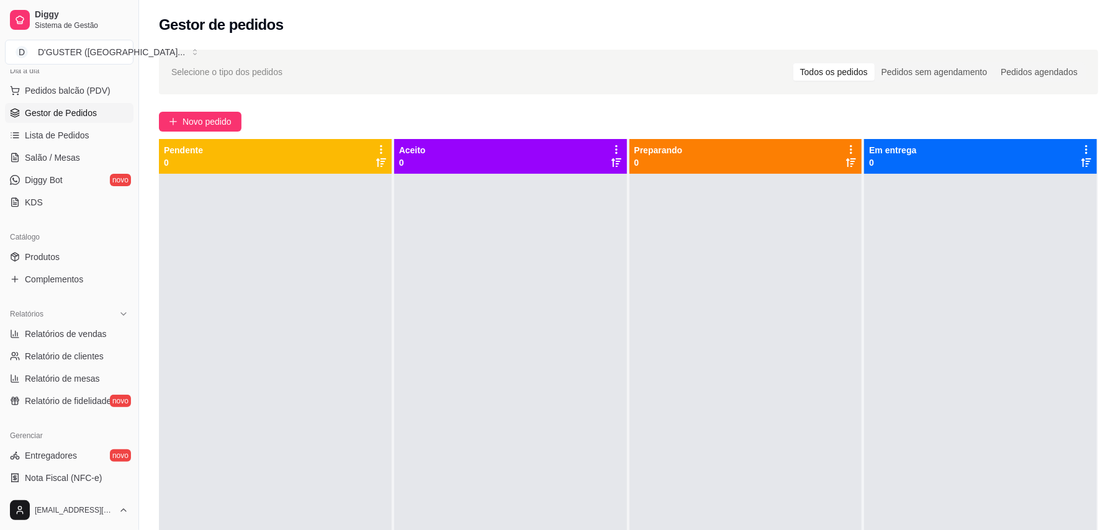
scroll to position [363, 0]
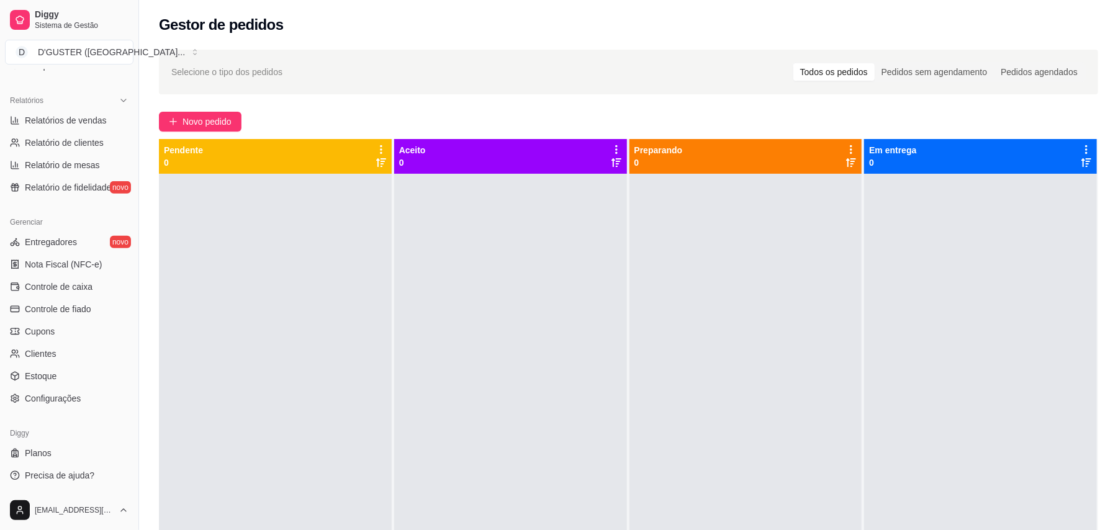
click at [65, 293] on link "Controle de caixa" at bounding box center [69, 287] width 128 height 20
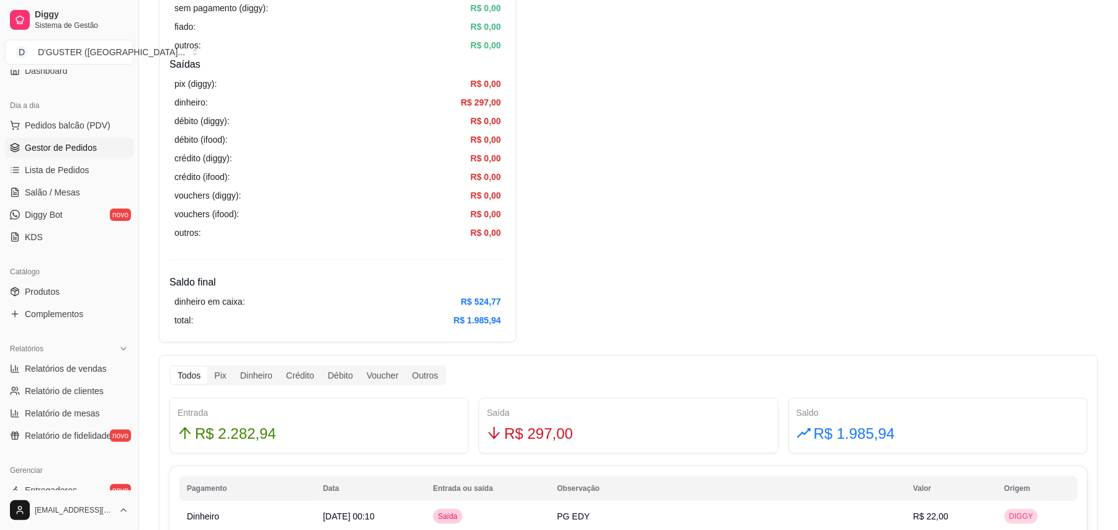
scroll to position [32, 0]
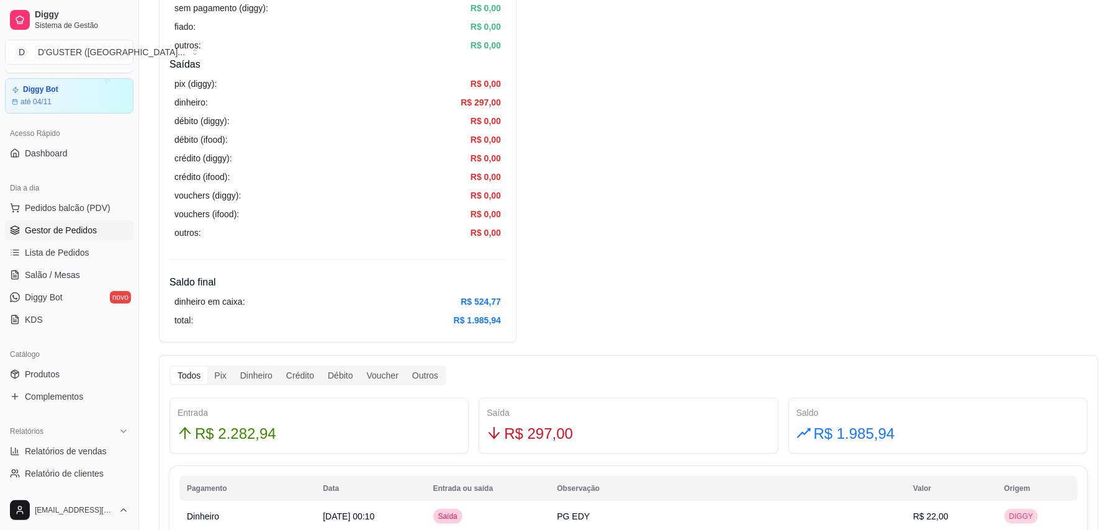
click at [68, 232] on span "Gestor de Pedidos" at bounding box center [61, 230] width 72 height 12
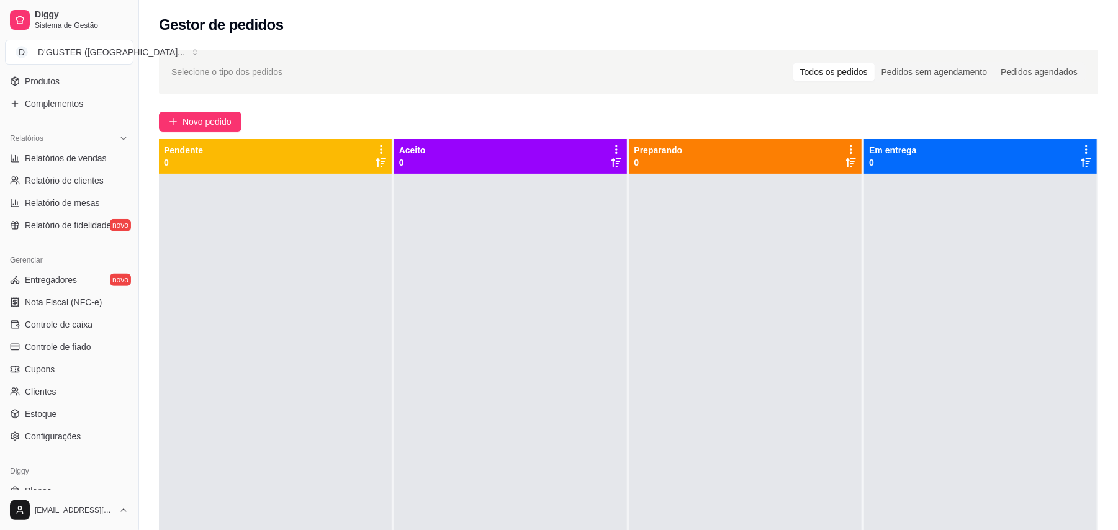
scroll to position [363, 0]
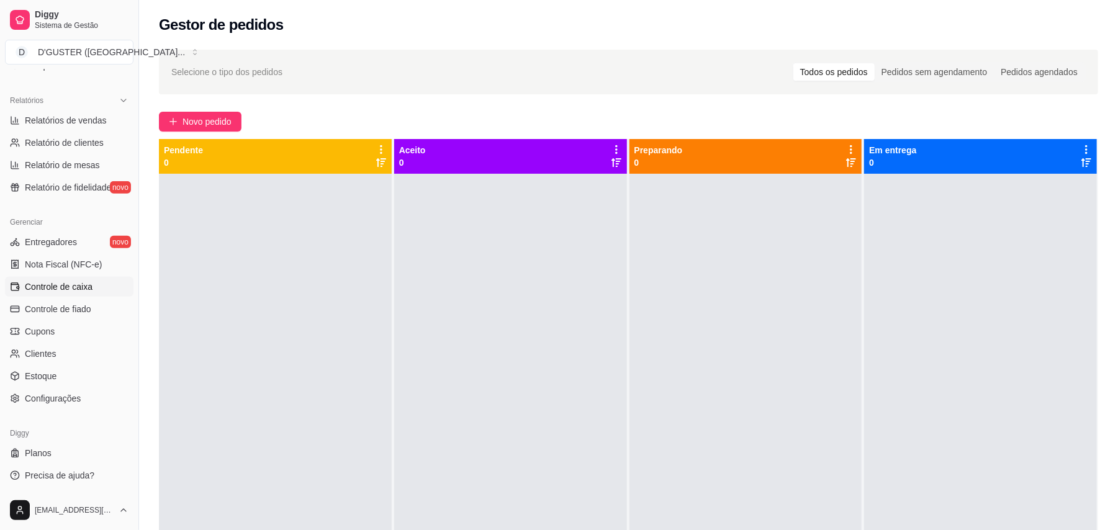
click at [58, 284] on span "Controle de caixa" at bounding box center [59, 286] width 68 height 12
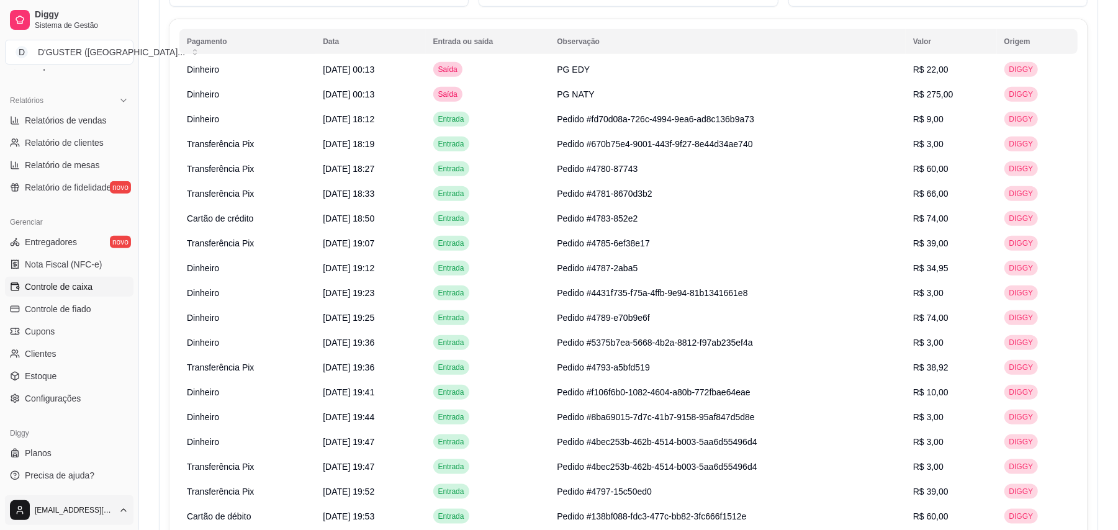
scroll to position [1075, 0]
